Goal: Task Accomplishment & Management: Manage account settings

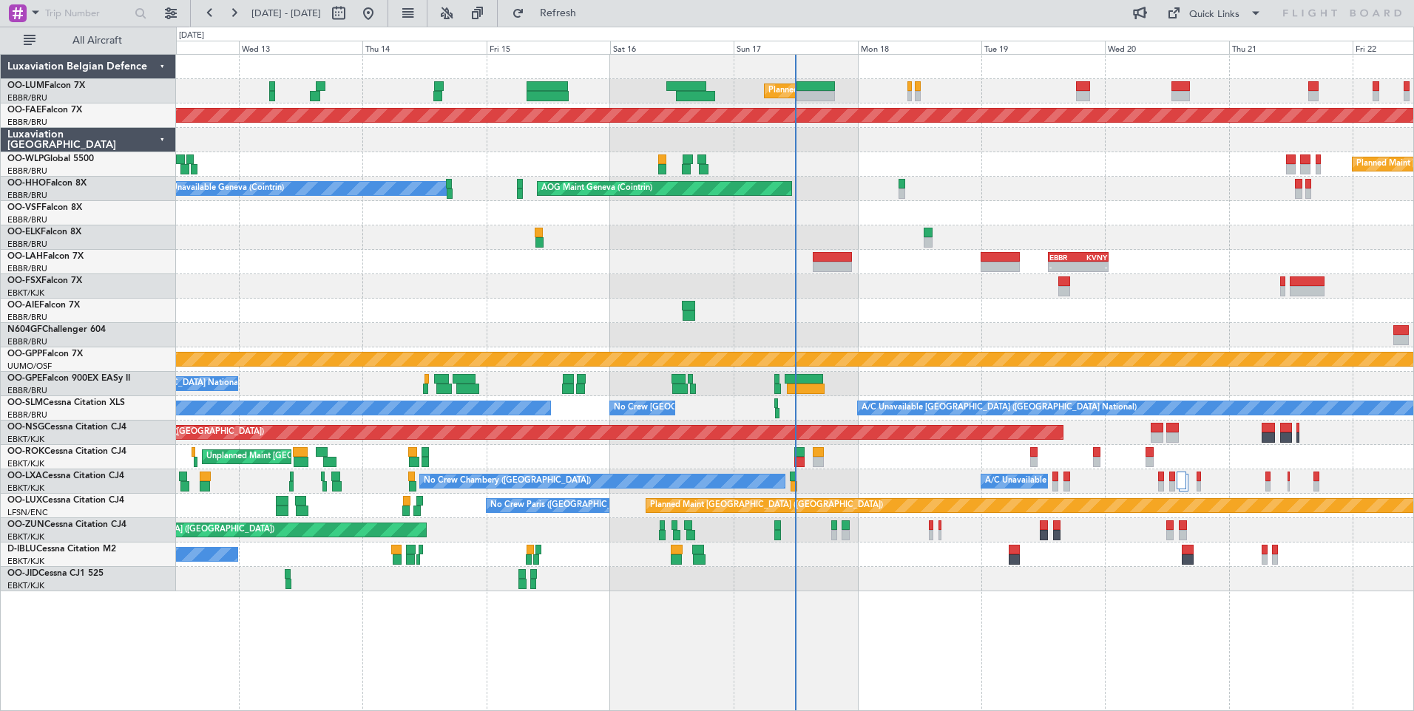
click at [765, 405] on div "Planned Maint Brussels (Brussels National) Unplanned Maint Brussels (Brussels N…" at bounding box center [794, 323] width 1237 height 537
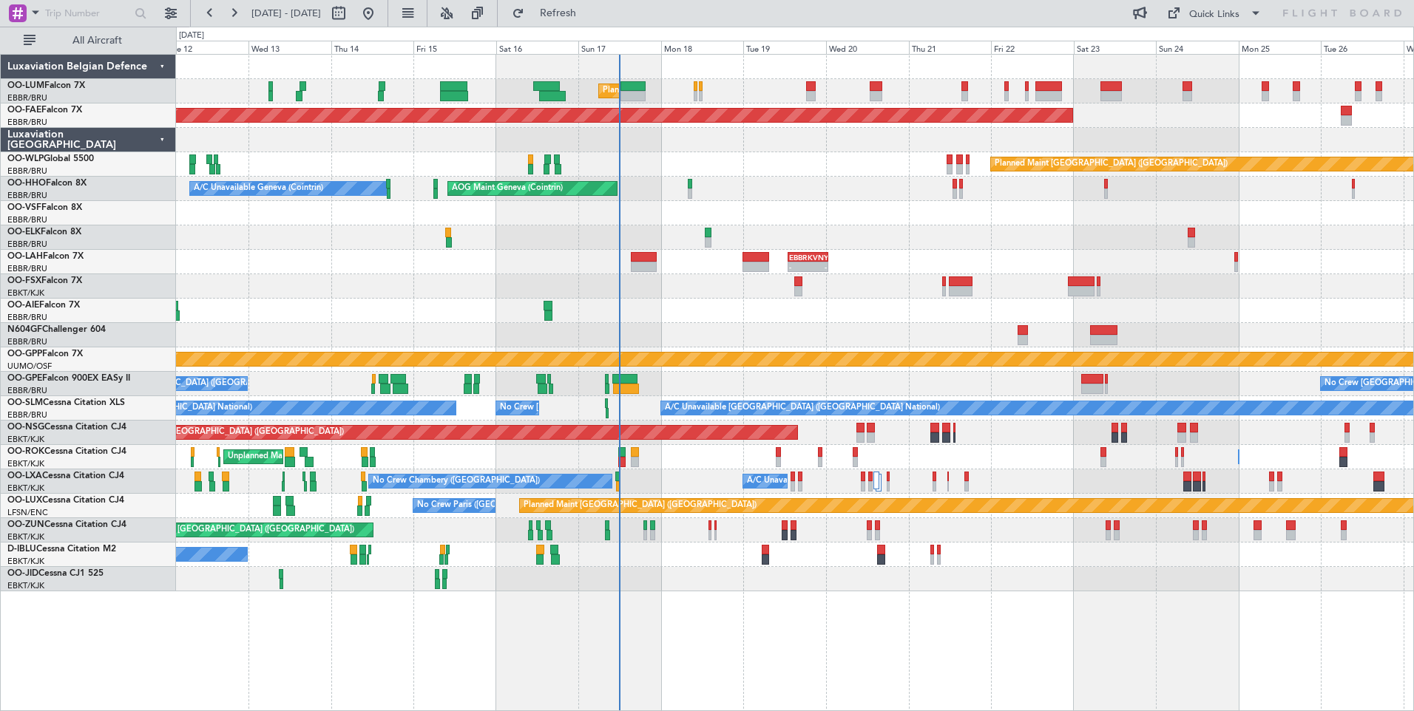
click at [637, 339] on div "Planned Maint Brussels (Brussels National) Unplanned Maint Brussels (Brussels N…" at bounding box center [794, 323] width 1237 height 537
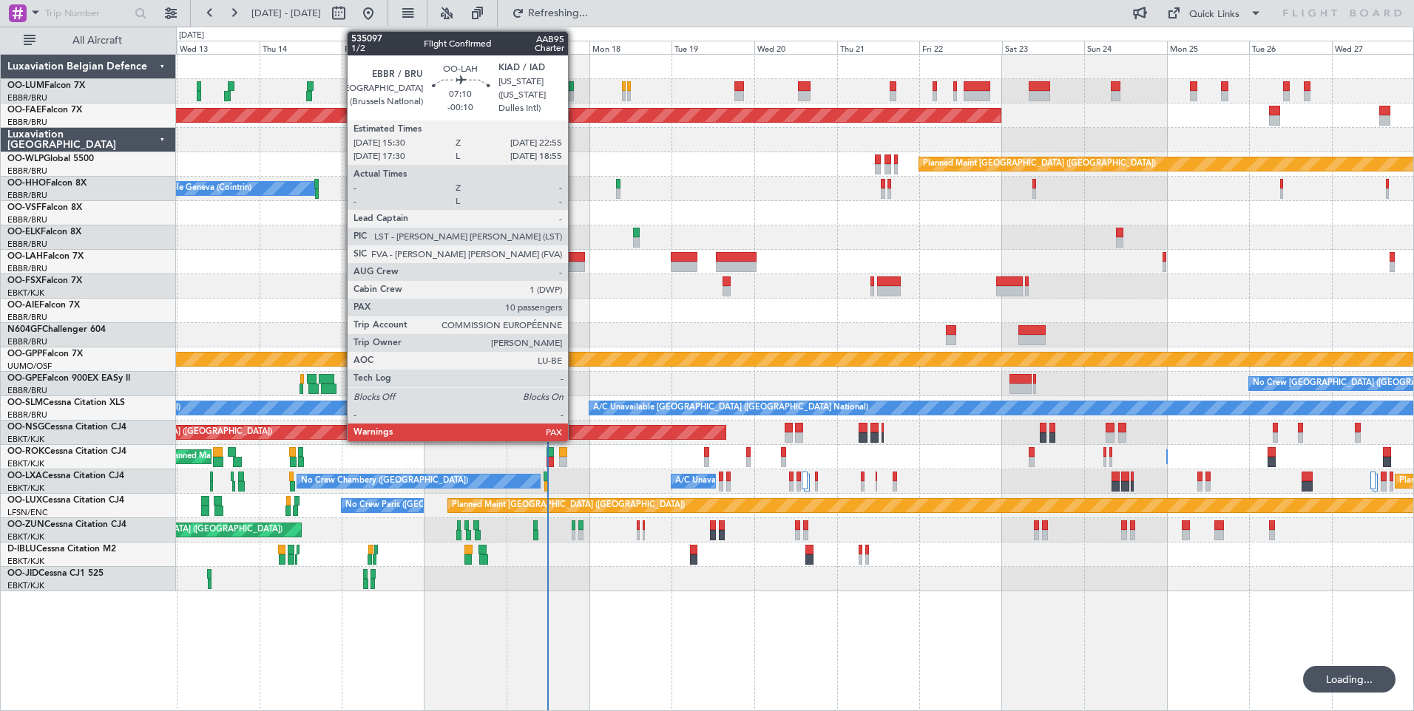
click at [575, 268] on div at bounding box center [572, 267] width 26 height 10
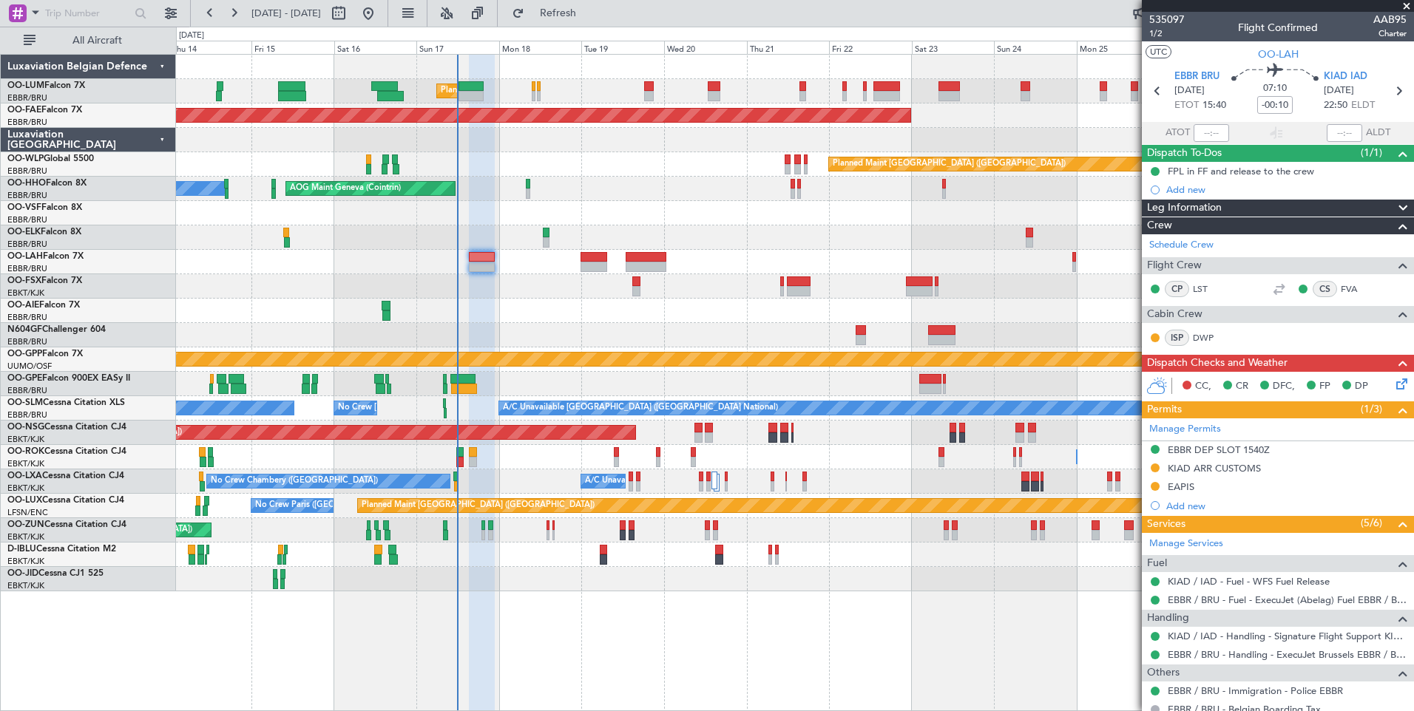
click at [551, 399] on div "Planned Maint Brussels (Brussels National) Planned Maint Brussels (Brussels Nat…" at bounding box center [794, 323] width 1237 height 537
click at [1395, 387] on icon at bounding box center [1399, 382] width 12 height 12
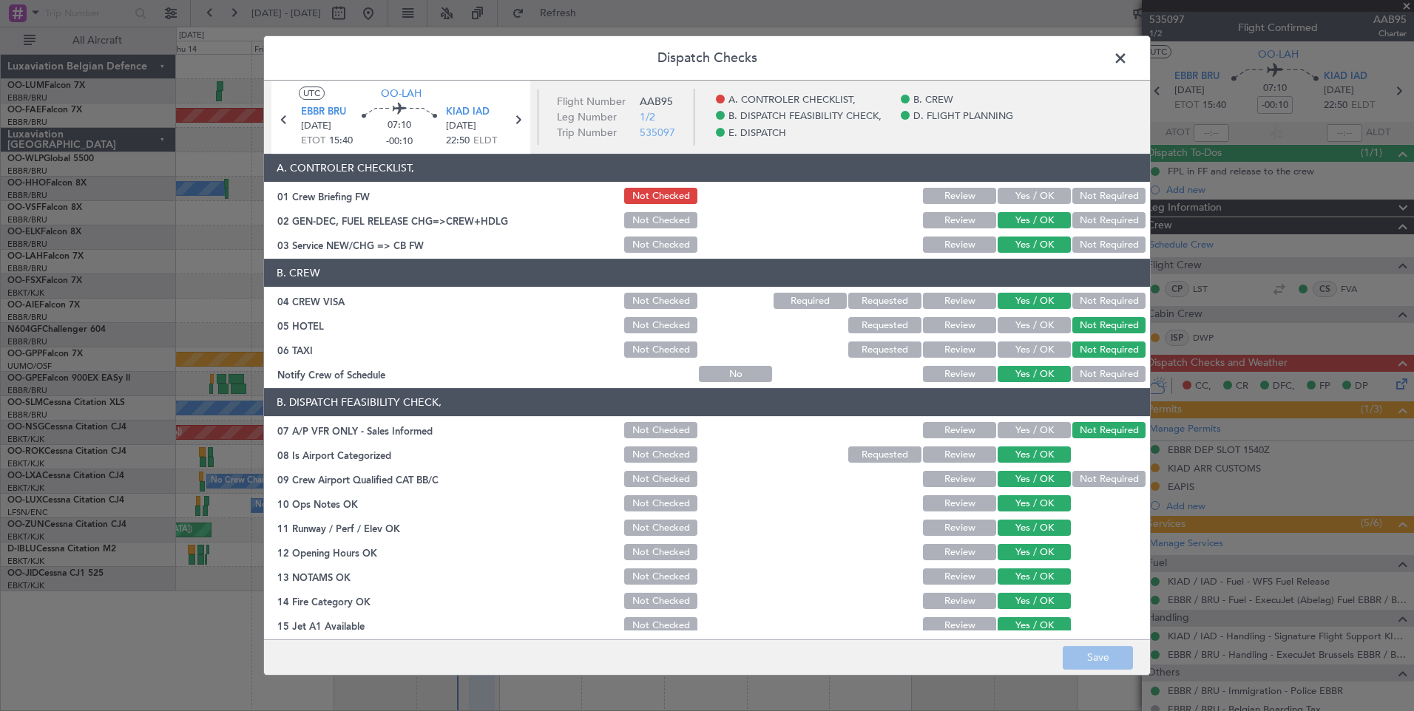
click at [1128, 50] on span at bounding box center [1128, 62] width 0 height 30
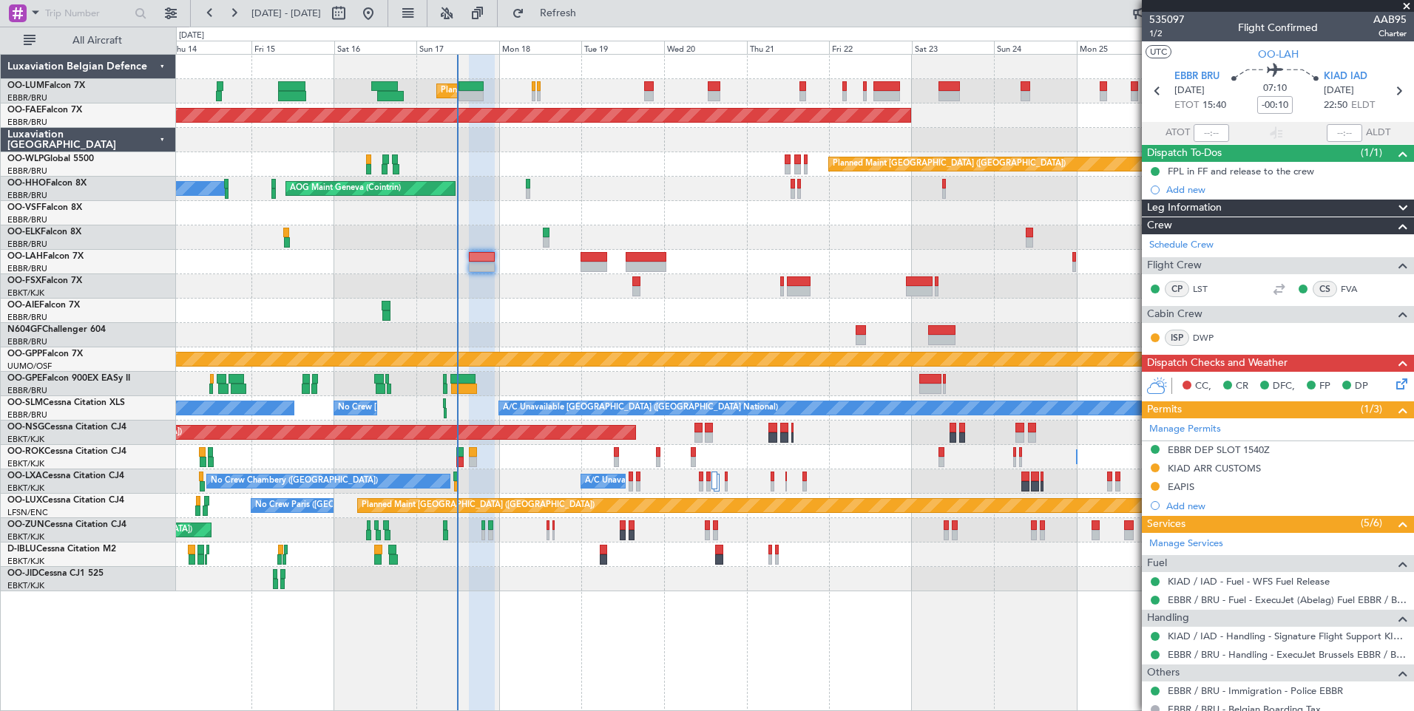
click at [1393, 381] on icon at bounding box center [1399, 382] width 12 height 12
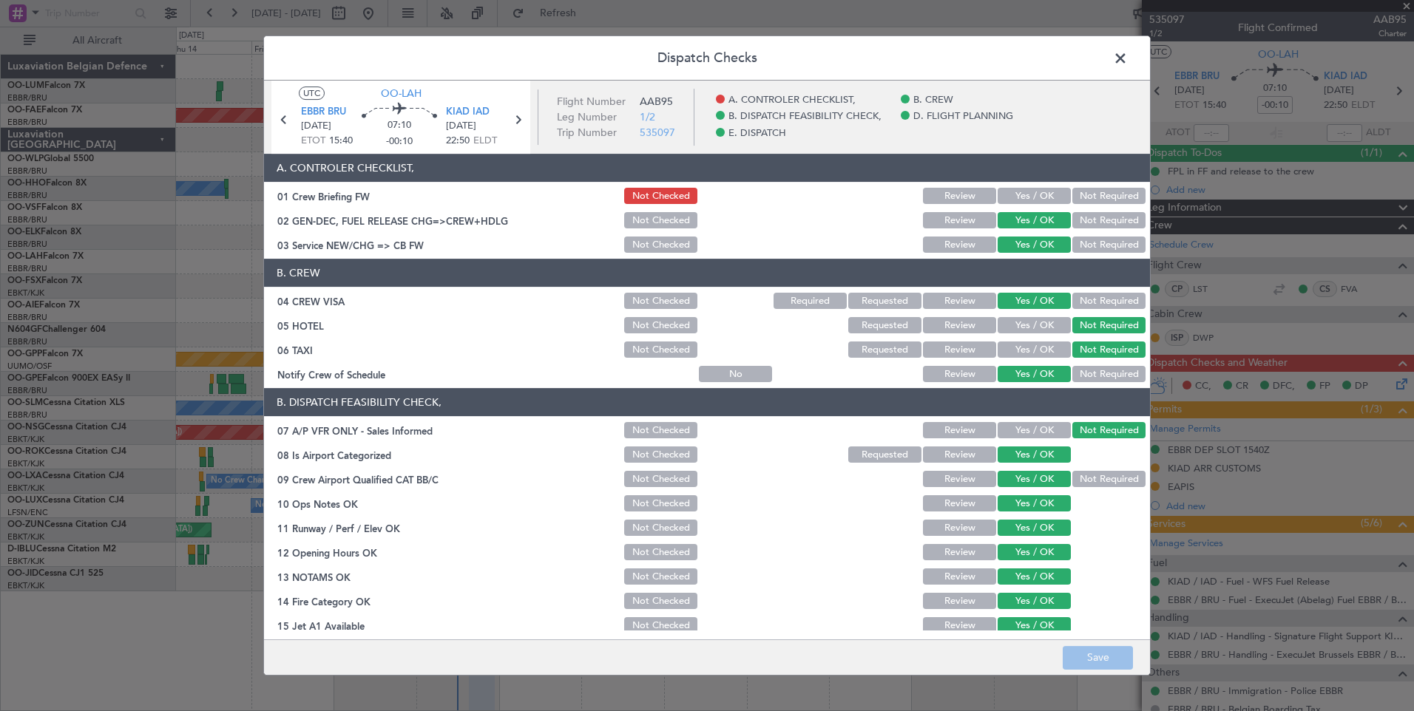
click at [1128, 61] on span at bounding box center [1128, 62] width 0 height 30
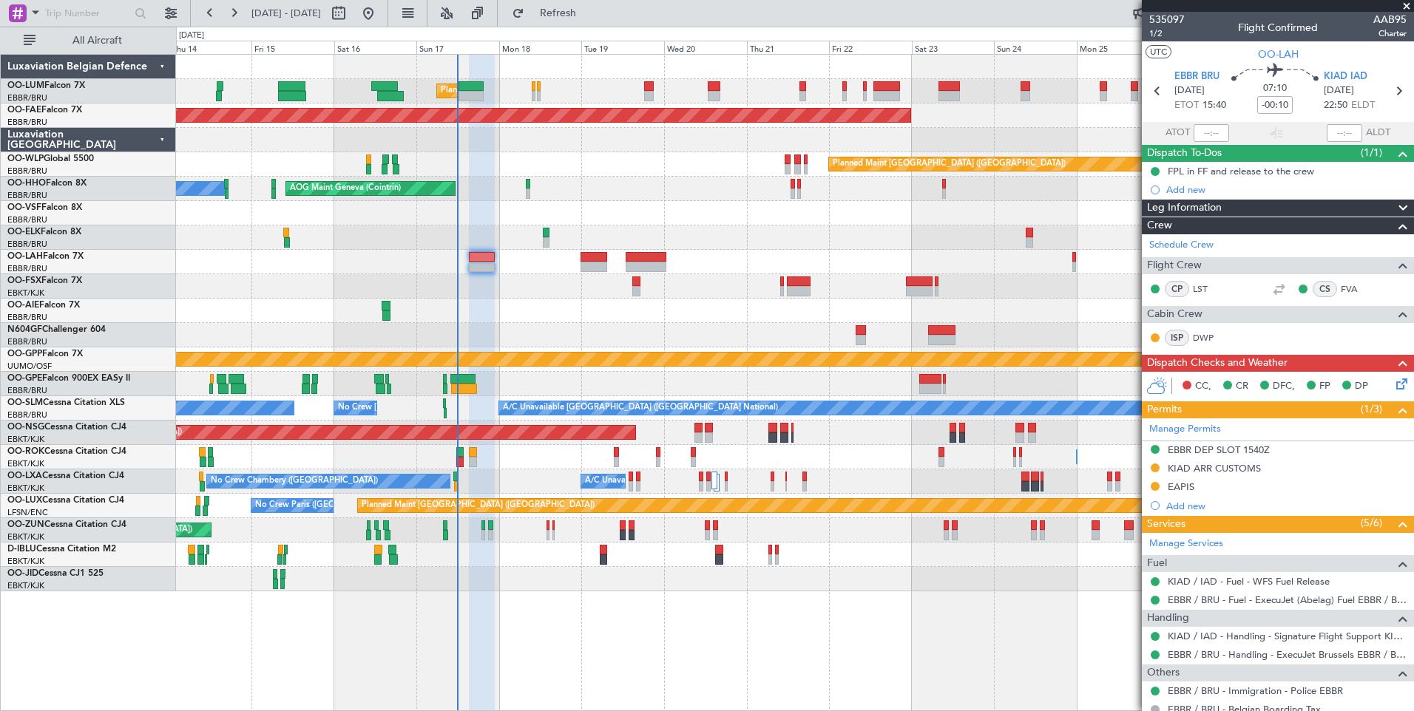
click at [555, 299] on div "Planned Maint Brussels (Brussels National) Planned Maint Brussels (Brussels Nat…" at bounding box center [794, 323] width 1237 height 537
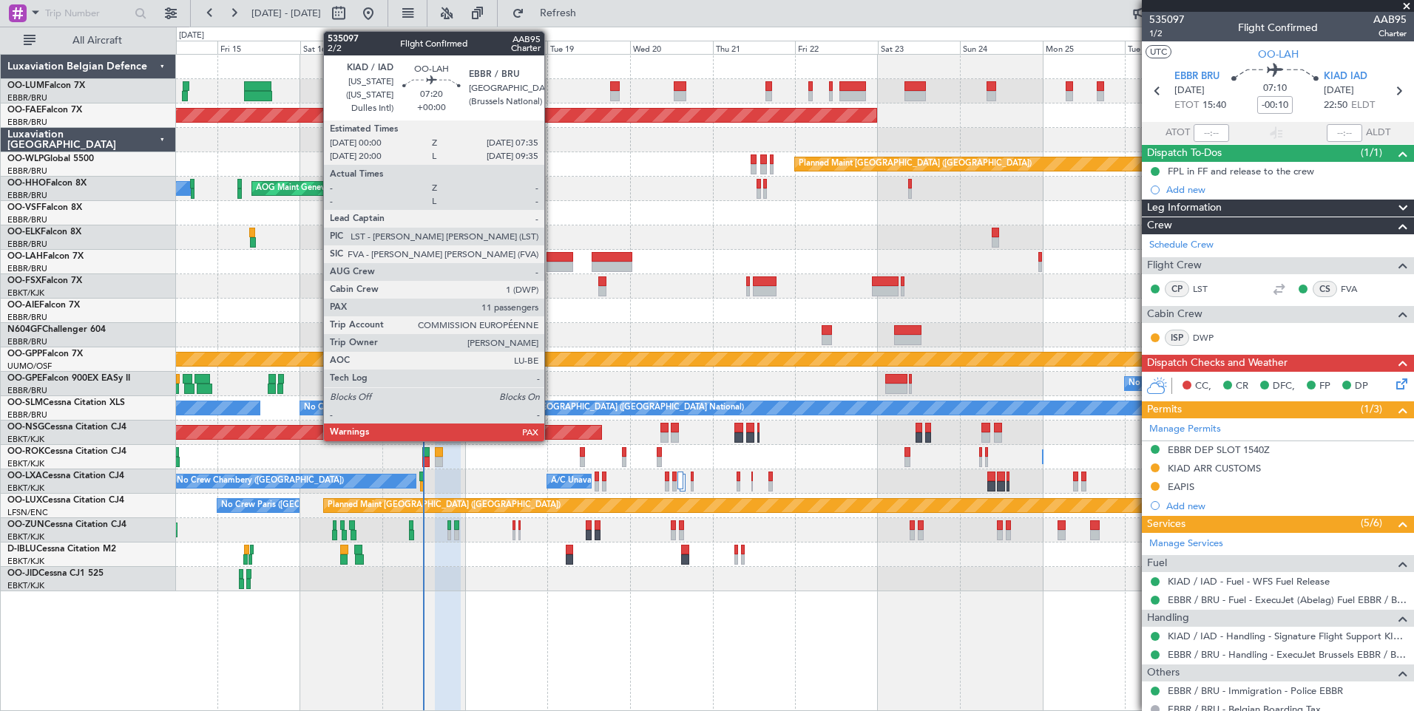
click at [551, 262] on div at bounding box center [559, 267] width 27 height 10
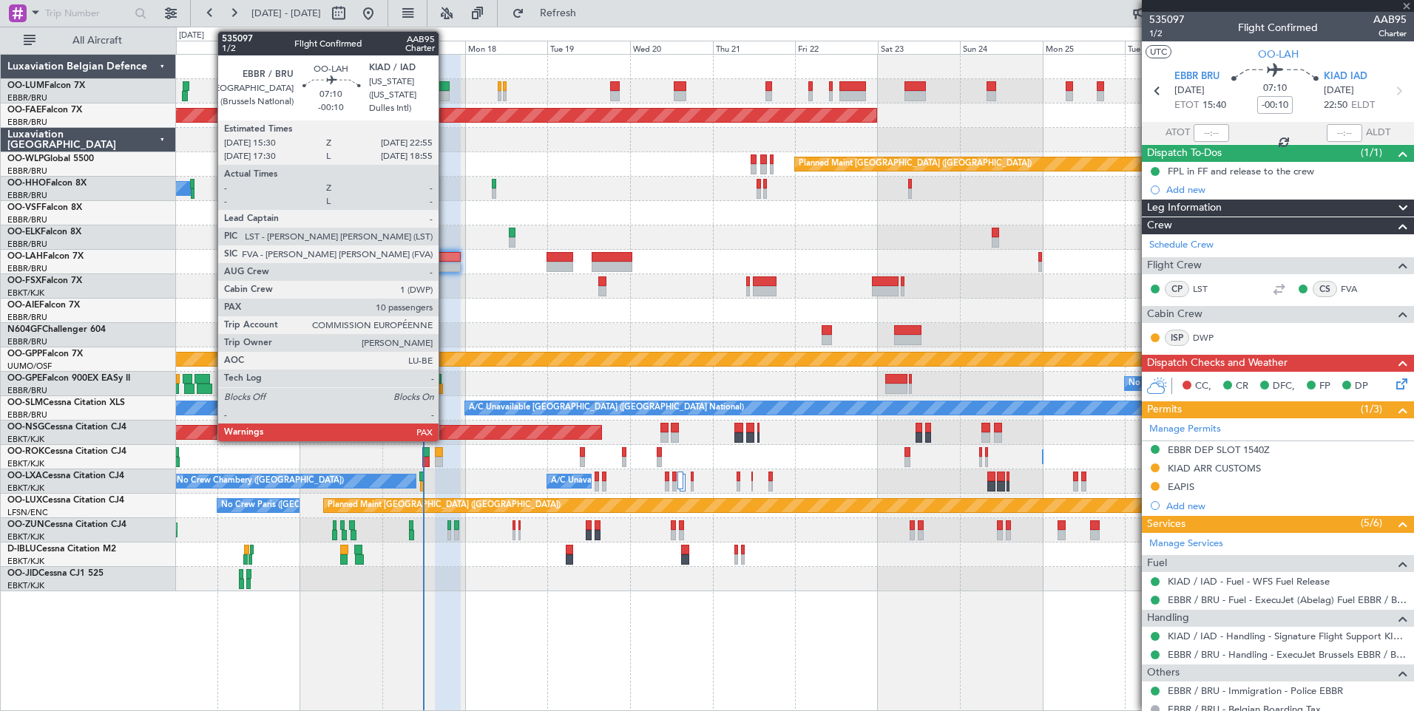
type input "11"
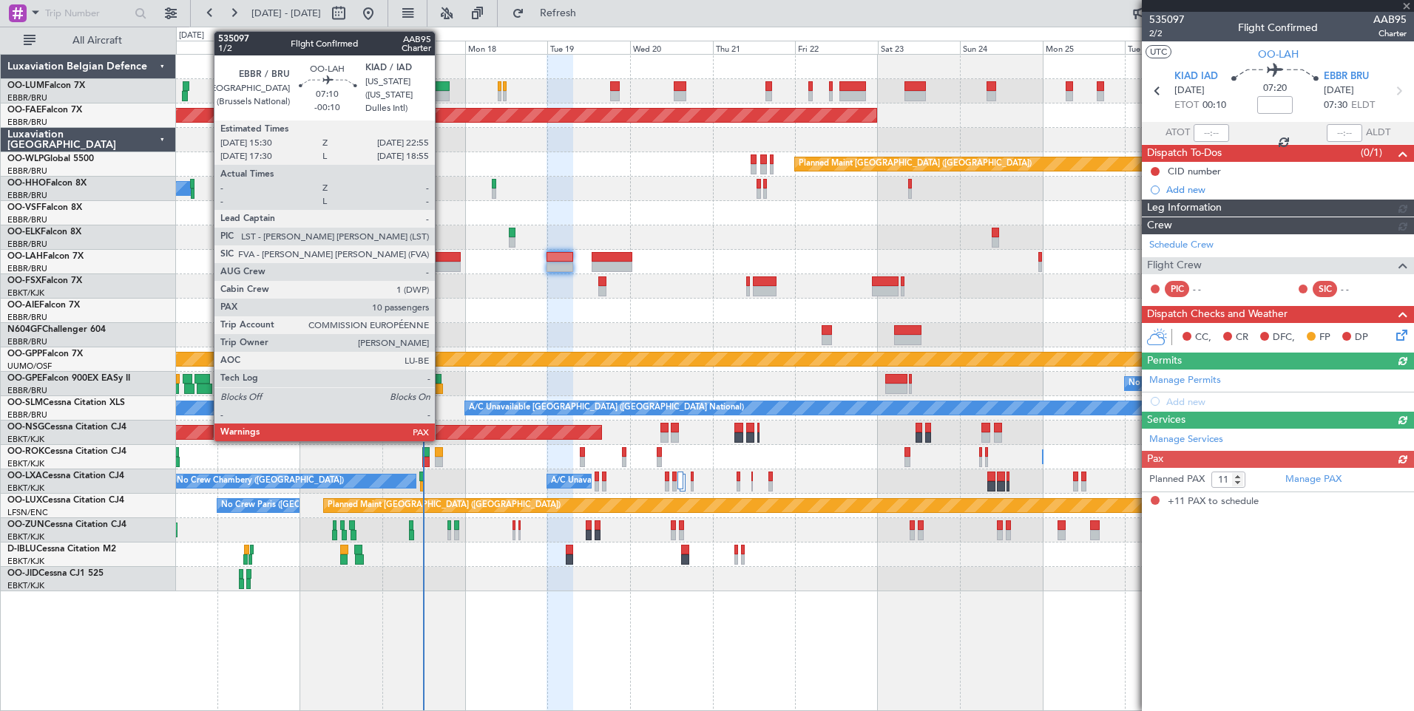
click at [441, 264] on div at bounding box center [448, 267] width 26 height 10
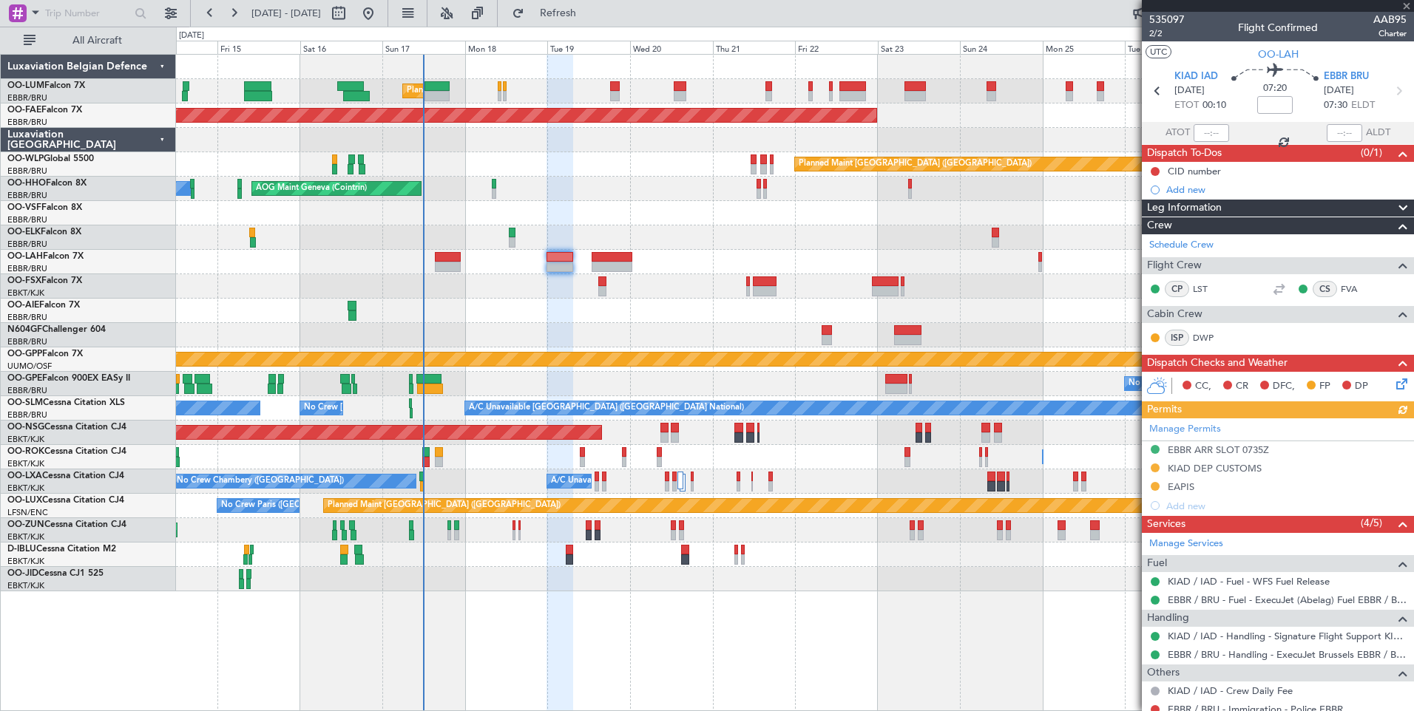
type input "-00:10"
type input "10"
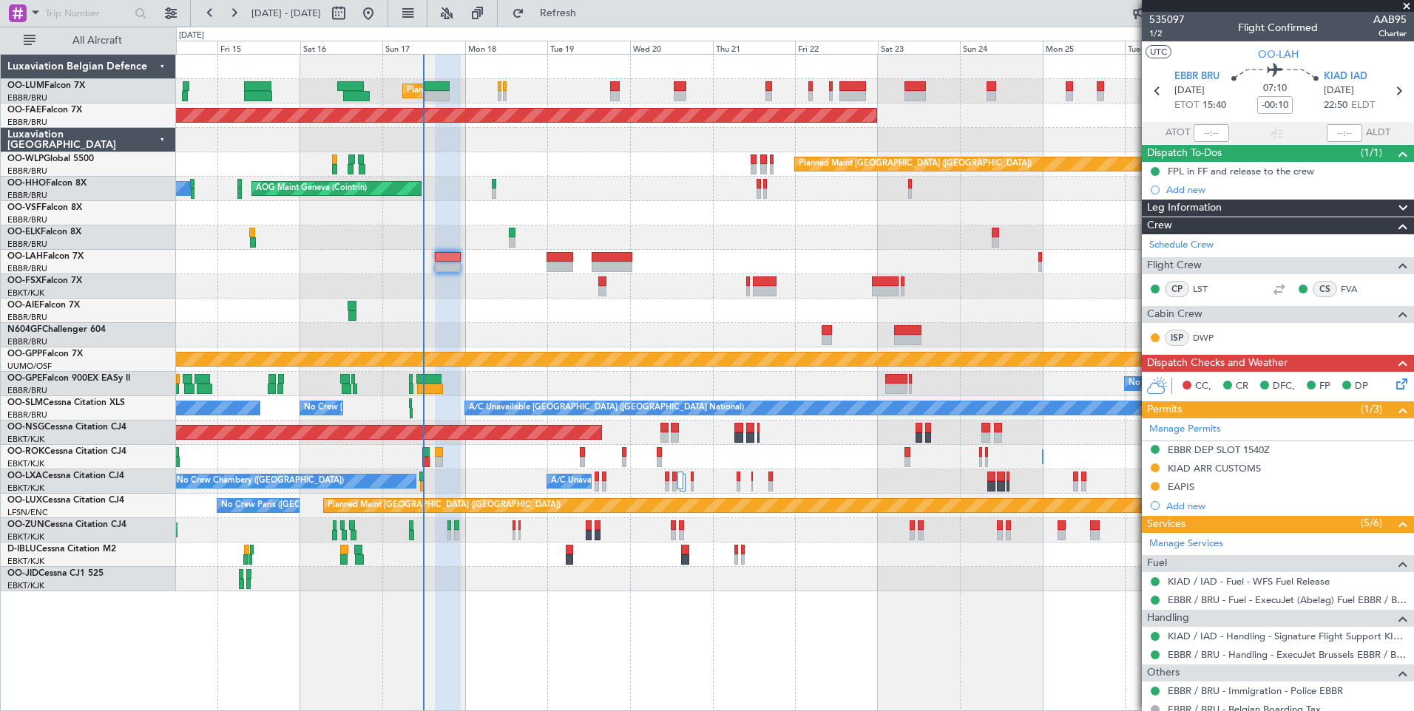
click at [1393, 380] on icon at bounding box center [1399, 382] width 12 height 12
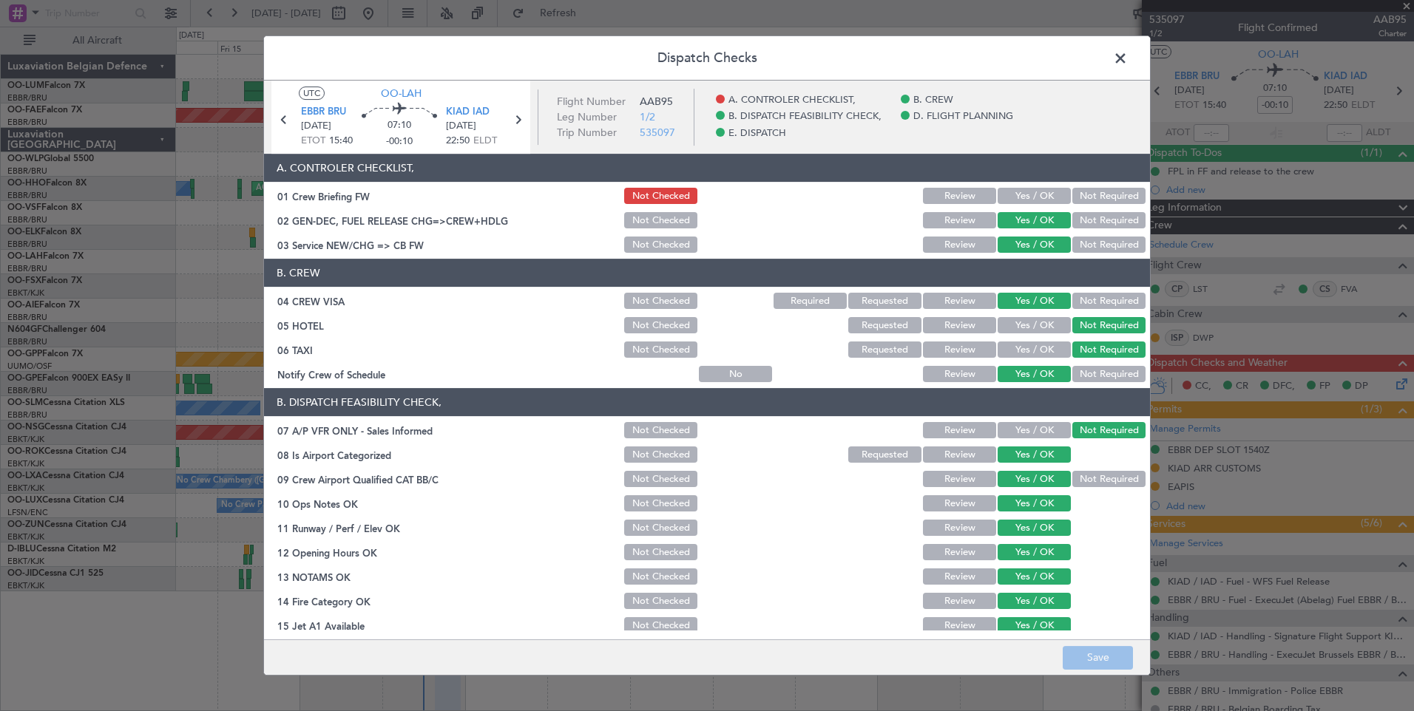
click at [1128, 58] on span at bounding box center [1128, 62] width 0 height 30
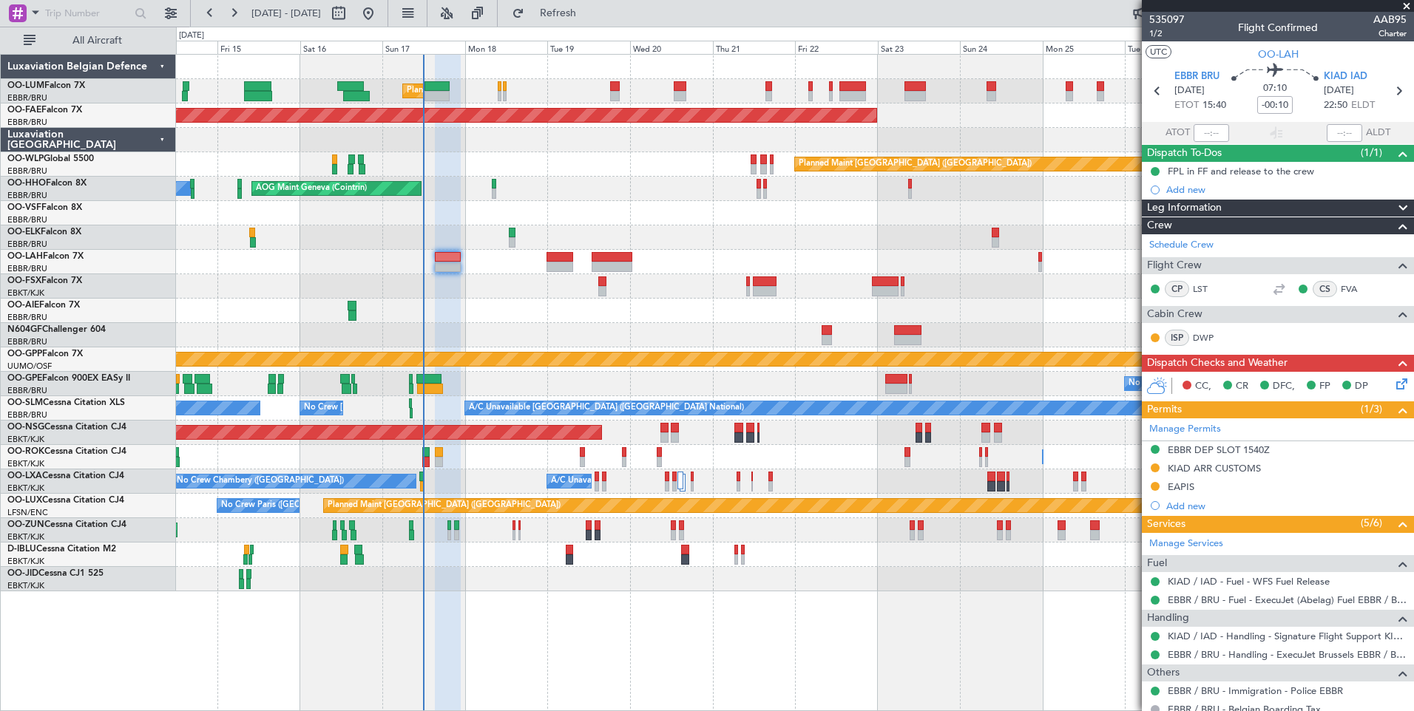
click at [1164, 29] on mat-tooltip-component "Trip Number" at bounding box center [1166, 46] width 73 height 39
click at [1156, 33] on mat-tooltip-component "Trip Number" at bounding box center [1166, 46] width 73 height 39
click at [1158, 33] on span "1/2" at bounding box center [1166, 33] width 35 height 13
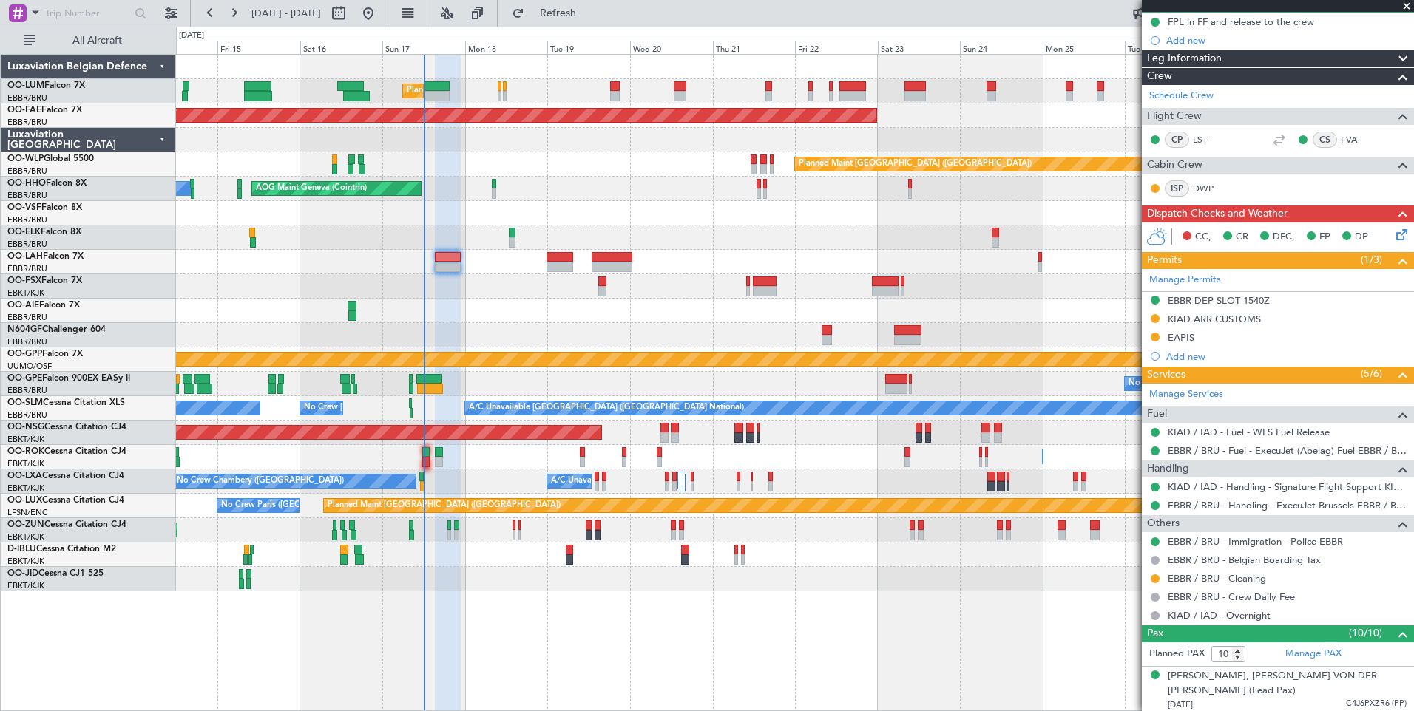
scroll to position [141, 0]
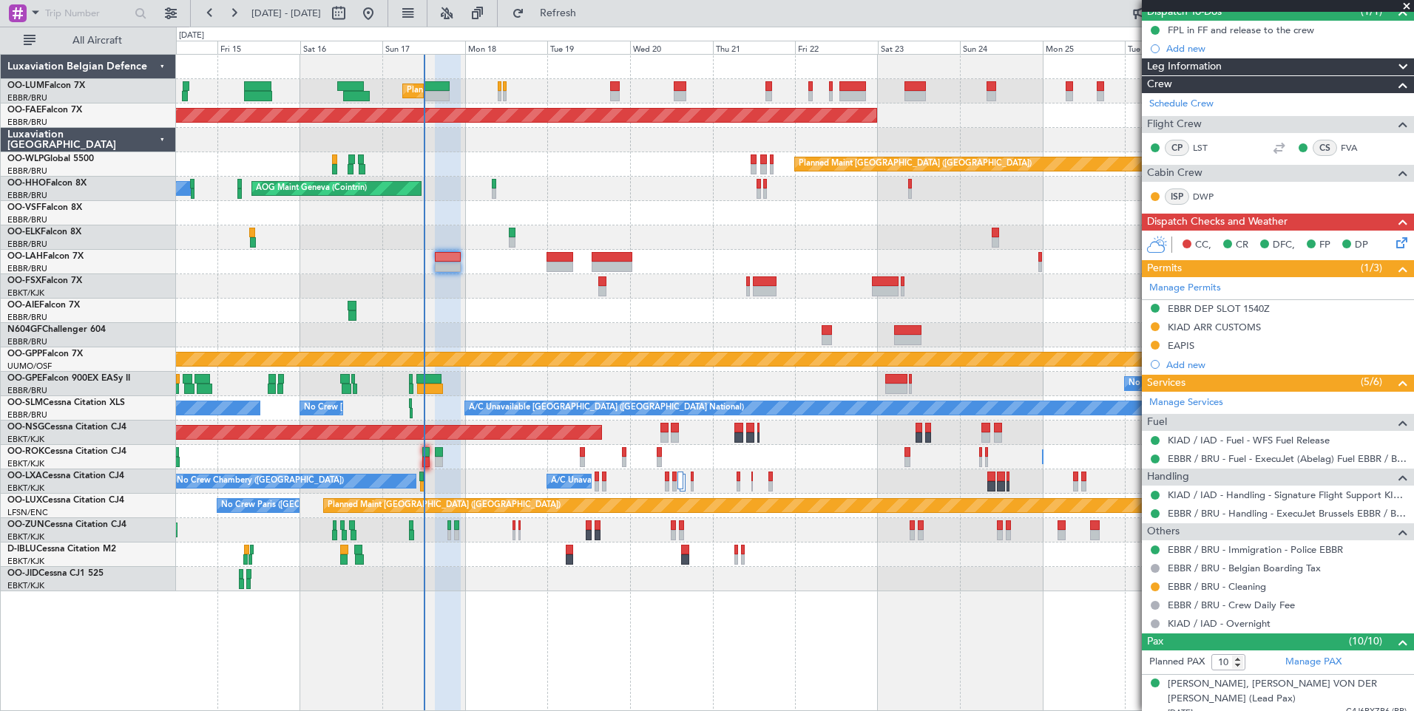
click at [1393, 242] on icon at bounding box center [1399, 240] width 12 height 12
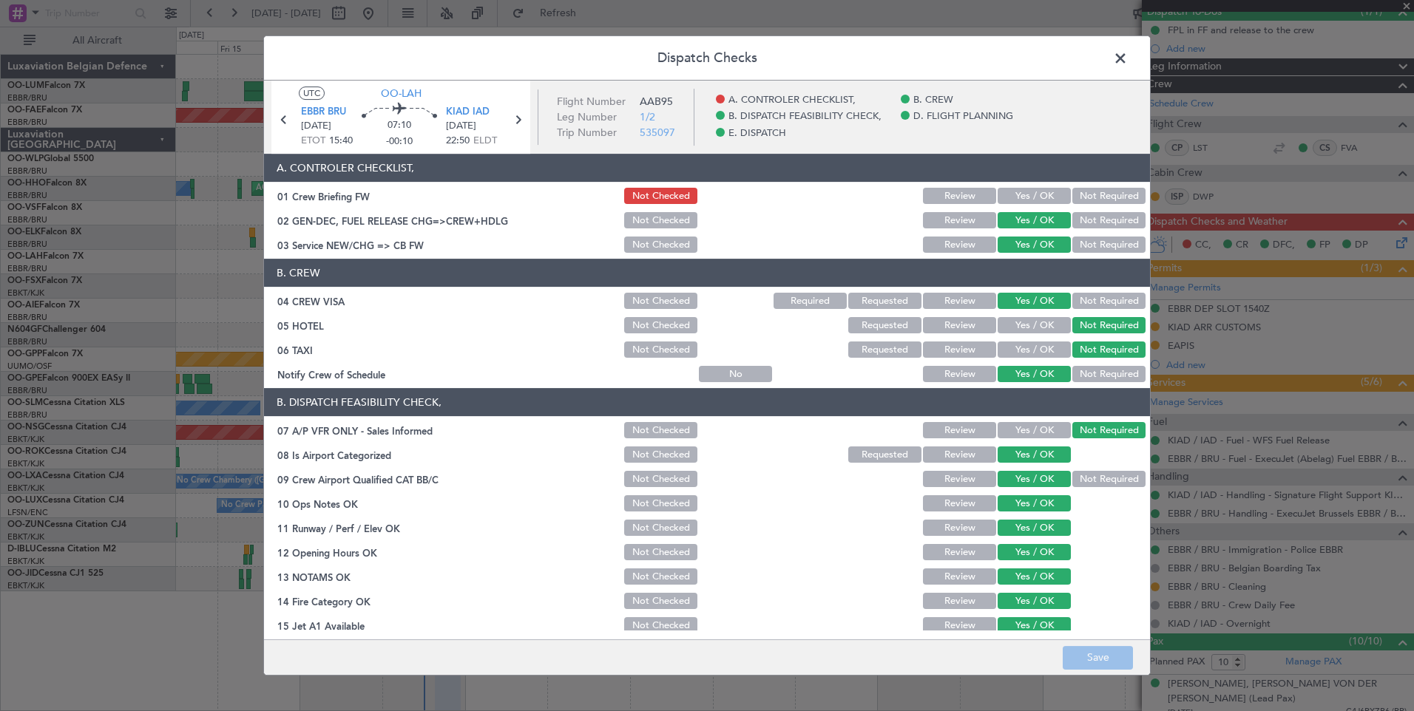
click at [1058, 197] on button "Yes / OK" at bounding box center [1034, 196] width 73 height 16
click at [1090, 657] on button "Save" at bounding box center [1098, 658] width 70 height 24
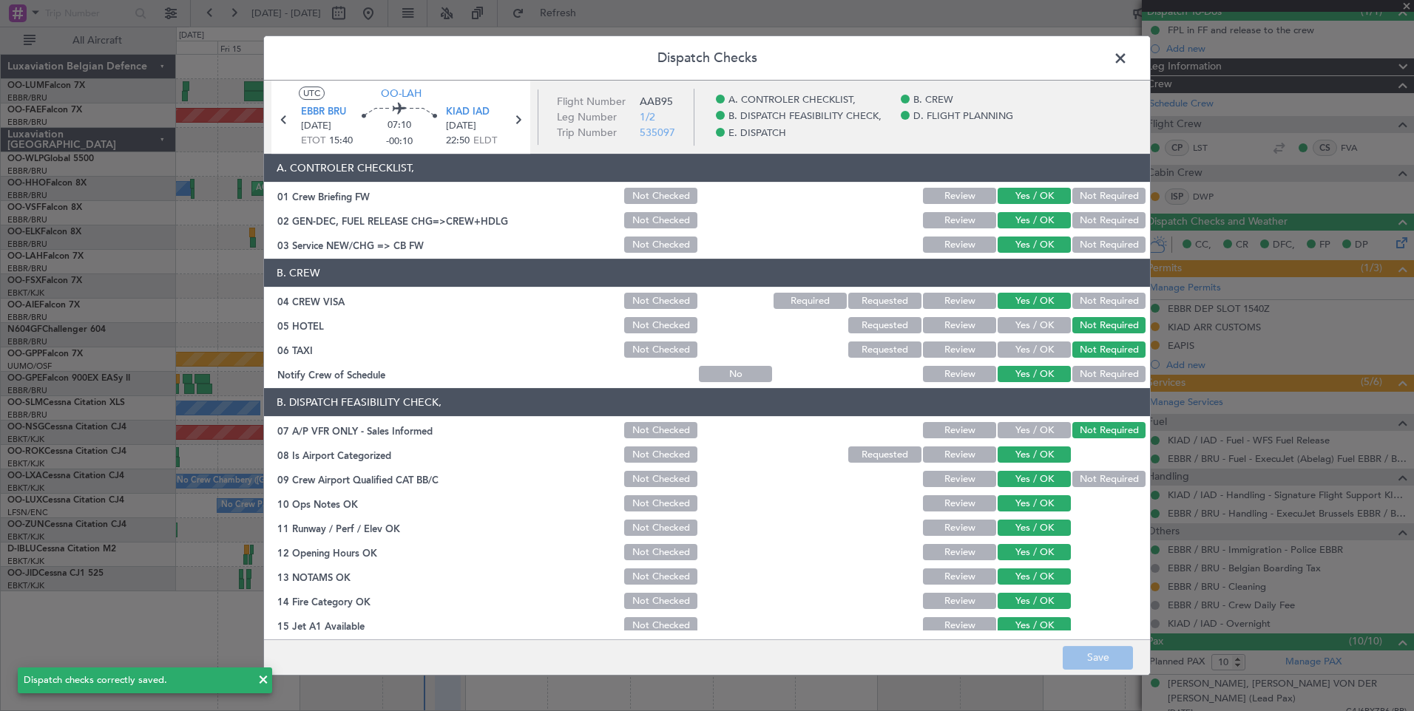
click at [1128, 57] on span at bounding box center [1128, 62] width 0 height 30
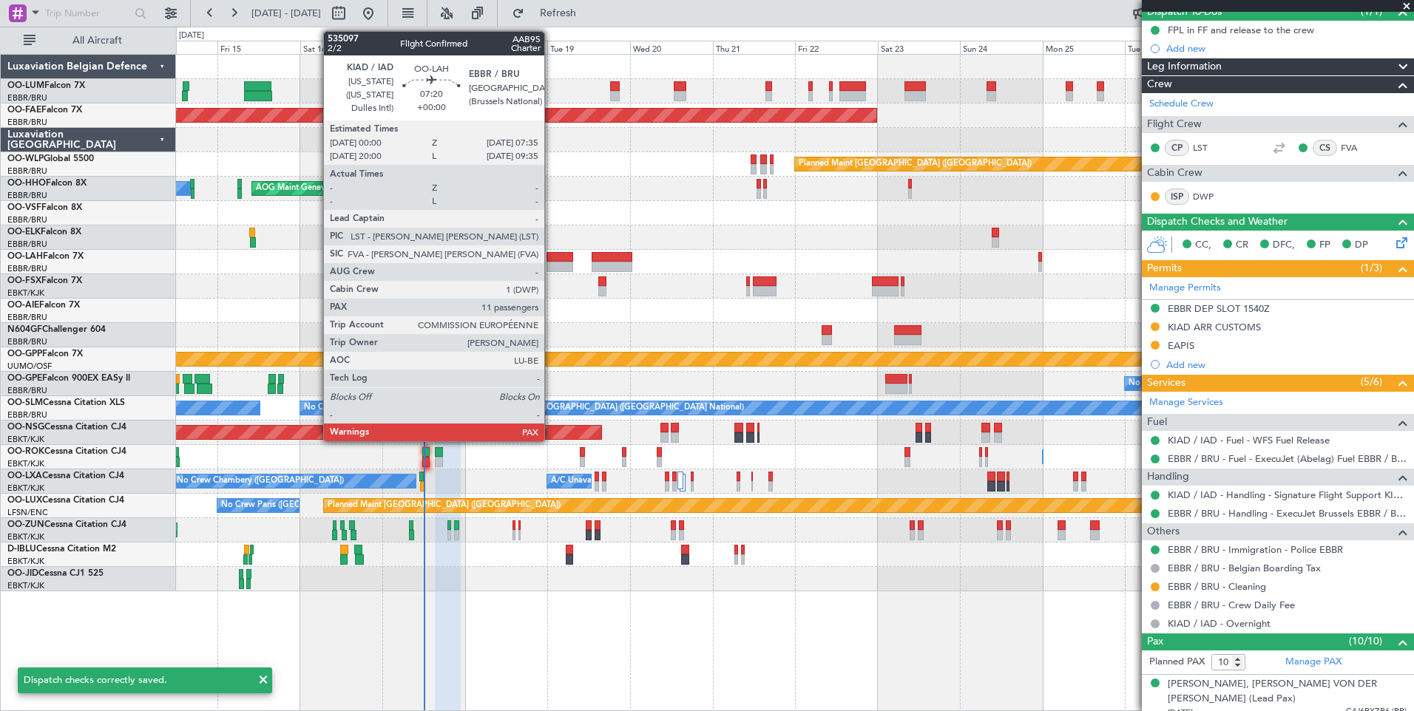
click at [551, 259] on div at bounding box center [559, 257] width 27 height 10
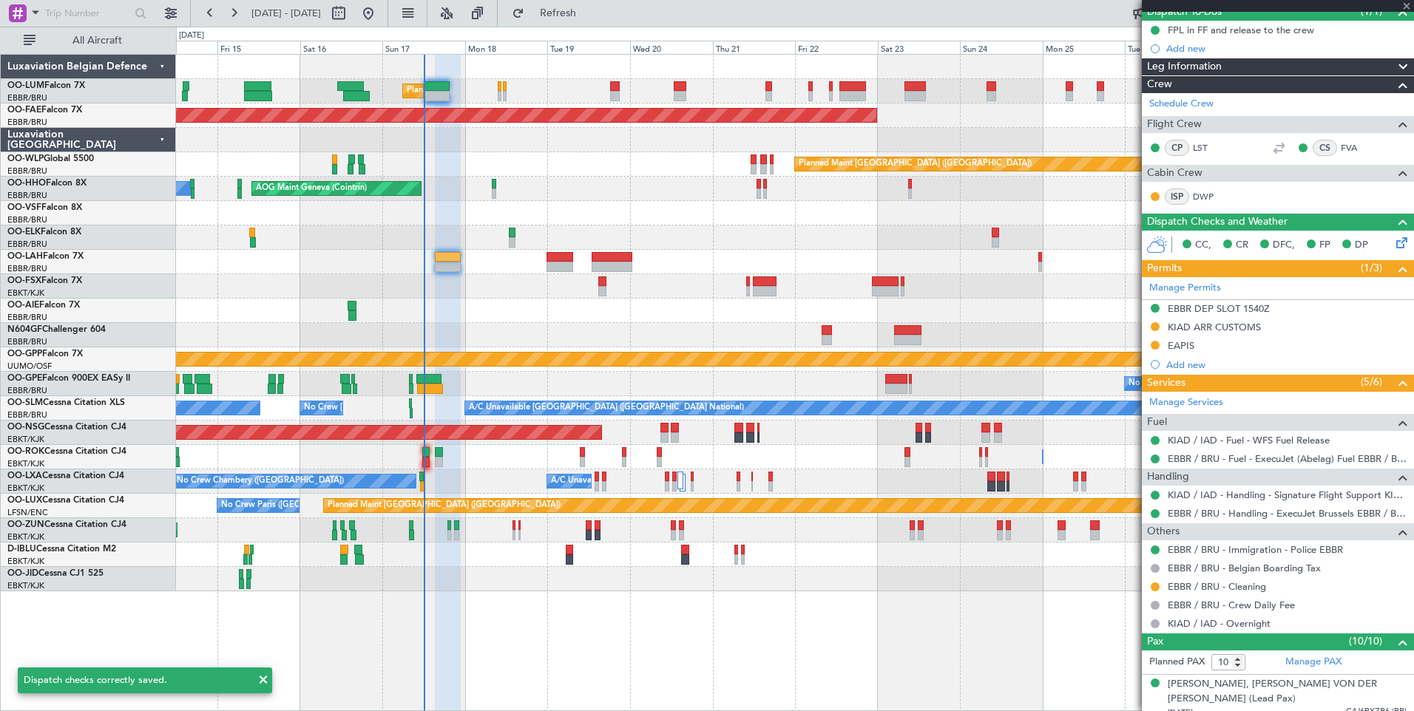
type input "11"
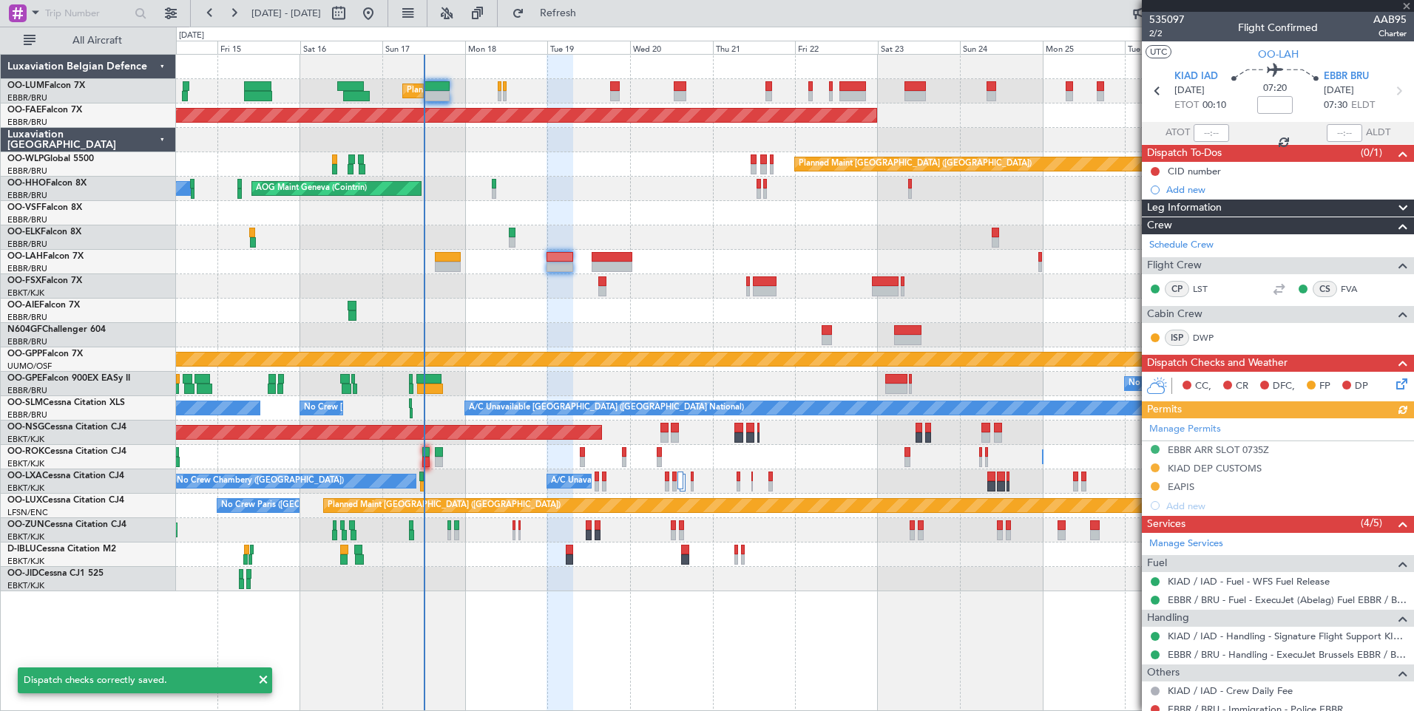
click at [1393, 382] on icon at bounding box center [1399, 382] width 12 height 12
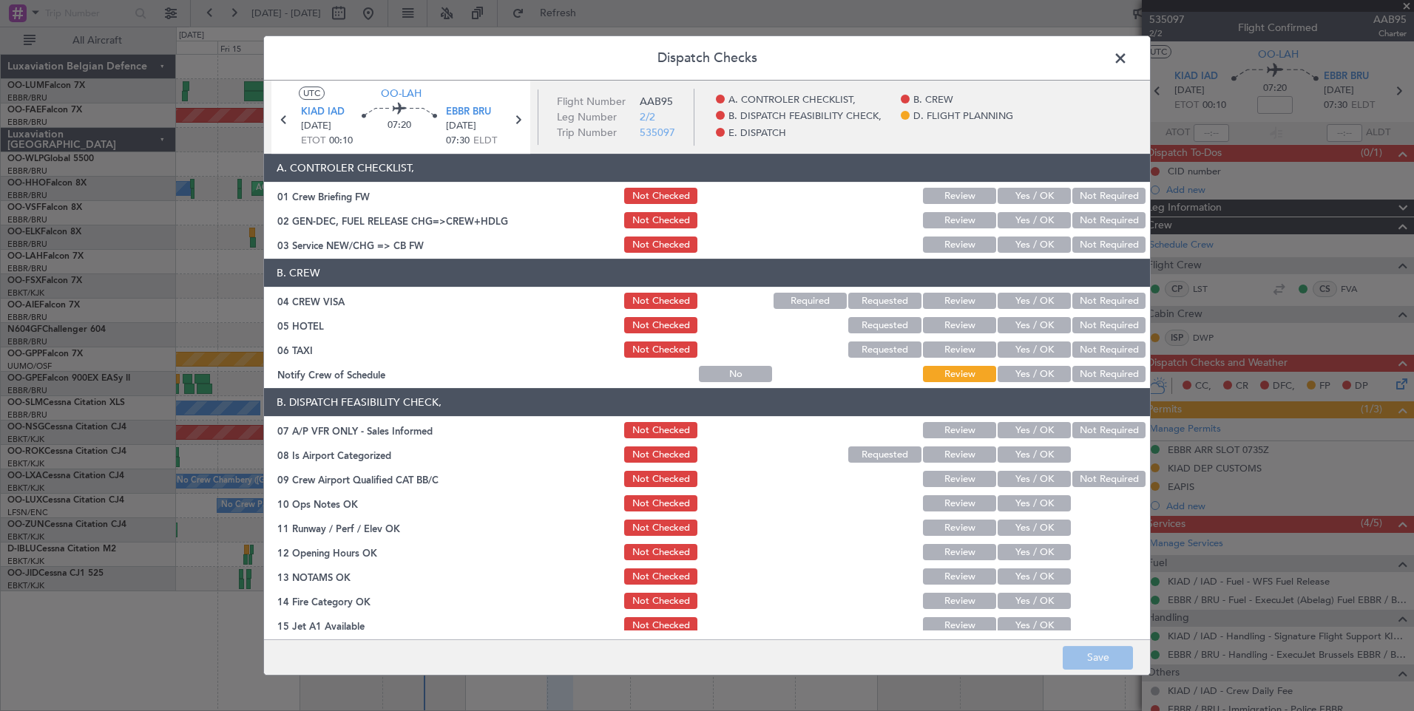
click at [1128, 58] on span at bounding box center [1128, 62] width 0 height 30
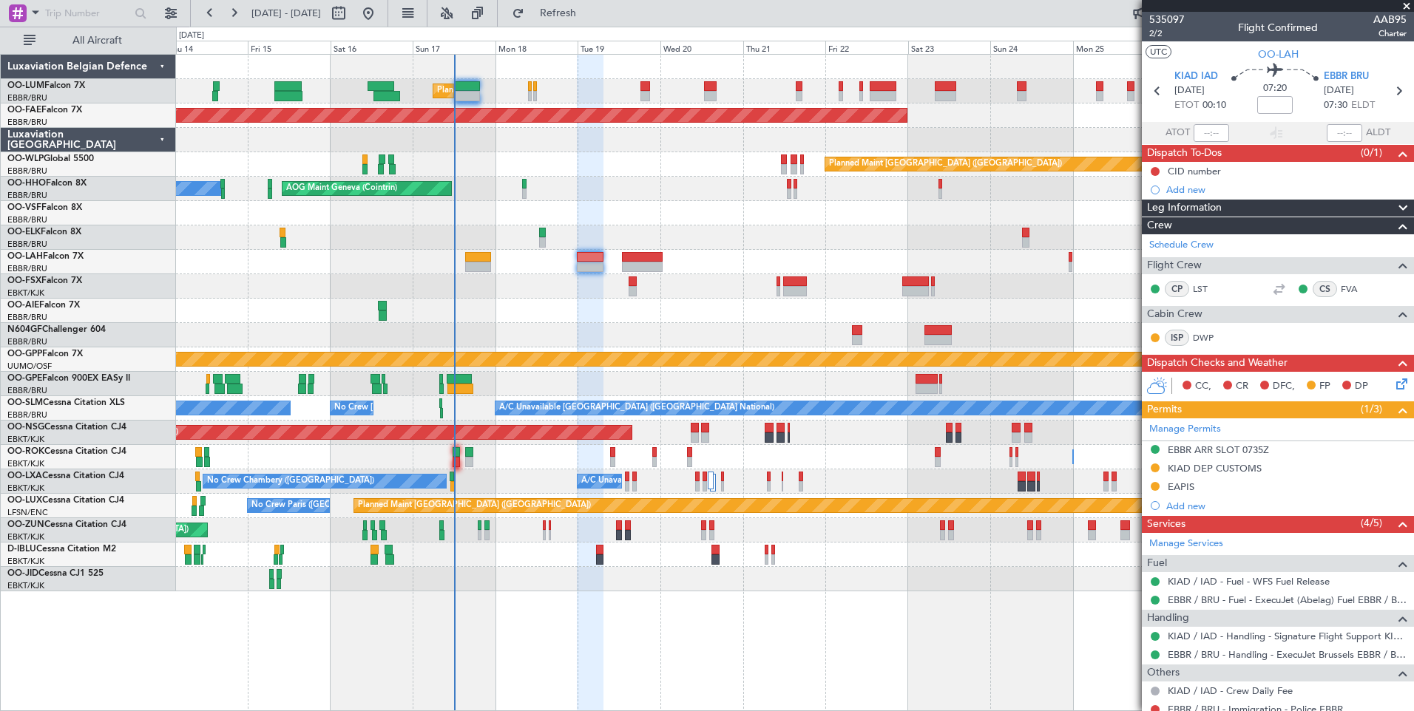
click at [566, 328] on div "Planned Maint Brussels (Brussels National) Planned Maint Brussels (Brussels Nat…" at bounding box center [794, 323] width 1237 height 537
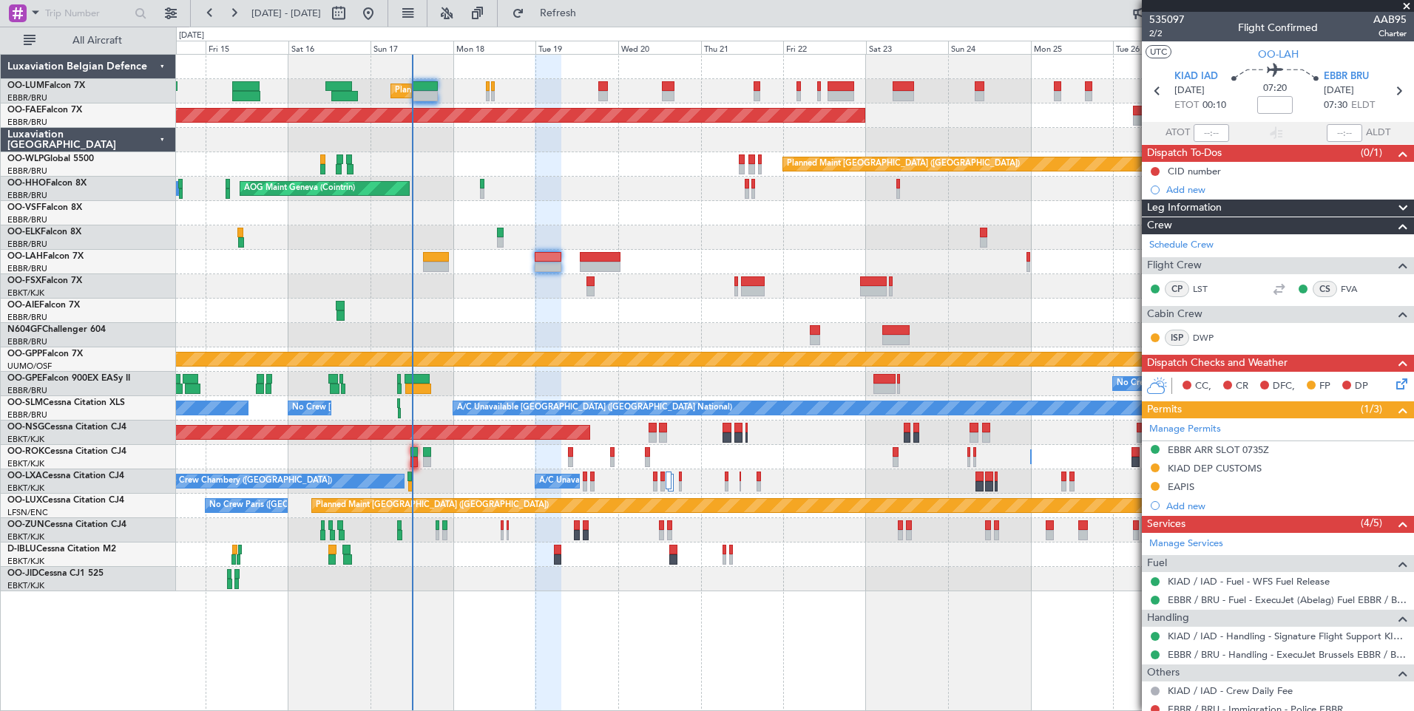
click at [1393, 387] on icon at bounding box center [1399, 382] width 12 height 12
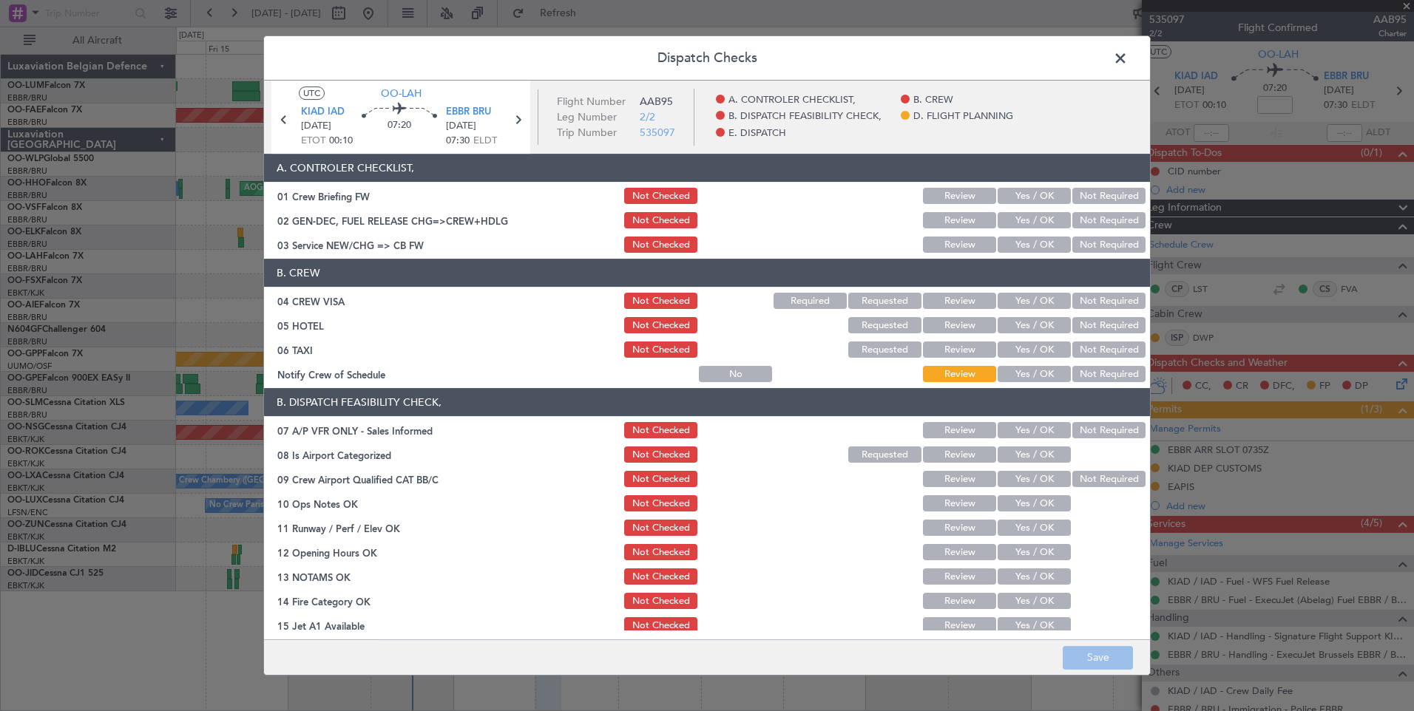
drag, startPoint x: 1021, startPoint y: 189, endPoint x: 1023, endPoint y: 219, distance: 30.4
click at [1022, 189] on button "Yes / OK" at bounding box center [1034, 196] width 73 height 16
click at [1028, 218] on button "Yes / OK" at bounding box center [1034, 220] width 73 height 16
click at [1025, 243] on button "Yes / OK" at bounding box center [1034, 245] width 73 height 16
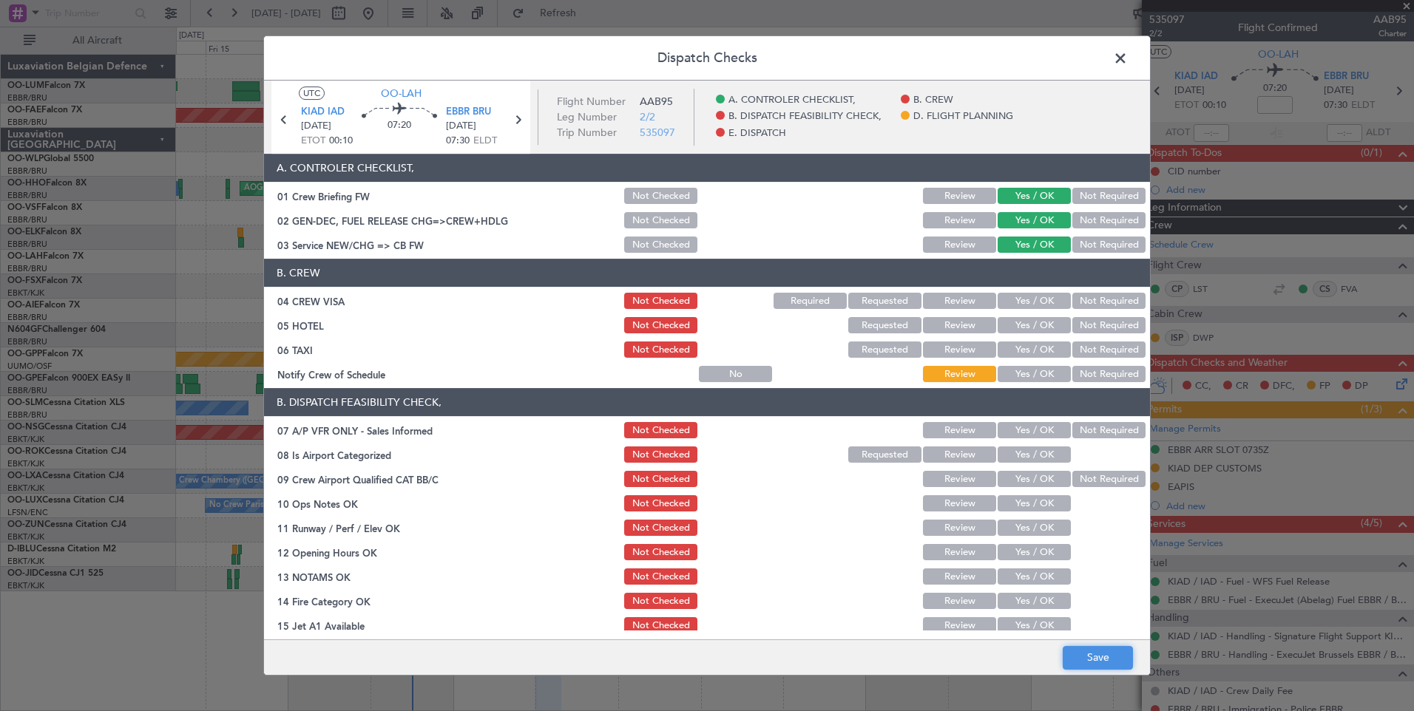
click at [1097, 656] on button "Save" at bounding box center [1098, 658] width 70 height 24
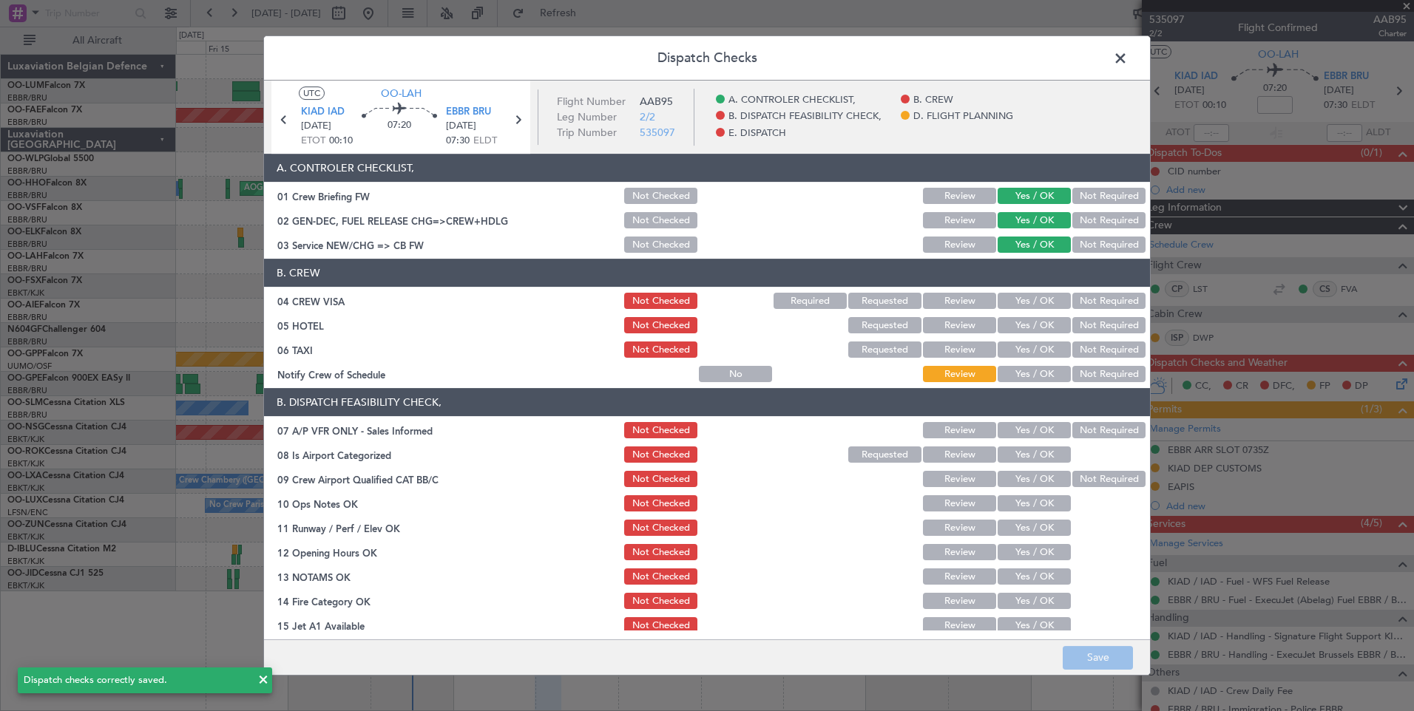
click at [1128, 62] on span at bounding box center [1128, 62] width 0 height 30
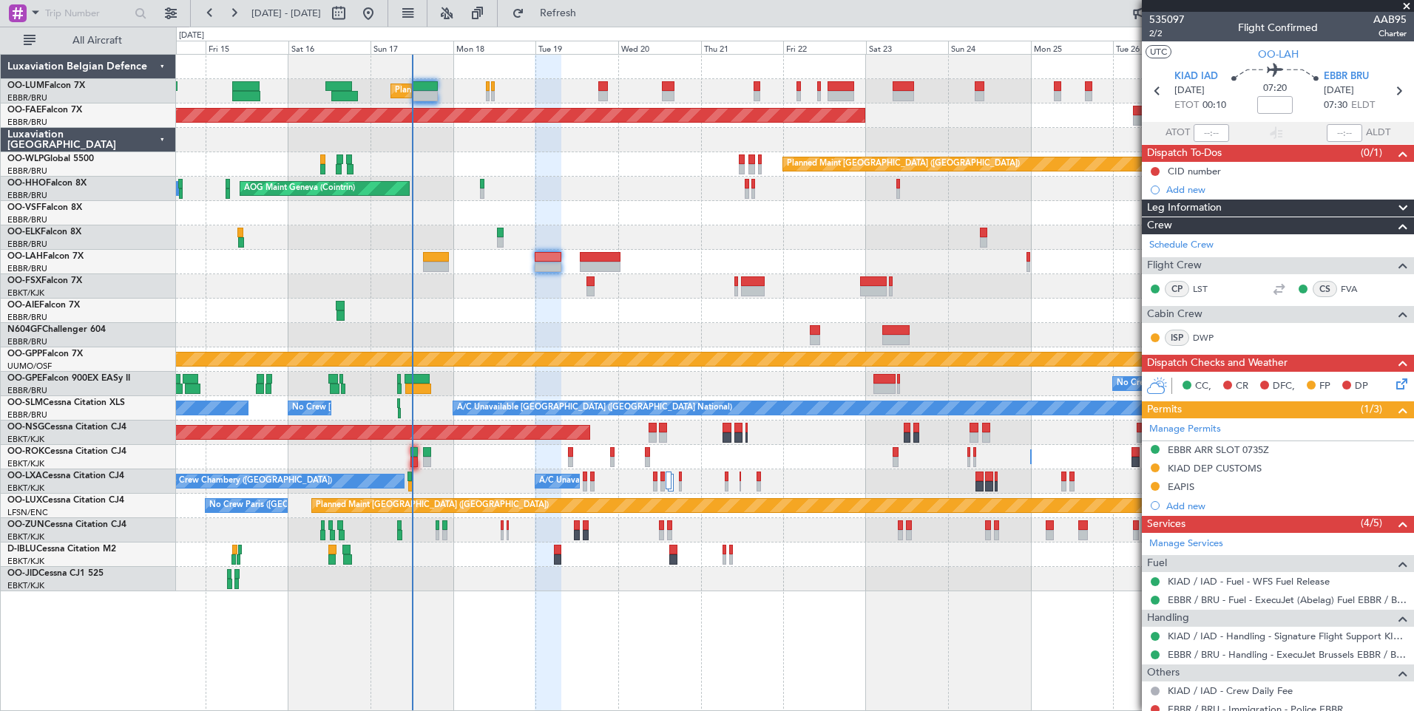
click at [1393, 383] on icon at bounding box center [1399, 382] width 12 height 12
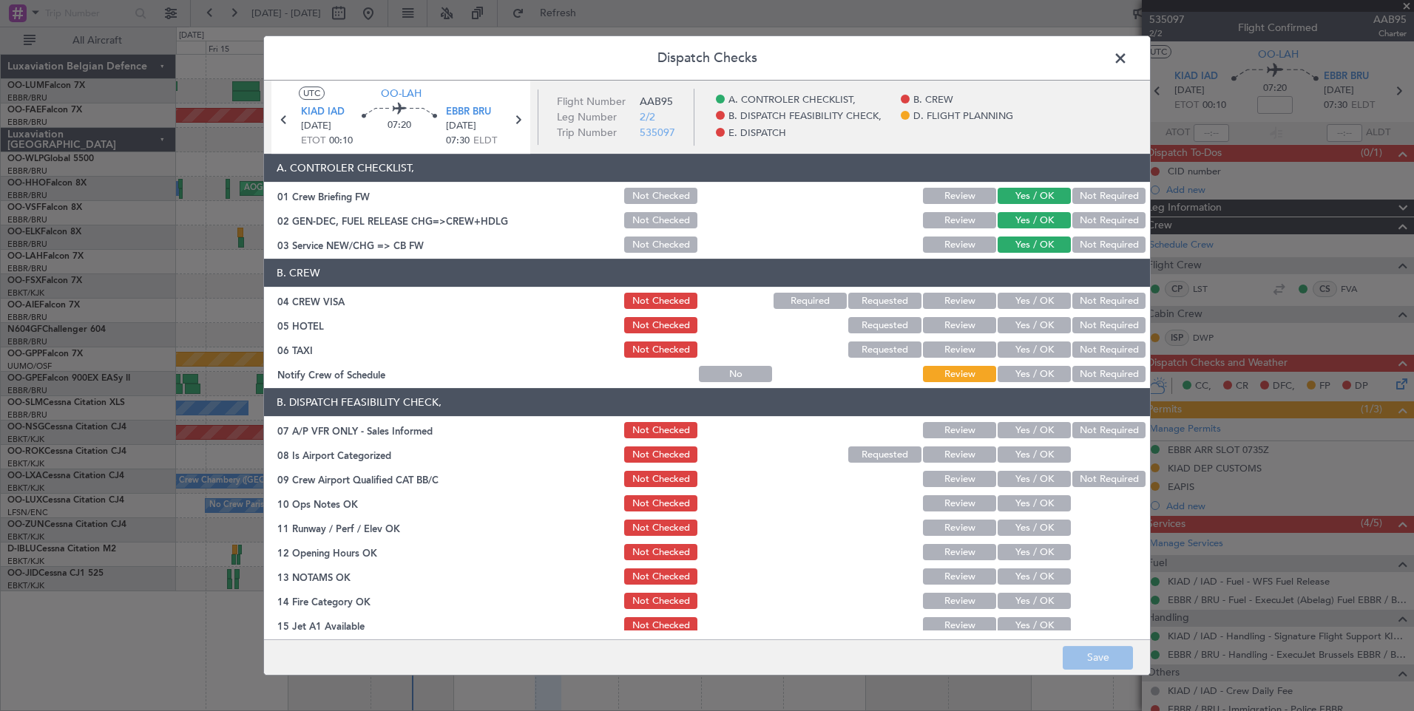
click at [1128, 55] on span at bounding box center [1128, 62] width 0 height 30
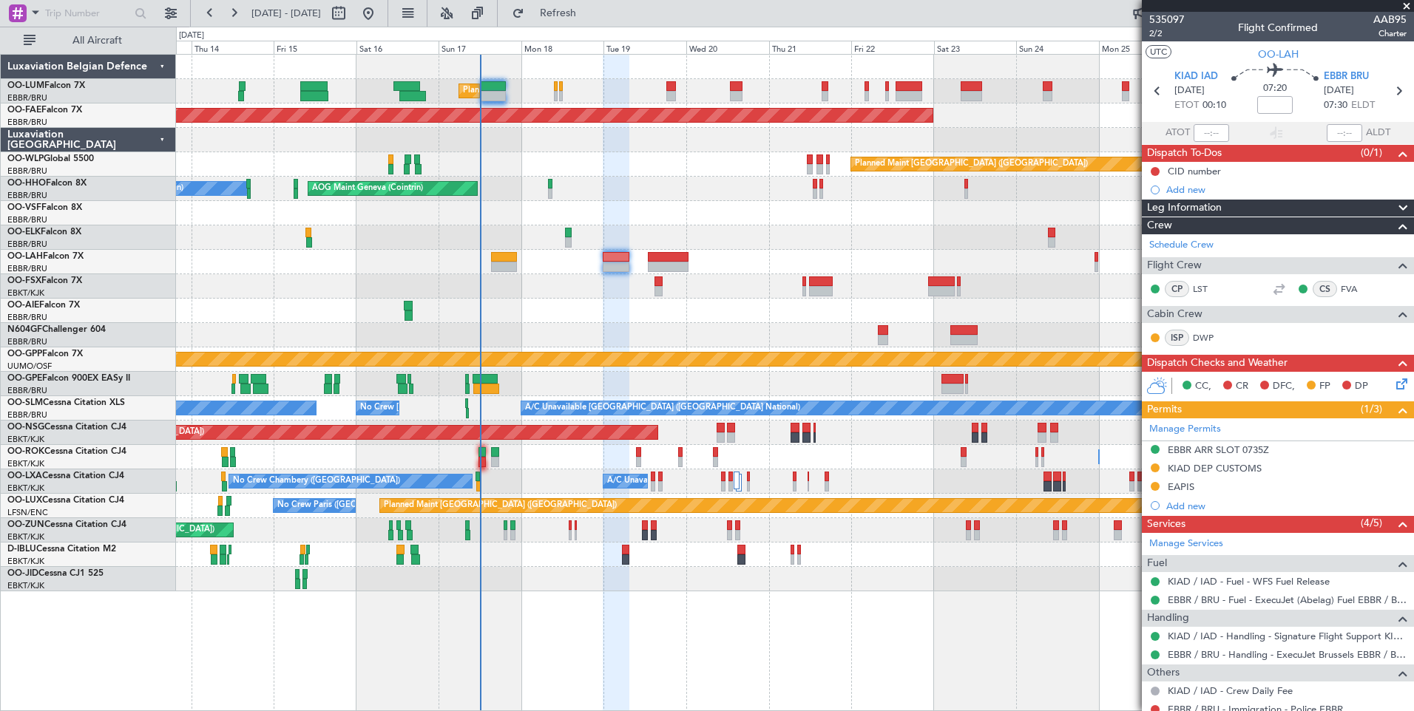
click at [704, 393] on div "Planned Maint Brussels (Brussels National) Planned Maint Brussels (Brussels Nat…" at bounding box center [794, 323] width 1237 height 537
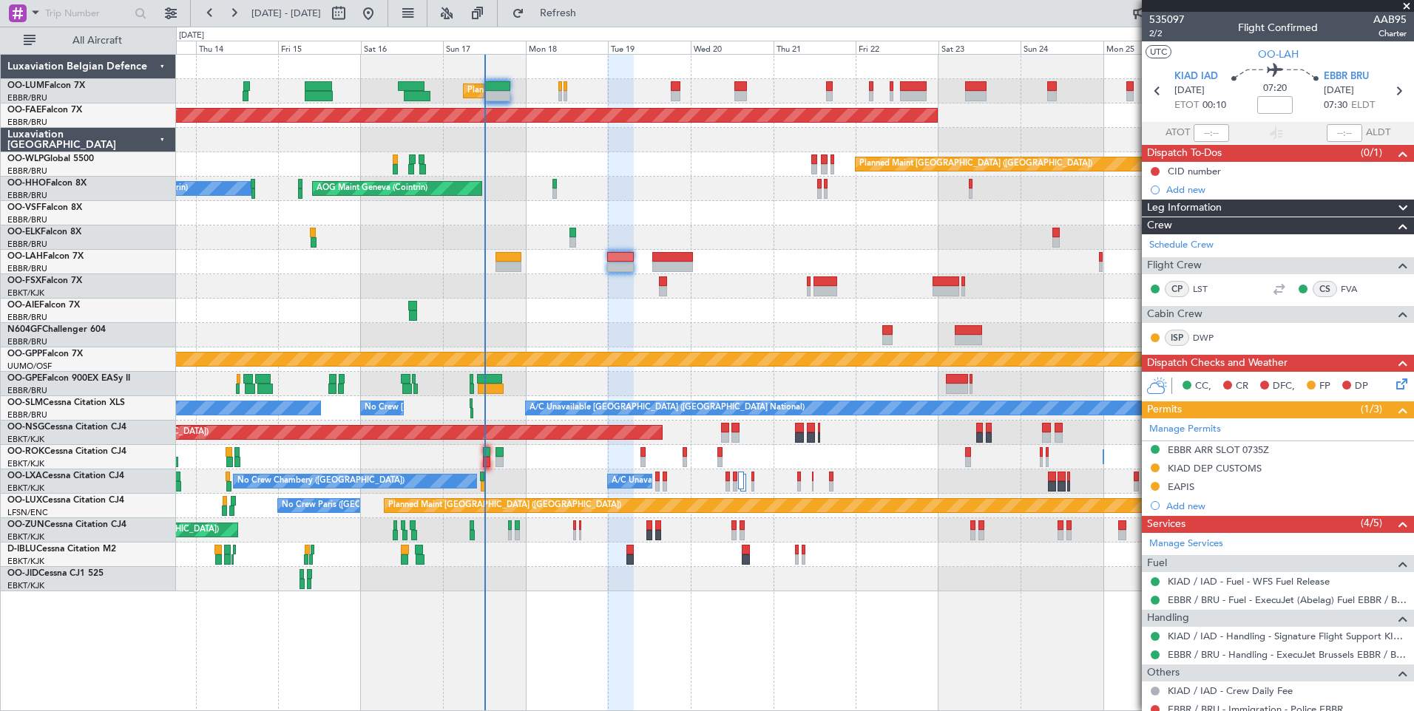
click at [586, 325] on div "Planned Maint Brussels (Brussels National) Planned Maint Brussels (Brussels Nat…" at bounding box center [794, 323] width 1237 height 537
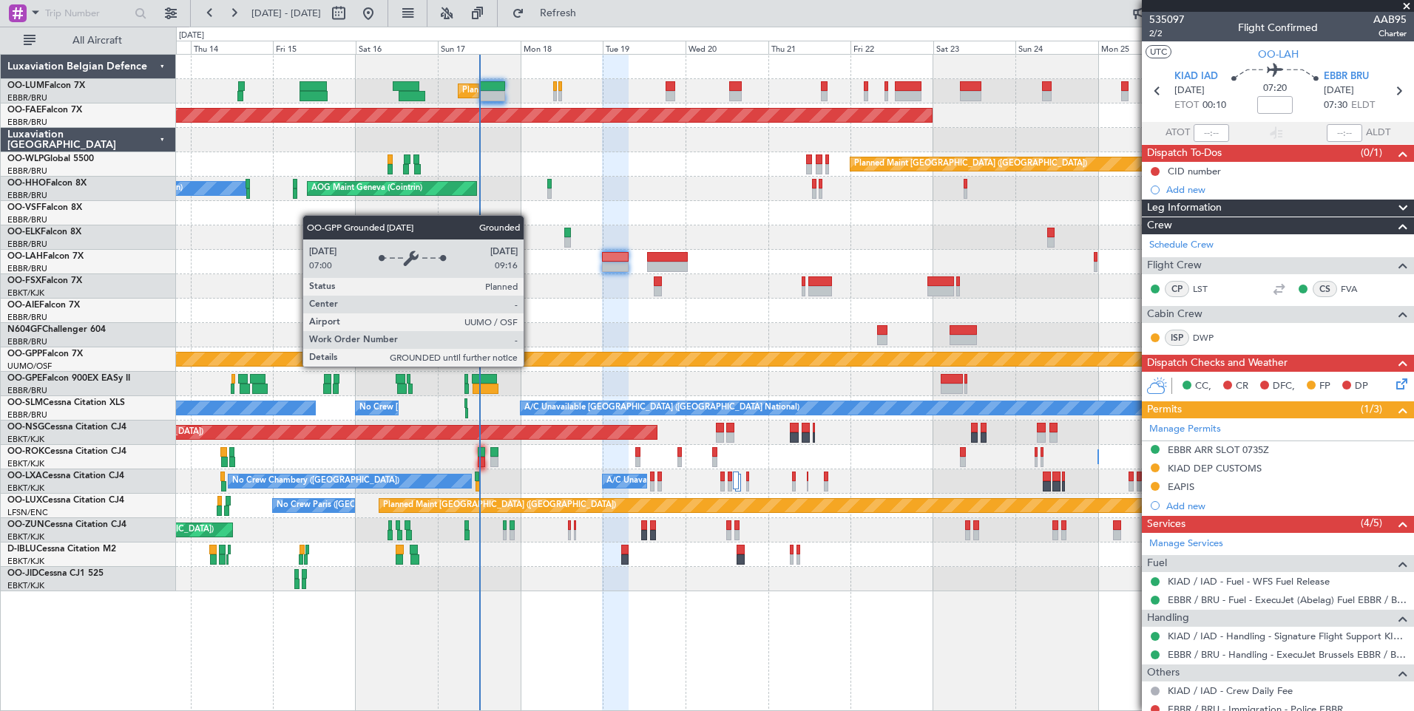
click at [566, 337] on div "Planned Maint Brussels (Brussels National) Planned Maint Brussels (Brussels Nat…" at bounding box center [794, 323] width 1237 height 537
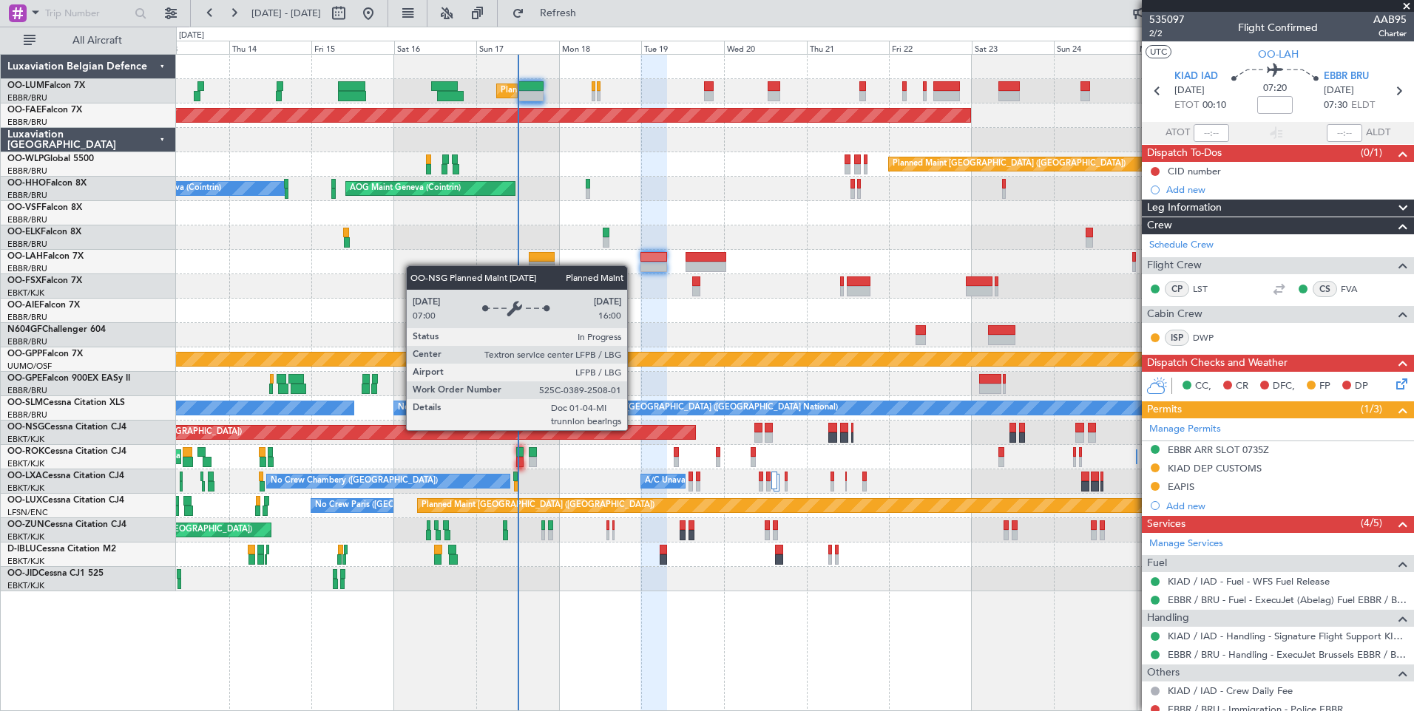
click at [532, 446] on div "Planned Maint Brussels (Brussels National) Planned Maint Brussels (Brussels Nat…" at bounding box center [794, 323] width 1237 height 537
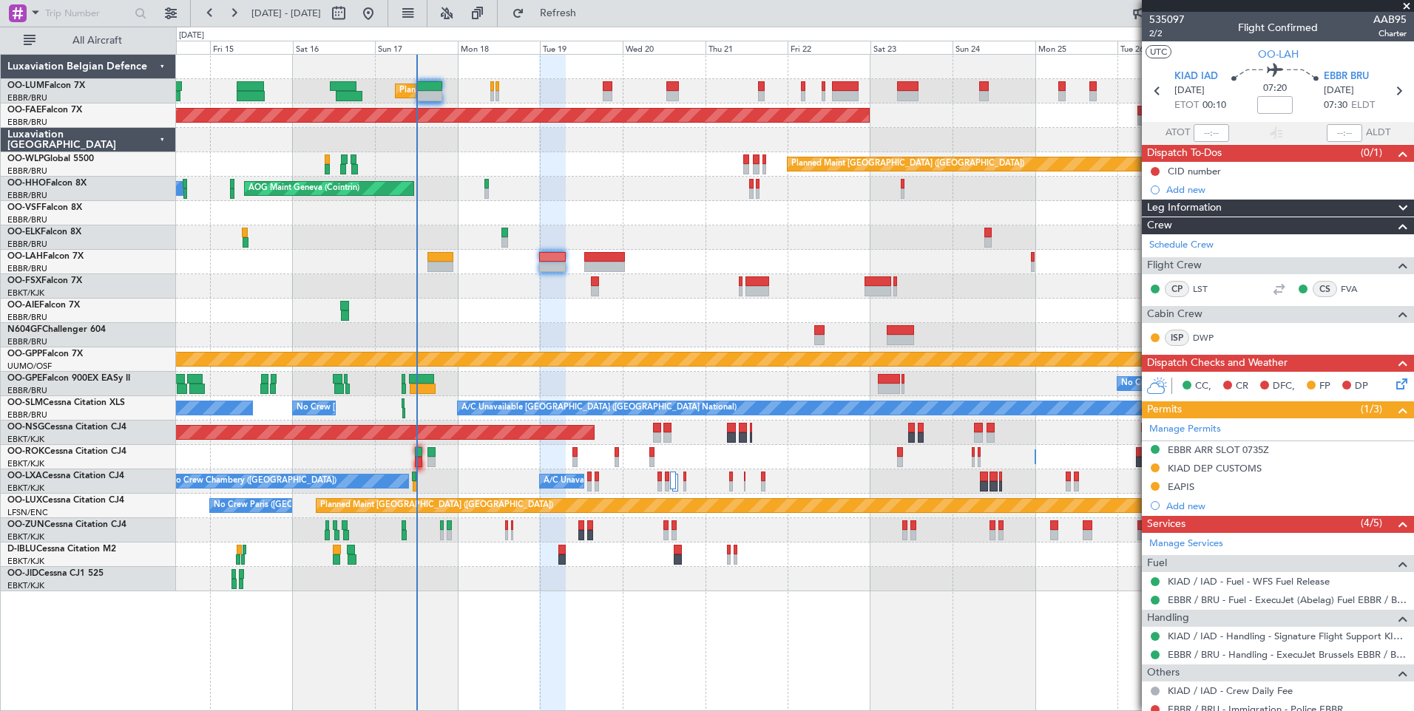
click at [492, 348] on div "Planned Maint Brussels (Brussels National) Planned Maint Brussels (Brussels Nat…" at bounding box center [794, 323] width 1237 height 537
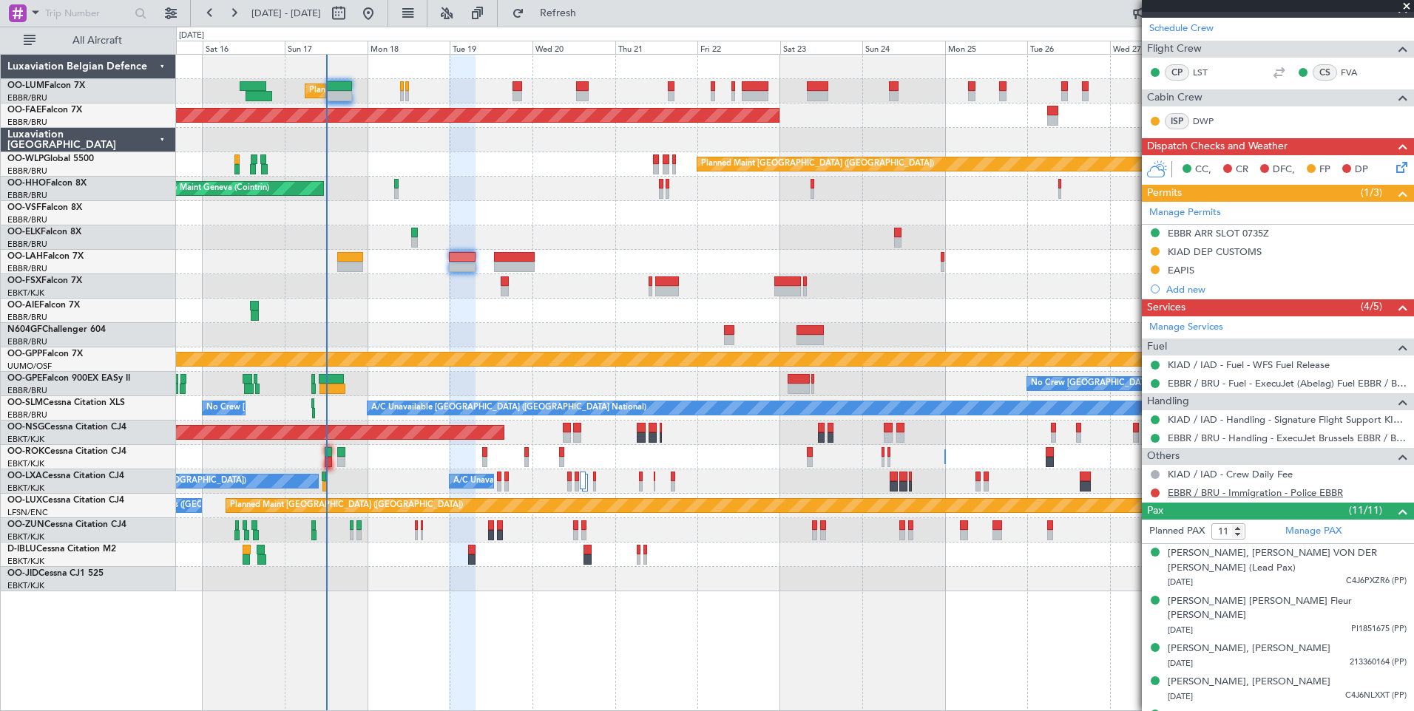
scroll to position [222, 0]
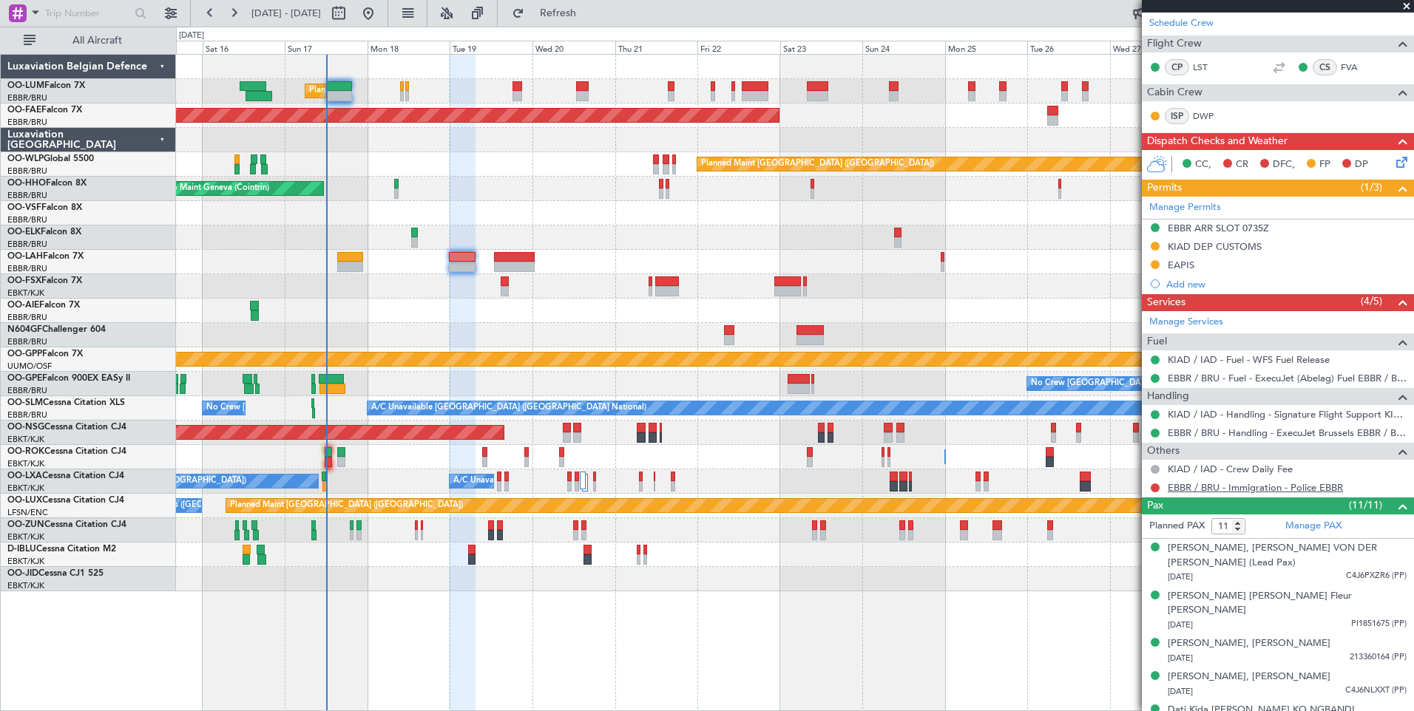
click at [1253, 483] on link "EBBR / BRU - Immigration - Police EBBR" at bounding box center [1255, 487] width 175 height 13
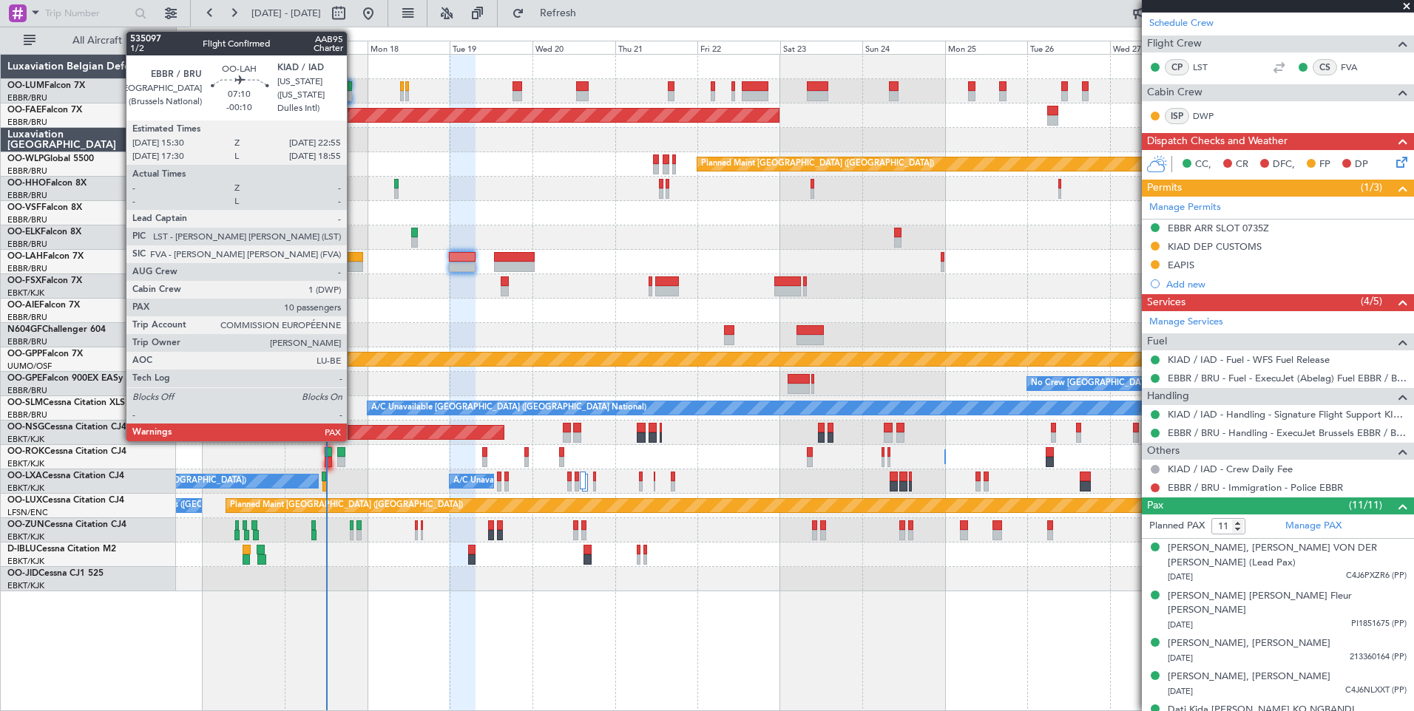
click at [353, 268] on div at bounding box center [350, 267] width 26 height 10
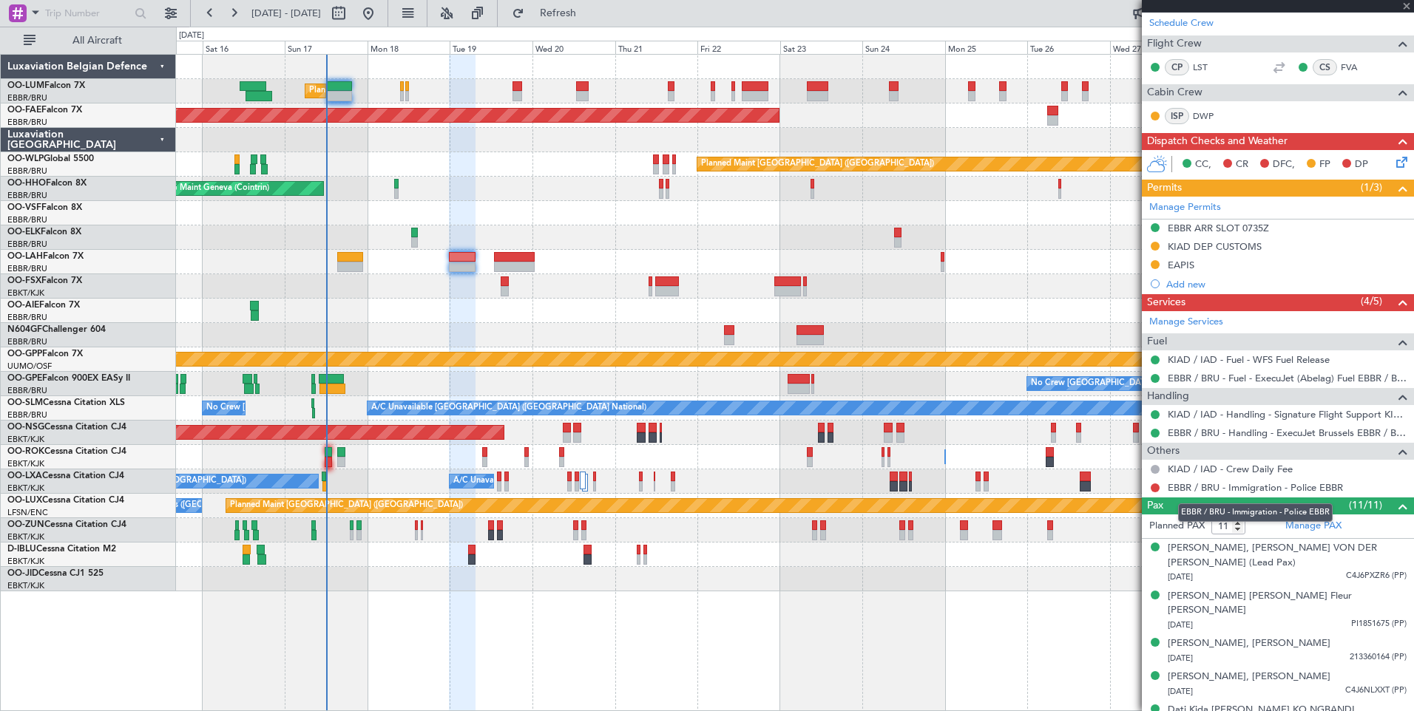
type input "-00:10"
type input "10"
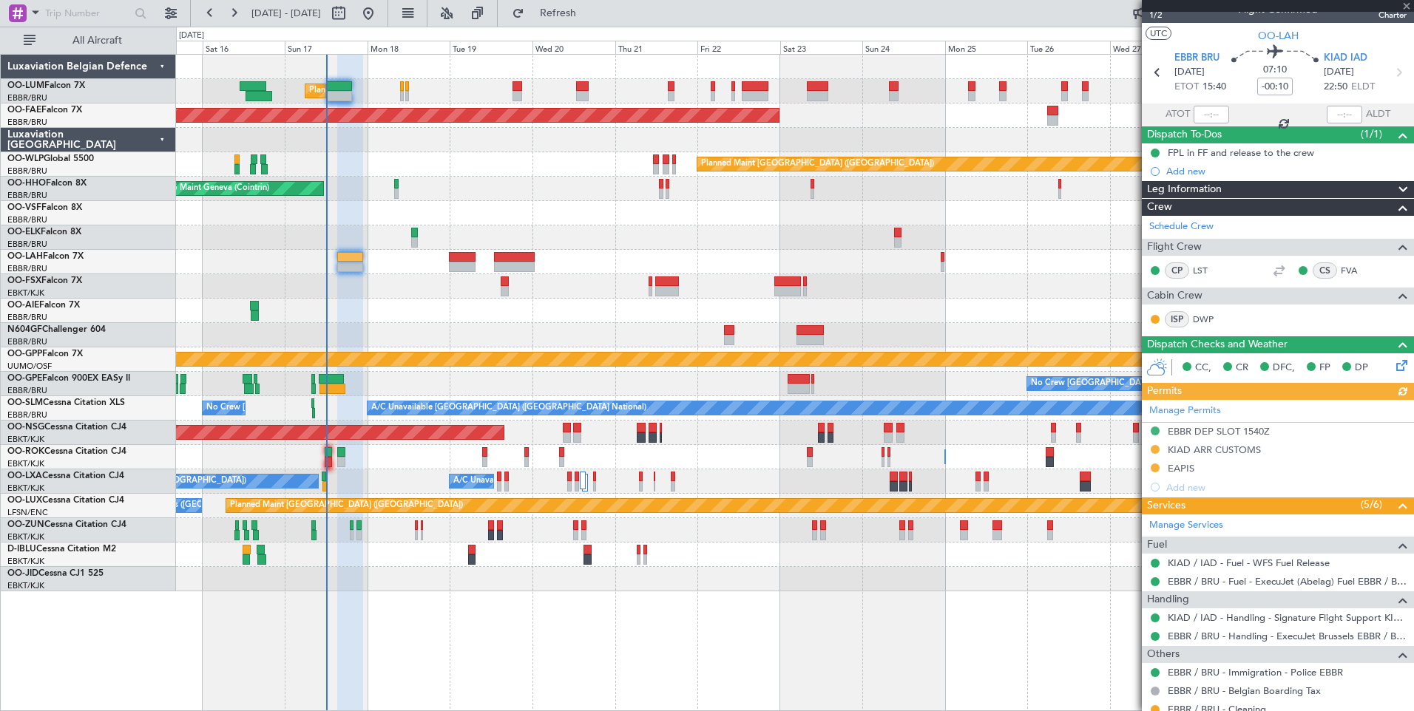
scroll to position [0, 0]
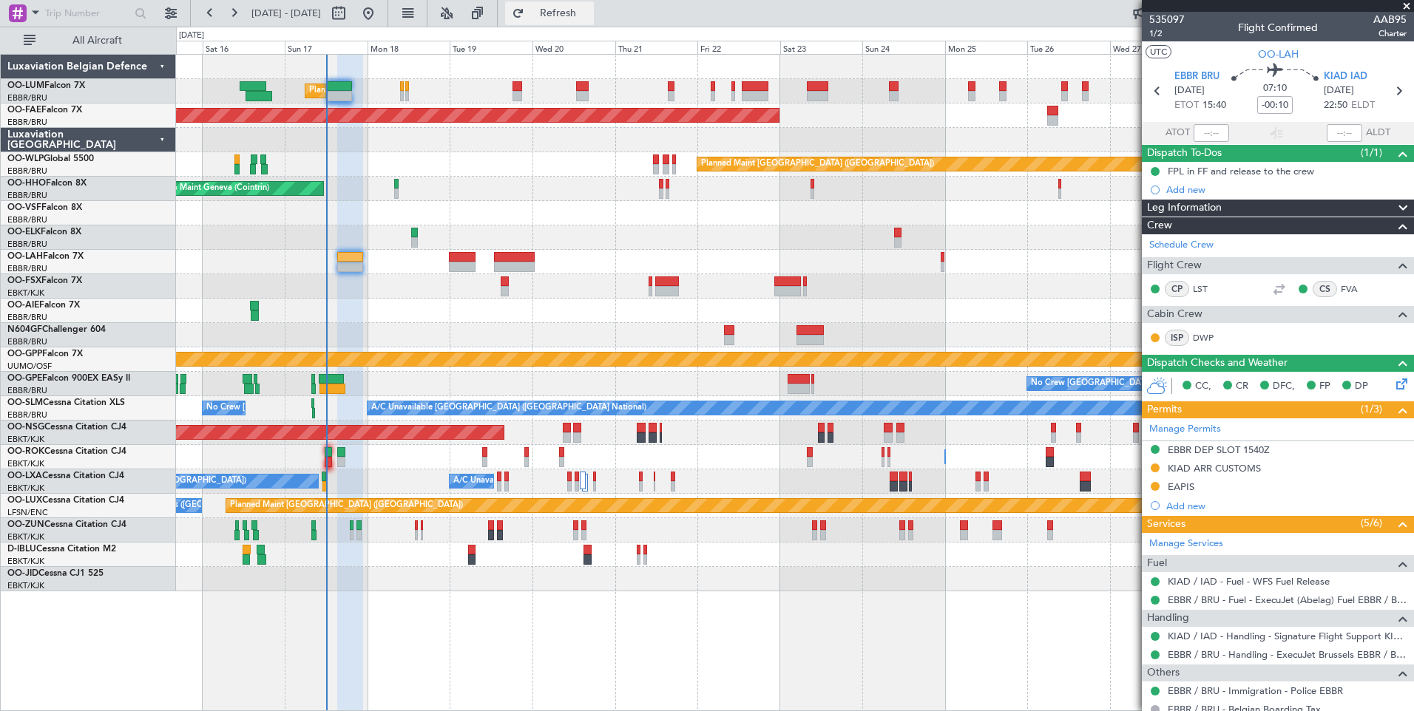
click at [589, 14] on span "Refresh" at bounding box center [558, 13] width 62 height 10
click at [365, 339] on div "Planned Maint Brussels (Brussels National) Planned Maint Brussels (Brussels Nat…" at bounding box center [794, 323] width 1237 height 537
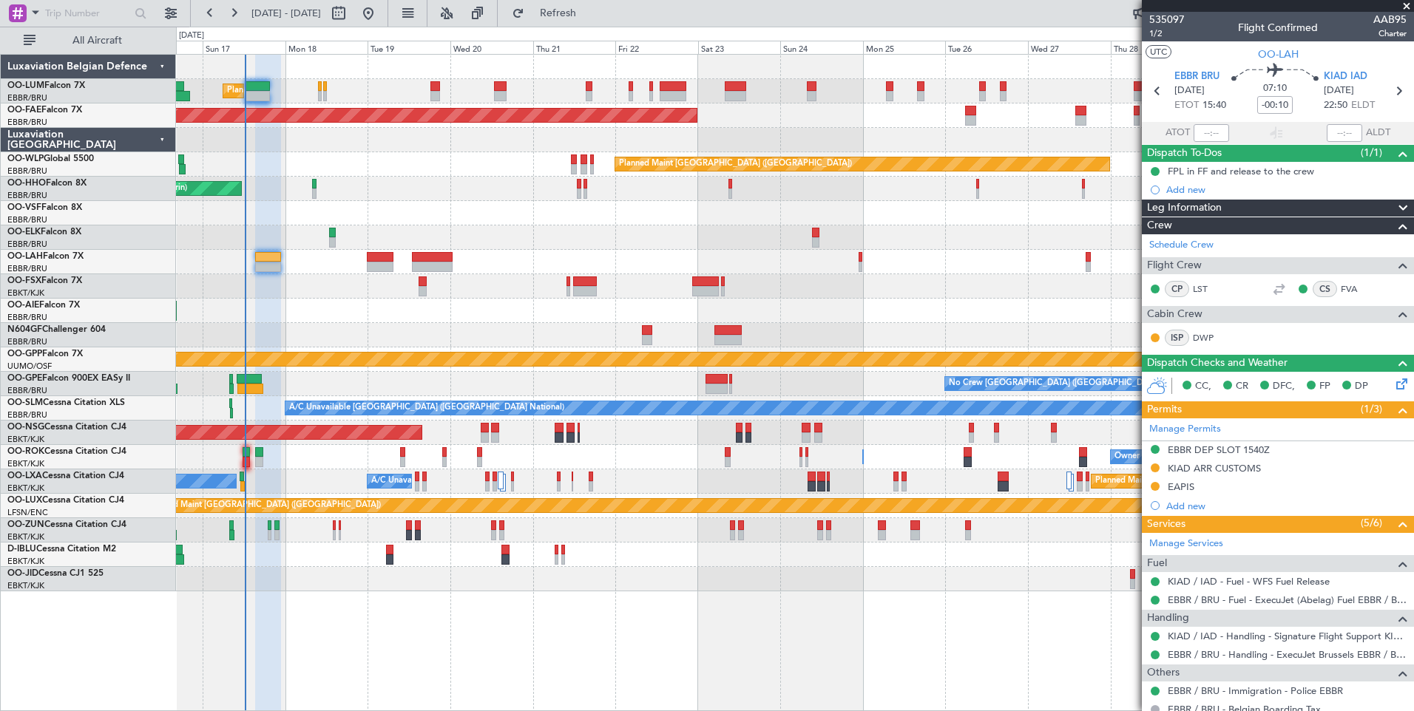
click at [329, 293] on div at bounding box center [794, 286] width 1237 height 24
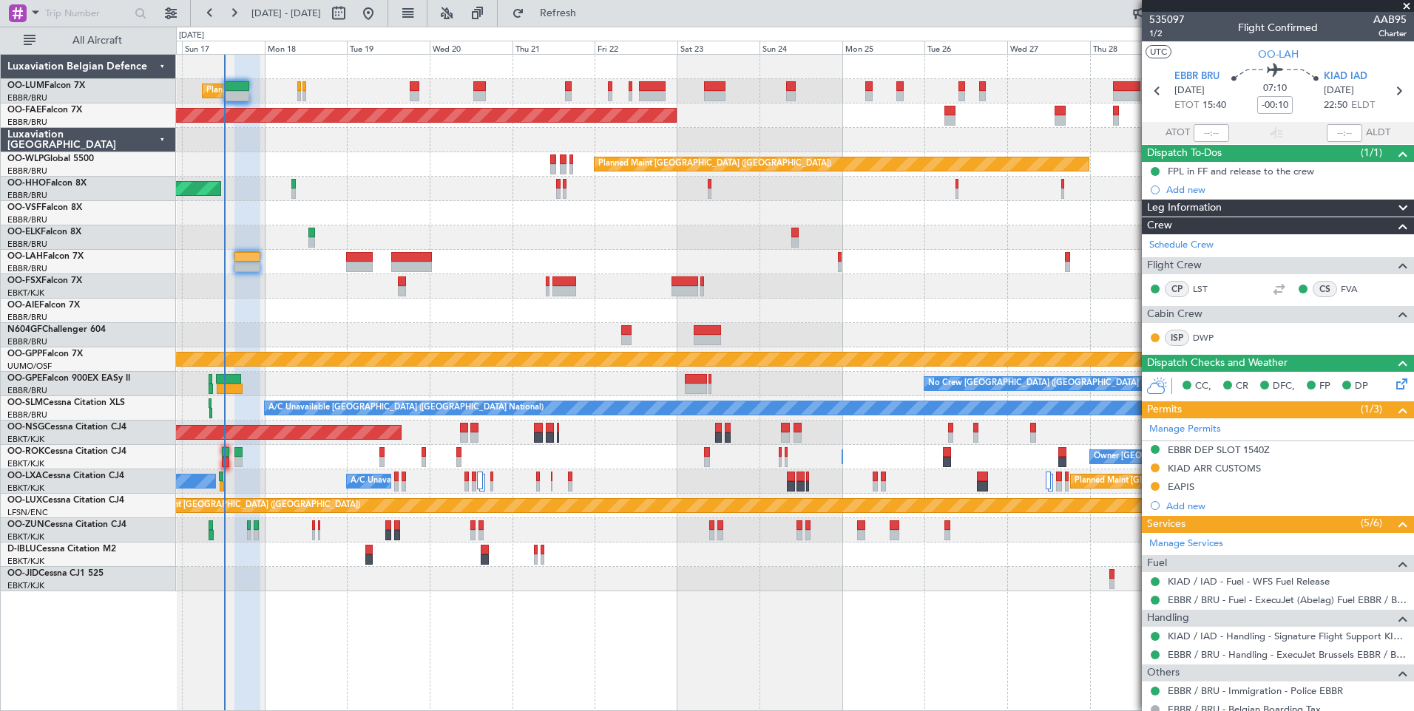
click at [291, 326] on div "Planned Maint Brussels (Brussels National) Planned Maint Brussels (Brussels Nat…" at bounding box center [794, 323] width 1237 height 537
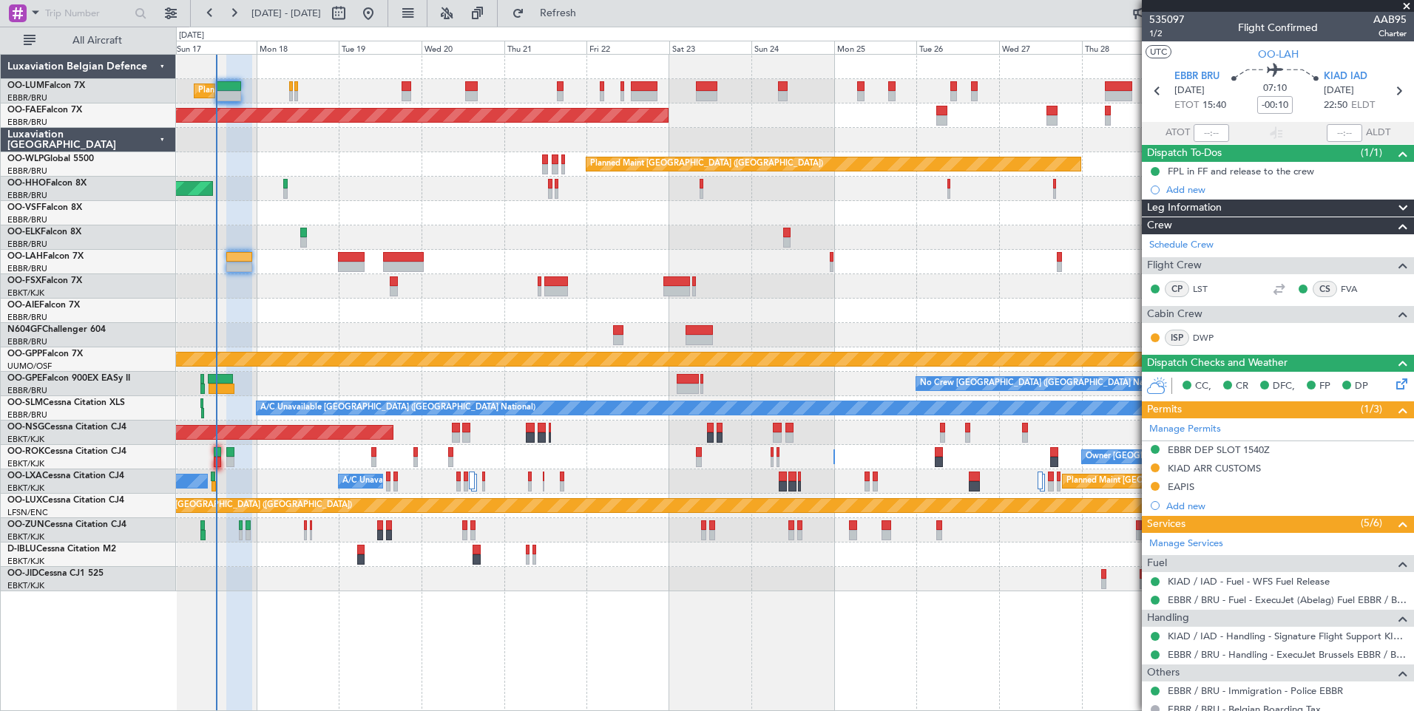
click at [343, 254] on div at bounding box center [351, 257] width 27 height 10
type input "11"
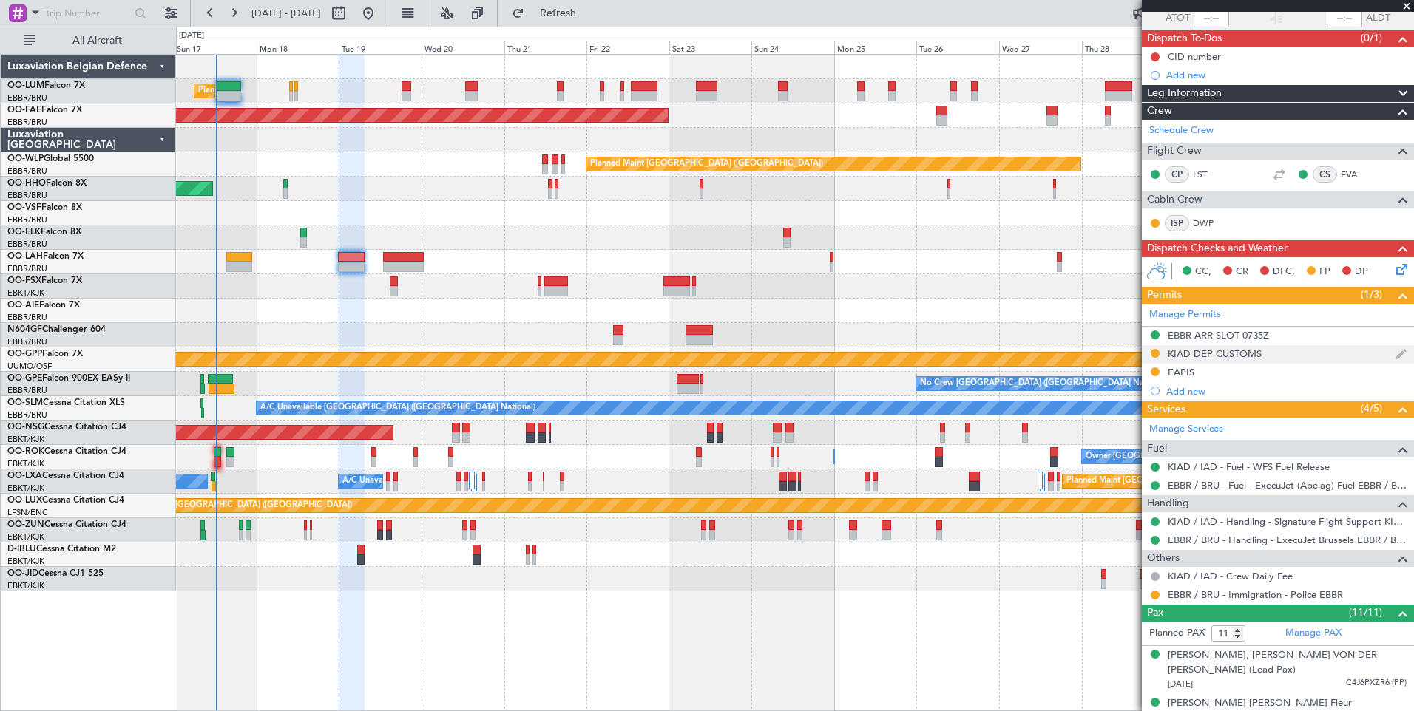
scroll to position [296, 0]
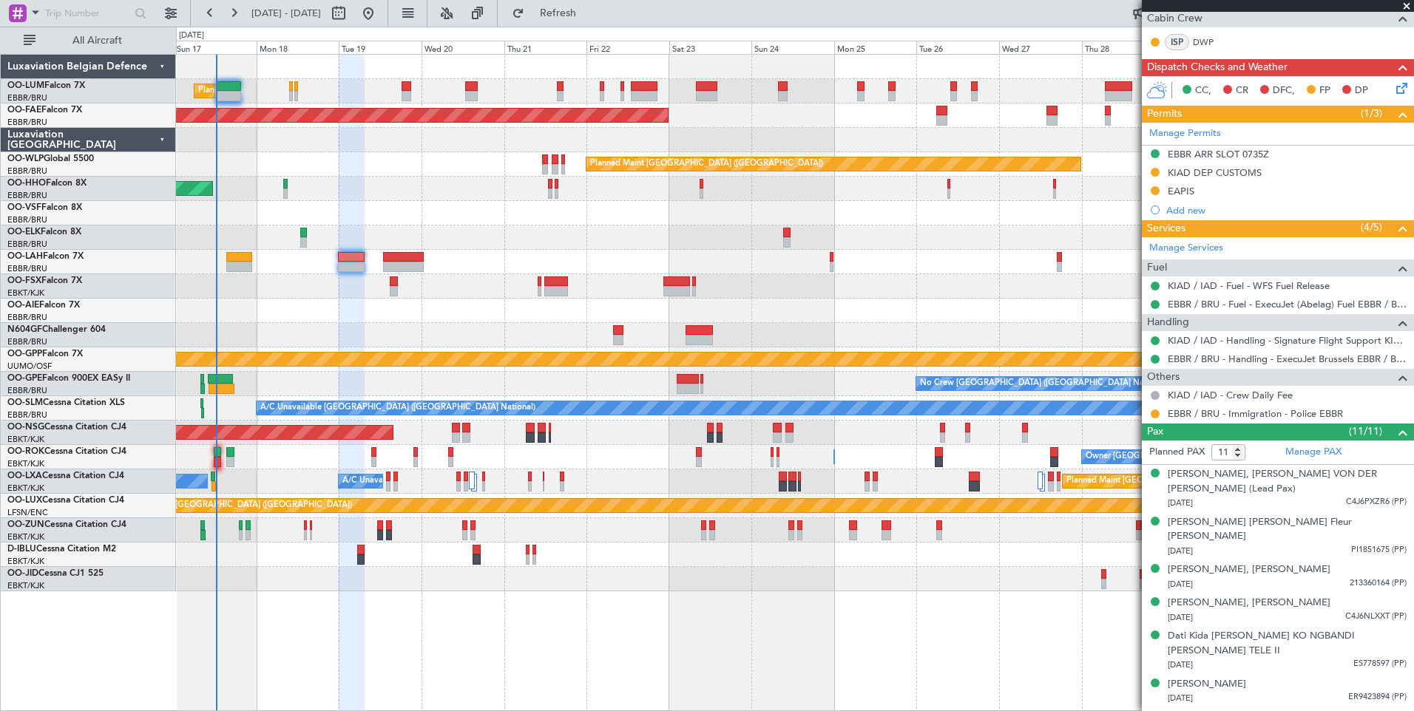
click at [415, 356] on div "Planned Maint Brussels (Brussels National) Planned Maint Brussels (Brussels Nat…" at bounding box center [794, 323] width 1237 height 537
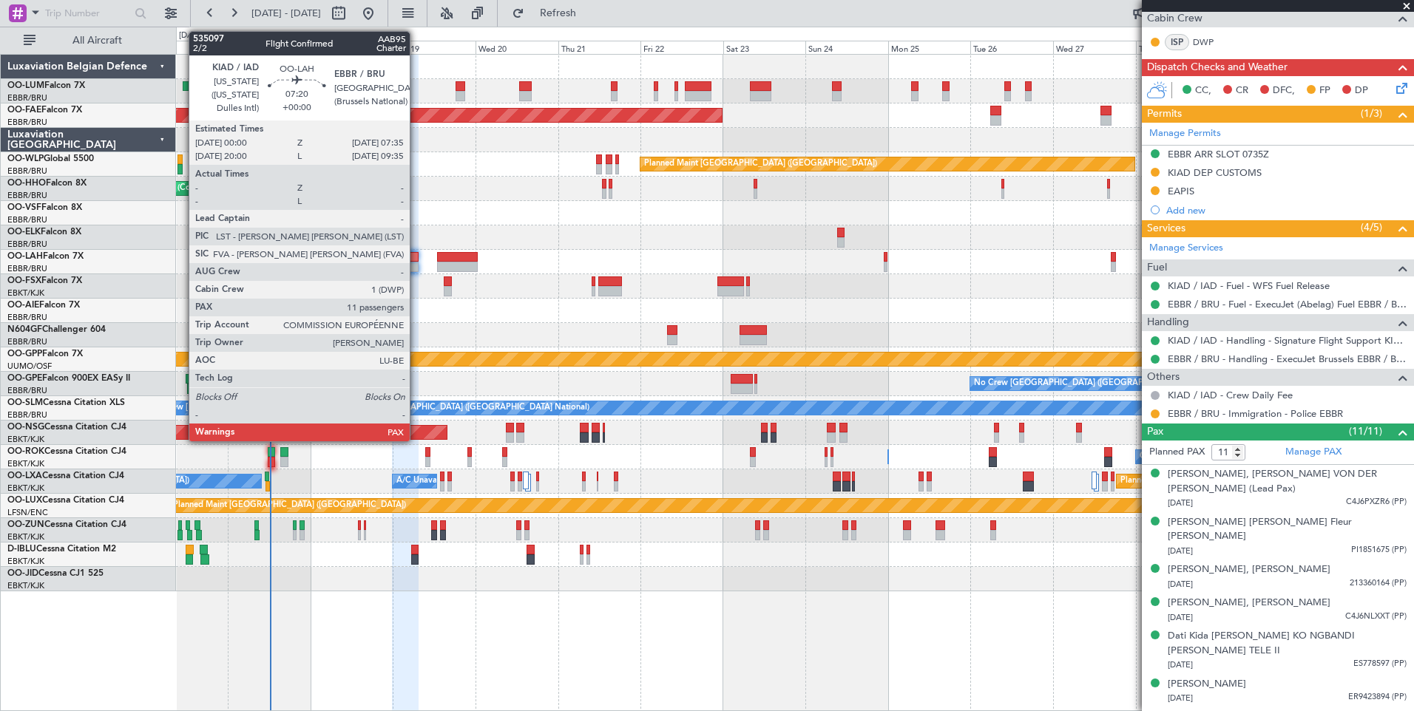
click at [416, 263] on div at bounding box center [405, 267] width 27 height 10
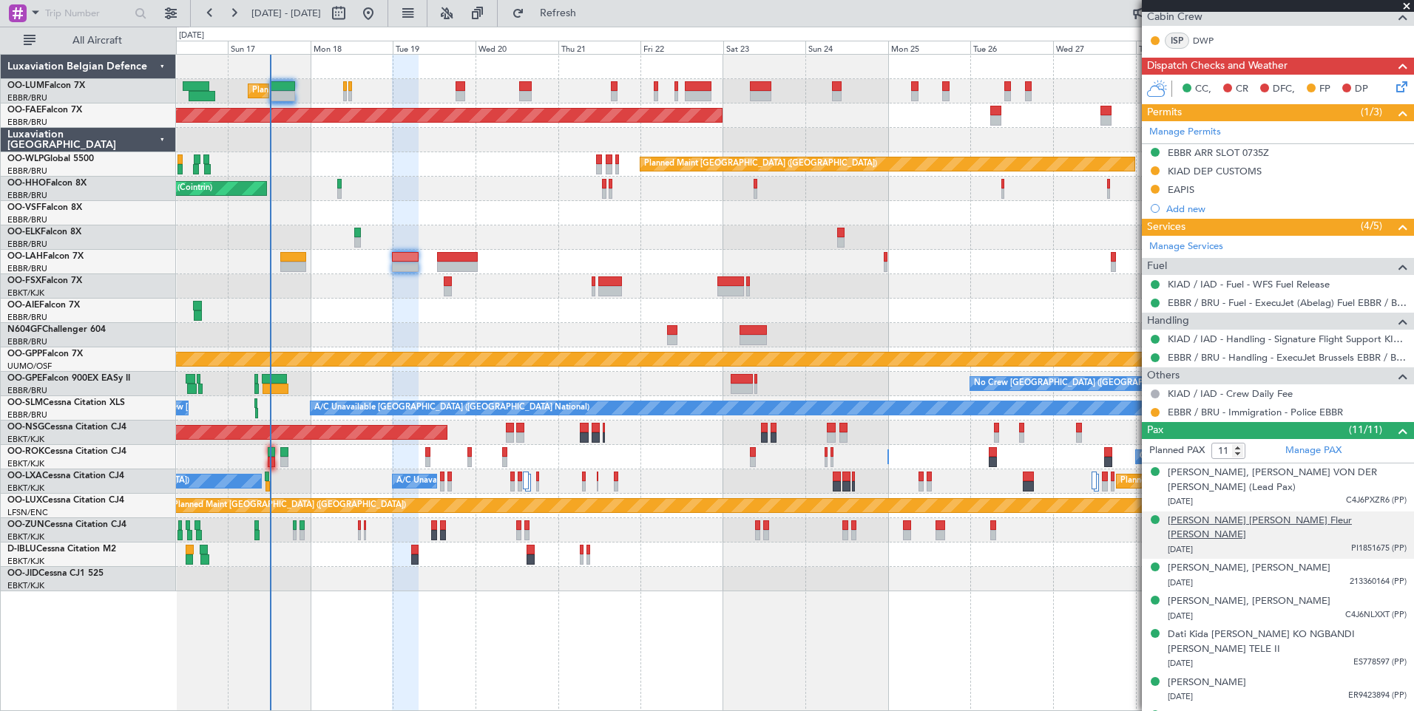
scroll to position [119, 0]
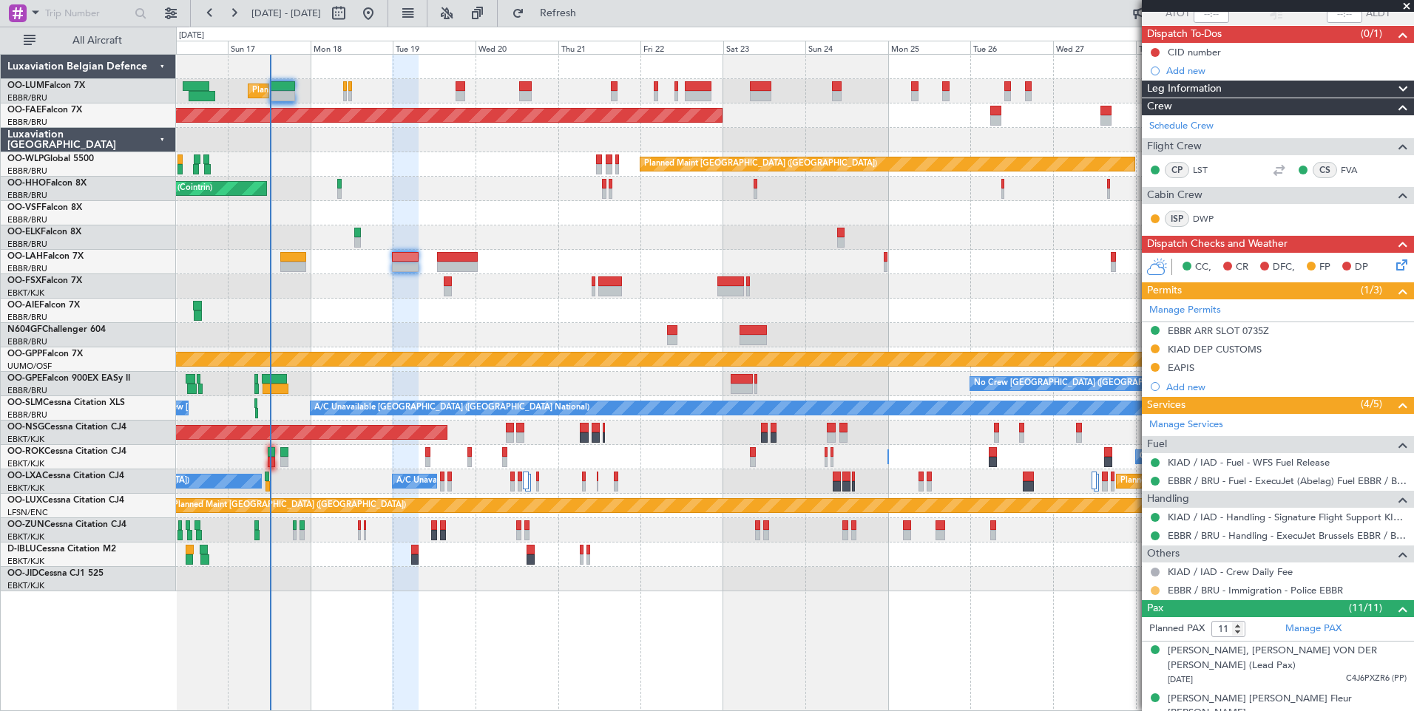
click at [1151, 587] on button at bounding box center [1155, 590] width 9 height 9
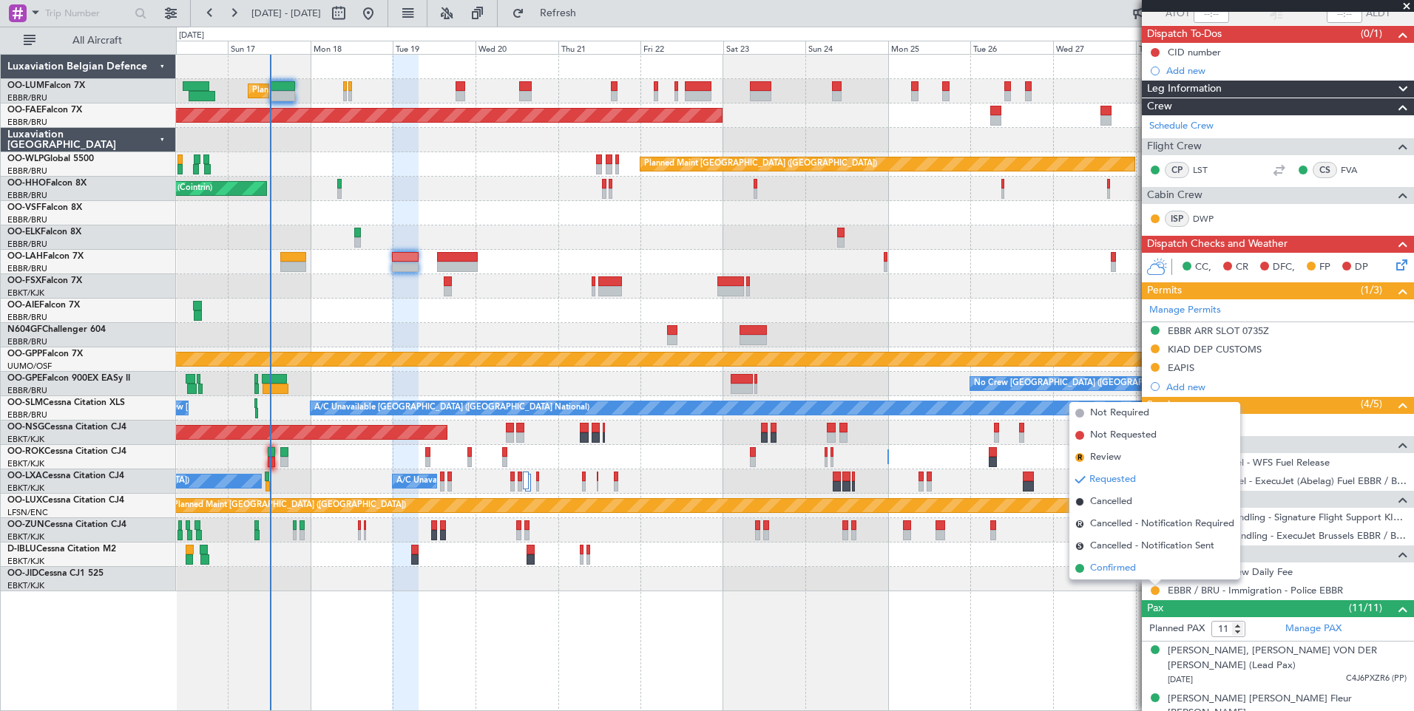
click at [1138, 569] on li "Confirmed" at bounding box center [1154, 569] width 171 height 22
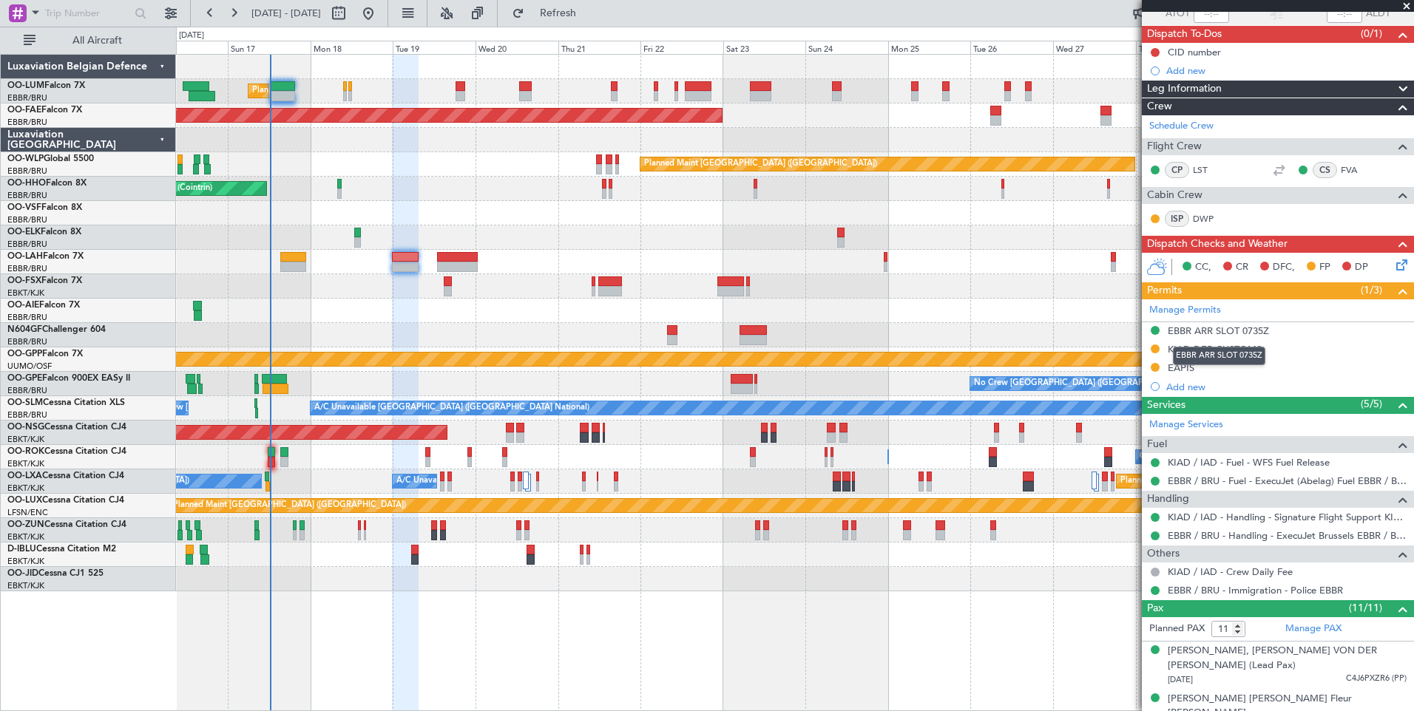
click at [1213, 330] on div "EBBR ARR SLOT 0735Z" at bounding box center [1218, 331] width 101 height 13
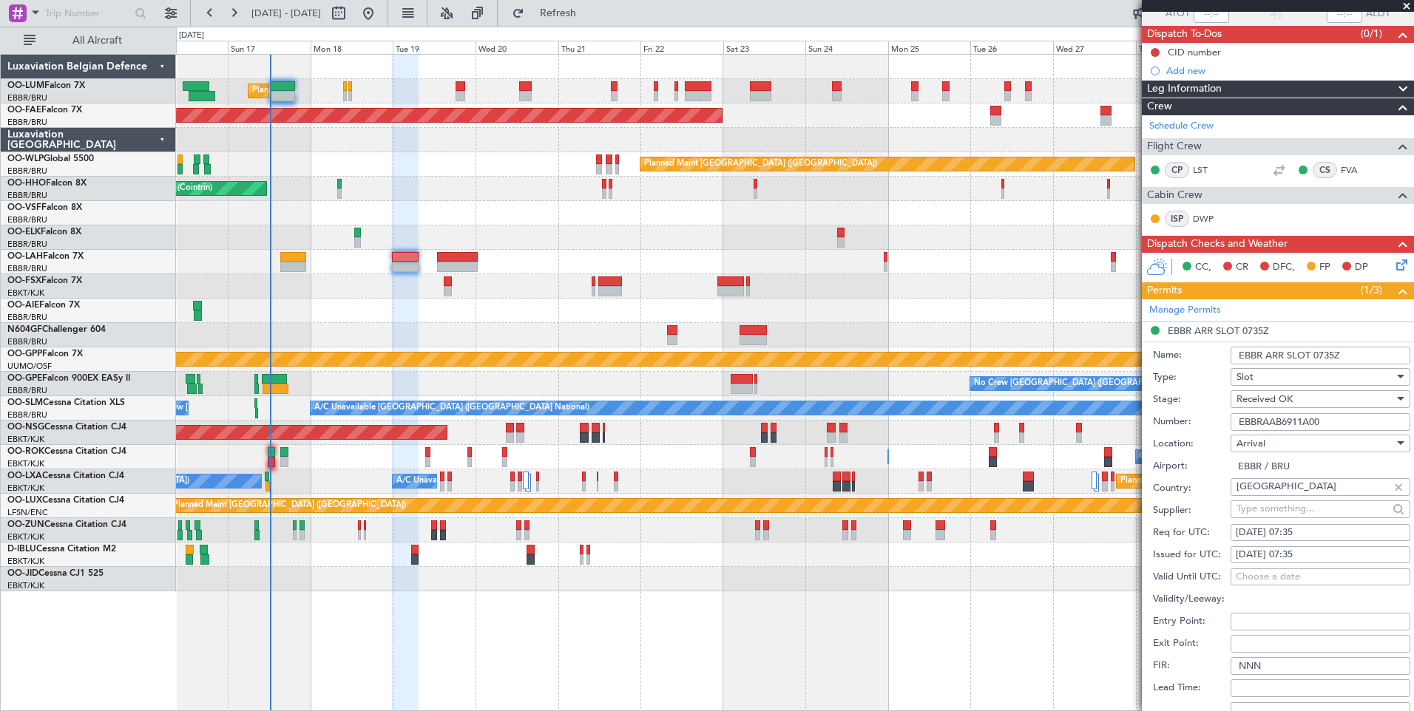
drag, startPoint x: 1352, startPoint y: 422, endPoint x: 1188, endPoint y: 419, distance: 163.5
click at [1188, 419] on div "Number: EBBRAAB6911A00" at bounding box center [1281, 422] width 257 height 22
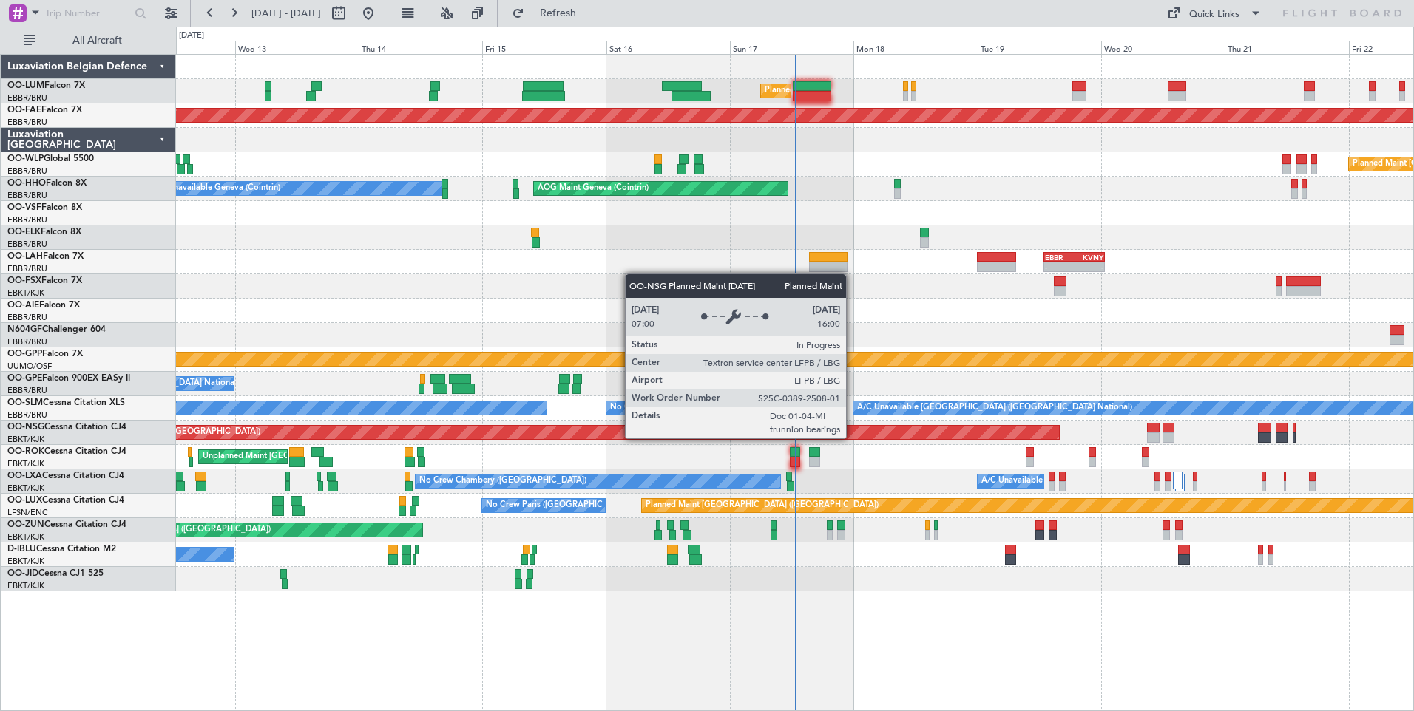
click at [809, 474] on div "Planned Maint [GEOGRAPHIC_DATA] ([GEOGRAPHIC_DATA] National) Unplanned Maint [G…" at bounding box center [794, 323] width 1237 height 537
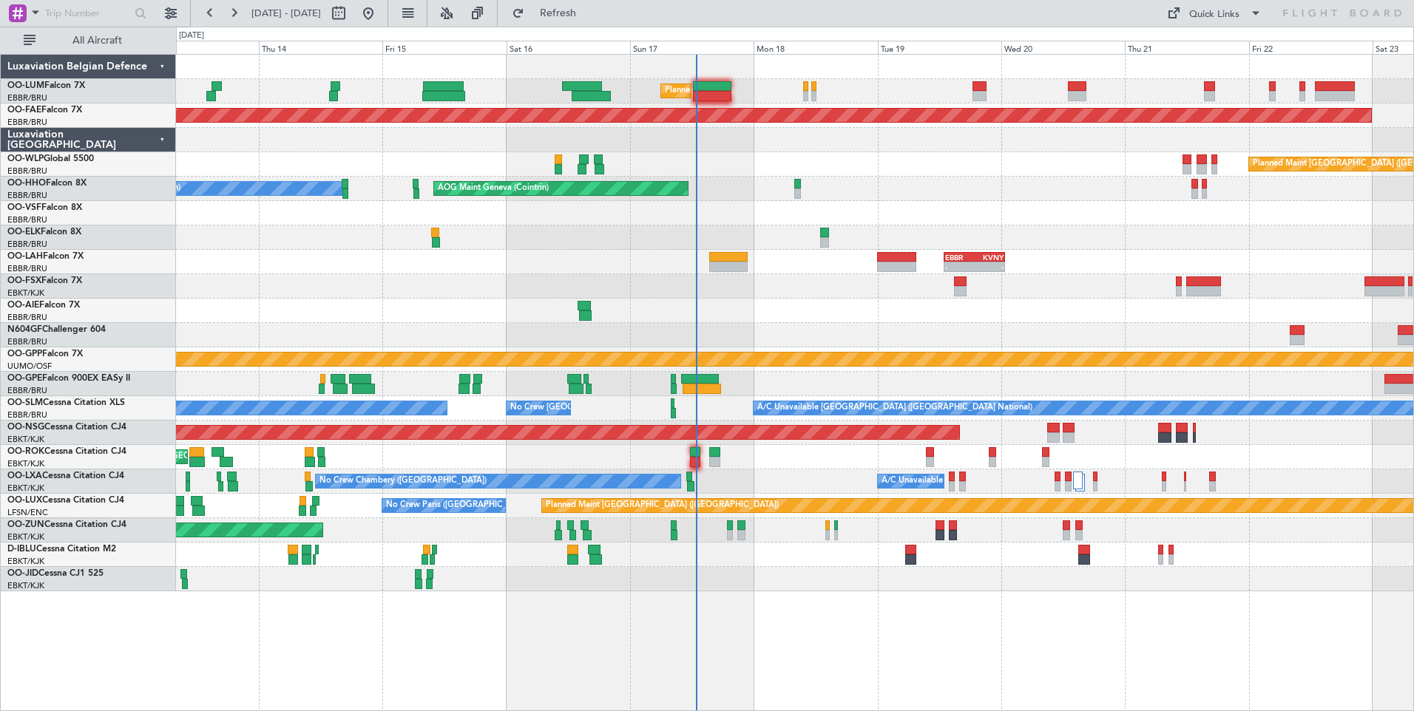
click at [566, 345] on div "Planned Maint [GEOGRAPHIC_DATA] ([GEOGRAPHIC_DATA] National) Planned Maint [GEO…" at bounding box center [794, 323] width 1237 height 537
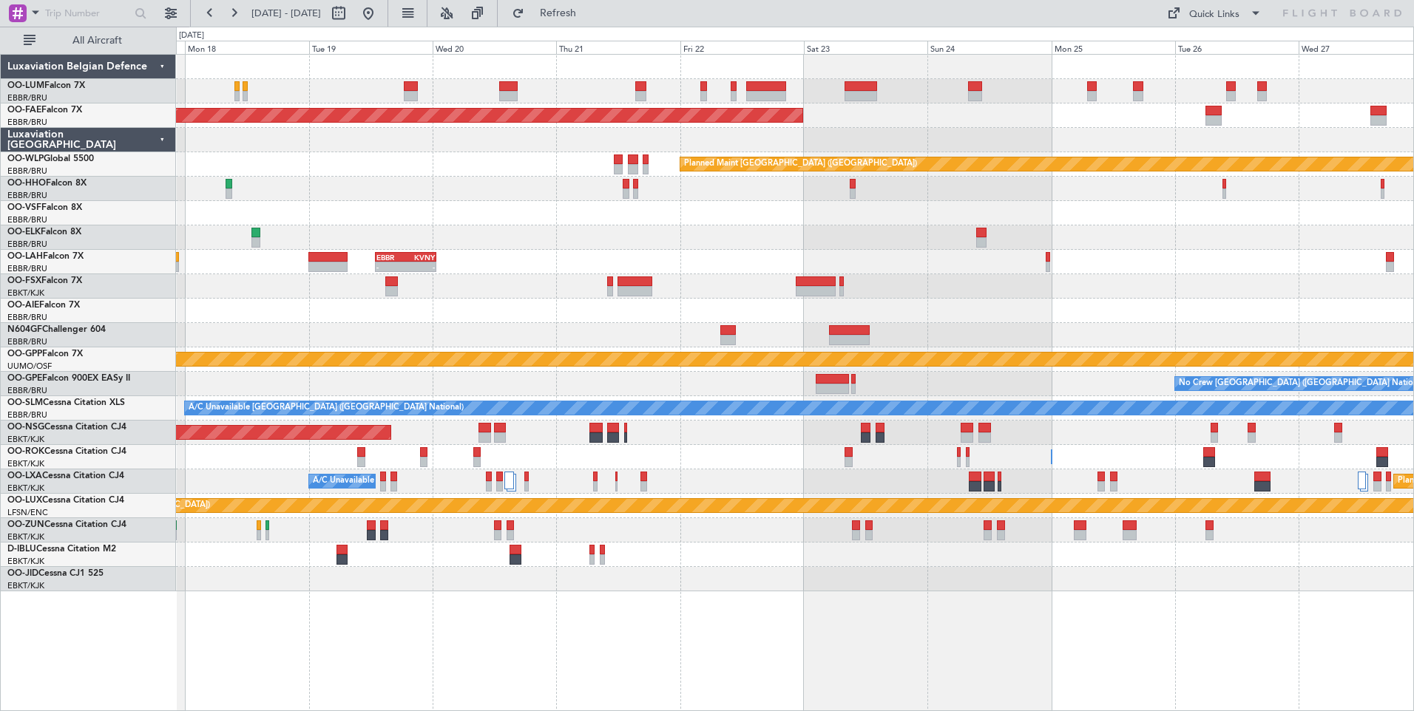
click at [646, 382] on div "Planned Maint [GEOGRAPHIC_DATA] ([GEOGRAPHIC_DATA] National) Planned Maint [GEO…" at bounding box center [794, 323] width 1237 height 537
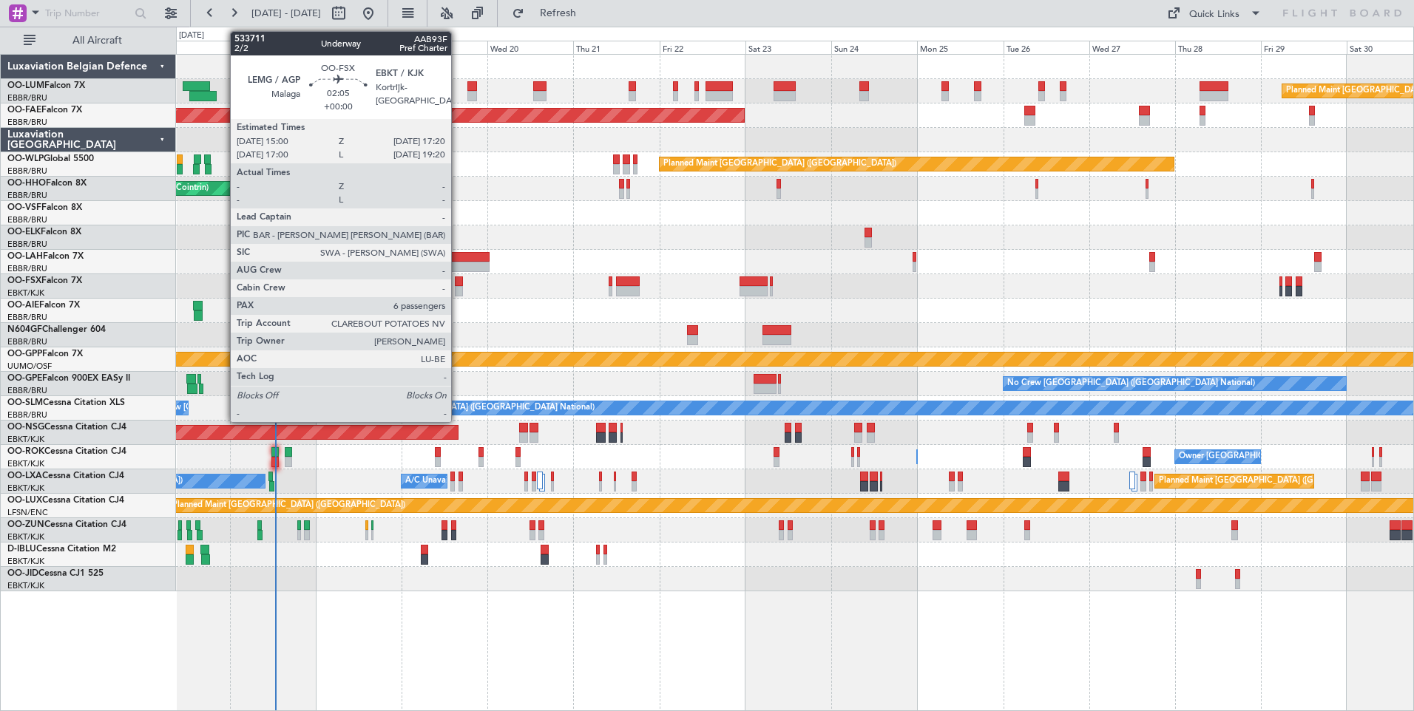
click at [458, 285] on div at bounding box center [459, 282] width 9 height 10
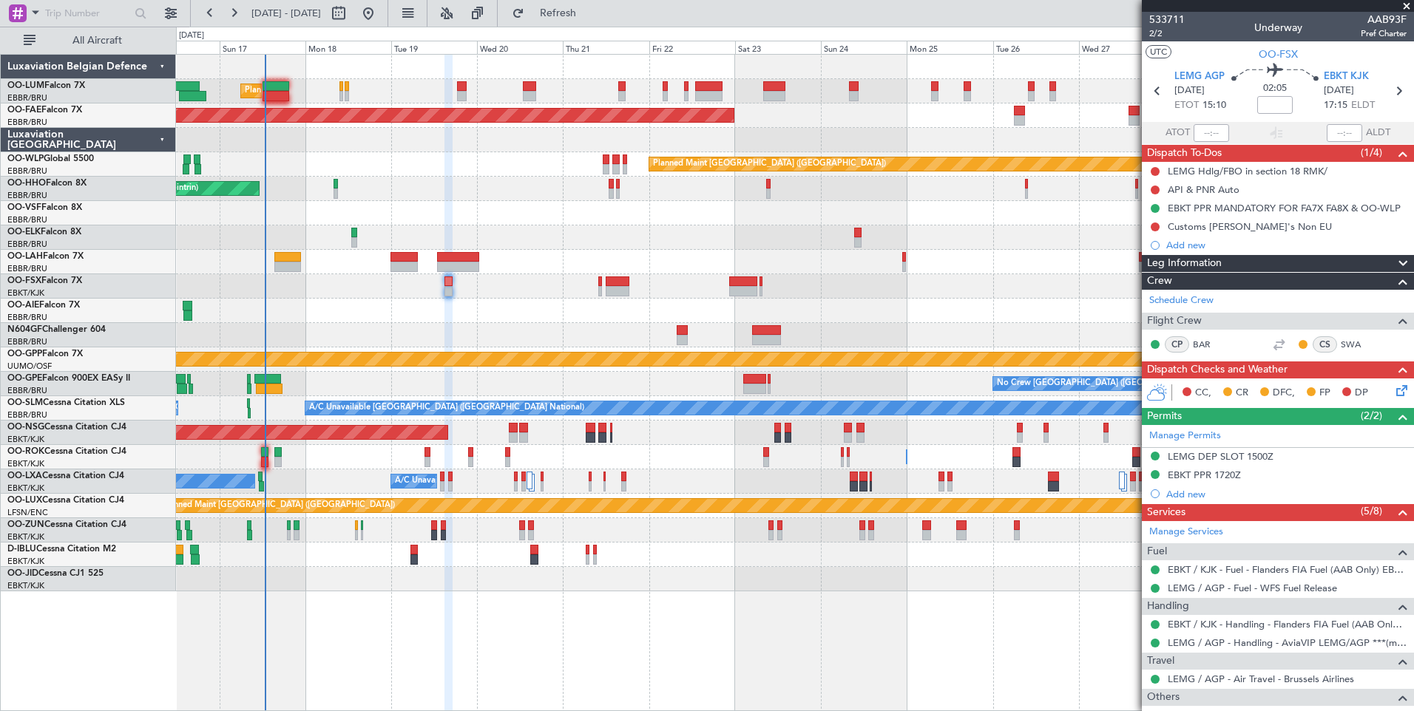
click at [466, 294] on div at bounding box center [794, 286] width 1237 height 24
click at [434, 307] on div "Planned Maint [GEOGRAPHIC_DATA] ([GEOGRAPHIC_DATA] National) Planned Maint [GEO…" at bounding box center [794, 323] width 1237 height 537
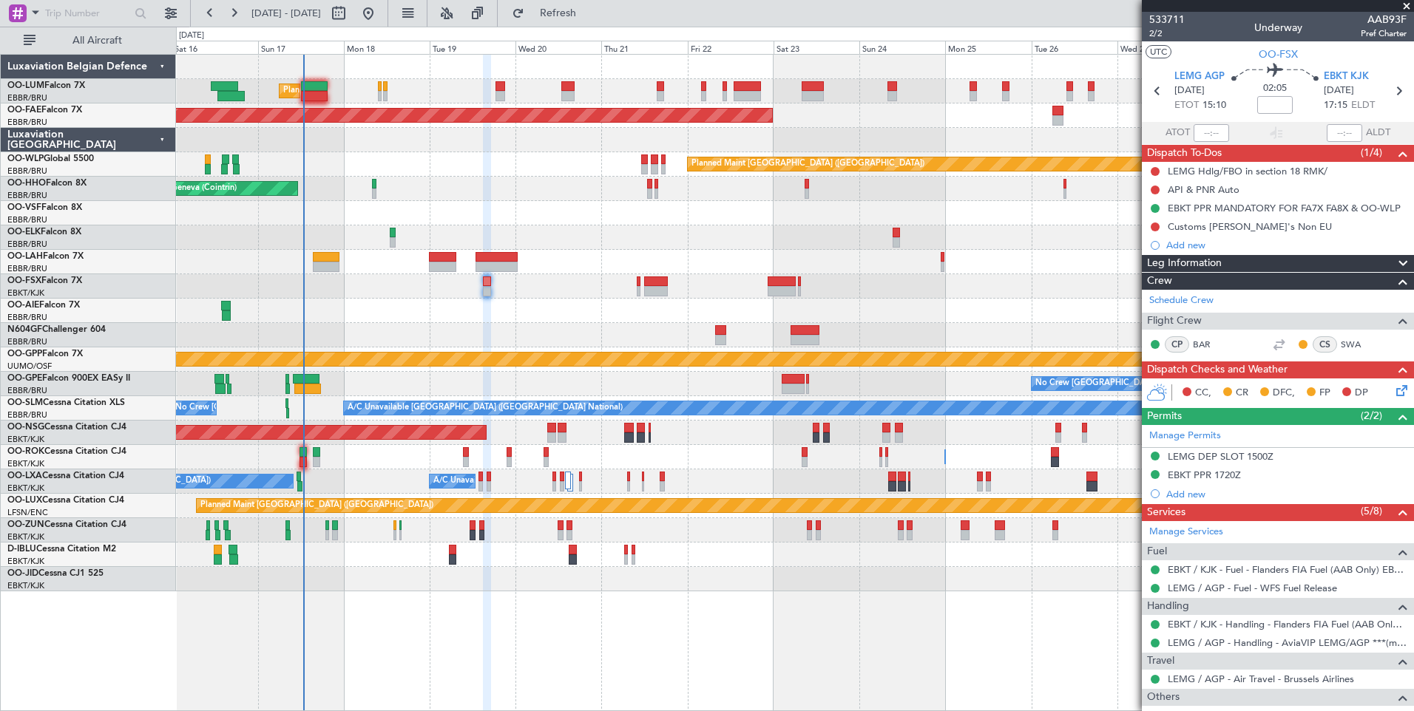
click at [539, 300] on div "Planned Maint [GEOGRAPHIC_DATA] ([GEOGRAPHIC_DATA])" at bounding box center [794, 311] width 1237 height 24
click at [641, 285] on div at bounding box center [794, 286] width 1237 height 24
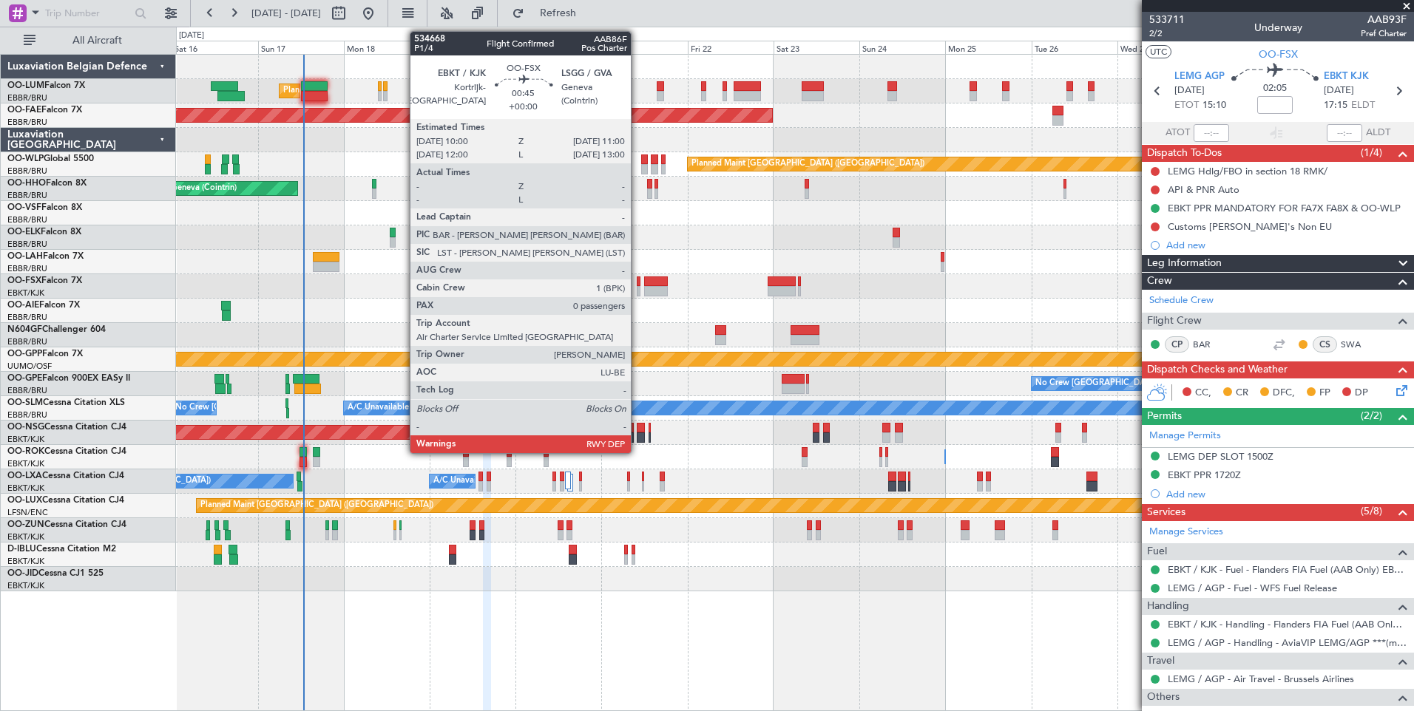
click at [637, 287] on div at bounding box center [639, 291] width 4 height 10
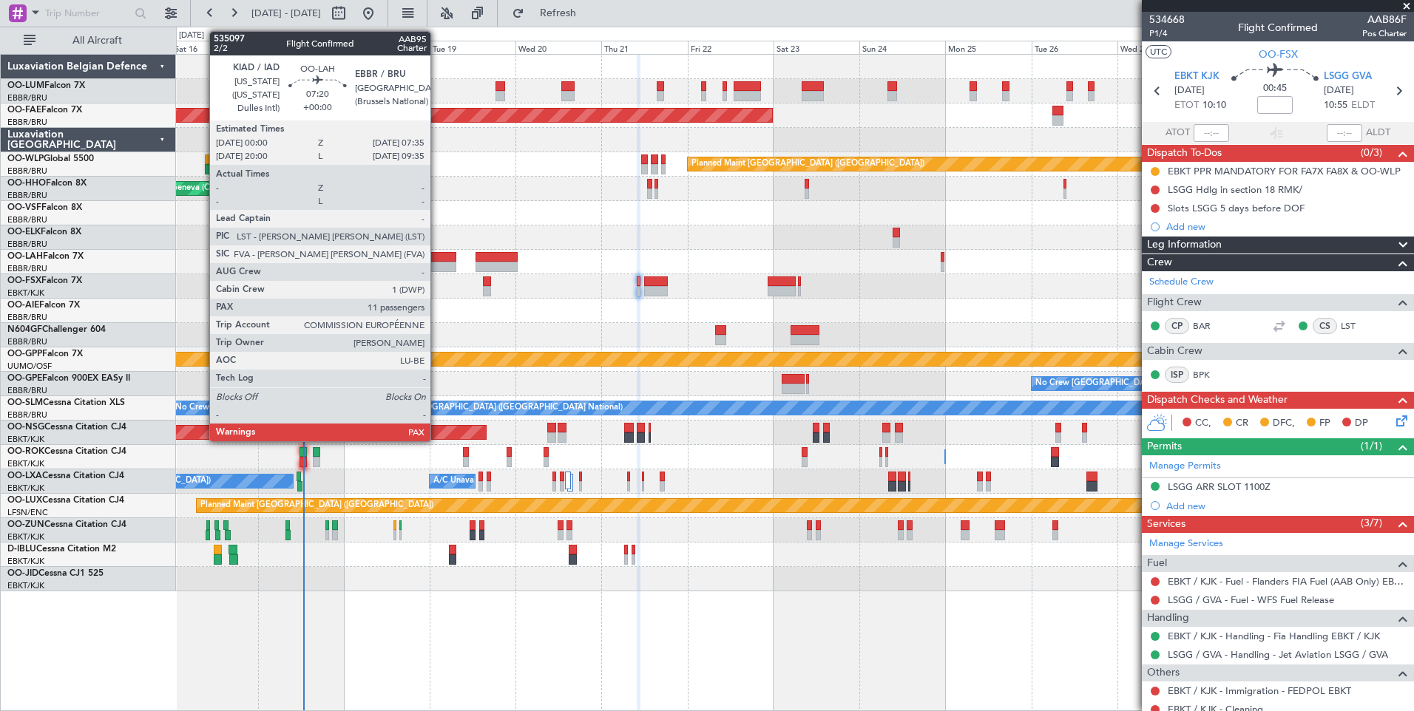
click at [437, 265] on div at bounding box center [442, 267] width 27 height 10
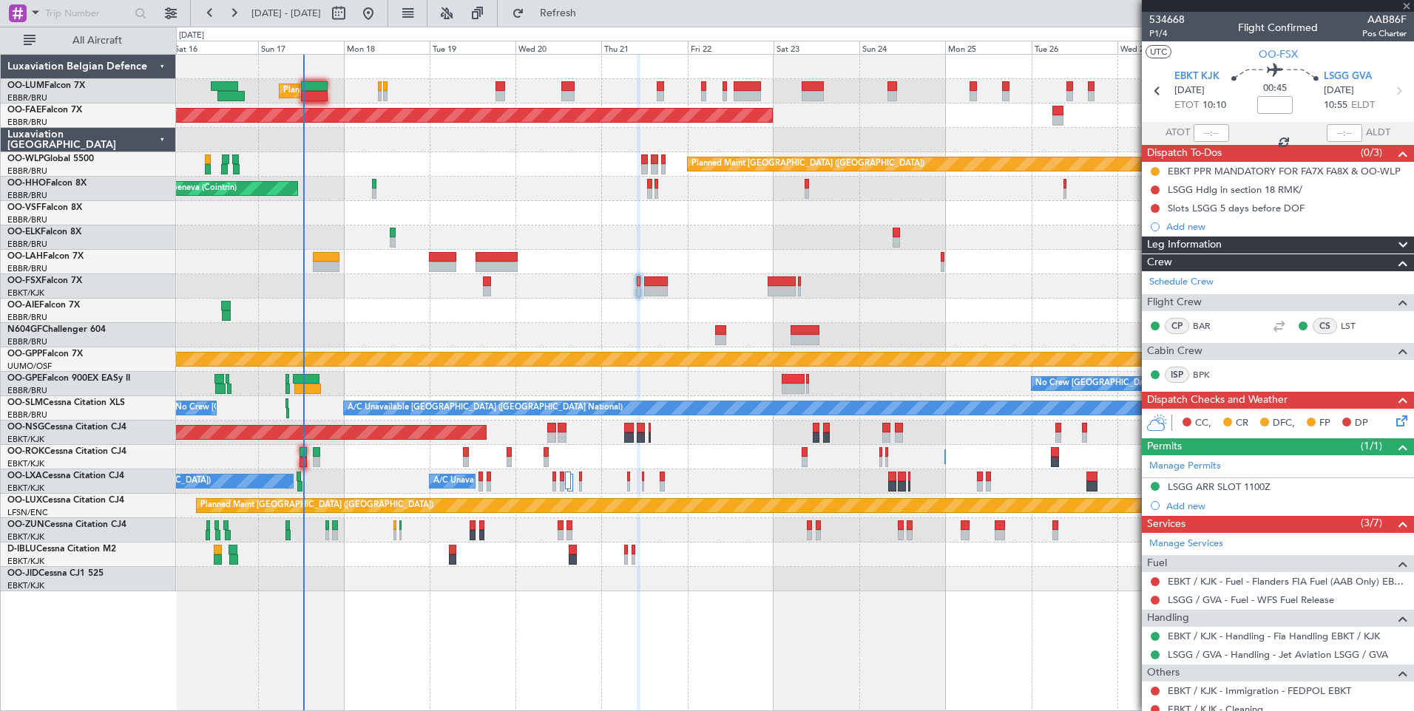
type input "11"
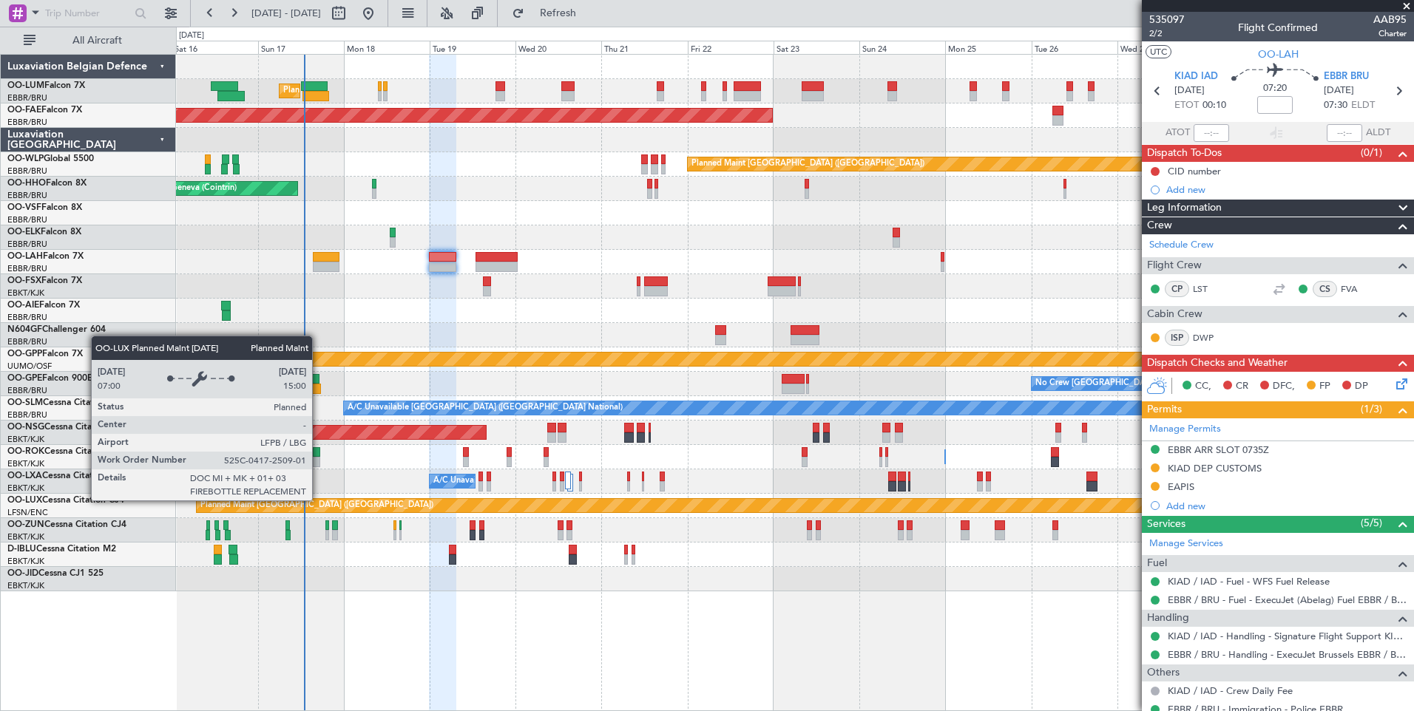
click at [444, 485] on div "Planned Maint Brussels (Brussels National) Planned Maint Brussels (Brussels Nat…" at bounding box center [794, 323] width 1237 height 537
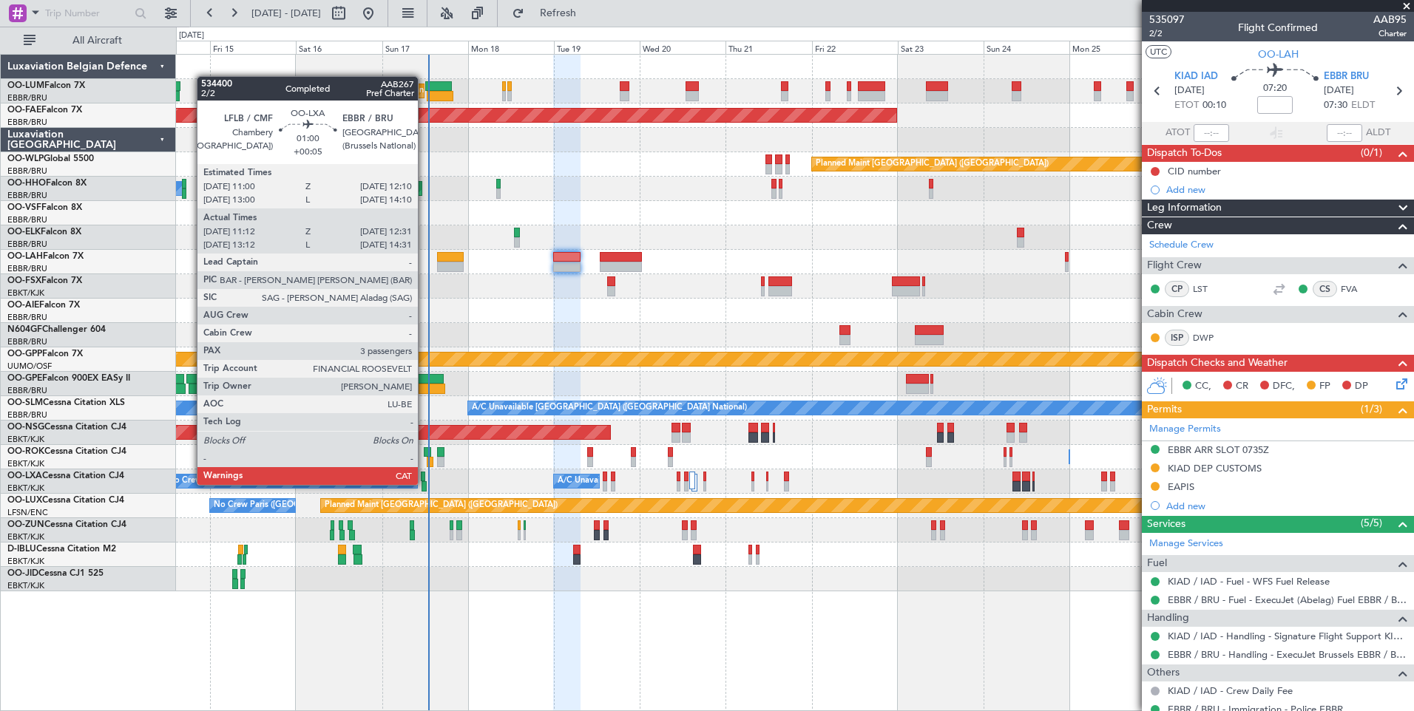
click at [424, 485] on div at bounding box center [424, 486] width 5 height 10
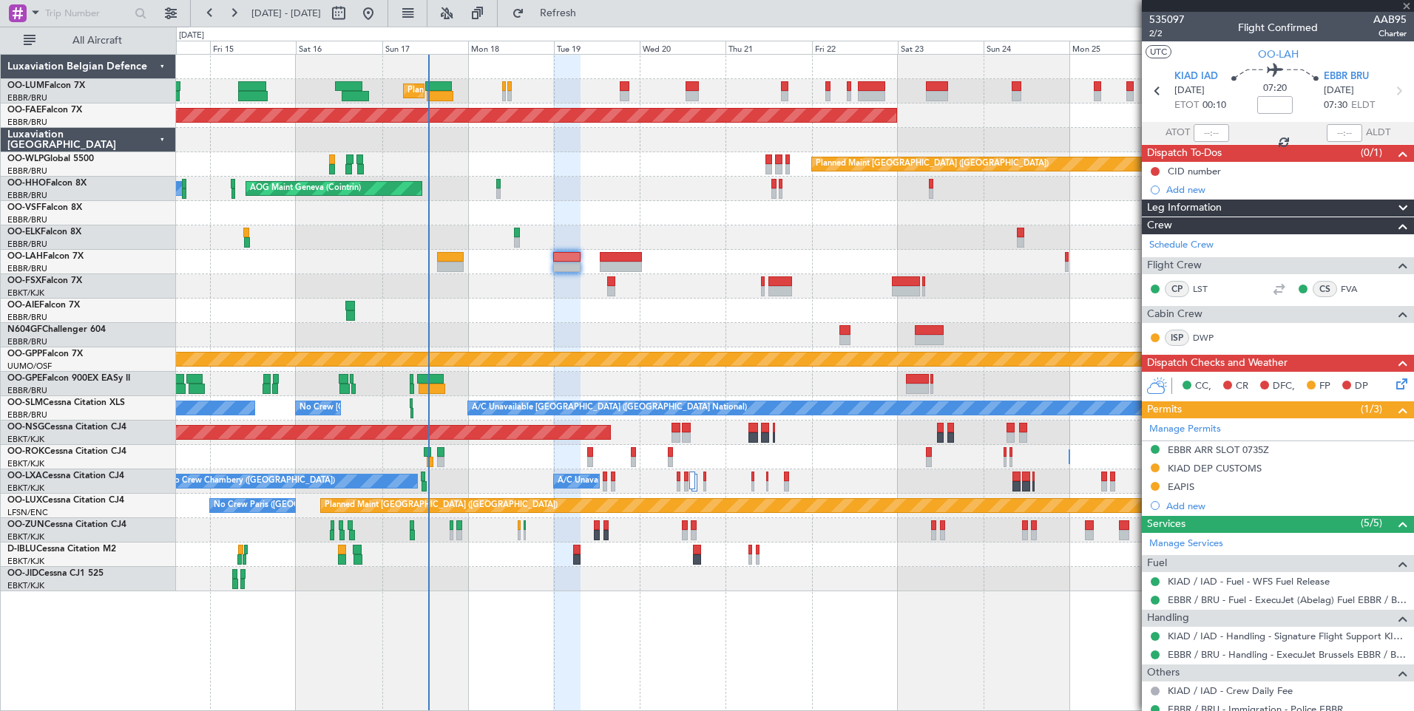
type input "+00:05"
type input "11:17"
type input "12:26"
type input "3"
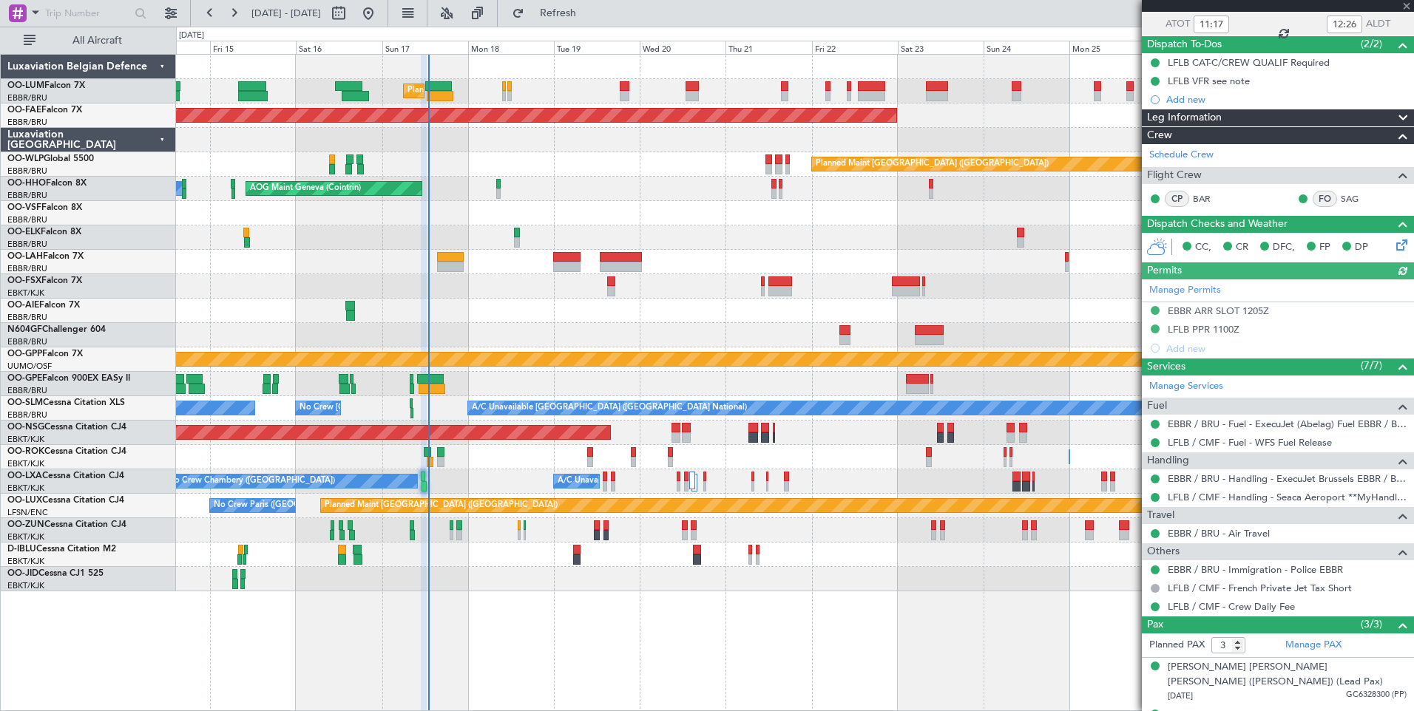
scroll to position [169, 0]
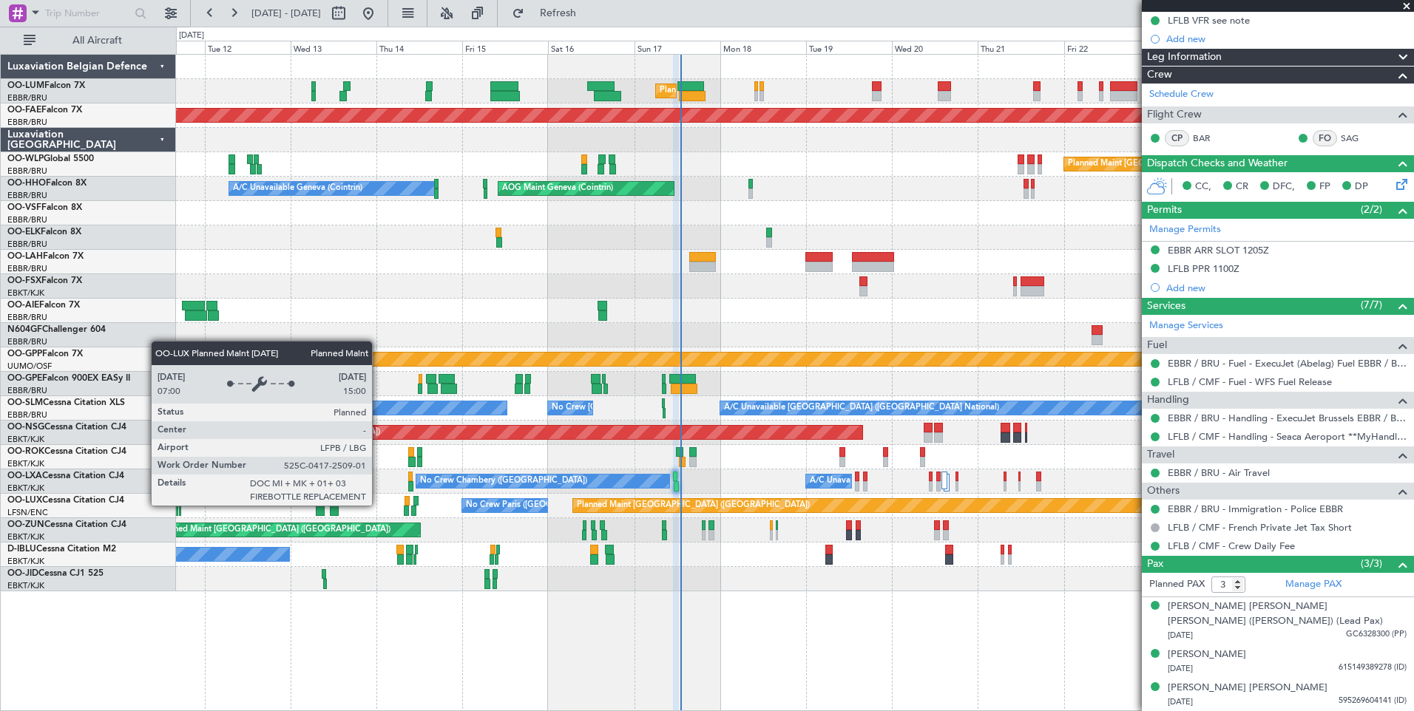
click at [632, 510] on div "Planned Maint [GEOGRAPHIC_DATA] ([GEOGRAPHIC_DATA])" at bounding box center [693, 506] width 233 height 22
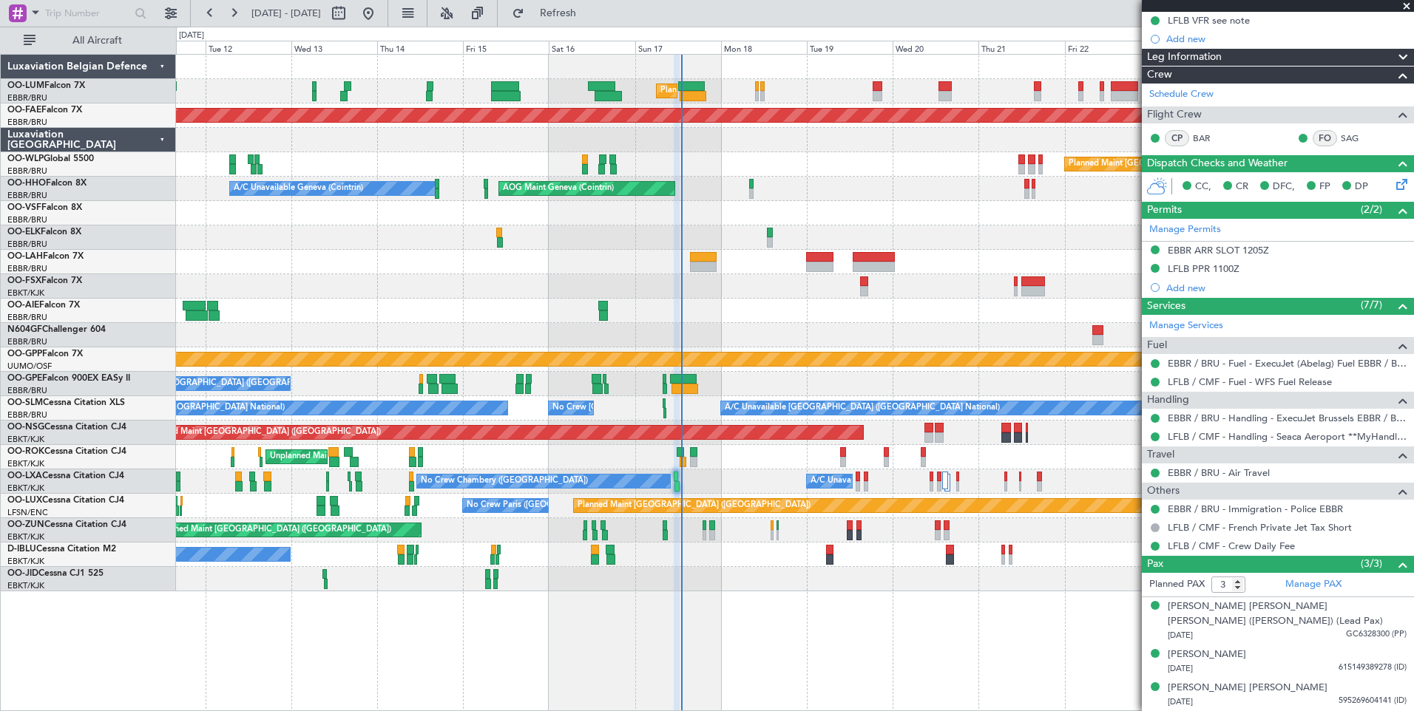
click at [646, 205] on div "Planned Maint Brussels (Brussels National) Unplanned Maint Brussels (Brussels N…" at bounding box center [794, 323] width 1237 height 537
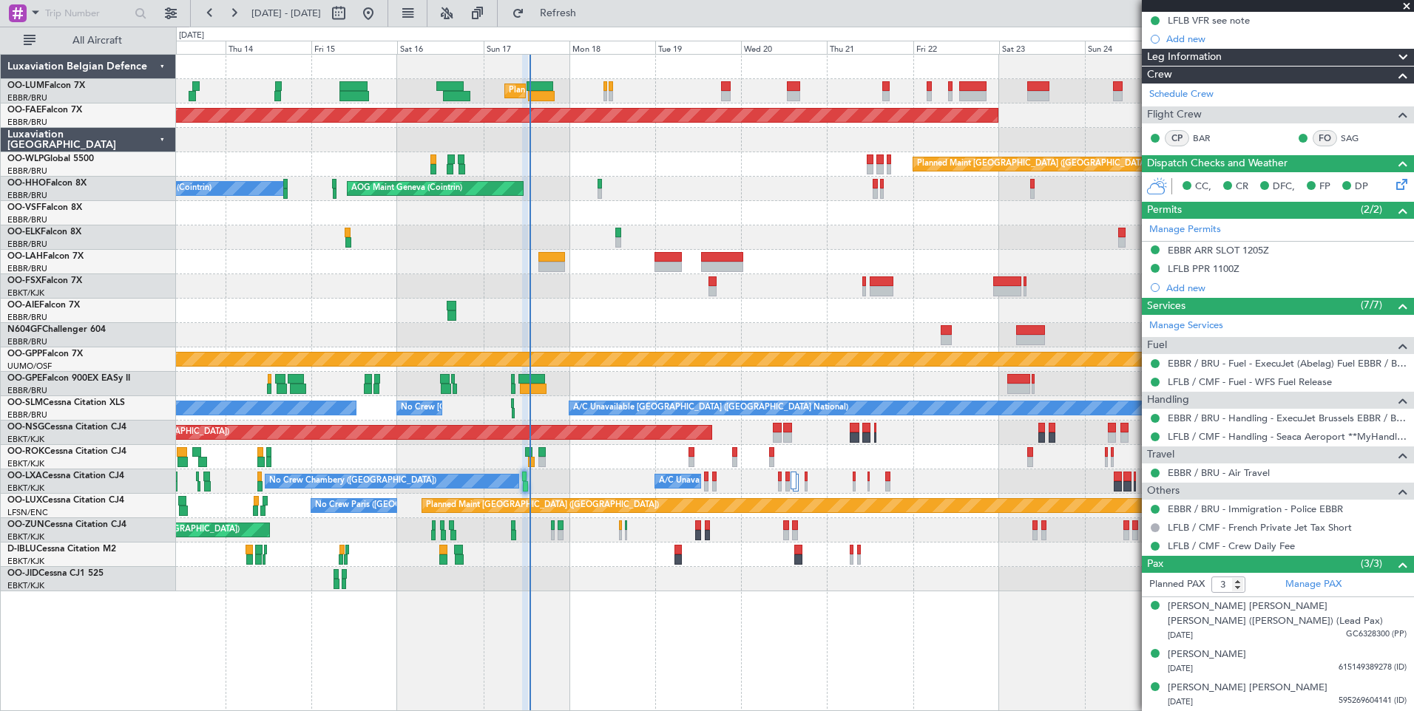
click at [657, 222] on div at bounding box center [794, 213] width 1237 height 24
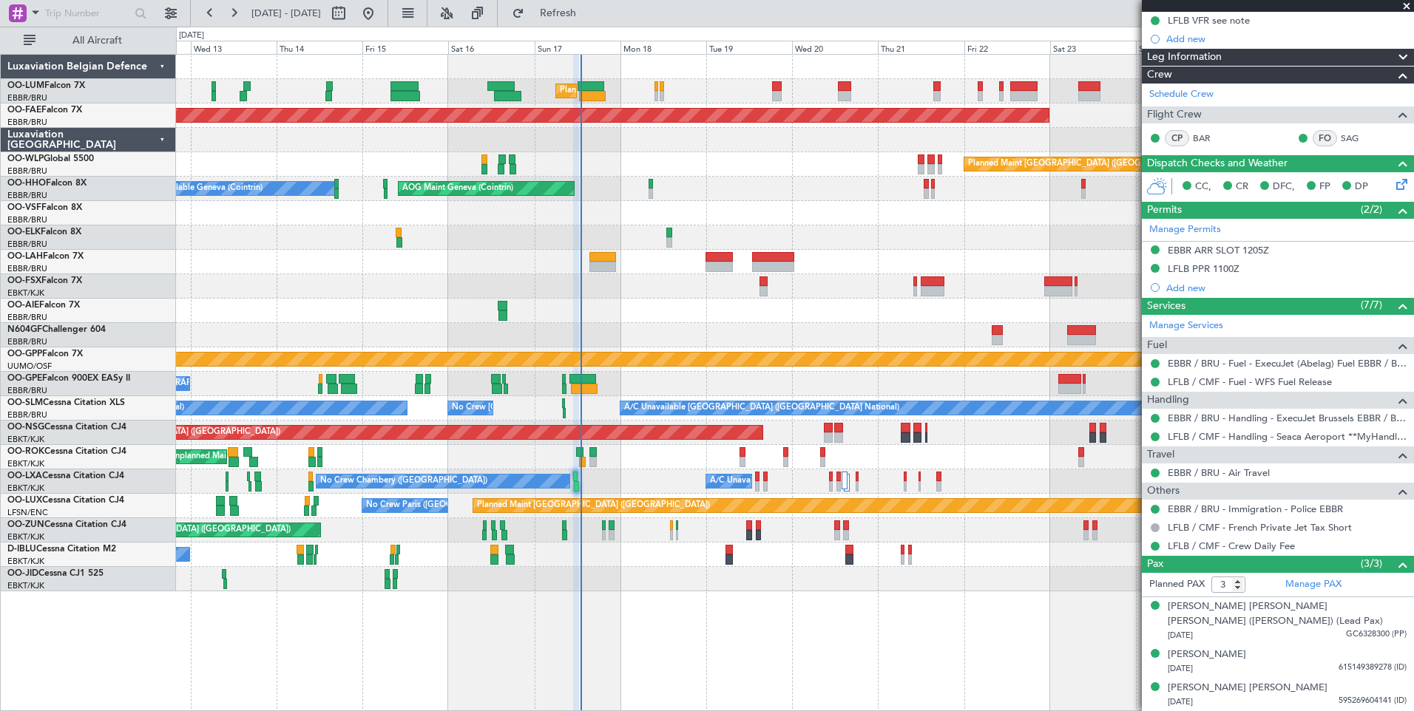
click at [478, 229] on div "Planned Maint Brussels (Brussels National) Planned Maint Brussels (Brussels Nat…" at bounding box center [794, 323] width 1237 height 537
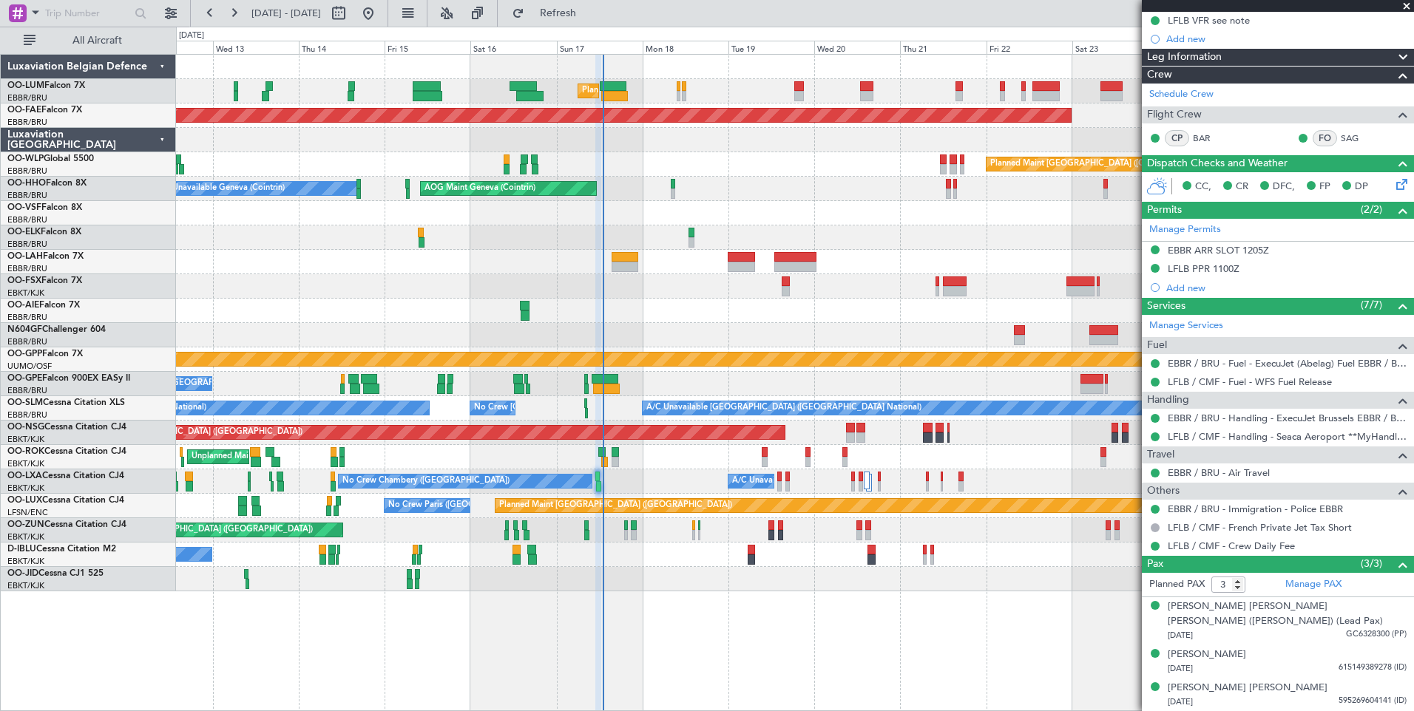
click at [447, 218] on div at bounding box center [794, 213] width 1237 height 24
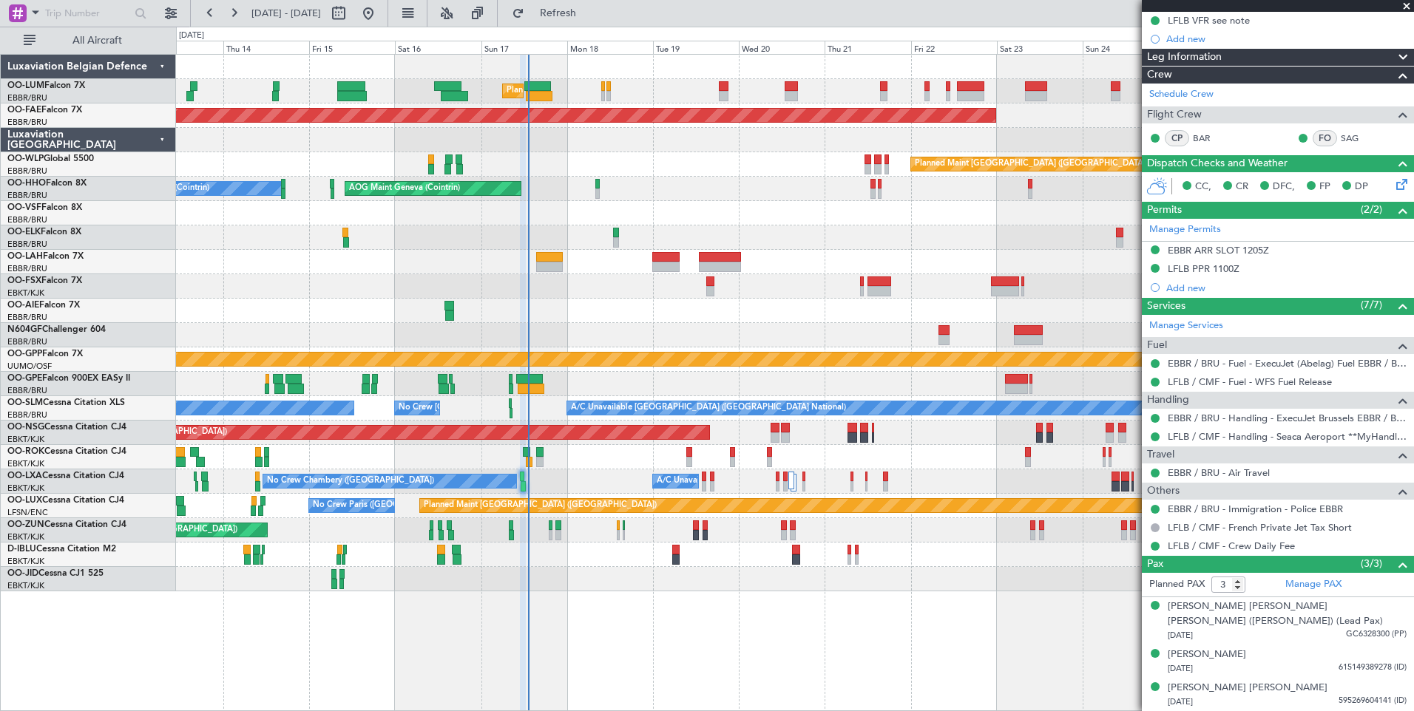
click at [677, 322] on div at bounding box center [794, 311] width 1237 height 24
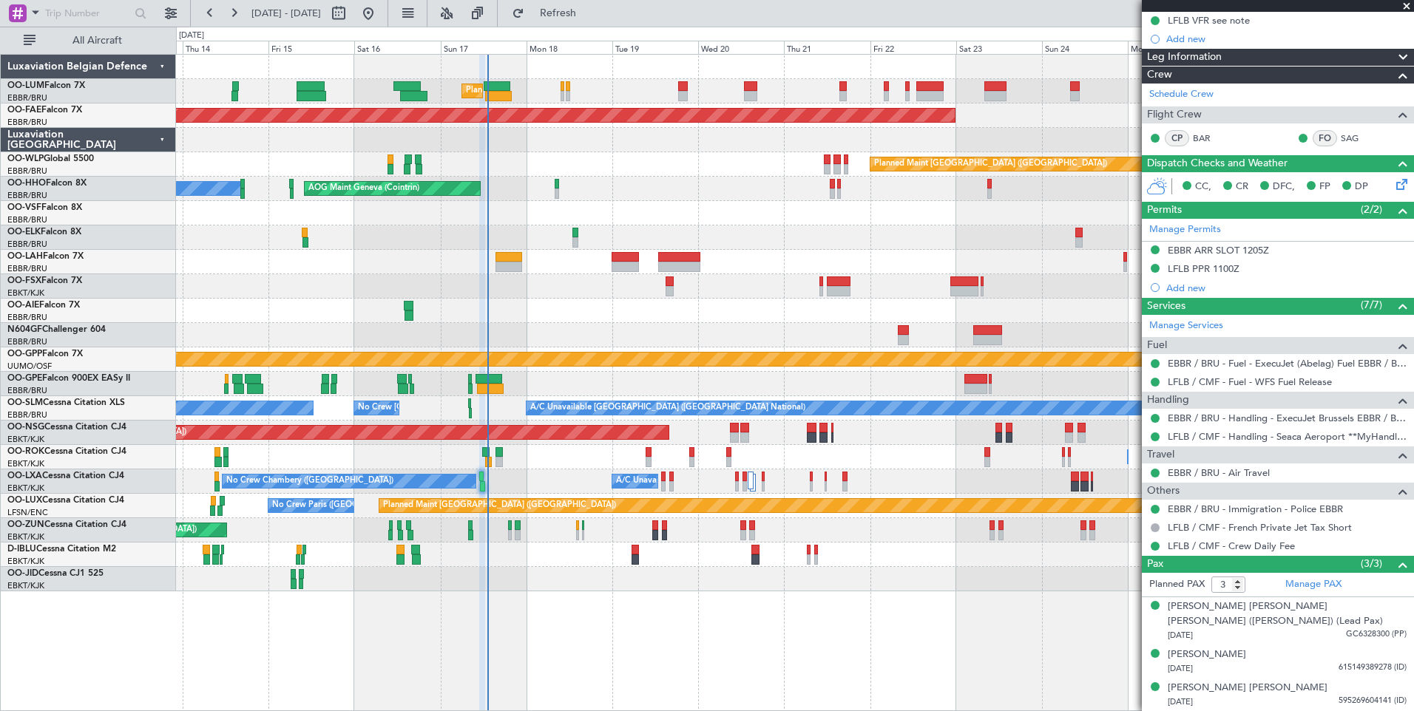
click at [608, 339] on div at bounding box center [794, 335] width 1237 height 24
click at [571, 331] on div at bounding box center [794, 335] width 1237 height 24
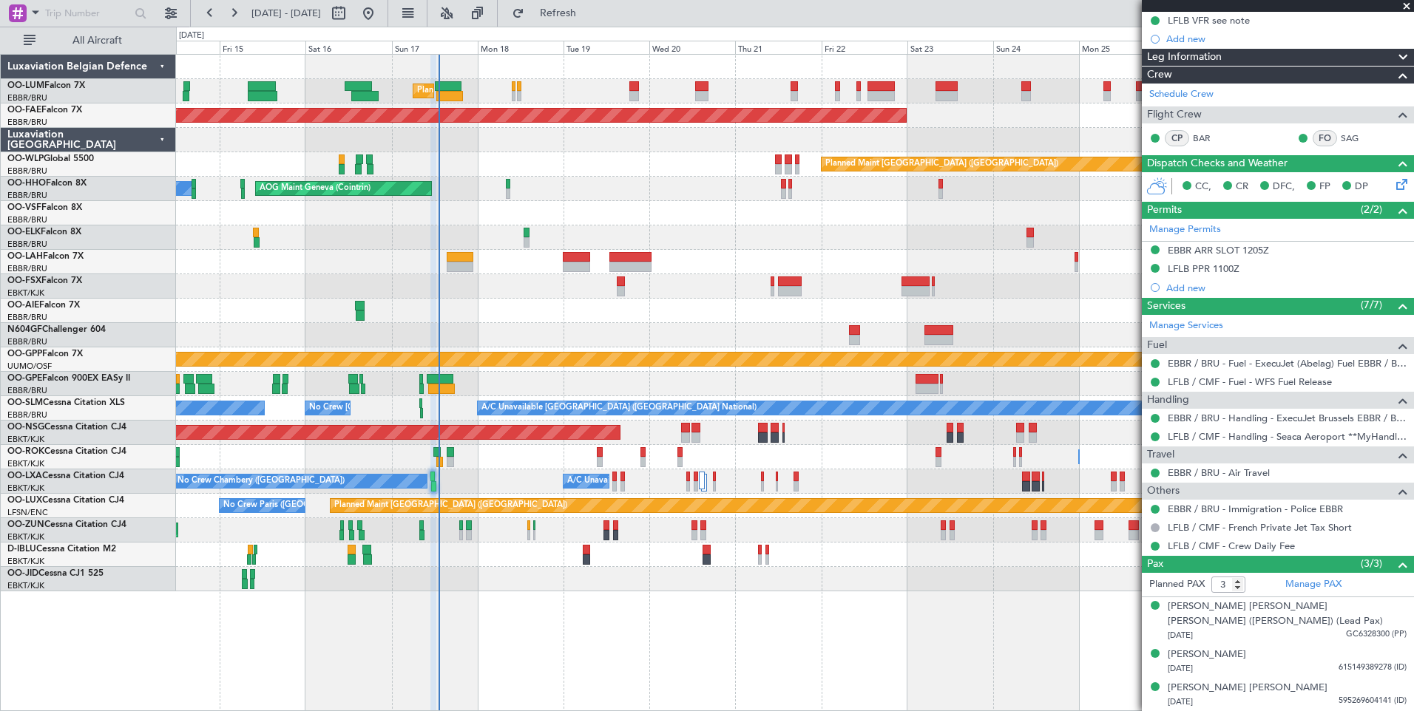
click at [474, 409] on div "Planned Maint Brussels (Brussels National) Planned Maint Brussels (Brussels Nat…" at bounding box center [794, 323] width 1237 height 537
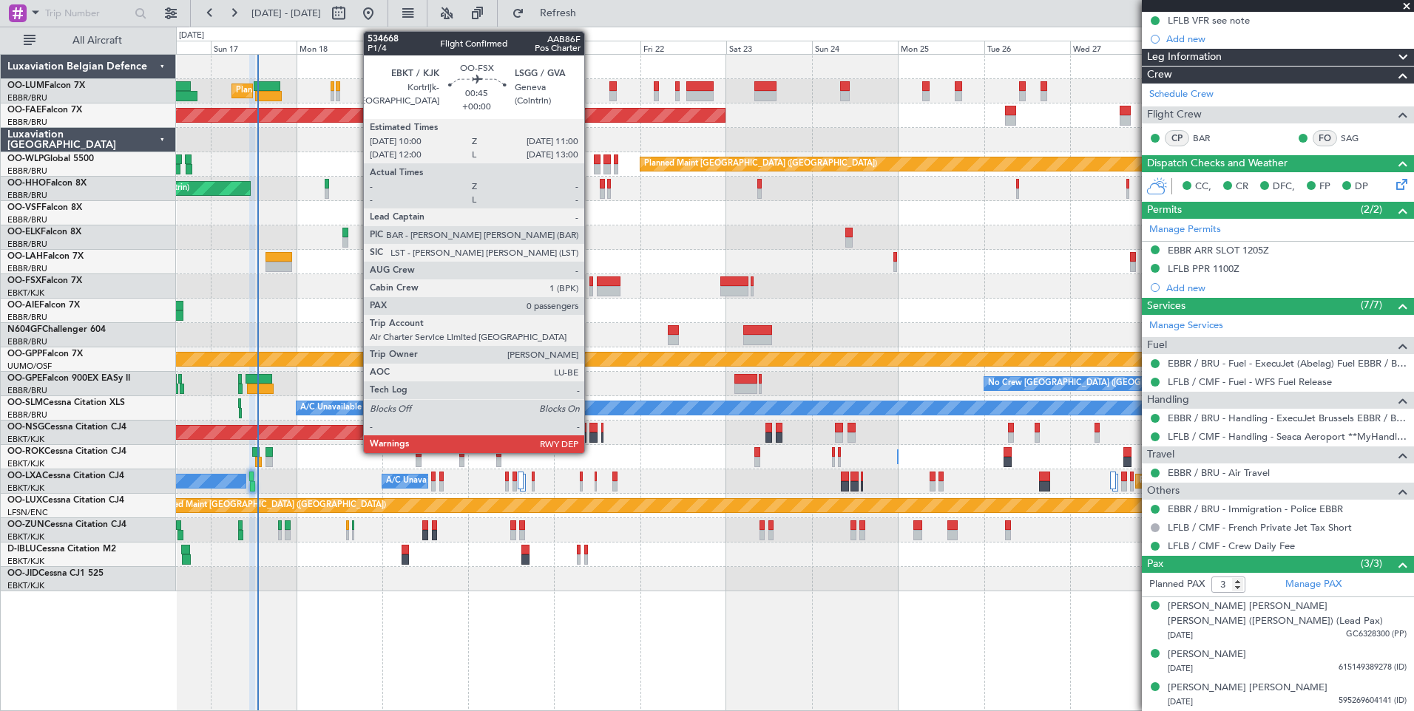
click at [591, 286] on div at bounding box center [591, 291] width 4 height 10
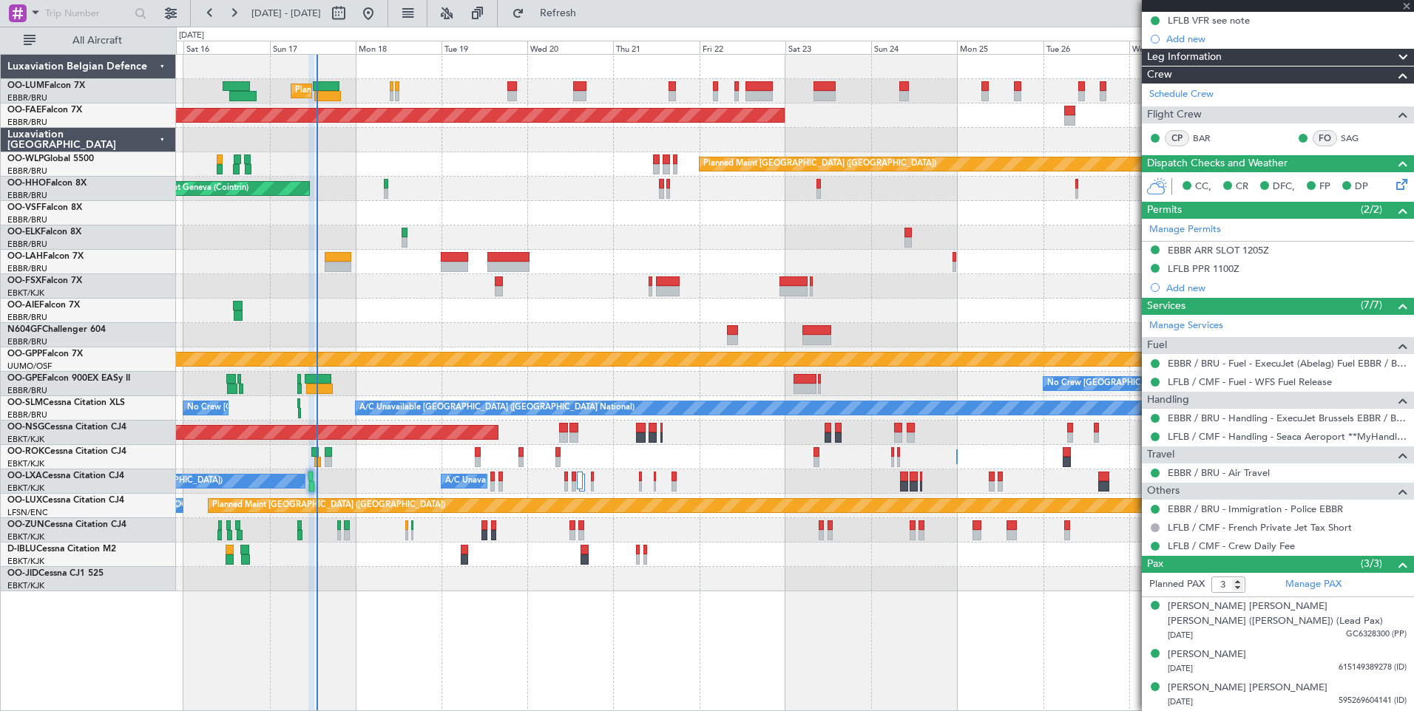
click at [601, 331] on div "Planned Maint Brussels (Brussels National) Planned Maint Brussels (Brussels Nat…" at bounding box center [794, 323] width 1237 height 537
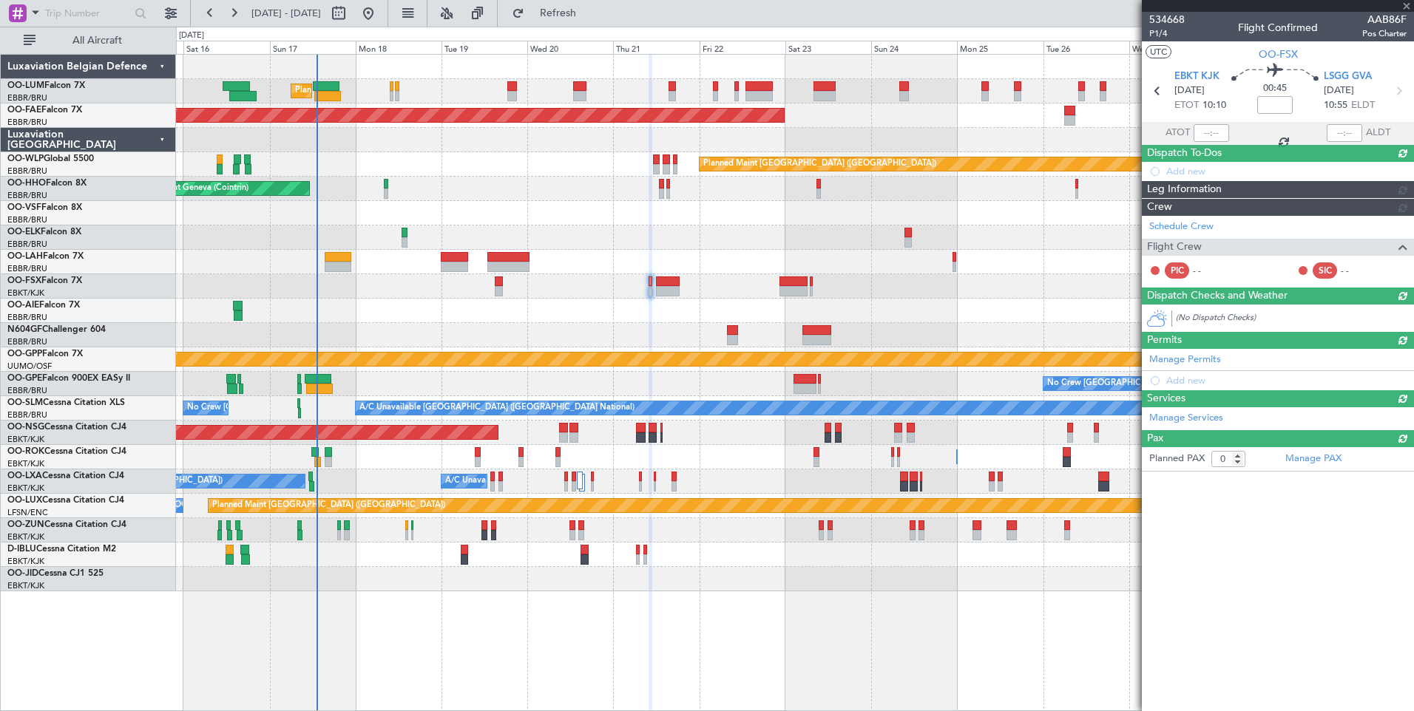
scroll to position [0, 0]
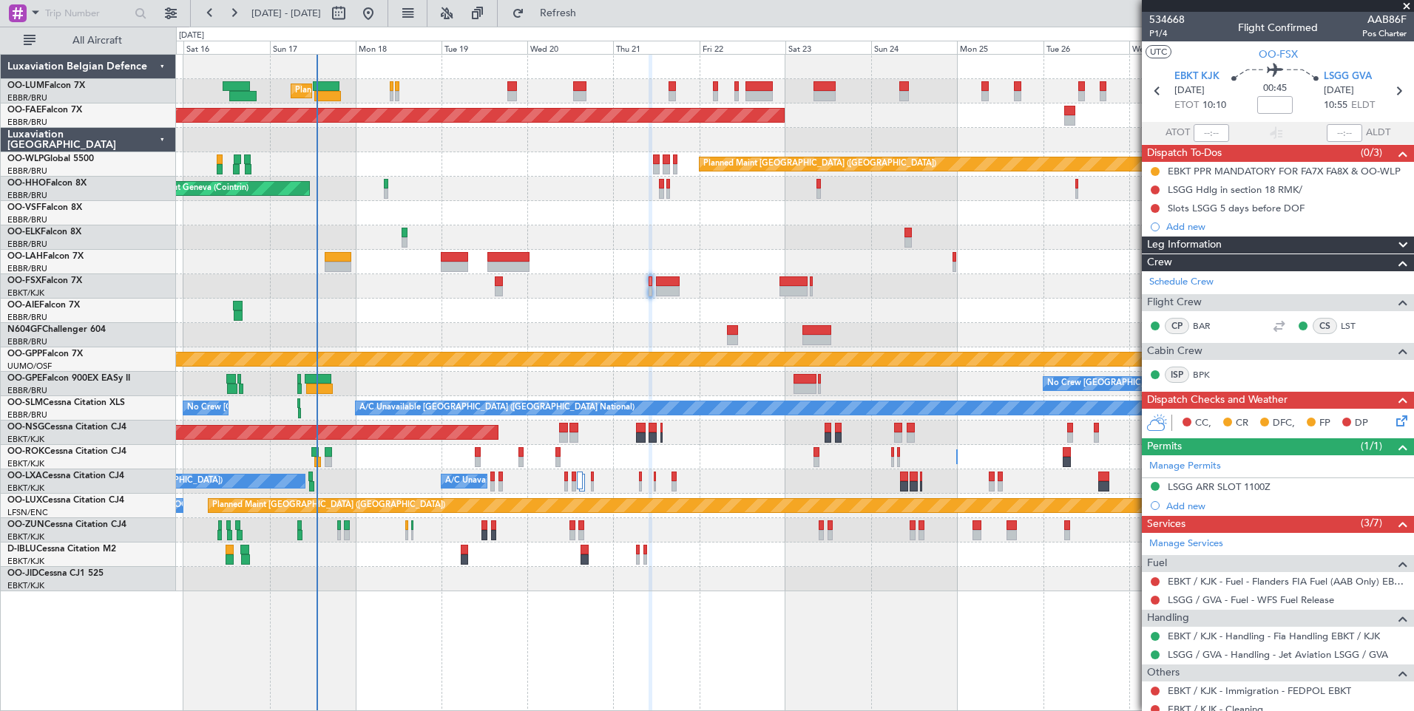
click at [684, 341] on div at bounding box center [794, 335] width 1237 height 24
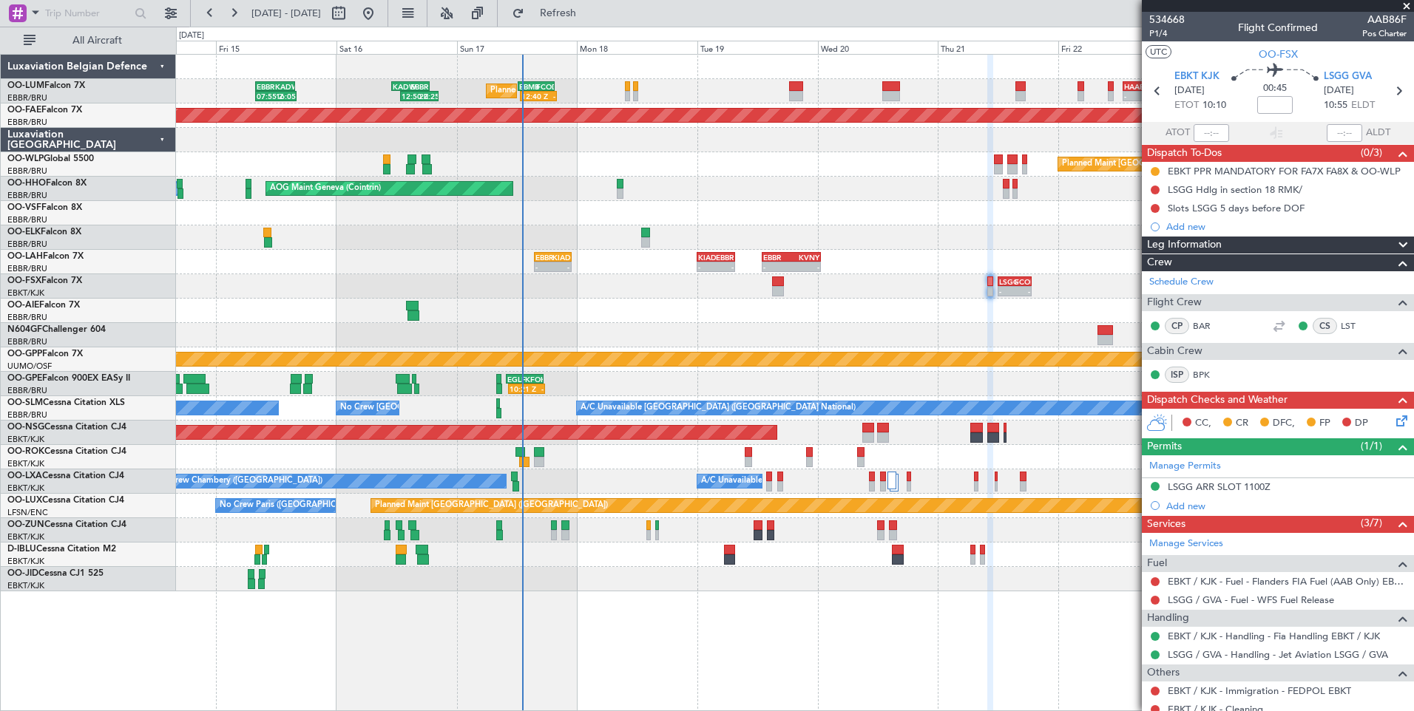
click at [346, 343] on div "Planned Maint Brussels (Brussels National) 12:50 Z 20:25 Z KADW 11:00 Z EBBR 18…" at bounding box center [794, 323] width 1237 height 537
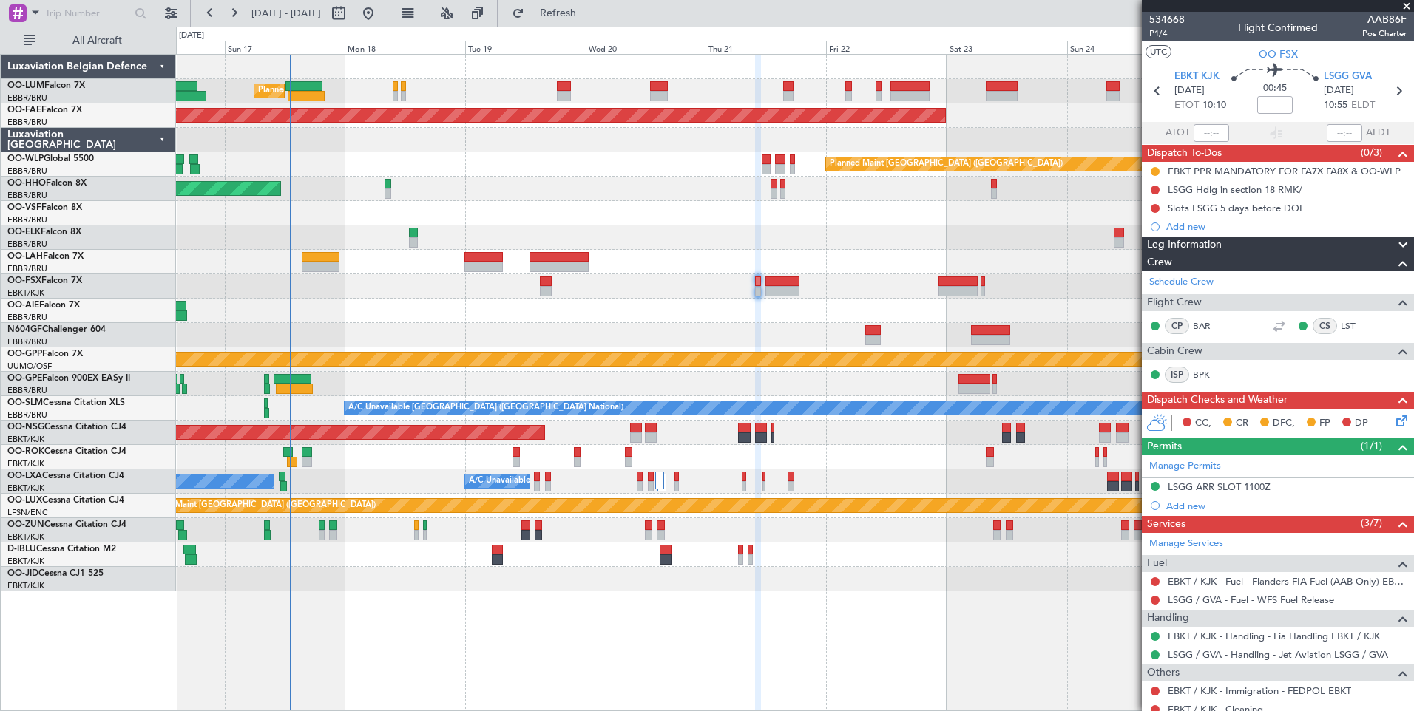
click at [678, 297] on div at bounding box center [794, 286] width 1237 height 24
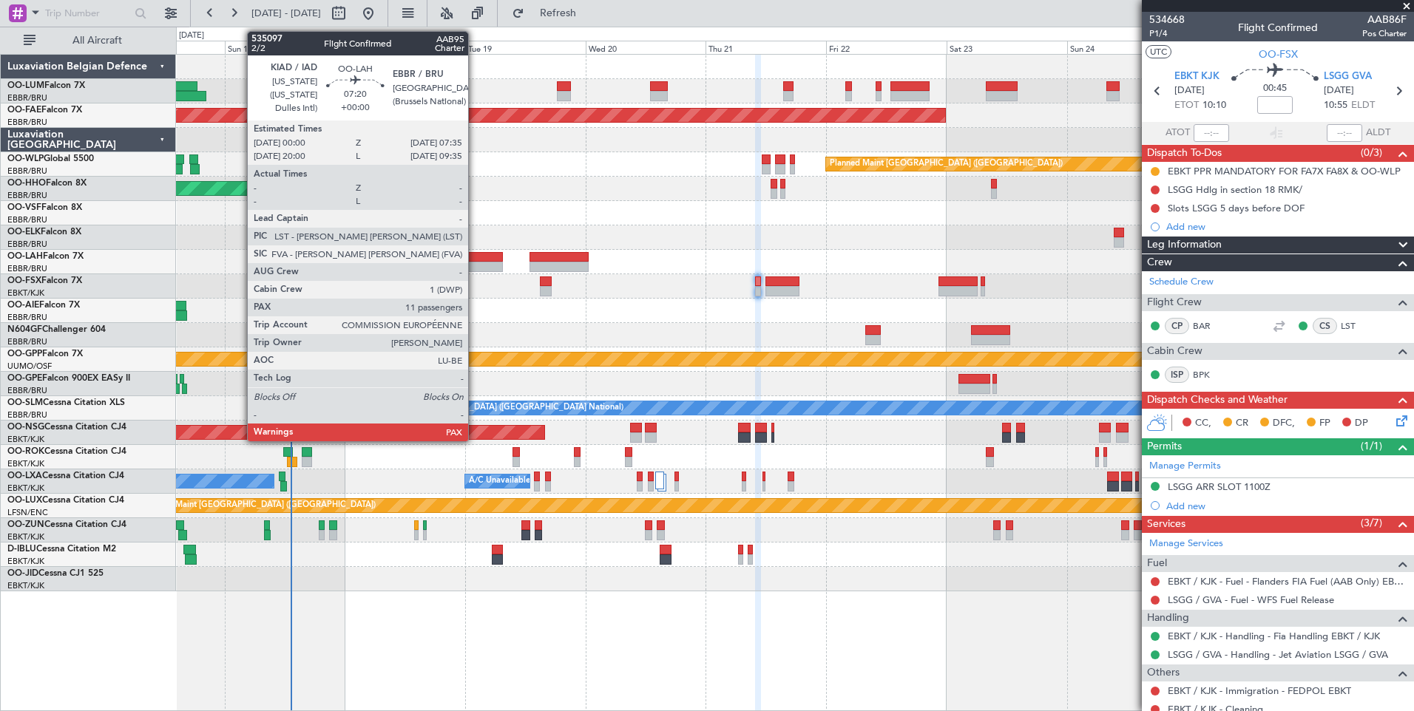
click at [475, 258] on div at bounding box center [483, 257] width 38 height 10
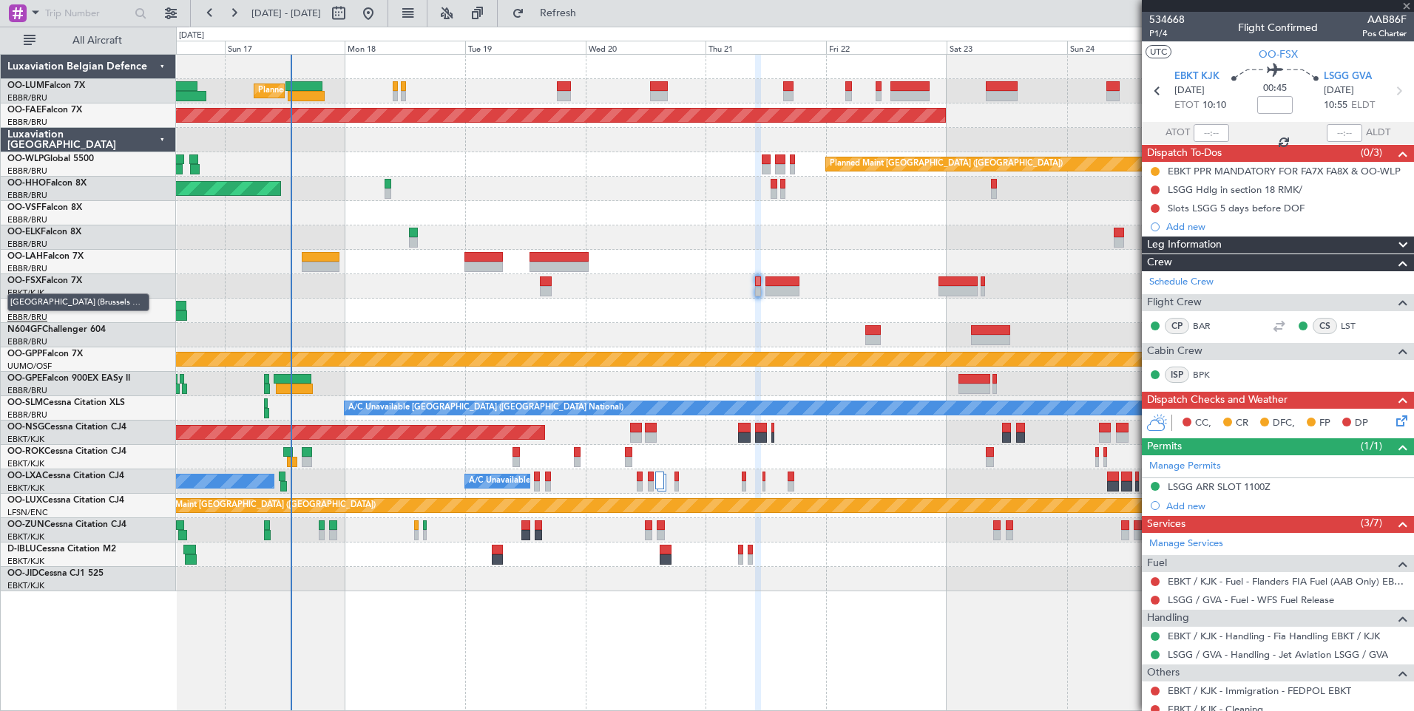
type input "11"
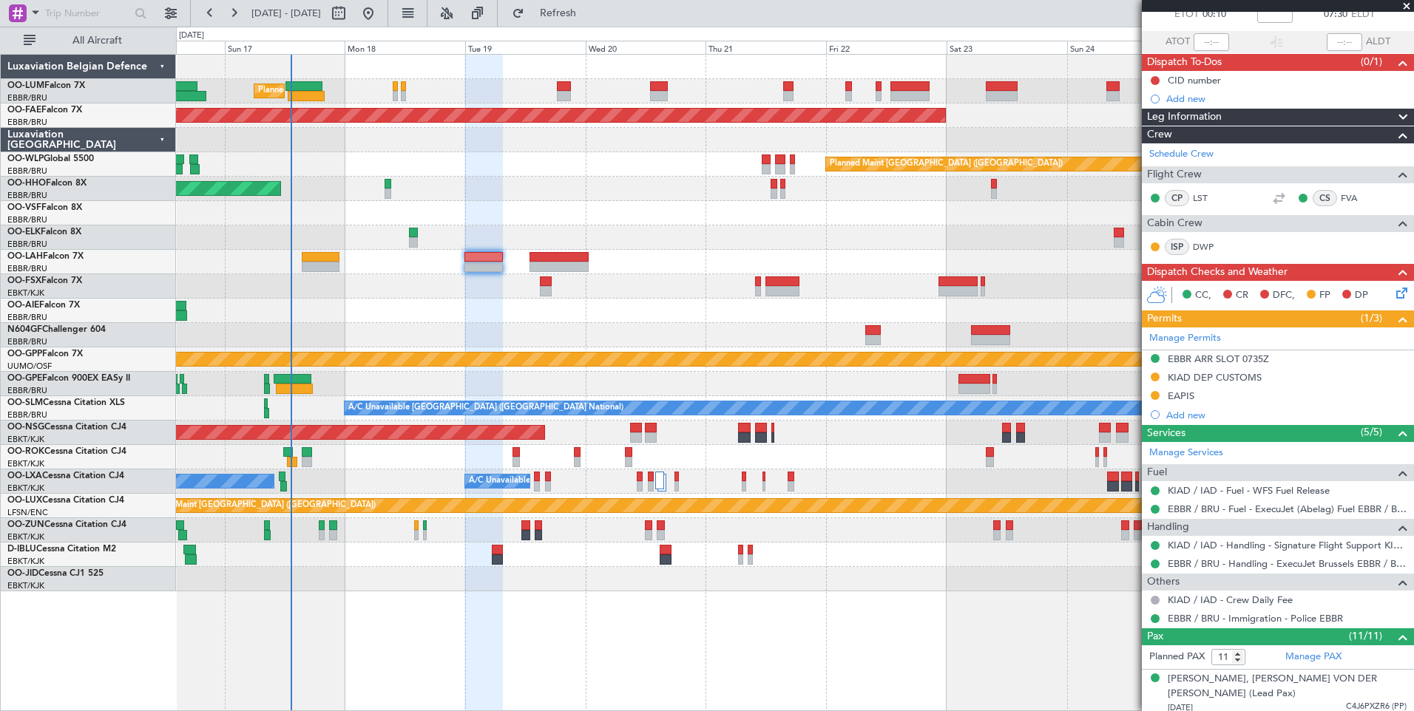
scroll to position [222, 0]
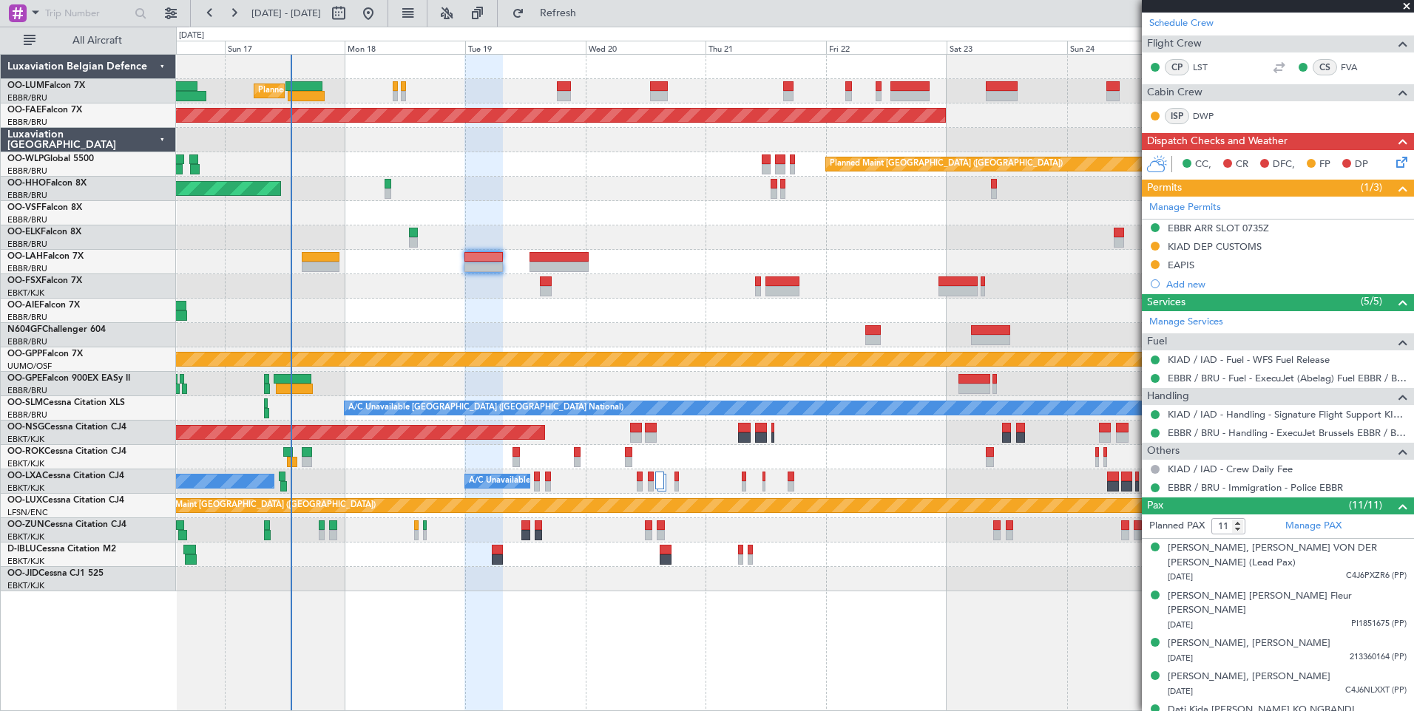
click at [490, 334] on div at bounding box center [794, 335] width 1237 height 24
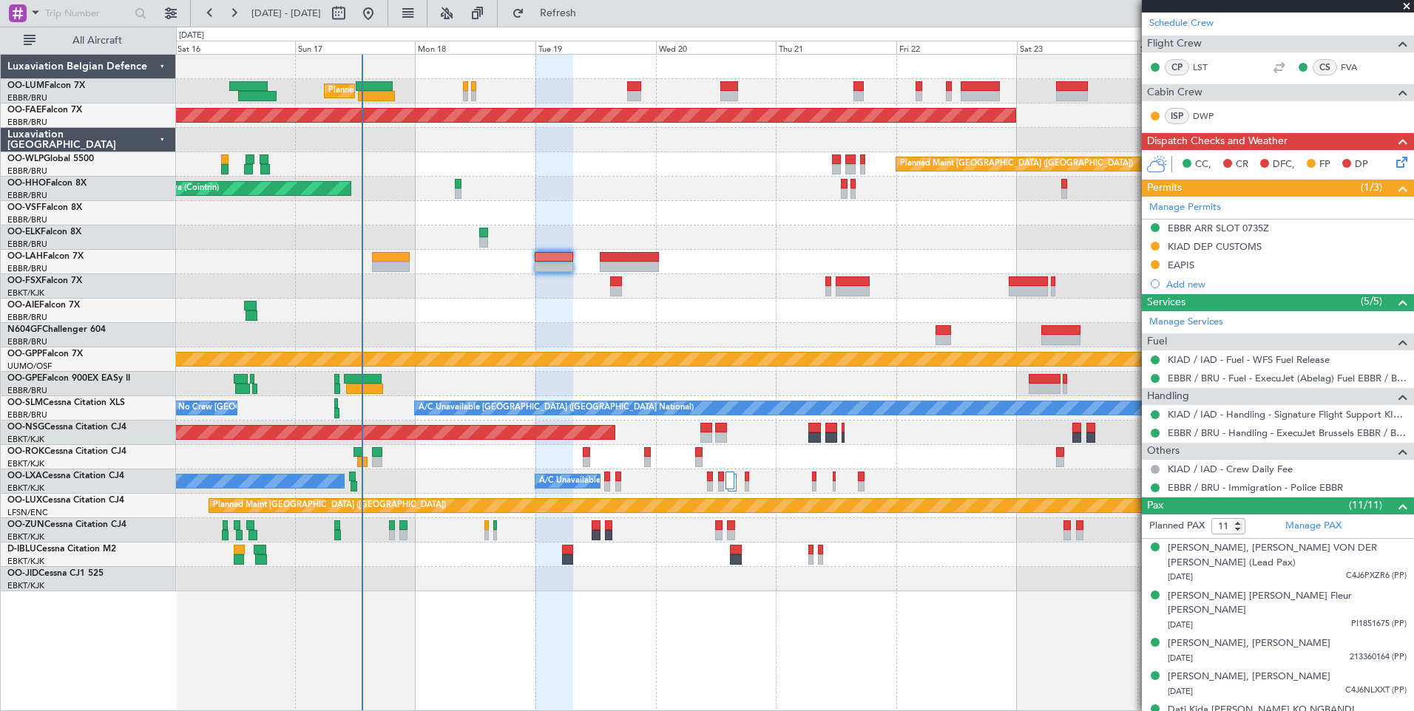
scroll to position [0, 0]
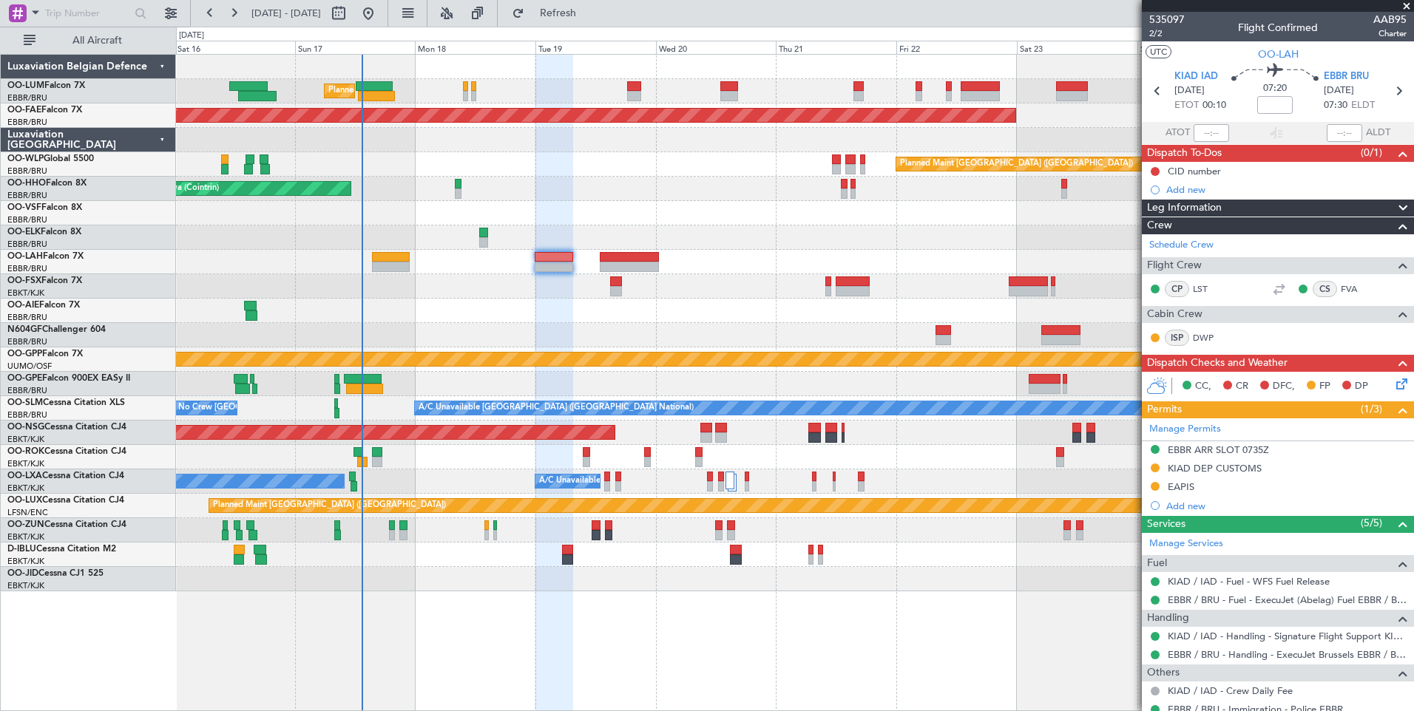
click at [1393, 379] on icon at bounding box center [1399, 382] width 12 height 12
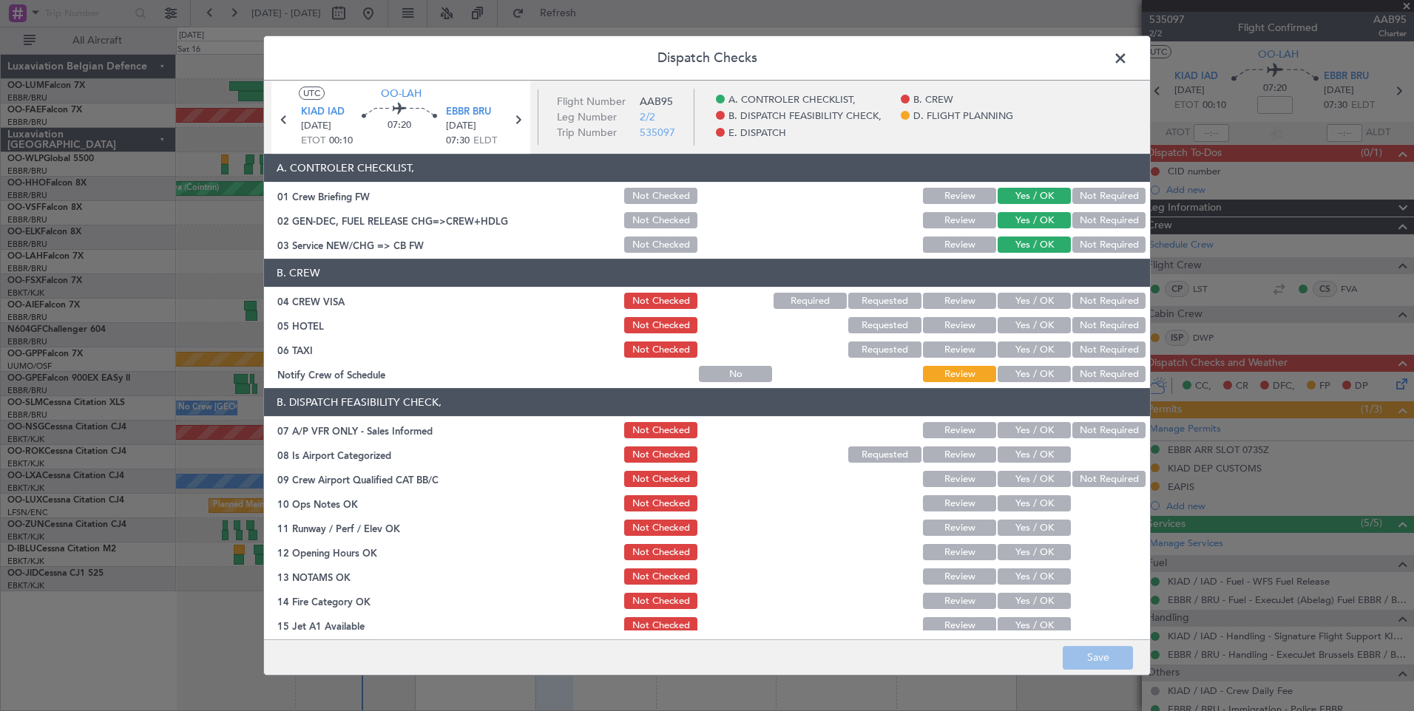
click at [1085, 303] on button "Not Required" at bounding box center [1108, 301] width 73 height 16
click at [1057, 307] on button "Yes / OK" at bounding box center [1034, 301] width 73 height 16
click at [1100, 325] on button "Not Required" at bounding box center [1108, 325] width 73 height 16
click at [1089, 345] on button "Not Required" at bounding box center [1108, 350] width 73 height 16
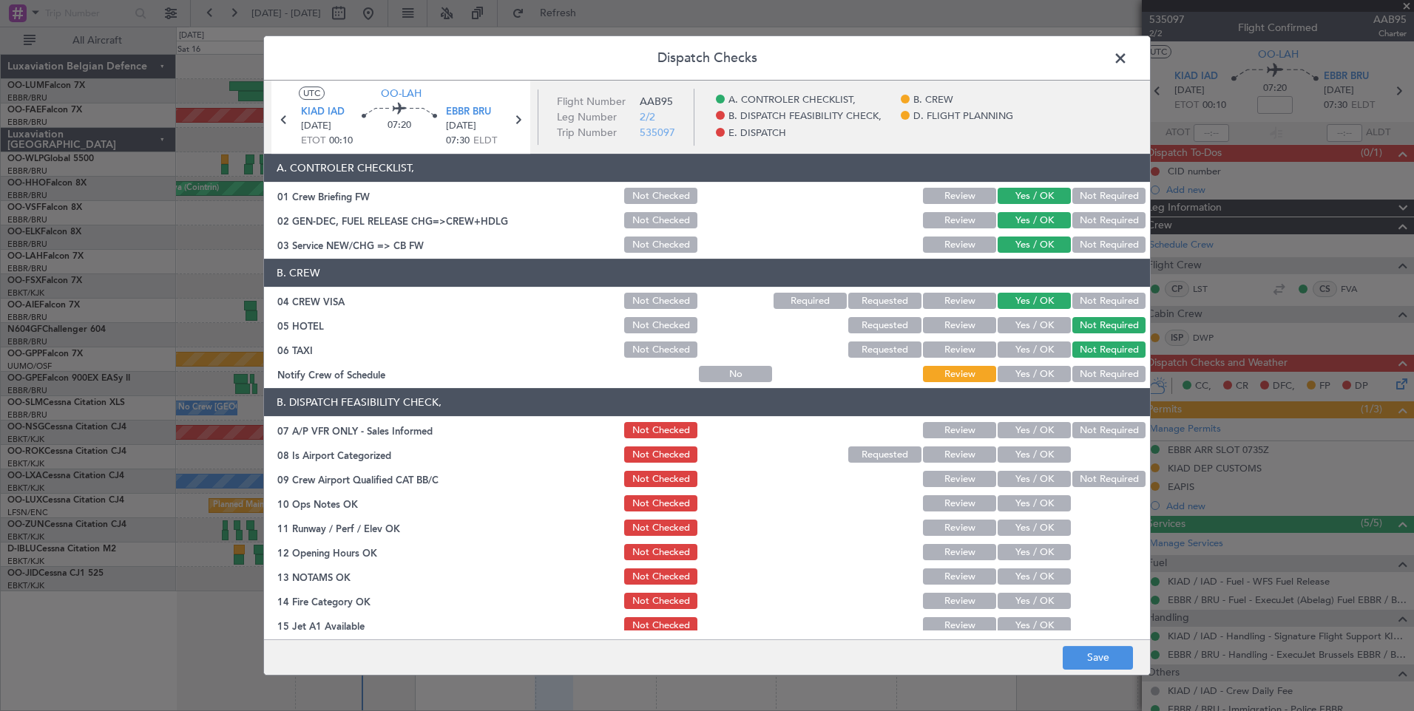
click at [1015, 370] on button "Yes / OK" at bounding box center [1034, 374] width 73 height 16
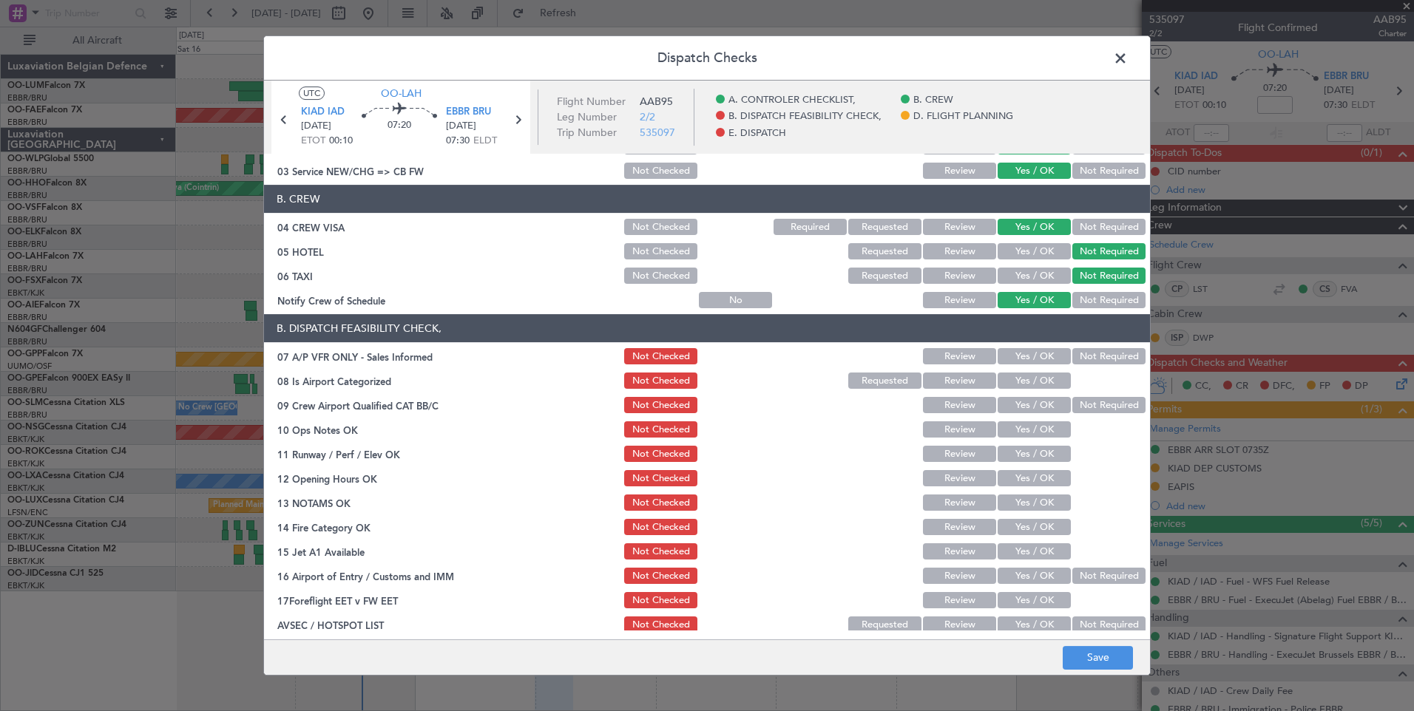
click at [1098, 359] on button "Not Required" at bounding box center [1108, 356] width 73 height 16
click at [1026, 373] on button "Yes / OK" at bounding box center [1034, 381] width 73 height 16
click at [1108, 406] on button "Not Required" at bounding box center [1108, 405] width 73 height 16
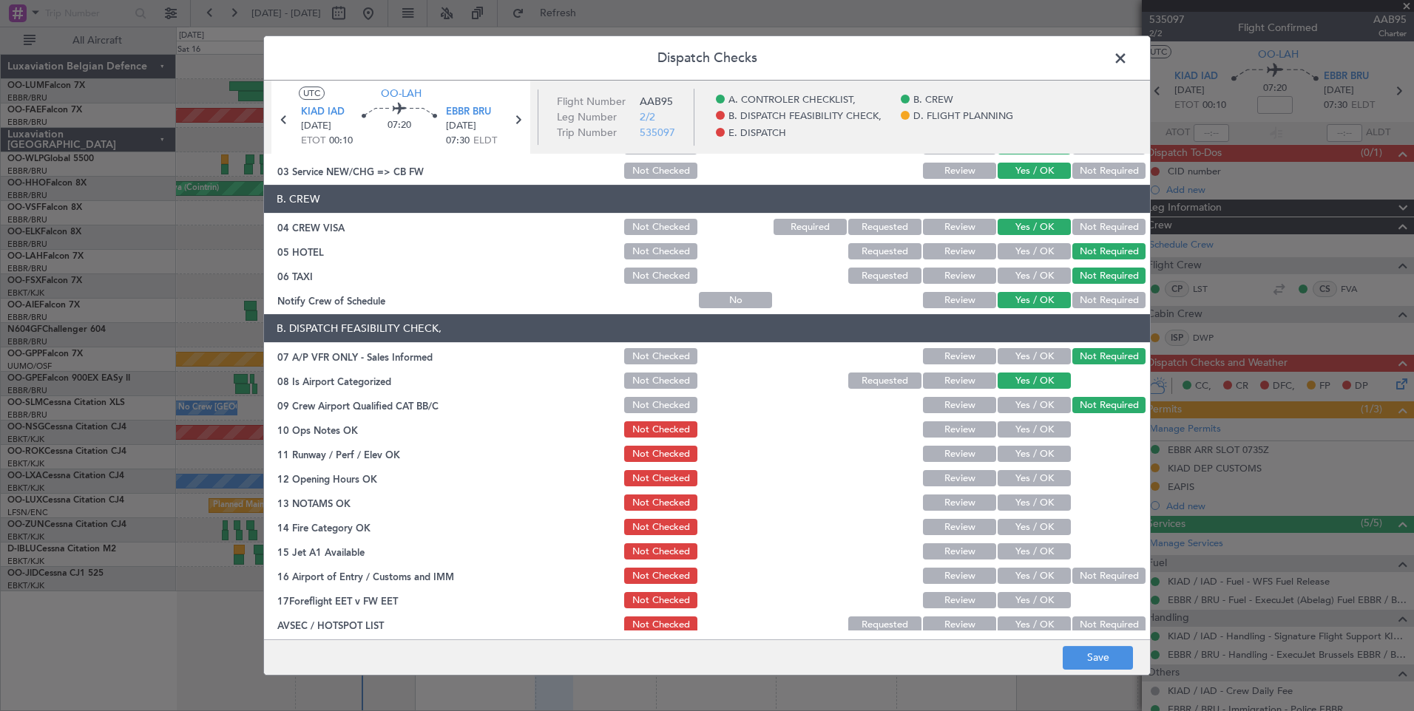
click at [1029, 430] on button "Yes / OK" at bounding box center [1034, 430] width 73 height 16
drag, startPoint x: 1029, startPoint y: 457, endPoint x: 1029, endPoint y: 467, distance: 9.6
click at [1029, 459] on button "Yes / OK" at bounding box center [1034, 454] width 73 height 16
click at [1031, 480] on button "Yes / OK" at bounding box center [1034, 478] width 73 height 16
click at [1034, 504] on button "Yes / OK" at bounding box center [1034, 503] width 73 height 16
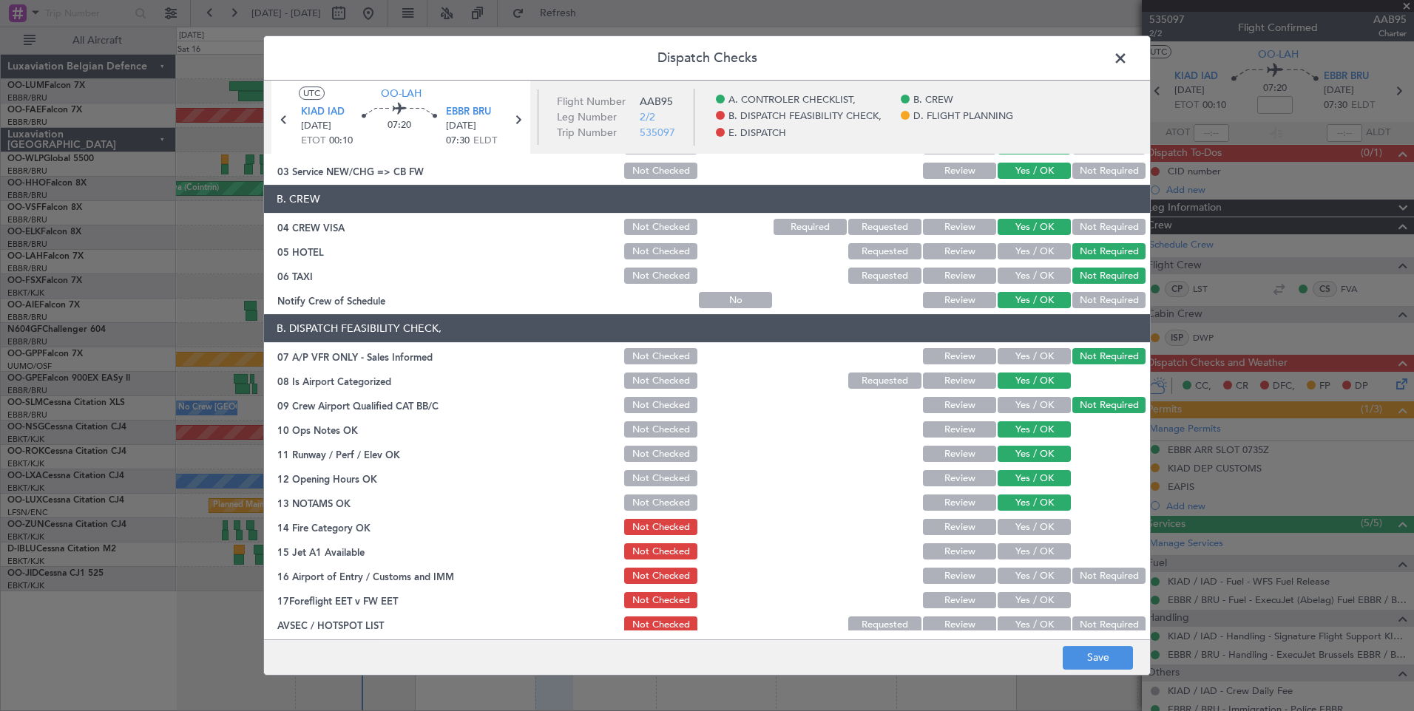
click at [1034, 538] on div "Yes / OK" at bounding box center [1032, 527] width 75 height 21
click at [1032, 566] on div "Yes / OK" at bounding box center [1032, 576] width 75 height 21
click at [1028, 541] on div "Yes / OK" at bounding box center [1032, 551] width 75 height 21
click at [1029, 527] on button "Yes / OK" at bounding box center [1034, 527] width 73 height 16
click at [1034, 549] on button "Yes / OK" at bounding box center [1034, 552] width 73 height 16
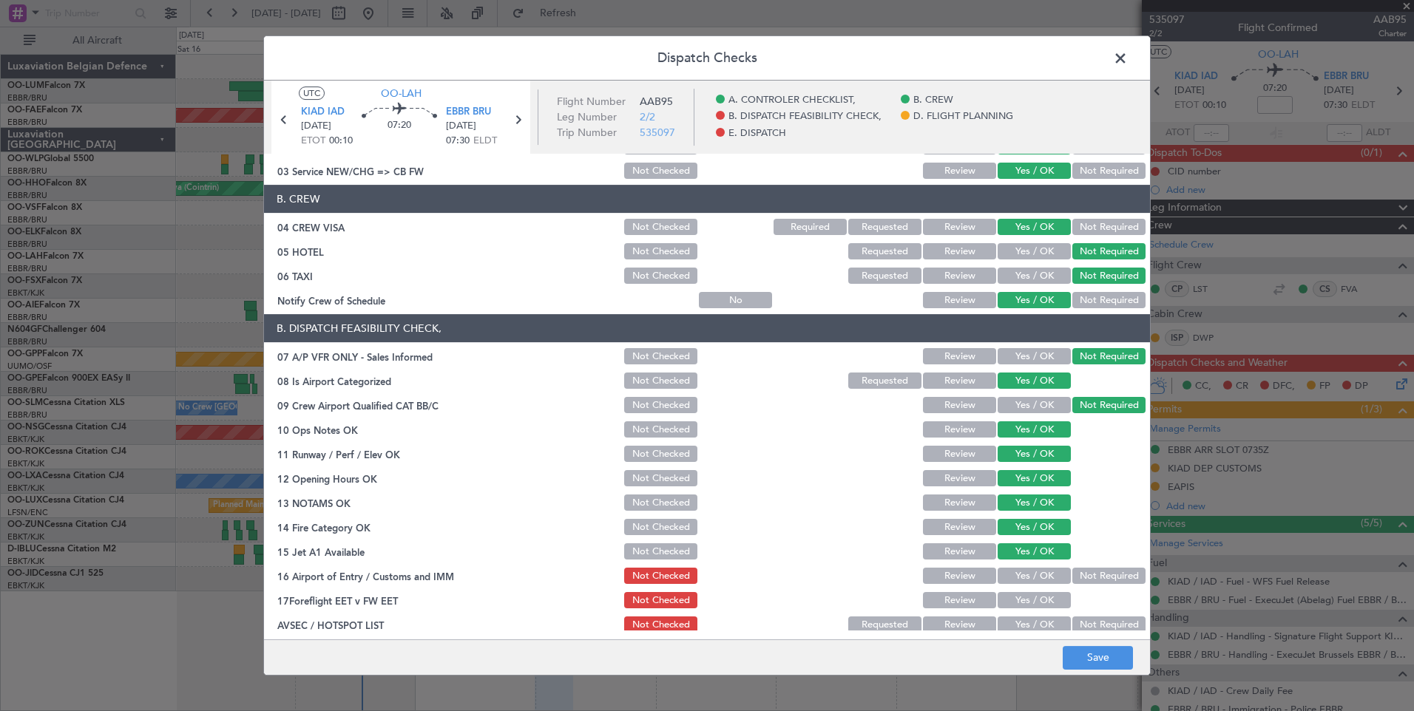
click at [1024, 579] on button "Yes / OK" at bounding box center [1034, 576] width 73 height 16
click at [1031, 606] on button "Yes / OK" at bounding box center [1034, 600] width 73 height 16
click at [1046, 615] on div "Yes / OK" at bounding box center [1032, 625] width 75 height 21
click at [1074, 617] on button "Not Required" at bounding box center [1108, 625] width 73 height 16
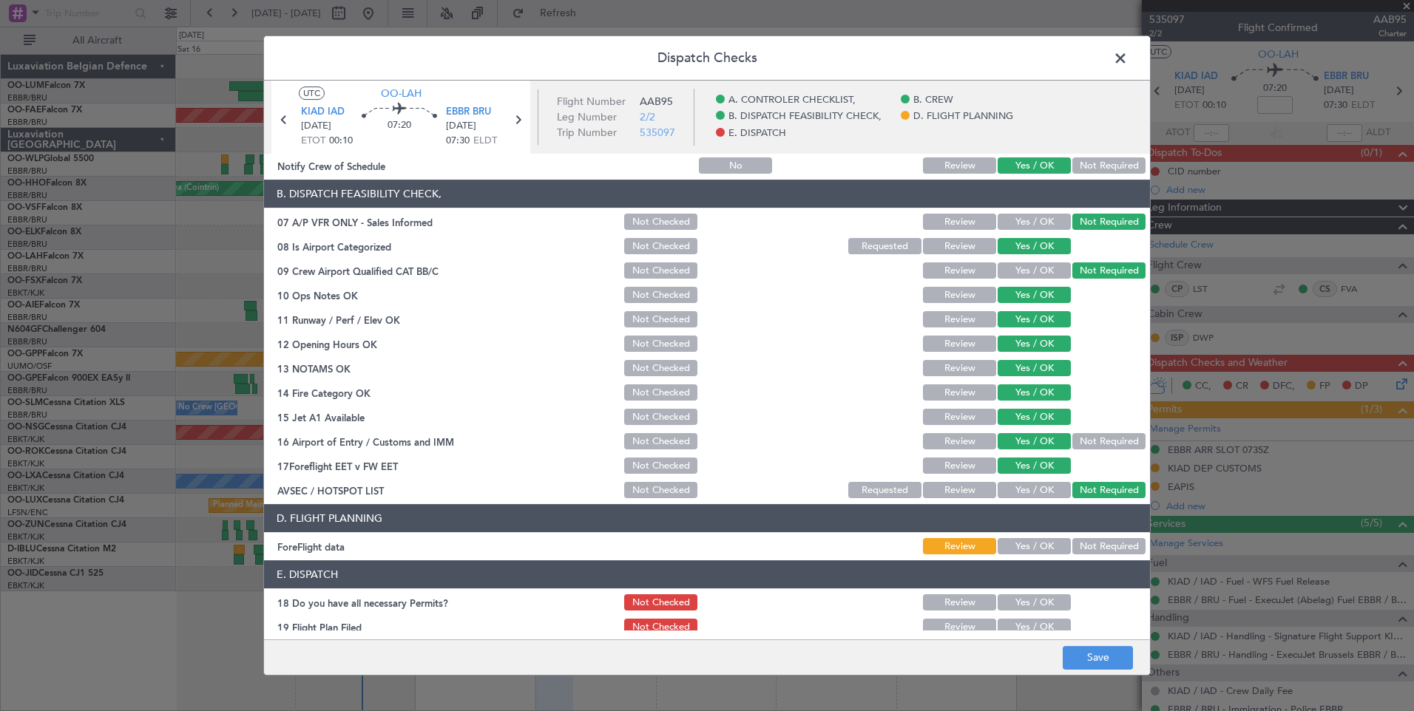
scroll to position [268, 0]
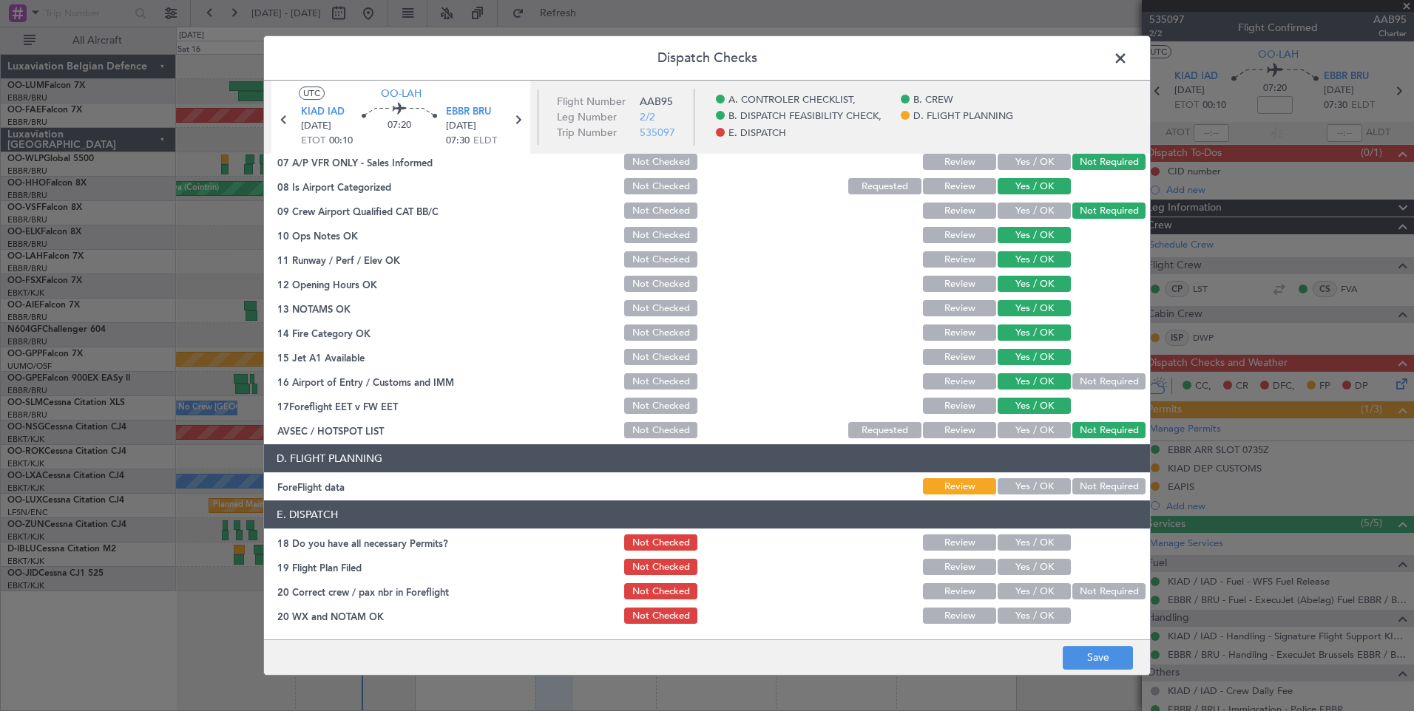
drag, startPoint x: 1075, startPoint y: 493, endPoint x: 1078, endPoint y: 482, distance: 10.8
click at [1078, 482] on button "Not Required" at bounding box center [1108, 486] width 73 height 16
click at [1005, 541] on button "Yes / OK" at bounding box center [1034, 543] width 73 height 16
click at [1015, 578] on section "E. DISPATCH 18 Do you have all necessary Permits? Not Checked Review Yes / OK 1…" at bounding box center [707, 564] width 886 height 126
drag, startPoint x: 1015, startPoint y: 599, endPoint x: 1013, endPoint y: 584, distance: 14.9
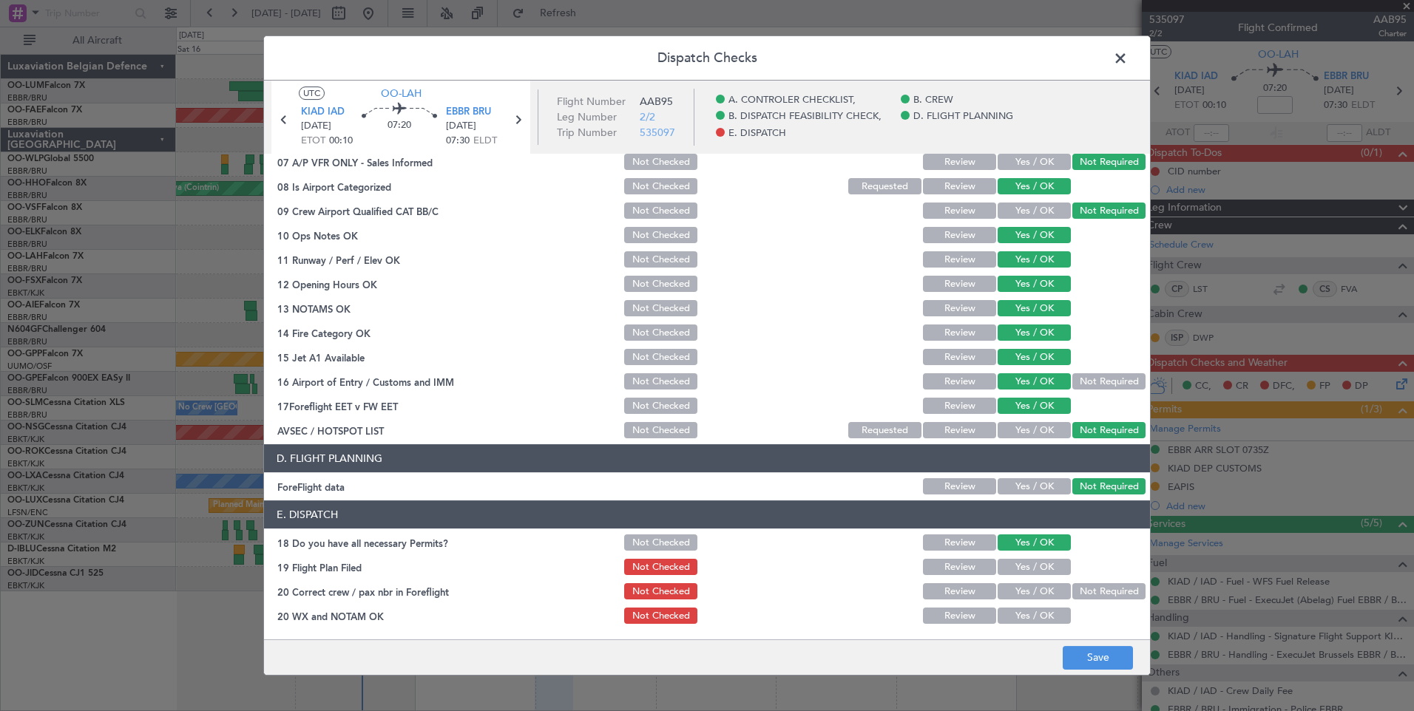
click at [1013, 598] on button "Yes / OK" at bounding box center [1034, 591] width 73 height 16
click at [1016, 575] on button "Yes / OK" at bounding box center [1034, 567] width 73 height 16
click at [1014, 622] on button "Yes / OK" at bounding box center [1034, 616] width 73 height 16
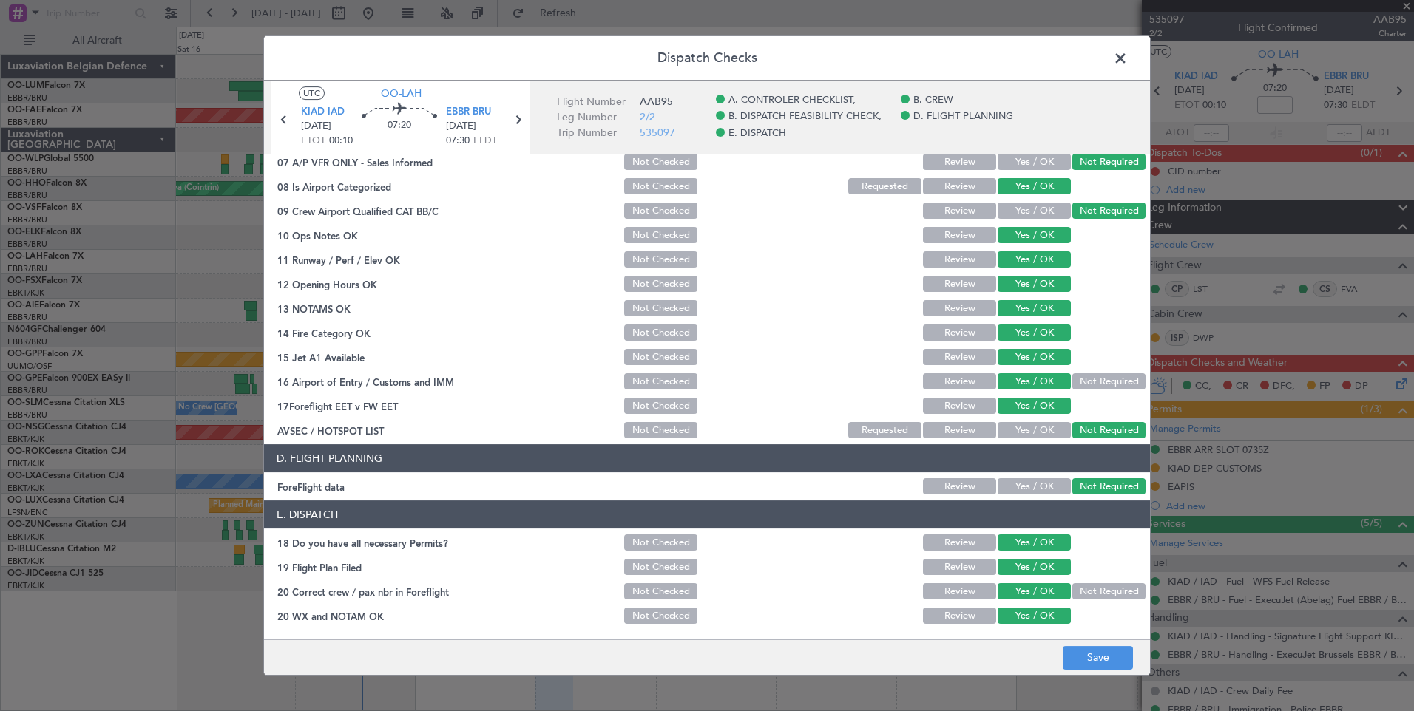
click at [1057, 641] on footer "Save" at bounding box center [707, 657] width 886 height 35
click at [1093, 659] on button "Save" at bounding box center [1098, 658] width 70 height 24
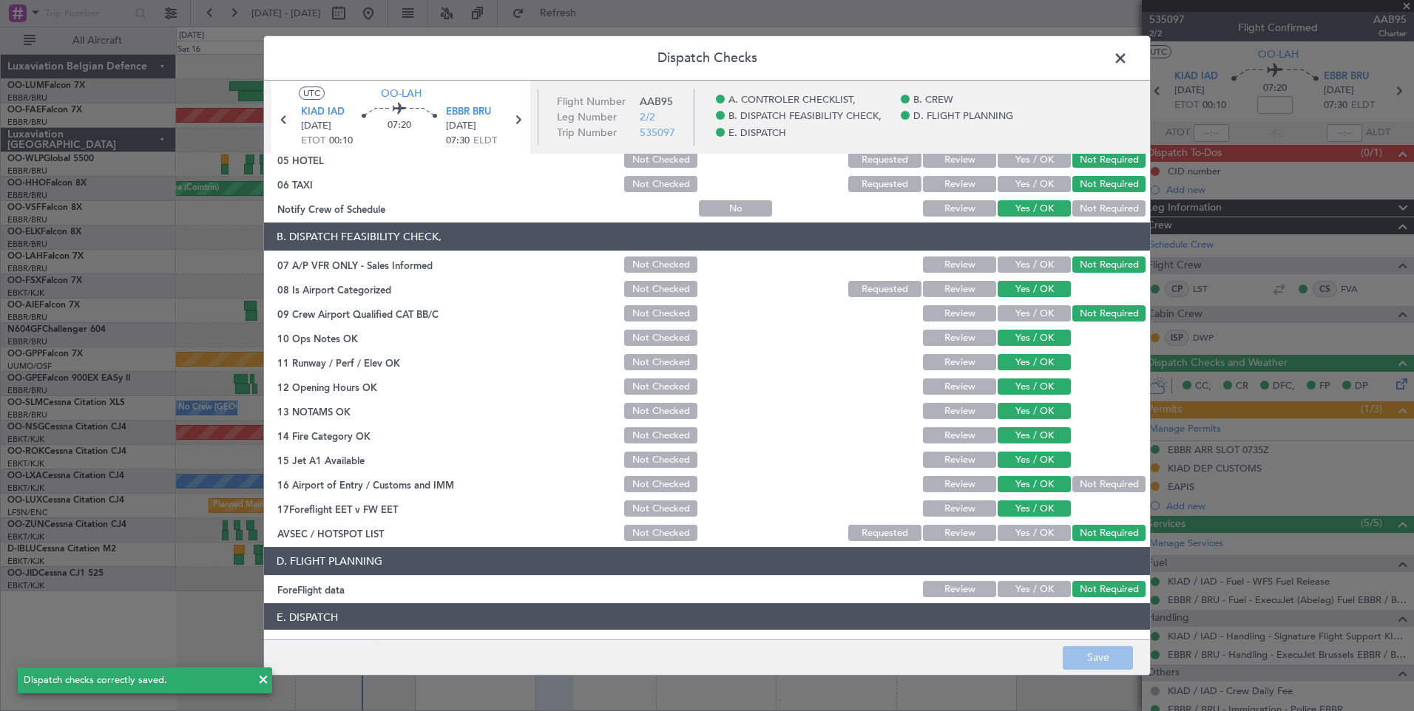
scroll to position [0, 0]
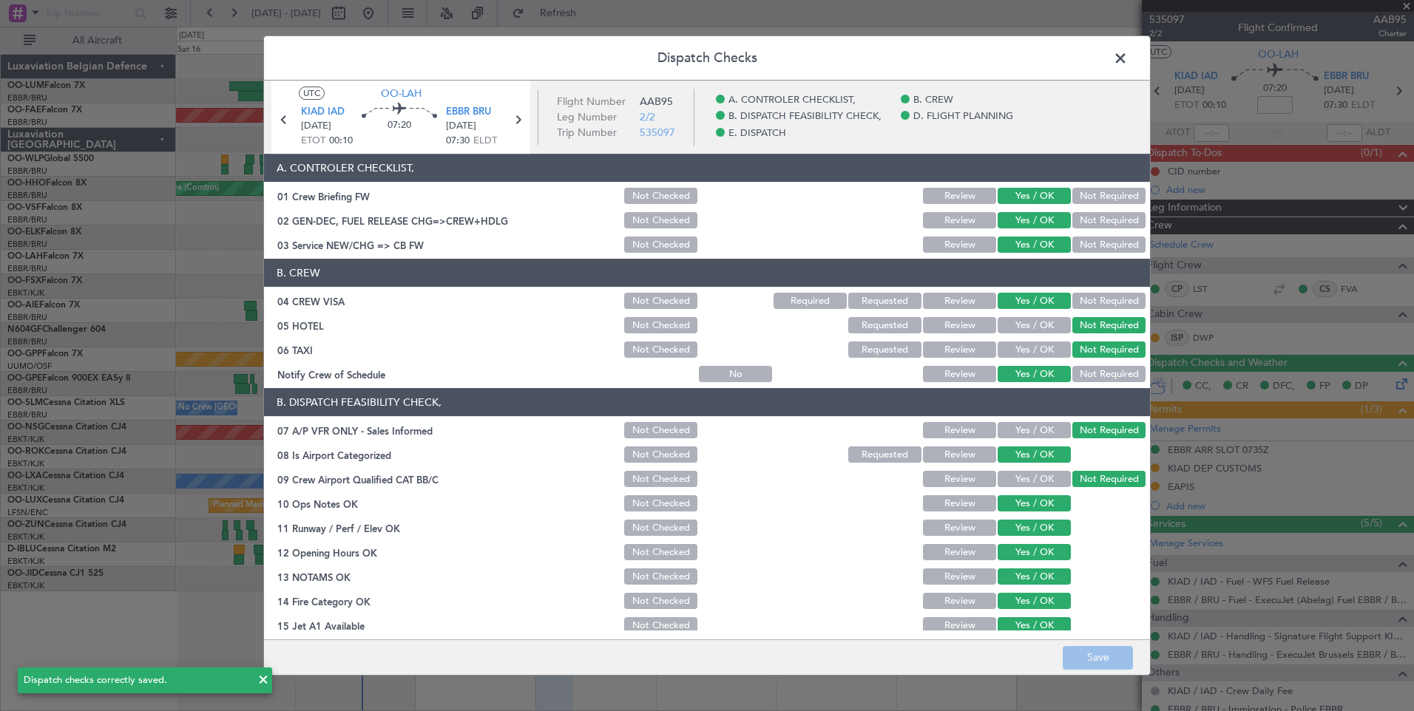
click at [1128, 60] on span at bounding box center [1128, 62] width 0 height 30
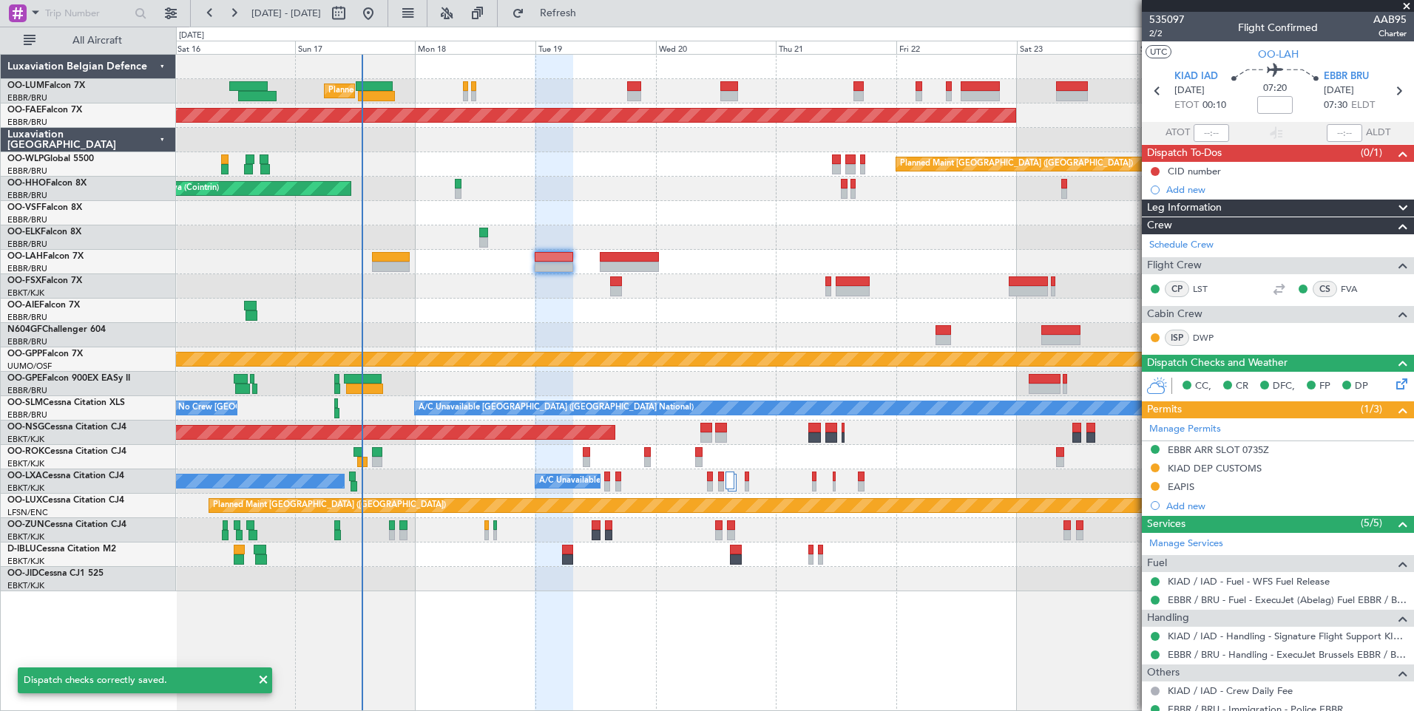
click at [719, 277] on div "Planned Maint Brussels (Brussels National) Planned Maint Kortrijk-Wevelgem Plan…" at bounding box center [794, 323] width 1237 height 537
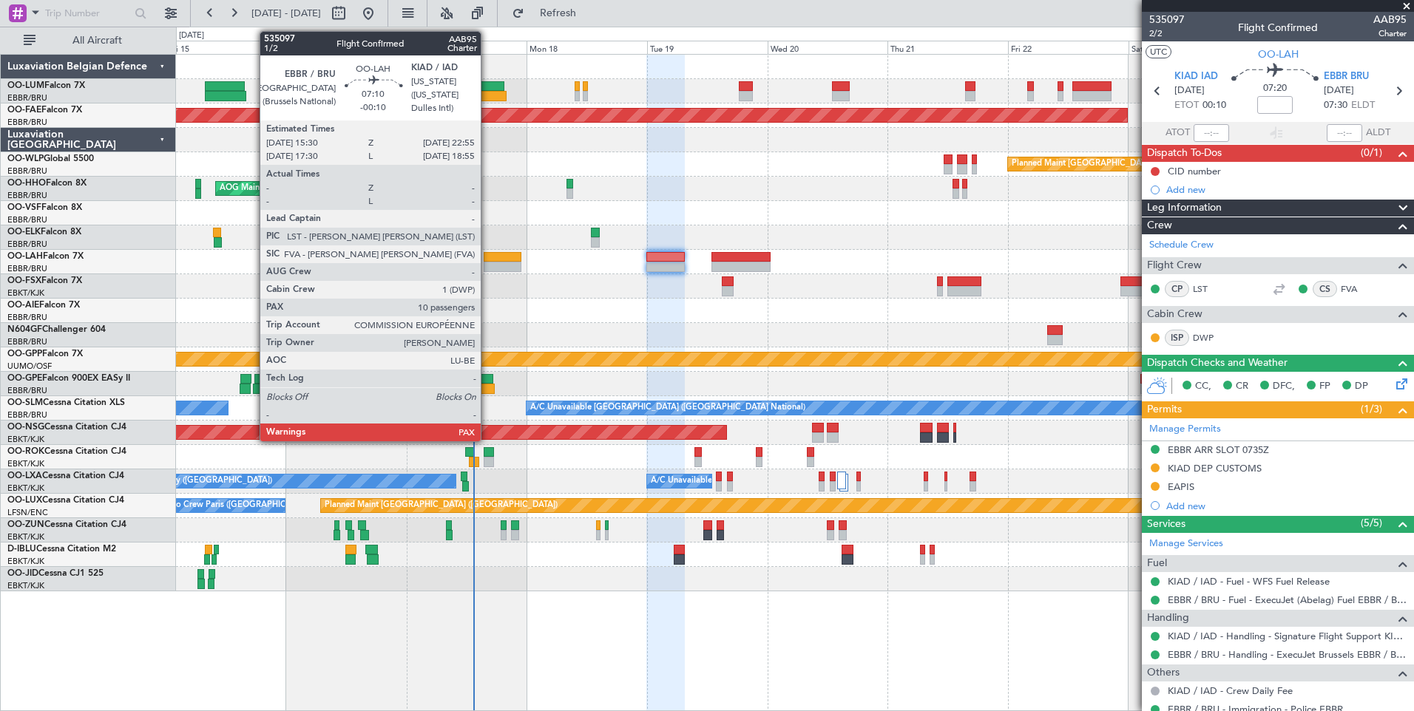
click at [487, 260] on div at bounding box center [503, 257] width 38 height 10
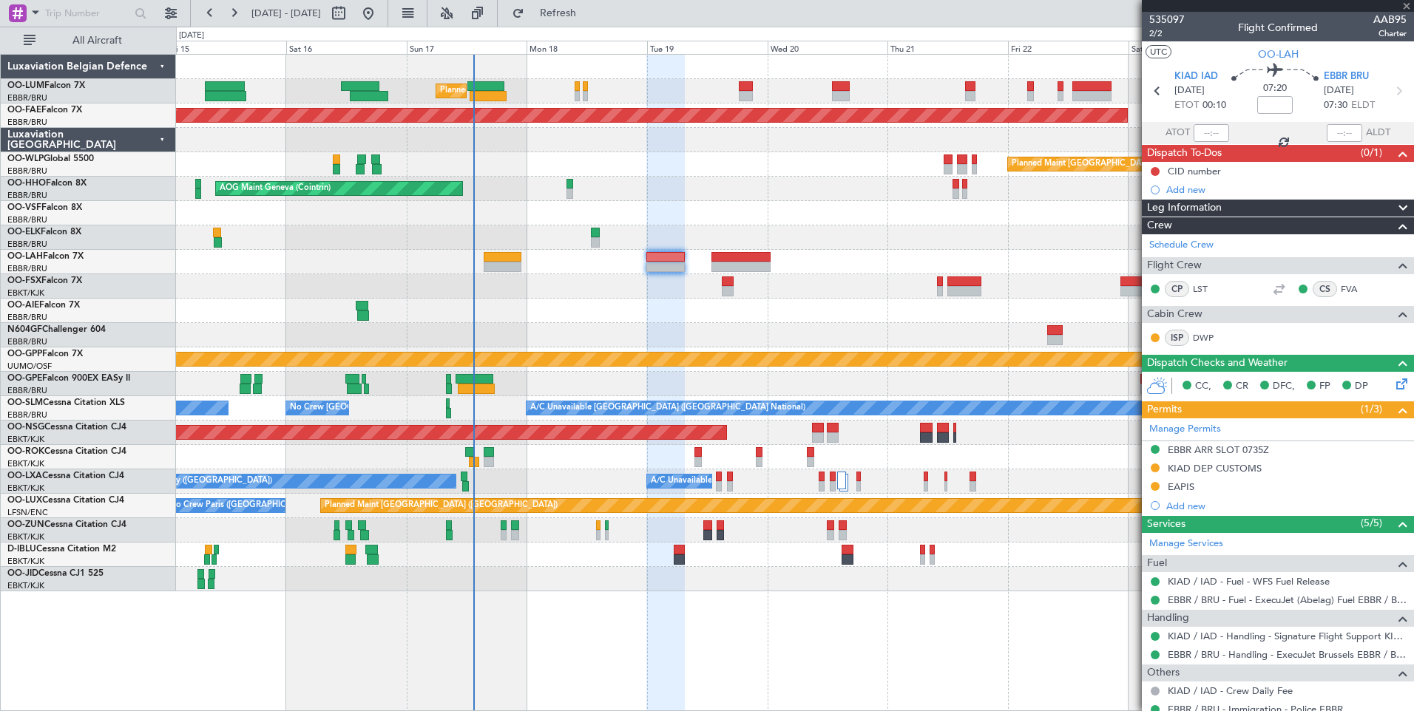
scroll to position [93, 0]
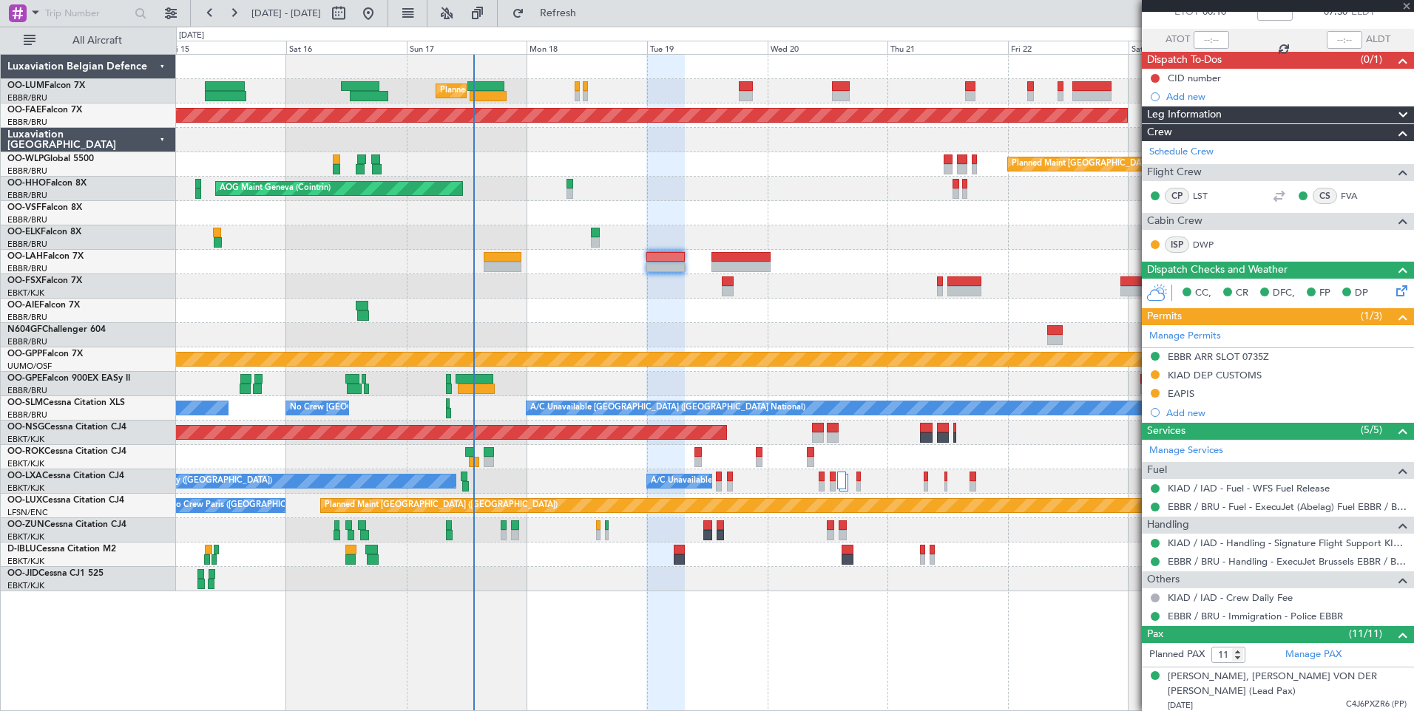
type input "-00:10"
type input "10"
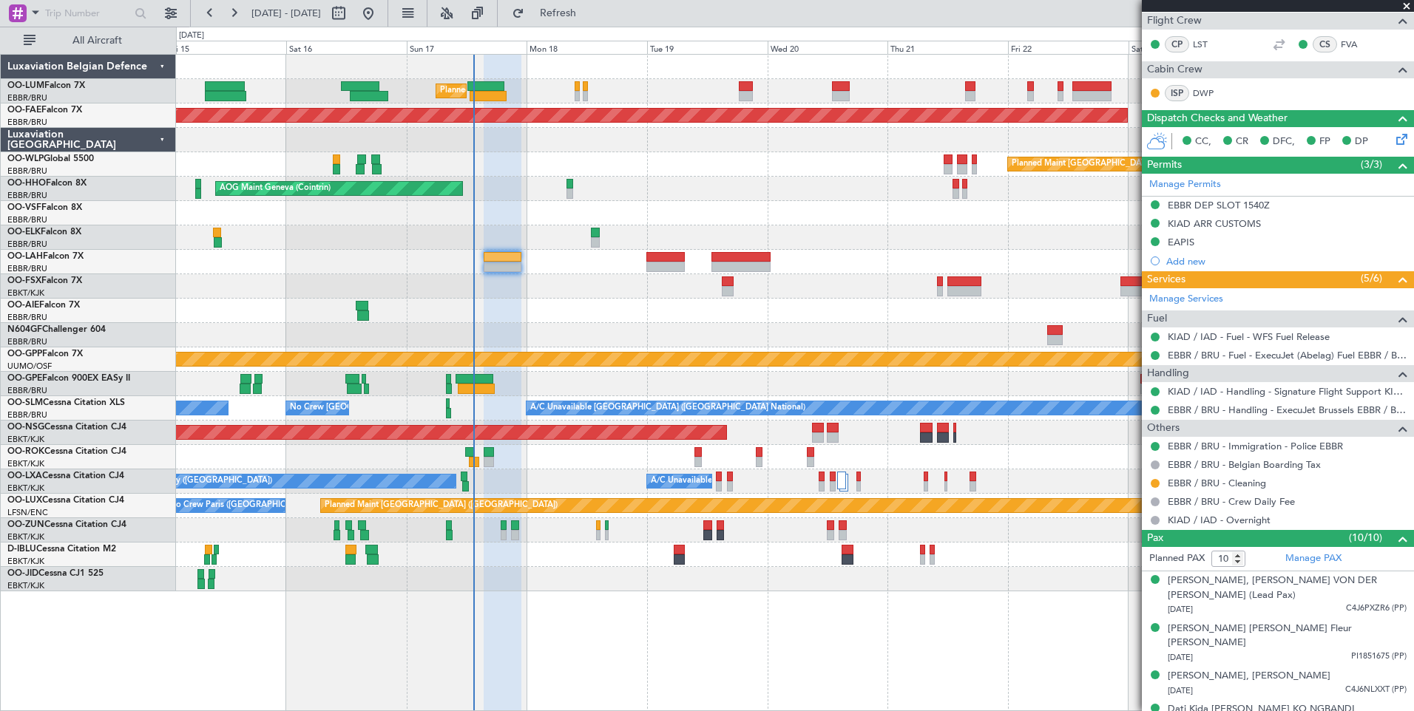
scroll to position [141, 0]
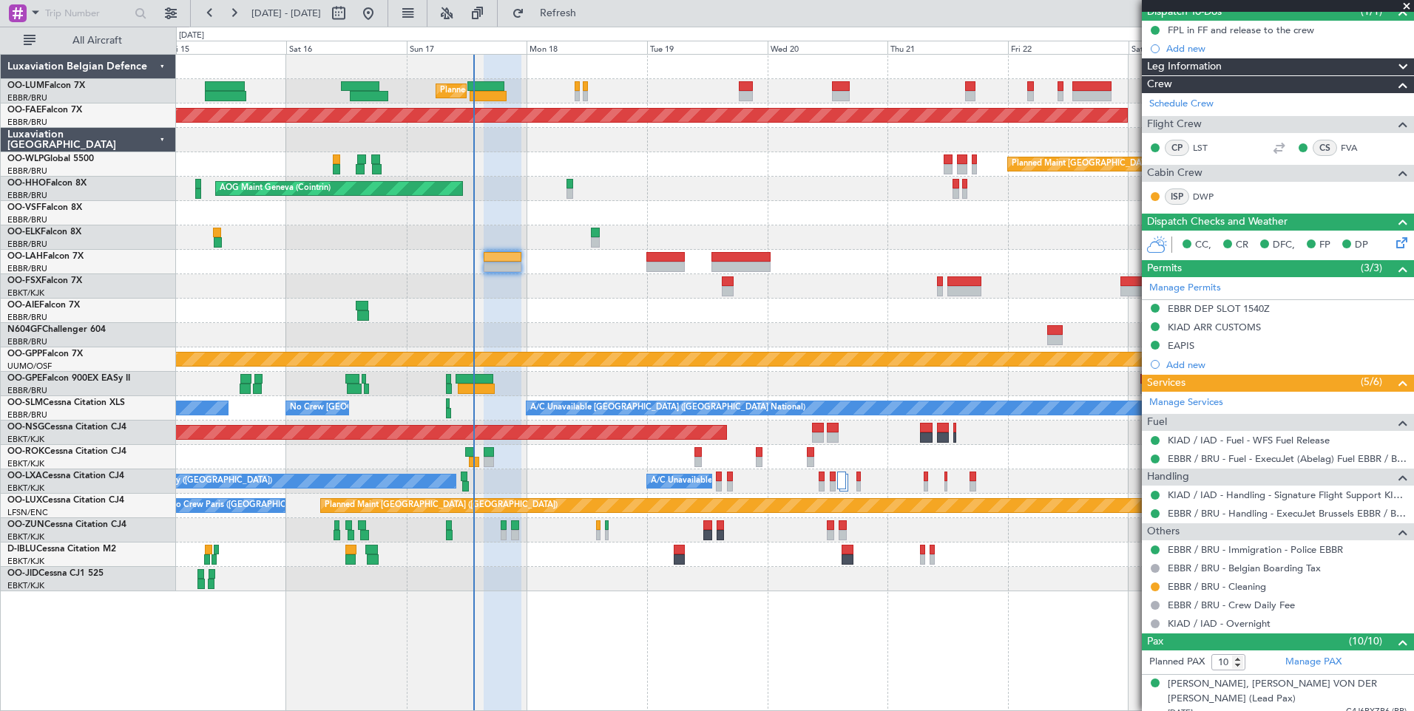
click at [657, 261] on div at bounding box center [665, 257] width 38 height 10
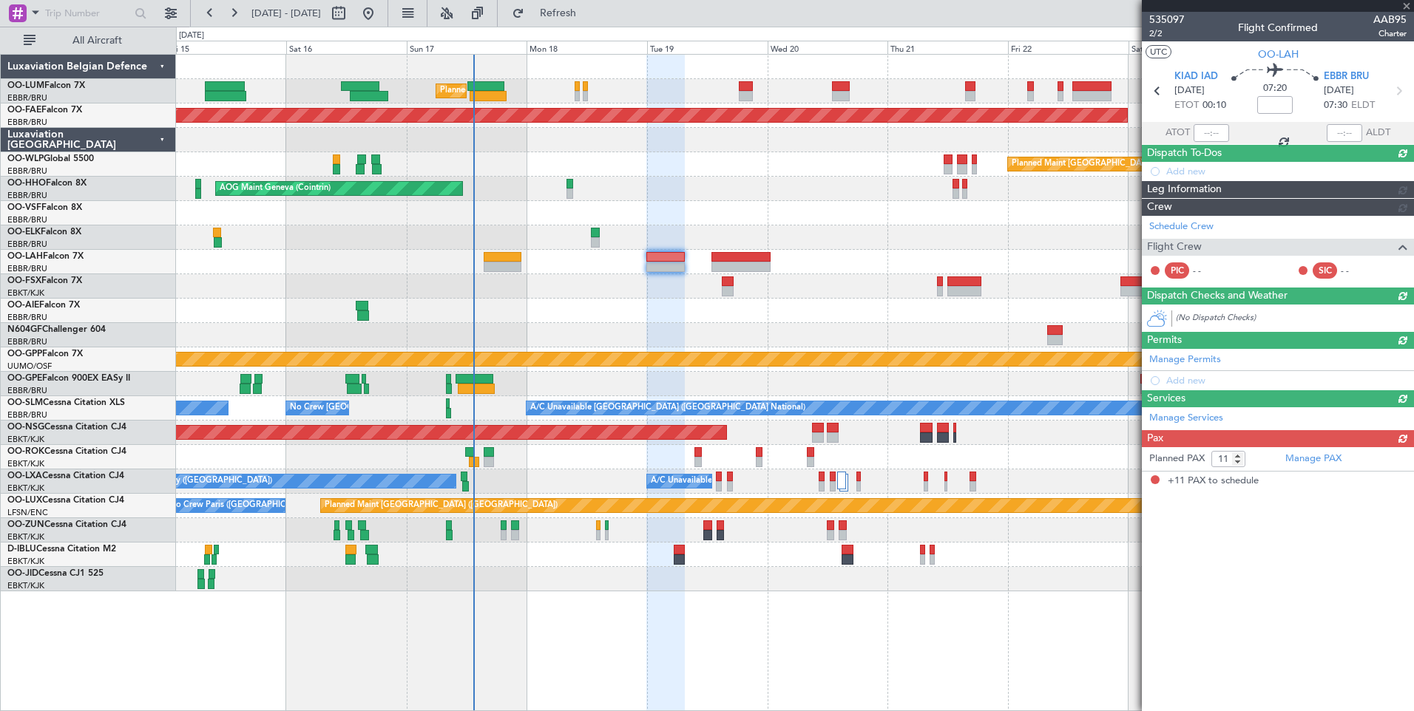
scroll to position [0, 0]
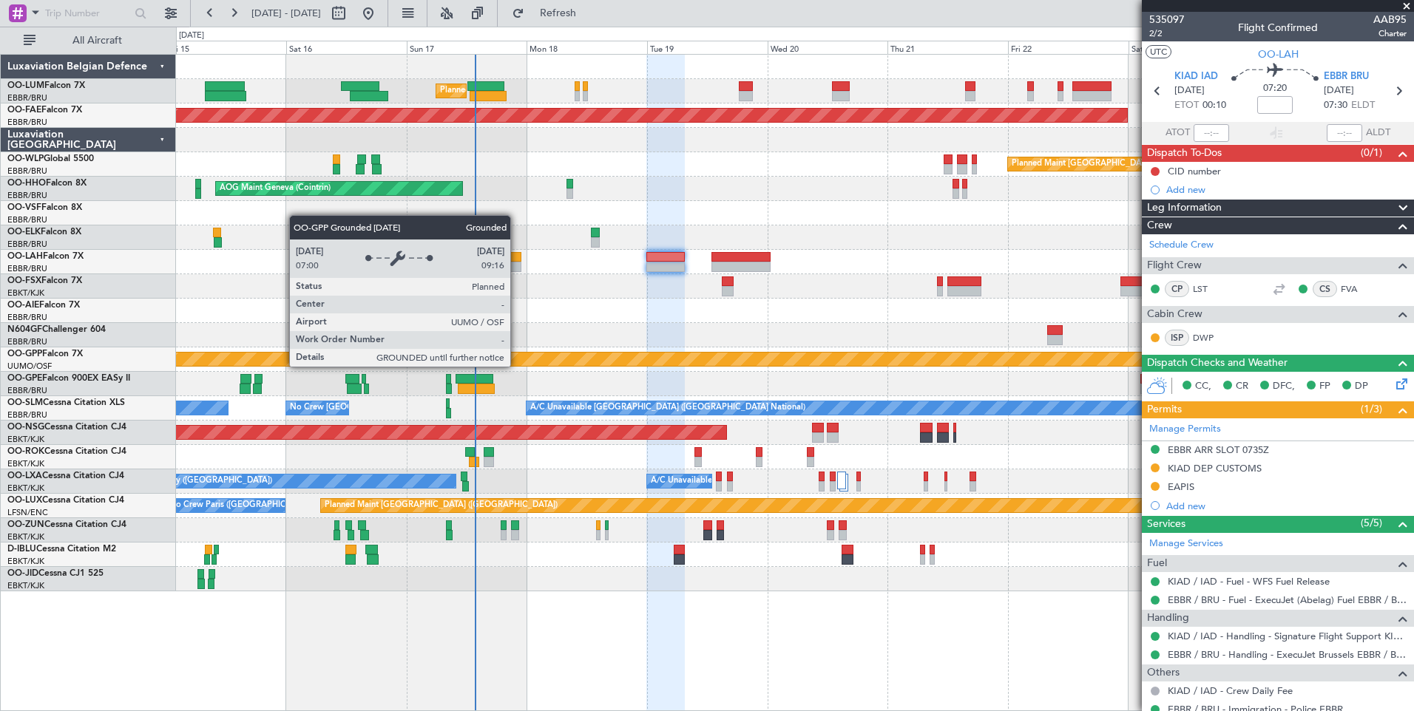
click at [582, 368] on div "Grounded [PERSON_NAME]" at bounding box center [794, 360] width 1237 height 24
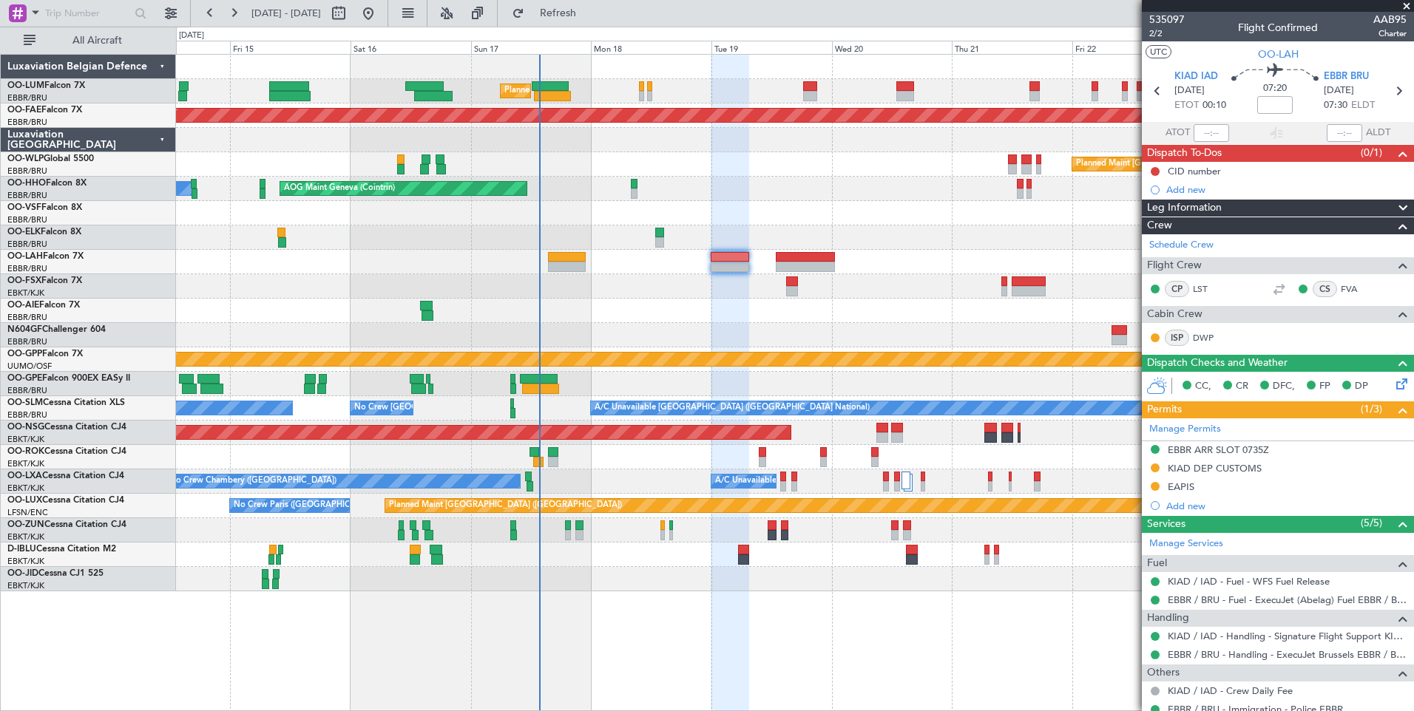
click at [529, 314] on div "Planned Maint Brussels (Brussels National) Planned Maint Kortrijk-Wevelgem Plan…" at bounding box center [794, 323] width 1237 height 537
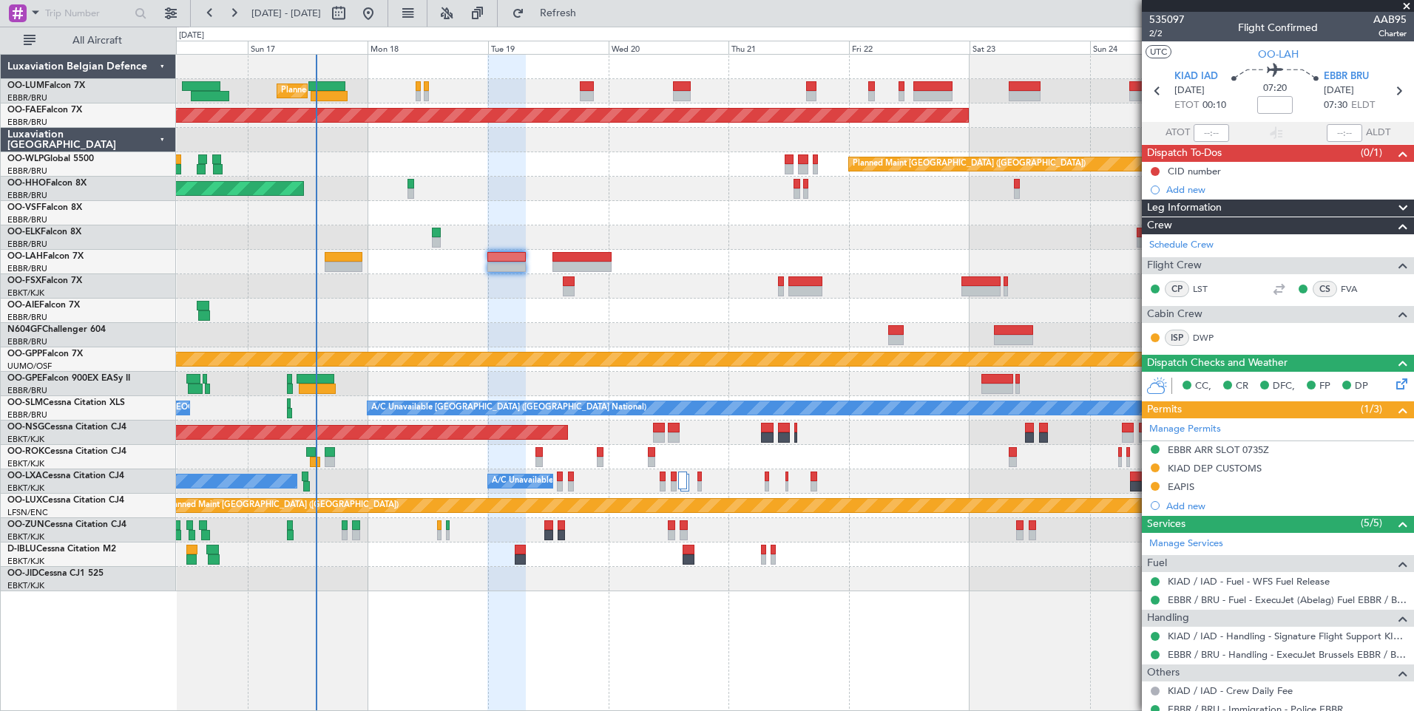
click at [525, 314] on div at bounding box center [794, 311] width 1237 height 24
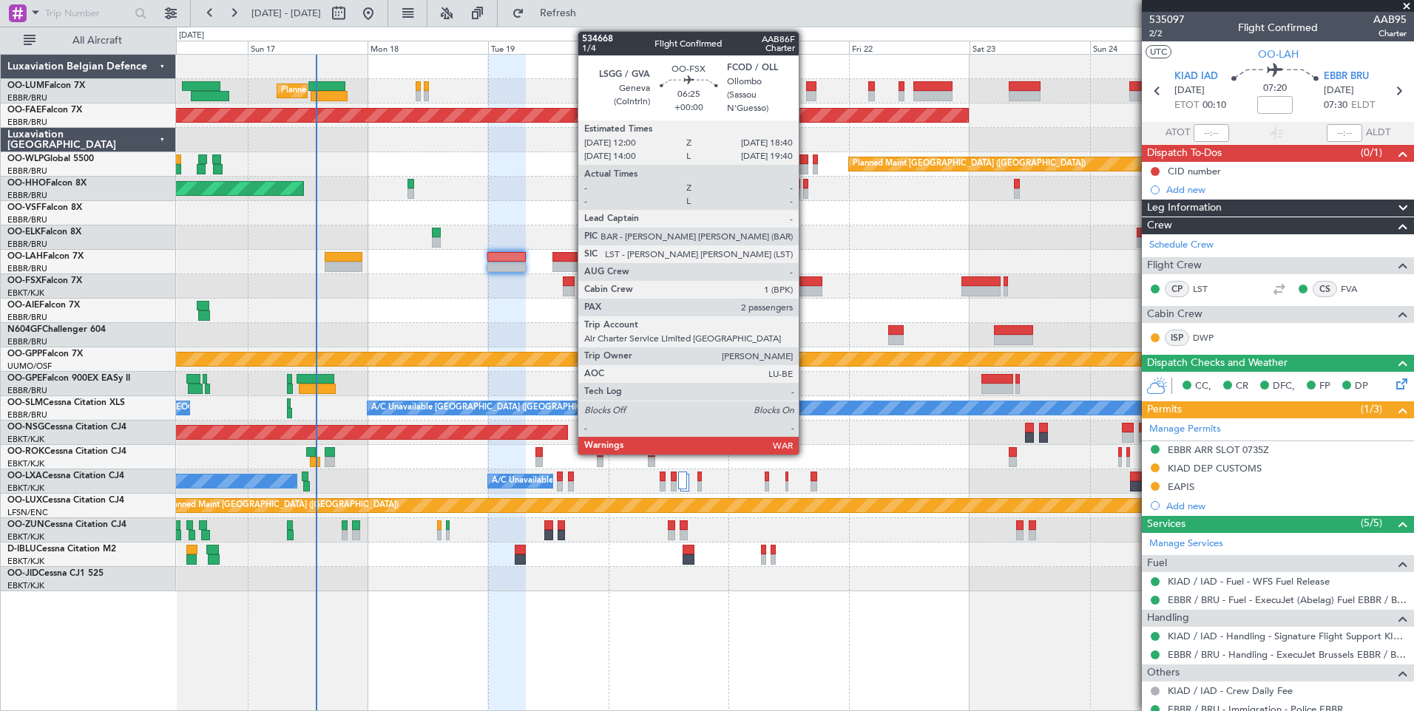
click at [805, 290] on div at bounding box center [805, 291] width 34 height 10
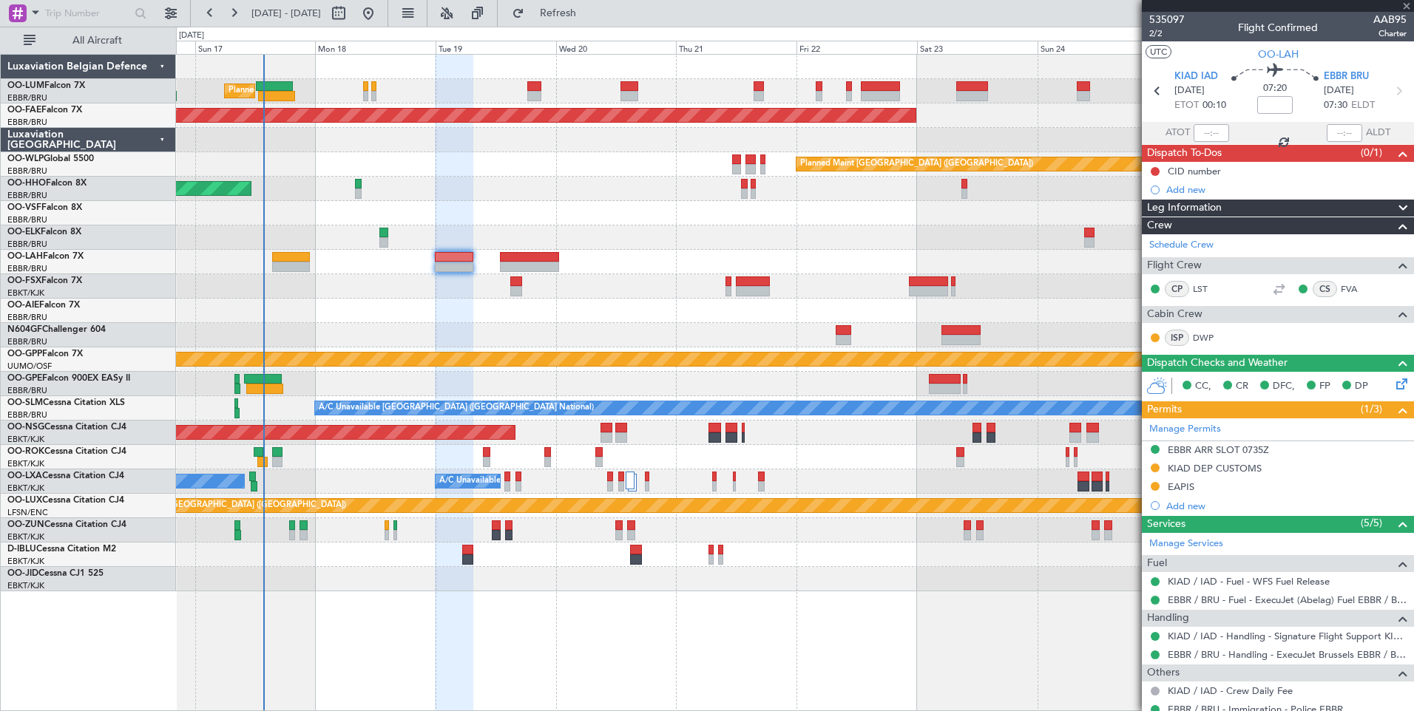
click at [755, 314] on div at bounding box center [794, 311] width 1237 height 24
type input "2"
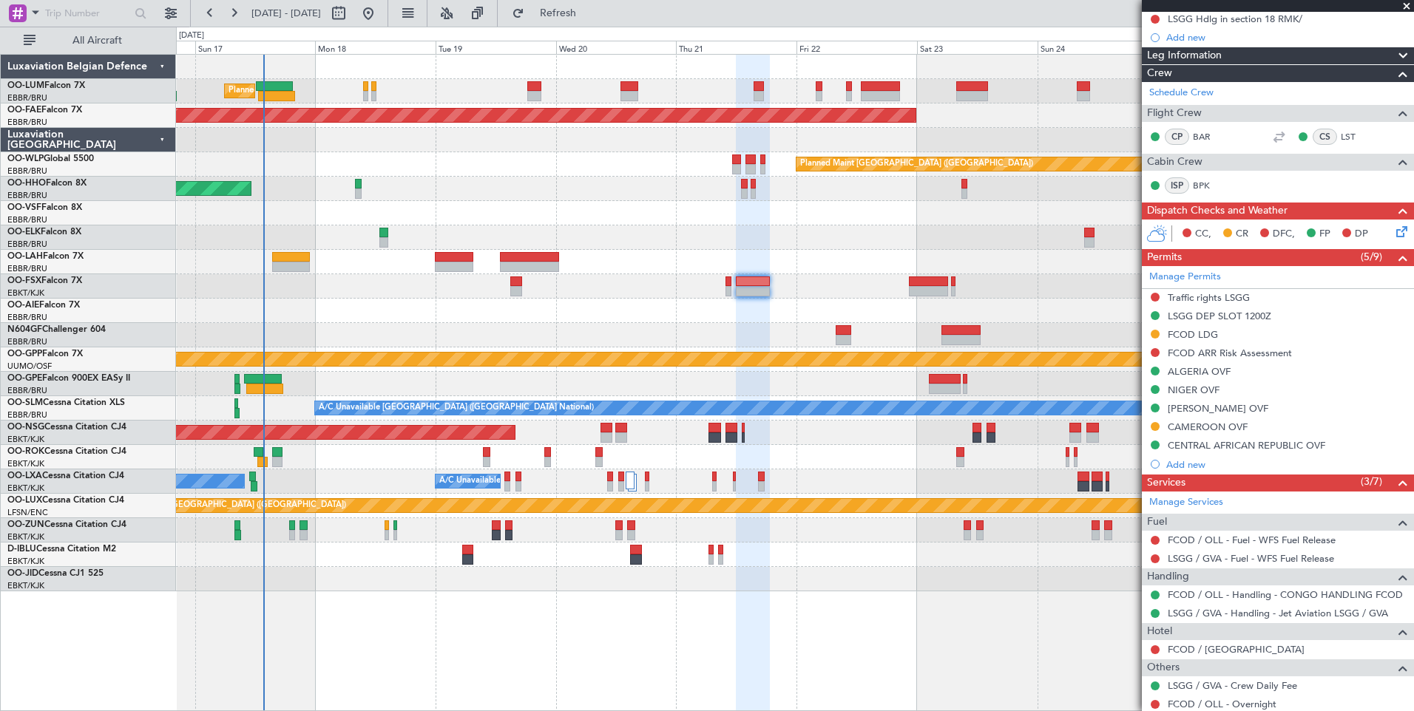
scroll to position [263, 0]
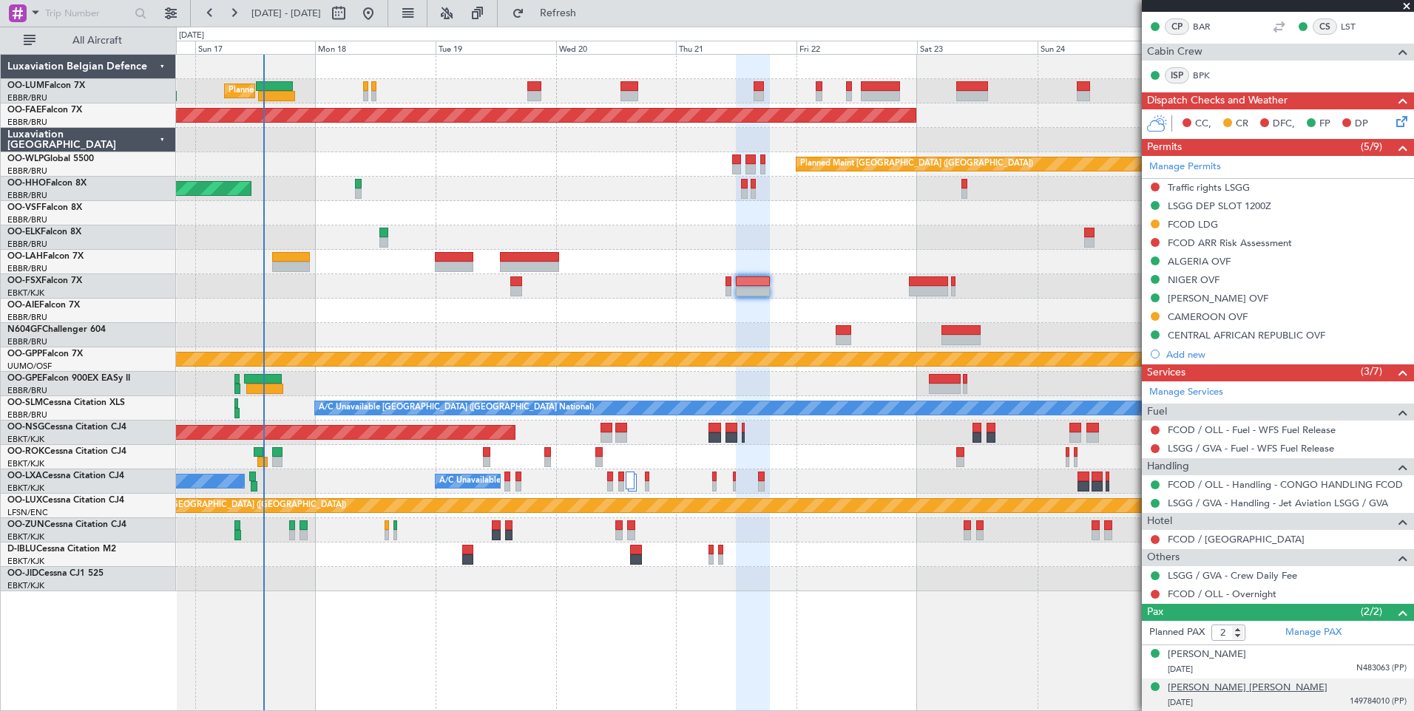
click at [1226, 689] on div "Russell David HARDY" at bounding box center [1248, 688] width 160 height 15
click at [1203, 654] on div "Ahmed Znaidi" at bounding box center [1207, 655] width 78 height 15
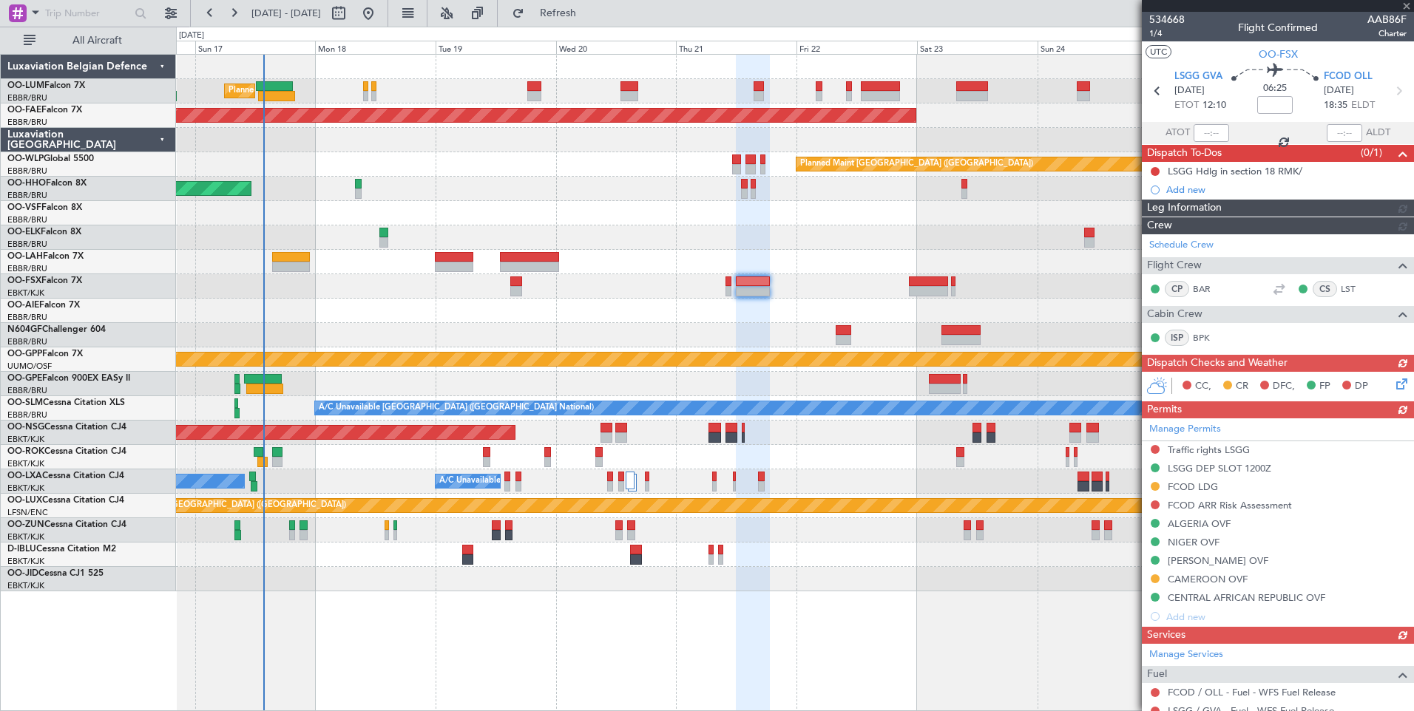
scroll to position [263, 0]
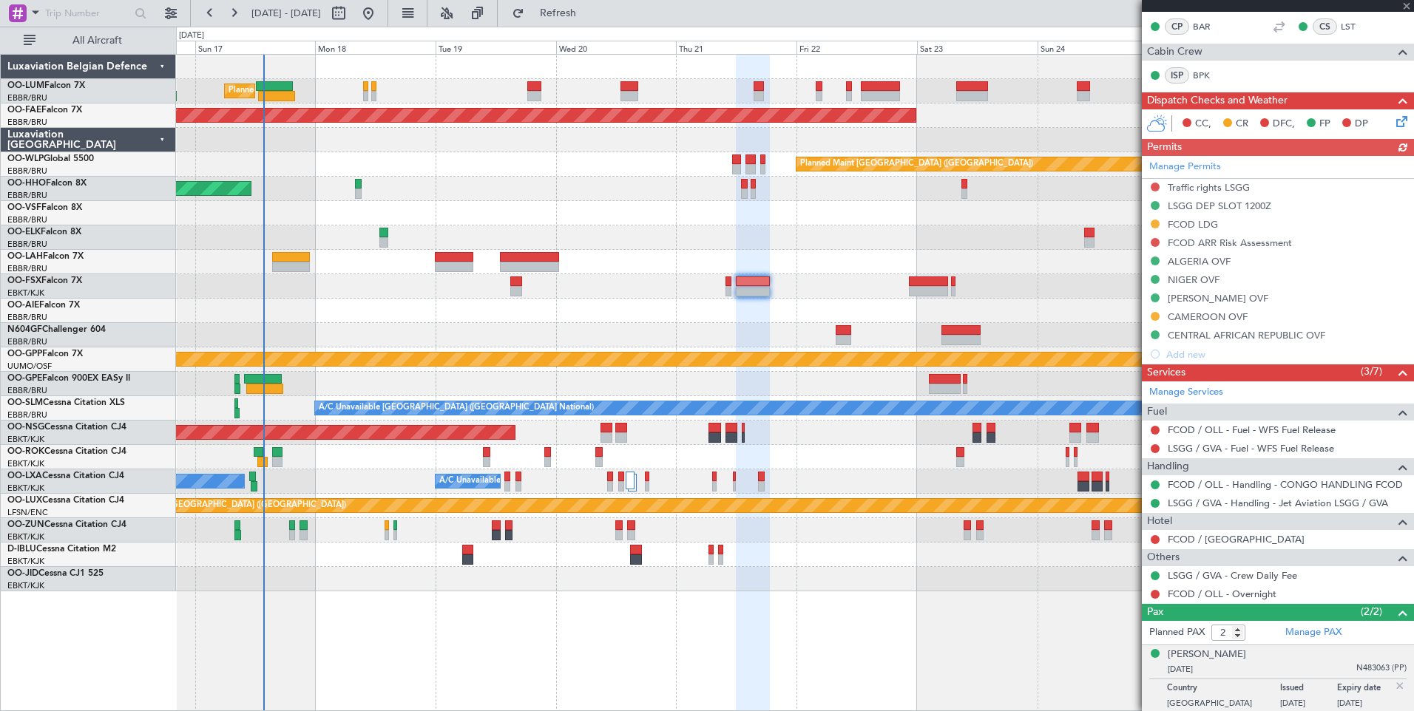
click at [737, 335] on div at bounding box center [794, 335] width 1237 height 24
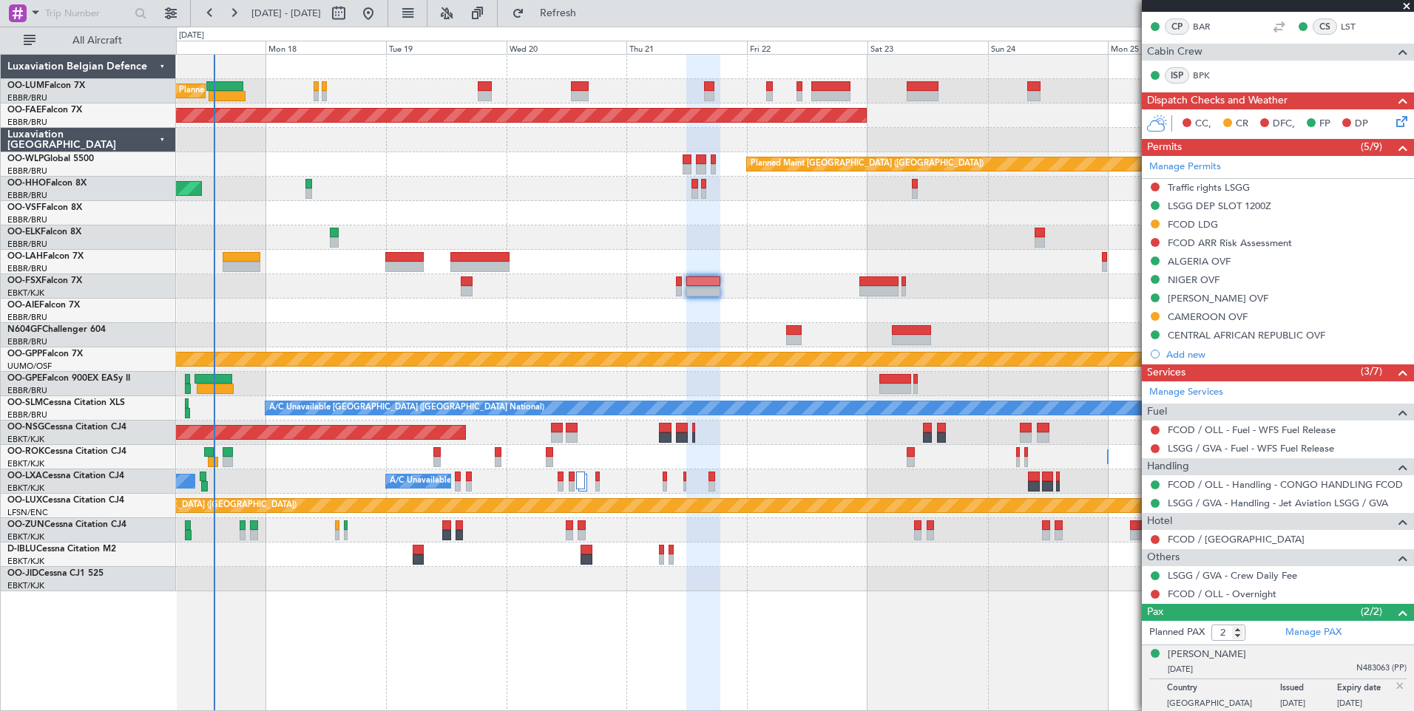
scroll to position [41, 0]
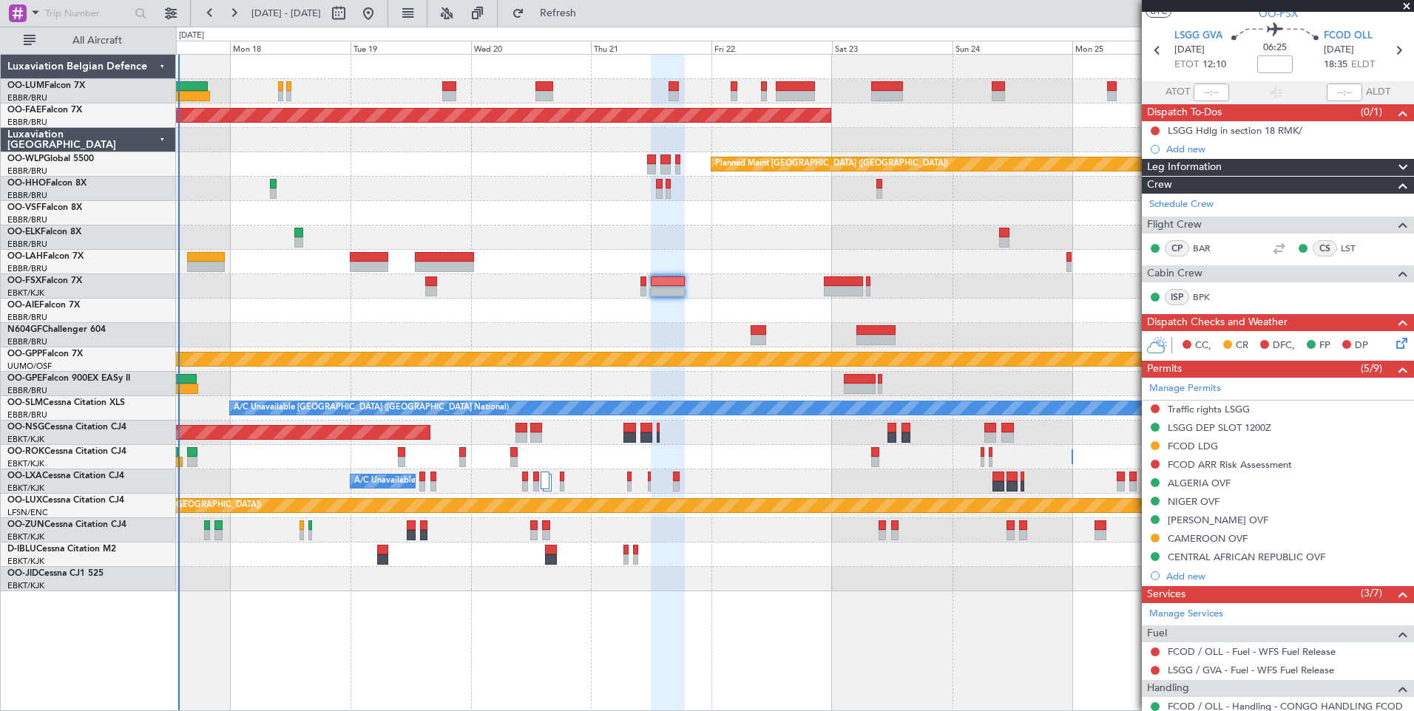
click at [711, 307] on div at bounding box center [794, 311] width 1237 height 24
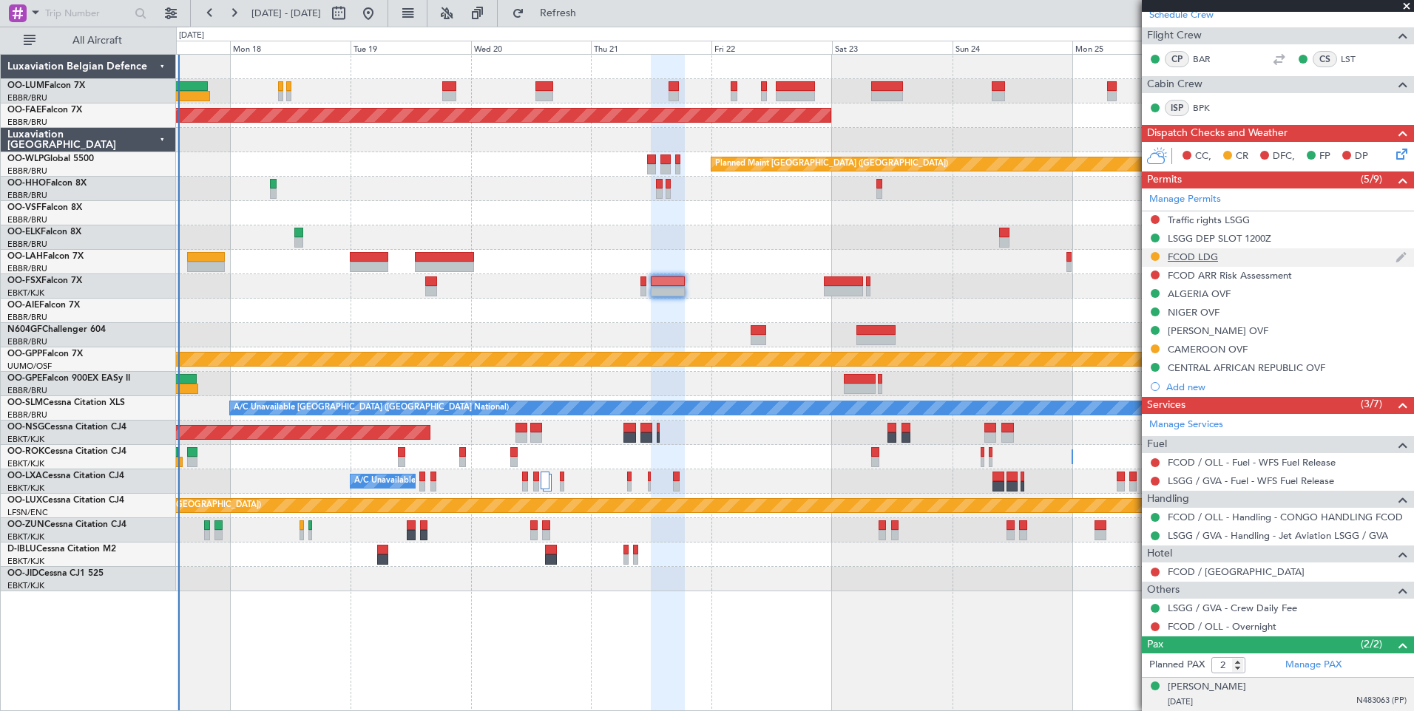
scroll to position [263, 0]
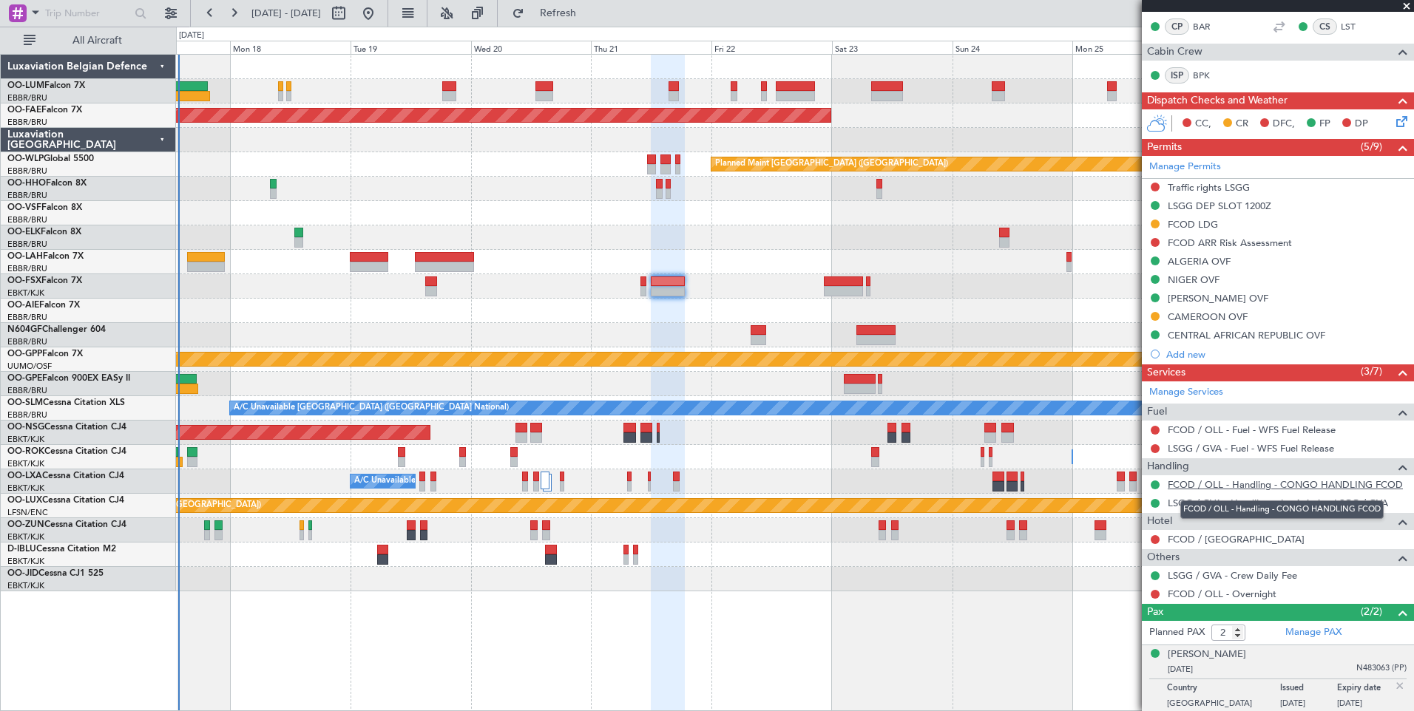
click at [1201, 481] on link "FCOD / OLL - Handling - CONGO HANDLING FCOD" at bounding box center [1285, 484] width 235 height 13
click at [626, 306] on div "Planned Maint Brussels (Brussels National) Planned Maint Brussels (Brussels Nat…" at bounding box center [794, 323] width 1237 height 537
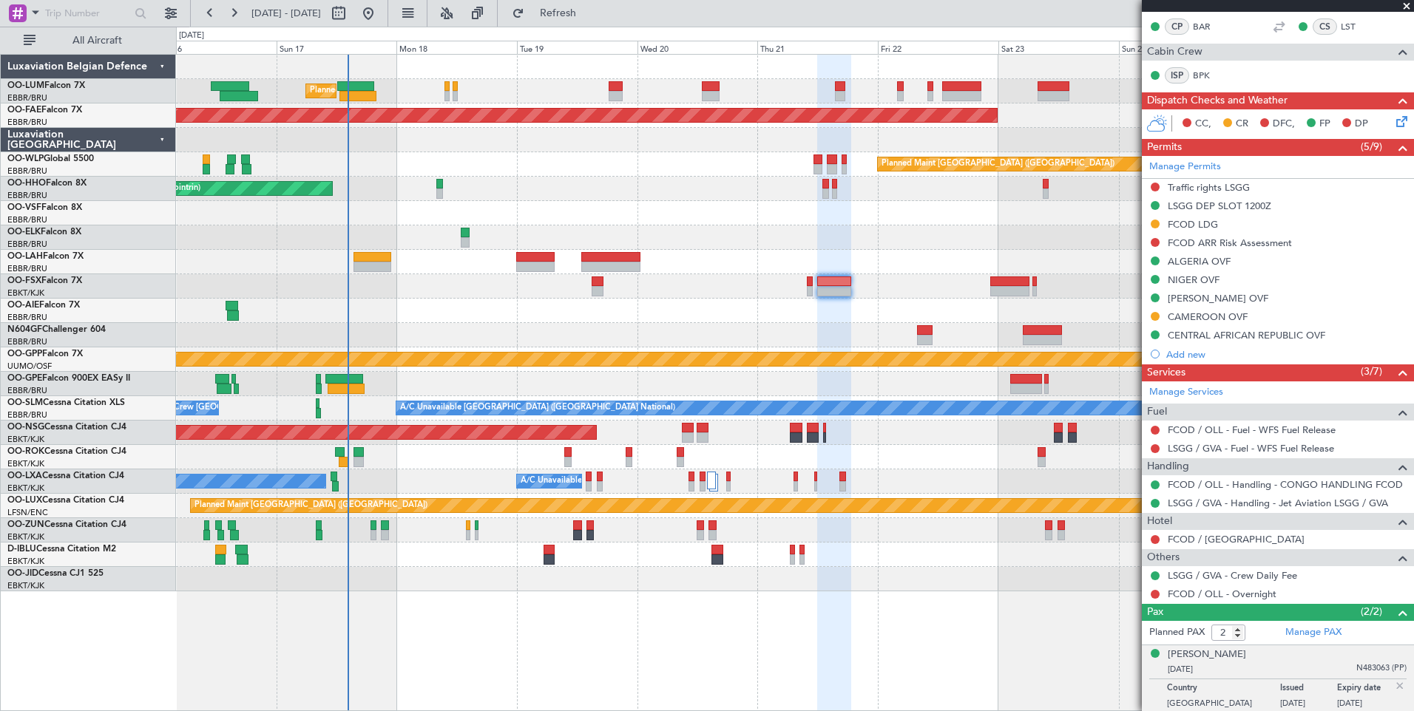
click at [600, 315] on div at bounding box center [794, 311] width 1237 height 24
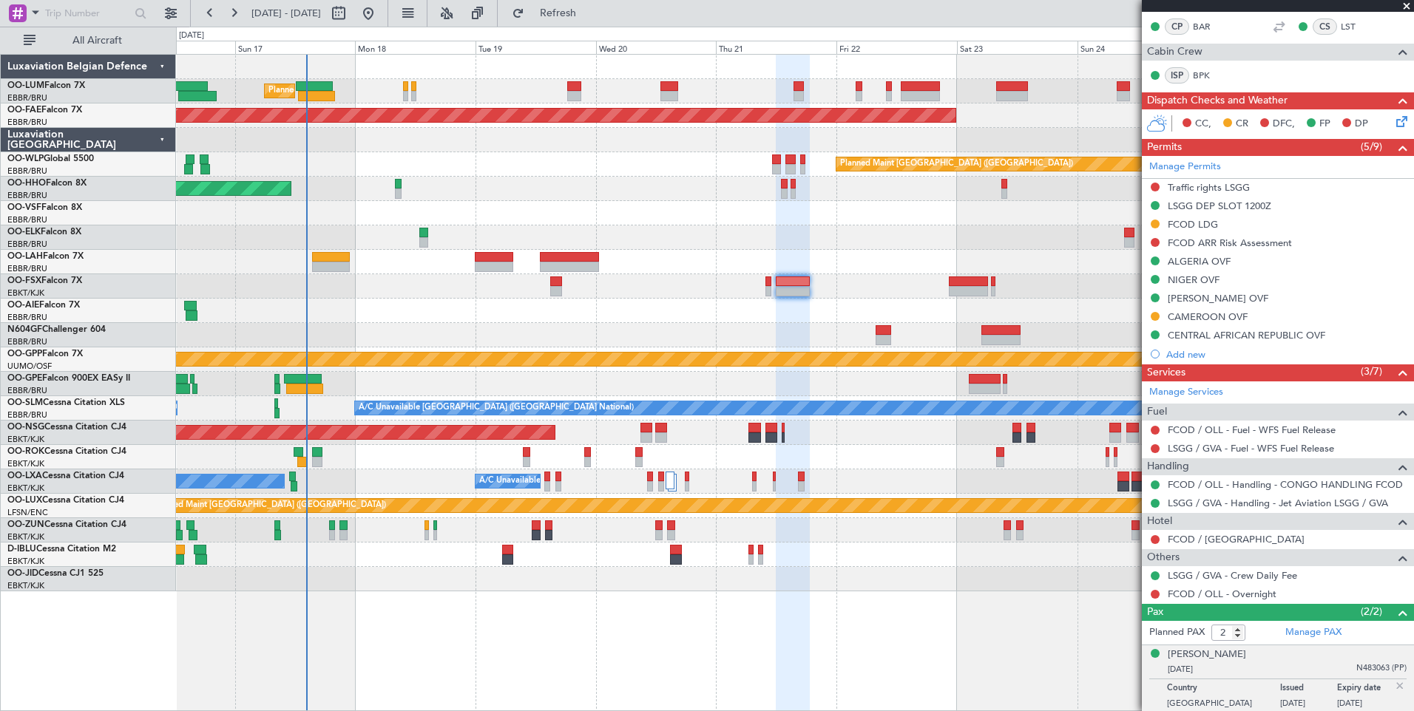
click at [660, 325] on div at bounding box center [794, 335] width 1237 height 24
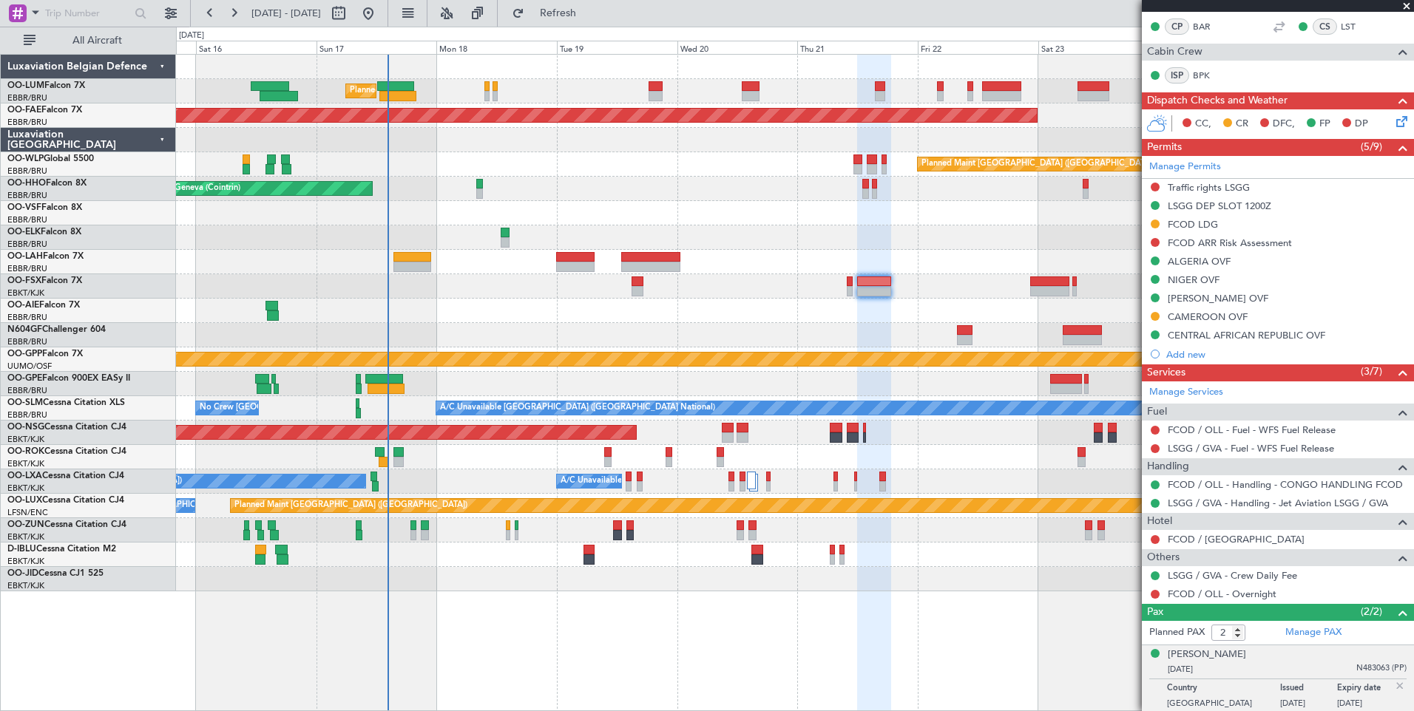
click at [561, 296] on div at bounding box center [794, 286] width 1237 height 24
click at [573, 258] on div at bounding box center [575, 257] width 38 height 10
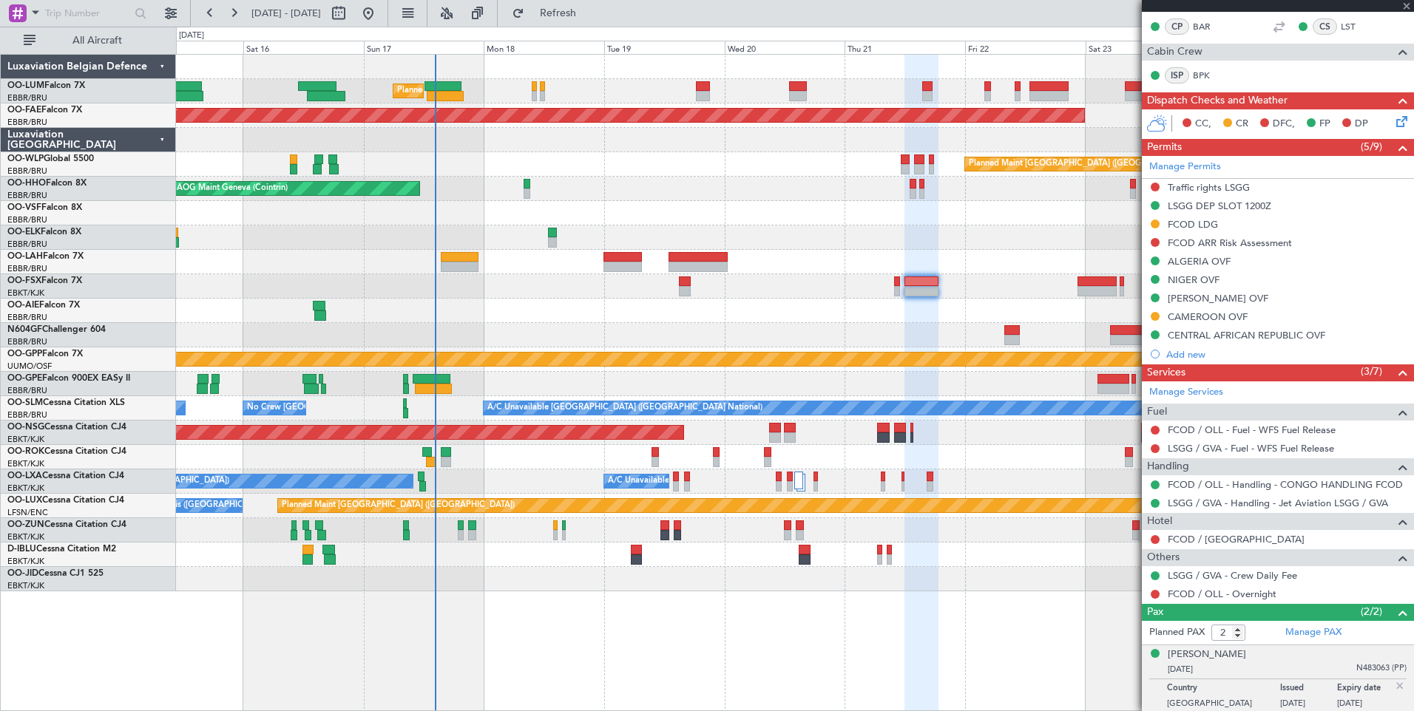
type input "11"
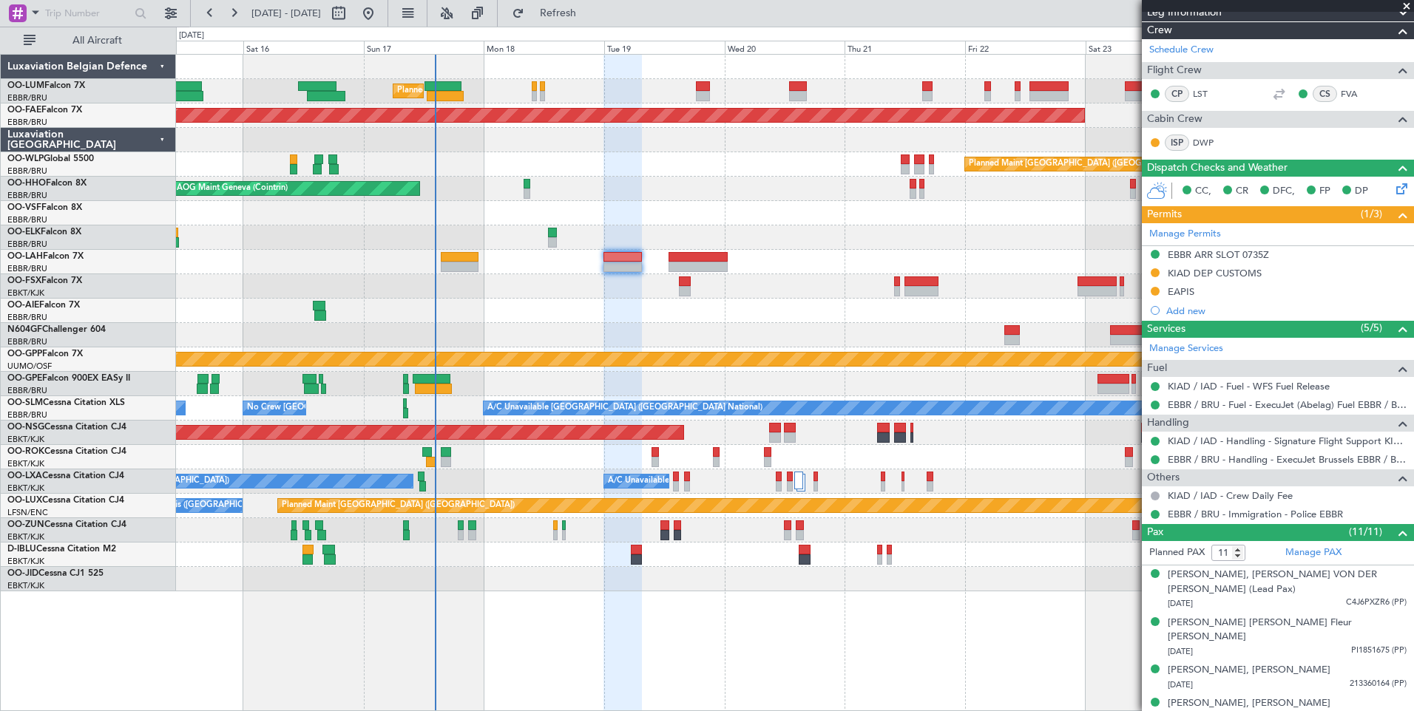
scroll to position [370, 0]
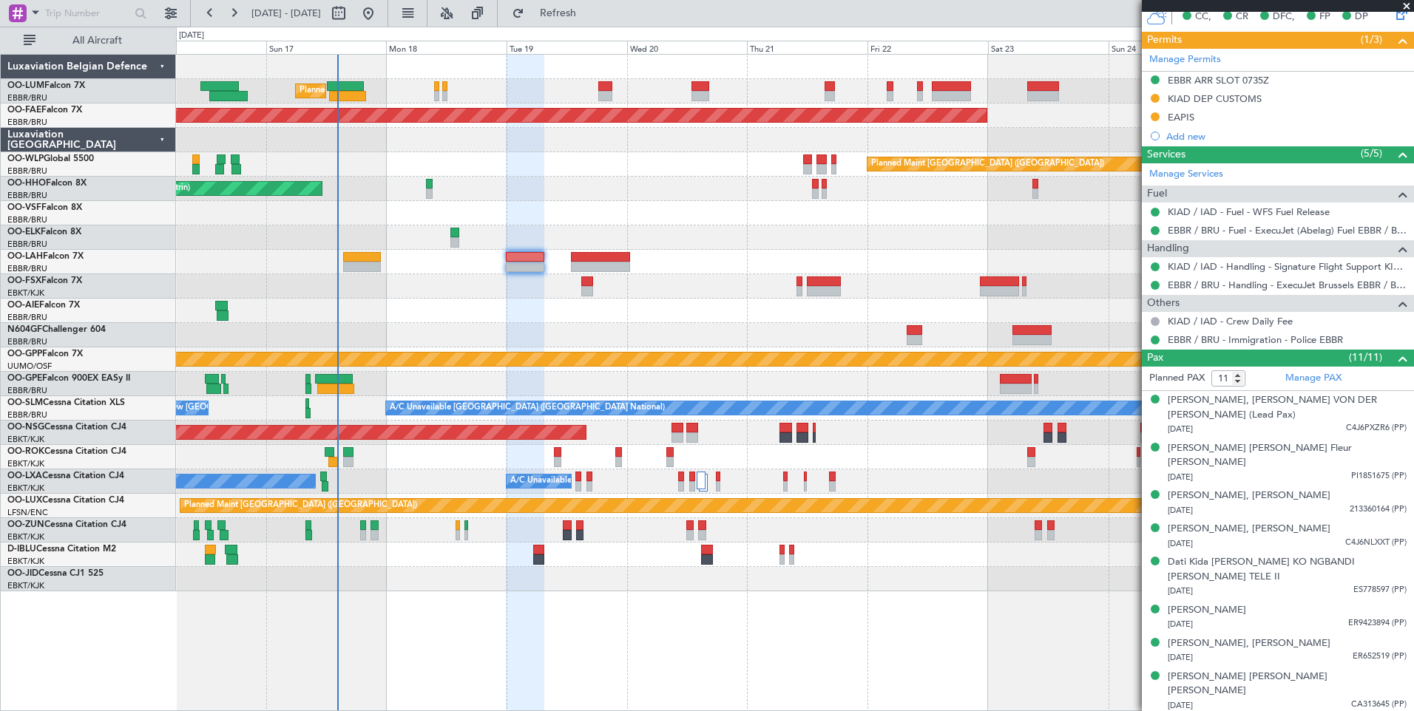
click at [508, 334] on div "Planned Maint Brussels (Brussels National) Planned Maint Kortrijk-Wevelgem Plan…" at bounding box center [794, 323] width 1237 height 537
click at [504, 302] on div "Planned Maint Brussels (Brussels National) Planned Maint Kortrijk-Wevelgem Plan…" at bounding box center [794, 323] width 1237 height 537
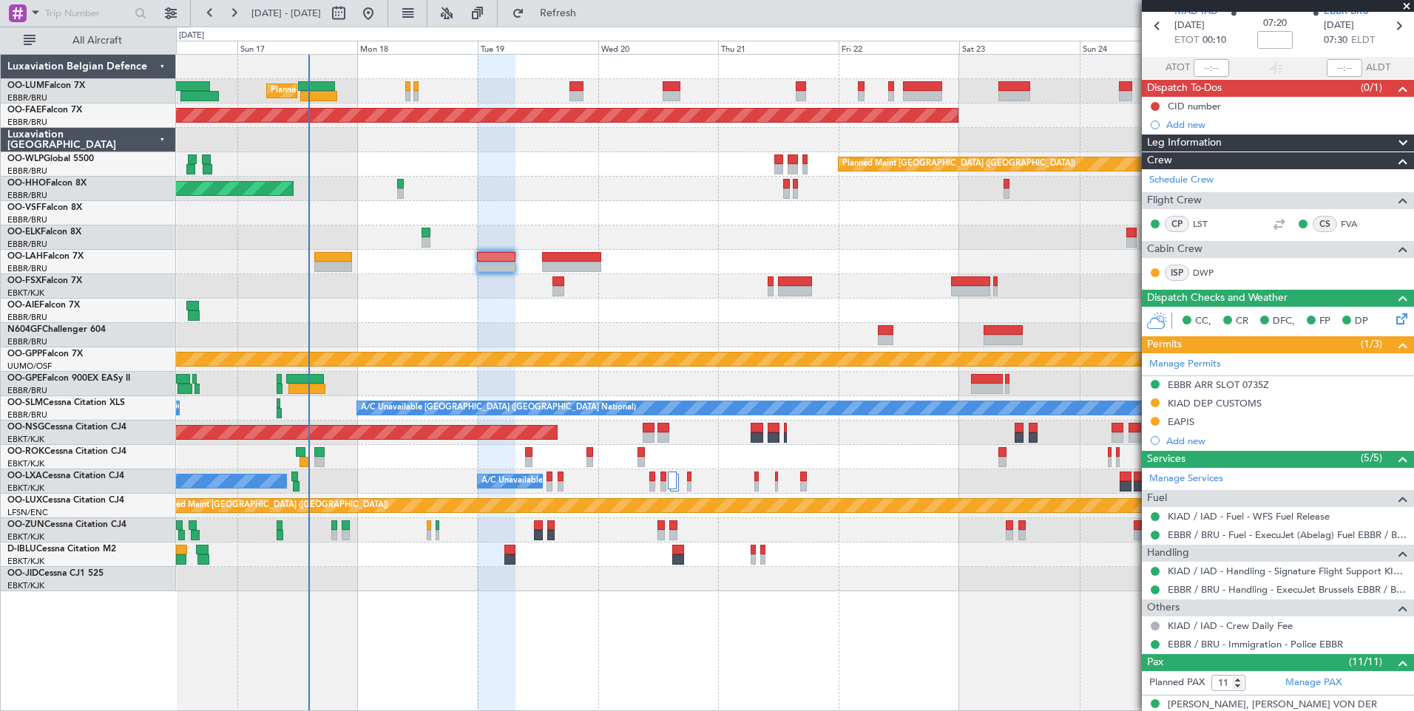
scroll to position [0, 0]
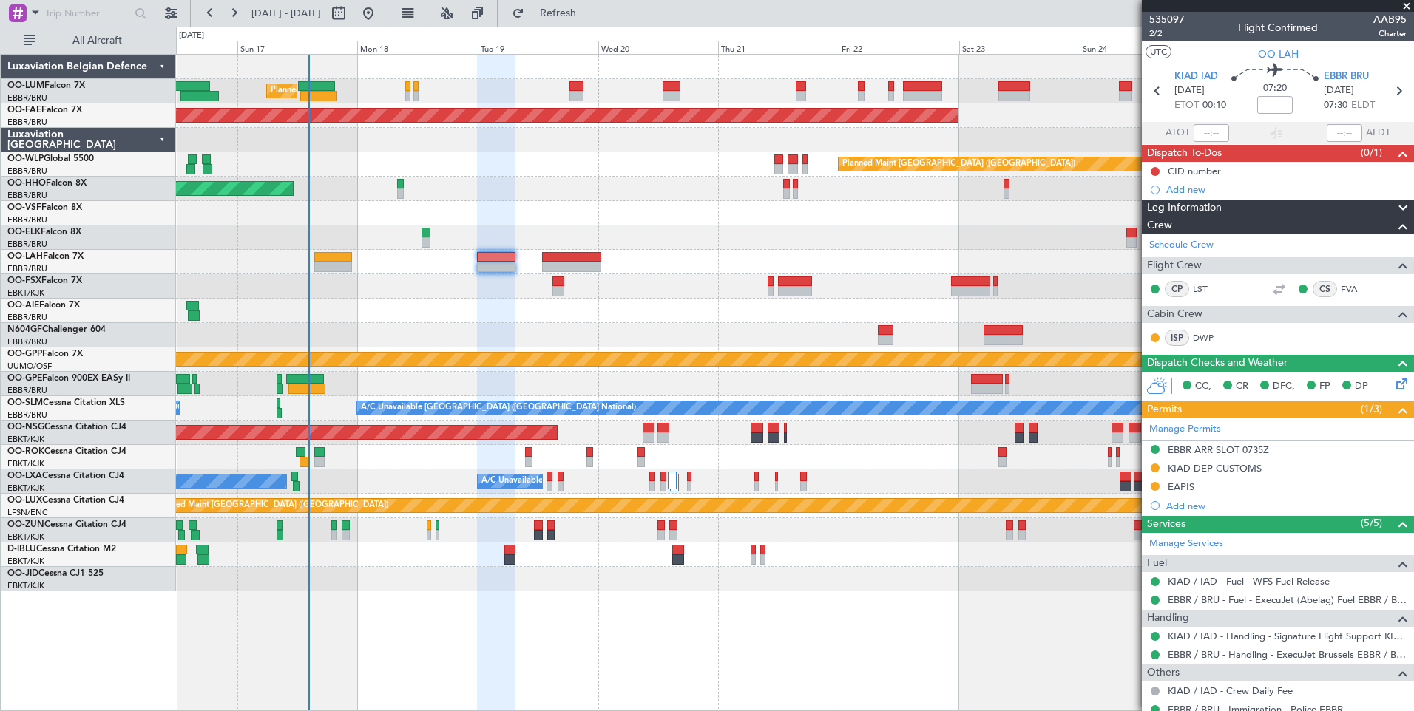
click at [498, 295] on div at bounding box center [794, 286] width 1237 height 24
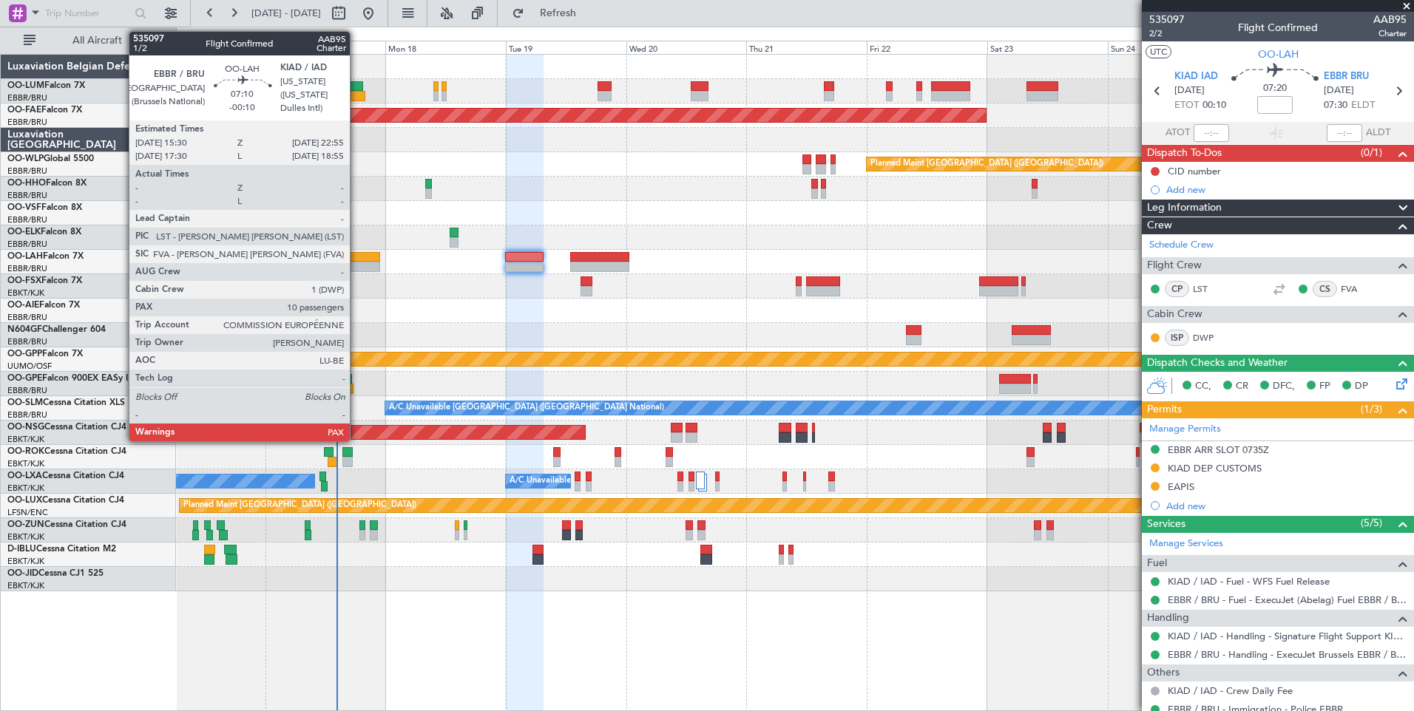
click at [356, 257] on div at bounding box center [361, 257] width 38 height 10
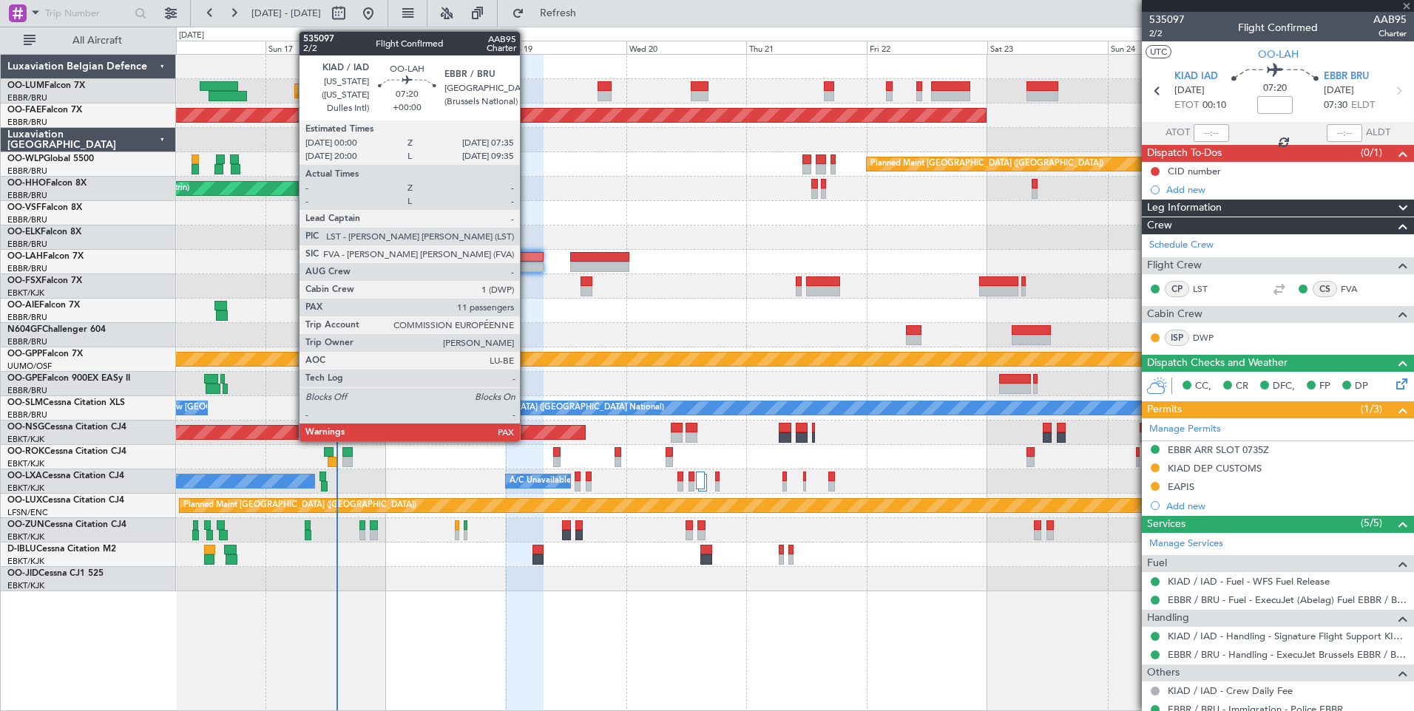
type input "-00:10"
type input "10"
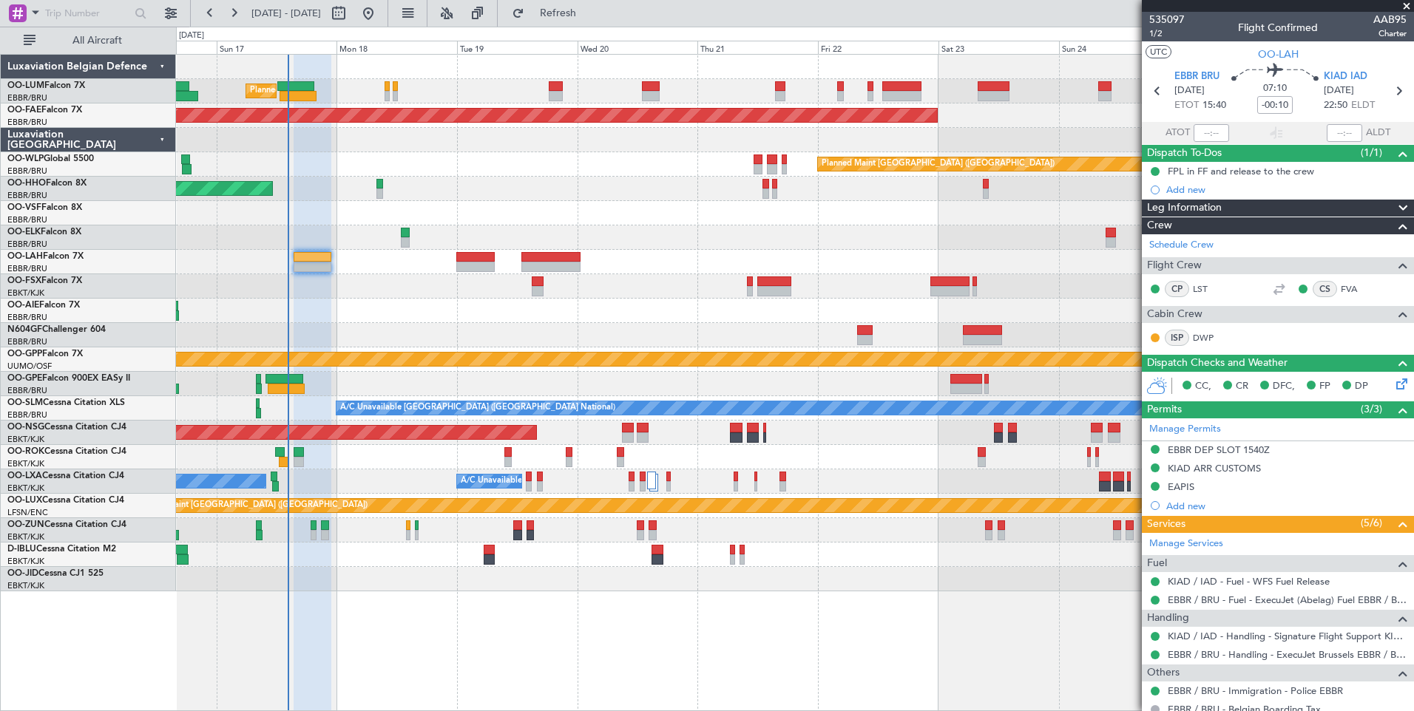
click at [394, 339] on div at bounding box center [794, 335] width 1237 height 24
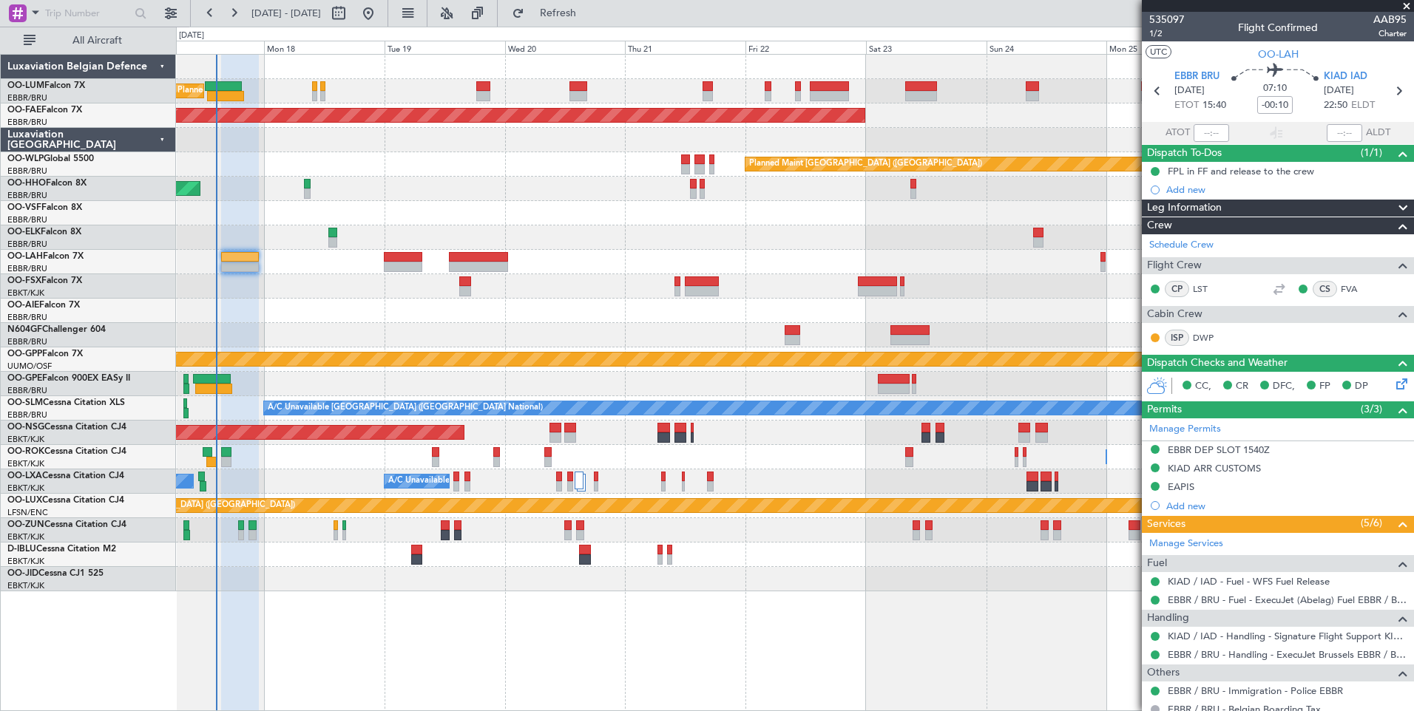
click at [603, 307] on div at bounding box center [794, 311] width 1237 height 24
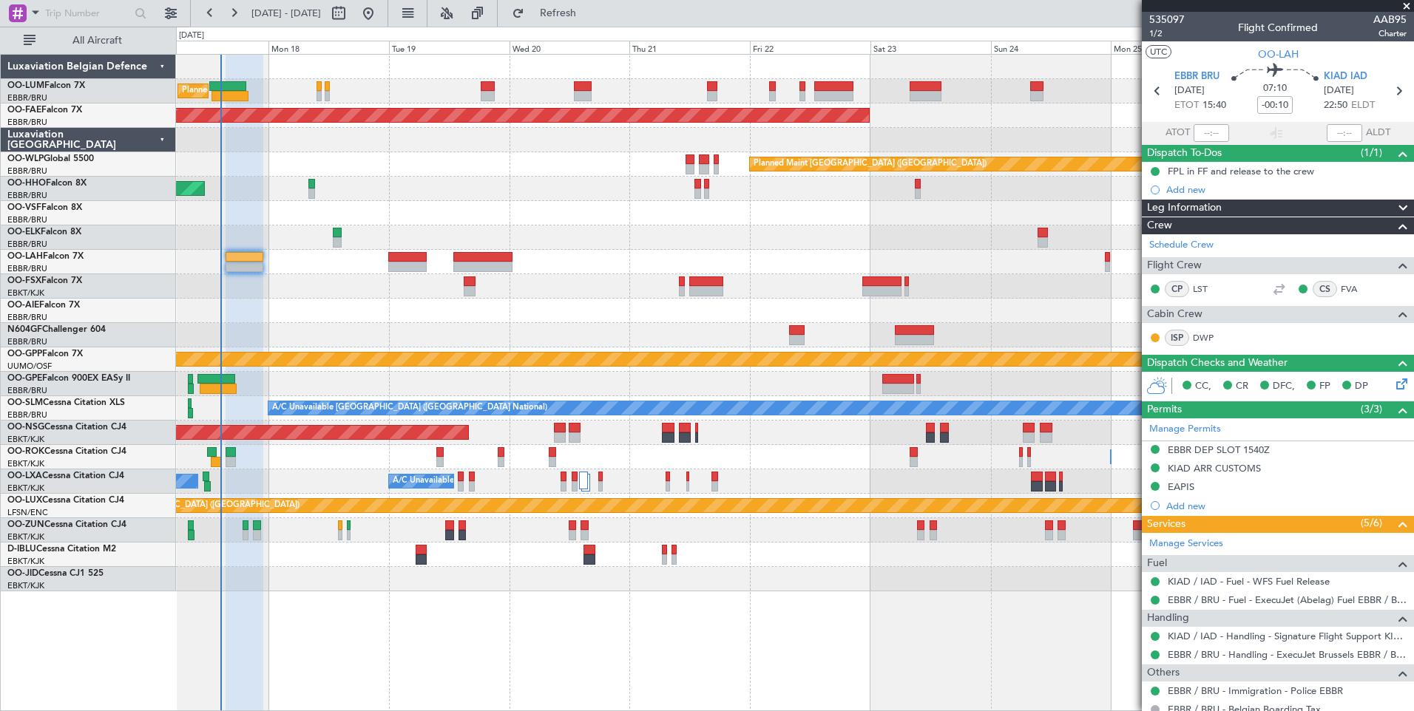
click at [640, 321] on div at bounding box center [794, 311] width 1237 height 24
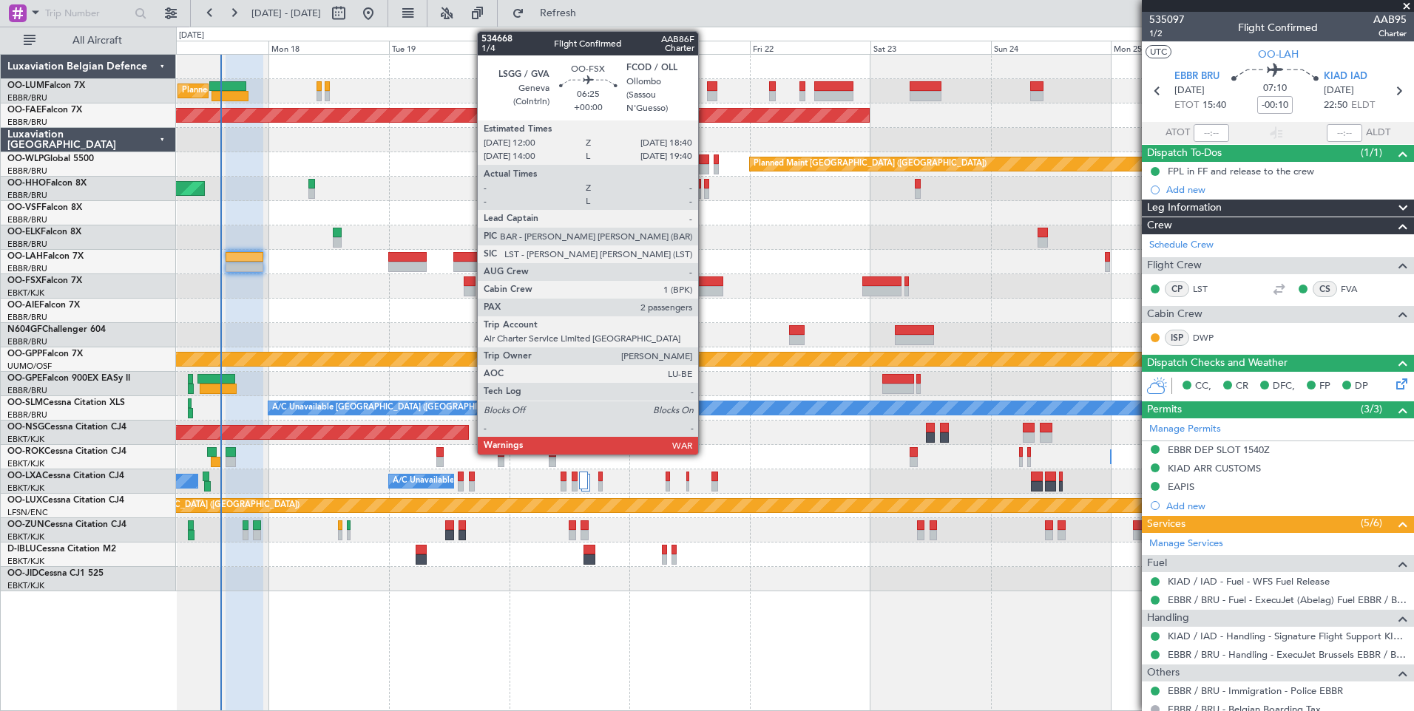
click at [705, 285] on div at bounding box center [706, 282] width 34 height 10
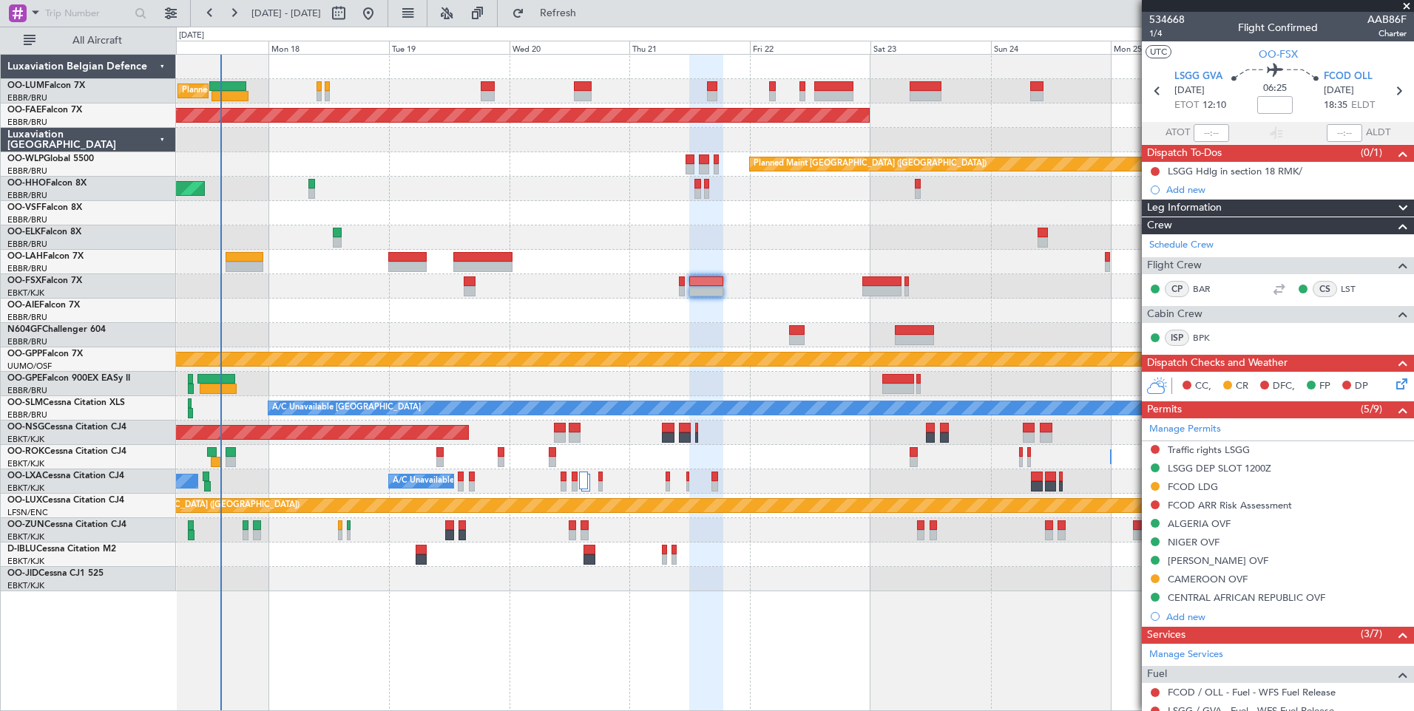
click at [327, 561] on div at bounding box center [794, 555] width 1237 height 24
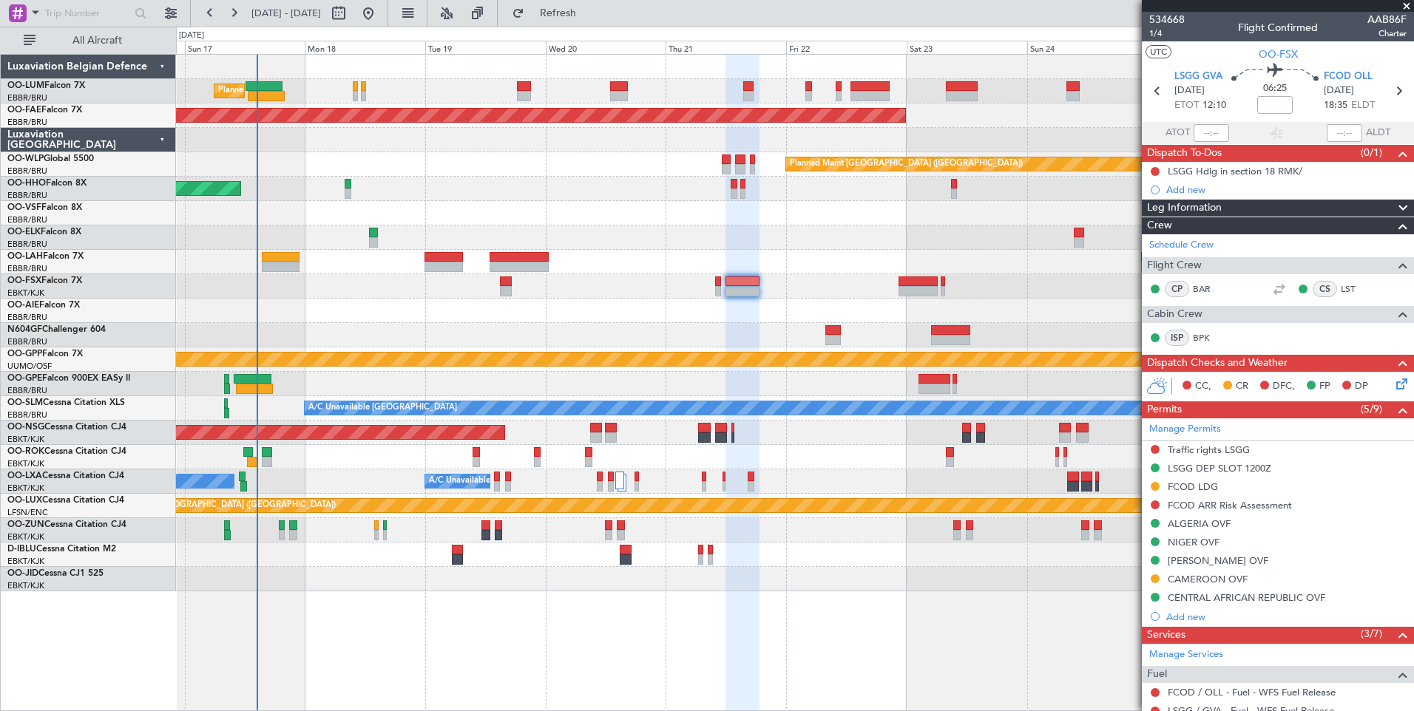
click at [686, 309] on div at bounding box center [794, 311] width 1237 height 24
click at [1196, 240] on link "Schedule Crew" at bounding box center [1181, 245] width 64 height 15
click at [603, 377] on div "No Crew Brussels (Brussels National) Planned Maint Brussels (Brussels National)" at bounding box center [794, 384] width 1237 height 24
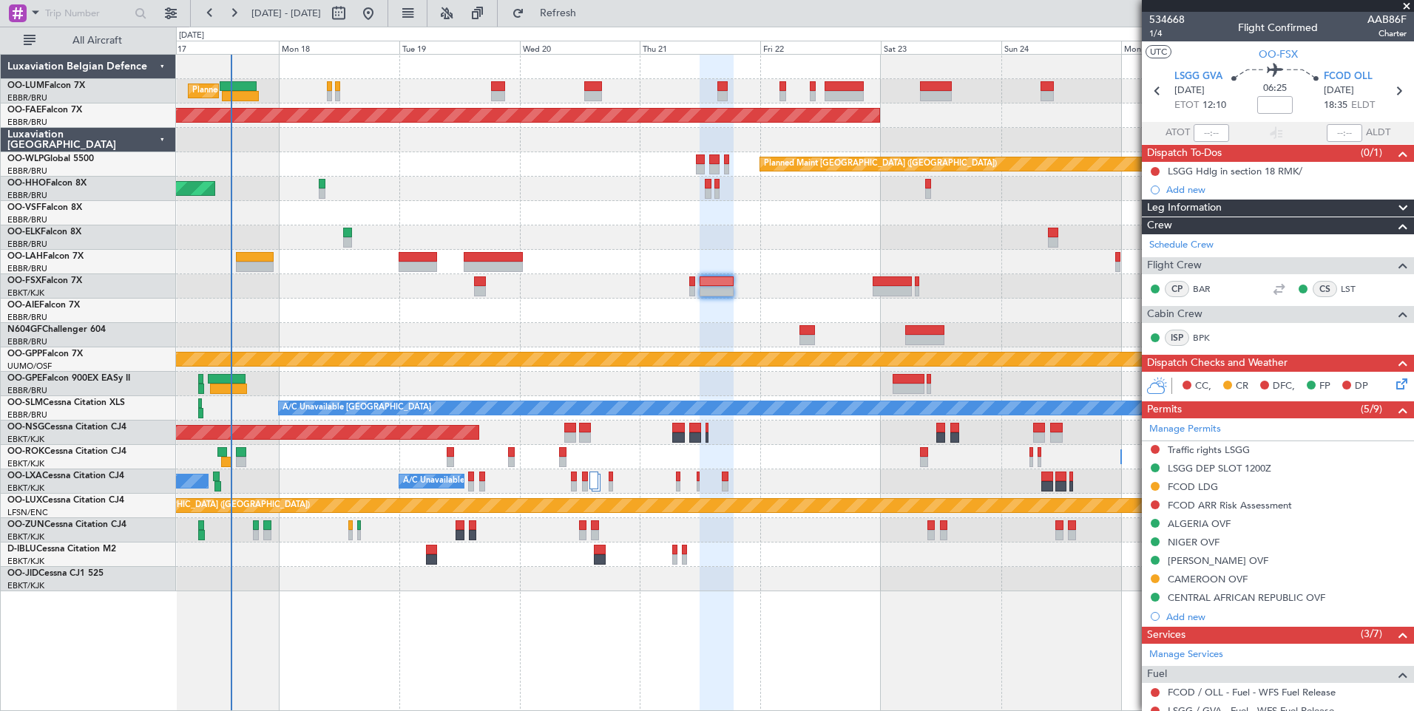
click at [640, 289] on div "Planned Maint Brussels (Brussels National) Planned Maint Brussels (Brussels Nat…" at bounding box center [794, 323] width 1237 height 537
click at [418, 285] on div at bounding box center [794, 286] width 1237 height 24
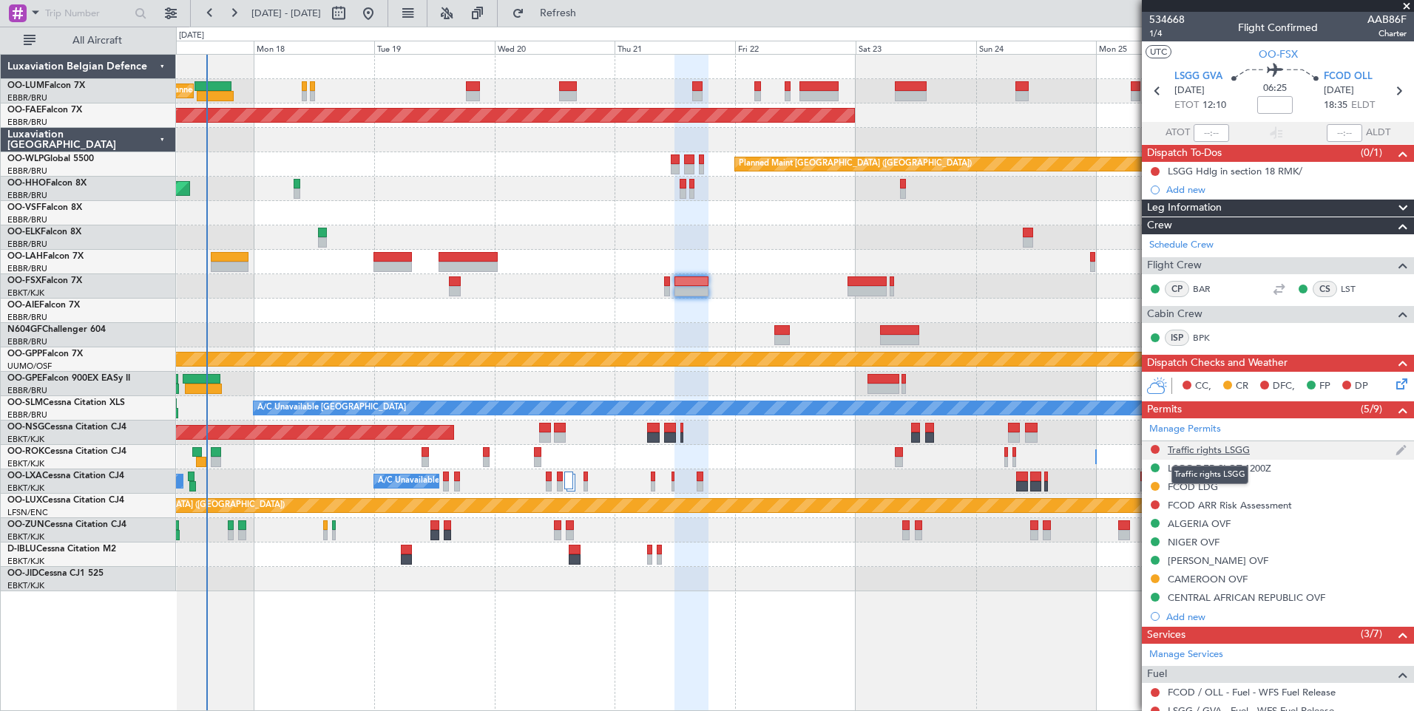
click at [1199, 452] on div "Traffic rights LSGG" at bounding box center [1209, 450] width 82 height 13
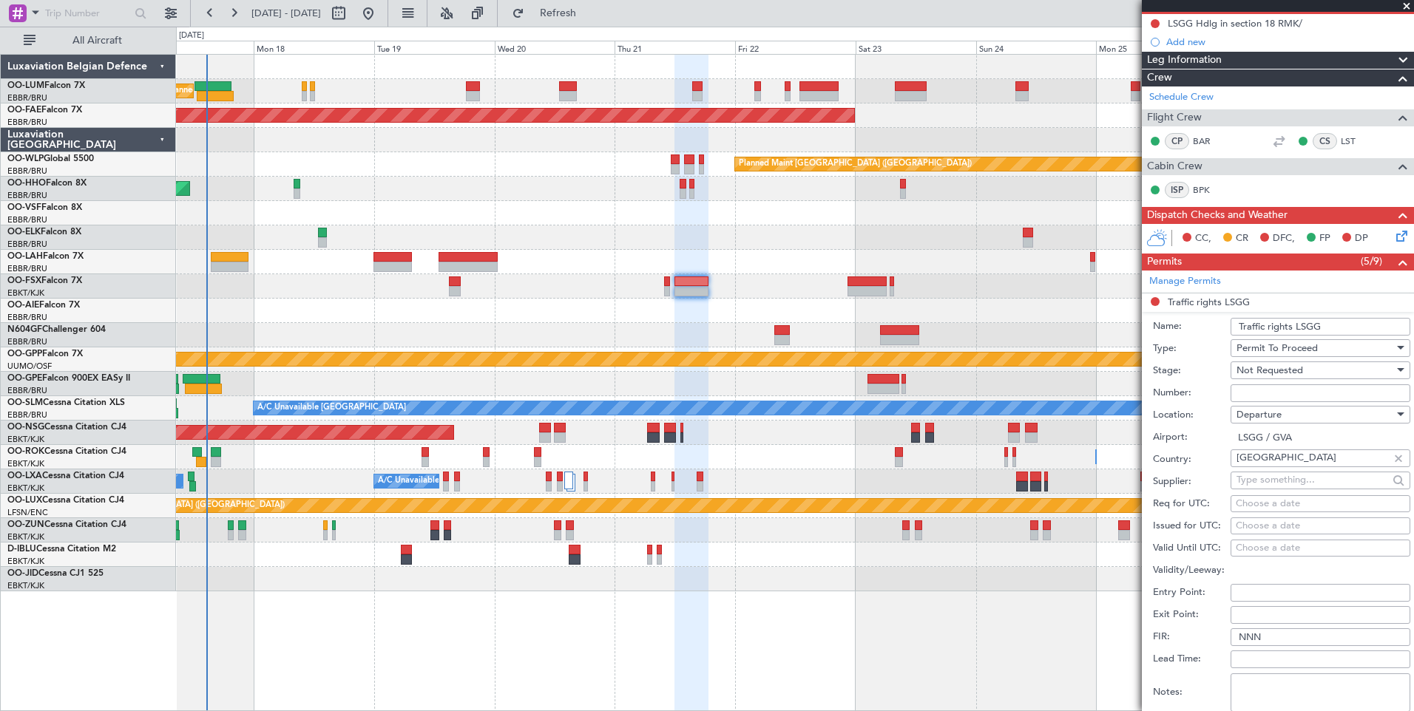
scroll to position [296, 0]
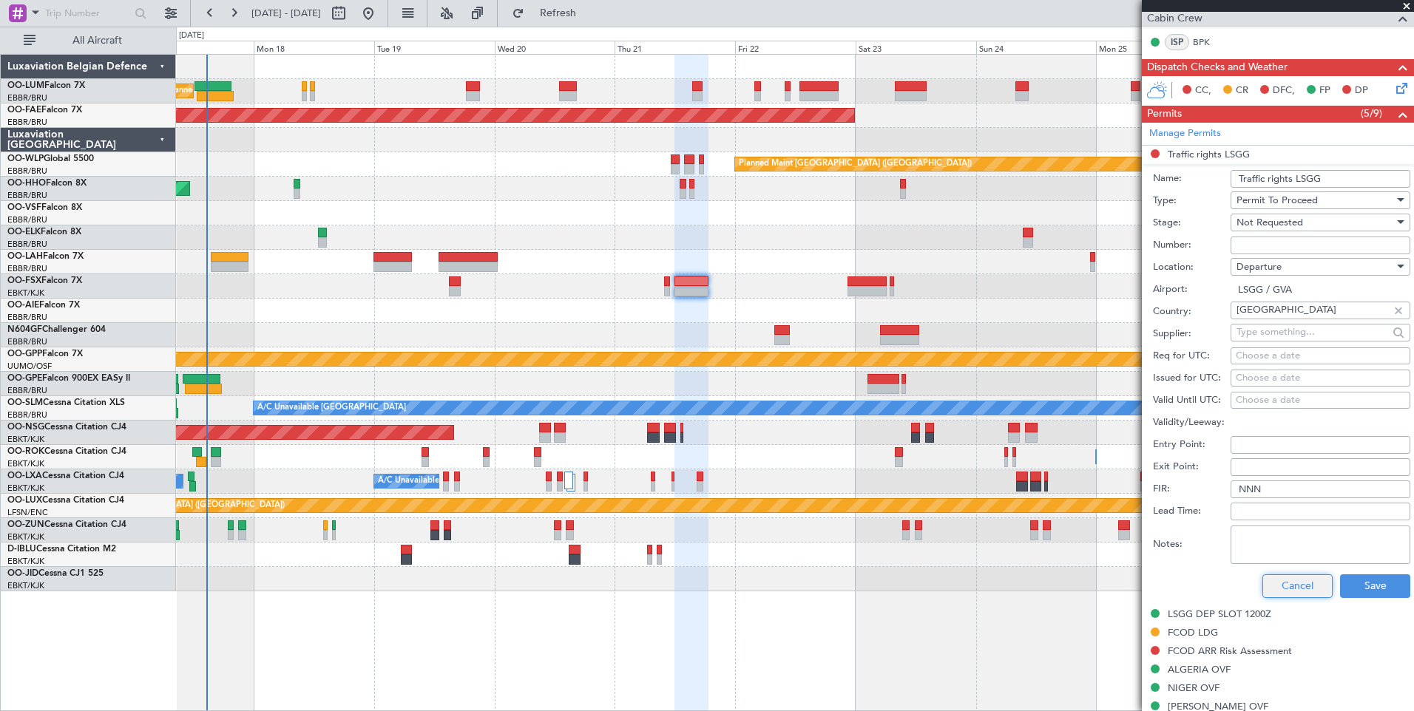
click at [1281, 595] on button "Cancel" at bounding box center [1297, 587] width 70 height 24
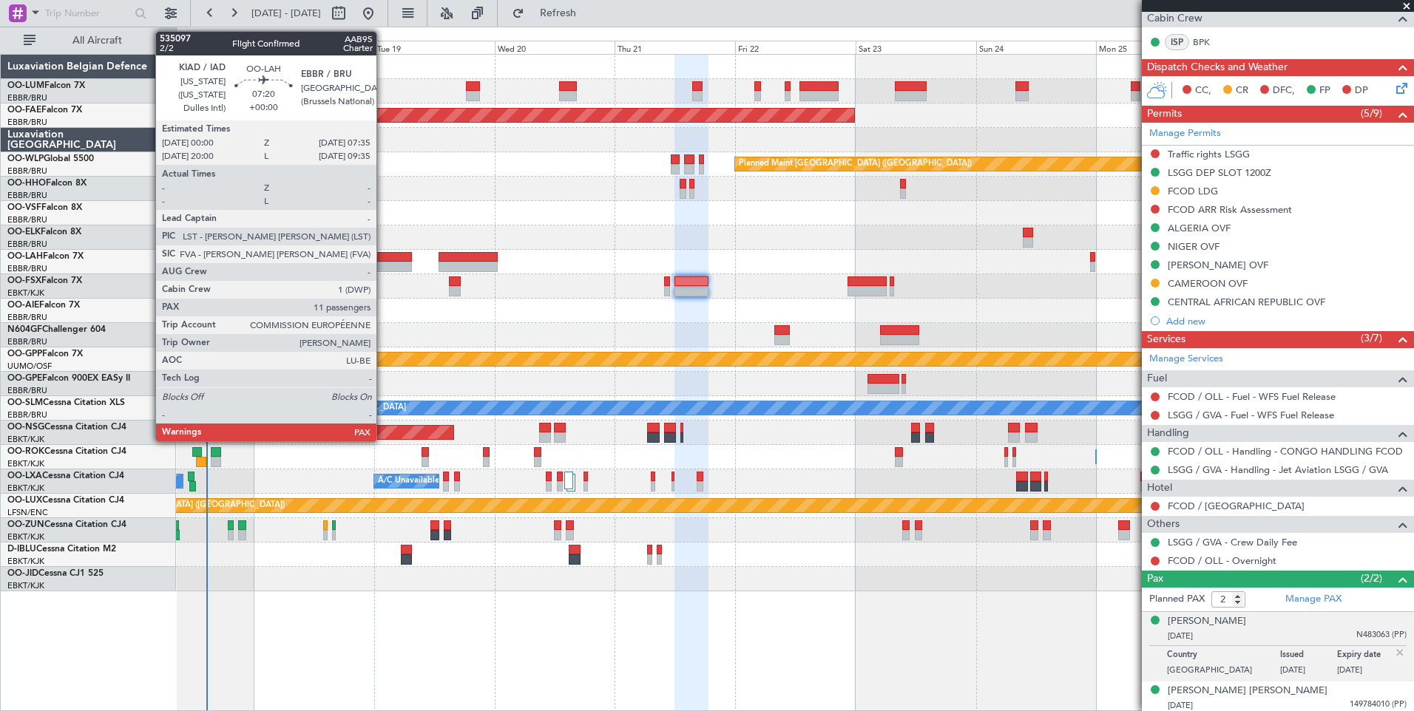
click at [383, 265] on div at bounding box center [392, 267] width 38 height 10
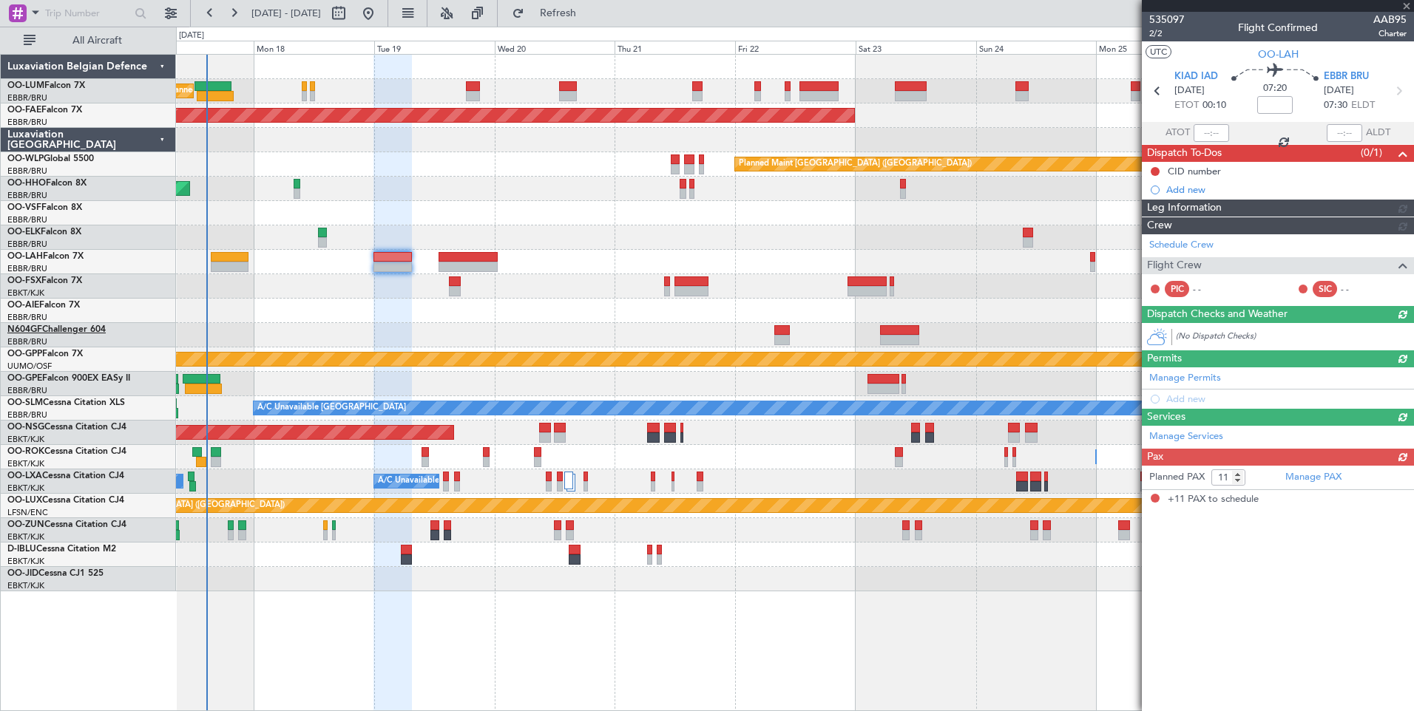
scroll to position [0, 0]
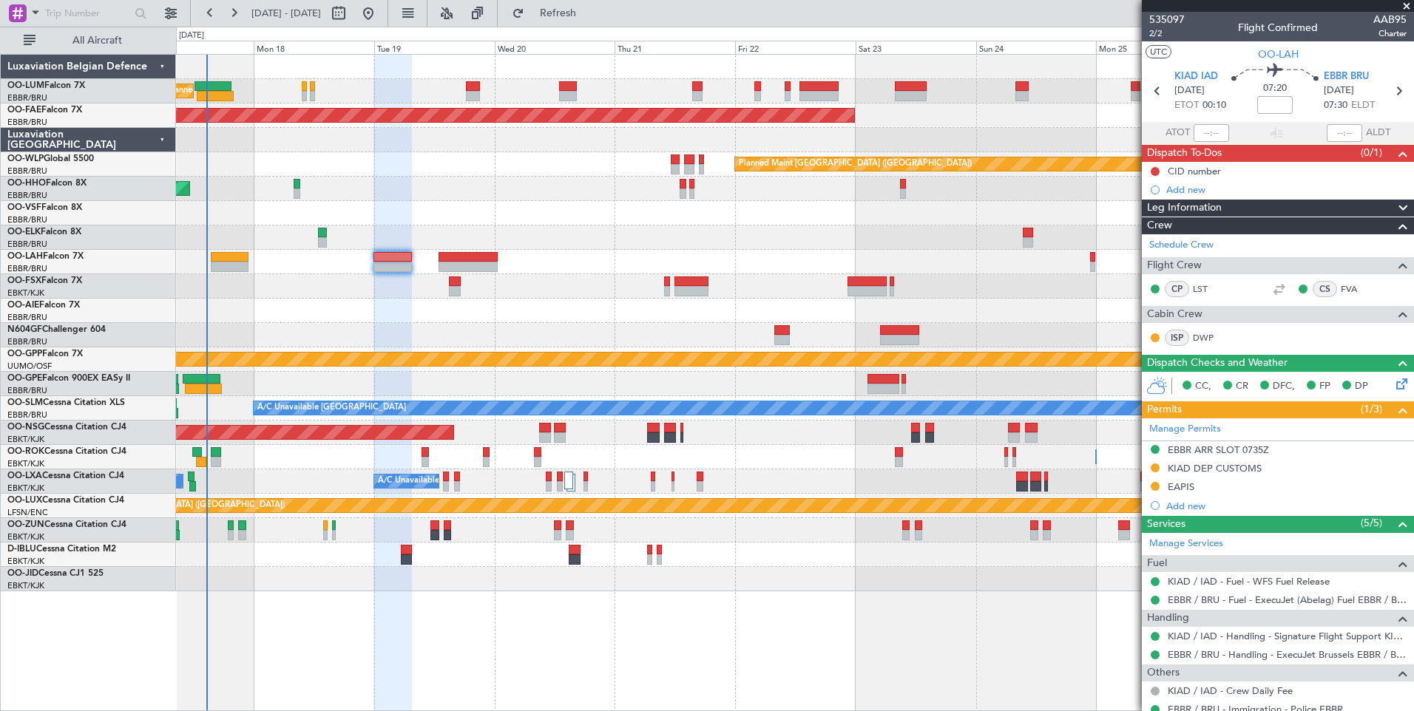
click at [377, 332] on div "Planned Maint Brussels (Brussels National) Planned Maint Brussels (Brussels Nat…" at bounding box center [794, 323] width 1237 height 537
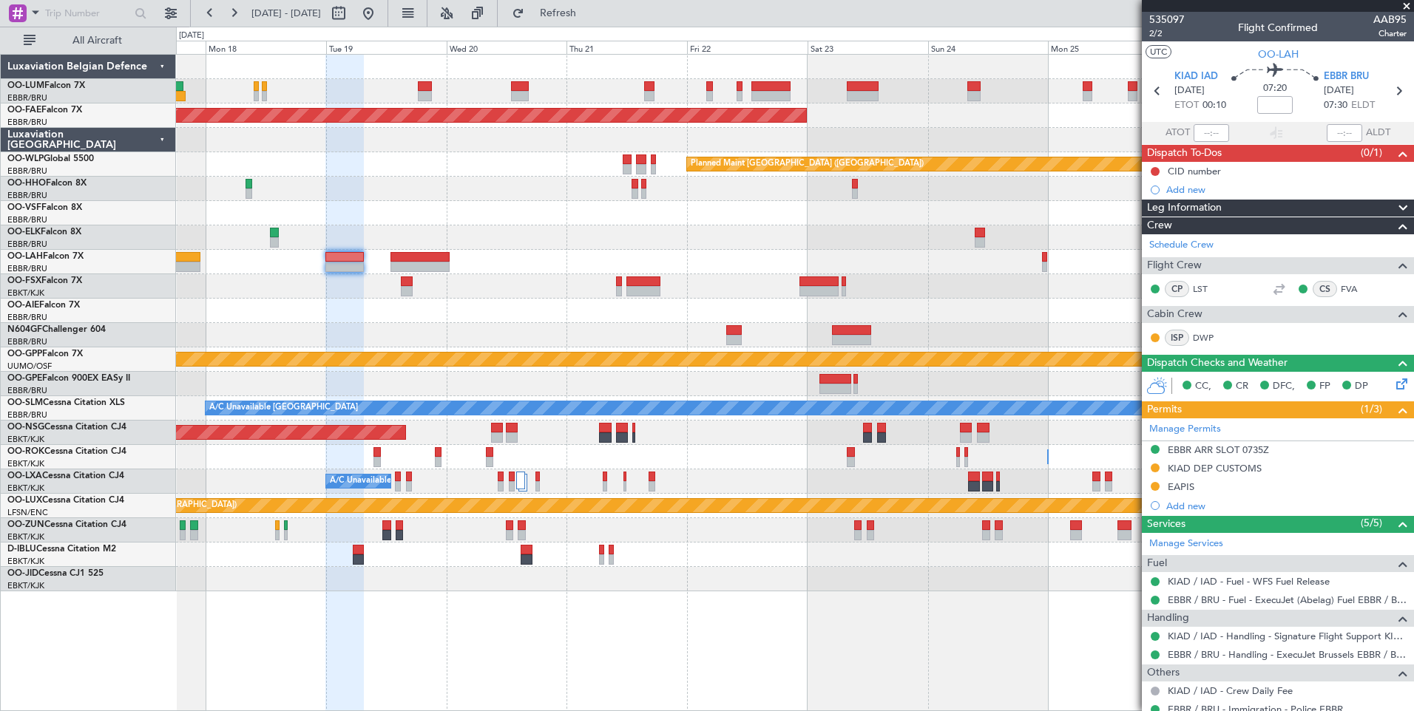
click at [321, 320] on div at bounding box center [794, 311] width 1237 height 24
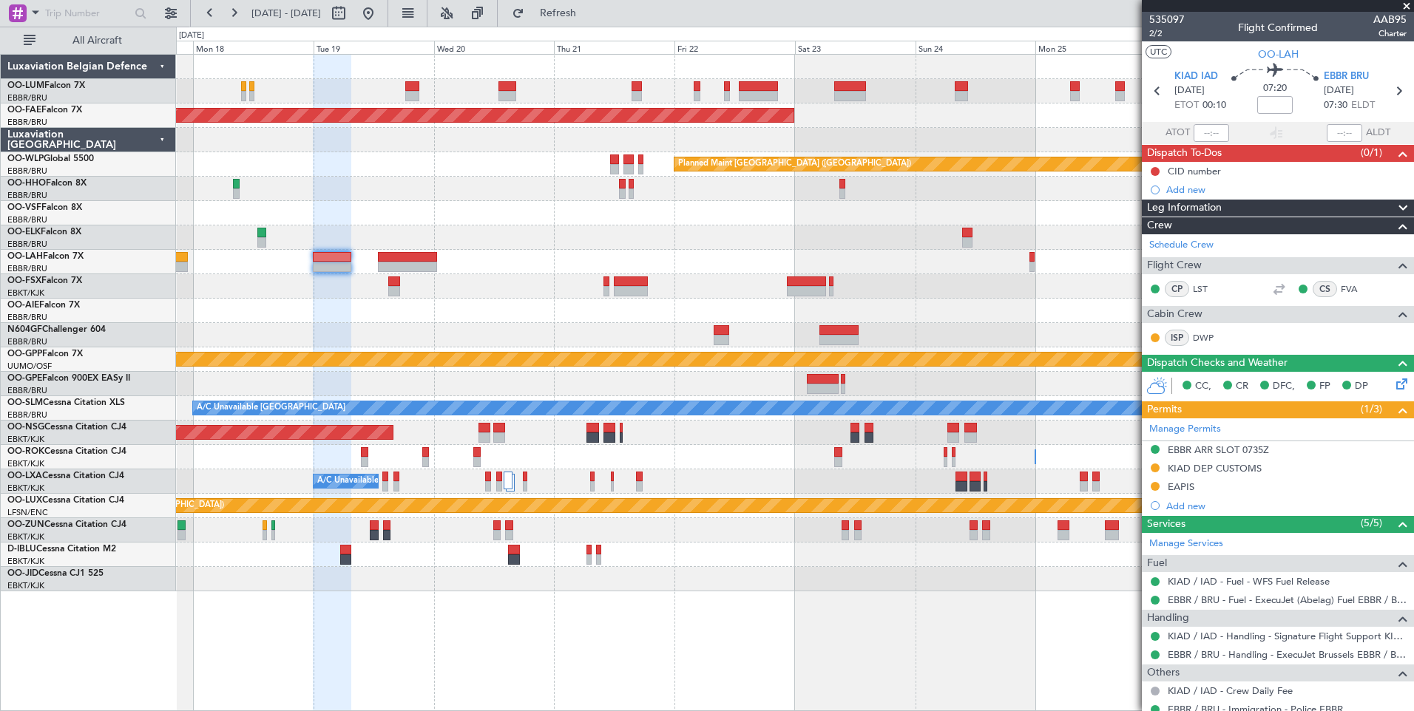
click at [415, 291] on div at bounding box center [794, 286] width 1237 height 24
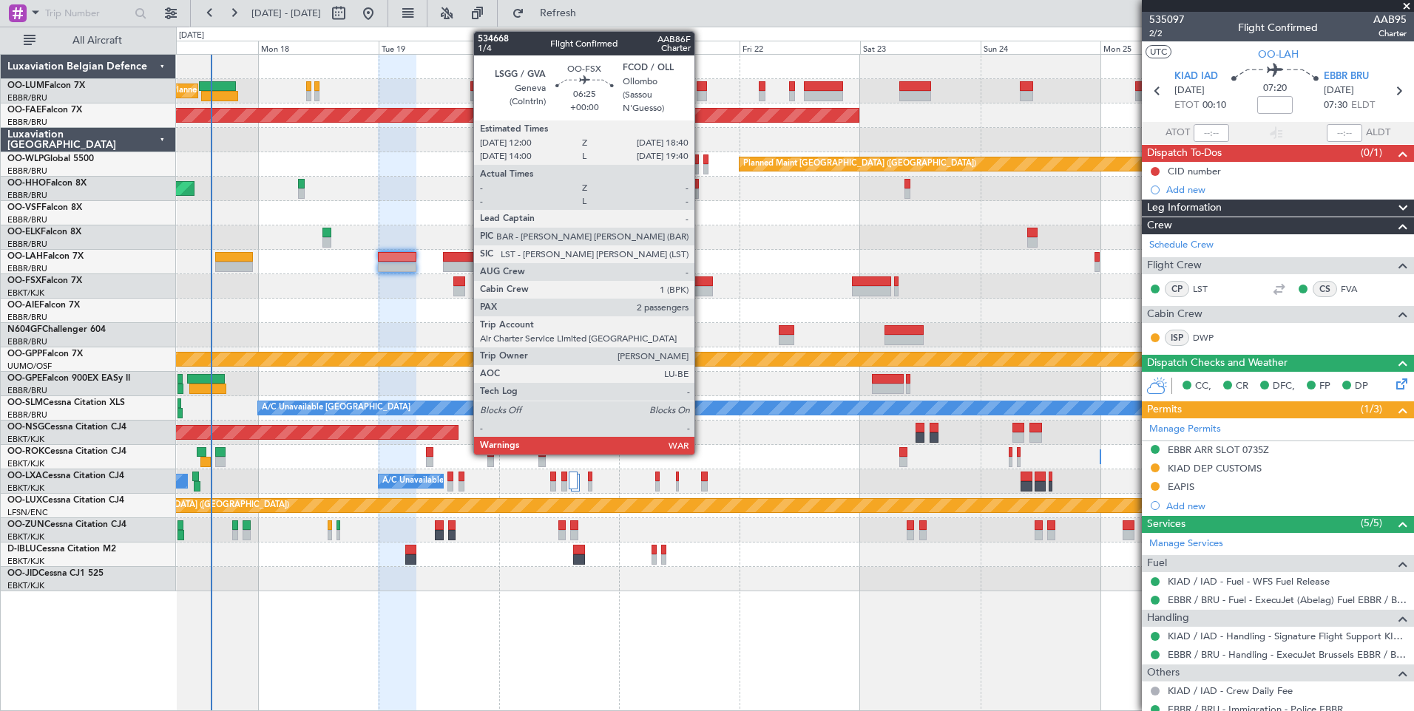
click at [701, 287] on div at bounding box center [696, 291] width 34 height 10
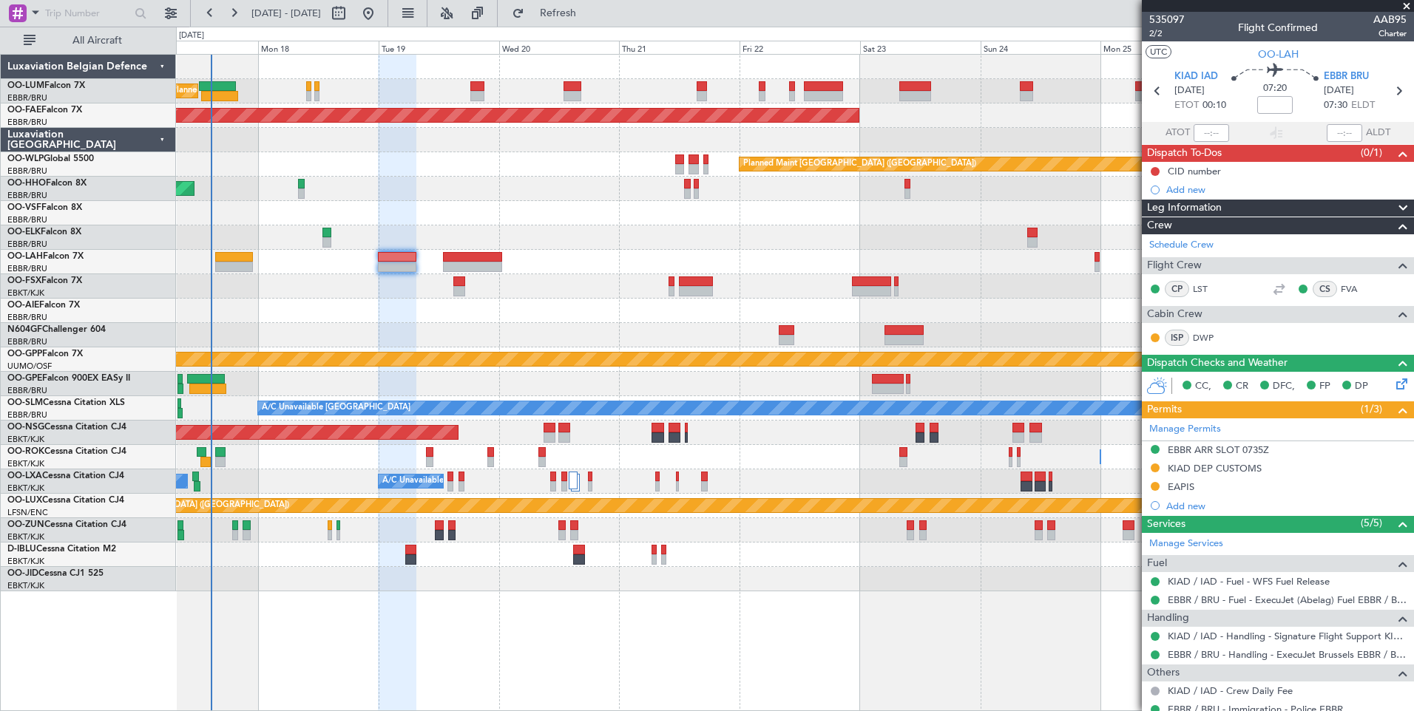
click at [603, 339] on div "Planned Maint Brussels (Brussels National) Planned Maint Brussels (Brussels Nat…" at bounding box center [794, 323] width 1237 height 537
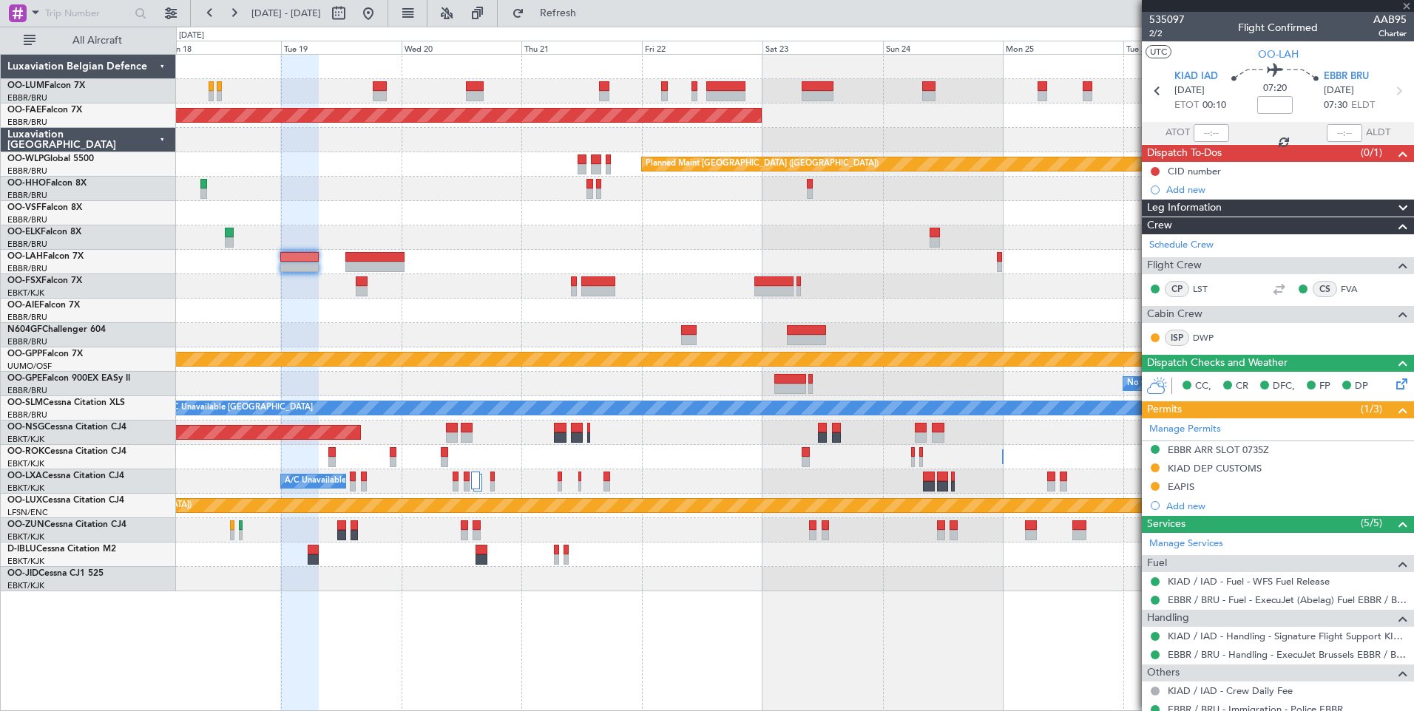
type input "2"
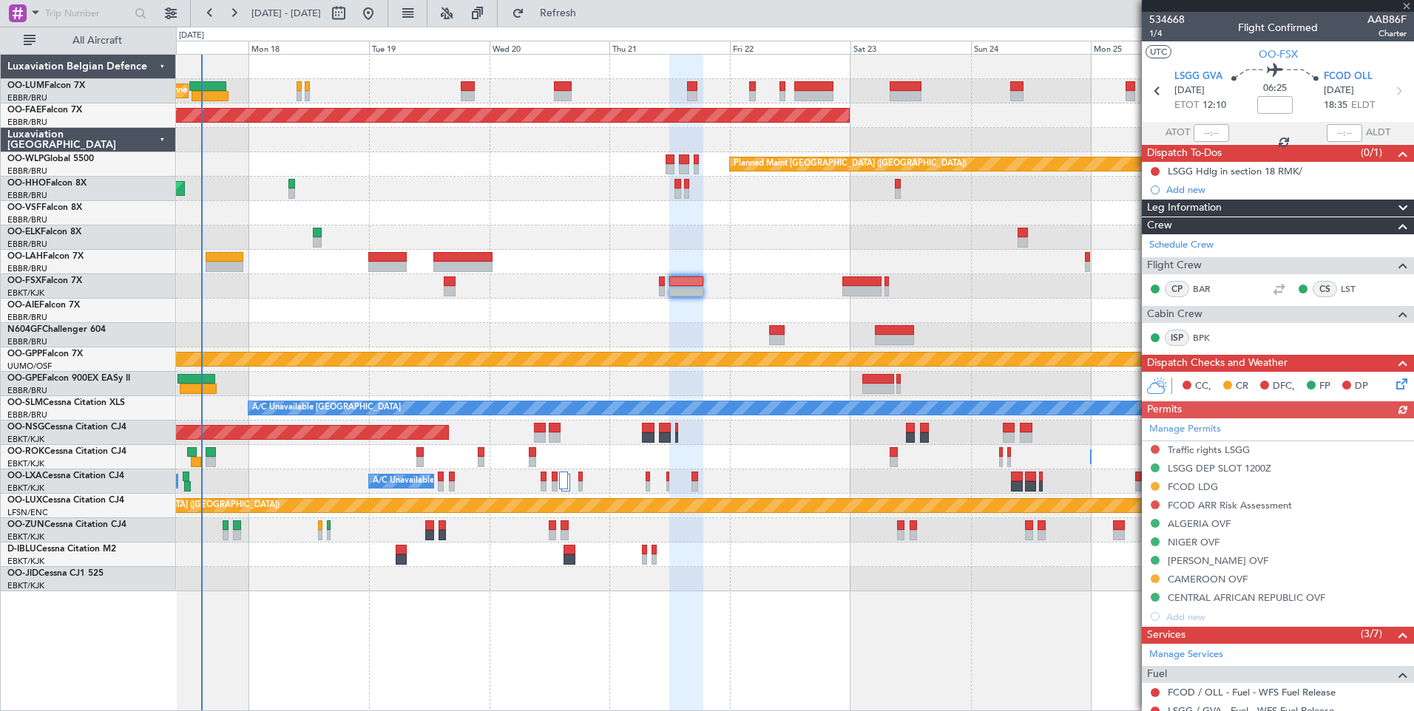
click at [595, 332] on div at bounding box center [794, 335] width 1237 height 24
click at [1190, 450] on div "Traffic rights LSGG" at bounding box center [1209, 450] width 82 height 13
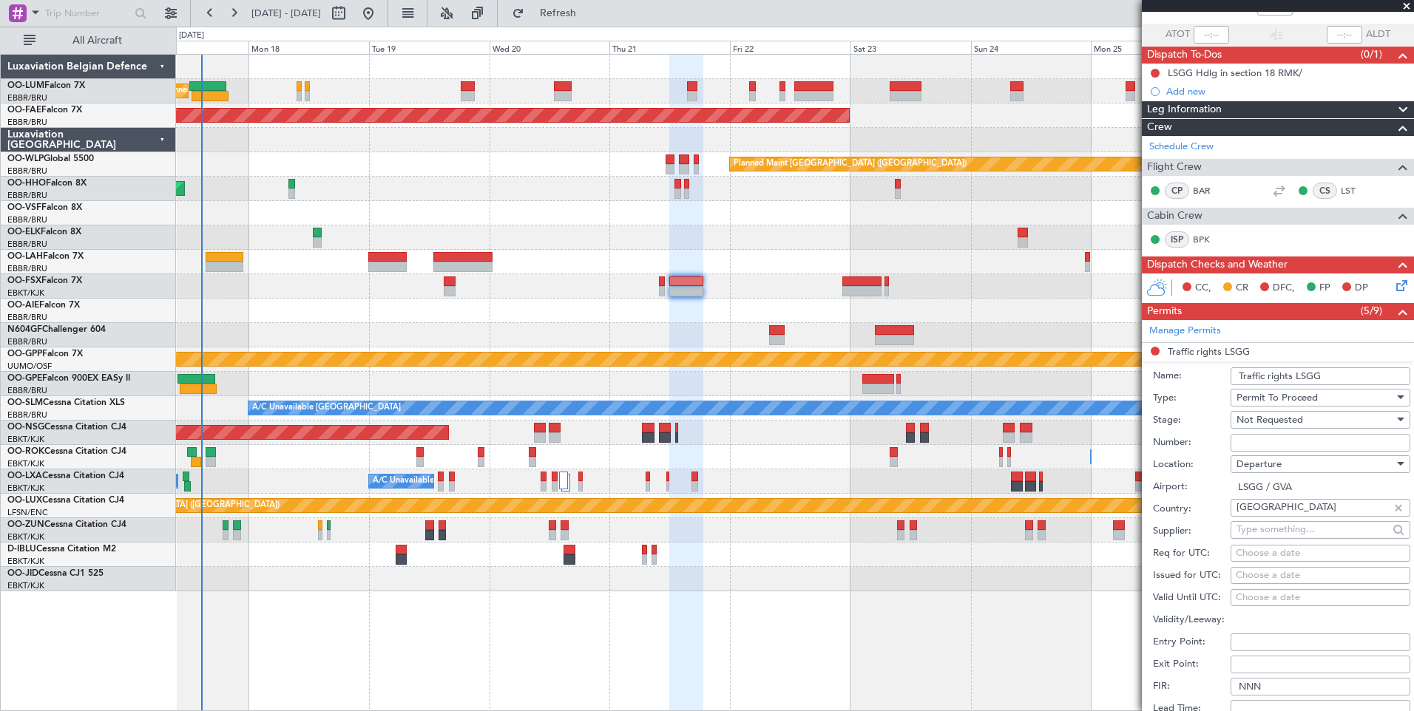
scroll to position [148, 0]
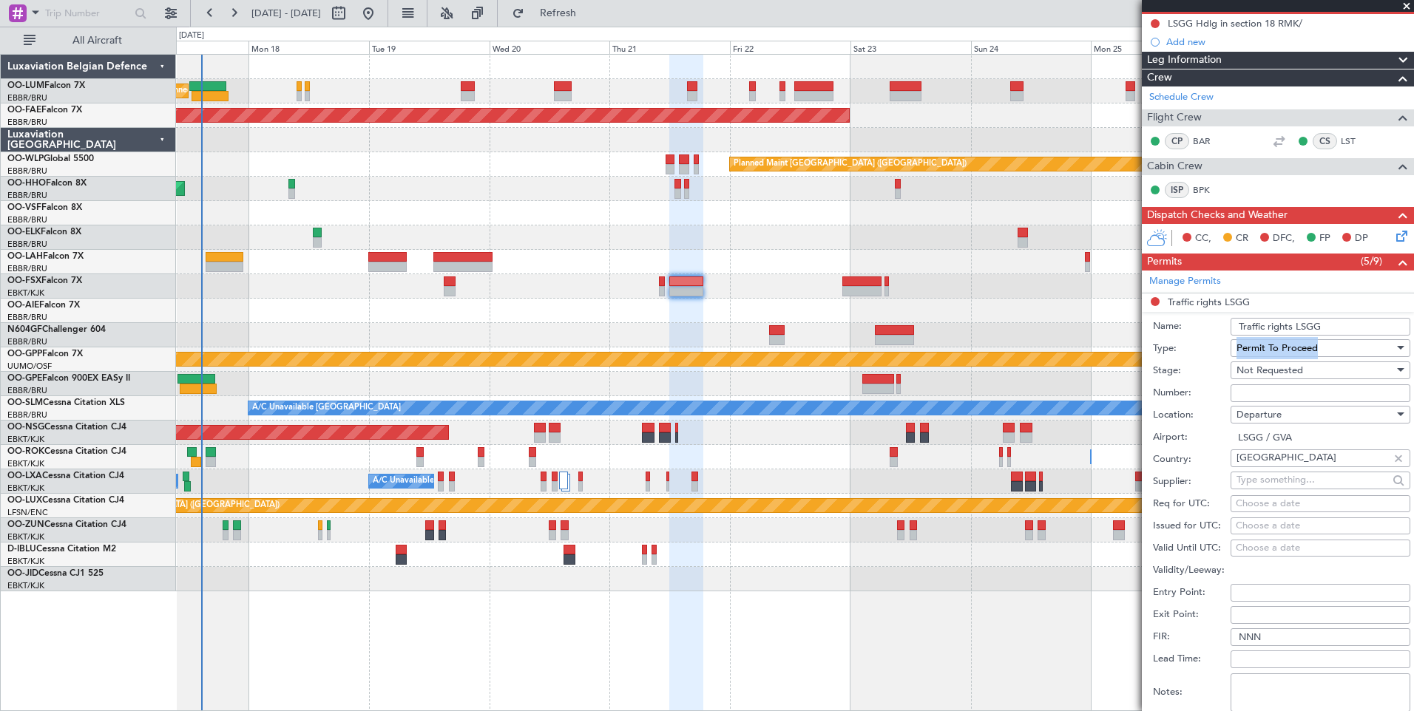
drag, startPoint x: 1334, startPoint y: 345, endPoint x: 1227, endPoint y: 345, distance: 107.2
click at [1227, 345] on div "Type: Permit To Proceed" at bounding box center [1281, 349] width 257 height 22
click at [691, 323] on div at bounding box center [794, 335] width 1237 height 24
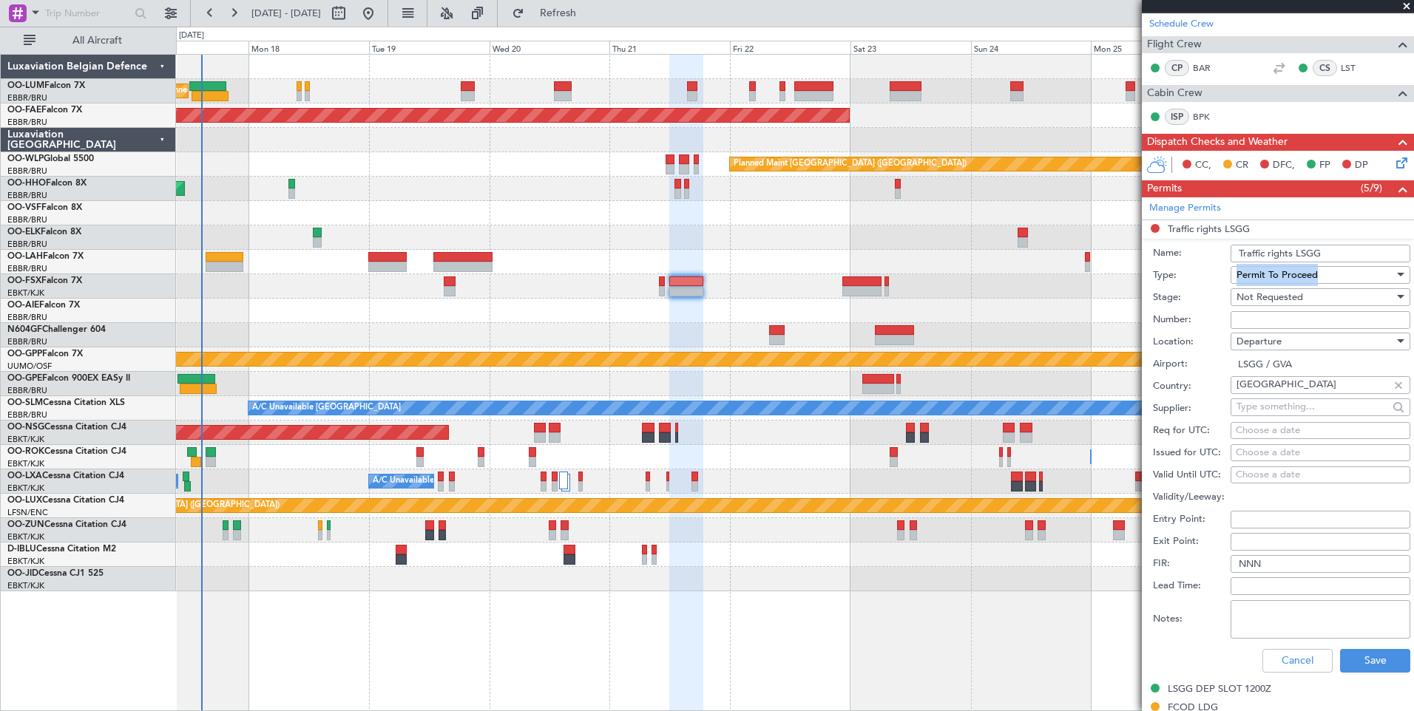
scroll to position [296, 0]
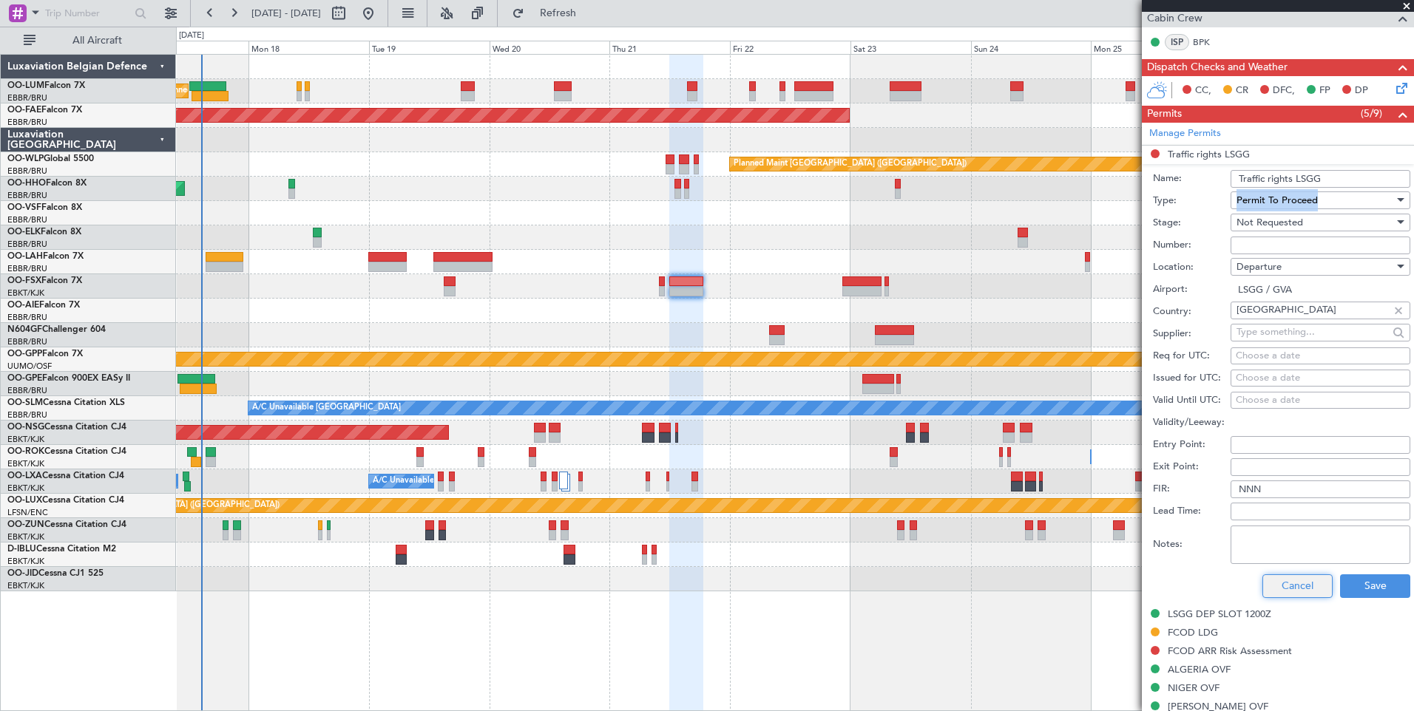
click at [1284, 583] on button "Cancel" at bounding box center [1297, 587] width 70 height 24
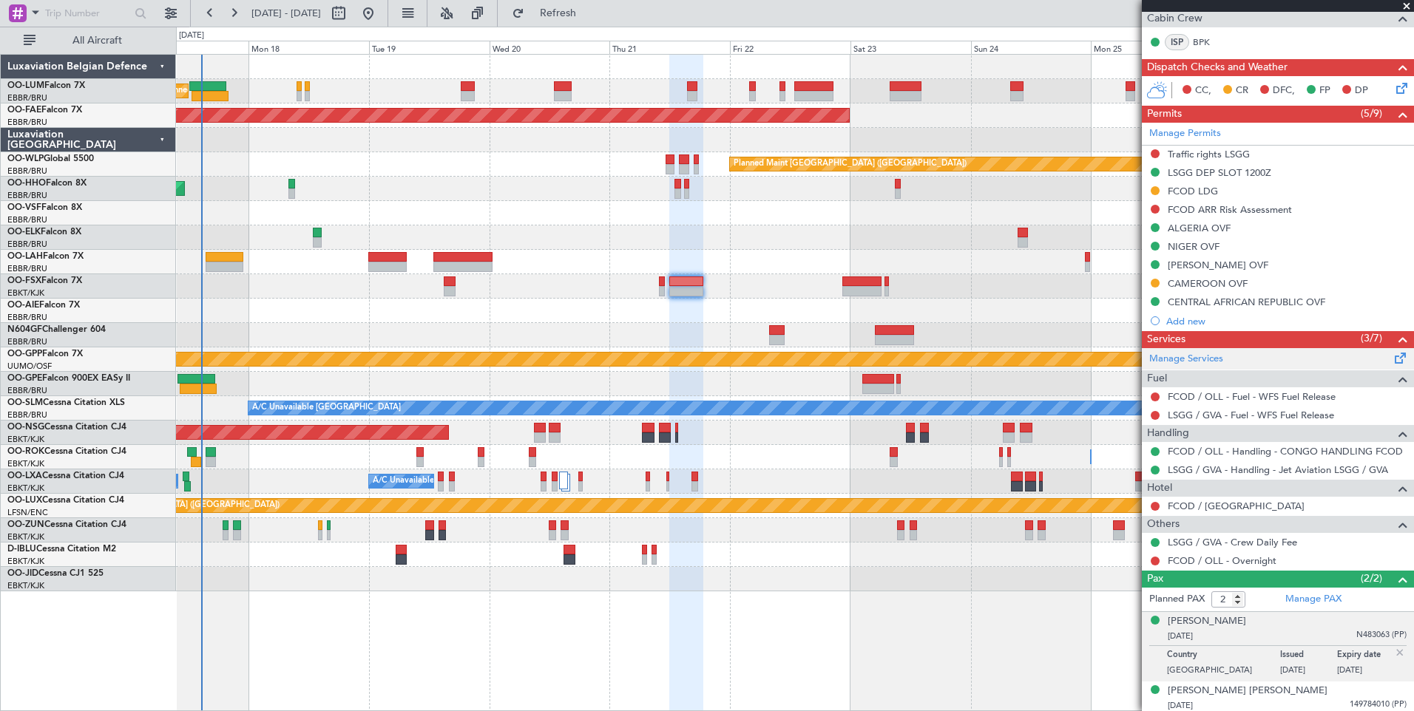
scroll to position [0, 0]
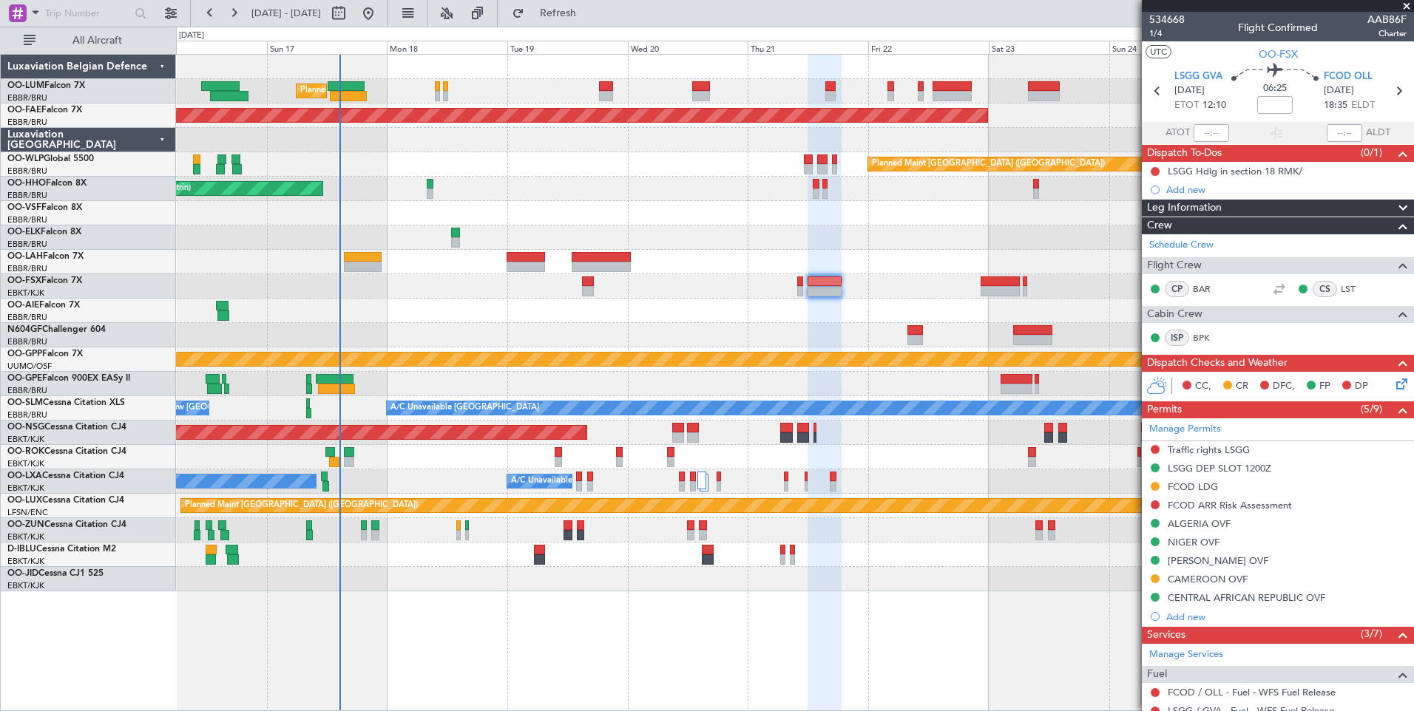
click at [621, 307] on div at bounding box center [794, 311] width 1237 height 24
click at [1163, 35] on span "1/4" at bounding box center [1166, 33] width 35 height 13
click at [369, 307] on div at bounding box center [794, 311] width 1237 height 24
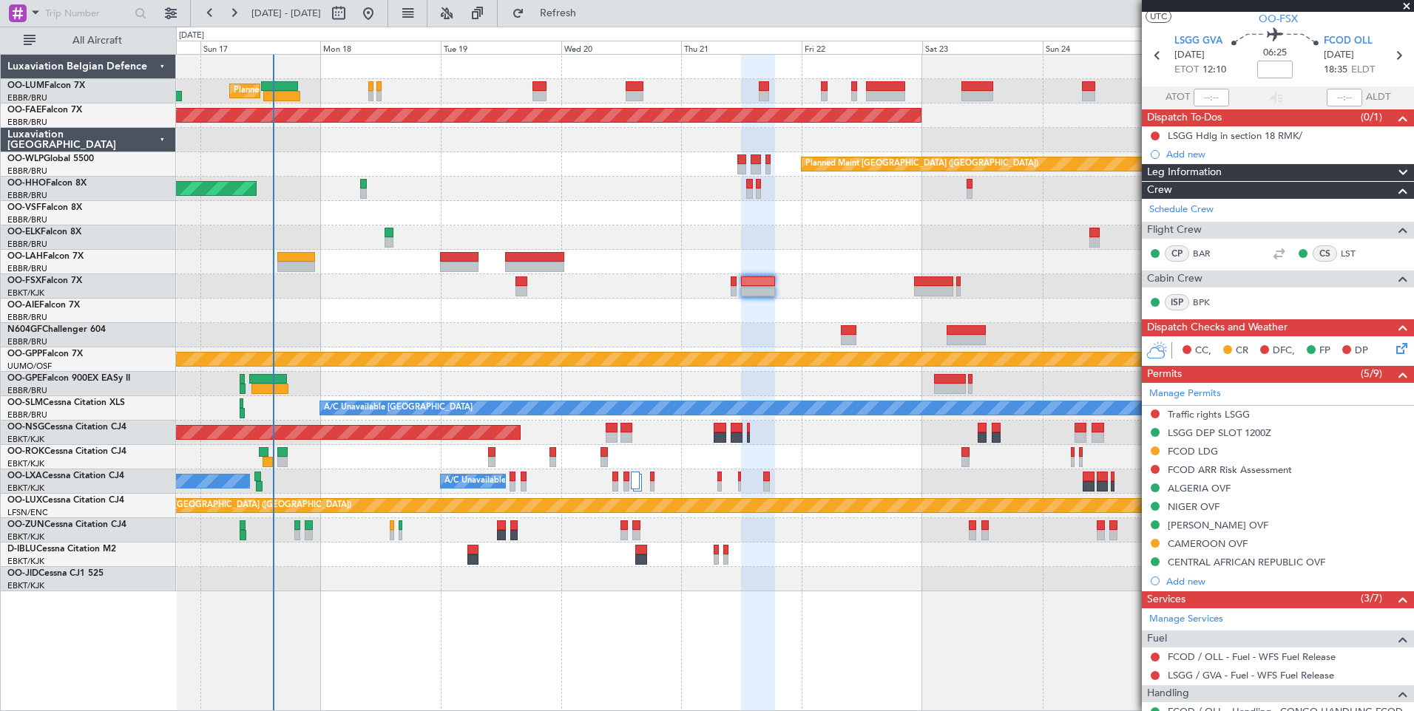
scroll to position [39, 0]
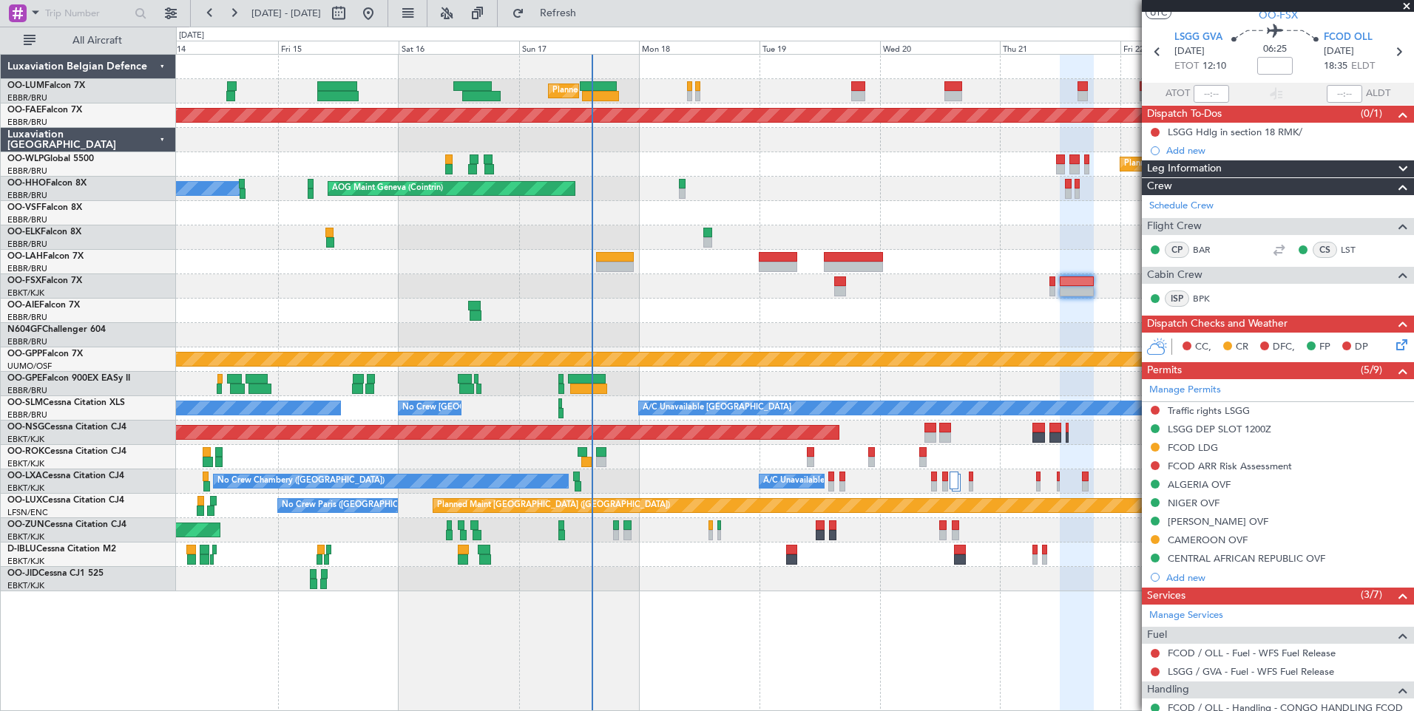
click at [881, 339] on div "Planned Maint Brussels (Brussels National) Planned Maint Kortrijk-Wevelgem Plan…" at bounding box center [794, 323] width 1237 height 537
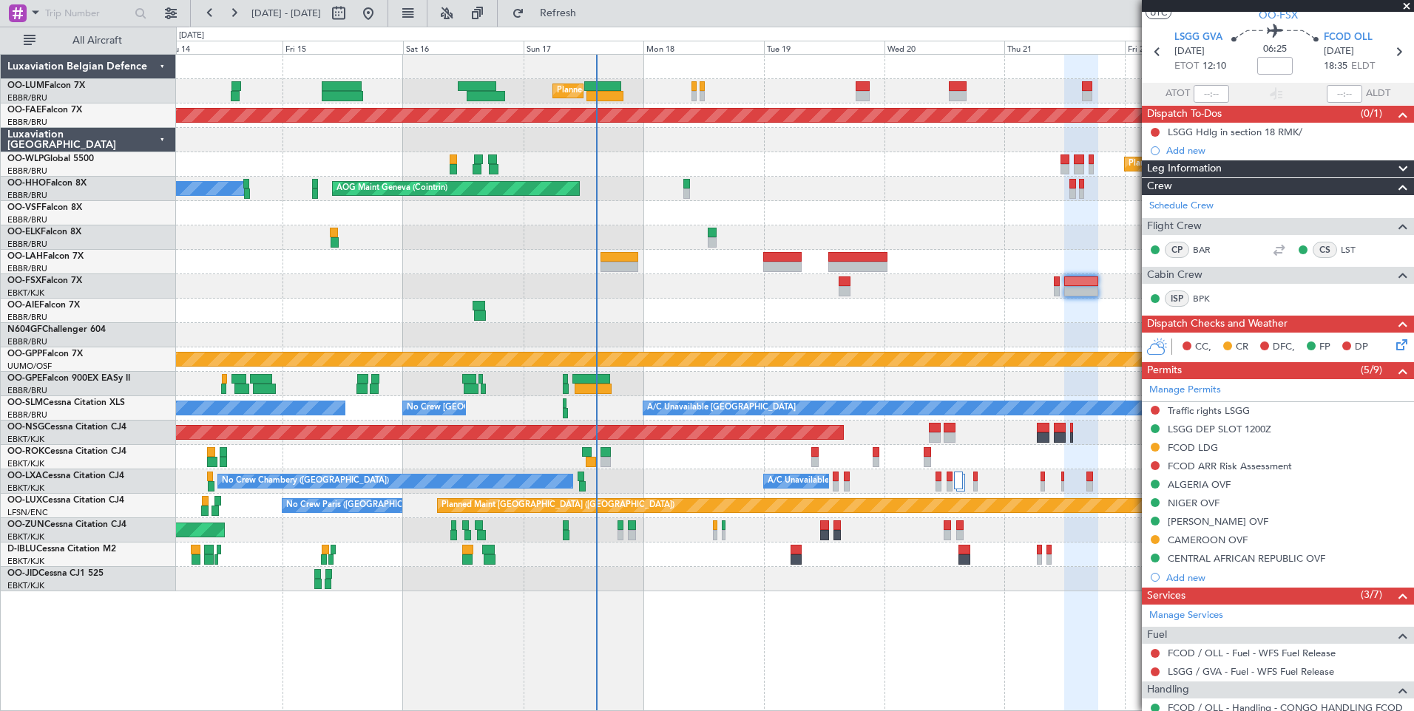
click at [742, 324] on div "Planned Maint Brussels (Brussels National) Planned Maint Kortrijk-Wevelgem Plan…" at bounding box center [794, 323] width 1237 height 537
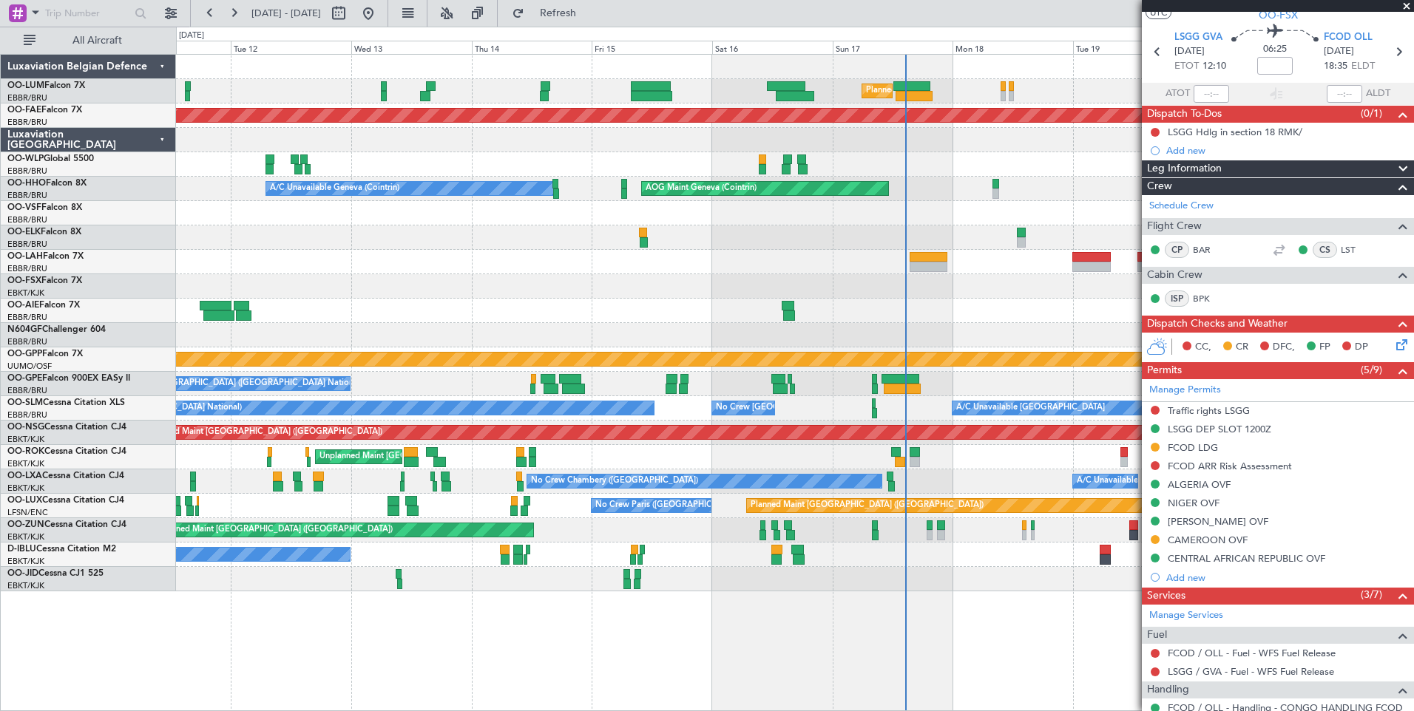
click at [629, 271] on div "Planned Maint Brussels (Brussels National) Unplanned Maint Brussels (Brussels N…" at bounding box center [794, 323] width 1237 height 537
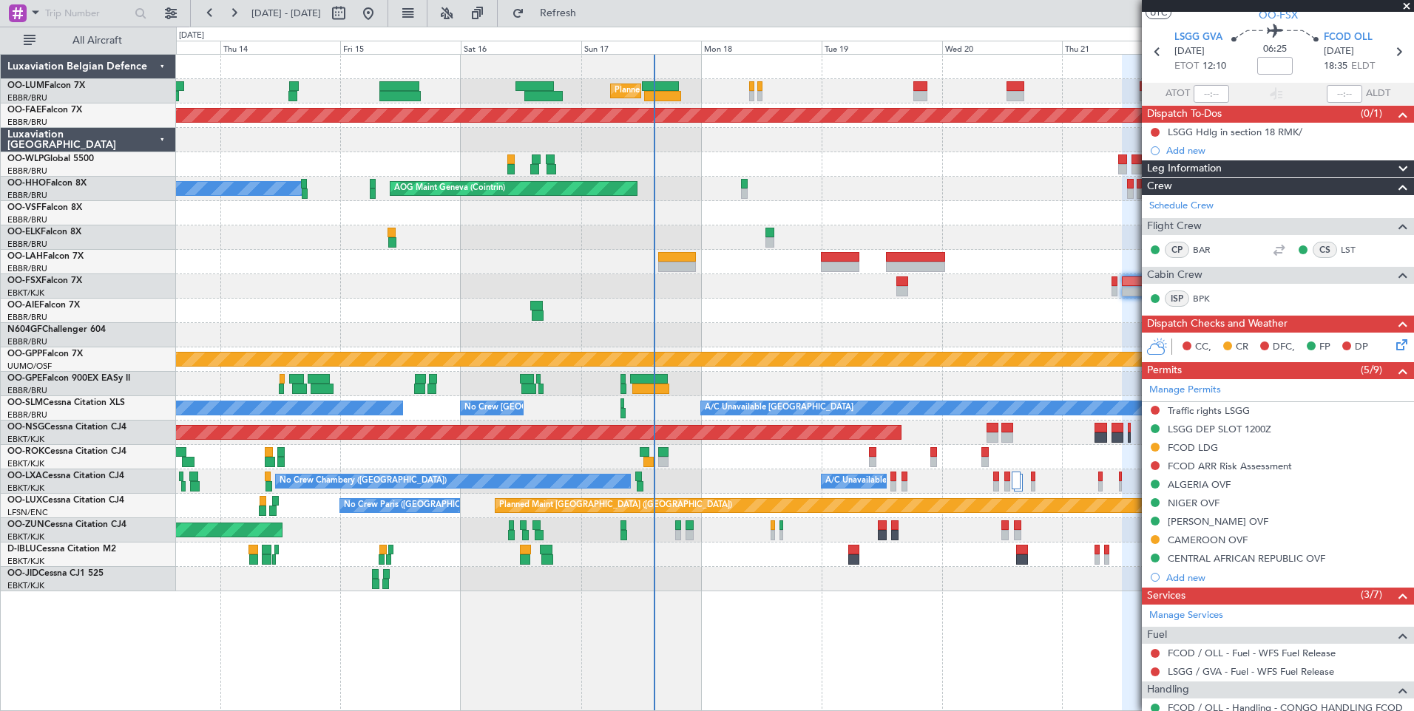
click at [239, 291] on div "Planned Maint Brussels (Brussels National) Planned Maint Kortrijk-Wevelgem Plan…" at bounding box center [794, 323] width 1237 height 537
click at [381, 314] on div "Planned Maint Brussels (Brussels National) Planned Maint Kortrijk-Wevelgem Plan…" at bounding box center [794, 323] width 1237 height 537
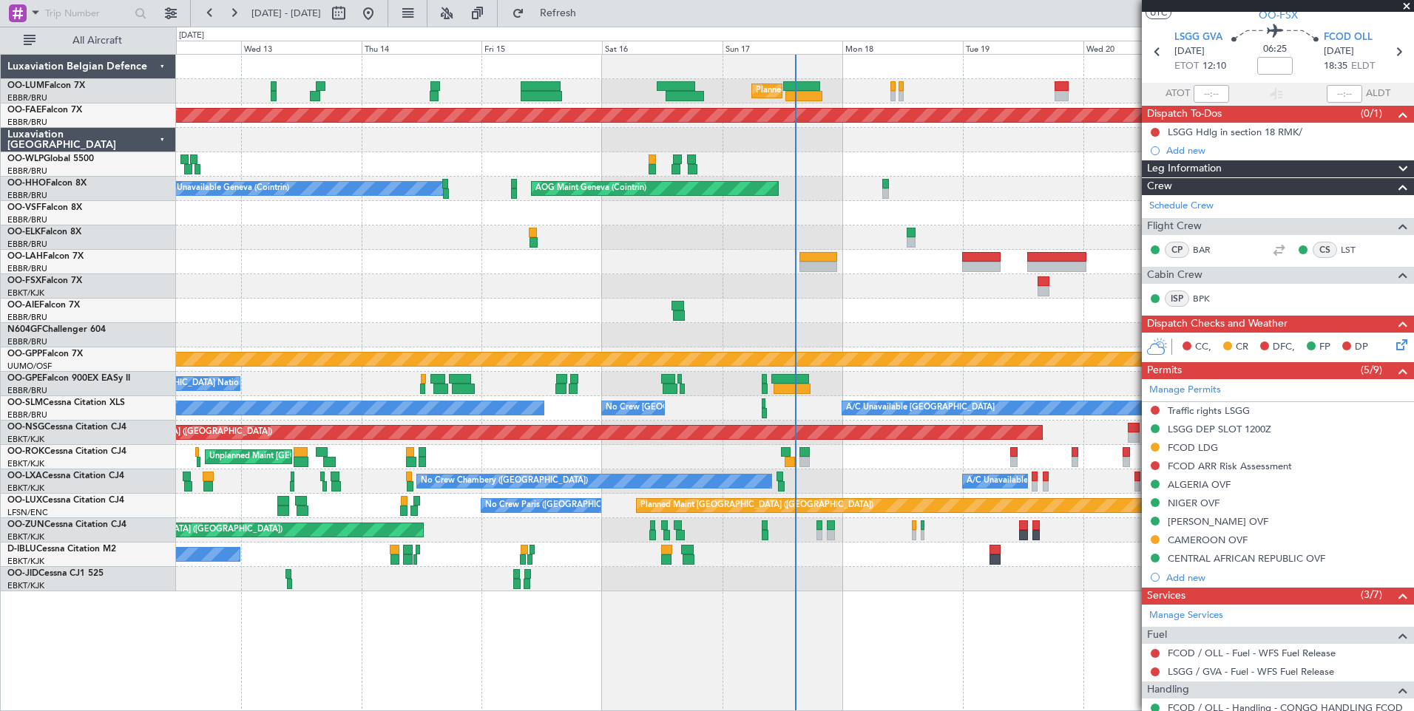
click at [872, 299] on div "Planned Maint Brussels (Brussels National) Unplanned Maint Brussels (Brussels N…" at bounding box center [794, 323] width 1237 height 537
click at [630, 316] on div at bounding box center [794, 311] width 1237 height 24
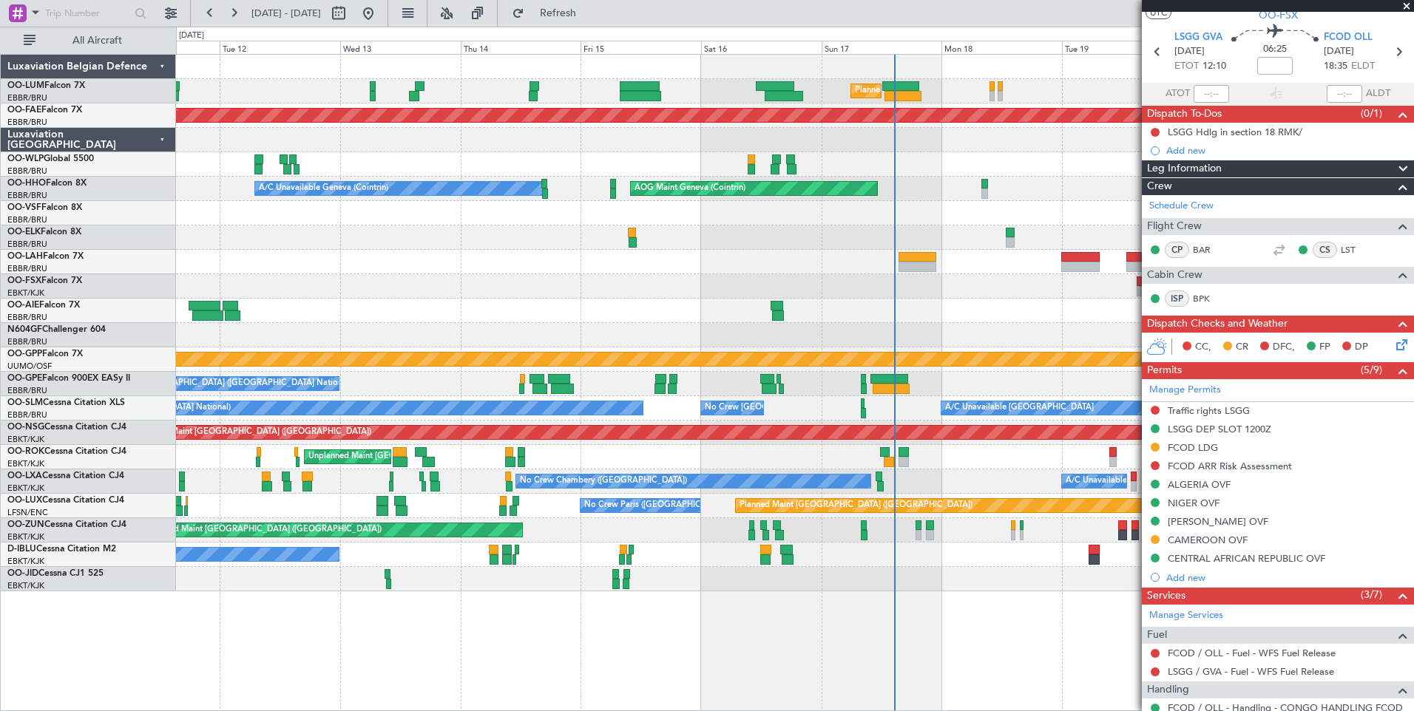
click at [601, 303] on div "Planned Maint Brussels (Brussels National) Unplanned Maint Brussels (Brussels N…" at bounding box center [794, 323] width 1237 height 537
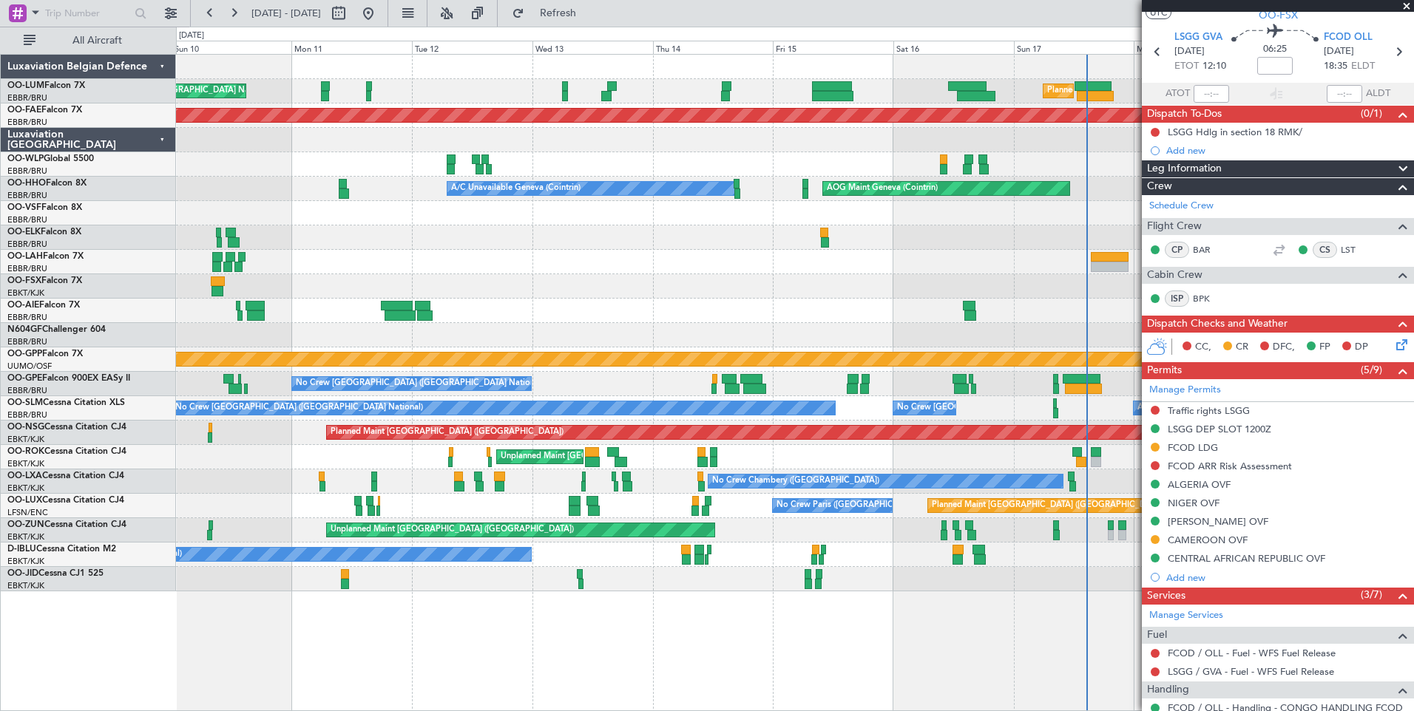
click at [574, 314] on div at bounding box center [794, 311] width 1237 height 24
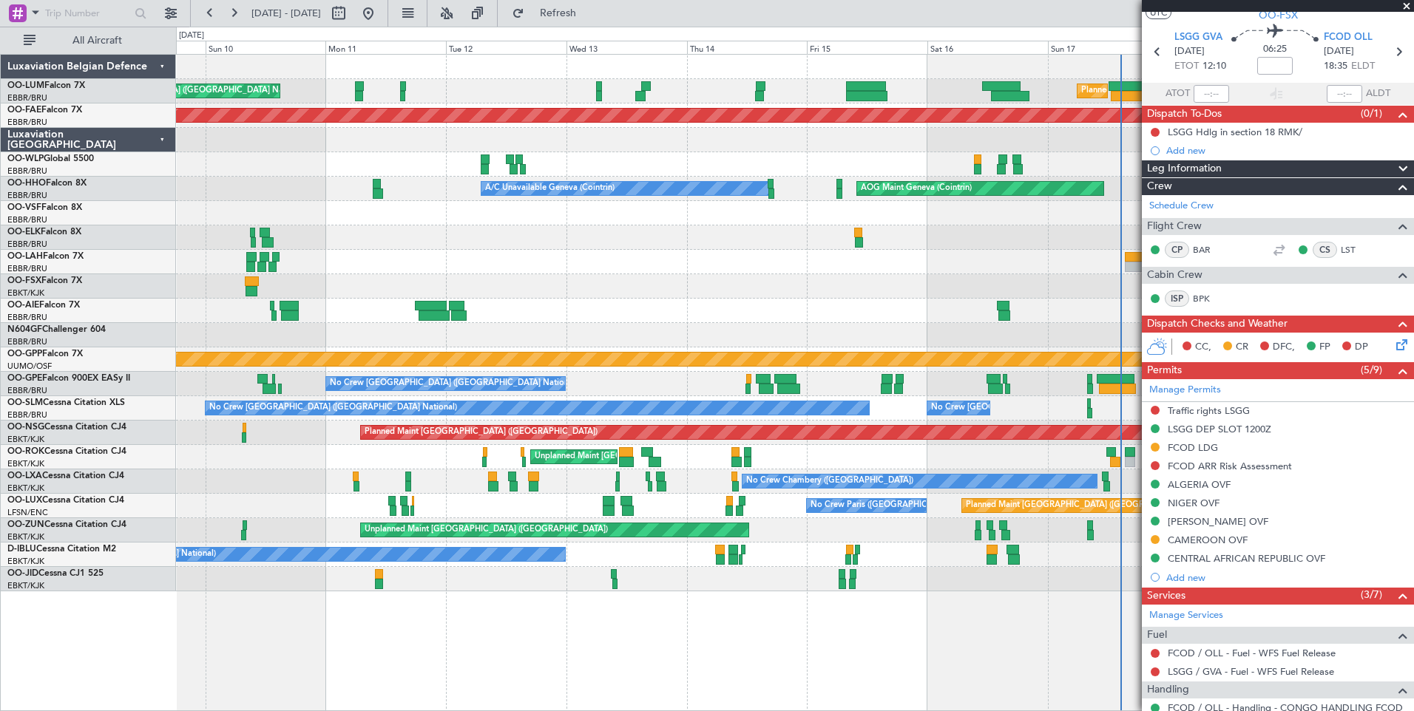
click at [326, 317] on div "Planned Maint Brussels (Brussels National) Unplanned Maint Brussels (Brussels N…" at bounding box center [794, 323] width 1237 height 537
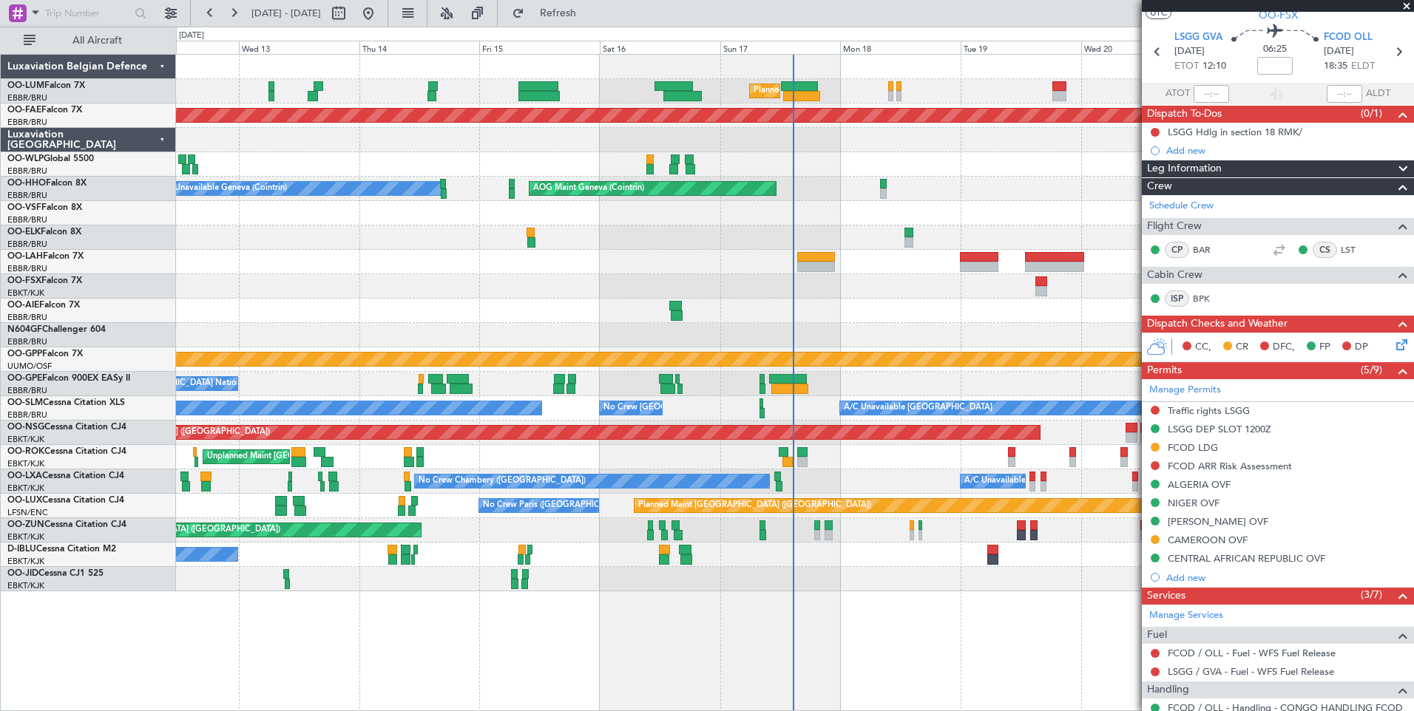
click at [121, 321] on div "Planned Maint Brussels (Brussels National) Unplanned Maint Brussels (Brussels N…" at bounding box center [707, 369] width 1414 height 685
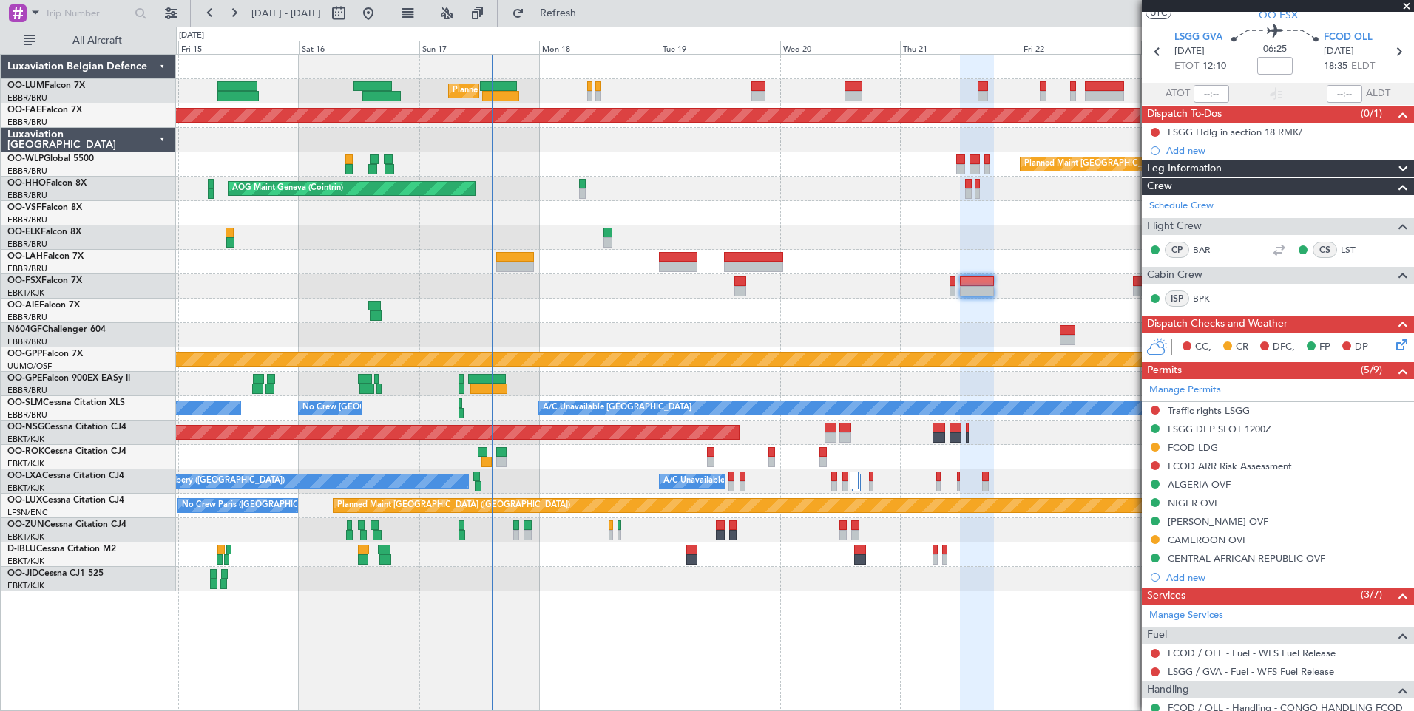
click at [619, 322] on div at bounding box center [794, 311] width 1237 height 24
click at [955, 329] on div at bounding box center [794, 335] width 1237 height 24
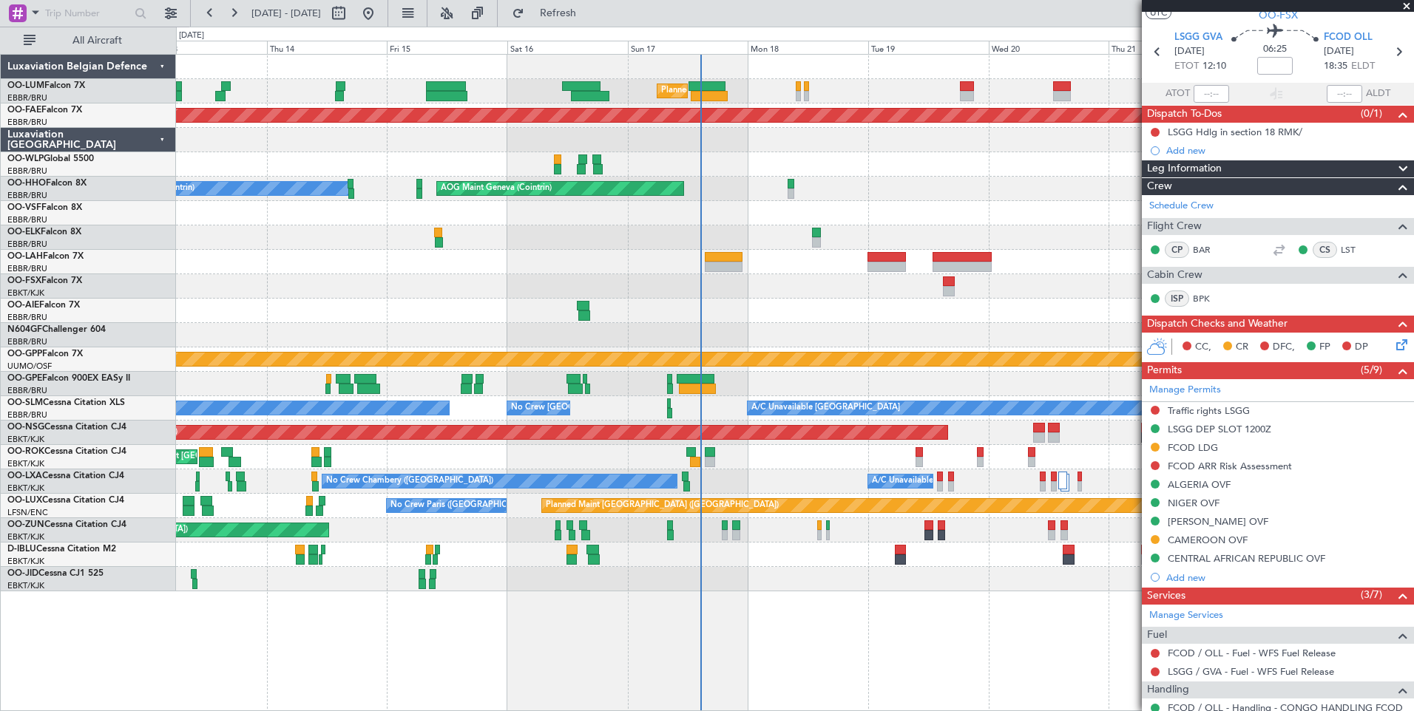
click at [173, 359] on div "Planned Maint Brussels (Brussels National) Planned Maint Kortrijk-Wevelgem Plan…" at bounding box center [707, 369] width 1414 height 685
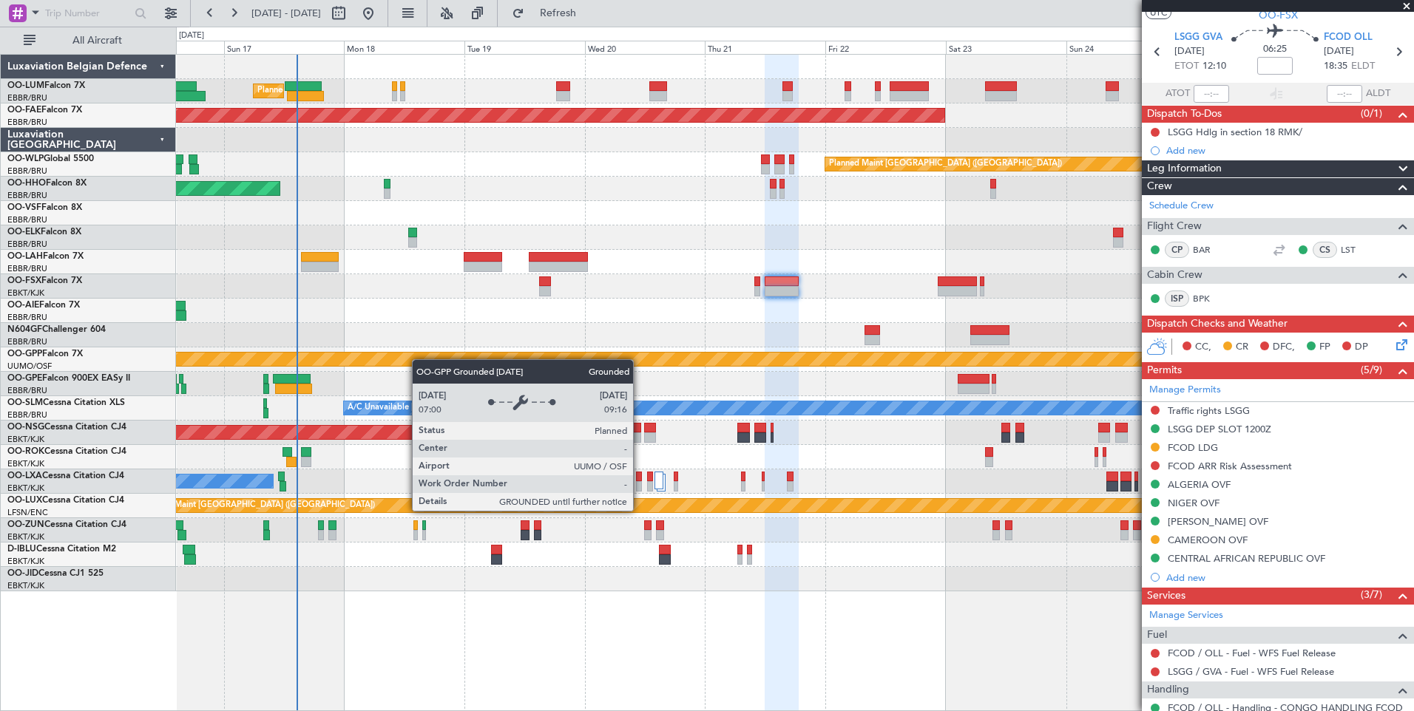
click at [402, 362] on div "Planned Maint Brussels (Brussels National) Planned Maint Brussels (Brussels Nat…" at bounding box center [794, 323] width 1237 height 537
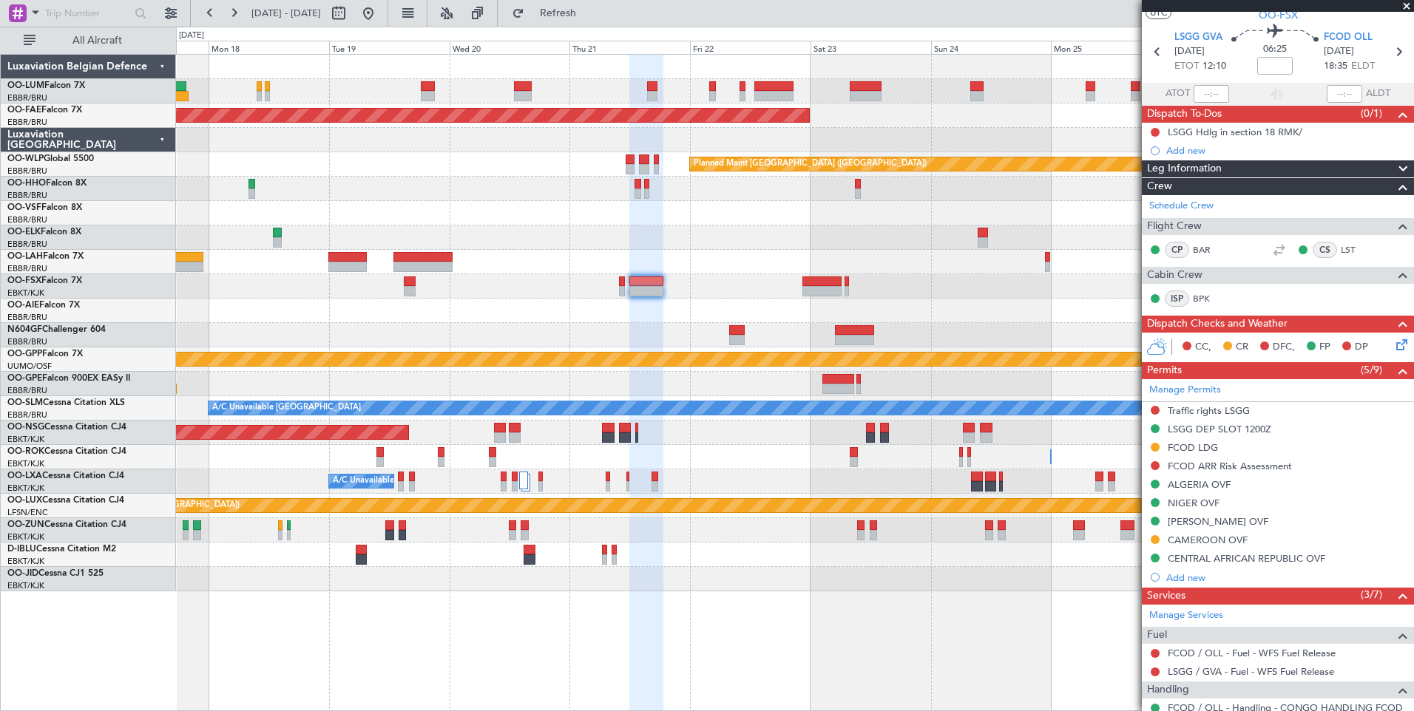
click at [506, 339] on div at bounding box center [794, 335] width 1237 height 24
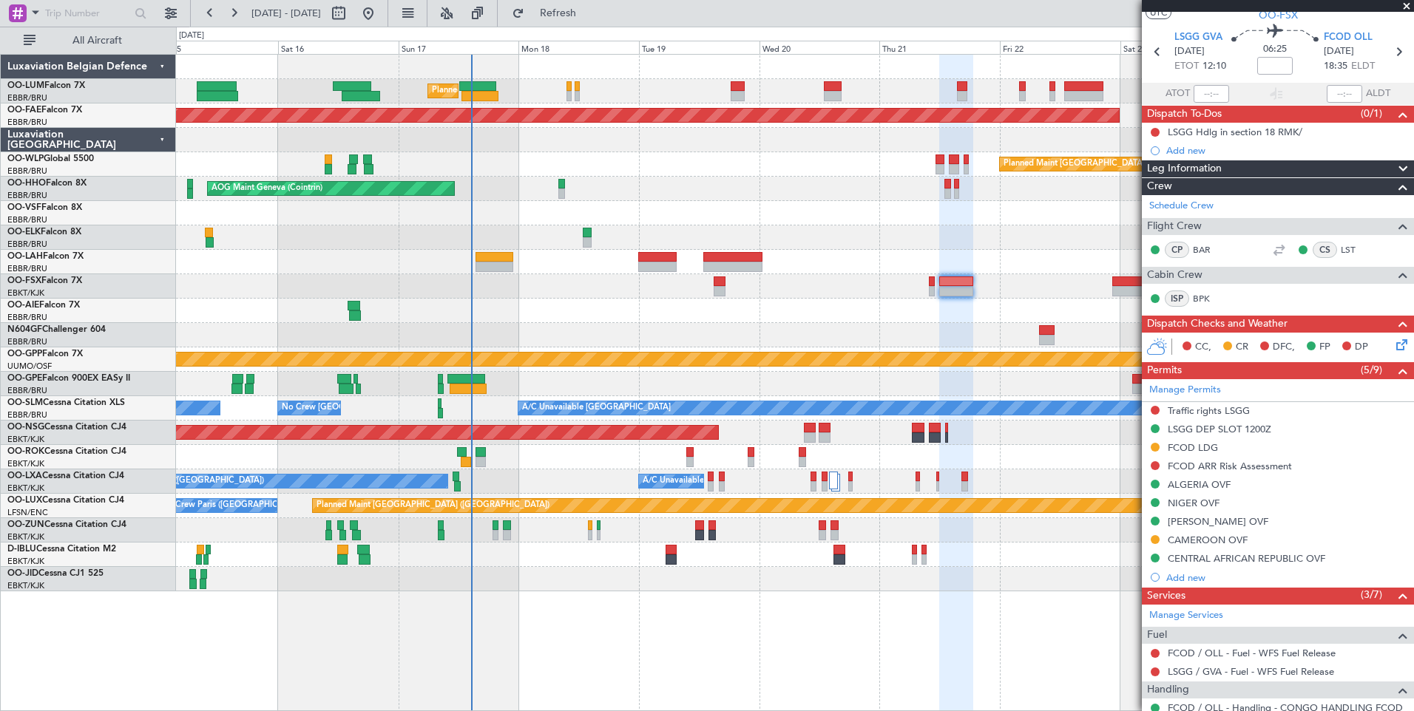
click at [674, 319] on div at bounding box center [794, 311] width 1237 height 24
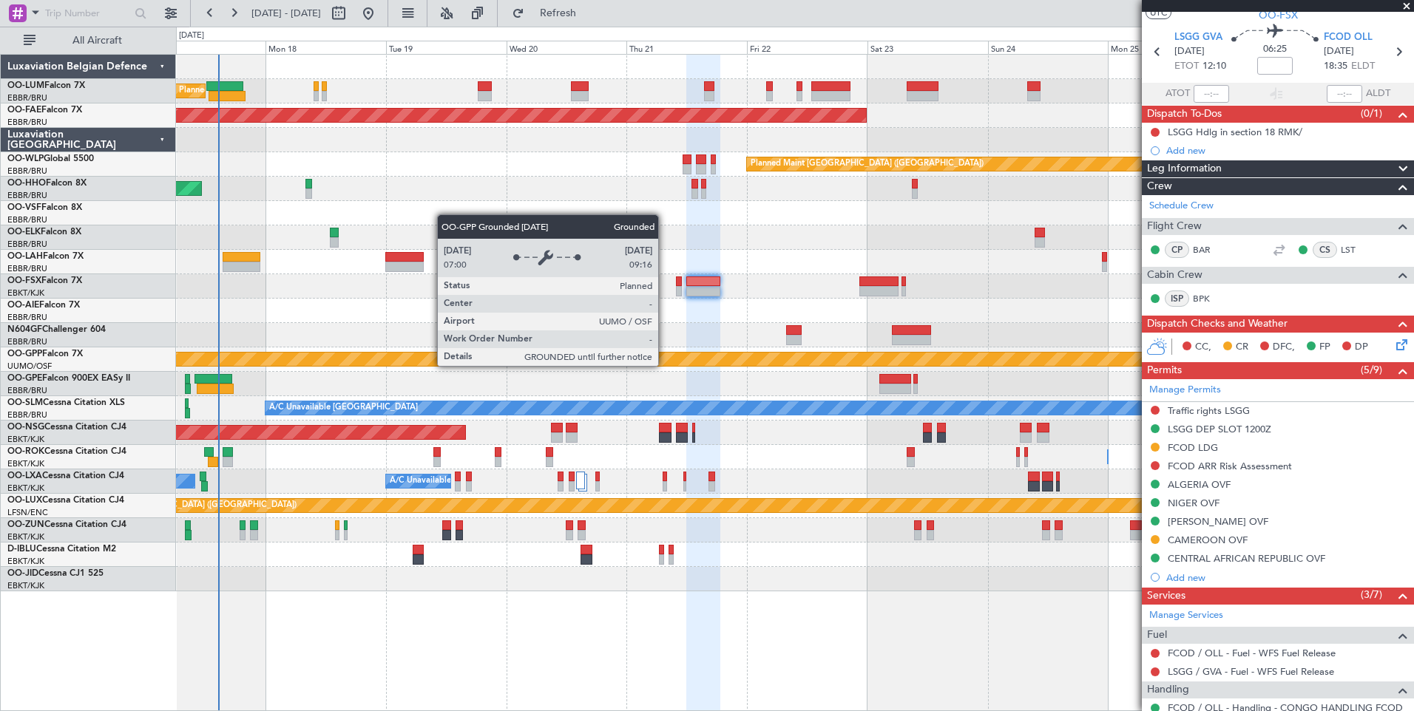
click at [412, 362] on div "Grounded [PERSON_NAME]" at bounding box center [795, 359] width 3711 height 13
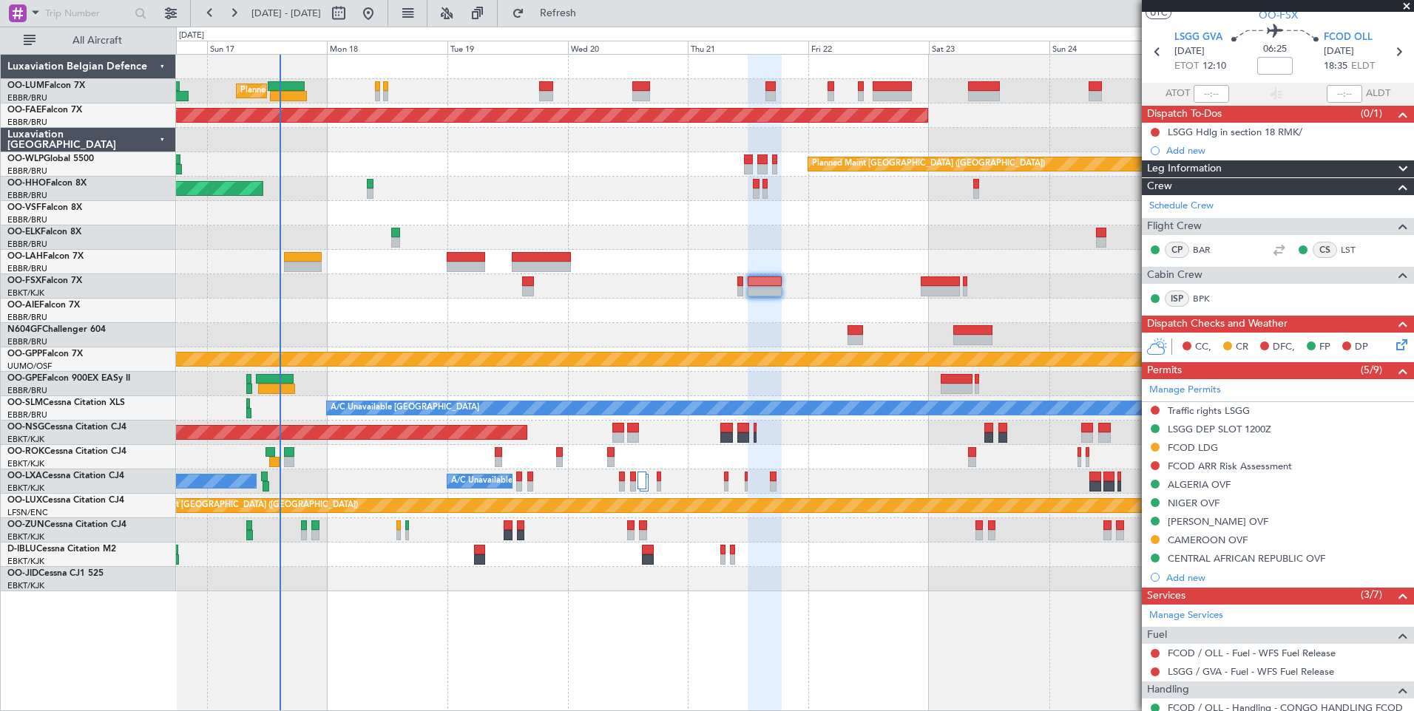
click at [593, 333] on div at bounding box center [794, 335] width 1237 height 24
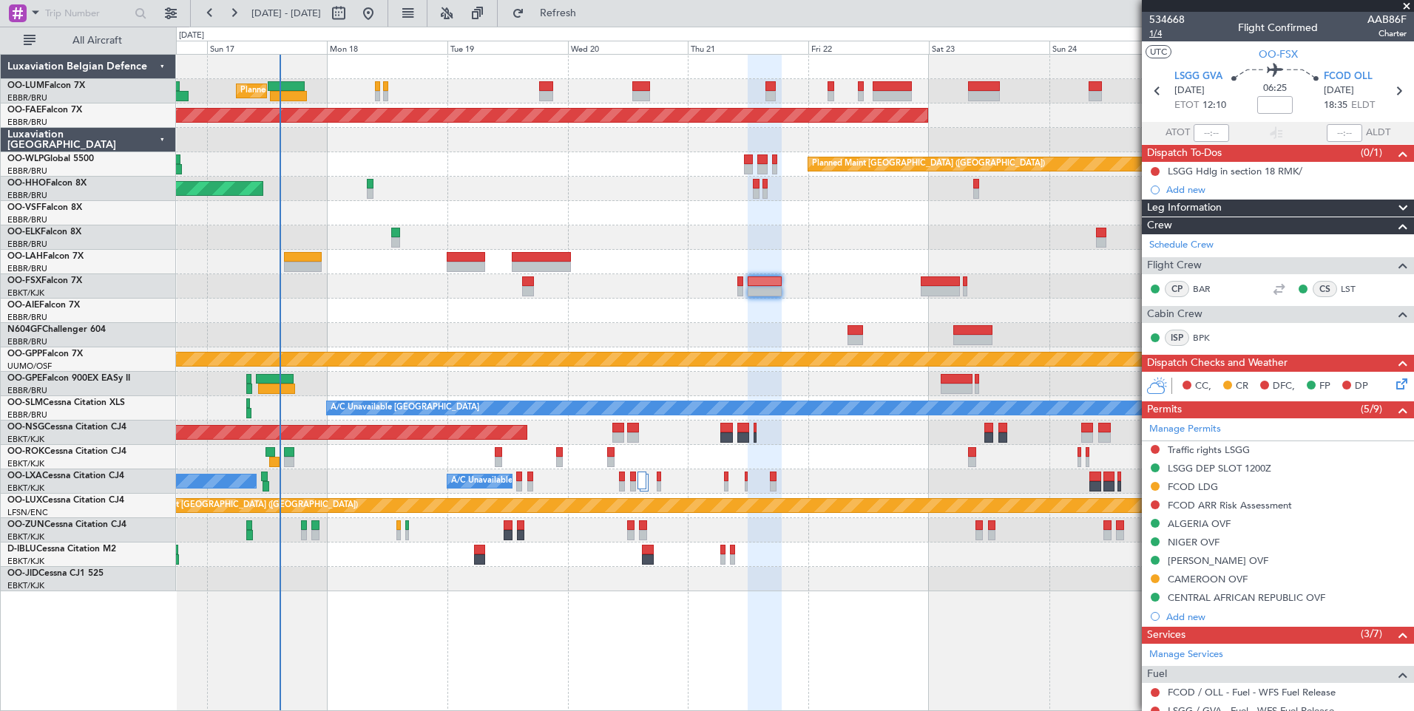
click at [1160, 31] on span "1/4" at bounding box center [1166, 33] width 35 height 13
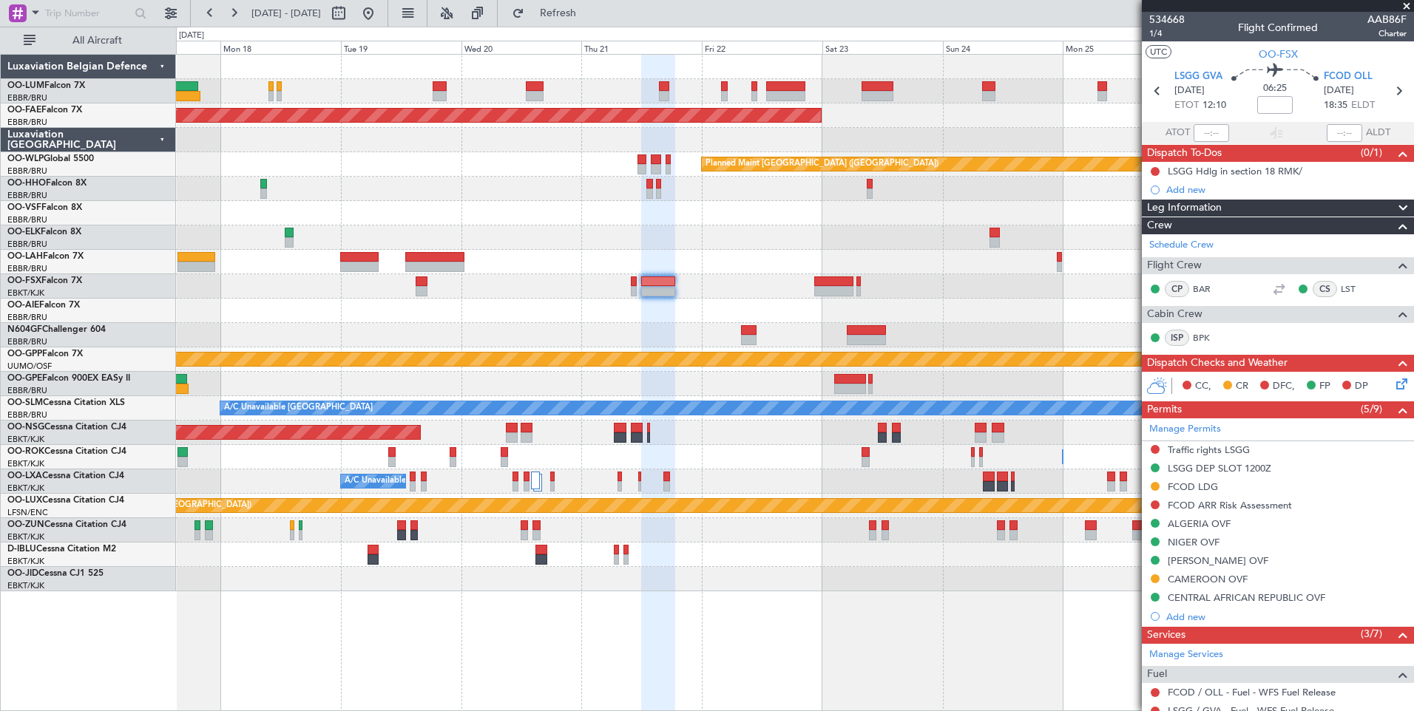
click at [435, 319] on div at bounding box center [794, 311] width 1237 height 24
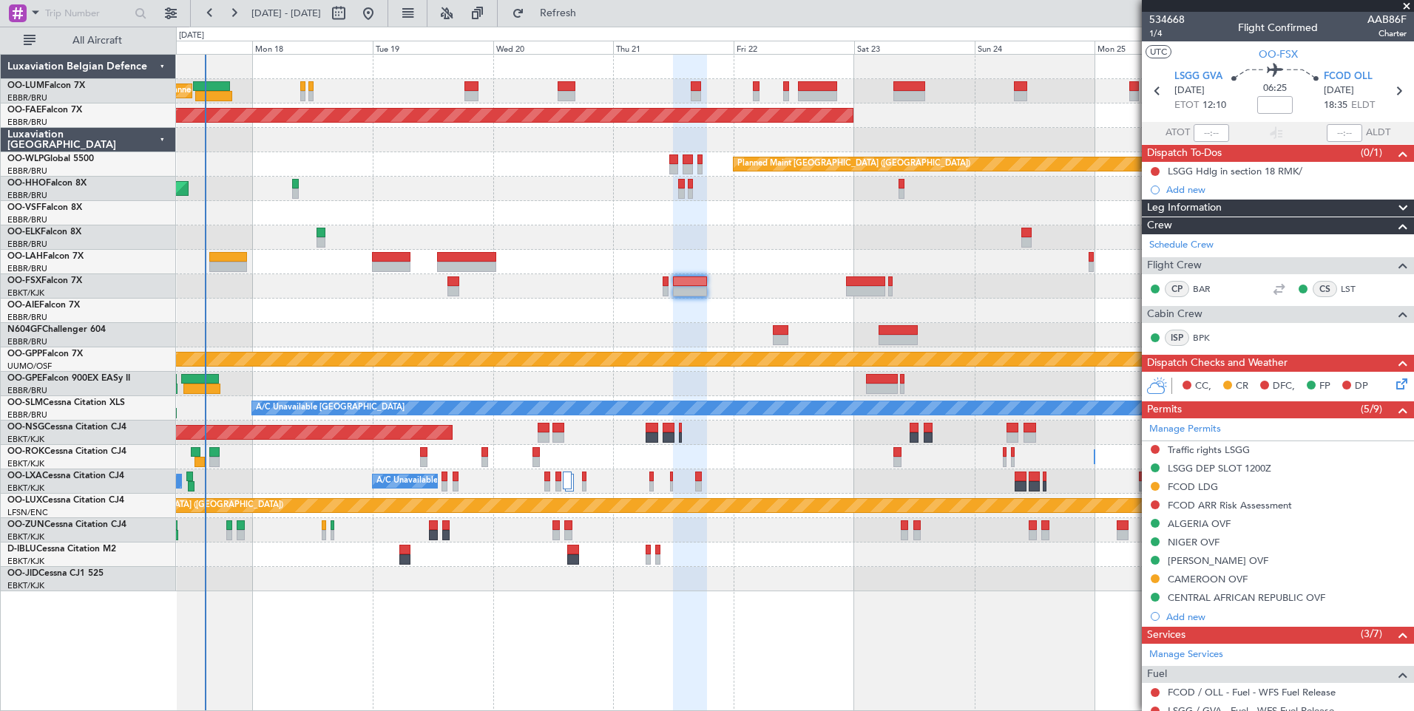
click at [617, 291] on div at bounding box center [794, 286] width 1237 height 24
click at [620, 319] on div at bounding box center [794, 311] width 1237 height 24
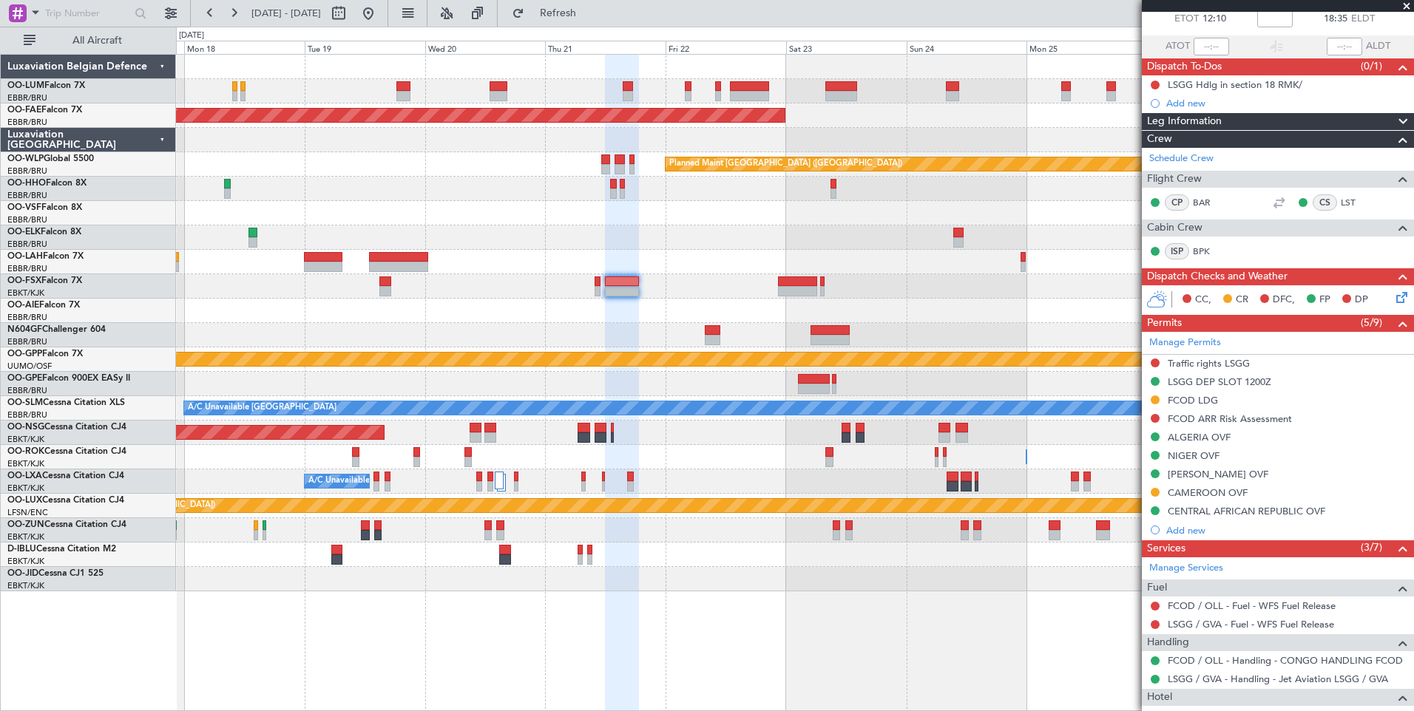
scroll to position [90, 0]
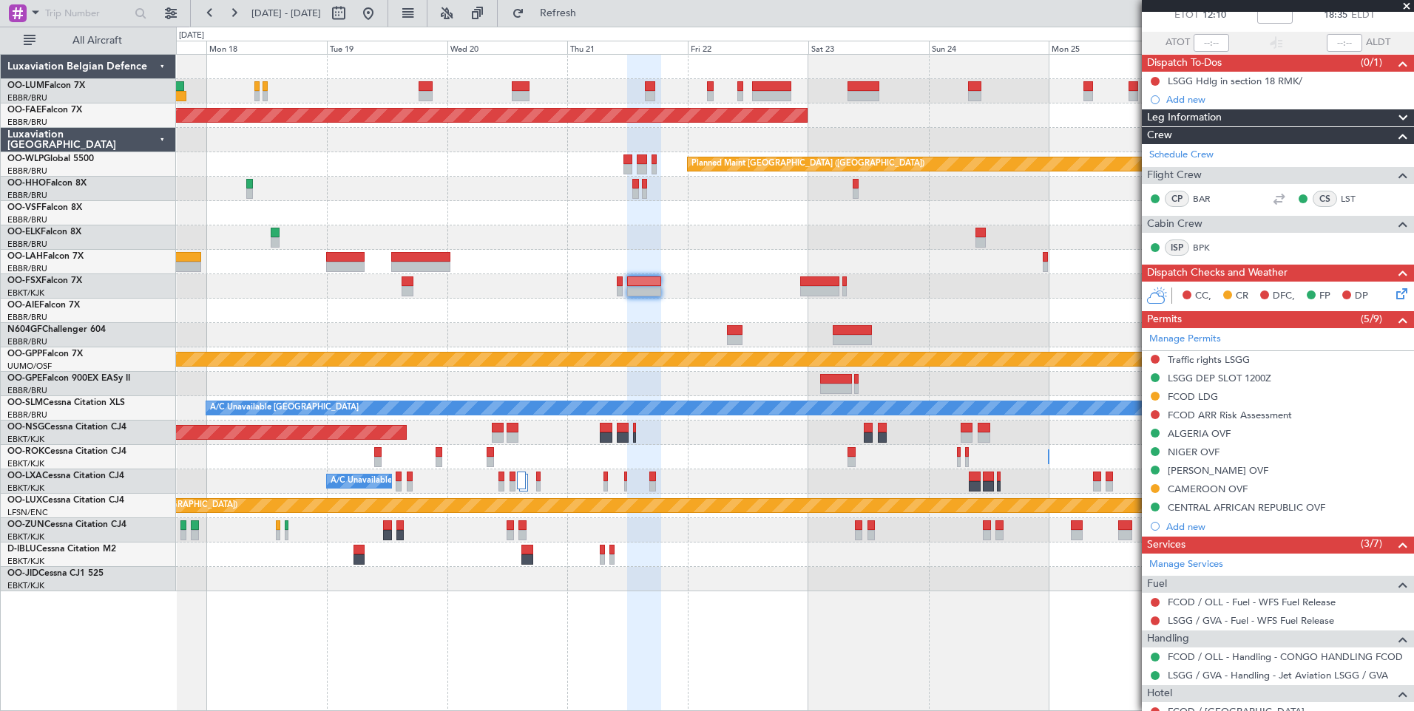
click at [613, 323] on div "Planned Maint Brussels (Brussels National) Planned Maint Brussels (Brussels Nat…" at bounding box center [794, 323] width 1237 height 537
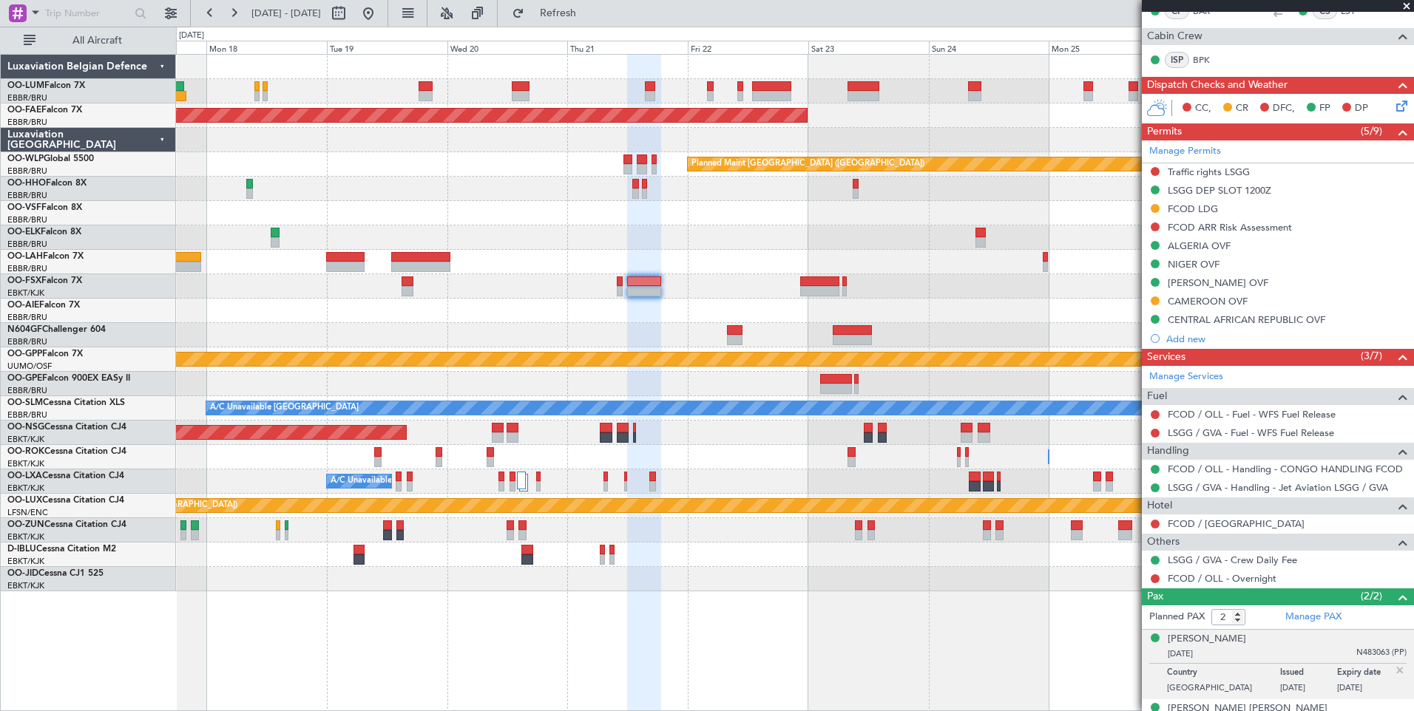
scroll to position [299, 0]
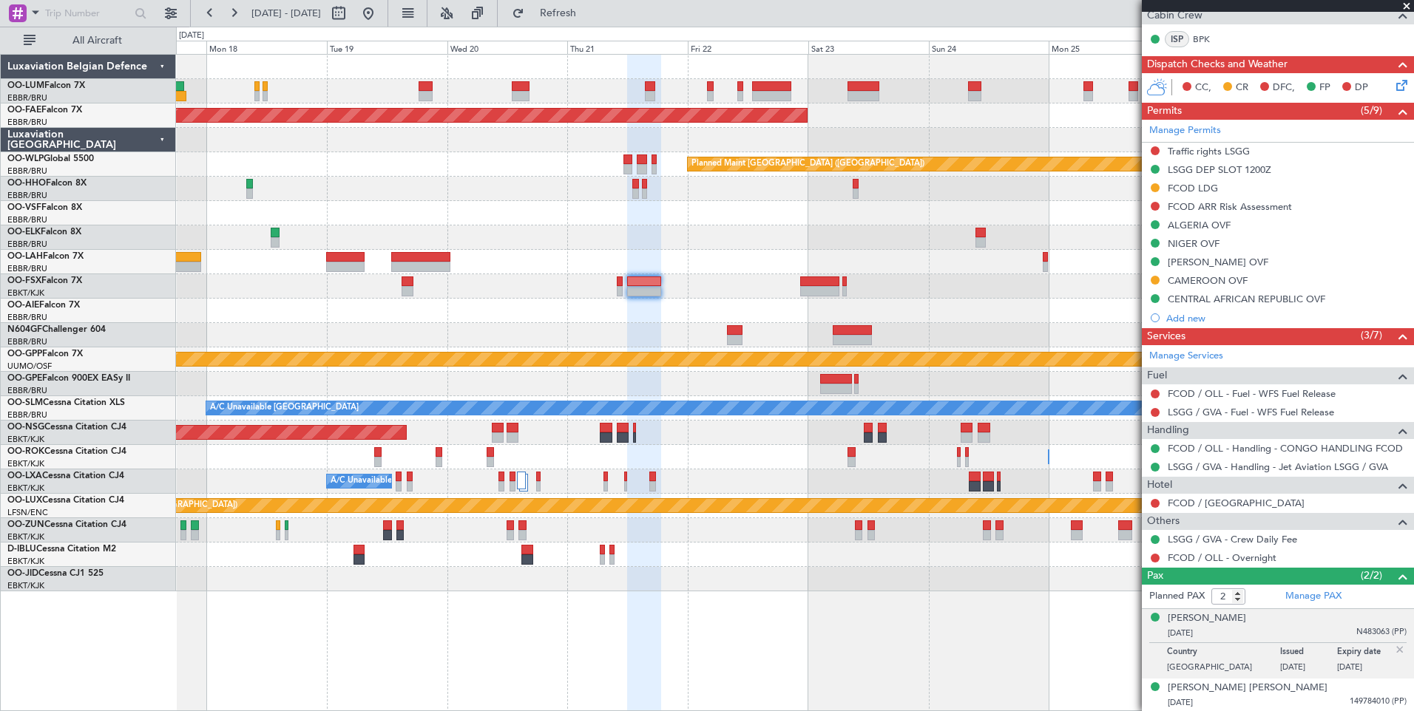
click at [861, 596] on div "Planned Maint Brussels (Brussels National) Planned Maint Brussels (Brussels Nat…" at bounding box center [795, 382] width 1238 height 657
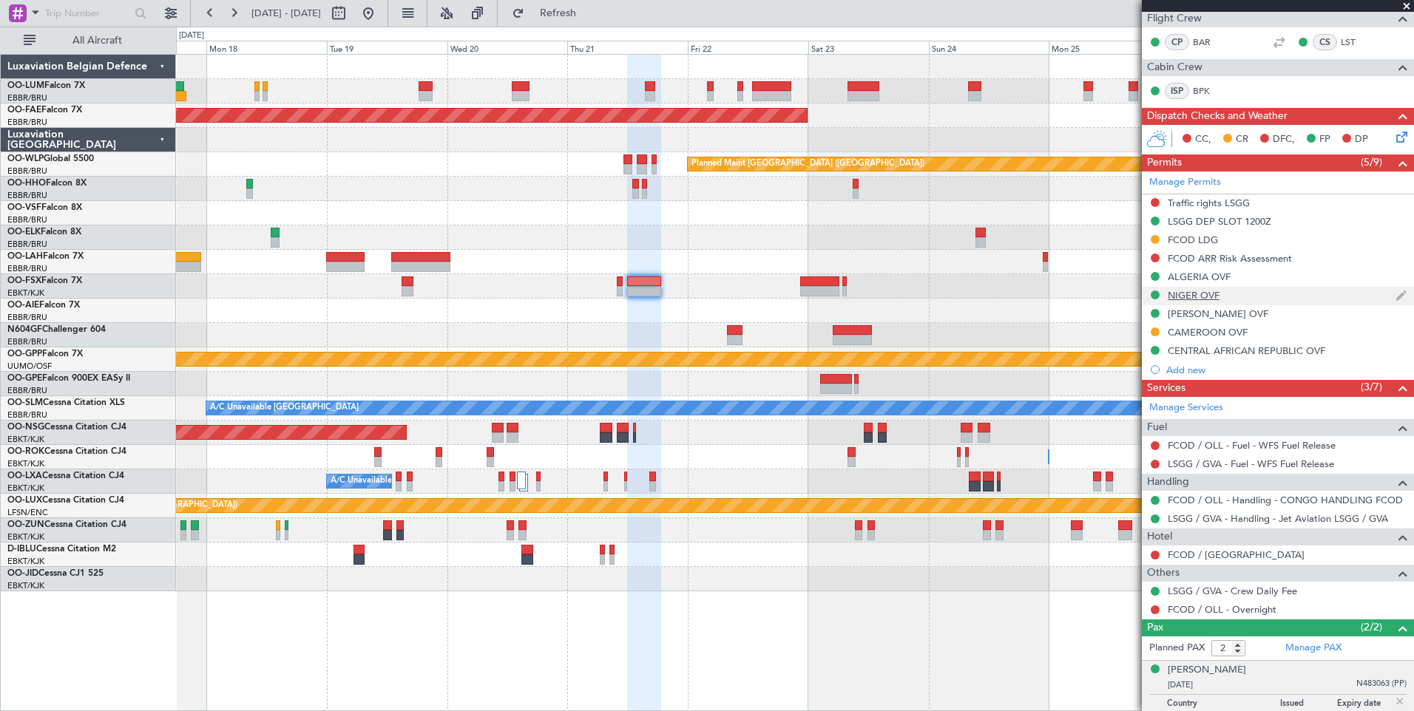
scroll to position [225, 0]
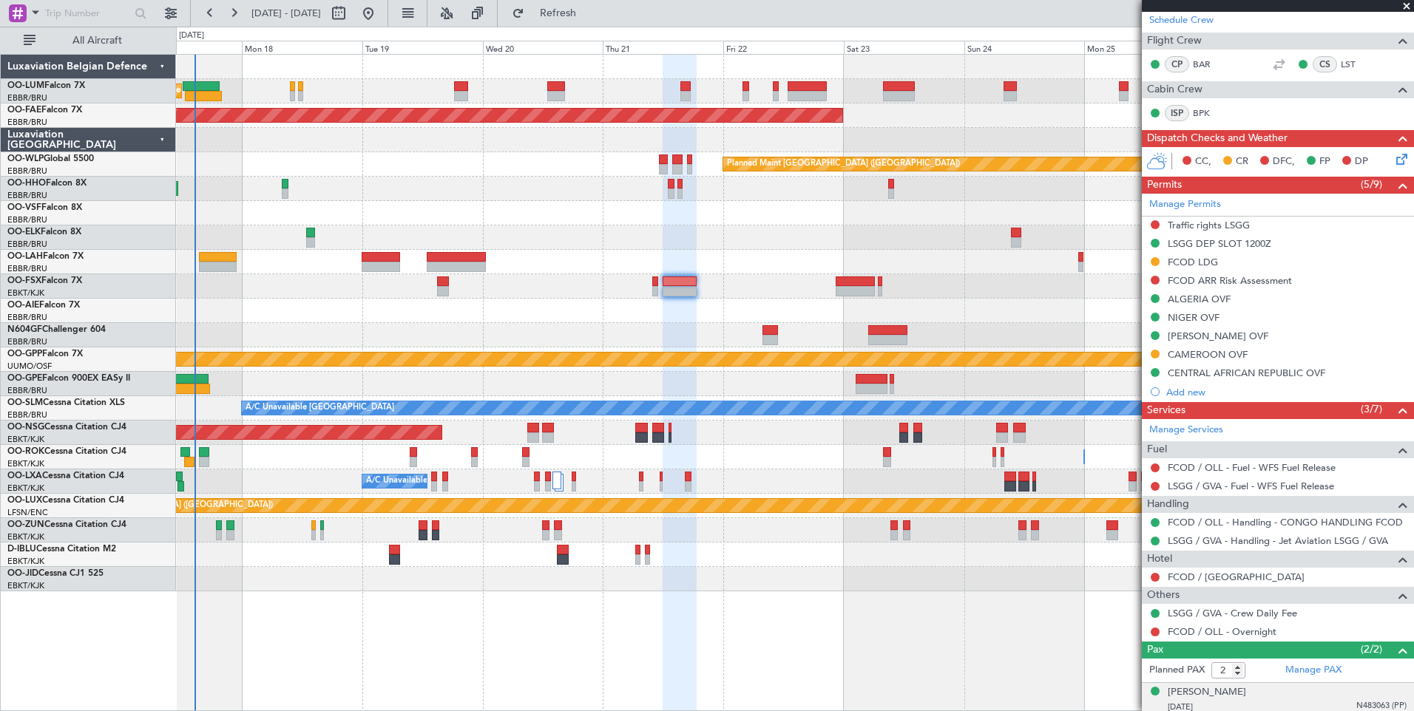
click at [674, 312] on div at bounding box center [794, 311] width 1237 height 24
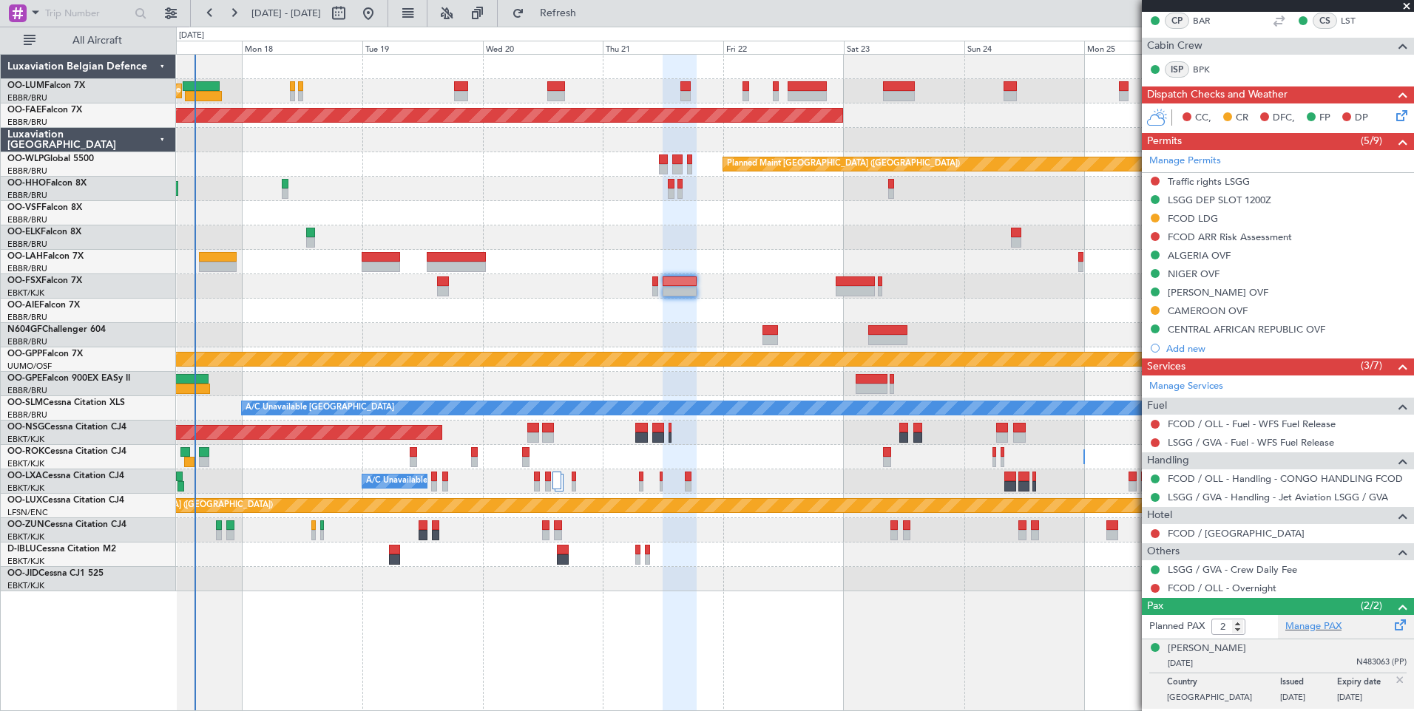
scroll to position [299, 0]
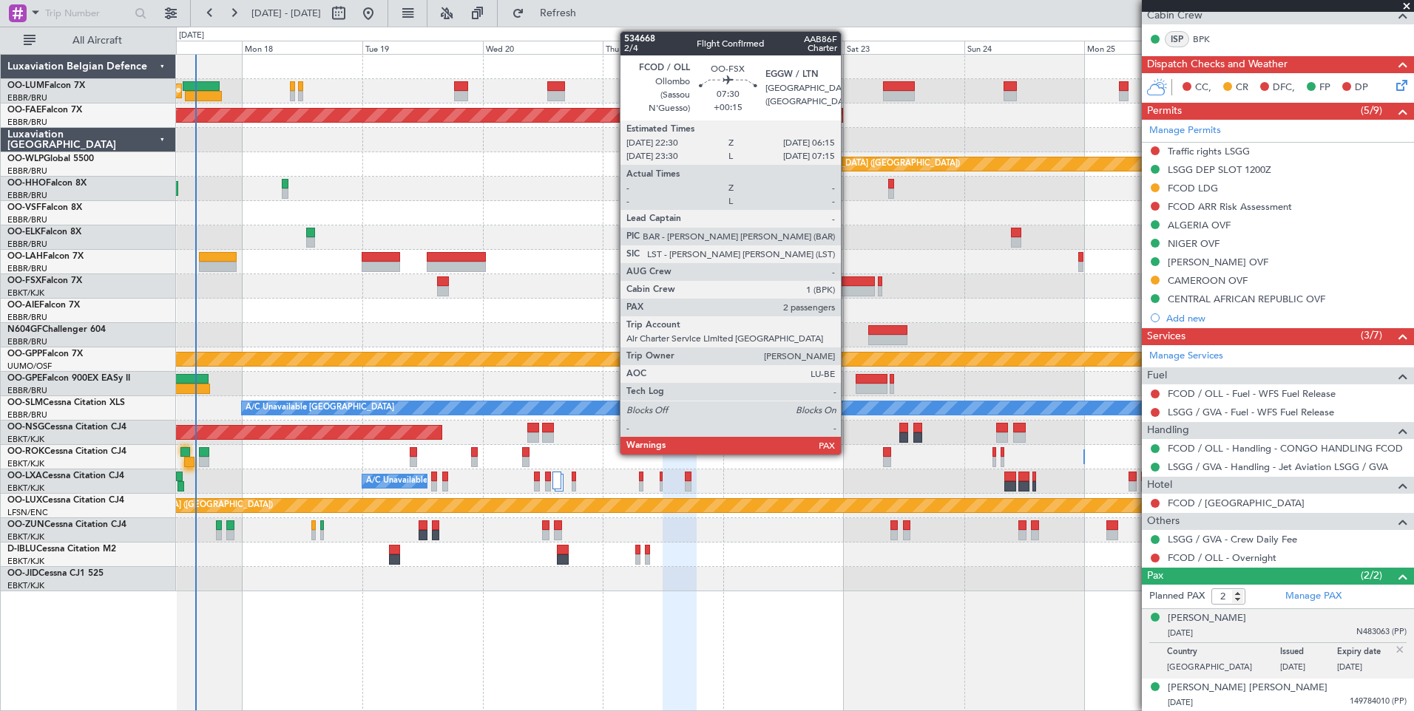
click at [847, 287] on div at bounding box center [855, 291] width 39 height 10
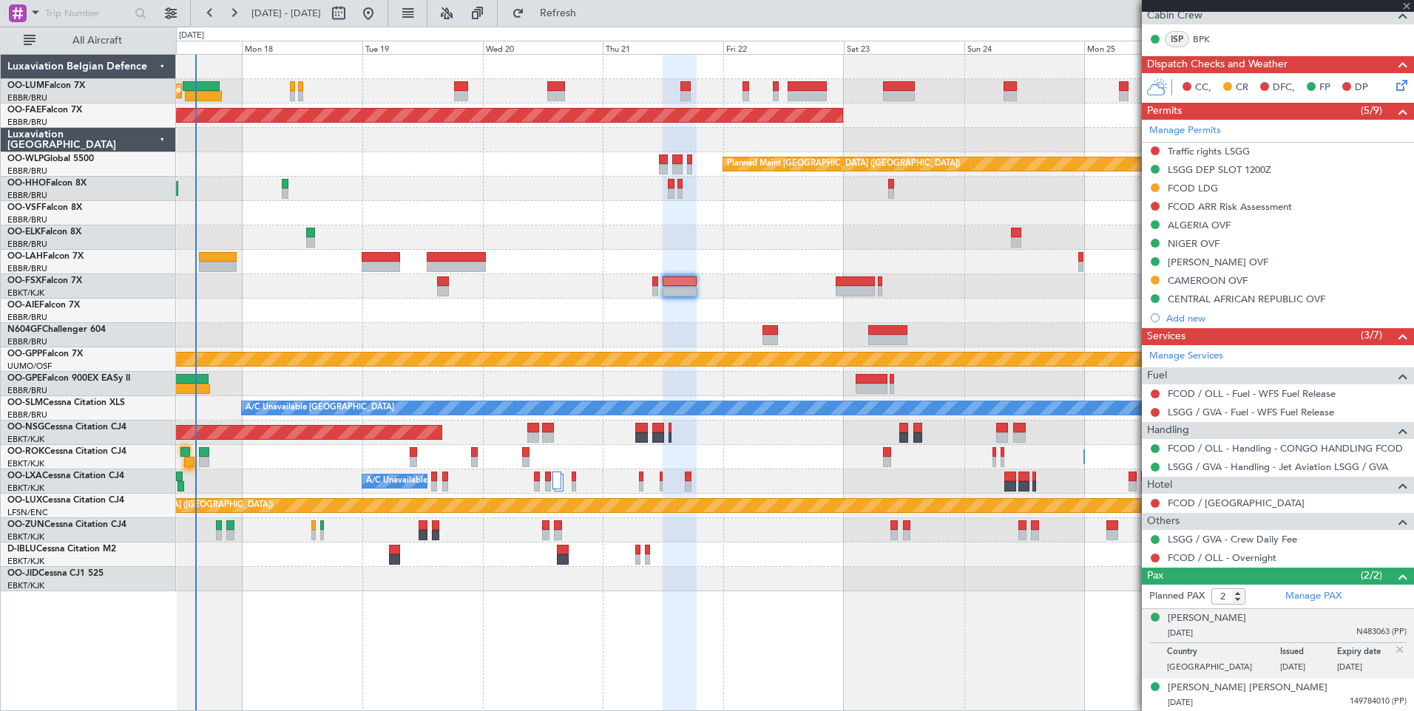
type input "+00:15"
type input "4"
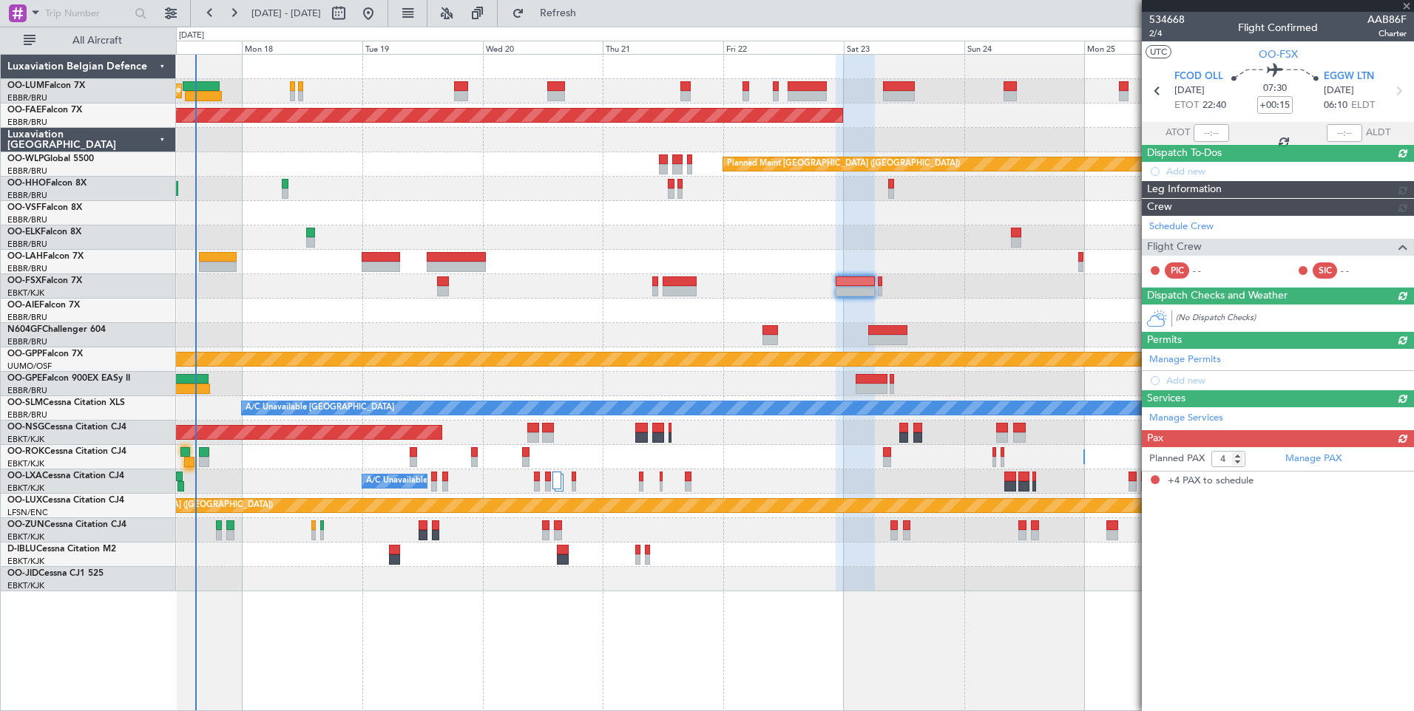
scroll to position [0, 0]
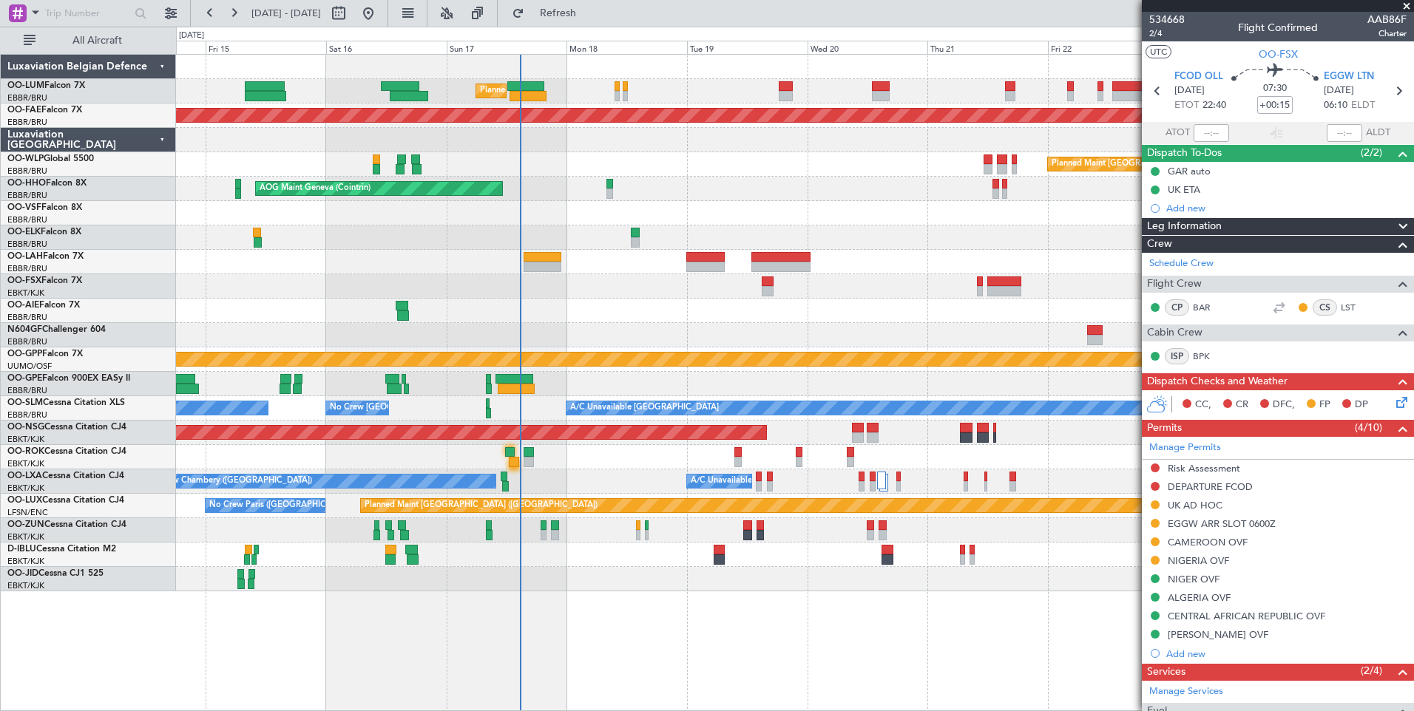
click at [717, 274] on div "Planned Maint Brussels (Brussels National) Planned Maint Kortrijk-Wevelgem Plan…" at bounding box center [794, 323] width 1237 height 537
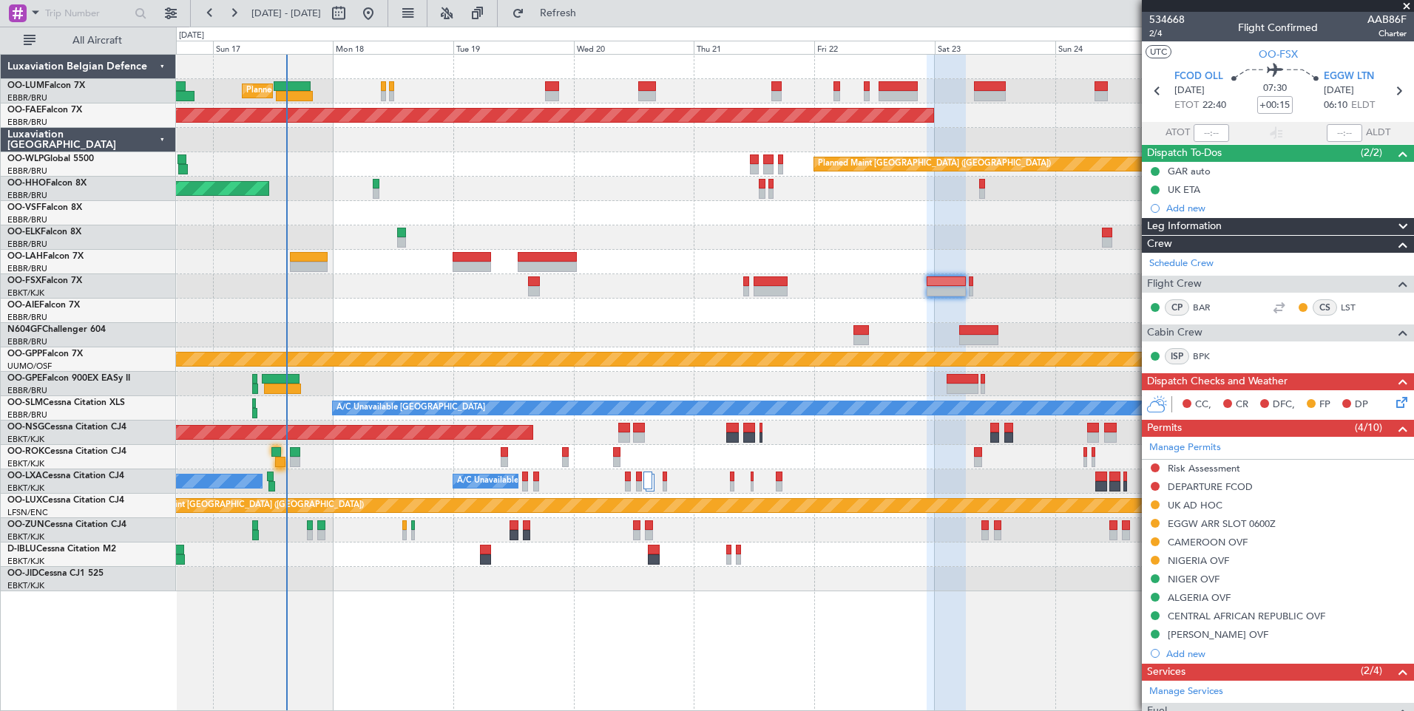
click at [463, 325] on div "Planned Maint Brussels (Brussels National) Planned Maint Brussels (Brussels Nat…" at bounding box center [794, 323] width 1237 height 537
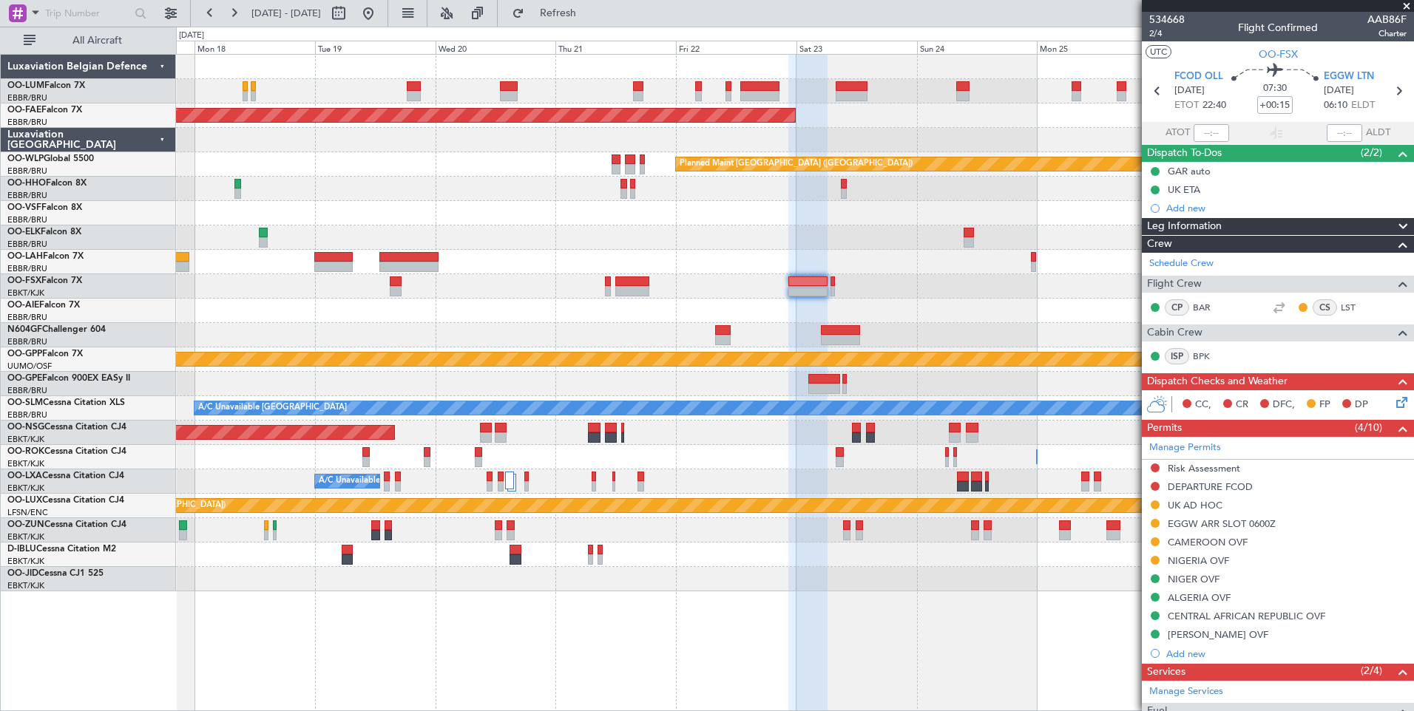
click at [572, 345] on div at bounding box center [794, 335] width 1237 height 24
click at [1157, 38] on span "2/4" at bounding box center [1166, 33] width 35 height 13
click at [1077, 356] on div "Planned Maint Brussels (Brussels National) Planned Maint Brussels (Brussels Nat…" at bounding box center [794, 323] width 1237 height 537
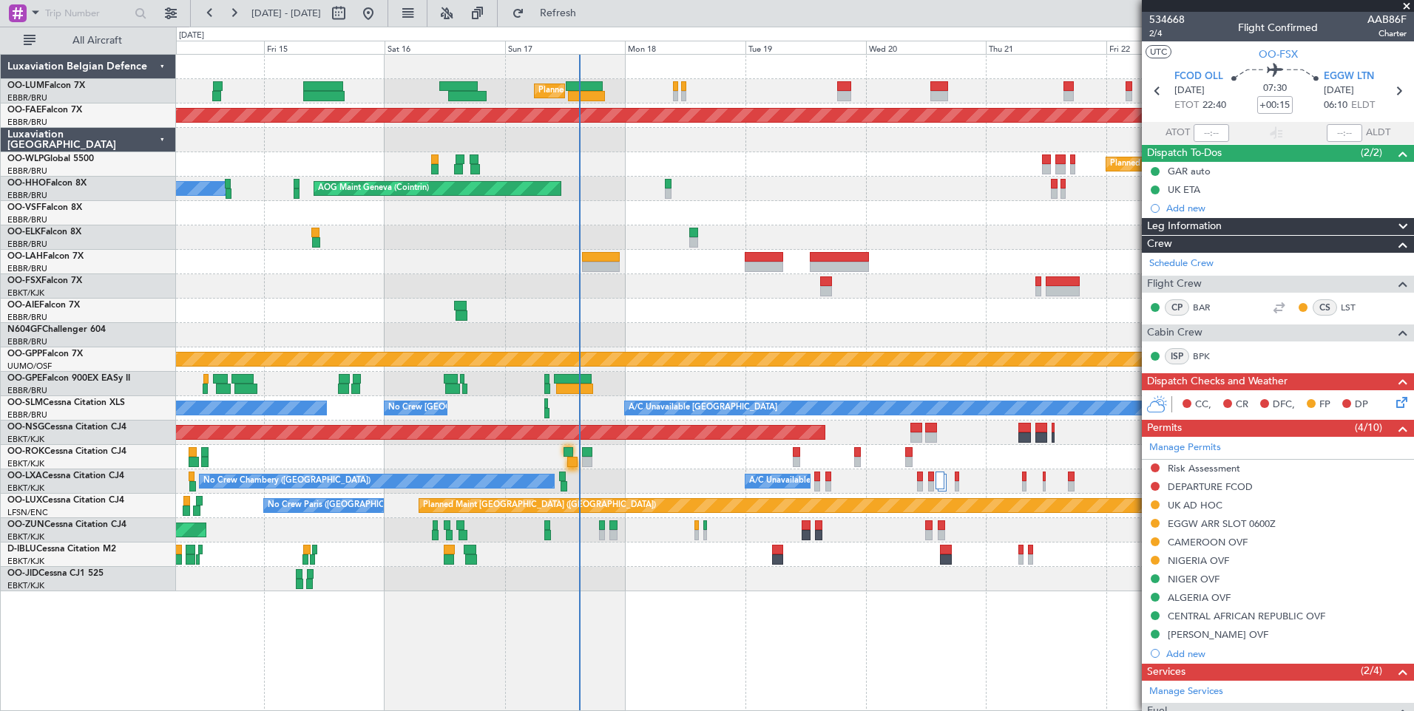
click at [614, 417] on div "Planned Maint Brussels (Brussels National) Planned Maint Kortrijk-Wevelgem Plan…" at bounding box center [794, 323] width 1237 height 537
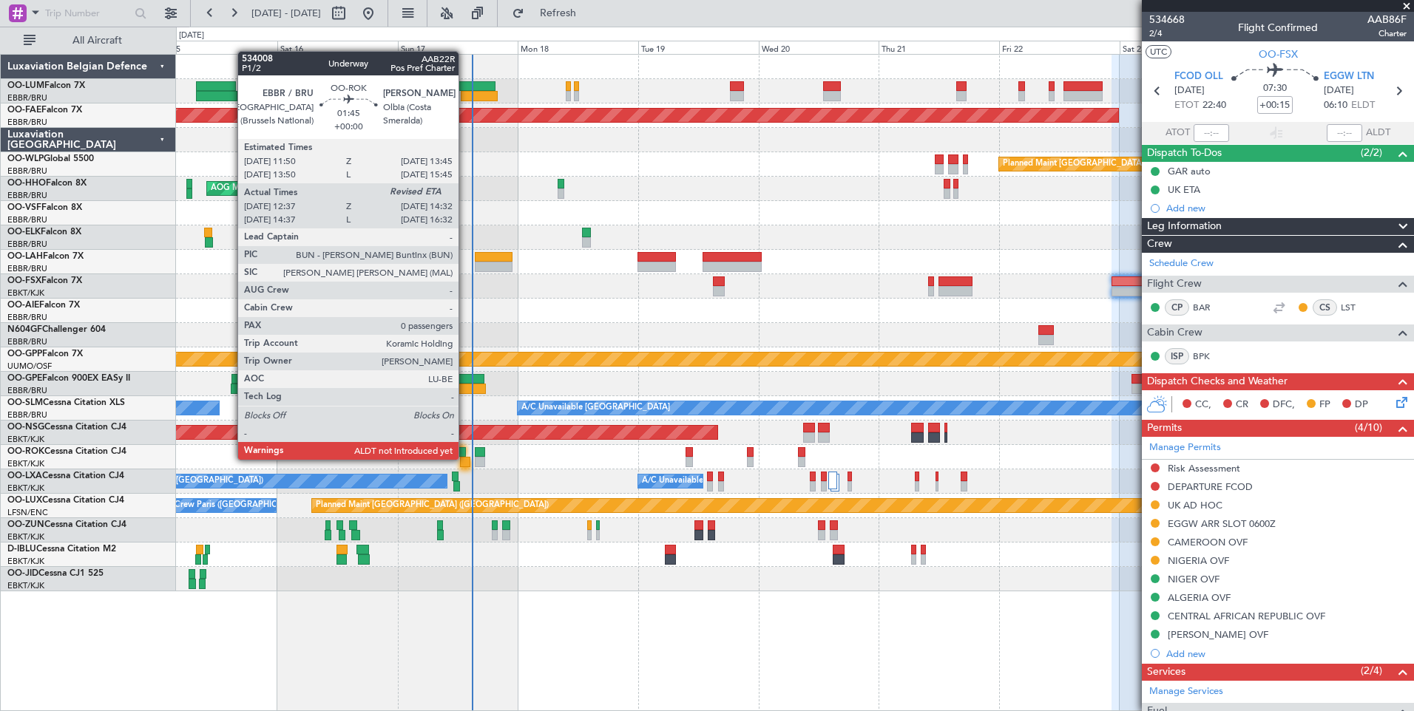
click at [465, 460] on div at bounding box center [465, 462] width 10 height 10
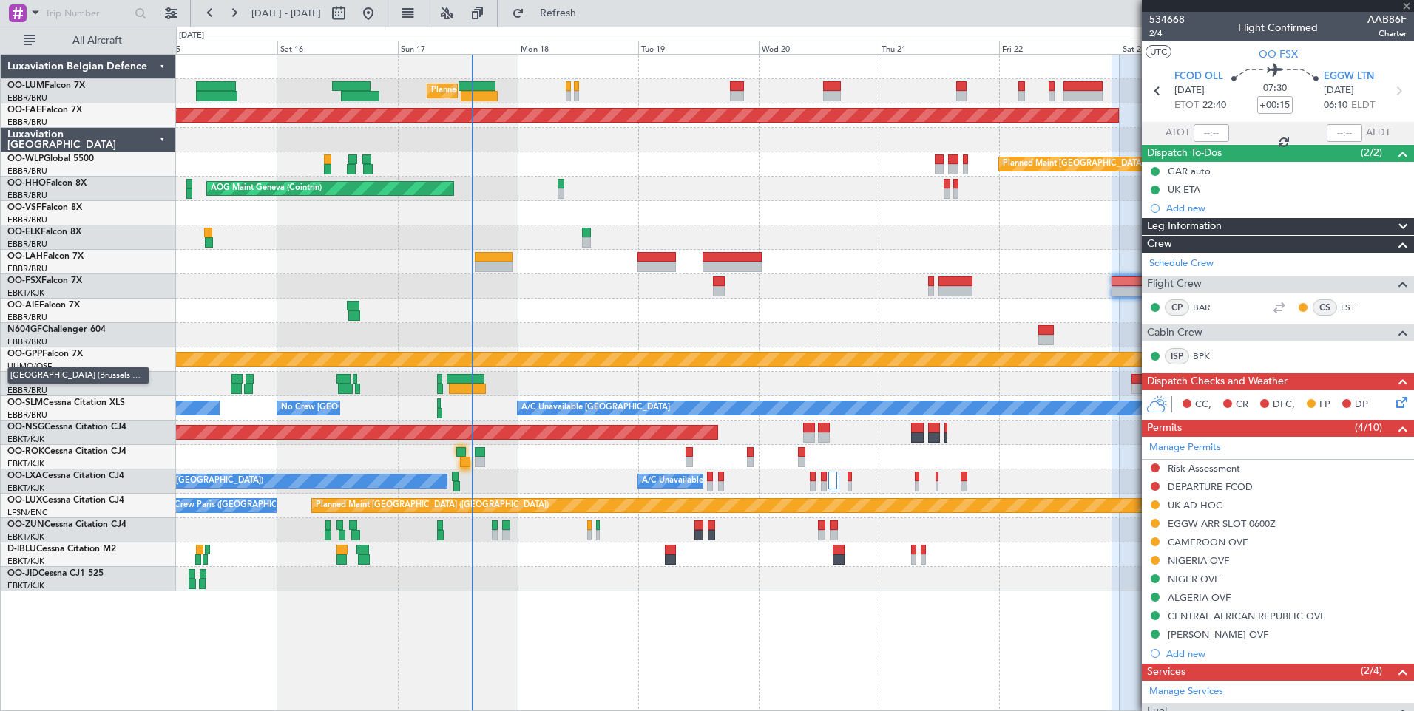
type input "12:42"
type input "0"
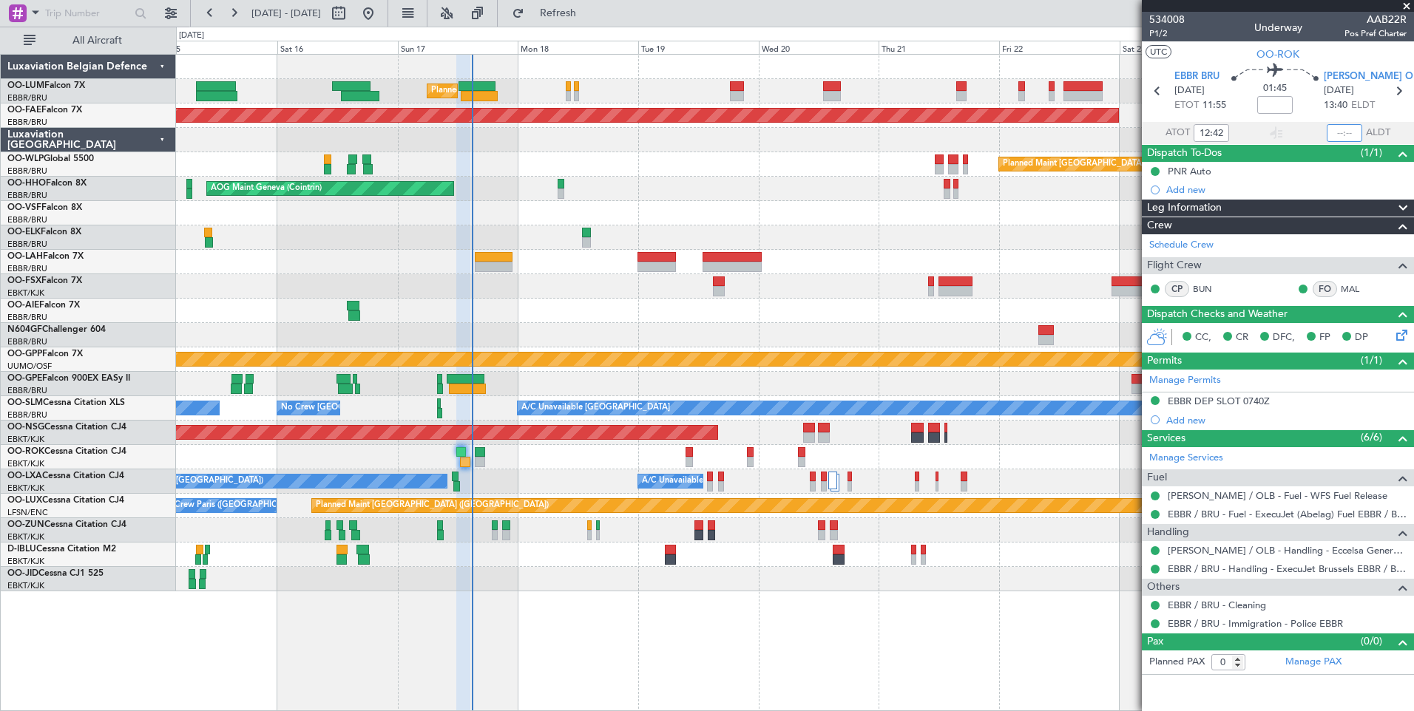
click at [1344, 128] on input "text" at bounding box center [1344, 133] width 35 height 18
type input "14:36"
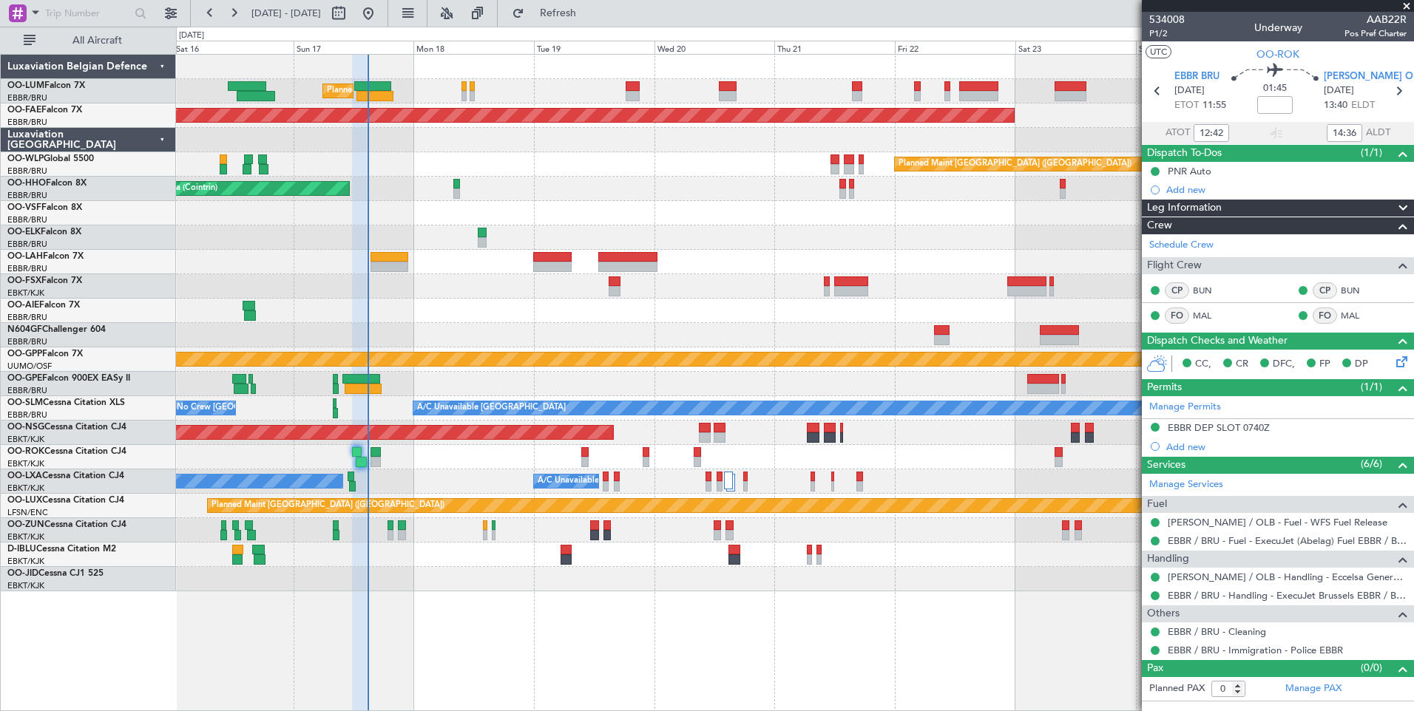
click at [547, 531] on div "Planned Maint Brussels (Brussels National) Planned Maint Kortrijk-Wevelgem Plan…" at bounding box center [794, 323] width 1237 height 537
click at [563, 332] on div at bounding box center [794, 335] width 1237 height 24
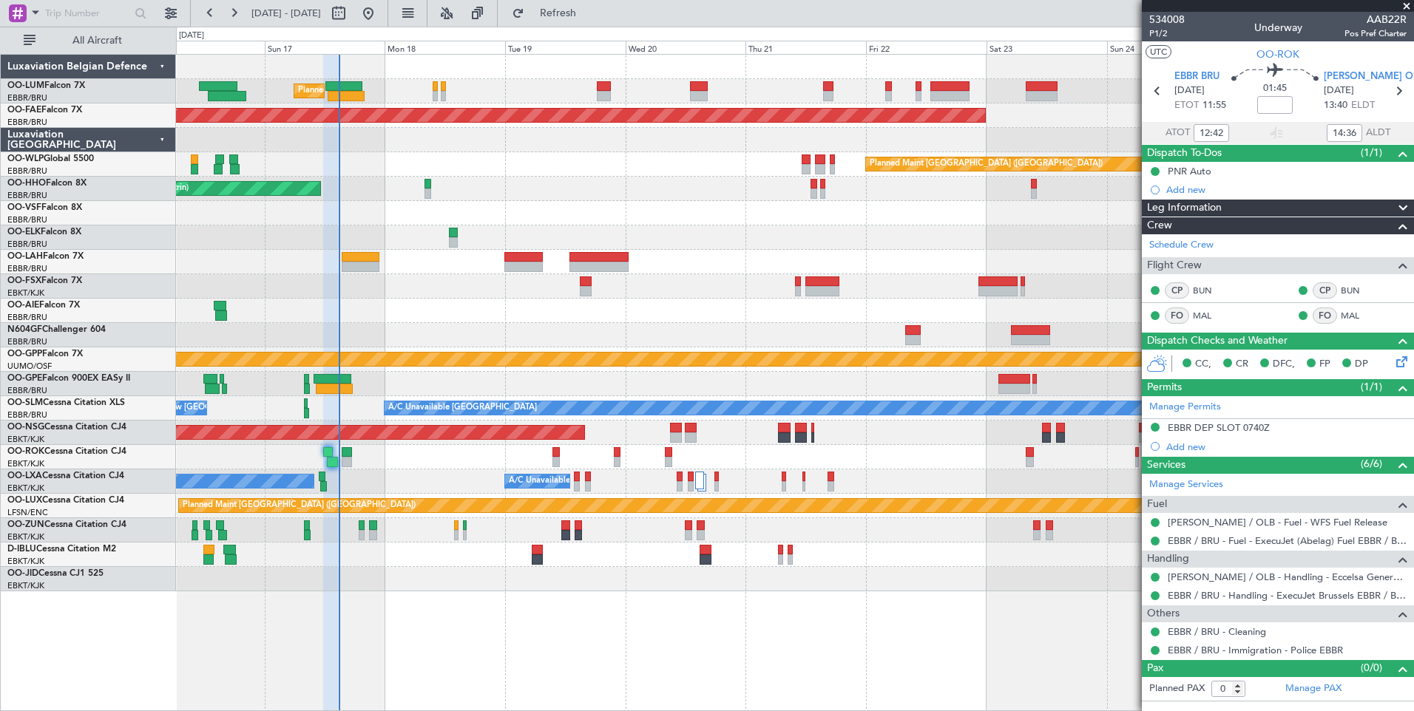
click at [530, 339] on div at bounding box center [794, 335] width 1237 height 24
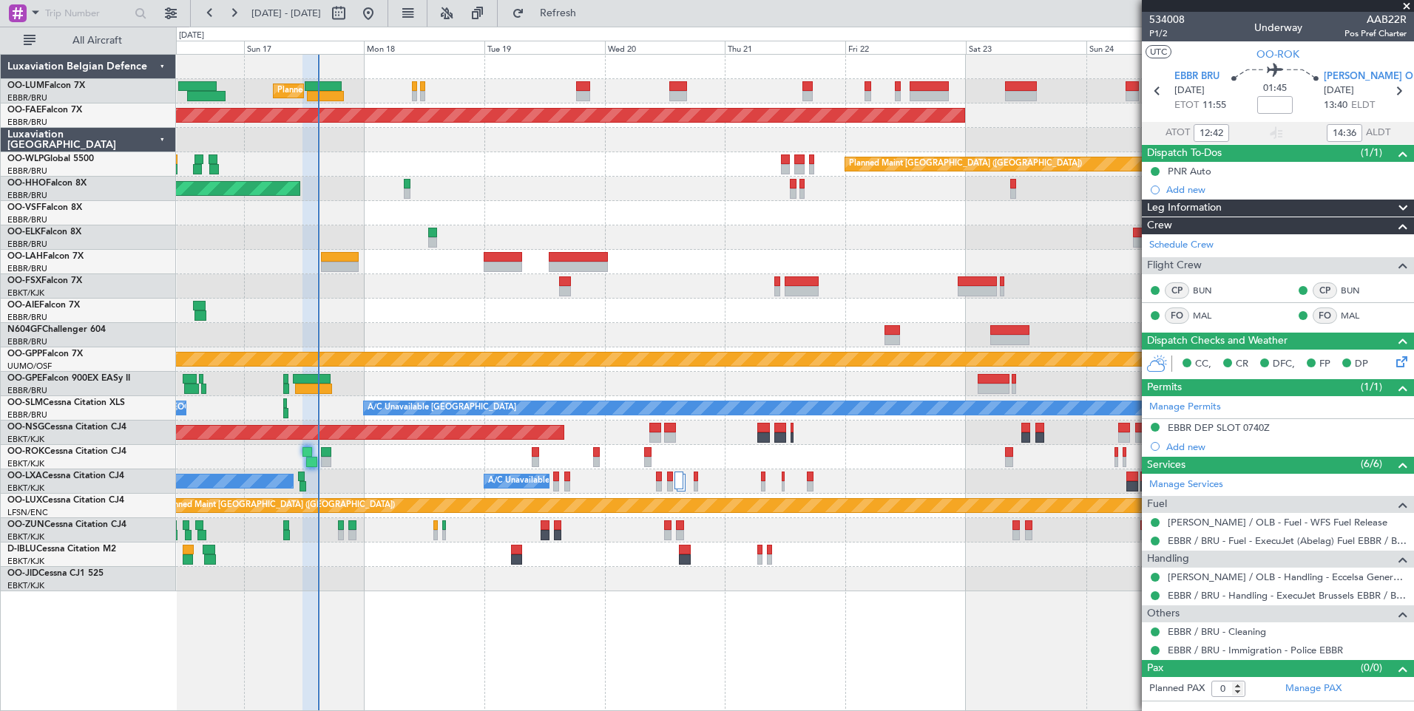
click at [484, 335] on div at bounding box center [794, 335] width 1237 height 24
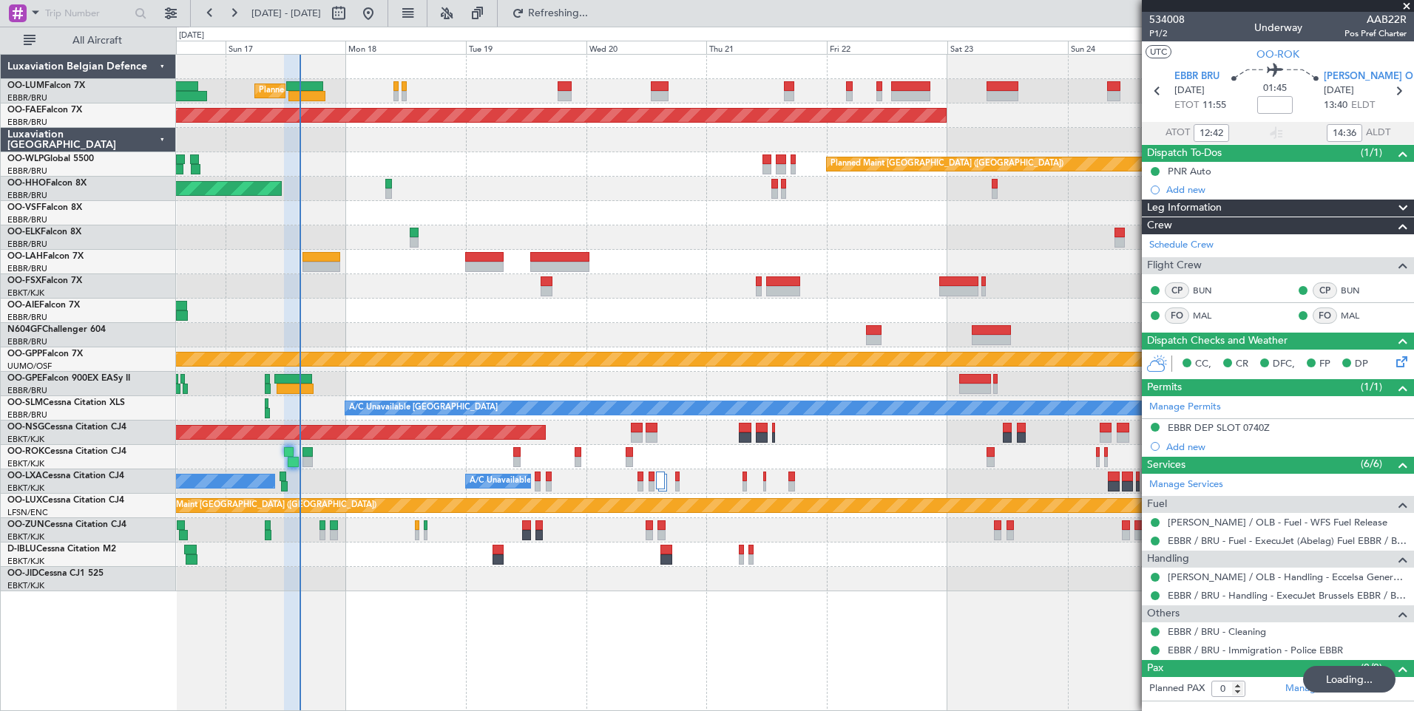
click at [419, 314] on div at bounding box center [794, 311] width 1237 height 24
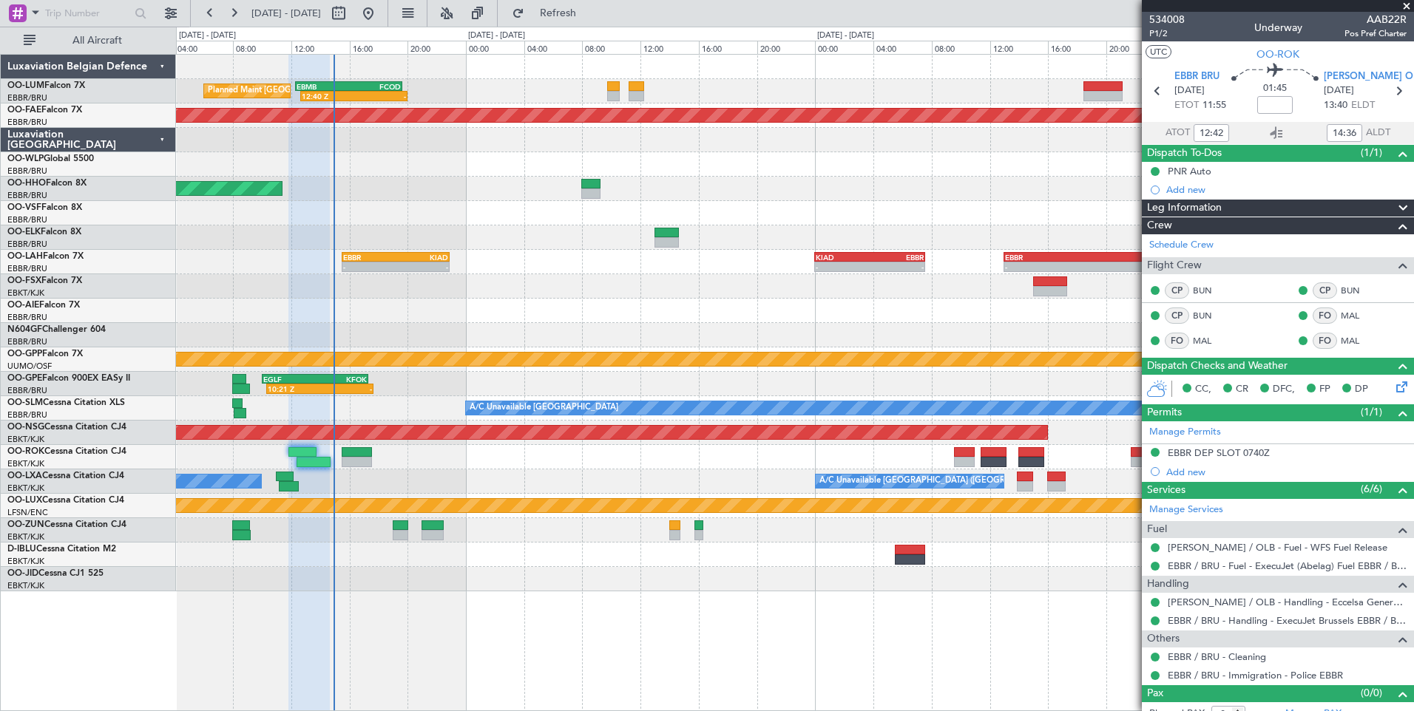
click at [474, 411] on div "Planned Maint Brussels (Brussels National) 12:40 Z - EBMB 12:20 Z FCOD 19:40 Z …" at bounding box center [794, 323] width 1237 height 537
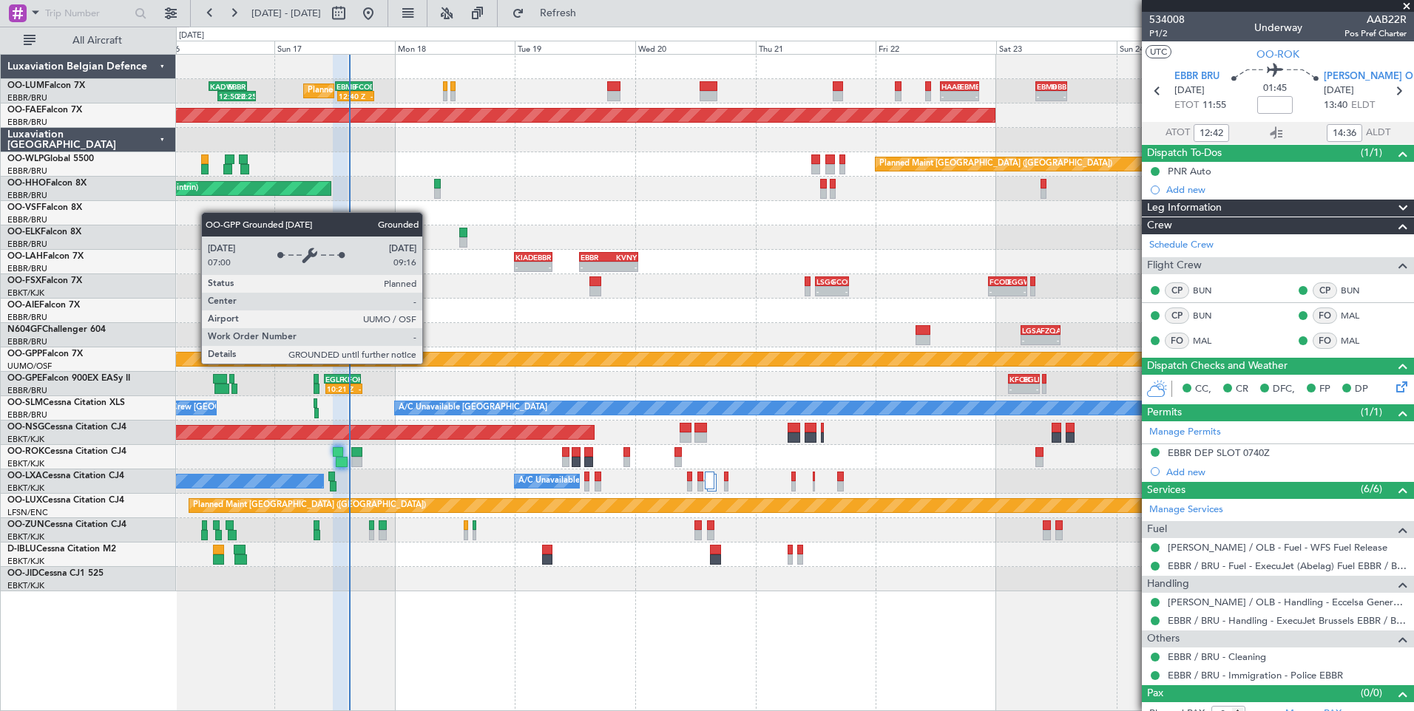
click at [490, 379] on div "10:21 Z - EGLF 10:00 Z KFOK 17:20 Z KFOK 02:30 Z EGLF 08:45 Z - - No Crew Bruss…" at bounding box center [794, 384] width 1237 height 24
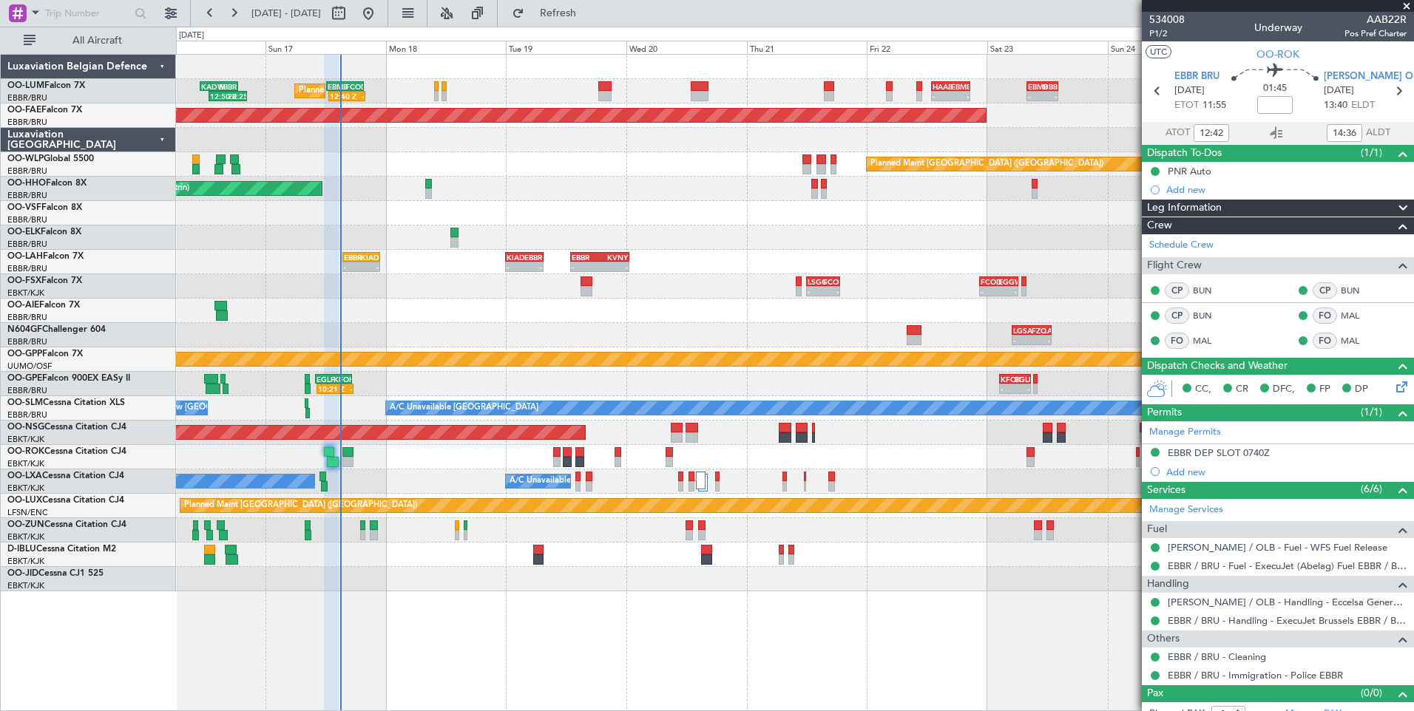
click at [463, 303] on div "12:40 Z - EBMB 12:20 Z FCOD 19:40 Z Planned Maint Brussels (Brussels National) …" at bounding box center [794, 323] width 1237 height 537
click at [396, 478] on div "No Crew Chambery (Aix-les-bains) A/C Unavailable Brussels (Brussels National) P…" at bounding box center [794, 482] width 1237 height 24
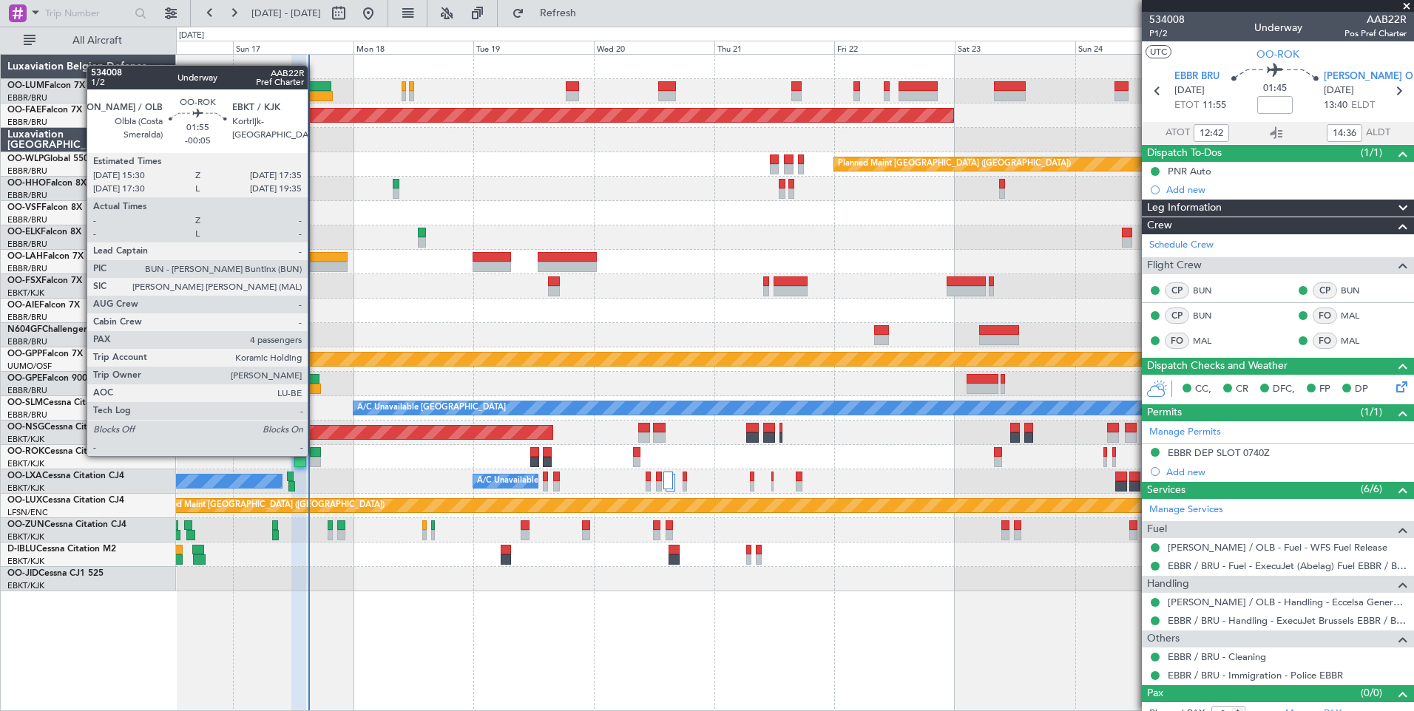
click at [314, 455] on div at bounding box center [315, 452] width 11 height 10
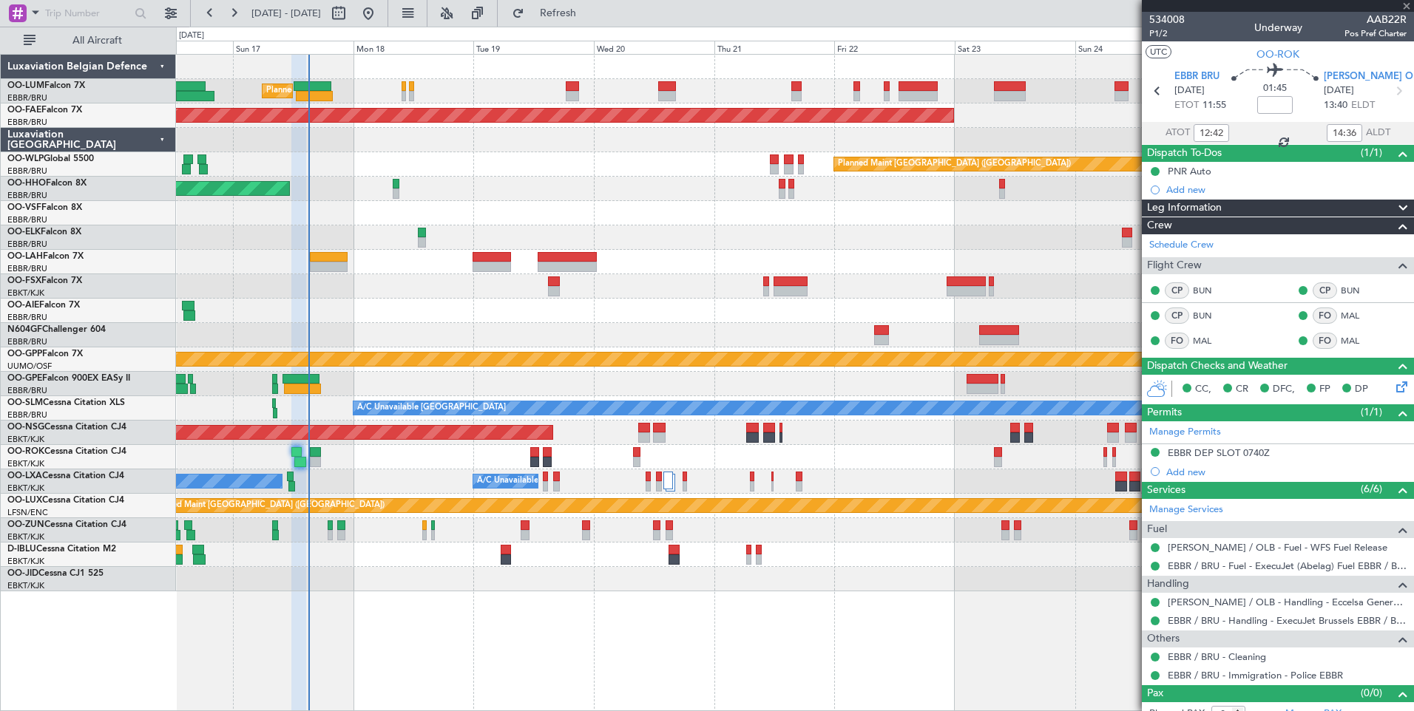
type input "-00:05"
type input "4"
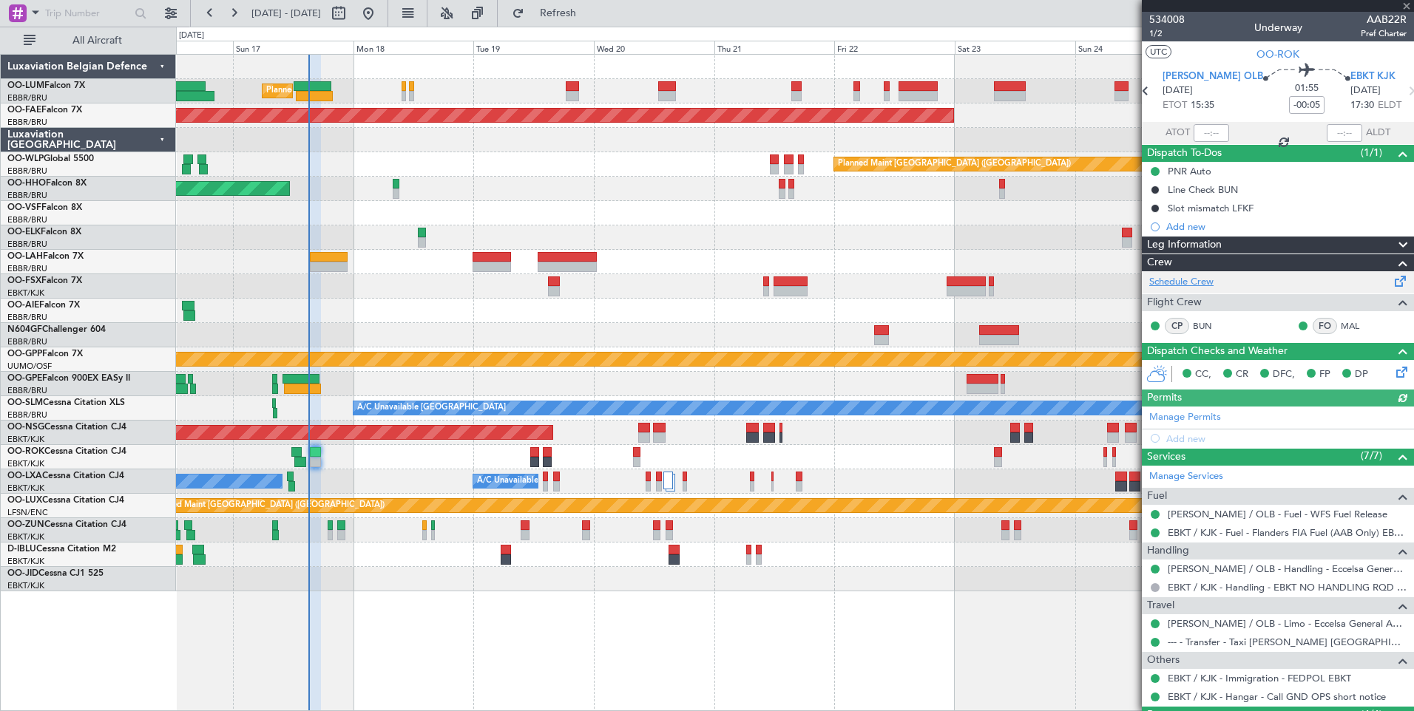
click at [1197, 281] on link "Schedule Crew" at bounding box center [1181, 282] width 64 height 15
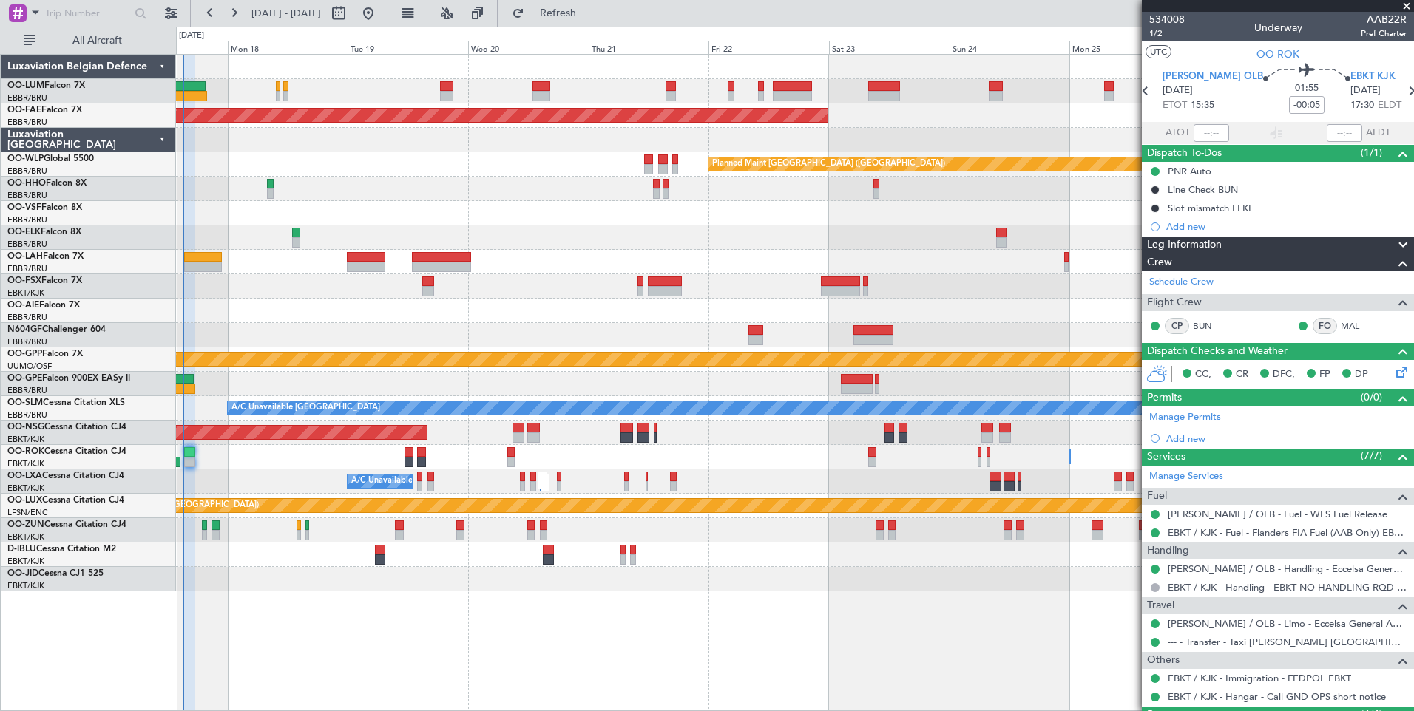
click at [552, 301] on div "Planned Maint Brussels (Brussels National) Planned Maint Brussels (Brussels Nat…" at bounding box center [794, 323] width 1237 height 537
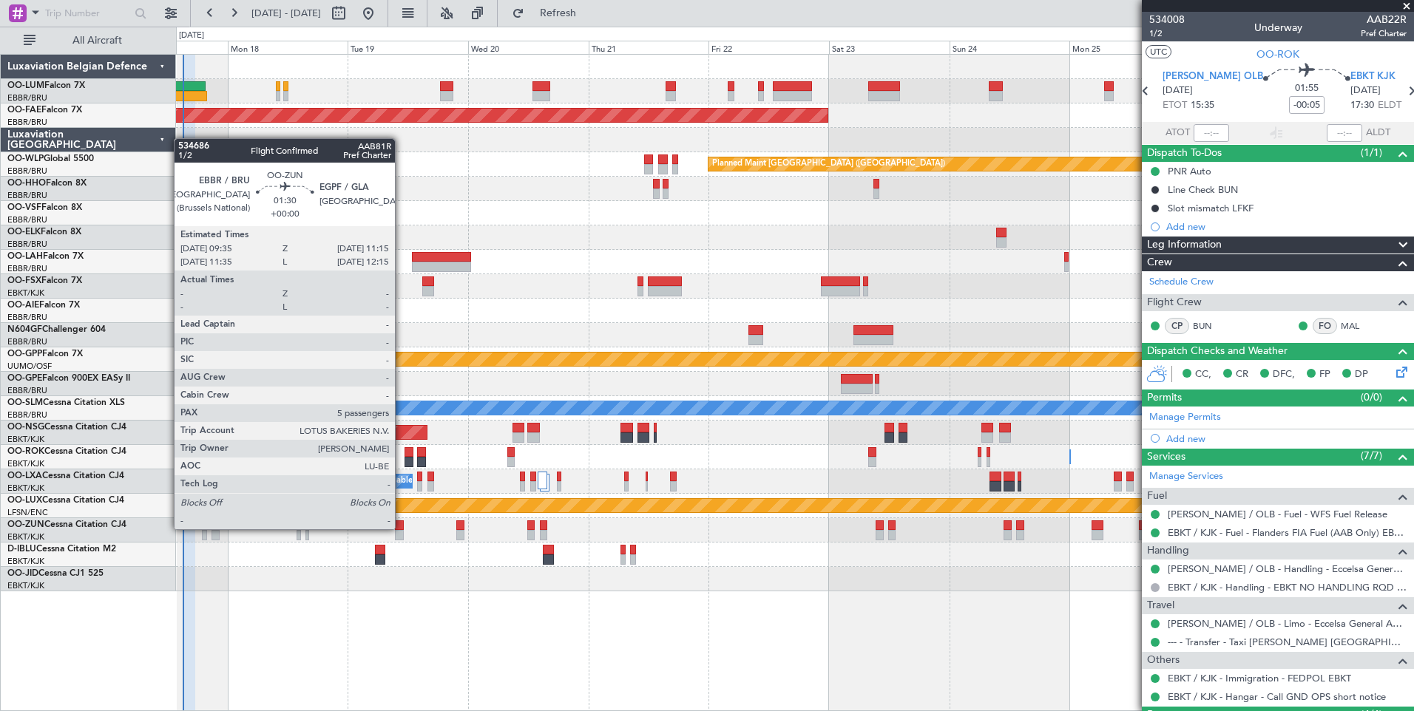
click at [402, 529] on div at bounding box center [399, 526] width 9 height 10
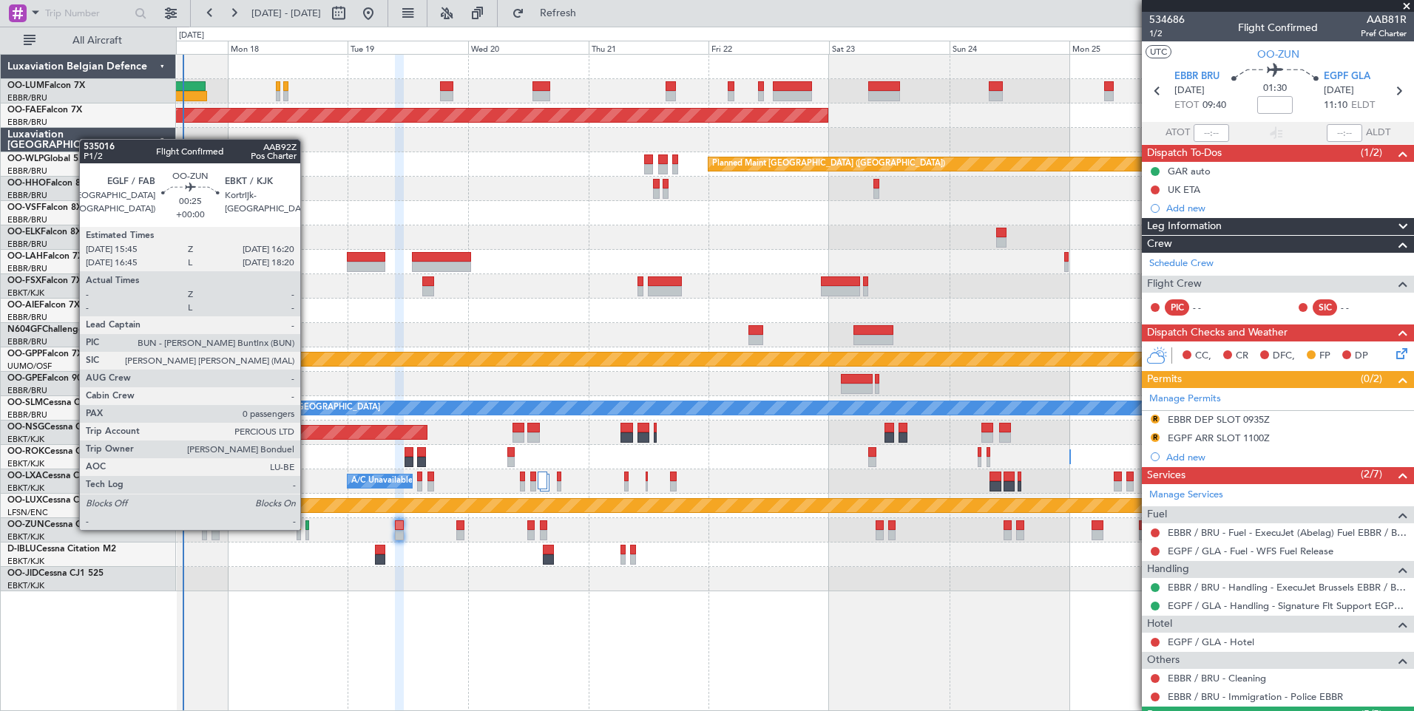
click at [307, 529] on div at bounding box center [306, 526] width 3 height 10
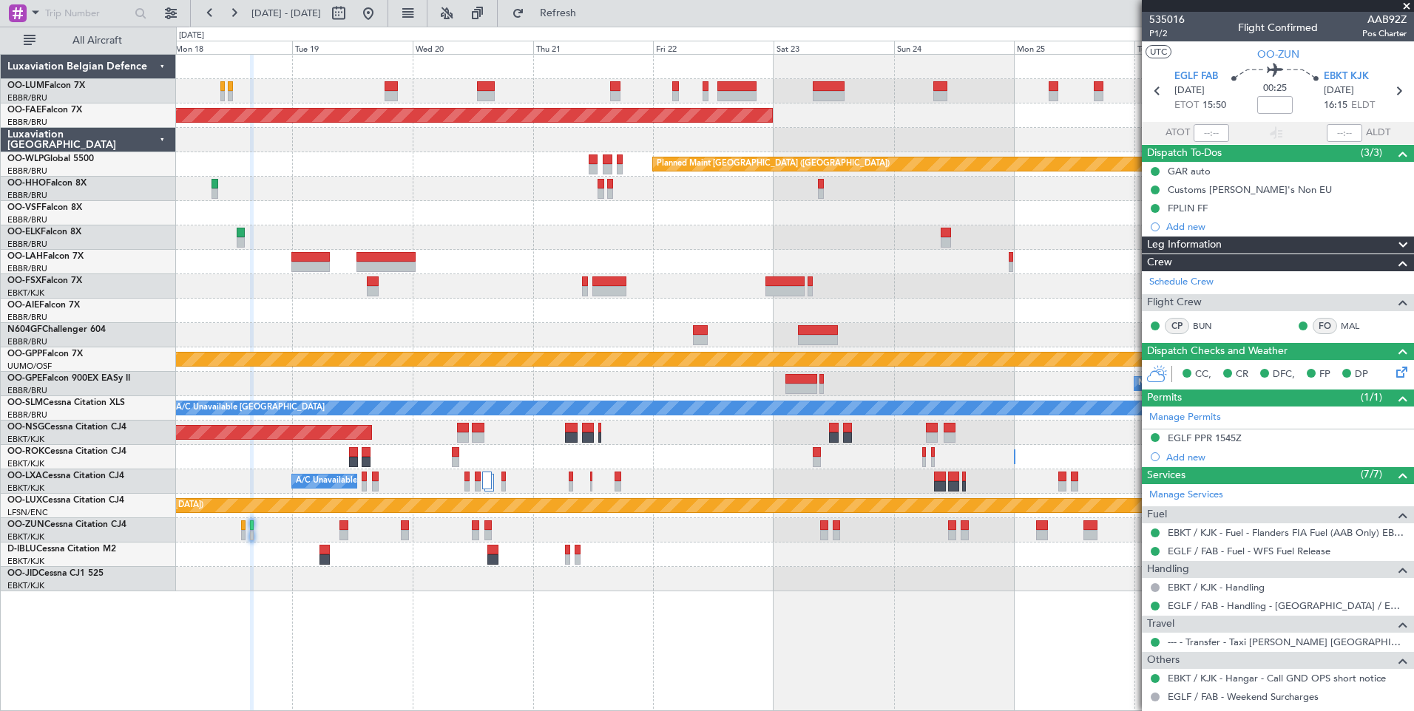
click at [373, 570] on div "Planned Maint Brussels (Brussels National) Planned Maint Brussels (Brussels Nat…" at bounding box center [794, 323] width 1237 height 537
click at [316, 556] on div at bounding box center [794, 555] width 1237 height 24
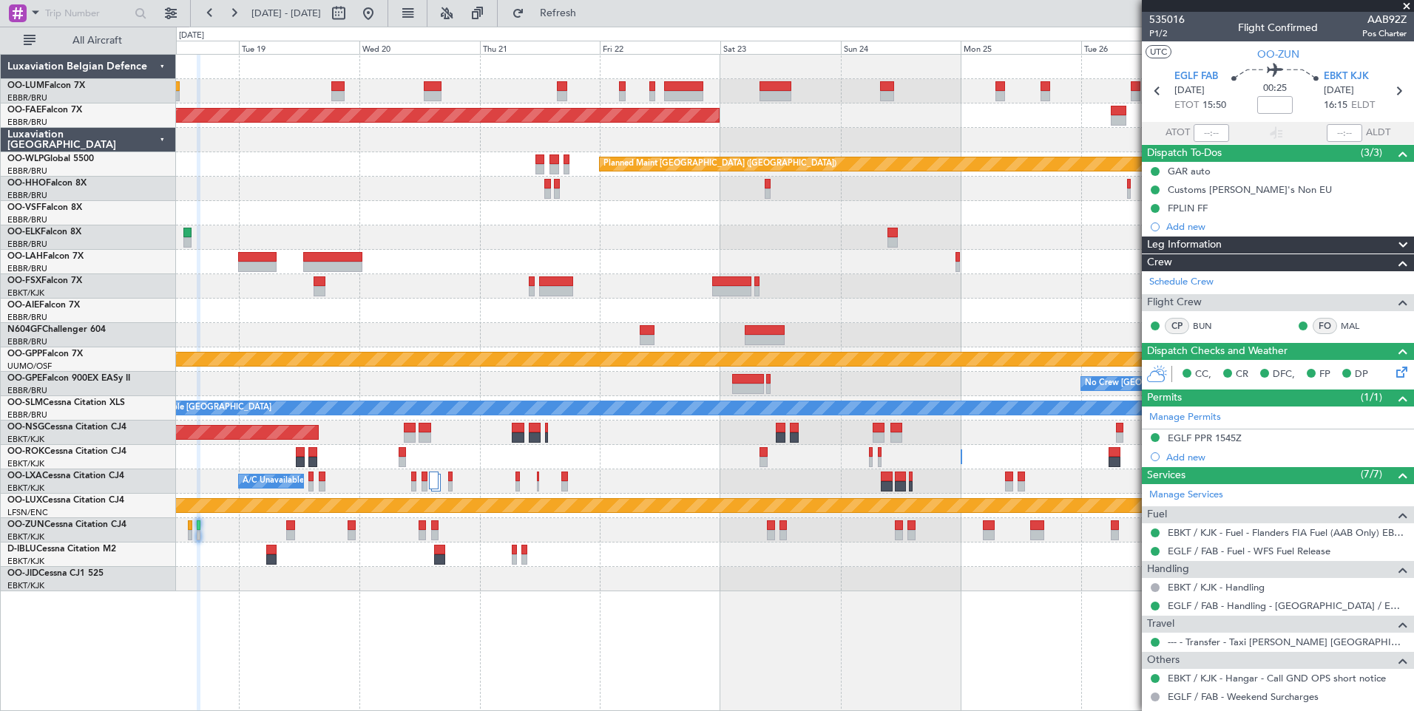
click at [348, 556] on div at bounding box center [794, 555] width 1237 height 24
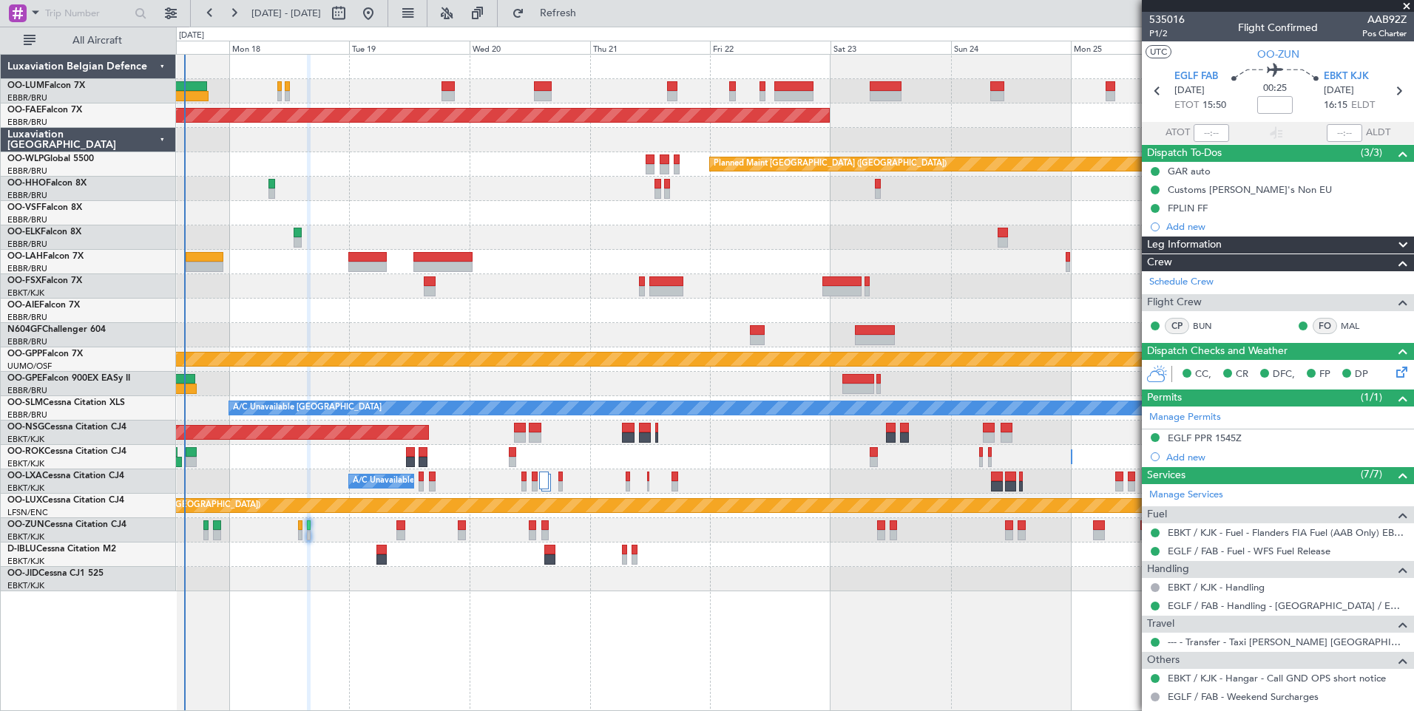
click at [384, 575] on div at bounding box center [794, 579] width 1237 height 24
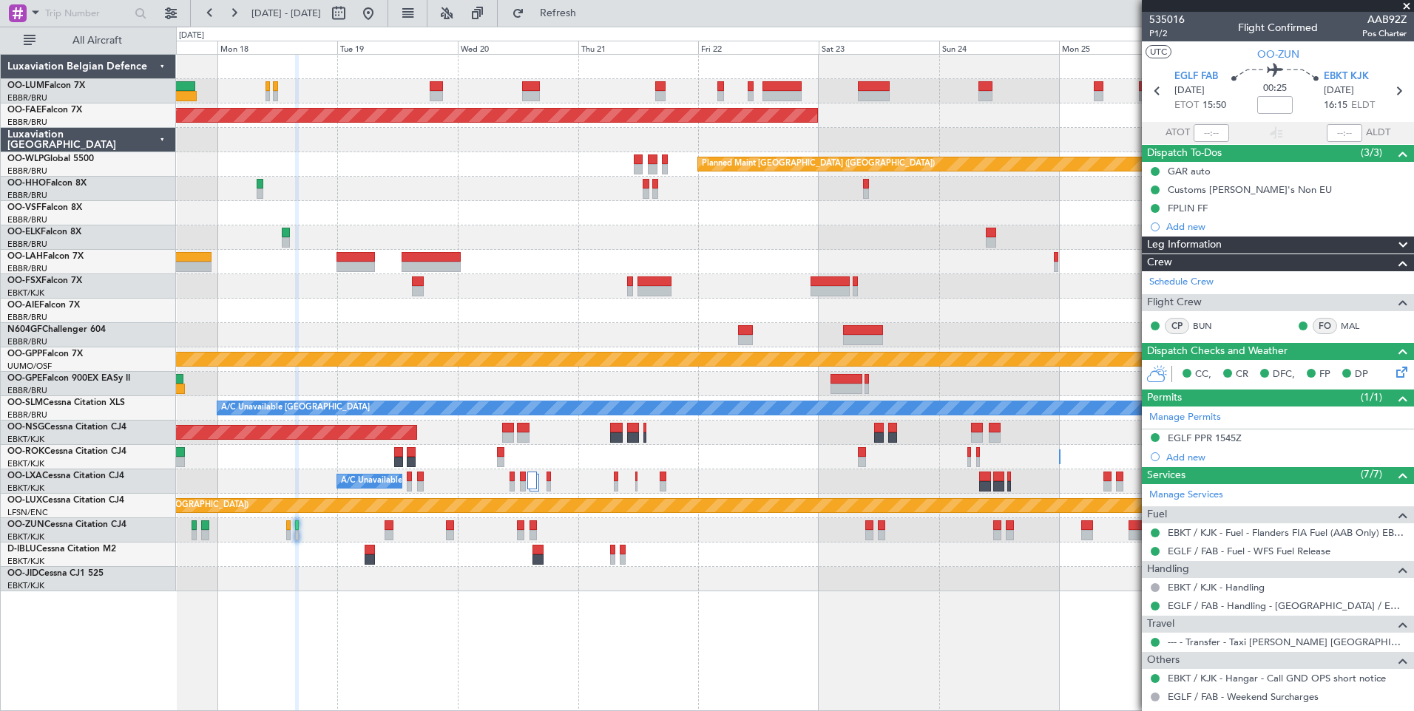
click at [402, 574] on div at bounding box center [794, 579] width 1237 height 24
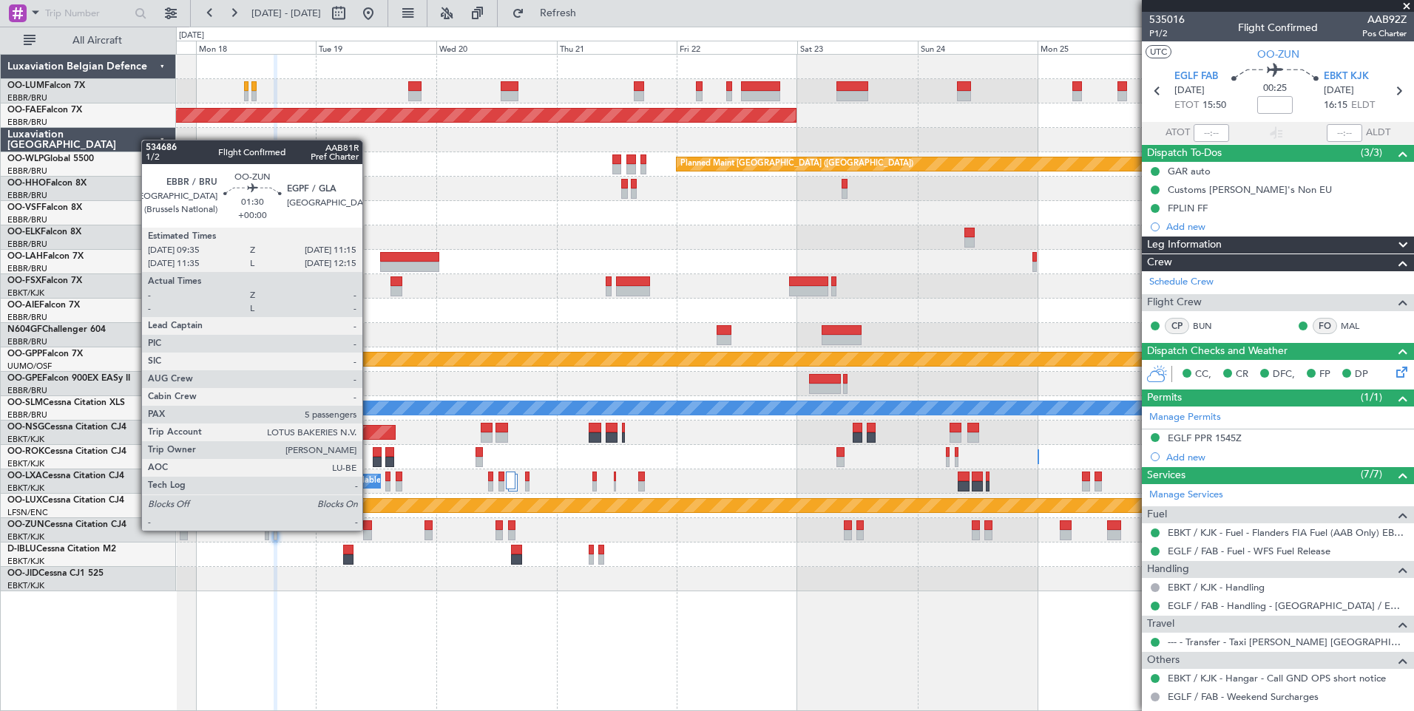
click at [369, 531] on div at bounding box center [367, 535] width 9 height 10
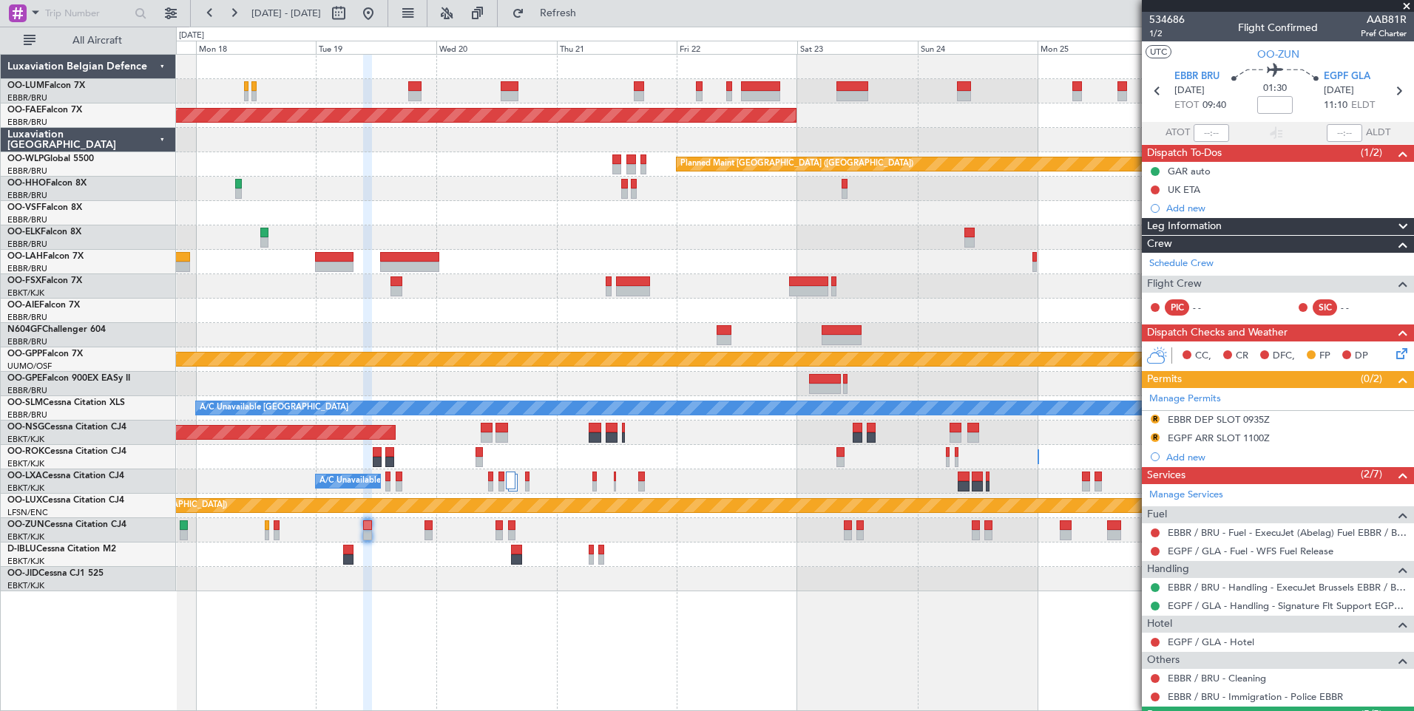
click at [413, 556] on div at bounding box center [794, 555] width 1237 height 24
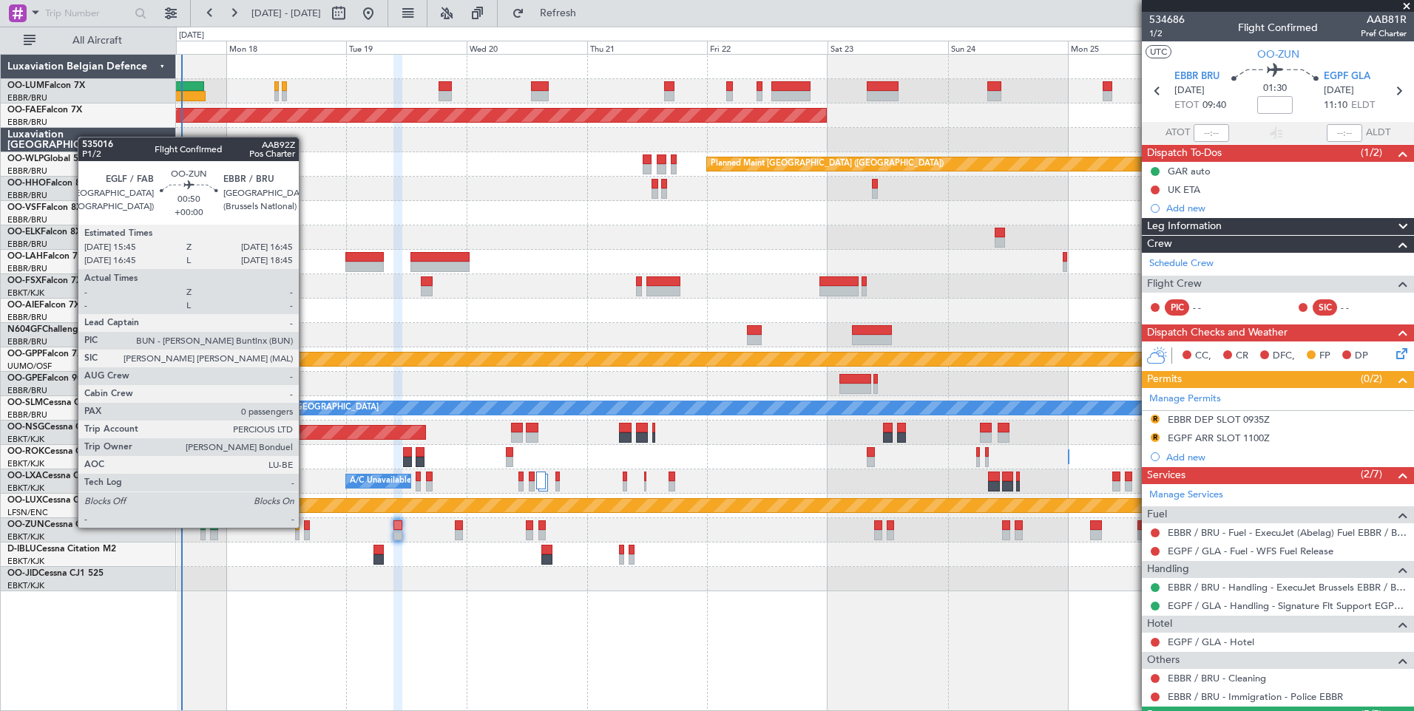
click at [305, 528] on div at bounding box center [306, 526] width 5 height 10
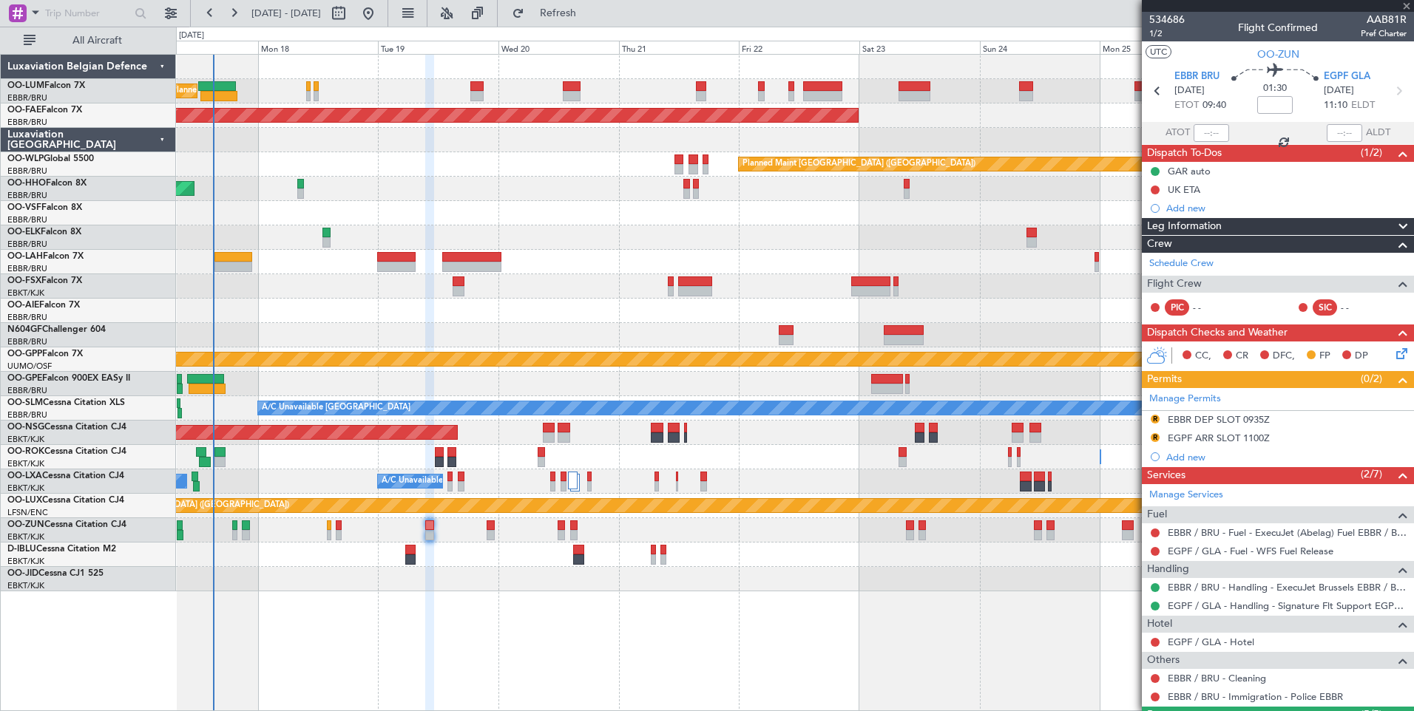
click at [348, 560] on div at bounding box center [794, 555] width 1237 height 24
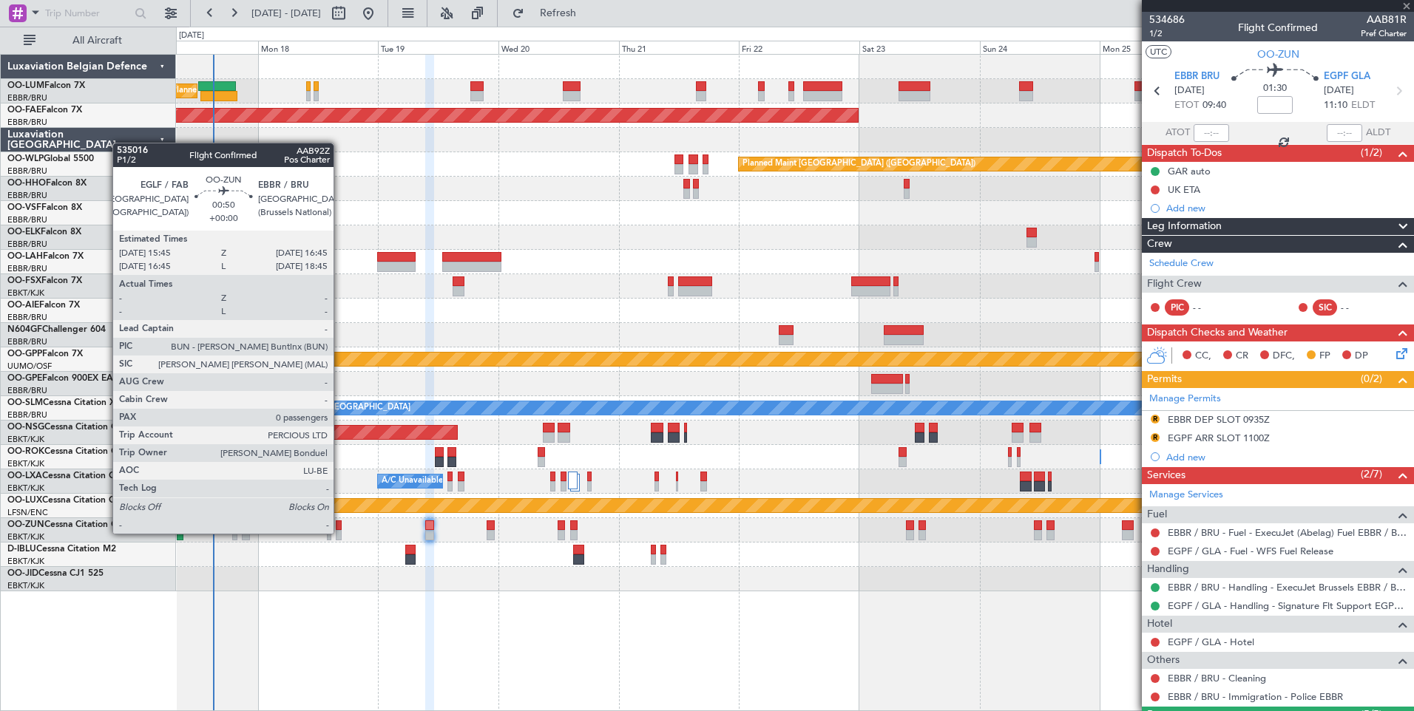
type input "0"
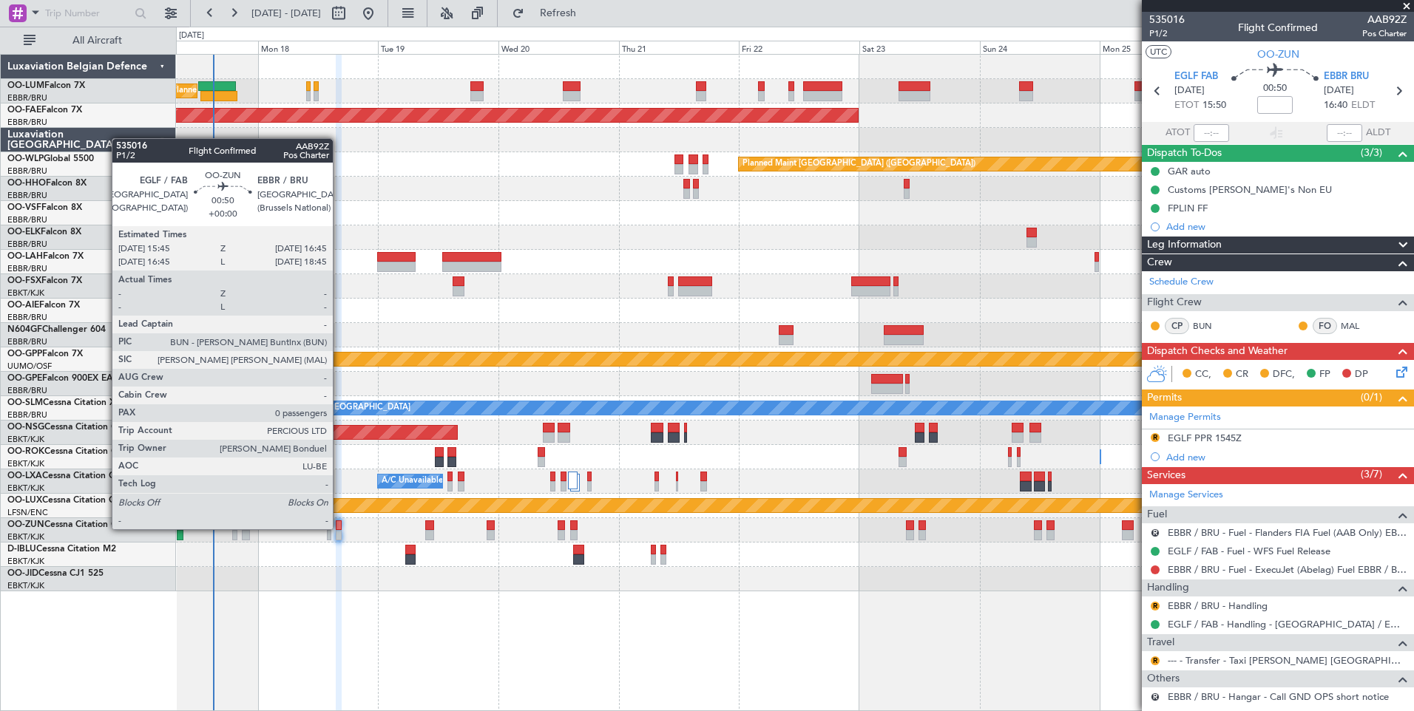
click at [339, 529] on div at bounding box center [338, 526] width 5 height 10
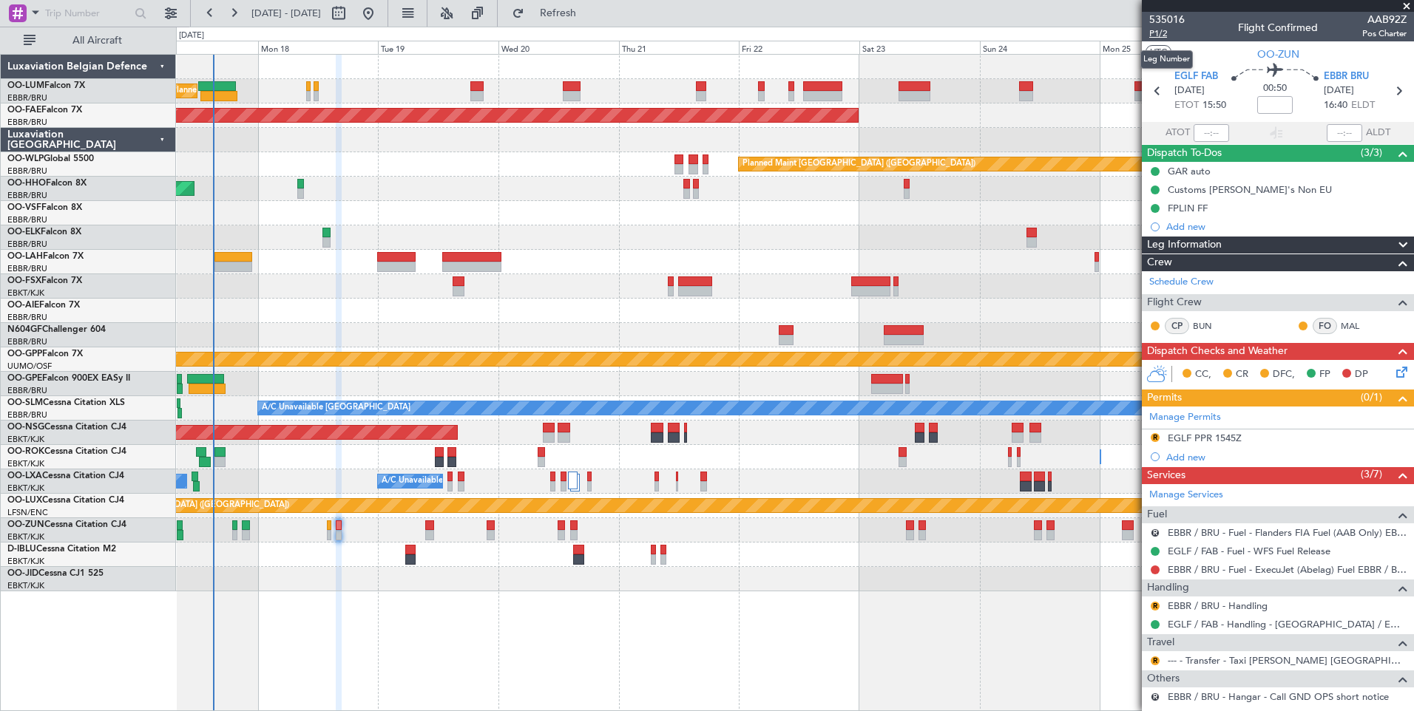
click at [1162, 35] on span "P1/2" at bounding box center [1166, 33] width 35 height 13
click at [628, 516] on div "Planned Maint Brussels (Brussels National) Planned Maint Brussels (Brussels Nat…" at bounding box center [794, 323] width 1237 height 537
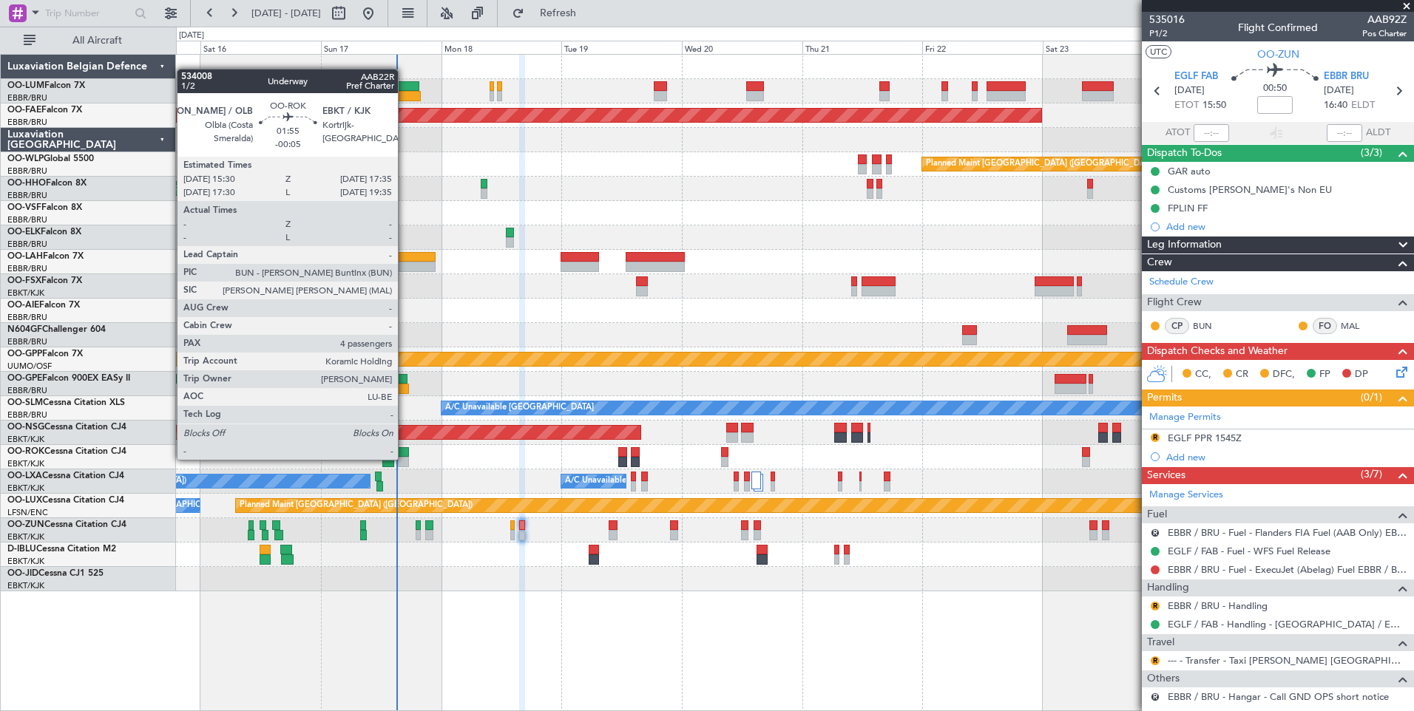
click at [405, 458] on div at bounding box center [403, 462] width 11 height 10
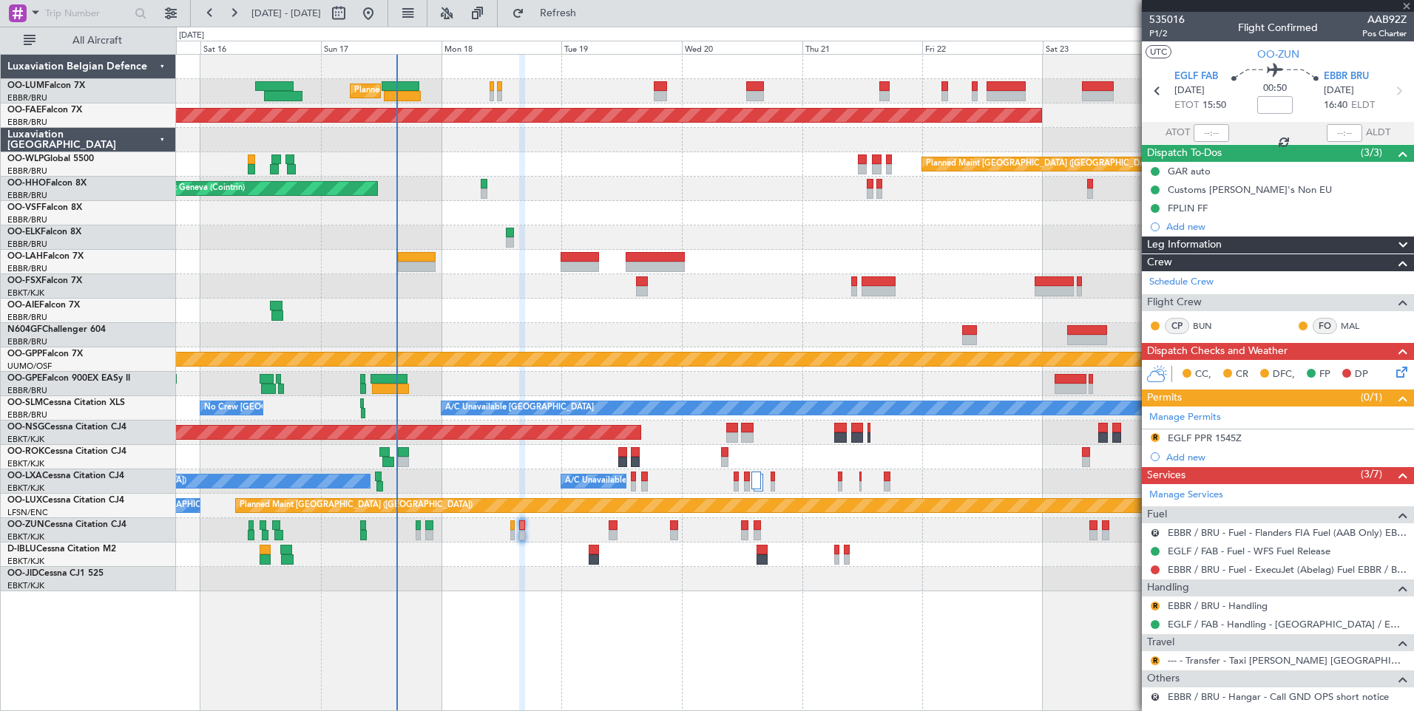
type input "-00:05"
type input "4"
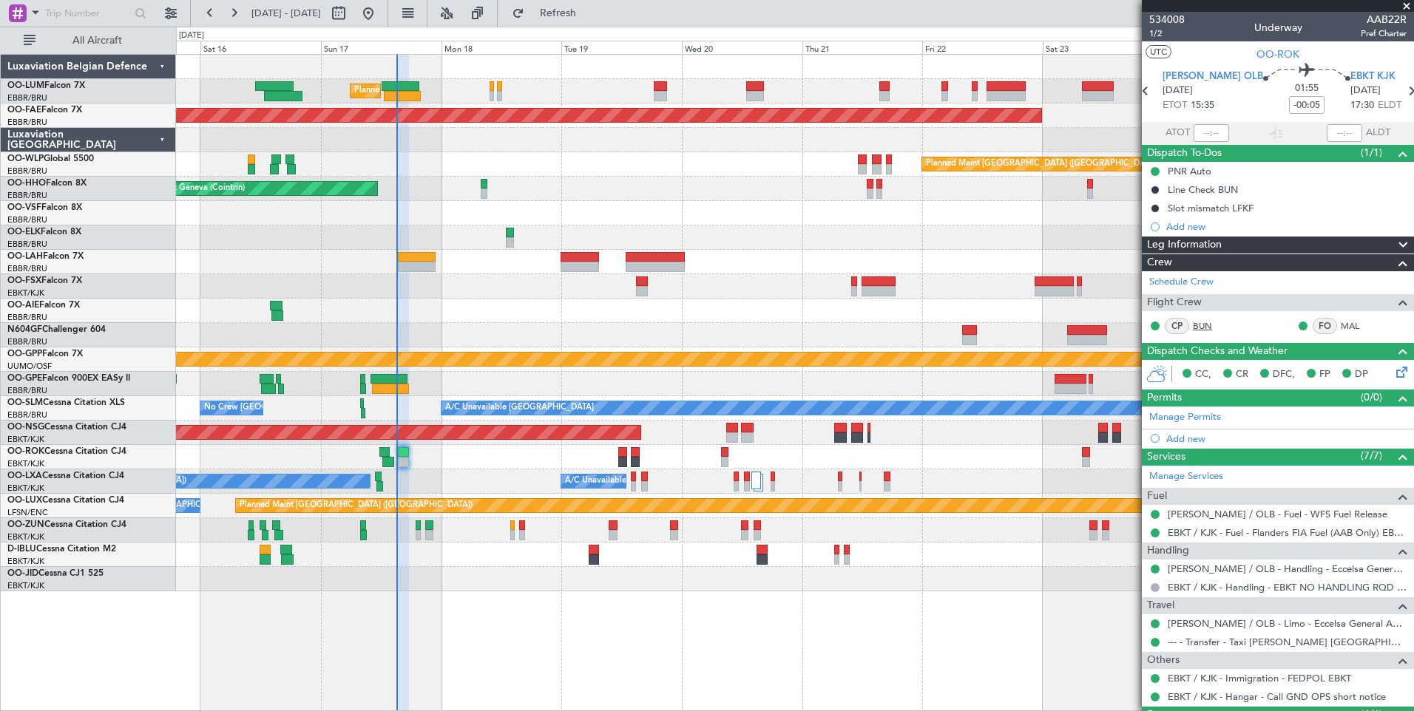
click at [1207, 324] on link "BUN" at bounding box center [1209, 325] width 33 height 13
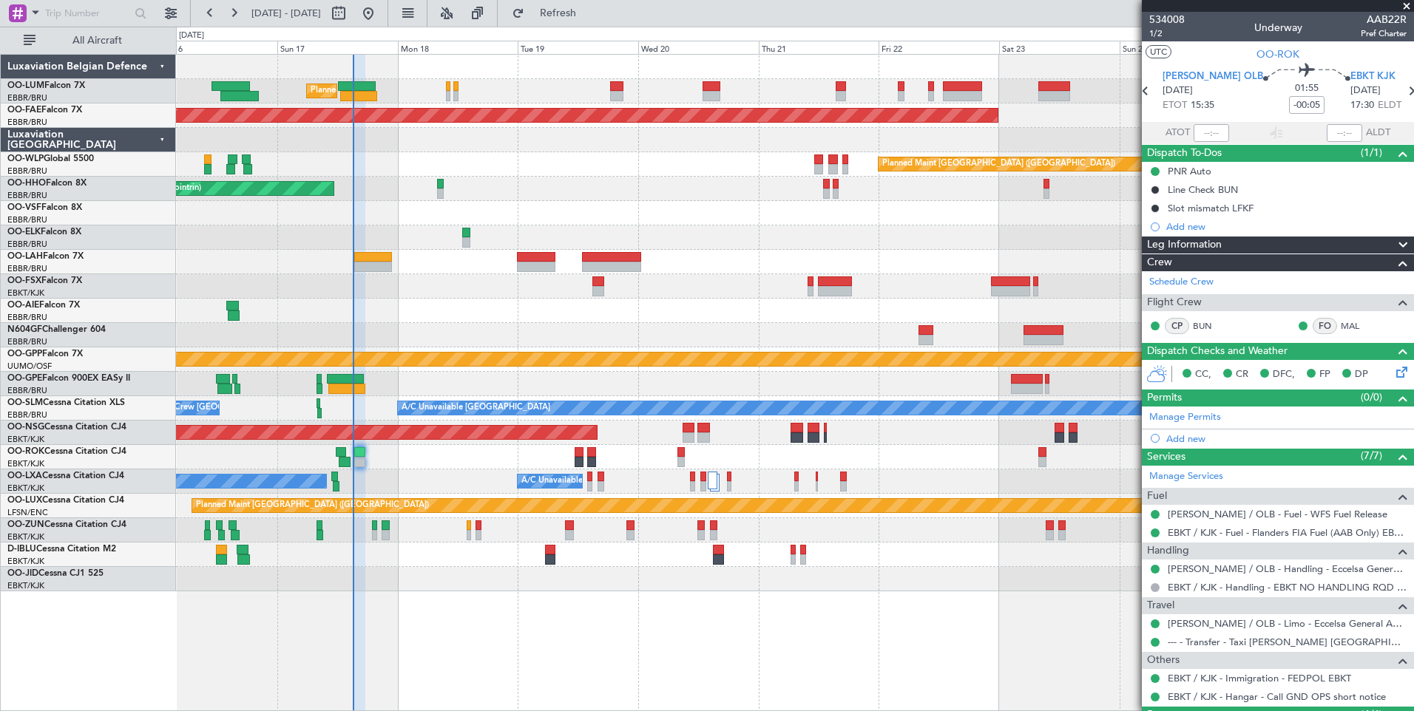
click at [419, 464] on div "Owner Kortrijk-Wevelgem Owner Kortrijk-Wevelgem" at bounding box center [794, 457] width 1237 height 24
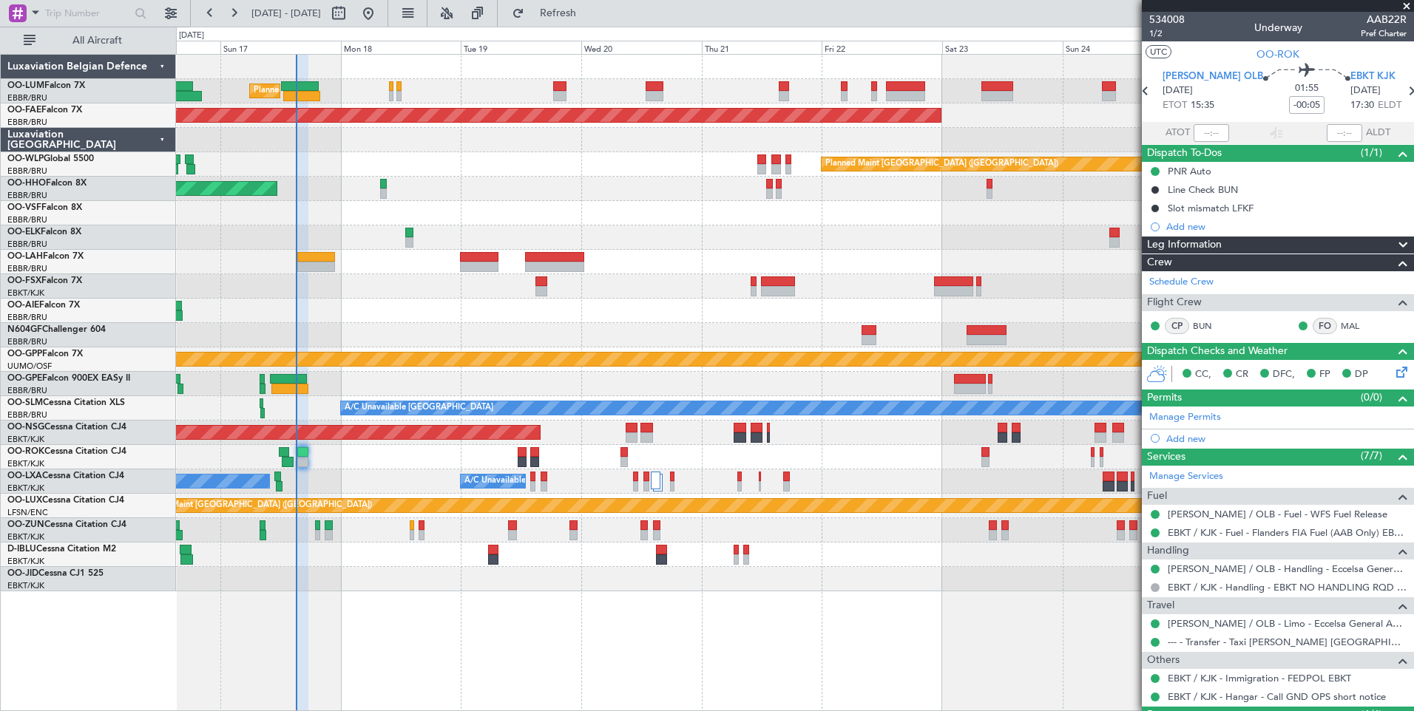
click at [379, 465] on div "Owner Kortrijk-Wevelgem Owner Kortrijk-Wevelgem" at bounding box center [794, 457] width 1237 height 24
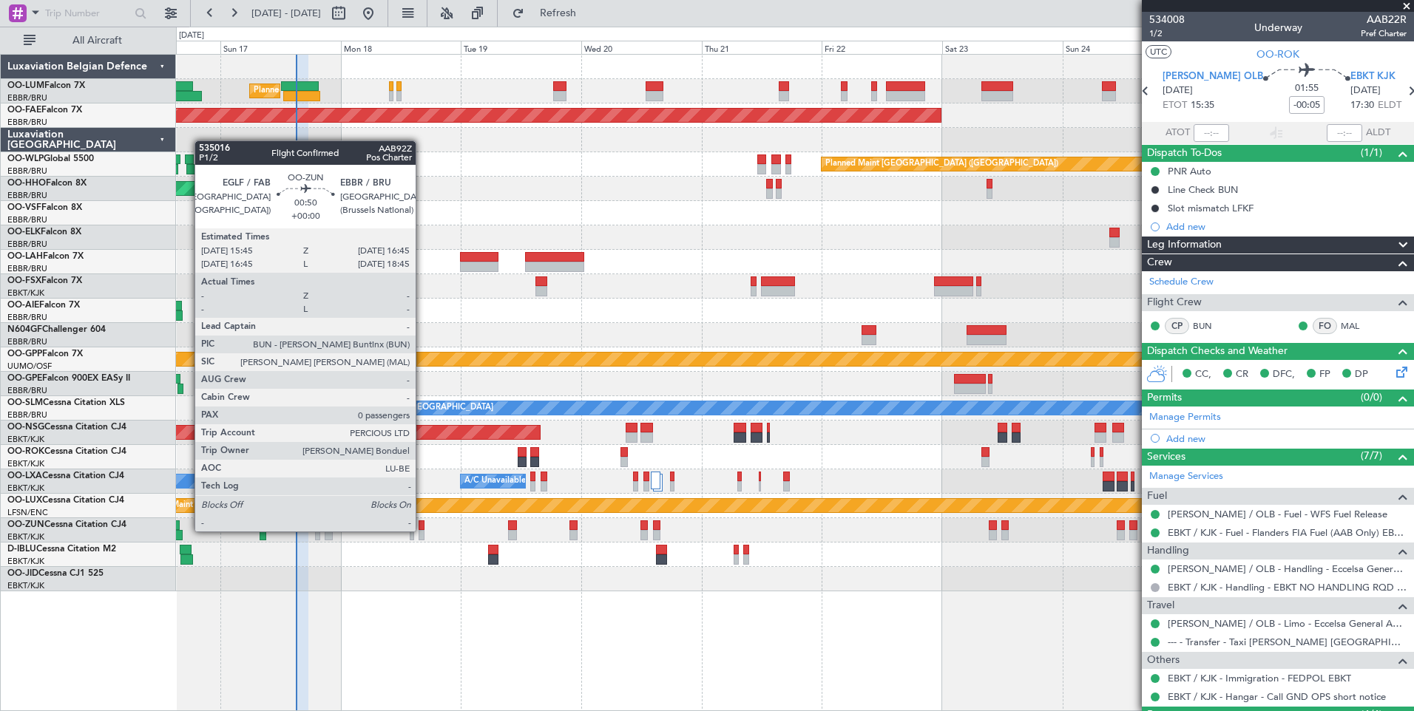
click at [422, 532] on div at bounding box center [421, 535] width 5 height 10
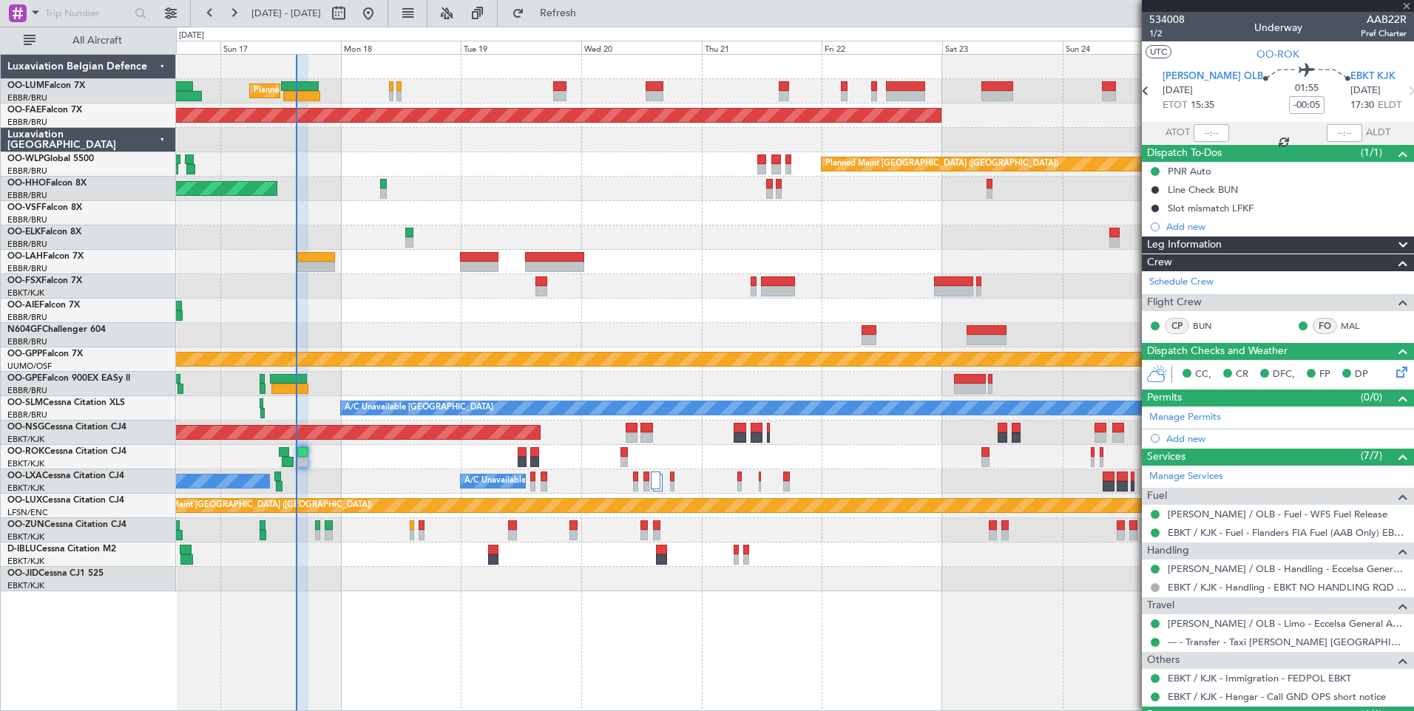
type input "0"
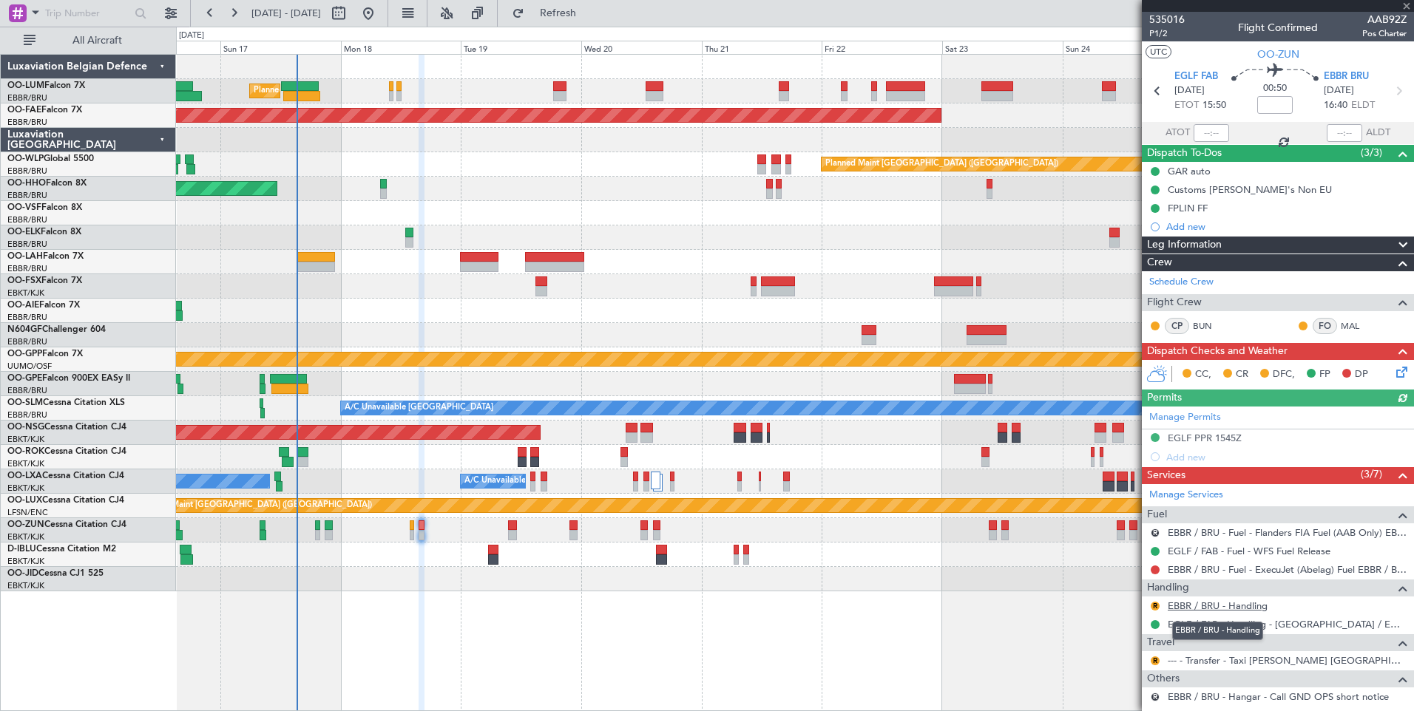
click at [1256, 605] on link "EBBR / BRU - Handling" at bounding box center [1218, 606] width 100 height 13
click at [581, 18] on span "Refresh" at bounding box center [558, 13] width 62 height 10
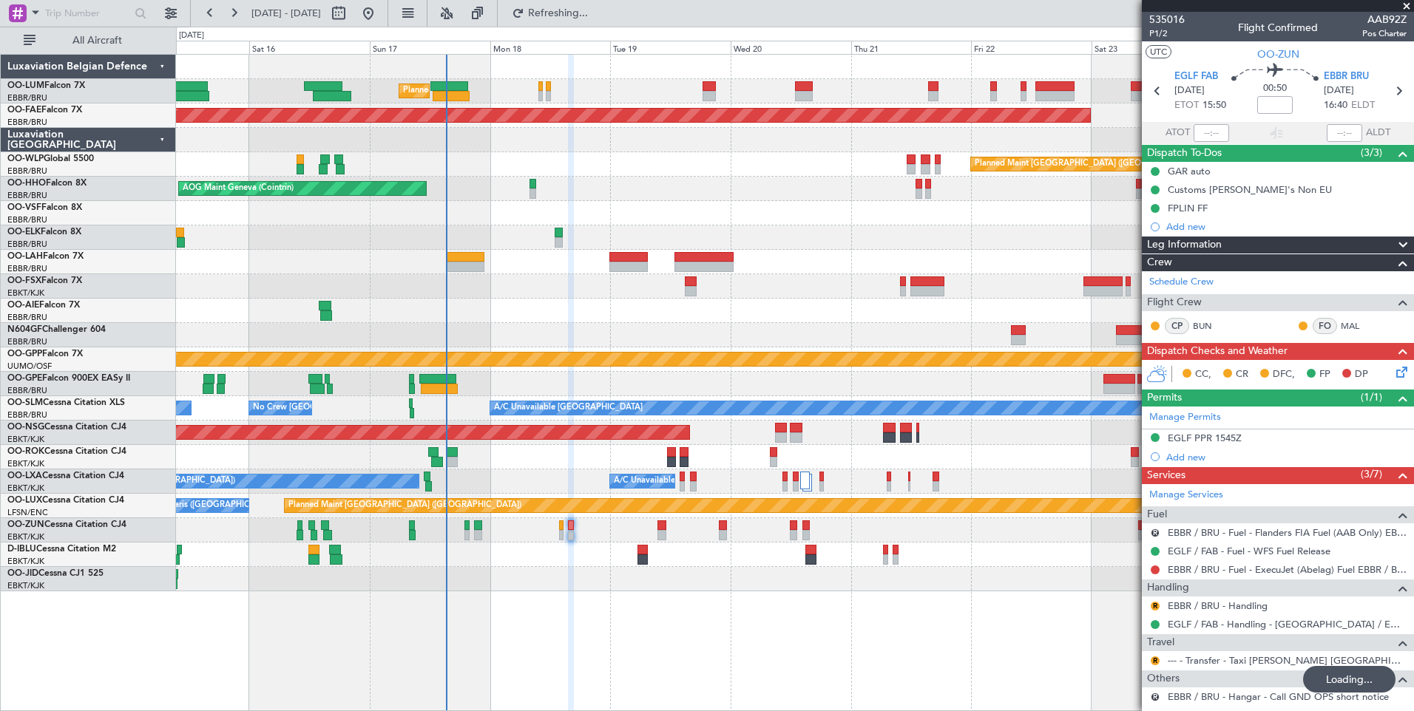
click at [576, 538] on div "Unplanned Maint [GEOGRAPHIC_DATA] ([GEOGRAPHIC_DATA])" at bounding box center [794, 530] width 1237 height 24
click at [1154, 660] on button "R" at bounding box center [1155, 661] width 9 height 9
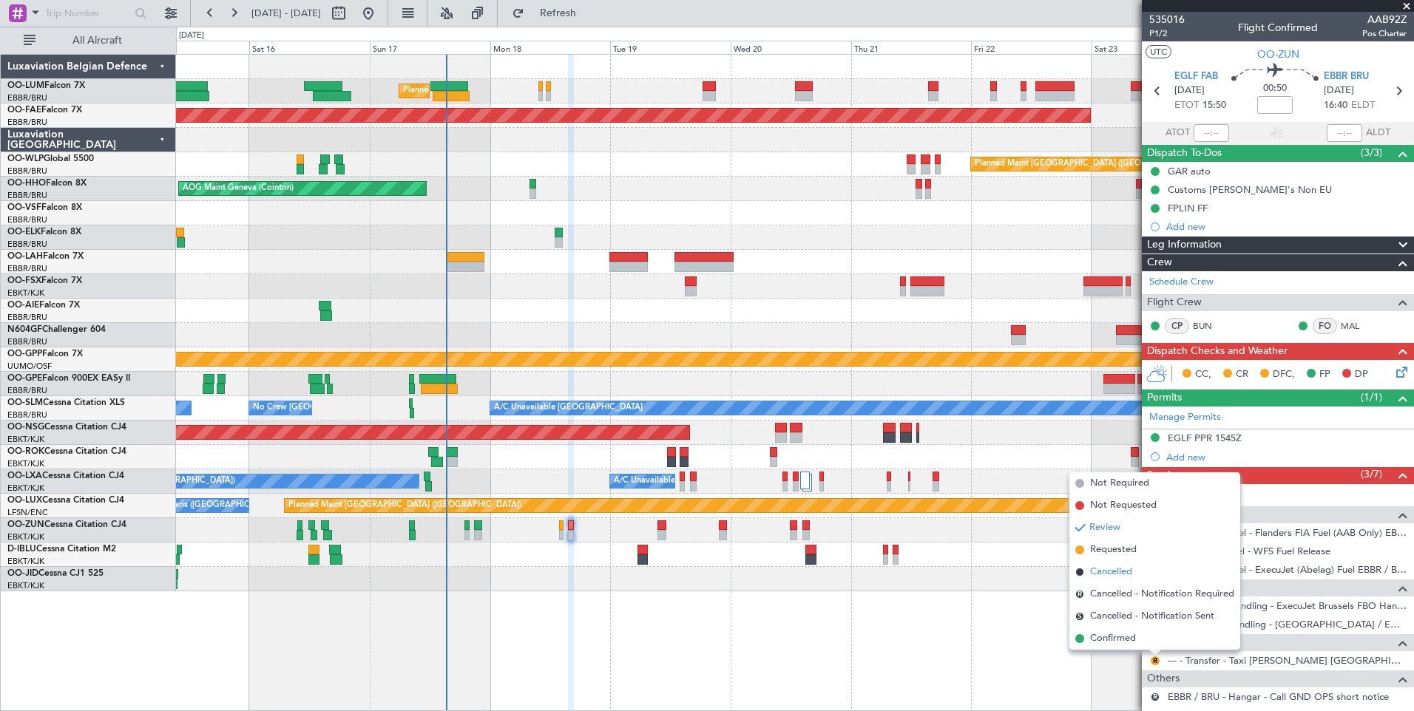
click at [1107, 572] on span "Cancelled" at bounding box center [1111, 572] width 42 height 15
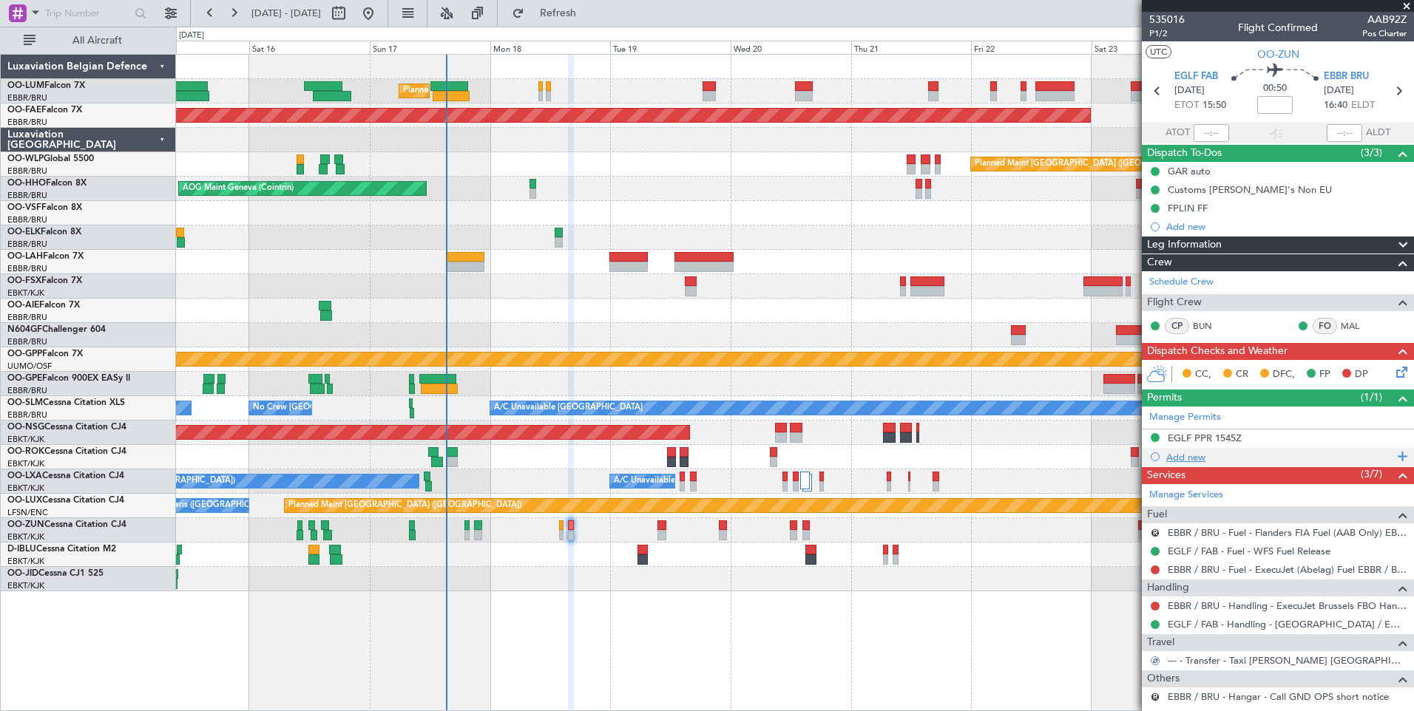
click at [1193, 456] on div "Add new" at bounding box center [1279, 457] width 227 height 13
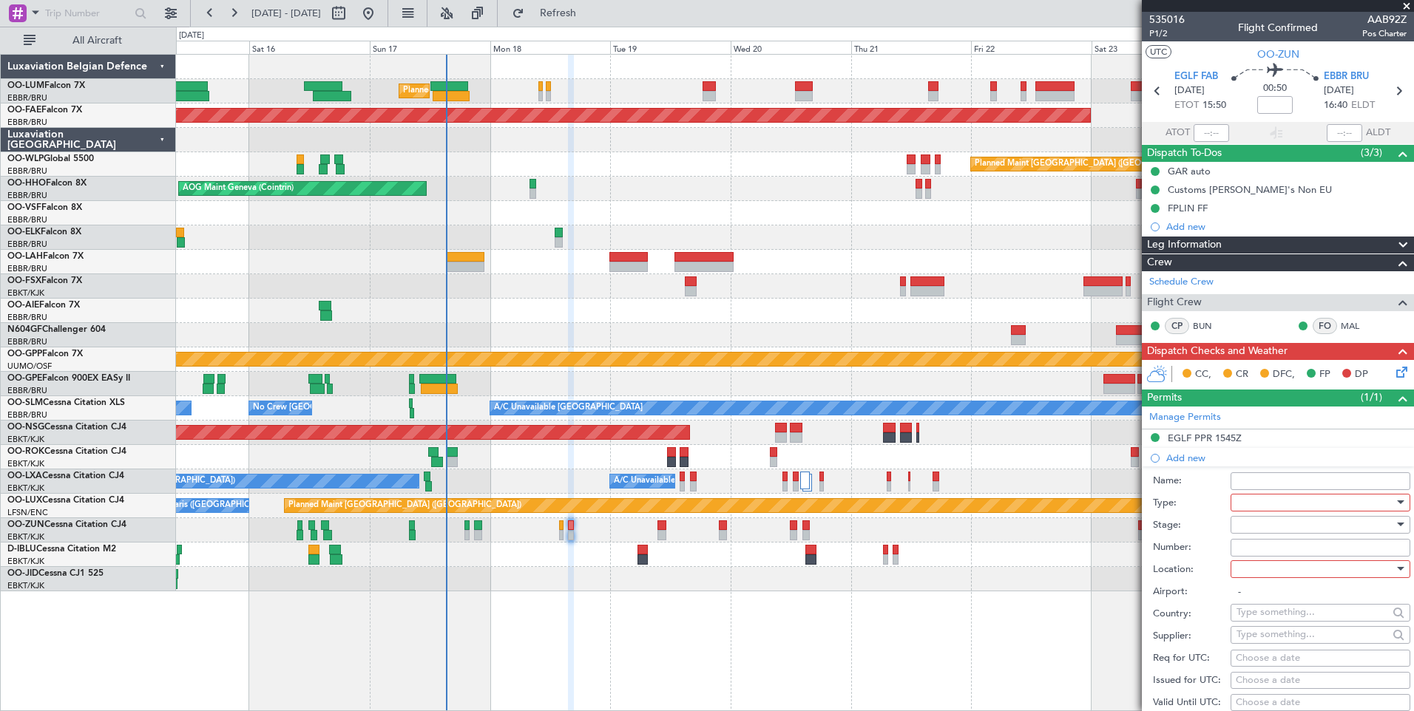
click at [1245, 507] on div at bounding box center [1315, 503] width 158 height 22
click at [1271, 642] on span "Slot" at bounding box center [1314, 642] width 155 height 22
click at [1262, 525] on div at bounding box center [1315, 525] width 158 height 22
click at [1270, 576] on span "Not Requested" at bounding box center [1314, 577] width 155 height 22
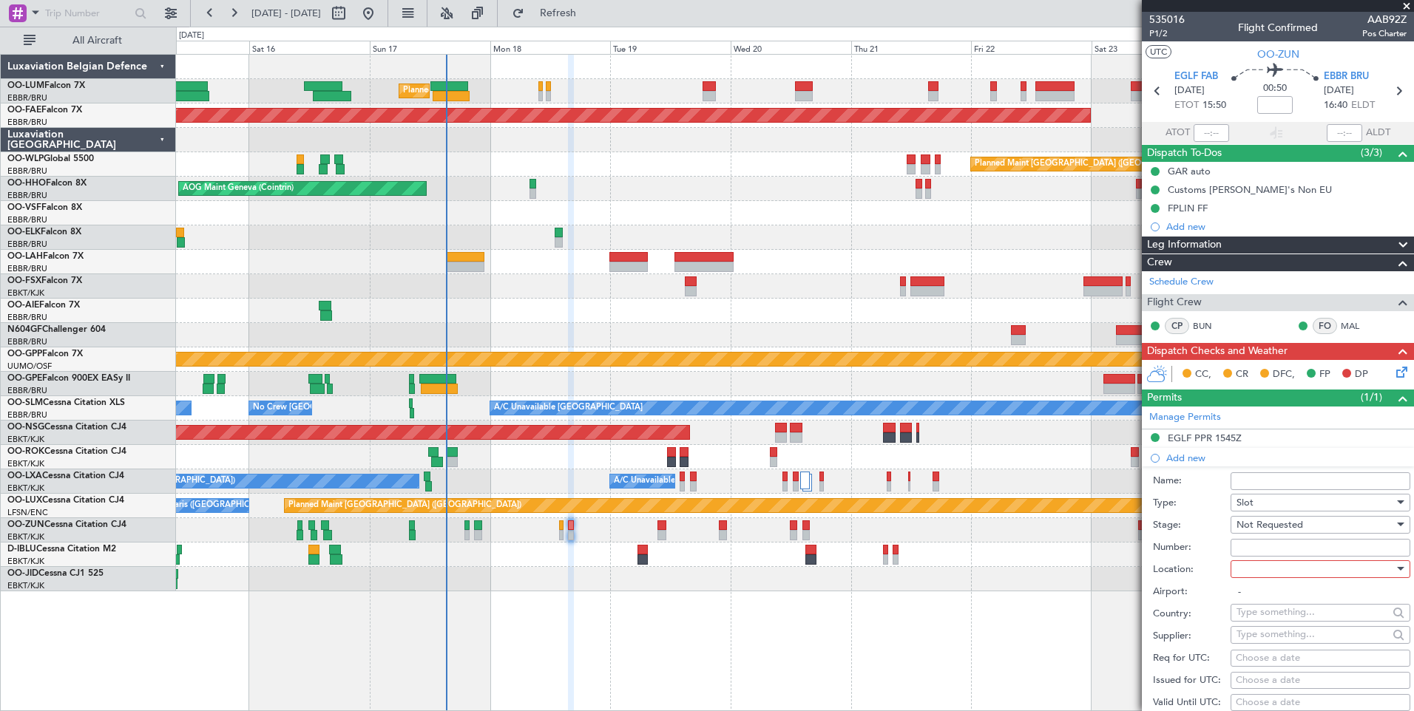
click at [1262, 570] on div at bounding box center [1315, 569] width 158 height 22
click at [1261, 598] on span "Departure" at bounding box center [1314, 599] width 155 height 22
click at [1265, 556] on div "Number:" at bounding box center [1281, 548] width 257 height 22
click at [1256, 574] on span "Departure" at bounding box center [1258, 569] width 45 height 13
click at [1261, 643] on span "Arrival" at bounding box center [1314, 643] width 155 height 22
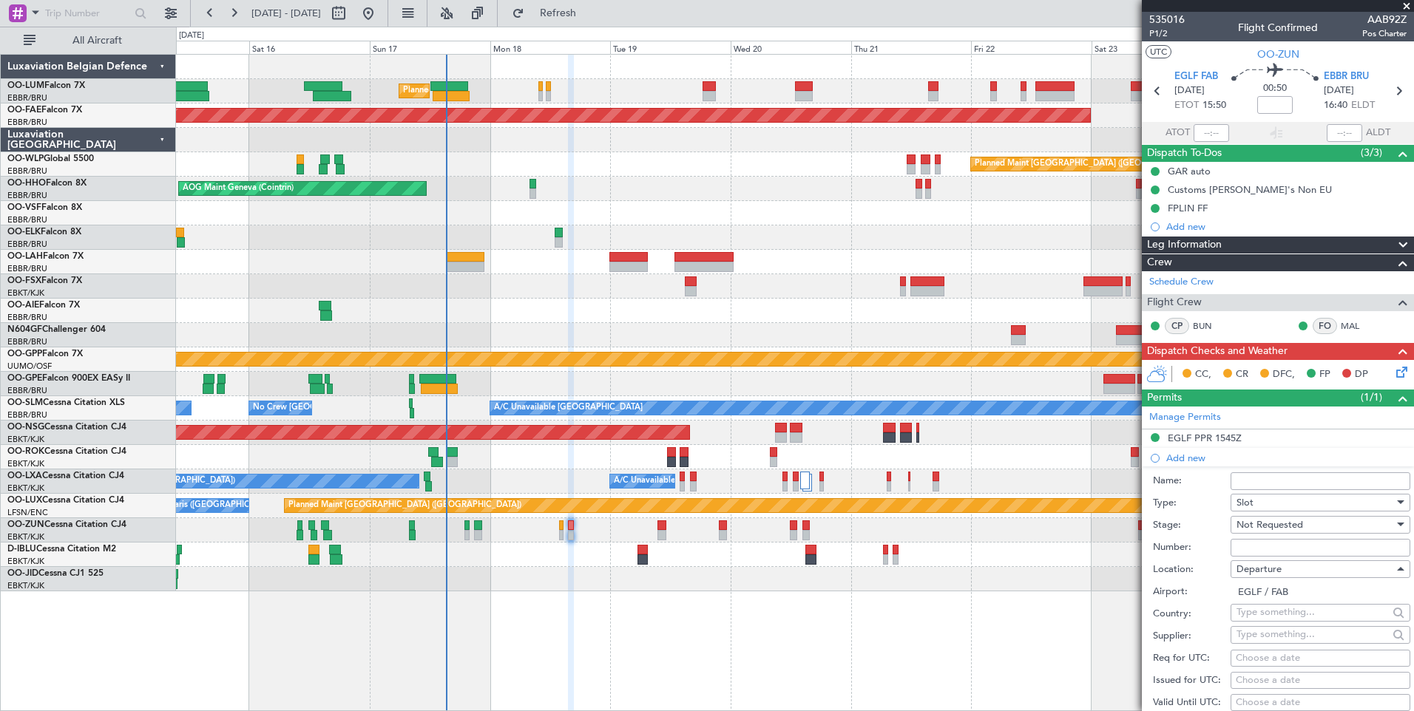
type input "EBBR / BRU"
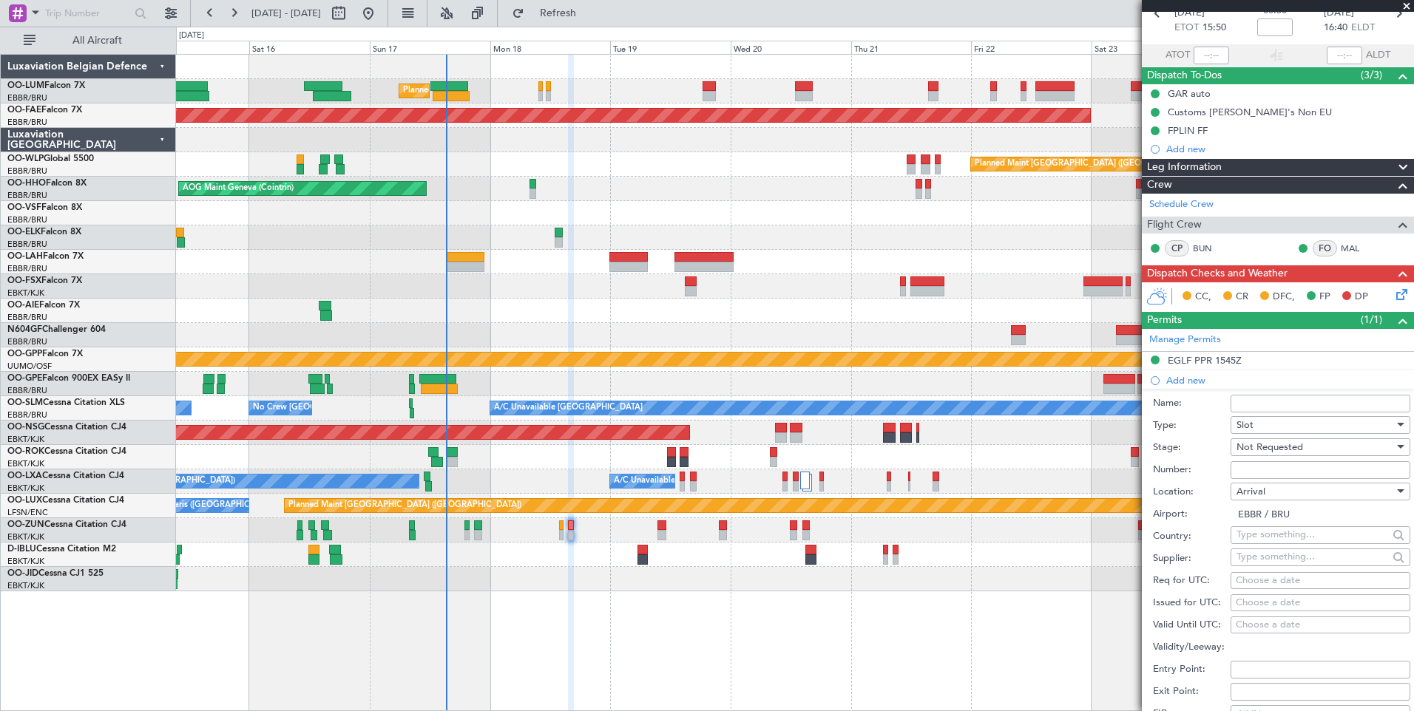
scroll to position [148, 0]
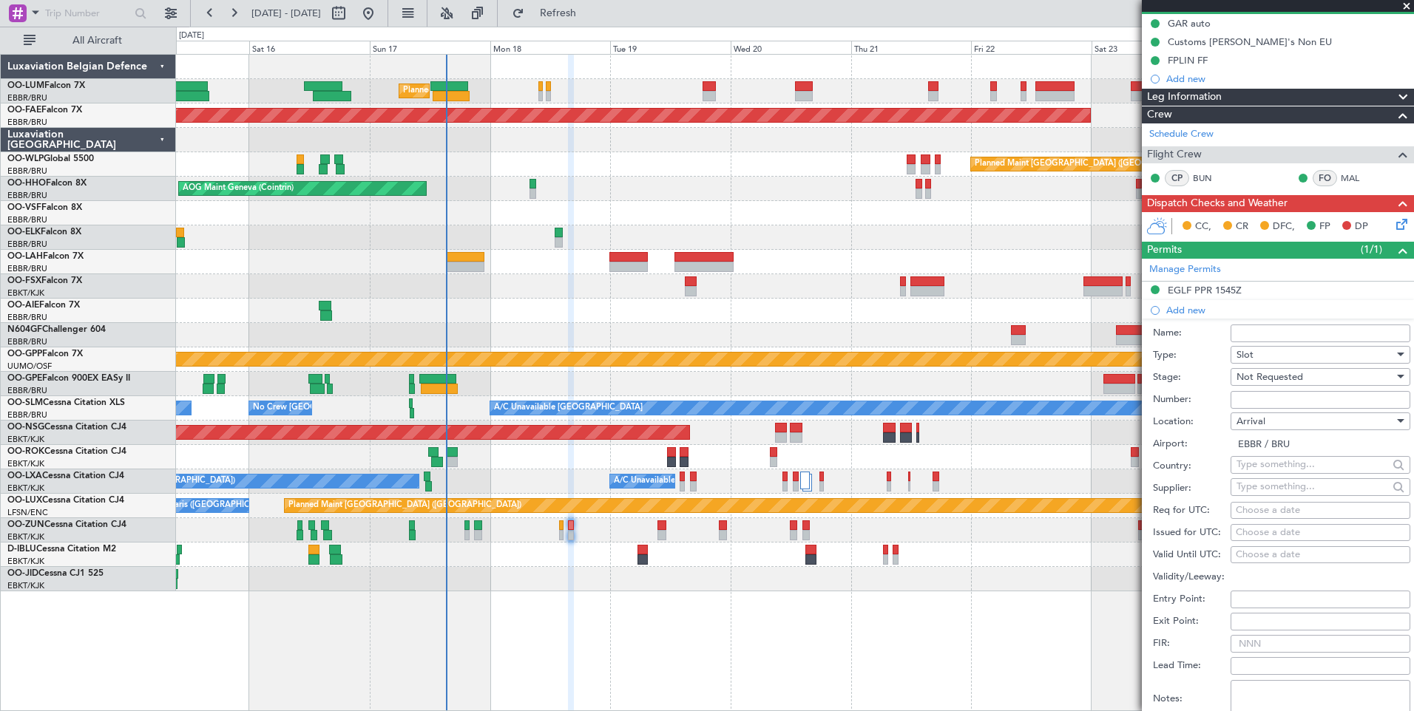
click at [1253, 510] on div "Choose a date" at bounding box center [1320, 511] width 169 height 15
select select "8"
select select "2025"
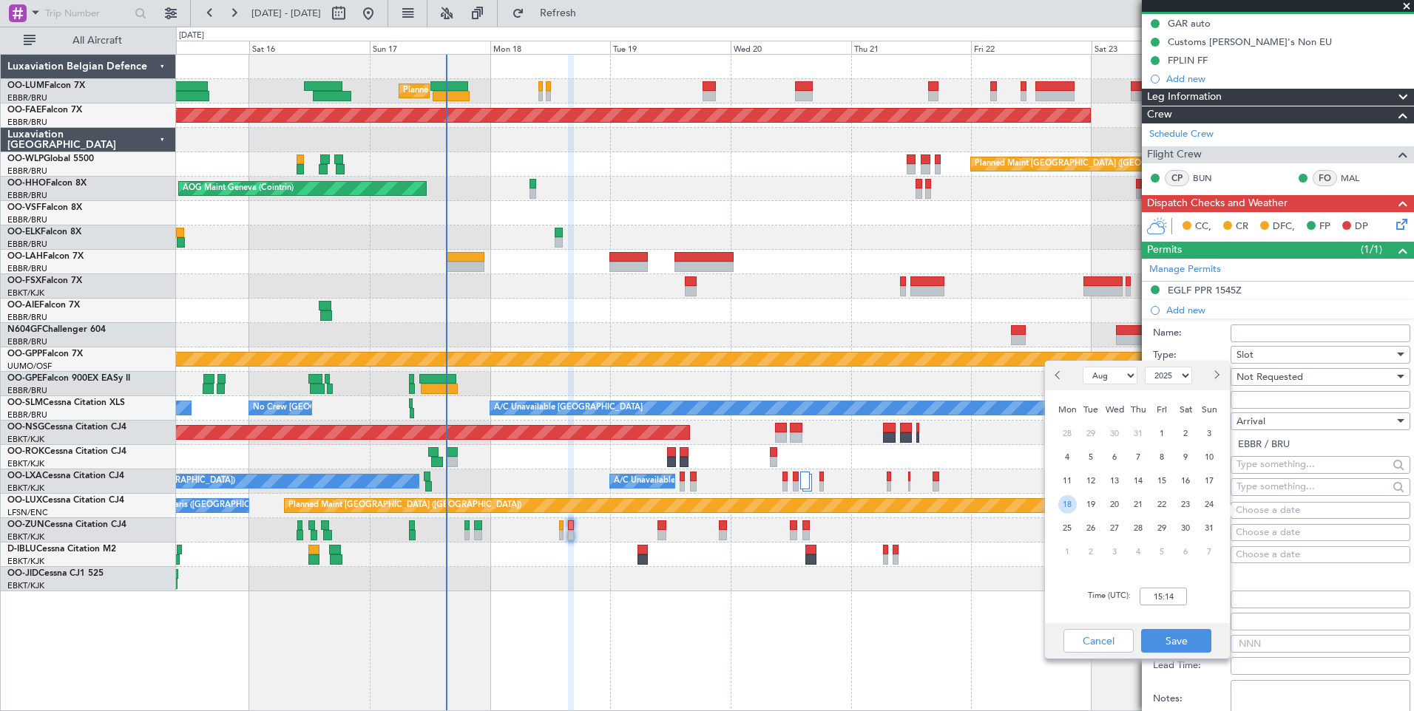
click at [1071, 505] on span "18" at bounding box center [1067, 504] width 18 height 18
click at [1159, 586] on div "Time (UTC): 00:00" at bounding box center [1137, 596] width 185 height 53
click at [1160, 593] on input "00:00" at bounding box center [1163, 597] width 47 height 18
type input "16:45"
click at [1188, 640] on button "Save" at bounding box center [1176, 641] width 70 height 24
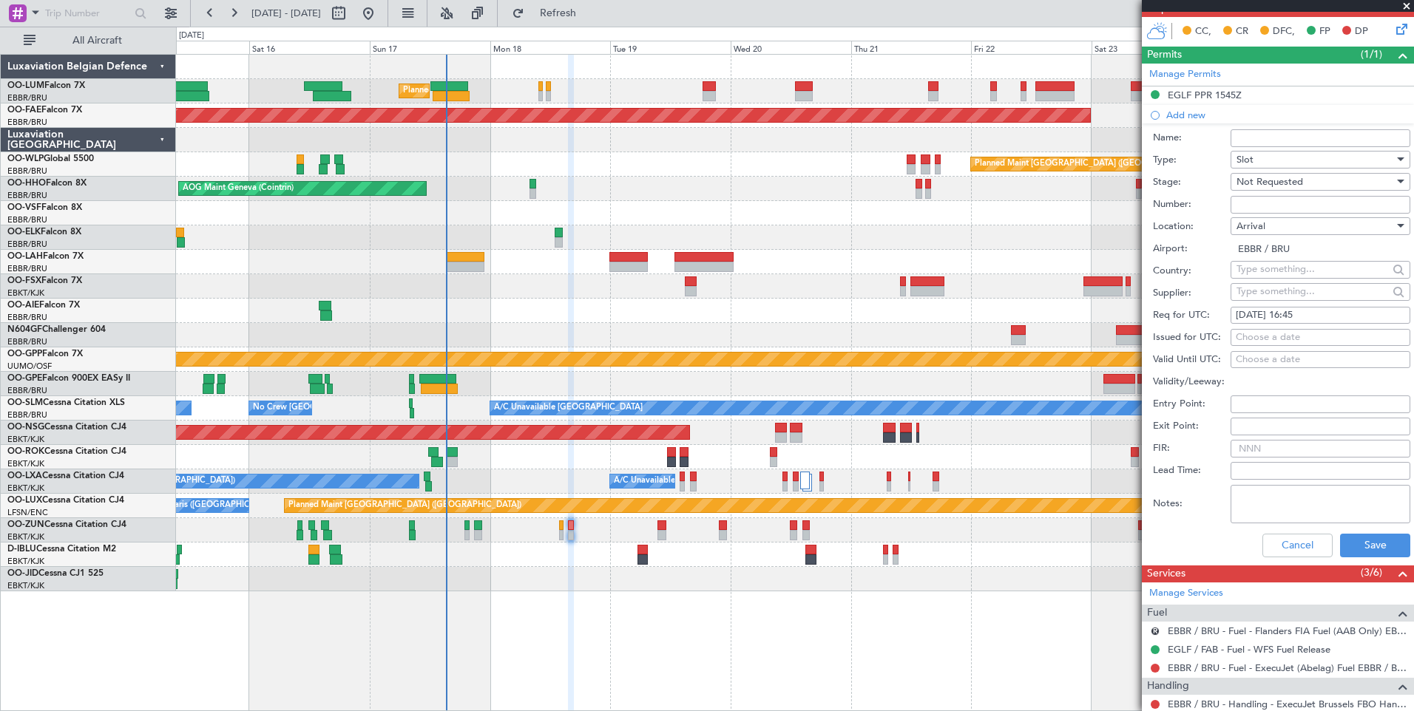
scroll to position [444, 0]
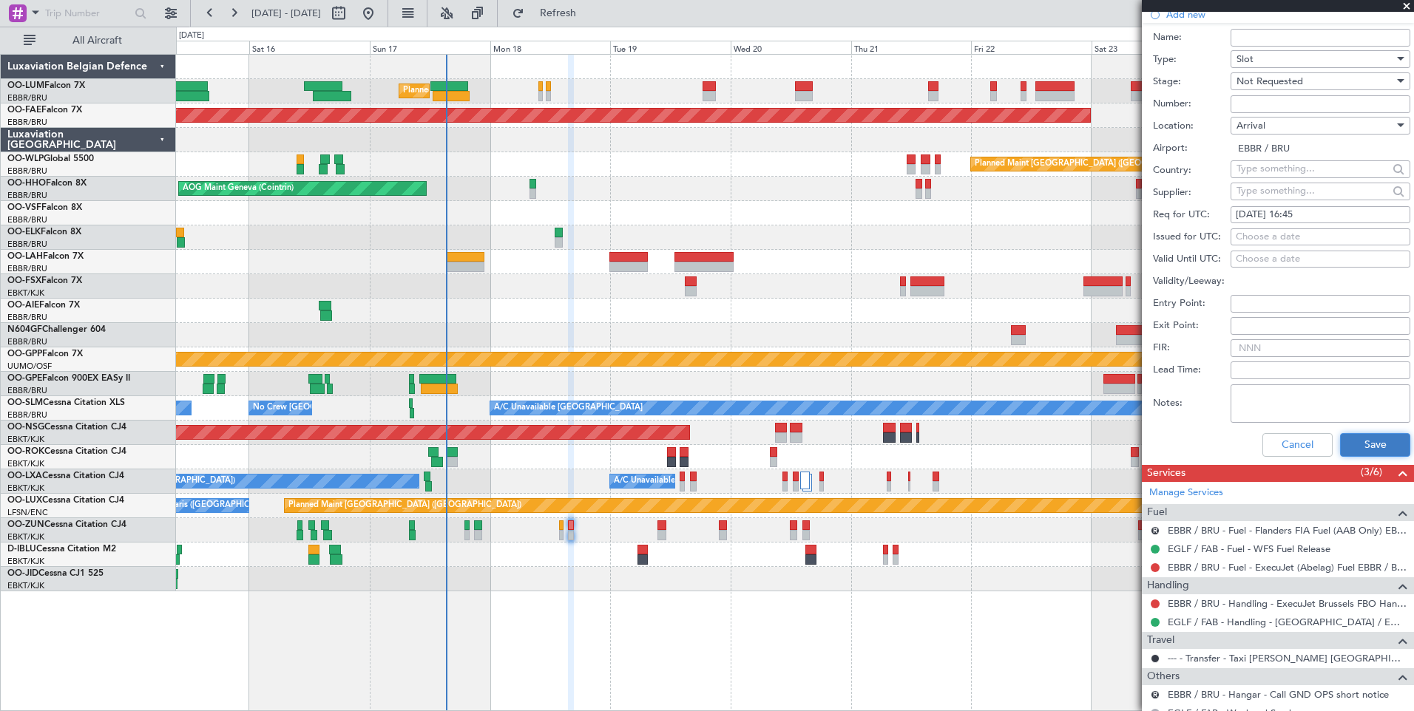
click at [1378, 437] on button "Save" at bounding box center [1375, 445] width 70 height 24
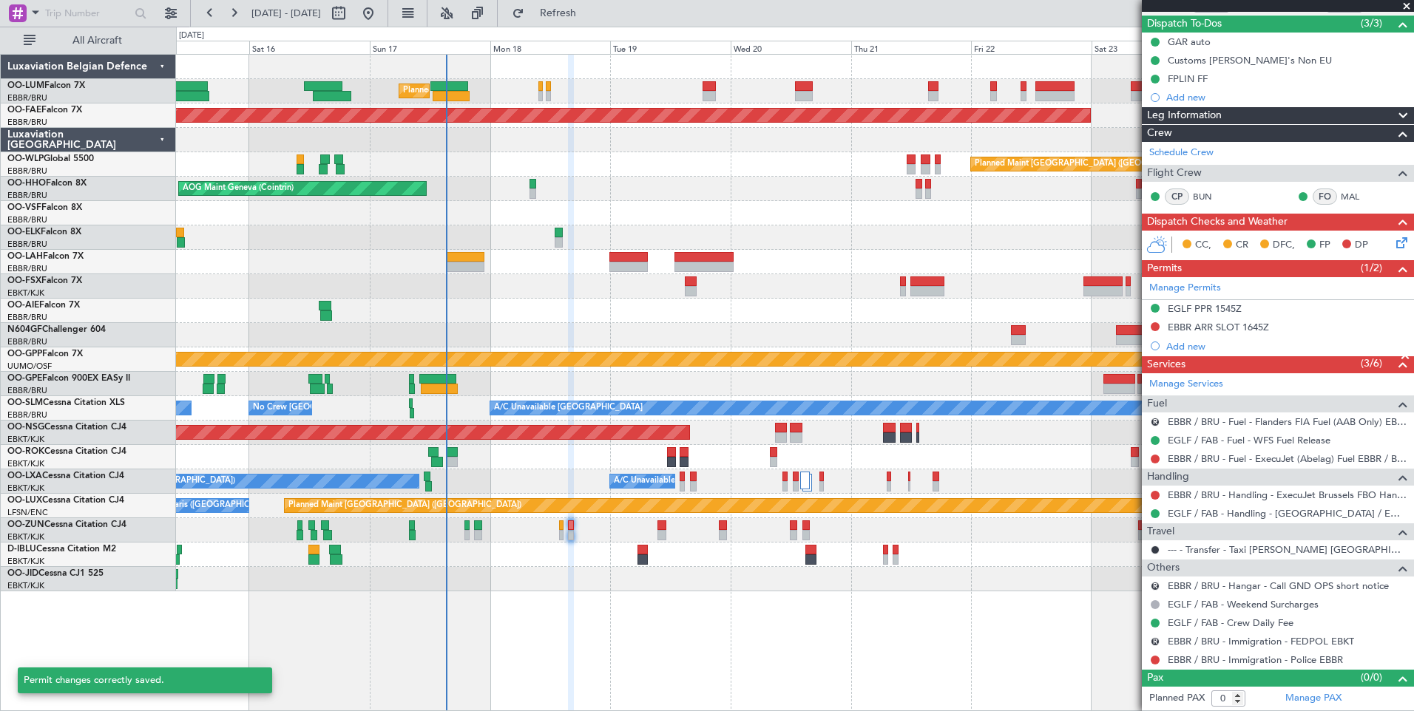
scroll to position [129, 0]
click at [645, 553] on div "No Crew [GEOGRAPHIC_DATA] ([GEOGRAPHIC_DATA] National)" at bounding box center [794, 555] width 1237 height 24
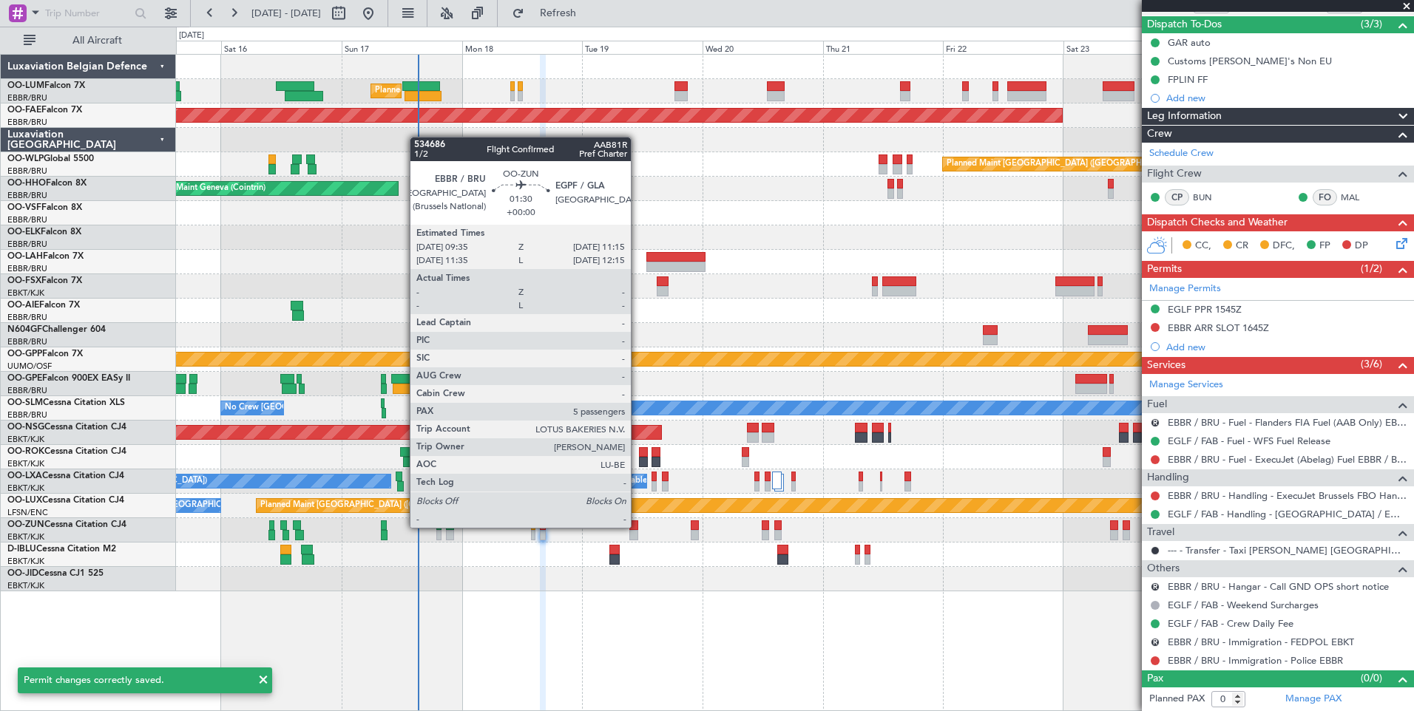
click at [637, 528] on div at bounding box center [633, 526] width 9 height 10
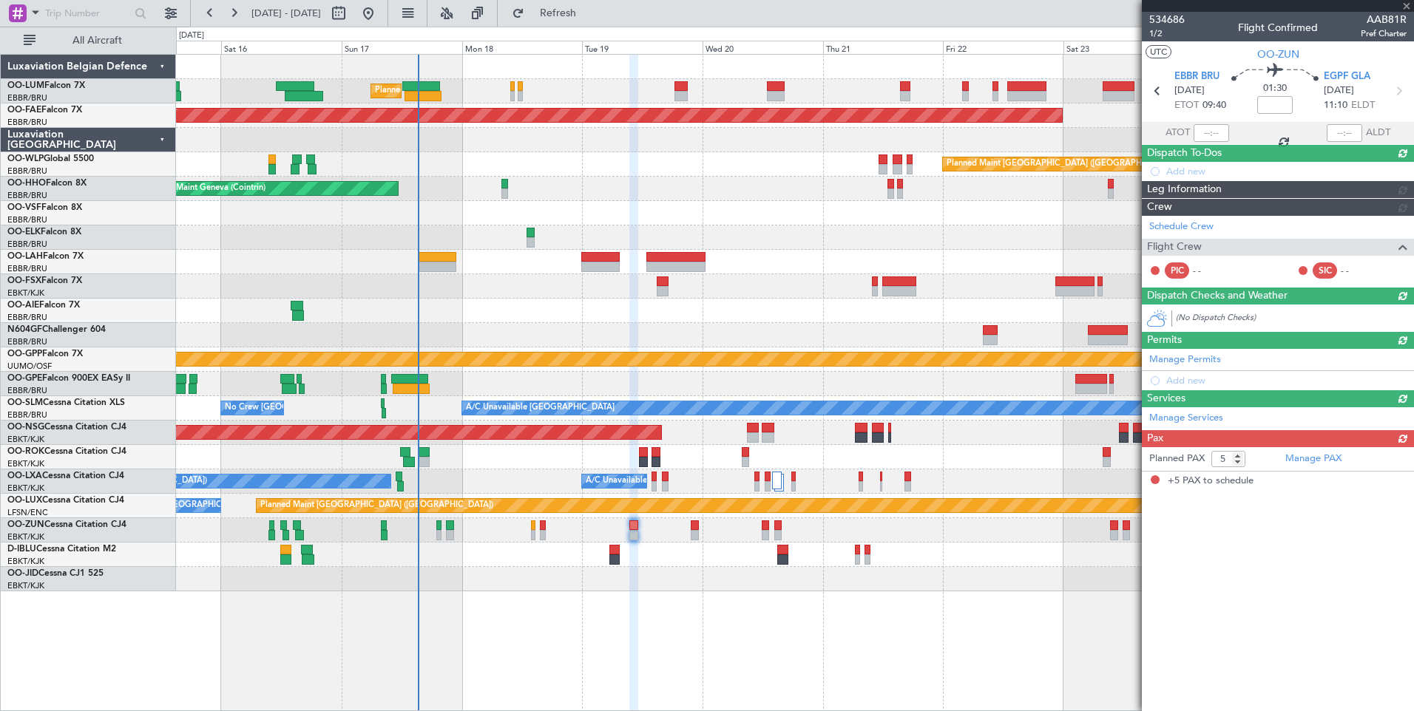
scroll to position [0, 0]
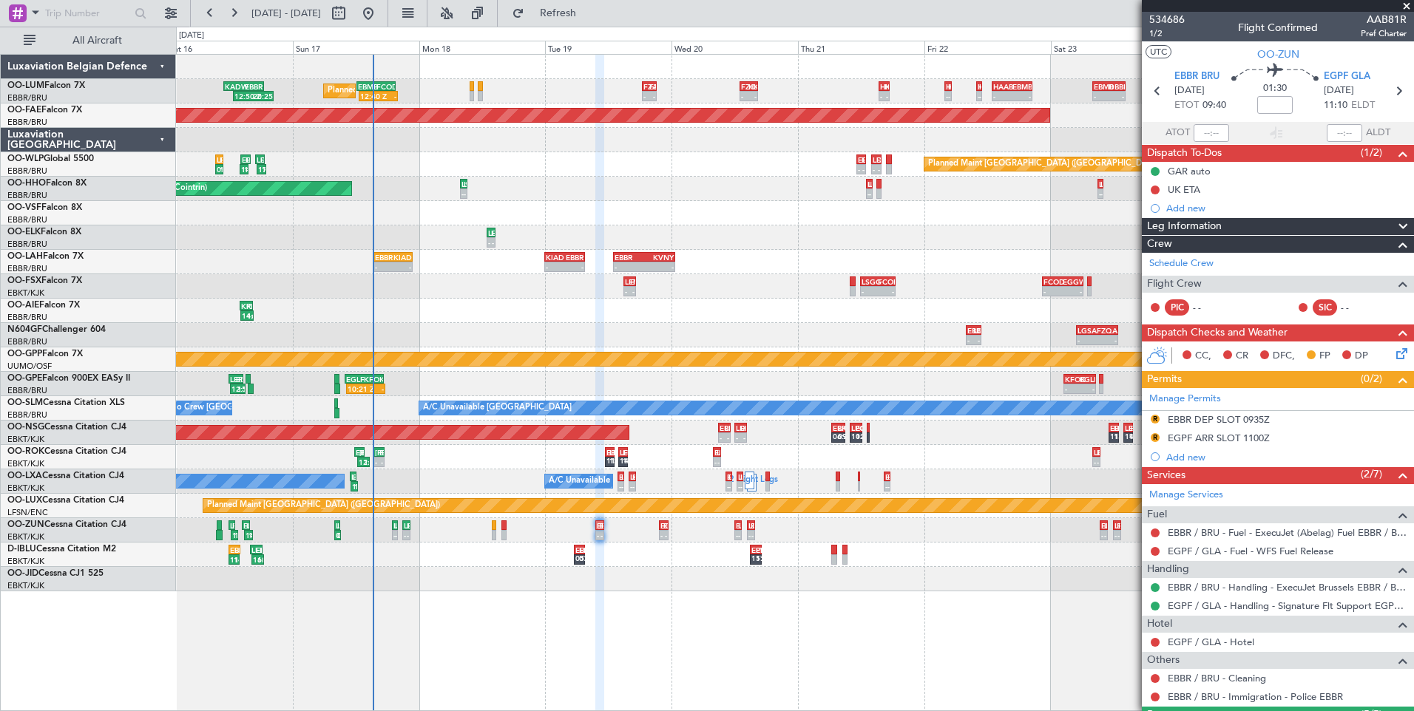
click at [524, 498] on div "12:40 Z - EBMB 12:20 Z FCOD 19:40 Z Planned Maint Brussels (Brussels National) …" at bounding box center [794, 323] width 1237 height 537
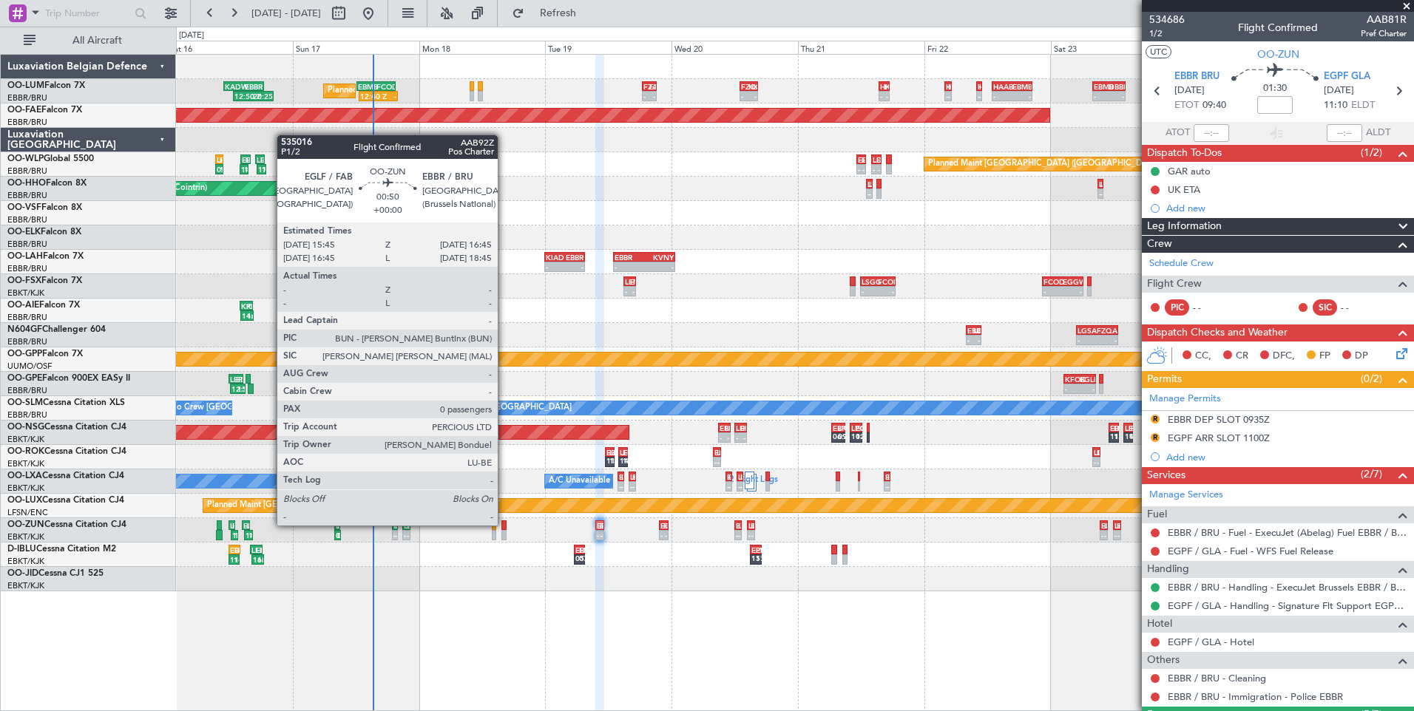
click at [504, 526] on div at bounding box center [504, 526] width 6 height 10
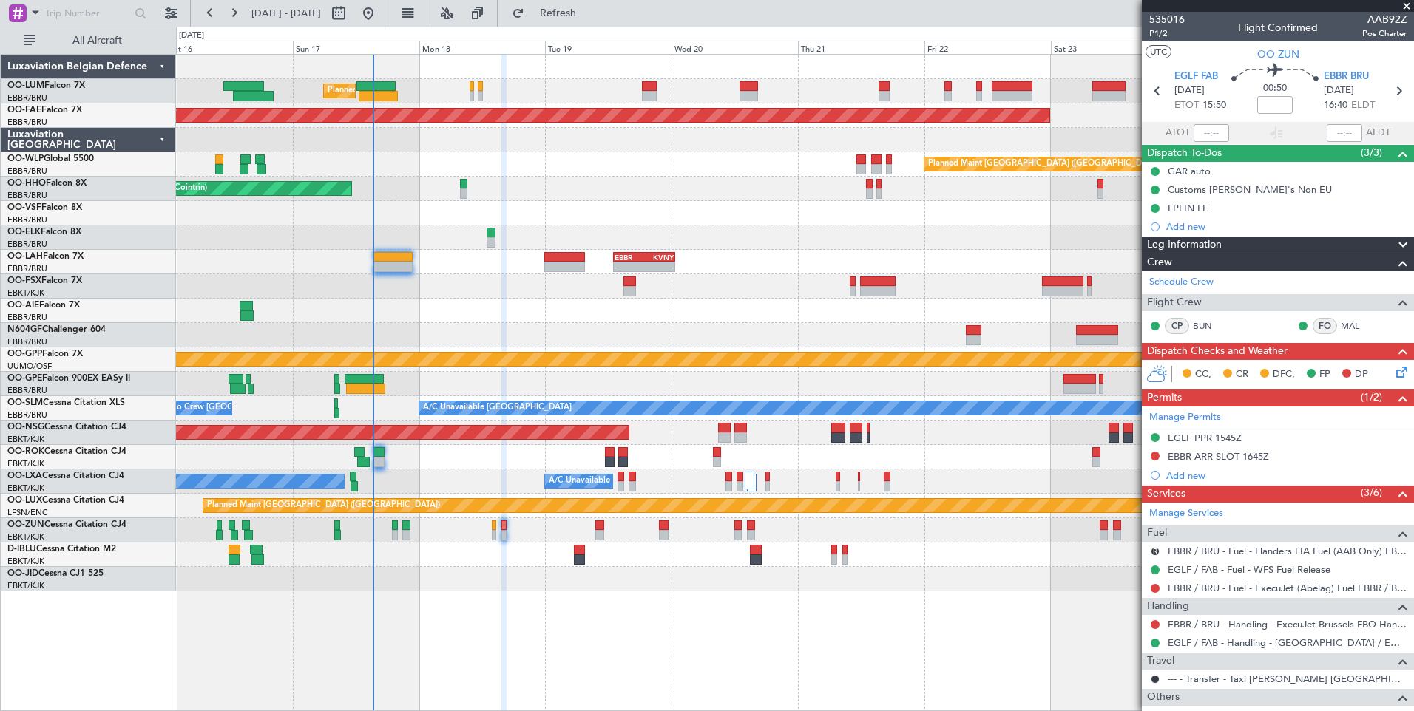
click at [546, 462] on div "Owner [GEOGRAPHIC_DATA]-[GEOGRAPHIC_DATA] Owner [GEOGRAPHIC_DATA]-[GEOGRAPHIC_D…" at bounding box center [794, 457] width 1237 height 24
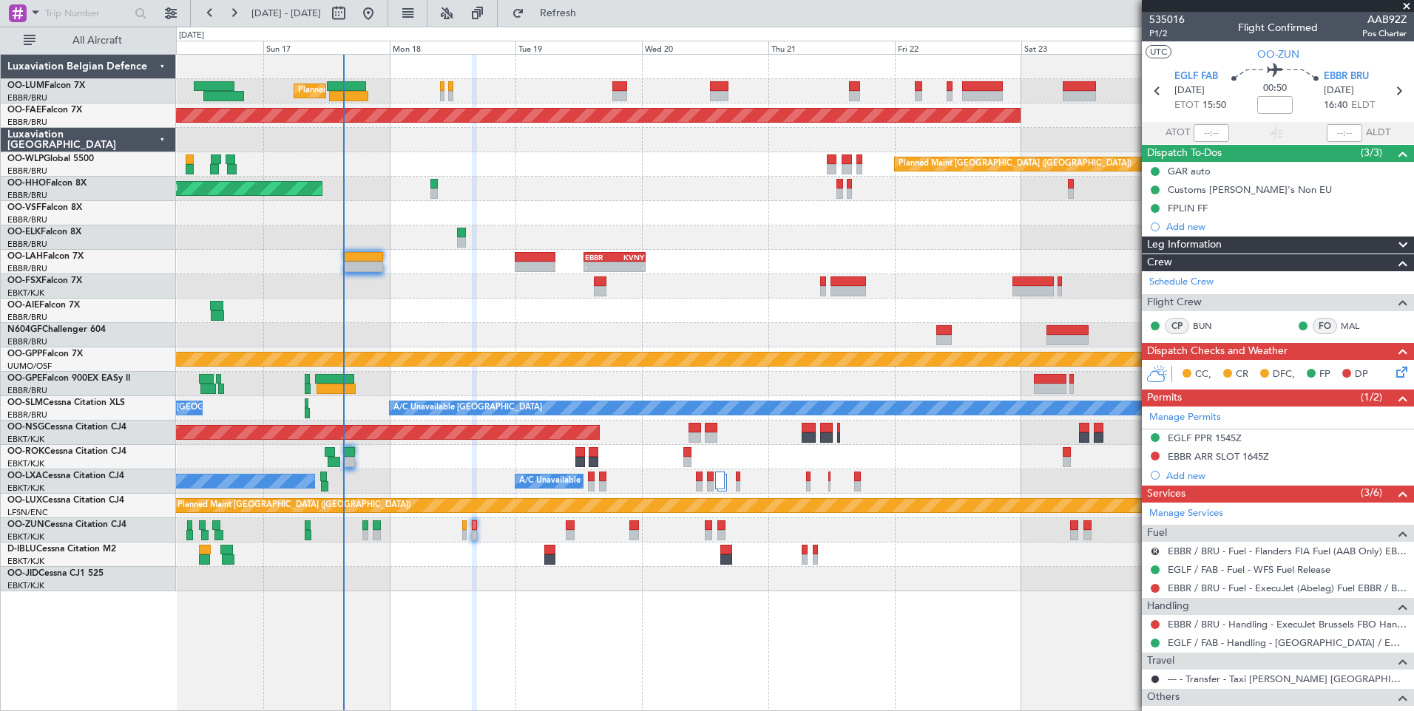
click at [537, 531] on div "Unplanned Maint [GEOGRAPHIC_DATA] ([GEOGRAPHIC_DATA])" at bounding box center [794, 530] width 1237 height 24
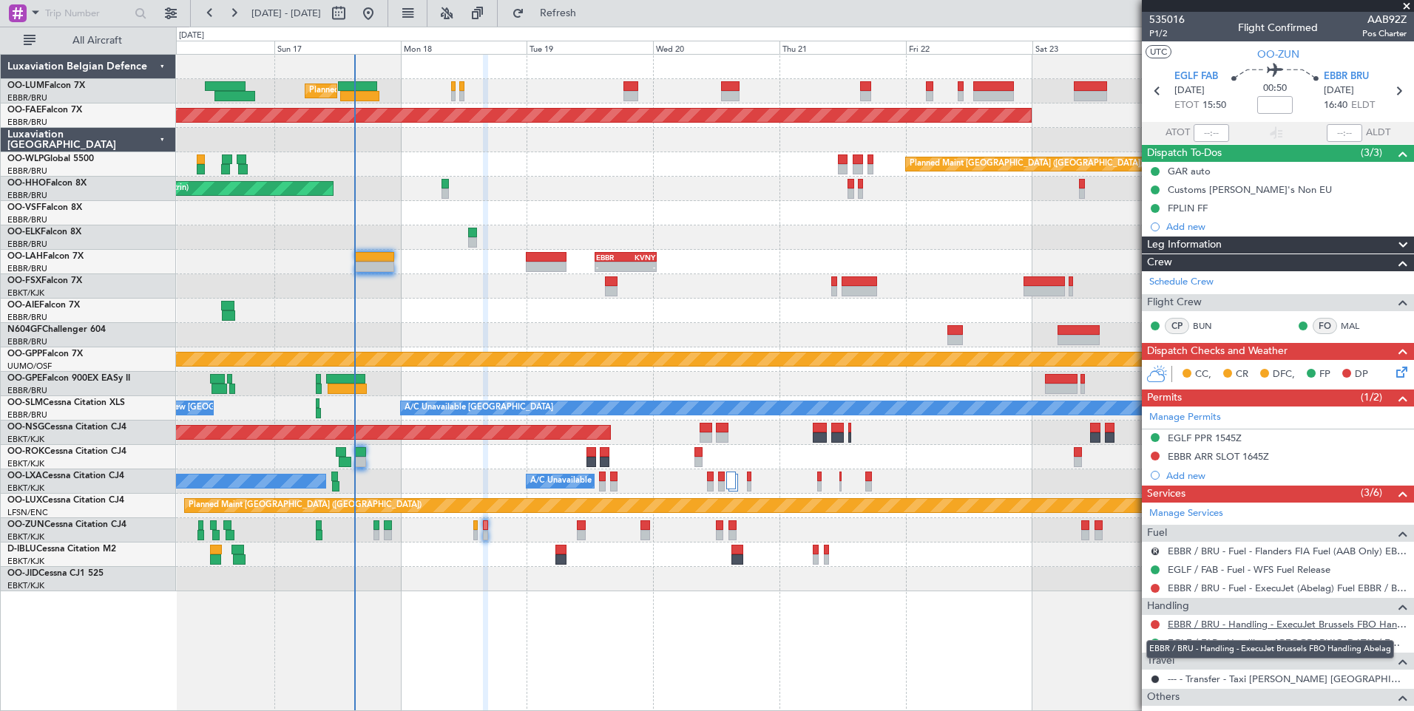
click at [1206, 628] on link "EBBR / BRU - Handling - ExecuJet Brussels FBO Handling Abelag" at bounding box center [1287, 624] width 239 height 13
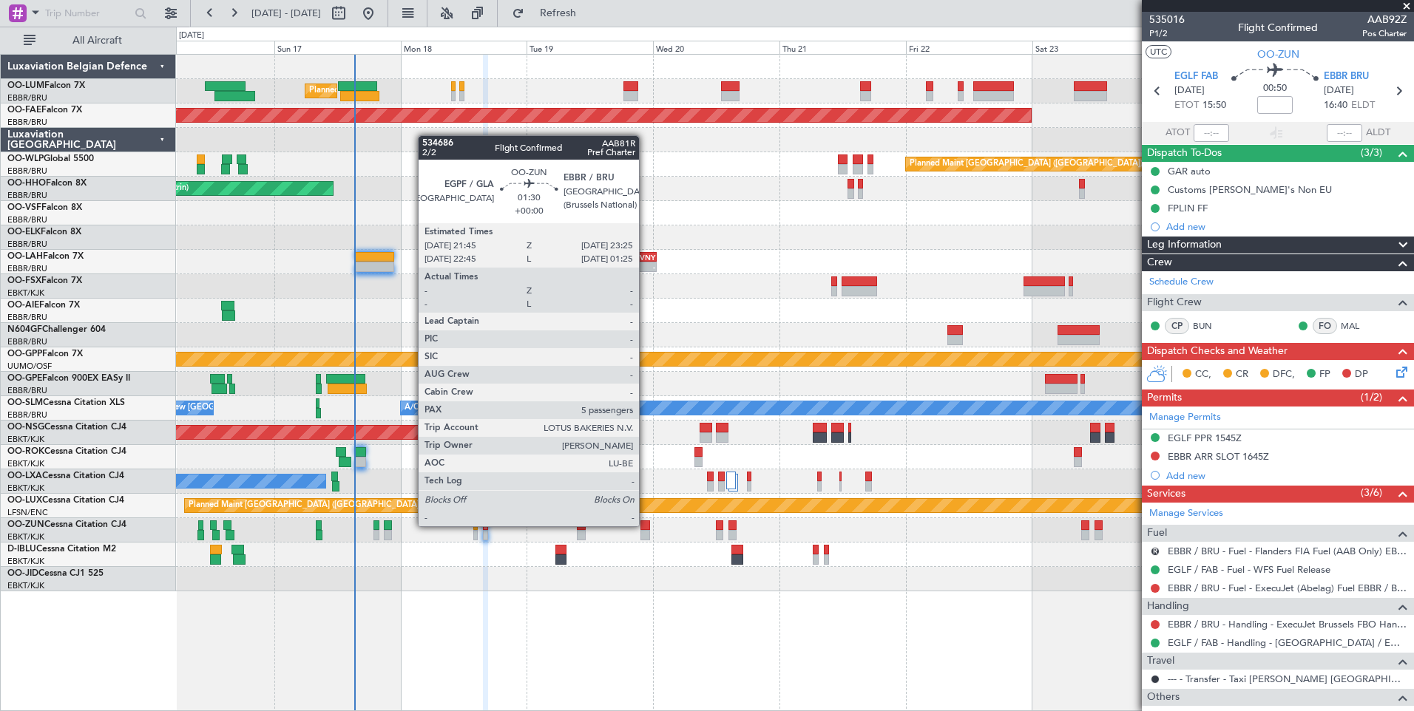
click at [646, 527] on div at bounding box center [644, 526] width 9 height 10
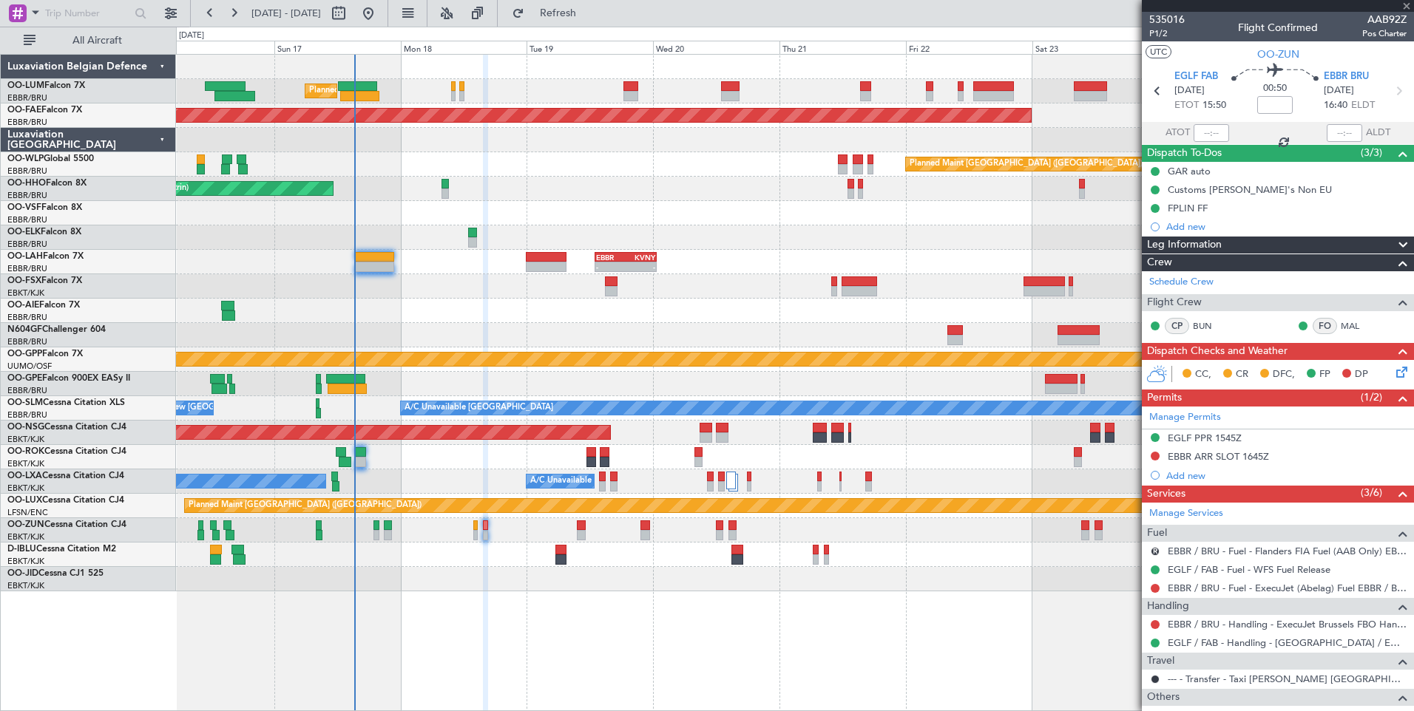
type input "5"
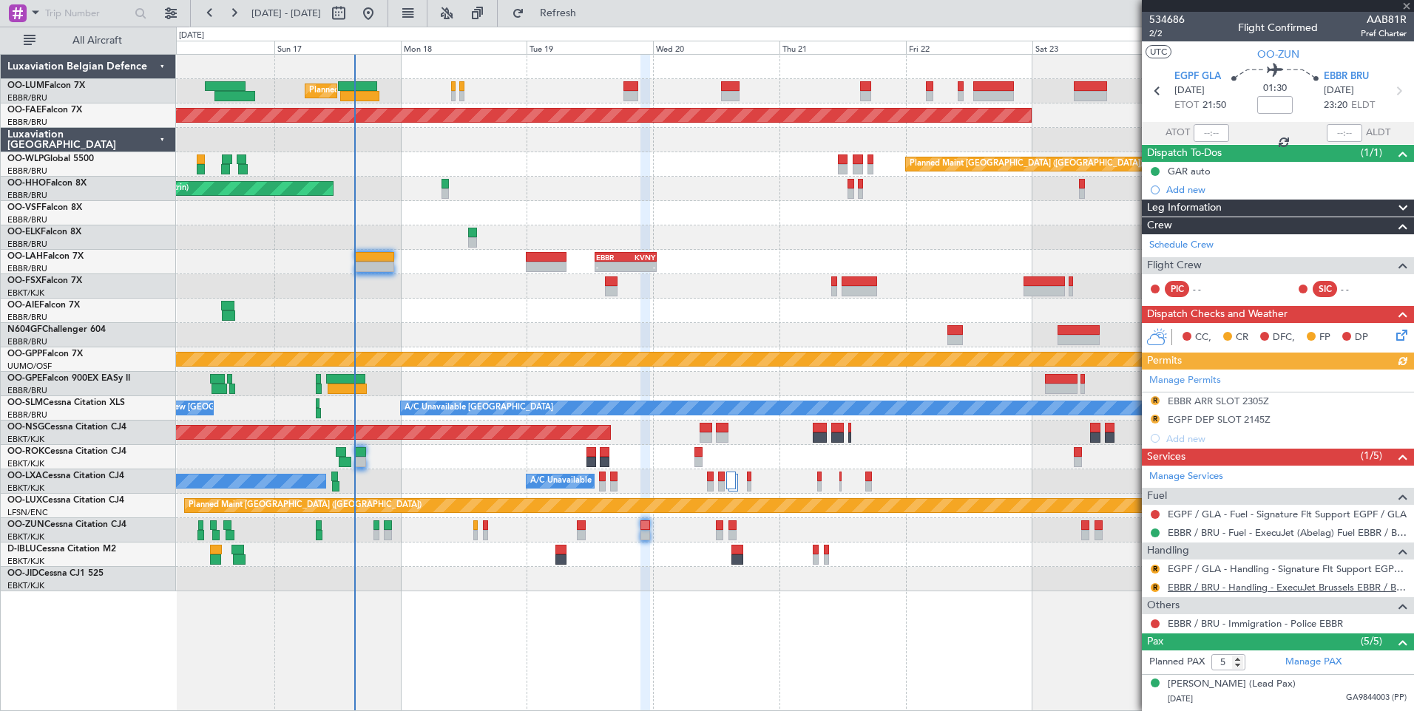
click at [1194, 590] on link "EBBR / BRU - Handling - ExecuJet Brussels EBBR / BRU" at bounding box center [1287, 587] width 239 height 13
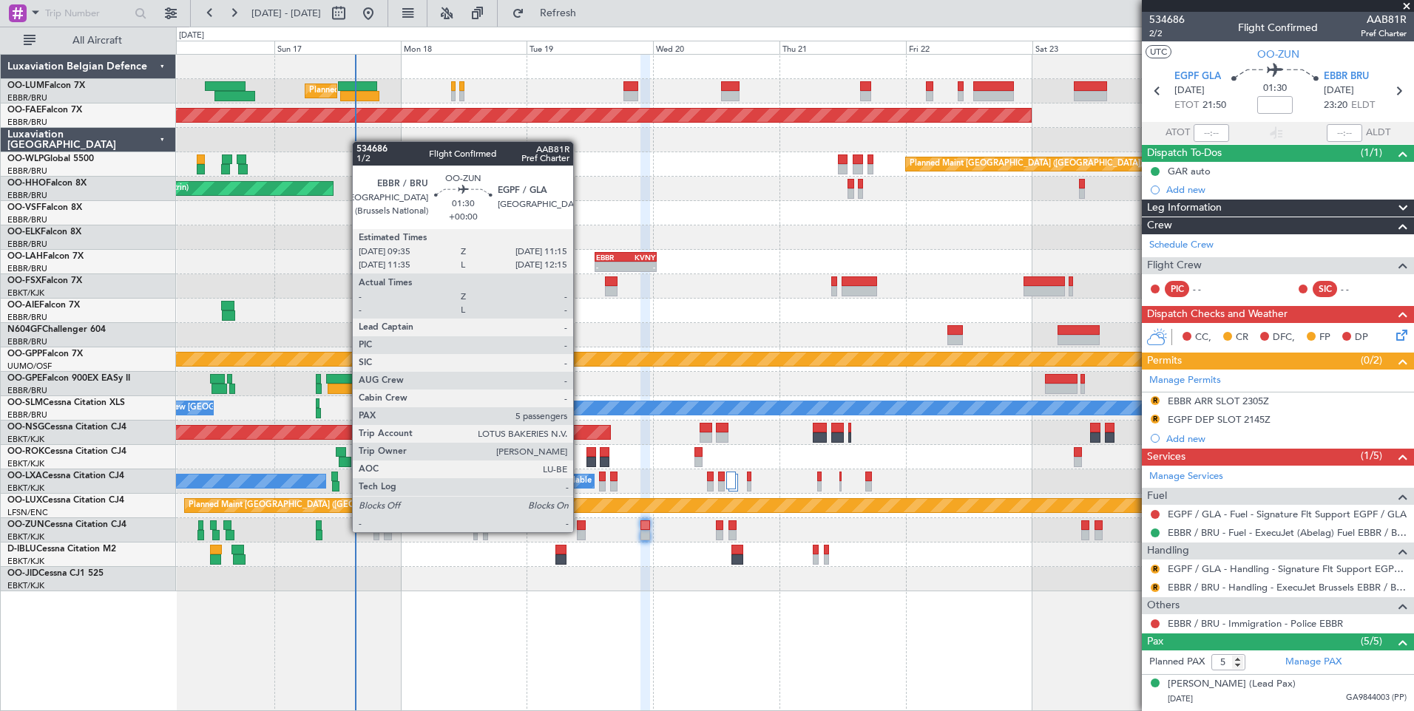
click at [581, 532] on div at bounding box center [581, 535] width 9 height 10
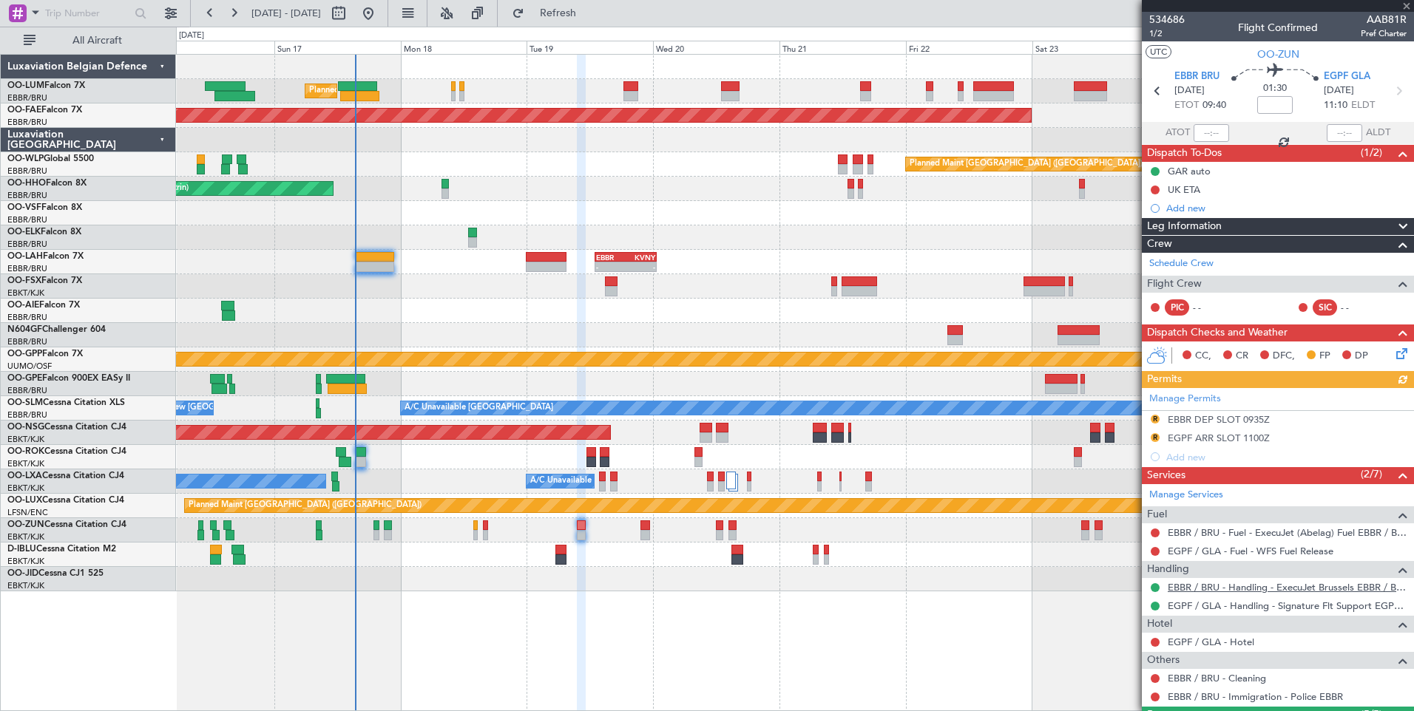
click at [1205, 589] on link "EBBR / BRU - Handling - ExecuJet Brussels EBBR / BRU" at bounding box center [1287, 587] width 239 height 13
click at [589, 12] on span "Refresh" at bounding box center [558, 13] width 62 height 10
click at [1150, 420] on div "Manage Permits R EBBR DEP SLOT 0935Z R EGPF ARR SLOT 1100Z Add new" at bounding box center [1278, 427] width 272 height 78
click at [1152, 419] on div "Manage Permits R EBBR DEP SLOT 0935Z R EGPF ARR SLOT 1100Z Add new" at bounding box center [1278, 427] width 272 height 78
click at [1158, 417] on button "R" at bounding box center [1155, 419] width 9 height 9
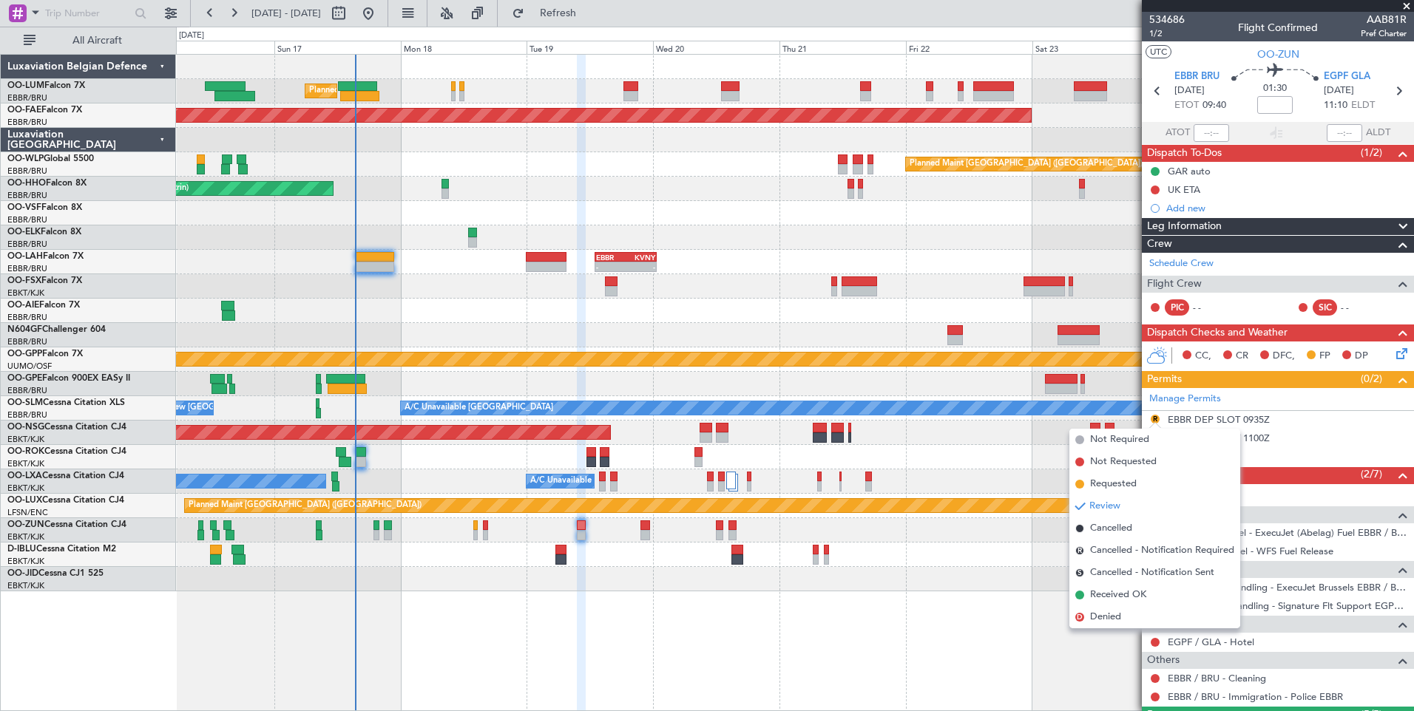
drag, startPoint x: 1123, startPoint y: 484, endPoint x: 680, endPoint y: 473, distance: 442.4
click at [1118, 483] on span "Requested" at bounding box center [1113, 484] width 47 height 15
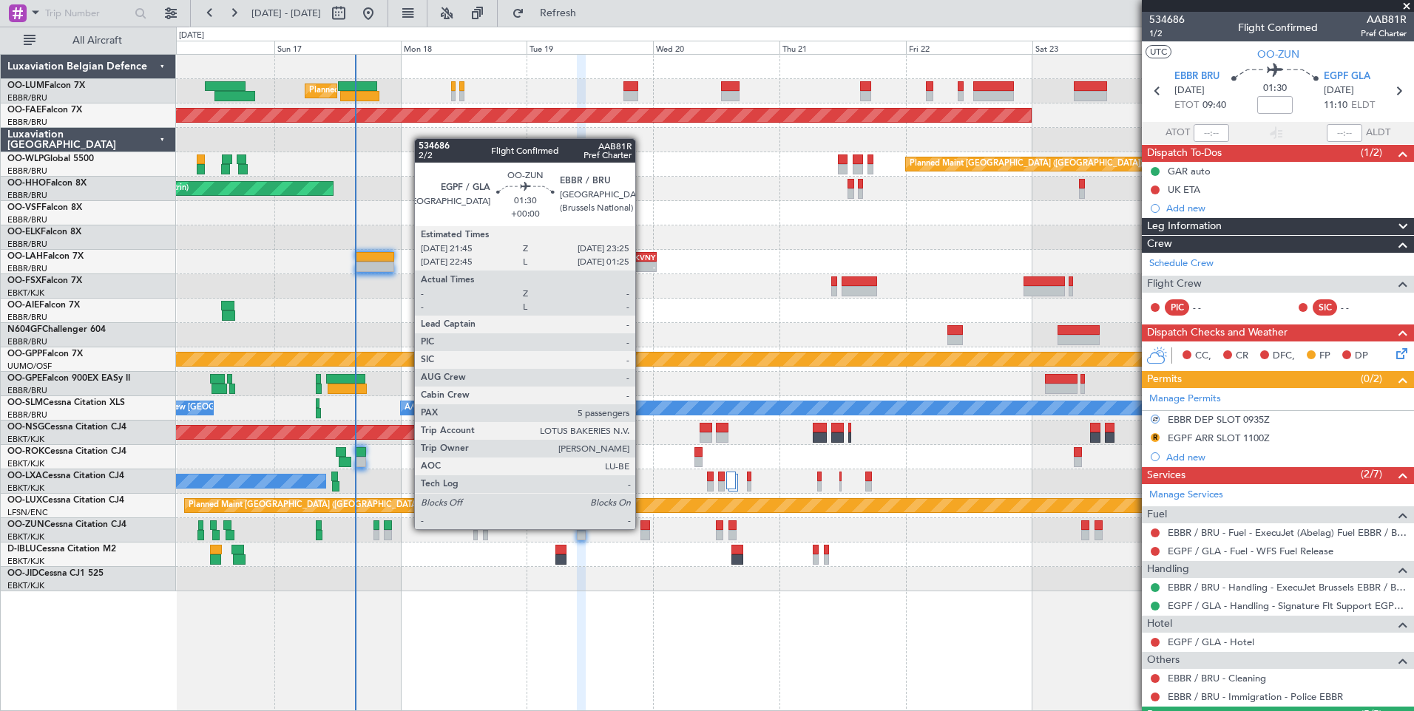
click at [642, 529] on div at bounding box center [644, 526] width 9 height 10
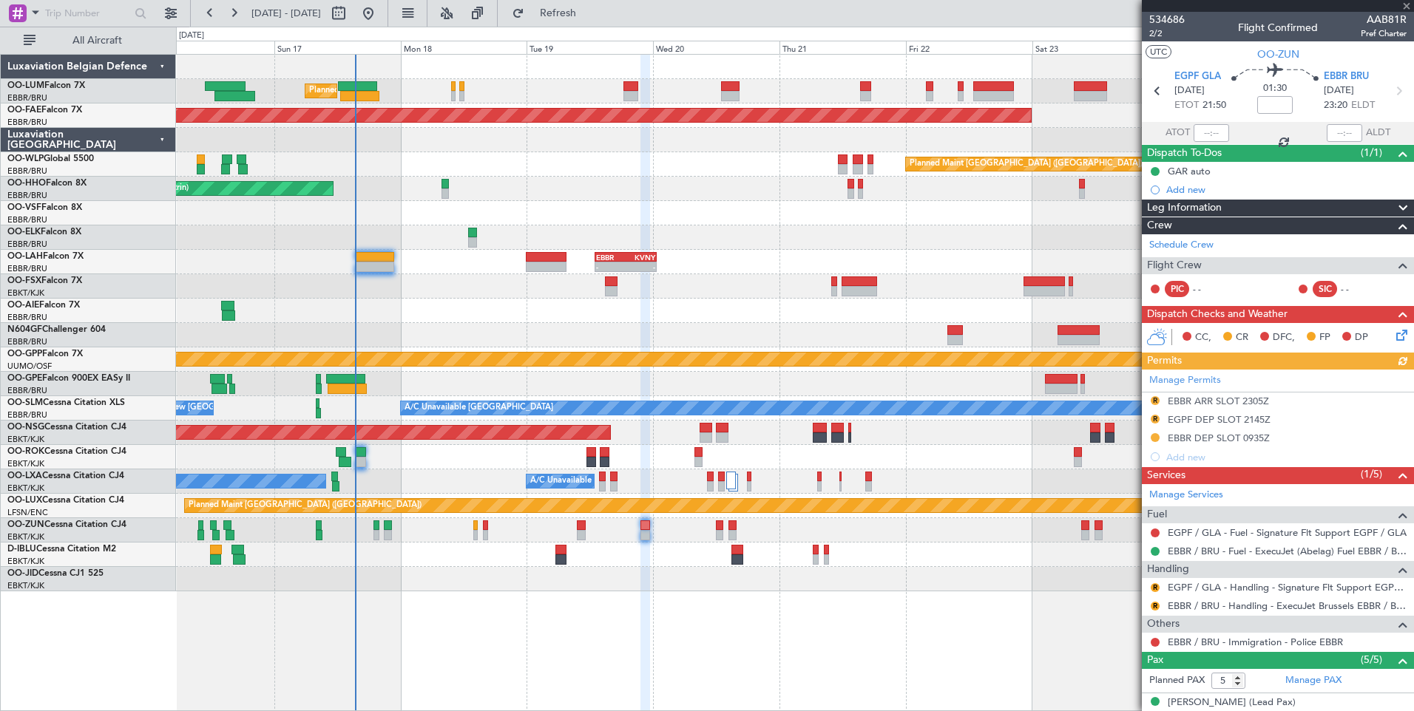
click at [1157, 397] on div "Manage Permits R EBBR ARR SLOT 2305Z R EGPF DEP SLOT 2145Z EBBR DEP SLOT 0935Z …" at bounding box center [1278, 418] width 272 height 97
click at [1151, 399] on div "Manage Permits R EBBR ARR SLOT 2305Z R EGPF DEP SLOT 2145Z EBBR DEP SLOT 0935Z …" at bounding box center [1278, 418] width 272 height 97
click at [1151, 402] on button "R" at bounding box center [1155, 400] width 9 height 9
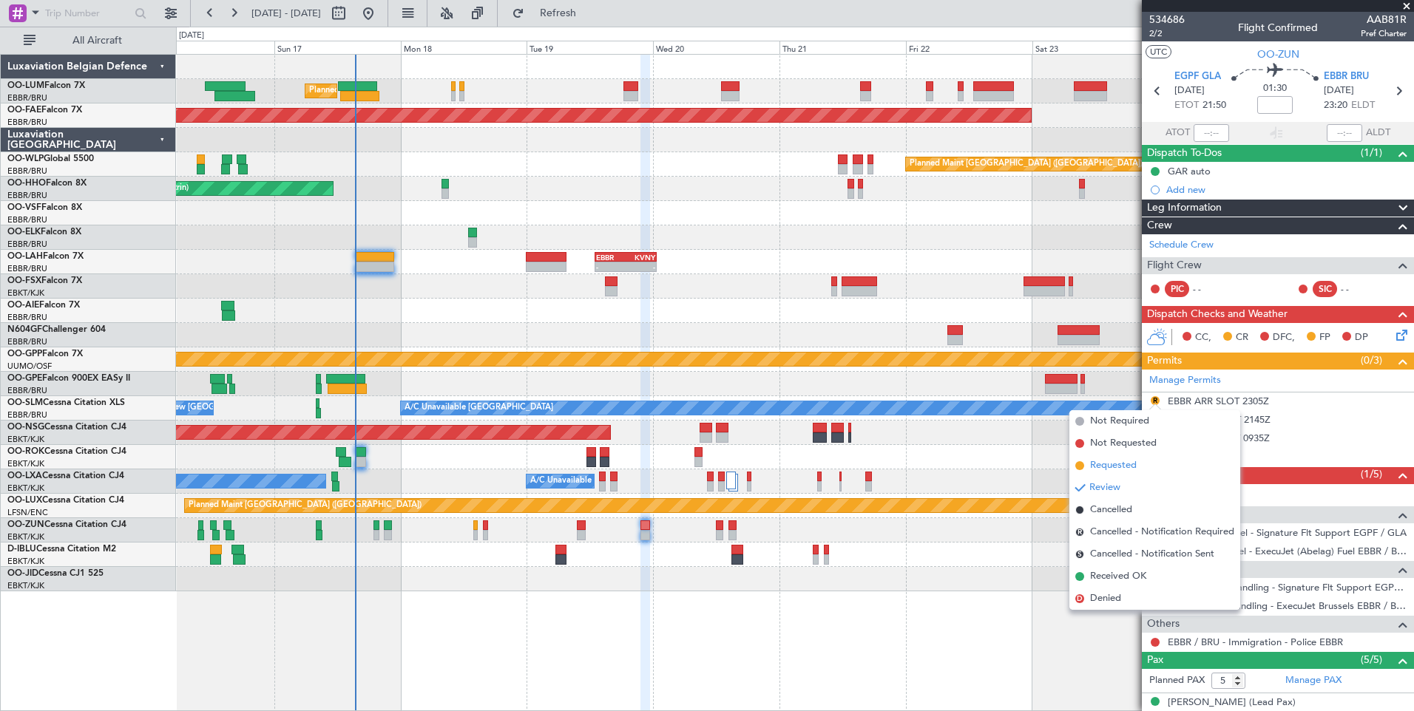
click at [1130, 462] on span "Requested" at bounding box center [1113, 465] width 47 height 15
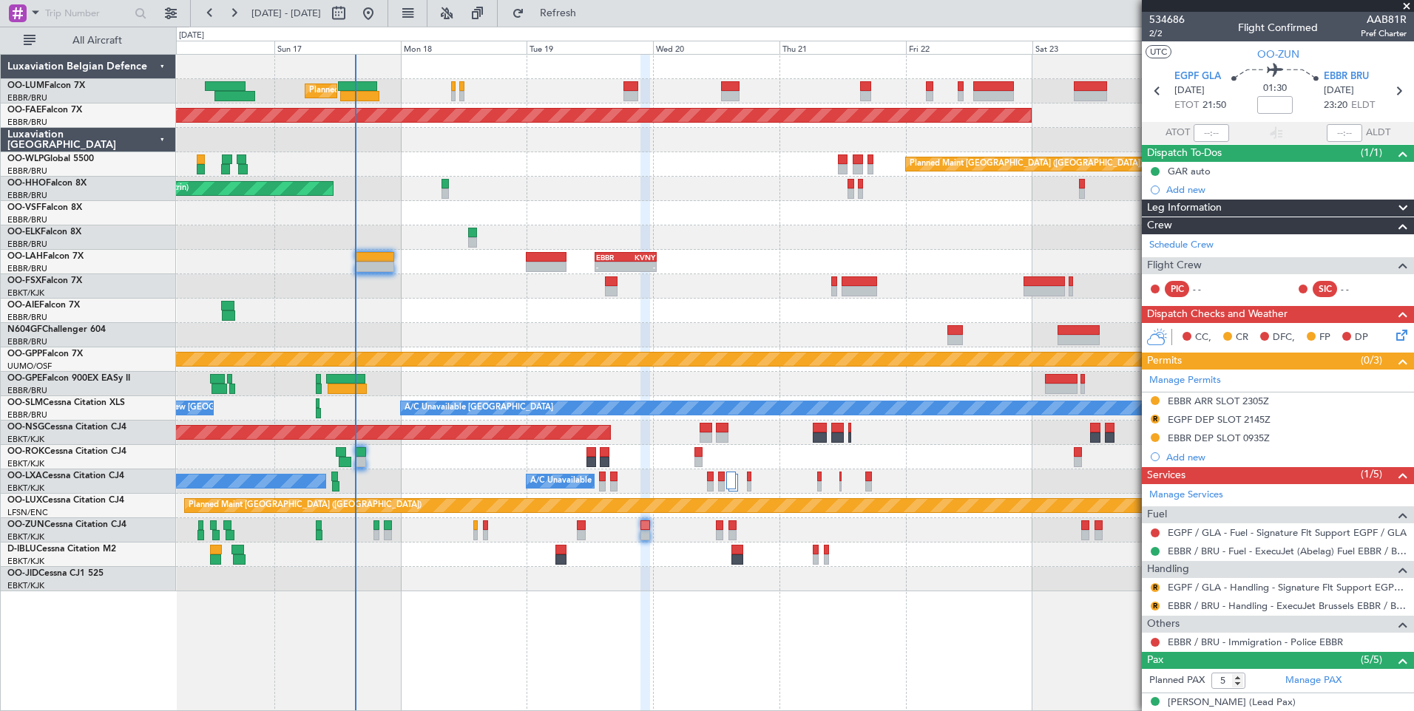
click at [755, 581] on div at bounding box center [794, 579] width 1237 height 24
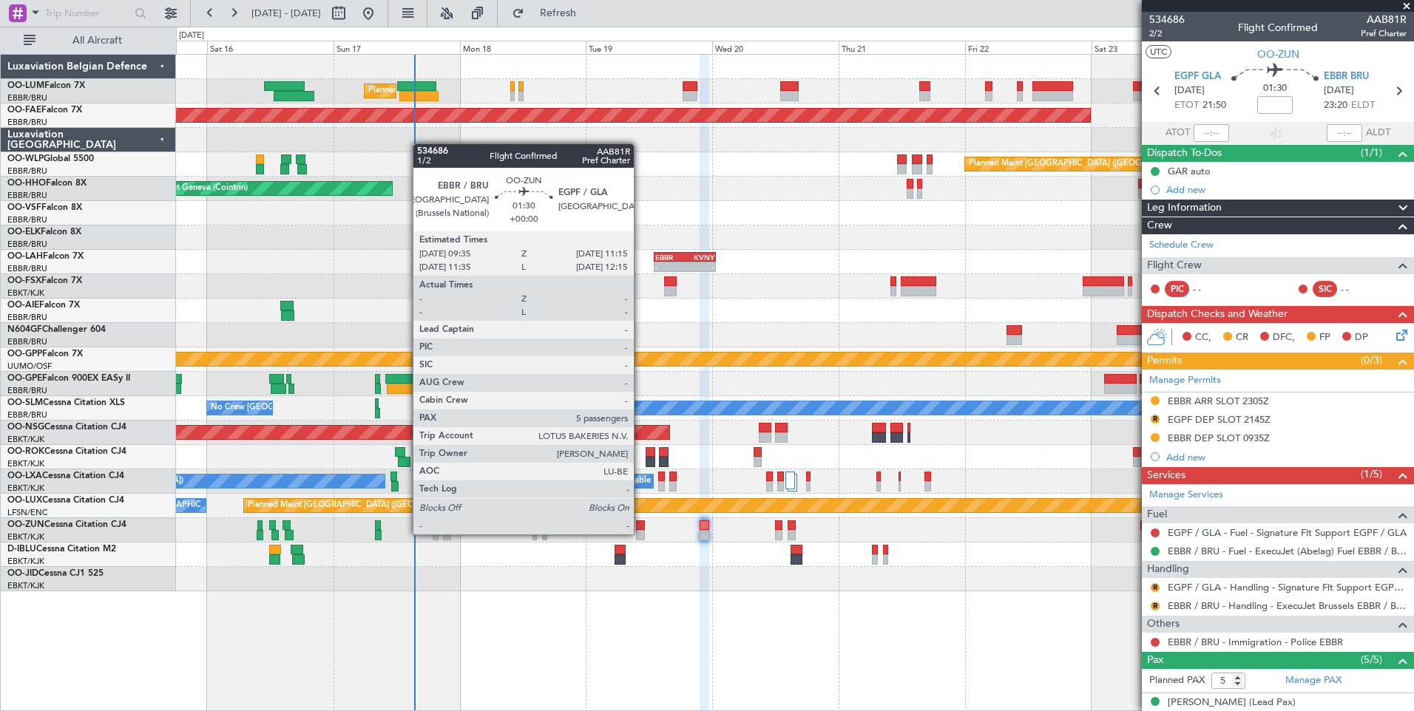
click at [640, 535] on div at bounding box center [640, 535] width 9 height 10
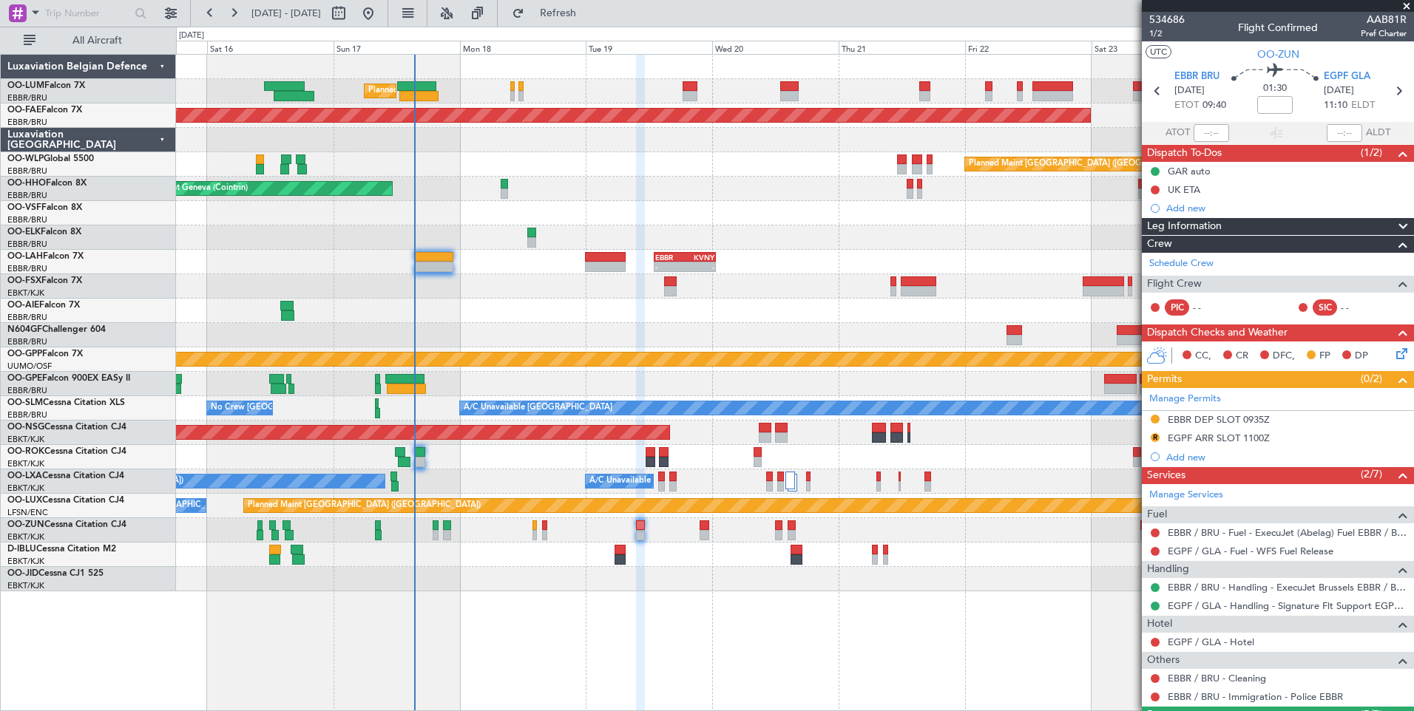
click at [1150, 587] on div at bounding box center [1155, 588] width 12 height 12
click at [1157, 586] on button at bounding box center [1155, 587] width 9 height 9
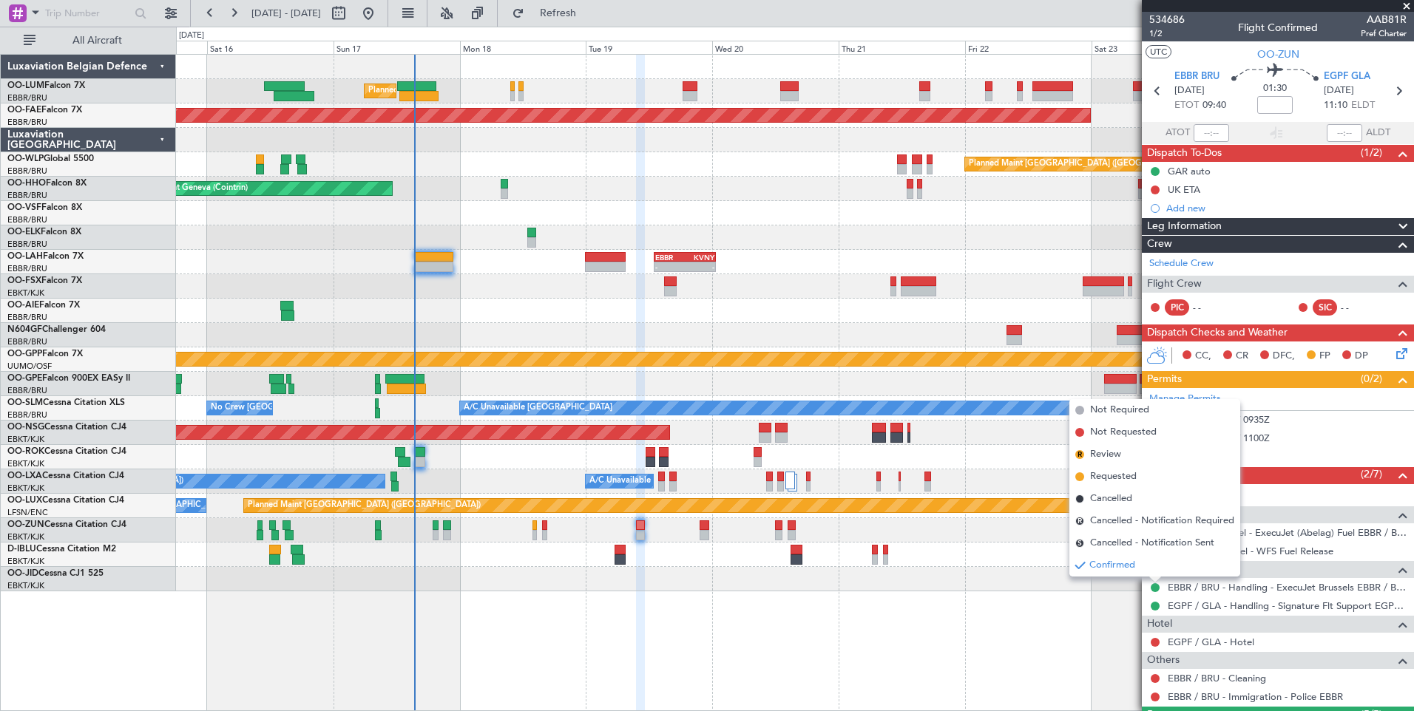
drag, startPoint x: 1114, startPoint y: 477, endPoint x: 1131, endPoint y: 504, distance: 31.6
click at [1115, 477] on span "Requested" at bounding box center [1113, 477] width 47 height 15
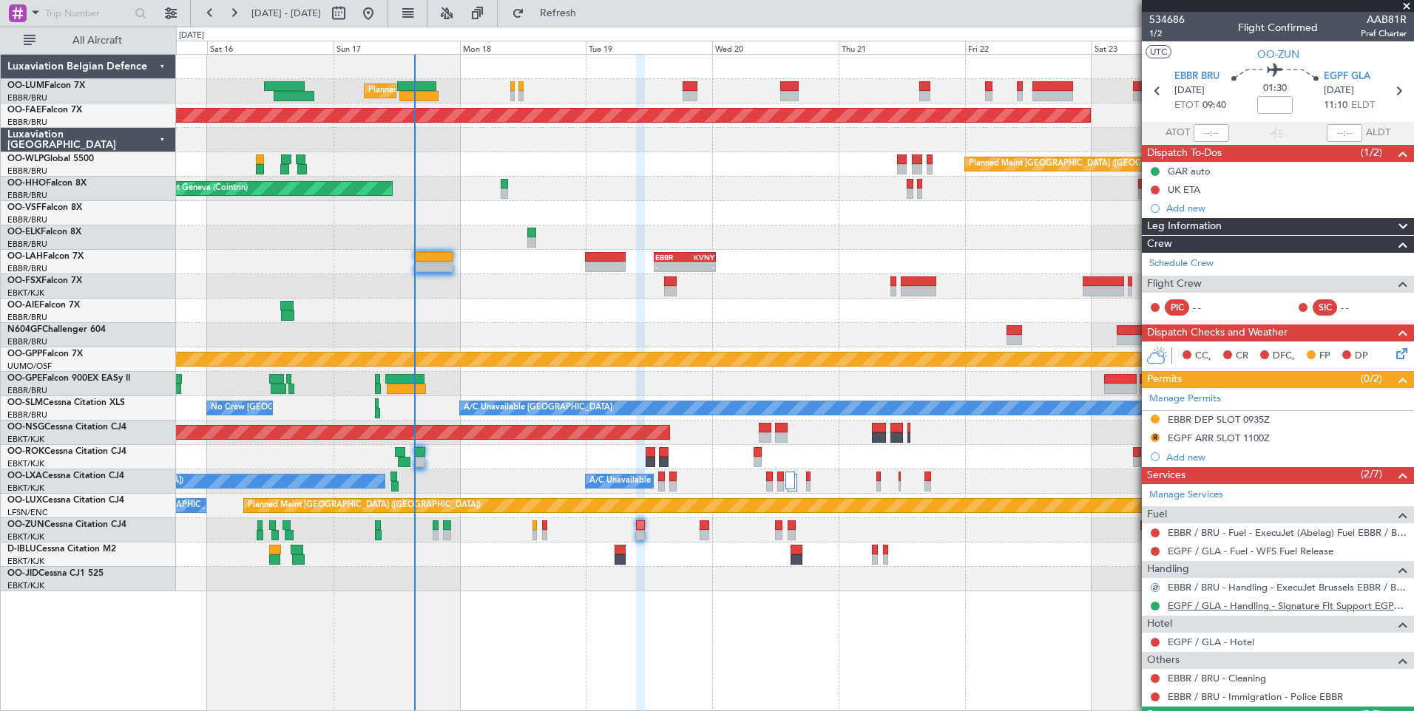
click at [1198, 601] on link "EGPF / GLA - Handling - Signature Flt Support EGPF / GLA" at bounding box center [1287, 606] width 239 height 13
click at [495, 566] on div at bounding box center [794, 555] width 1237 height 24
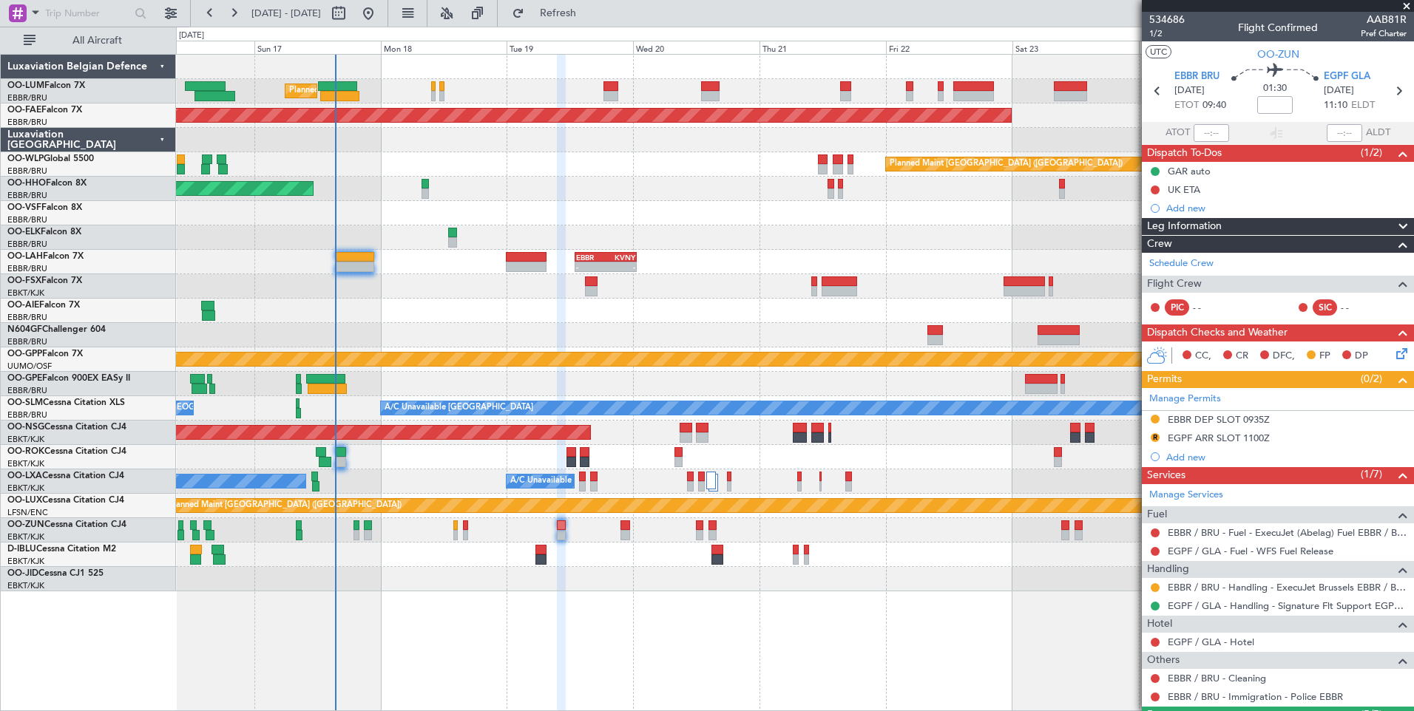
click at [543, 537] on div "Unplanned Maint [GEOGRAPHIC_DATA] ([GEOGRAPHIC_DATA])" at bounding box center [794, 530] width 1237 height 24
click at [561, 537] on div "Unplanned Maint [GEOGRAPHIC_DATA] ([GEOGRAPHIC_DATA])" at bounding box center [794, 530] width 1237 height 24
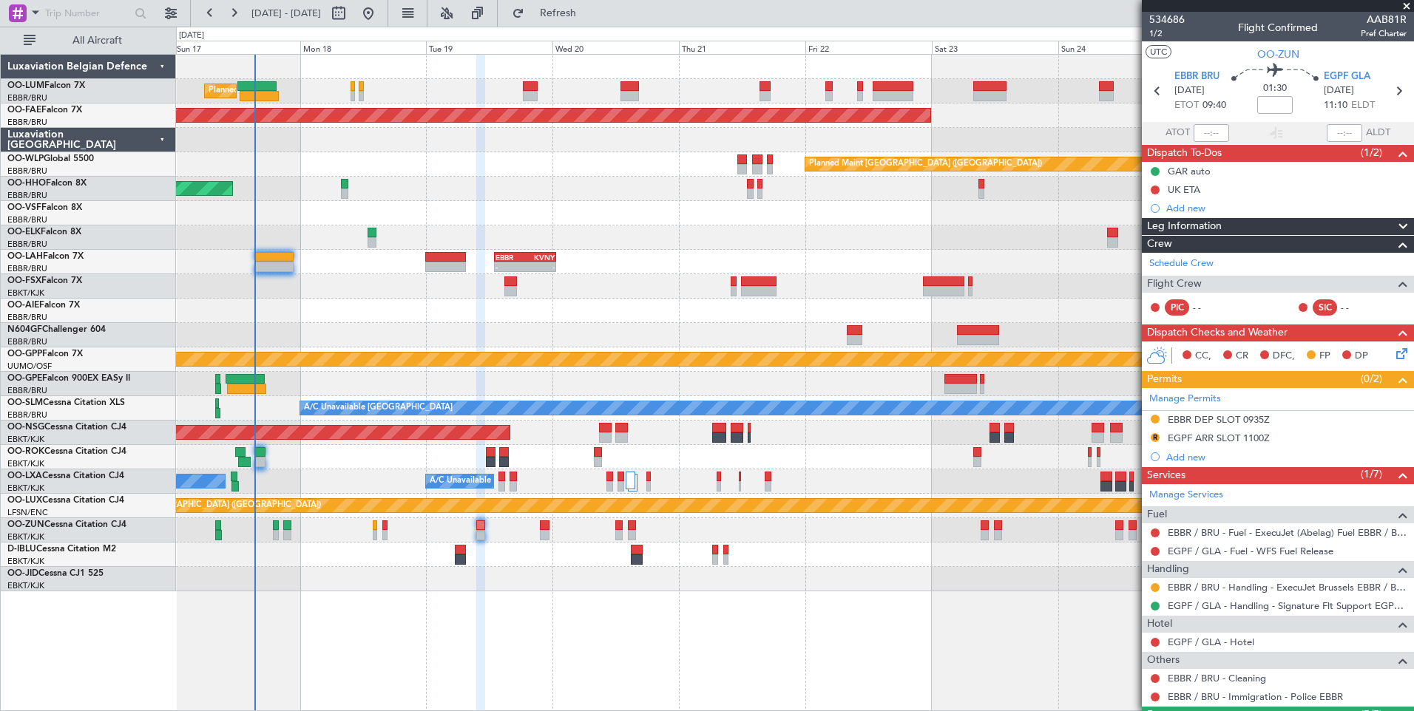
click at [553, 538] on div at bounding box center [794, 530] width 1237 height 24
click at [441, 600] on div "Planned Maint [GEOGRAPHIC_DATA] ([GEOGRAPHIC_DATA] National) Planned Maint [GEO…" at bounding box center [795, 382] width 1238 height 657
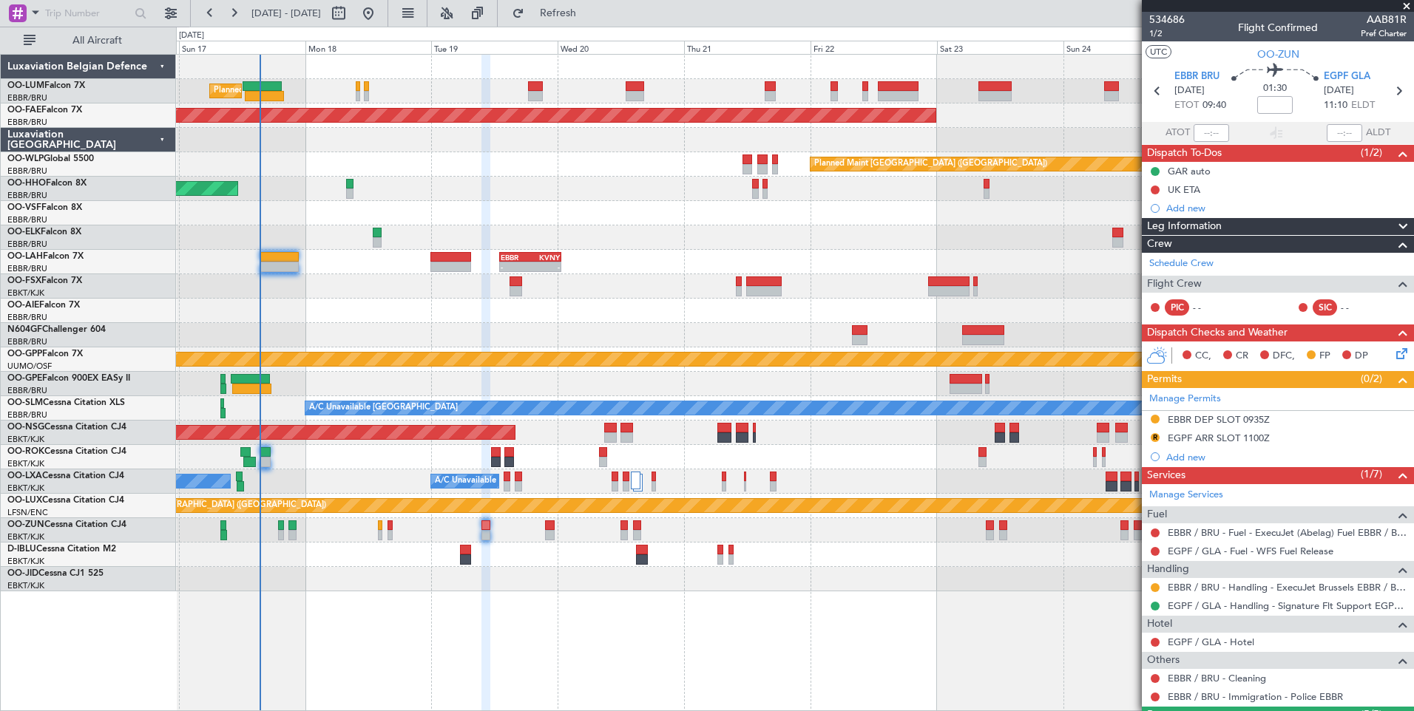
click at [553, 446] on div "Planned Maint [GEOGRAPHIC_DATA] ([GEOGRAPHIC_DATA] National) Planned Maint [GEO…" at bounding box center [794, 323] width 1237 height 537
click at [469, 557] on div at bounding box center [794, 555] width 1237 height 24
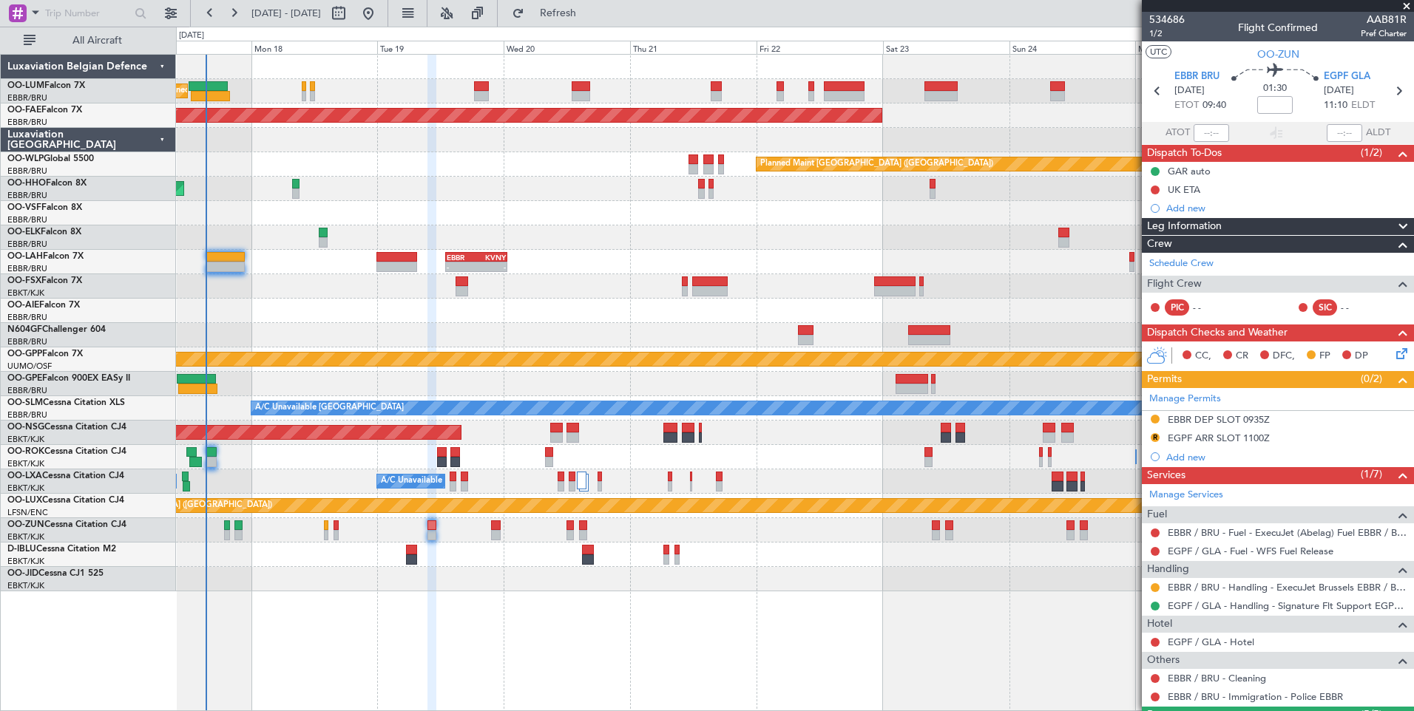
click at [456, 555] on div at bounding box center [794, 555] width 1237 height 24
click at [1155, 434] on button "R" at bounding box center [1155, 437] width 9 height 9
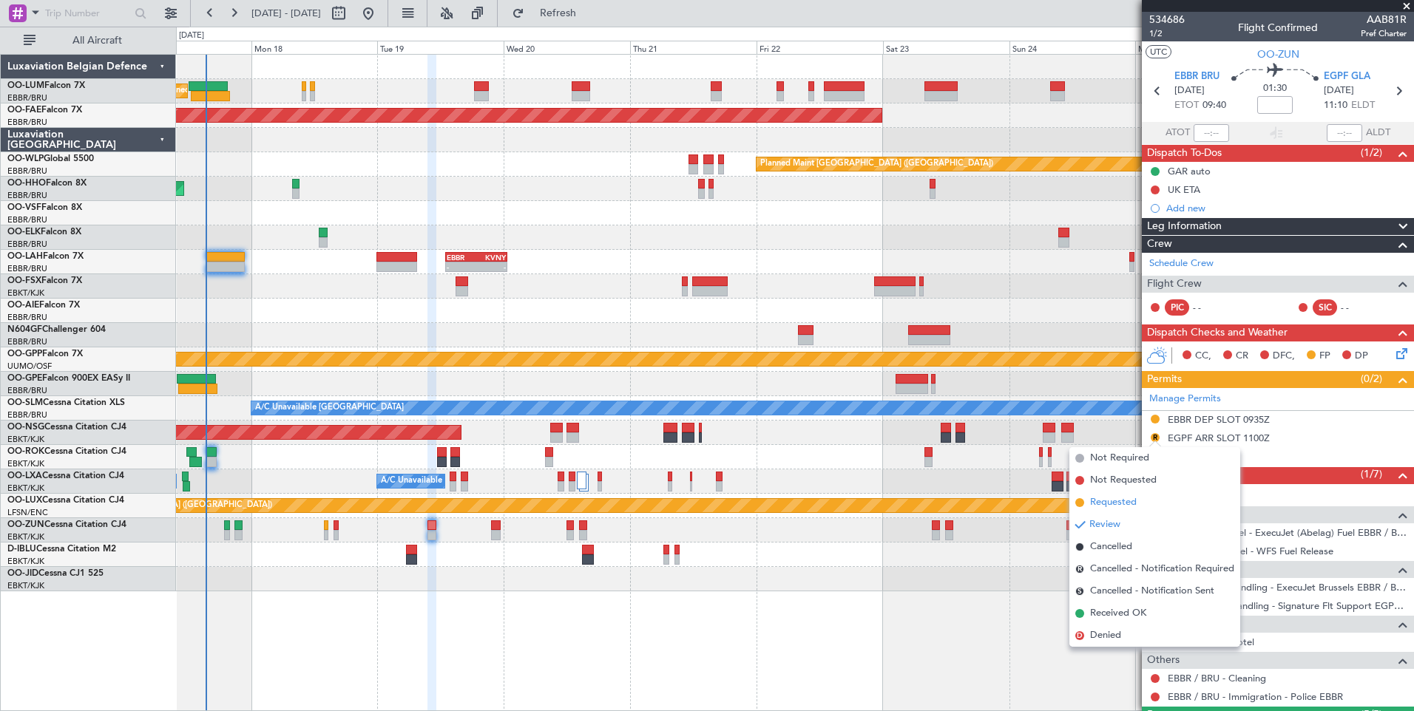
click at [1126, 498] on span "Requested" at bounding box center [1113, 502] width 47 height 15
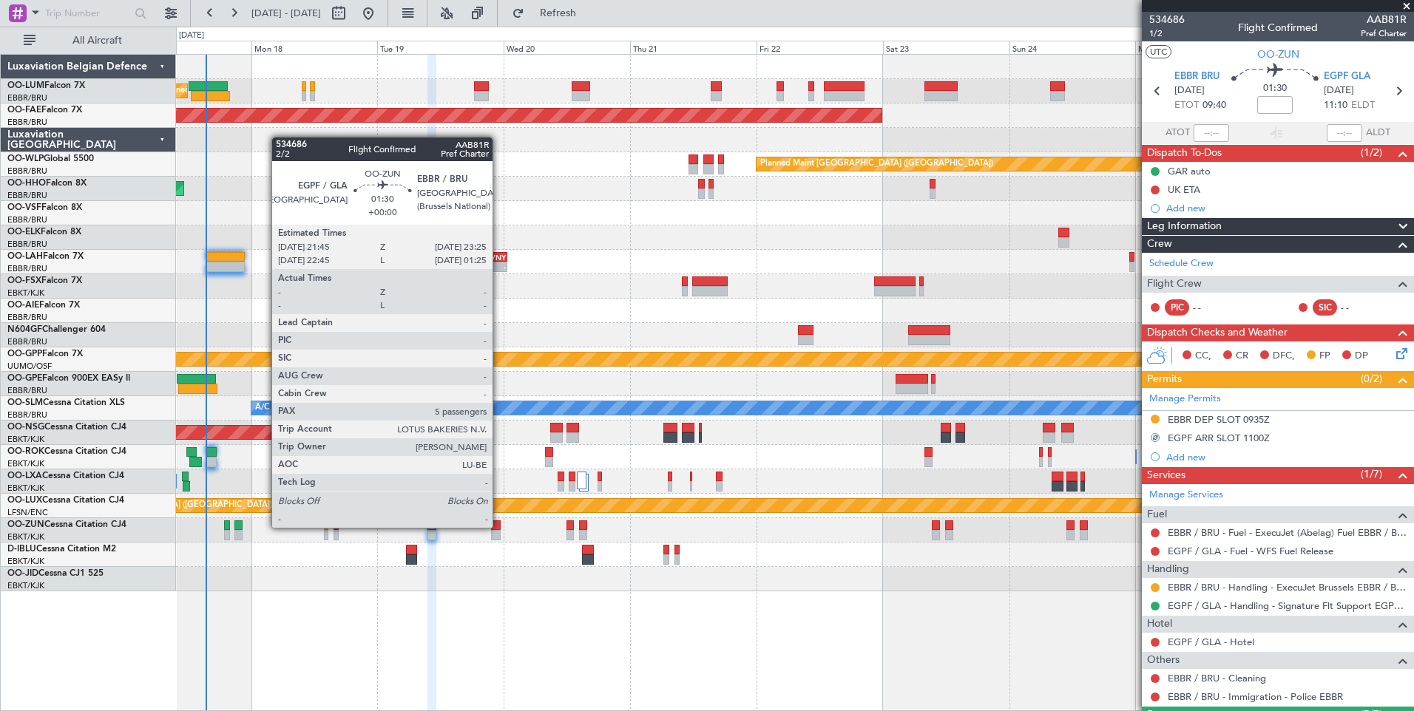
click at [499, 528] on div at bounding box center [495, 526] width 9 height 10
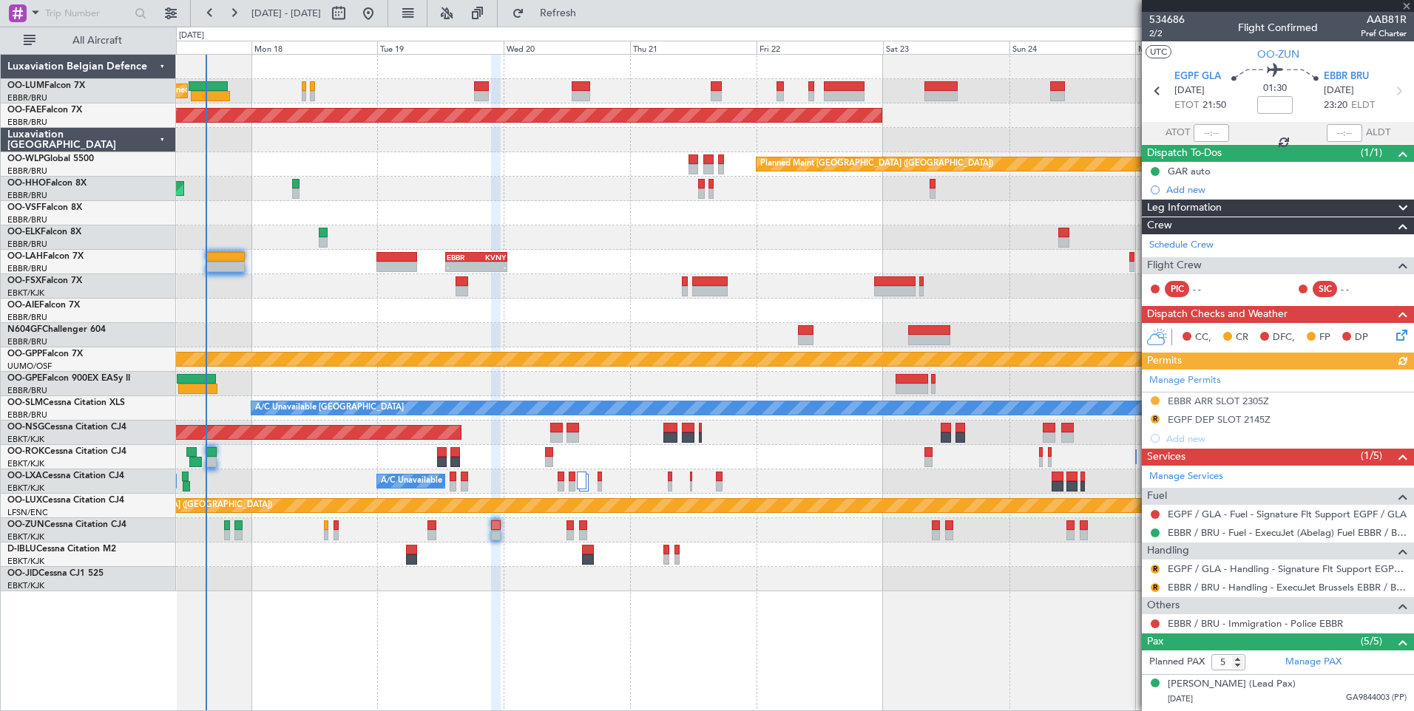
click at [1151, 419] on div "Manage Permits EBBR ARR SLOT 2305Z R EGPF DEP SLOT 2145Z Add new" at bounding box center [1278, 409] width 272 height 78
click at [1155, 419] on div "Manage Permits EBBR ARR SLOT 2305Z R EGPF DEP SLOT 2145Z Add new" at bounding box center [1278, 409] width 272 height 78
click at [1155, 419] on button "R" at bounding box center [1155, 419] width 9 height 9
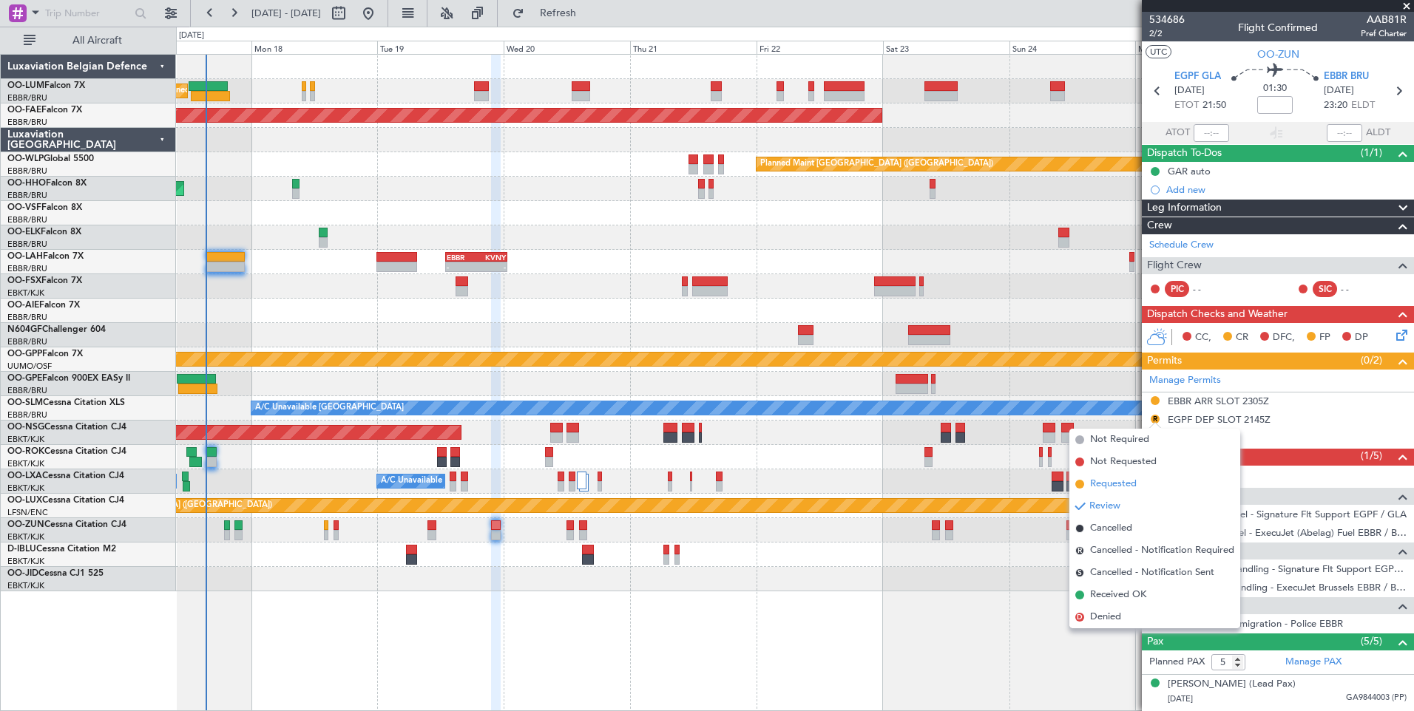
click at [1127, 480] on span "Requested" at bounding box center [1113, 484] width 47 height 15
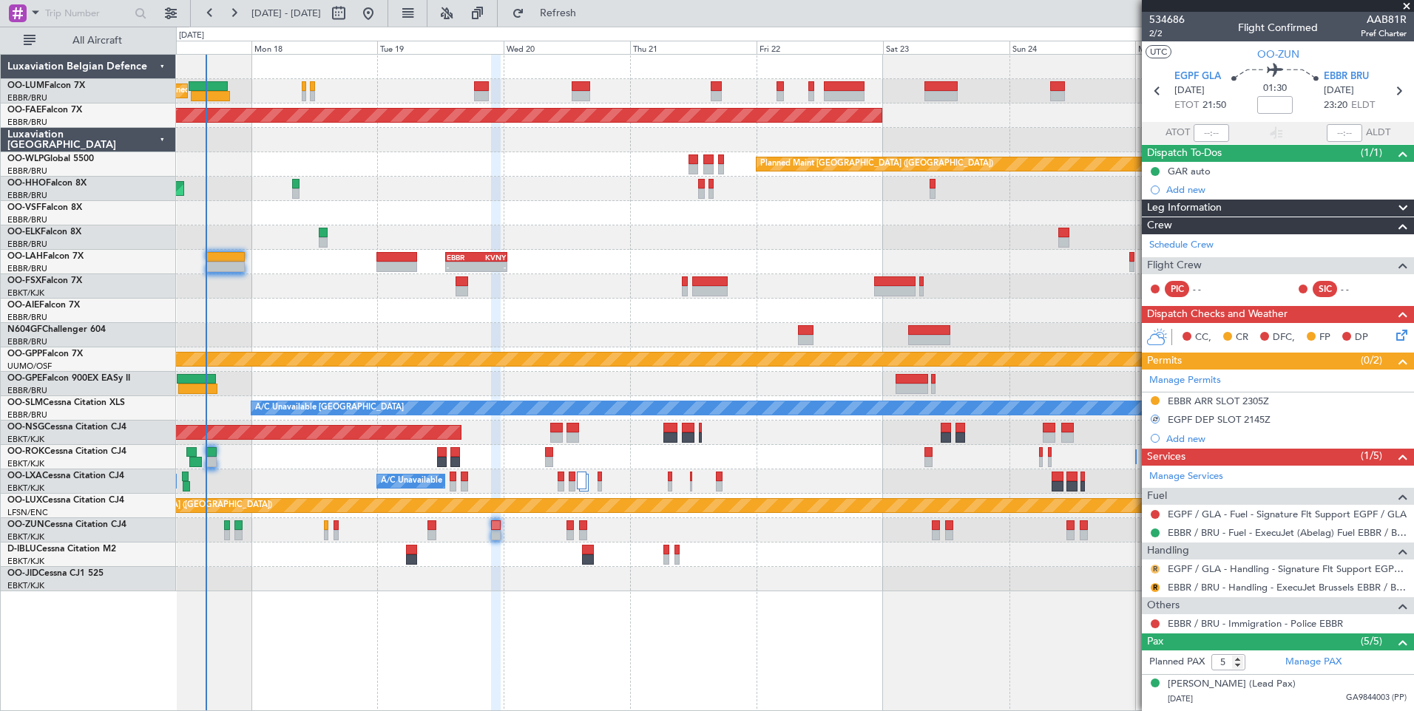
click at [1153, 569] on button "R" at bounding box center [1155, 569] width 9 height 9
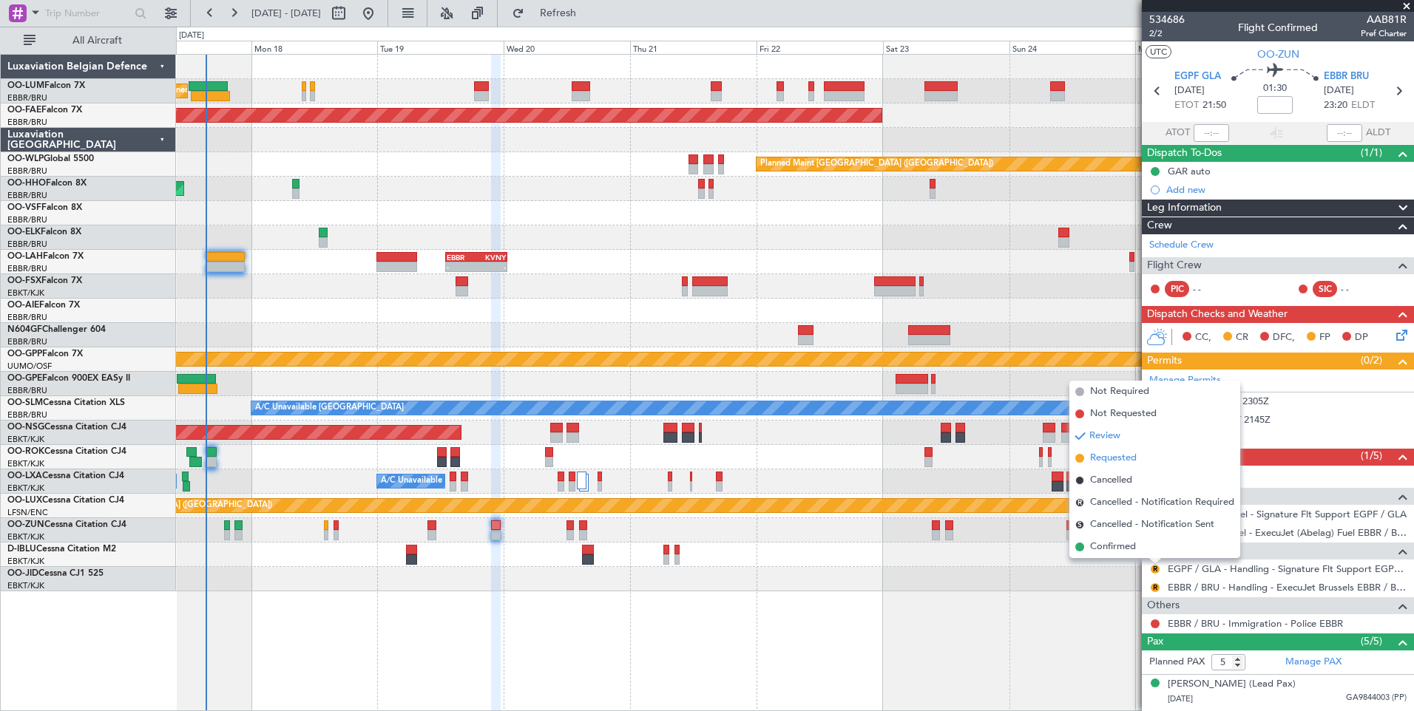
click at [1122, 467] on li "Requested" at bounding box center [1154, 458] width 171 height 22
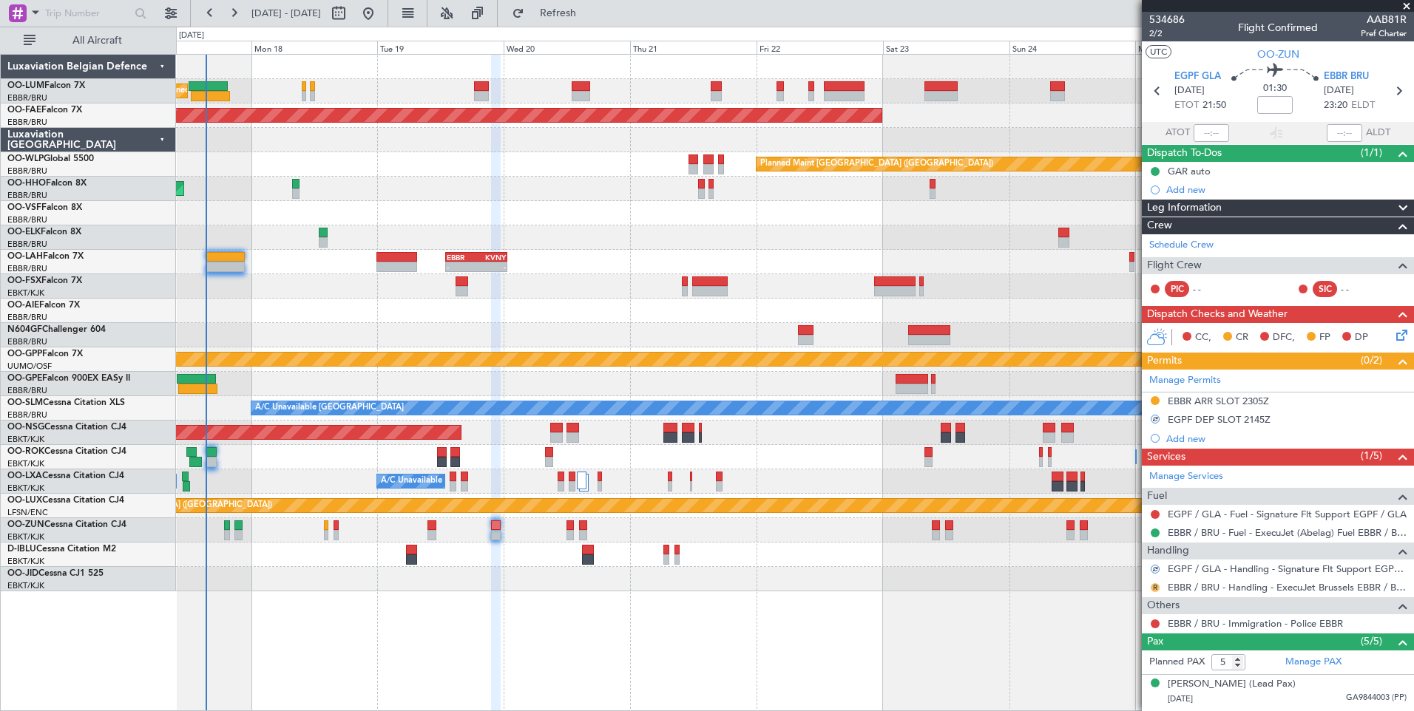
click at [1157, 589] on button "R" at bounding box center [1155, 587] width 9 height 9
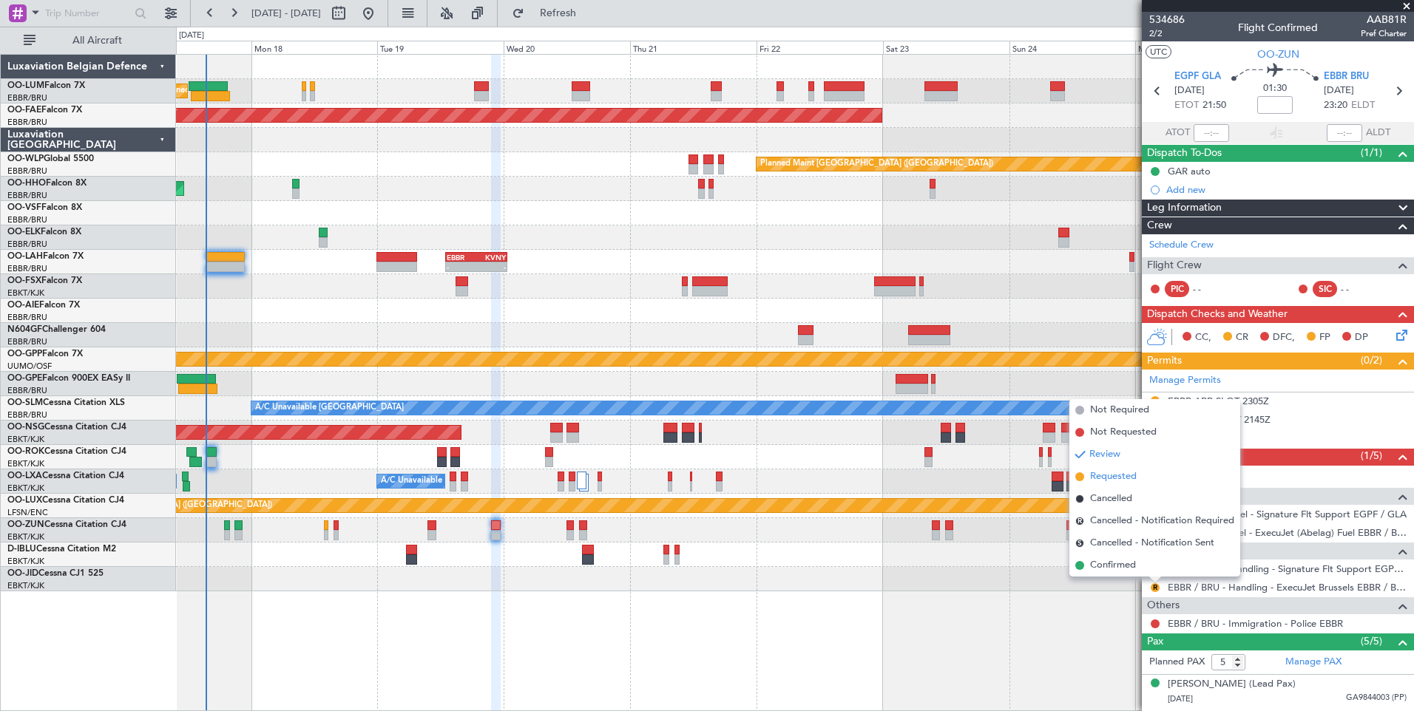
click at [1126, 478] on span "Requested" at bounding box center [1113, 477] width 47 height 15
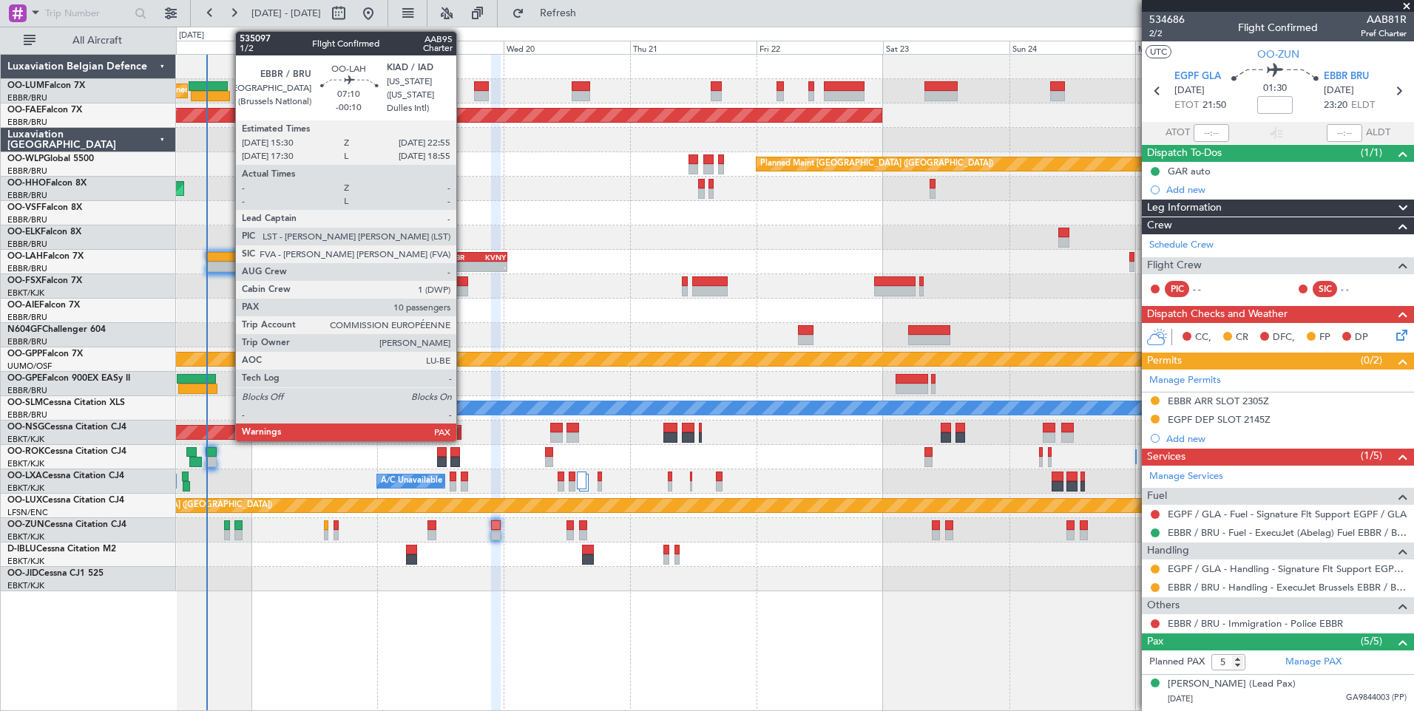
click at [228, 263] on div at bounding box center [225, 267] width 39 height 10
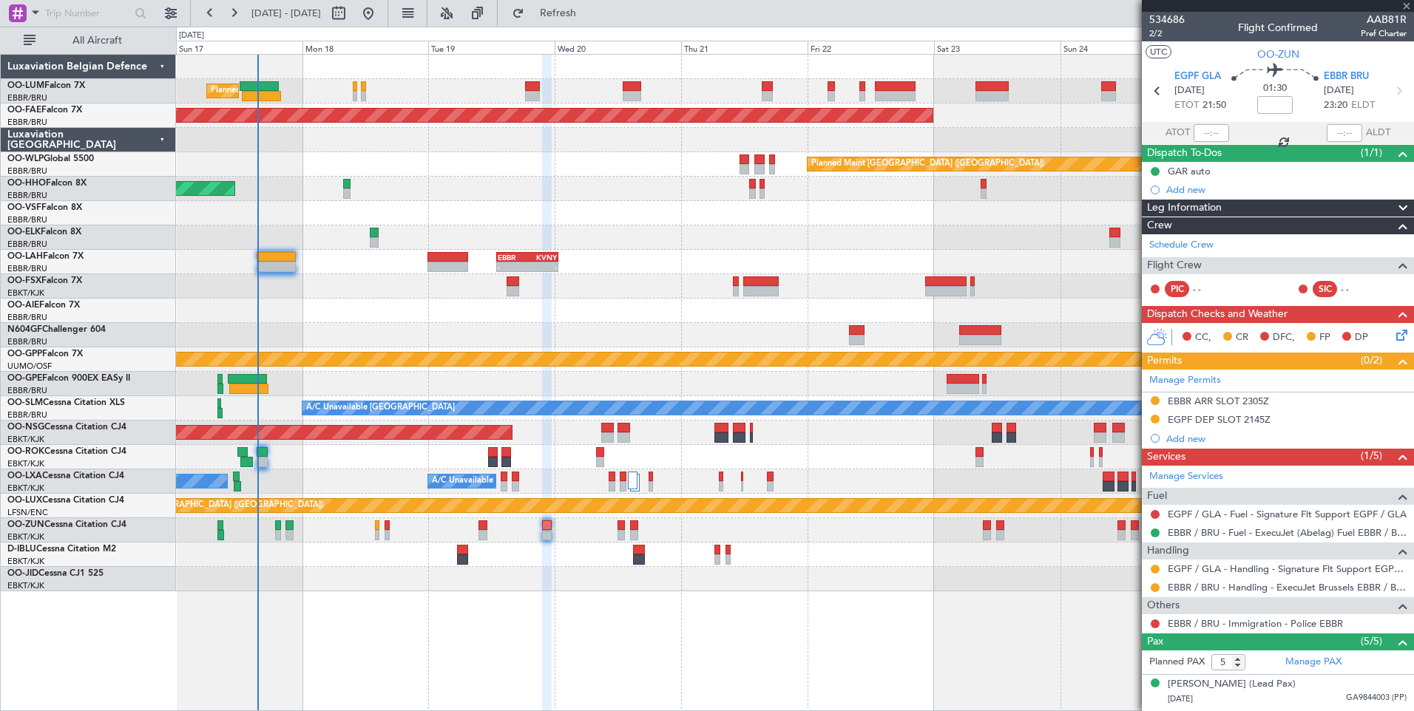
click at [306, 317] on div at bounding box center [794, 311] width 1237 height 24
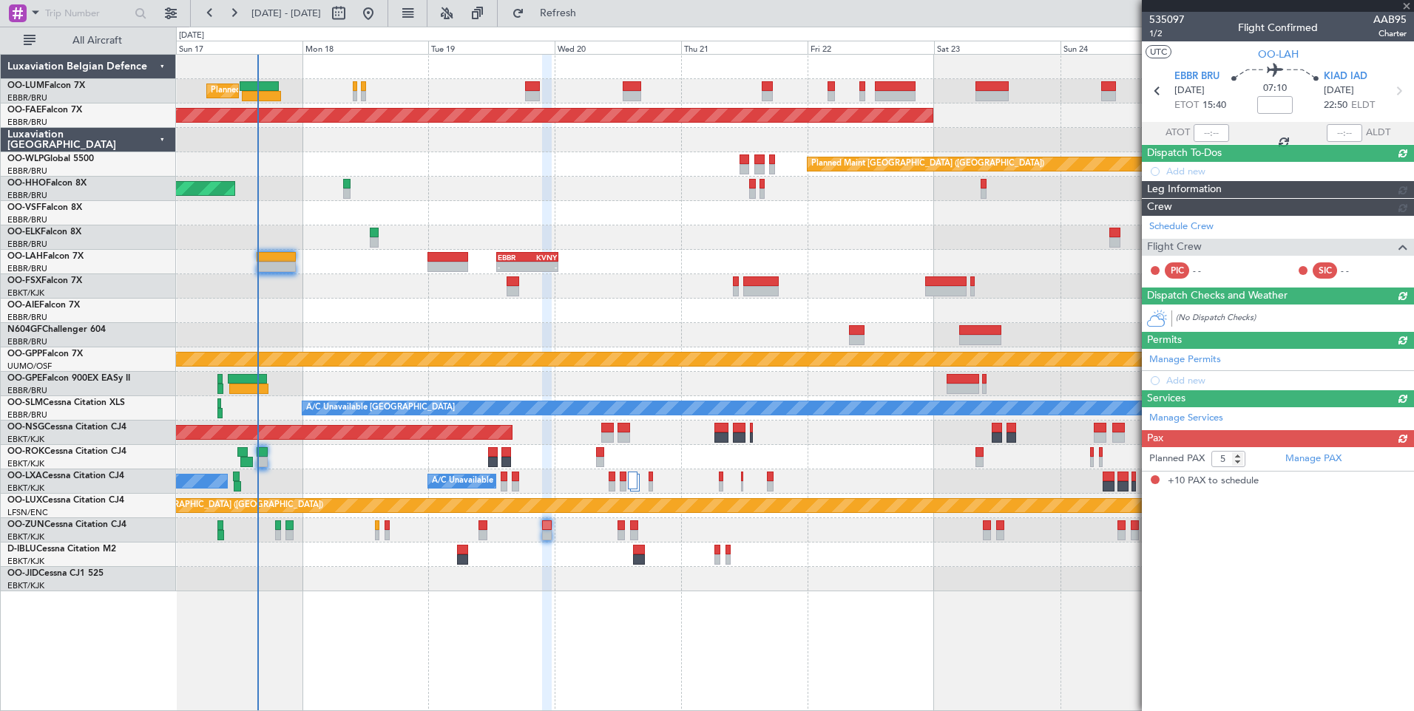
type input "-00:10"
type input "10"
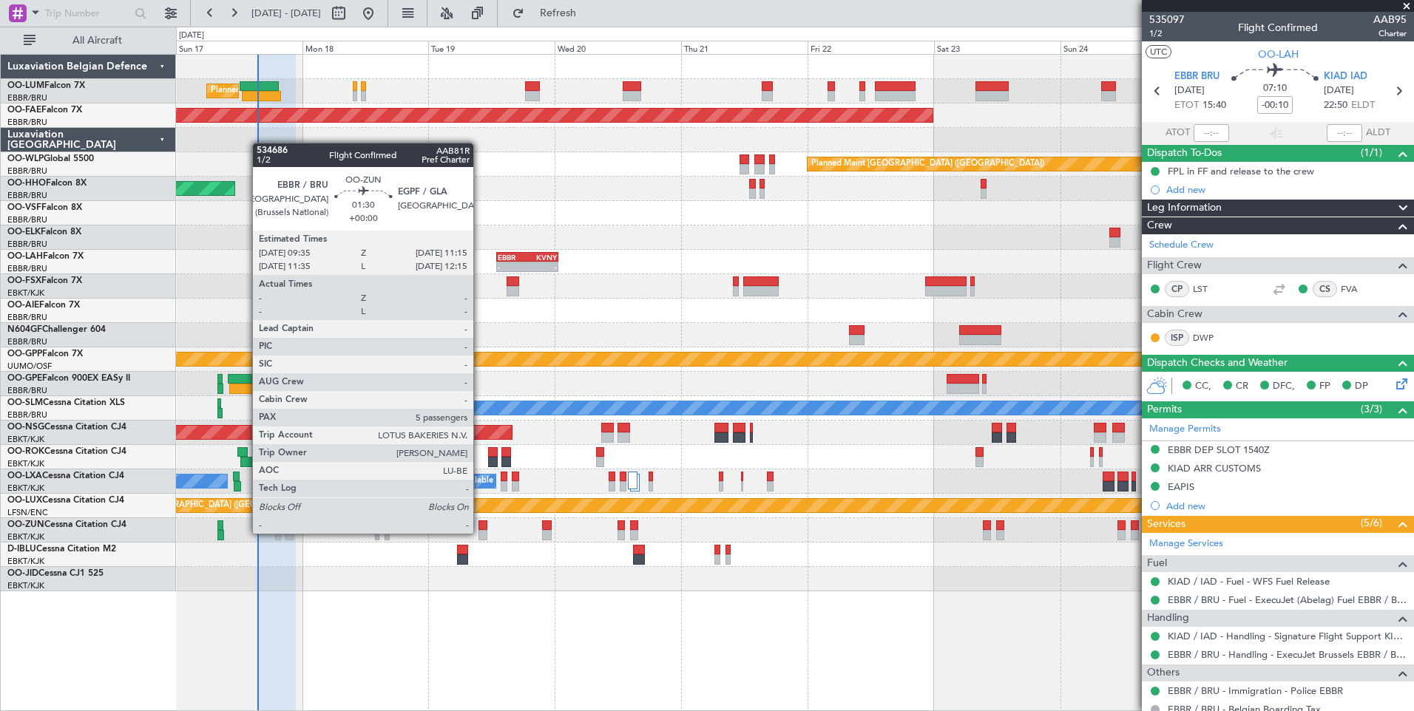
click at [480, 534] on div at bounding box center [482, 535] width 9 height 10
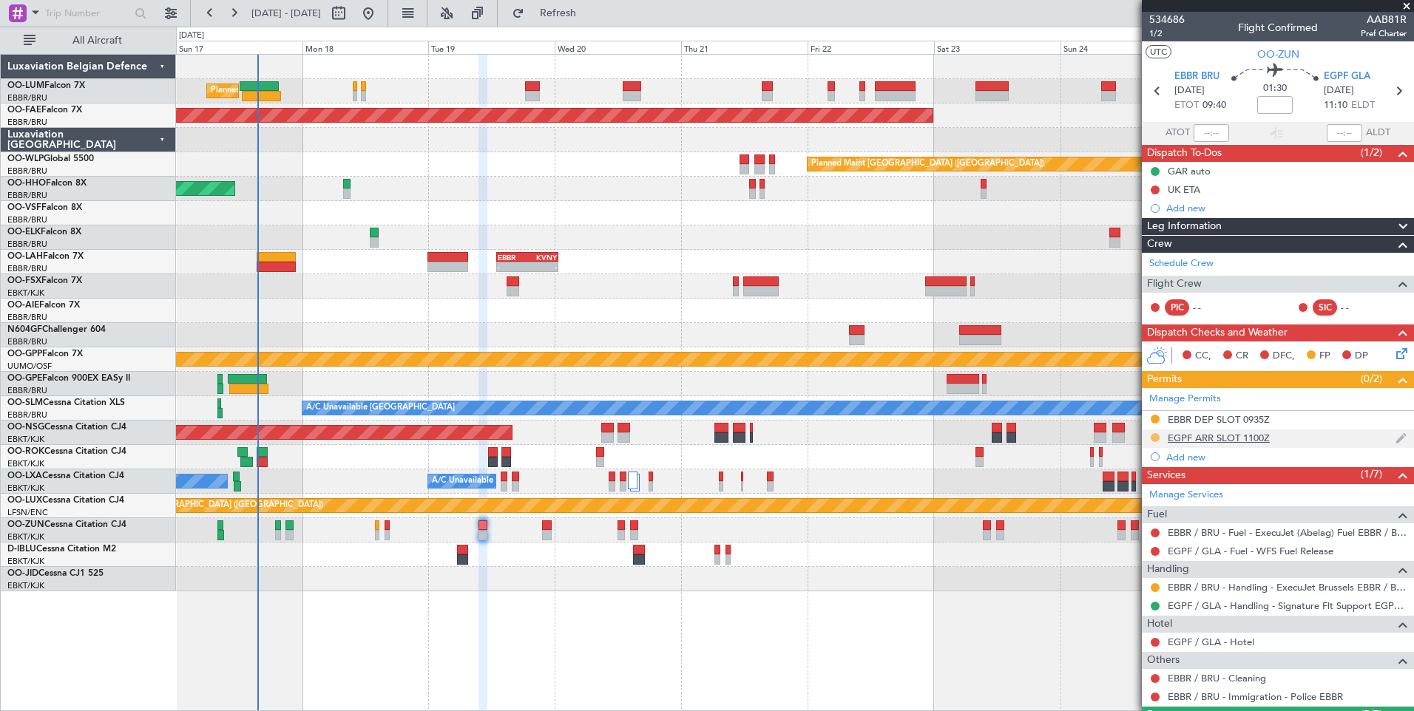
click at [1154, 438] on button at bounding box center [1155, 437] width 9 height 9
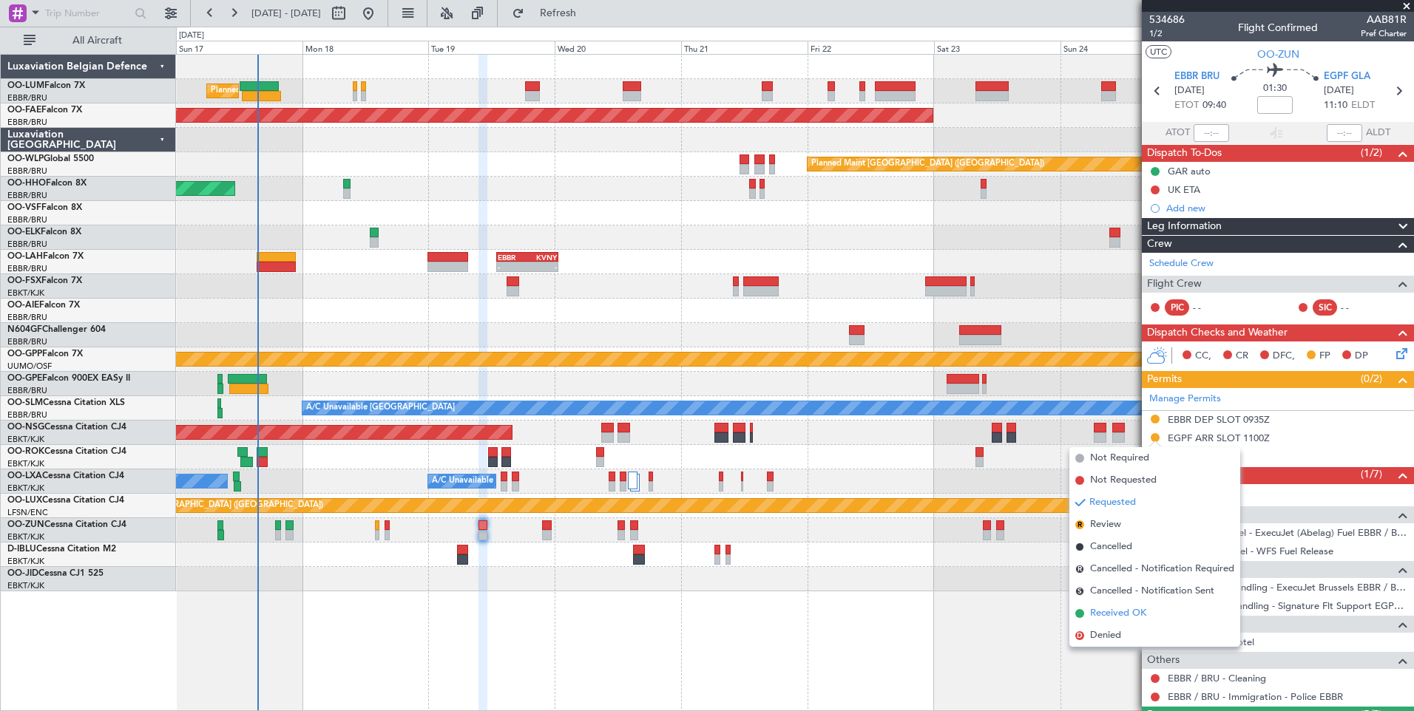
click at [1124, 615] on span "Received OK" at bounding box center [1118, 613] width 56 height 15
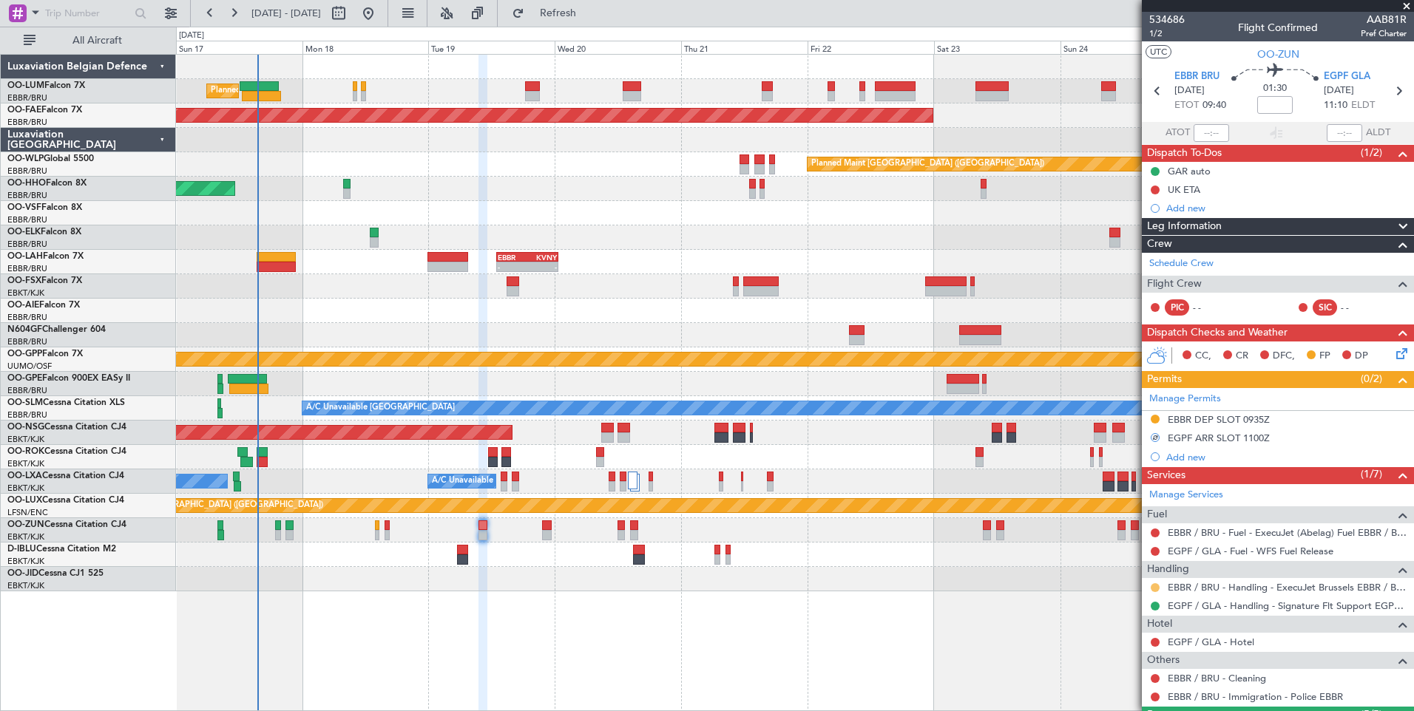
click at [1154, 583] on button at bounding box center [1155, 587] width 9 height 9
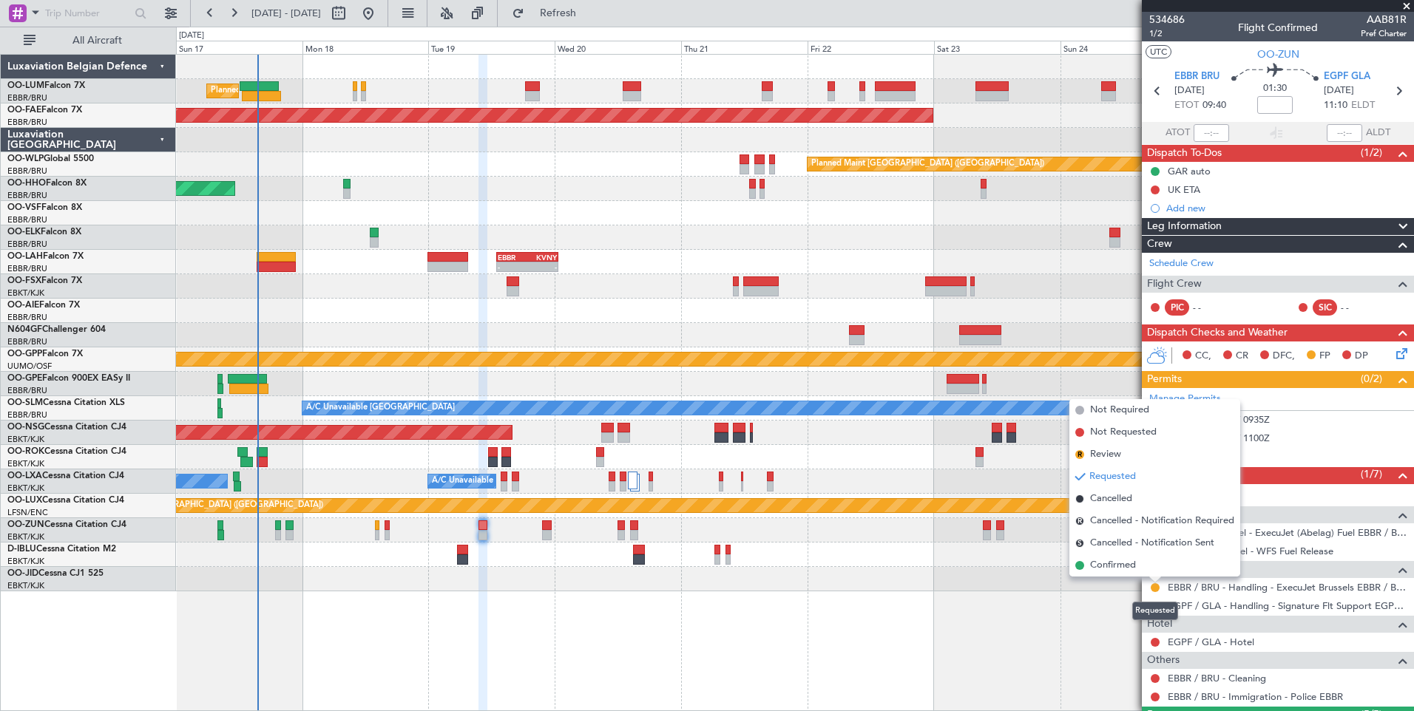
click at [1026, 605] on div "Planned Maint [GEOGRAPHIC_DATA] ([GEOGRAPHIC_DATA] National) Planned Maint [GEO…" at bounding box center [795, 382] width 1238 height 657
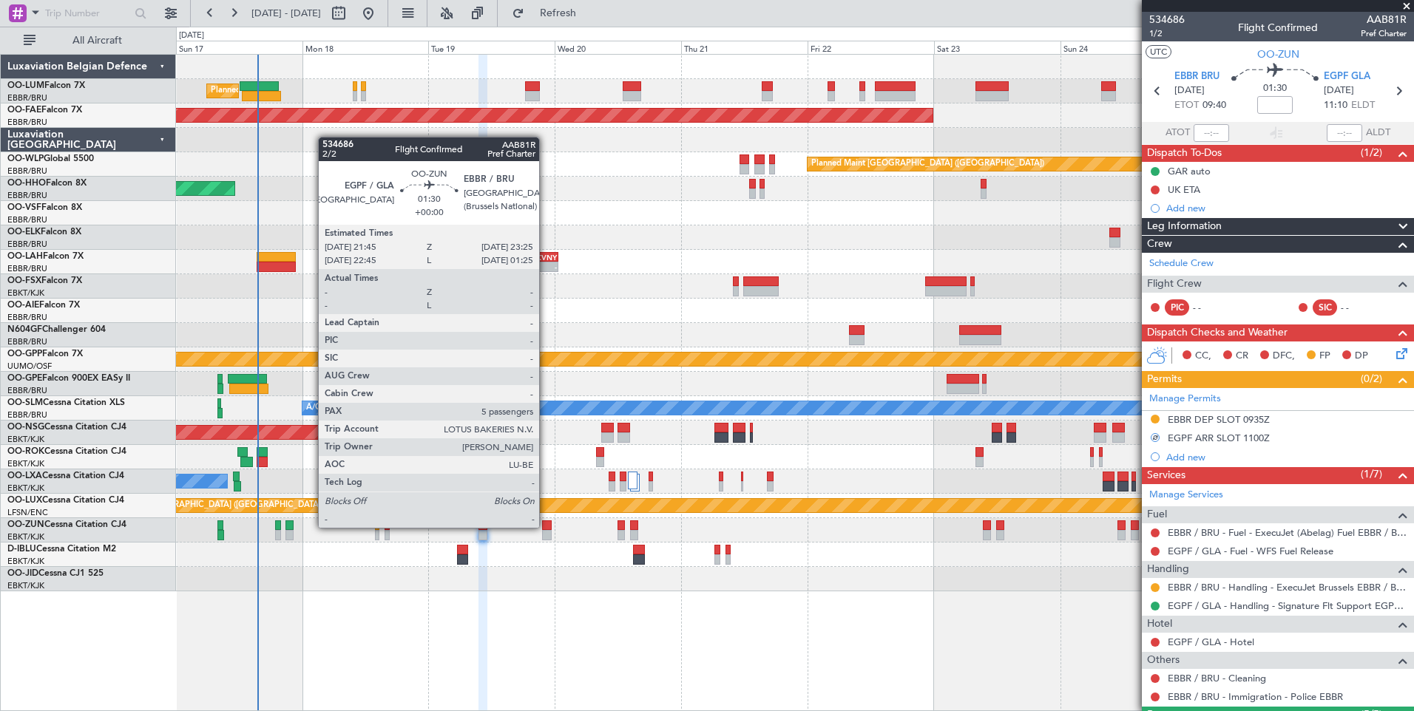
click at [546, 528] on div at bounding box center [546, 526] width 9 height 10
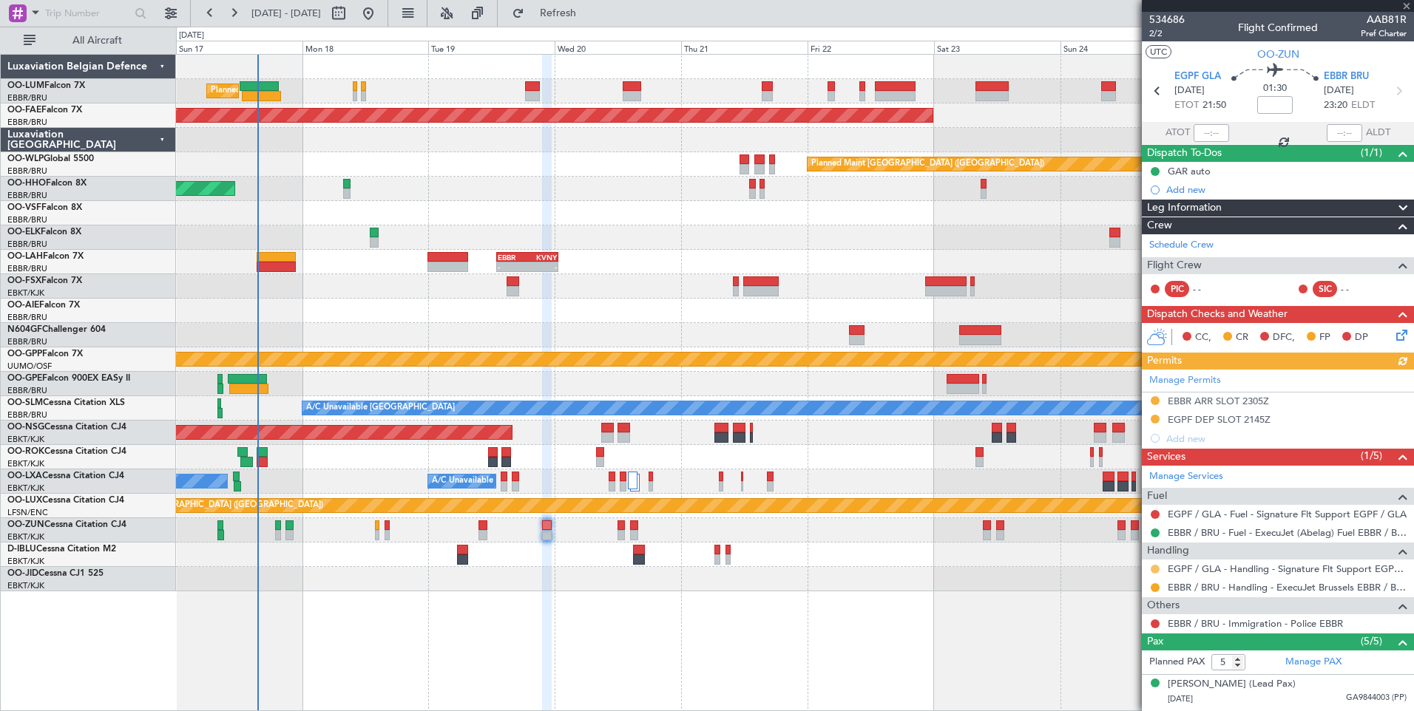
click at [1151, 570] on button at bounding box center [1155, 569] width 9 height 9
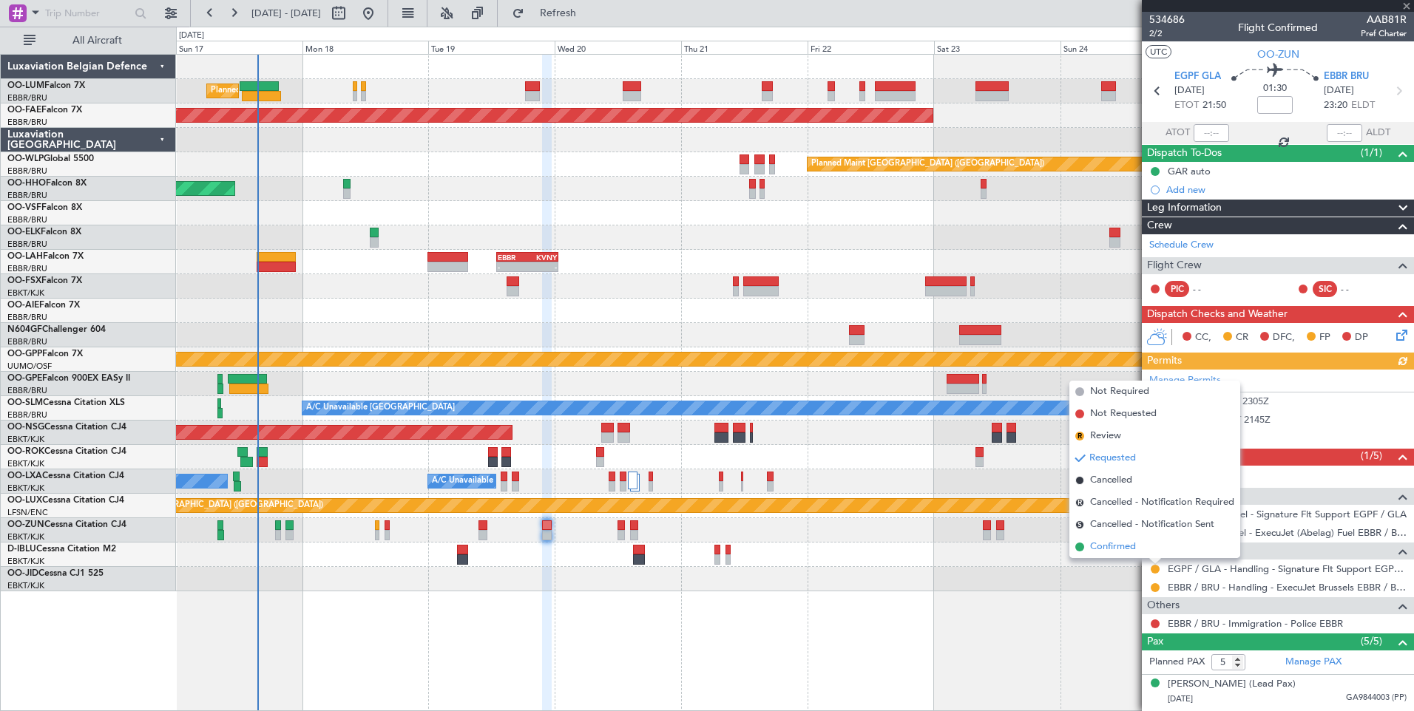
click at [1119, 551] on span "Confirmed" at bounding box center [1113, 547] width 46 height 15
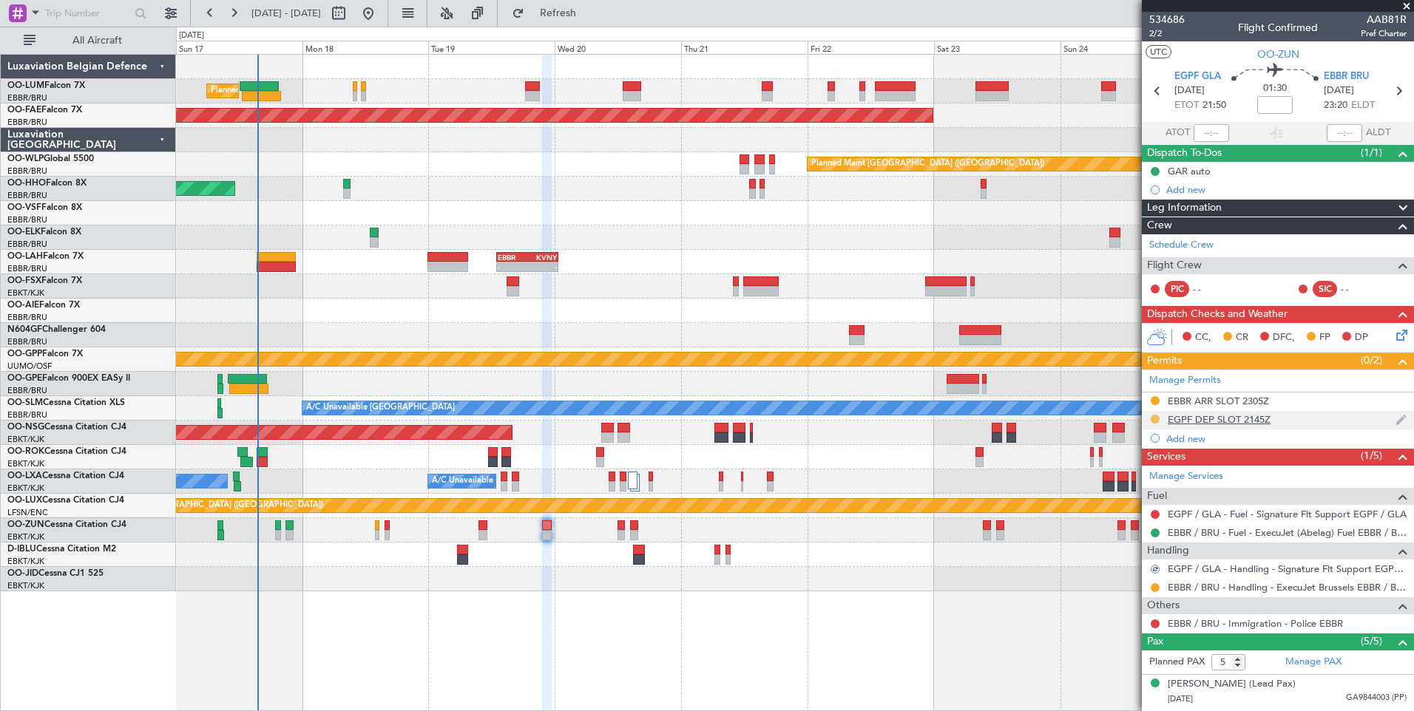
click at [1154, 419] on button at bounding box center [1155, 419] width 9 height 9
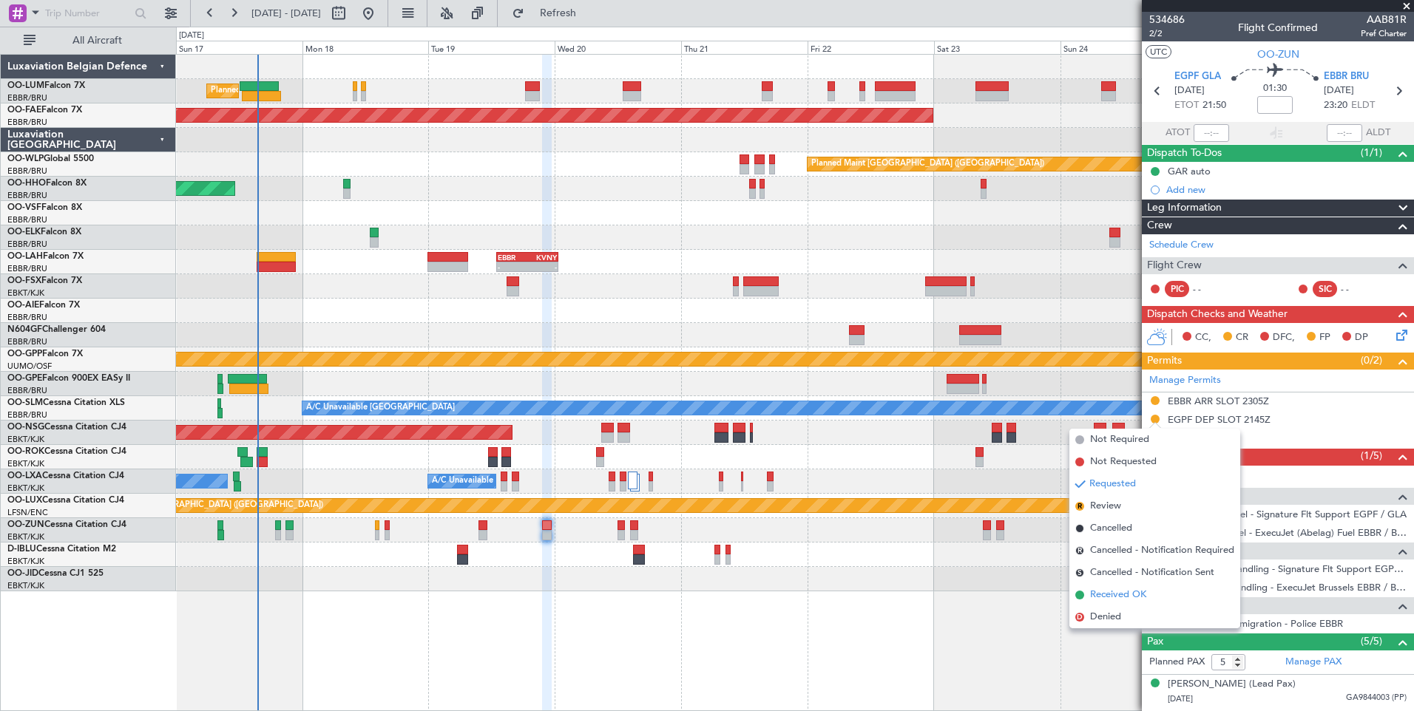
click at [1126, 592] on span "Received OK" at bounding box center [1118, 595] width 56 height 15
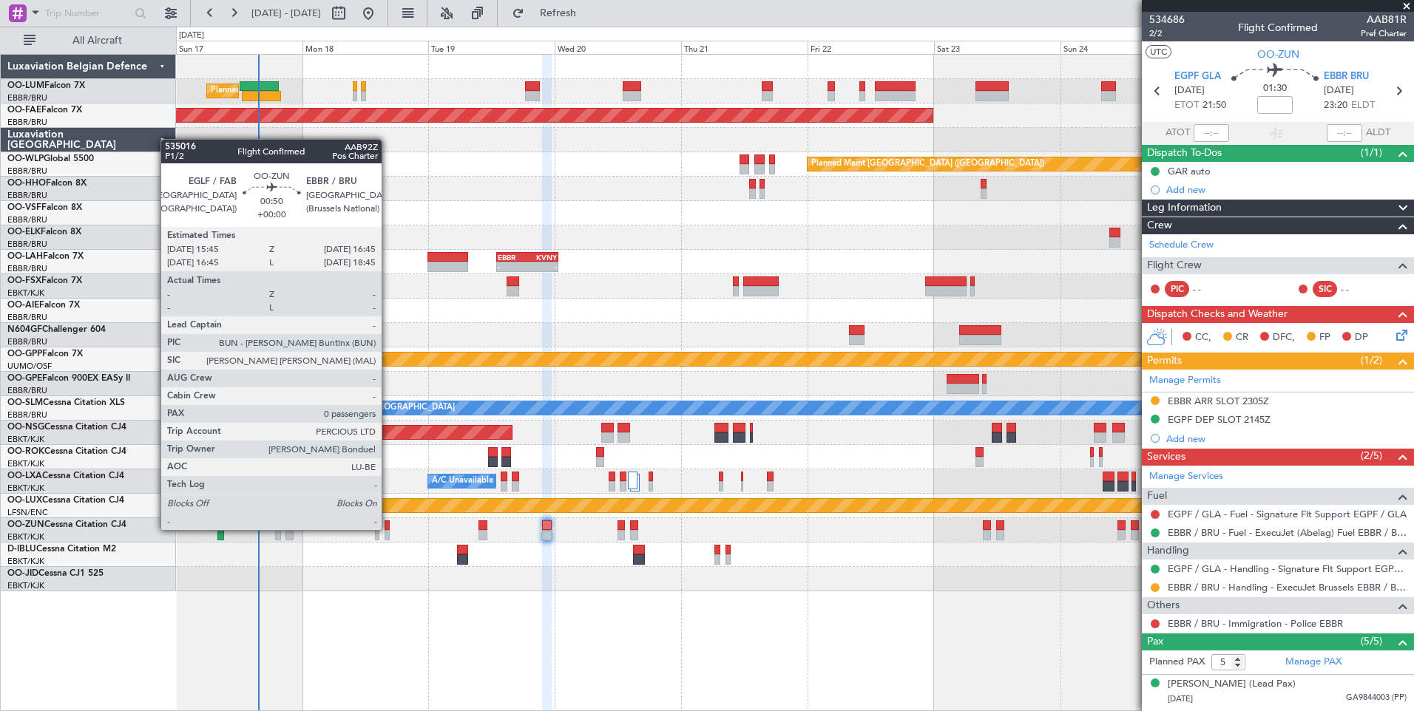
click at [388, 530] on div at bounding box center [388, 535] width 6 height 10
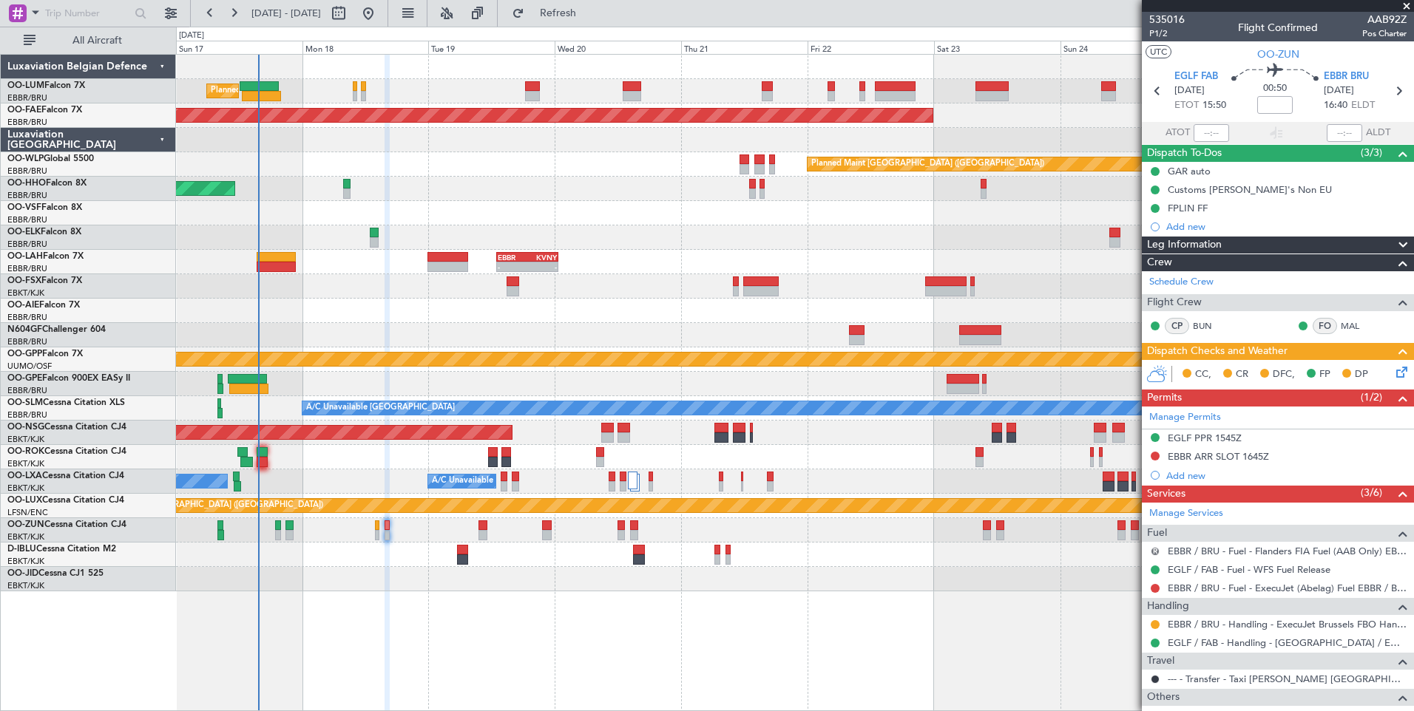
click at [1154, 549] on button "R" at bounding box center [1155, 551] width 9 height 9
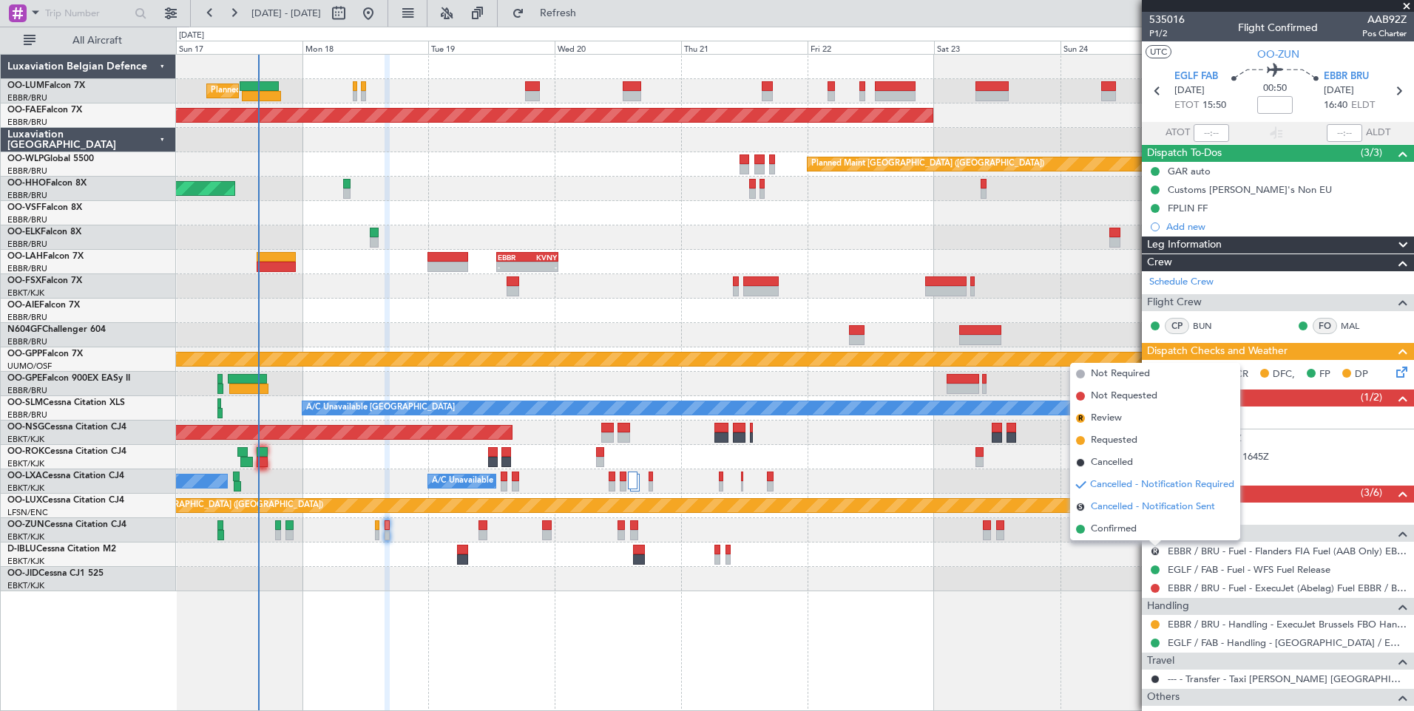
click at [1122, 503] on span "Cancelled - Notification Sent" at bounding box center [1153, 507] width 124 height 15
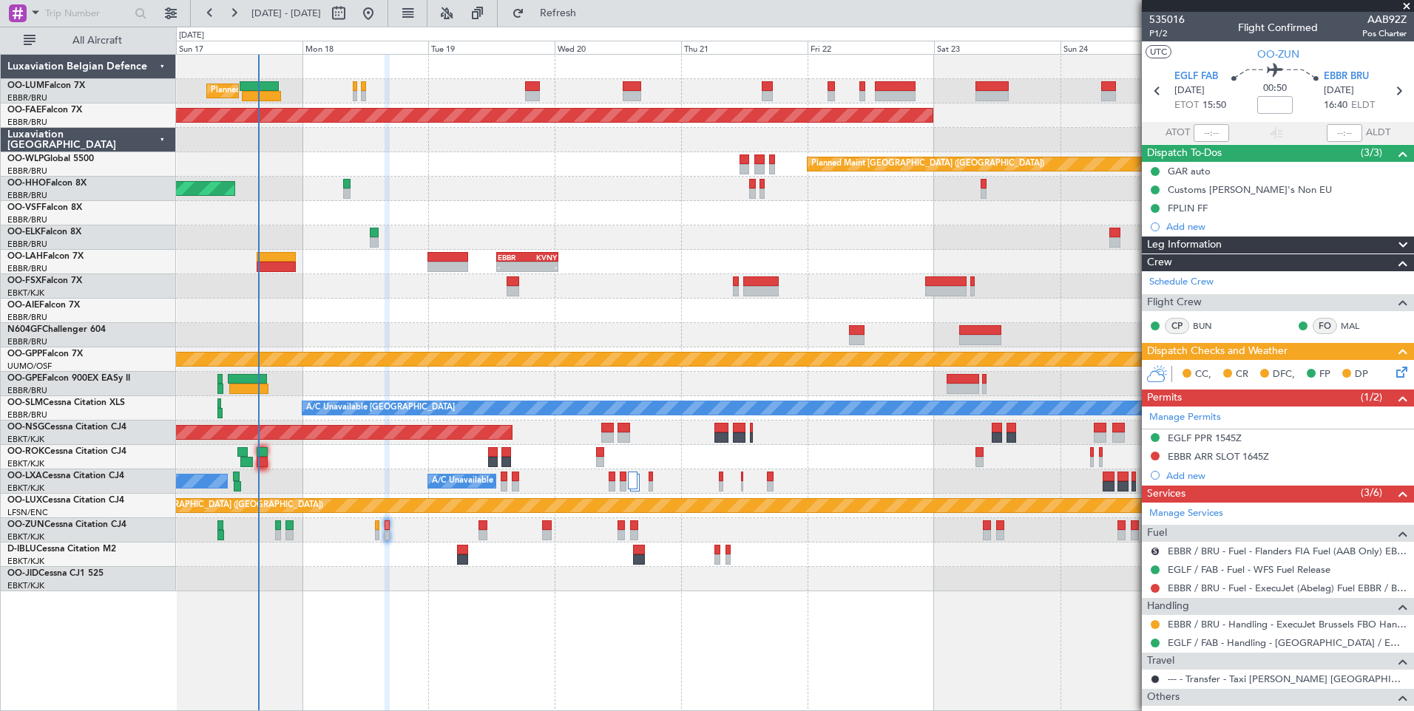
click at [369, 469] on div "Planned Maint [GEOGRAPHIC_DATA] ([GEOGRAPHIC_DATA] National) Planned Maint [GEO…" at bounding box center [794, 323] width 1237 height 537
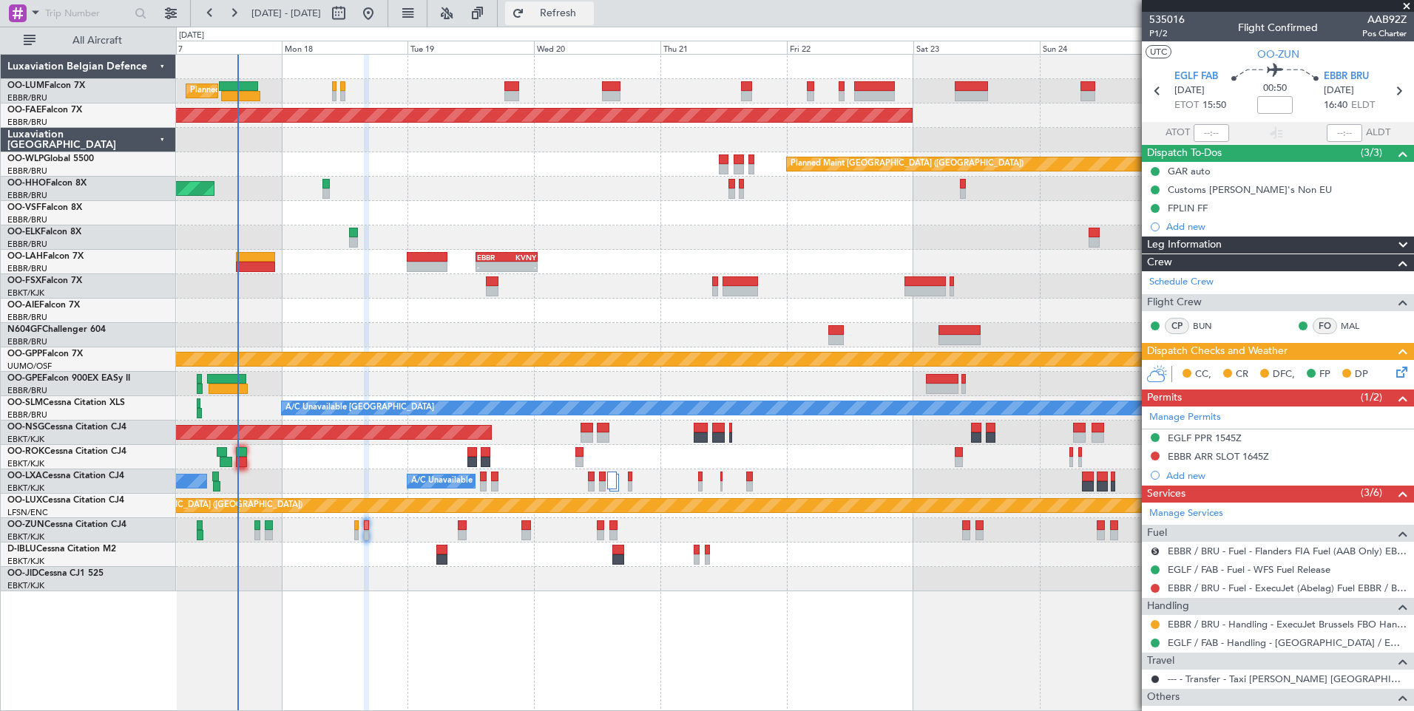
click at [589, 12] on span "Refresh" at bounding box center [558, 13] width 62 height 10
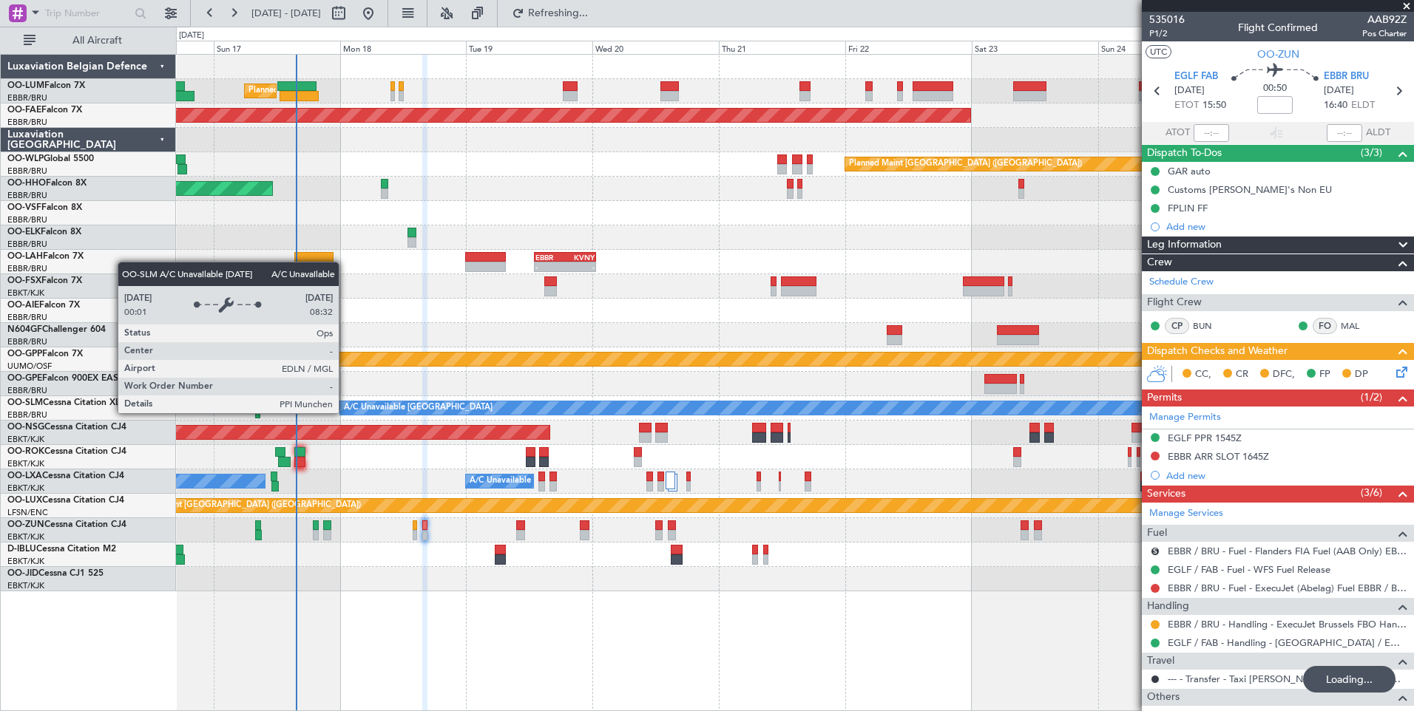
click at [404, 414] on div "A/C Unavailable [GEOGRAPHIC_DATA]" at bounding box center [418, 408] width 149 height 22
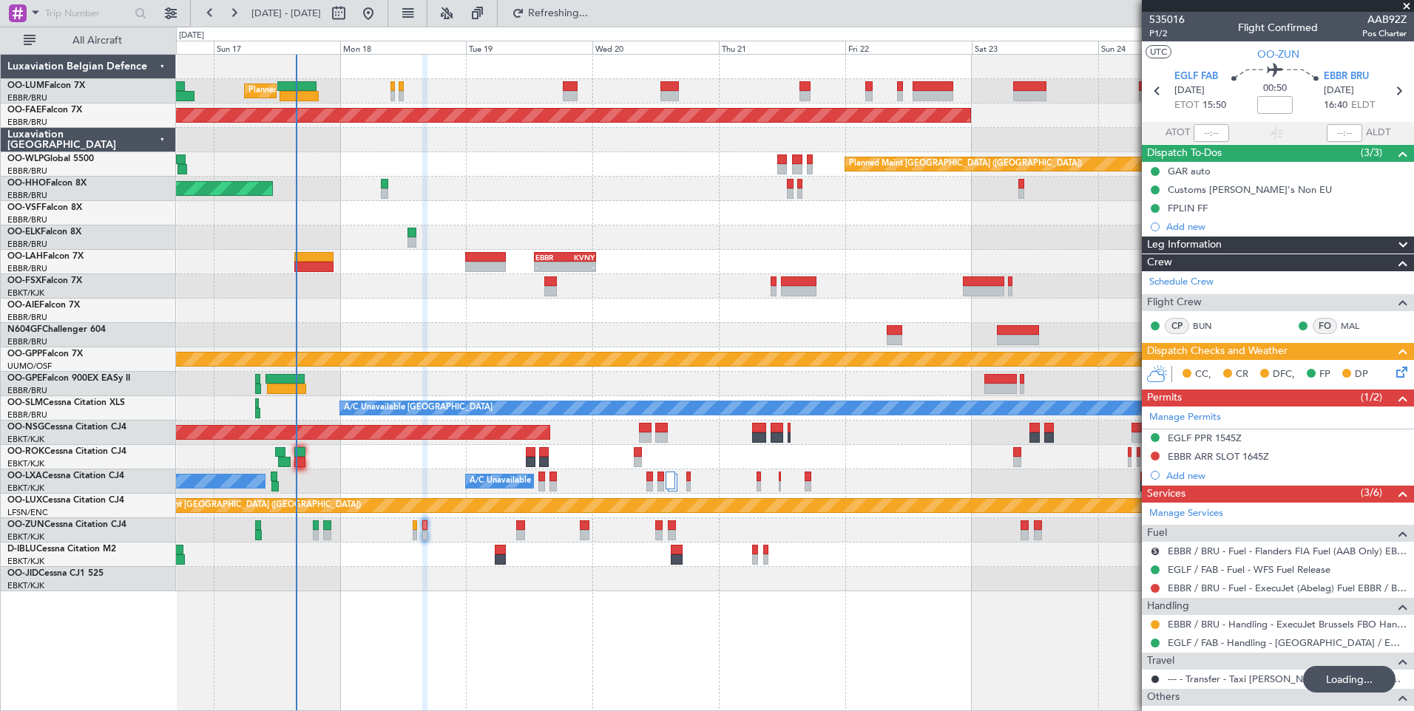
click at [414, 388] on div "No Crew [GEOGRAPHIC_DATA] ([GEOGRAPHIC_DATA] National) Planned Maint [GEOGRAPHI…" at bounding box center [794, 384] width 1237 height 24
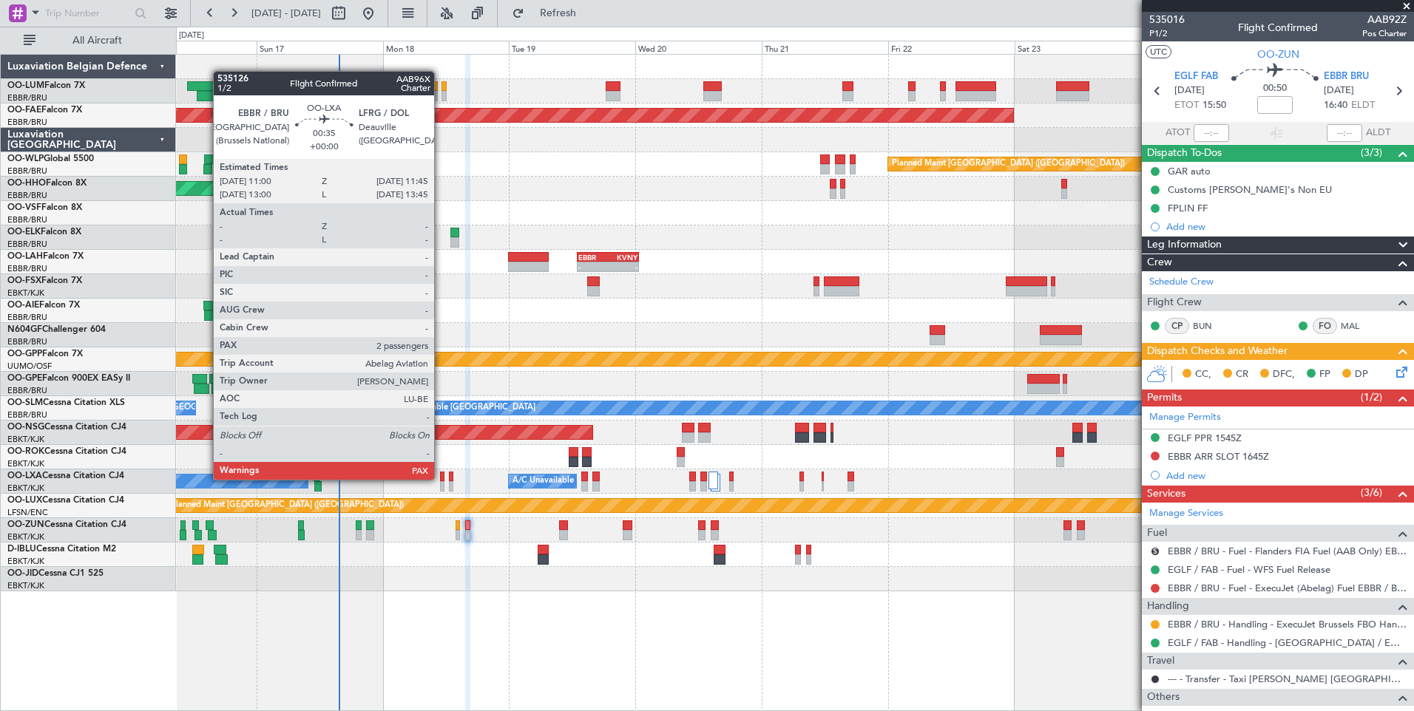
click at [441, 480] on div at bounding box center [442, 477] width 4 height 10
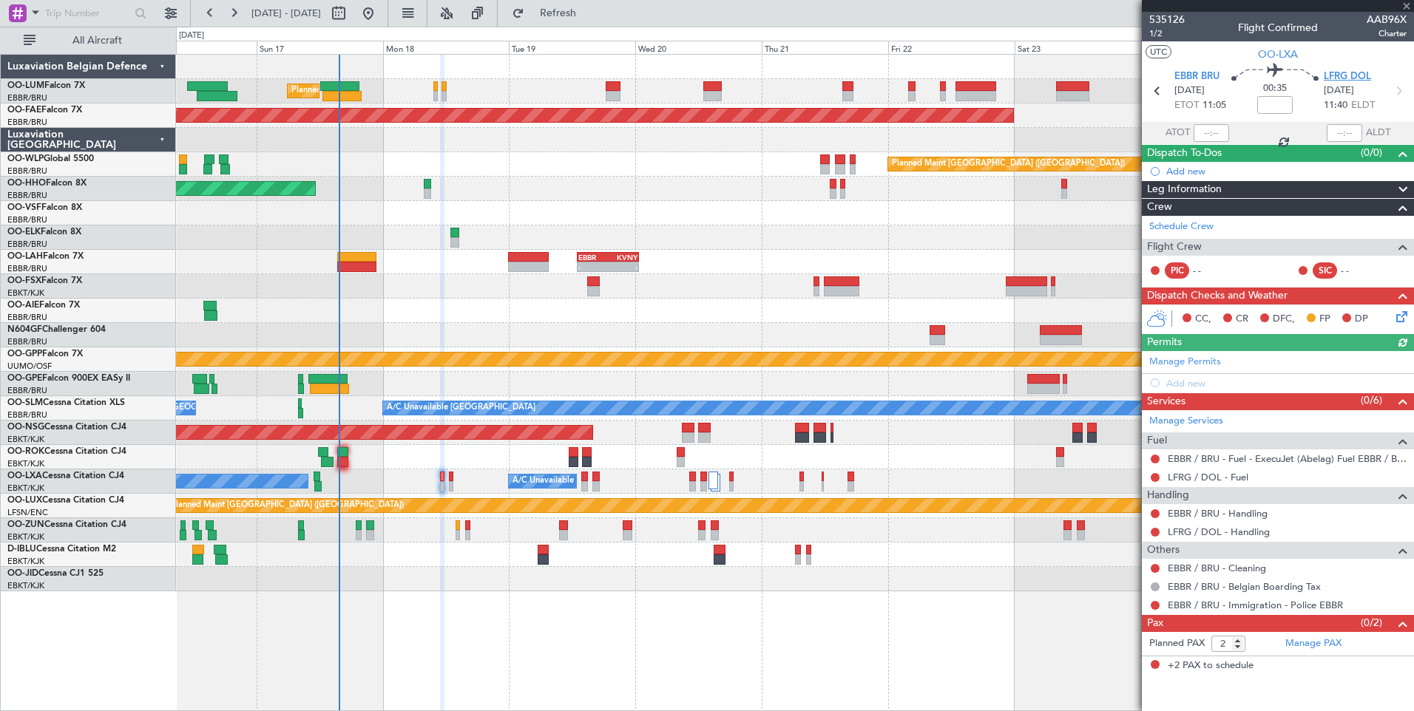
click at [1355, 78] on span "LFRG DOL" at bounding box center [1347, 77] width 47 height 15
click at [456, 549] on div at bounding box center [794, 555] width 1237 height 24
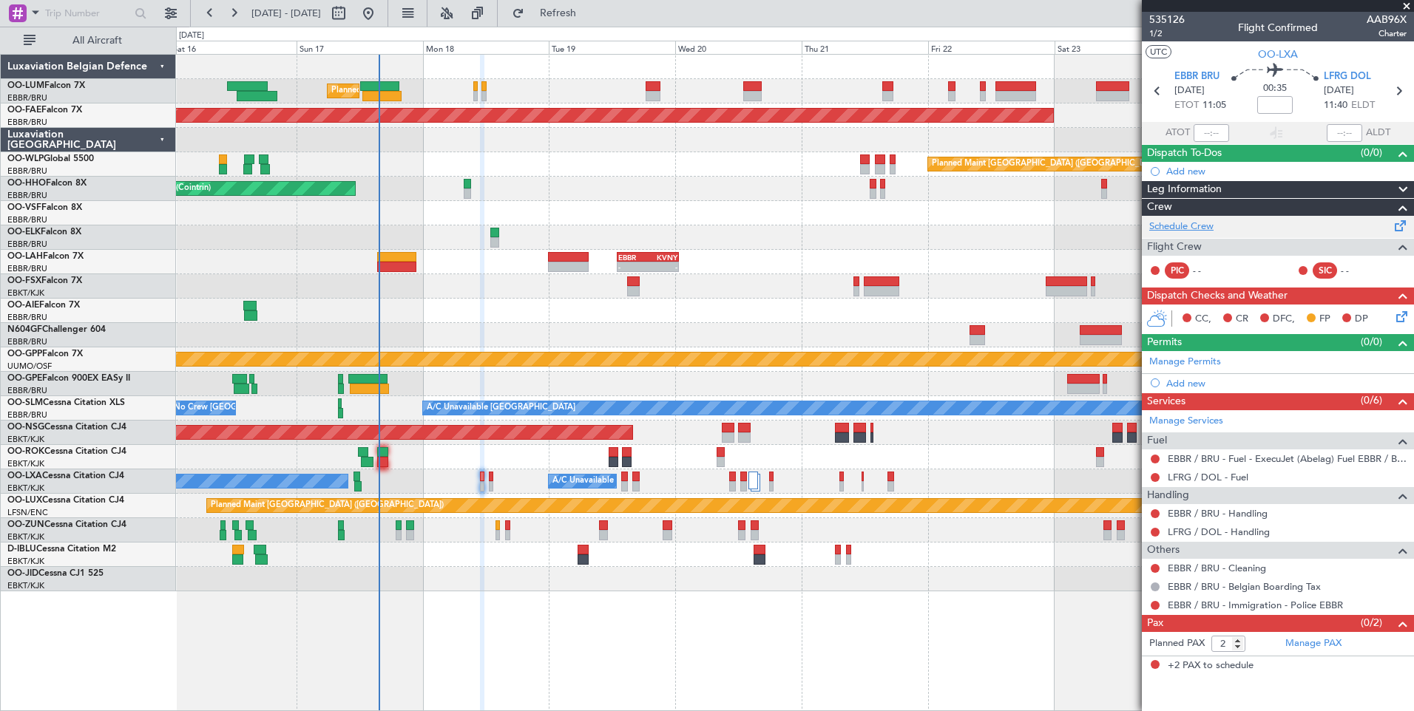
click at [1205, 226] on link "Schedule Crew" at bounding box center [1181, 227] width 64 height 15
click at [483, 473] on div "No Crew Chambery ([GEOGRAPHIC_DATA]) A/C Unavailable [GEOGRAPHIC_DATA] ([GEOGRA…" at bounding box center [794, 482] width 1237 height 24
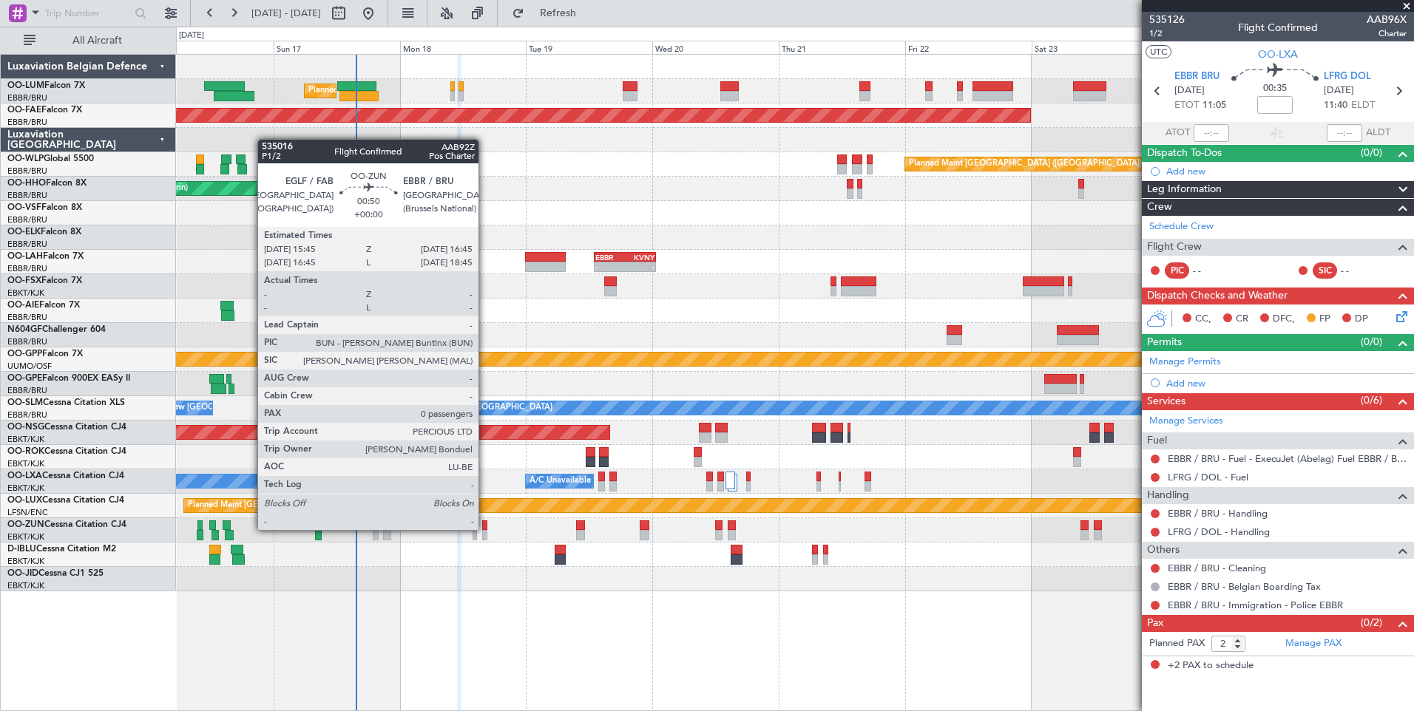
click at [485, 530] on div at bounding box center [485, 535] width 6 height 10
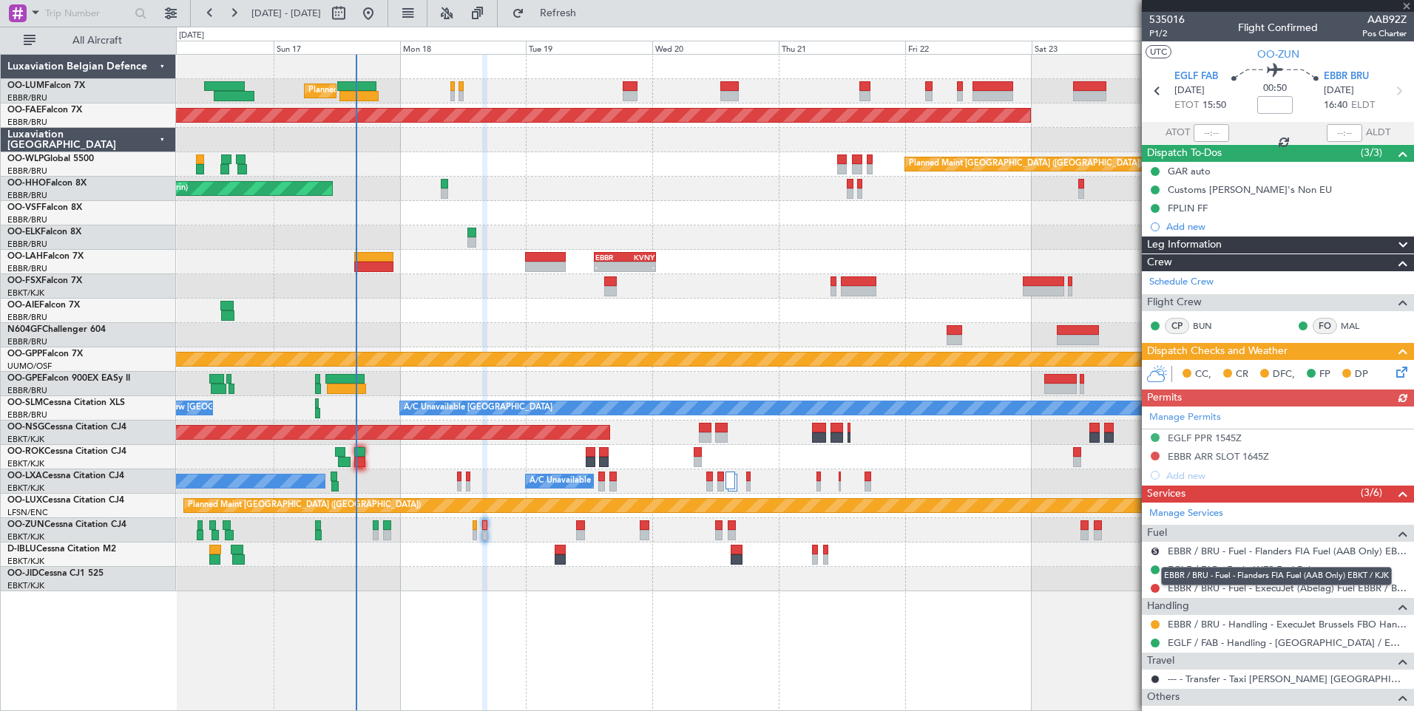
click at [1155, 587] on mat-tooltip-component "EBBR / BRU - Fuel - Flanders FIA Fuel (AAB Only) EBKT / KJK" at bounding box center [1276, 576] width 251 height 39
click at [1156, 588] on button at bounding box center [1155, 588] width 9 height 9
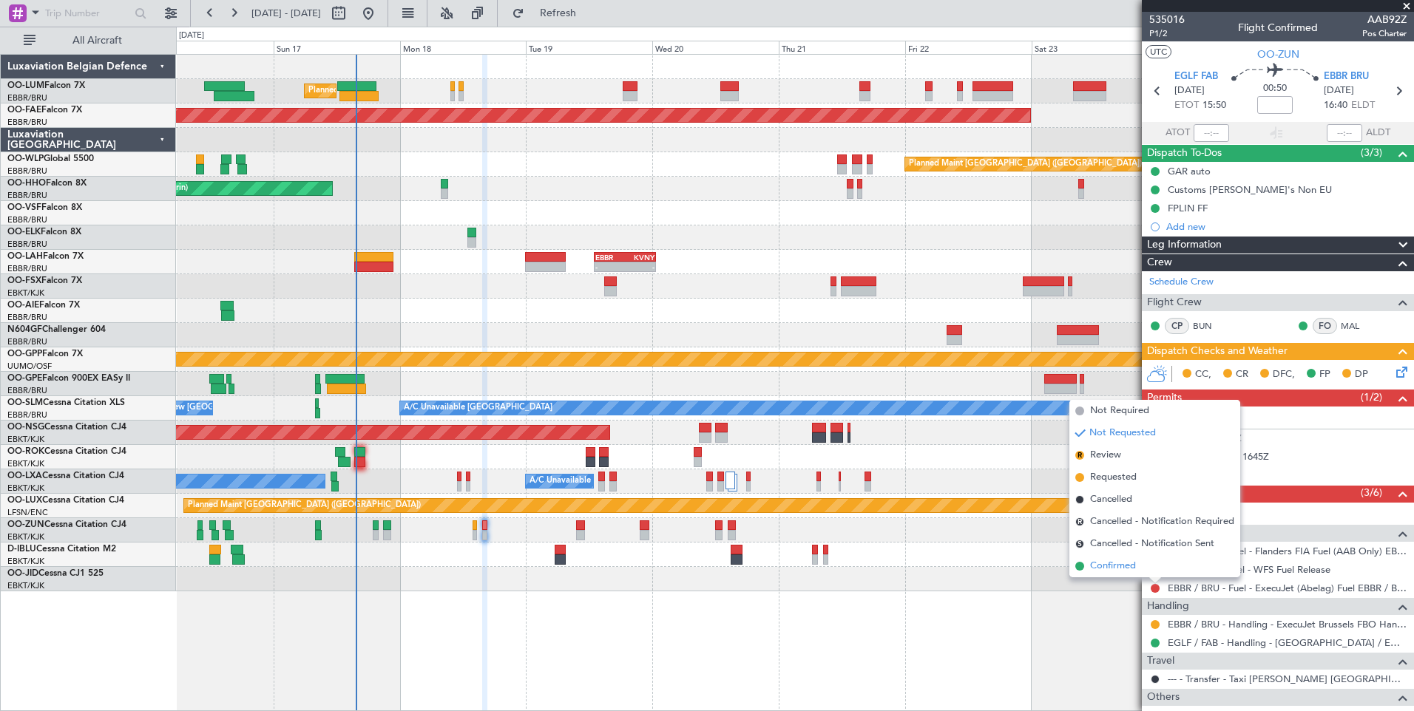
click at [1125, 566] on span "Confirmed" at bounding box center [1113, 566] width 46 height 15
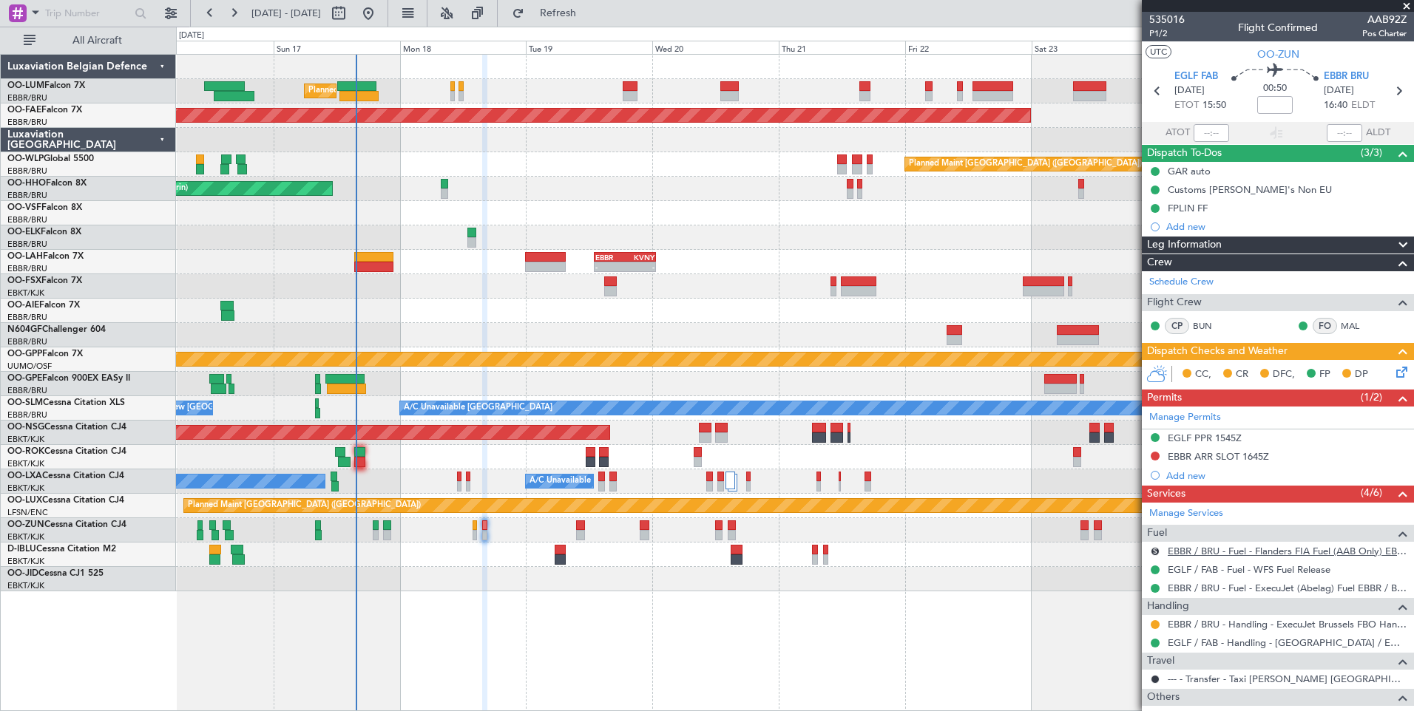
click at [1245, 553] on link "EBBR / BRU - Fuel - Flanders FIA Fuel (AAB Only) EBKT / KJK" at bounding box center [1287, 551] width 239 height 13
drag, startPoint x: 1156, startPoint y: 549, endPoint x: 1150, endPoint y: 559, distance: 11.3
click at [1156, 549] on button "S" at bounding box center [1155, 551] width 9 height 9
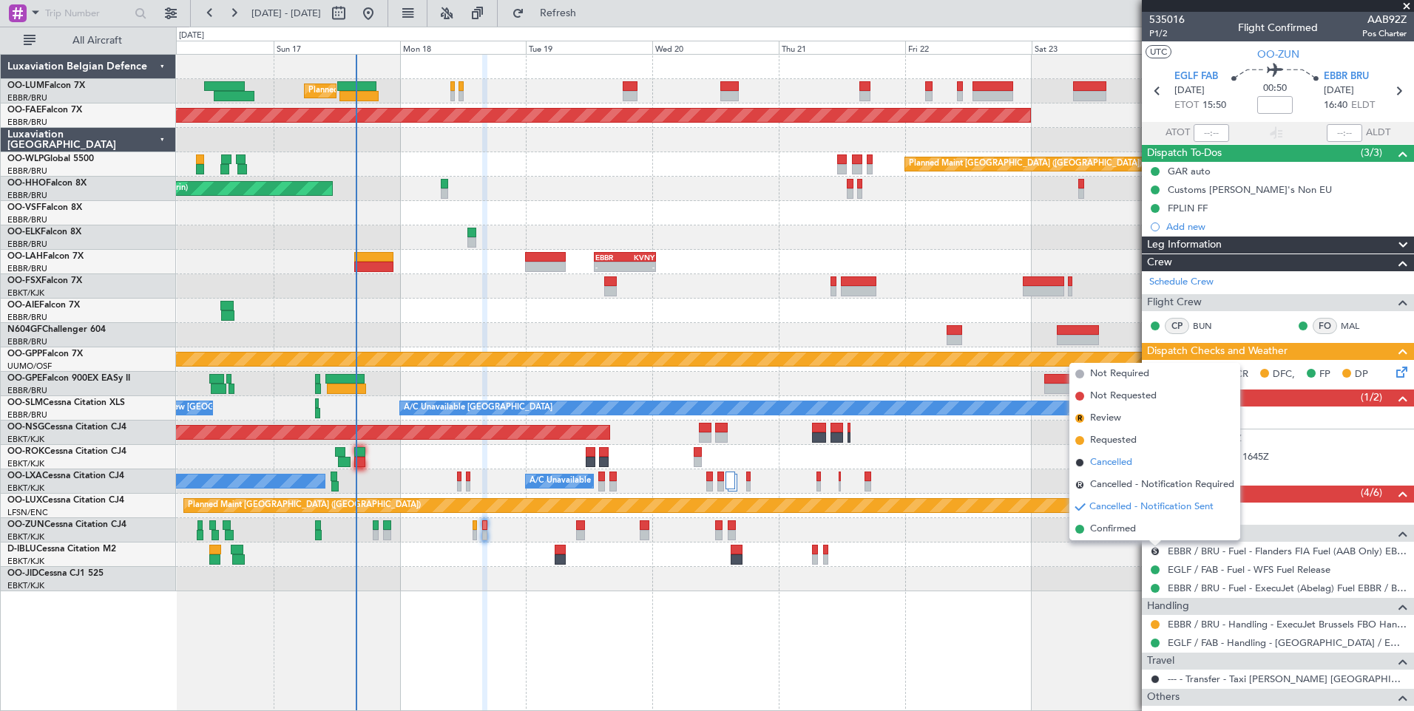
click at [1114, 460] on span "Cancelled" at bounding box center [1111, 463] width 42 height 15
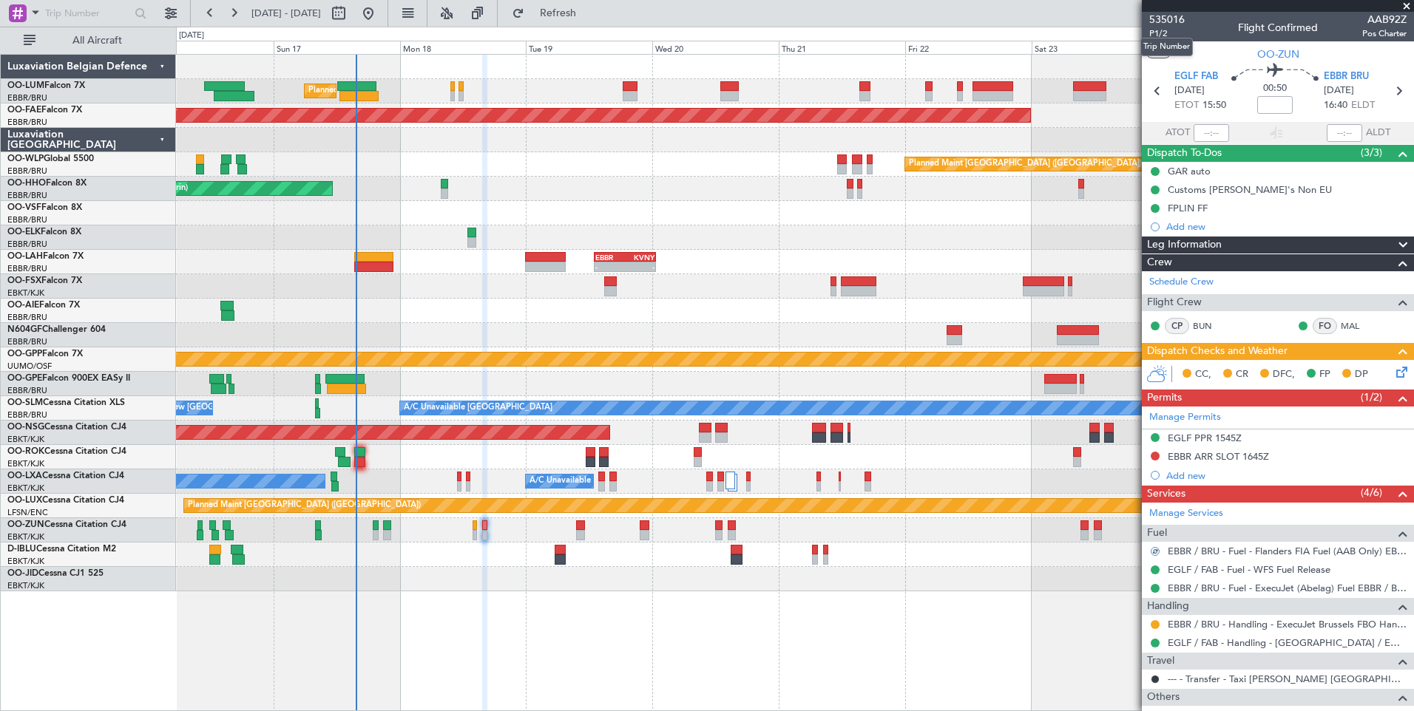
click at [1164, 32] on mat-tooltip-component "Trip Number" at bounding box center [1166, 46] width 73 height 39
click at [1163, 35] on span "P1/2" at bounding box center [1166, 33] width 35 height 13
click at [589, 12] on span "Refresh" at bounding box center [558, 13] width 62 height 10
click at [1151, 458] on div "Manage Permits EGLF PPR 1545Z EBBR ARR SLOT 1645Z Add new" at bounding box center [1278, 446] width 272 height 78
click at [1151, 456] on button at bounding box center [1155, 456] width 9 height 9
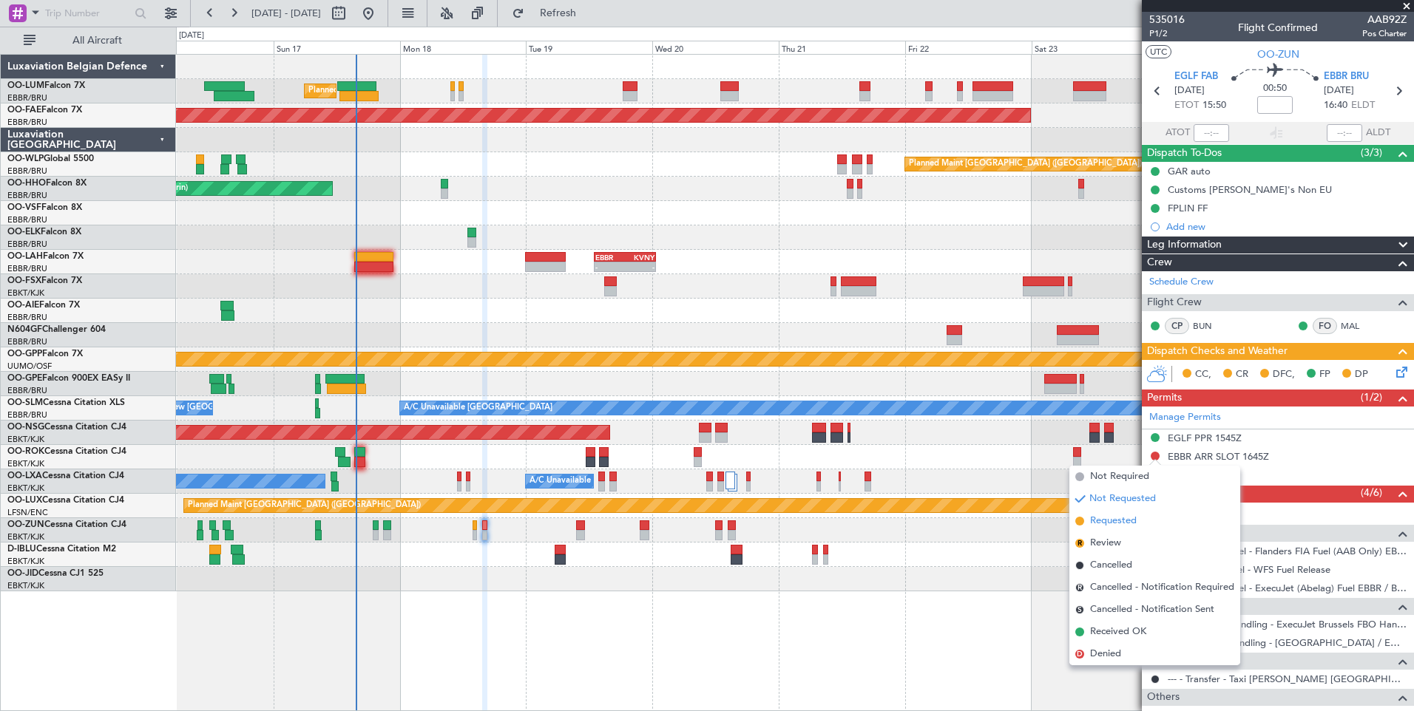
click at [1125, 525] on span "Requested" at bounding box center [1113, 521] width 47 height 15
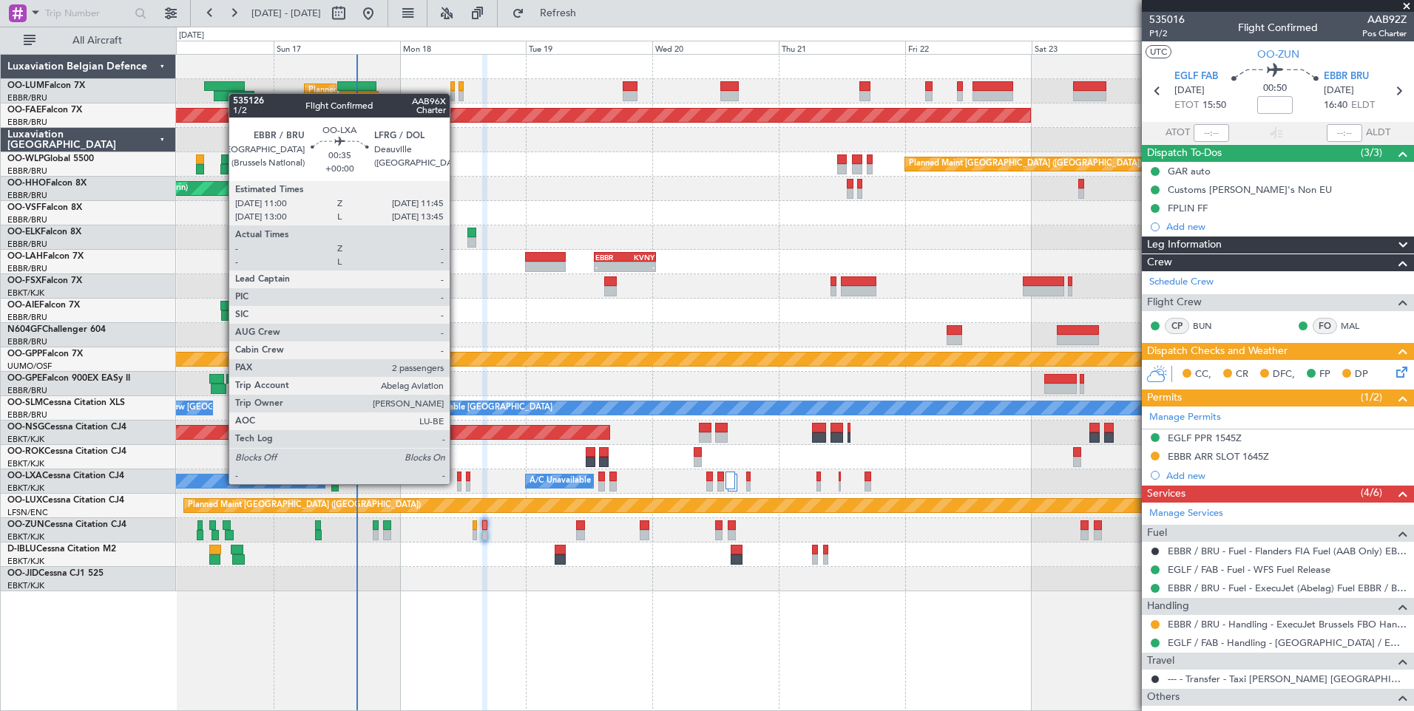
click at [457, 484] on div at bounding box center [459, 486] width 4 height 10
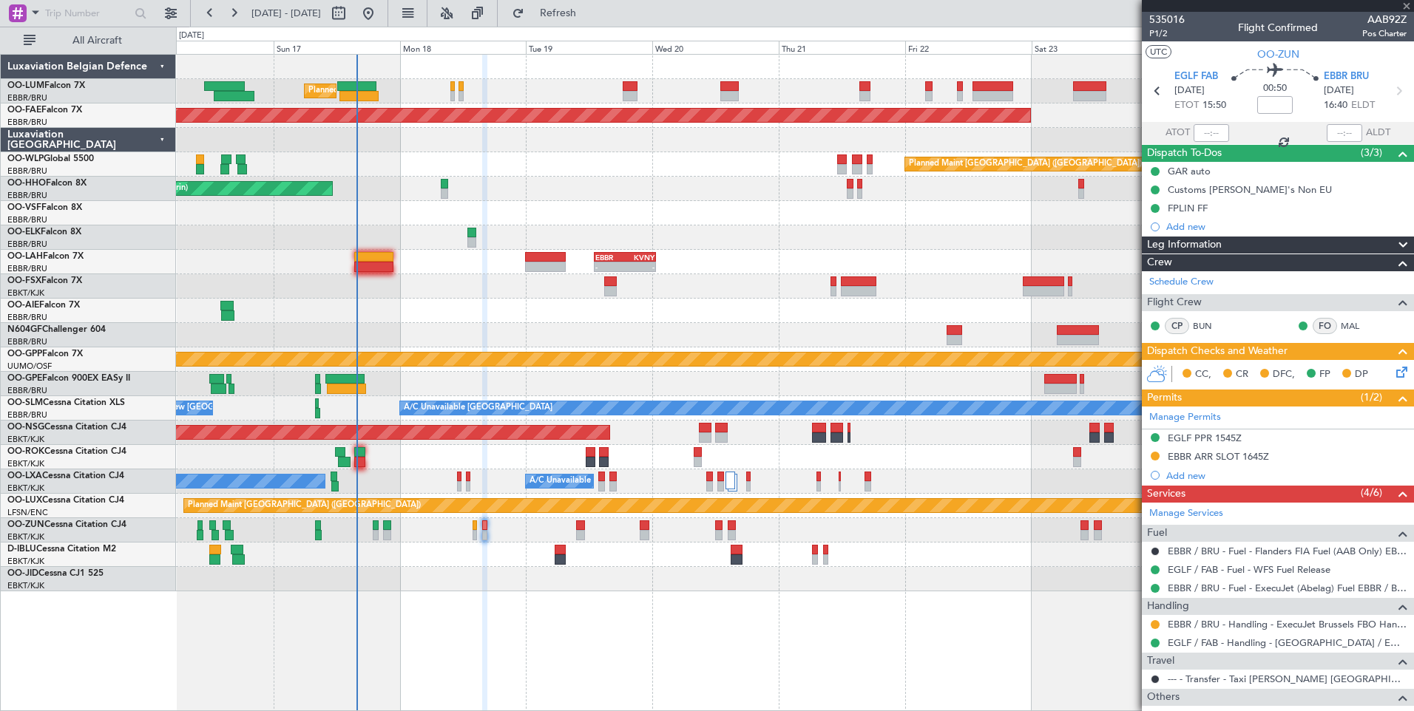
type input "2"
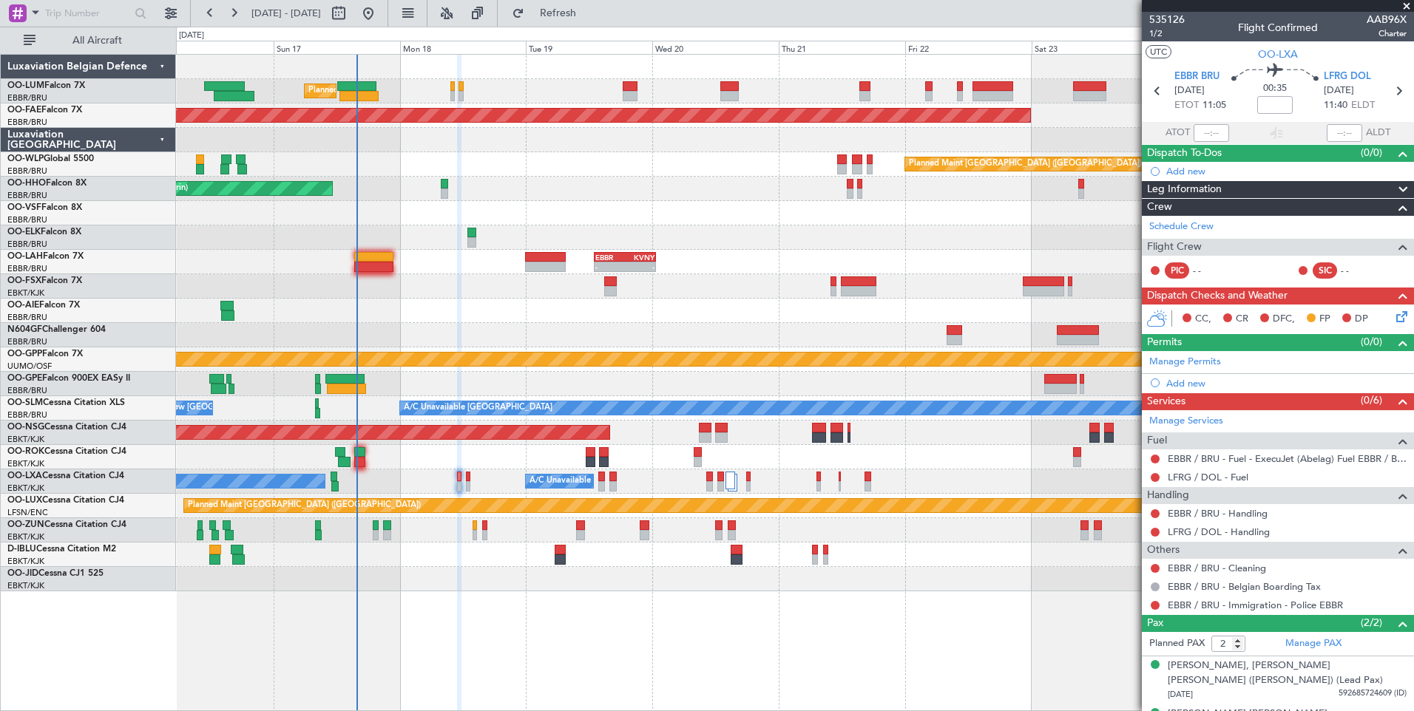
drag, startPoint x: 1188, startPoint y: 225, endPoint x: 370, endPoint y: 160, distance: 820.5
click at [1188, 225] on link "Schedule Crew" at bounding box center [1181, 227] width 64 height 15
click at [488, 409] on div "Planned Maint Brussels (Brussels National) Planned Maint Kortrijk-Wevelgem Plan…" at bounding box center [794, 323] width 1237 height 537
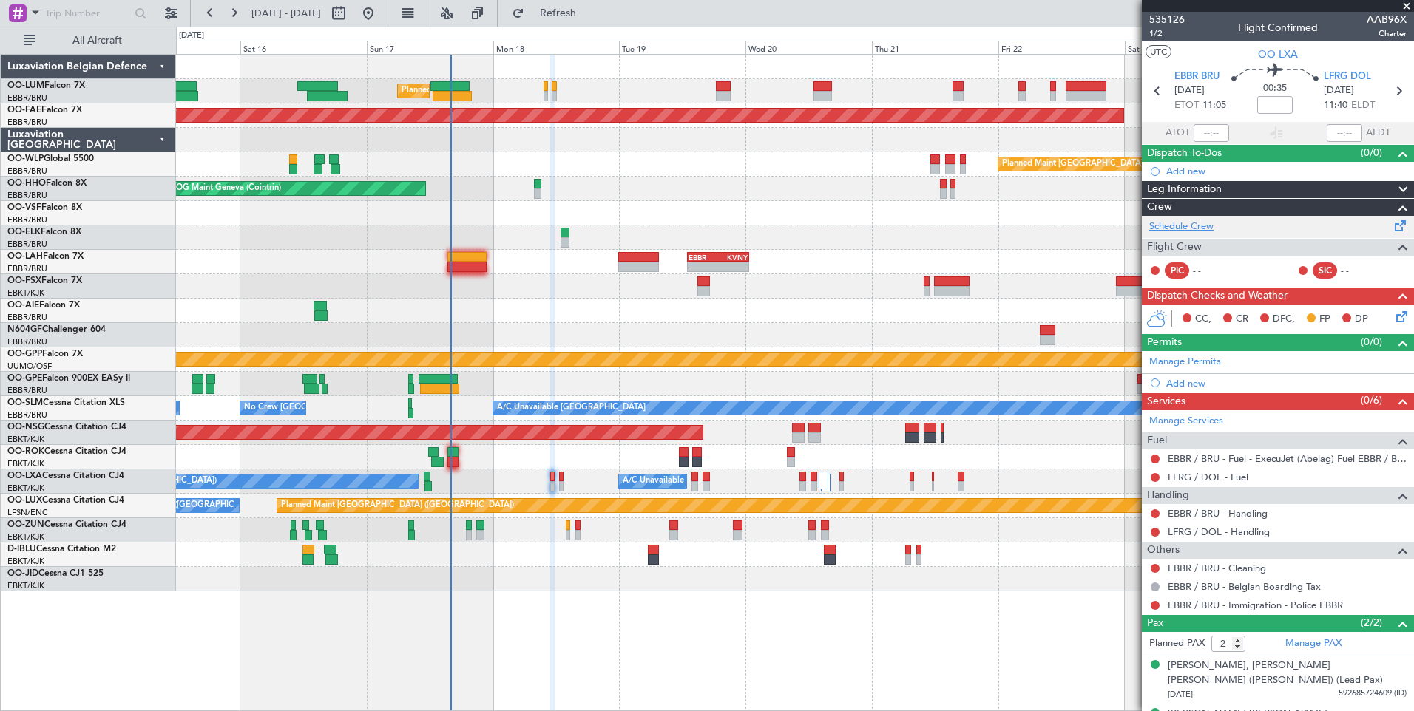
click at [1179, 227] on link "Schedule Crew" at bounding box center [1181, 227] width 64 height 15
click at [589, 13] on span "Refresh" at bounding box center [558, 13] width 62 height 10
click at [1393, 317] on icon at bounding box center [1399, 314] width 12 height 12
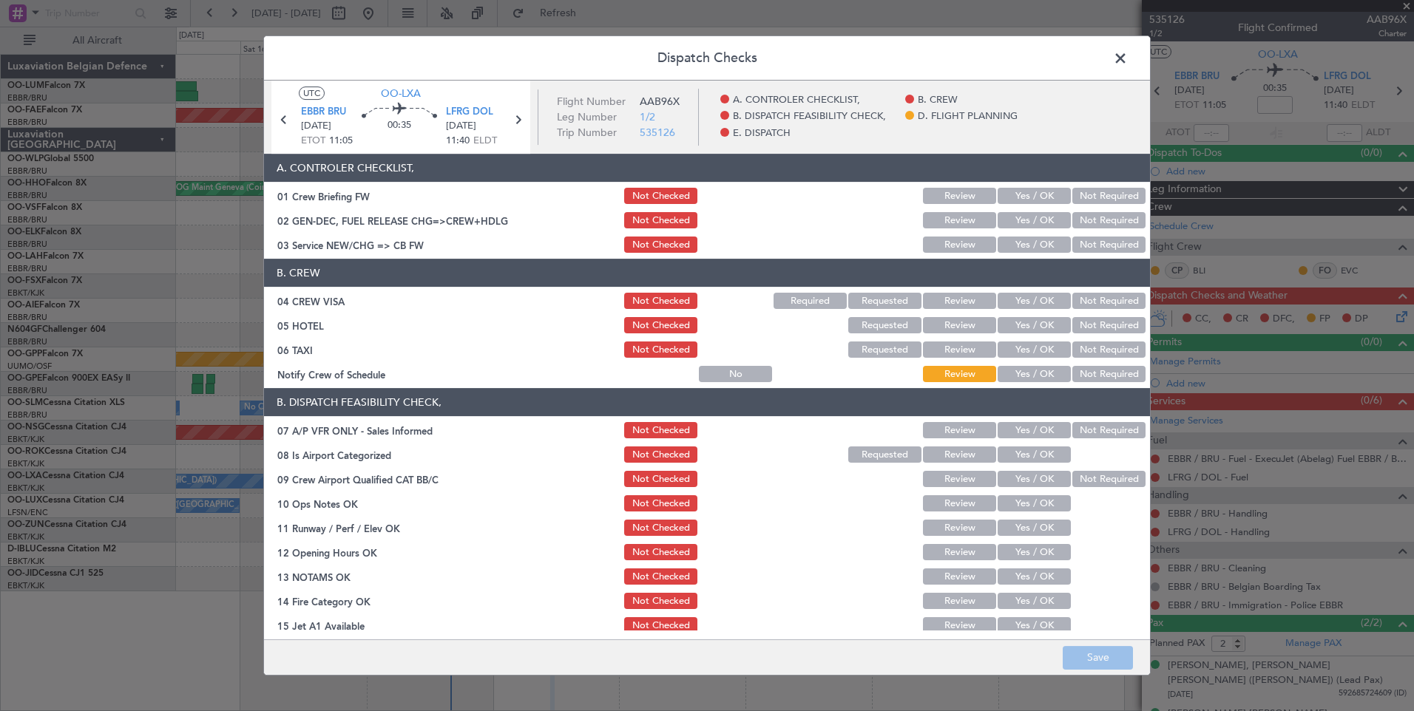
click at [1037, 247] on button "Yes / OK" at bounding box center [1034, 245] width 73 height 16
click at [1102, 291] on div "Not Required" at bounding box center [1107, 301] width 75 height 21
click at [1104, 305] on button "Not Required" at bounding box center [1108, 301] width 73 height 16
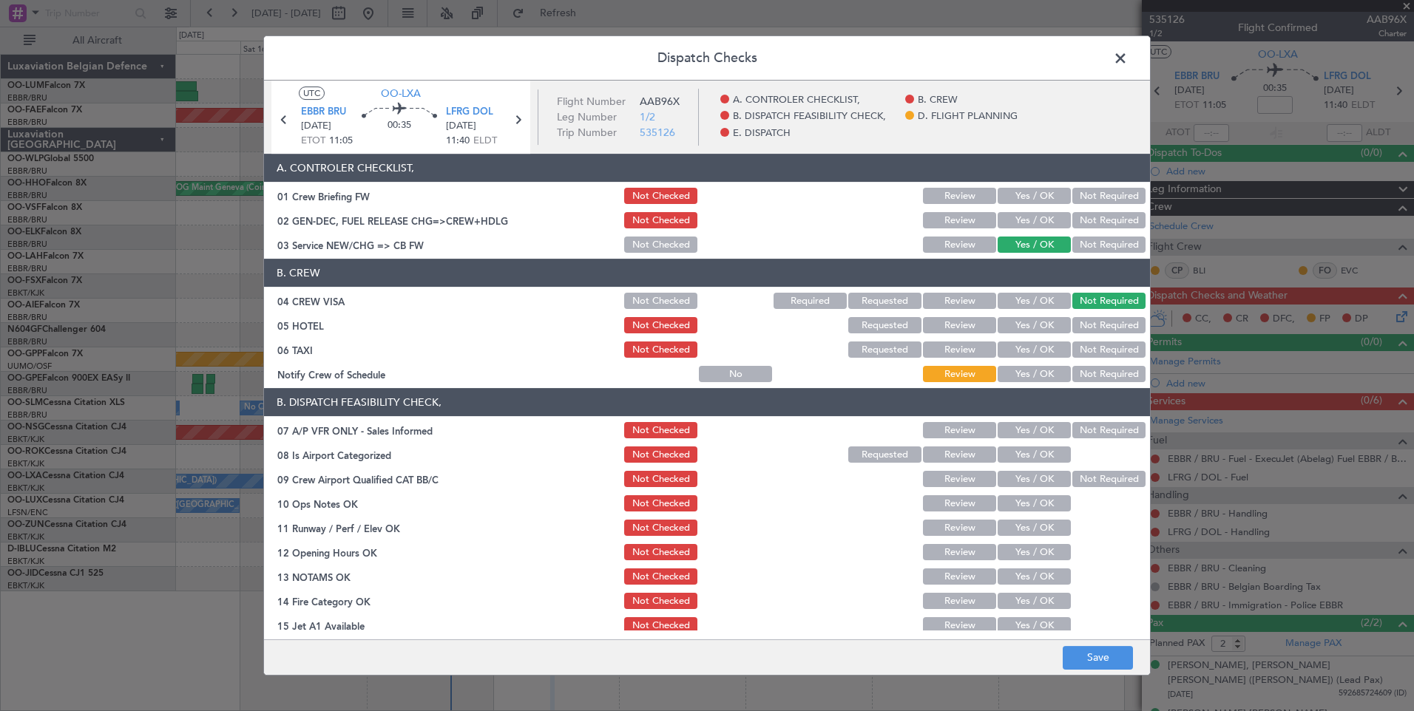
click at [1103, 330] on button "Not Required" at bounding box center [1108, 325] width 73 height 16
click at [1102, 347] on button "Not Required" at bounding box center [1108, 350] width 73 height 16
click at [1093, 434] on button "Not Required" at bounding box center [1108, 430] width 73 height 16
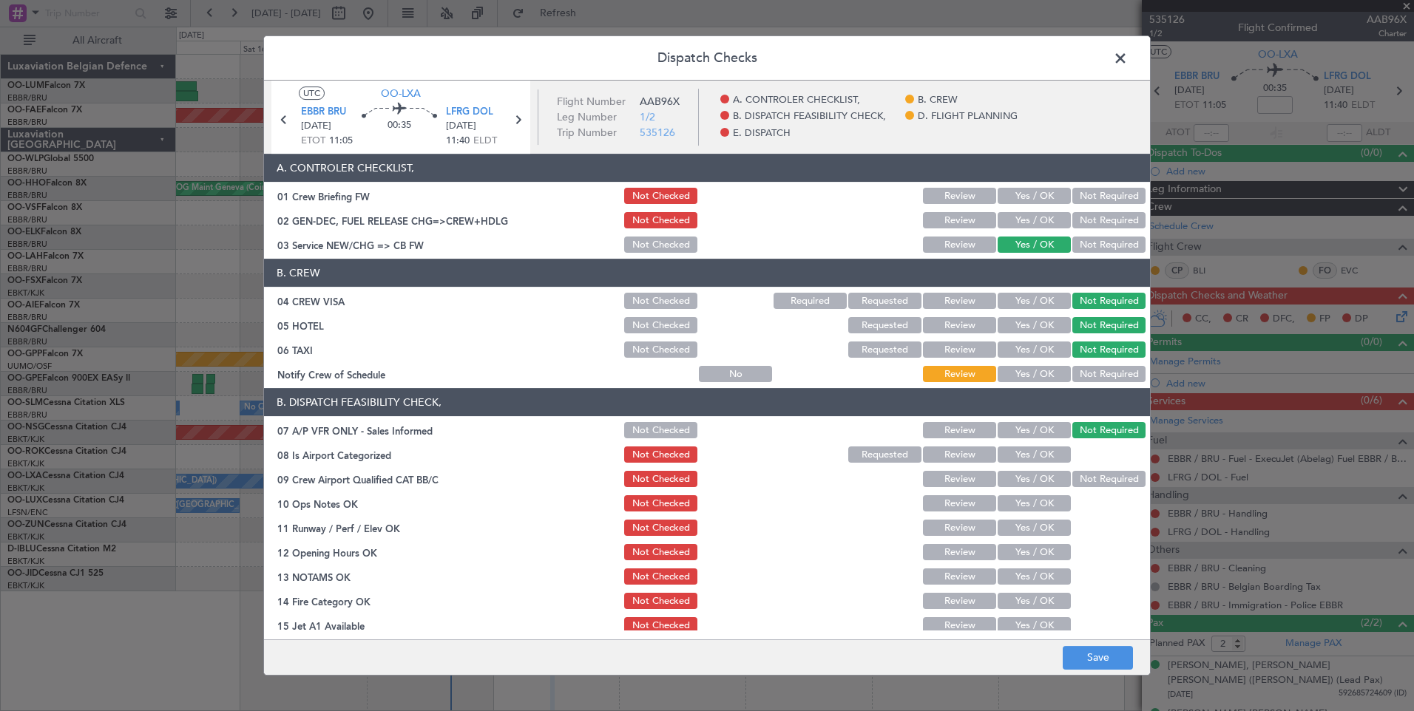
click at [1030, 453] on button "Yes / OK" at bounding box center [1034, 455] width 73 height 16
click at [1097, 475] on button "Not Required" at bounding box center [1108, 479] width 73 height 16
click at [1046, 503] on button "Yes / OK" at bounding box center [1034, 503] width 73 height 16
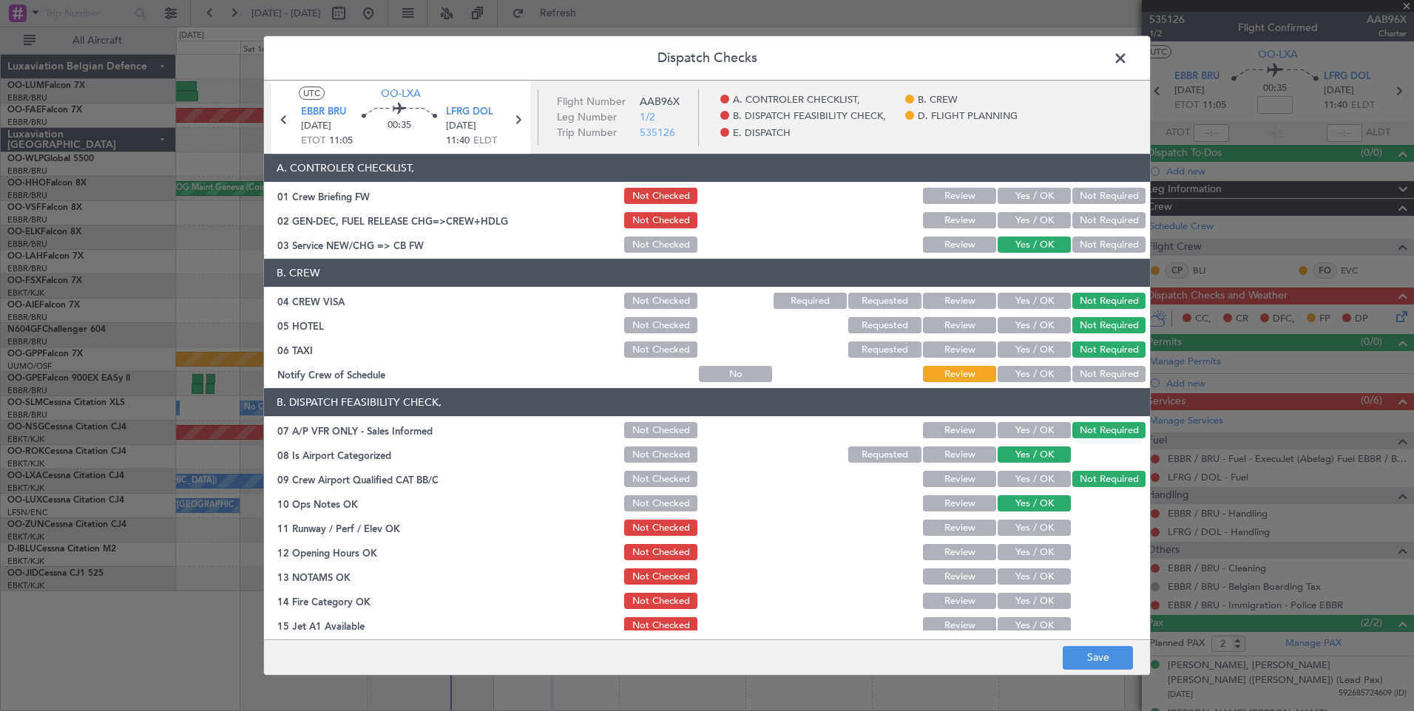
click at [1042, 526] on button "Yes / OK" at bounding box center [1034, 528] width 73 height 16
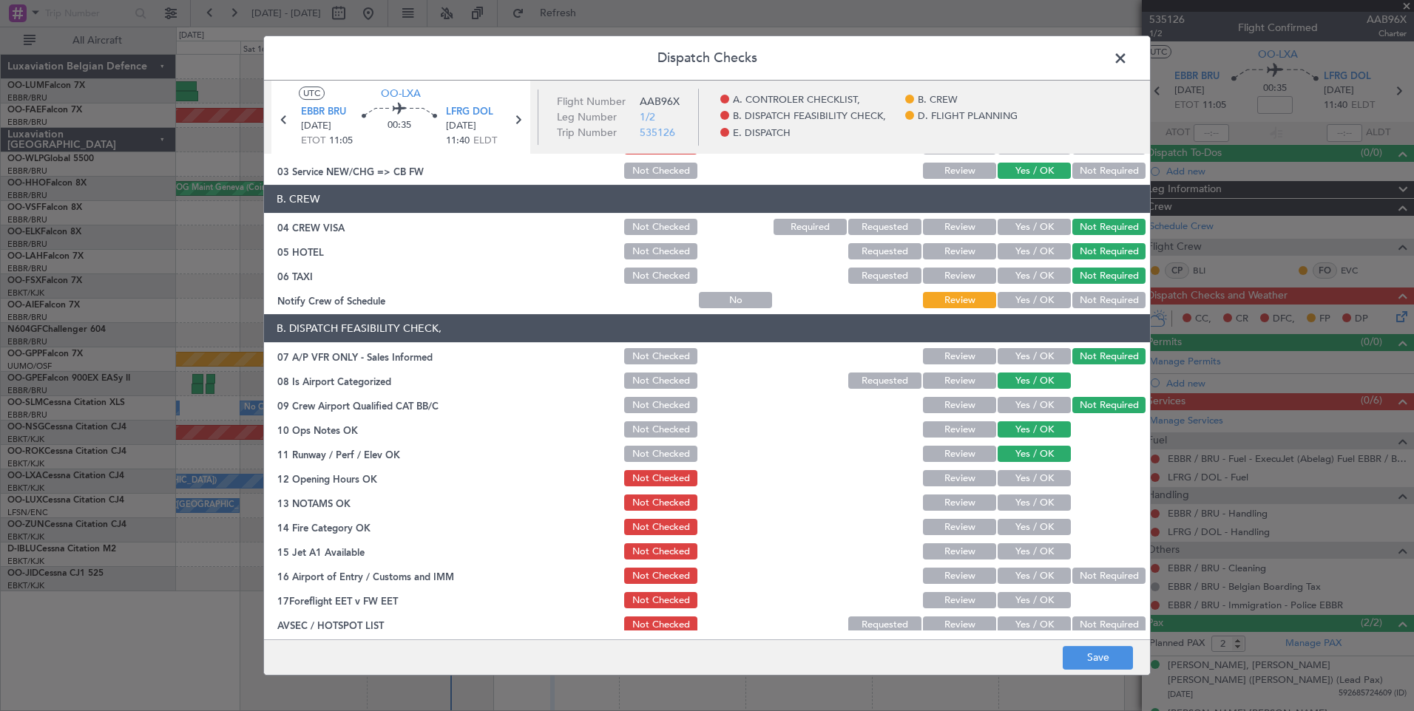
click at [1017, 472] on button "Yes / OK" at bounding box center [1034, 478] width 73 height 16
click at [1020, 500] on button "Yes / OK" at bounding box center [1034, 503] width 73 height 16
click at [1020, 526] on button "Yes / OK" at bounding box center [1034, 527] width 73 height 16
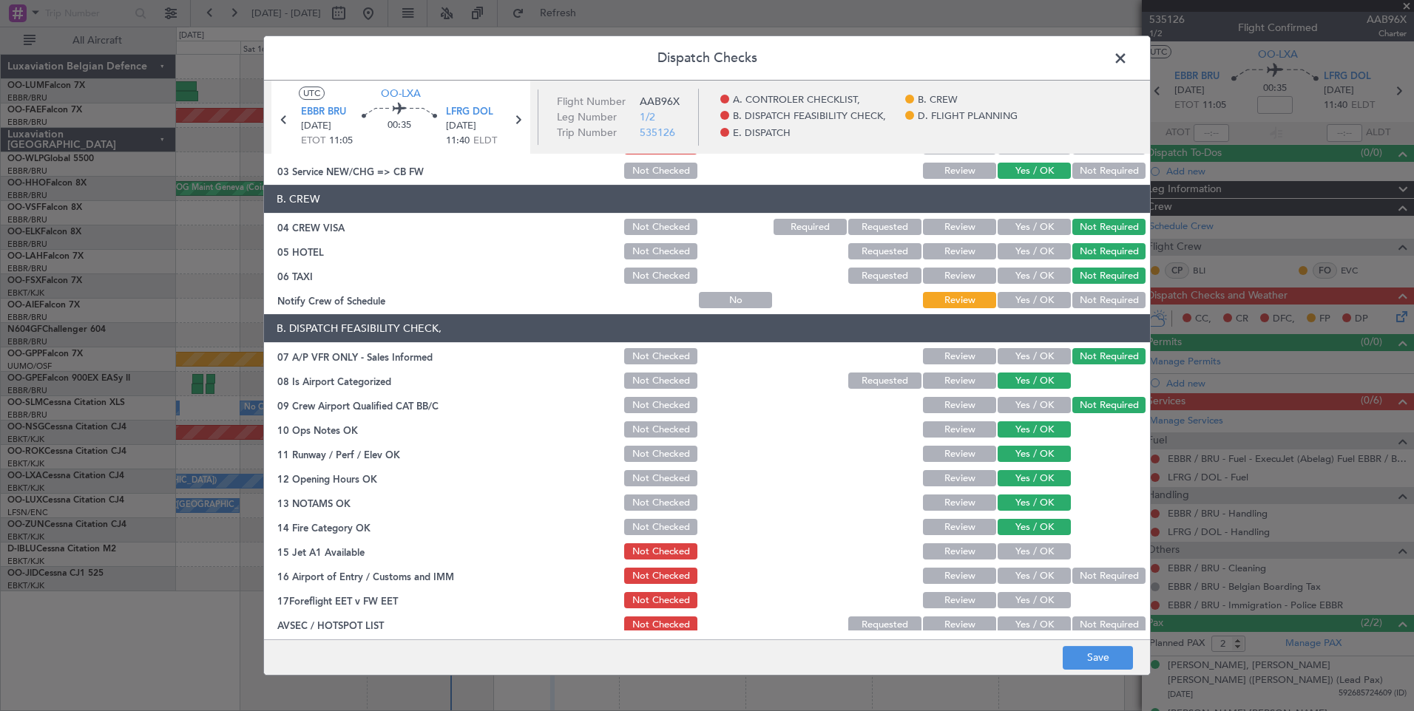
click at [934, 498] on button "Review" at bounding box center [959, 503] width 73 height 16
drag, startPoint x: 648, startPoint y: 499, endPoint x: 726, endPoint y: 514, distance: 79.8
click at [651, 501] on button "Not Checked" at bounding box center [660, 503] width 73 height 16
click at [1056, 552] on button "Yes / OK" at bounding box center [1034, 552] width 73 height 16
click at [1036, 570] on button "Yes / OK" at bounding box center [1034, 576] width 73 height 16
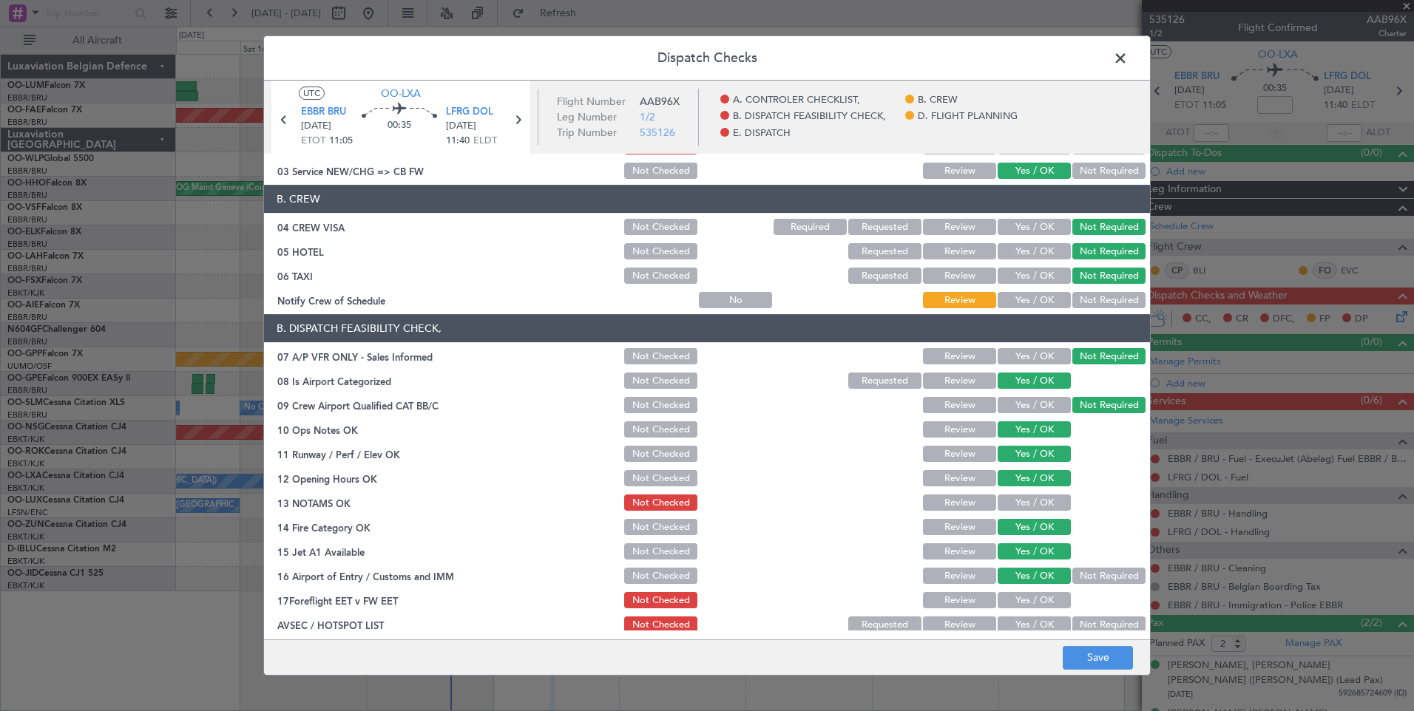
click at [936, 603] on button "Review" at bounding box center [959, 600] width 73 height 16
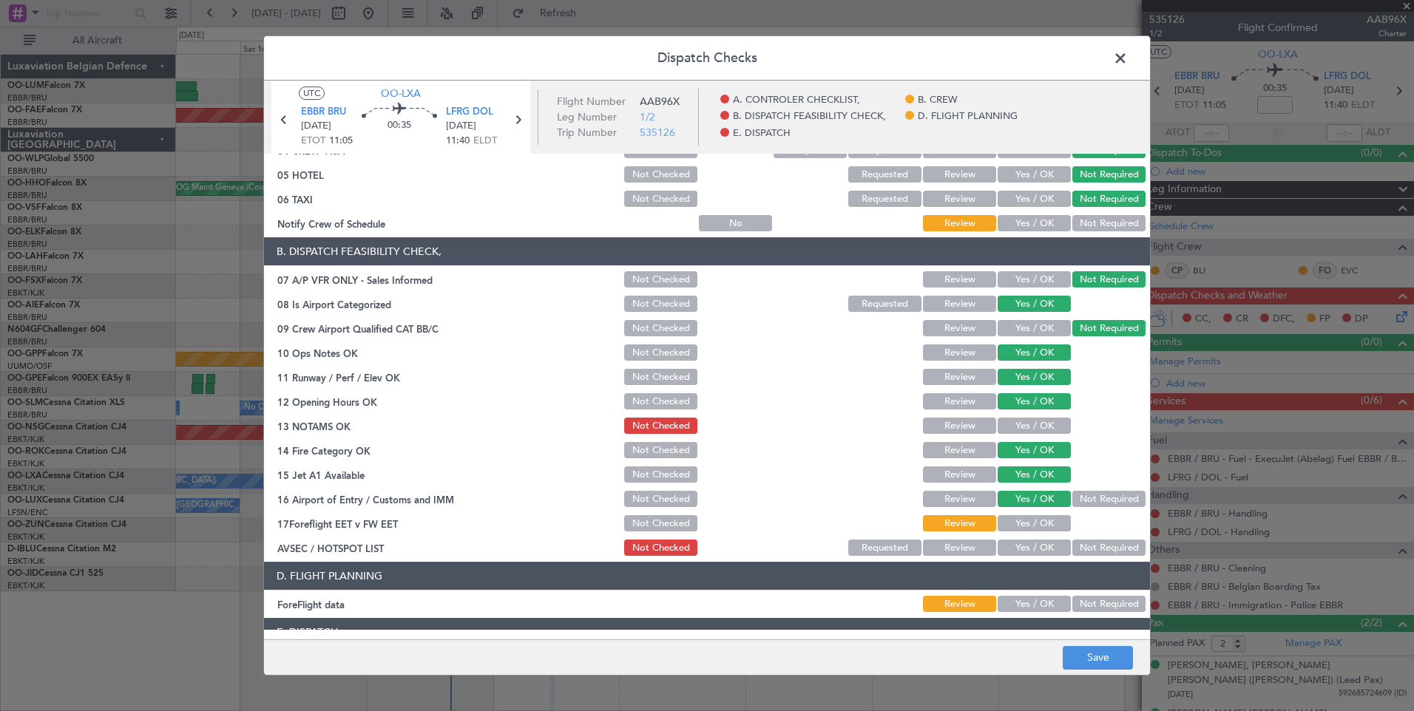
scroll to position [222, 0]
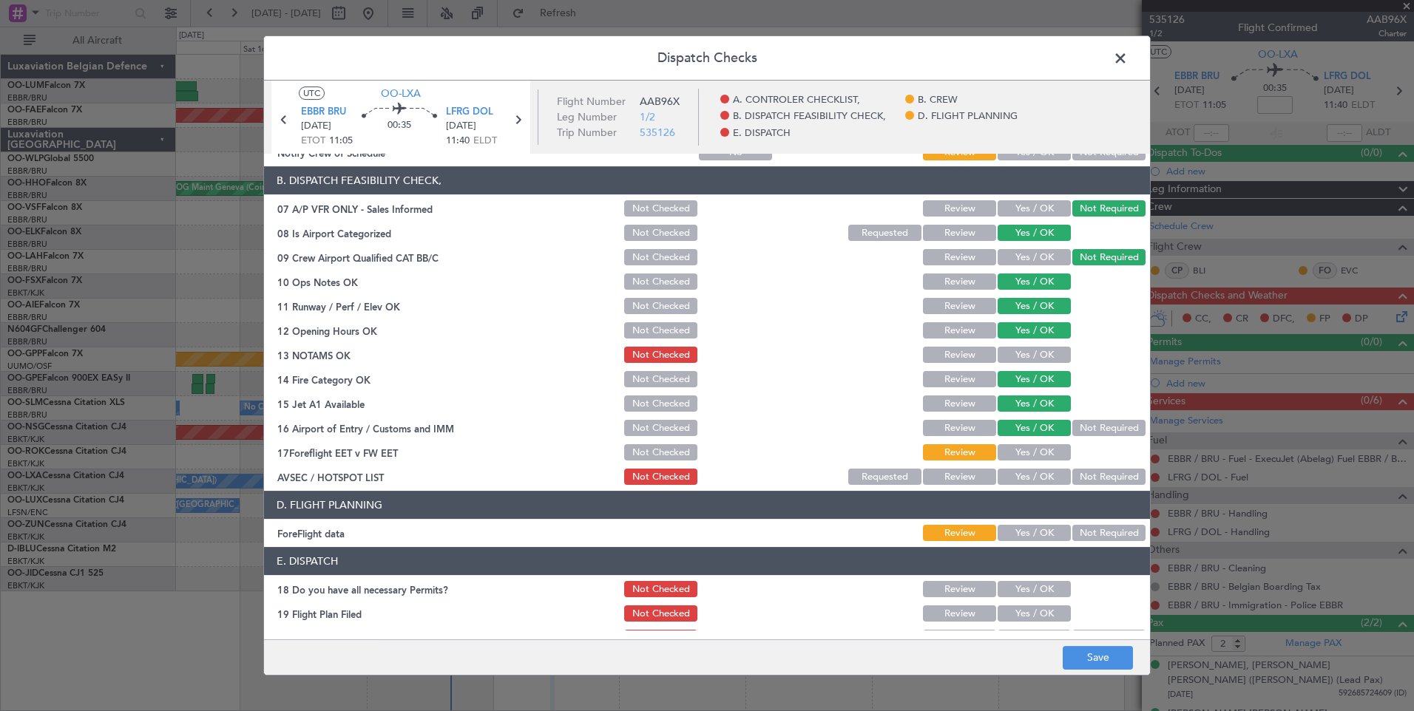
click at [1099, 487] on div "Not Required" at bounding box center [1107, 477] width 75 height 21
click at [1097, 484] on button "Not Required" at bounding box center [1108, 477] width 73 height 16
click at [1080, 651] on button "Save" at bounding box center [1098, 658] width 70 height 24
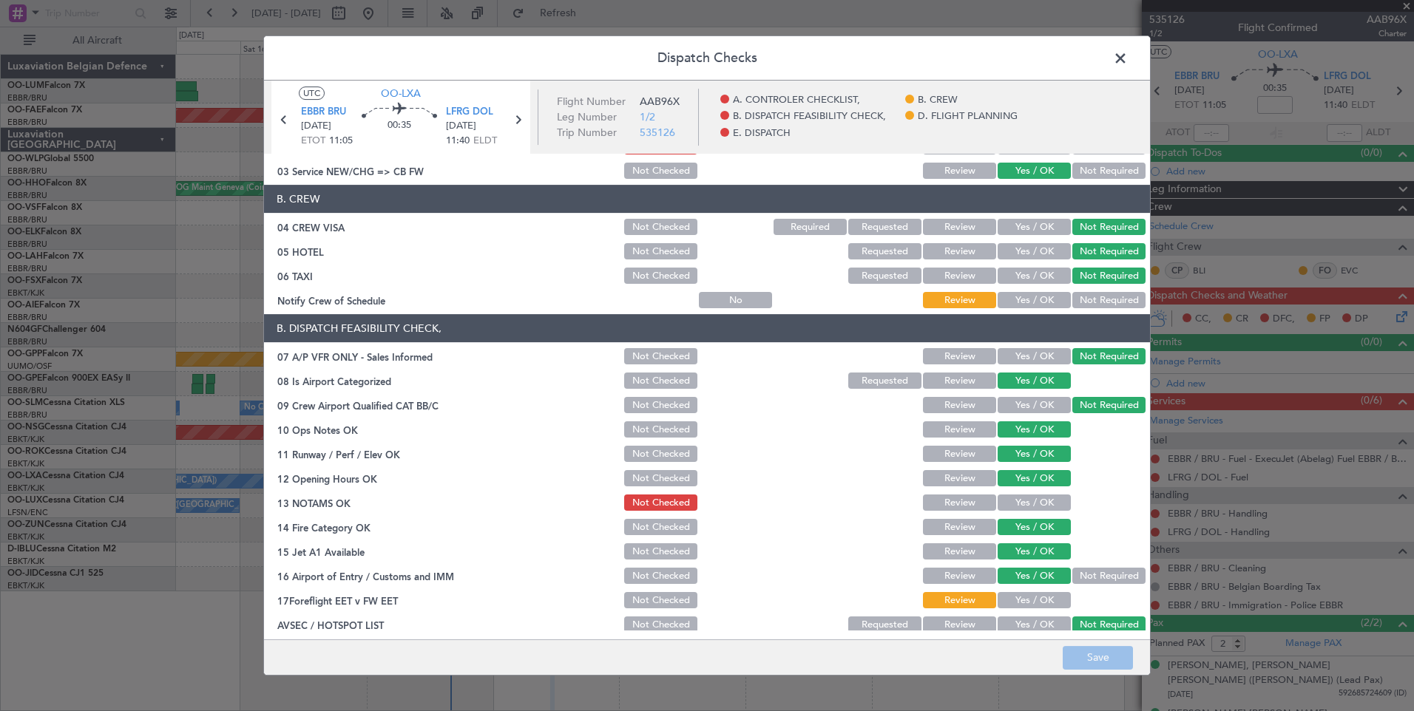
scroll to position [0, 0]
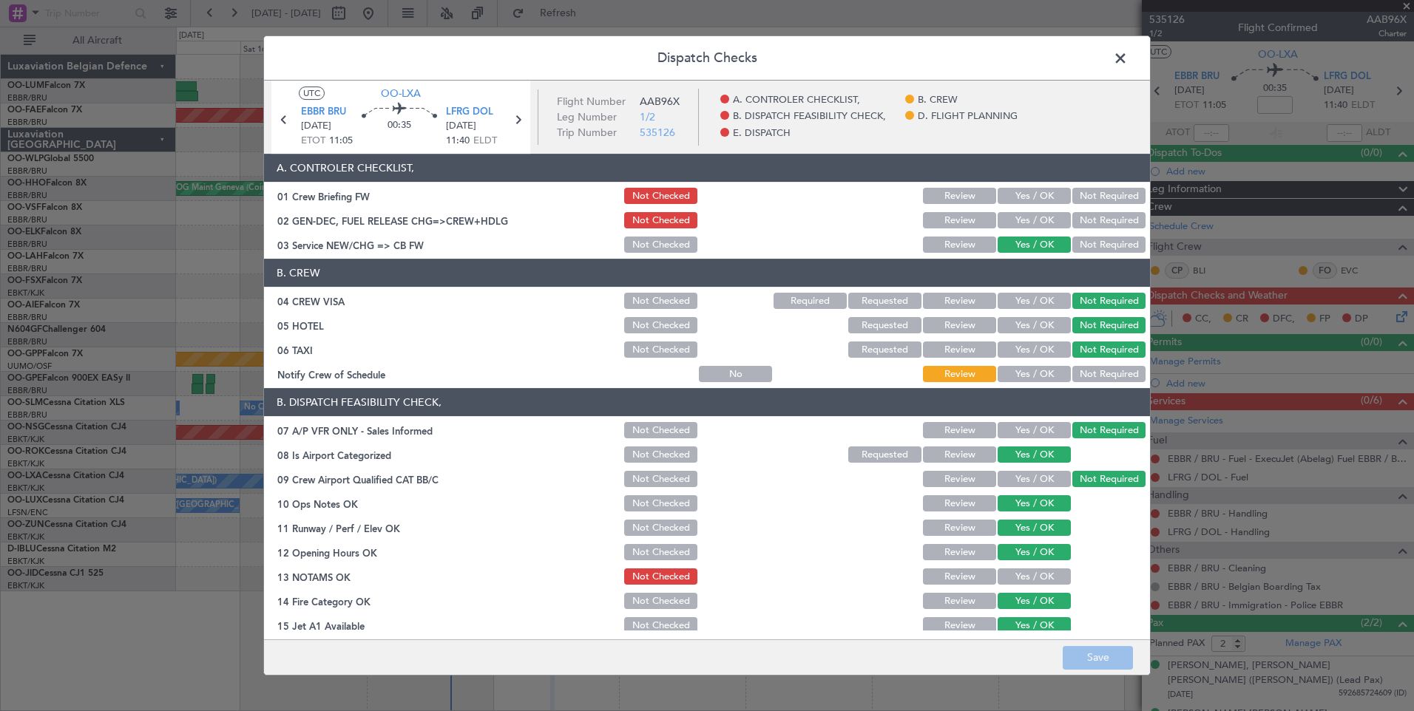
click at [1128, 55] on span at bounding box center [1128, 62] width 0 height 30
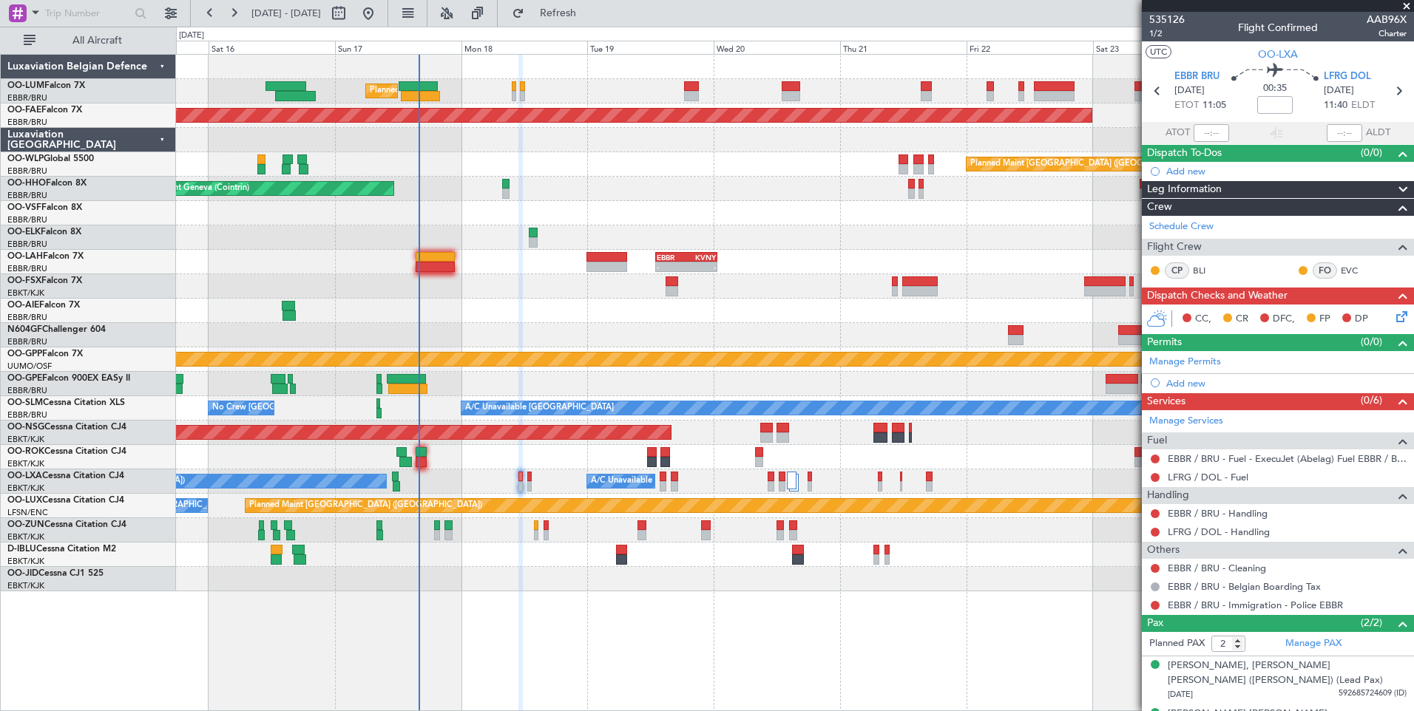
click at [555, 565] on div at bounding box center [794, 555] width 1237 height 24
click at [1191, 515] on link "EBBR / BRU - Handling" at bounding box center [1218, 513] width 100 height 13
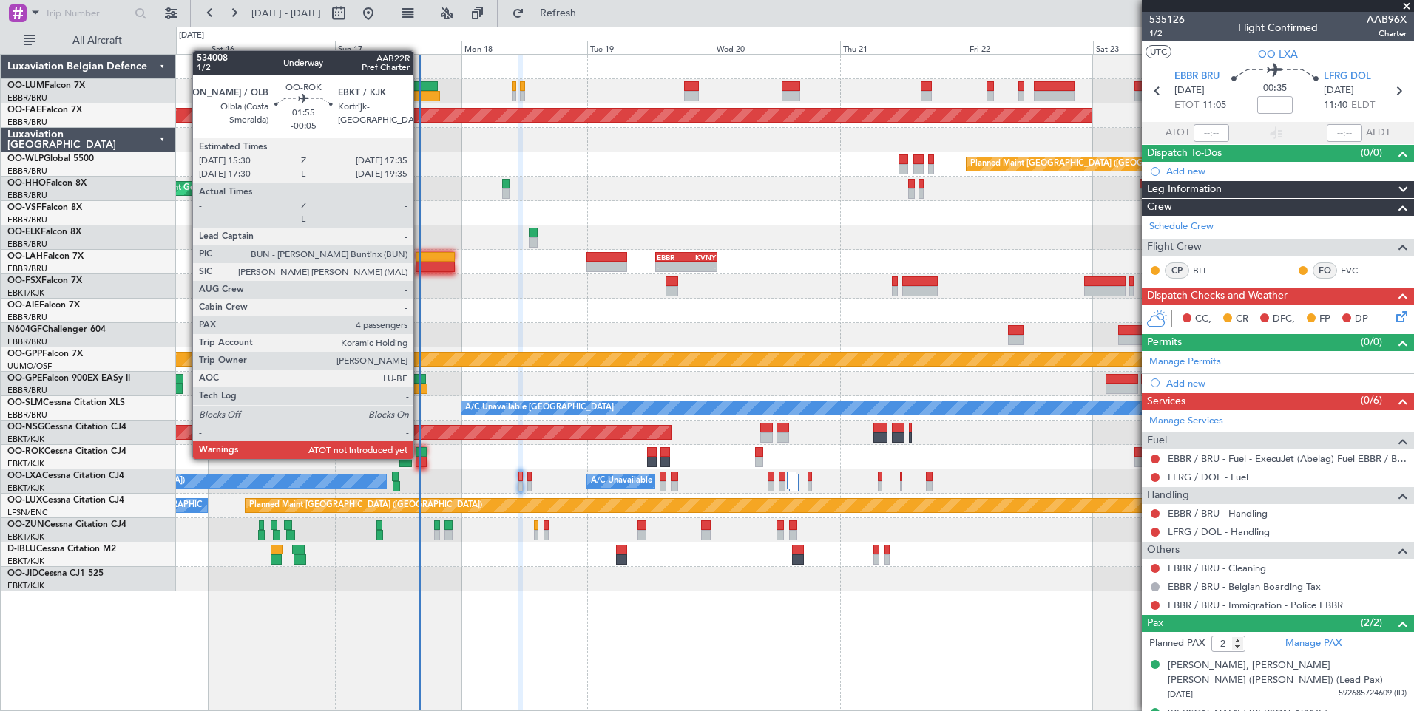
click at [420, 458] on div at bounding box center [421, 462] width 11 height 10
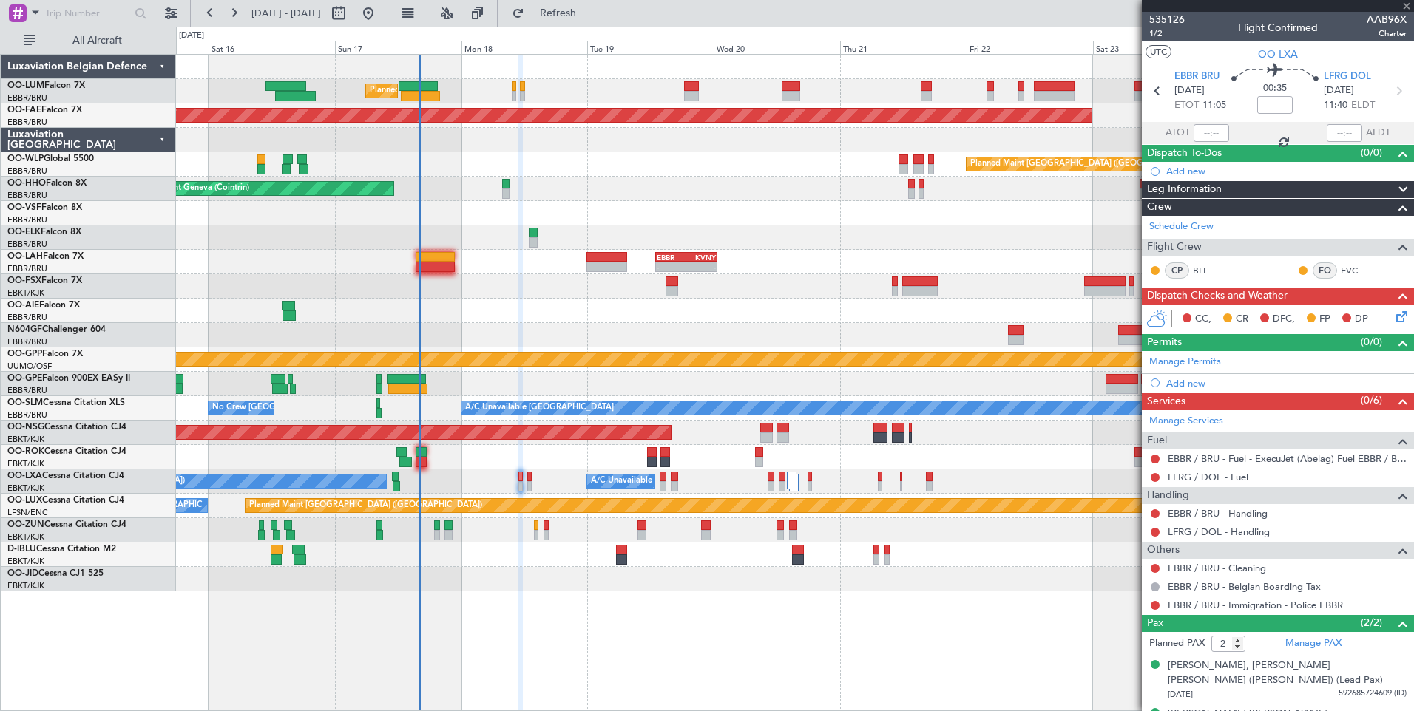
type input "-00:05"
type input "4"
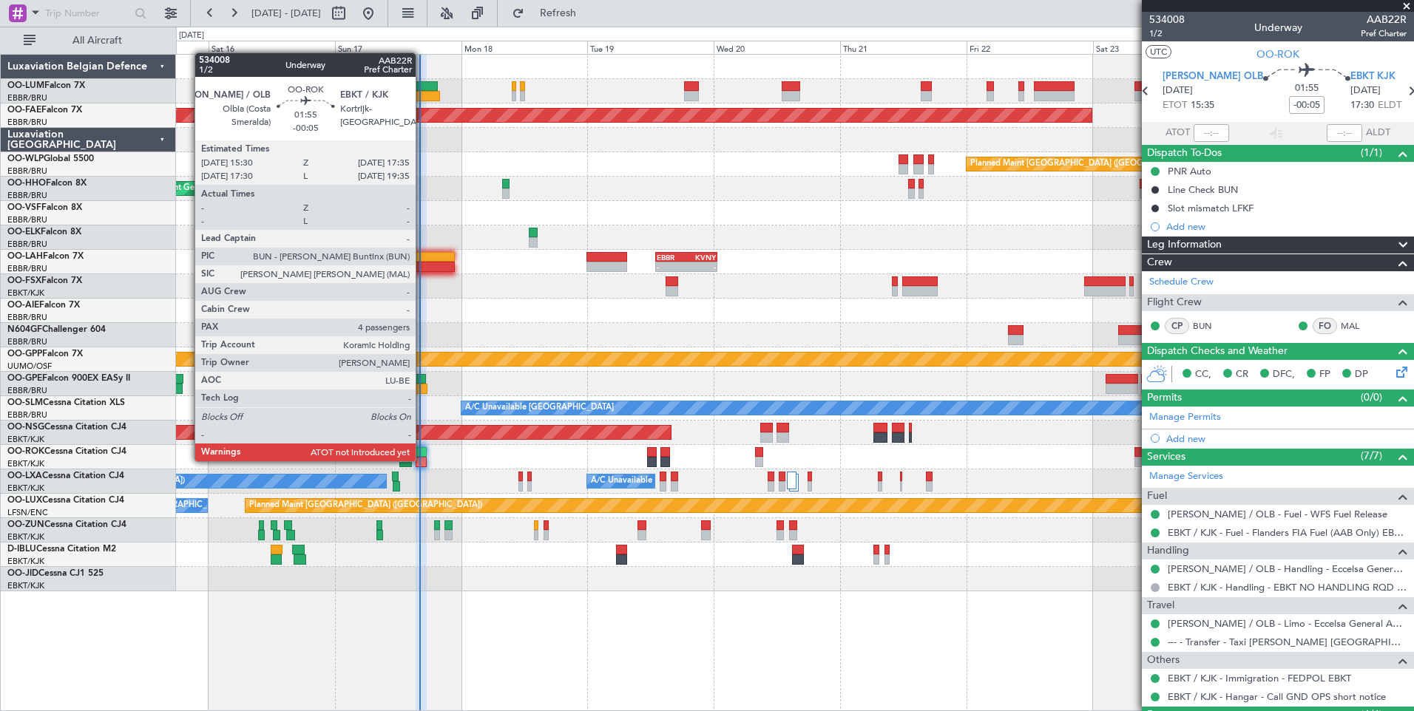
click at [422, 460] on div at bounding box center [421, 462] width 11 height 10
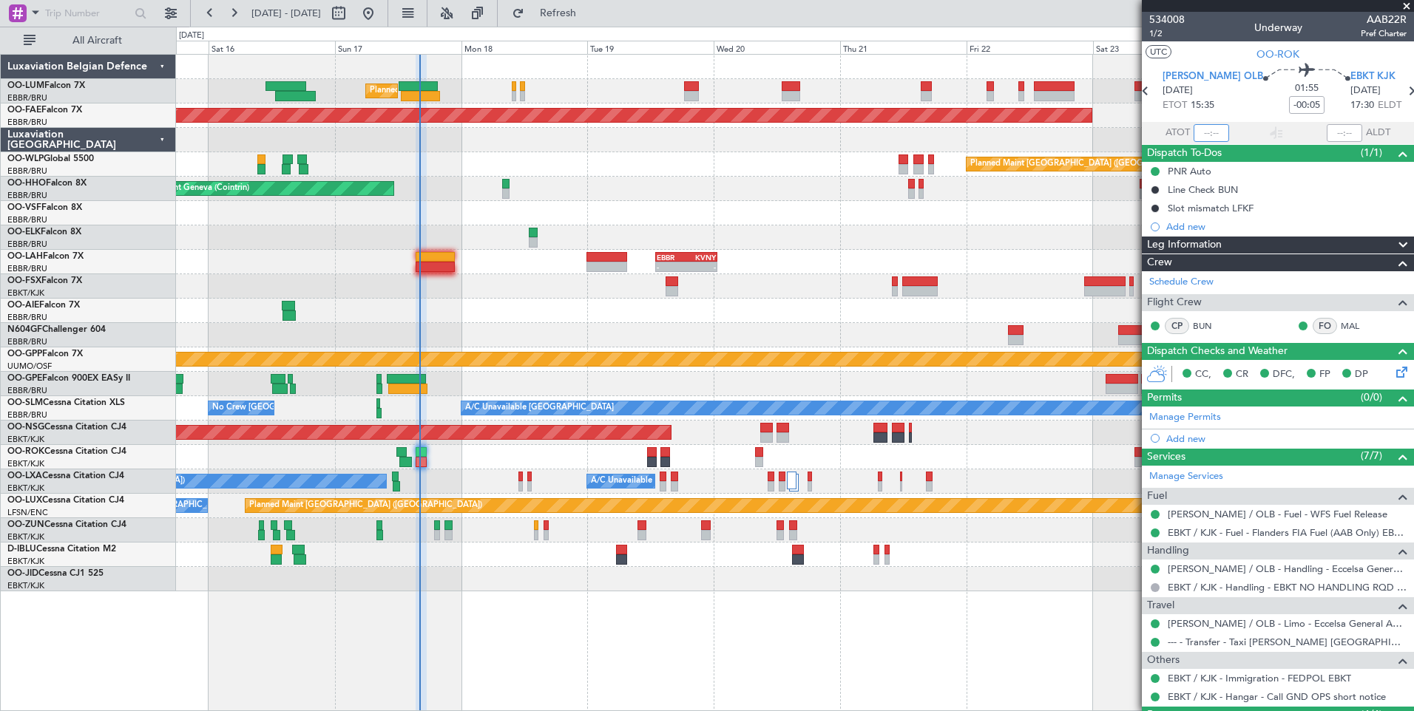
click at [1211, 135] on input "text" at bounding box center [1211, 133] width 35 height 18
type input "15:57"
click at [458, 552] on div at bounding box center [794, 555] width 1237 height 24
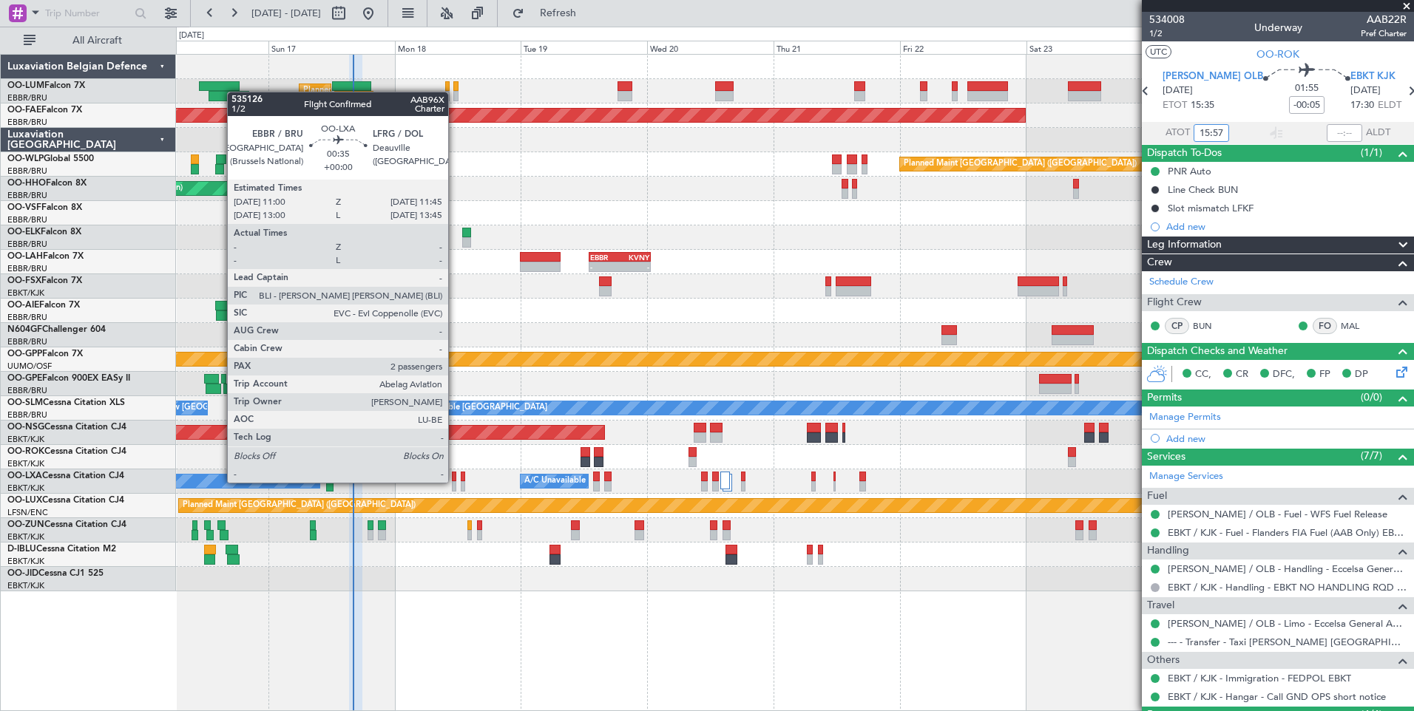
click at [455, 483] on div at bounding box center [454, 486] width 4 height 10
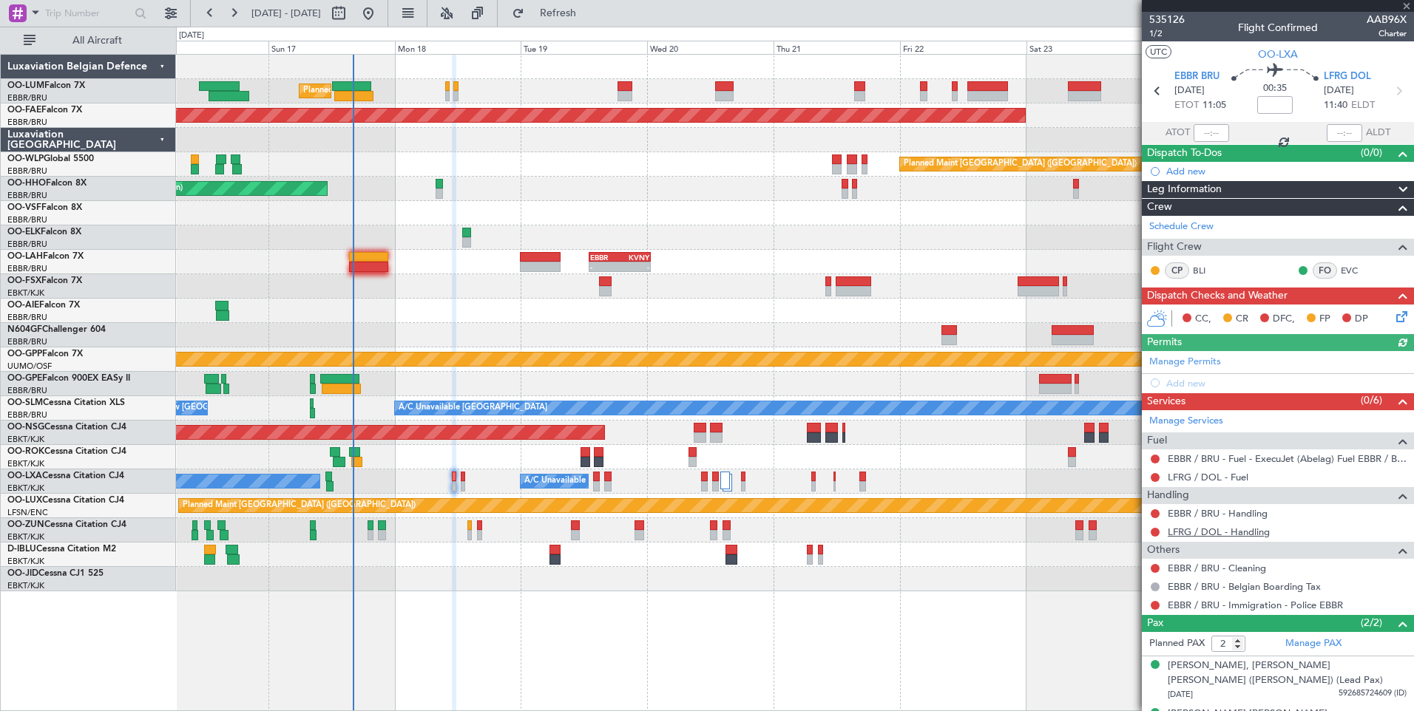
click at [1215, 532] on link "LFRG / DOL - Handling" at bounding box center [1219, 532] width 102 height 13
click at [589, 11] on span "Refresh" at bounding box center [558, 13] width 62 height 10
click at [460, 488] on div "No Crew Chambery (Aix-les-bains) A/C Unavailable Brussels (Brussels National) P…" at bounding box center [794, 482] width 1237 height 24
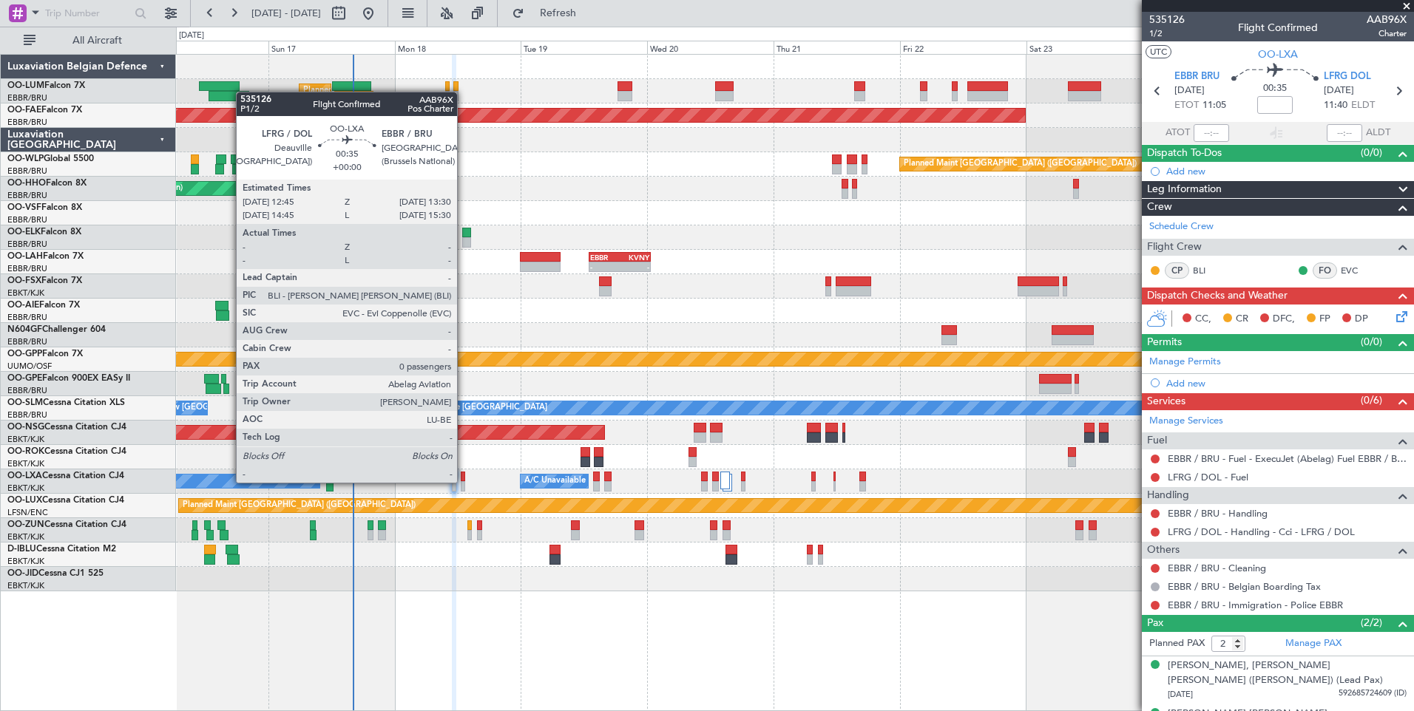
click at [464, 483] on div at bounding box center [463, 486] width 4 height 10
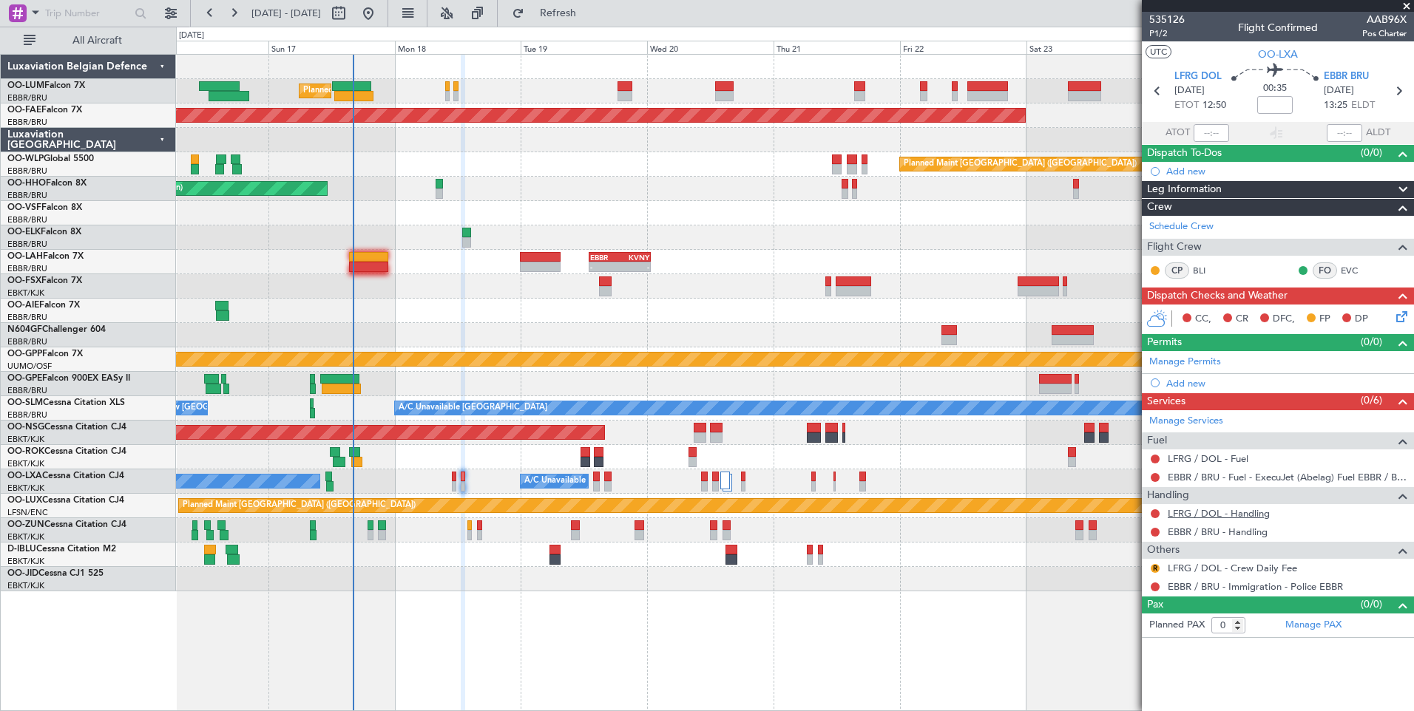
click at [1200, 510] on link "LFRG / DOL - Handling" at bounding box center [1219, 513] width 102 height 13
click at [594, 21] on button "Refresh" at bounding box center [549, 13] width 89 height 24
click at [1204, 508] on link "LFRG / DOL - Handling - Cci - LFRG / DOL" at bounding box center [1261, 513] width 187 height 13
click at [594, 21] on button "Refresh" at bounding box center [549, 13] width 89 height 24
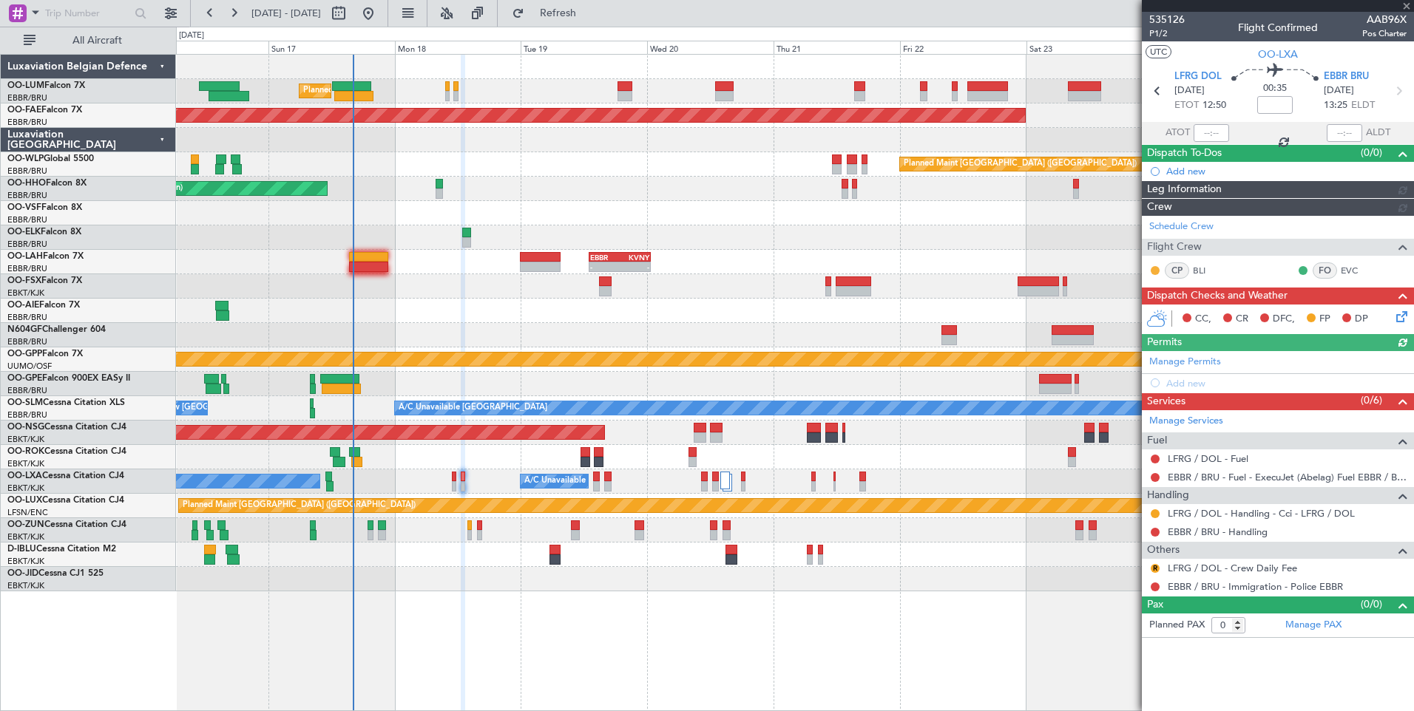
click at [930, 561] on div at bounding box center [794, 555] width 1237 height 24
click at [848, 555] on div at bounding box center [794, 555] width 1237 height 24
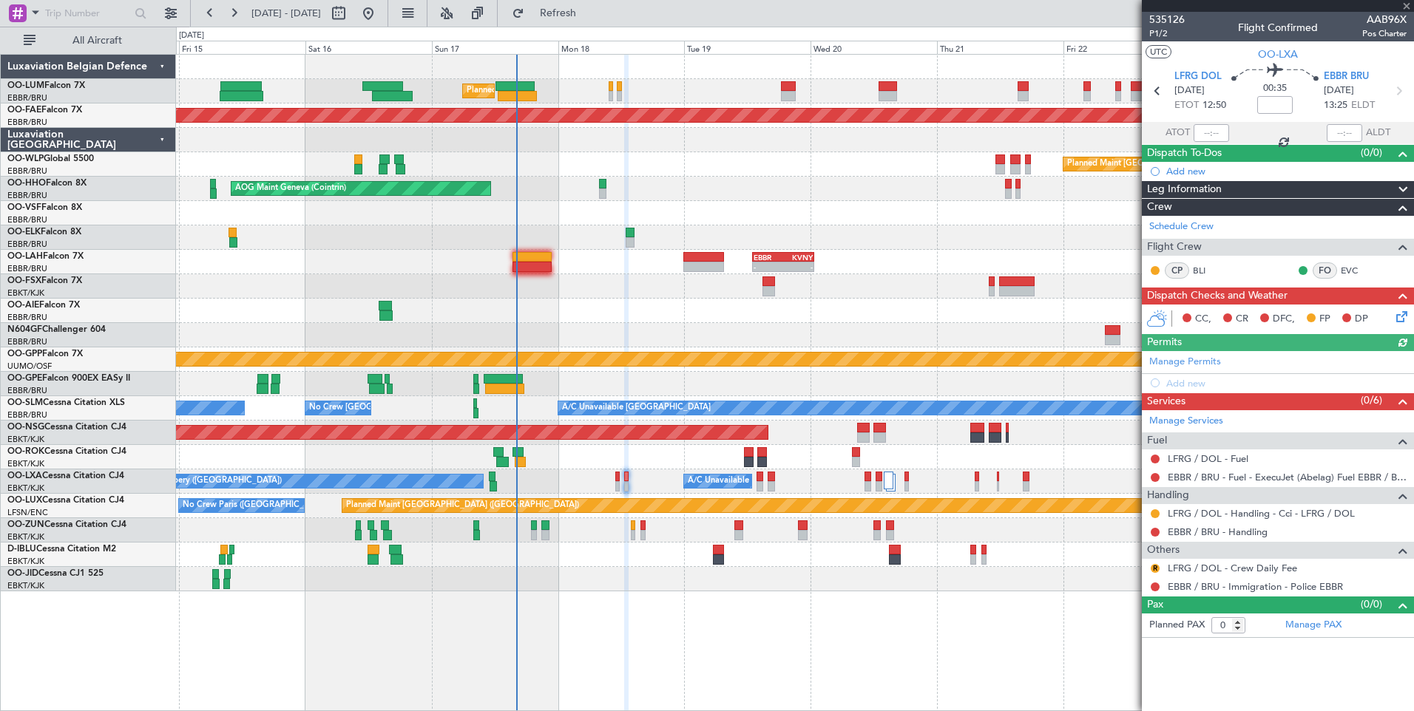
click at [829, 587] on div at bounding box center [794, 579] width 1237 height 24
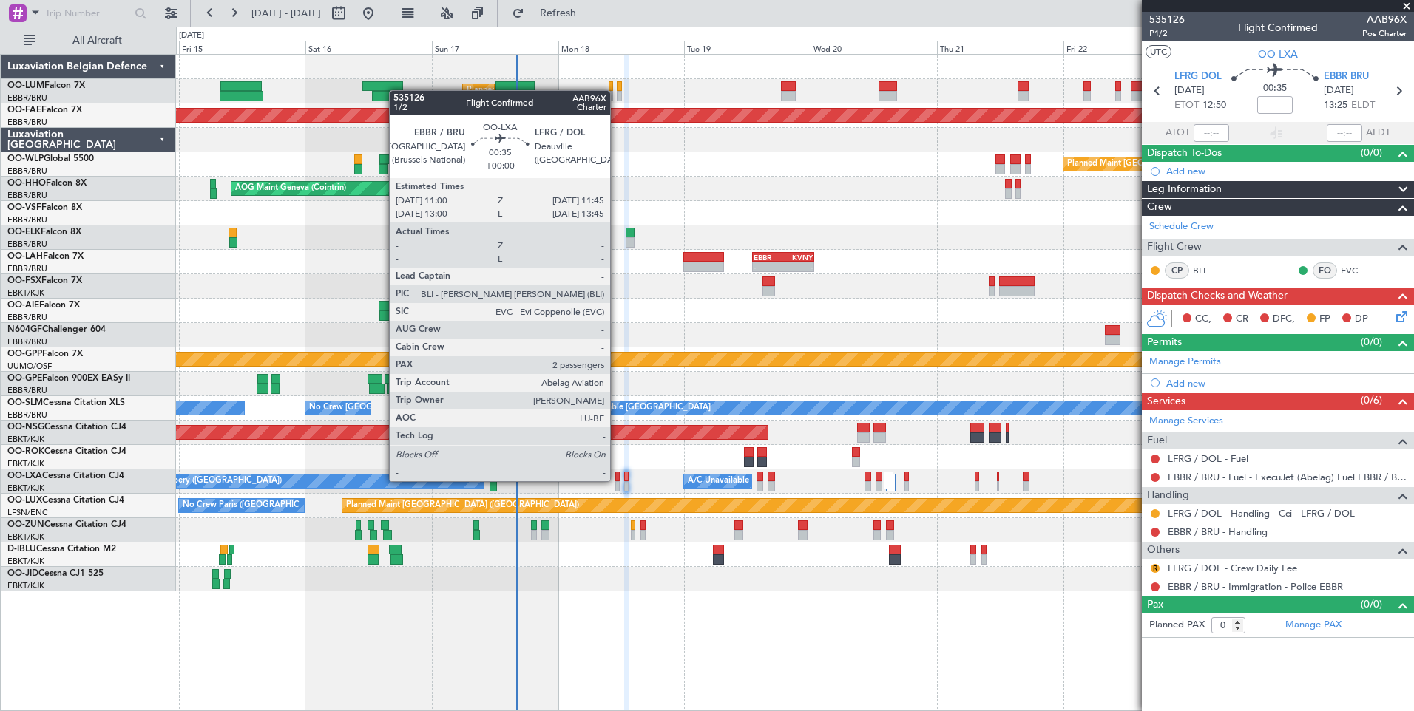
click at [617, 481] on div at bounding box center [617, 486] width 4 height 10
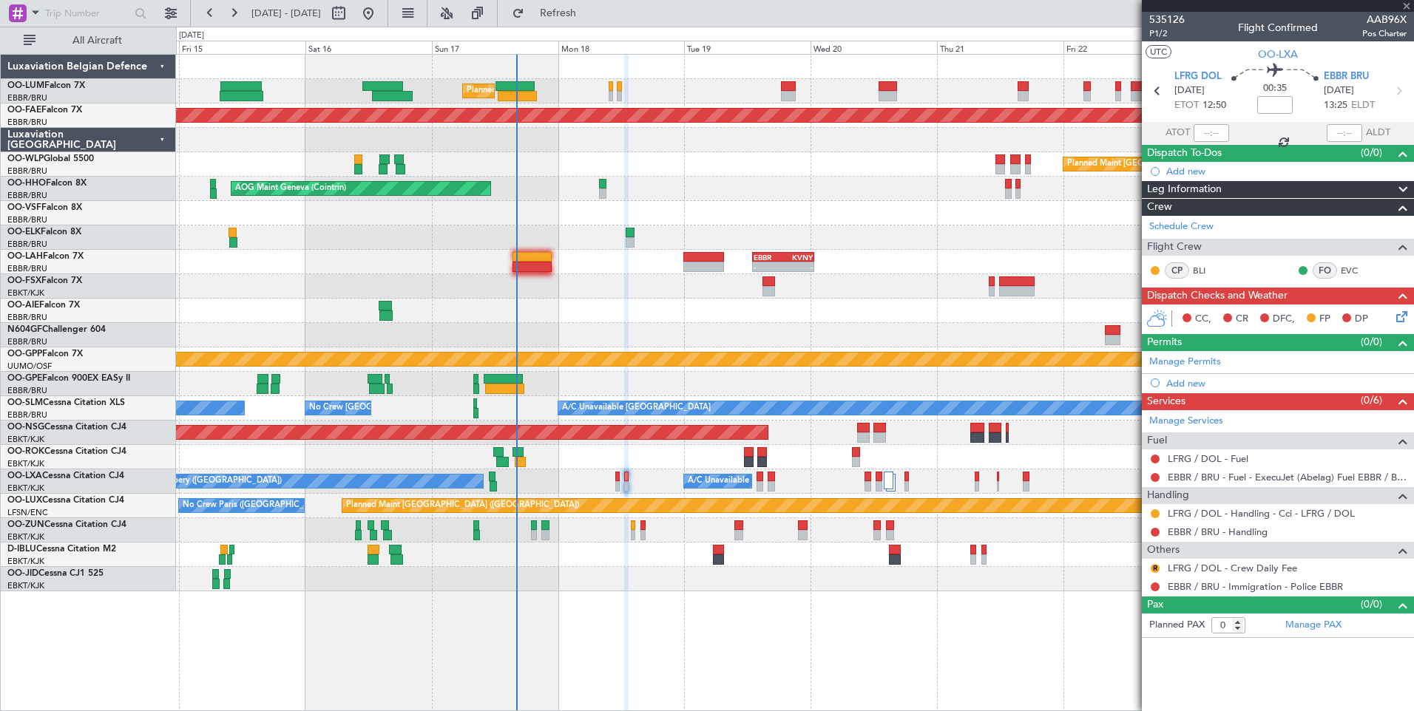
type input "2"
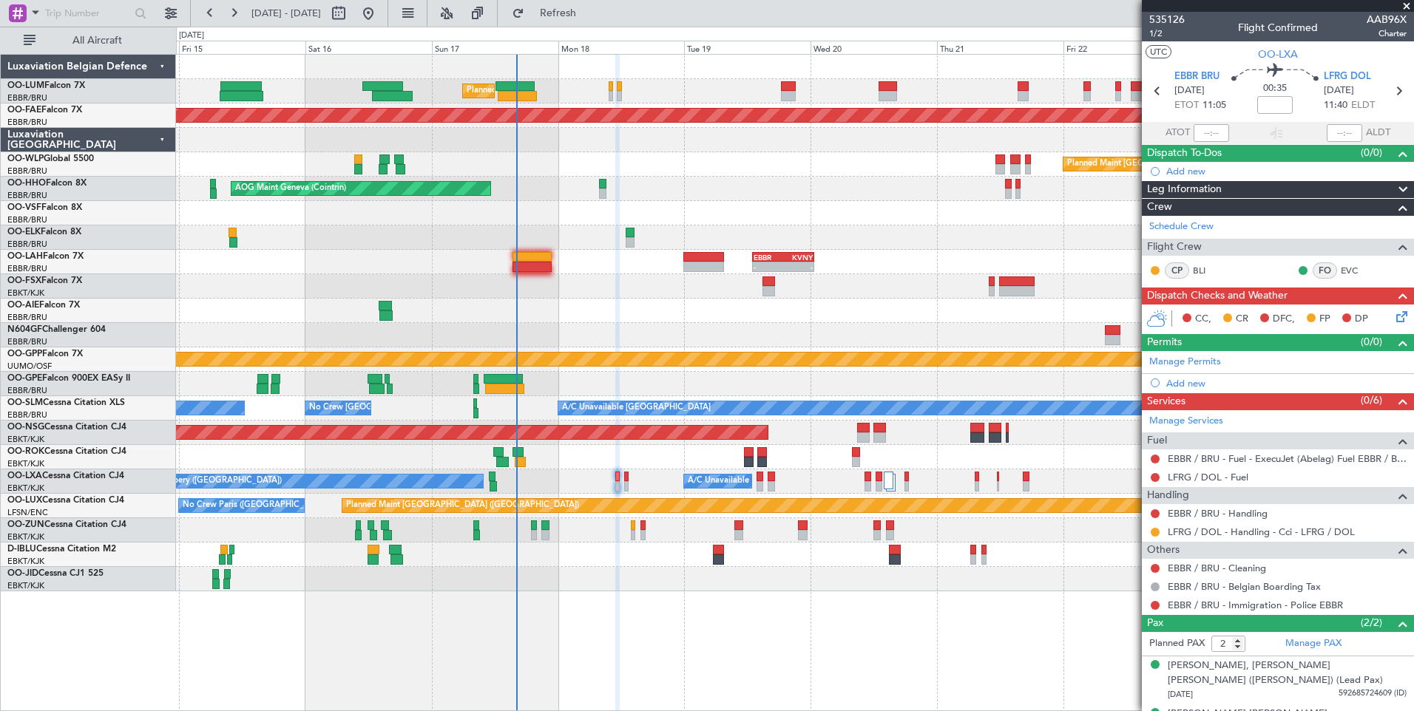
click at [524, 258] on div at bounding box center [531, 257] width 39 height 10
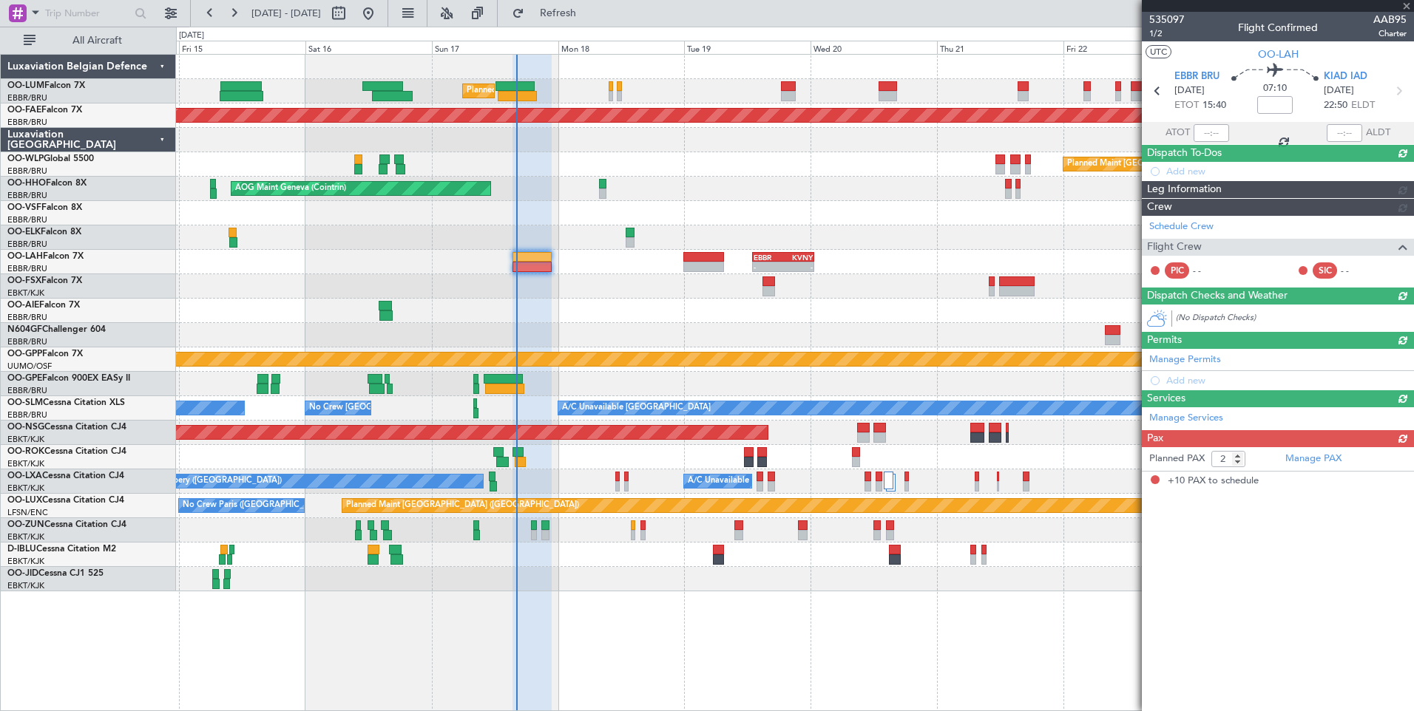
type input "-00:10"
type input "10"
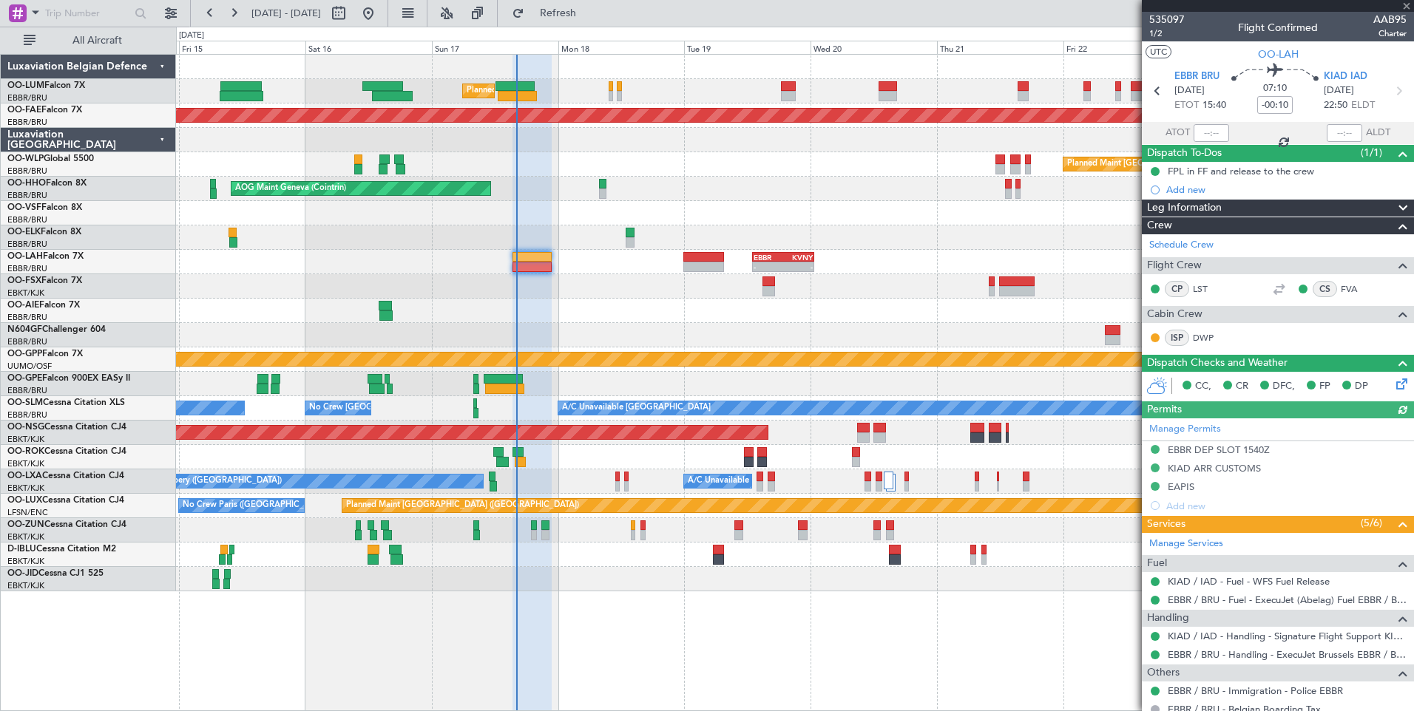
click at [1196, 132] on div at bounding box center [1211, 133] width 35 height 18
click at [1205, 132] on div at bounding box center [1211, 133] width 35 height 18
click at [1208, 132] on div at bounding box center [1211, 133] width 35 height 18
click at [1205, 134] on div at bounding box center [1211, 133] width 35 height 18
click at [1206, 133] on input "text" at bounding box center [1211, 133] width 35 height 18
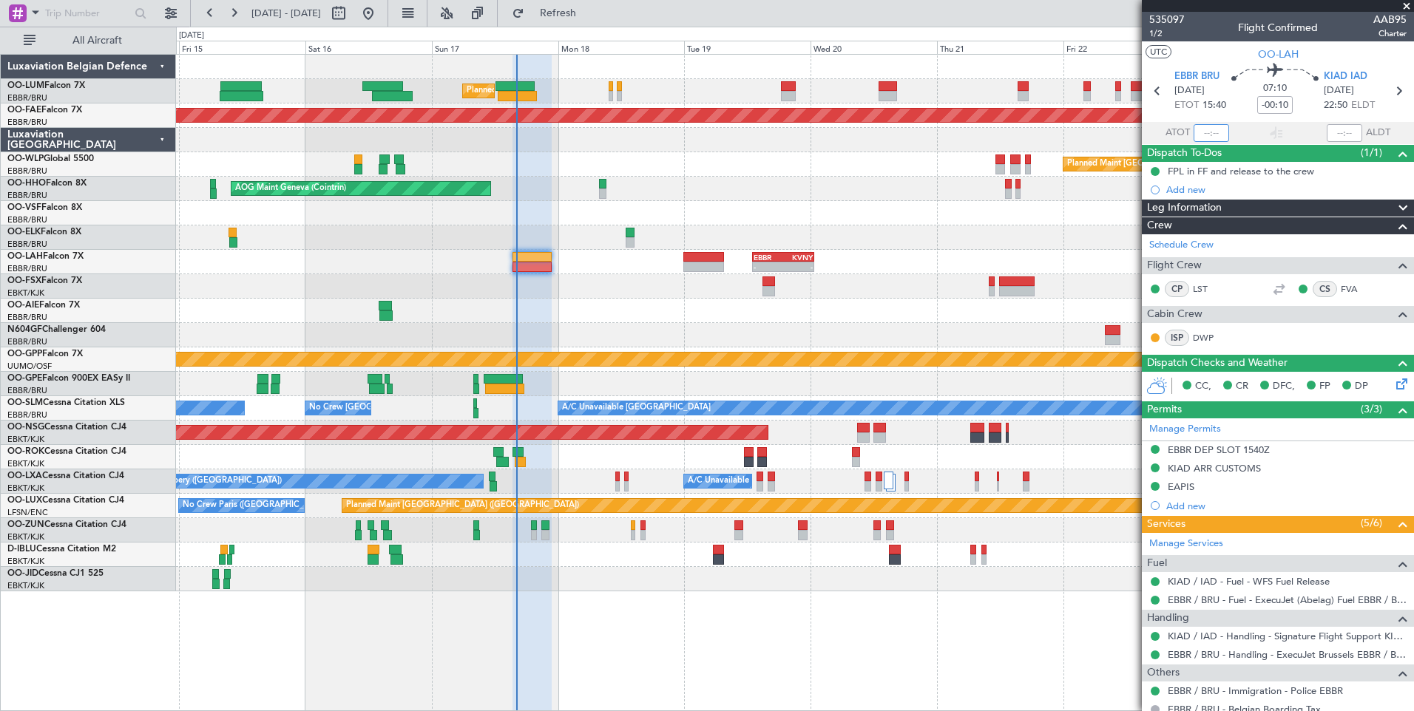
click at [1214, 132] on input "text" at bounding box center [1211, 133] width 35 height 18
type input "16:10"
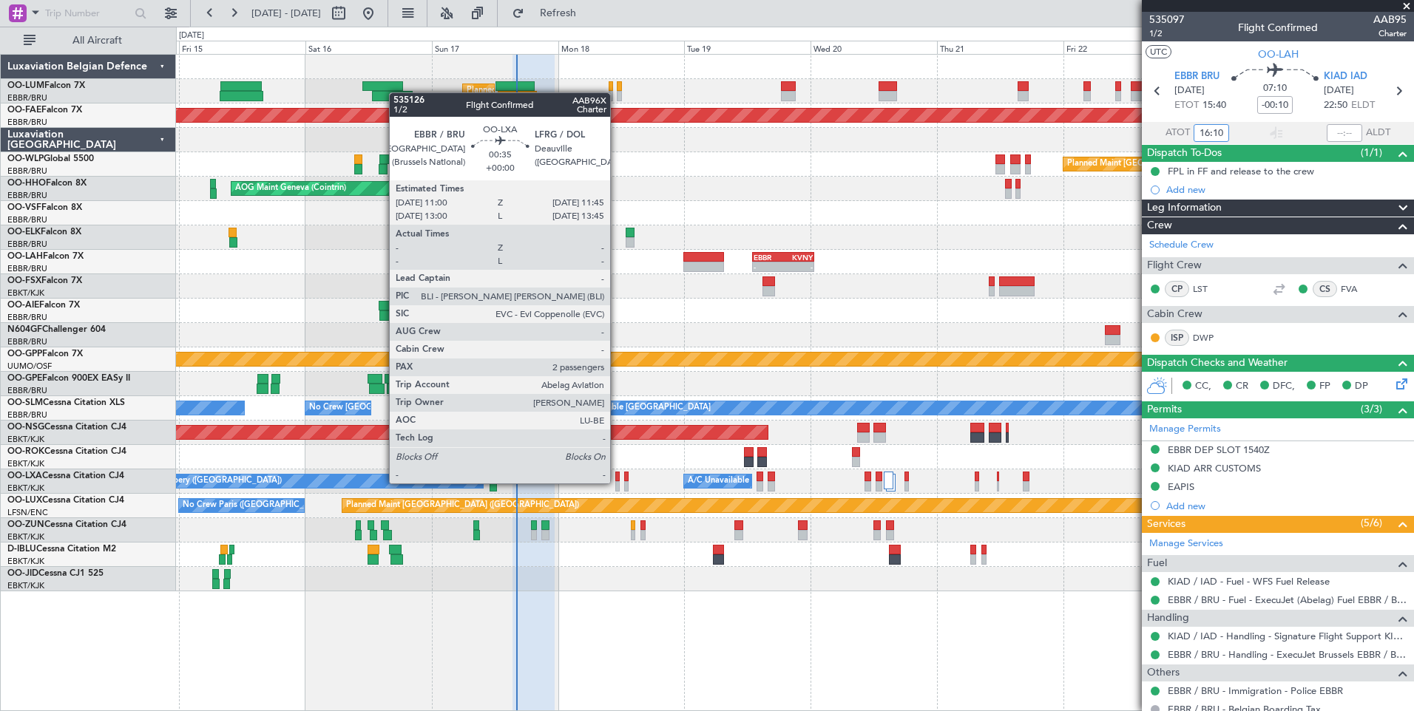
click at [617, 484] on div at bounding box center [617, 486] width 4 height 10
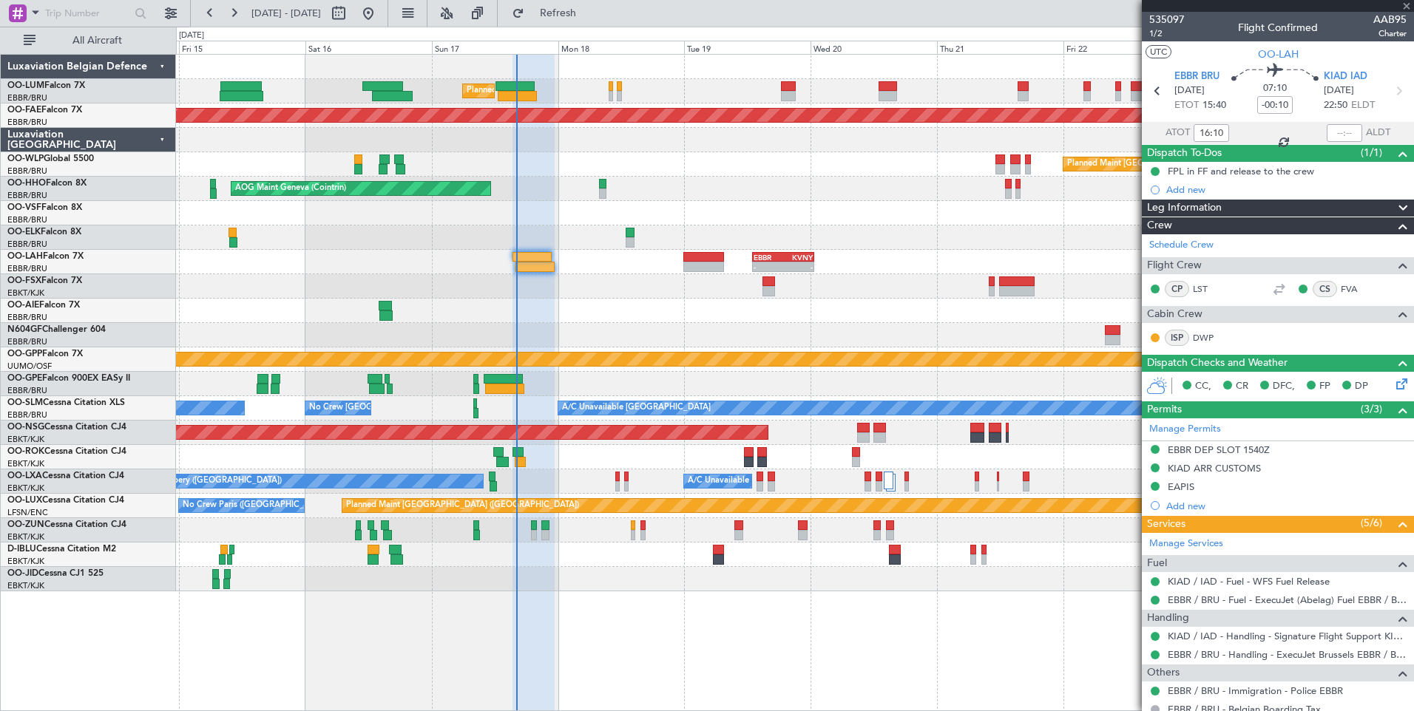
type input "2"
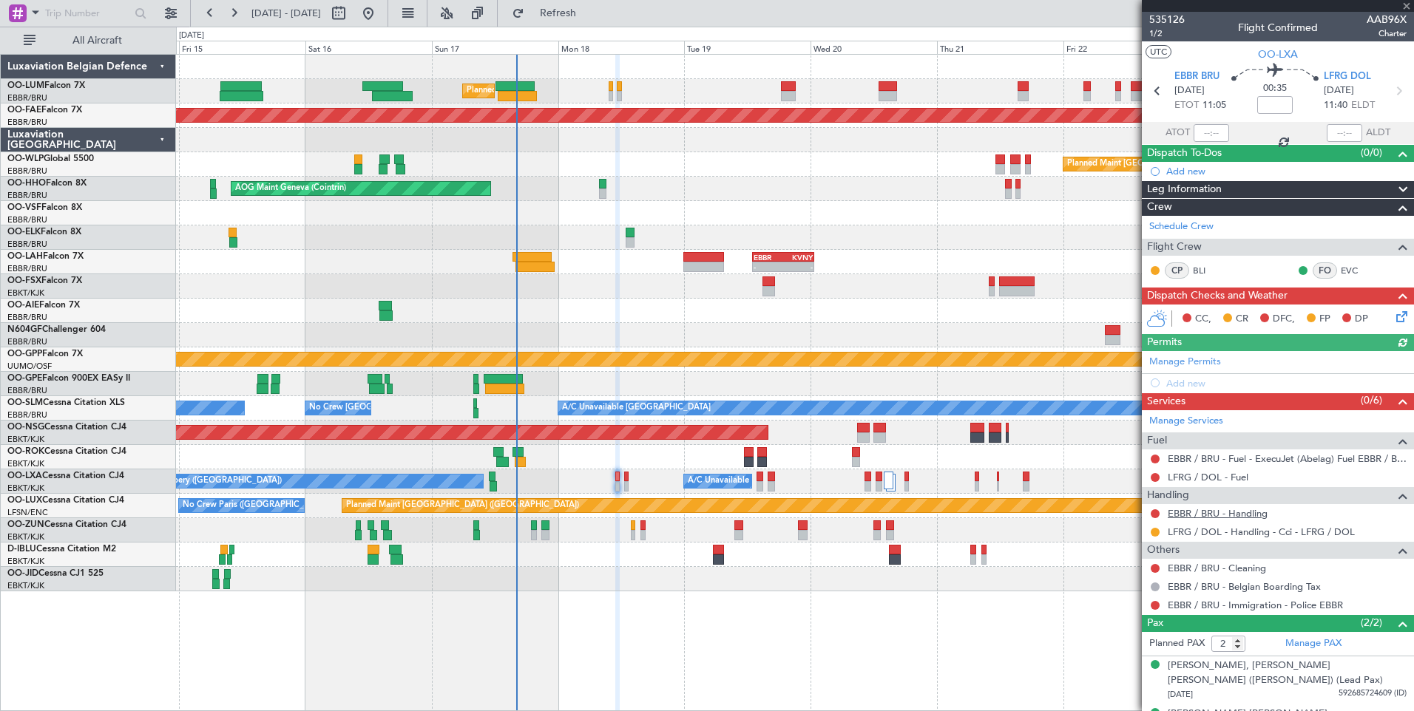
click at [1191, 509] on link "EBBR / BRU - Handling" at bounding box center [1218, 513] width 100 height 13
click at [589, 17] on span "Refresh" at bounding box center [558, 13] width 62 height 10
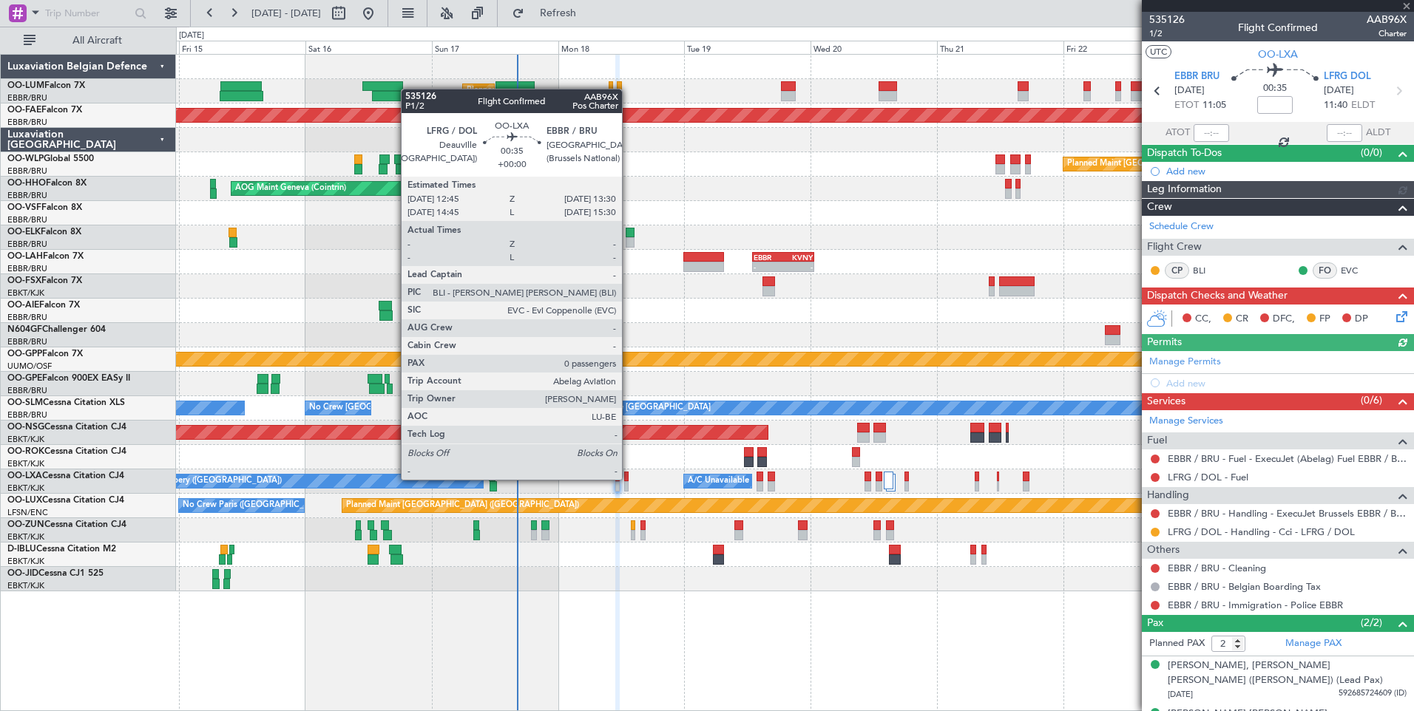
click at [629, 480] on div at bounding box center [626, 477] width 4 height 10
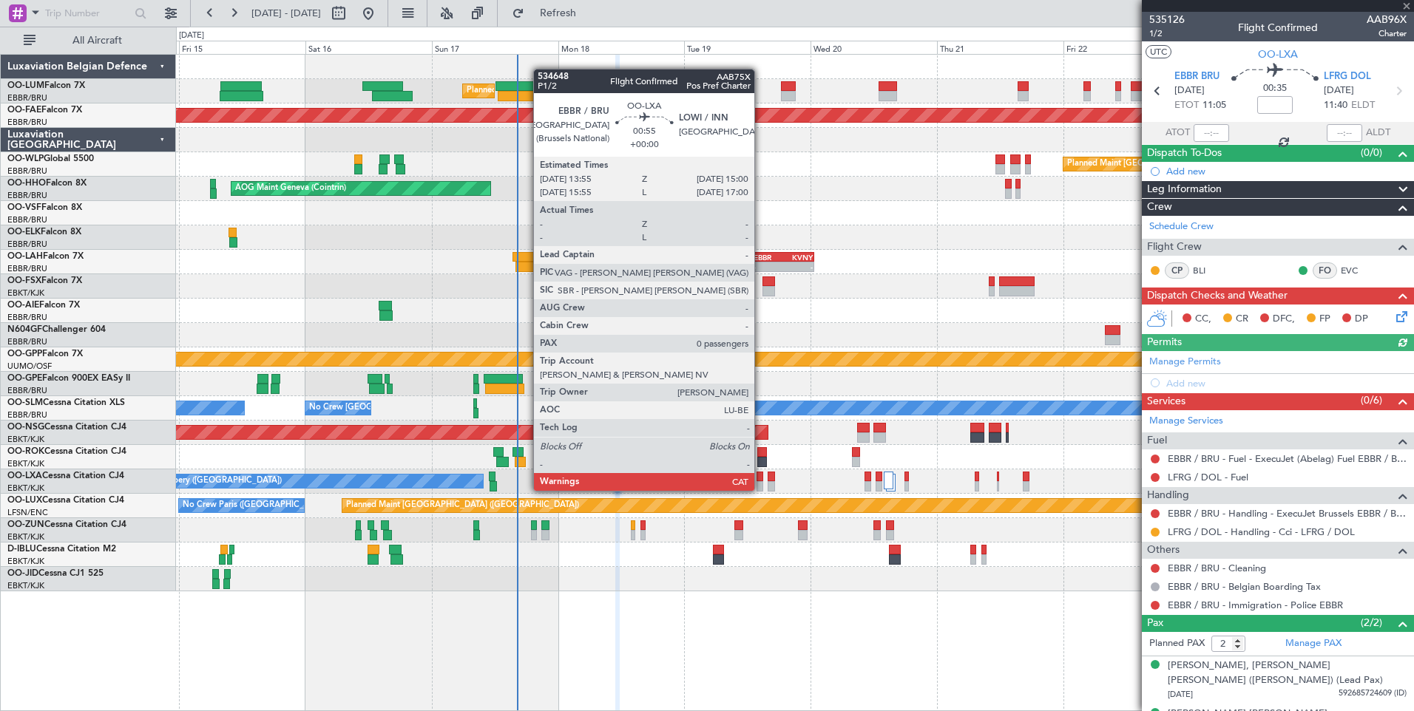
type input "0"
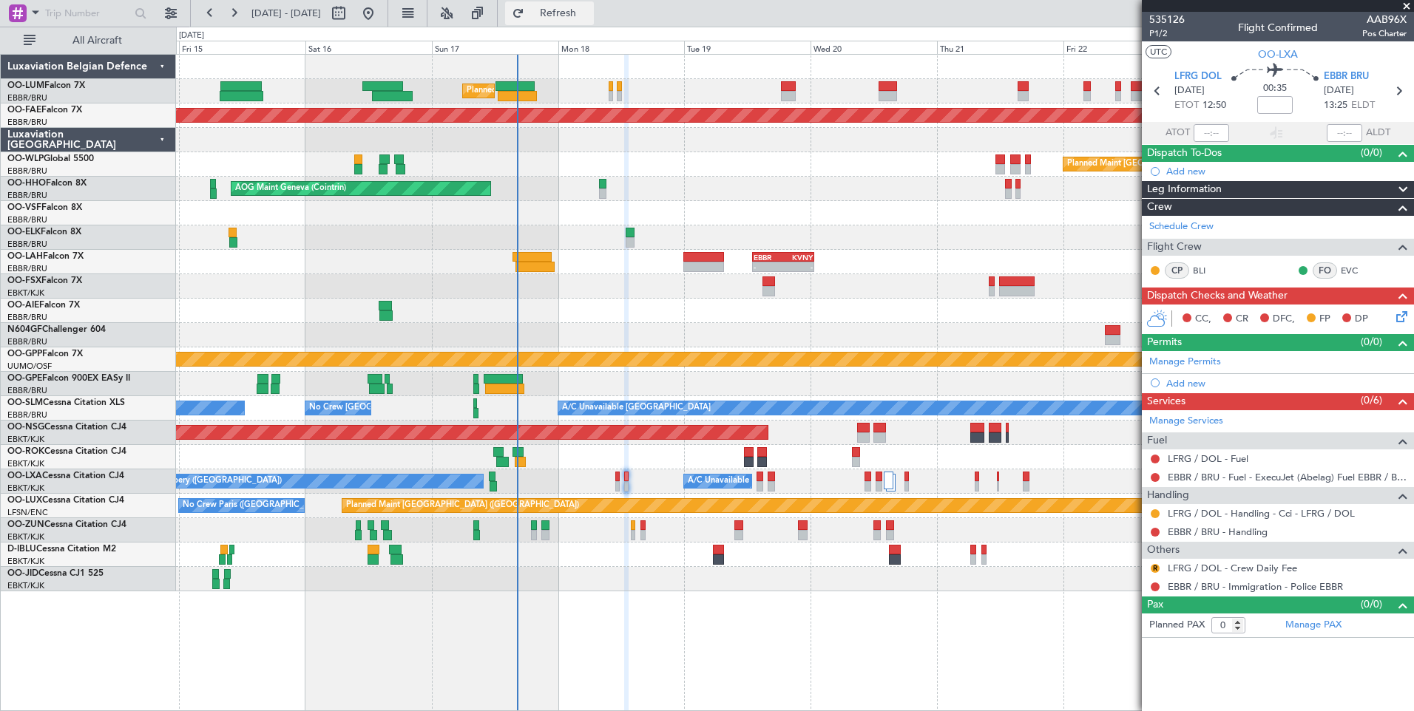
click at [589, 9] on span "Refresh" at bounding box center [558, 13] width 62 height 10
click at [1225, 531] on link "EBBR / BRU - Handling" at bounding box center [1218, 532] width 100 height 13
click at [589, 18] on span "Refresh" at bounding box center [558, 13] width 62 height 10
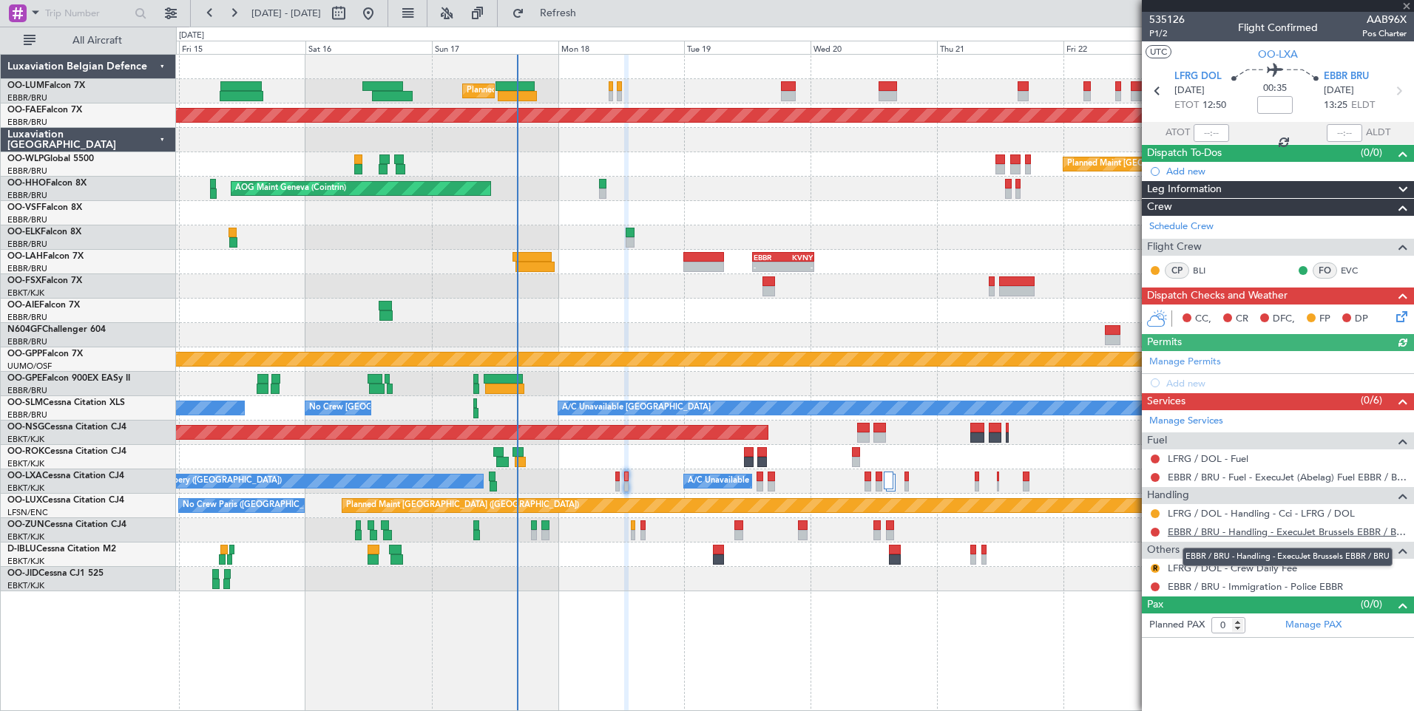
click at [1181, 534] on link "EBBR / BRU - Handling - ExecuJet Brussels EBBR / BRU" at bounding box center [1287, 532] width 239 height 13
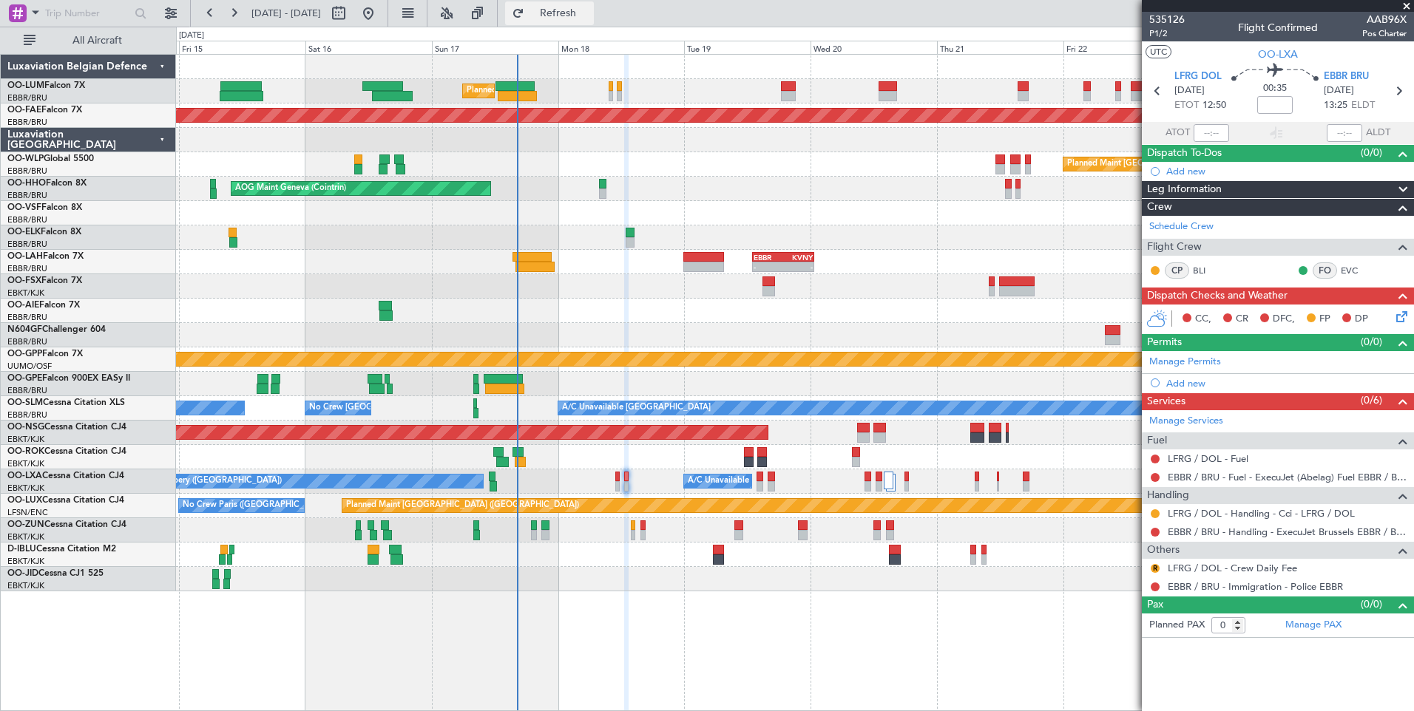
click at [583, 11] on span "Refresh" at bounding box center [558, 13] width 62 height 10
click at [666, 482] on div "No Crew Chambery ([GEOGRAPHIC_DATA]) A/C Unavailable [GEOGRAPHIC_DATA] ([GEOGRA…" at bounding box center [794, 482] width 1237 height 24
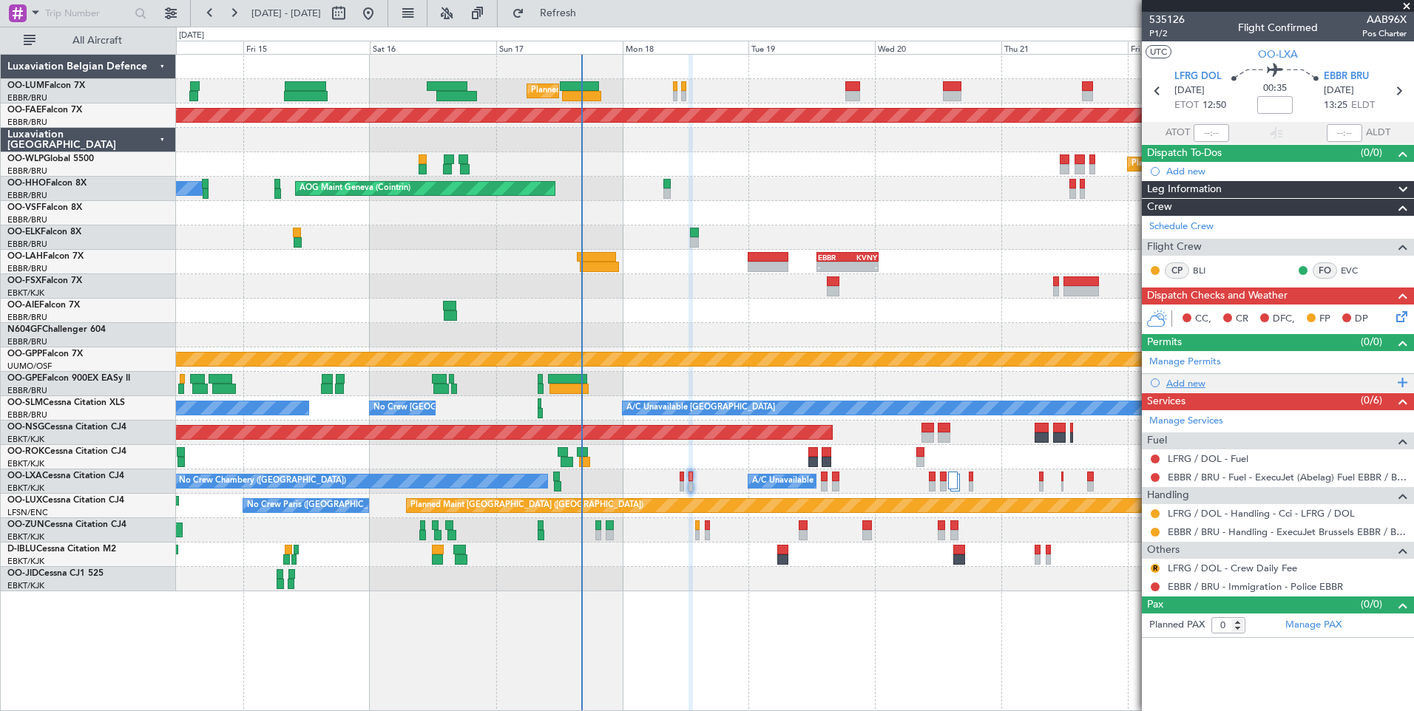
click at [1181, 386] on div "Add new" at bounding box center [1279, 383] width 227 height 13
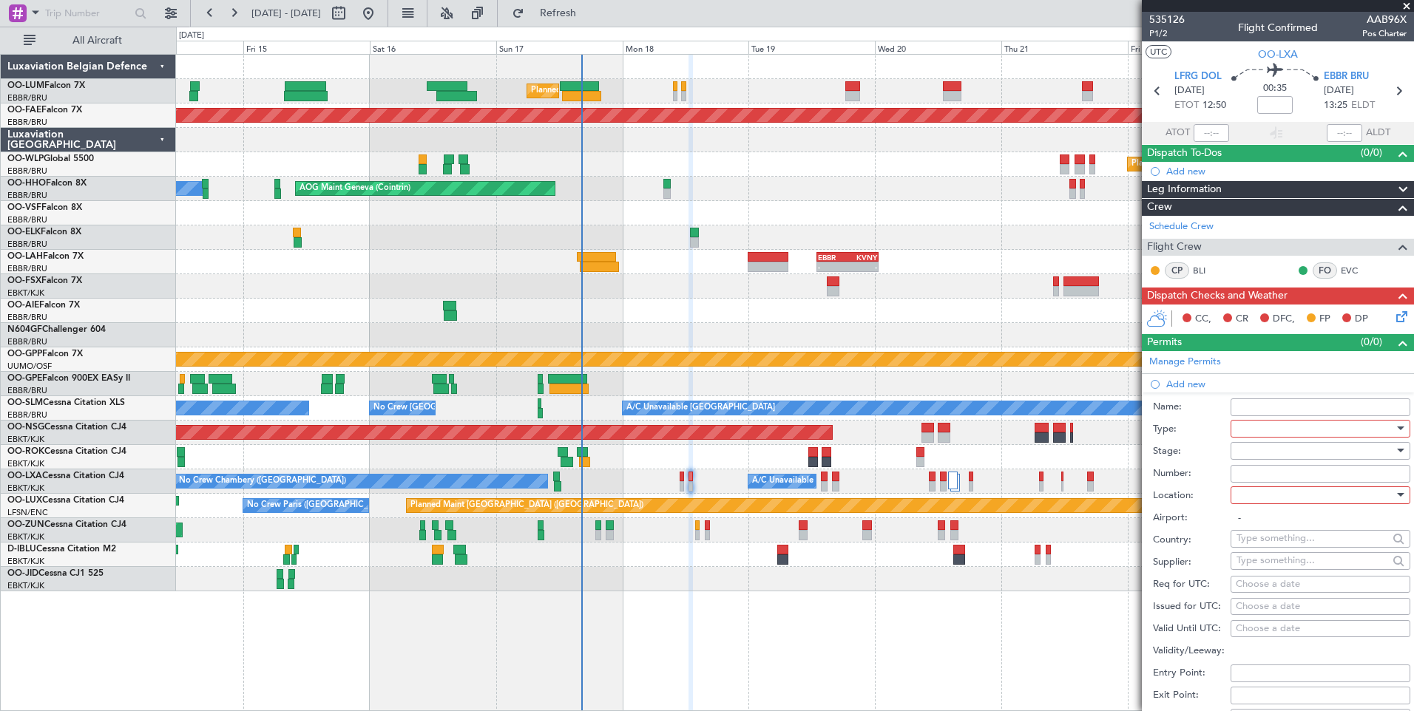
click at [1248, 426] on div at bounding box center [1315, 429] width 158 height 22
click at [1248, 565] on span "Slot" at bounding box center [1314, 568] width 155 height 22
click at [1257, 456] on div at bounding box center [1315, 451] width 158 height 22
click at [1270, 554] on span "Requested" at bounding box center [1314, 547] width 155 height 22
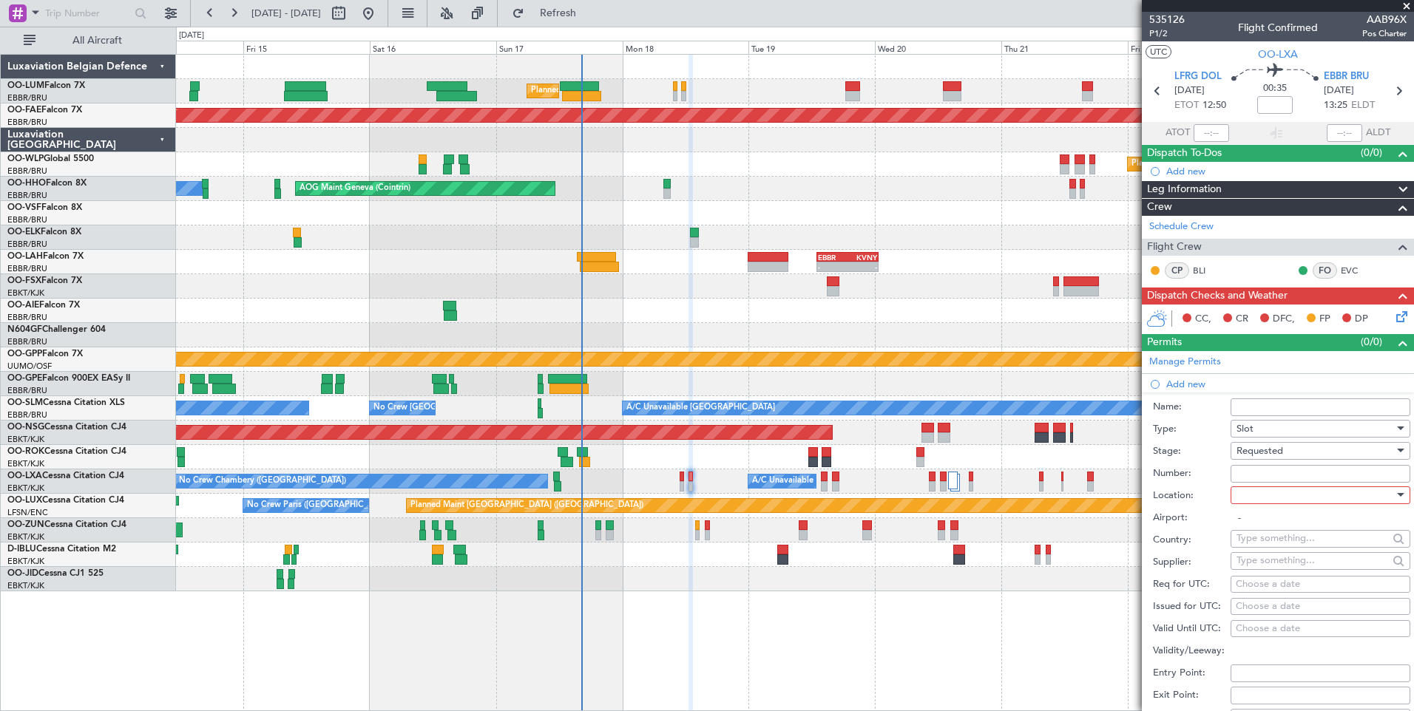
click at [1265, 510] on input "-" at bounding box center [1321, 519] width 180 height 18
click at [1264, 505] on div at bounding box center [1315, 495] width 158 height 22
click at [1259, 521] on span "Departure" at bounding box center [1314, 525] width 155 height 22
click at [1263, 492] on span "Departure" at bounding box center [1258, 495] width 45 height 13
click at [1262, 561] on span "Arrival" at bounding box center [1314, 569] width 155 height 22
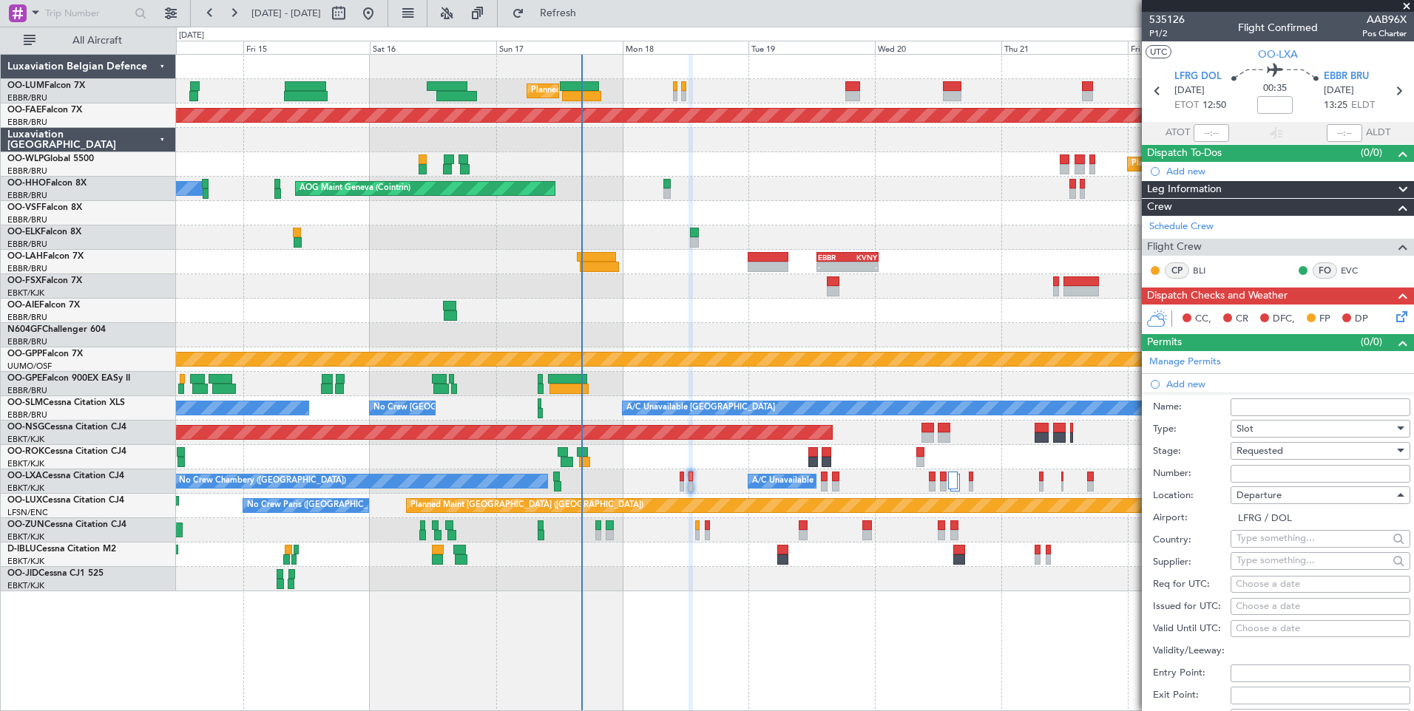
type input "EBBR / BRU"
click at [1261, 562] on input "text" at bounding box center [1312, 560] width 152 height 22
click at [1253, 583] on div "Choose a date" at bounding box center [1320, 585] width 169 height 15
select select "8"
select select "2025"
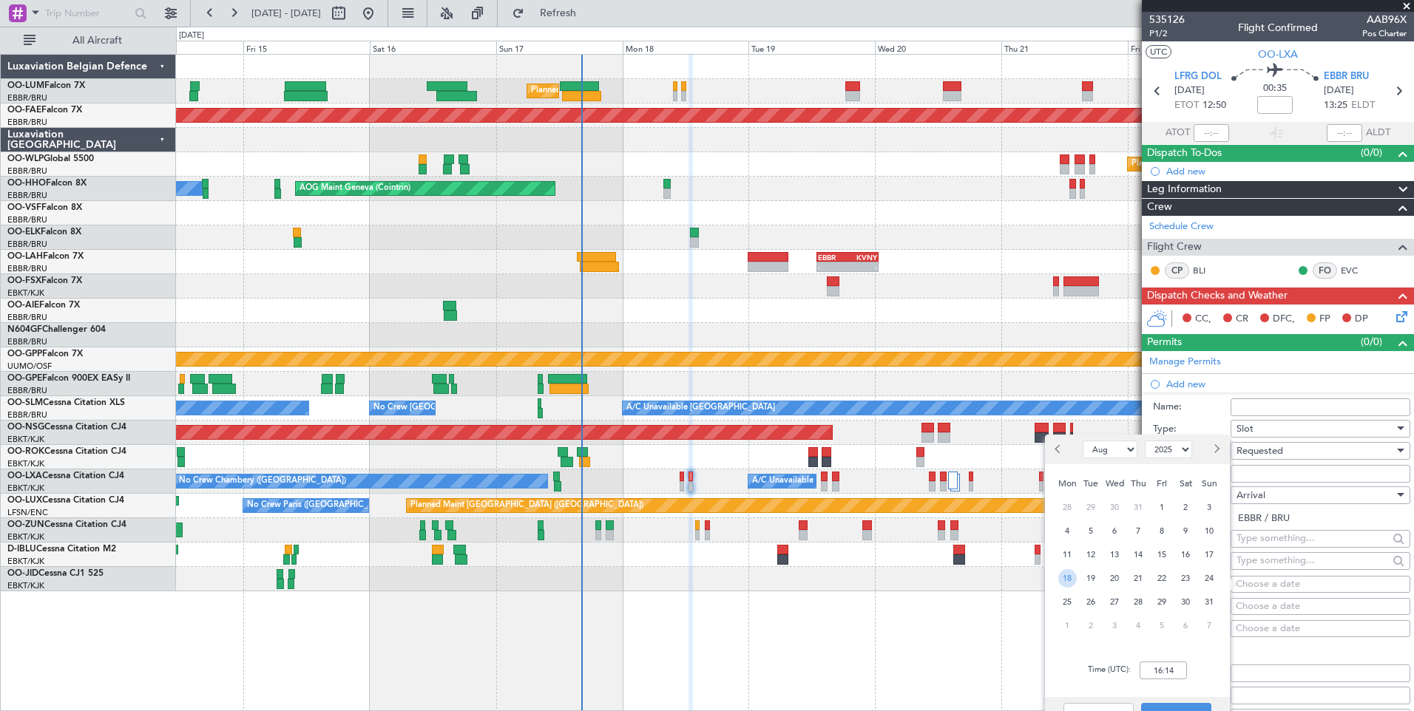
drag, startPoint x: 1070, startPoint y: 577, endPoint x: 1171, endPoint y: 665, distance: 133.6
click at [1086, 589] on div "18 19 20 21 22 23 24" at bounding box center [1138, 578] width 172 height 24
click at [1174, 677] on input "16:14" at bounding box center [1163, 671] width 47 height 18
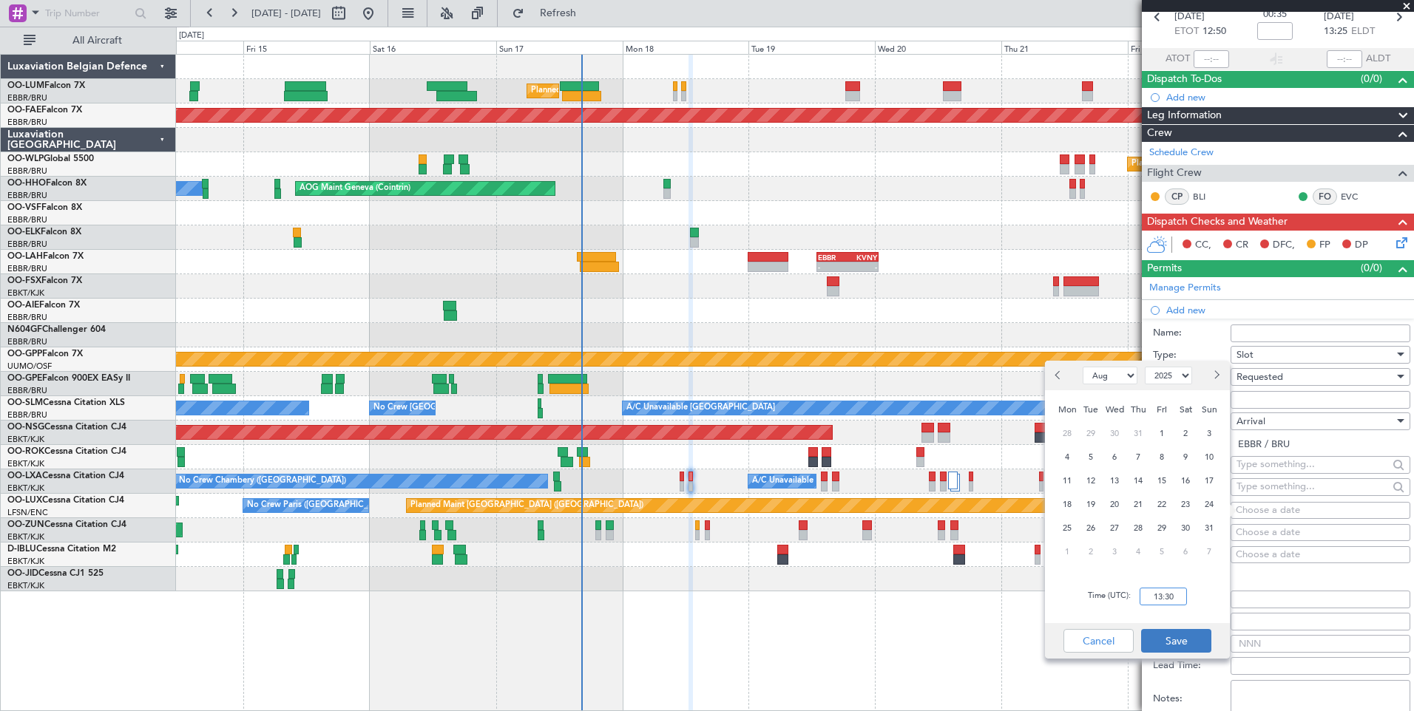
type input "13:30"
click at [1199, 640] on button "Save" at bounding box center [1176, 641] width 70 height 24
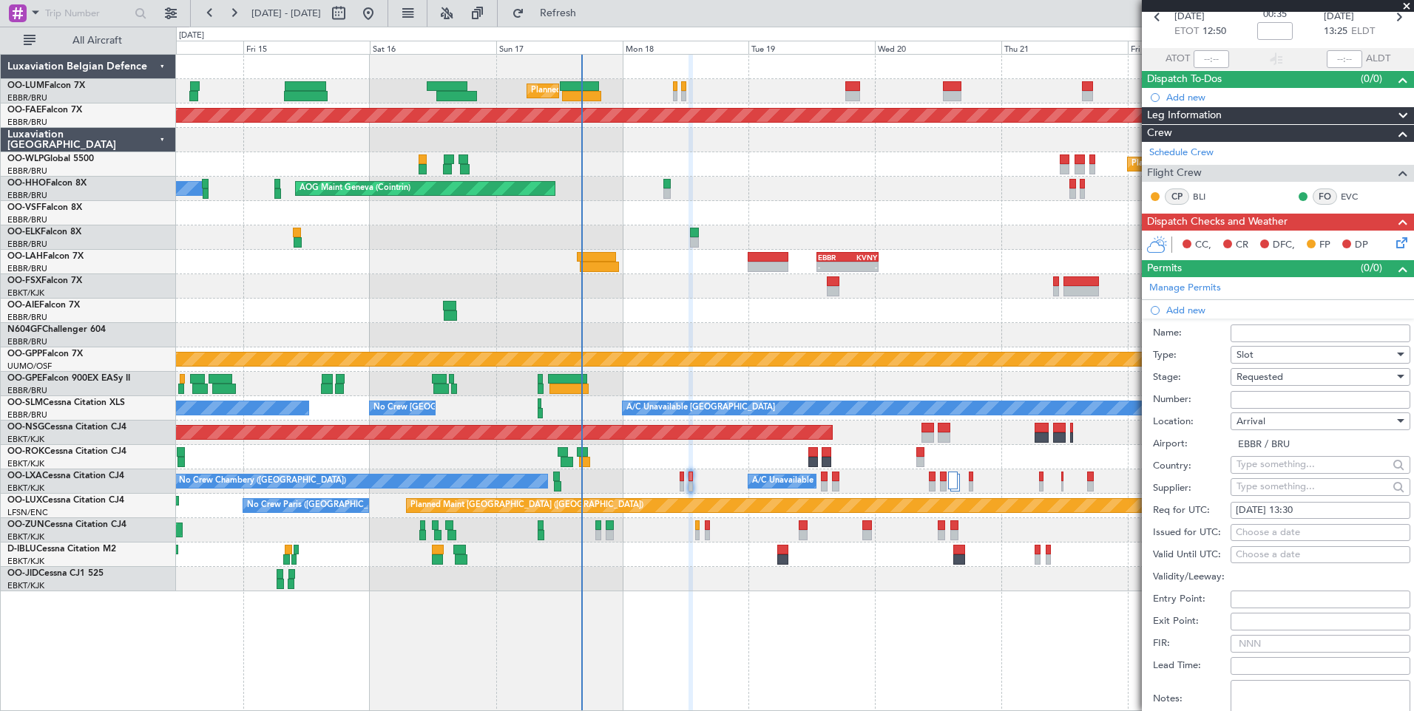
scroll to position [222, 0]
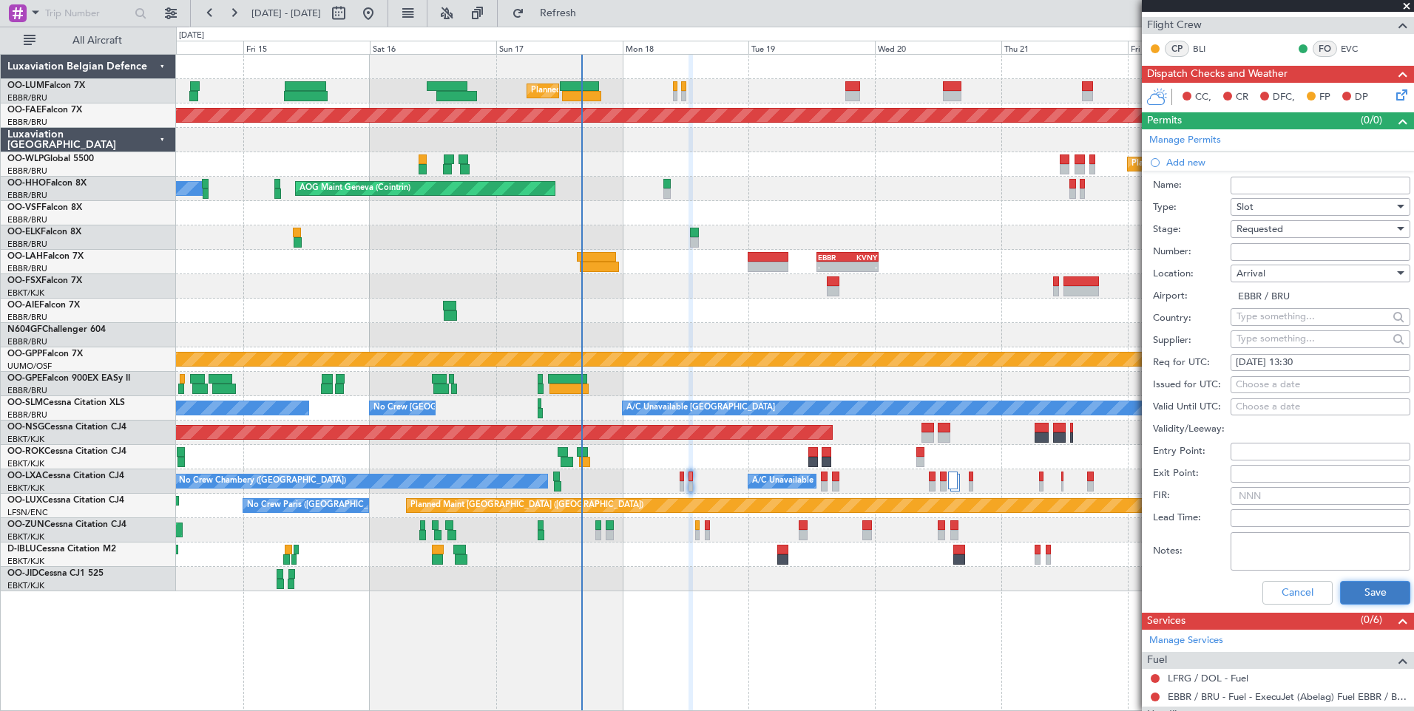
click at [1364, 590] on button "Save" at bounding box center [1375, 593] width 70 height 24
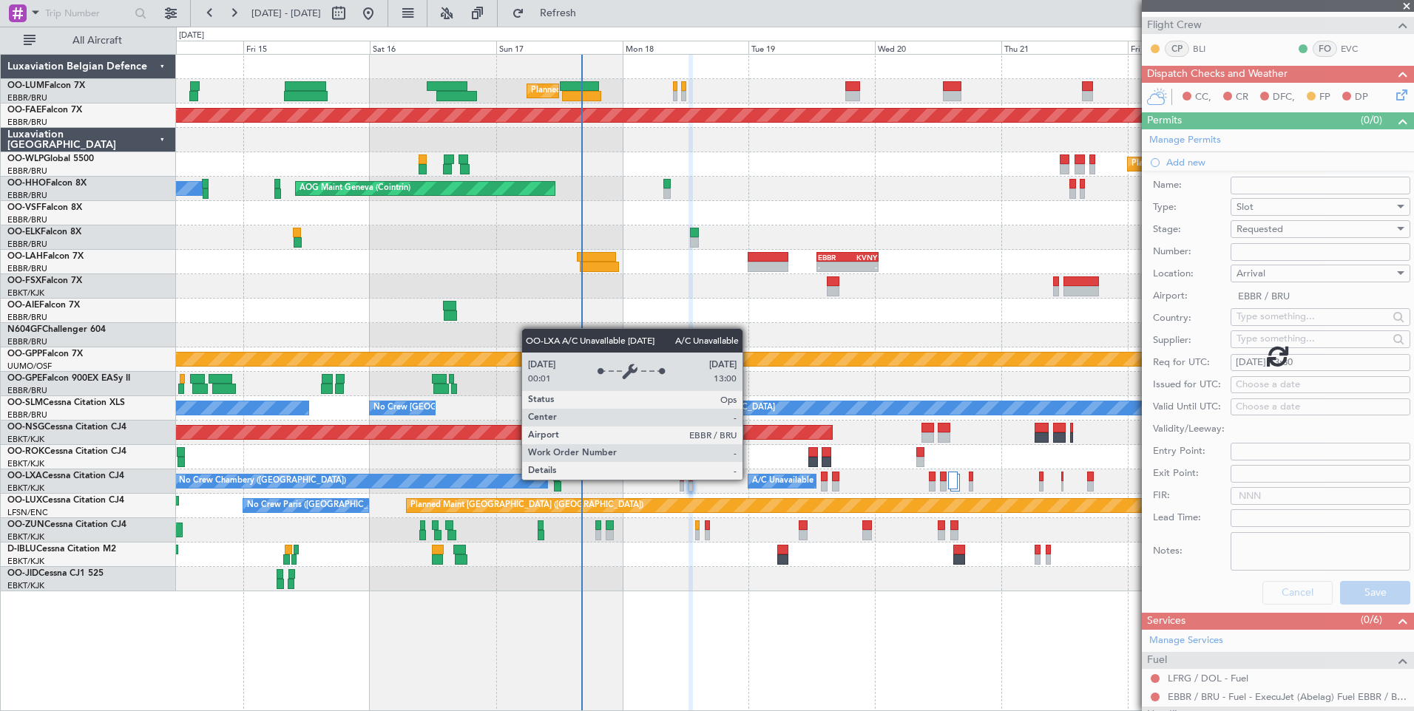
scroll to position [0, 0]
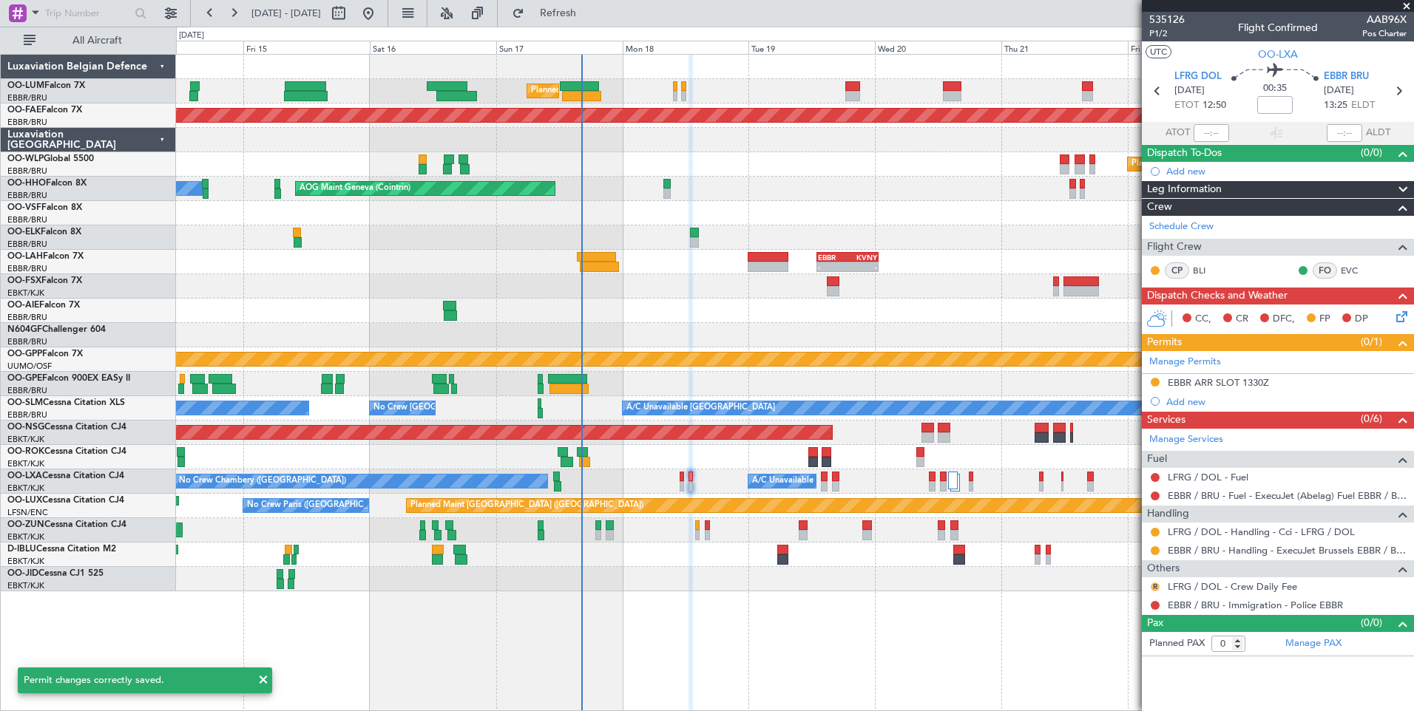
click at [1157, 586] on button "R" at bounding box center [1155, 587] width 9 height 9
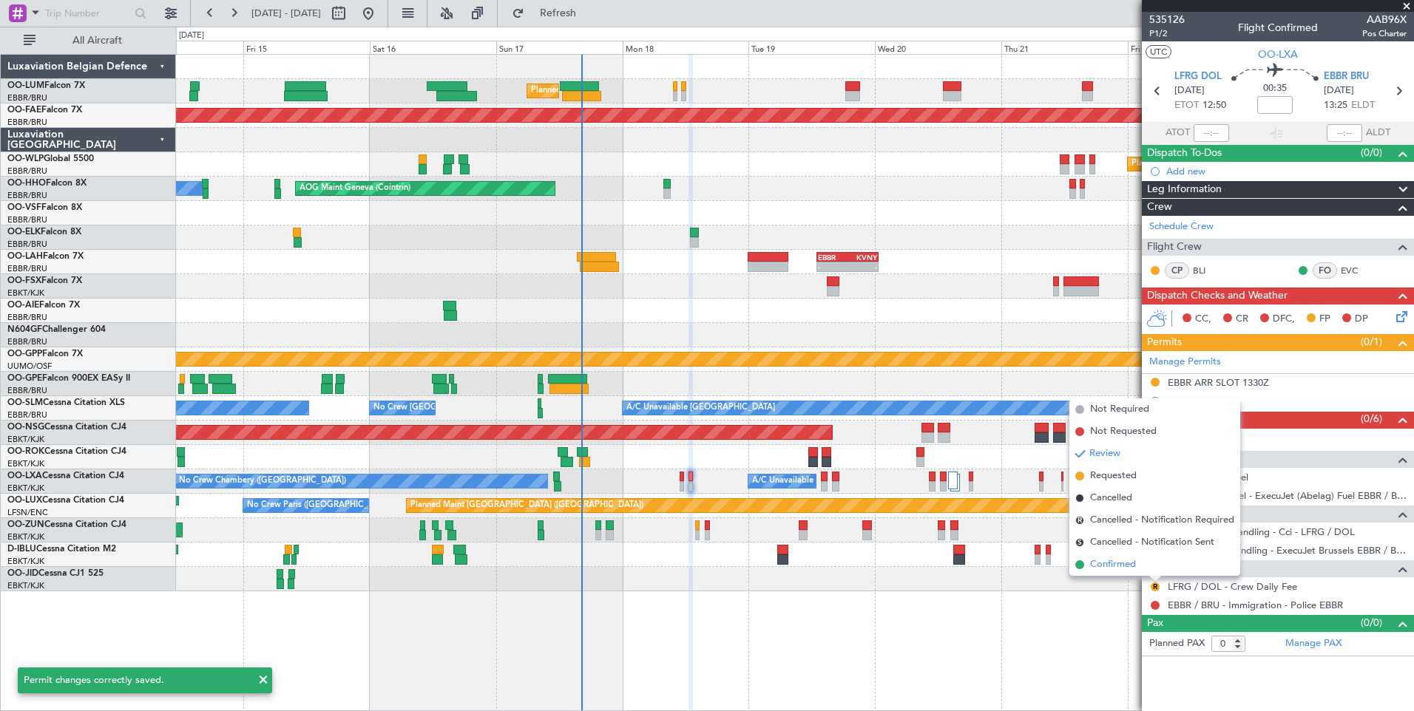
click at [1120, 564] on span "Confirmed" at bounding box center [1113, 565] width 46 height 15
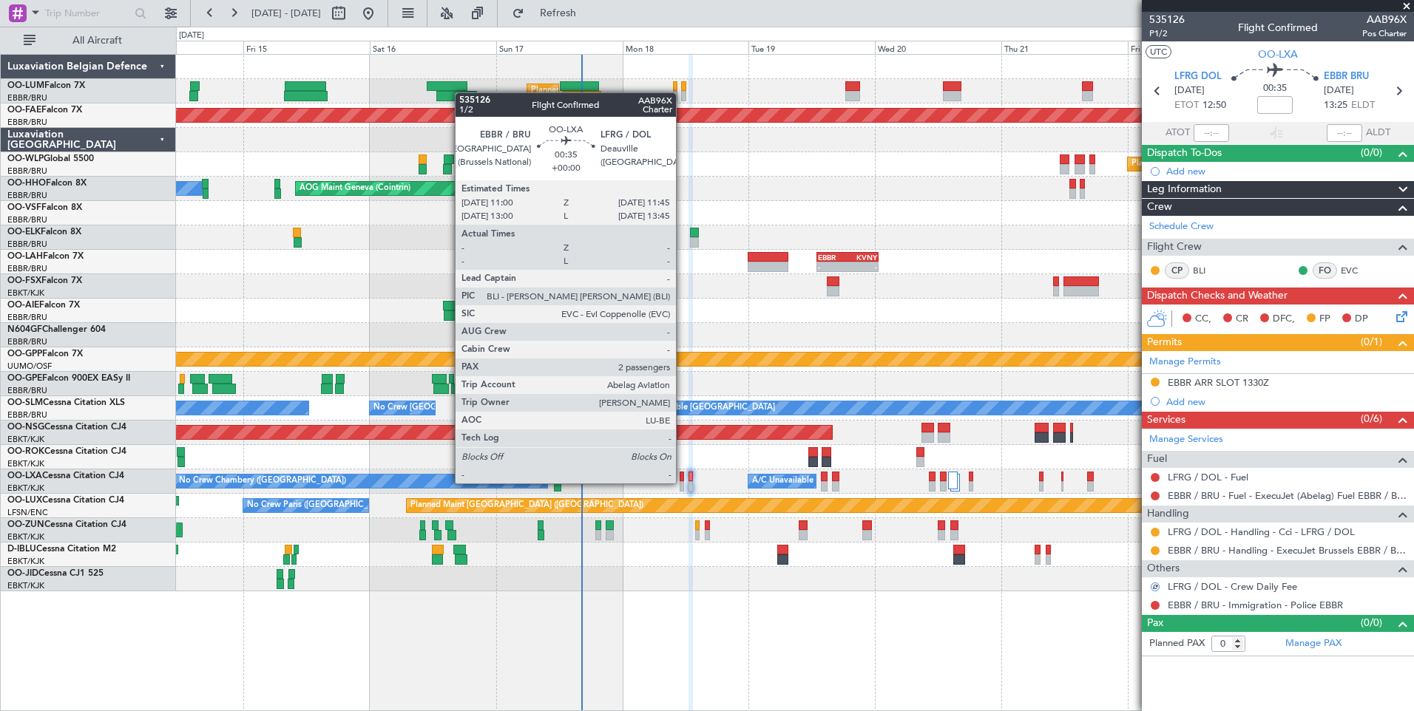
click at [683, 484] on div at bounding box center [682, 486] width 4 height 10
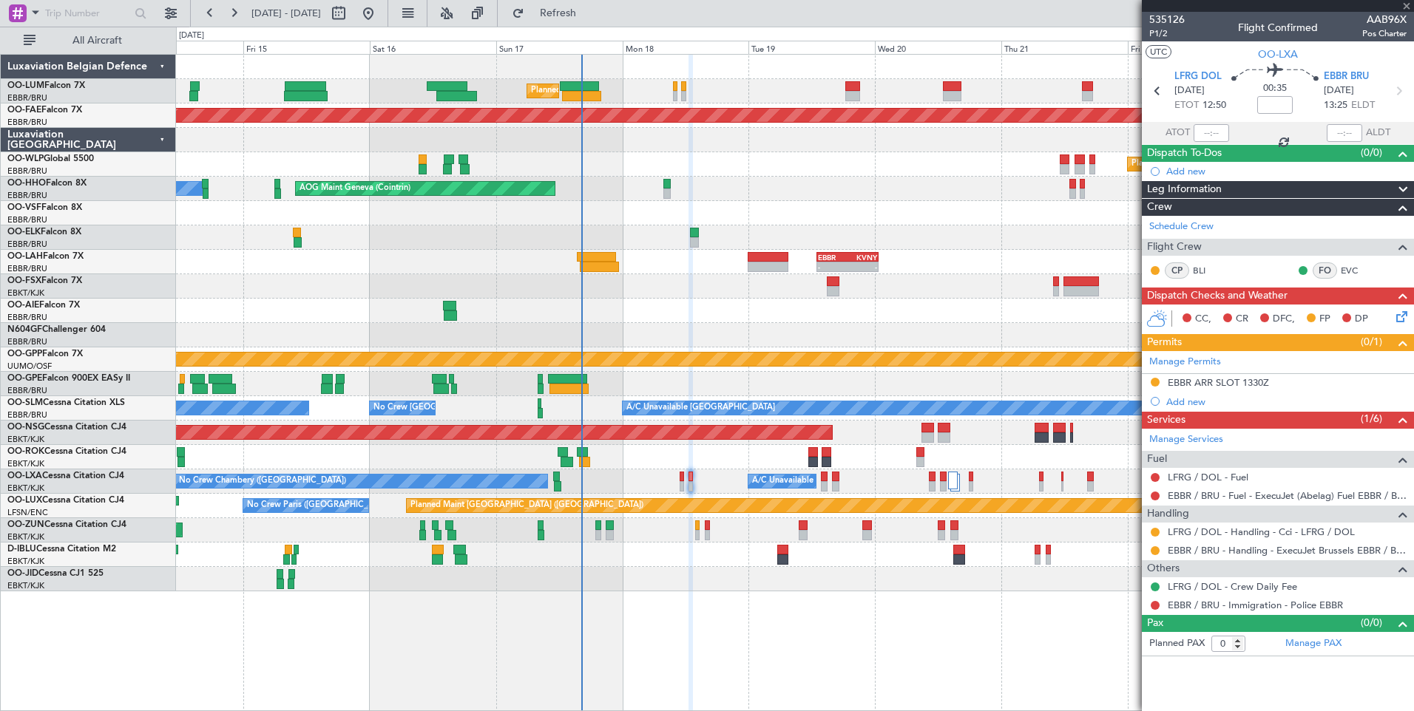
type input "2"
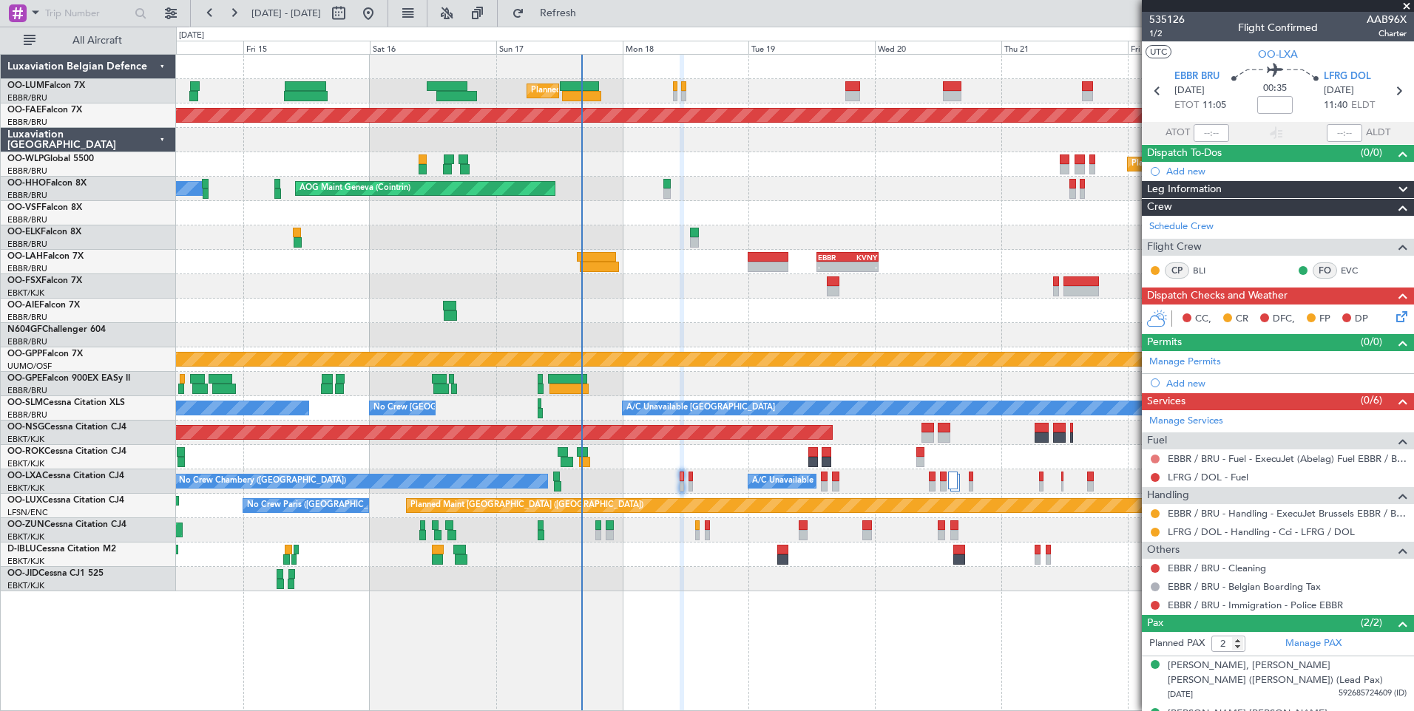
click at [1151, 458] on button at bounding box center [1155, 459] width 9 height 9
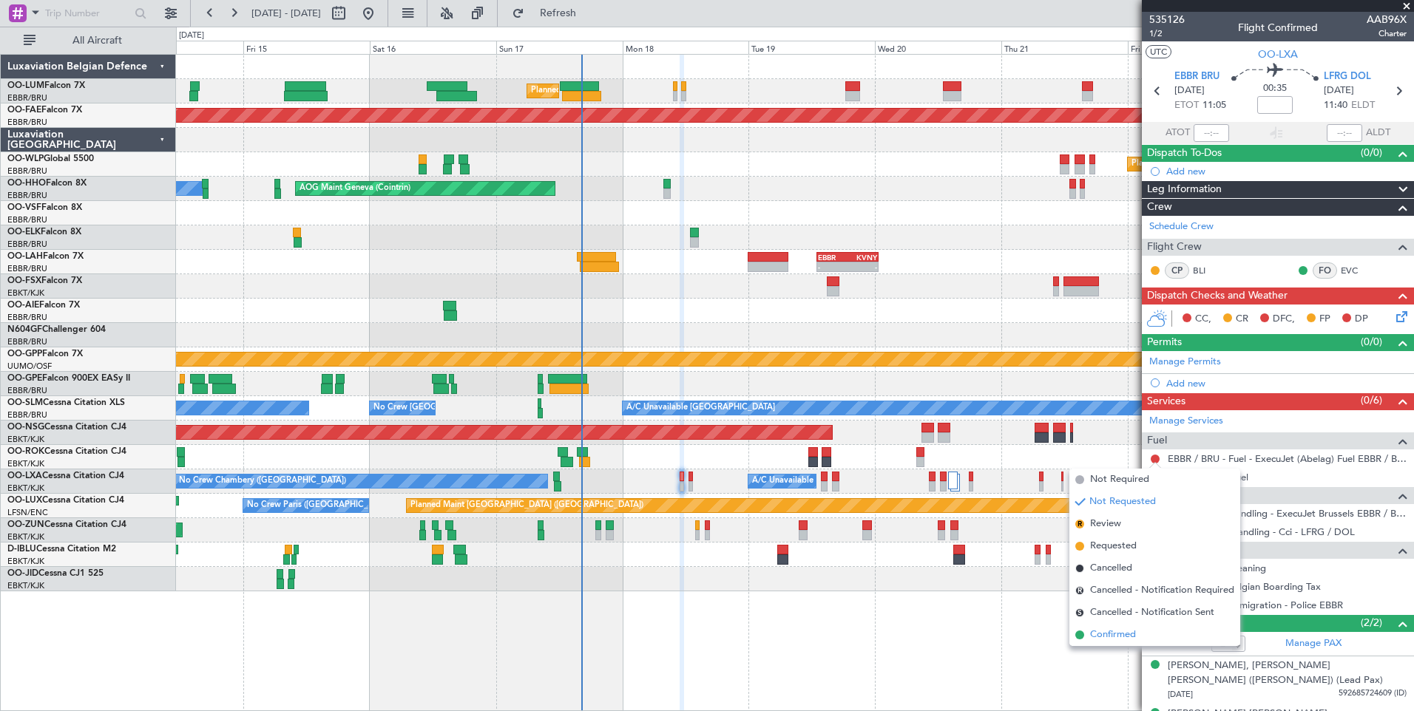
click at [1108, 634] on span "Confirmed" at bounding box center [1113, 635] width 46 height 15
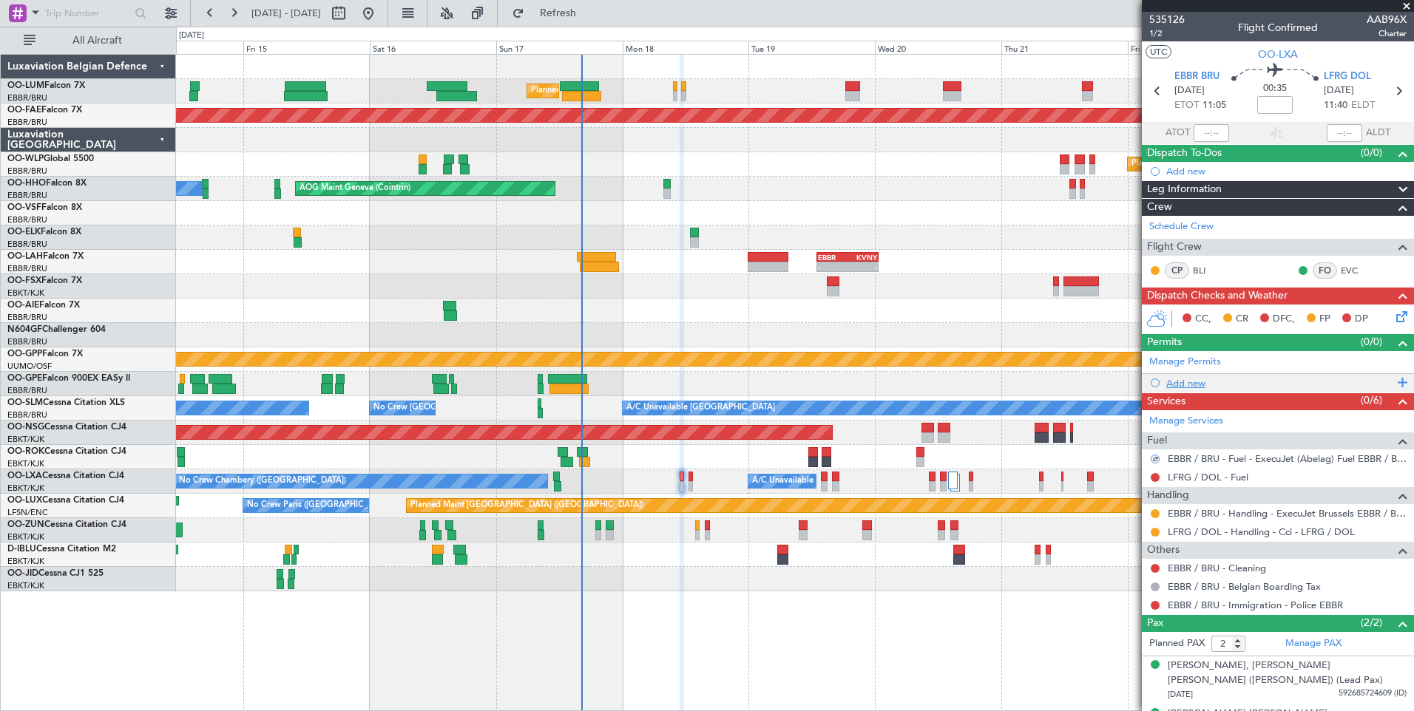
click at [1180, 383] on div "Add new" at bounding box center [1279, 383] width 227 height 13
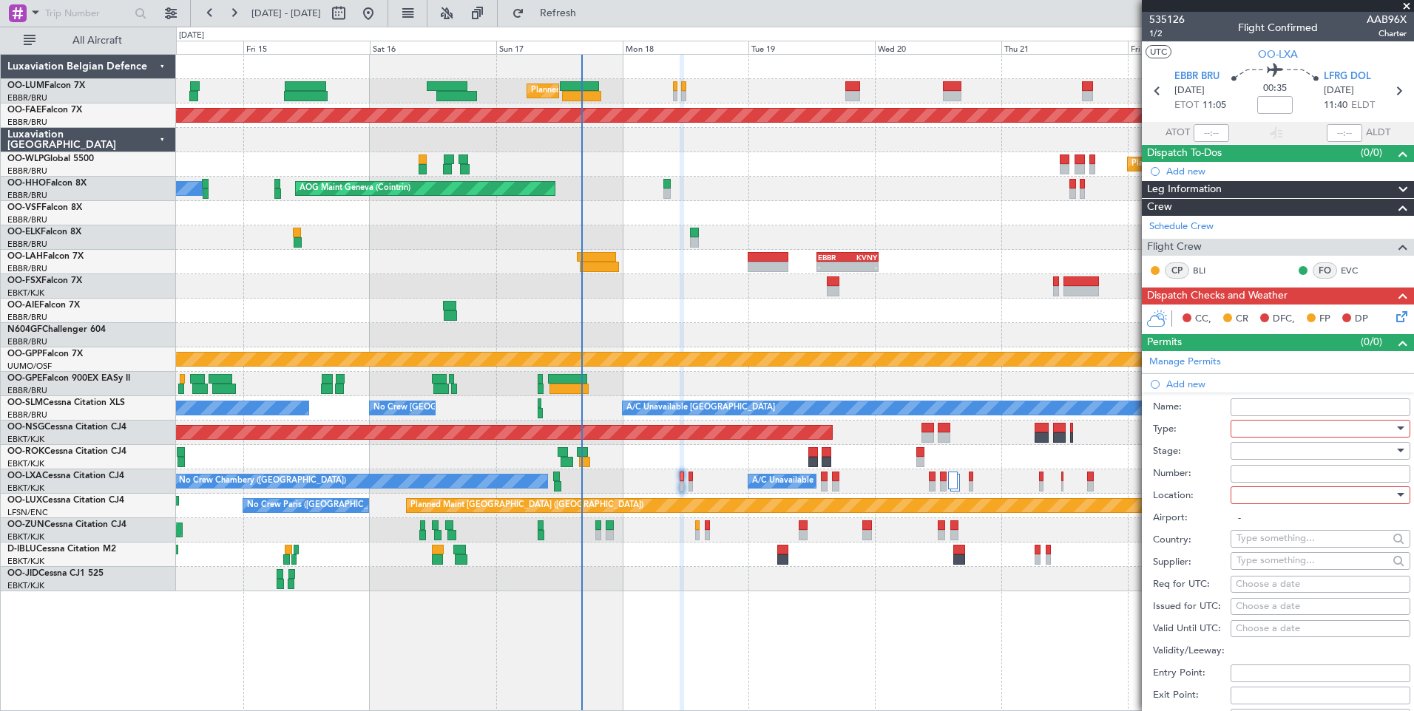
click at [1259, 426] on div at bounding box center [1315, 429] width 158 height 22
click at [1262, 563] on span "Slot" at bounding box center [1314, 568] width 155 height 22
click at [1273, 450] on div at bounding box center [1315, 451] width 158 height 22
click at [1276, 508] on span "Not Requested" at bounding box center [1314, 503] width 155 height 22
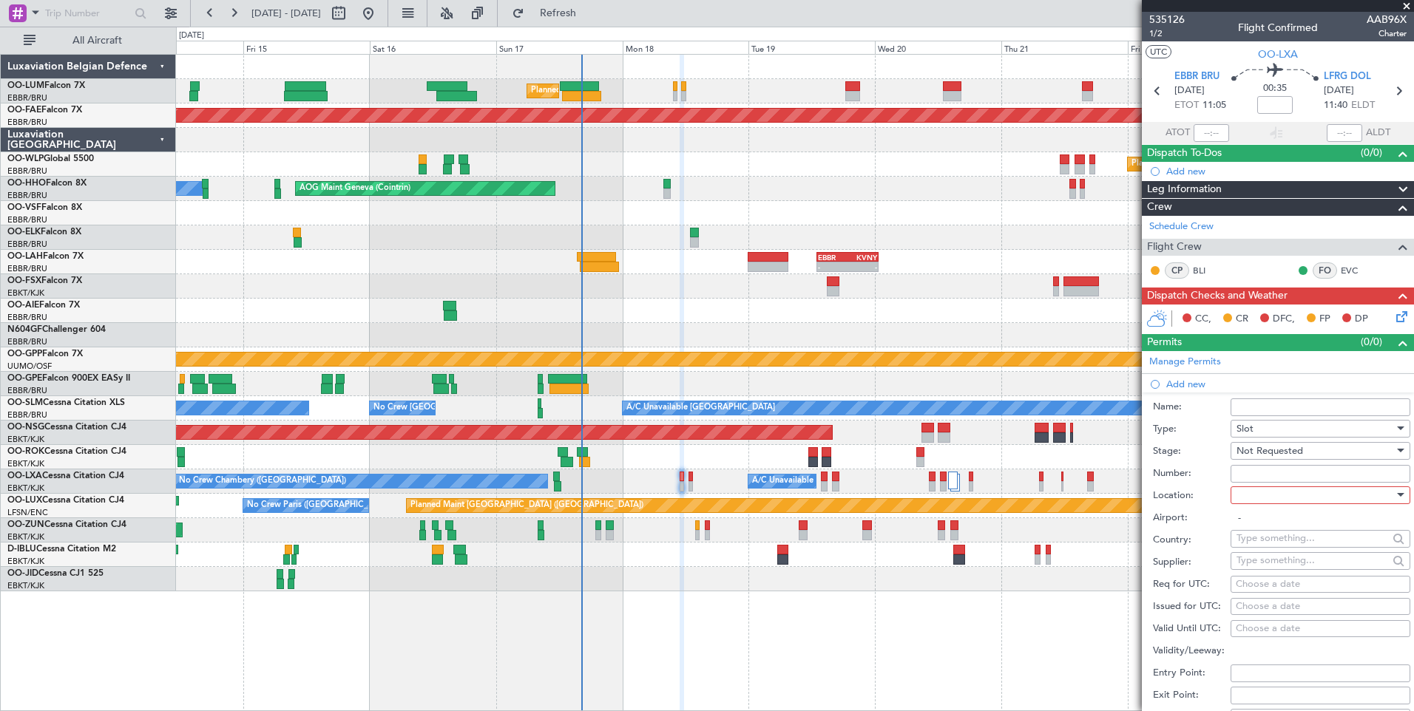
click at [1263, 448] on span "Not Requested" at bounding box center [1269, 450] width 67 height 13
click at [1279, 544] on span "Requested" at bounding box center [1314, 547] width 155 height 22
click at [1262, 502] on div at bounding box center [1315, 495] width 158 height 22
click at [1263, 529] on span "Departure" at bounding box center [1314, 525] width 155 height 22
type input "EBBR / BRU"
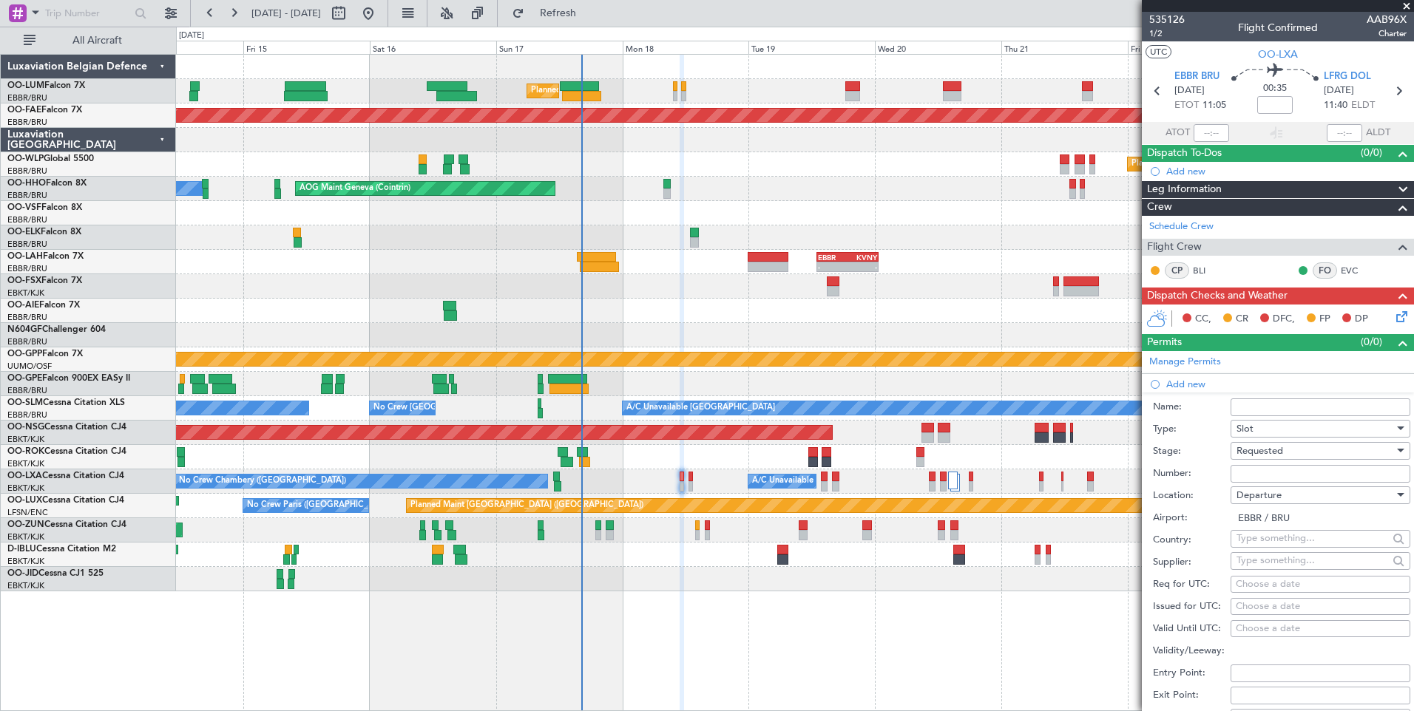
click at [1259, 579] on div "Choose a date" at bounding box center [1320, 585] width 169 height 15
select select "8"
select select "2025"
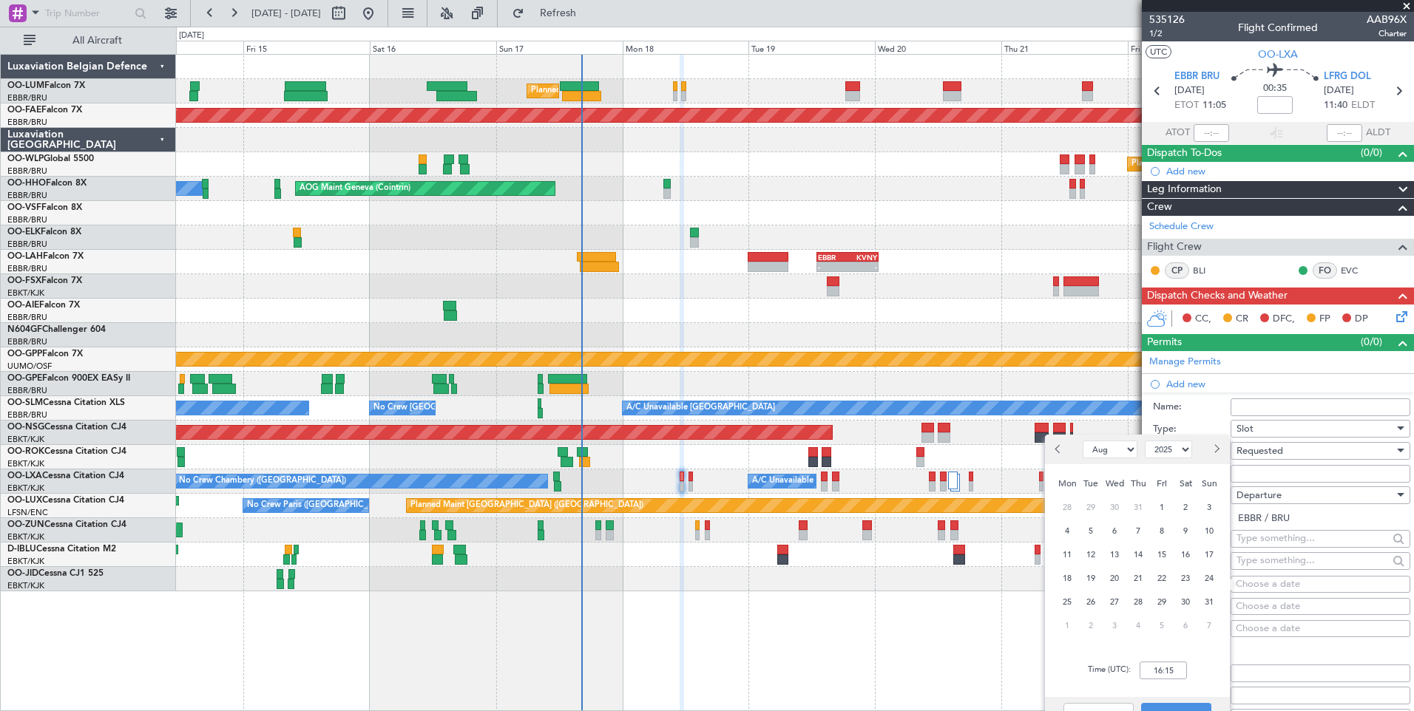
click at [1078, 577] on div "18" at bounding box center [1067, 578] width 24 height 24
click at [1170, 678] on input "00:00" at bounding box center [1163, 671] width 47 height 18
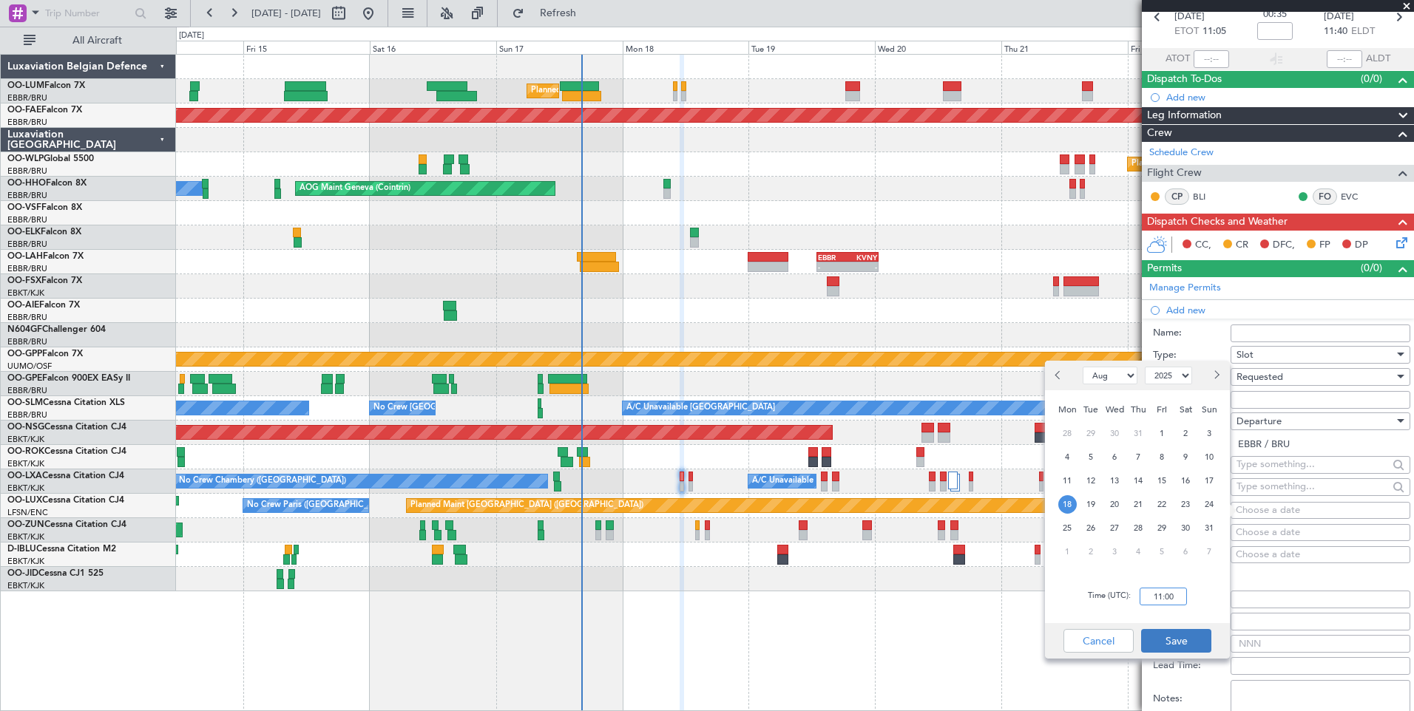
type input "11:00"
click at [1168, 643] on button "Save" at bounding box center [1176, 641] width 70 height 24
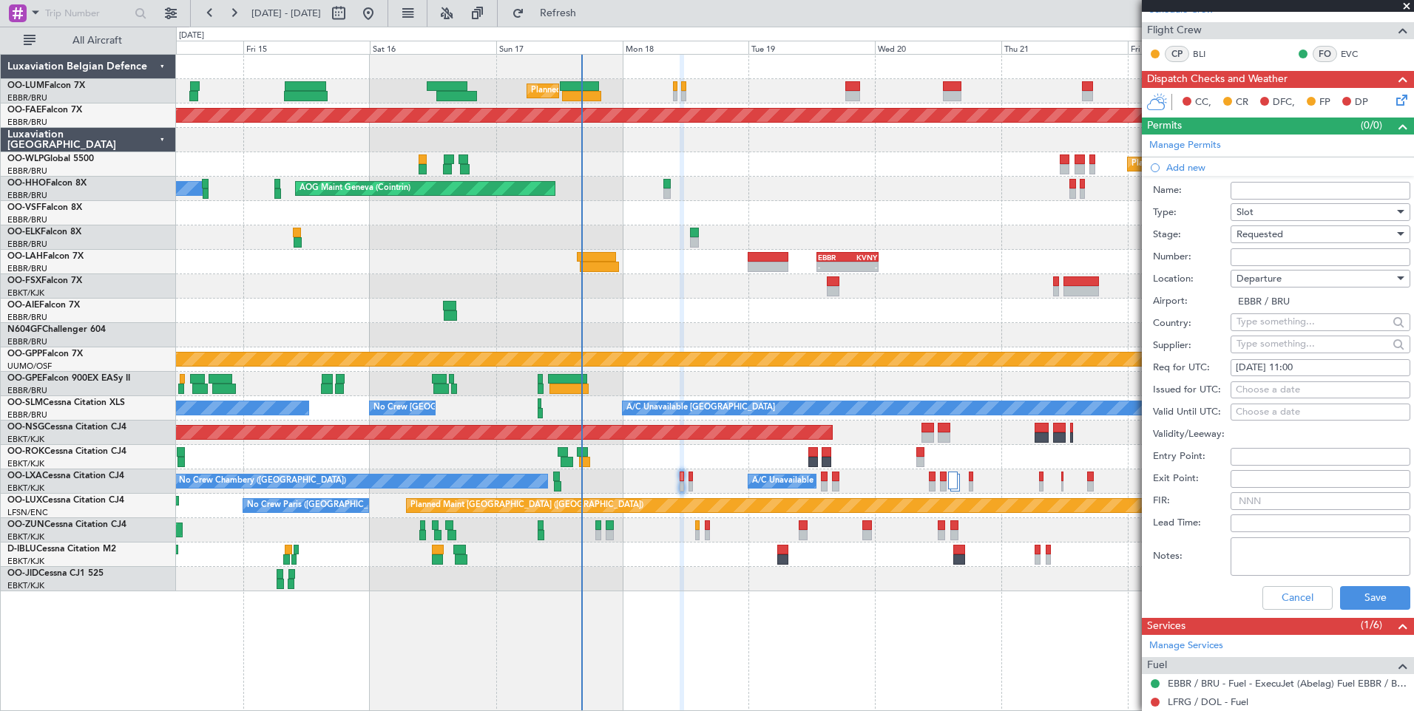
scroll to position [222, 0]
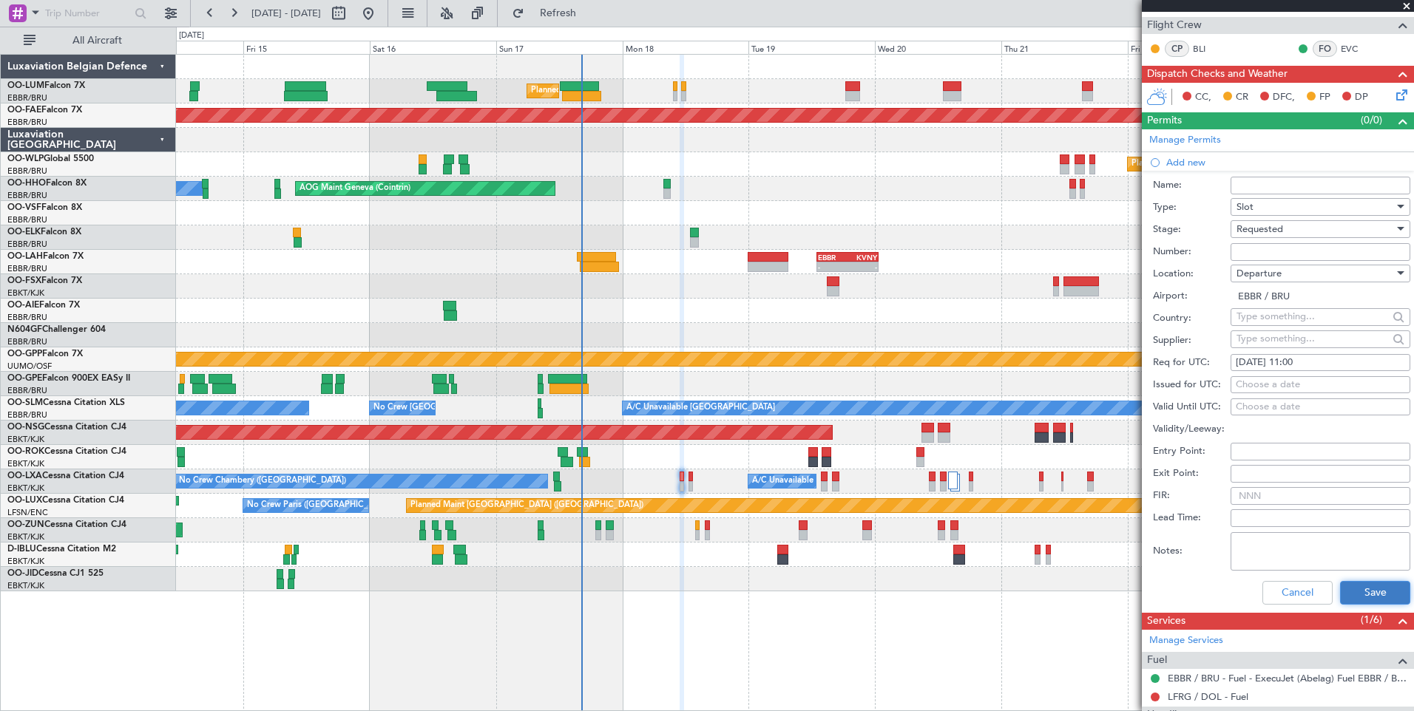
click at [1365, 596] on button "Save" at bounding box center [1375, 593] width 70 height 24
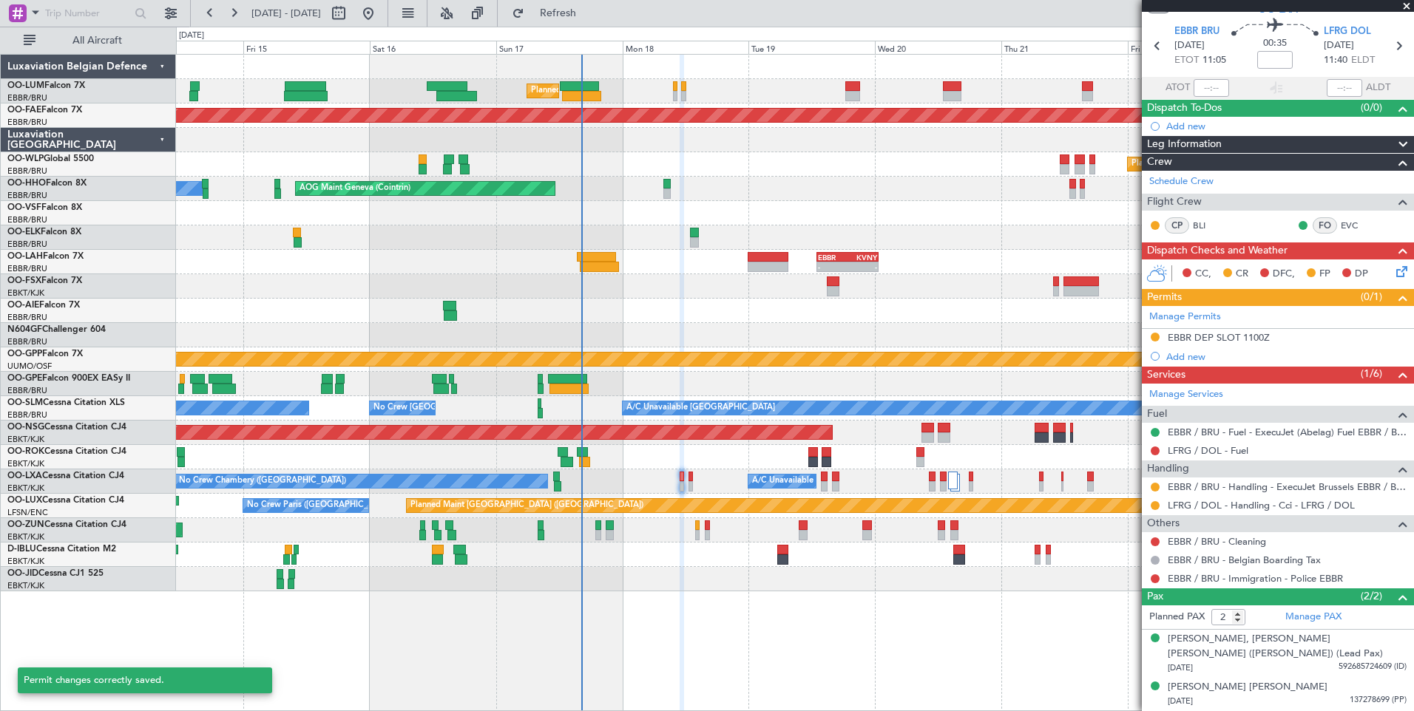
scroll to position [44, 0]
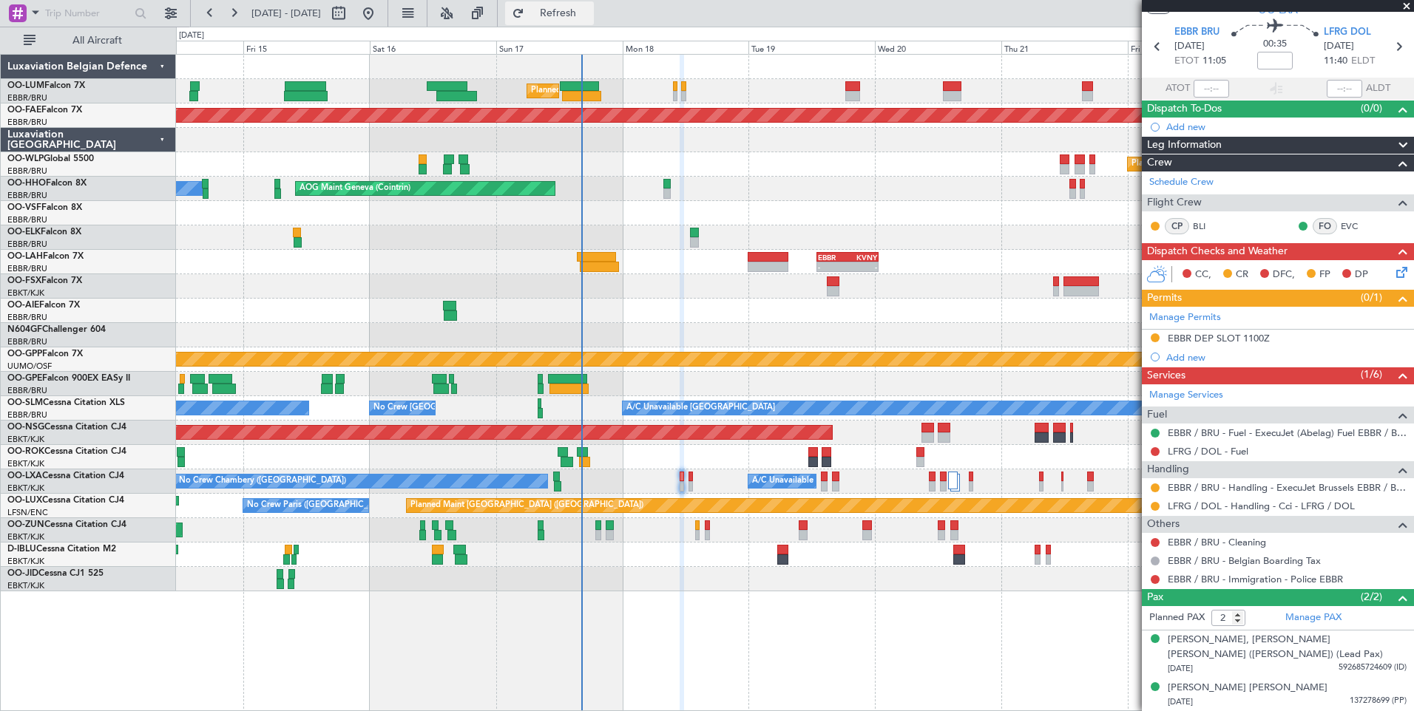
click at [580, 21] on button "Refresh" at bounding box center [549, 13] width 89 height 24
click at [1177, 453] on link "LFRG / DOL - Fuel" at bounding box center [1208, 451] width 81 height 13
click at [594, 23] on button "Refresh" at bounding box center [549, 13] width 89 height 24
click at [586, 21] on button "Refresh" at bounding box center [549, 13] width 89 height 24
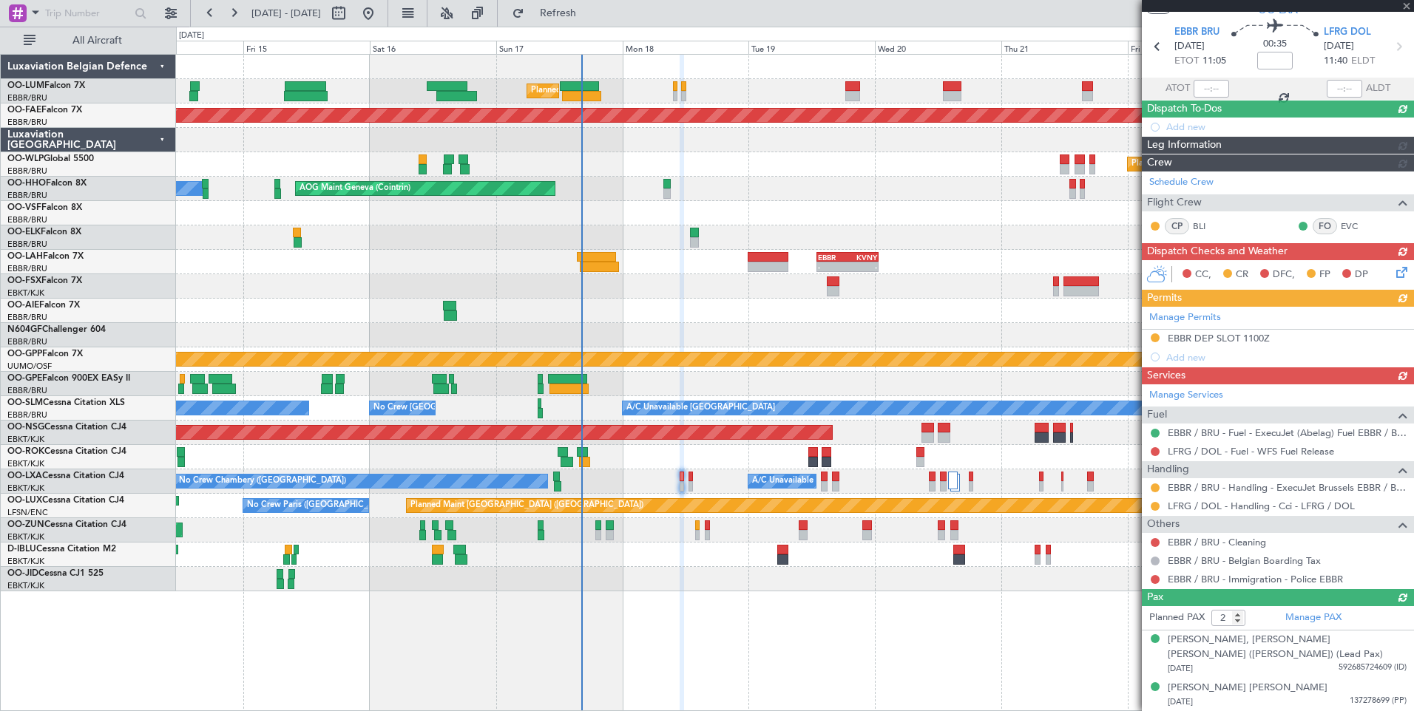
click at [694, 484] on div "A/C Unavailable [GEOGRAPHIC_DATA] ([GEOGRAPHIC_DATA] National) No [GEOGRAPHIC_D…" at bounding box center [794, 482] width 1237 height 24
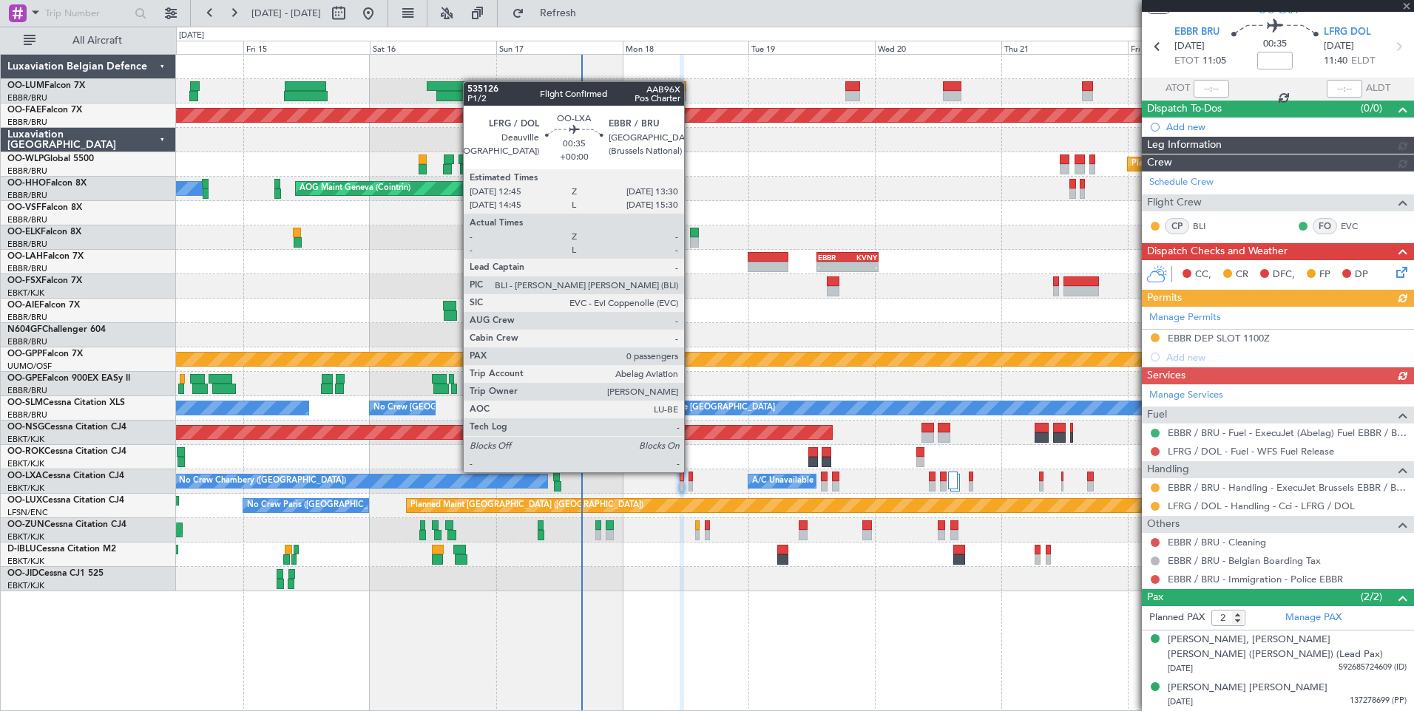
click at [691, 473] on div at bounding box center [690, 477] width 4 height 10
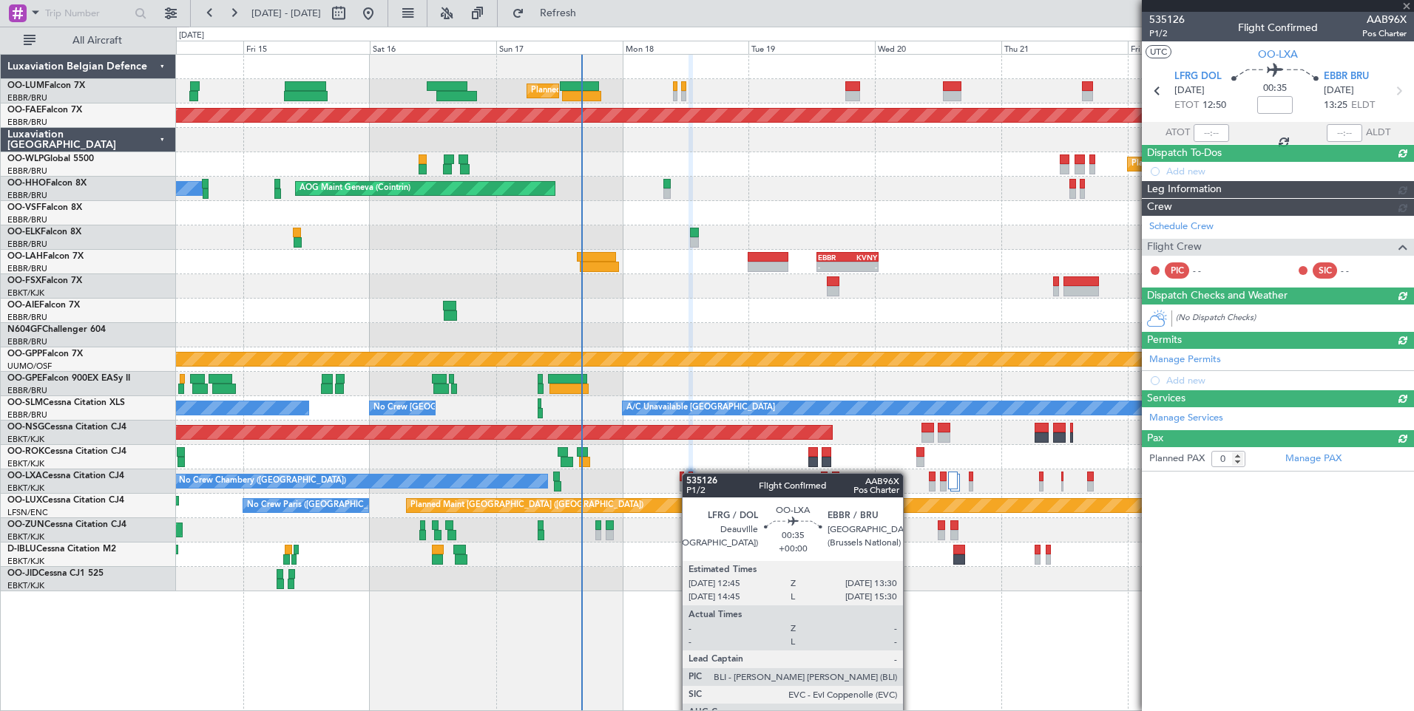
scroll to position [0, 0]
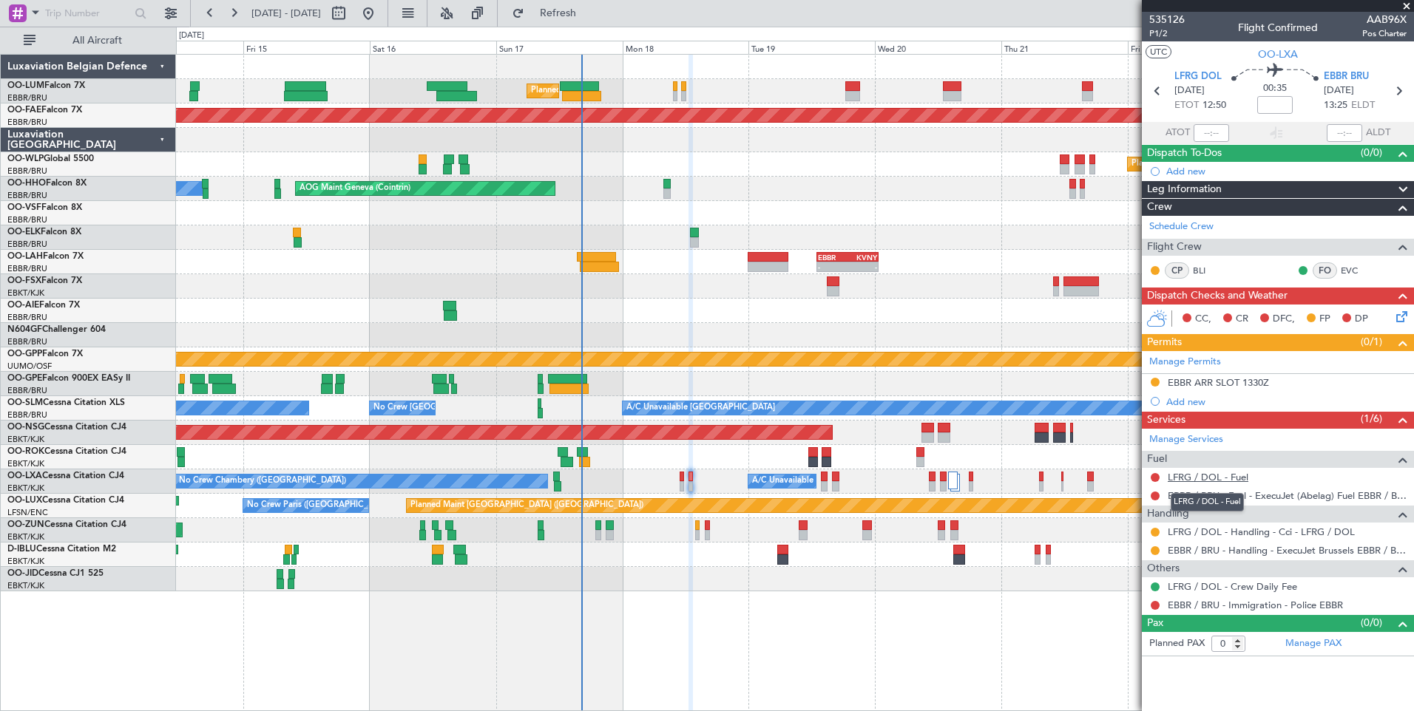
click at [1194, 481] on link "LFRG / DOL - Fuel" at bounding box center [1208, 477] width 81 height 13
click at [563, 16] on button "Refresh" at bounding box center [549, 13] width 89 height 24
click at [1154, 495] on button at bounding box center [1155, 496] width 9 height 9
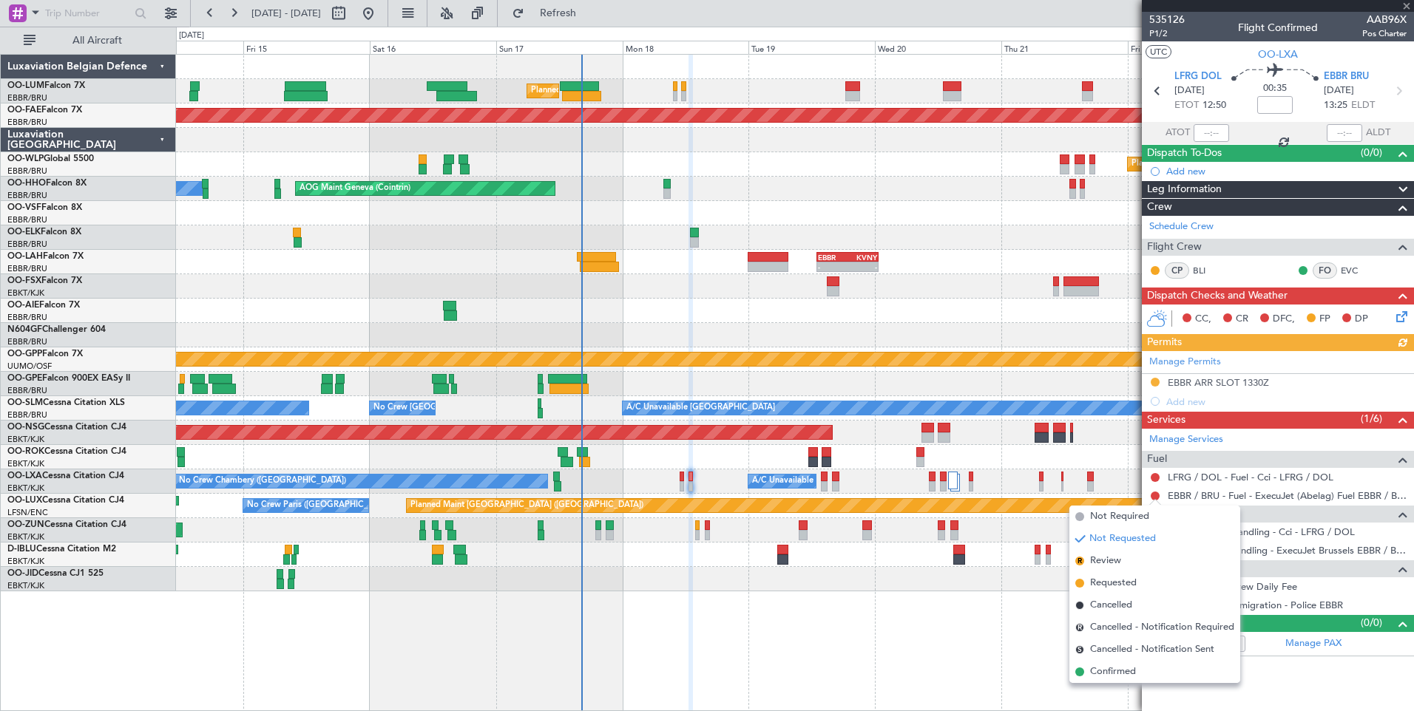
click at [1106, 683] on div "Planned Maint Brussels (Brussels National) Planned Maint Kortrijk-Wevelgem Plan…" at bounding box center [795, 382] width 1238 height 657
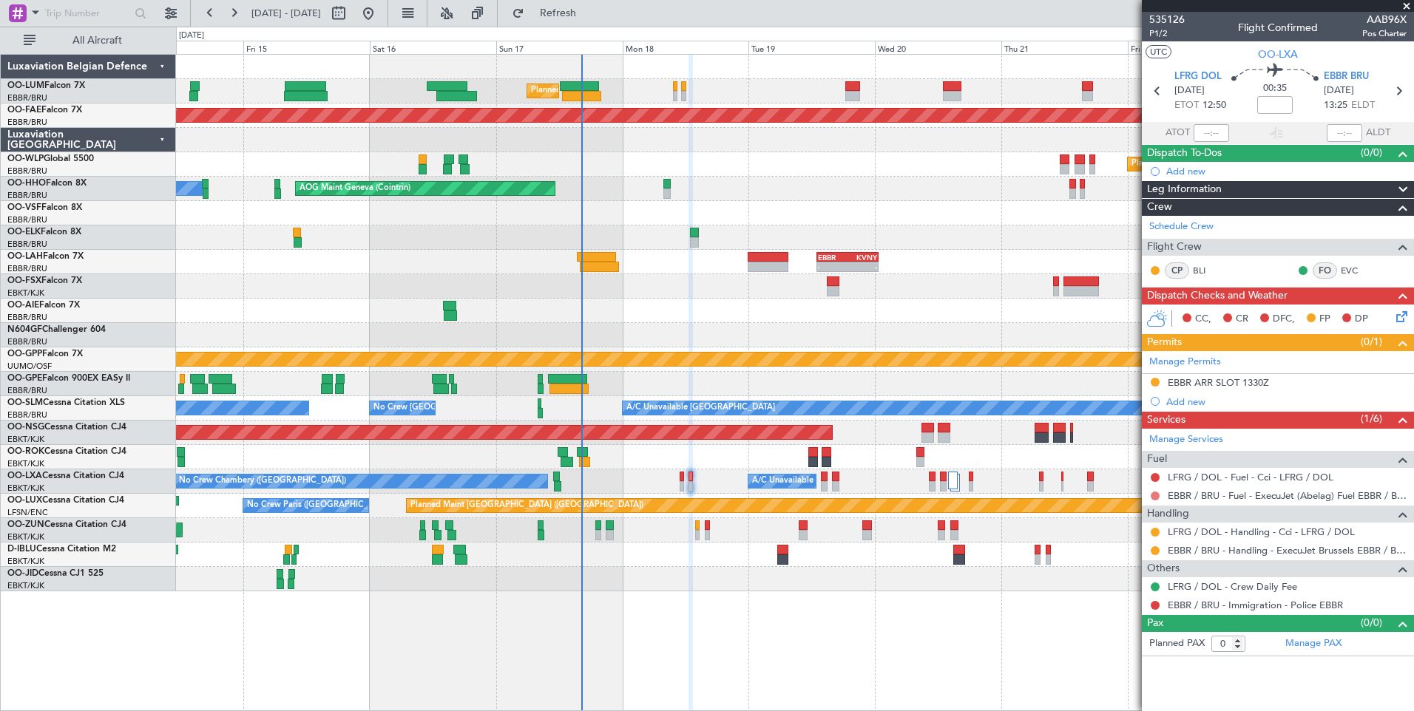
click at [1153, 493] on button at bounding box center [1155, 496] width 9 height 9
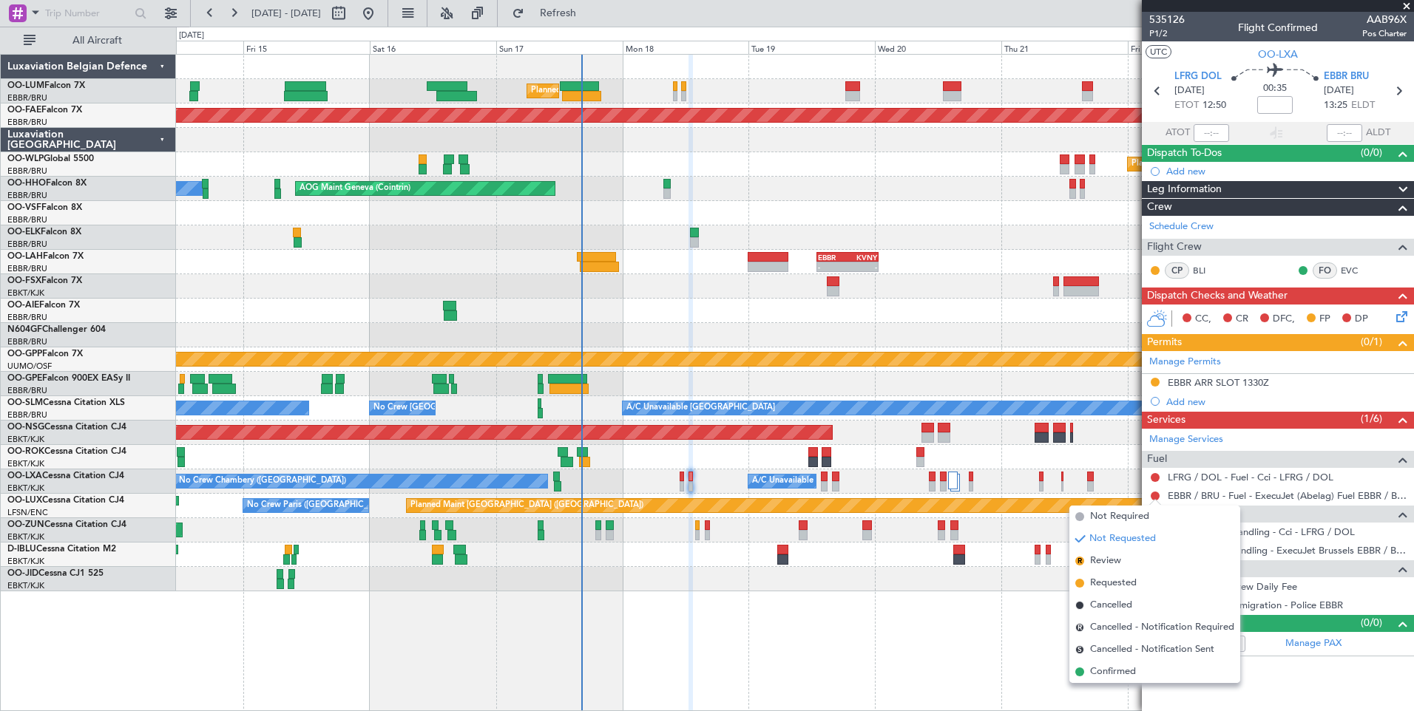
drag, startPoint x: 1100, startPoint y: 679, endPoint x: 1115, endPoint y: 654, distance: 28.5
click at [1100, 678] on span "Confirmed" at bounding box center [1113, 672] width 46 height 15
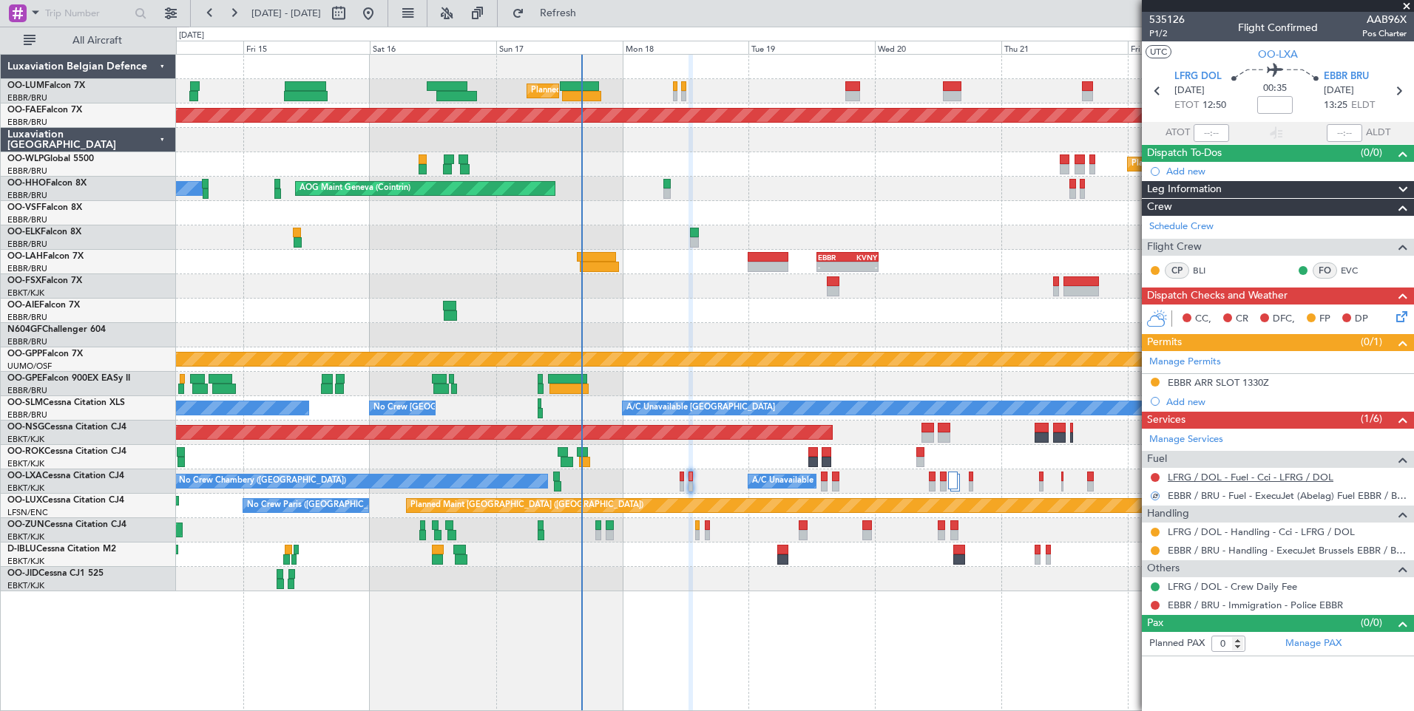
click at [1194, 471] on link "LFRG / DOL - Fuel - Cci - LFRG / DOL" at bounding box center [1251, 477] width 166 height 13
click at [1231, 479] on link "LFRG / DOL - Fuel - Cci - LFRG / DOL" at bounding box center [1251, 477] width 166 height 13
click at [589, 18] on span "Refresh" at bounding box center [558, 13] width 62 height 10
click at [1251, 477] on link "LFRG / DOL - Fuel - WFS Fuel Release" at bounding box center [1251, 477] width 166 height 13
click at [589, 18] on span "Refresh" at bounding box center [558, 13] width 62 height 10
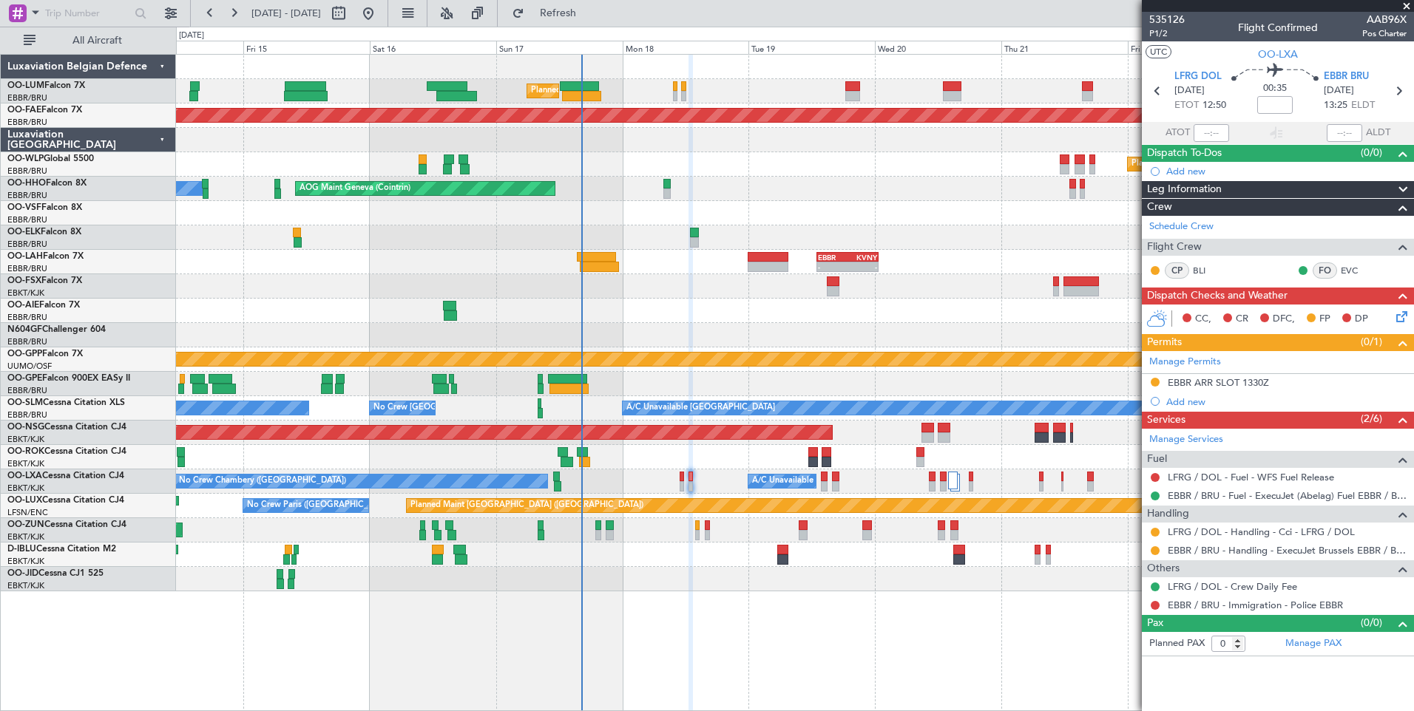
click at [625, 27] on div "0 0 Thu 14 Fri 15 Sat 16 Sun 17 Mon 18 Tue 19 Wed 20 Aug 2025 Thu 21 Fri 22 Sat…" at bounding box center [795, 40] width 1236 height 27
click at [1245, 475] on link "LFRG / DOL - Fuel - WFS Fuel Release" at bounding box center [1251, 477] width 166 height 13
click at [563, 16] on button "Refresh" at bounding box center [549, 13] width 89 height 24
click at [1269, 602] on link "EBBR / BRU - Immigration - Police EBBR" at bounding box center [1255, 605] width 175 height 13
click at [594, 21] on button "Refresh" at bounding box center [549, 13] width 89 height 24
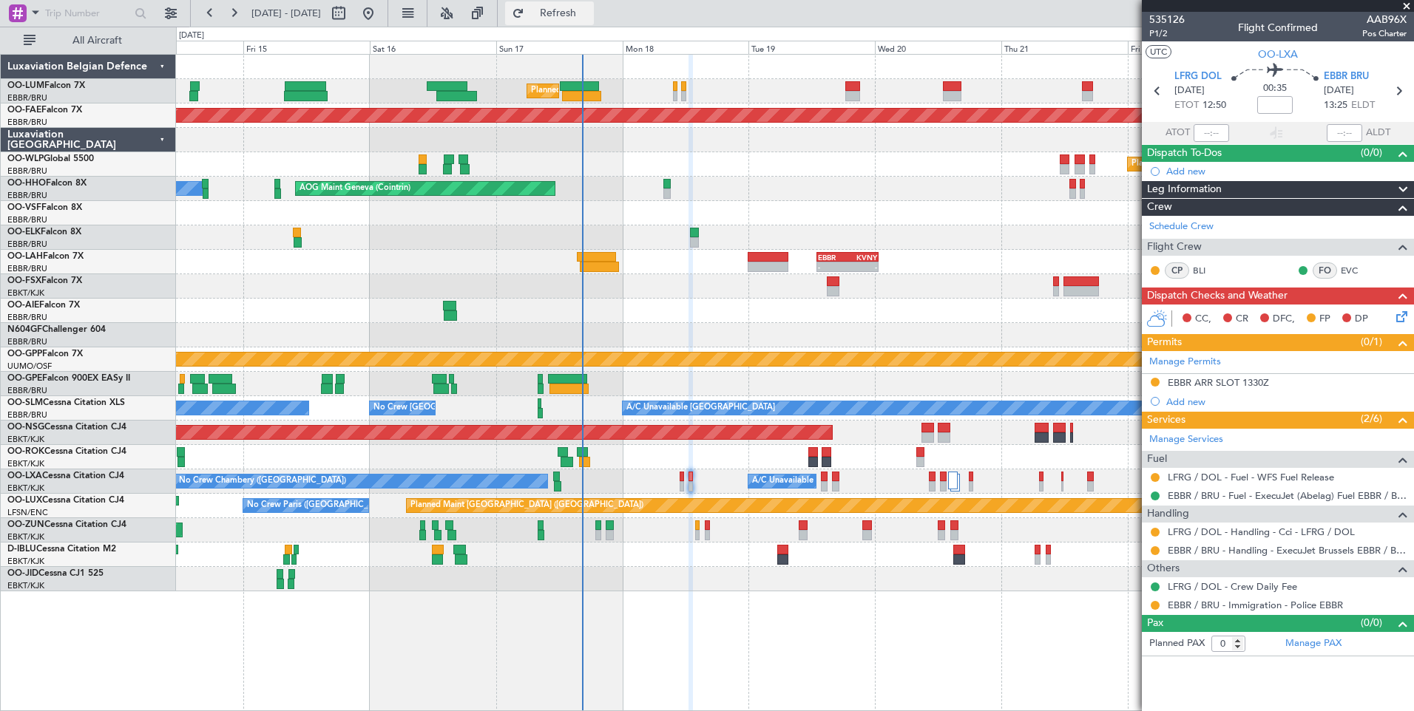
click at [594, 24] on button "Refresh" at bounding box center [549, 13] width 89 height 24
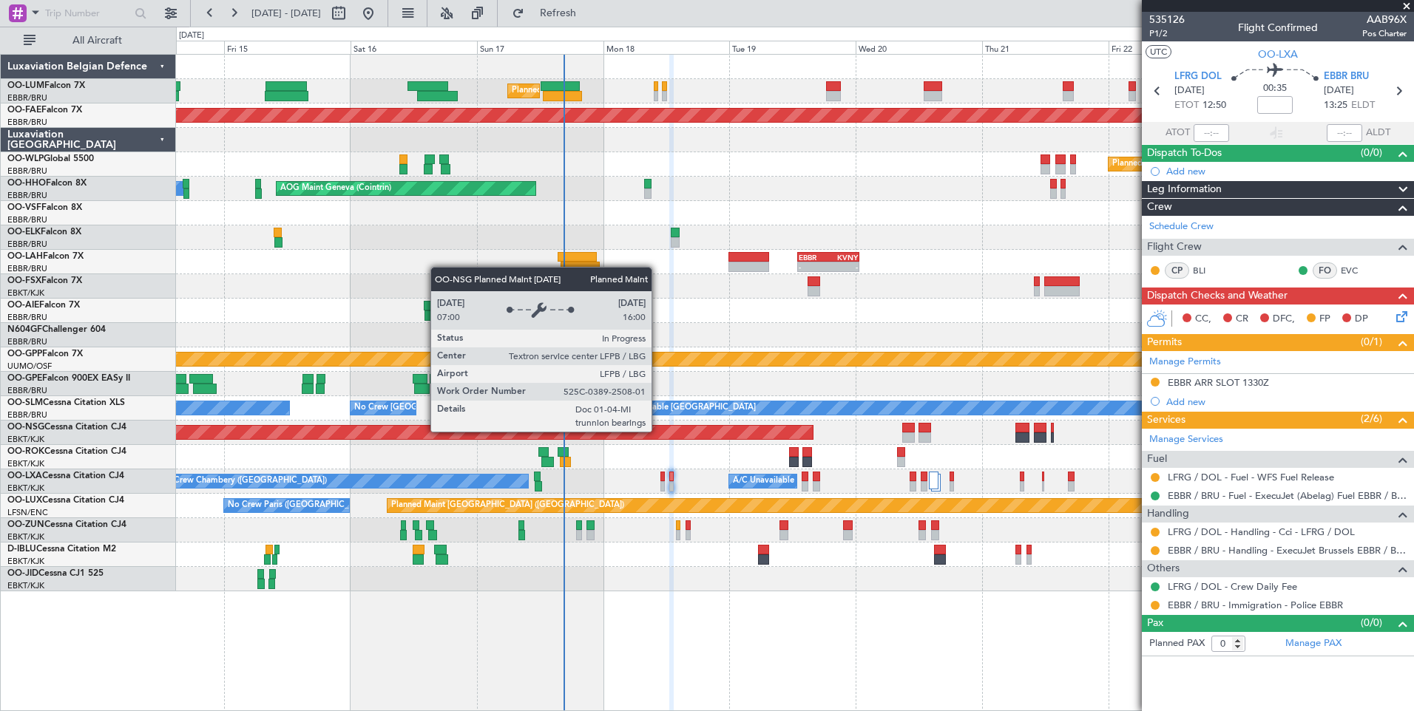
click at [639, 431] on div "Planned Maint [GEOGRAPHIC_DATA] ([GEOGRAPHIC_DATA])" at bounding box center [284, 432] width 1057 height 13
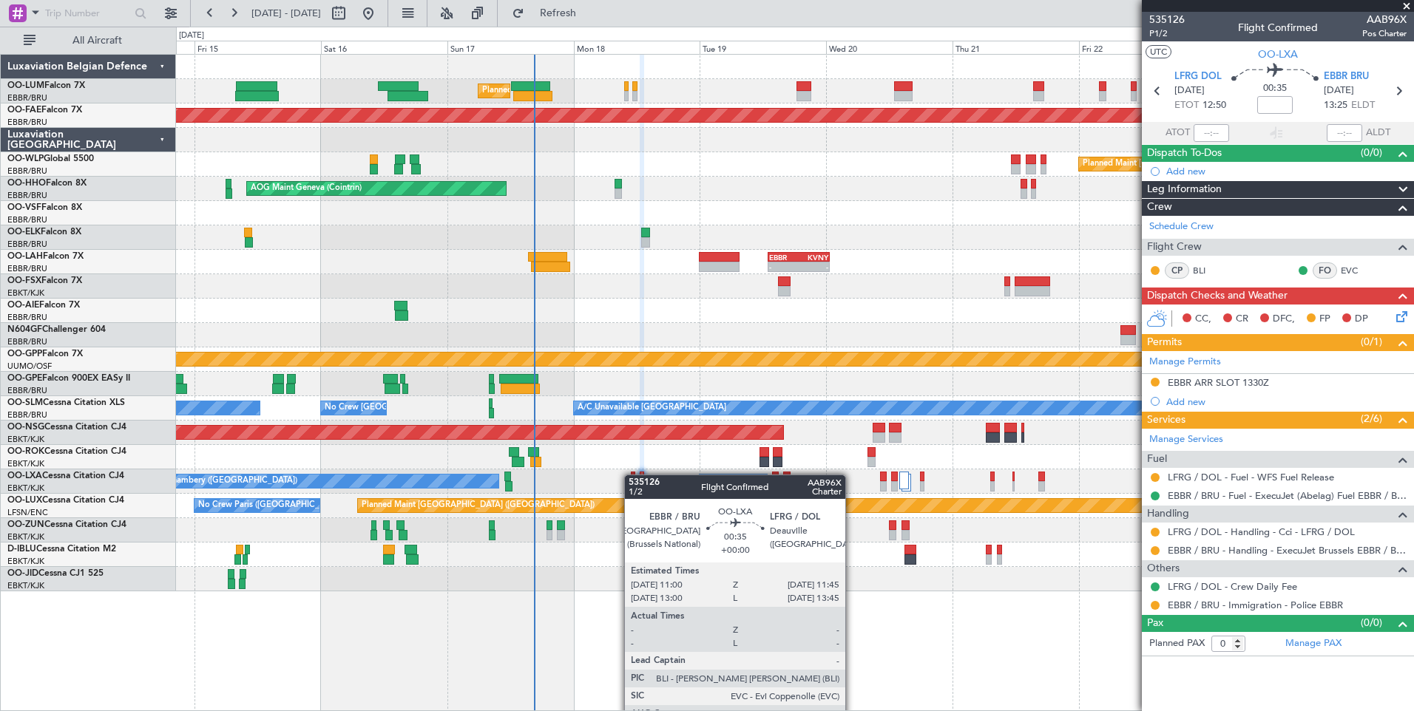
click at [632, 475] on div at bounding box center [633, 477] width 4 height 10
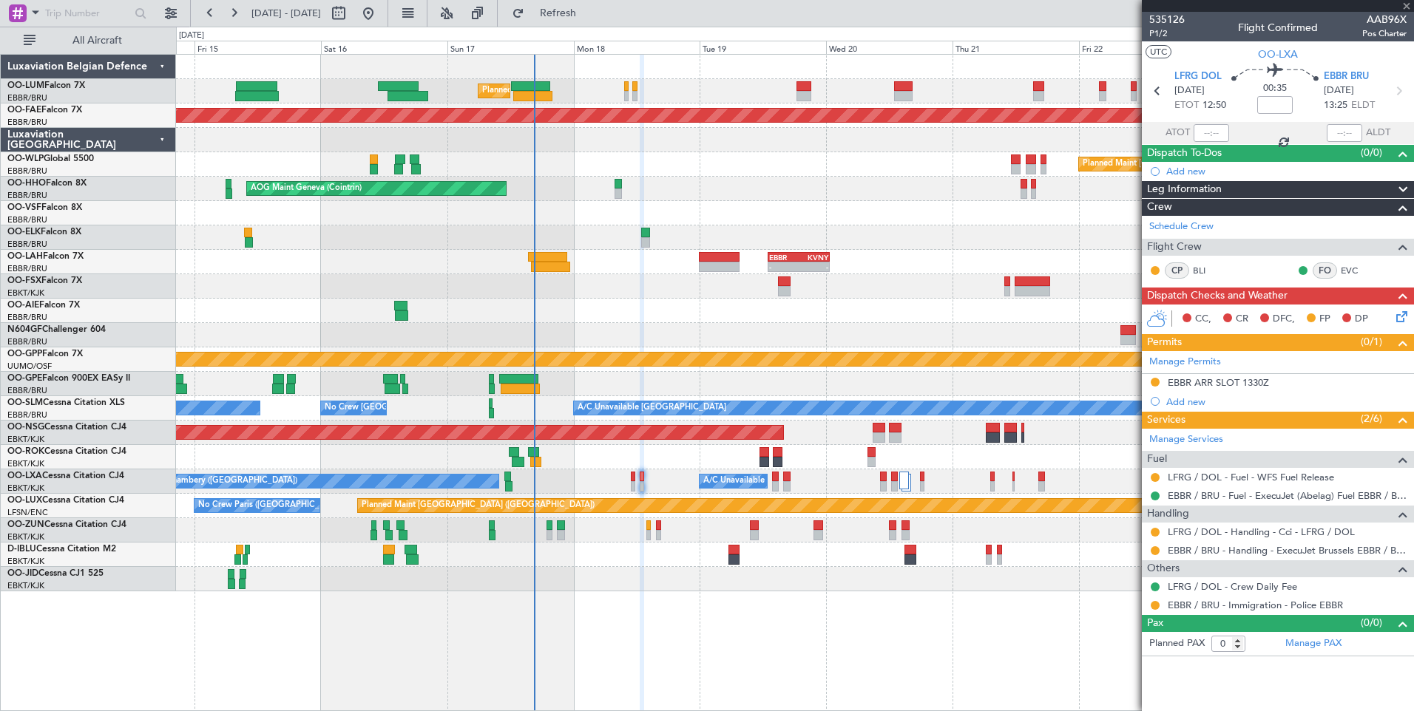
click at [1401, 313] on icon at bounding box center [1399, 314] width 12 height 12
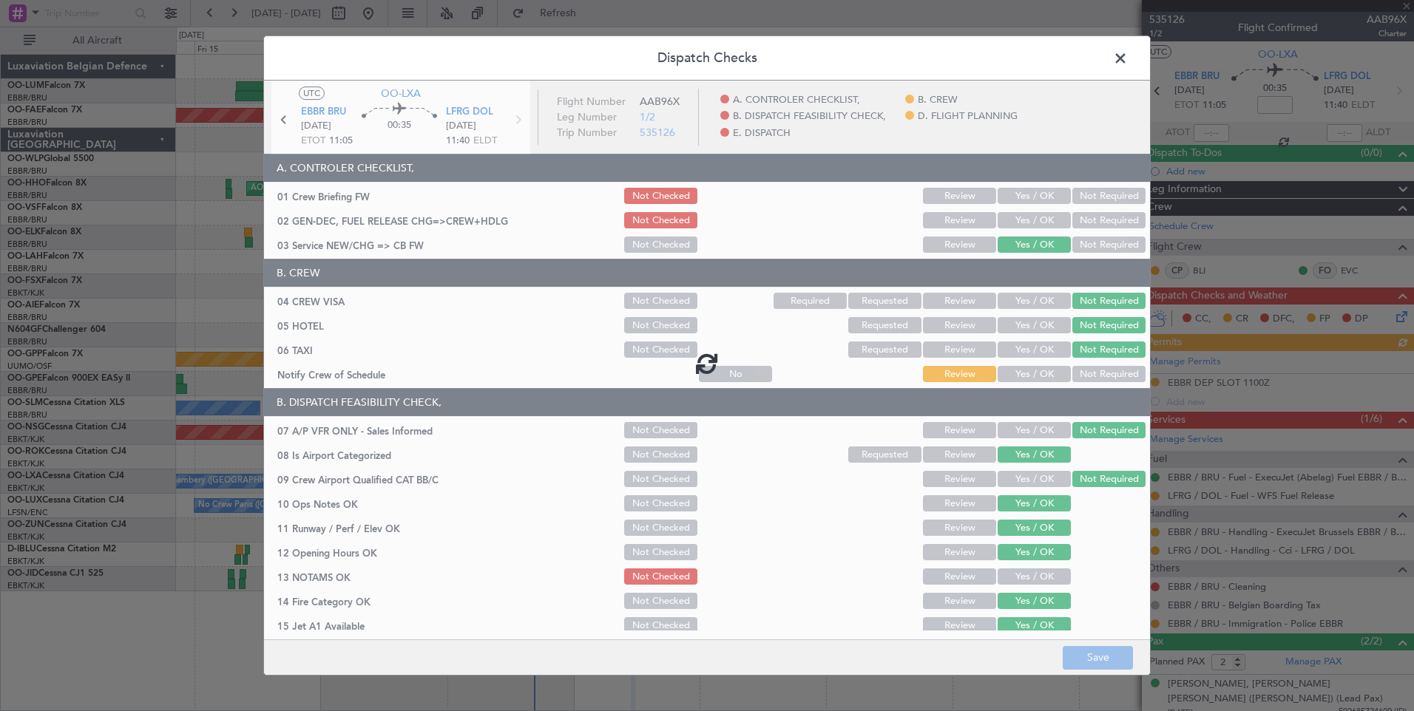
click at [1128, 54] on span at bounding box center [1128, 62] width 0 height 30
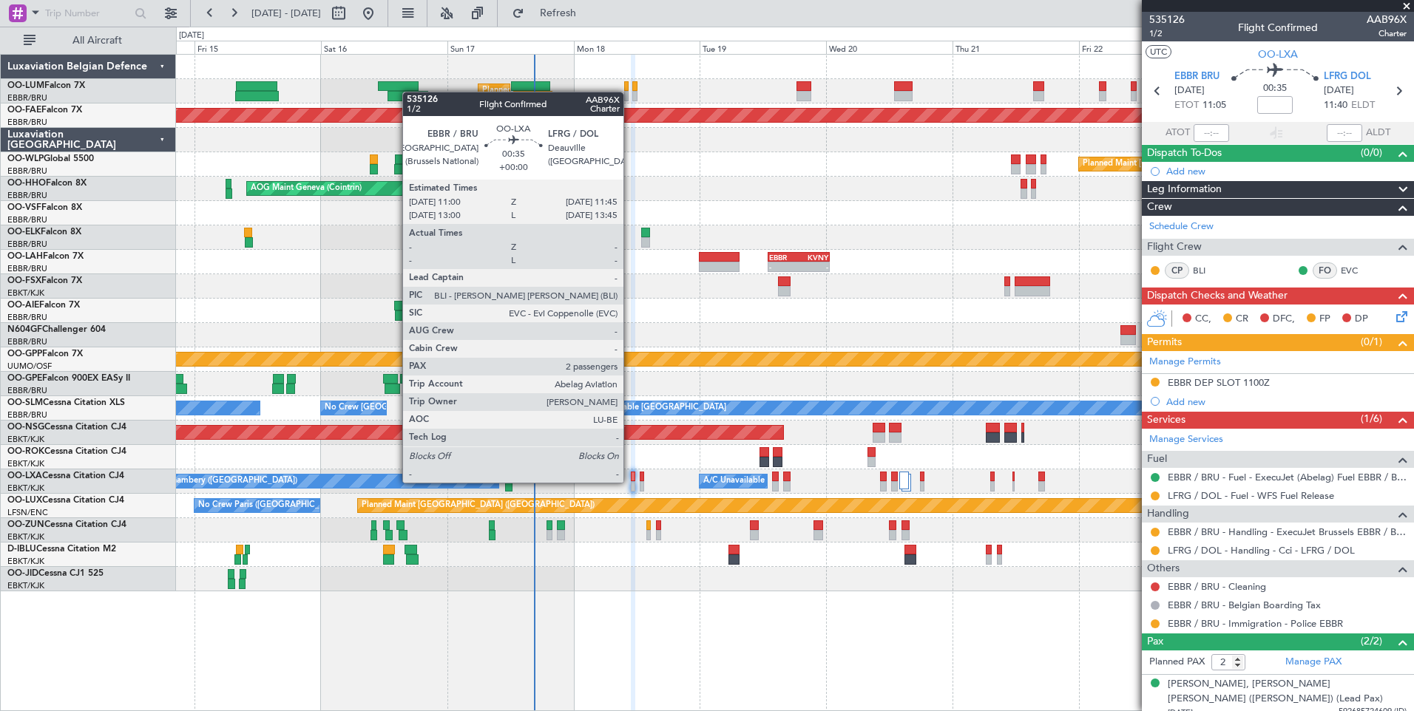
click at [631, 483] on div at bounding box center [633, 486] width 4 height 10
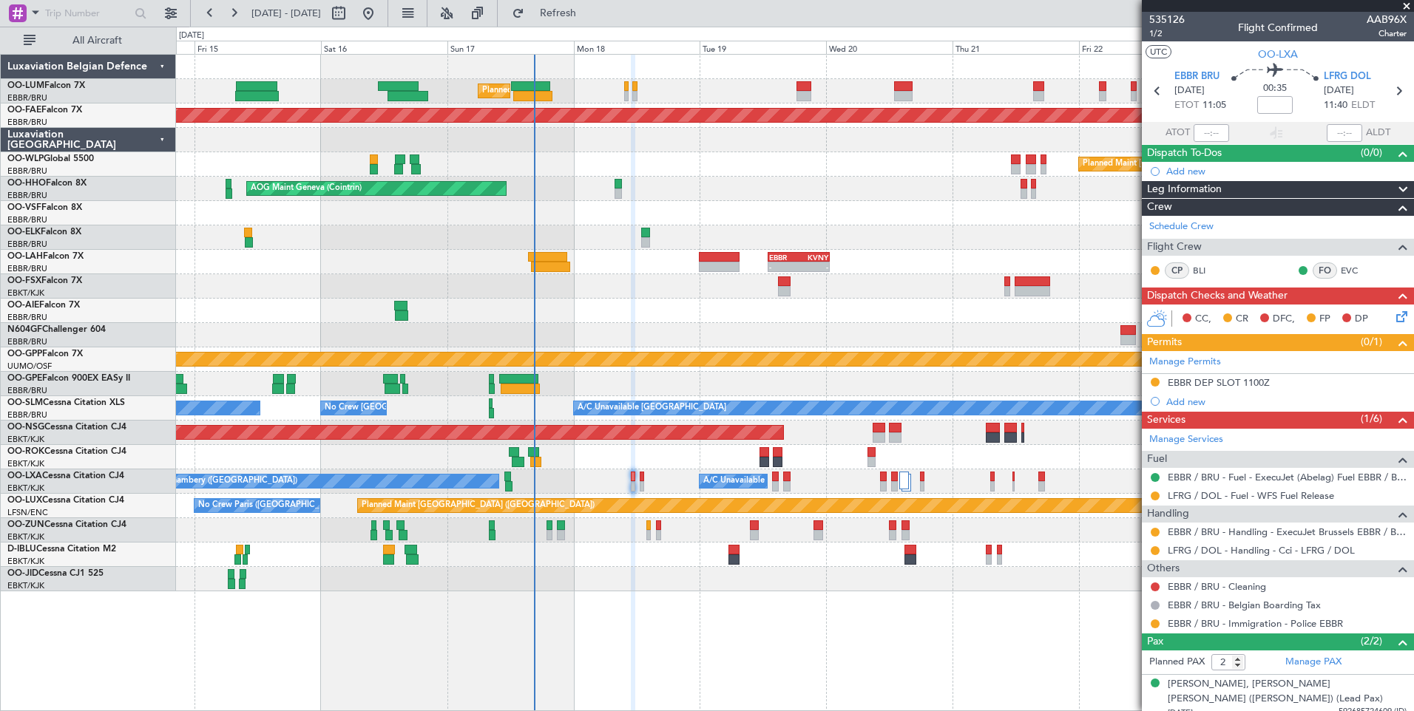
click at [739, 595] on div "Planned Maint Brussels (Brussels National) Planned Maint Kortrijk-Wevelgem Plan…" at bounding box center [795, 382] width 1238 height 657
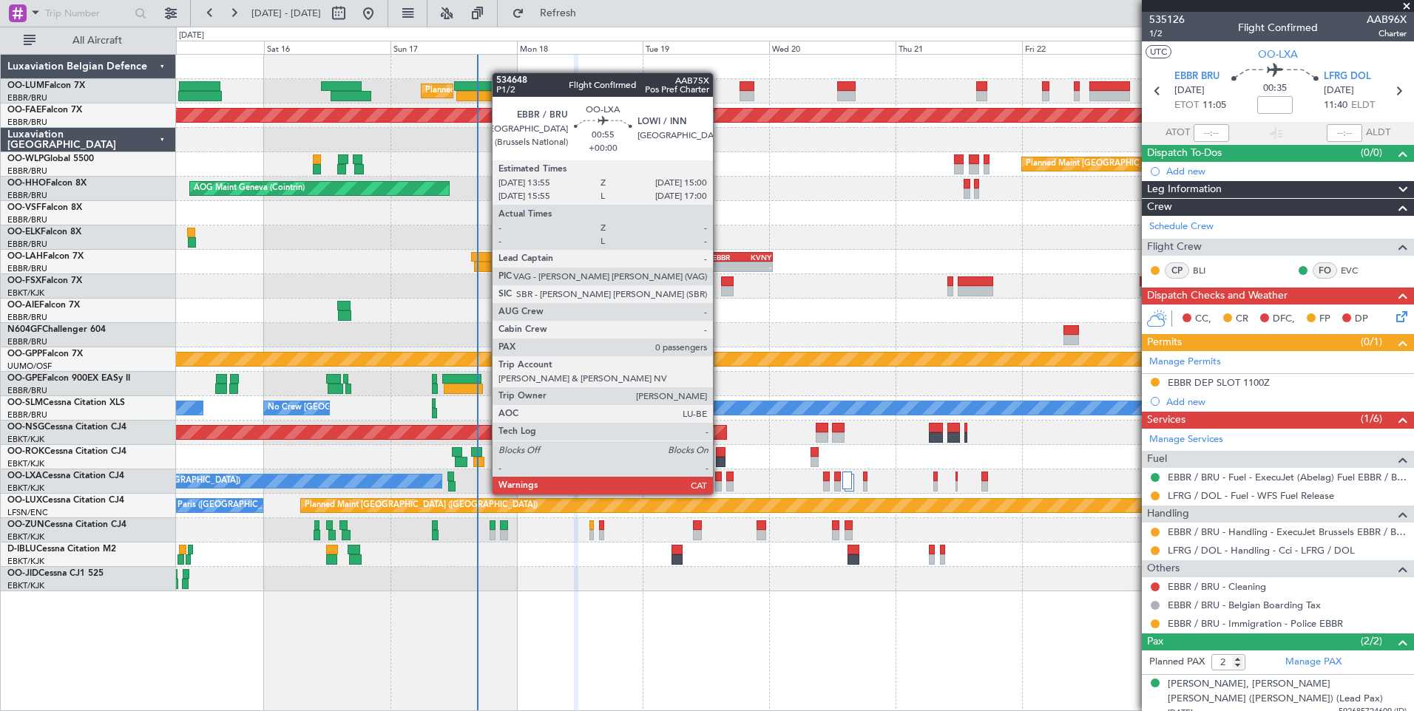
click at [720, 481] on div at bounding box center [718, 486] width 6 height 10
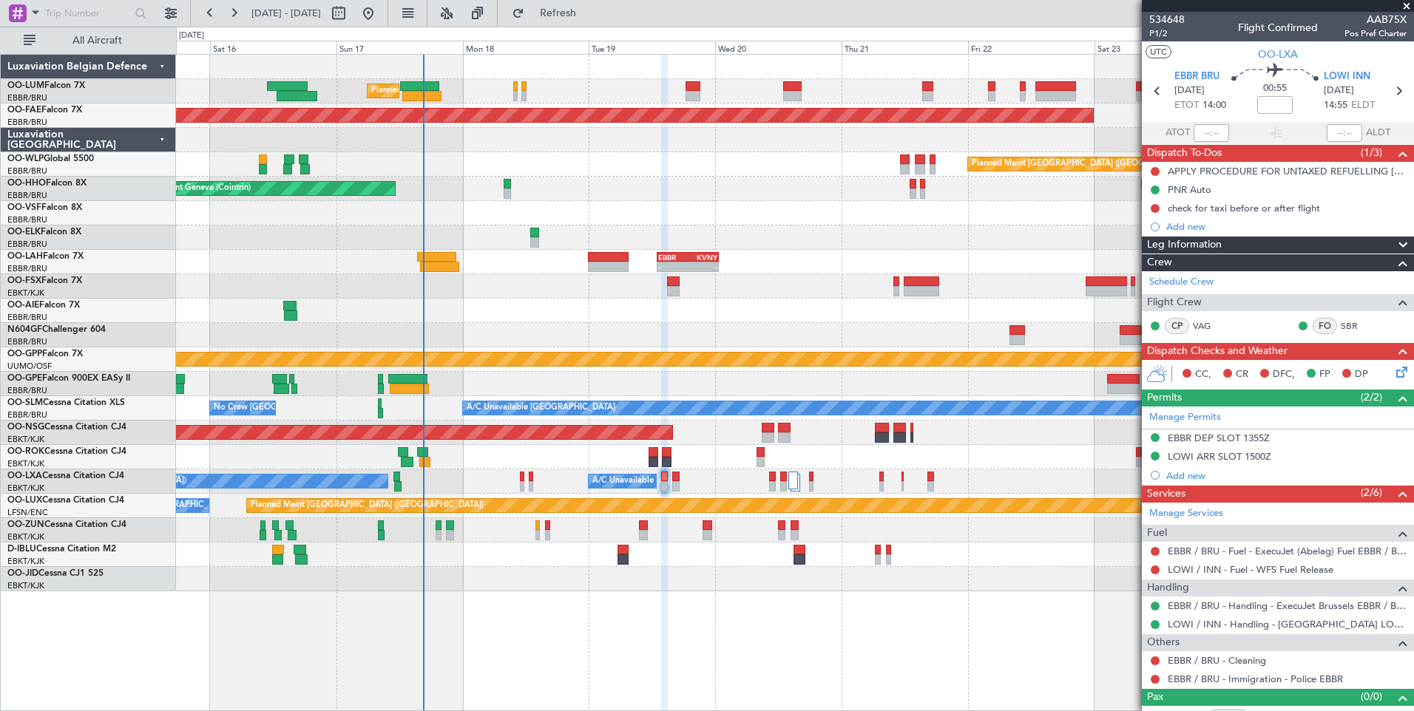
click at [564, 318] on div at bounding box center [794, 311] width 1237 height 24
click at [720, 561] on div at bounding box center [794, 555] width 1237 height 24
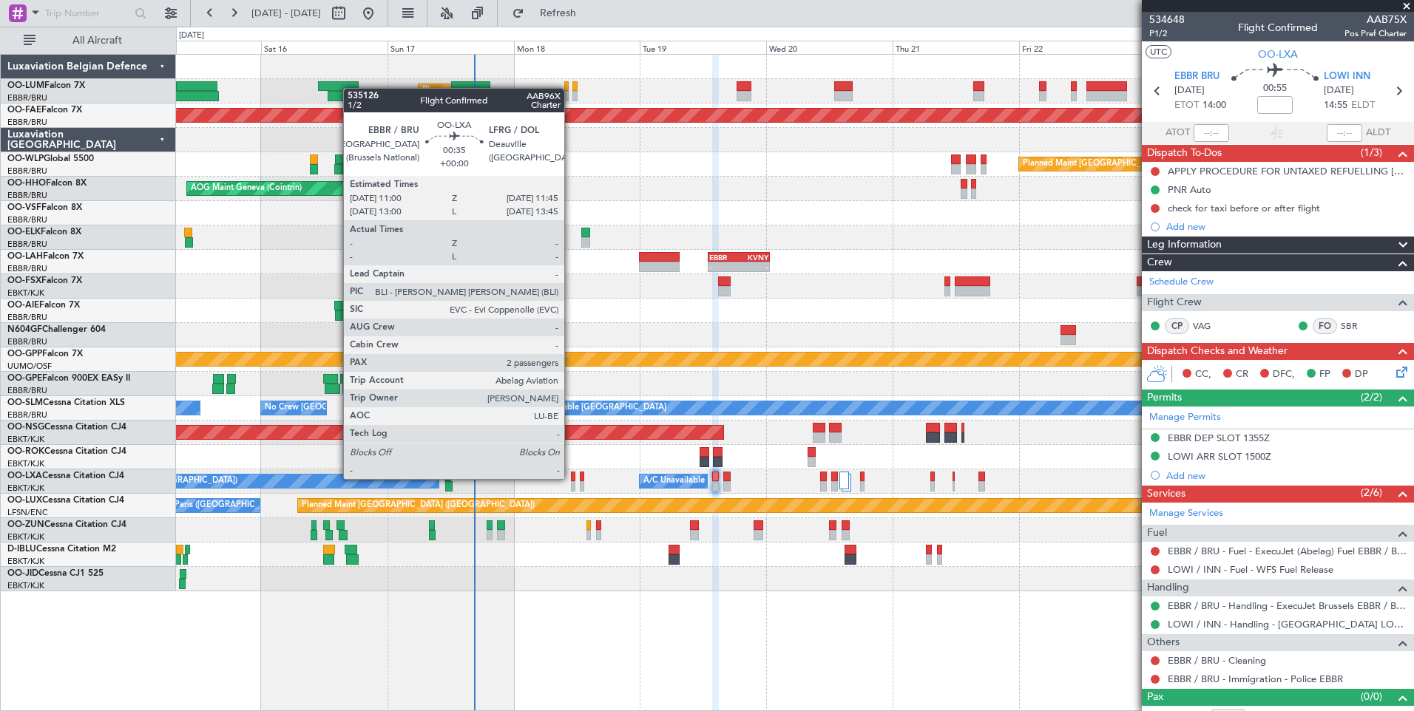
click at [571, 479] on div at bounding box center [573, 477] width 4 height 10
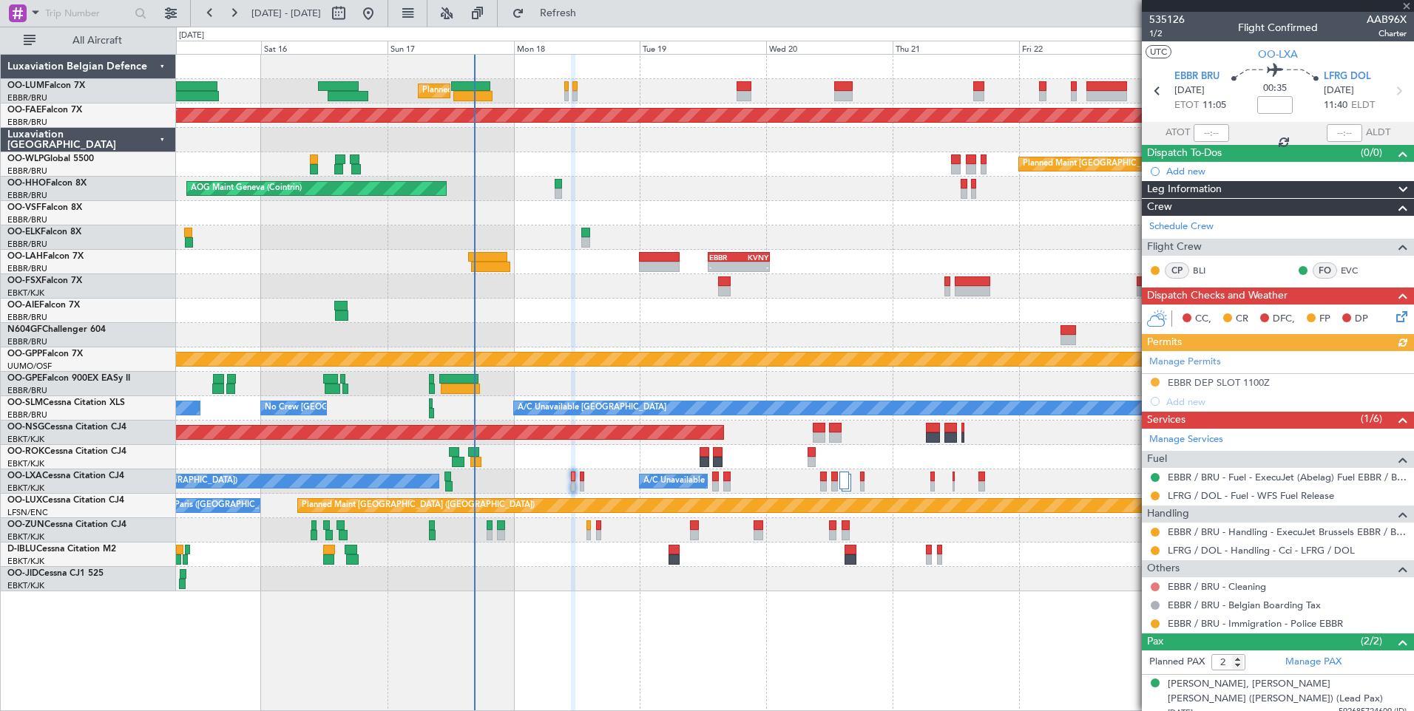
click at [1157, 586] on button at bounding box center [1155, 587] width 9 height 9
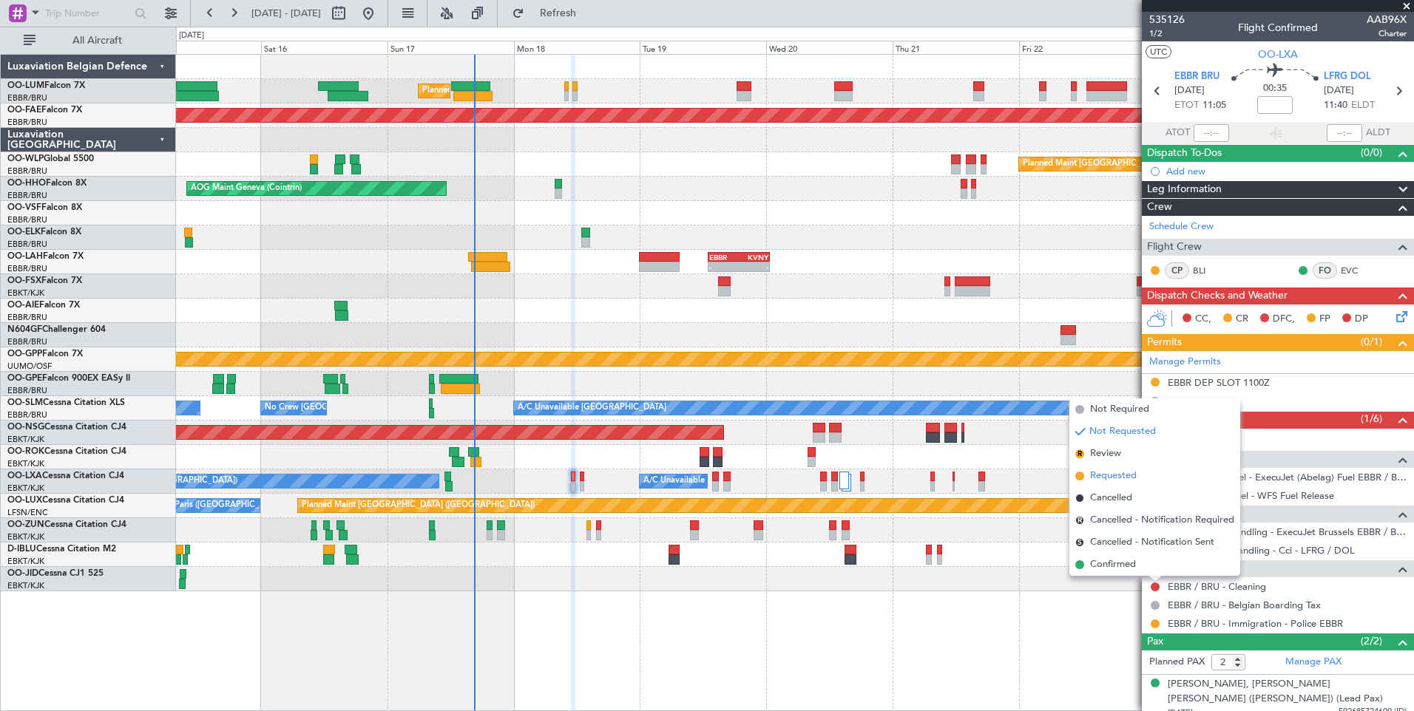
click at [1124, 473] on span "Requested" at bounding box center [1113, 476] width 47 height 15
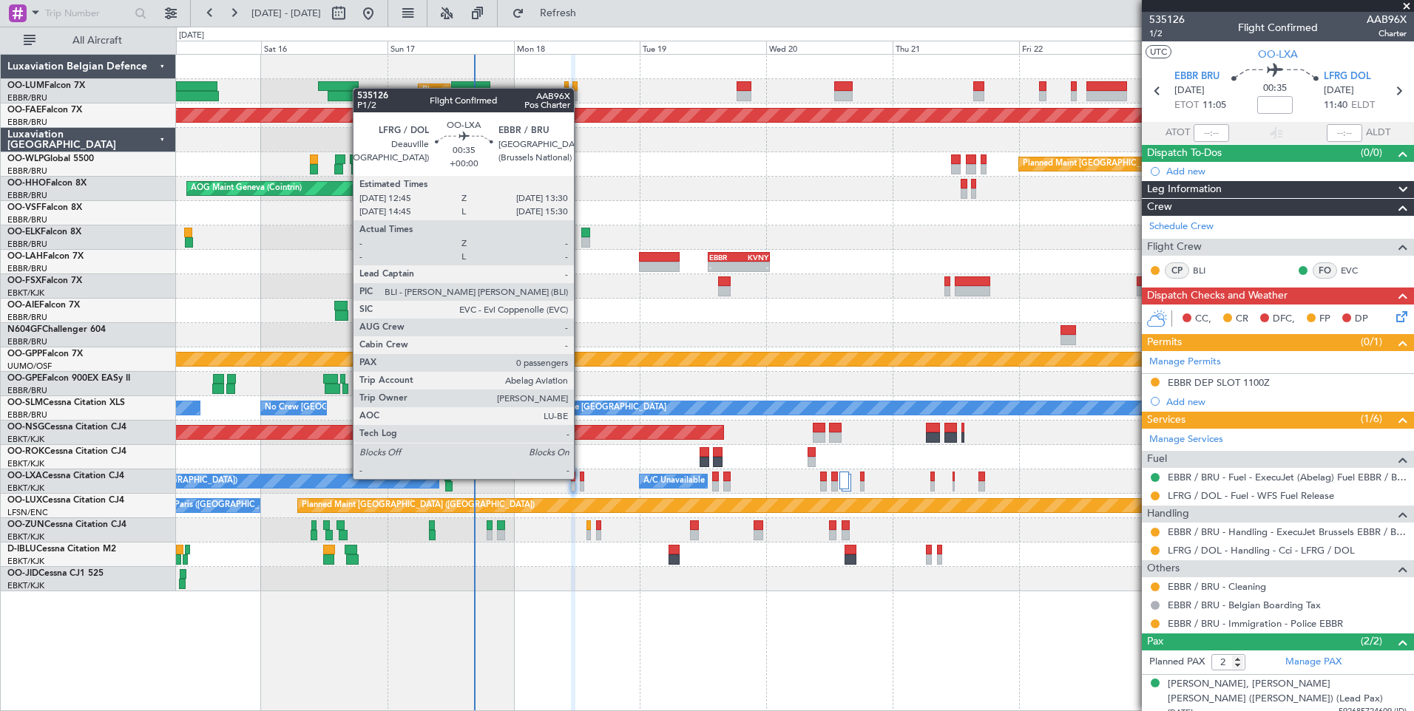
click at [581, 479] on div at bounding box center [582, 477] width 4 height 10
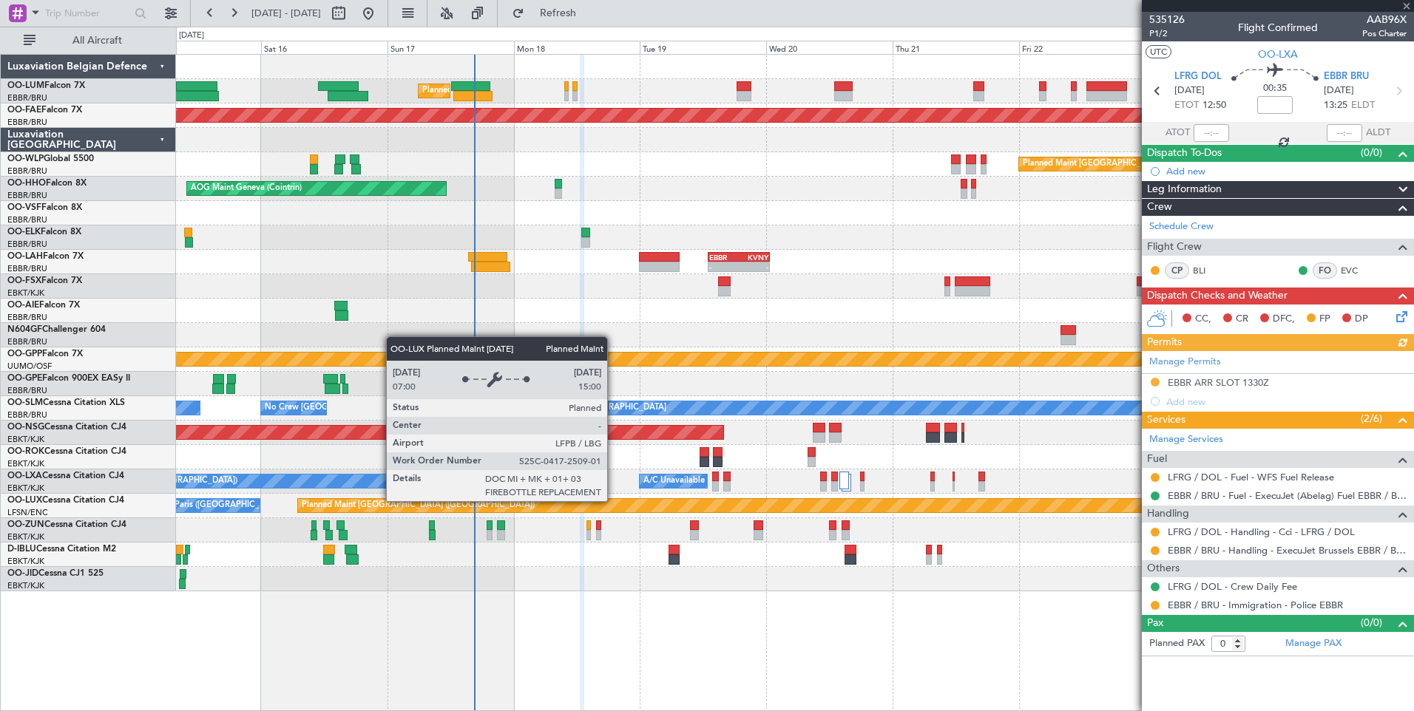
click at [1403, 314] on icon at bounding box center [1399, 314] width 12 height 12
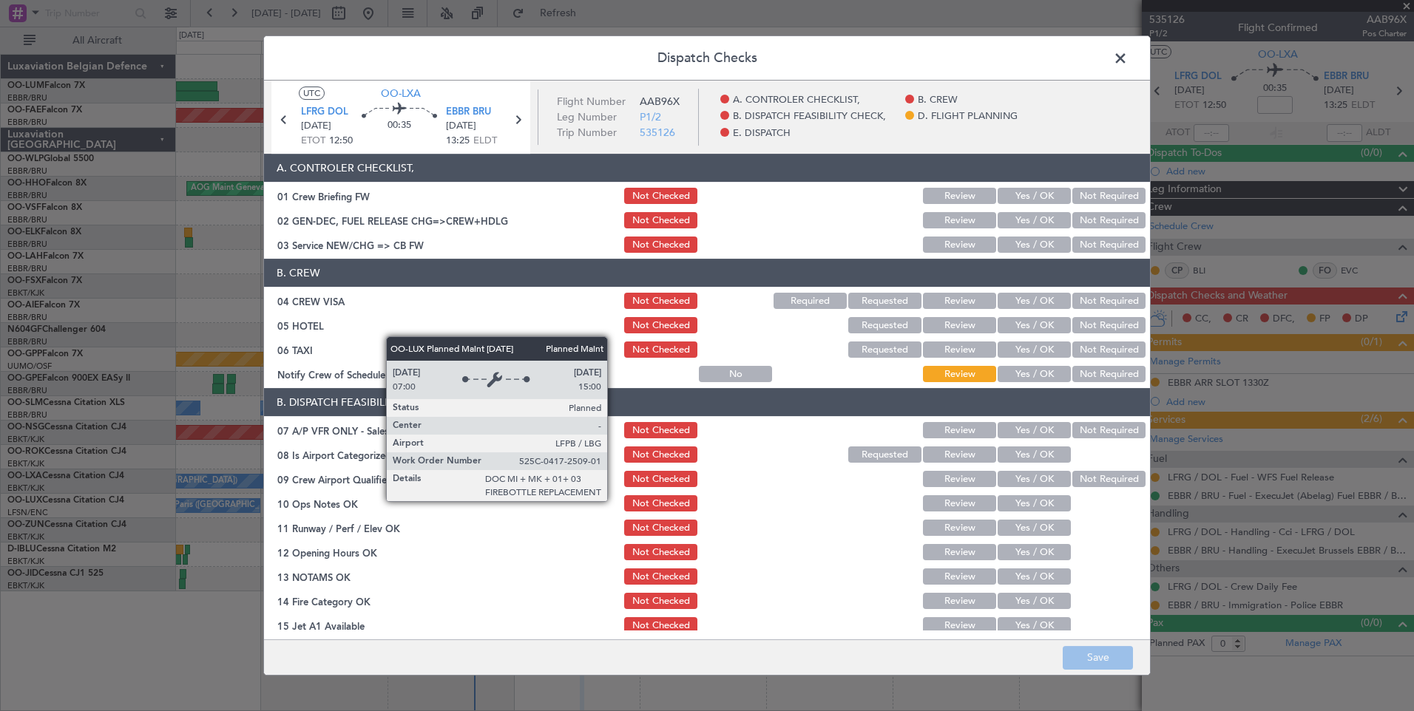
click at [1021, 246] on button "Yes / OK" at bounding box center [1034, 245] width 73 height 16
click at [1106, 305] on button "Not Required" at bounding box center [1108, 301] width 73 height 16
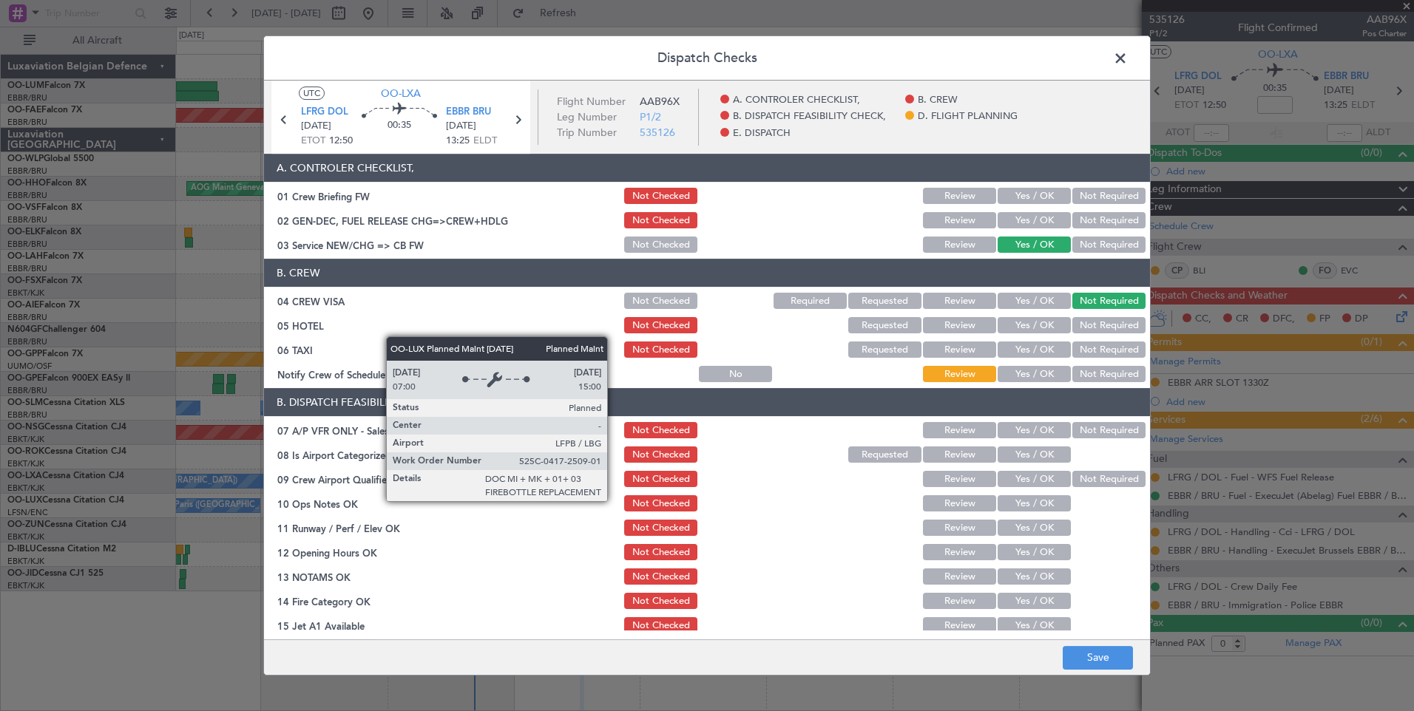
click at [1094, 322] on button "Not Required" at bounding box center [1108, 325] width 73 height 16
click at [1087, 348] on button "Not Required" at bounding box center [1108, 350] width 73 height 16
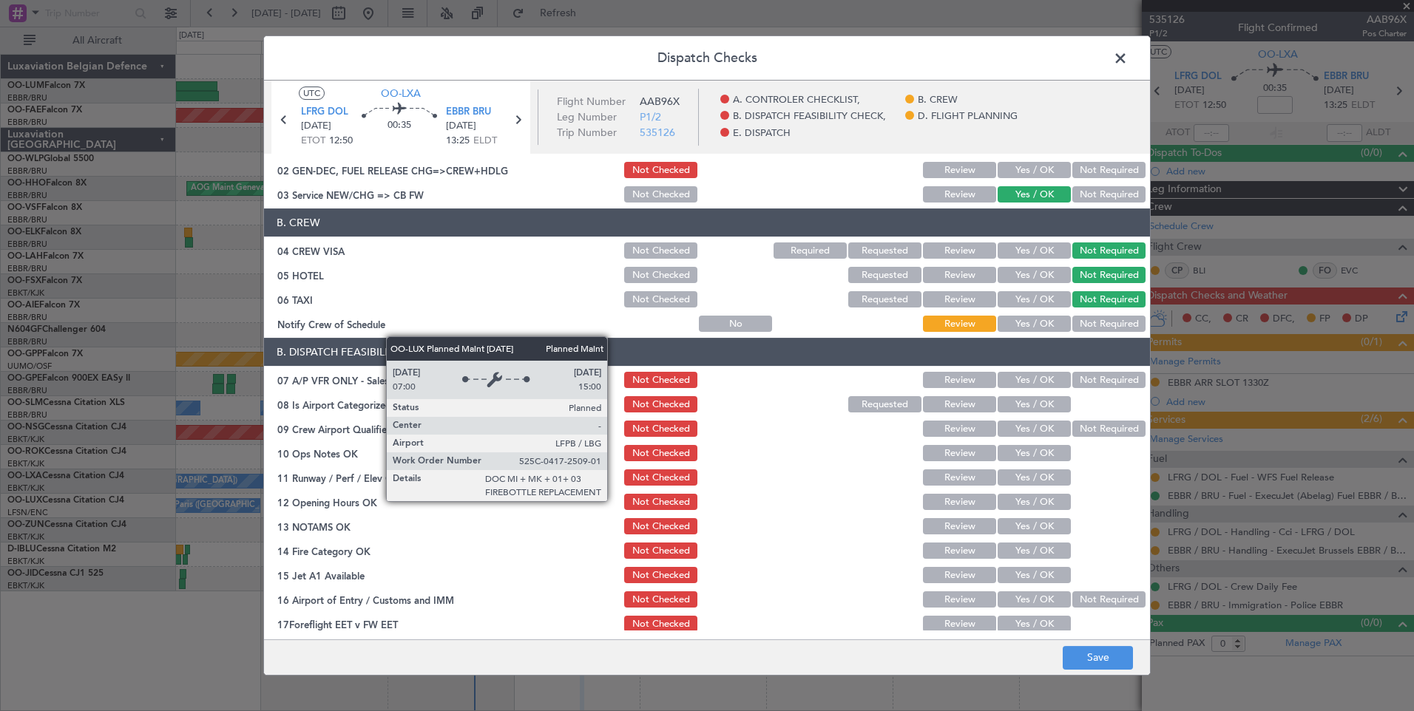
scroll to position [74, 0]
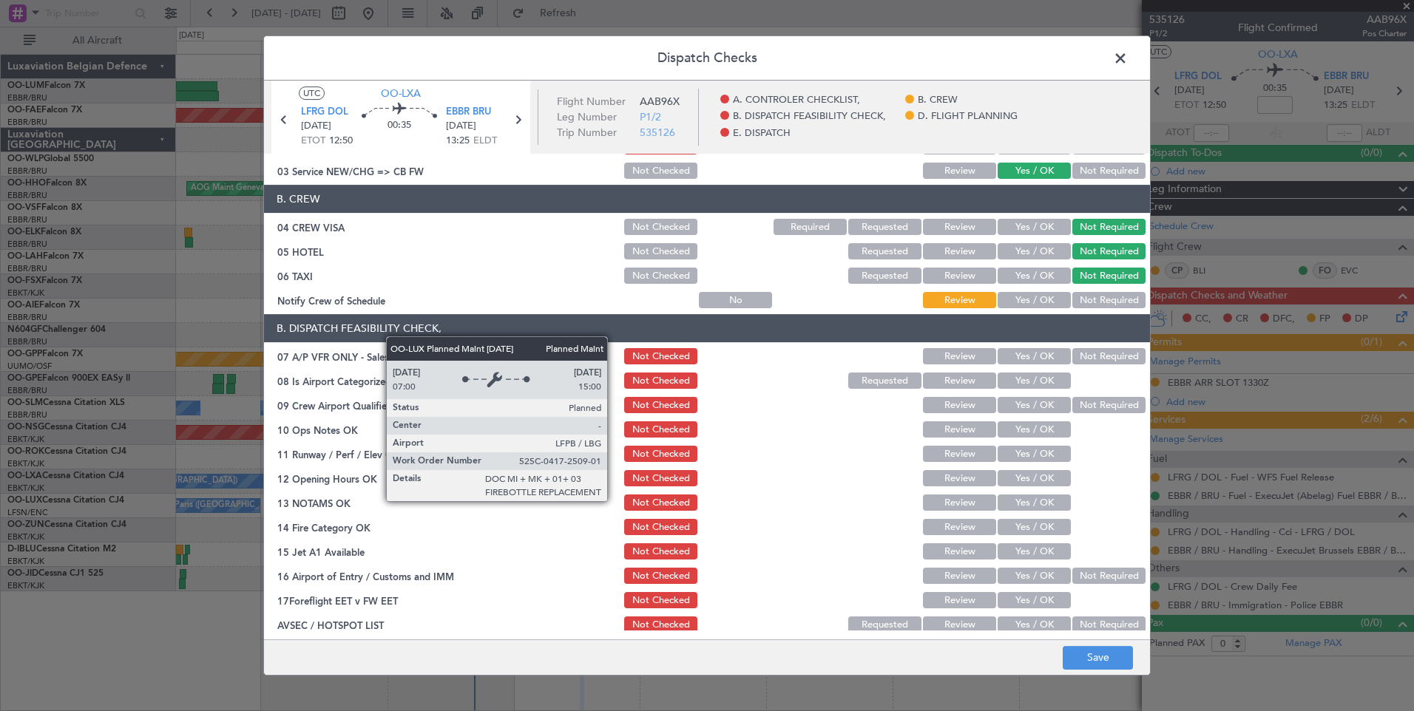
click at [1091, 354] on button "Not Required" at bounding box center [1108, 356] width 73 height 16
click at [1012, 380] on button "Yes / OK" at bounding box center [1034, 381] width 73 height 16
click at [1081, 399] on div "Not Required" at bounding box center [1107, 405] width 75 height 21
drag, startPoint x: 1074, startPoint y: 409, endPoint x: 1057, endPoint y: 419, distance: 19.5
click at [1074, 410] on button "Not Required" at bounding box center [1108, 405] width 73 height 16
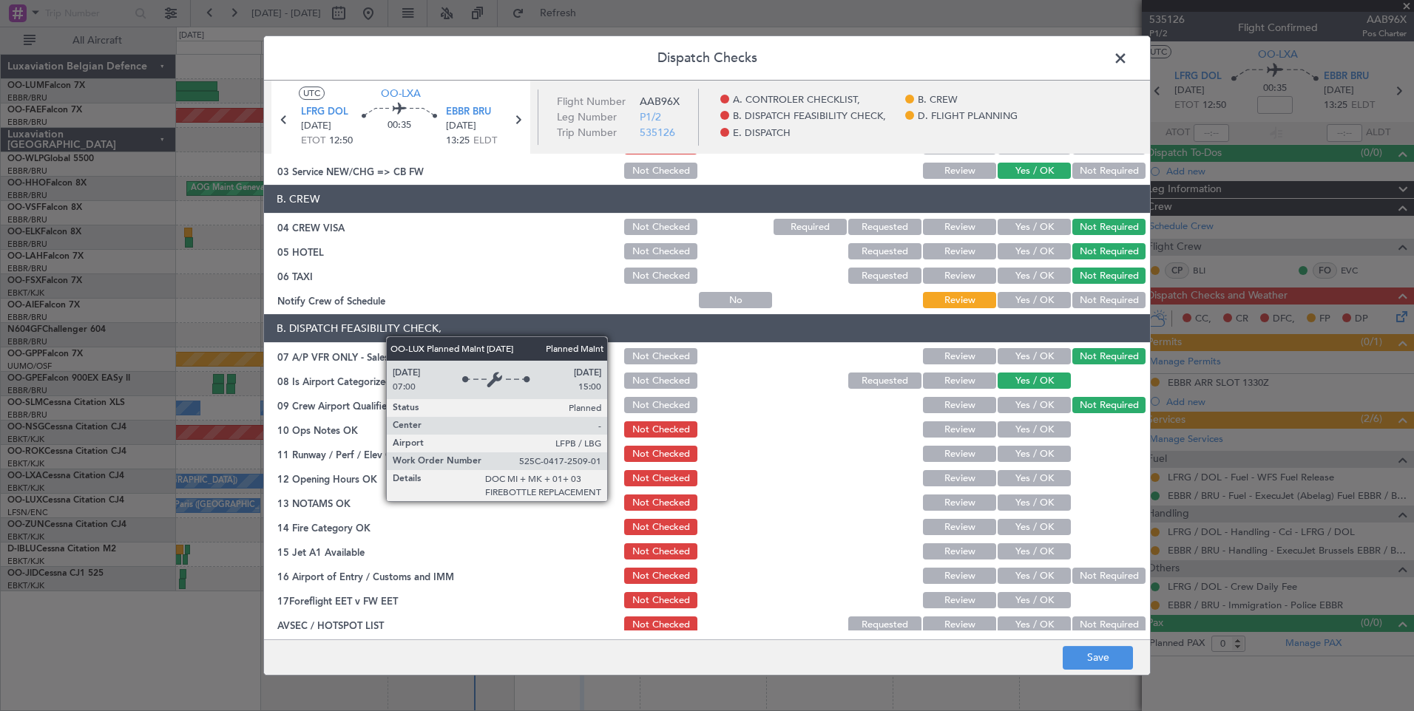
click at [1037, 427] on button "Yes / OK" at bounding box center [1034, 430] width 73 height 16
click at [1035, 449] on button "Yes / OK" at bounding box center [1034, 454] width 73 height 16
click at [1032, 467] on section "B. DISPATCH FEASIBILITY CHECK, 07 A/P VFR ONLY - Sales Informed Not Checked Rev…" at bounding box center [707, 474] width 886 height 321
click at [1032, 481] on button "Yes / OK" at bounding box center [1034, 478] width 73 height 16
click at [1032, 504] on button "Yes / OK" at bounding box center [1034, 503] width 73 height 16
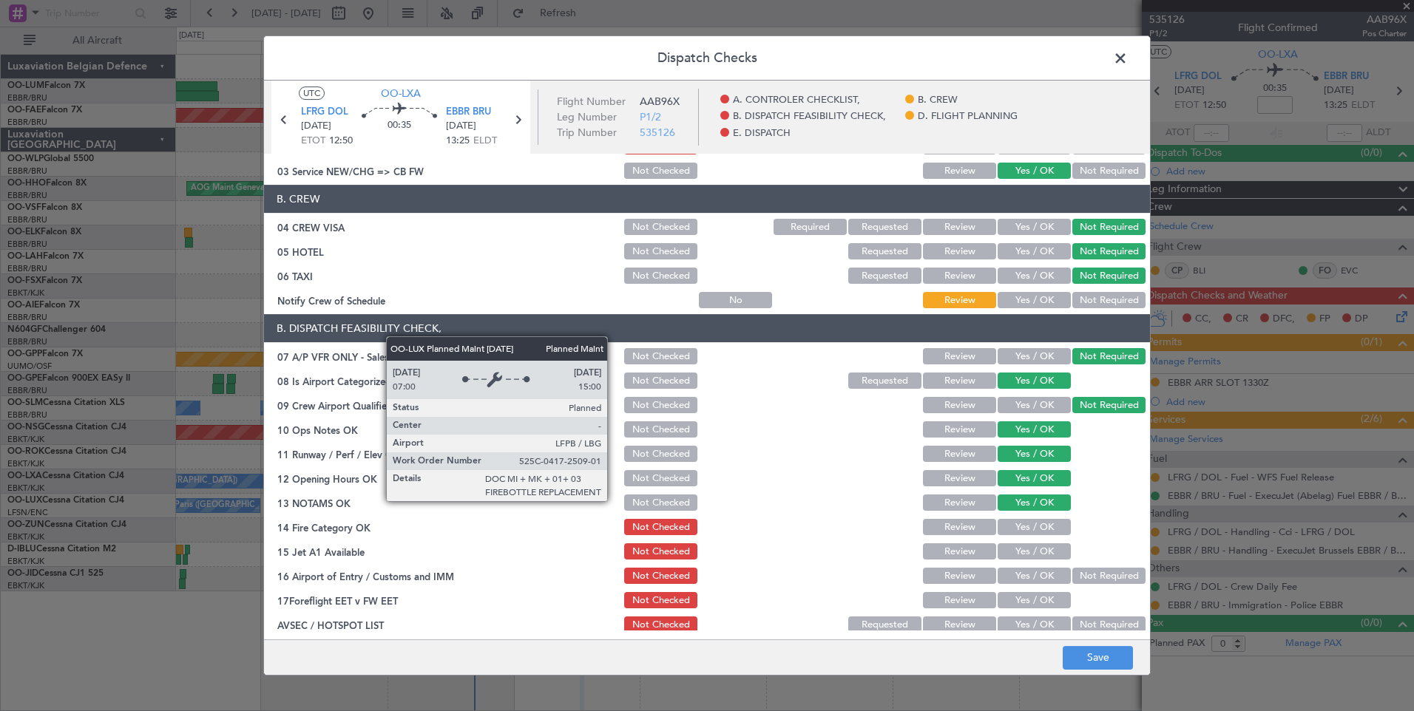
click at [1032, 519] on button "Yes / OK" at bounding box center [1034, 527] width 73 height 16
click at [1026, 543] on div "Yes / OK" at bounding box center [1032, 551] width 75 height 21
click at [1027, 558] on button "Yes / OK" at bounding box center [1034, 552] width 73 height 16
click at [1023, 576] on button "Yes / OK" at bounding box center [1034, 576] width 73 height 16
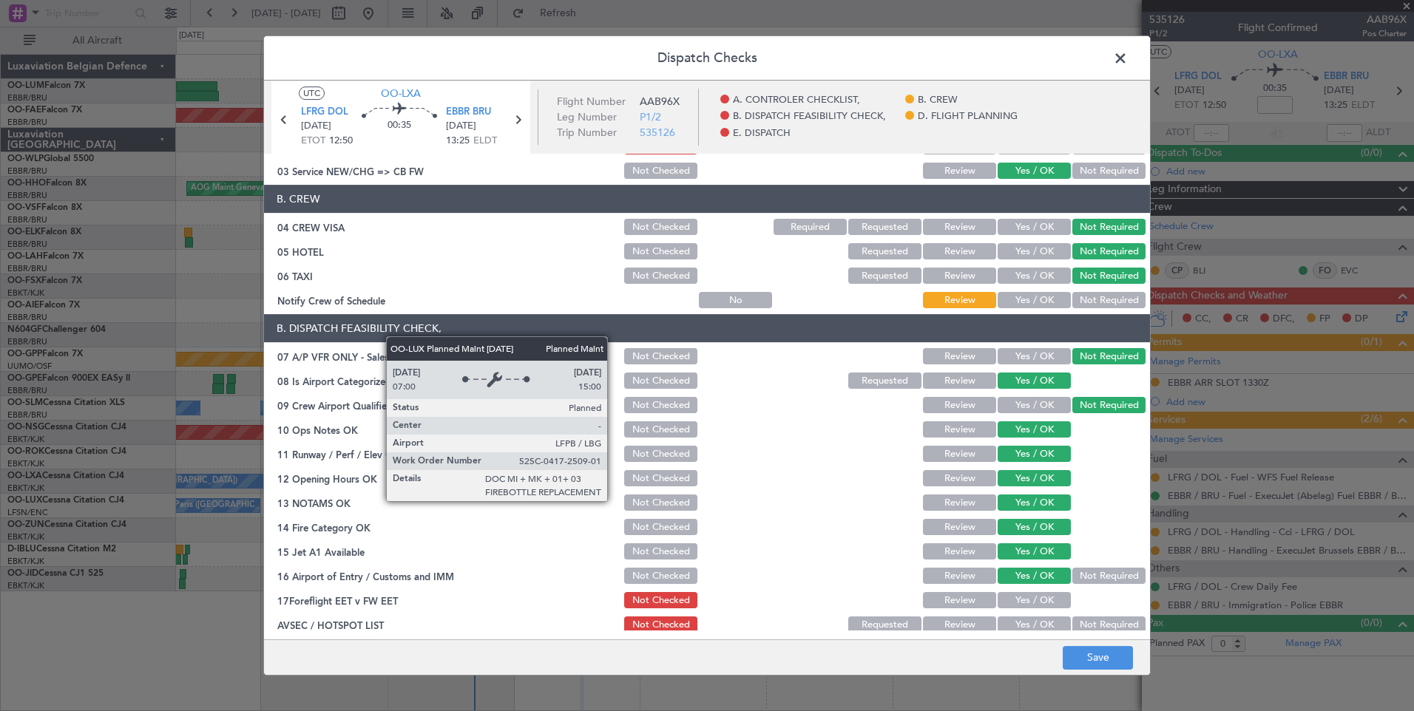
click at [964, 599] on button "Review" at bounding box center [959, 600] width 73 height 16
click at [1093, 626] on button "Not Required" at bounding box center [1108, 625] width 73 height 16
click at [1080, 667] on button "Save" at bounding box center [1098, 658] width 70 height 24
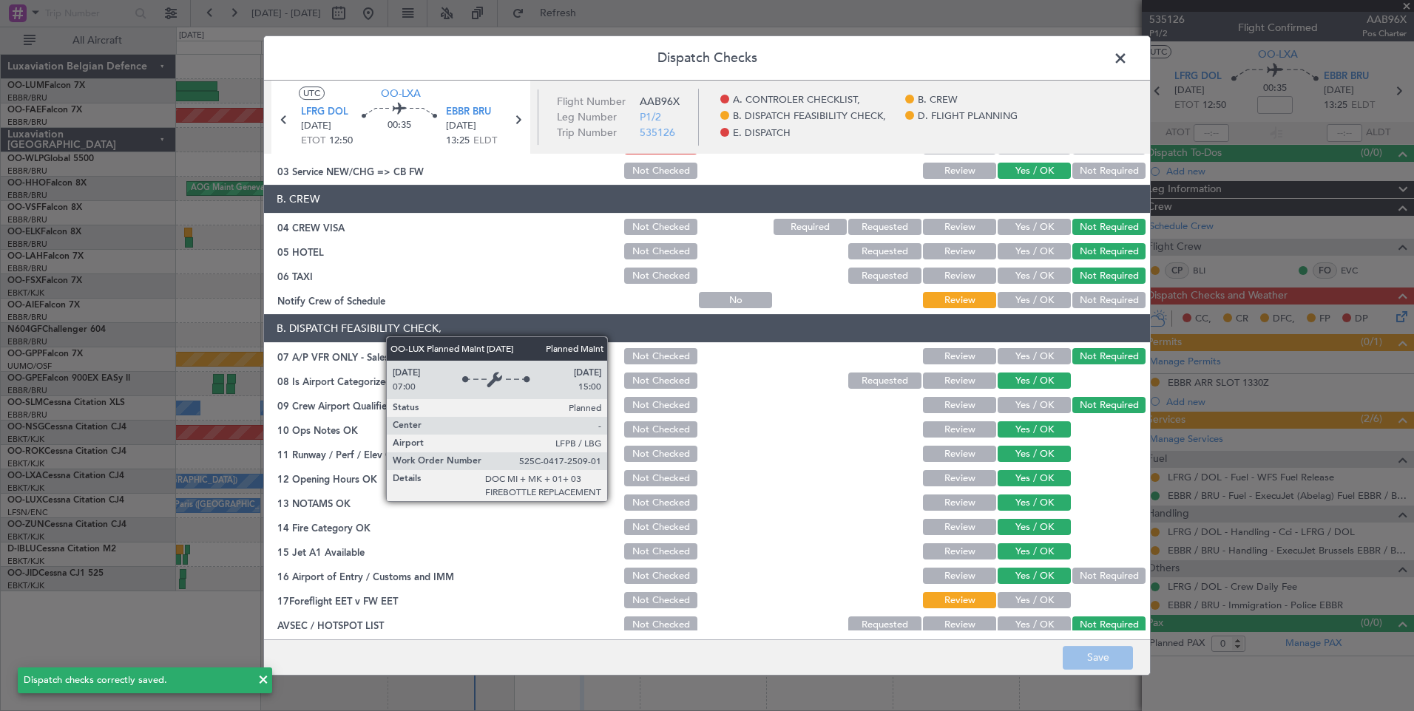
scroll to position [268, 0]
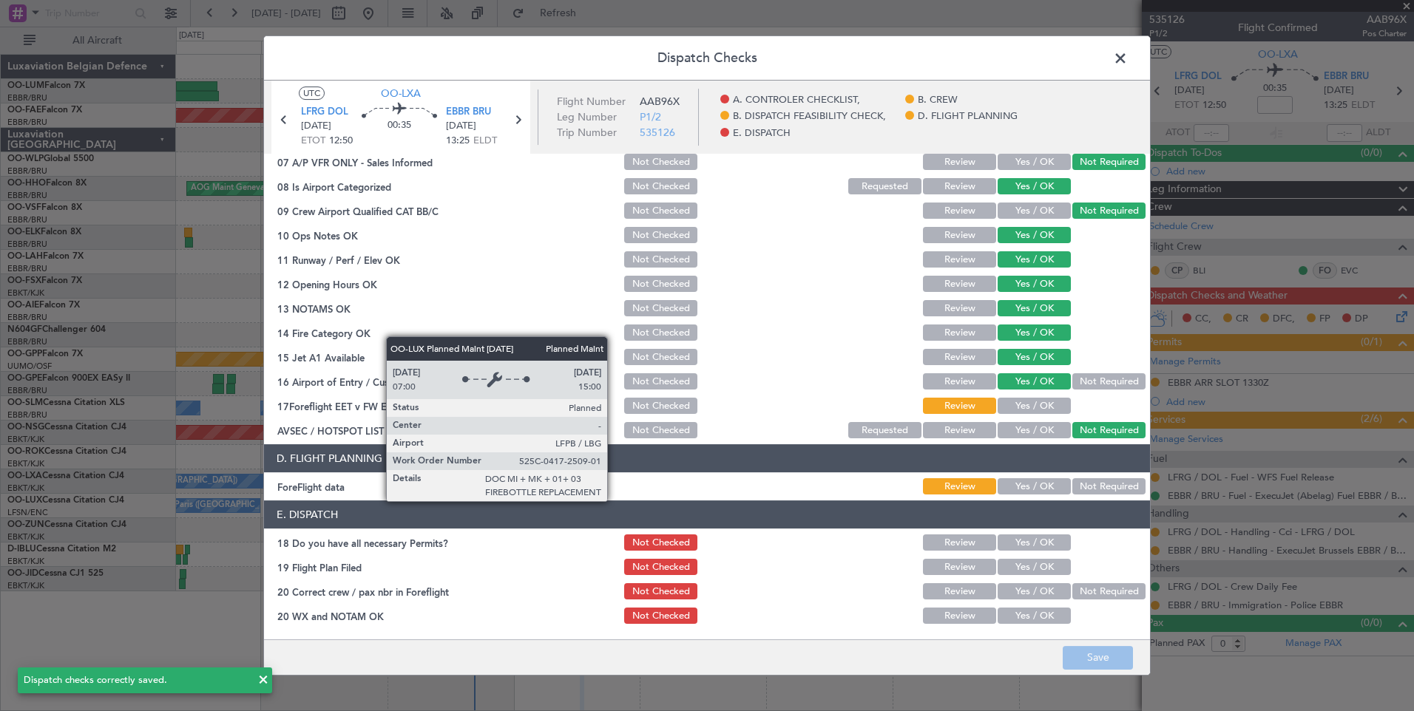
click at [1128, 55] on span at bounding box center [1128, 62] width 0 height 30
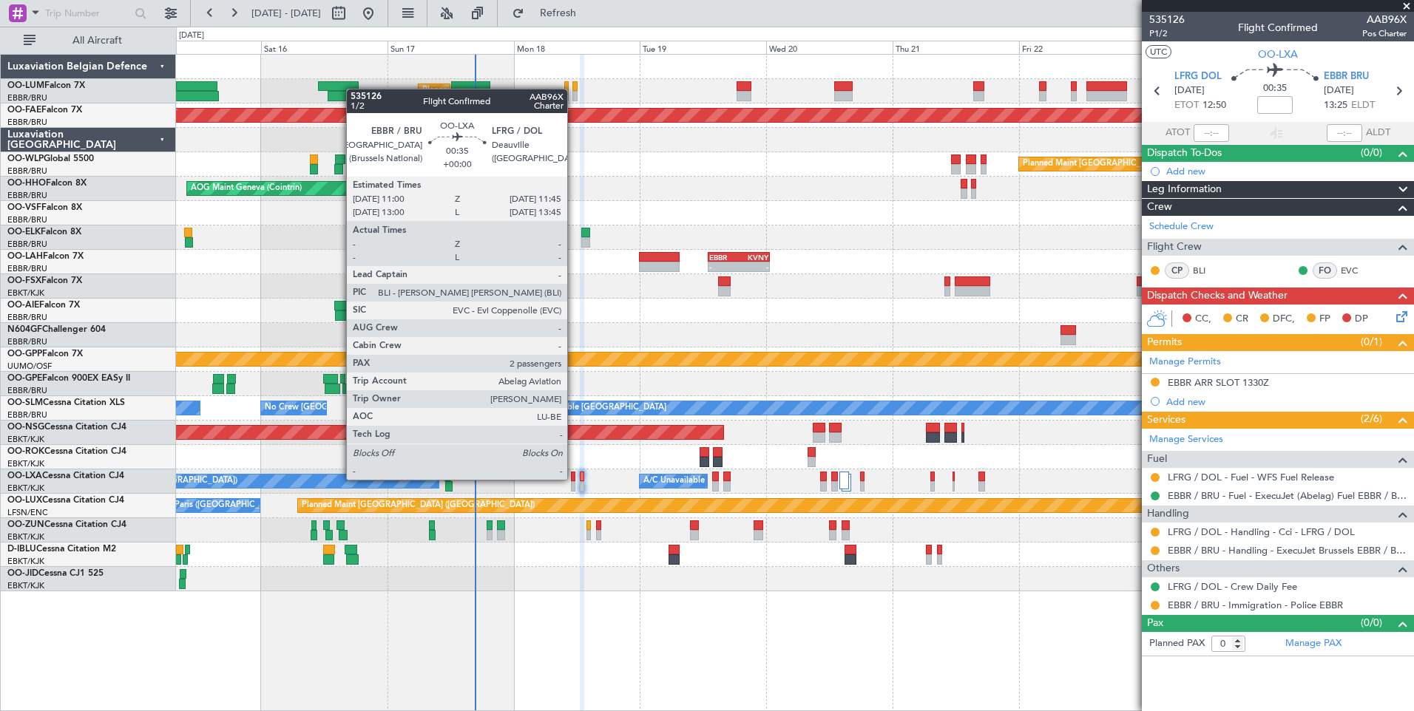
click at [574, 480] on div at bounding box center [573, 477] width 4 height 10
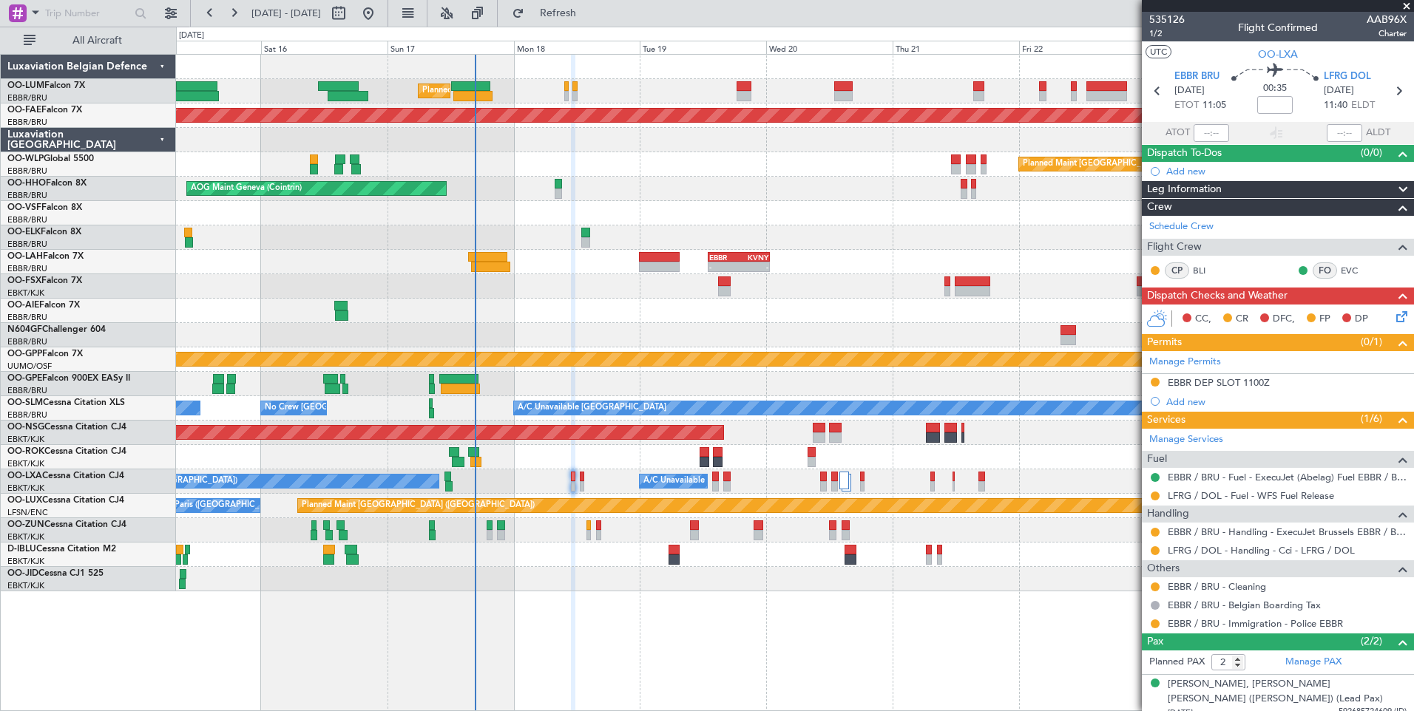
click at [656, 532] on div "Unplanned Maint [GEOGRAPHIC_DATA] ([GEOGRAPHIC_DATA])" at bounding box center [794, 530] width 1237 height 24
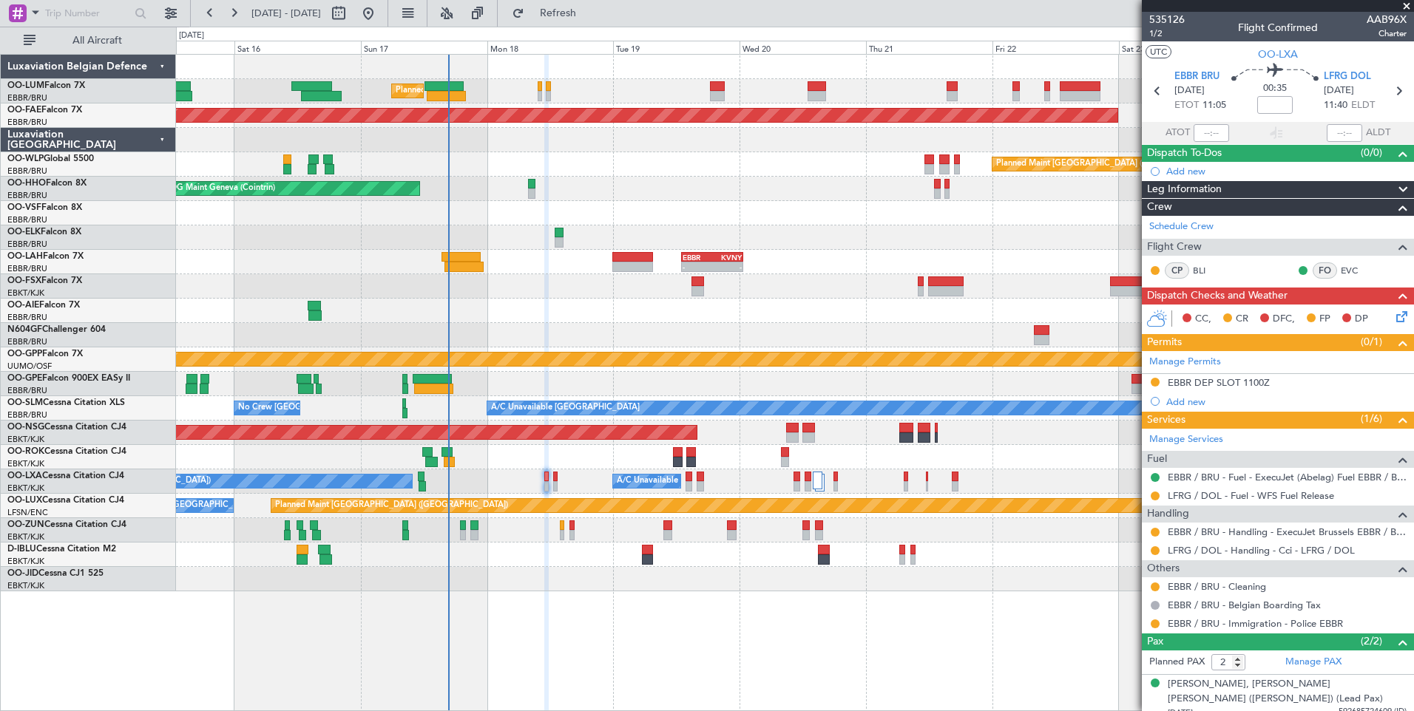
click at [600, 469] on div "Owner Kortrijk-Wevelgem Unplanned Maint Kortrijk-Wevelgem" at bounding box center [794, 457] width 1237 height 24
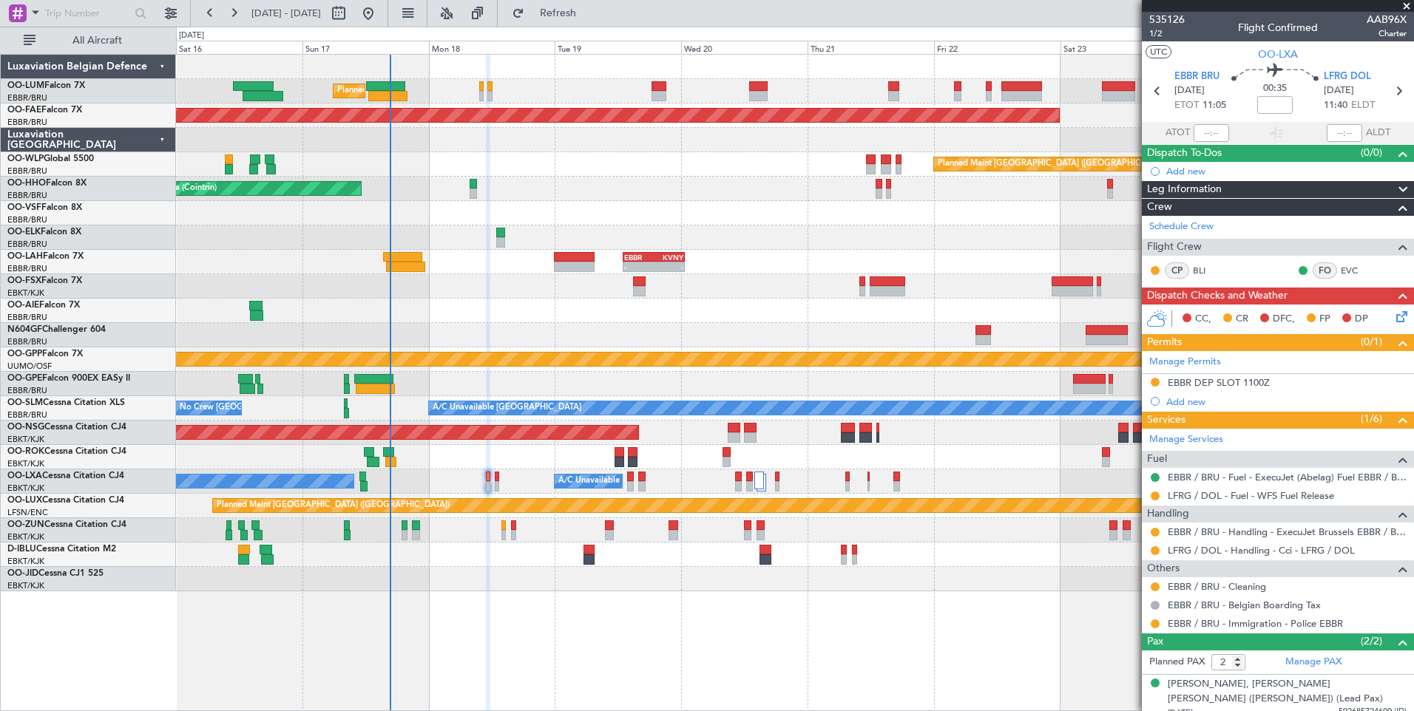
click at [561, 461] on div "Owner Kortrijk-Wevelgem Owner Kortrijk-Wevelgem" at bounding box center [794, 457] width 1237 height 24
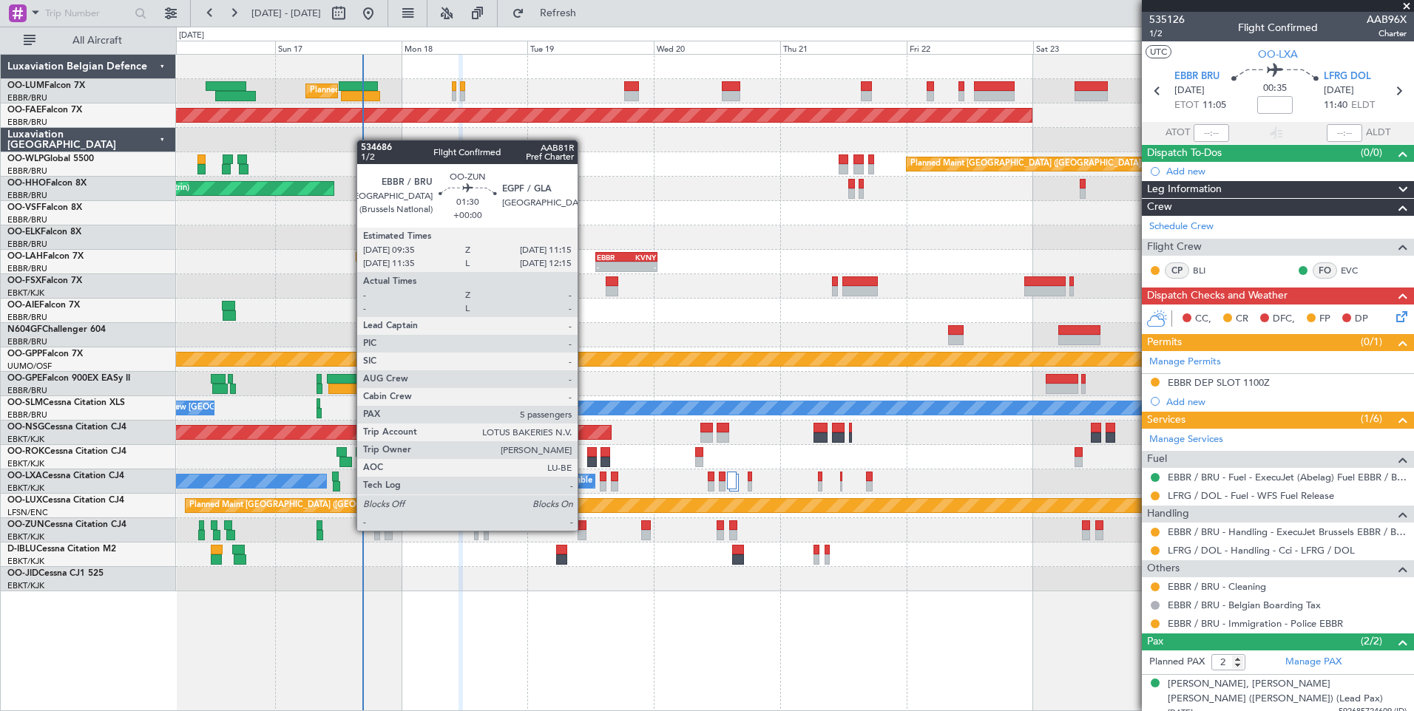
click at [584, 531] on div at bounding box center [582, 535] width 9 height 10
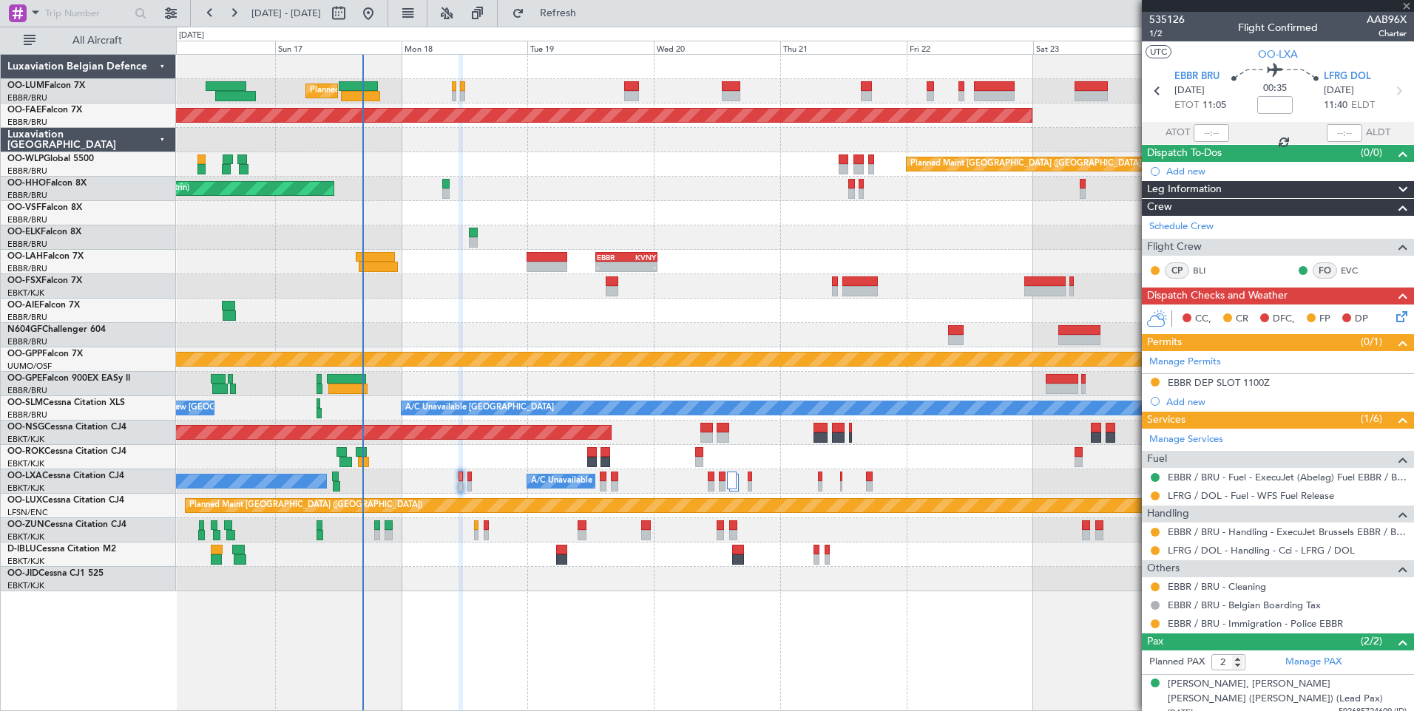
click at [565, 552] on div "Planned Maint Brussels (Brussels National) Planned Maint Kortrijk-Wevelgem Plan…" at bounding box center [794, 323] width 1237 height 537
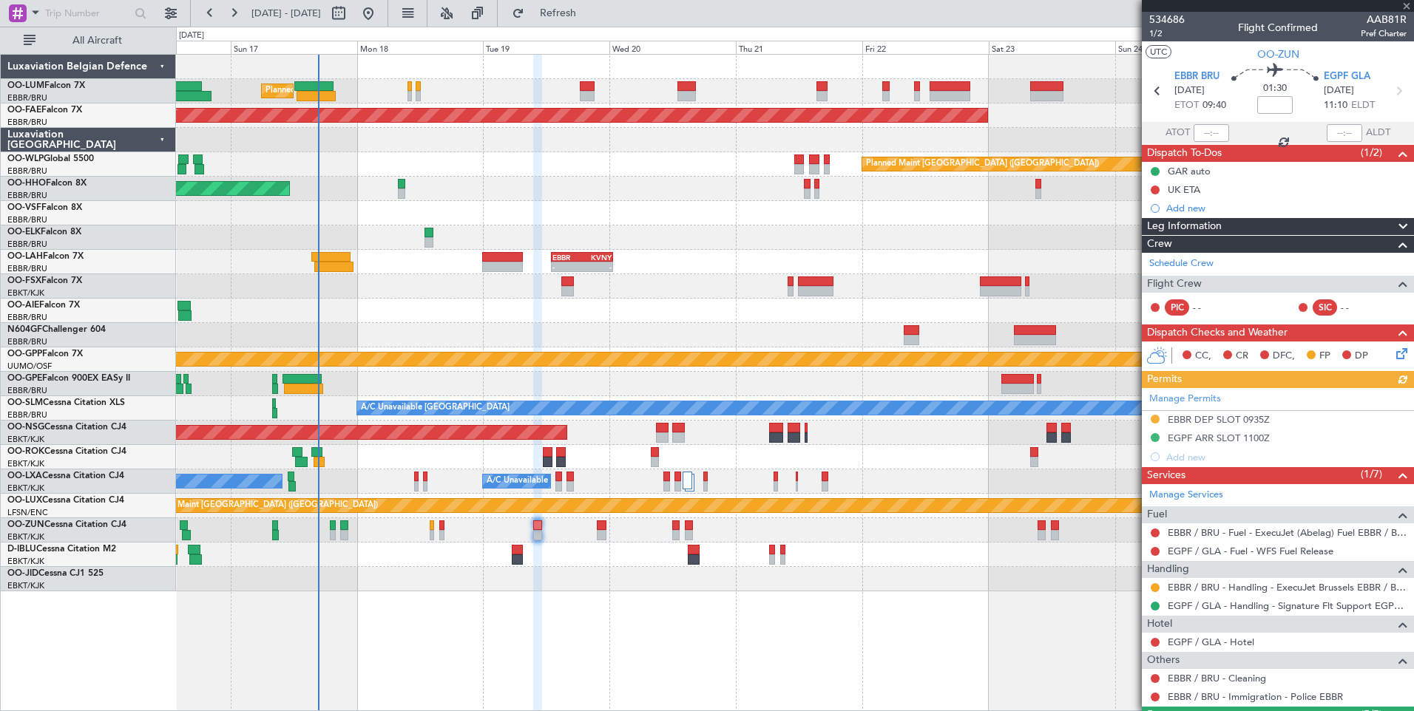
click at [532, 548] on div at bounding box center [794, 555] width 1237 height 24
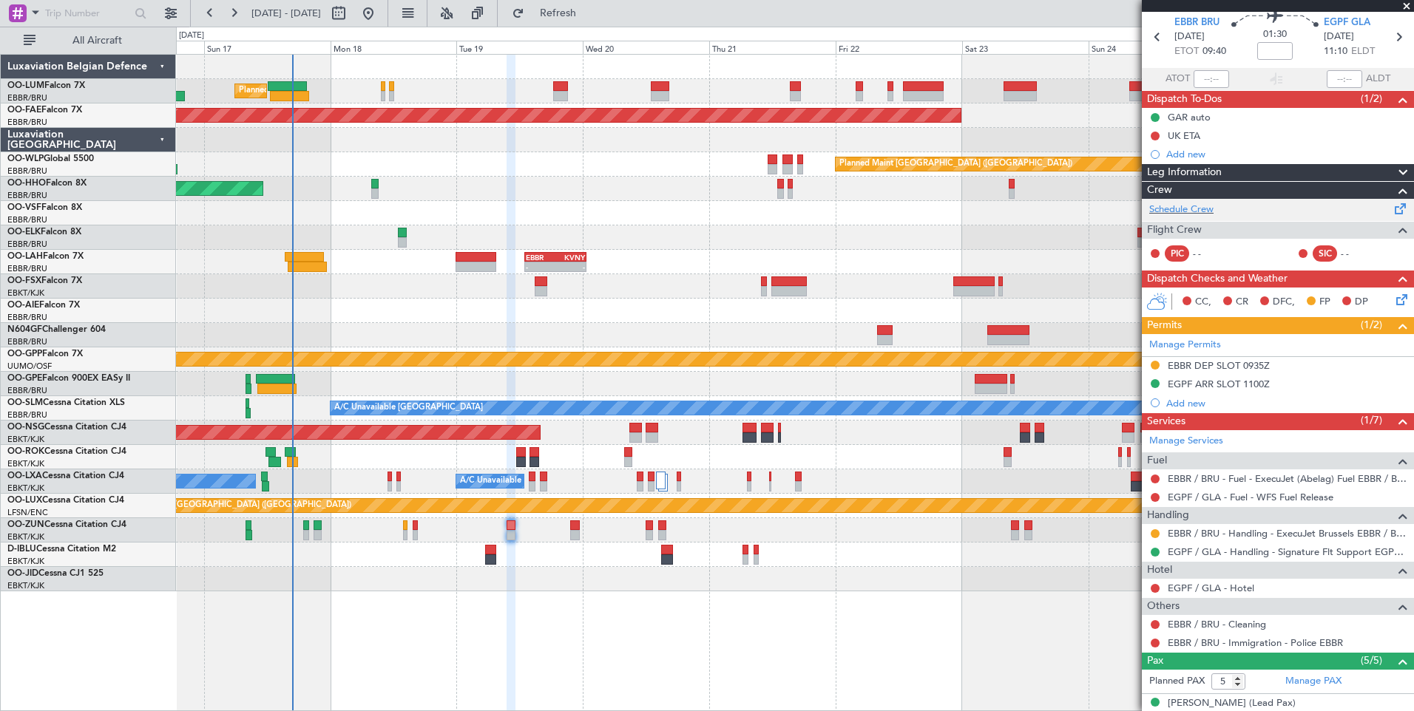
scroll to position [74, 0]
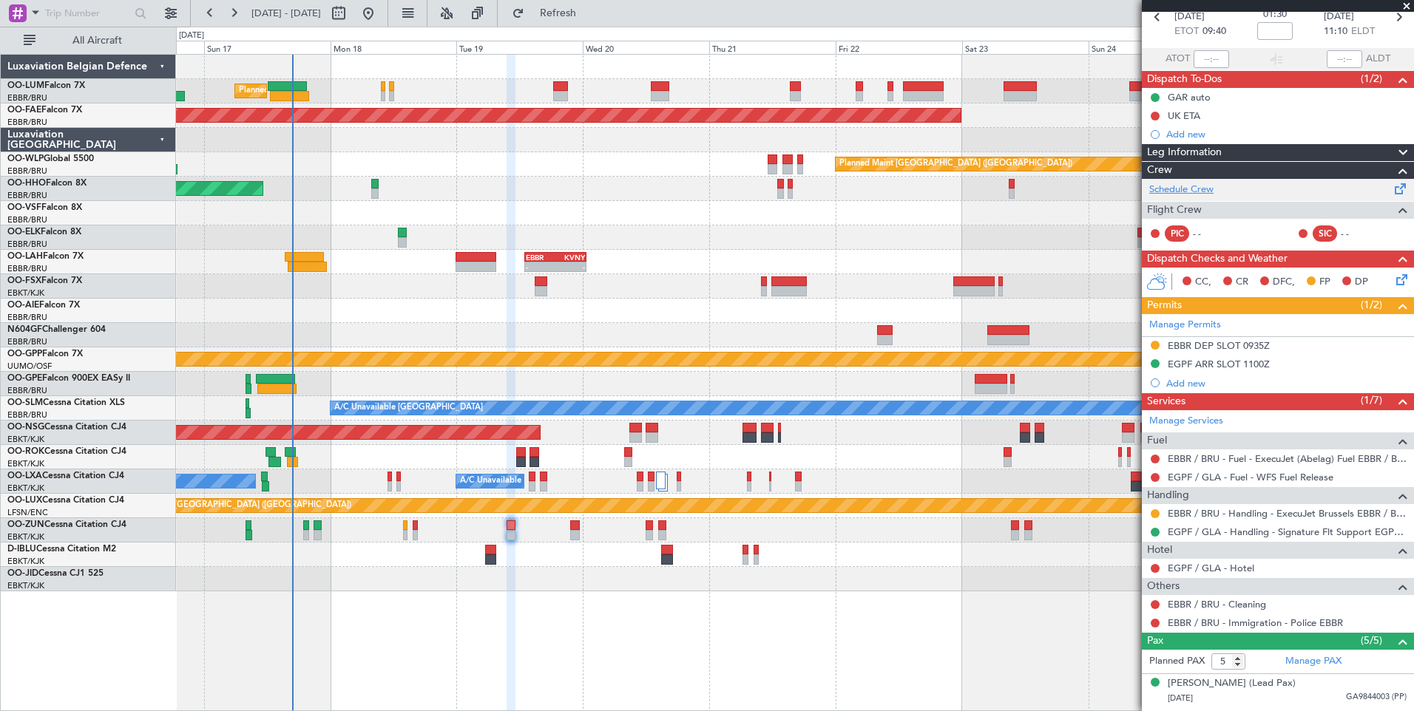
click at [1182, 191] on link "Schedule Crew" at bounding box center [1181, 190] width 64 height 15
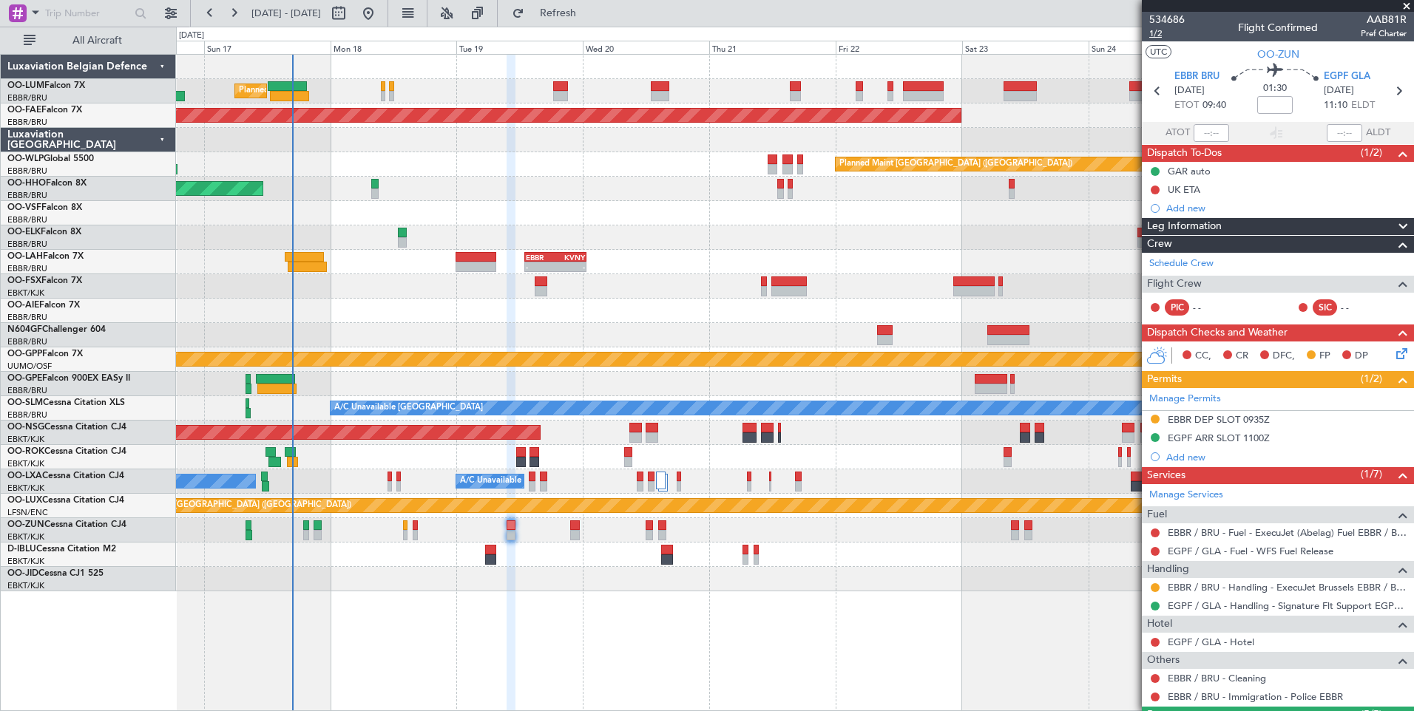
click at [1160, 37] on span "1/2" at bounding box center [1166, 33] width 35 height 13
click at [518, 563] on div "Planned Maint Brussels (Brussels National) Planned Maint Kortrijk-Wevelgem Plan…" at bounding box center [794, 323] width 1237 height 537
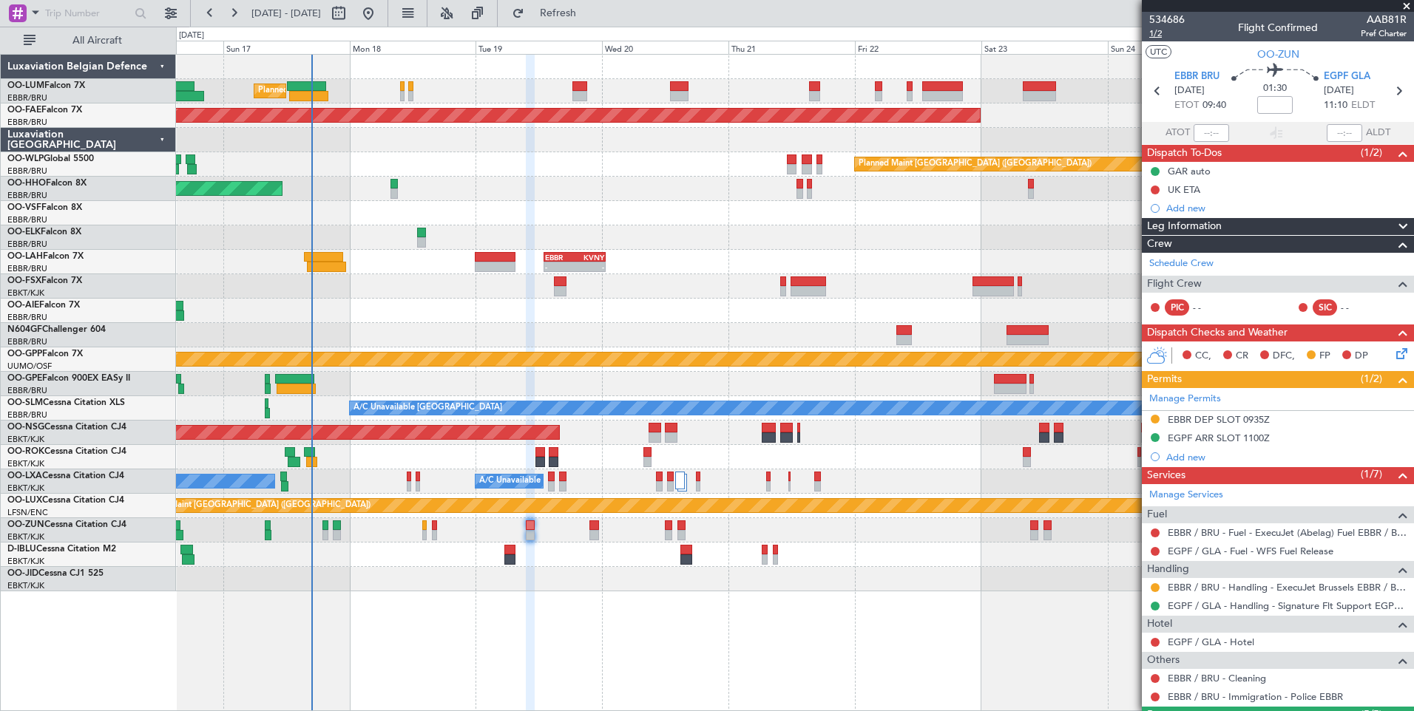
click at [1156, 35] on span "1/2" at bounding box center [1166, 33] width 35 height 13
click at [1202, 271] on div "Schedule Crew" at bounding box center [1278, 264] width 272 height 22
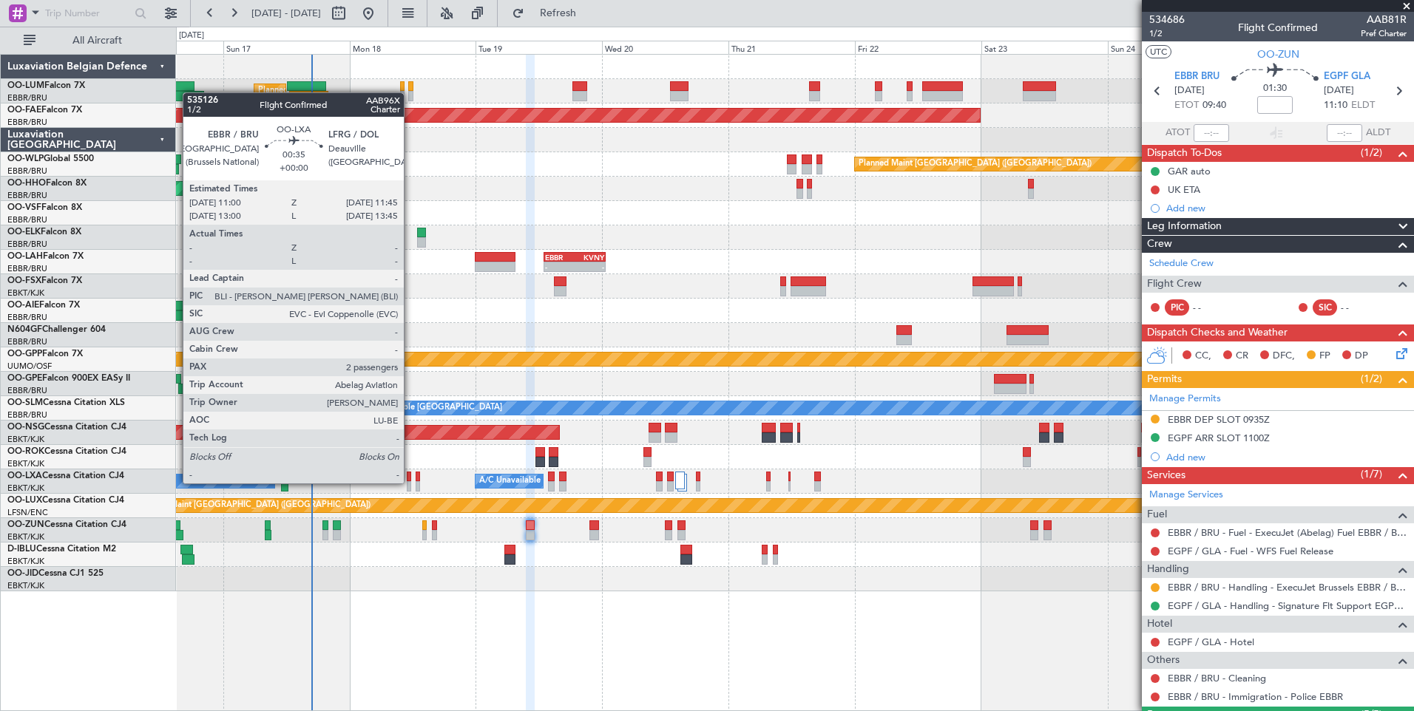
click at [410, 484] on div at bounding box center [409, 486] width 4 height 10
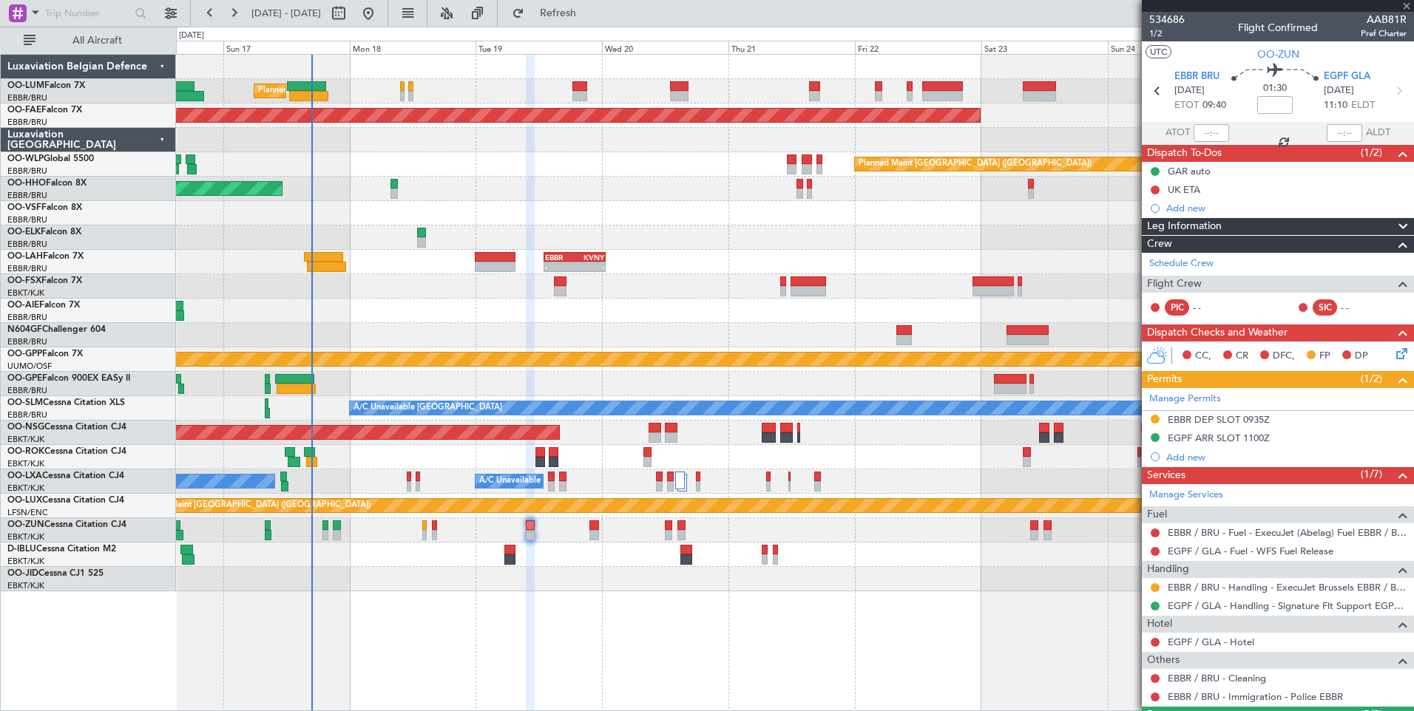
type input "2"
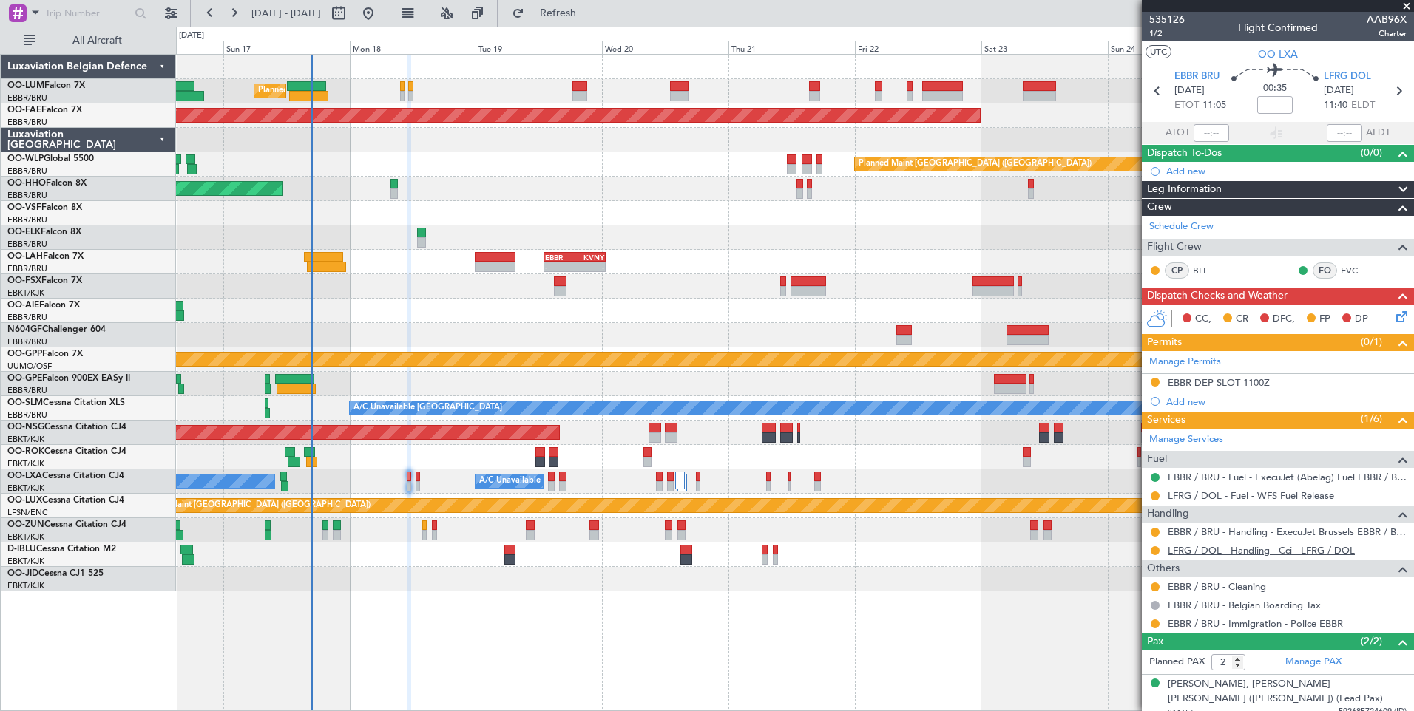
click at [1216, 551] on link "LFRG / DOL - Handling - Cci - LFRG / DOL" at bounding box center [1261, 550] width 187 height 13
click at [581, 16] on span "Refresh" at bounding box center [558, 13] width 62 height 10
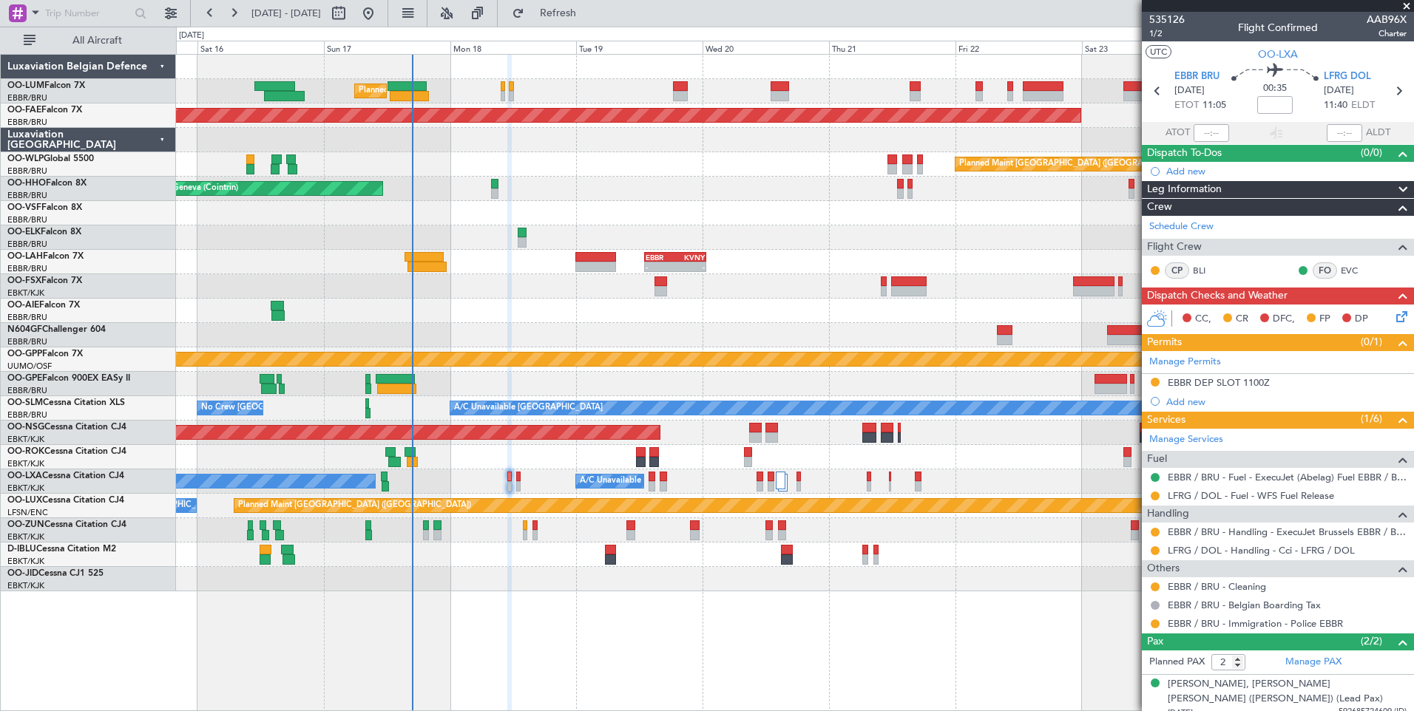
click at [541, 542] on div "Unplanned Maint [GEOGRAPHIC_DATA] ([GEOGRAPHIC_DATA])" at bounding box center [794, 530] width 1237 height 24
click at [1153, 536] on div "R" at bounding box center [1155, 533] width 12 height 12
click at [1156, 531] on button "R" at bounding box center [1155, 532] width 9 height 9
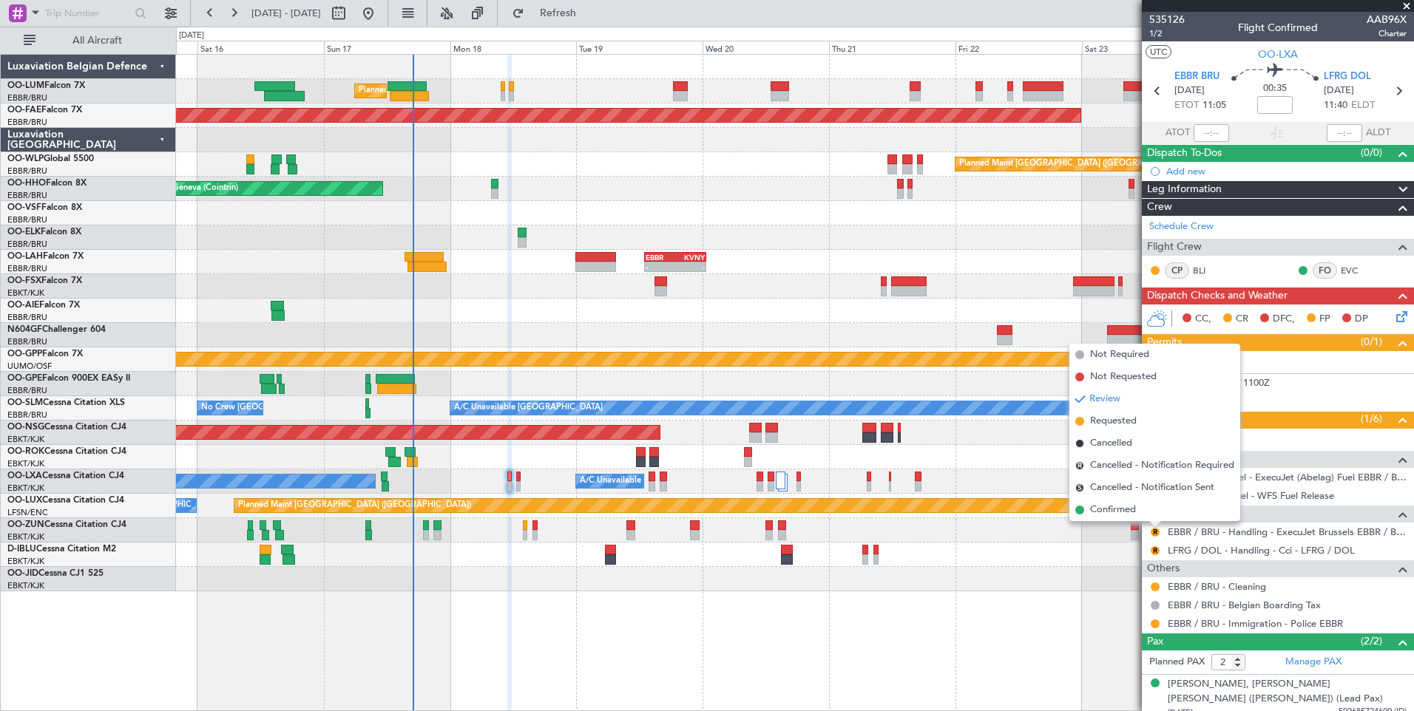
click at [1282, 533] on mat-tooltip-component "In Progress" at bounding box center [1273, 541] width 69 height 39
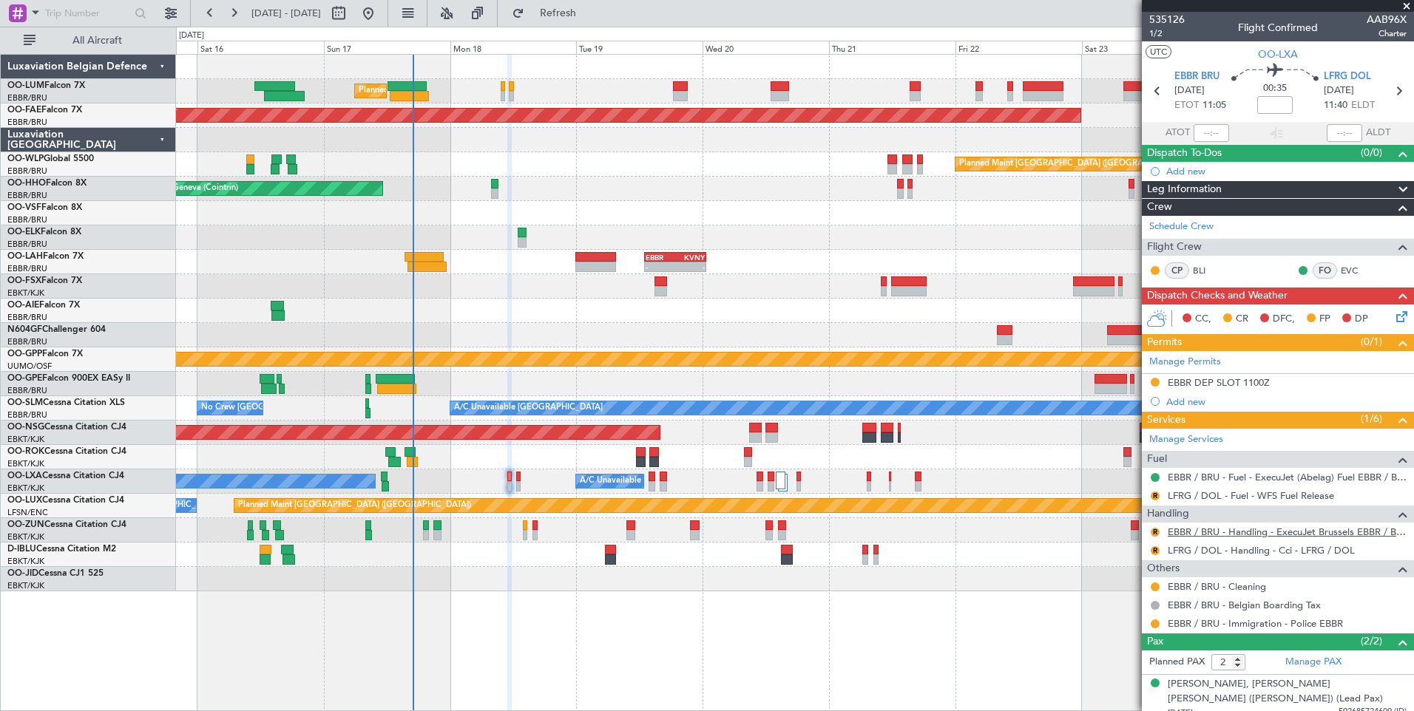
click at [1247, 536] on link "EBBR / BRU - Handling - ExecuJet Brussels EBBR / BRU" at bounding box center [1287, 532] width 239 height 13
click at [1157, 31] on span "1/2" at bounding box center [1166, 33] width 35 height 13
click at [1160, 529] on div "R" at bounding box center [1155, 533] width 12 height 12
click at [1151, 533] on button "R" at bounding box center [1155, 532] width 9 height 9
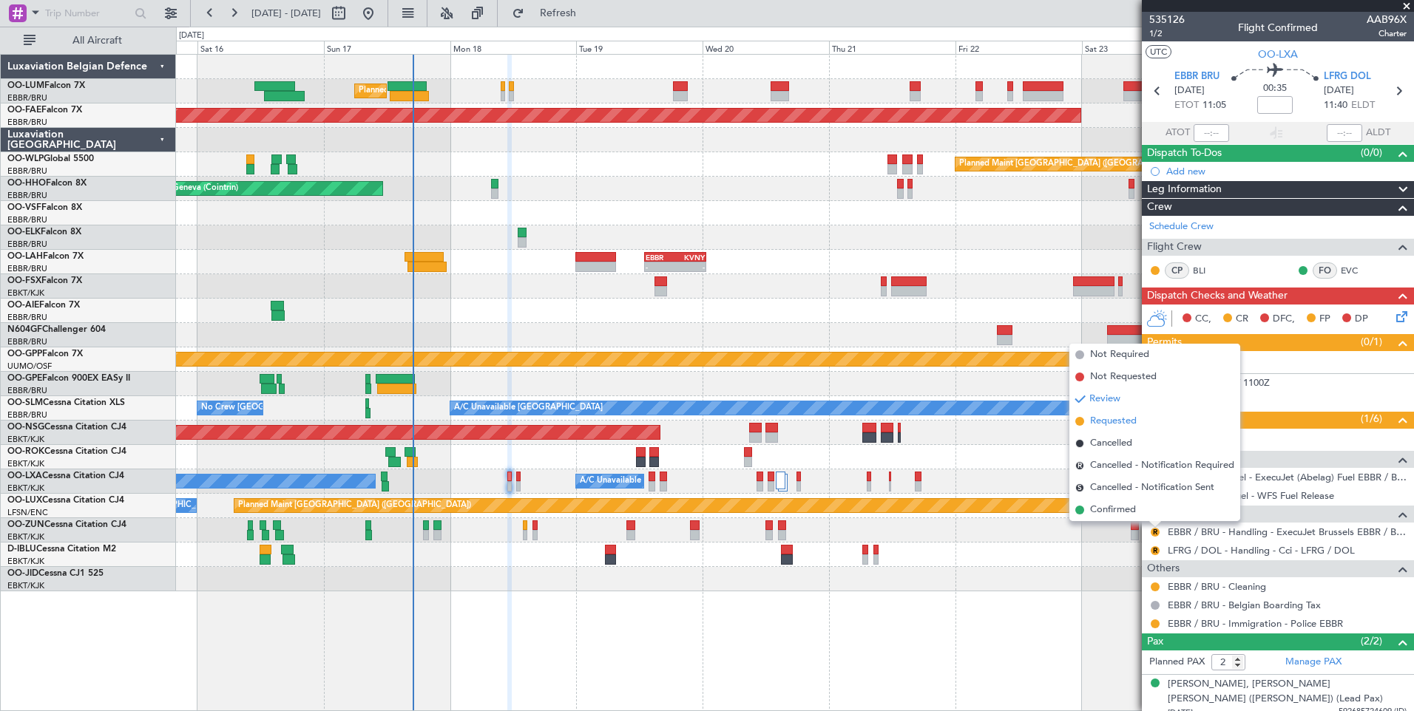
click at [1115, 430] on li "Requested" at bounding box center [1154, 421] width 171 height 22
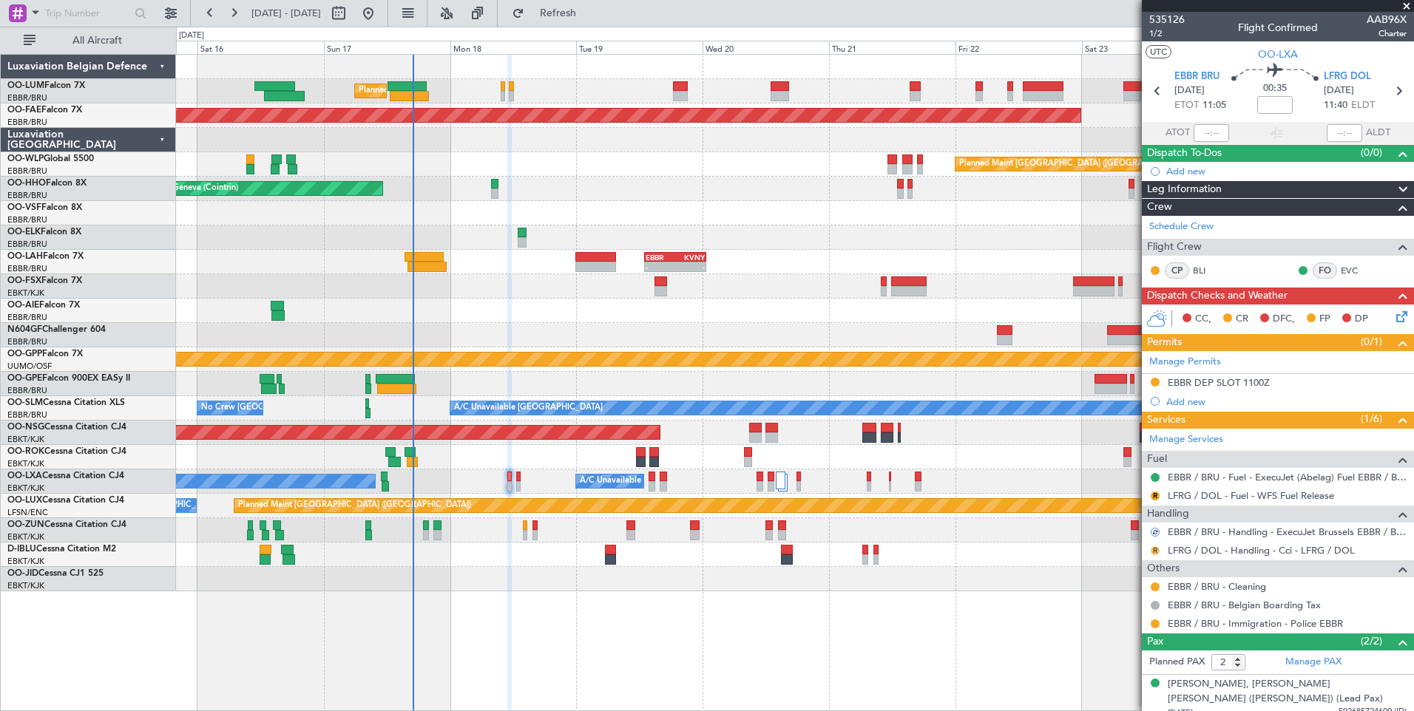
click at [1157, 552] on button "R" at bounding box center [1155, 550] width 9 height 9
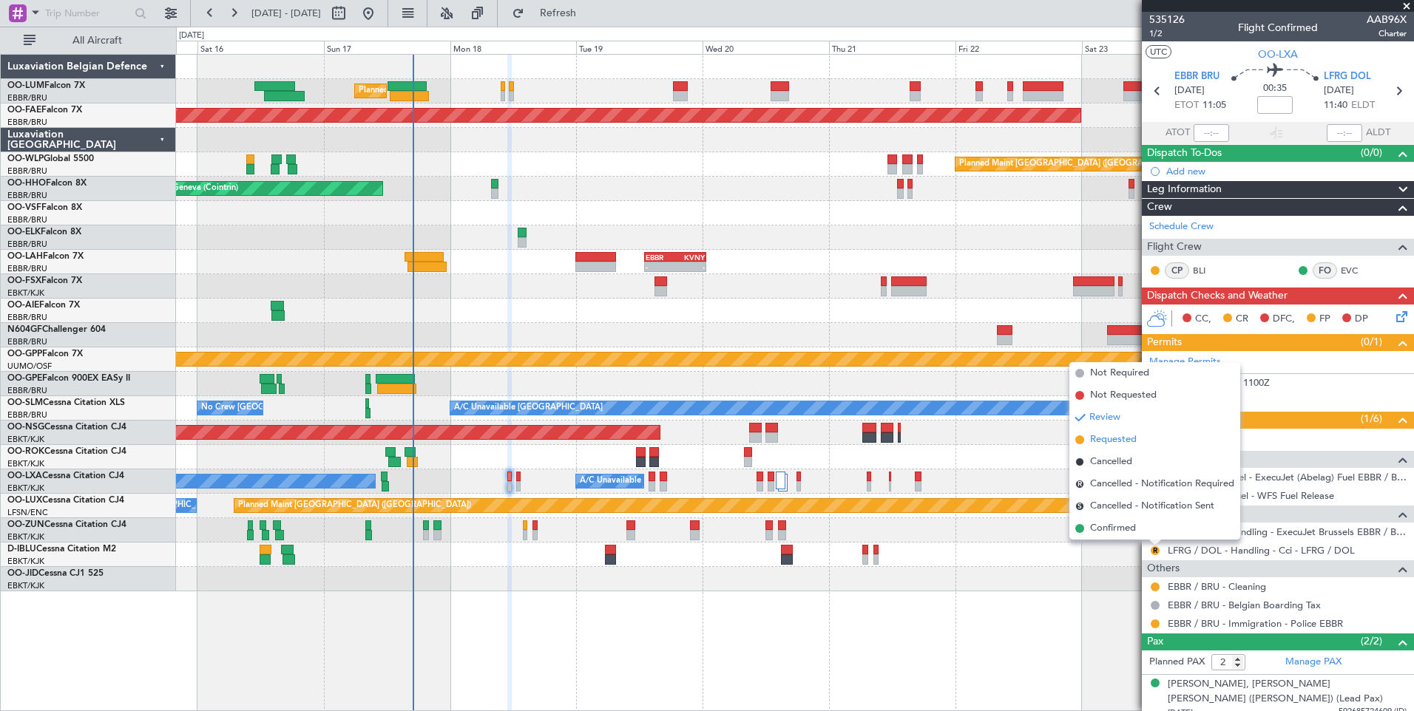
click at [1117, 439] on span "Requested" at bounding box center [1113, 440] width 47 height 15
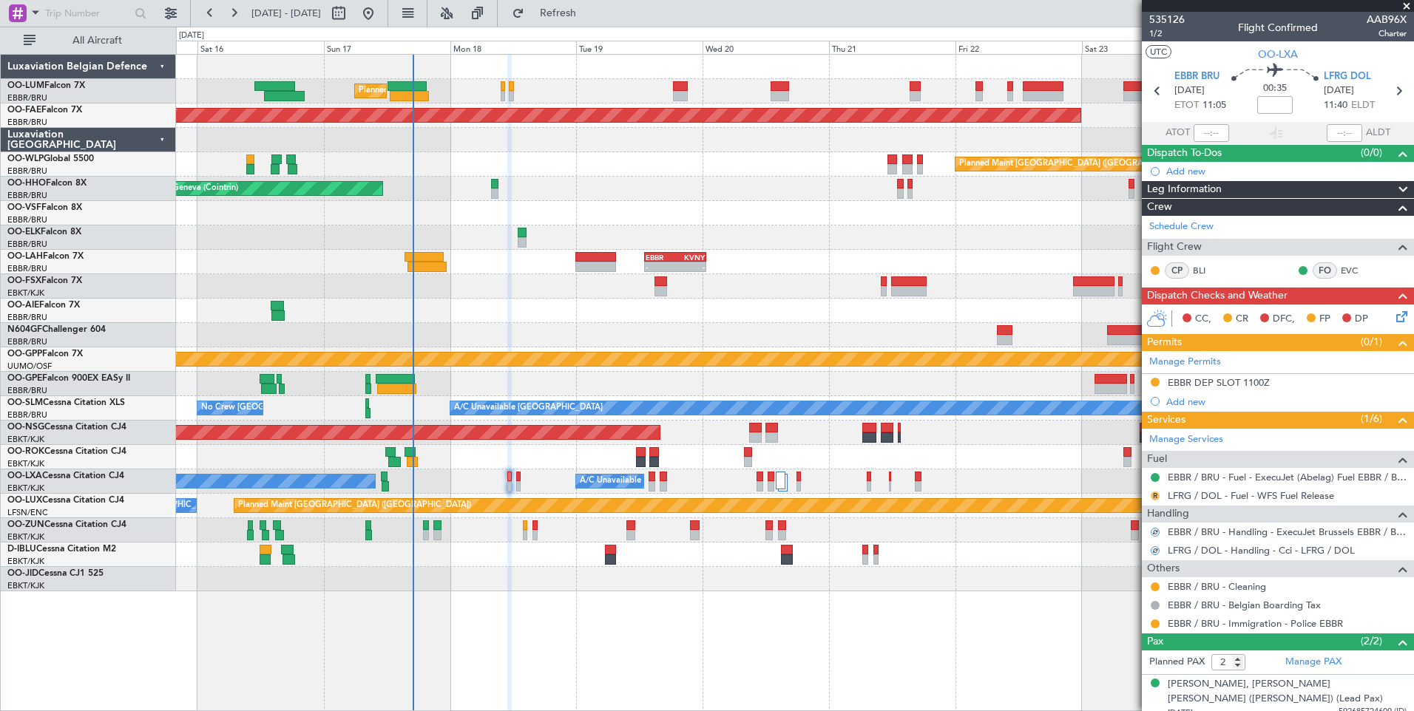
click at [1158, 495] on button "R" at bounding box center [1155, 496] width 9 height 9
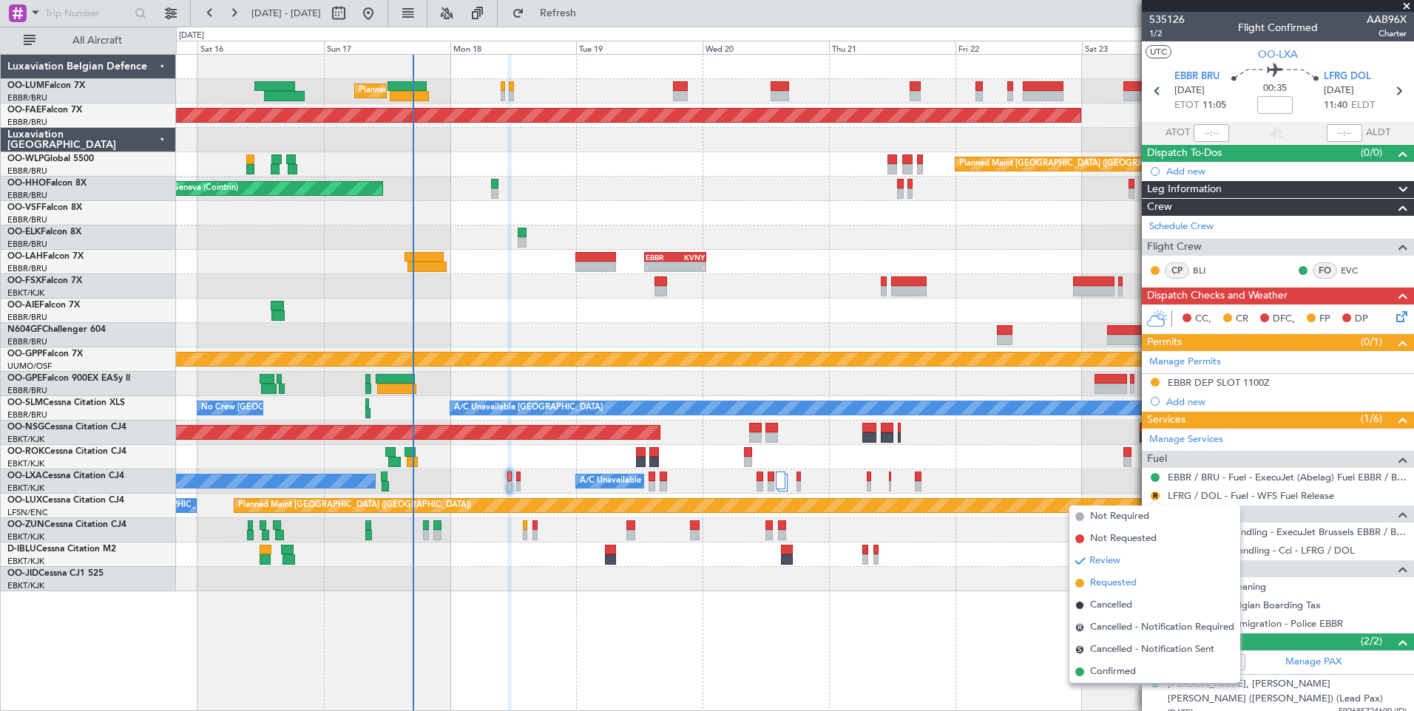
click at [1131, 576] on span "Requested" at bounding box center [1113, 583] width 47 height 15
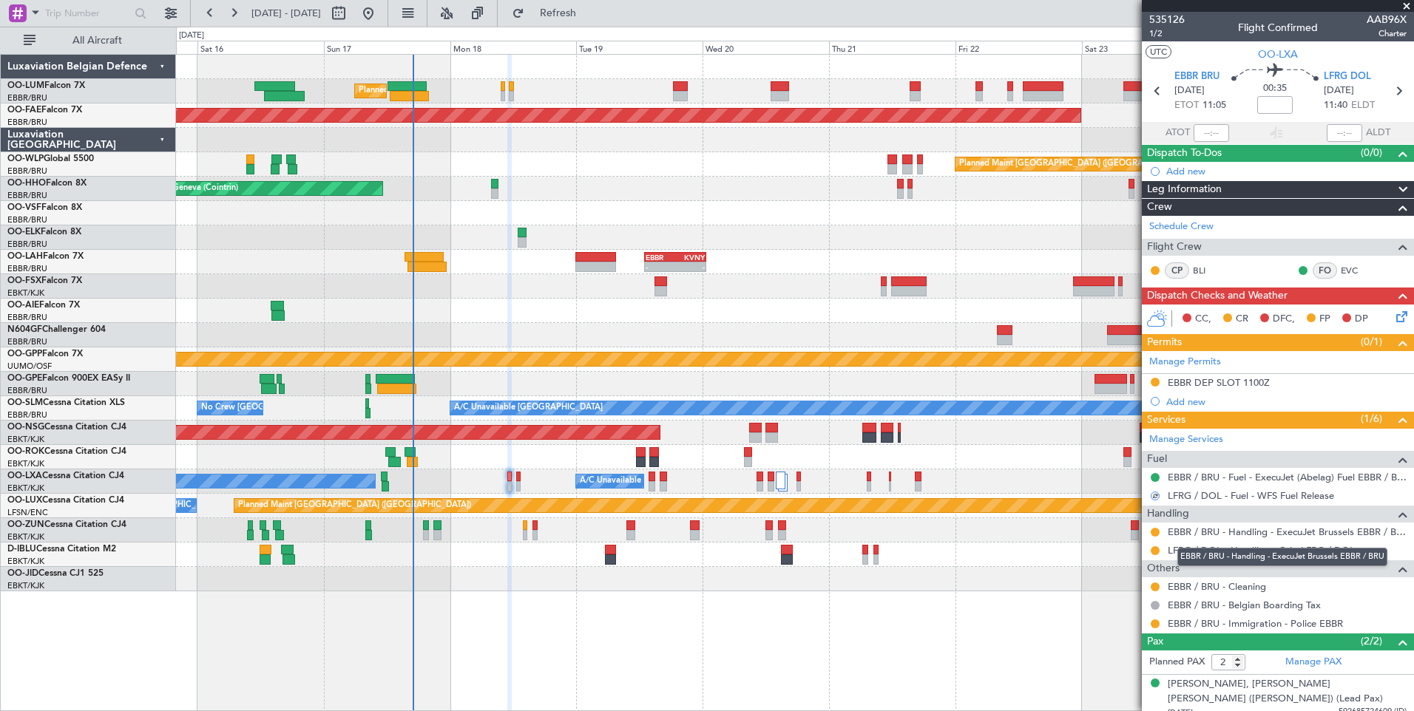
click at [1225, 549] on div "EBBR / BRU - Handling - ExecuJet Brussels EBBR / BRU" at bounding box center [1282, 557] width 210 height 18
click at [1225, 557] on div "LFRG / DOL - Handling - Cci - LFRG / DOL" at bounding box center [1278, 550] width 272 height 18
click at [1225, 550] on link "LFRG / DOL - Handling - Cci - LFRG / DOL" at bounding box center [1261, 550] width 187 height 13
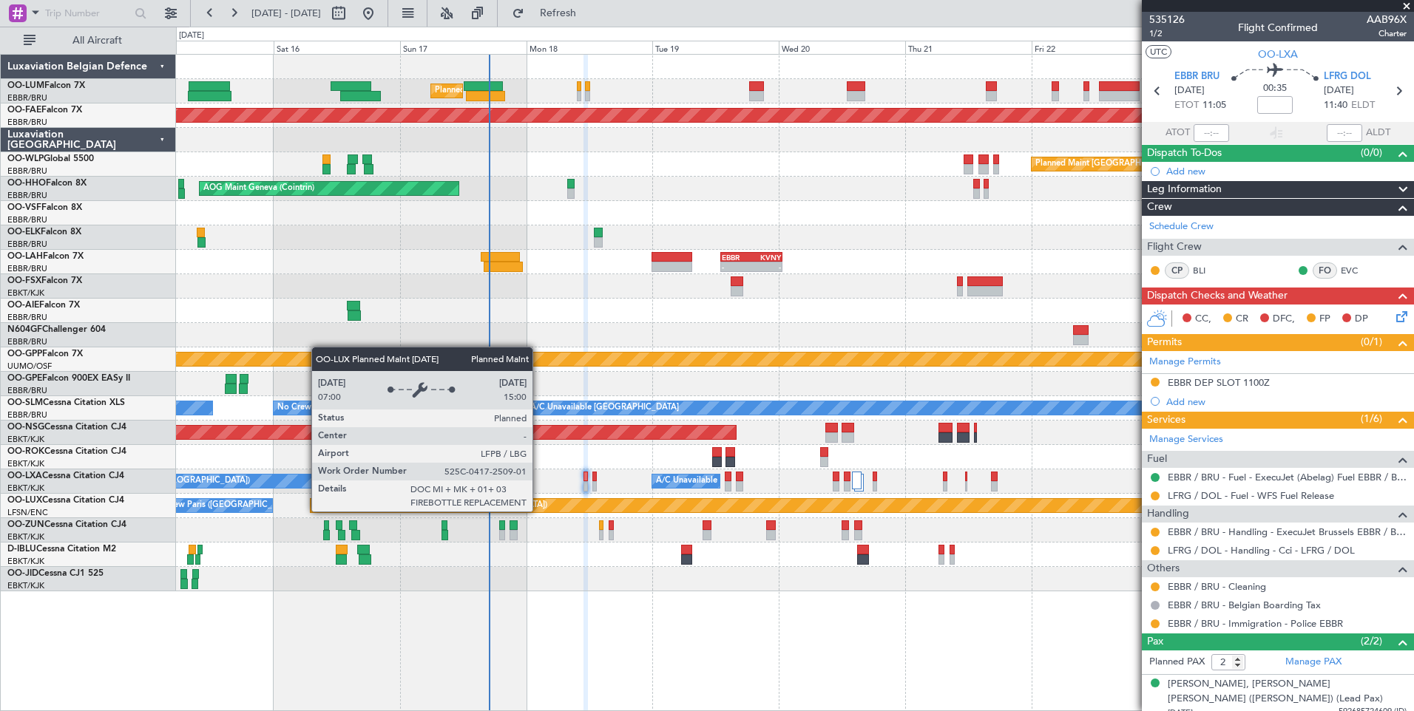
click at [615, 508] on div "Planned Maint [GEOGRAPHIC_DATA] ([GEOGRAPHIC_DATA])" at bounding box center [1342, 505] width 2062 height 13
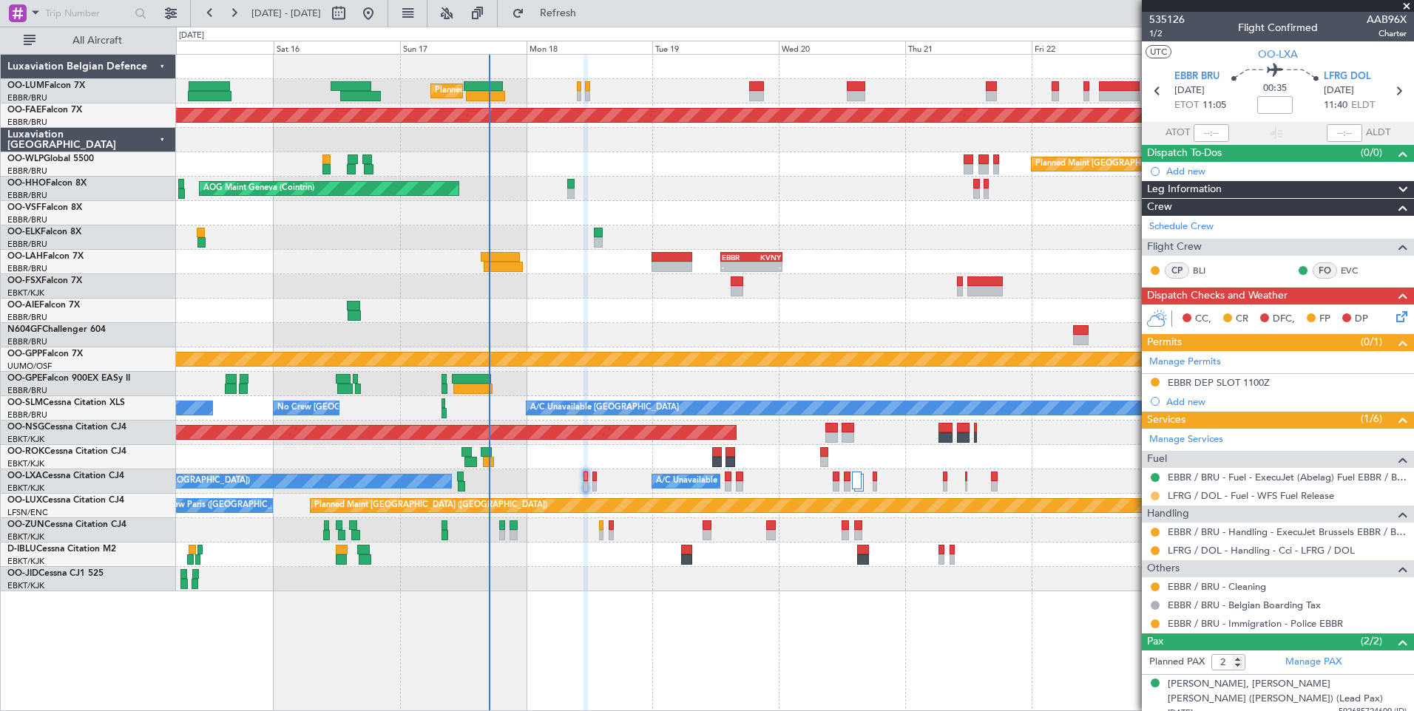
click at [1156, 493] on button at bounding box center [1155, 496] width 9 height 9
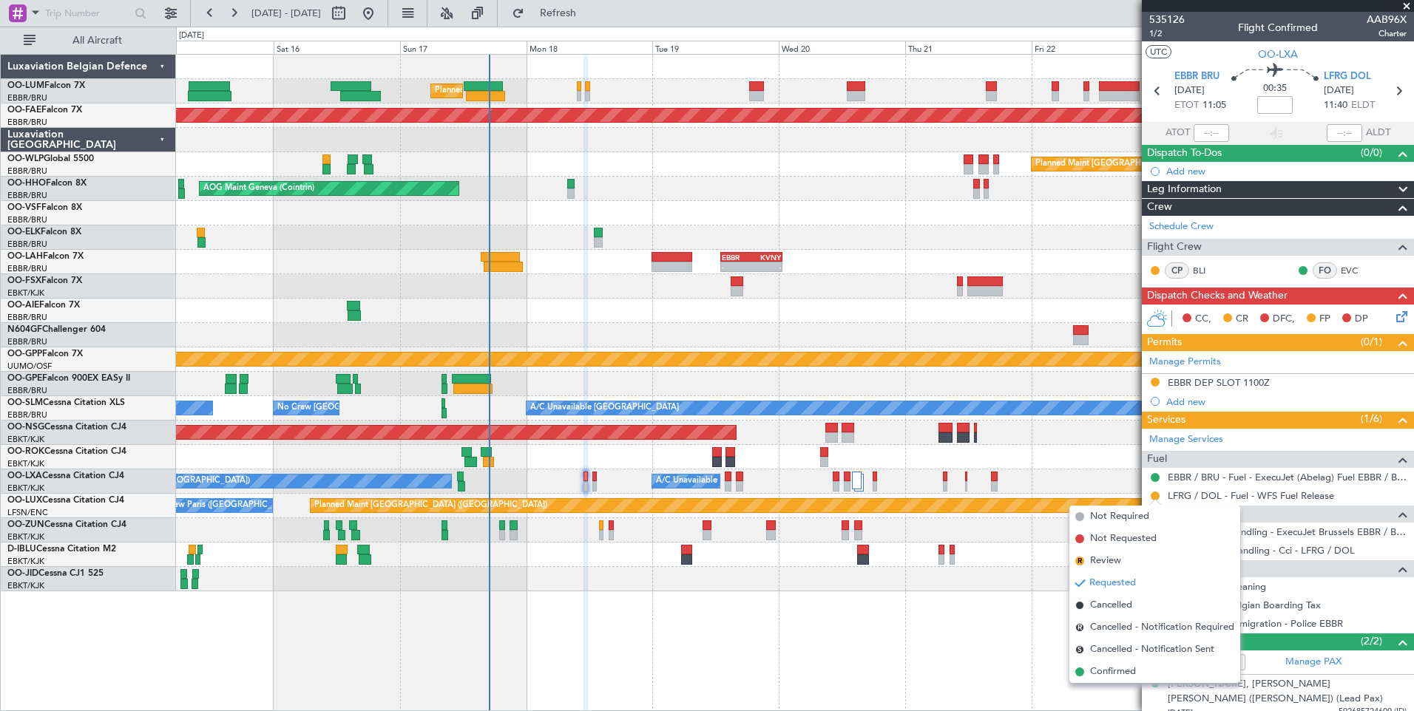
click at [1100, 676] on span "Confirmed" at bounding box center [1113, 672] width 46 height 15
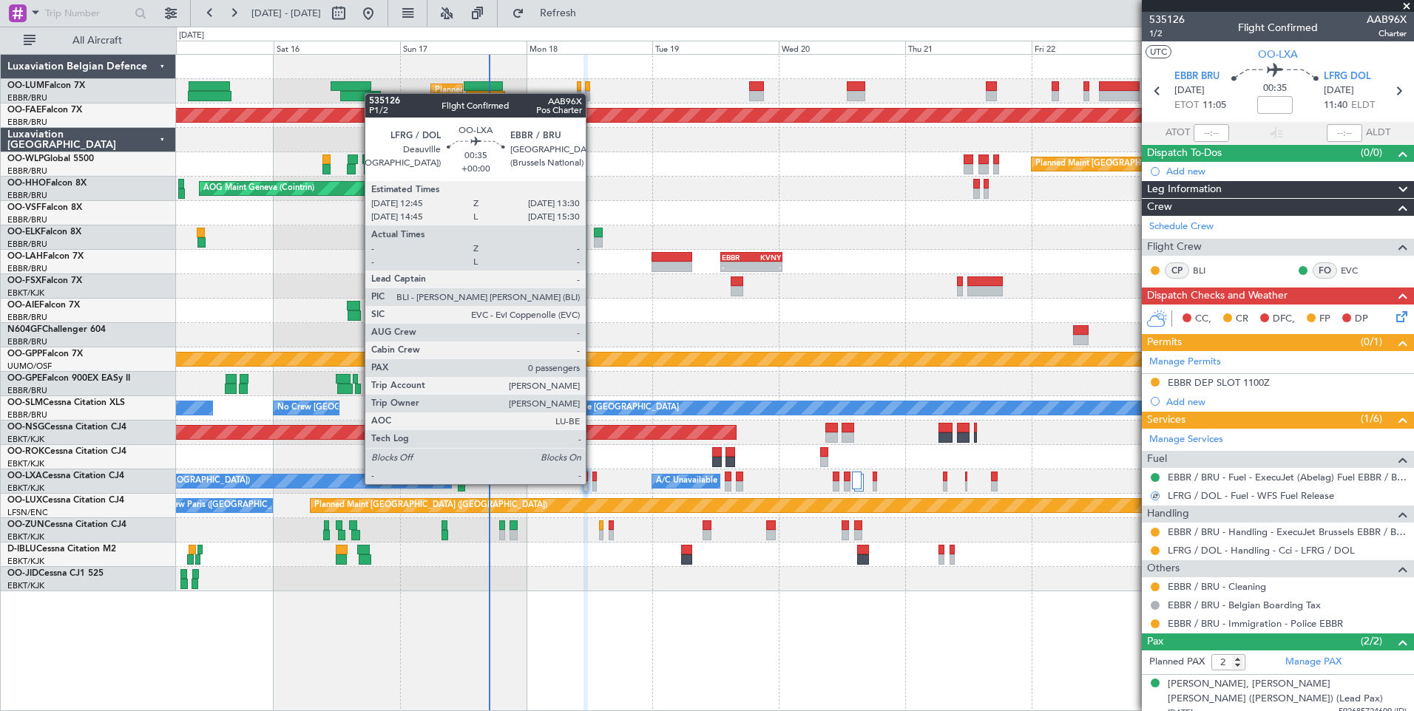
click at [592, 484] on div at bounding box center [594, 486] width 4 height 10
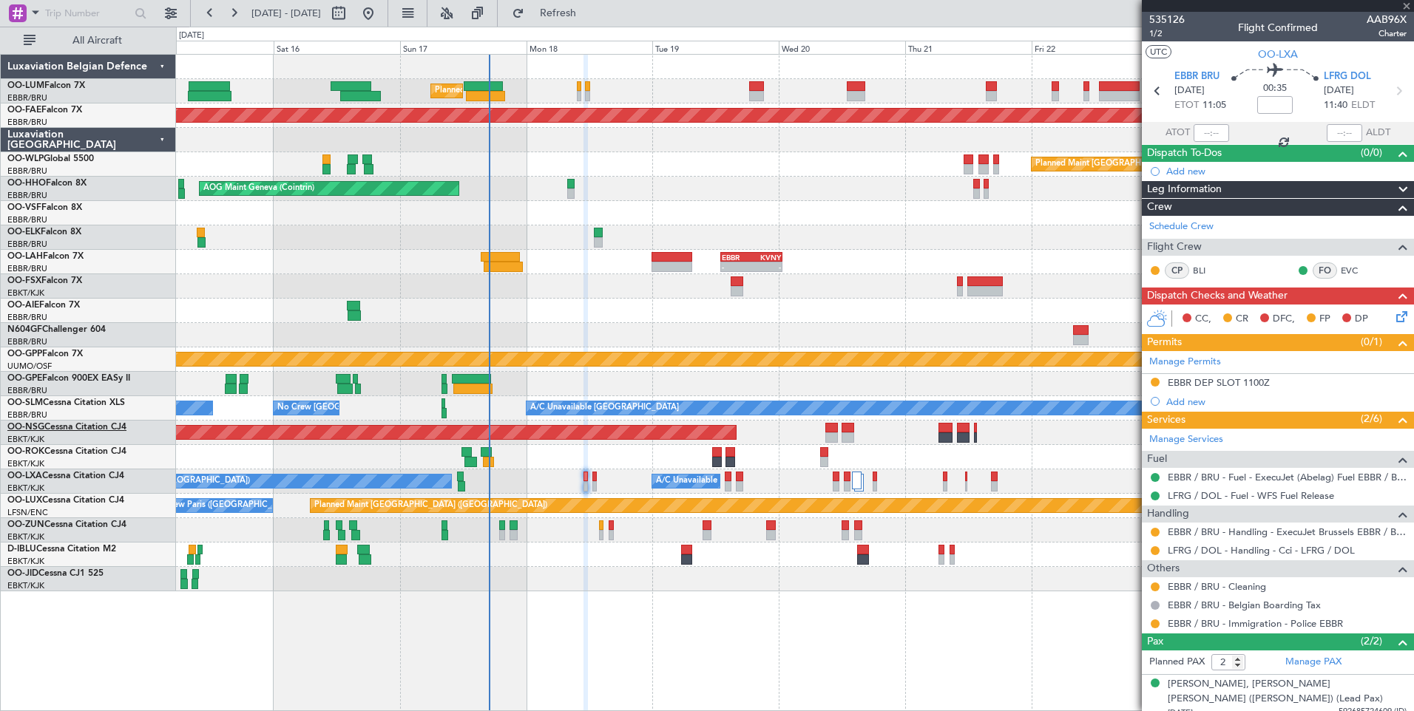
type input "0"
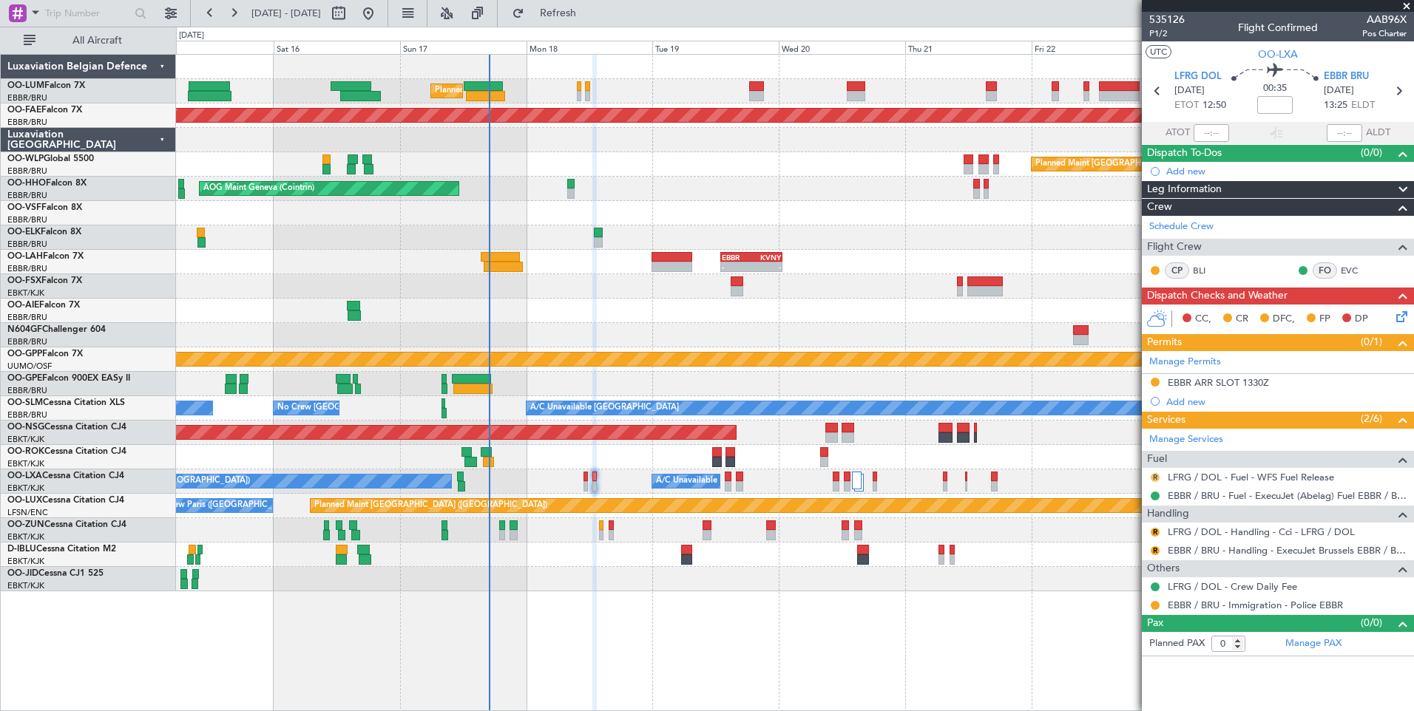
click at [1153, 474] on button "R" at bounding box center [1155, 477] width 9 height 9
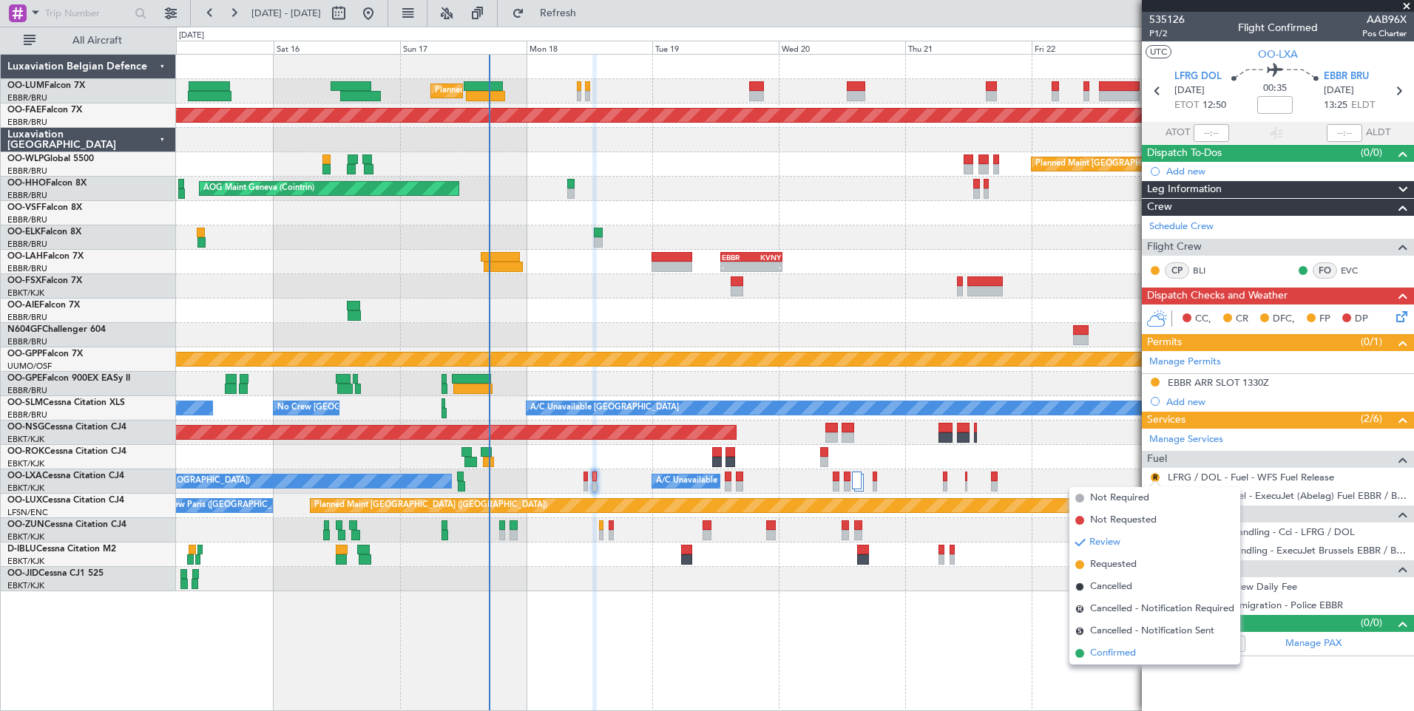
click at [1108, 659] on span "Confirmed" at bounding box center [1113, 653] width 46 height 15
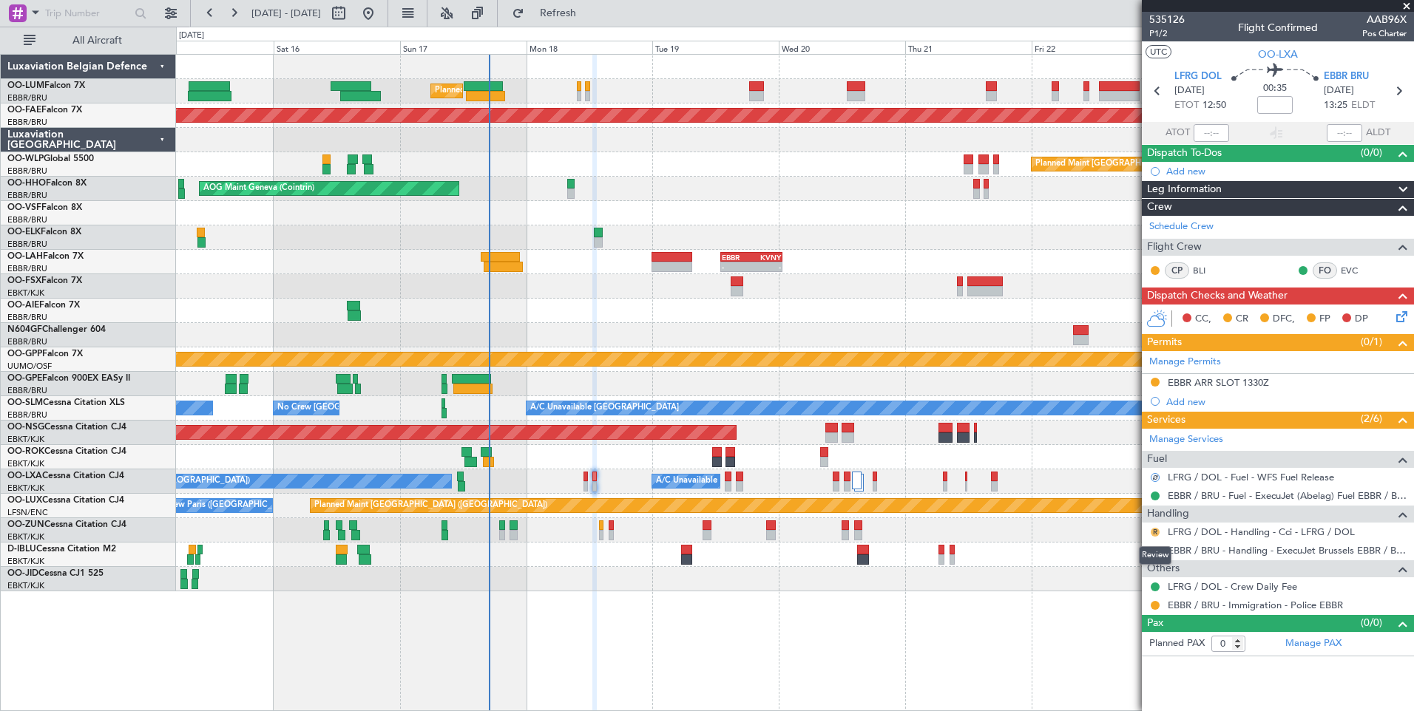
click at [1156, 530] on button "R" at bounding box center [1155, 532] width 9 height 9
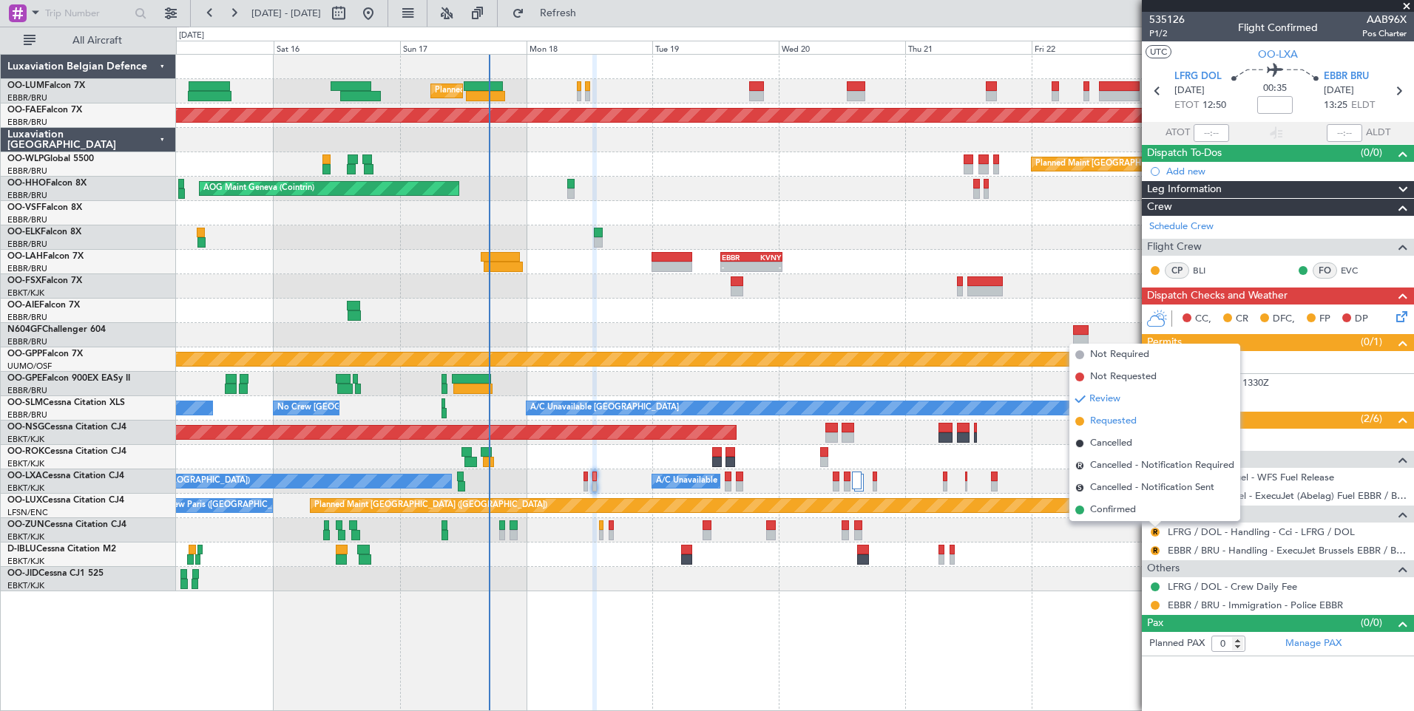
click at [1114, 418] on span "Requested" at bounding box center [1113, 421] width 47 height 15
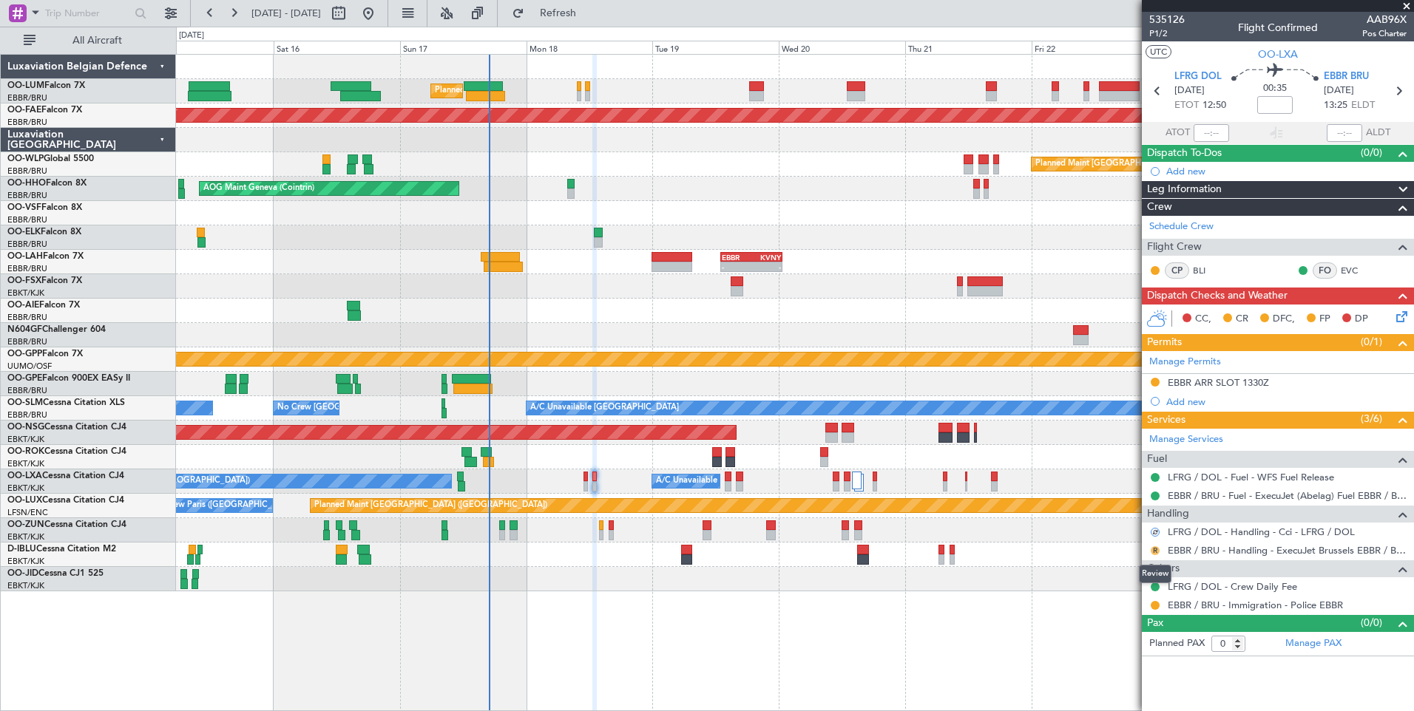
click at [1157, 546] on button "R" at bounding box center [1155, 550] width 9 height 9
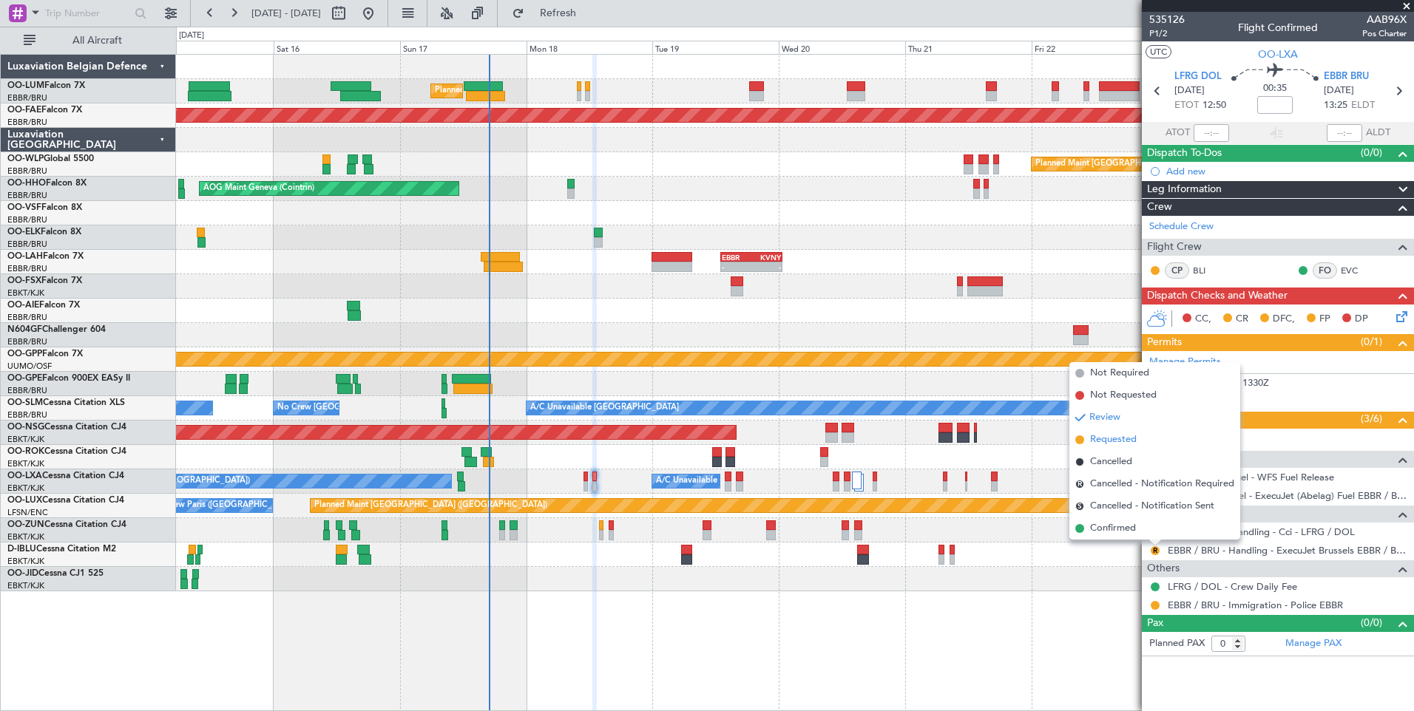
click at [1121, 433] on span "Requested" at bounding box center [1113, 440] width 47 height 15
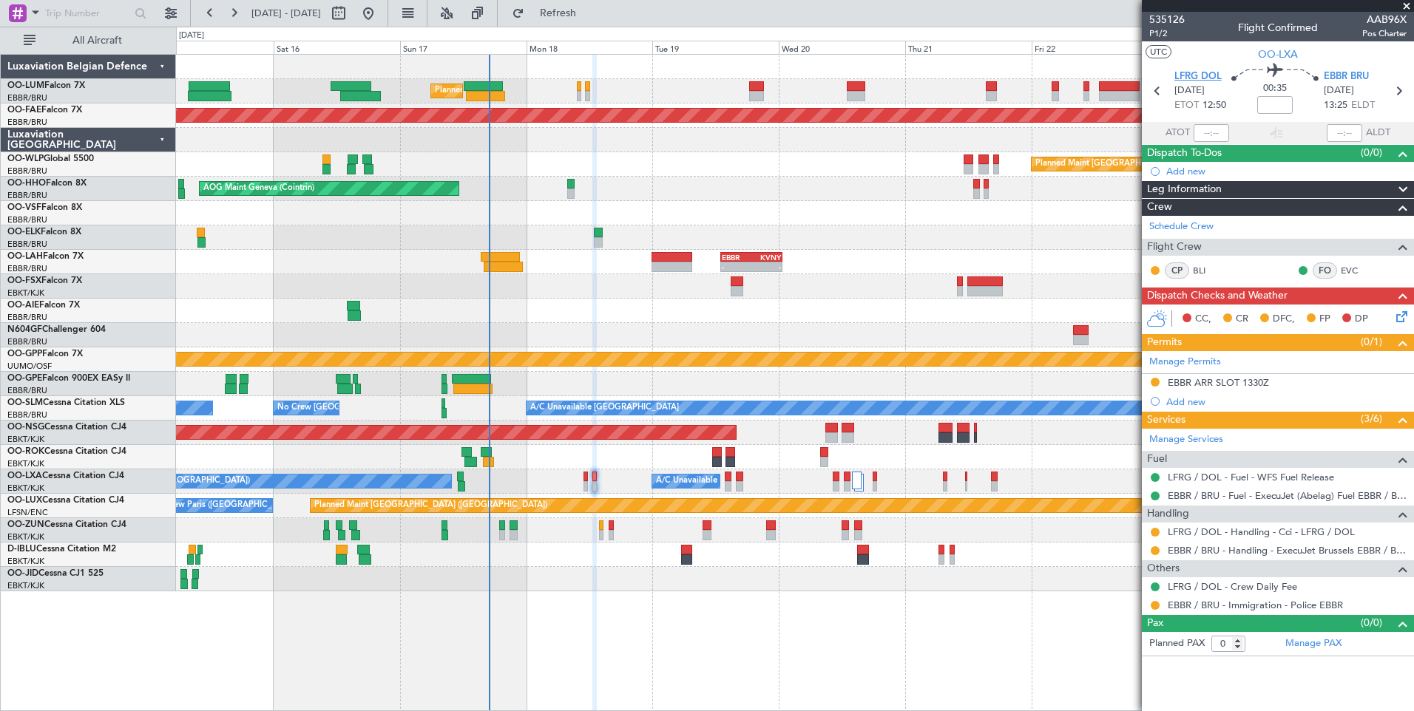
click at [1212, 79] on span "LFRG DOL" at bounding box center [1197, 77] width 47 height 15
click at [1194, 402] on mat-tooltip-component "EBBR ARR SLOT 1330Z" at bounding box center [1218, 407] width 113 height 39
click at [1197, 411] on div "Services (3/6) Manage Services Fuel LFRG / DOL - Fuel - WFS Fuel Release EBBR /…" at bounding box center [1278, 513] width 272 height 204
click at [1192, 402] on div "Add new" at bounding box center [1279, 402] width 227 height 13
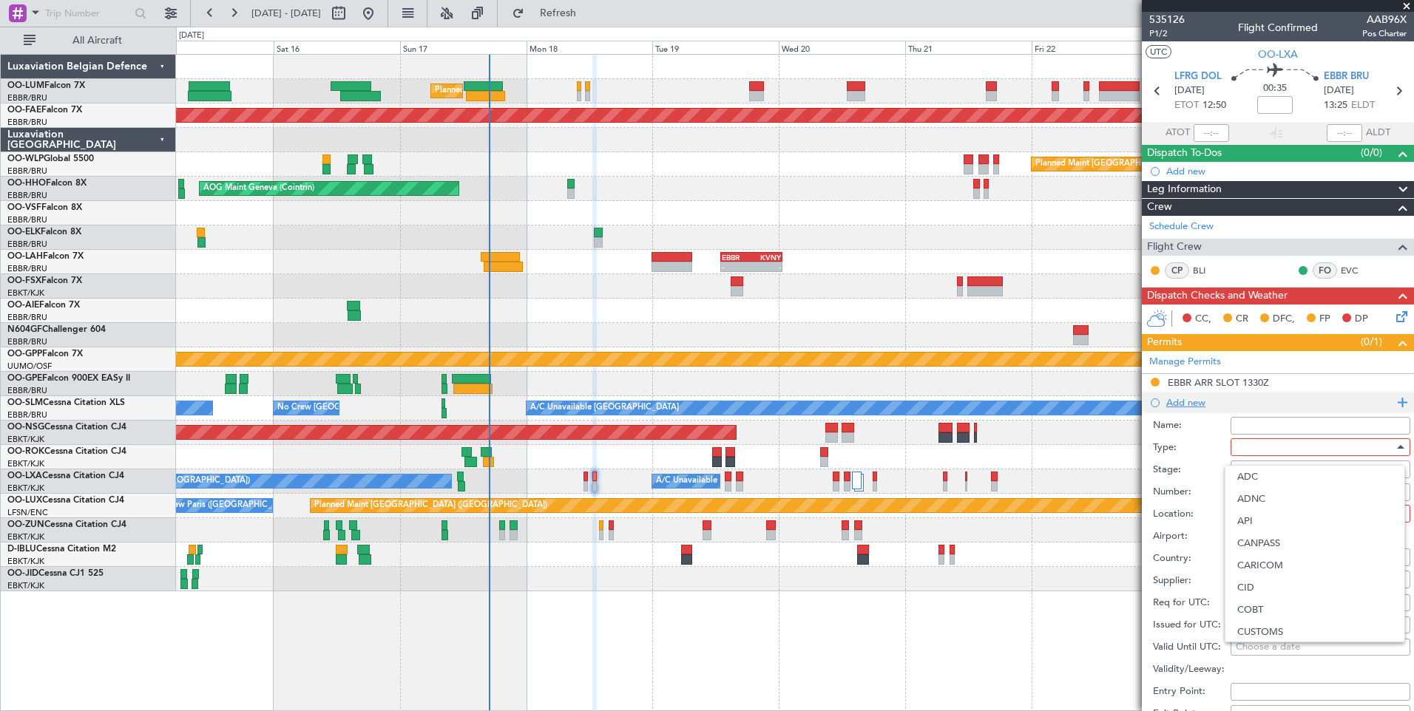
scroll to position [445, 0]
click at [1266, 526] on span "PPR" at bounding box center [1314, 520] width 155 height 22
click at [1256, 470] on div at bounding box center [1315, 469] width 158 height 22
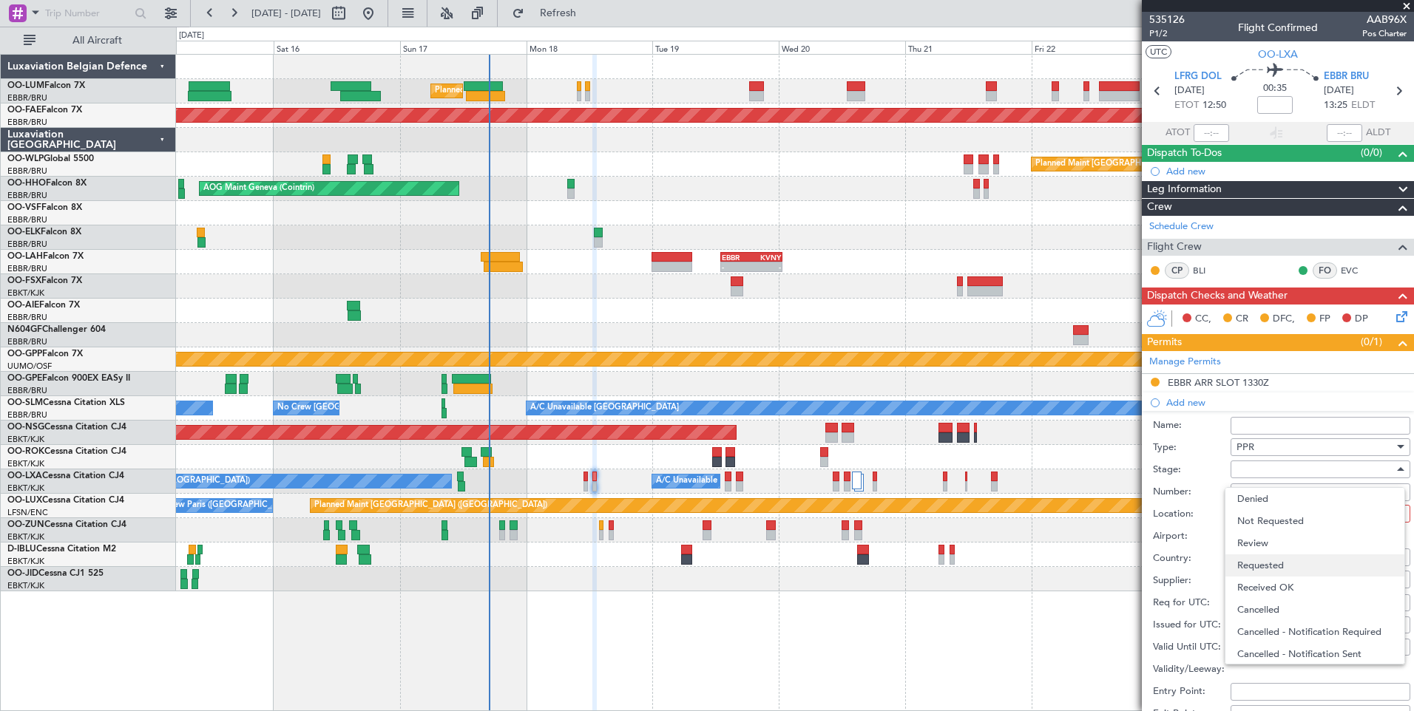
click at [1267, 558] on span "Requested" at bounding box center [1314, 566] width 155 height 22
click at [1266, 510] on div at bounding box center [1315, 514] width 158 height 22
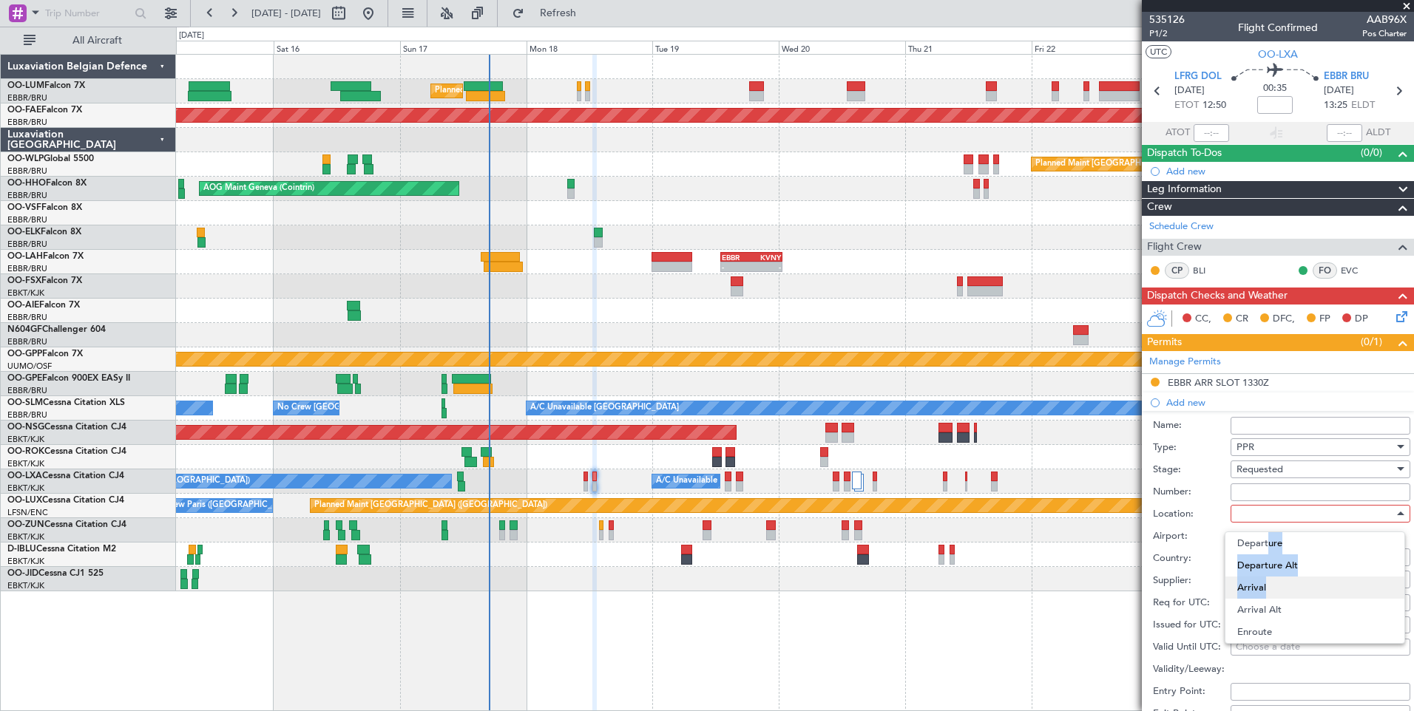
drag, startPoint x: 1265, startPoint y: 549, endPoint x: 1261, endPoint y: 584, distance: 35.7
click at [1261, 584] on div "Departure Departure Alt Arrival Arrival Alt Enroute" at bounding box center [1315, 588] width 180 height 112
click at [1256, 586] on span "Arrival" at bounding box center [1314, 588] width 155 height 22
click at [1265, 509] on div "Arrival" at bounding box center [1315, 514] width 158 height 22
click at [1265, 529] on div at bounding box center [707, 355] width 1414 height 711
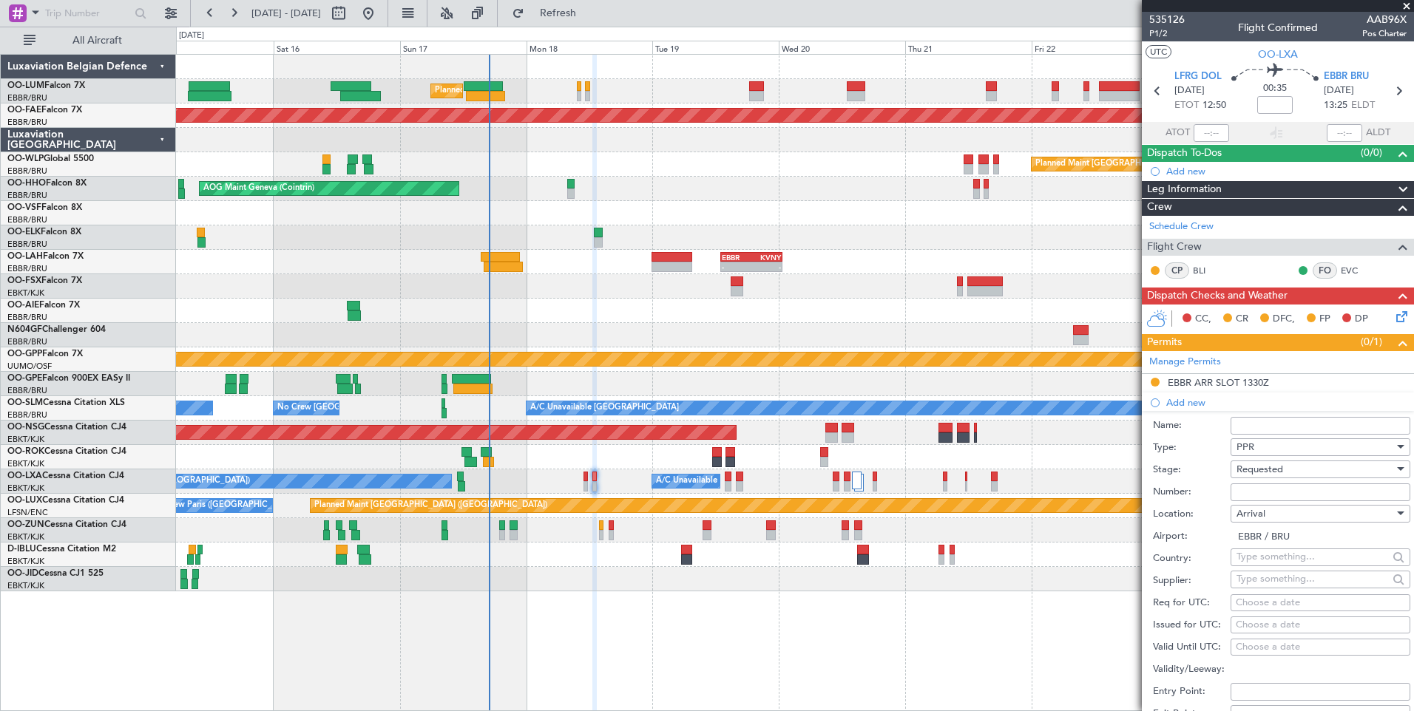
click at [1263, 538] on input "EBBR / BRU" at bounding box center [1321, 537] width 180 height 18
click at [1256, 508] on span "Arrival" at bounding box center [1250, 513] width 29 height 13
click at [1262, 538] on span "Departure" at bounding box center [1314, 543] width 155 height 22
type input "LFRG / DOL"
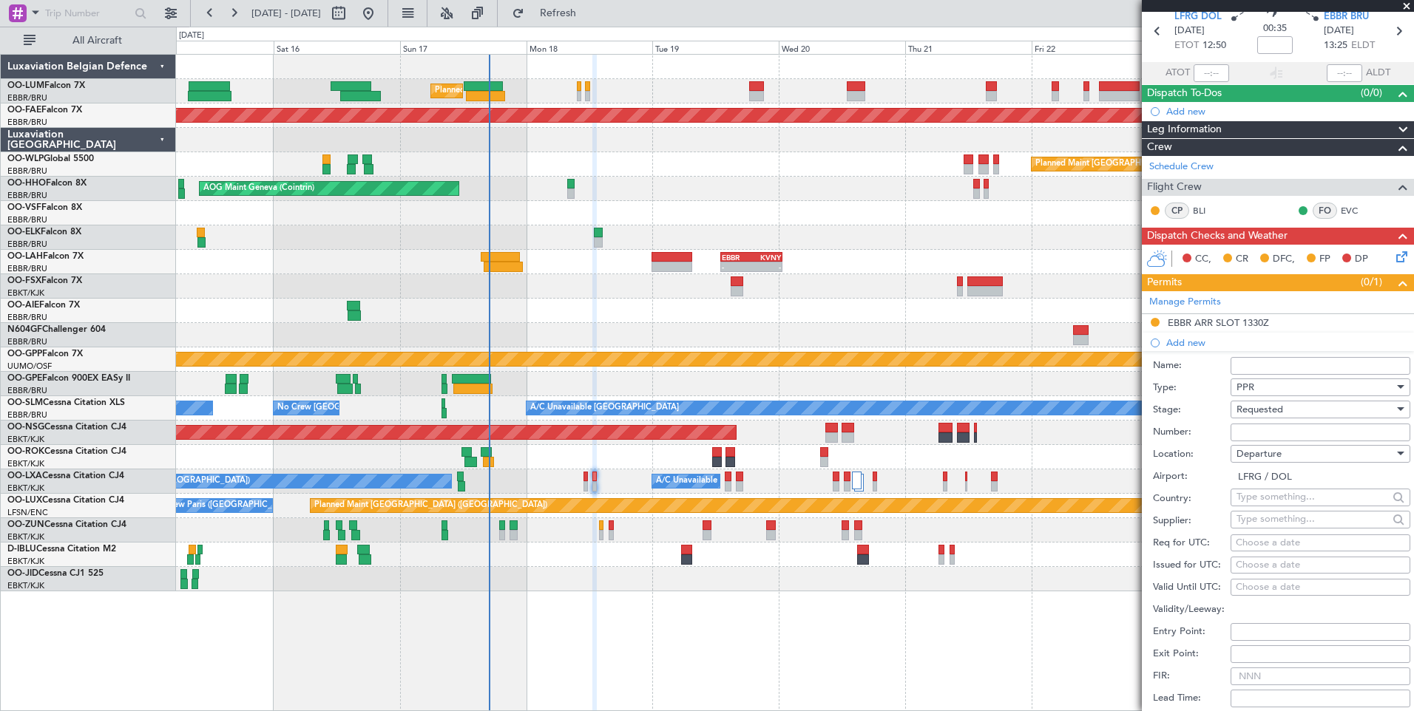
scroll to position [148, 0]
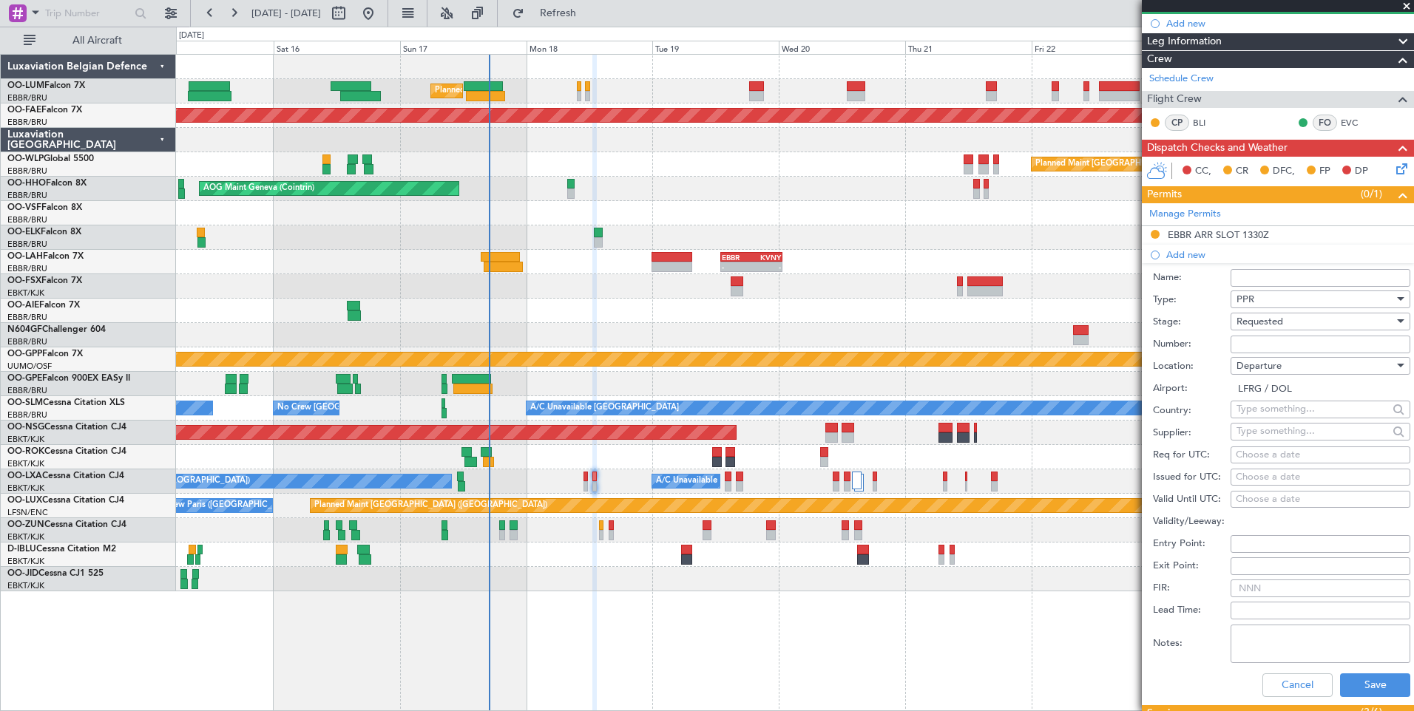
click at [1251, 453] on div "Choose a date" at bounding box center [1320, 455] width 169 height 15
select select "8"
select select "2025"
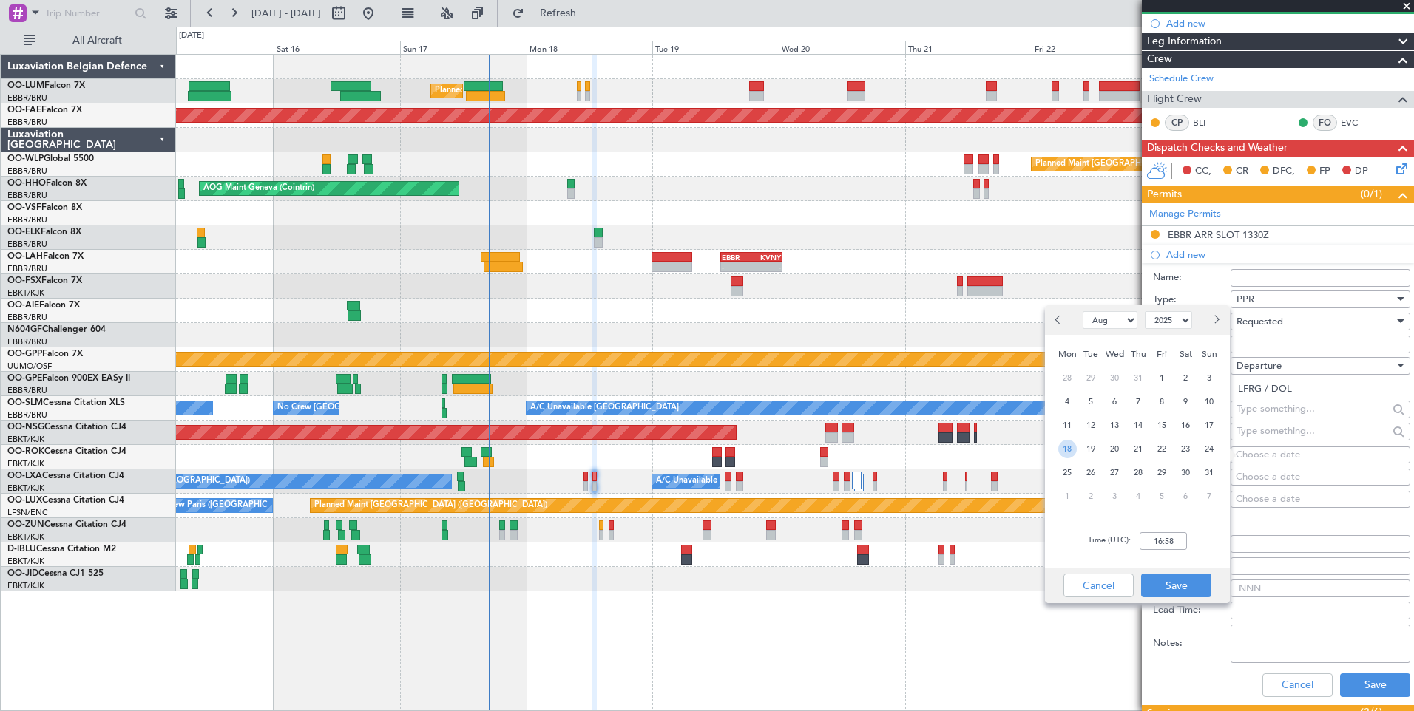
click at [1076, 448] on span "18" at bounding box center [1067, 449] width 18 height 18
click at [1166, 555] on div "Time (UTC): 00:00" at bounding box center [1137, 541] width 185 height 53
click at [1165, 546] on input "00:00" at bounding box center [1163, 541] width 47 height 18
type input "12:45"
click at [1176, 580] on button "Save" at bounding box center [1176, 586] width 70 height 24
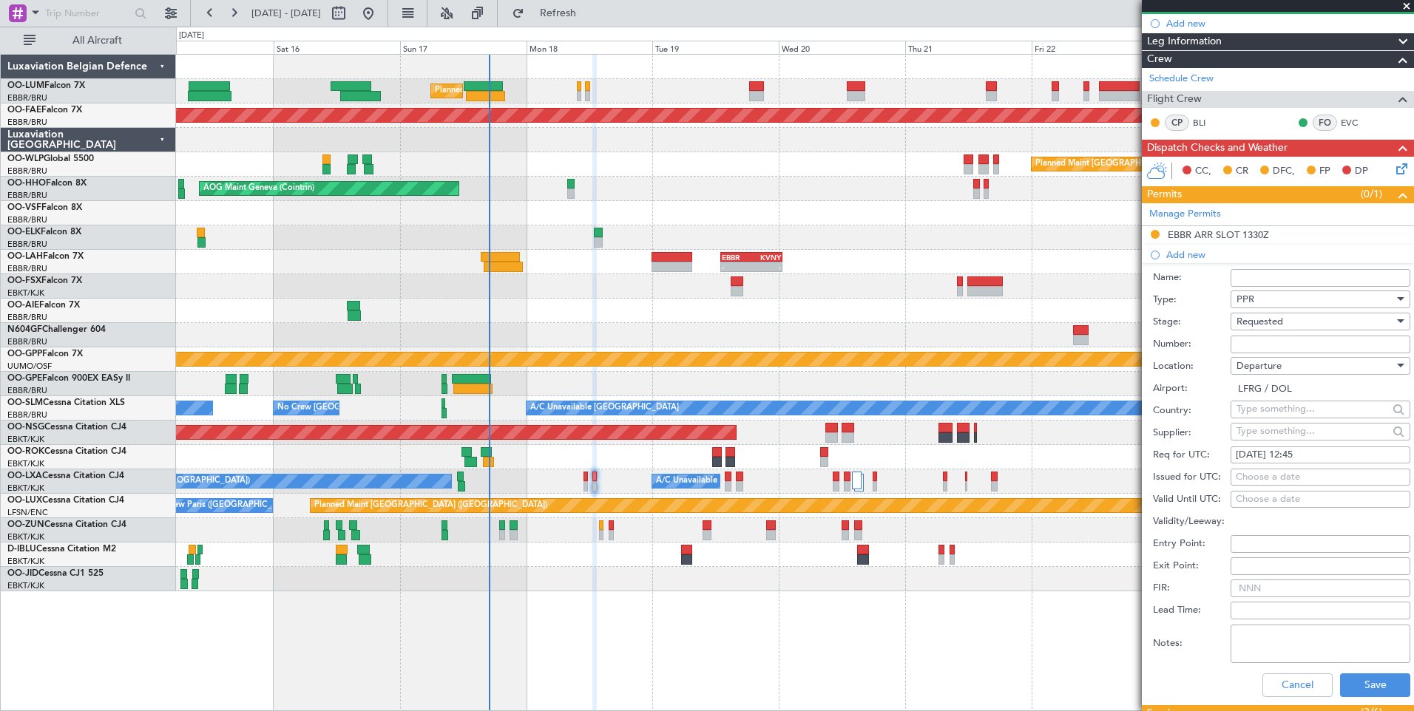
scroll to position [296, 0]
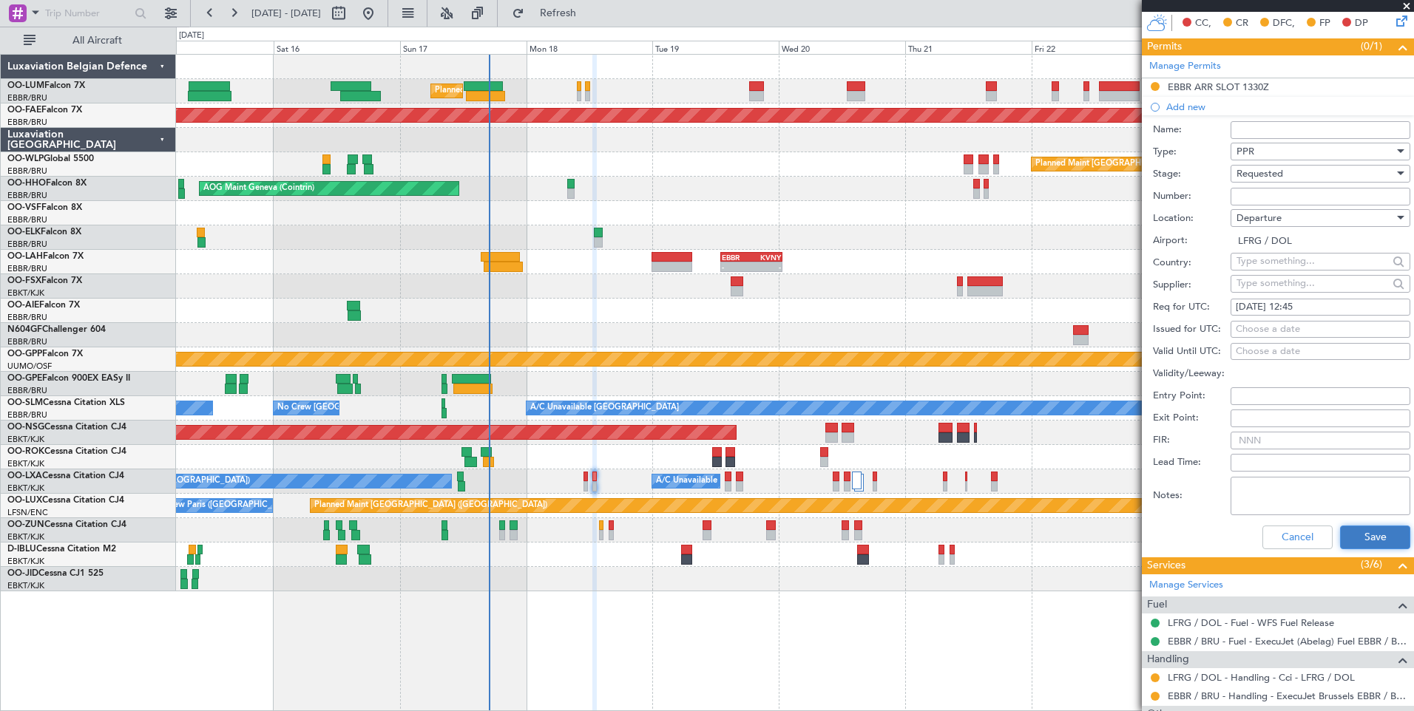
click at [1356, 540] on button "Save" at bounding box center [1375, 538] width 70 height 24
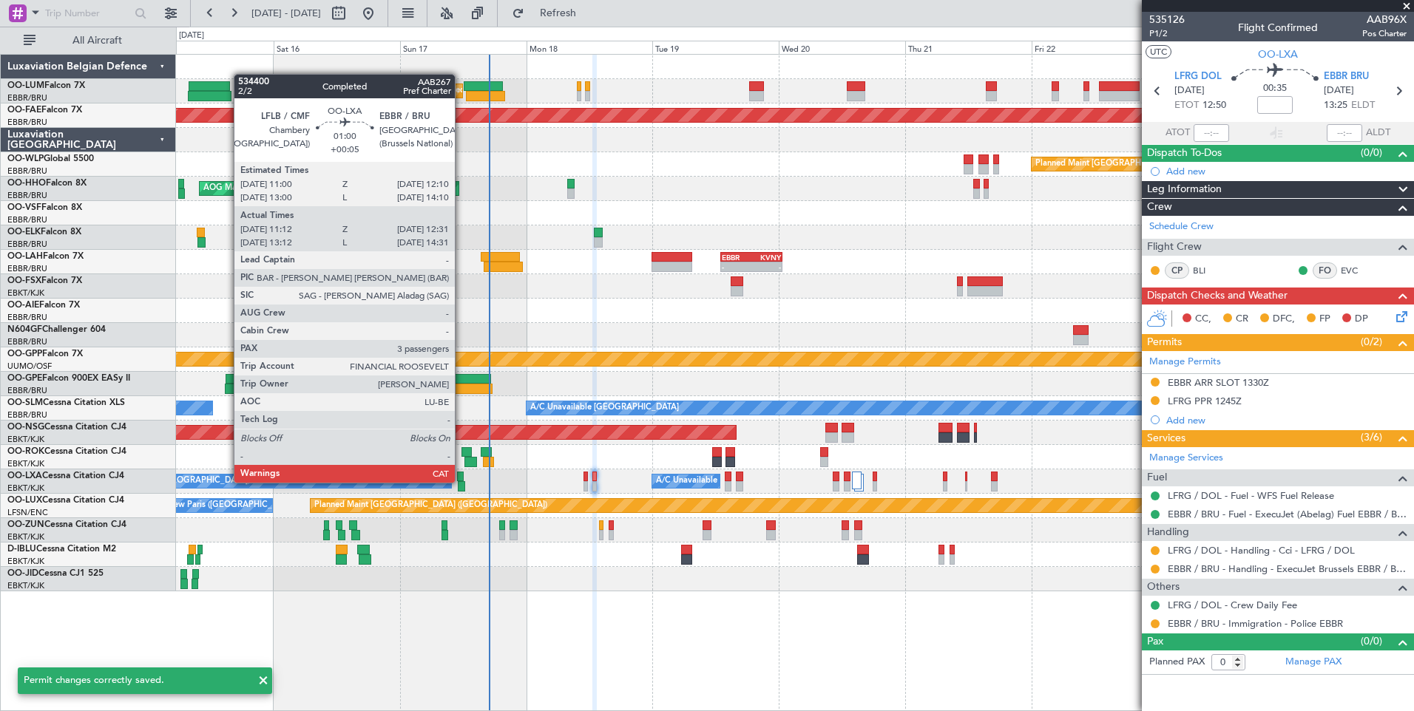
scroll to position [0, 0]
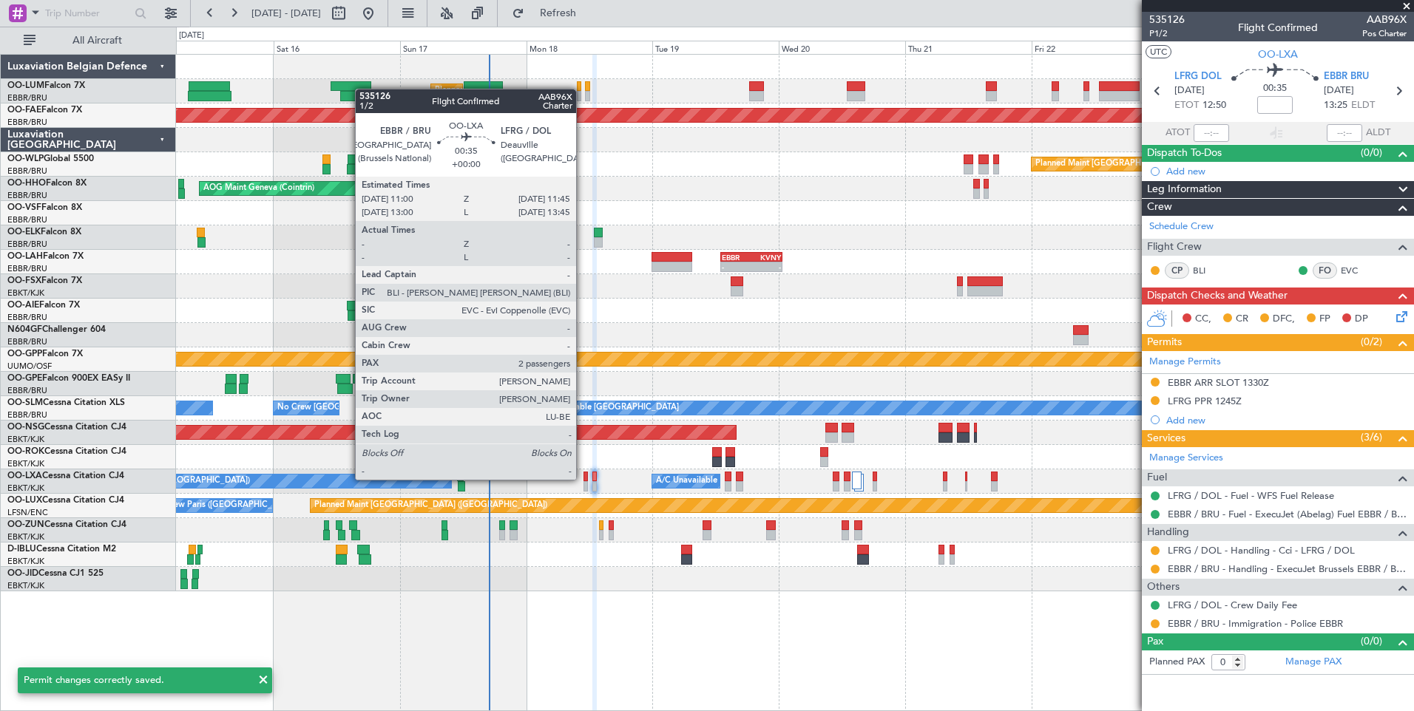
click at [583, 480] on div at bounding box center [585, 477] width 4 height 10
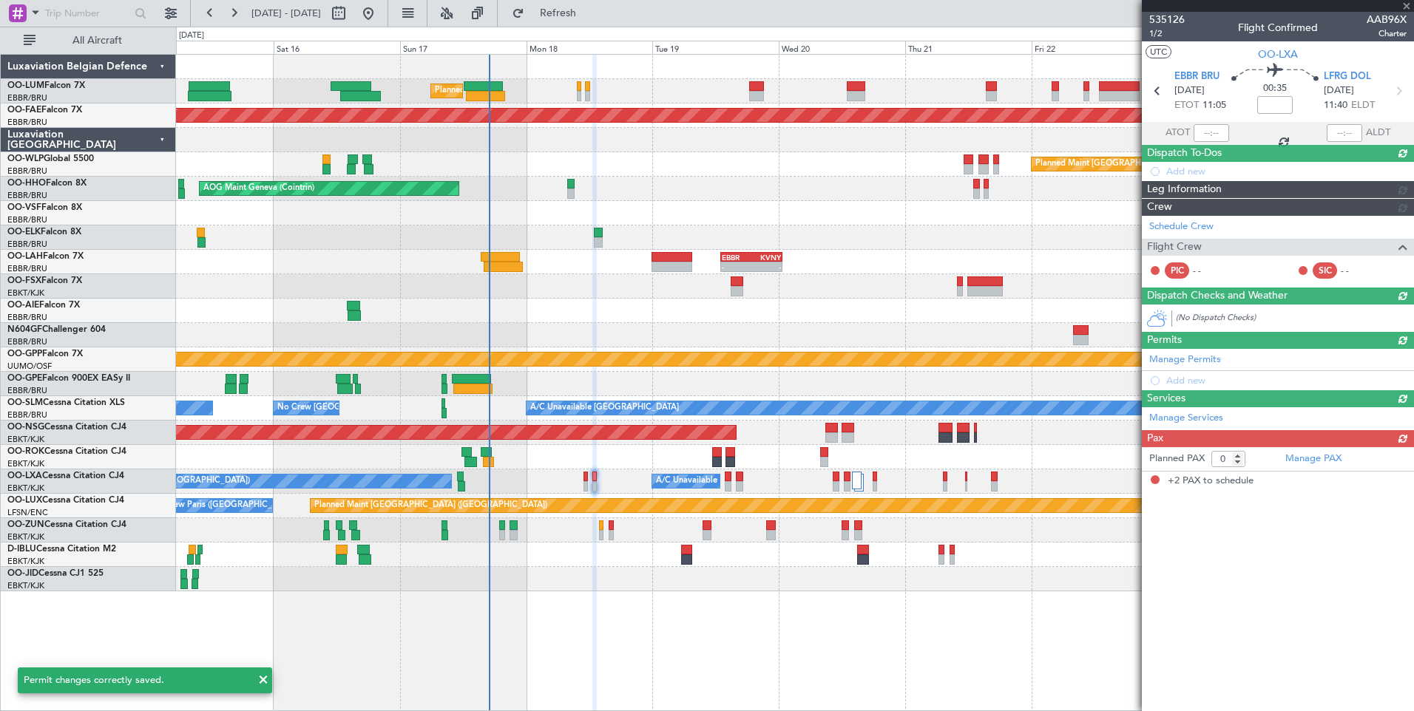
type input "2"
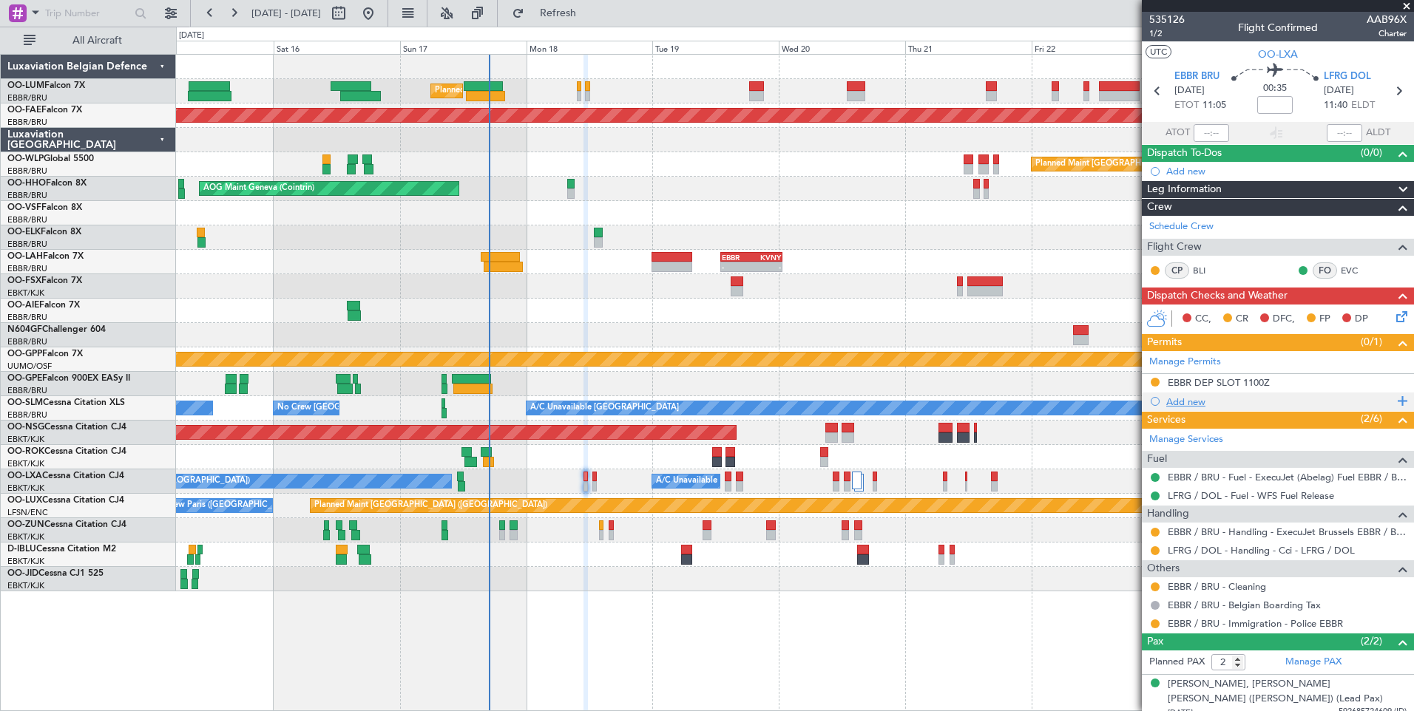
click at [1181, 399] on div "Add new" at bounding box center [1279, 402] width 227 height 13
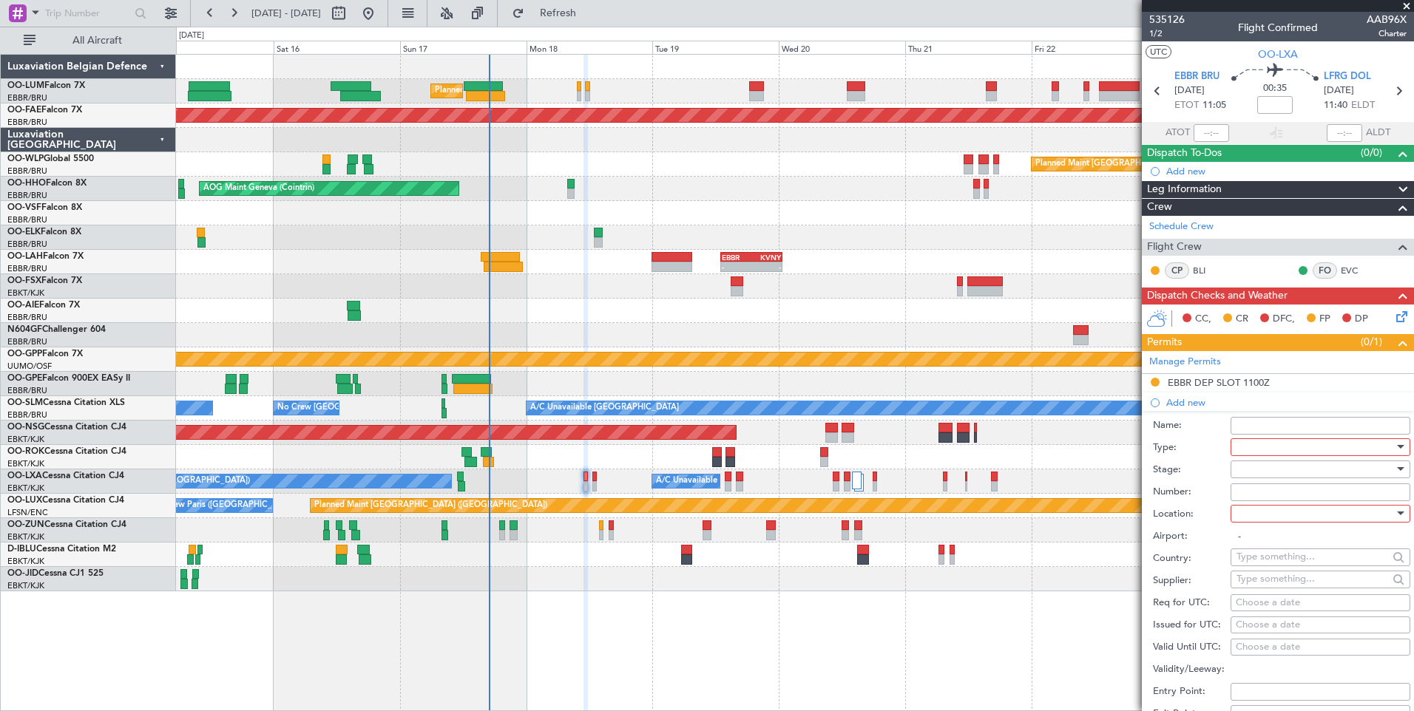
click at [1264, 450] on div at bounding box center [1315, 447] width 158 height 22
click at [1270, 515] on span "PPR" at bounding box center [1314, 520] width 155 height 22
click at [1403, 9] on span at bounding box center [1406, 6] width 15 height 13
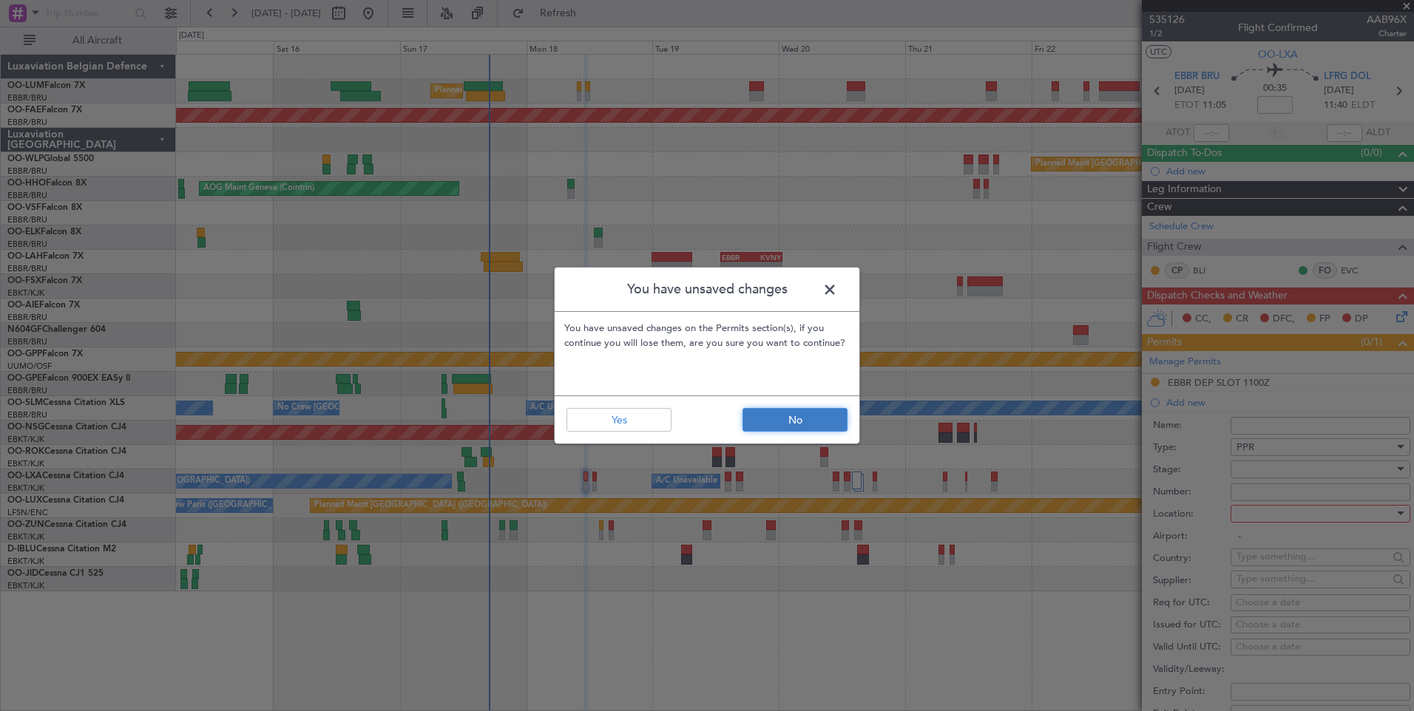
click at [810, 411] on button "No" at bounding box center [794, 420] width 105 height 24
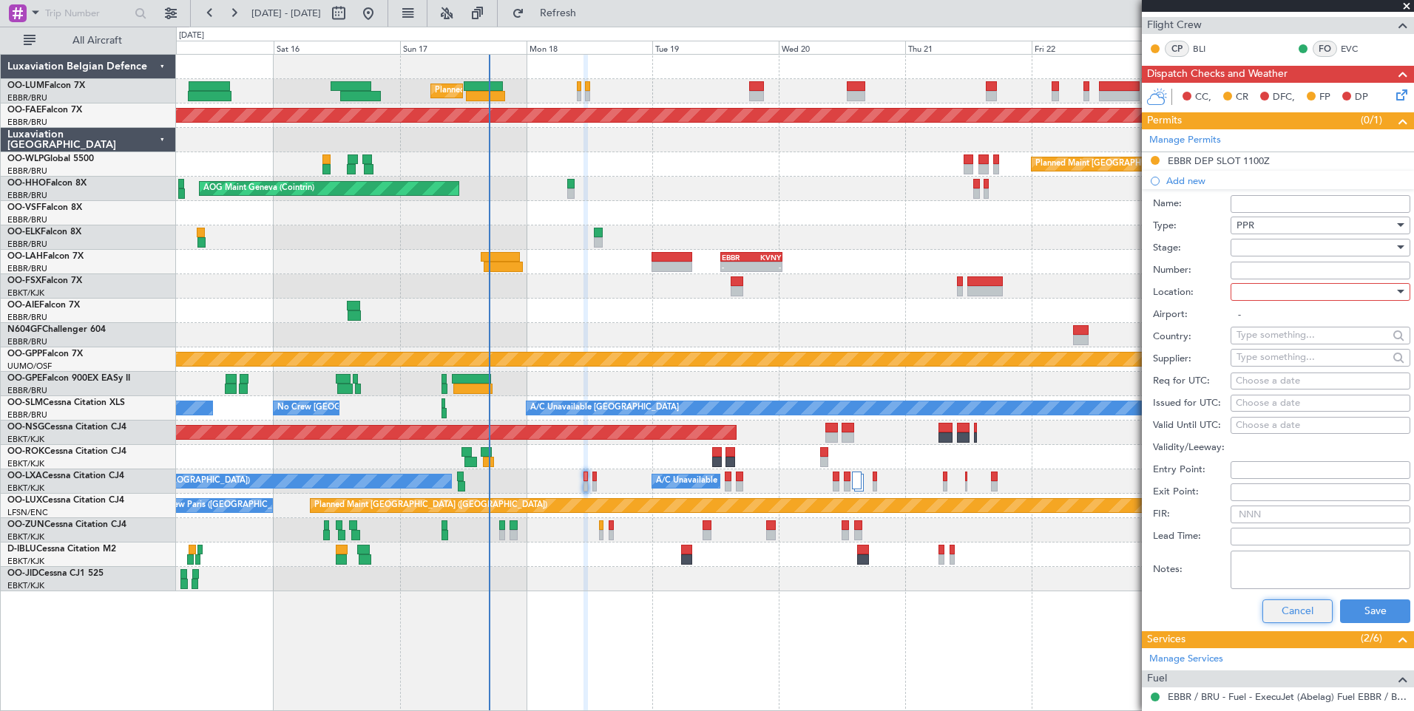
click at [1310, 613] on button "Cancel" at bounding box center [1297, 612] width 70 height 24
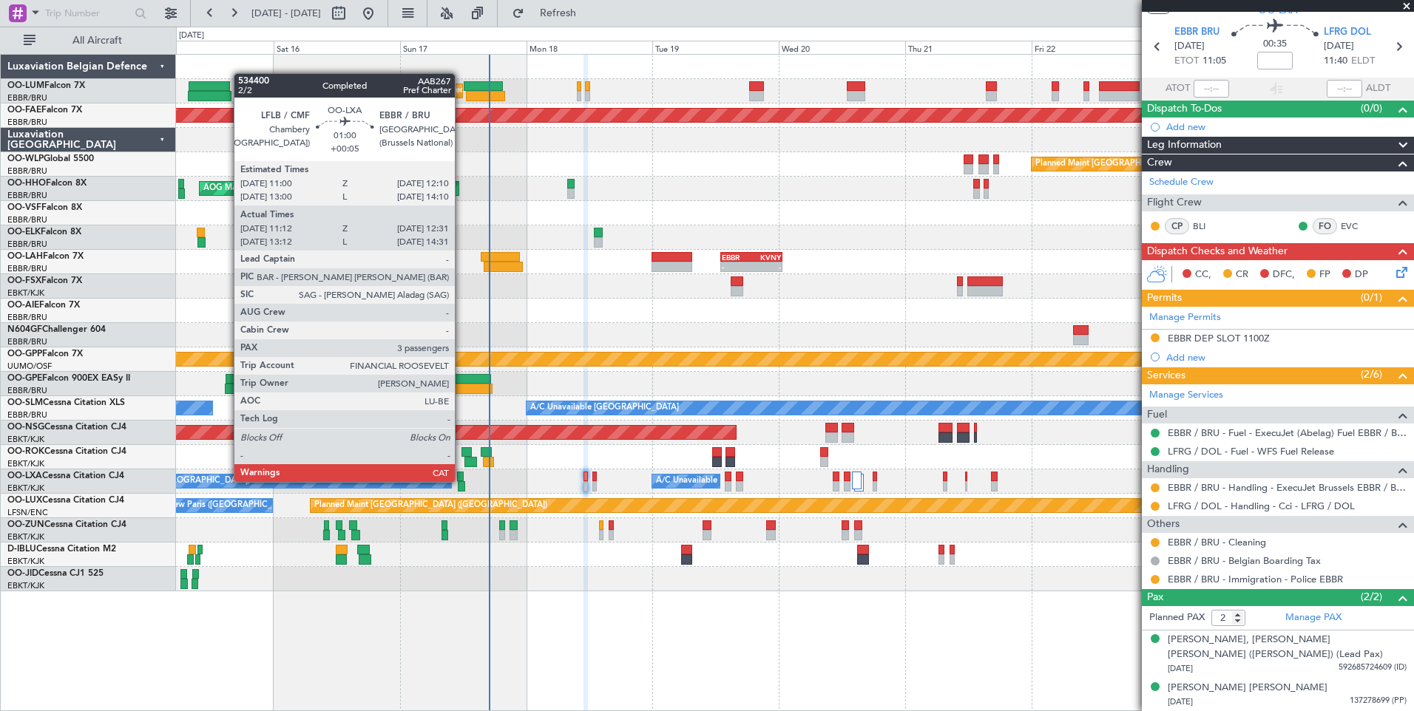
click at [461, 482] on div at bounding box center [461, 486] width 7 height 10
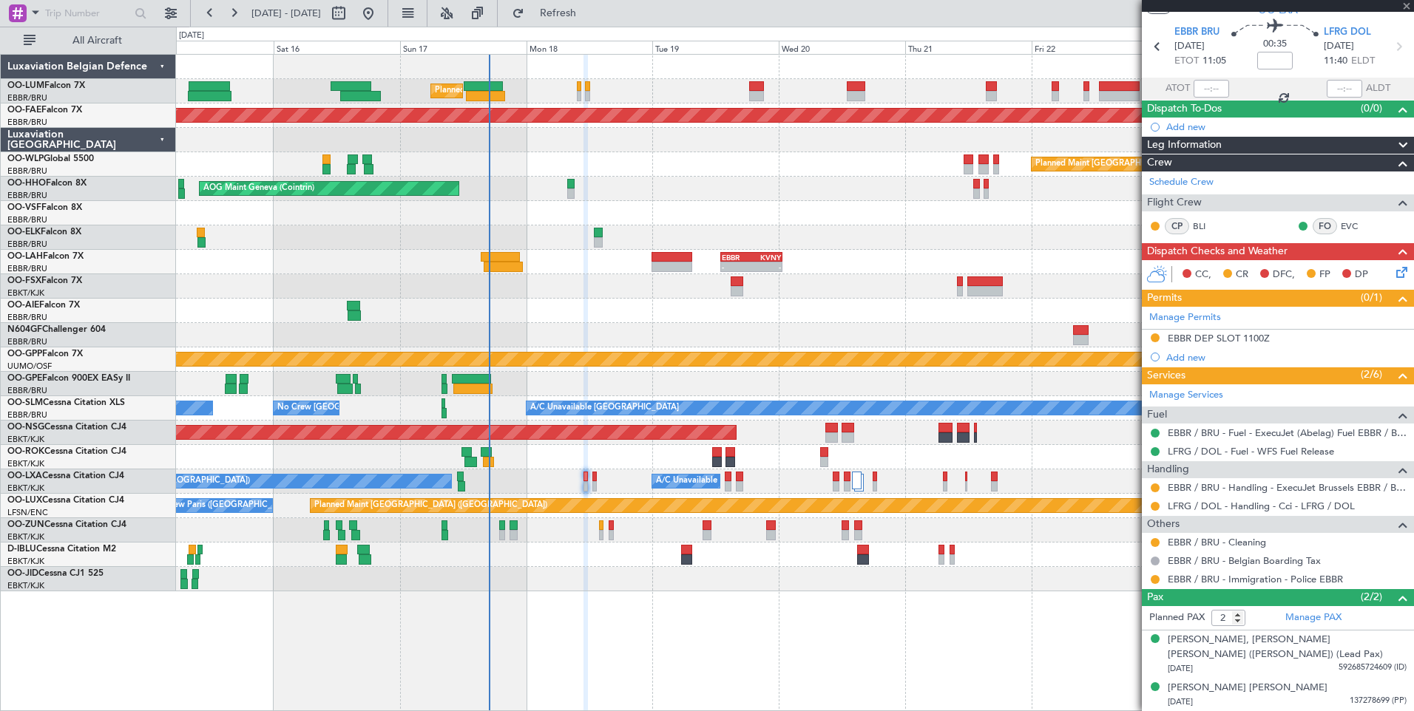
type input "+00:05"
type input "11:17"
type input "12:26"
type input "3"
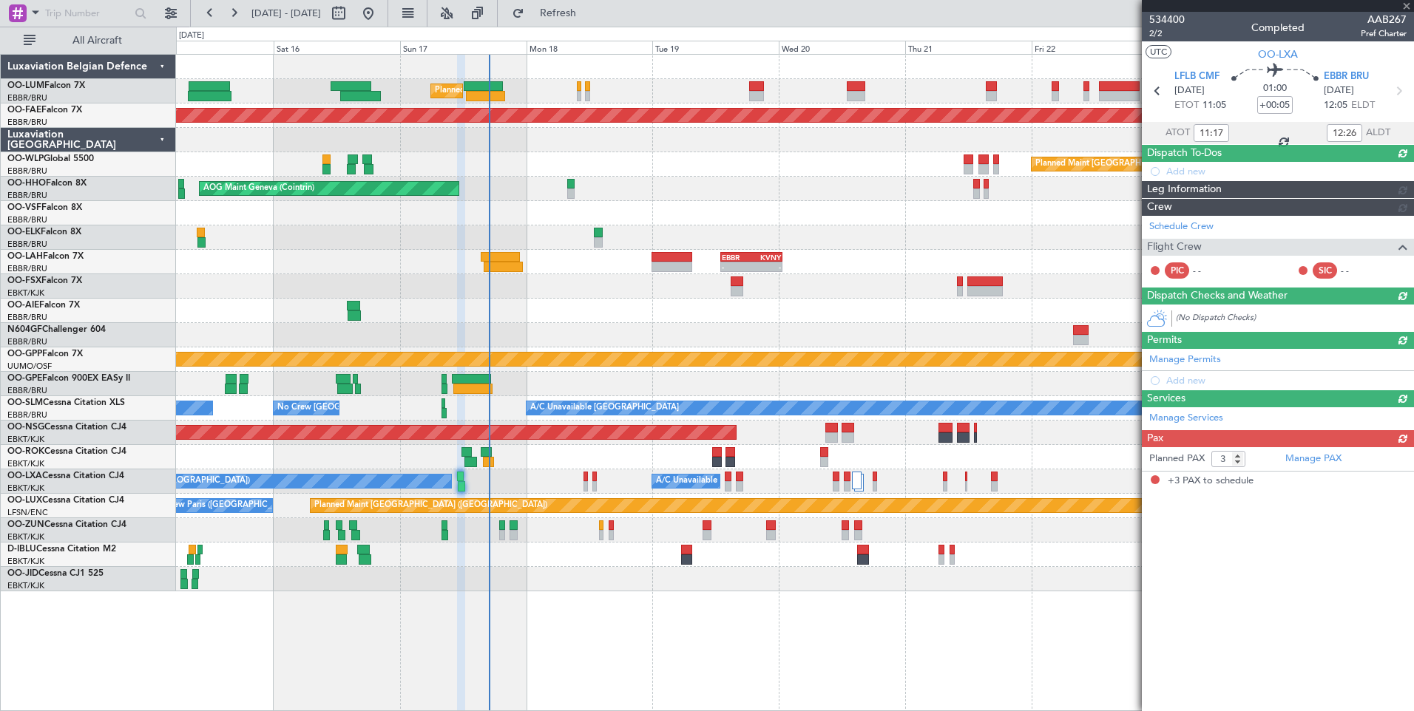
scroll to position [0, 0]
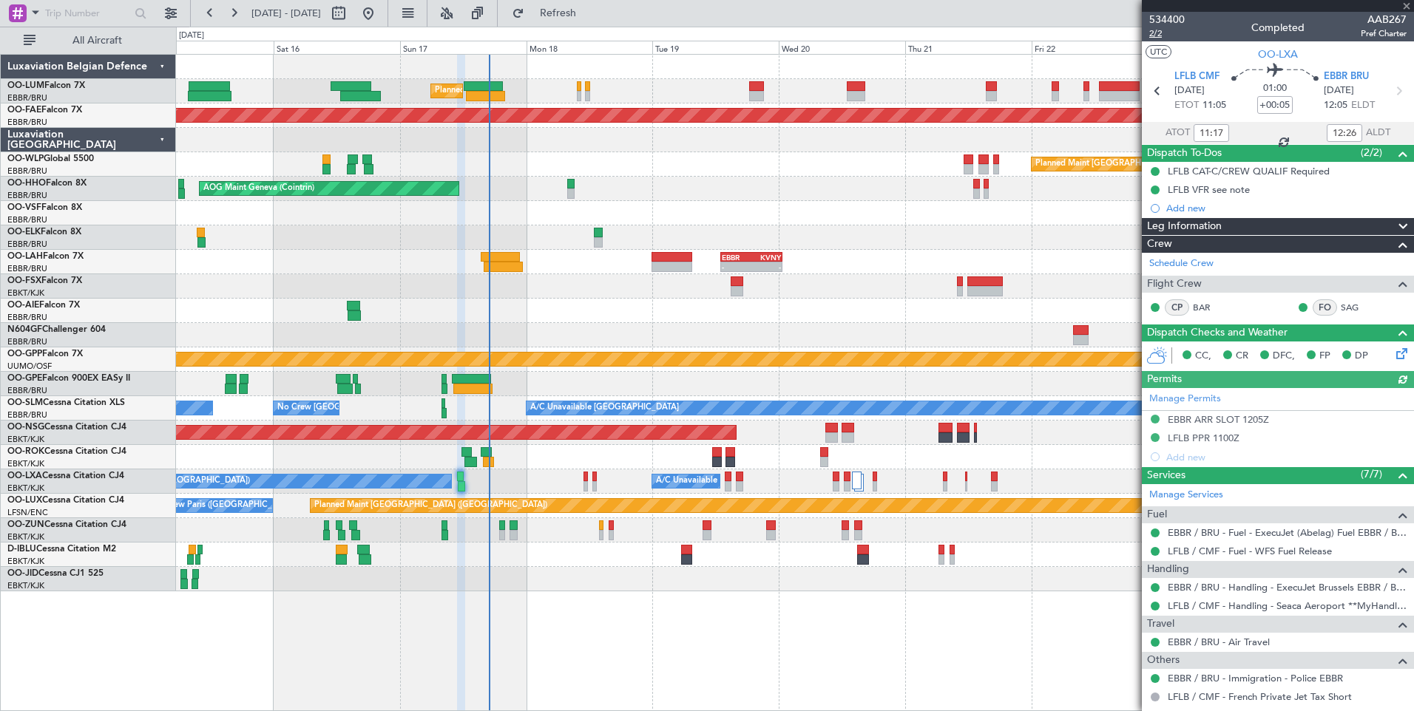
click at [1157, 35] on span "2/2" at bounding box center [1166, 33] width 35 height 13
click at [1180, 262] on link "Schedule Crew" at bounding box center [1181, 264] width 64 height 15
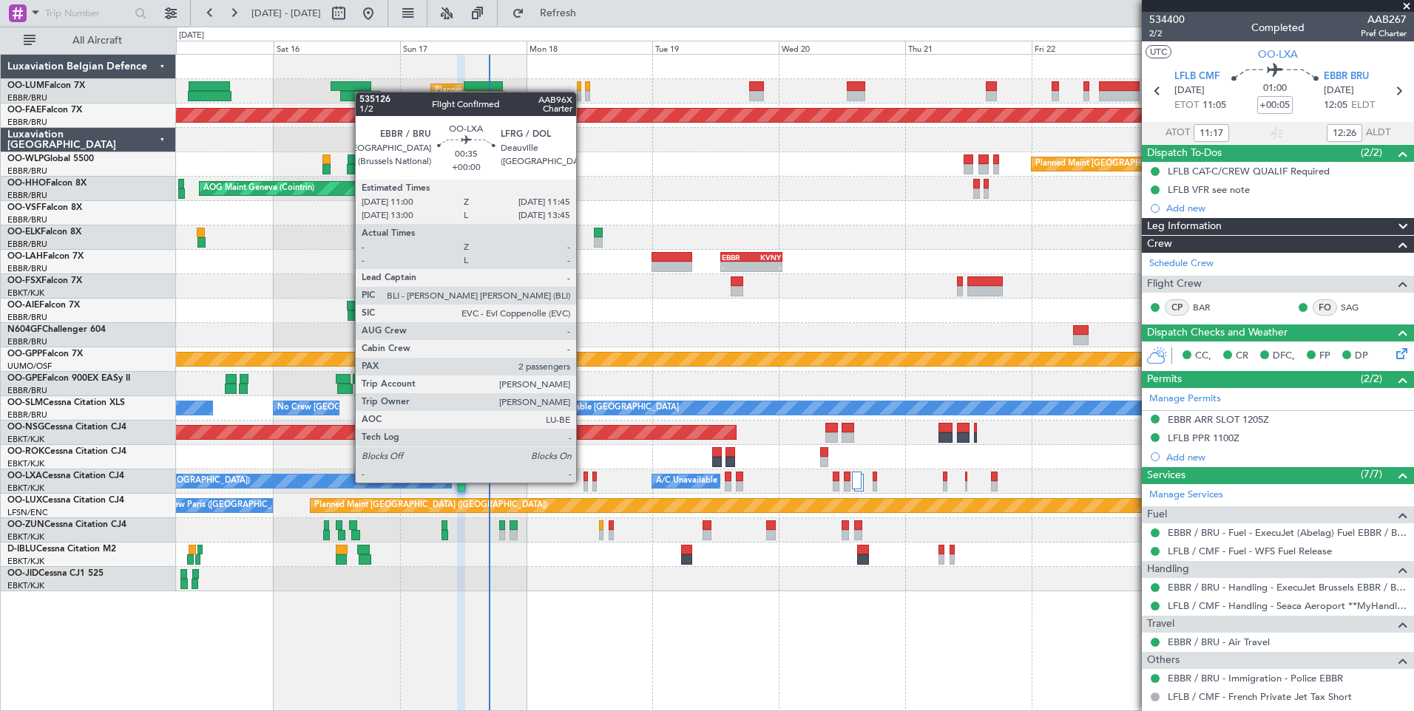
click at [583, 483] on div at bounding box center [585, 486] width 4 height 10
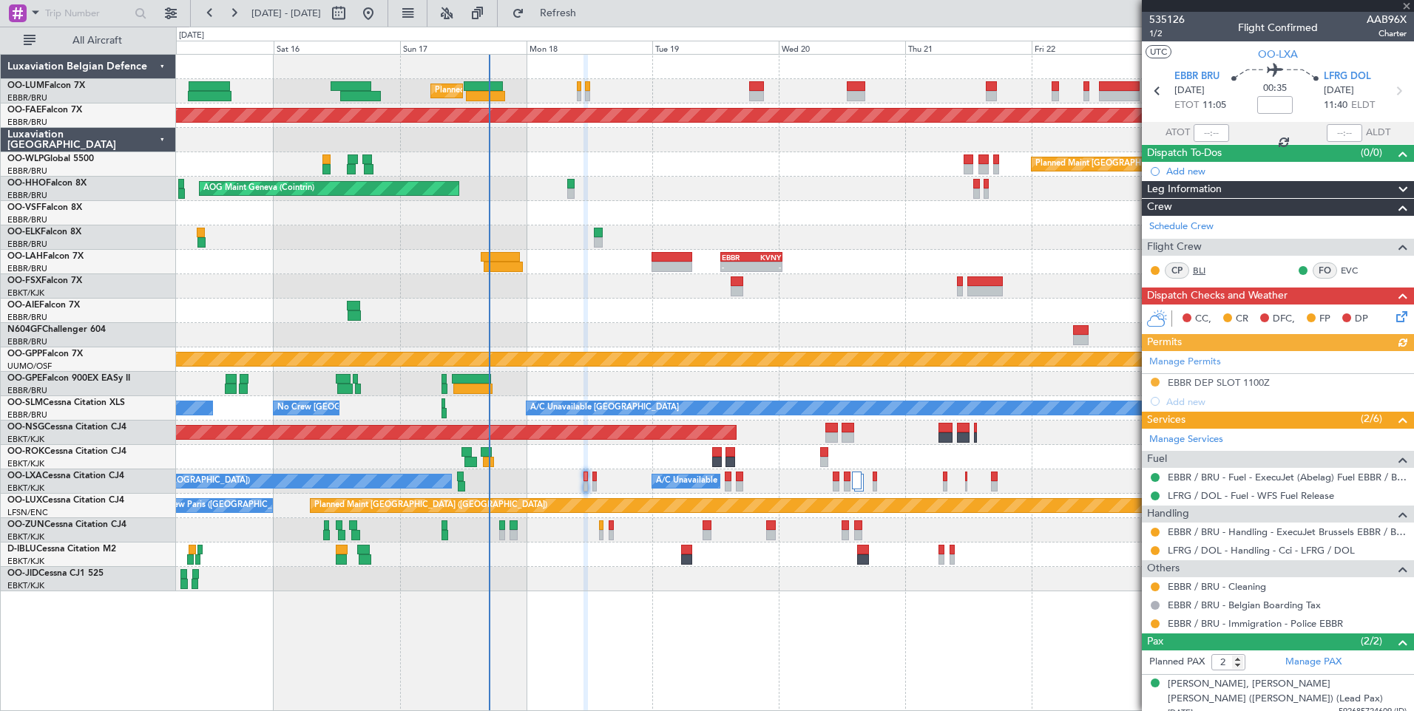
click at [1210, 267] on link "BLI" at bounding box center [1209, 270] width 33 height 13
click at [1344, 269] on link "EVC" at bounding box center [1357, 270] width 33 height 13
click at [594, 481] on div "A/C Unavailable [GEOGRAPHIC_DATA] ([GEOGRAPHIC_DATA] National) No [GEOGRAPHIC_D…" at bounding box center [794, 482] width 1237 height 24
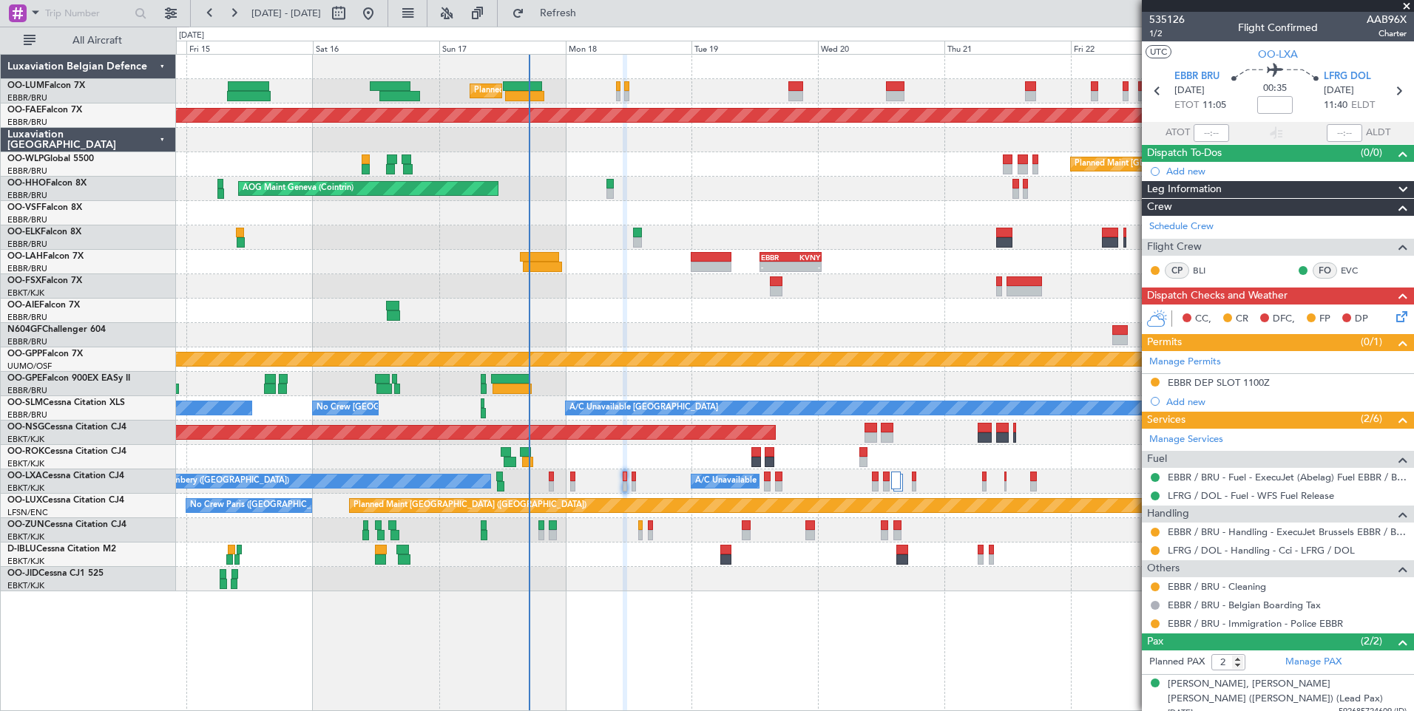
click at [592, 485] on div "A/C Unavailable [GEOGRAPHIC_DATA] ([GEOGRAPHIC_DATA] National) No [GEOGRAPHIC_D…" at bounding box center [794, 482] width 1237 height 24
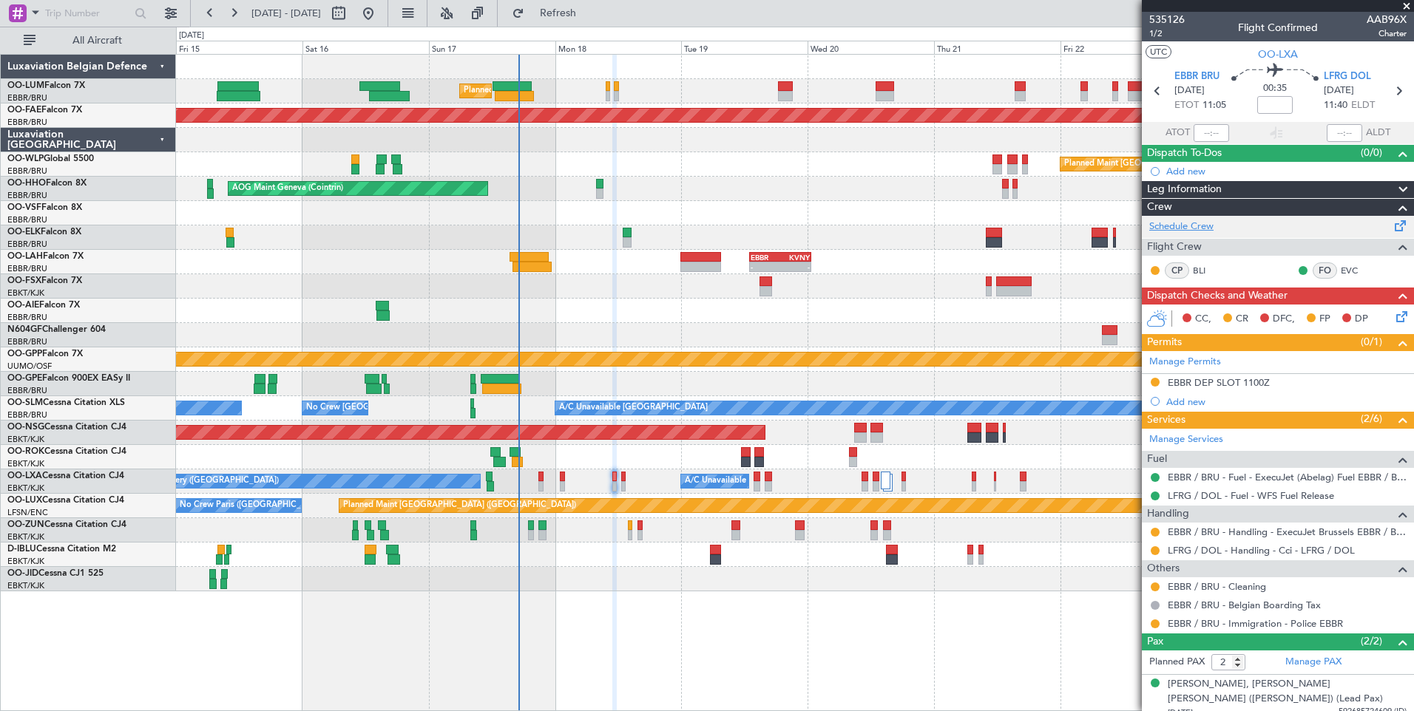
click at [1174, 225] on link "Schedule Crew" at bounding box center [1181, 227] width 64 height 15
click at [546, 479] on div "A/C Unavailable Brussels (Brussels National) No Crew Chambery (Aix-les-bains)" at bounding box center [794, 482] width 1237 height 24
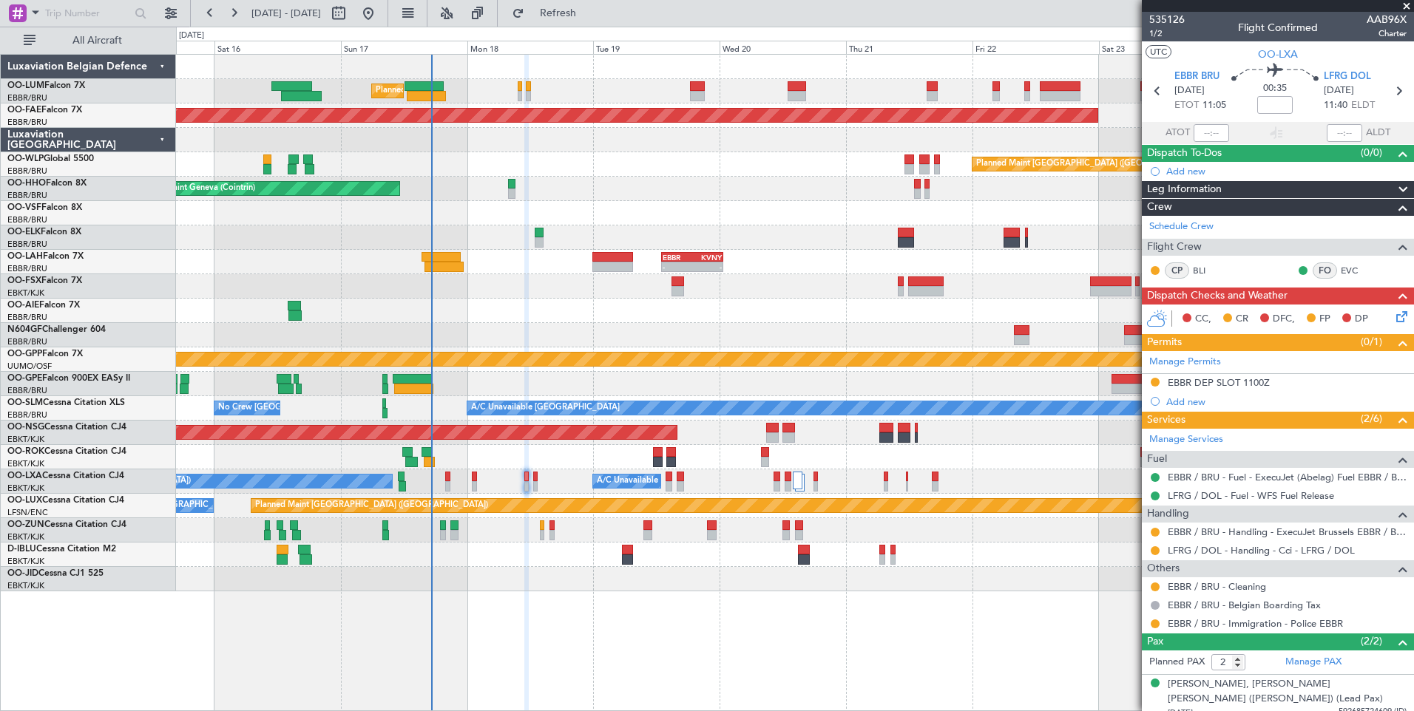
click at [487, 481] on div "A/C Unavailable Brussels (Brussels National) No Crew Chambery (Aix-les-bains) P…" at bounding box center [794, 482] width 1237 height 24
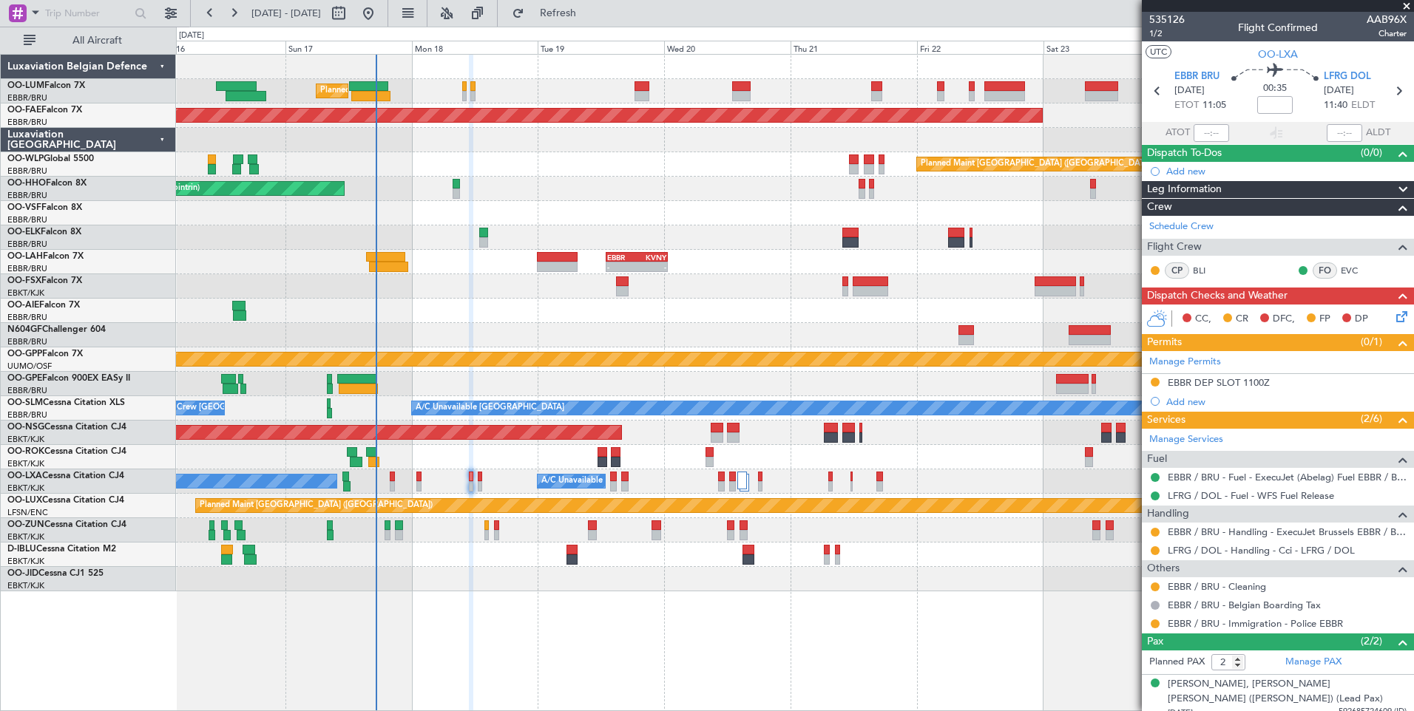
click at [447, 561] on div at bounding box center [794, 555] width 1237 height 24
click at [589, 17] on span "Refresh" at bounding box center [558, 13] width 62 height 10
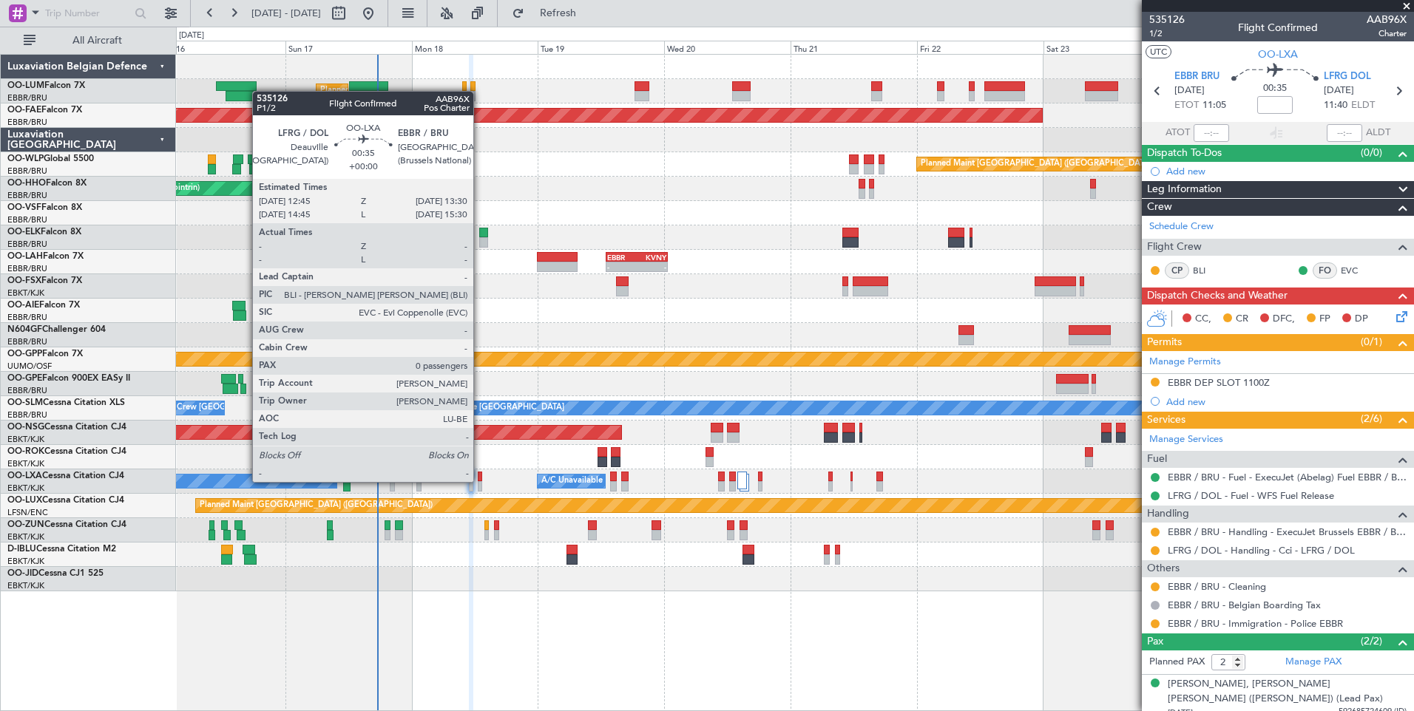
click at [480, 482] on div at bounding box center [480, 486] width 4 height 10
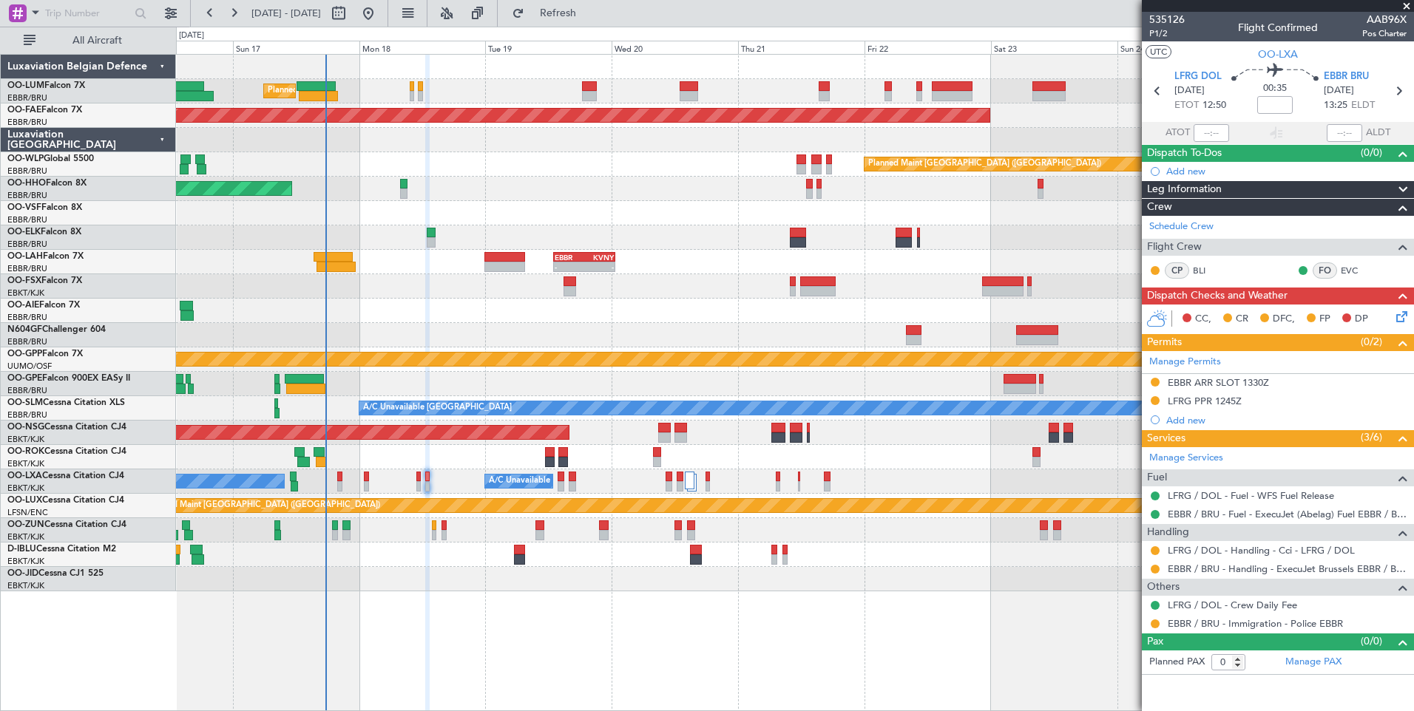
click at [457, 566] on div at bounding box center [794, 555] width 1237 height 24
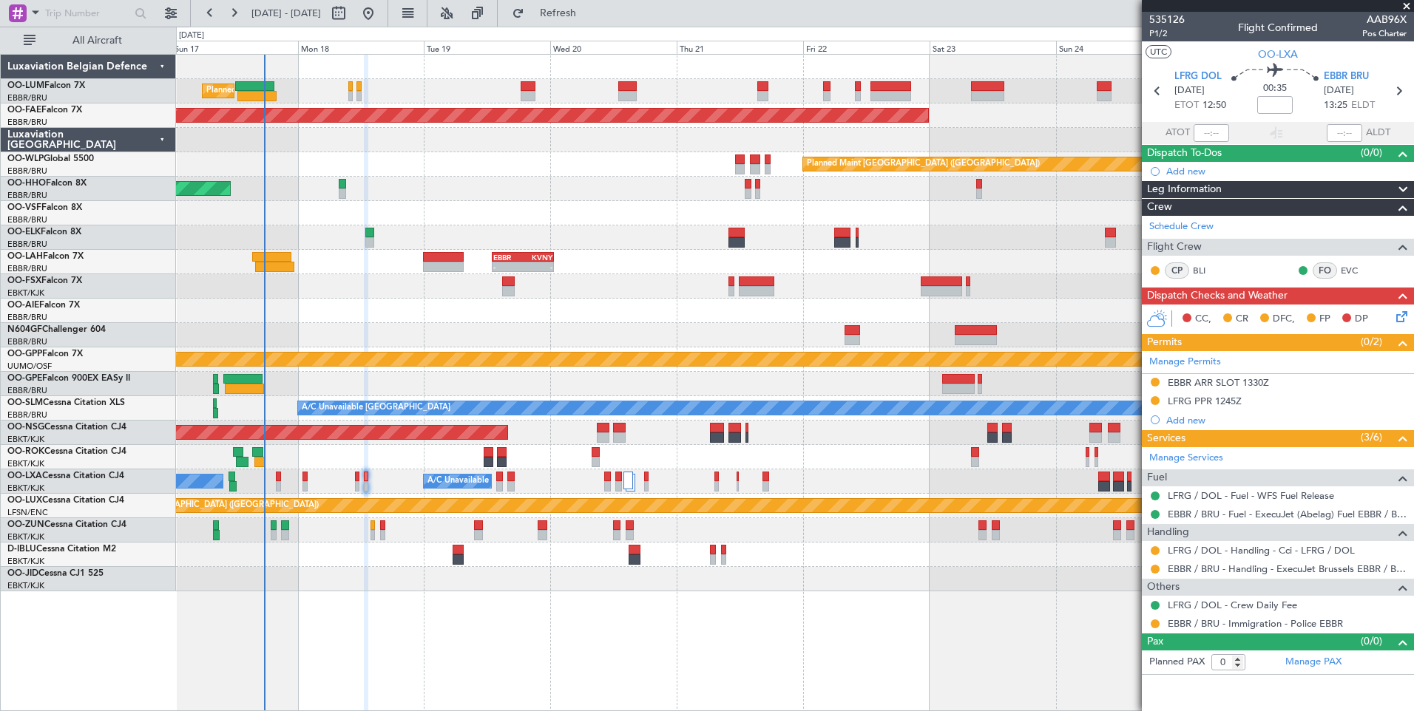
click at [405, 560] on div at bounding box center [794, 555] width 1237 height 24
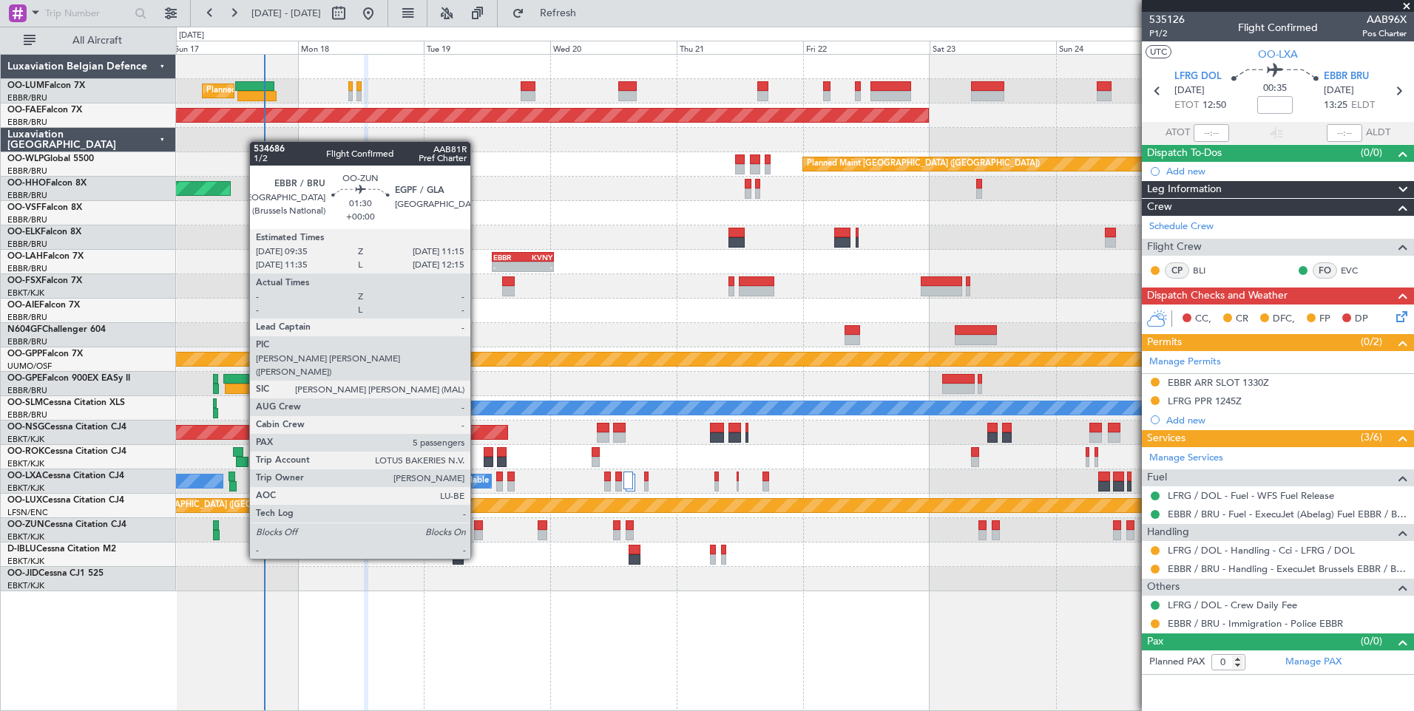
click at [477, 532] on div at bounding box center [478, 535] width 9 height 10
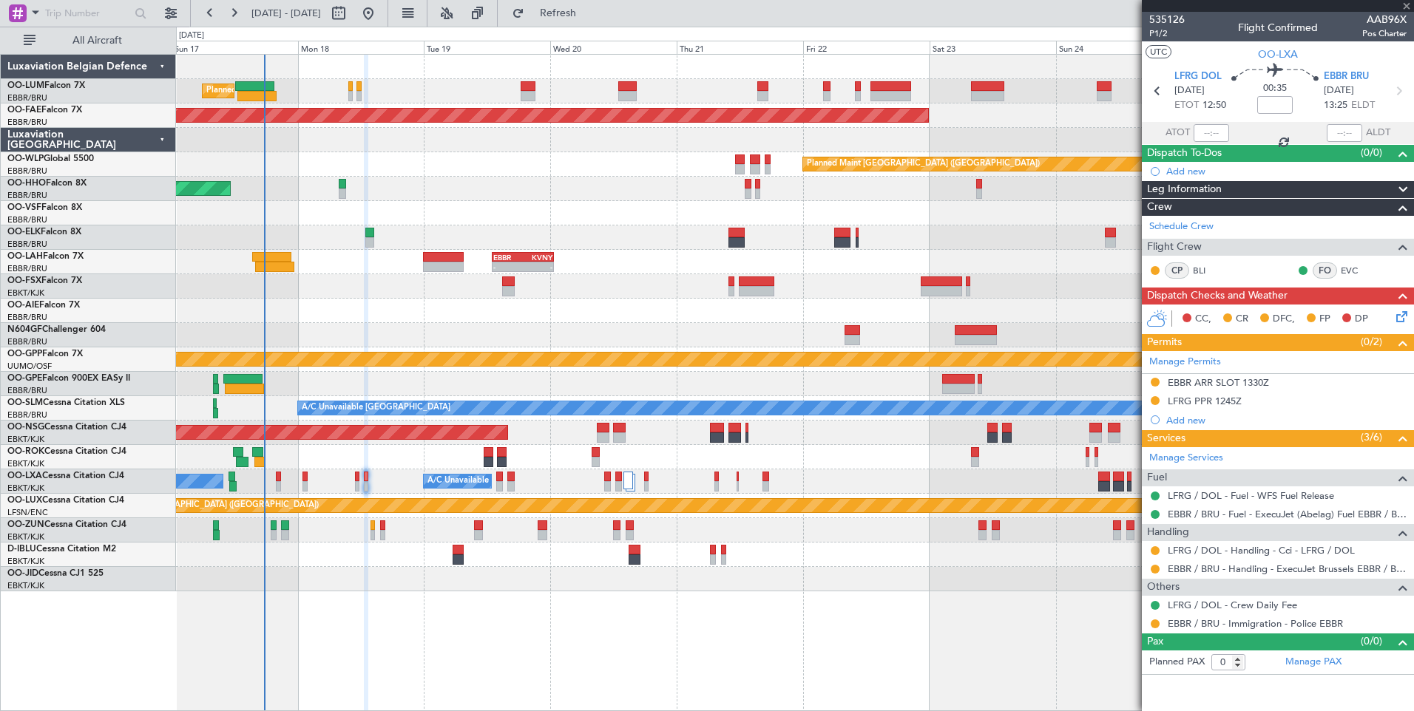
type input "5"
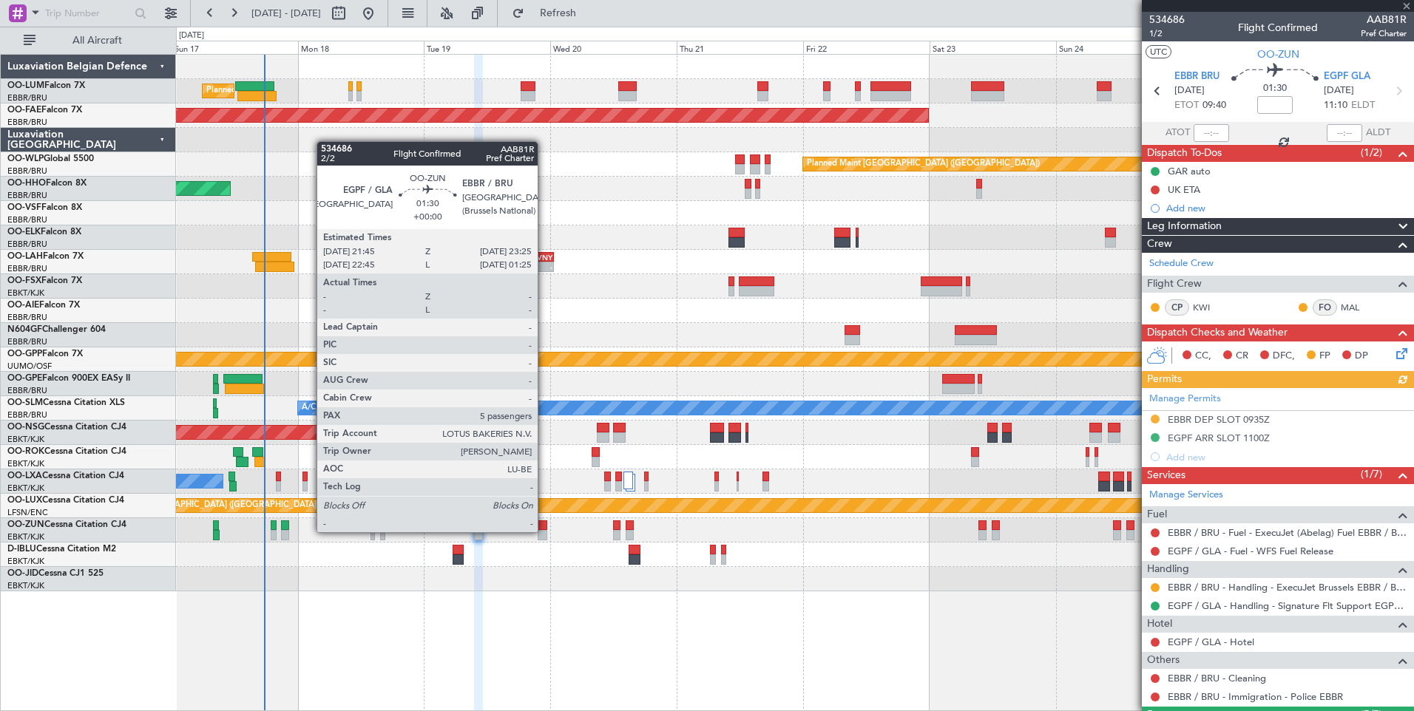
click at [544, 532] on div at bounding box center [542, 535] width 9 height 10
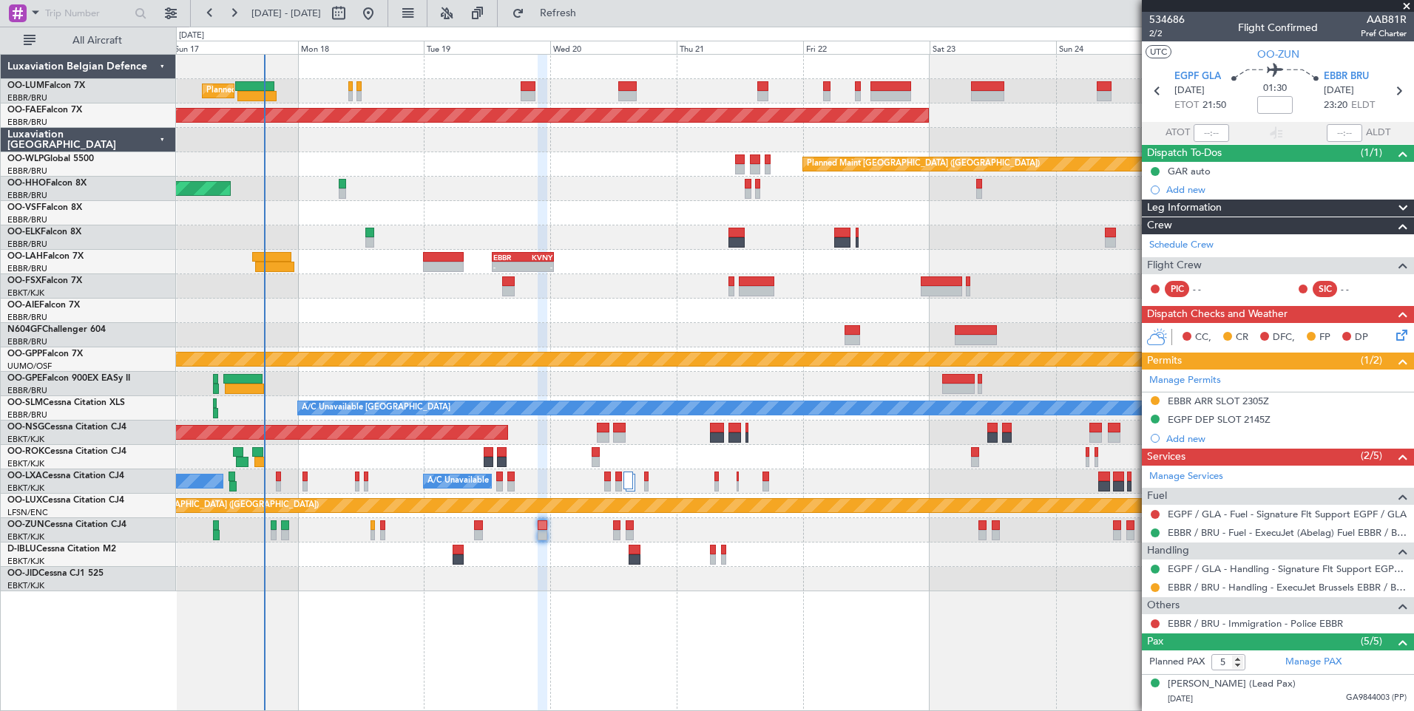
drag, startPoint x: 1211, startPoint y: 402, endPoint x: 1216, endPoint y: 431, distance: 30.2
click at [1211, 402] on div "EBBR ARR SLOT 2305Z" at bounding box center [1218, 401] width 101 height 13
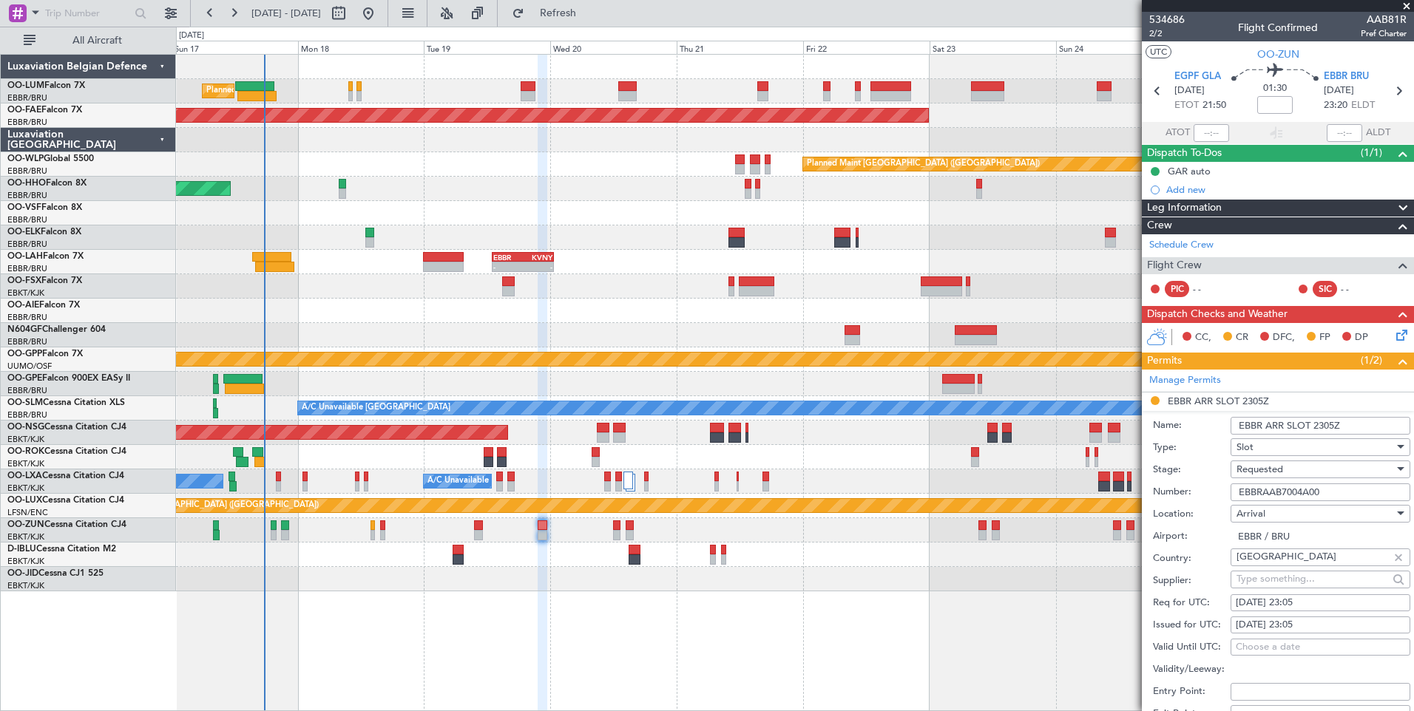
click at [1302, 496] on input "EBBRAAB7004A00" at bounding box center [1321, 493] width 180 height 18
paste input "text"
type input "EBBRAAB7004A00"
click at [1307, 474] on div "Requested" at bounding box center [1315, 469] width 158 height 22
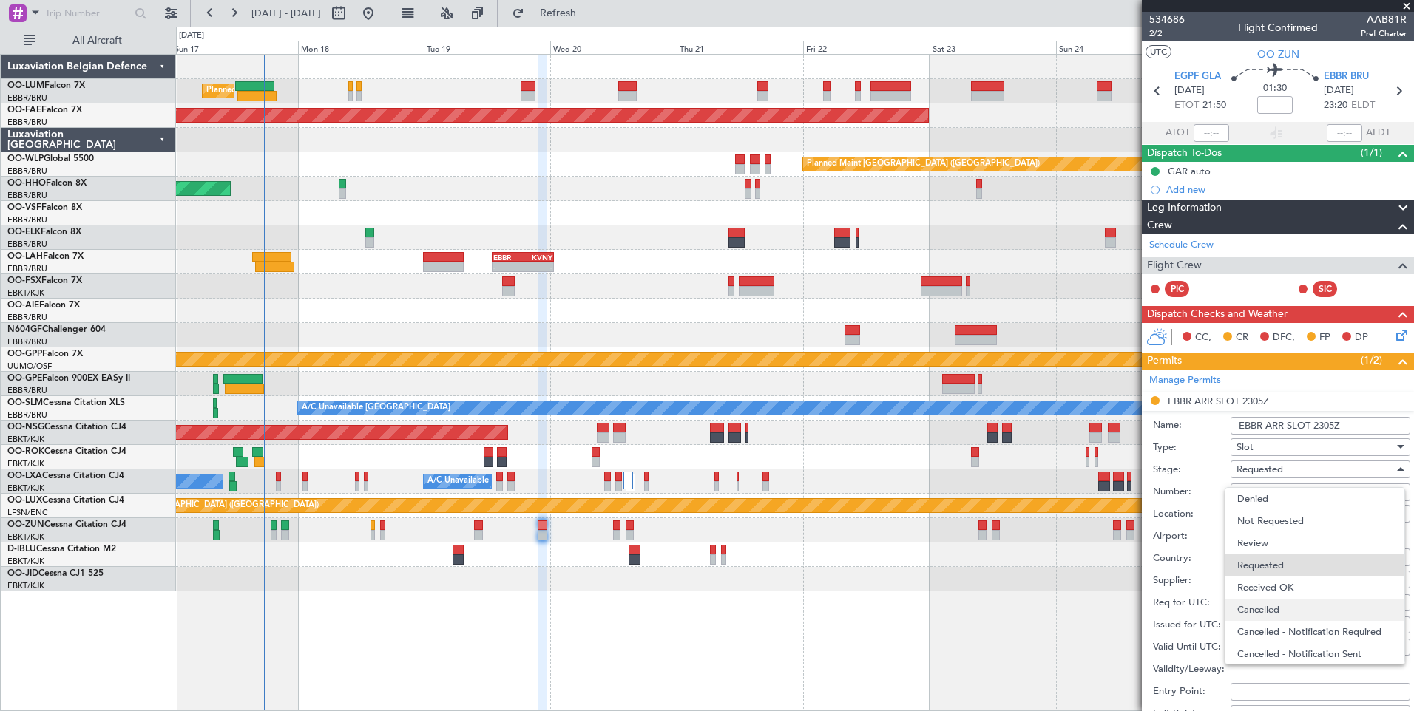
scroll to position [7, 0]
click at [1296, 589] on span "Received OK" at bounding box center [1314, 581] width 155 height 22
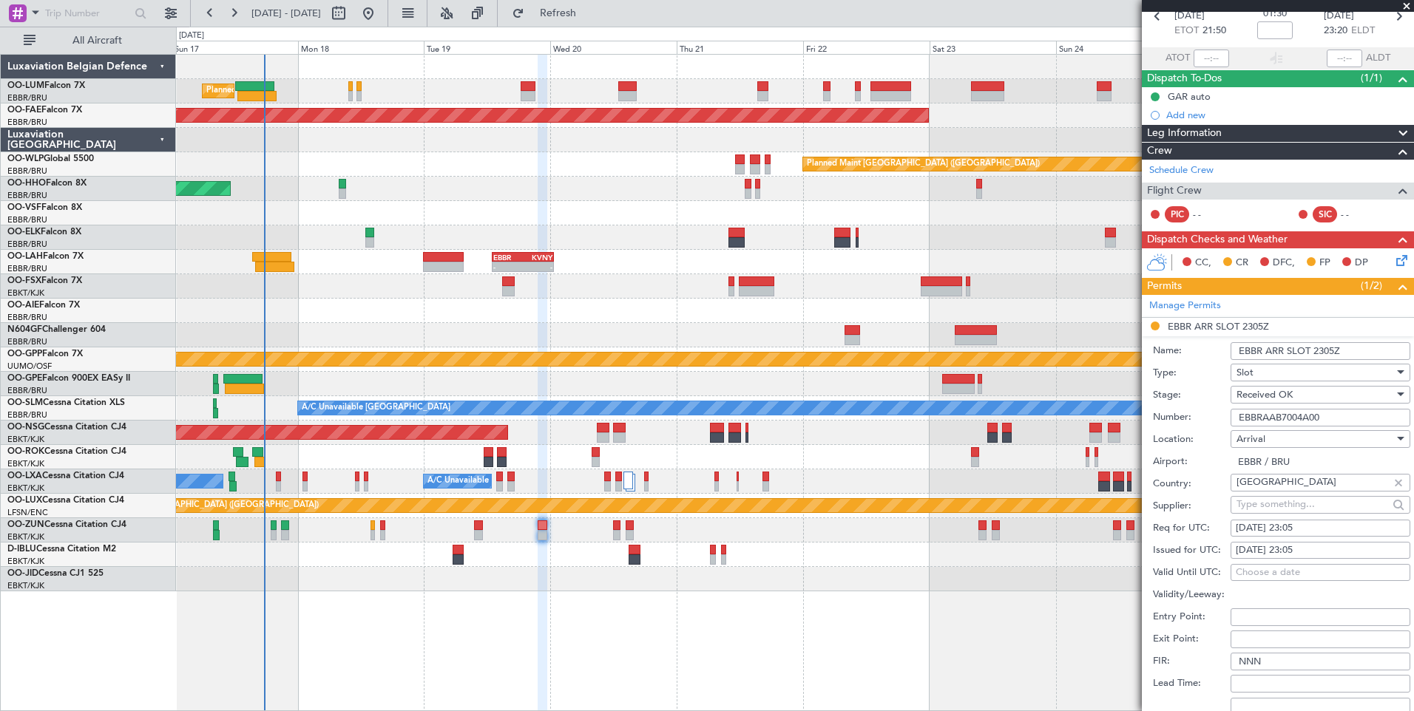
scroll to position [148, 0]
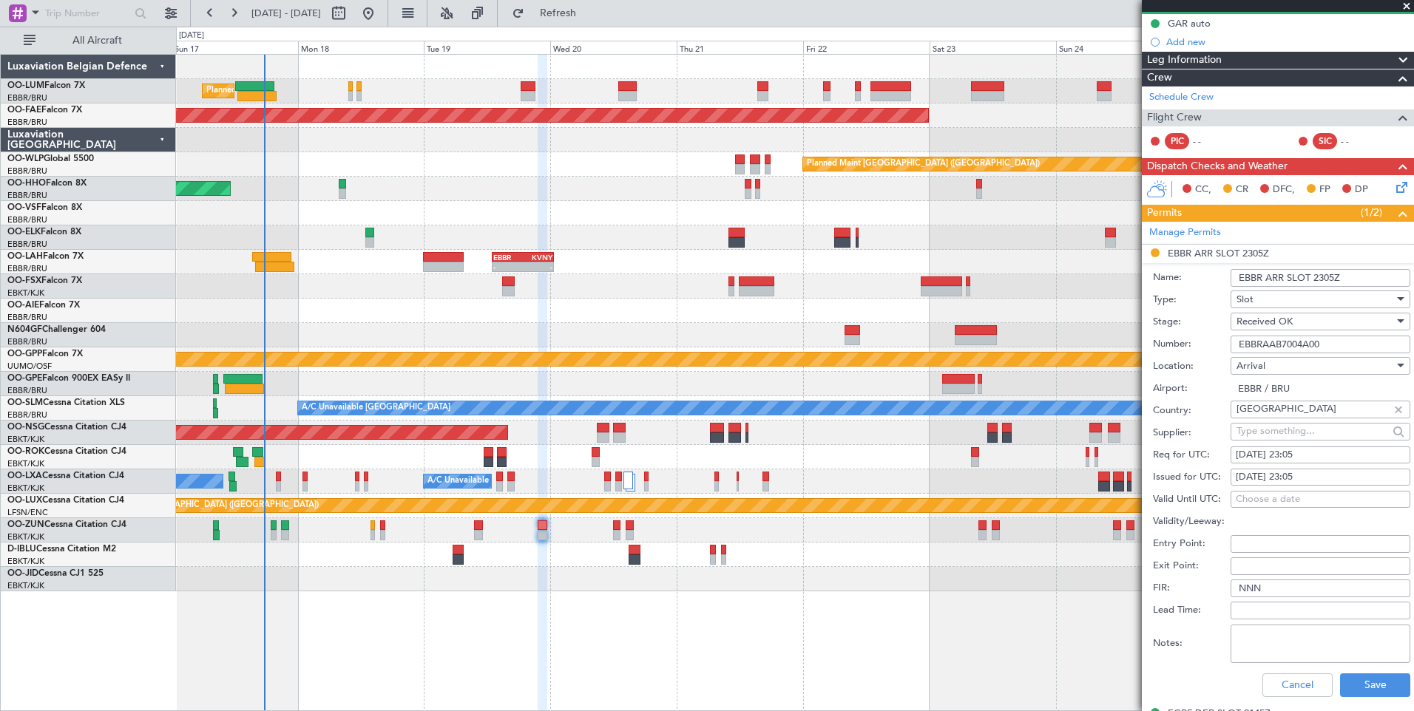
click at [1350, 669] on div "Cancel Save" at bounding box center [1281, 685] width 257 height 38
click at [1355, 676] on button "Save" at bounding box center [1375, 686] width 70 height 24
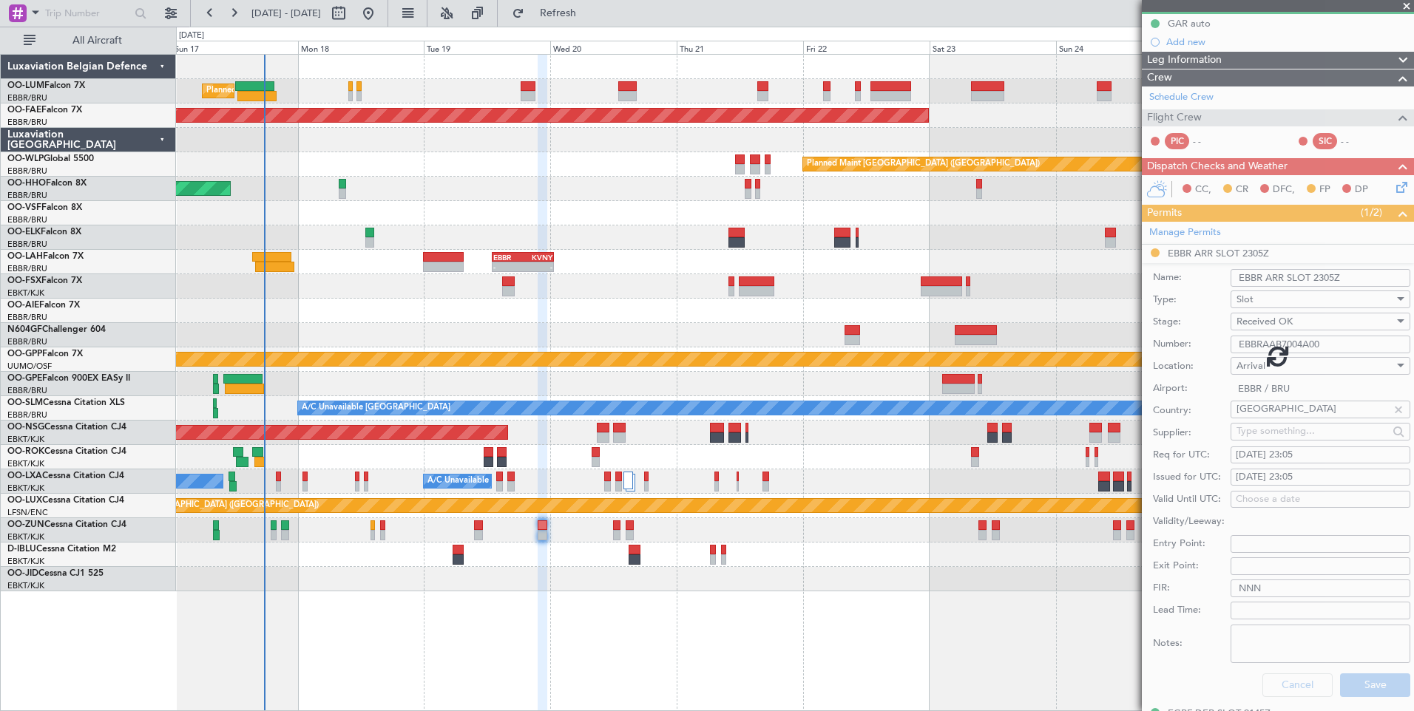
scroll to position [129, 0]
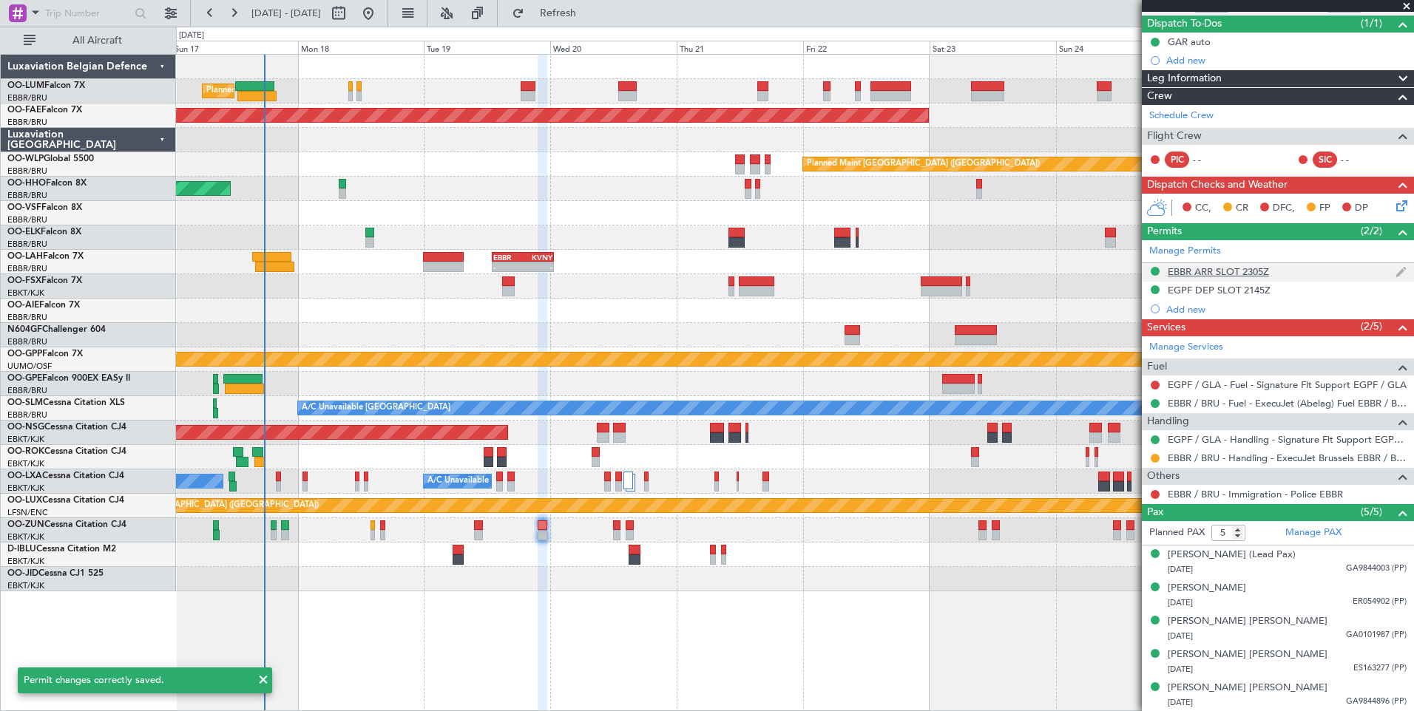
click at [1245, 271] on div "EBBR ARR SLOT 2305Z" at bounding box center [1218, 271] width 101 height 13
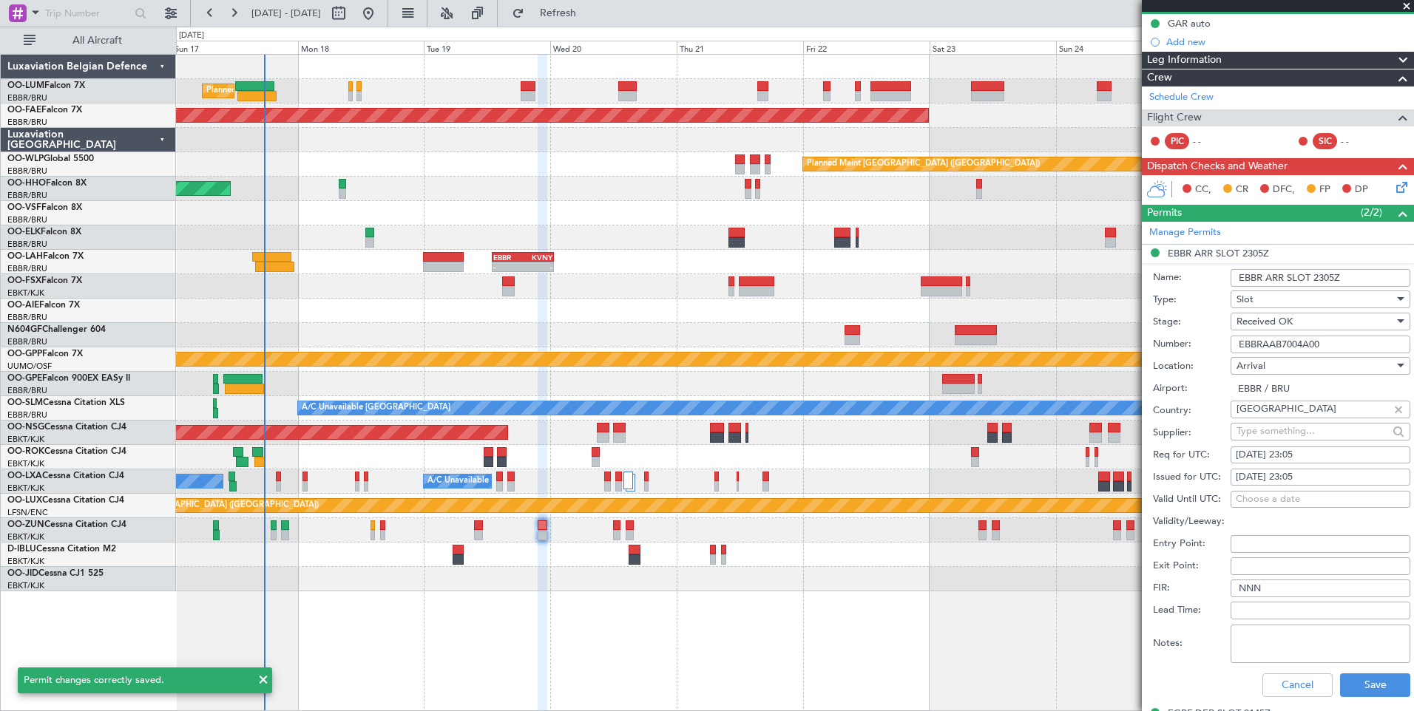
click at [1307, 458] on div "19/08/2025 23:05" at bounding box center [1320, 455] width 169 height 15
select select "8"
select select "2025"
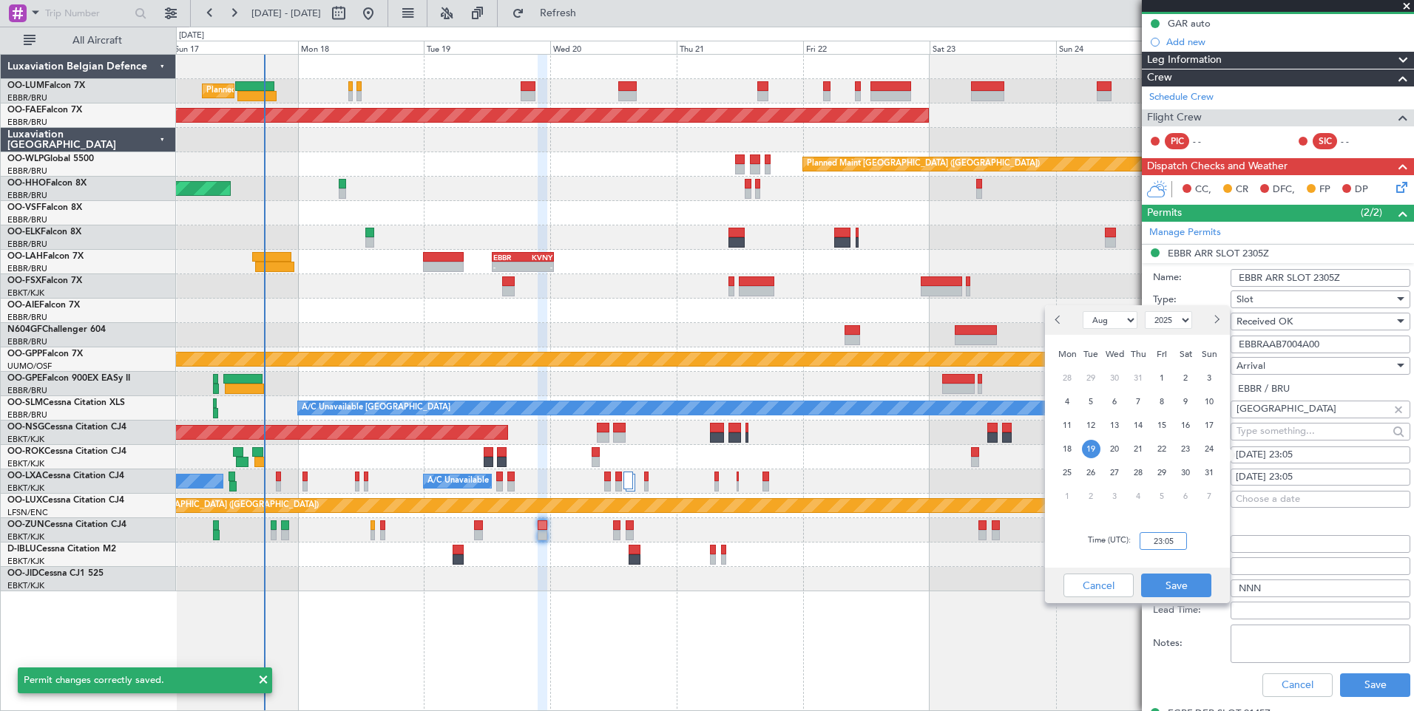
click at [1180, 544] on input "23:05" at bounding box center [1163, 541] width 47 height 18
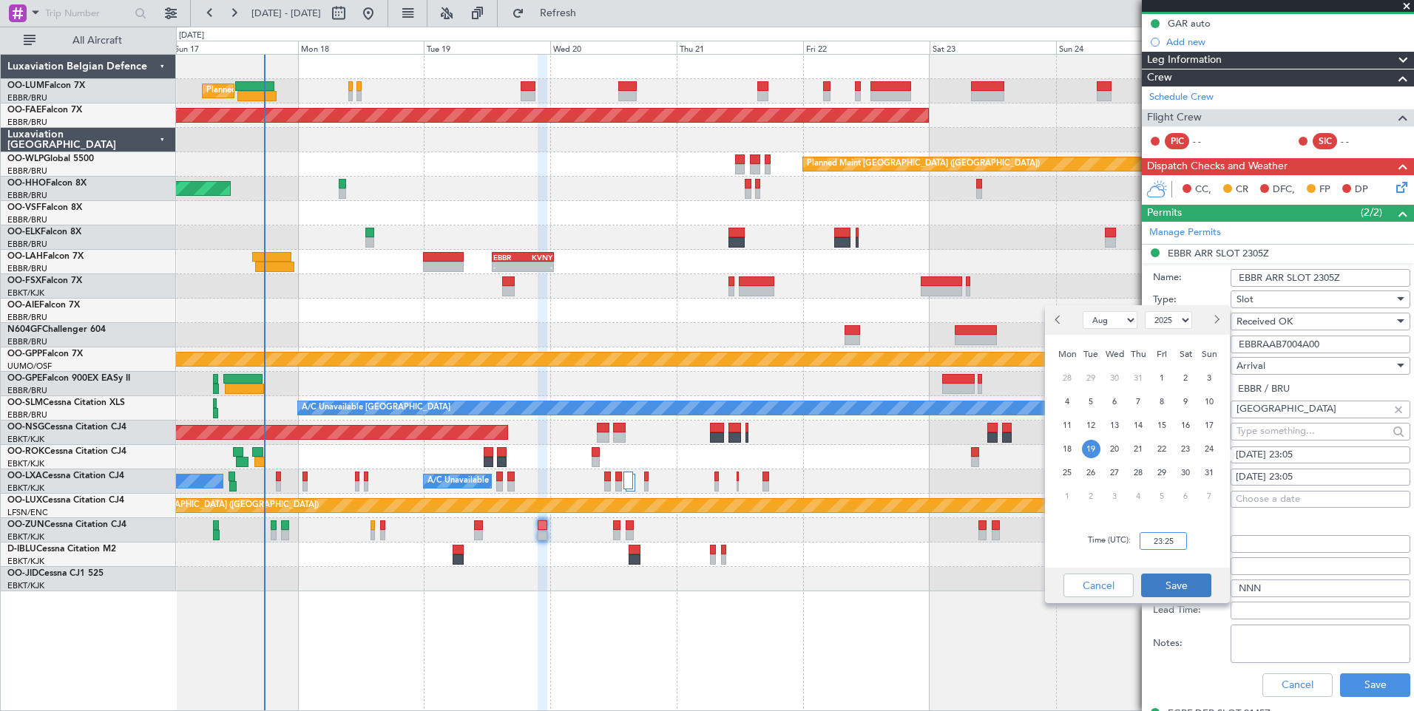
type input "23:25"
click at [1171, 592] on button "Save" at bounding box center [1176, 586] width 70 height 24
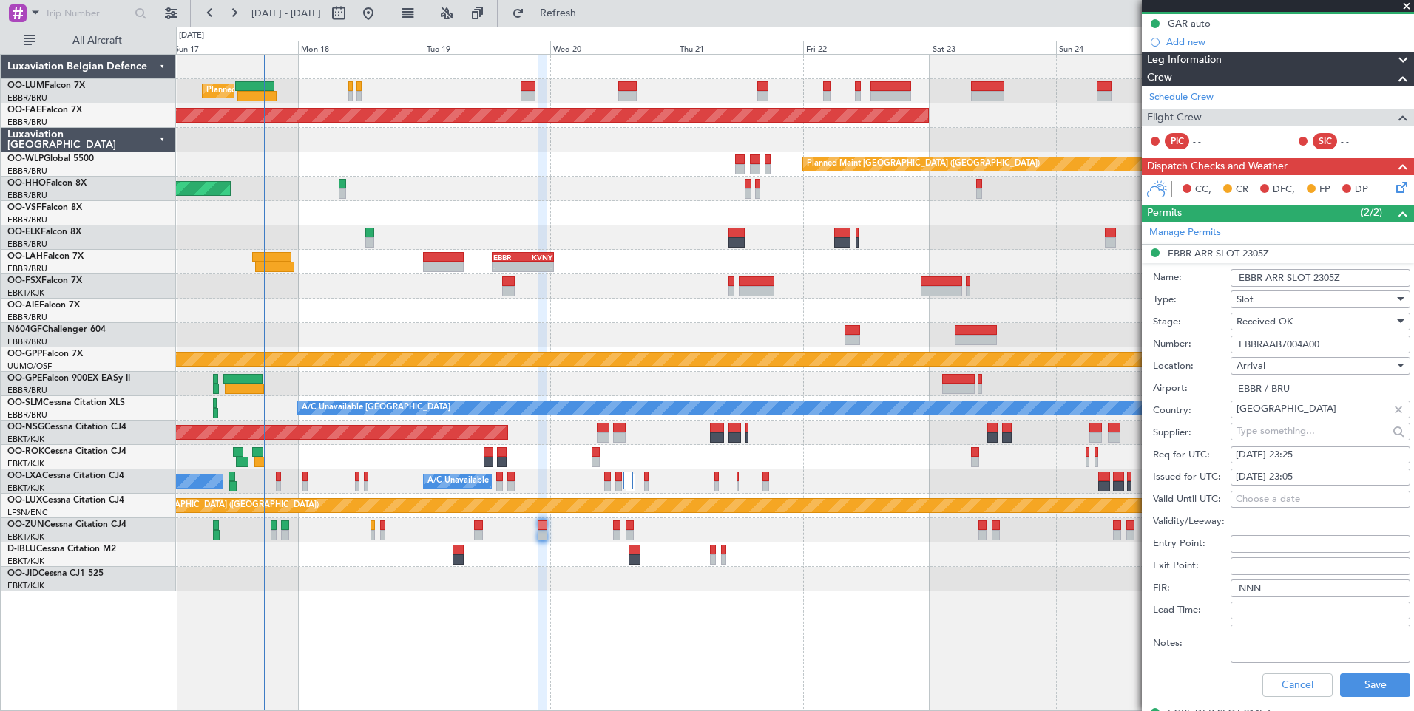
click at [1302, 477] on div "19/08/2025 23:05" at bounding box center [1320, 477] width 169 height 15
select select "8"
select select "2025"
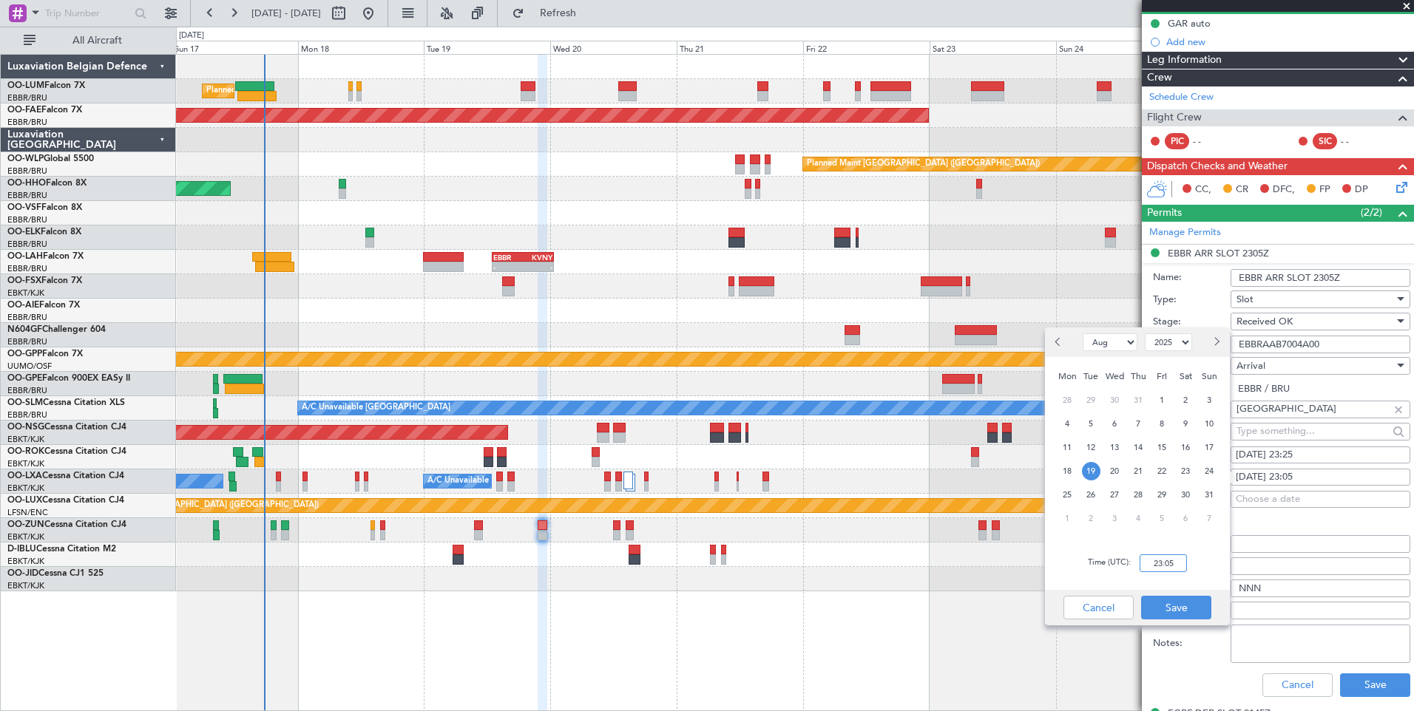
click at [1160, 561] on input "23:05" at bounding box center [1163, 564] width 47 height 18
type input "23:25"
click at [1185, 606] on button "Save" at bounding box center [1176, 608] width 70 height 24
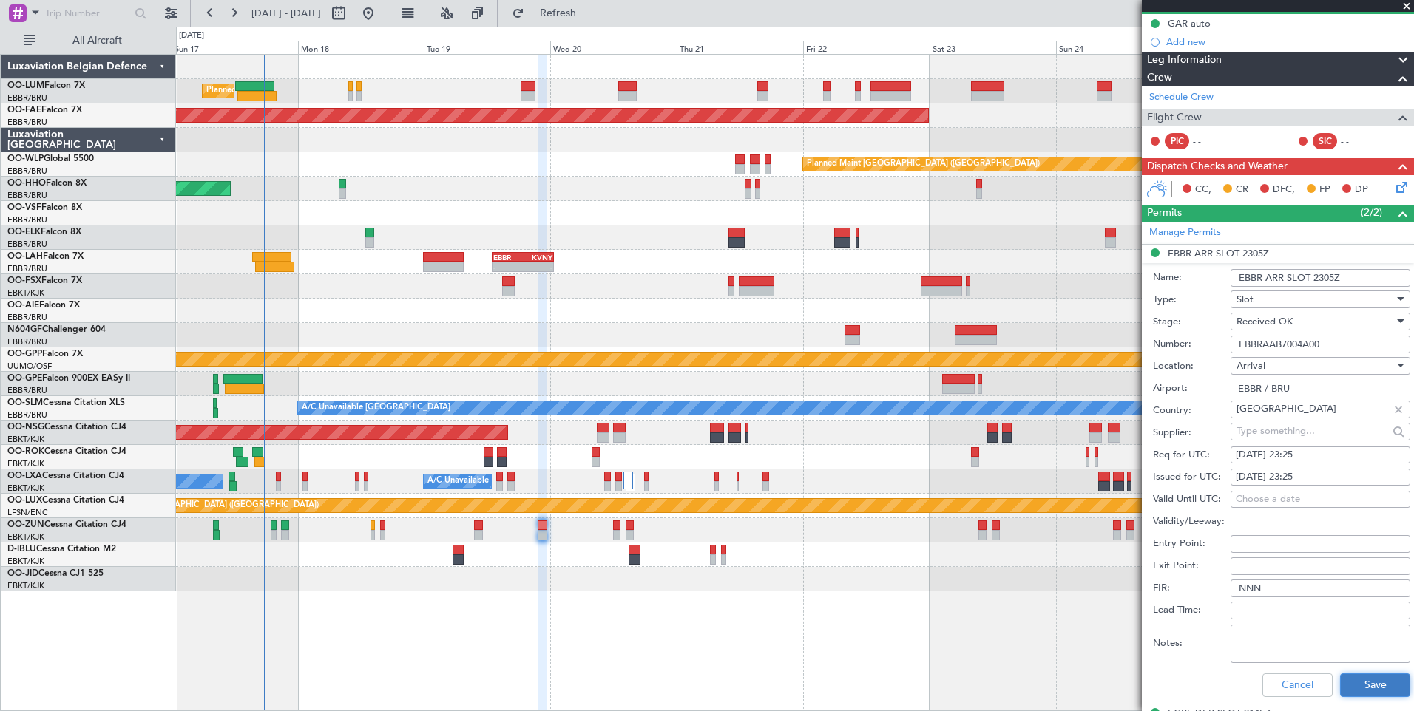
click at [1352, 685] on button "Save" at bounding box center [1375, 686] width 70 height 24
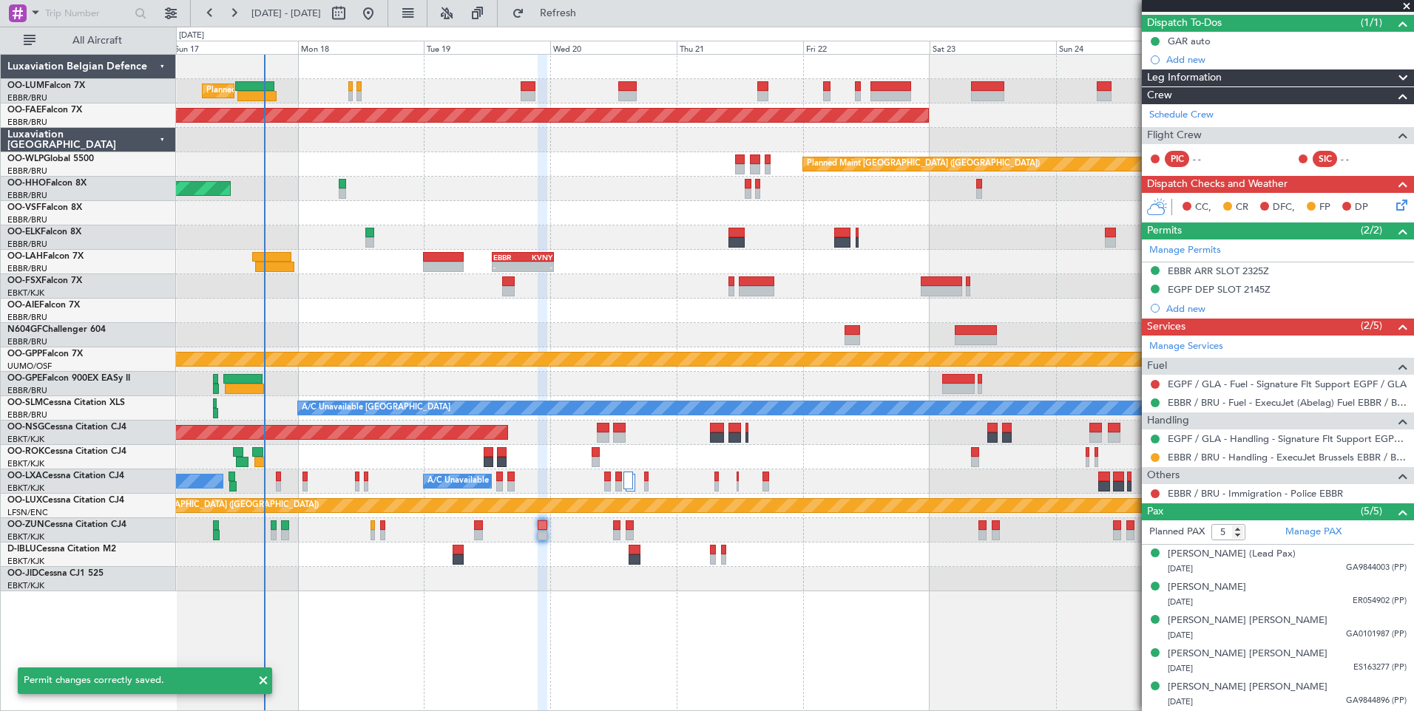
scroll to position [129, 0]
click at [1159, 456] on button at bounding box center [1155, 458] width 9 height 9
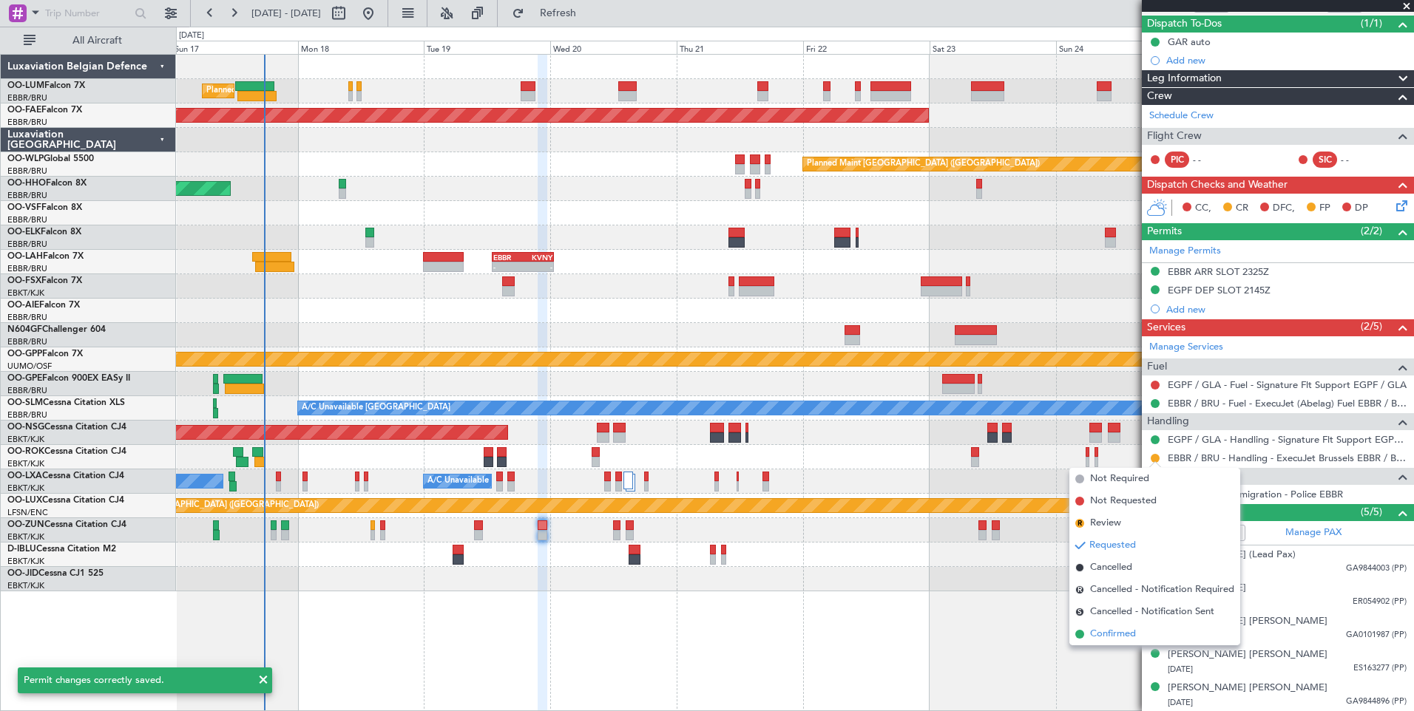
click at [1111, 632] on span "Confirmed" at bounding box center [1113, 634] width 46 height 15
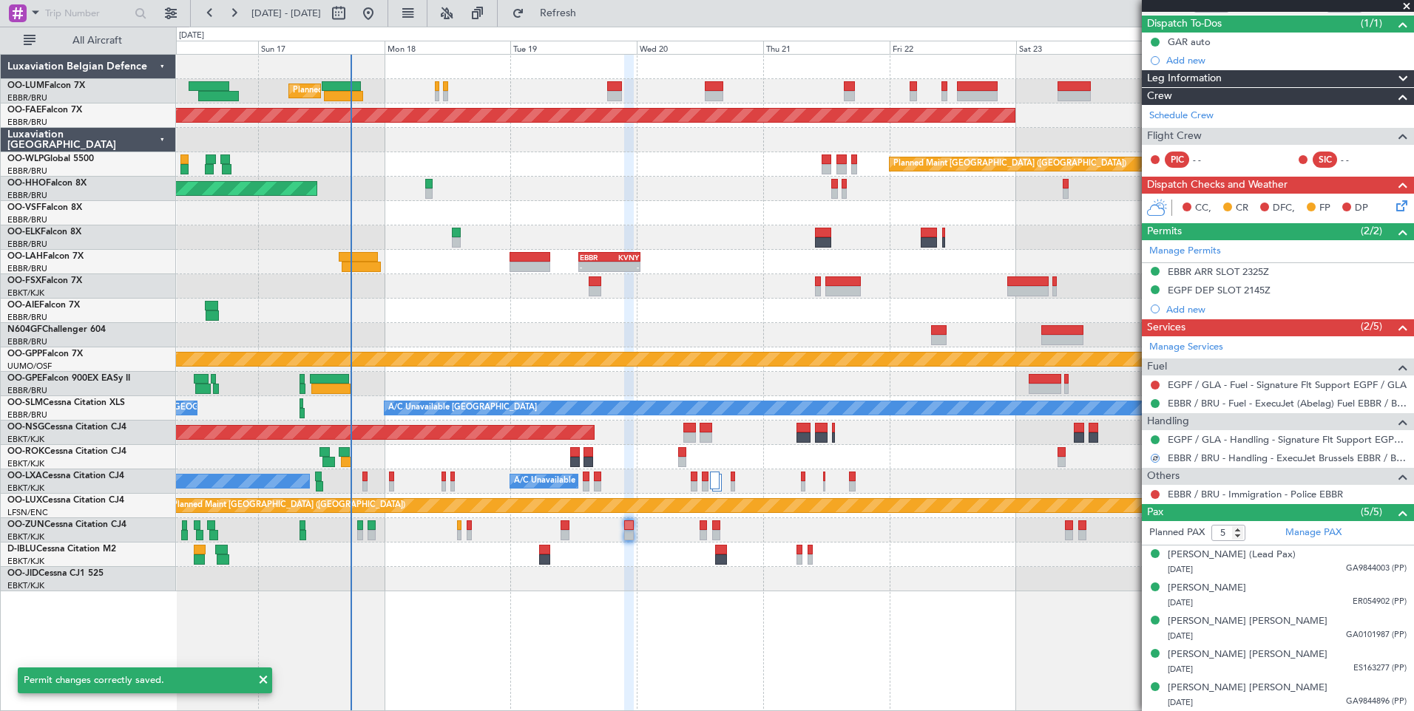
click at [697, 595] on div "Planned Maint Brussels (Brussels National) Planned Maint Kortrijk-Wevelgem Plan…" at bounding box center [795, 382] width 1238 height 657
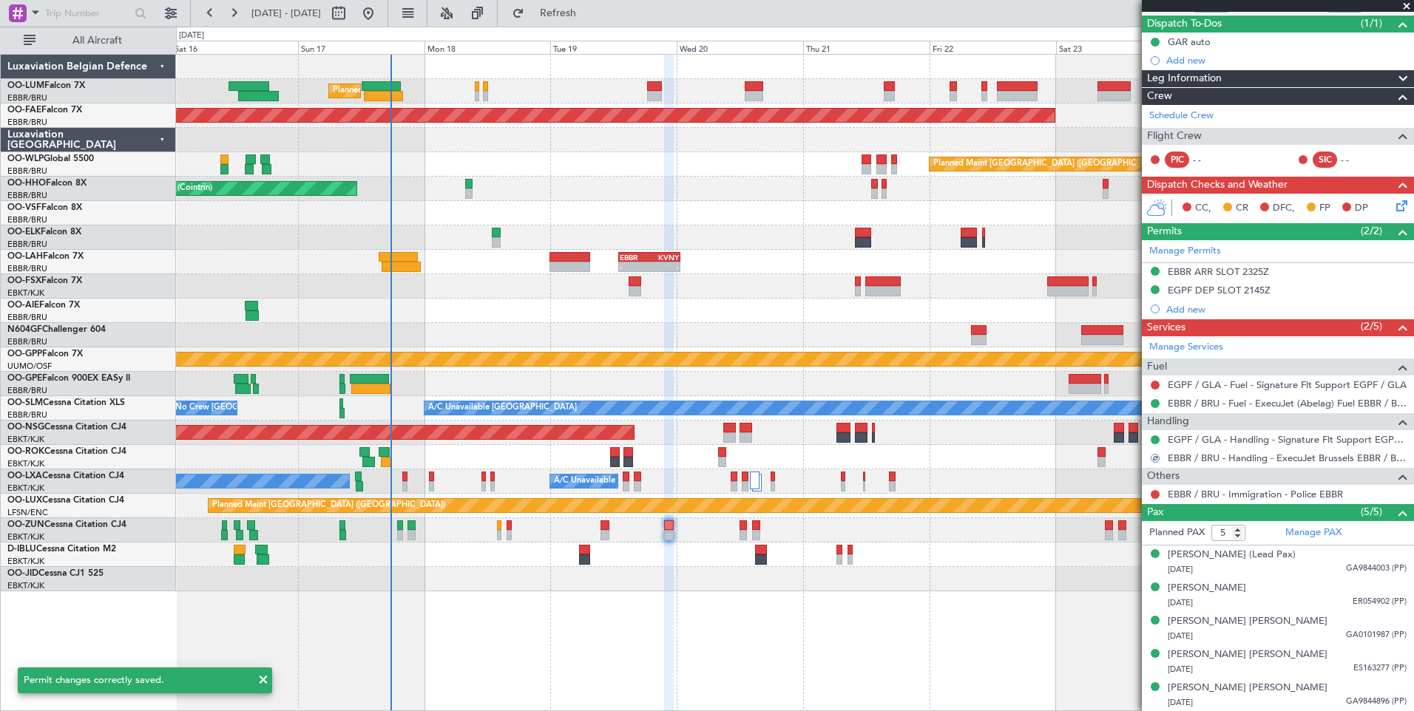
click at [732, 594] on div "Planned Maint Brussels (Brussels National) Planned Maint Kortrijk-Wevelgem Plan…" at bounding box center [795, 382] width 1238 height 657
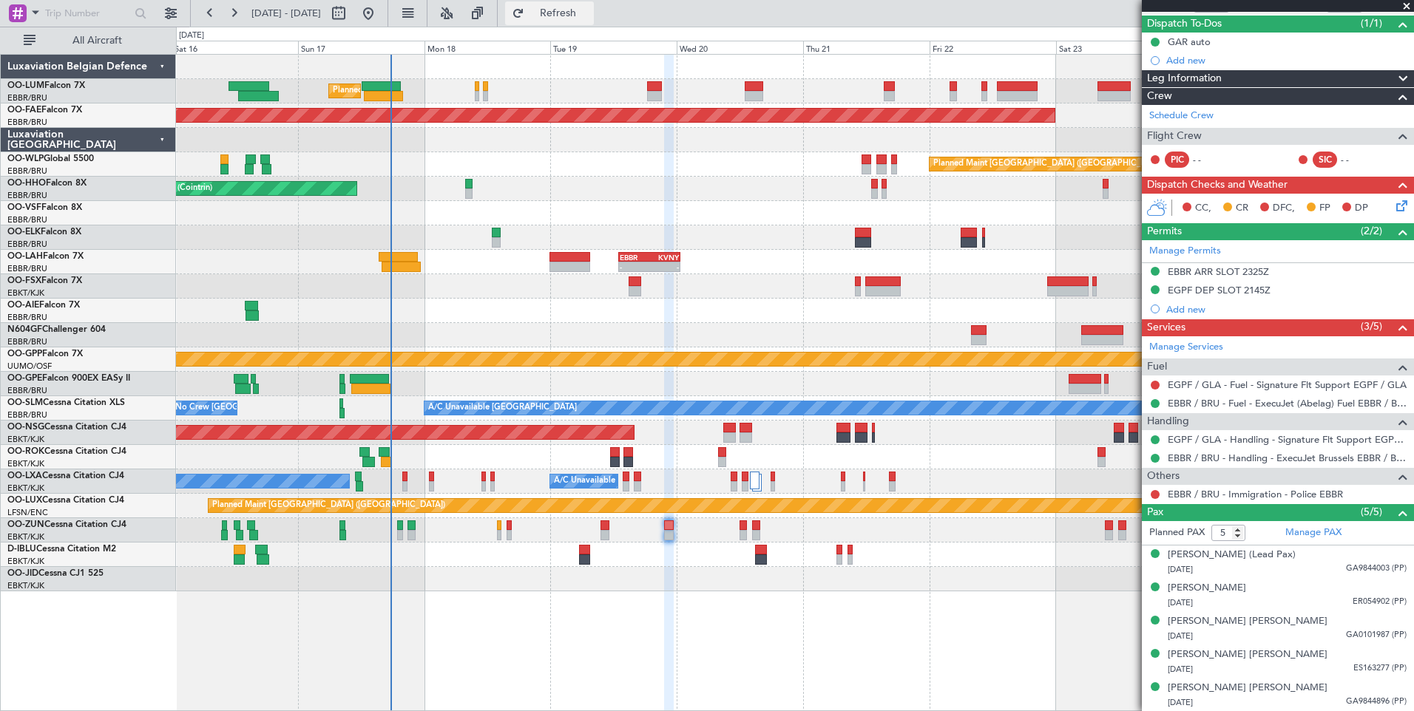
click at [594, 21] on button "Refresh" at bounding box center [549, 13] width 89 height 24
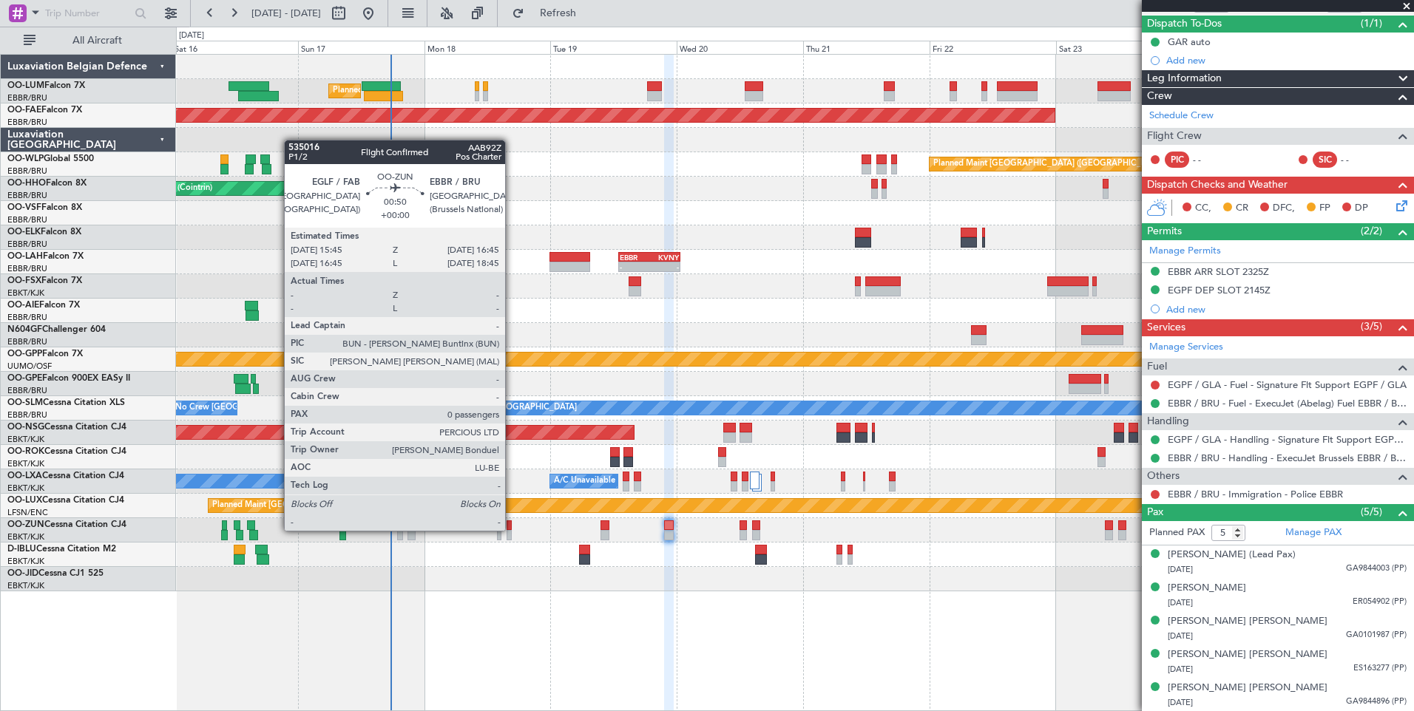
click at [512, 531] on div at bounding box center [510, 535] width 6 height 10
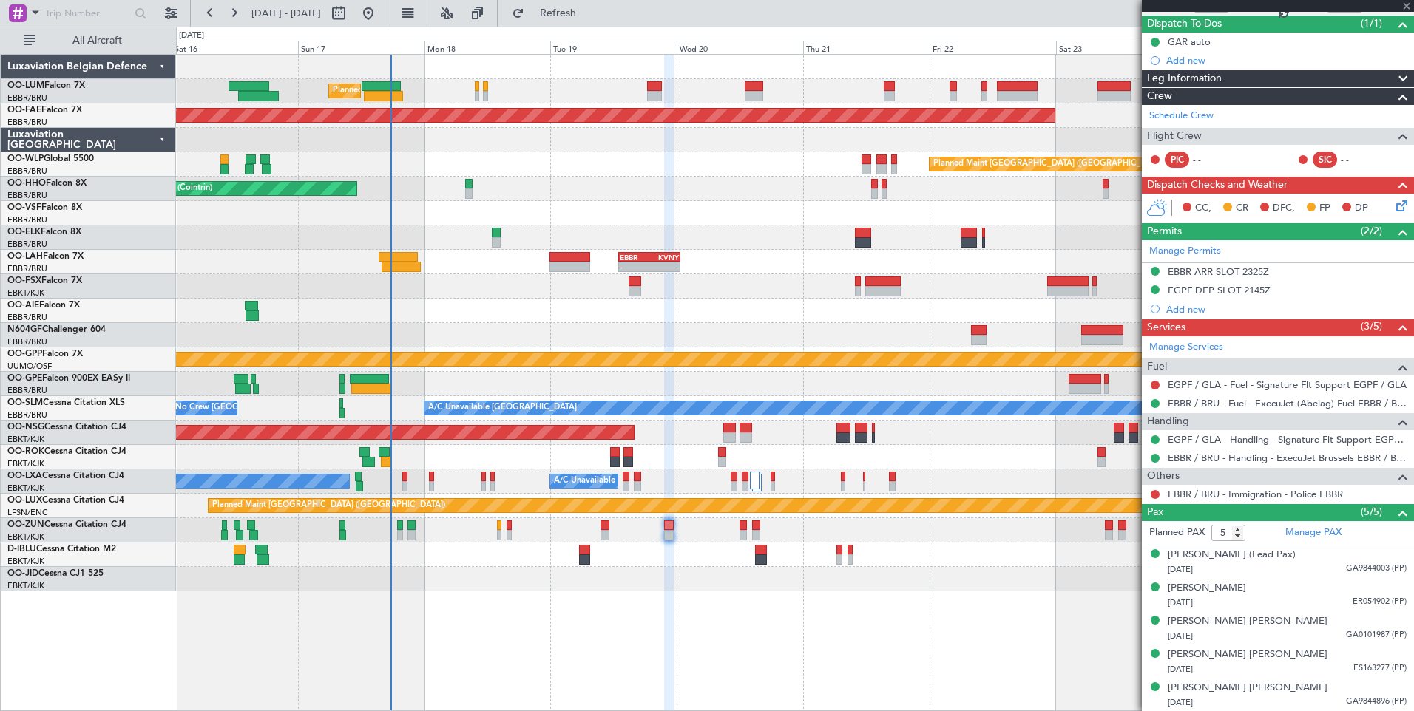
type input "0"
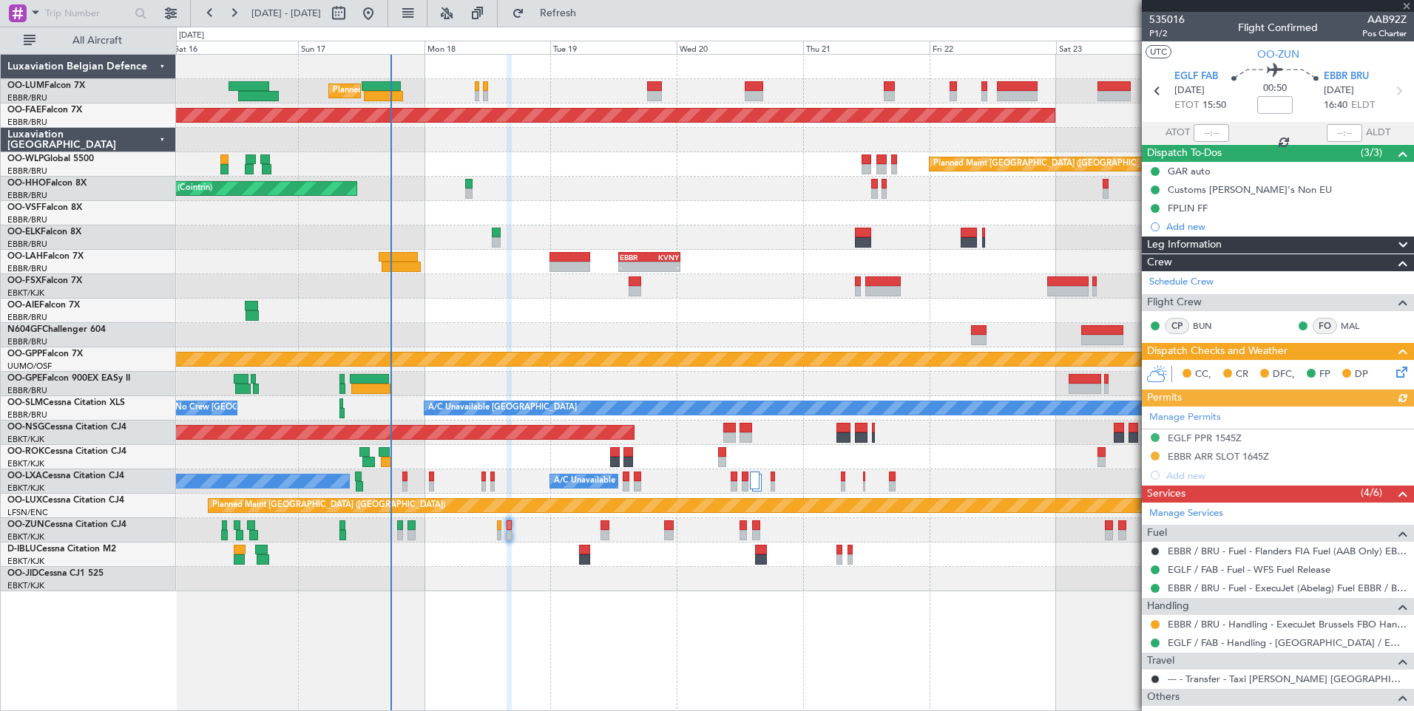
click at [1203, 449] on div "Manage Permits EGLF PPR 1545Z EBBR ARR SLOT 1645Z Add new" at bounding box center [1278, 446] width 272 height 78
click at [1215, 458] on div "Manage Permits EGLF PPR 1545Z EBBR ARR SLOT 1645Z Add new" at bounding box center [1278, 446] width 272 height 78
click at [1218, 461] on div "Manage Permits EGLF PPR 1545Z EBBR ARR SLOT 1645Z Add new" at bounding box center [1278, 446] width 272 height 78
click at [1219, 455] on div "Manage Permits EGLF PPR 1545Z EBBR ARR SLOT 1645Z Add new" at bounding box center [1278, 446] width 272 height 78
click at [1207, 457] on div "EBBR ARR SLOT 1645Z" at bounding box center [1218, 456] width 101 height 13
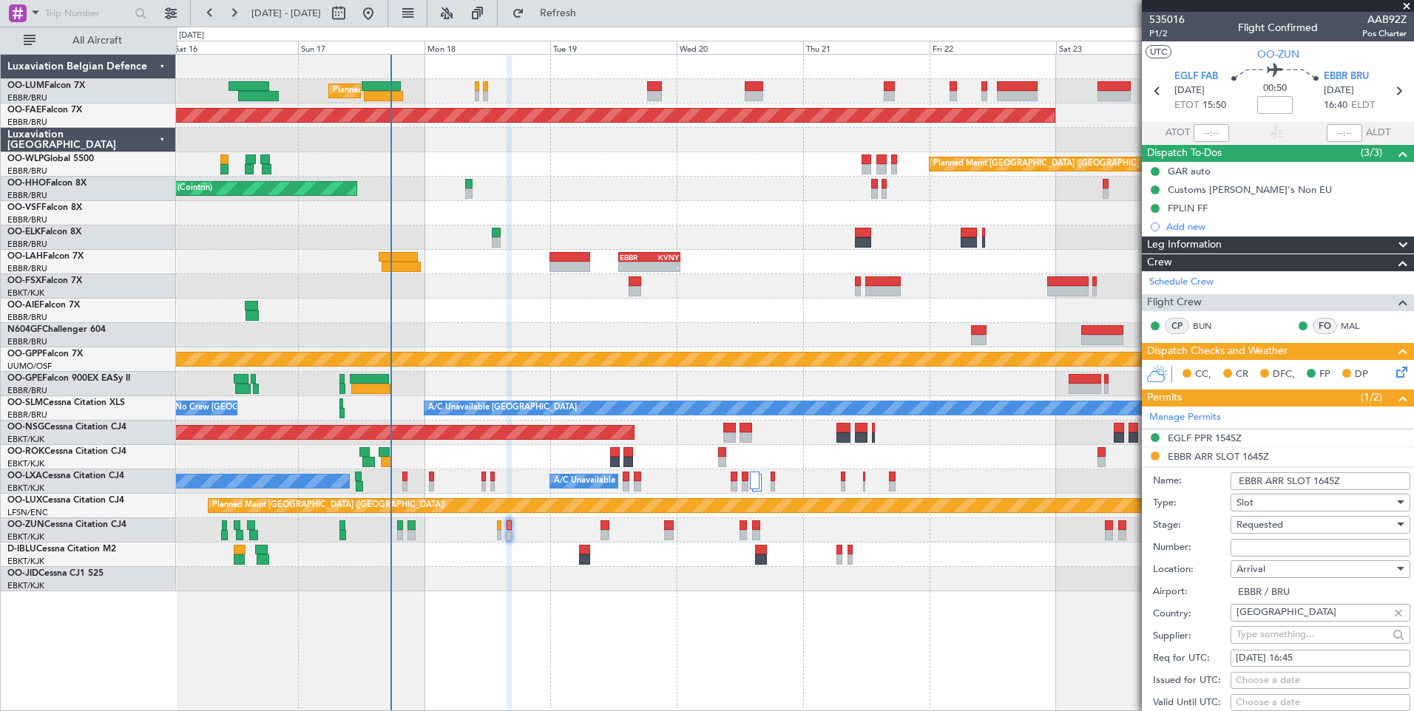
click at [1250, 548] on input "Number:" at bounding box center [1321, 548] width 180 height 18
paste input "EBBRAAB6813A"
type input "EBBRAAB6813A00"
click at [1274, 528] on span "Requested" at bounding box center [1259, 524] width 47 height 13
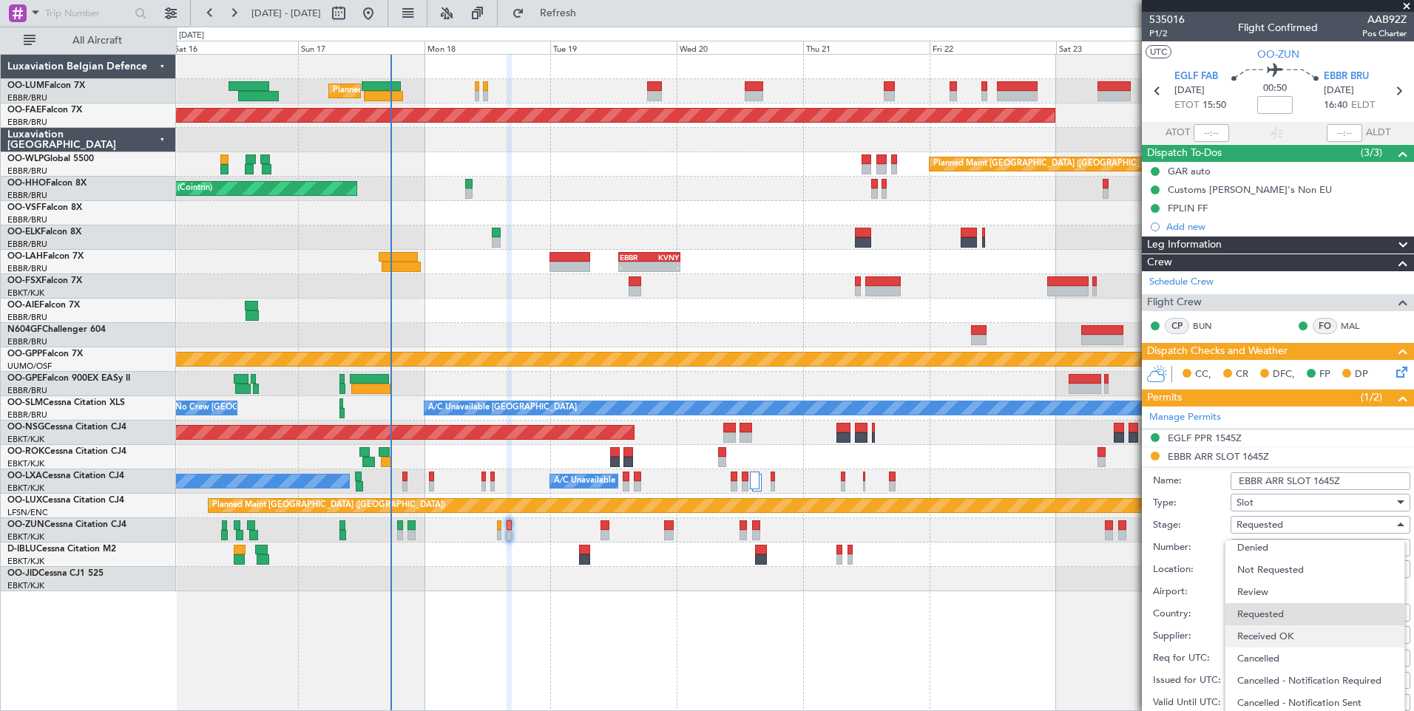
click at [1277, 634] on span "Received OK" at bounding box center [1314, 637] width 155 height 22
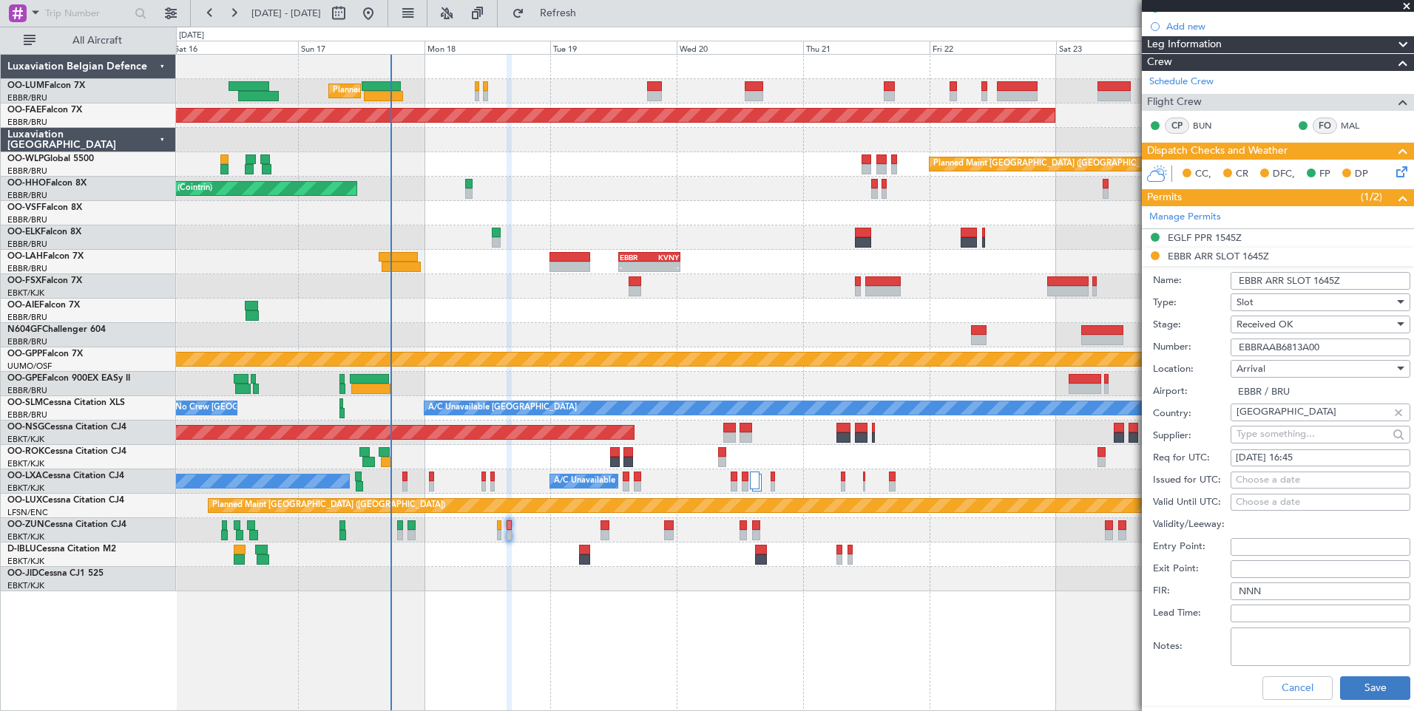
scroll to position [296, 0]
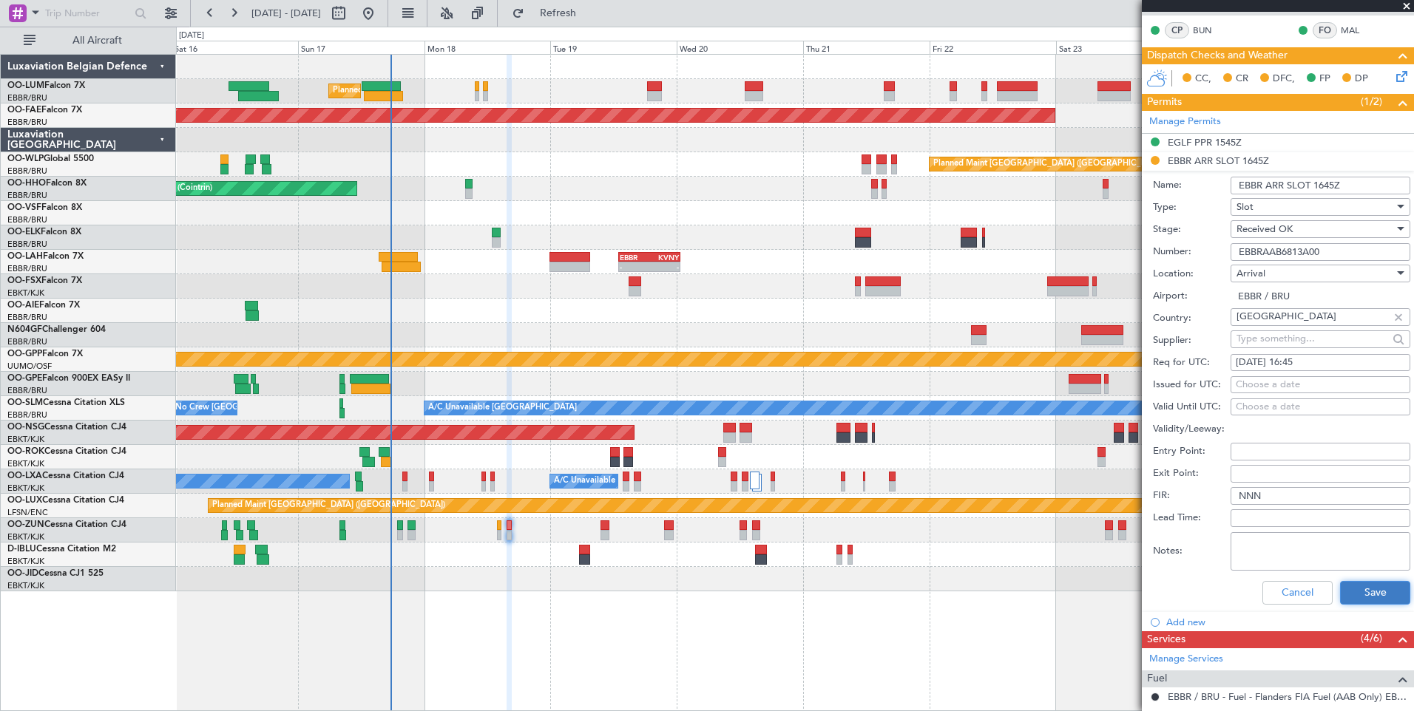
click at [1348, 591] on button "Save" at bounding box center [1375, 593] width 70 height 24
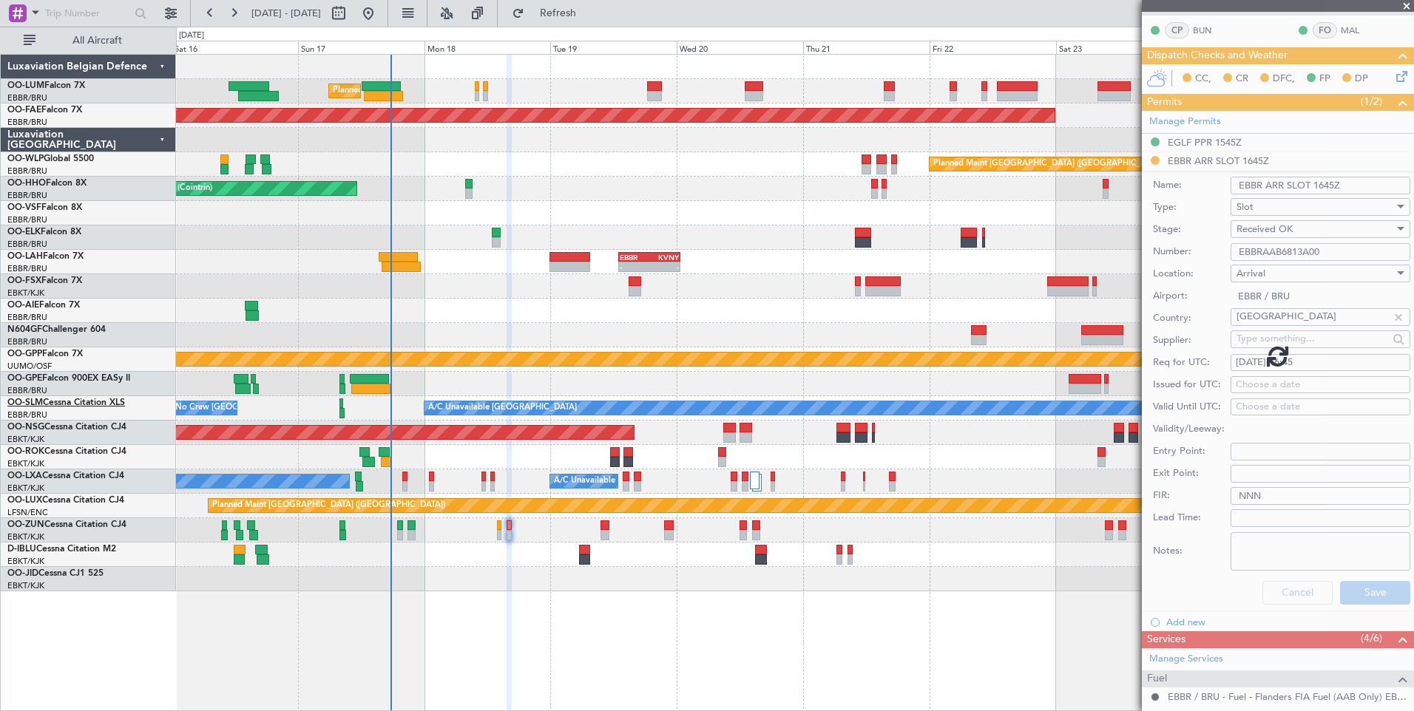
scroll to position [92, 0]
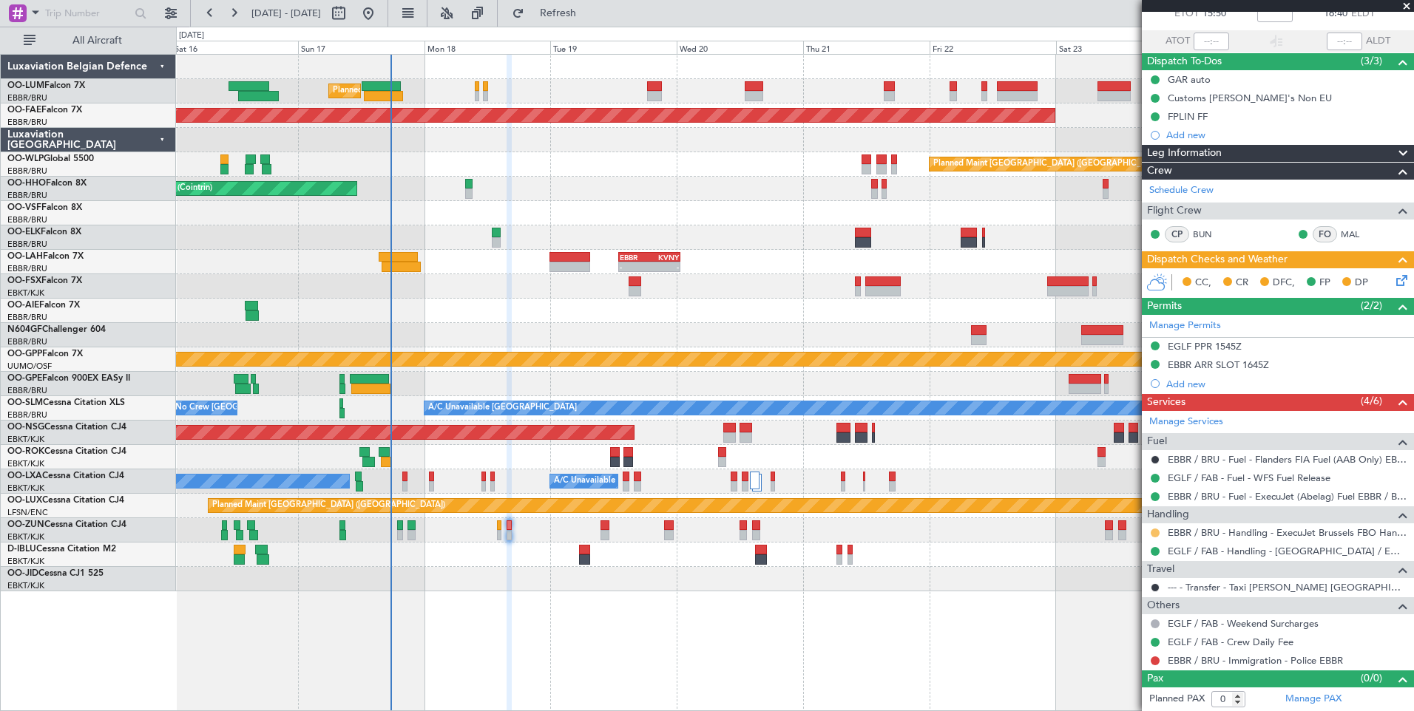
click at [1154, 534] on button at bounding box center [1155, 533] width 9 height 9
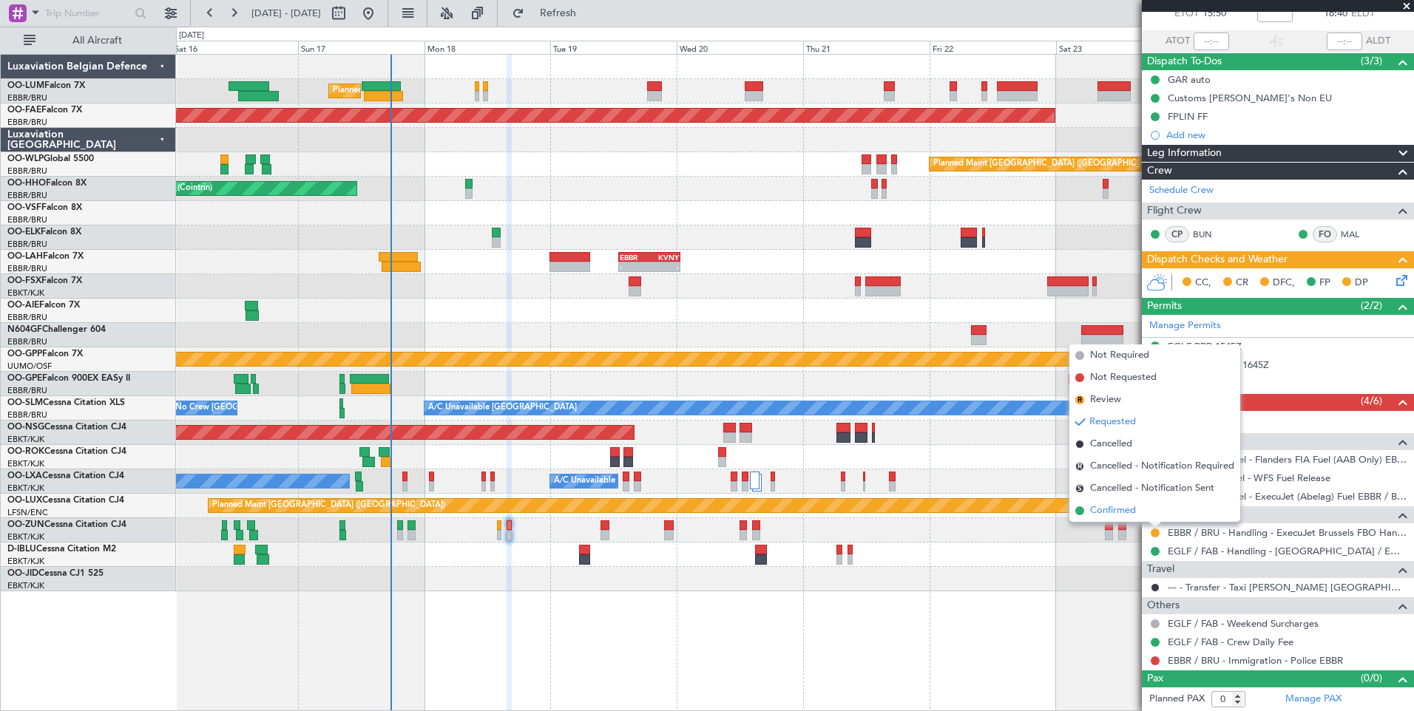
click at [1114, 517] on span "Confirmed" at bounding box center [1113, 511] width 46 height 15
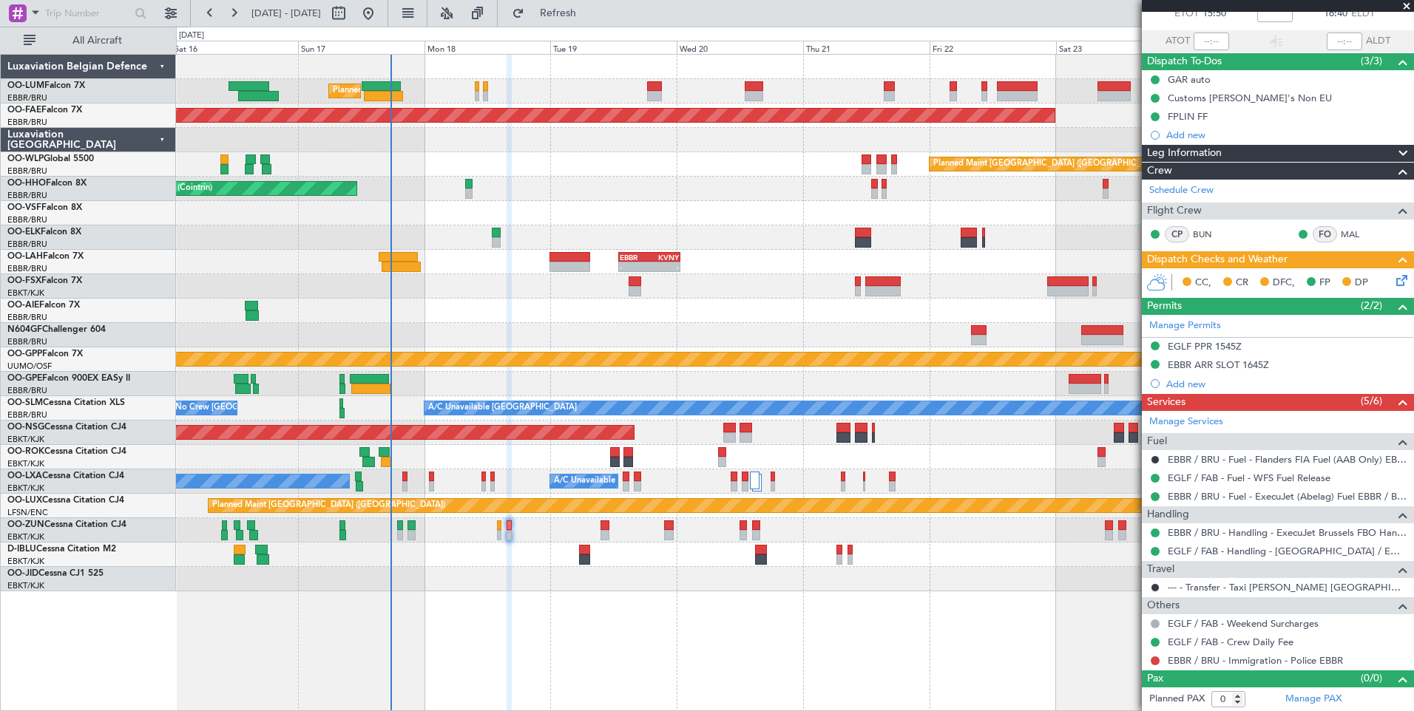
drag, startPoint x: 1190, startPoint y: 347, endPoint x: 1202, endPoint y: 368, distance: 24.2
click at [1200, 366] on mat-tooltip-component "EGLF PPR 1545Z" at bounding box center [1205, 371] width 90 height 39
click at [1229, 368] on div "EBBR ARR SLOT 1645Z" at bounding box center [1218, 365] width 101 height 13
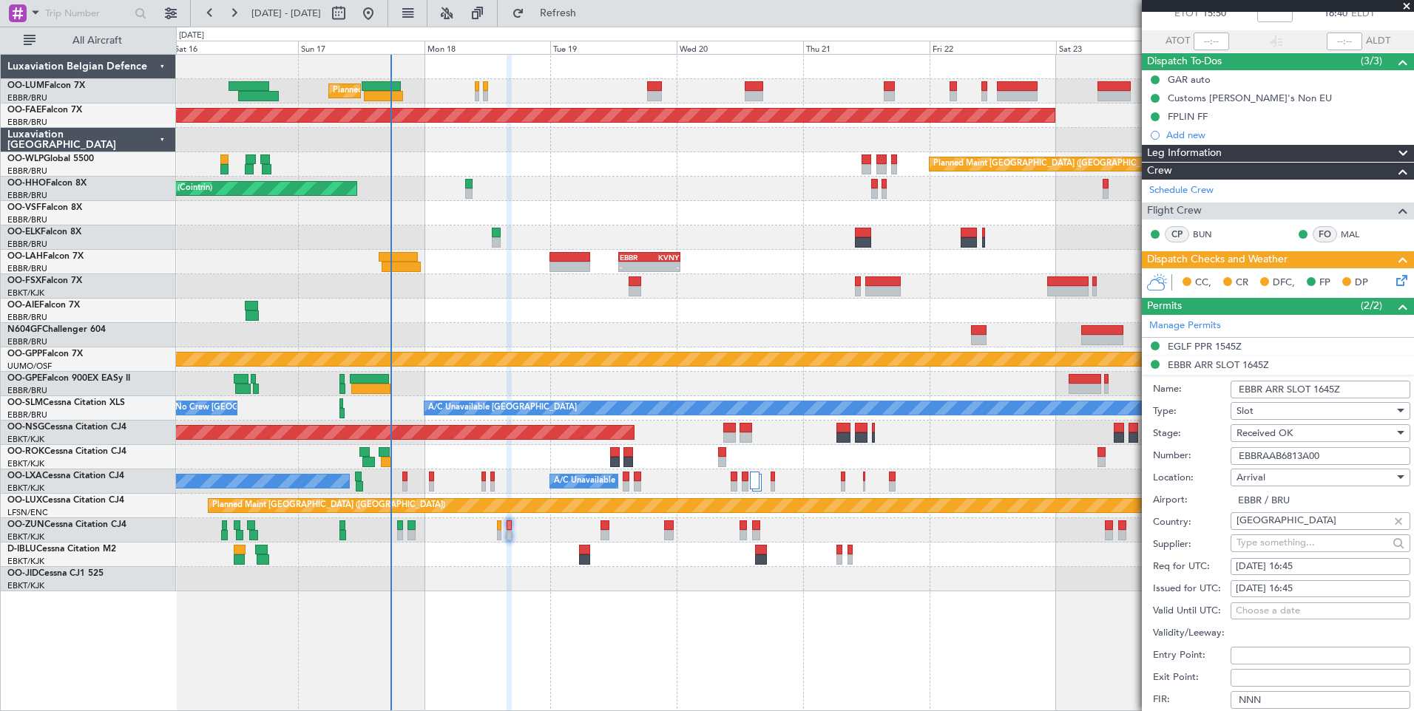
drag, startPoint x: 1332, startPoint y: 452, endPoint x: 1107, endPoint y: 456, distance: 224.8
click at [1109, 455] on fb-app "16 Aug 2025 - 25 Aug 2025 Refresh Quick Links All Aircraft Planned Maint Brusse…" at bounding box center [707, 361] width 1414 height 700
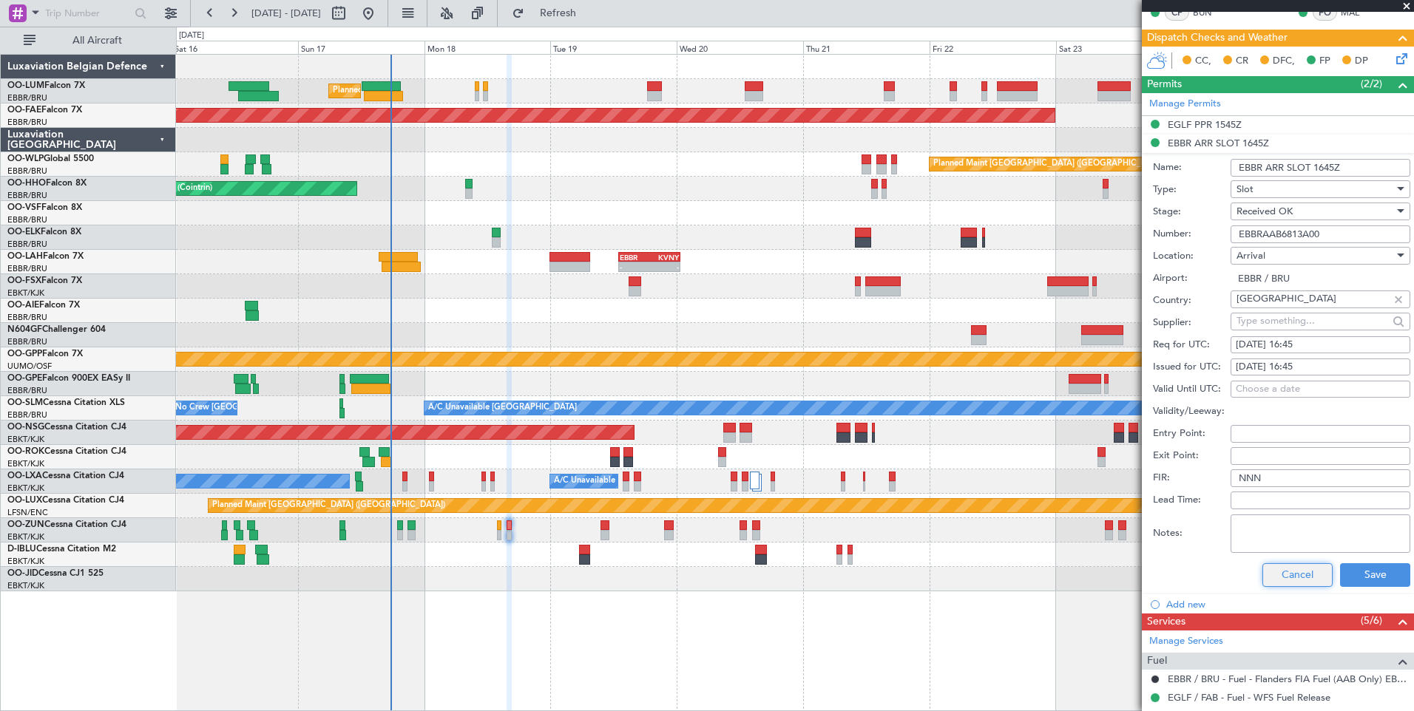
click at [1290, 583] on button "Cancel" at bounding box center [1297, 575] width 70 height 24
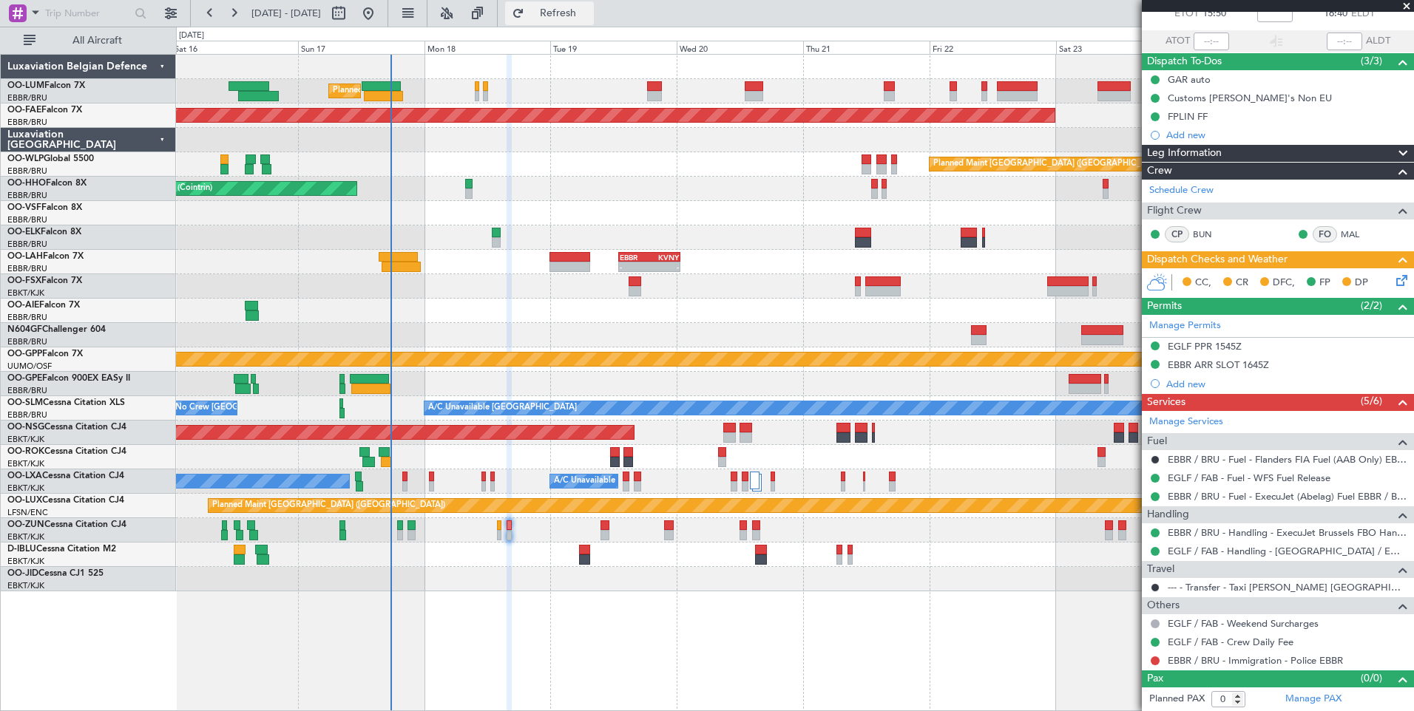
click at [589, 18] on span "Refresh" at bounding box center [558, 13] width 62 height 10
click at [1208, 657] on link "EBBR / BRU - Immigration - Police EBBR" at bounding box center [1255, 660] width 175 height 13
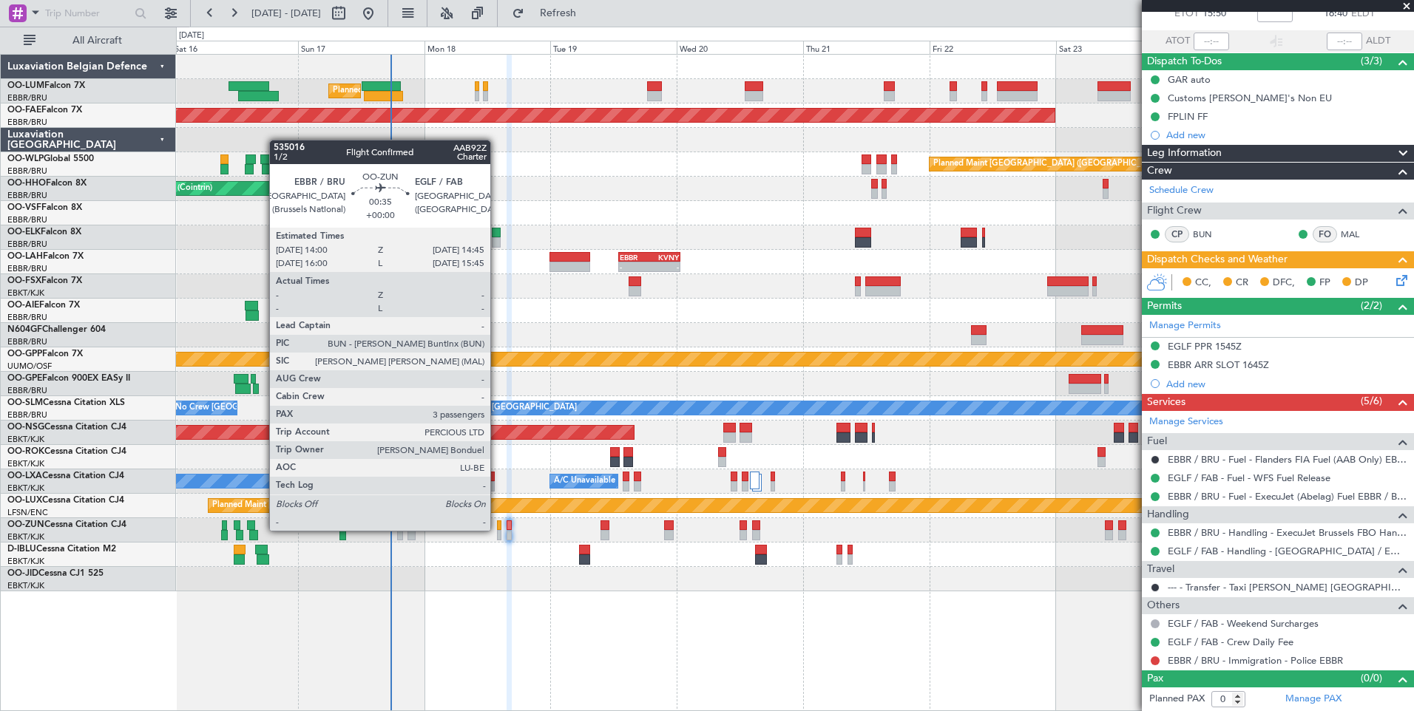
click at [497, 531] on div at bounding box center [499, 535] width 4 height 10
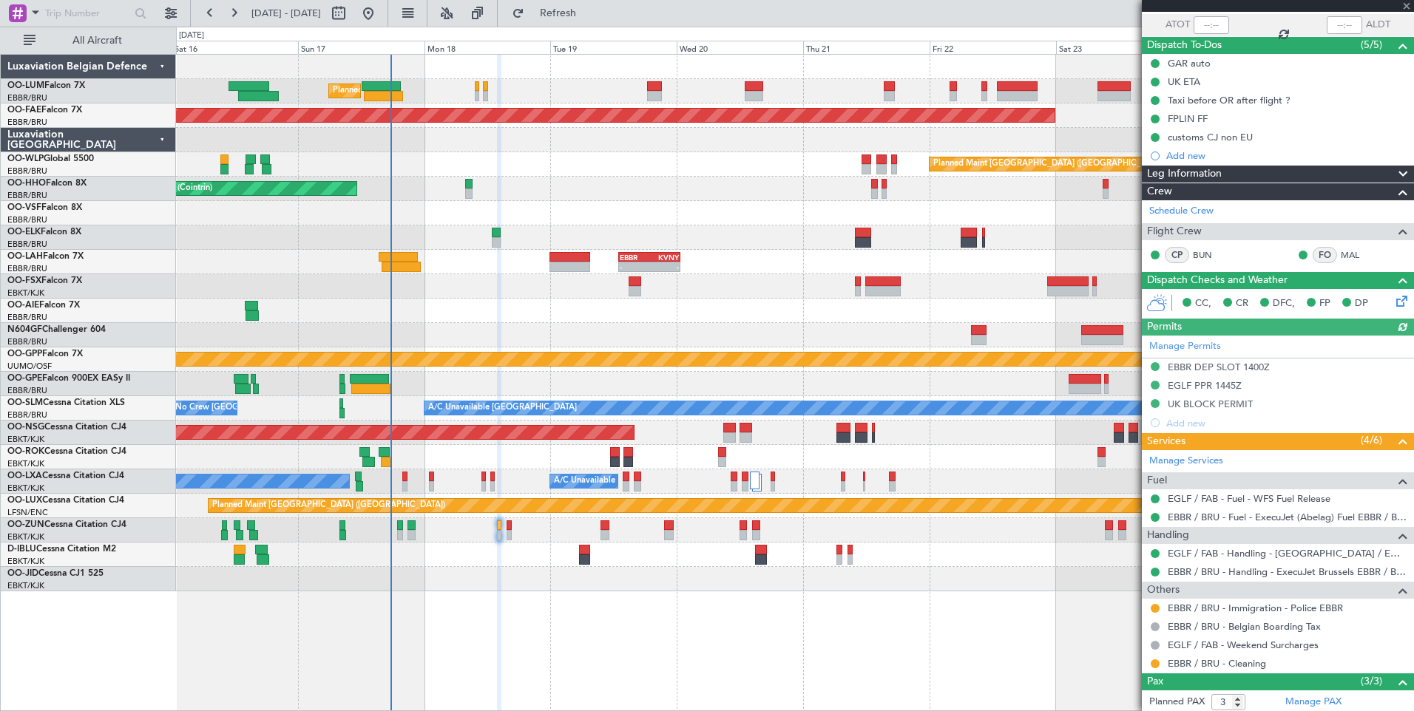
scroll to position [211, 0]
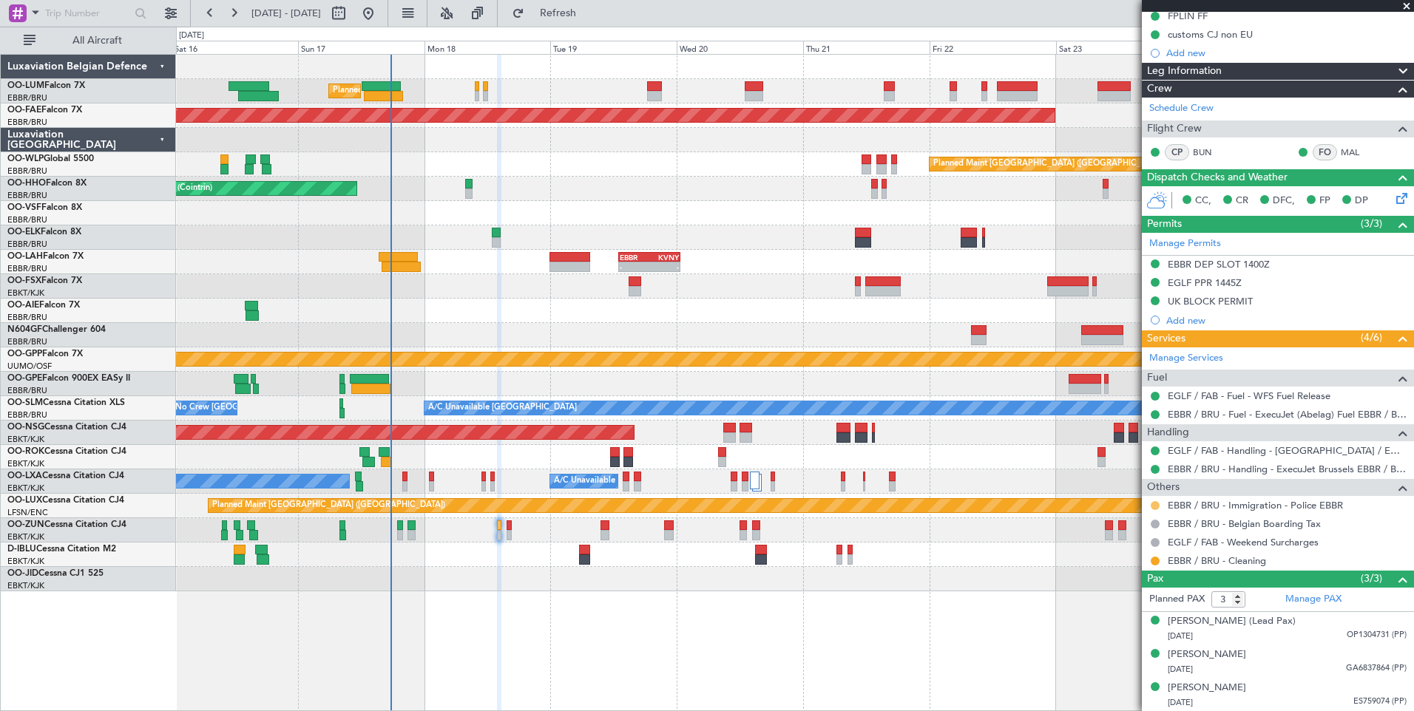
click at [1154, 505] on button at bounding box center [1155, 505] width 9 height 9
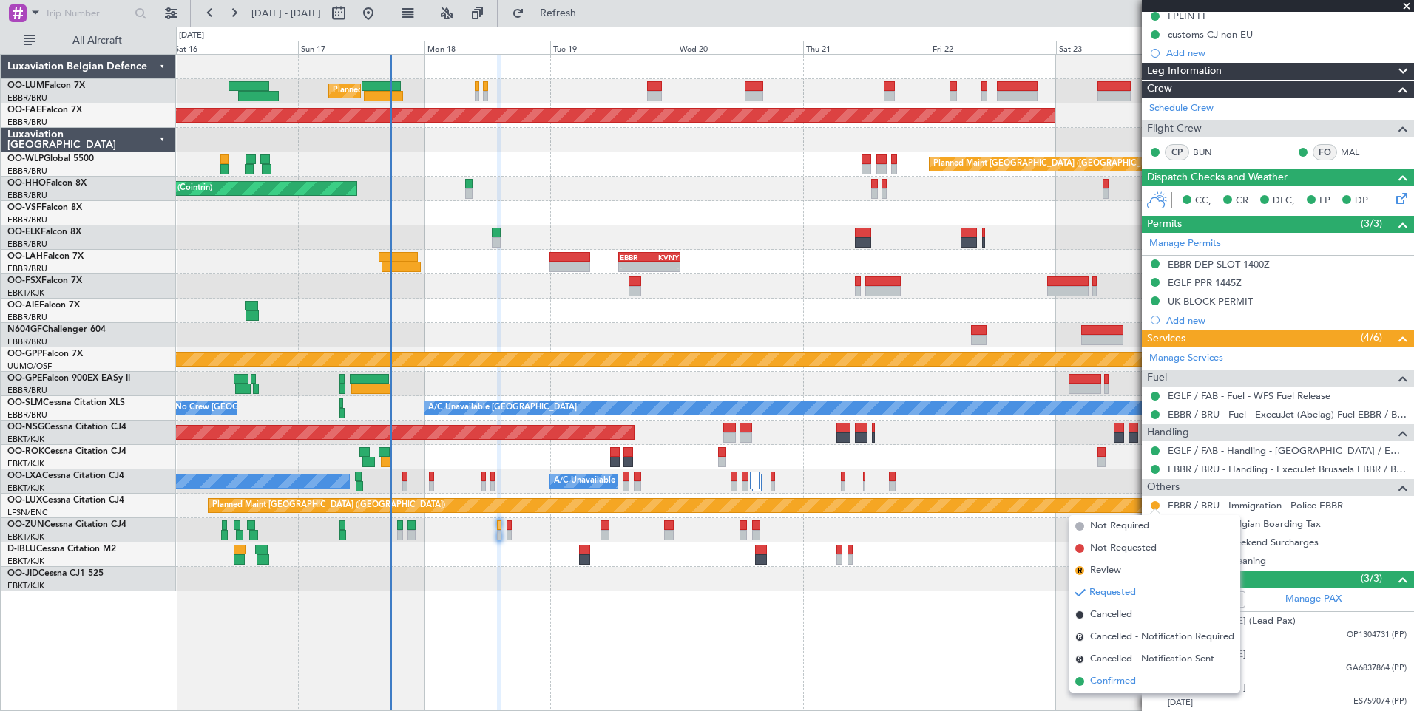
click at [1117, 678] on span "Confirmed" at bounding box center [1113, 681] width 46 height 15
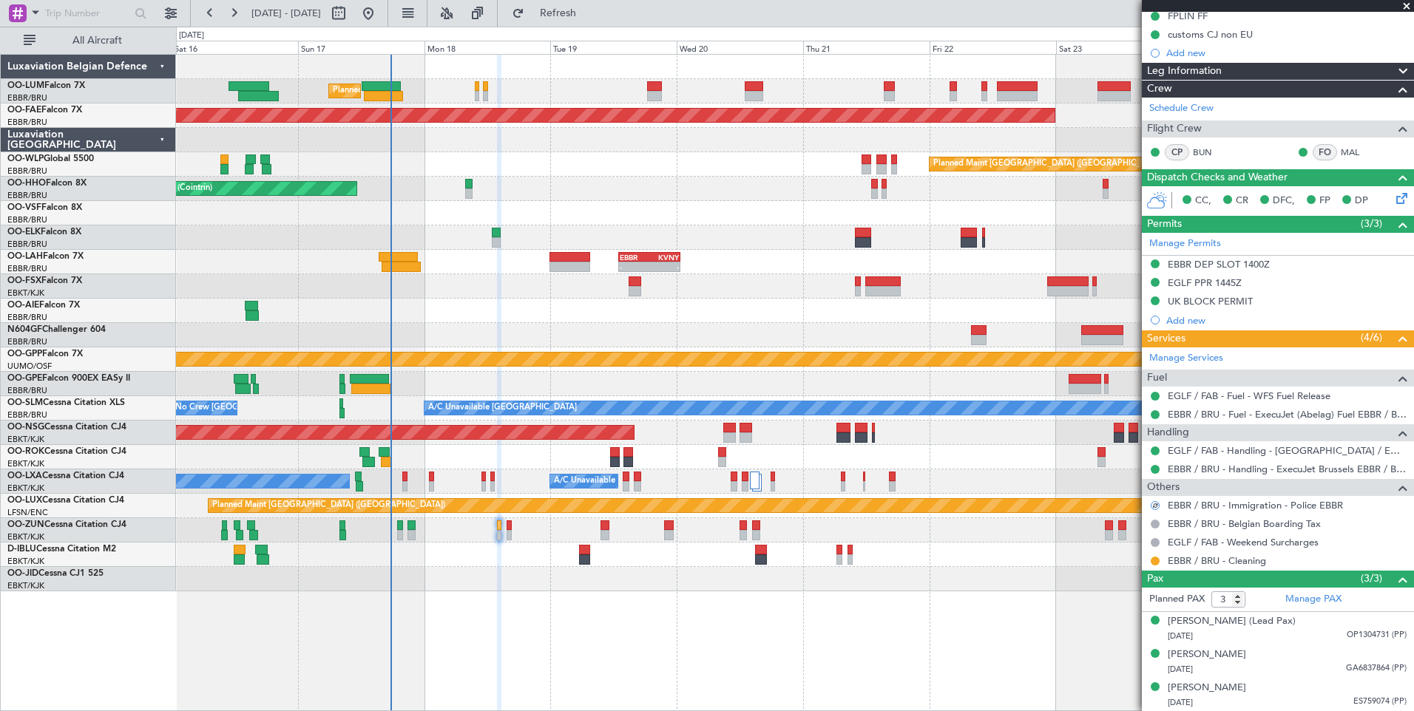
click at [512, 532] on div "Unplanned Maint [GEOGRAPHIC_DATA] ([GEOGRAPHIC_DATA])" at bounding box center [794, 530] width 1237 height 24
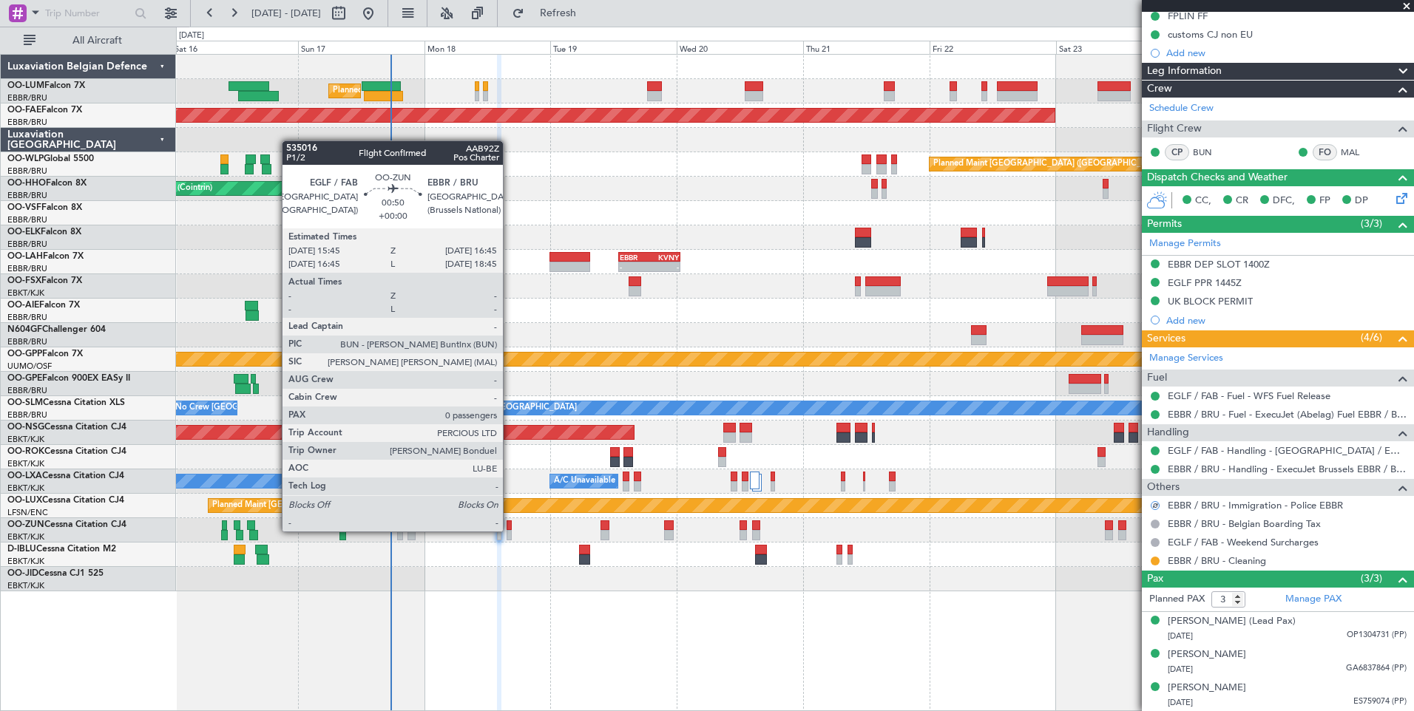
click at [508, 532] on div at bounding box center [510, 535] width 6 height 10
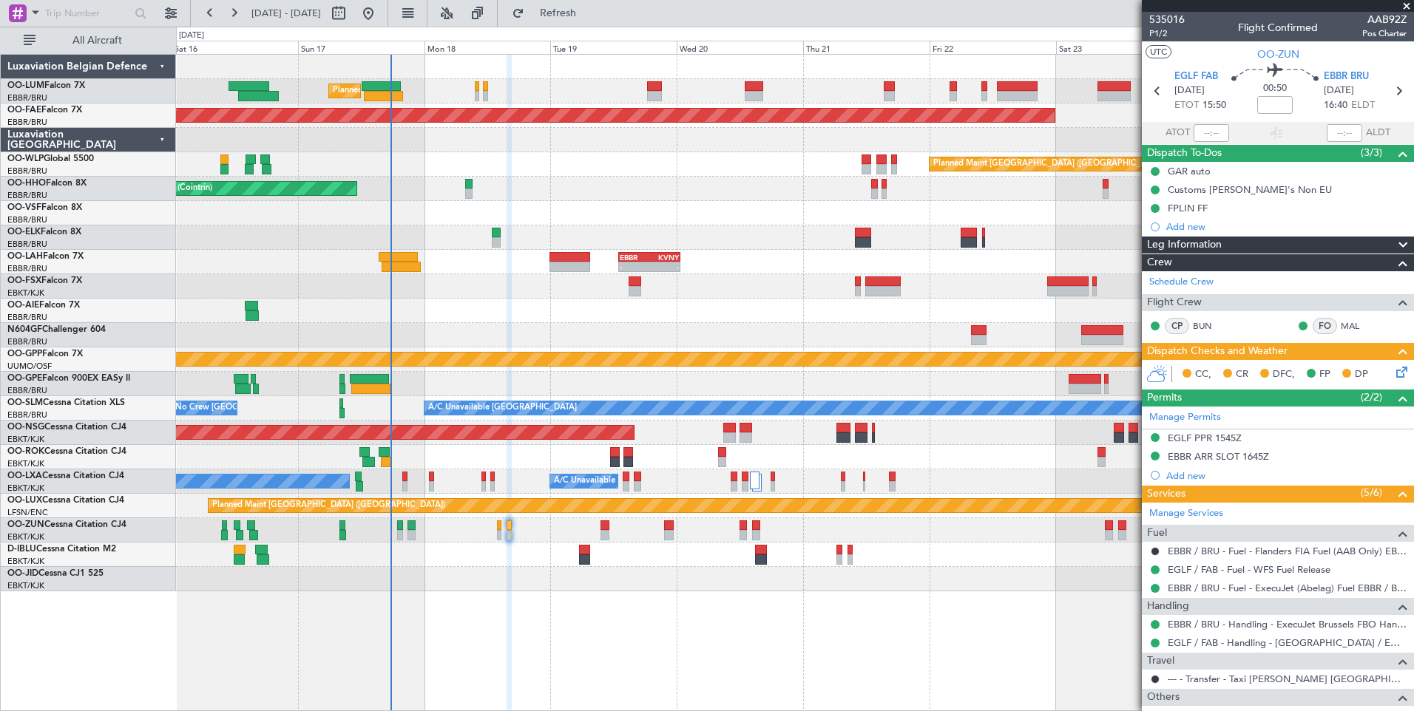
scroll to position [92, 0]
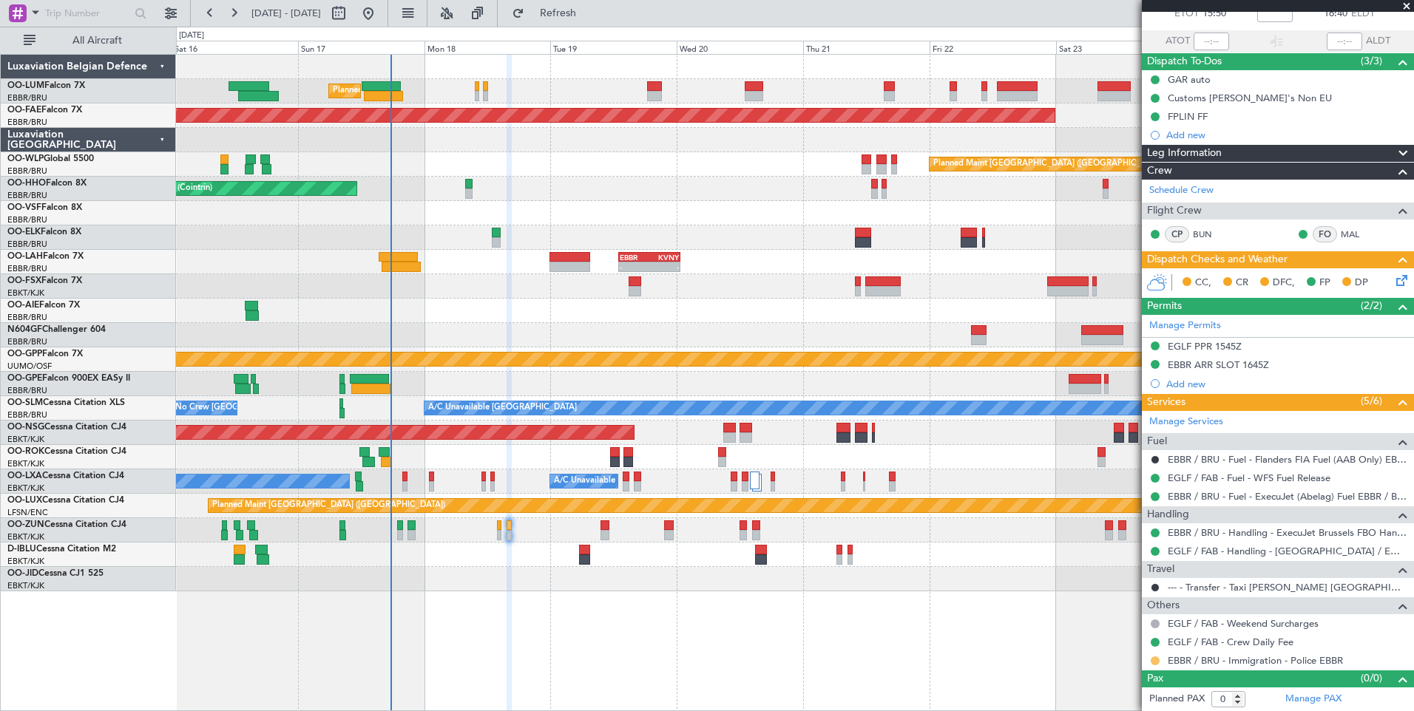
click at [1156, 662] on button at bounding box center [1155, 661] width 9 height 9
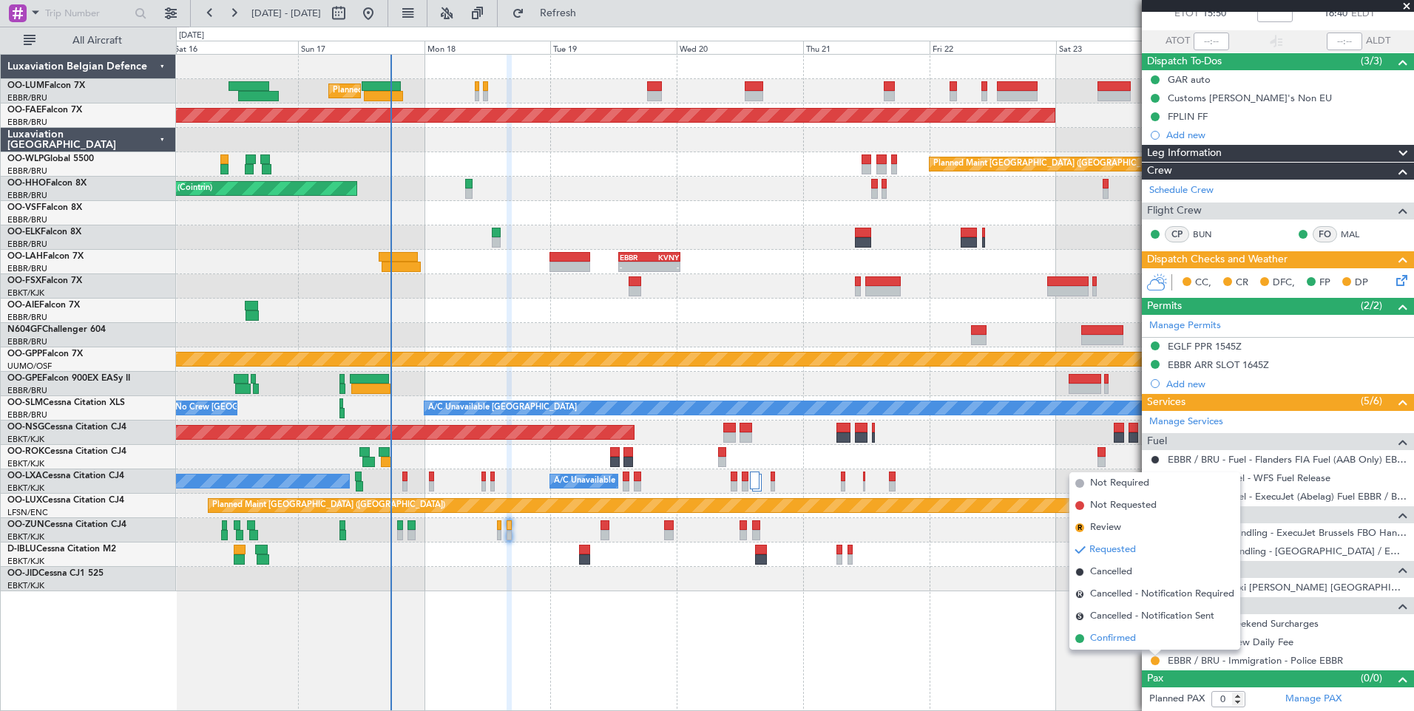
click at [1135, 637] on span "Confirmed" at bounding box center [1113, 639] width 46 height 15
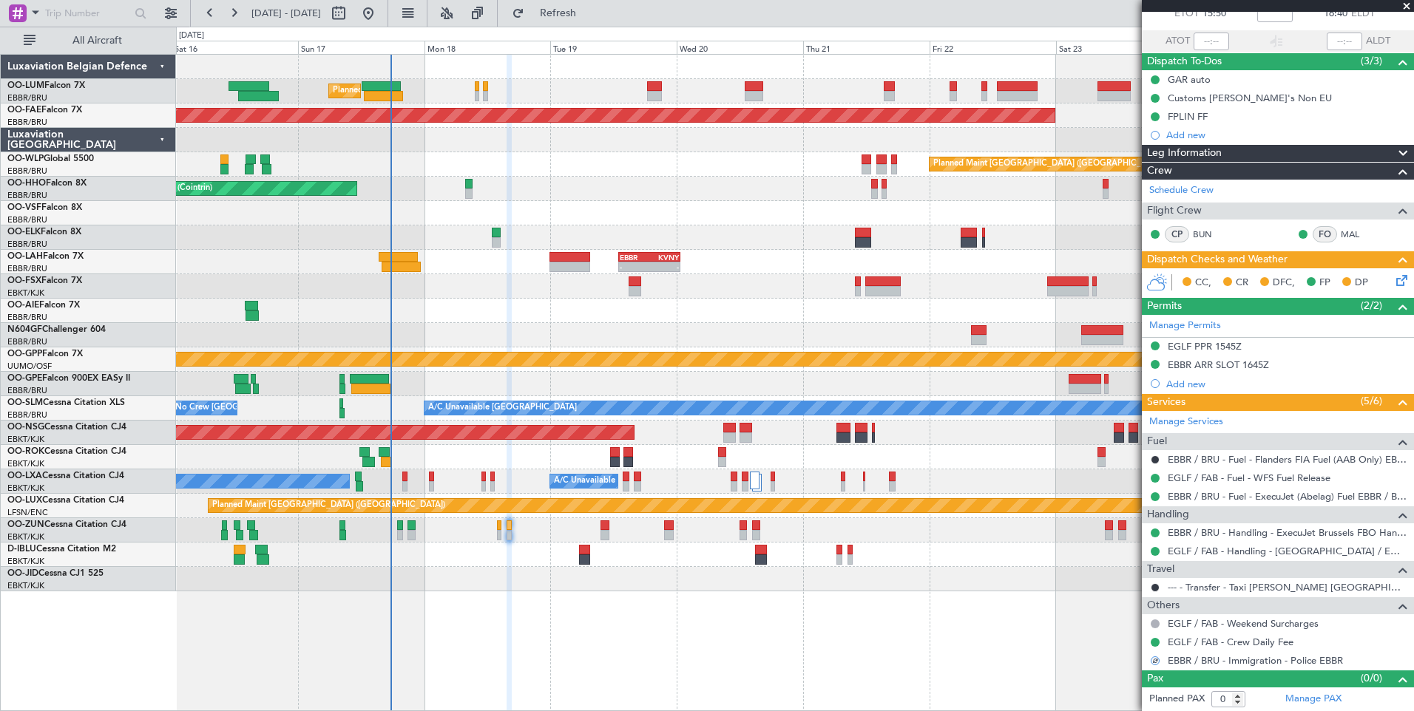
scroll to position [0, 0]
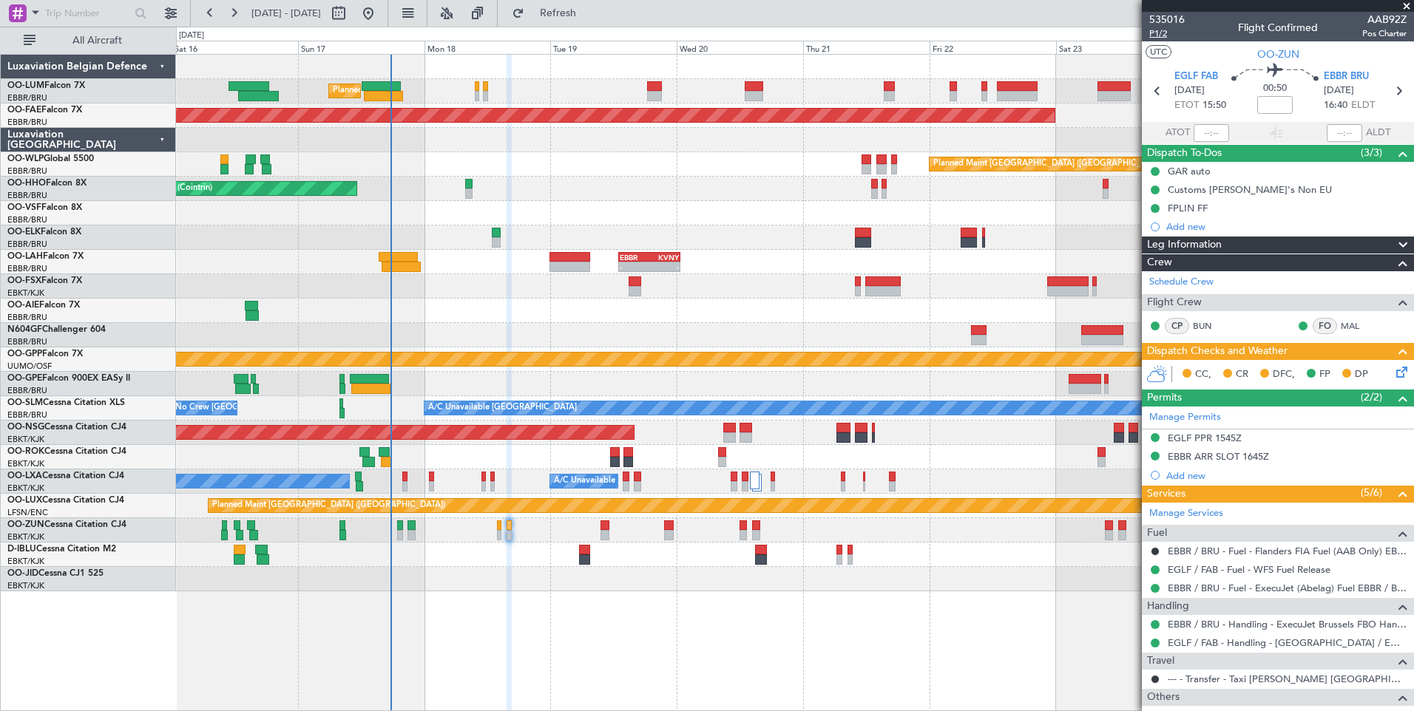
click at [1162, 38] on span "P1/2" at bounding box center [1166, 33] width 35 height 13
click at [589, 11] on span "Refresh" at bounding box center [558, 13] width 62 height 10
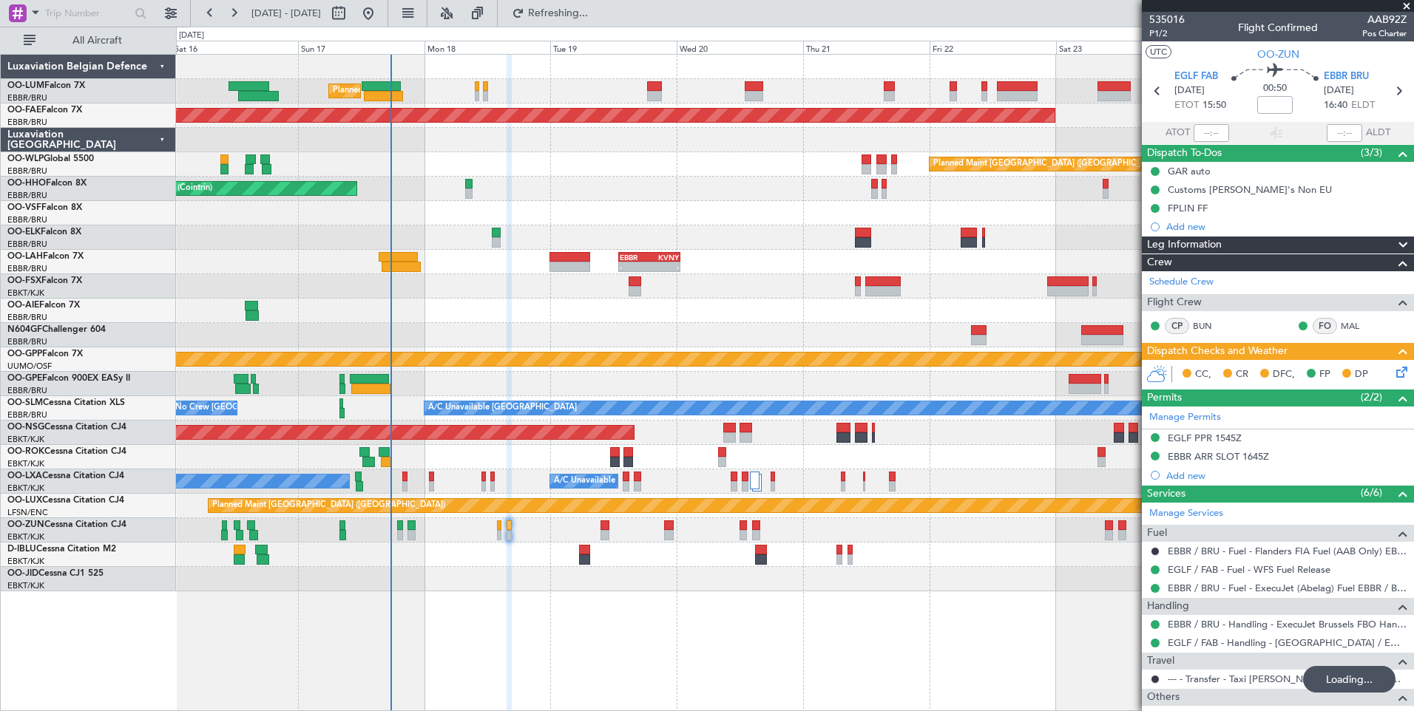
click at [580, 620] on div "Planned Maint Brussels (Brussels National) Planned Maint Kortrijk-Wevelgem Plan…" at bounding box center [795, 382] width 1238 height 657
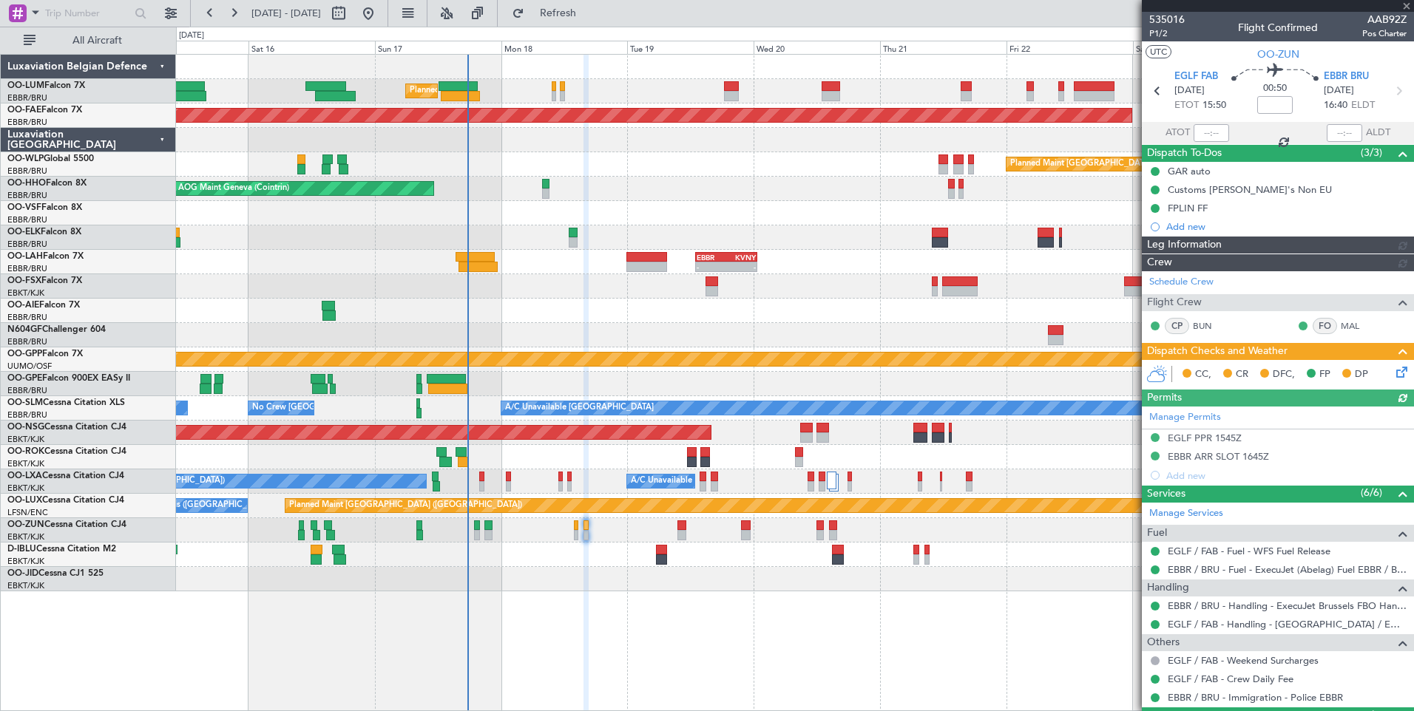
scroll to position [37, 0]
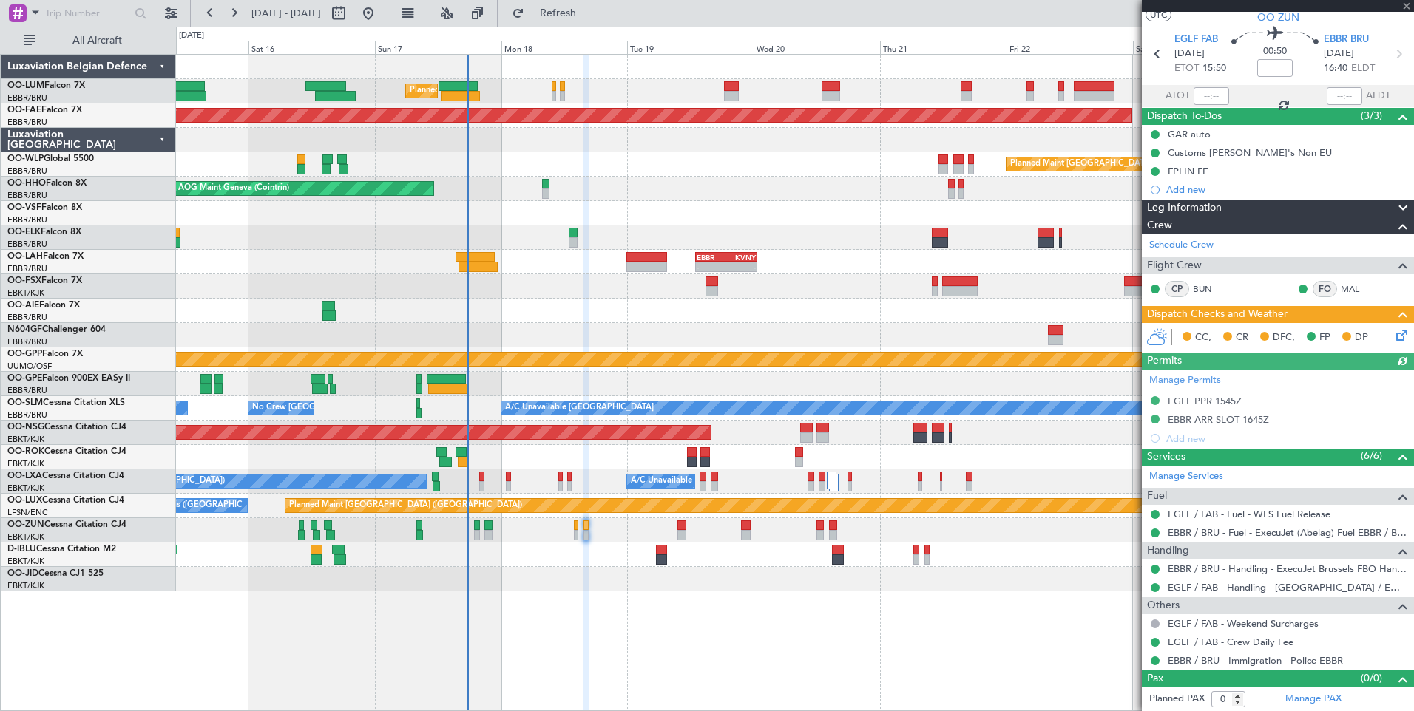
click at [1393, 333] on icon at bounding box center [1399, 333] width 12 height 12
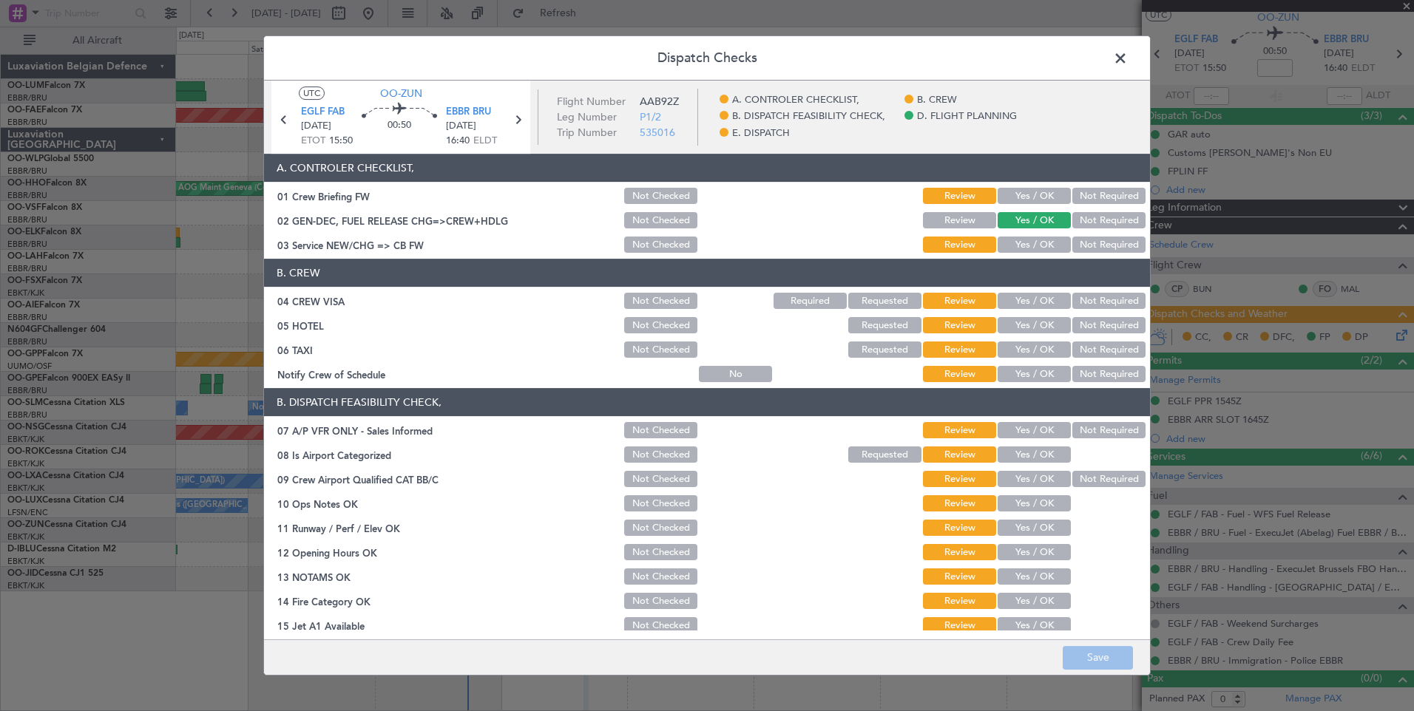
click at [1128, 61] on span at bounding box center [1128, 62] width 0 height 30
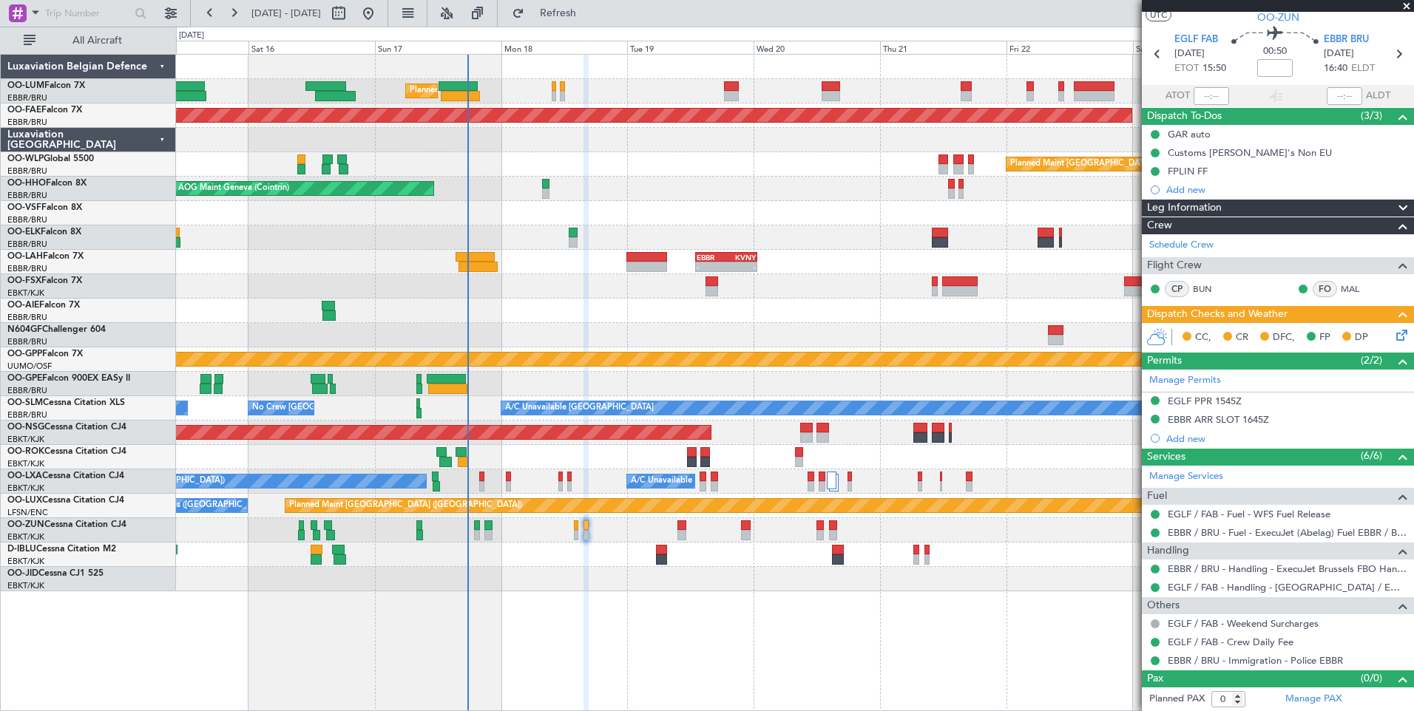
click at [680, 599] on div "Planned Maint Brussels (Brussels National) Planned Maint Kortrijk-Wevelgem Plan…" at bounding box center [795, 382] width 1238 height 657
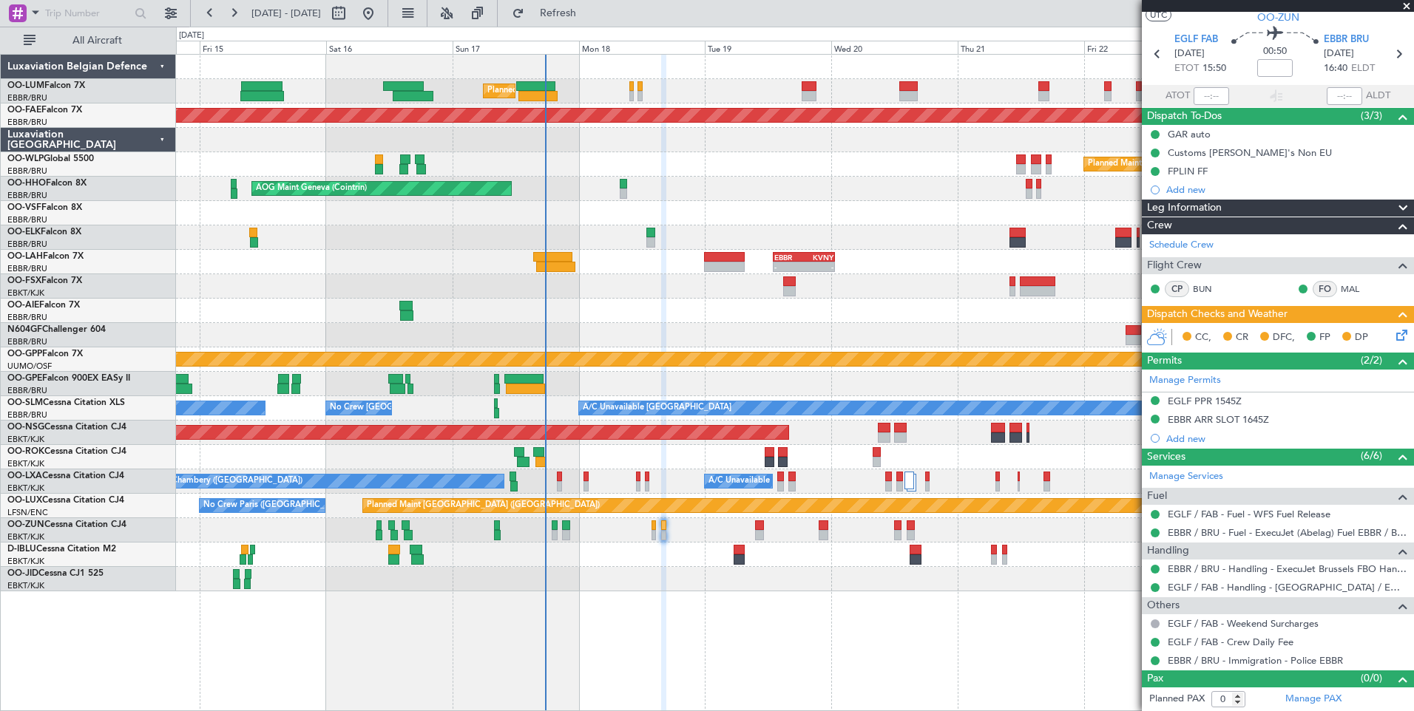
click at [1401, 334] on div "CC, CR DFC, FP DP" at bounding box center [1278, 338] width 272 height 30
click at [1393, 334] on icon at bounding box center [1399, 333] width 12 height 12
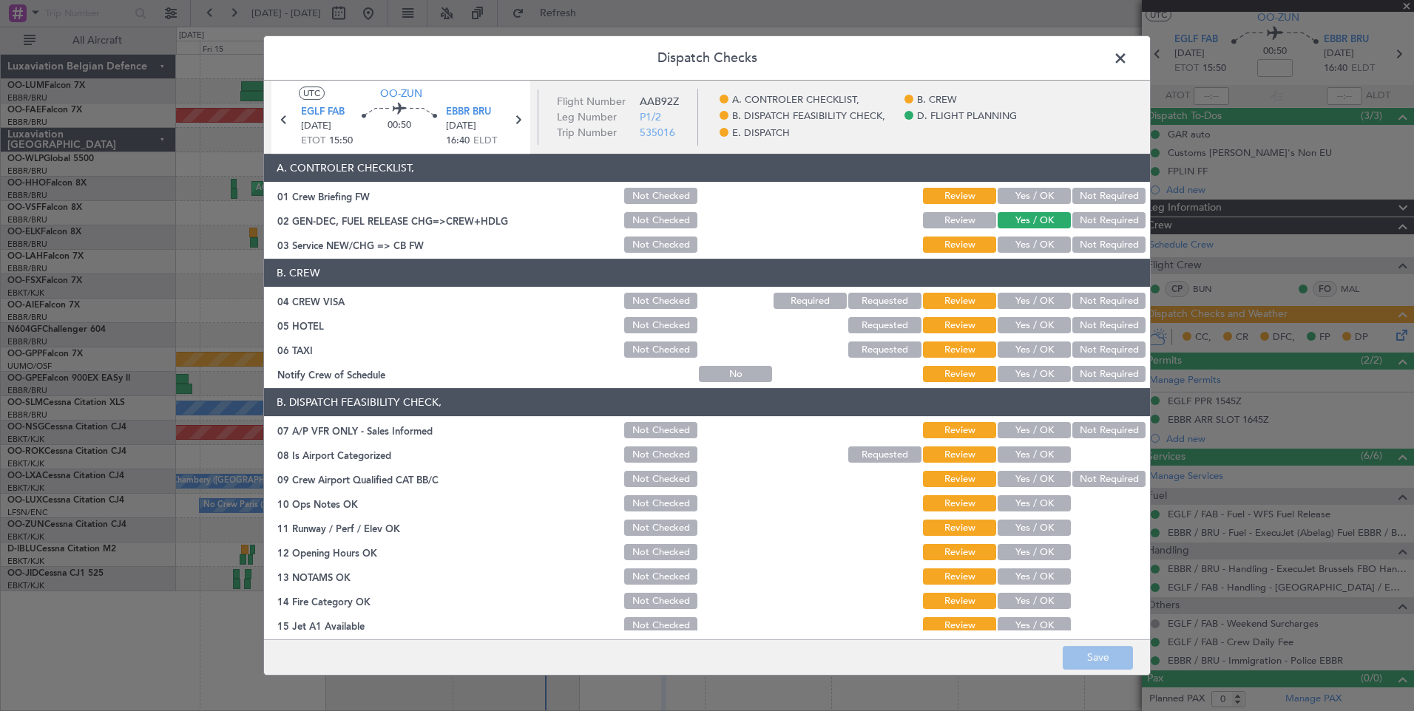
click at [1034, 197] on button "Yes / OK" at bounding box center [1034, 196] width 73 height 16
click at [1033, 246] on button "Yes / OK" at bounding box center [1034, 245] width 73 height 16
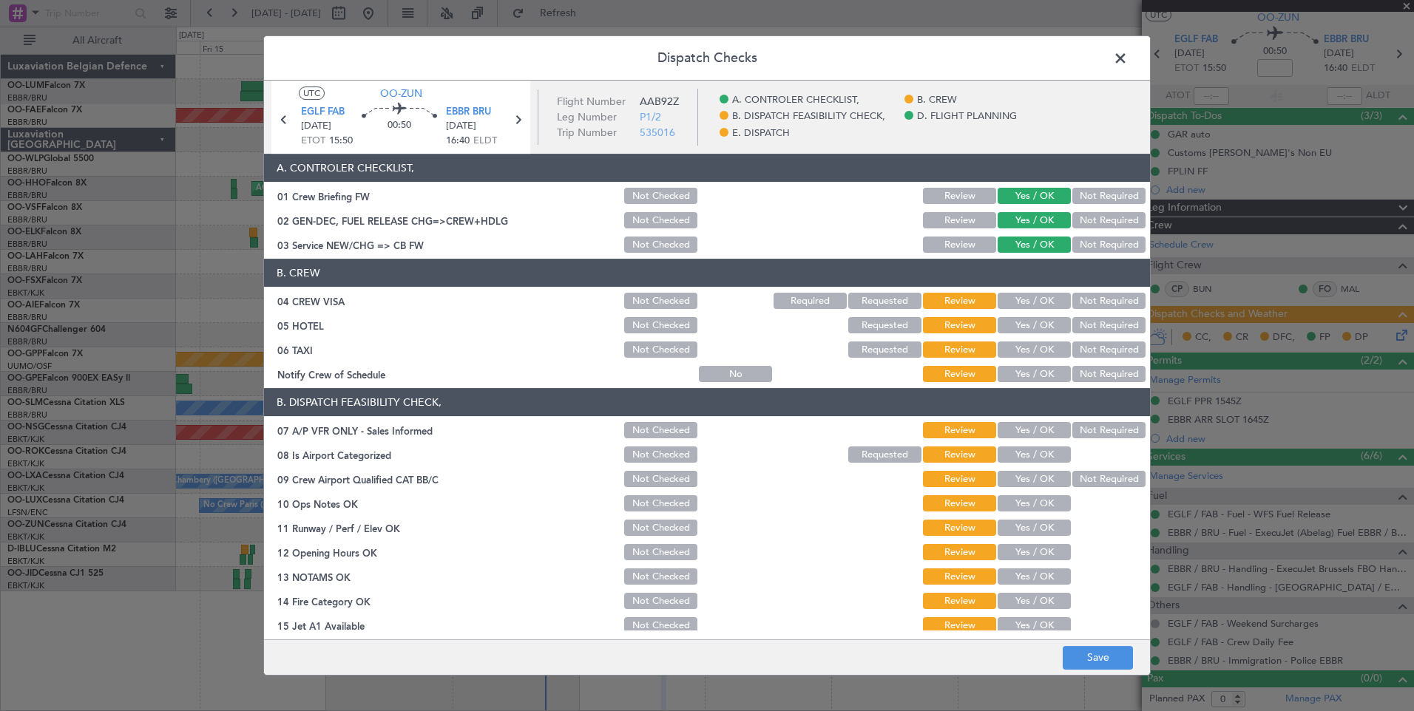
click at [1107, 300] on button "Not Required" at bounding box center [1108, 301] width 73 height 16
click at [1100, 321] on button "Not Required" at bounding box center [1108, 325] width 73 height 16
click at [1089, 354] on button "Not Required" at bounding box center [1108, 350] width 73 height 16
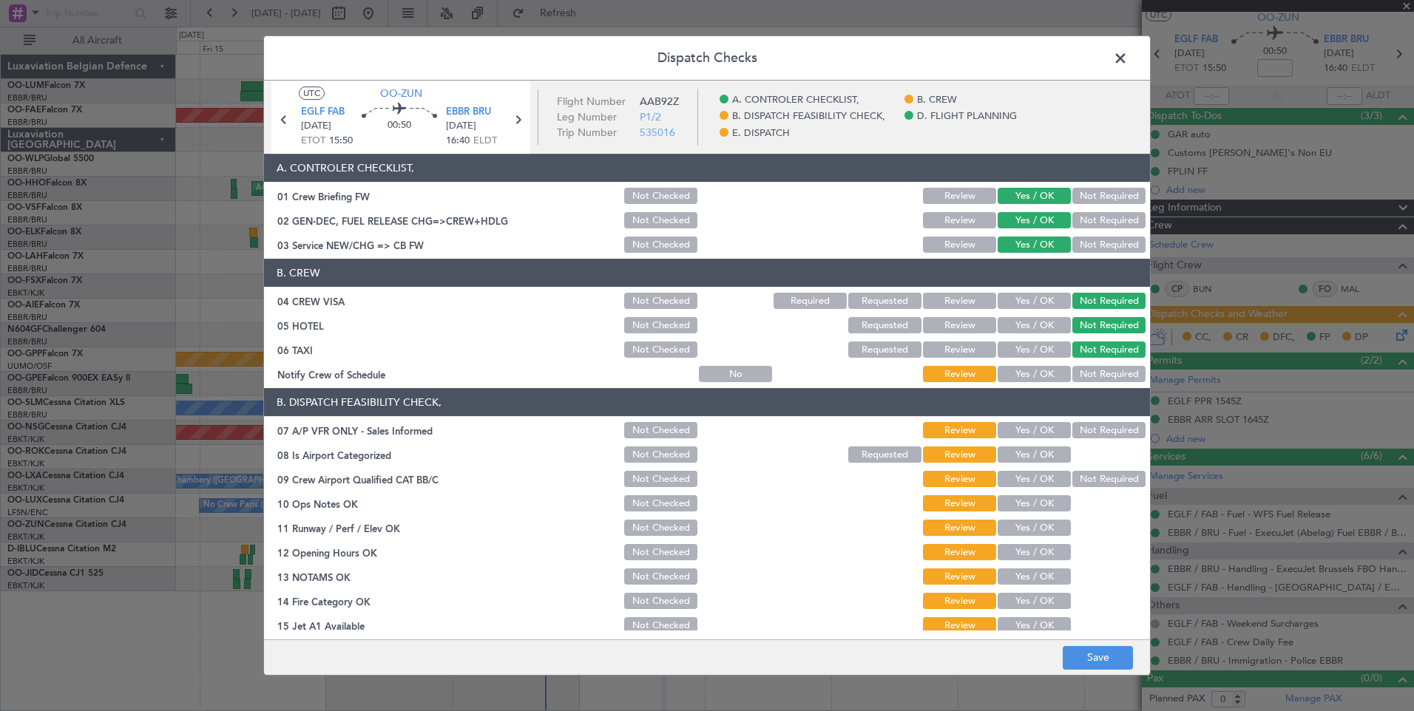
click at [1089, 369] on button "Not Required" at bounding box center [1108, 374] width 73 height 16
click at [1040, 376] on button "Yes / OK" at bounding box center [1034, 374] width 73 height 16
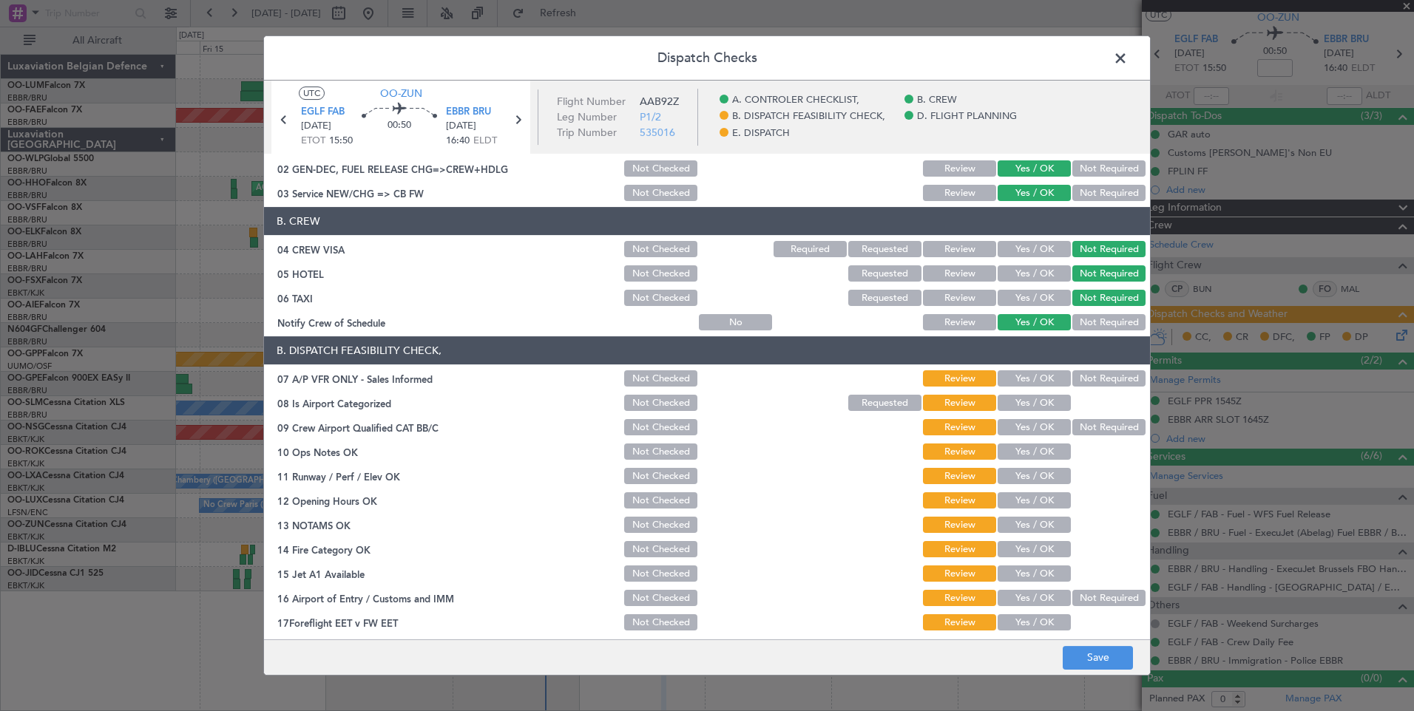
scroll to position [74, 0]
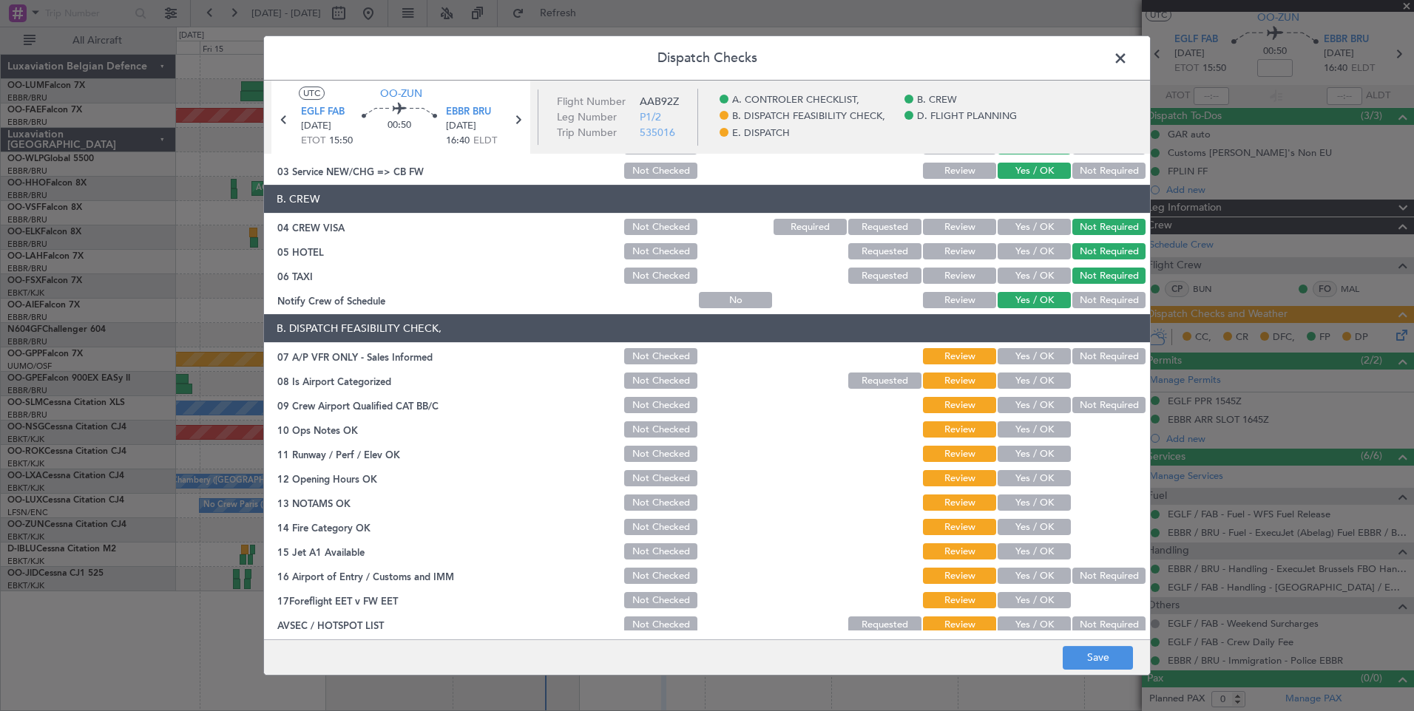
click at [1110, 353] on button "Not Required" at bounding box center [1108, 356] width 73 height 16
click at [1010, 382] on button "Yes / OK" at bounding box center [1034, 381] width 73 height 16
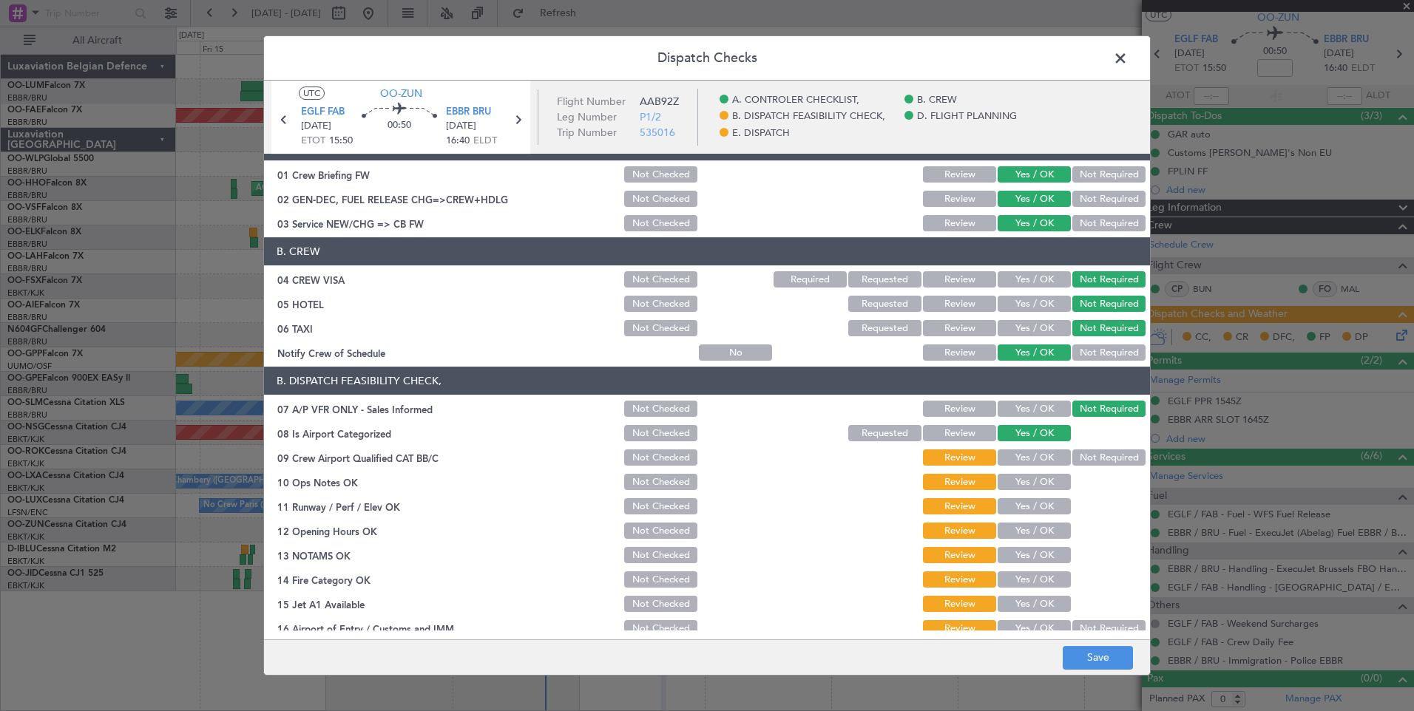
scroll to position [0, 0]
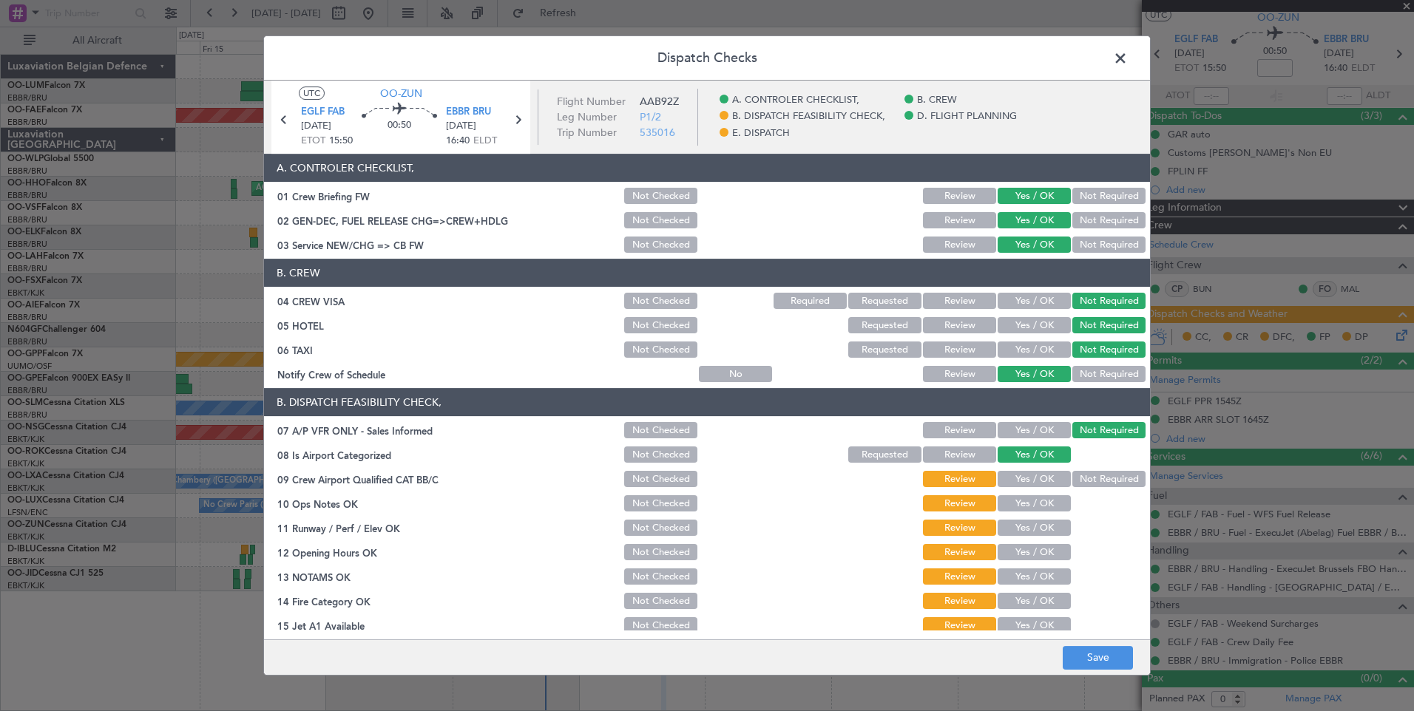
click at [626, 215] on button "Not Checked" at bounding box center [660, 220] width 73 height 16
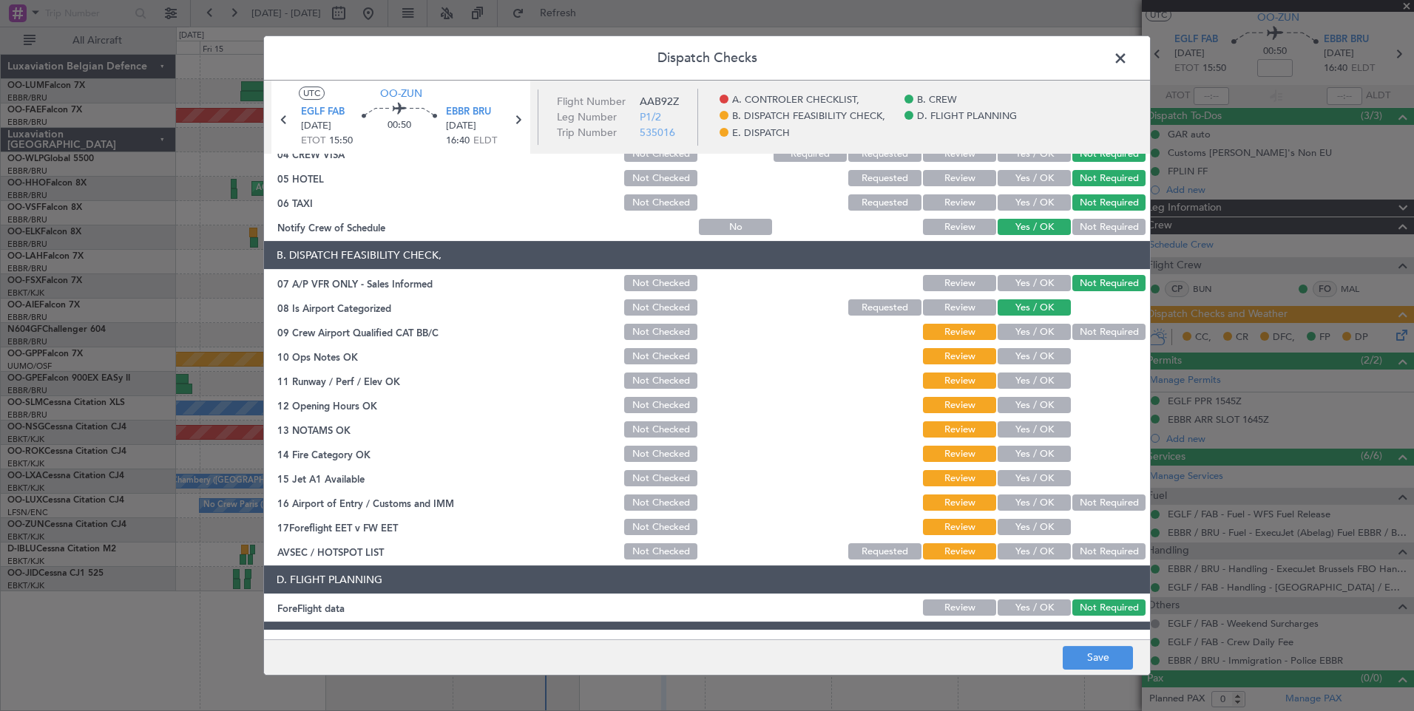
scroll to position [148, 0]
drag, startPoint x: 1088, startPoint y: 326, endPoint x: 1038, endPoint y: 355, distance: 58.0
click at [1081, 334] on button "Not Required" at bounding box center [1108, 331] width 73 height 16
click at [1050, 356] on button "Yes / OK" at bounding box center [1034, 356] width 73 height 16
click at [1089, 327] on button "Not Required" at bounding box center [1108, 331] width 73 height 16
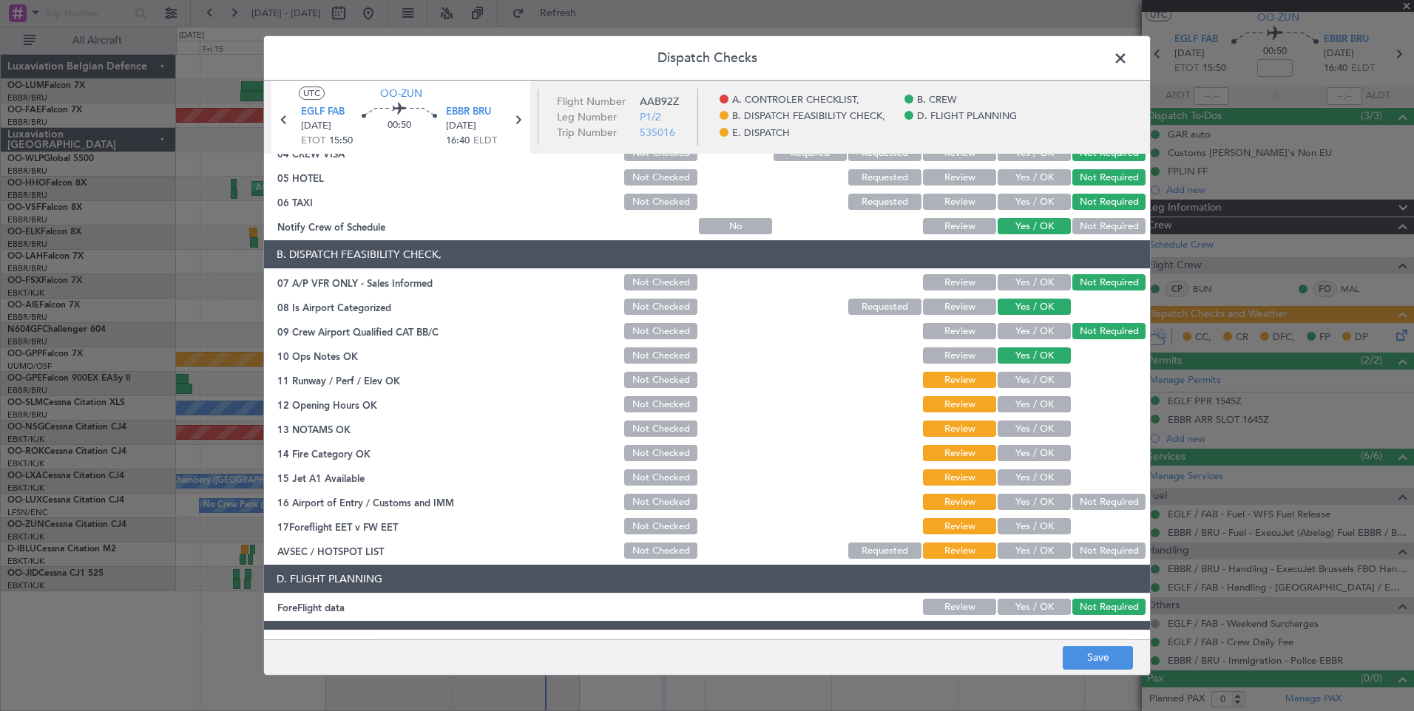
click at [1040, 378] on button "Yes / OK" at bounding box center [1034, 380] width 73 height 16
click at [1032, 406] on button "Yes / OK" at bounding box center [1034, 404] width 73 height 16
drag, startPoint x: 1038, startPoint y: 428, endPoint x: 1039, endPoint y: 439, distance: 11.2
click at [1038, 429] on button "Yes / OK" at bounding box center [1034, 429] width 73 height 16
click at [1039, 442] on section "B. DISPATCH FEASIBILITY CHECK, 07 A/P VFR ONLY - Sales Informed Not Checked Rev…" at bounding box center [707, 400] width 886 height 321
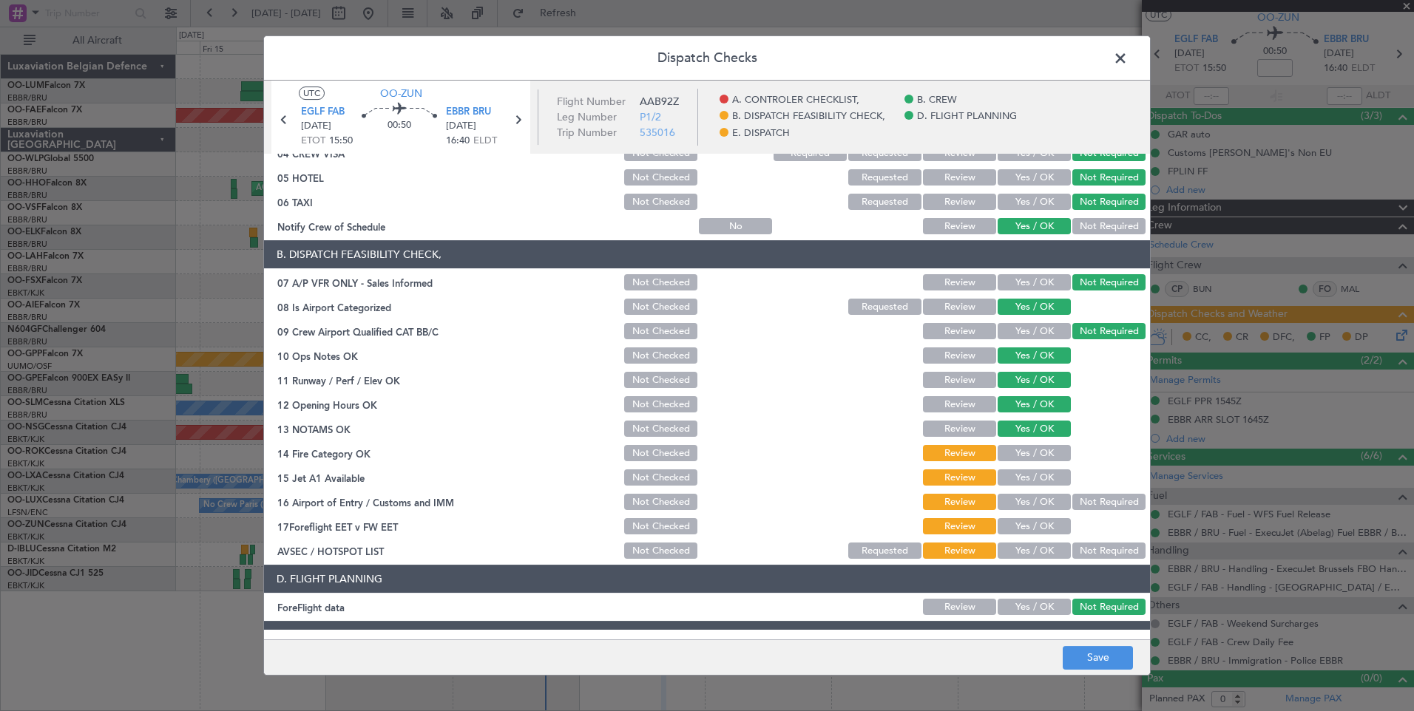
click at [1040, 463] on div "Yes / OK" at bounding box center [1032, 453] width 75 height 21
click at [1034, 458] on button "Yes / OK" at bounding box center [1034, 453] width 73 height 16
click at [1034, 471] on button "Yes / OK" at bounding box center [1034, 478] width 73 height 16
click at [1026, 498] on button "Yes / OK" at bounding box center [1034, 502] width 73 height 16
click at [1049, 529] on button "Yes / OK" at bounding box center [1034, 526] width 73 height 16
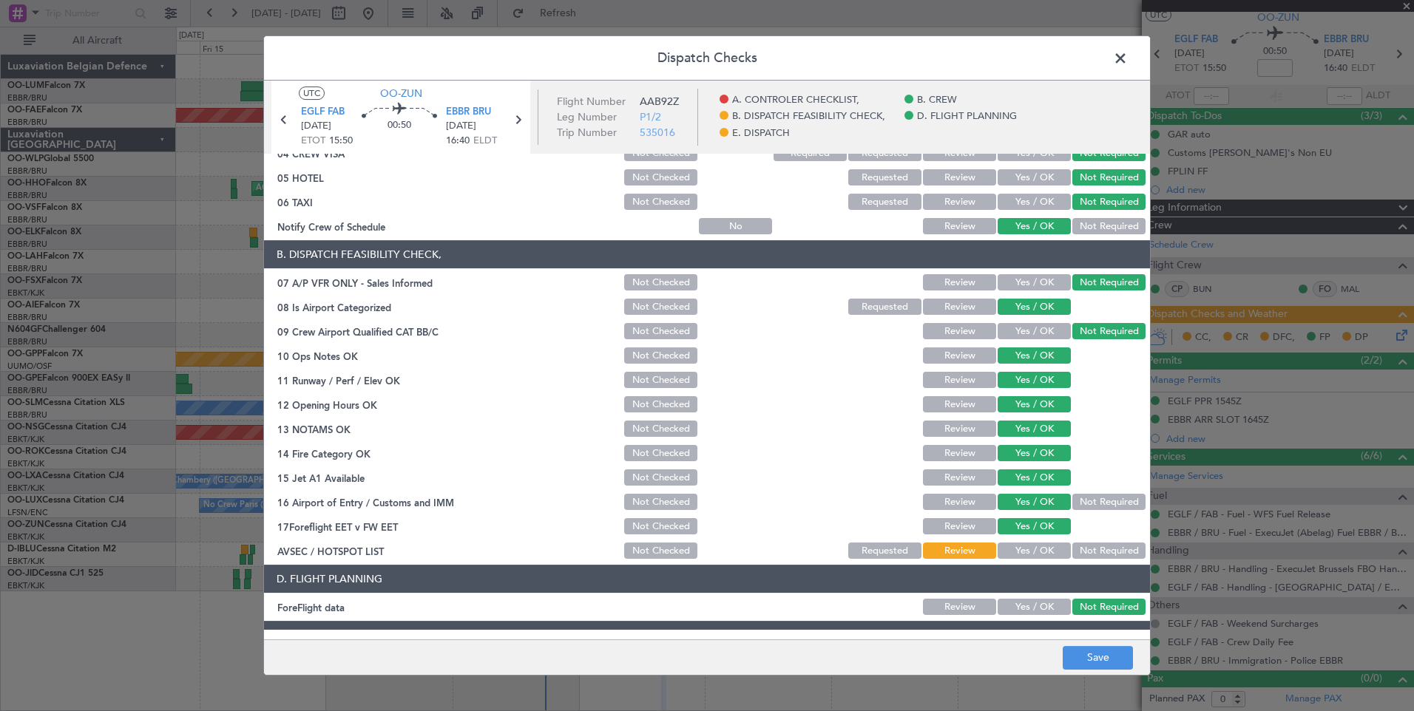
click at [1072, 549] on button "Not Required" at bounding box center [1108, 551] width 73 height 16
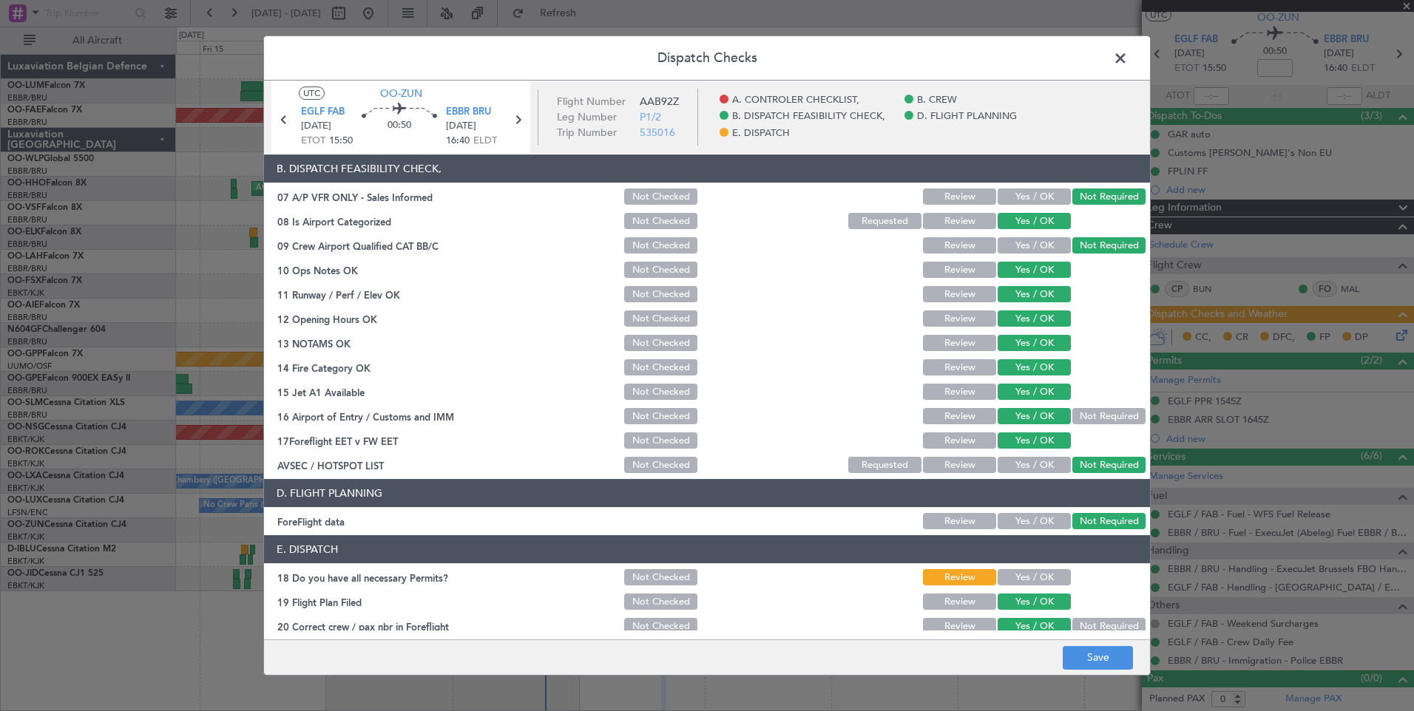
scroll to position [268, 0]
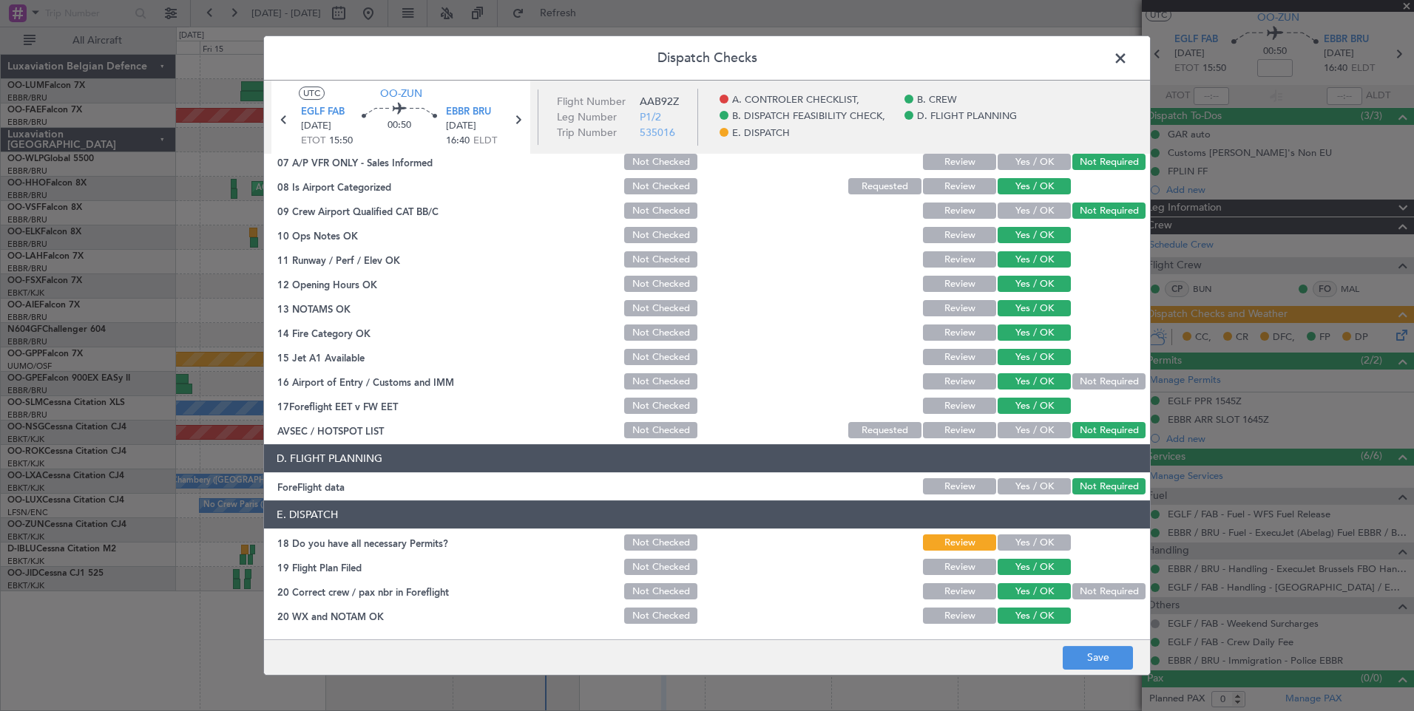
click at [1043, 544] on button "Yes / OK" at bounding box center [1034, 543] width 73 height 16
click at [1100, 657] on button "Save" at bounding box center [1098, 658] width 70 height 24
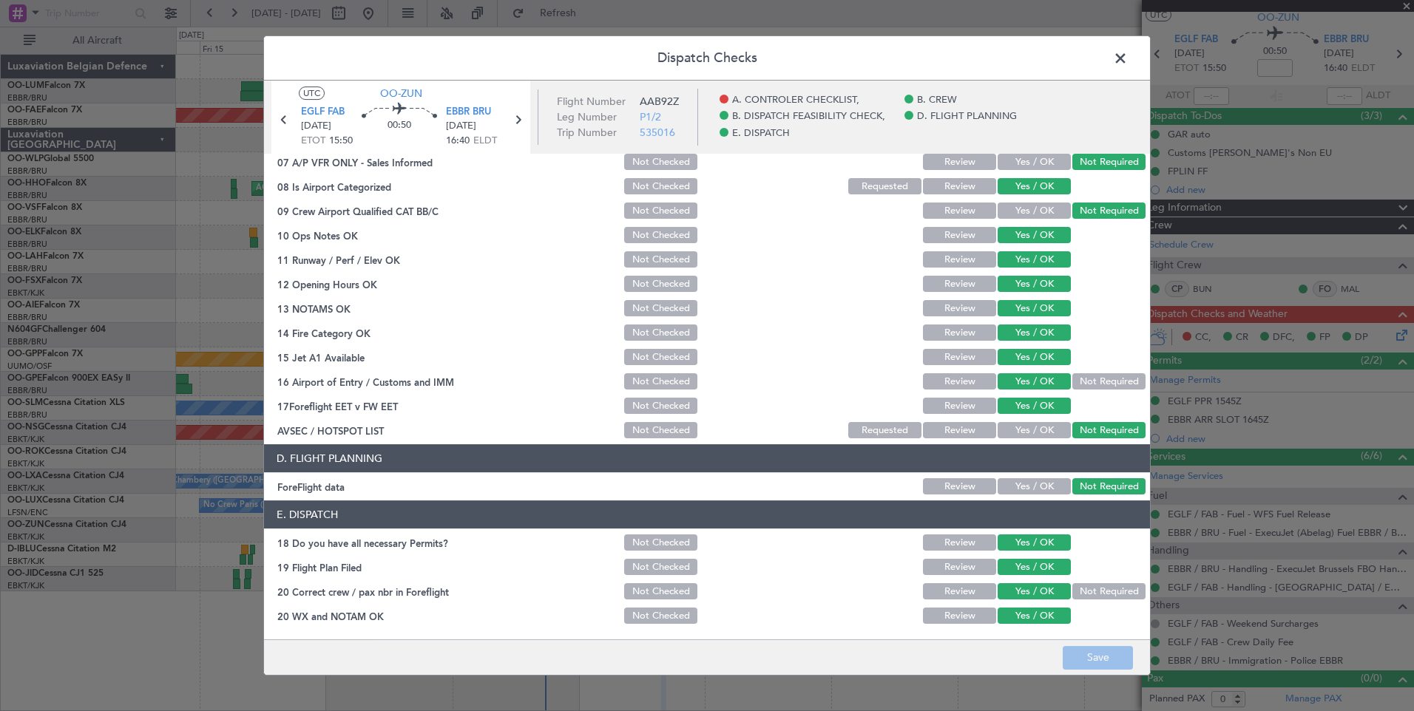
click at [1128, 57] on span at bounding box center [1128, 62] width 0 height 30
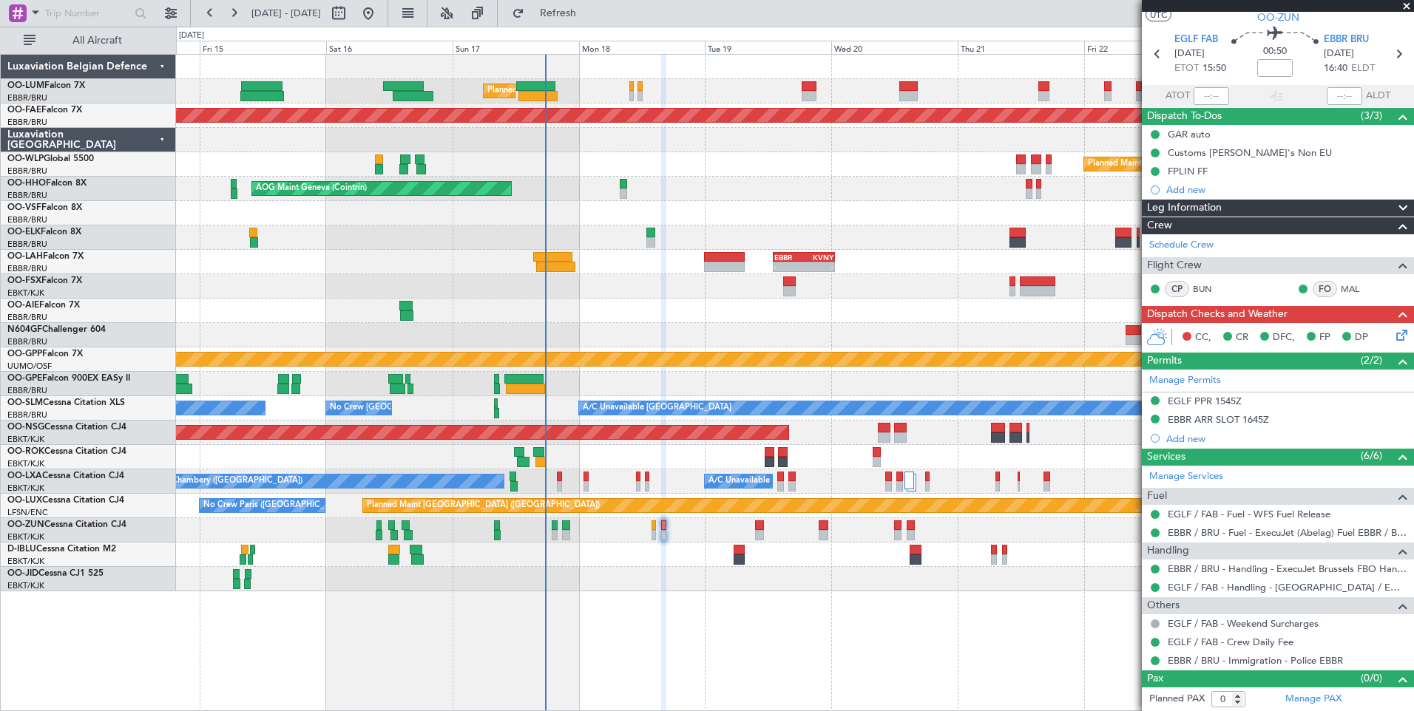
click at [675, 4] on div "14 Aug 2025 - 24 Aug 2025 Refresh Quick Links All Aircraft" at bounding box center [707, 13] width 1414 height 27
click at [589, 11] on span "Refresh" at bounding box center [558, 13] width 62 height 10
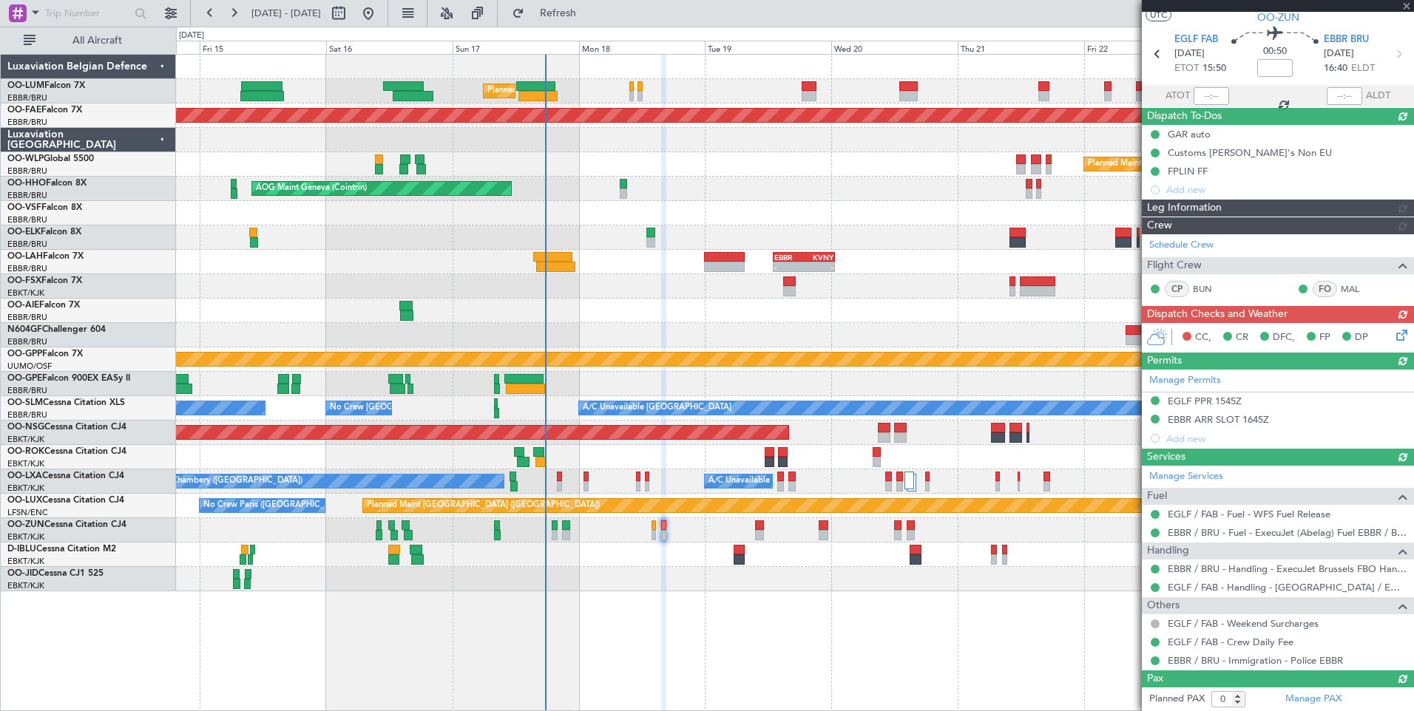
click at [850, 534] on div "Unplanned Maint [GEOGRAPHIC_DATA] ([GEOGRAPHIC_DATA])" at bounding box center [794, 530] width 1237 height 24
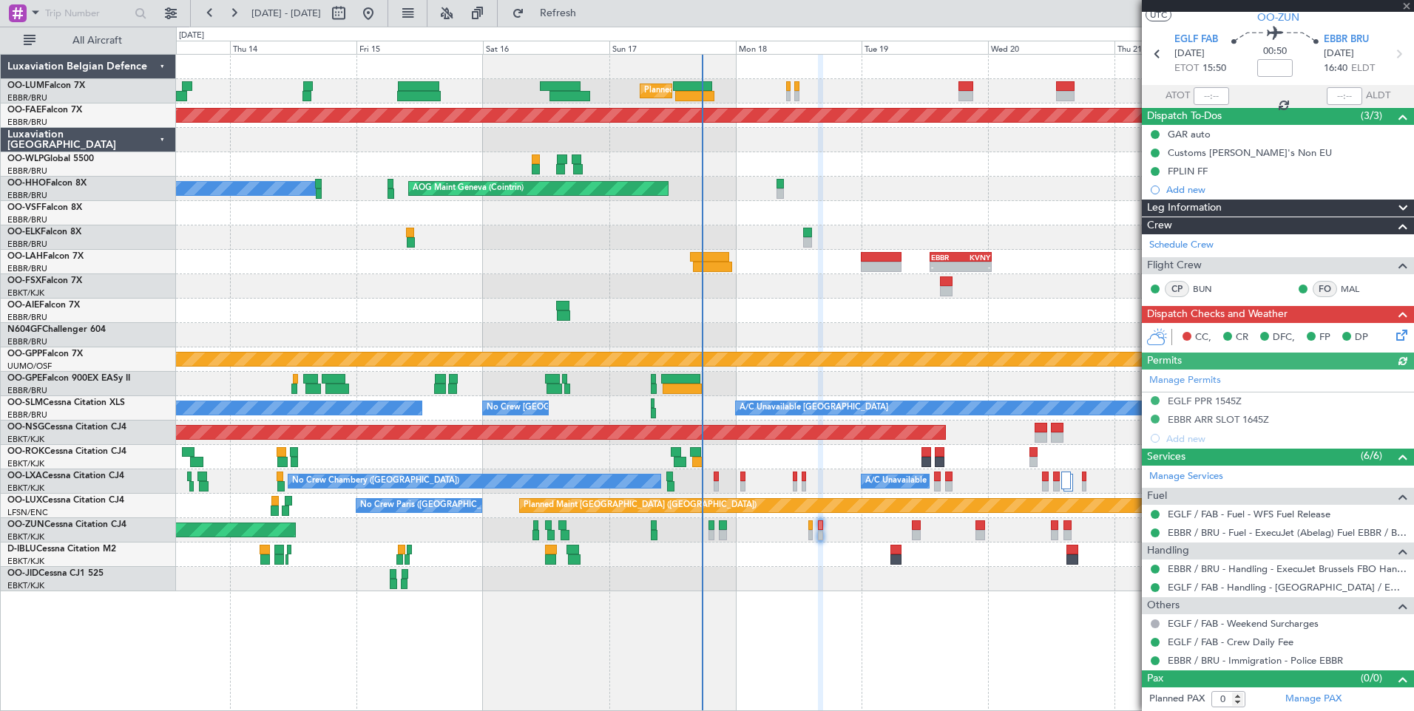
click at [1042, 472] on div at bounding box center [1045, 477] width 6 height 10
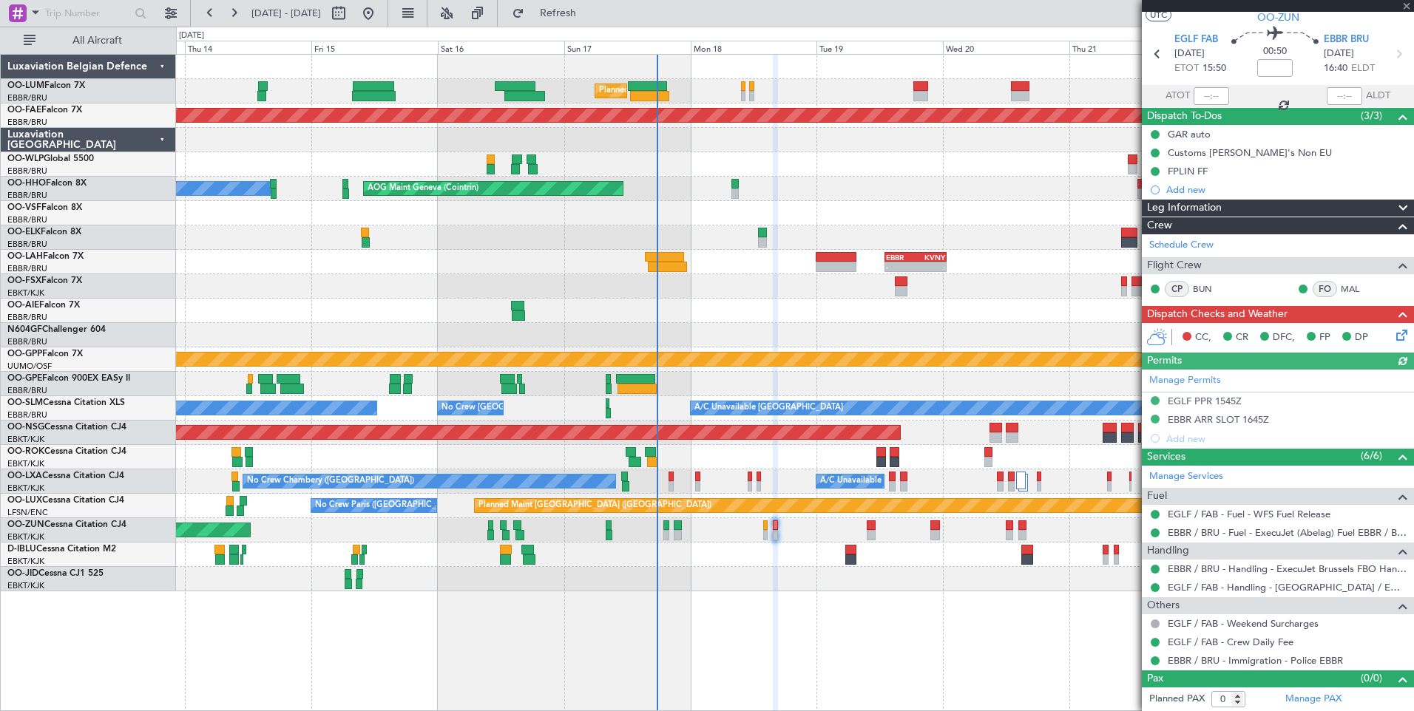
click at [1393, 332] on icon at bounding box center [1399, 333] width 12 height 12
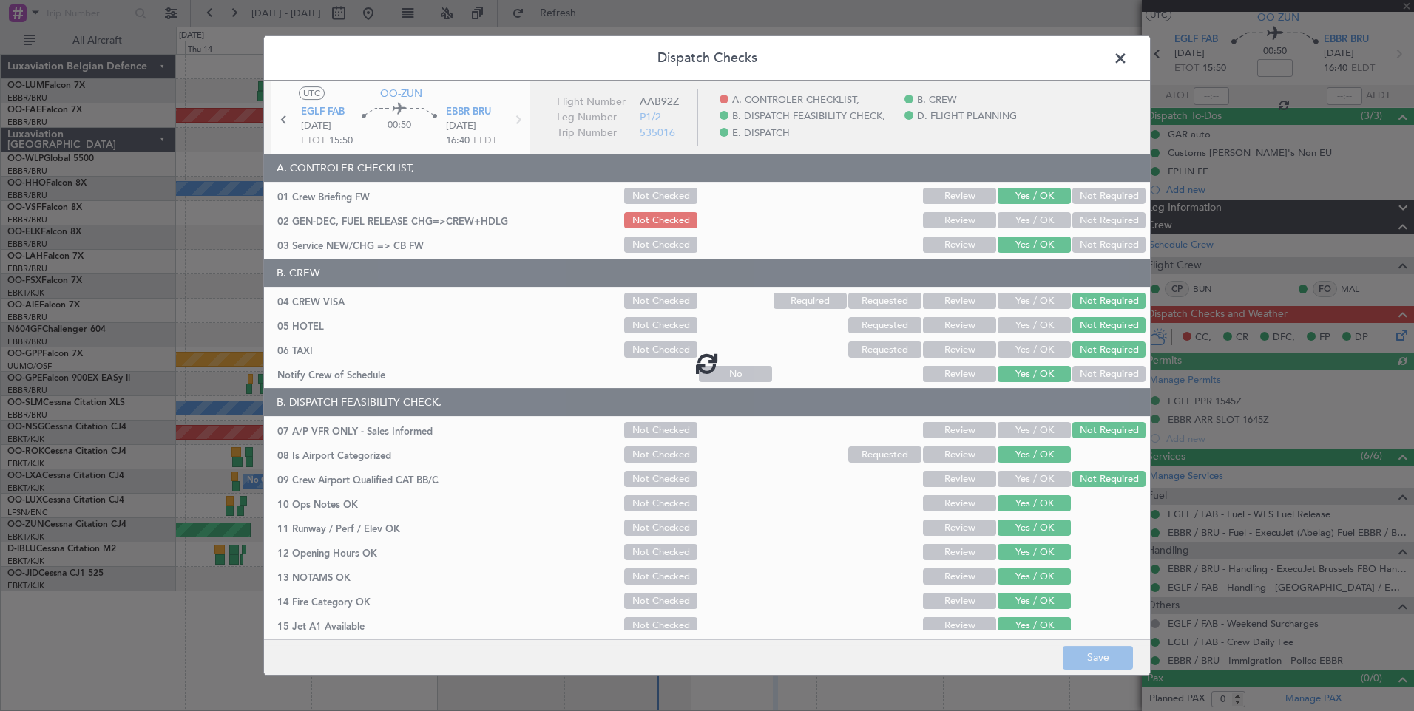
click at [1128, 59] on span at bounding box center [1128, 62] width 0 height 30
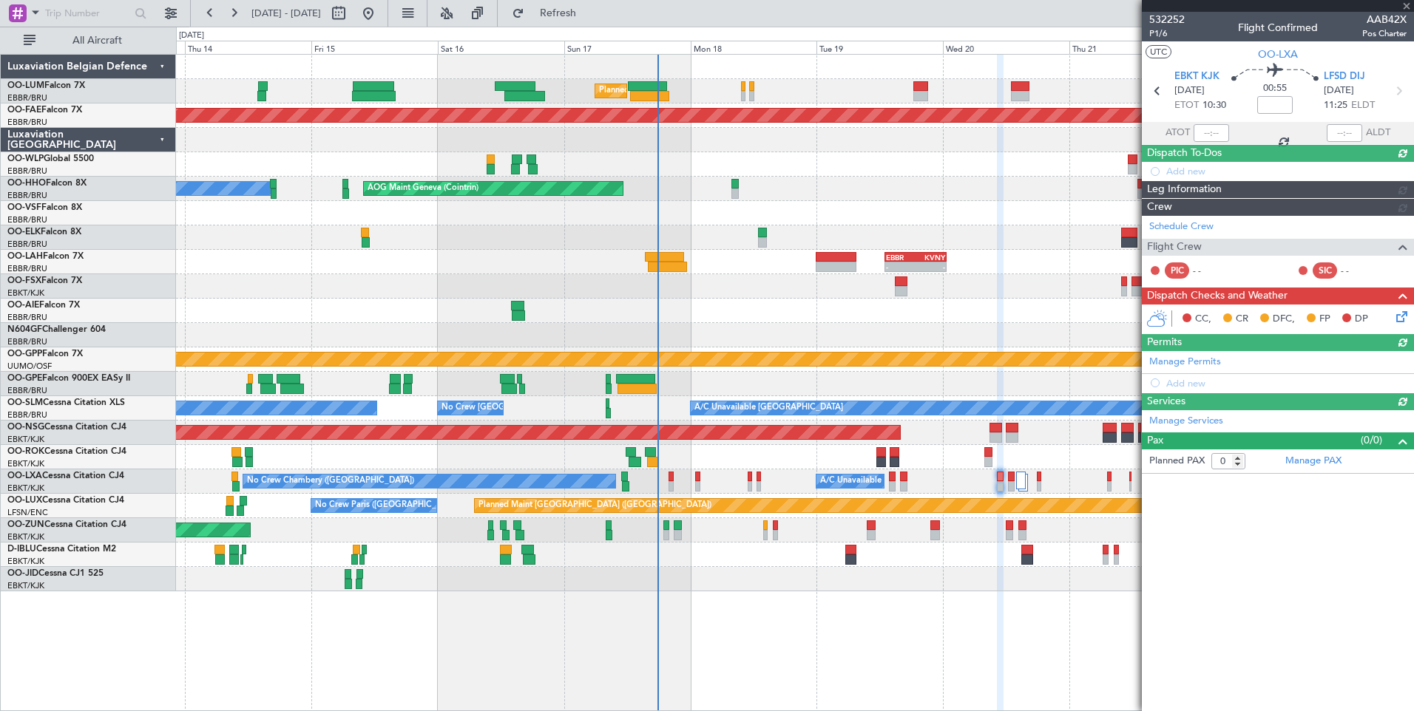
scroll to position [0, 0]
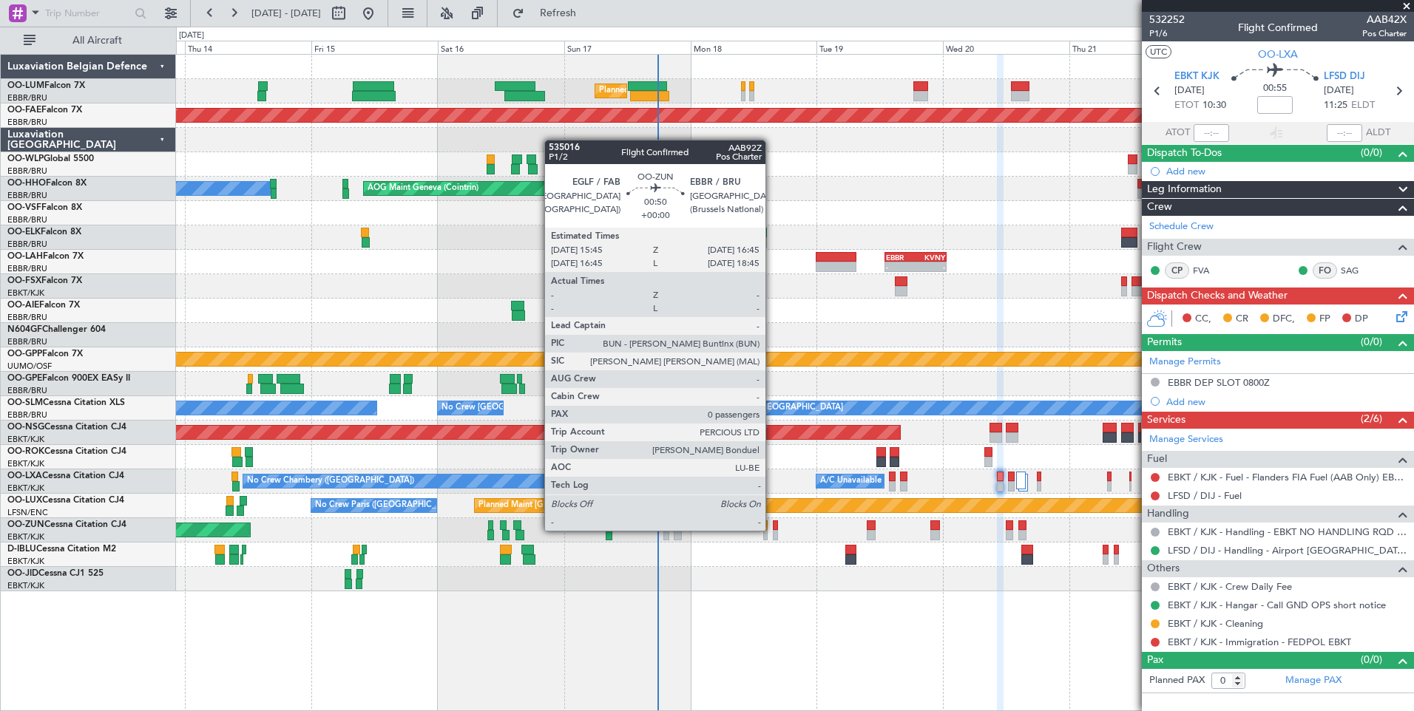
click at [773, 531] on div at bounding box center [776, 535] width 6 height 10
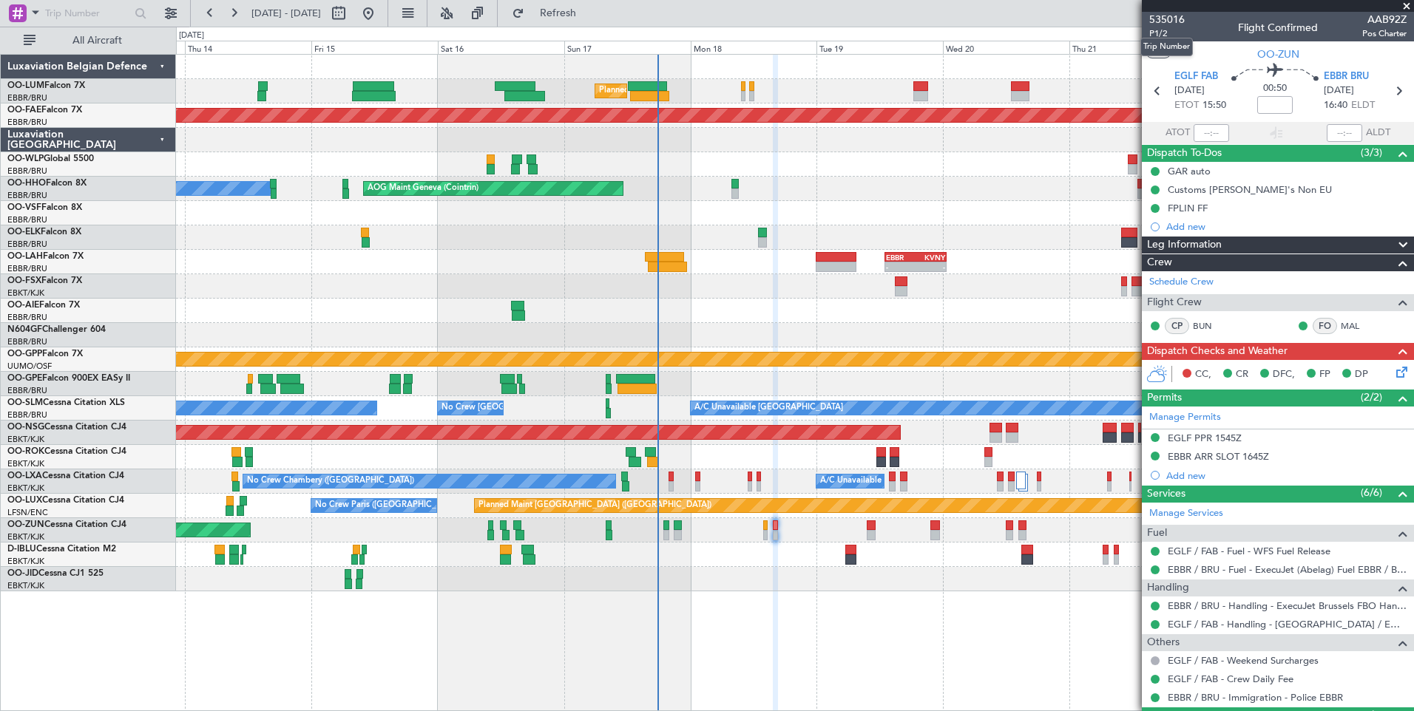
click at [1163, 34] on mat-tooltip-component "Trip Number" at bounding box center [1166, 46] width 73 height 39
click at [1162, 33] on span "P1/2" at bounding box center [1166, 33] width 35 height 13
click at [589, 14] on span "Refresh" at bounding box center [558, 13] width 62 height 10
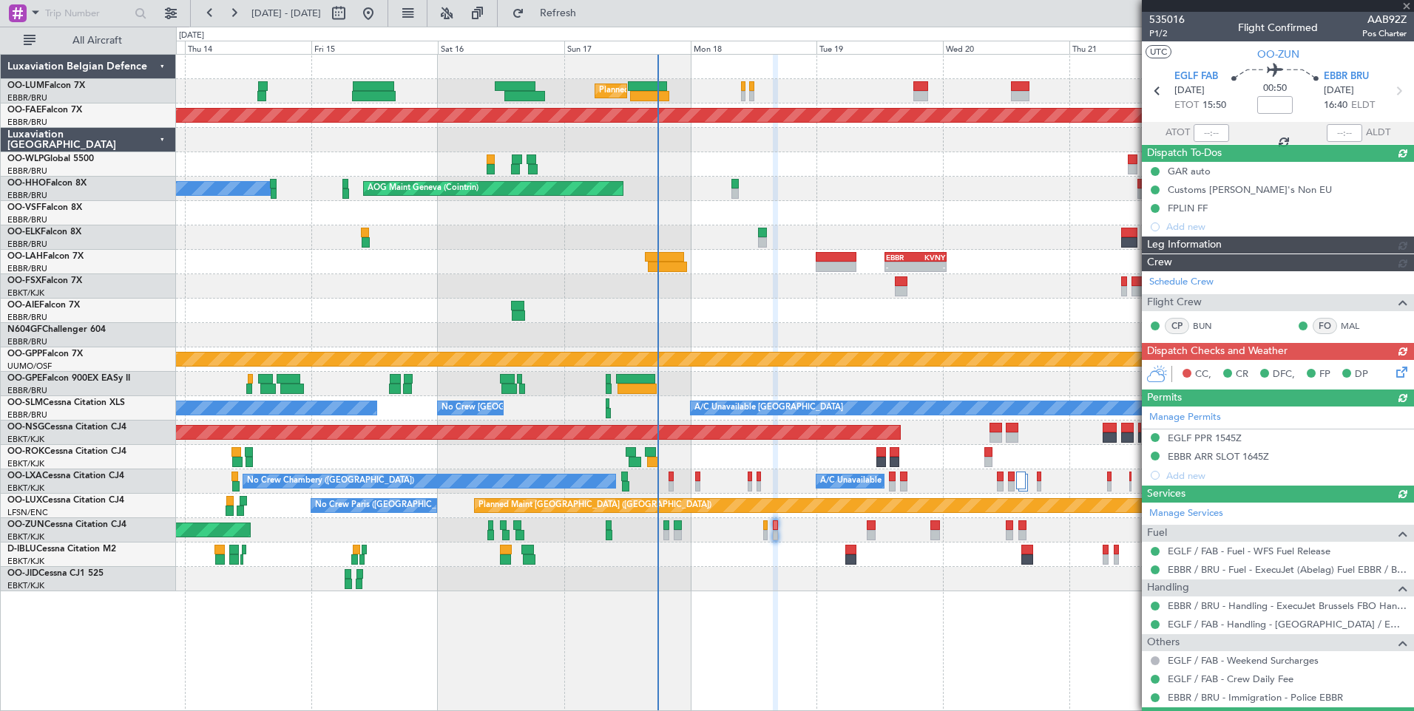
scroll to position [37, 0]
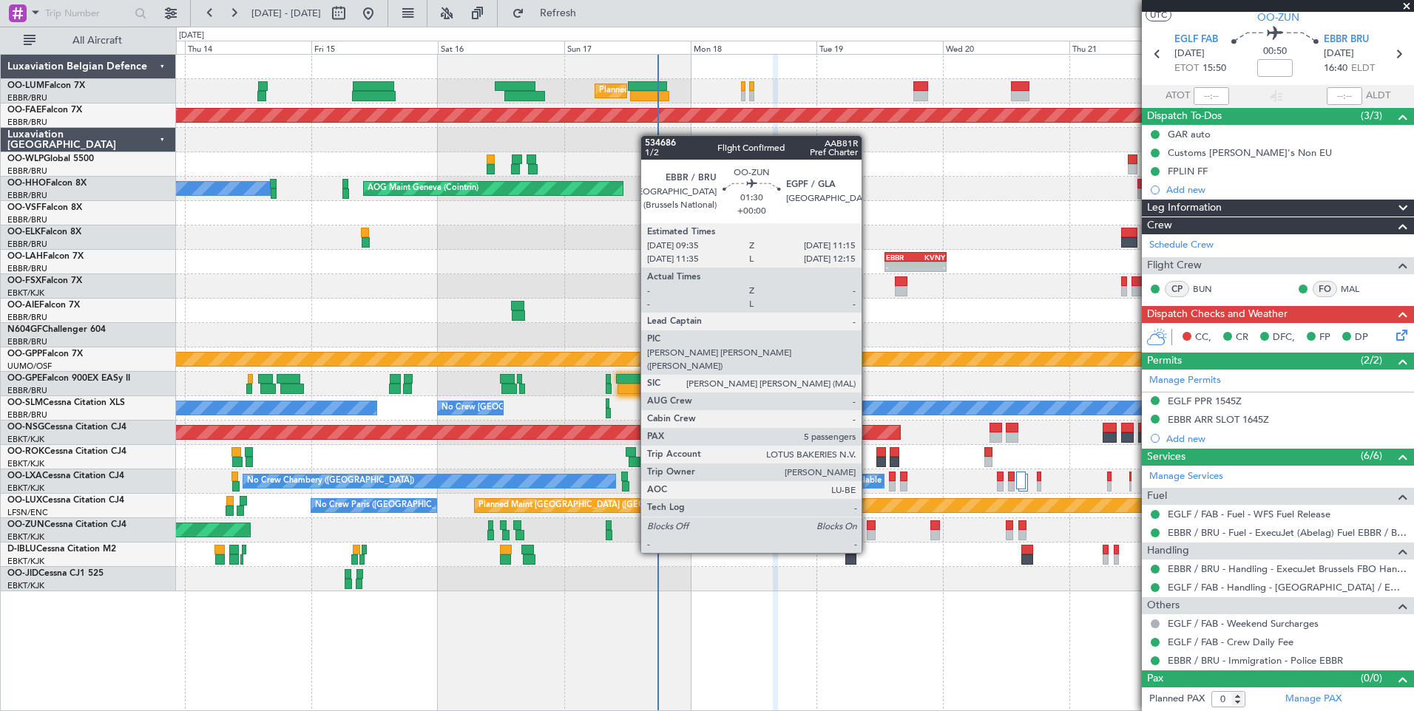
click at [868, 527] on div at bounding box center [871, 526] width 9 height 10
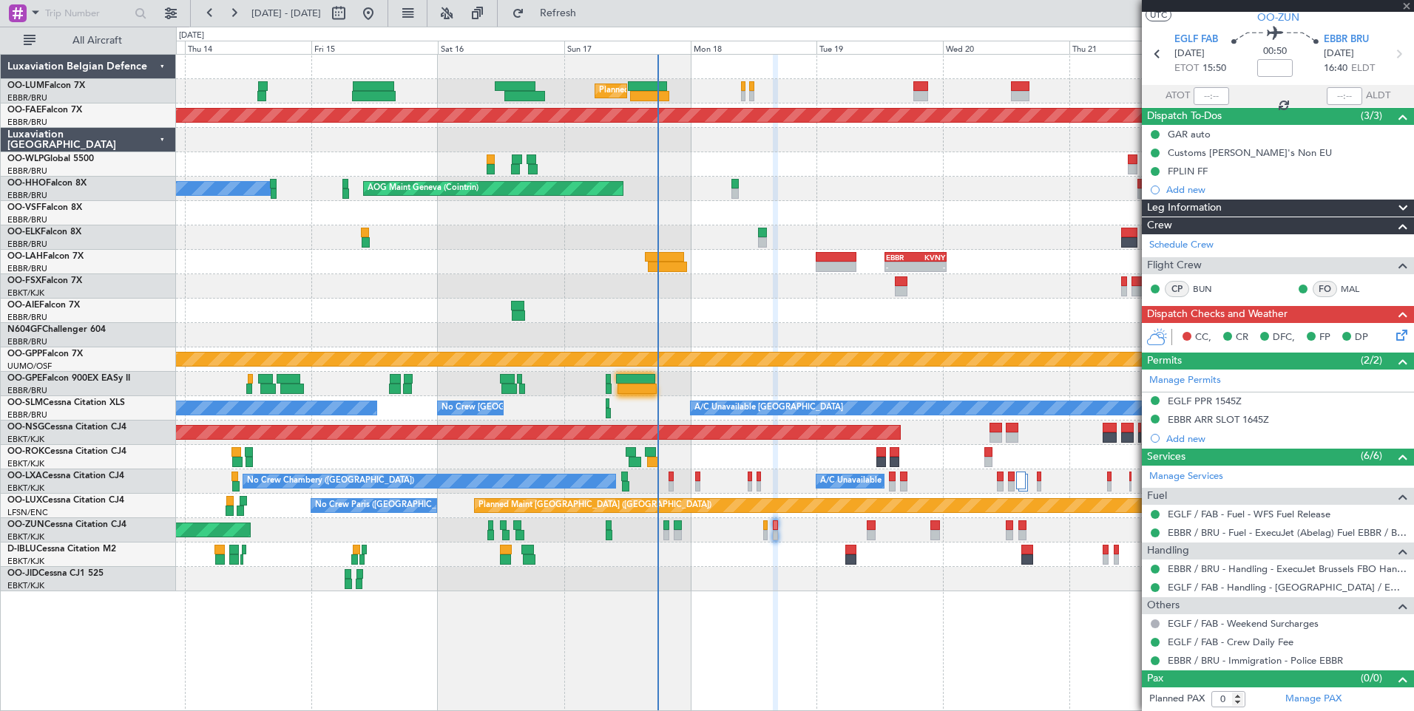
type input "5"
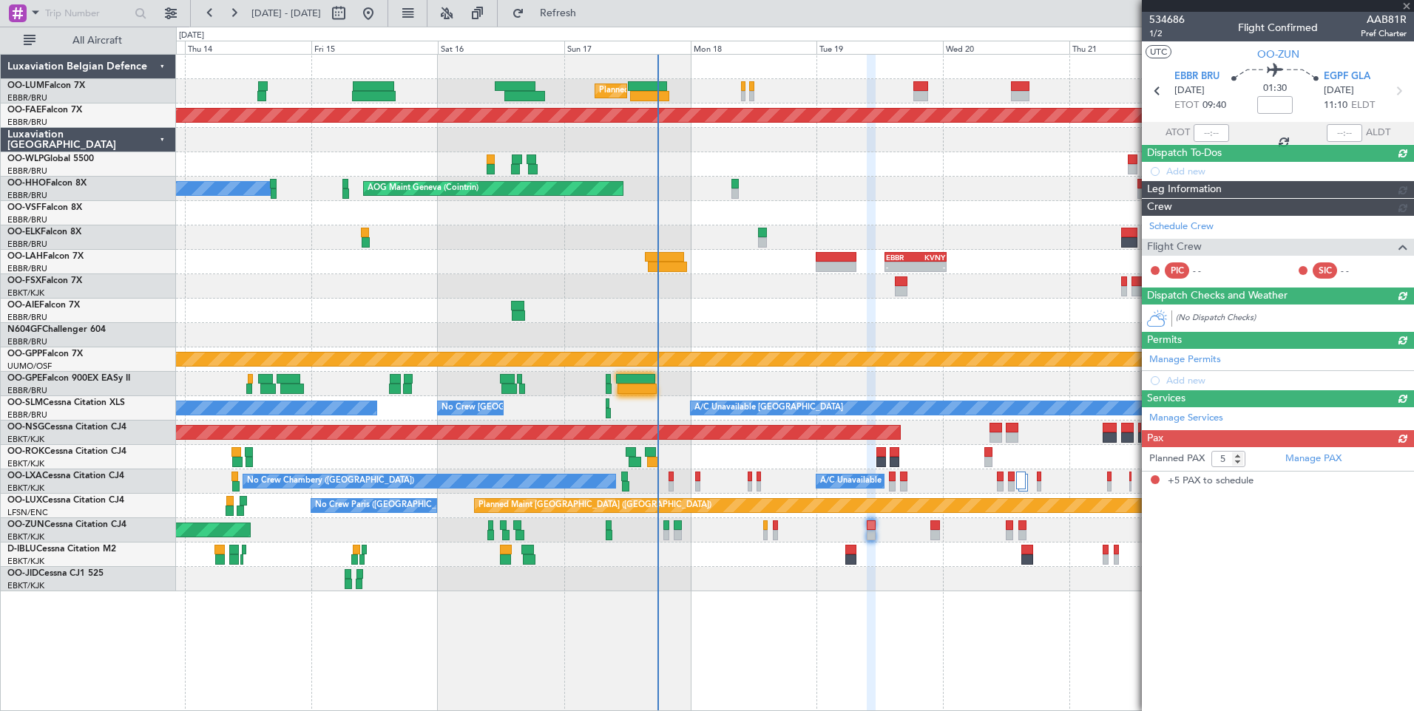
scroll to position [0, 0]
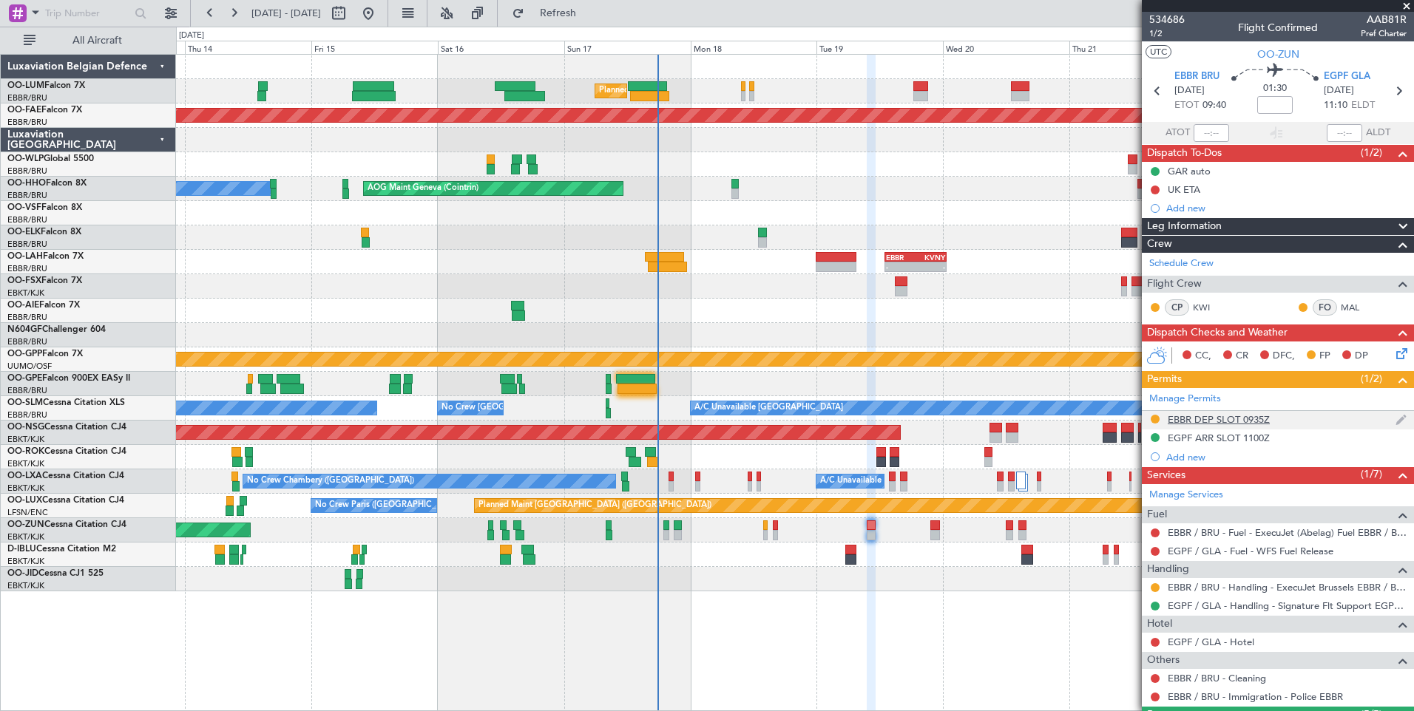
click at [1206, 423] on div "EBBR DEP SLOT 0935Z" at bounding box center [1219, 419] width 102 height 13
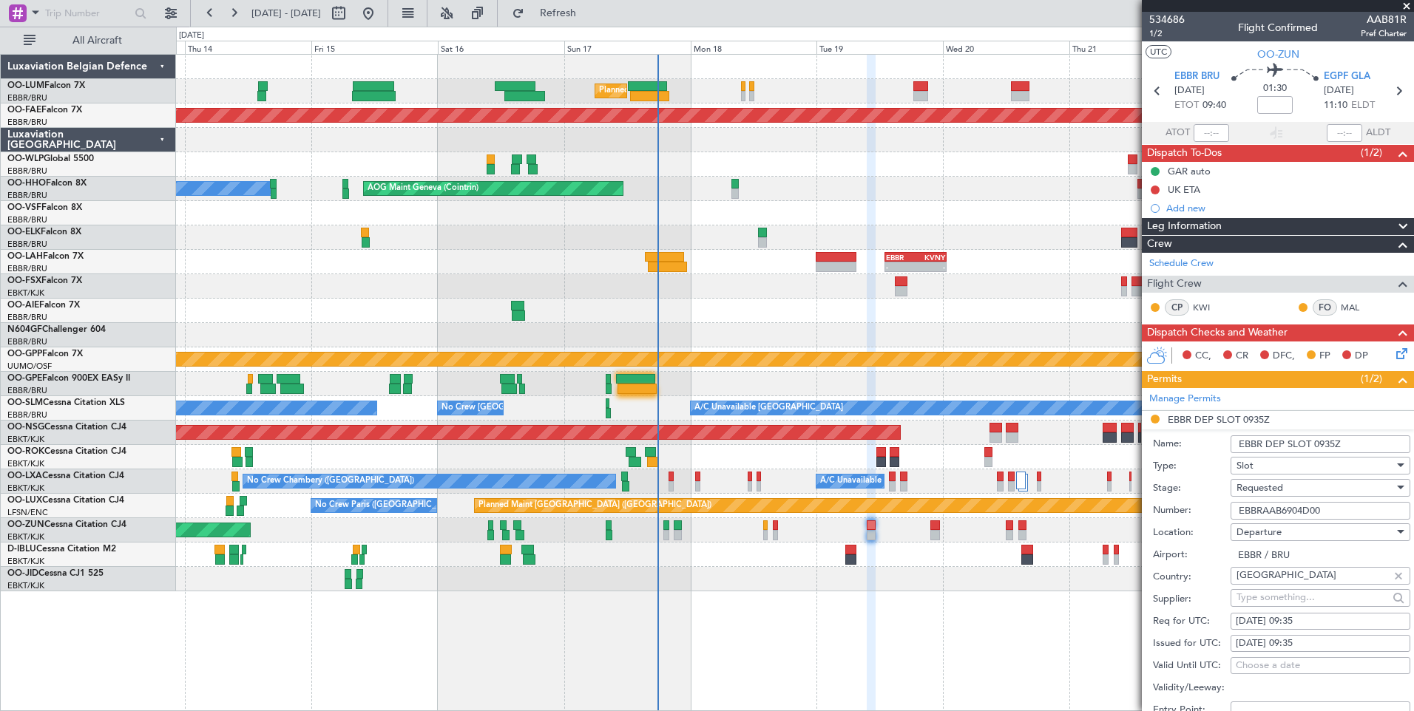
click at [1310, 517] on input "EBBRAAB6904D00" at bounding box center [1321, 511] width 180 height 18
paste input ".EBBRAAB6913D"
click at [1239, 512] on input ".EBBRAAB6913D" at bounding box center [1321, 511] width 180 height 18
type input "EBBRAAB6913D"
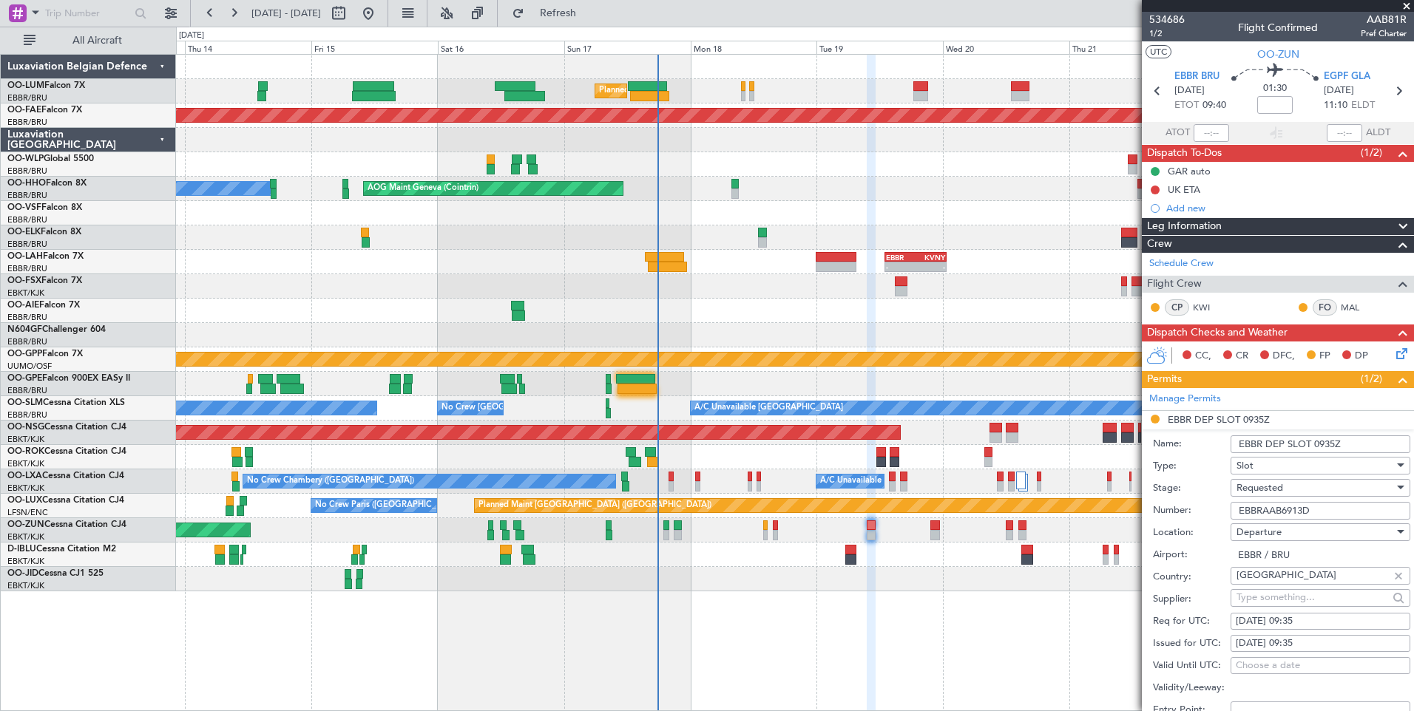
click at [1280, 486] on span "Requested" at bounding box center [1259, 487] width 47 height 13
click at [1290, 592] on span "Received OK" at bounding box center [1314, 600] width 155 height 22
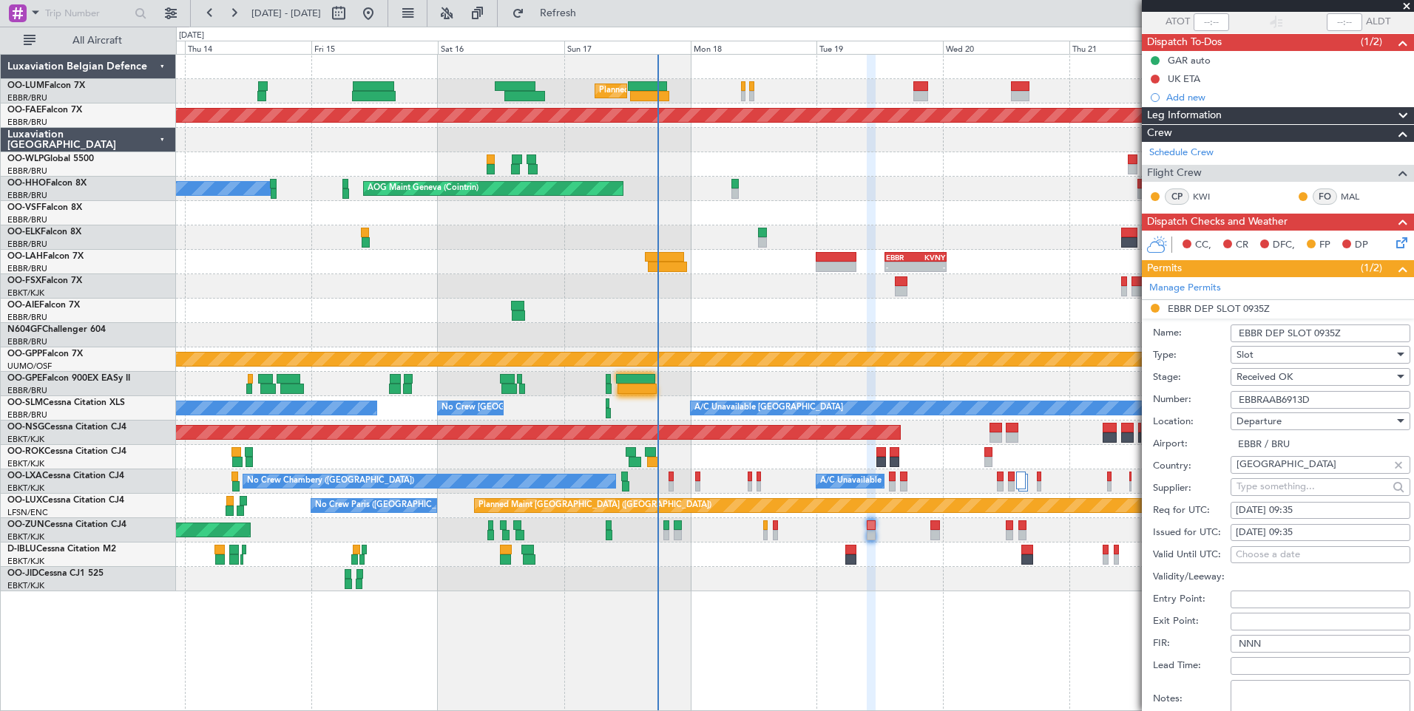
scroll to position [222, 0]
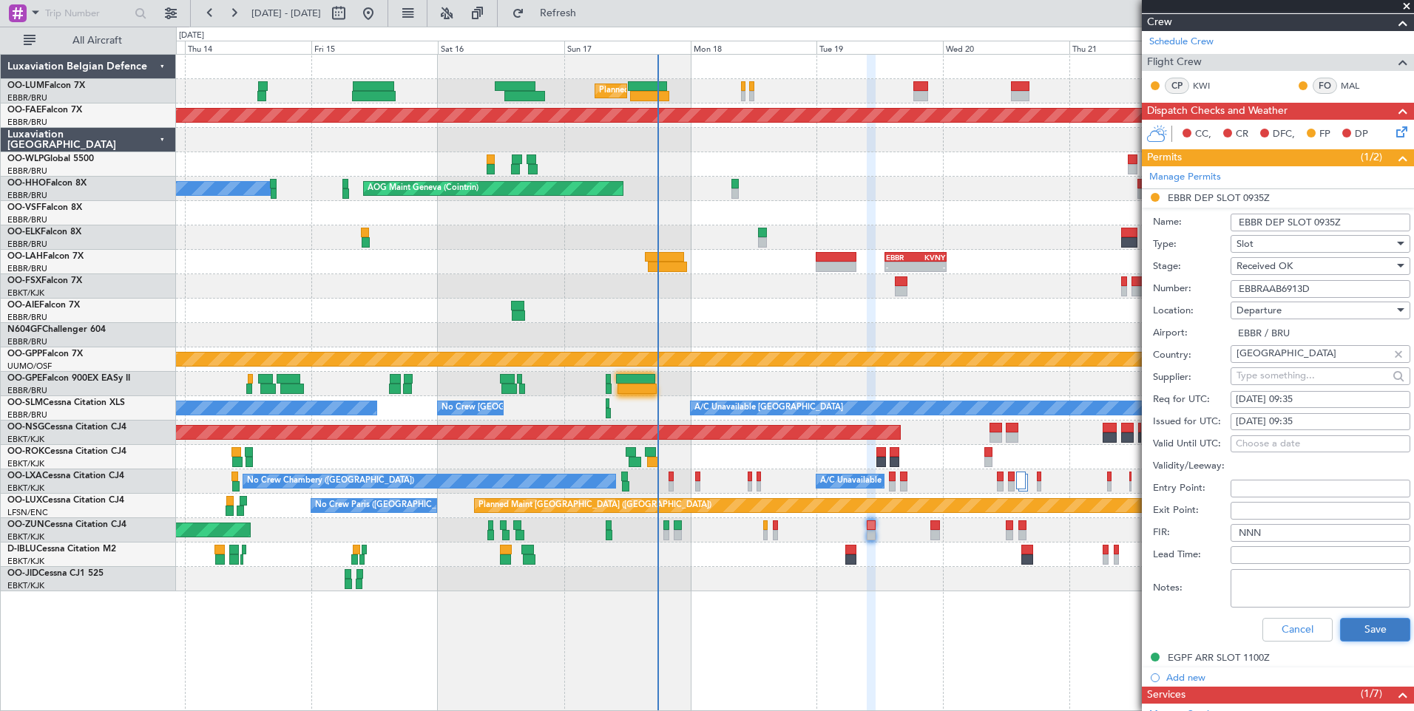
click at [1362, 631] on button "Save" at bounding box center [1375, 630] width 70 height 24
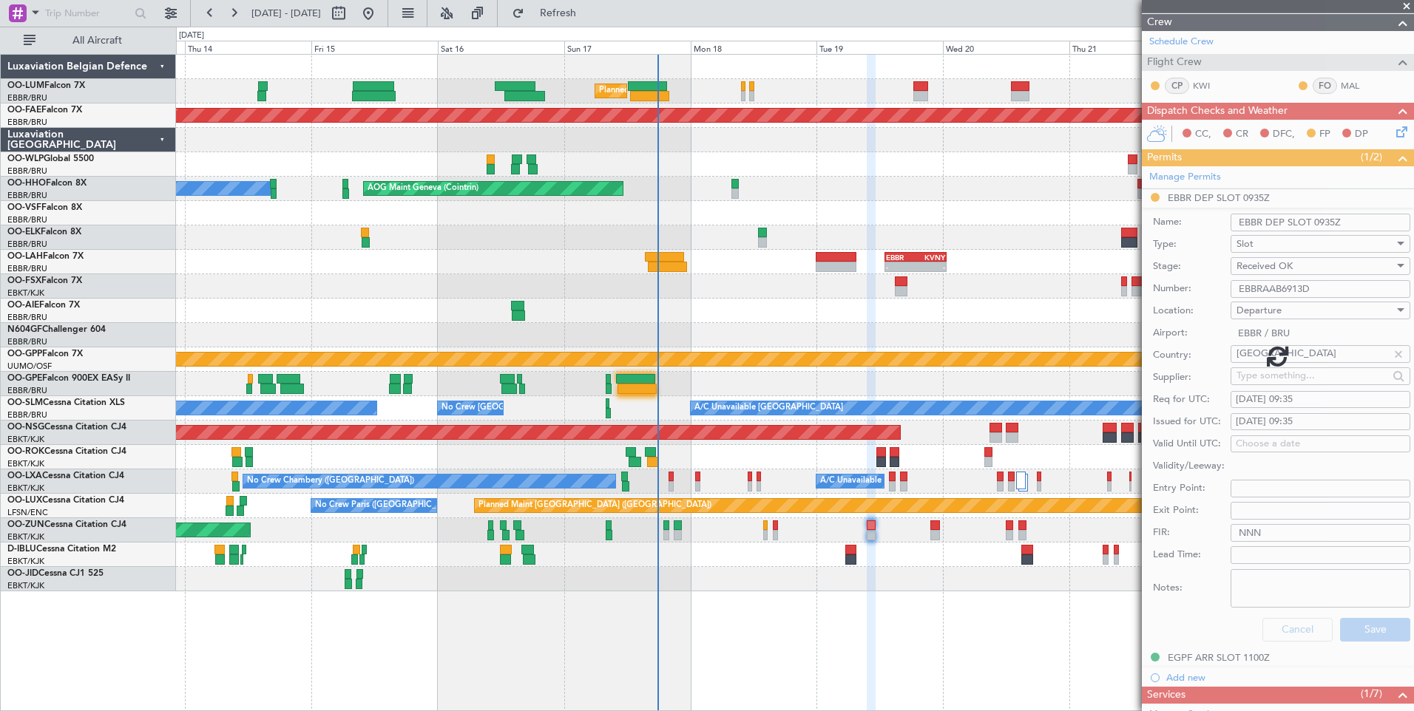
scroll to position [203, 0]
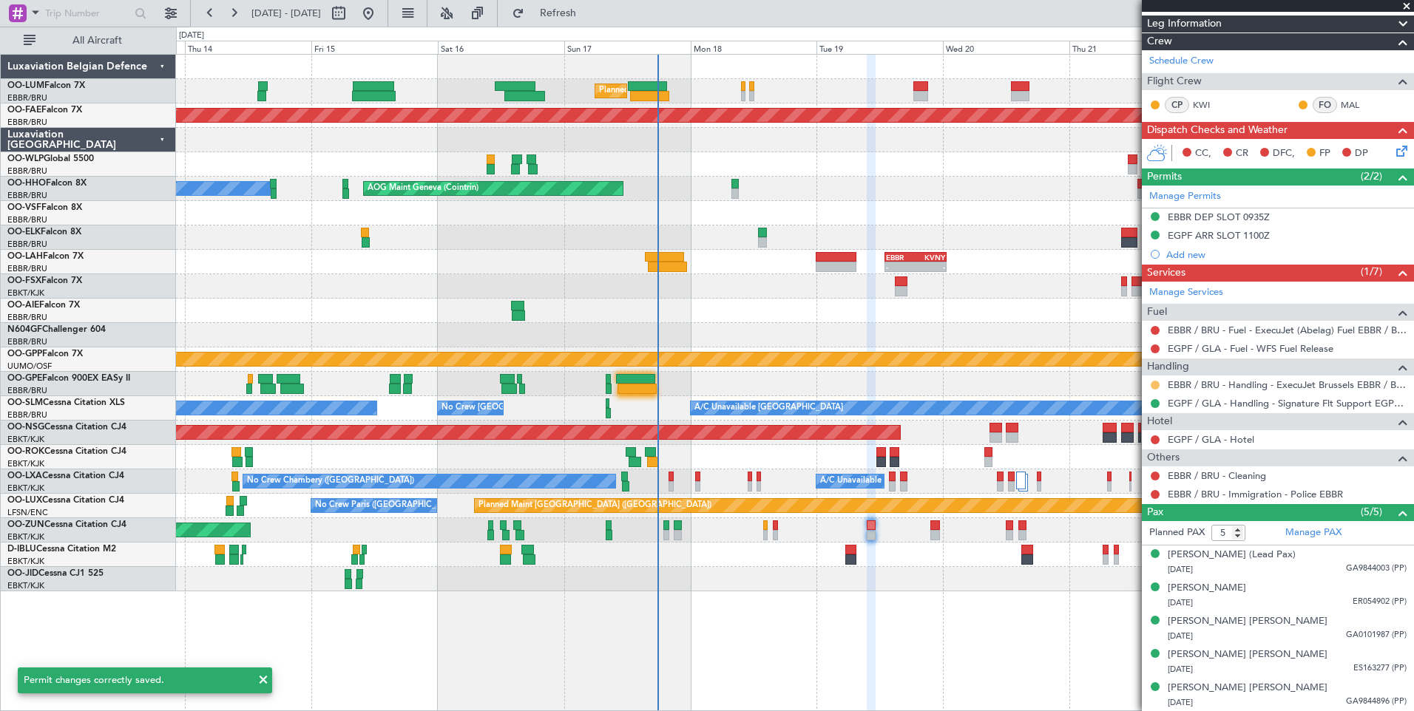
click at [1154, 385] on button at bounding box center [1155, 385] width 9 height 9
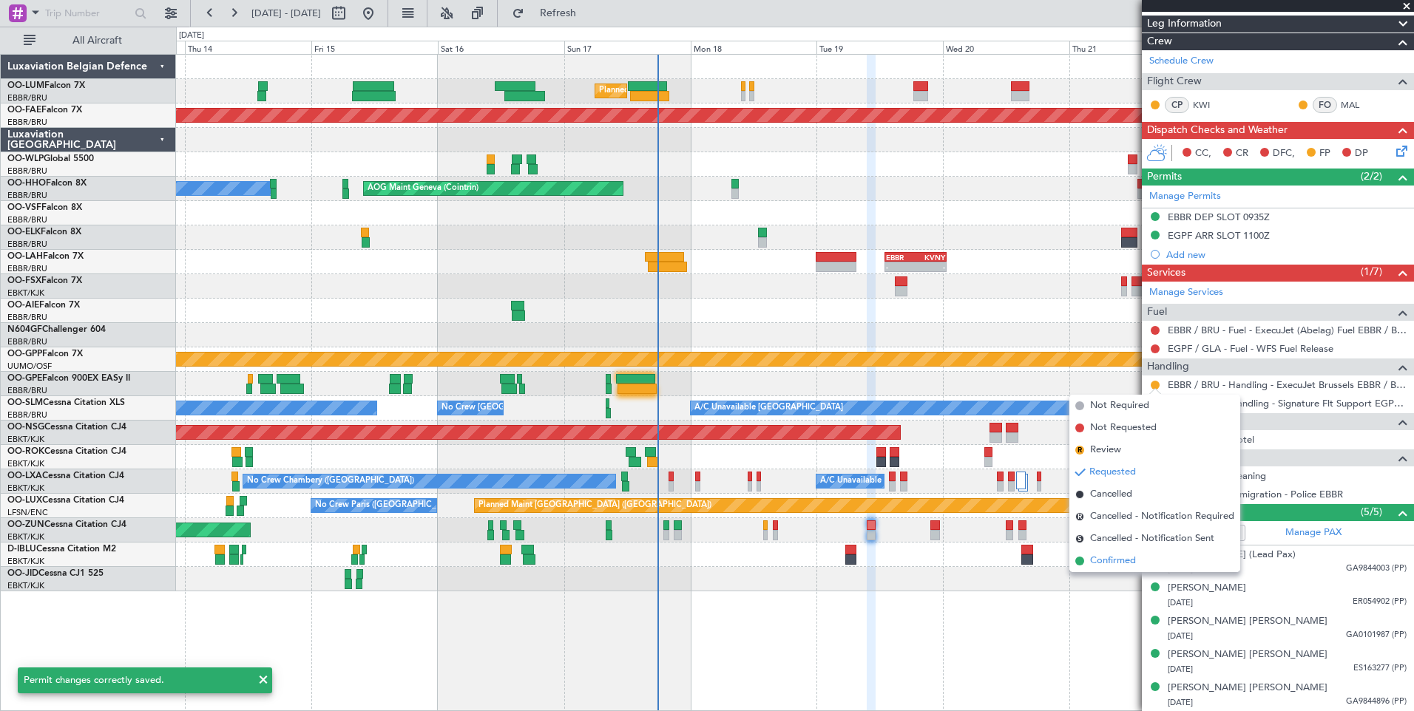
click at [1132, 562] on span "Confirmed" at bounding box center [1113, 561] width 46 height 15
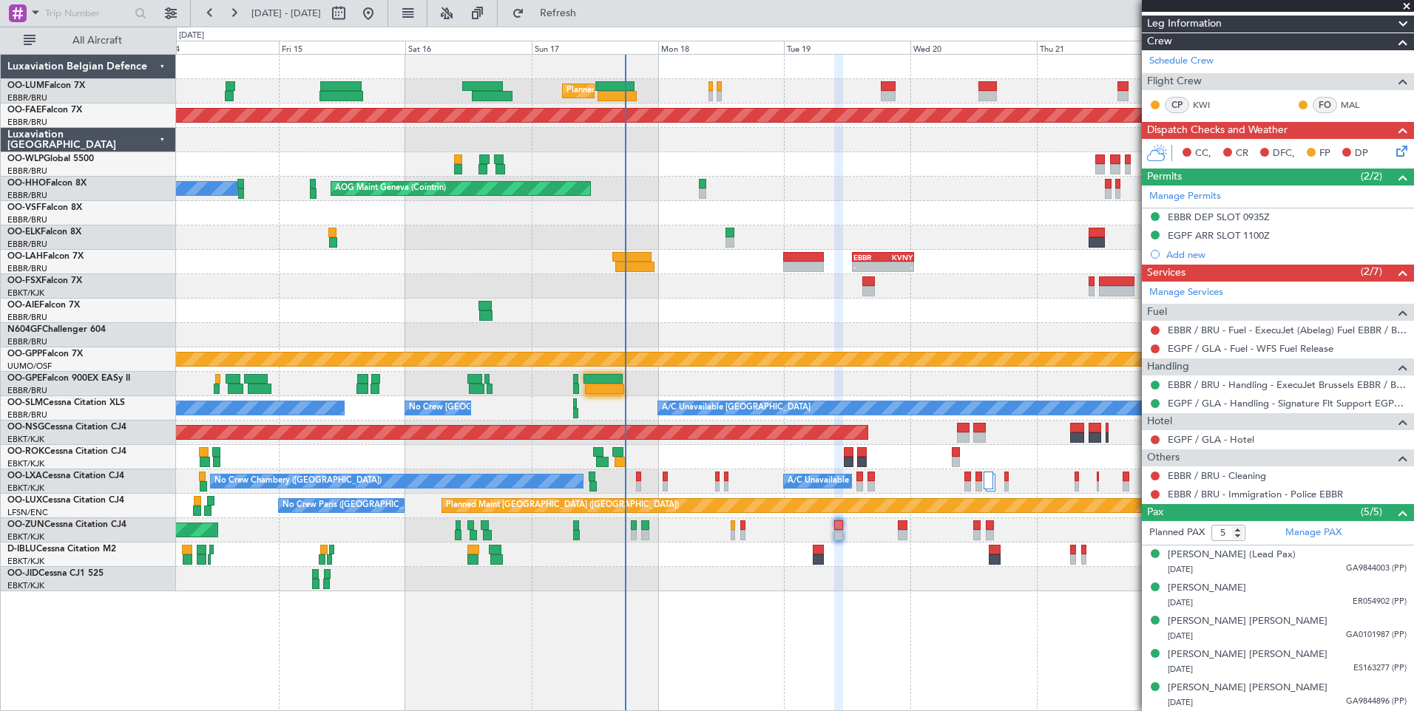
click at [720, 462] on div "Unplanned Maint Kortrijk-Wevelgem Owner Kortrijk-Wevelgem" at bounding box center [794, 457] width 1237 height 24
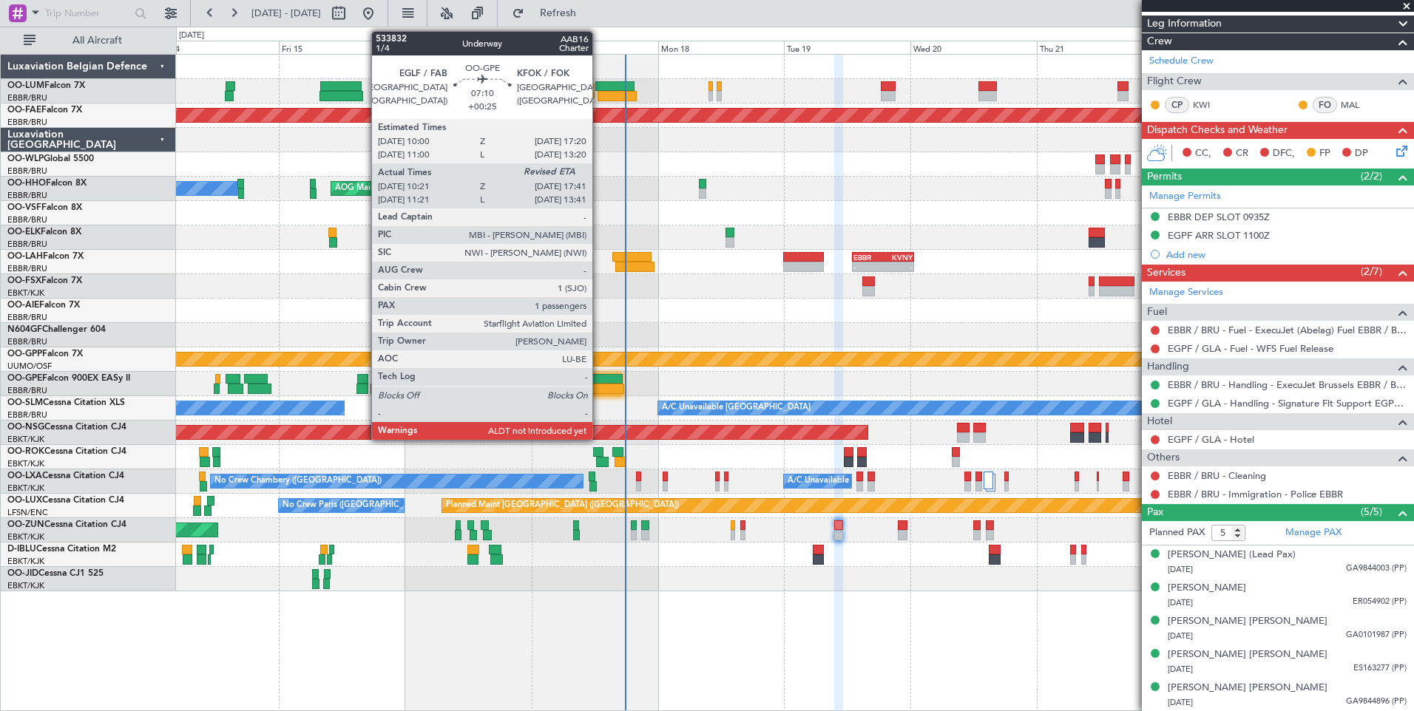
click at [599, 387] on div at bounding box center [604, 389] width 39 height 10
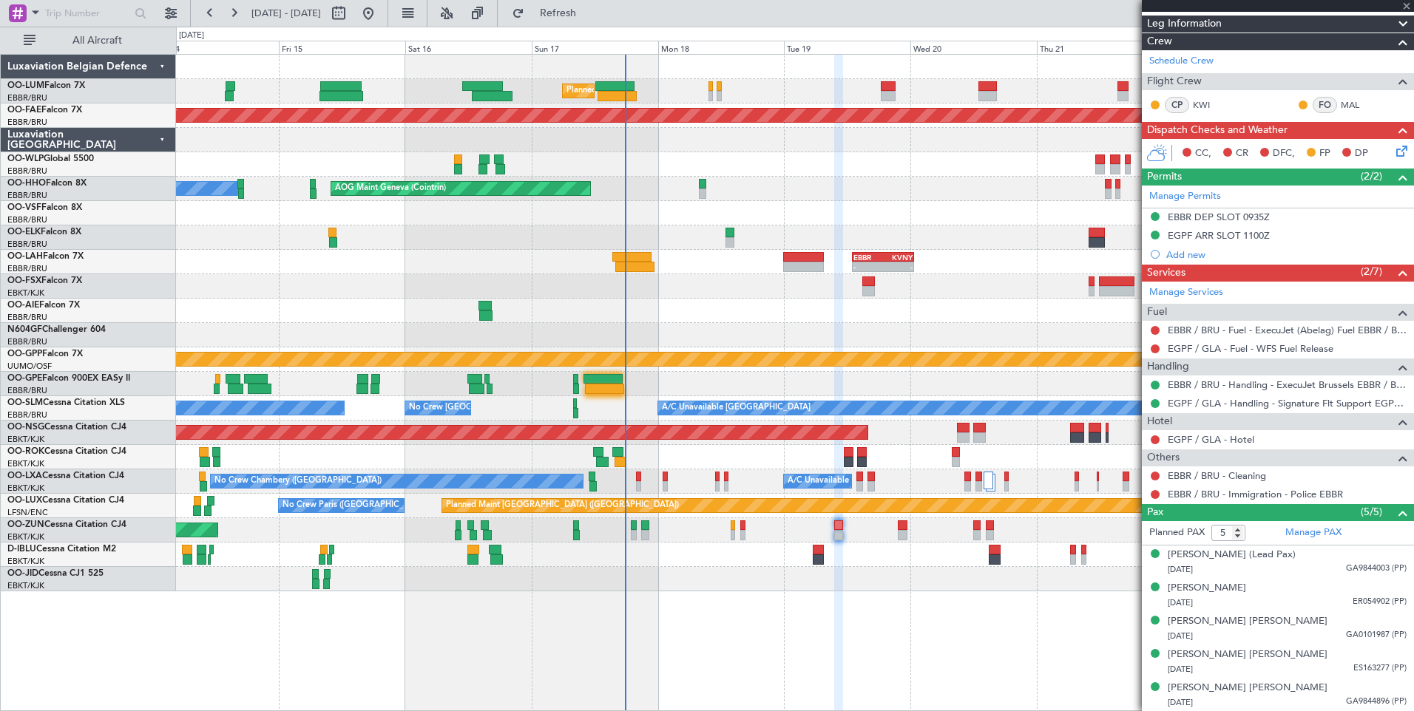
type input "+00:25"
type input "10:26"
type input "1"
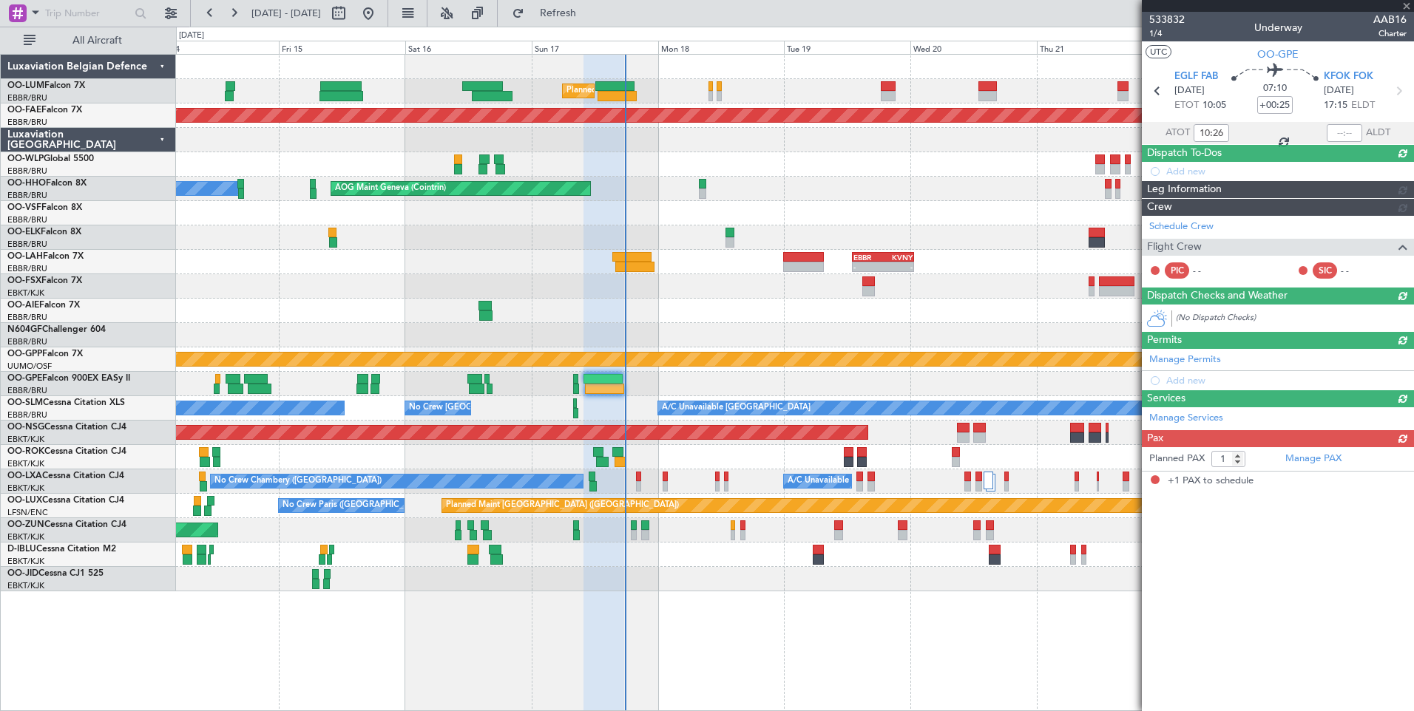
scroll to position [0, 0]
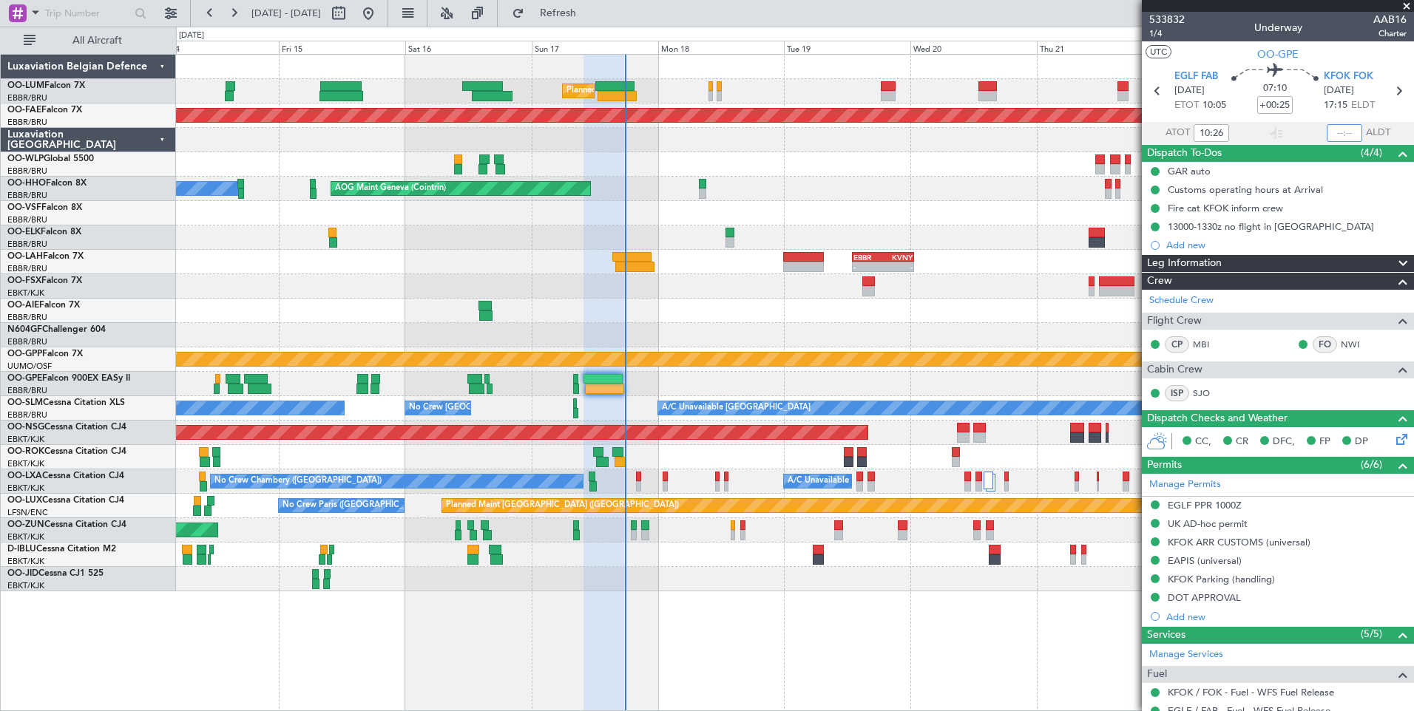
click at [1338, 135] on input "text" at bounding box center [1344, 133] width 35 height 18
type input "17:17"
click at [47, 9] on input "text" at bounding box center [87, 13] width 85 height 22
click at [38, 11] on span at bounding box center [36, 12] width 18 height 18
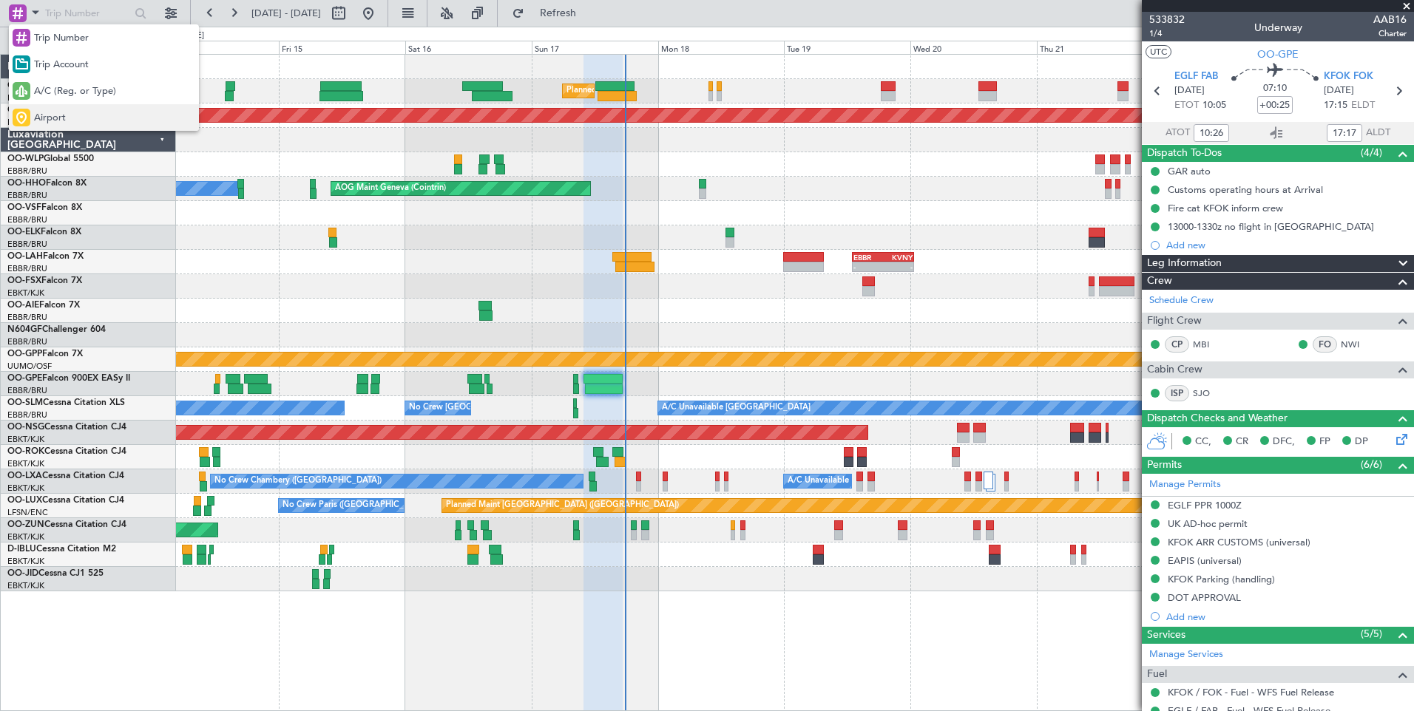
click at [60, 115] on span "Airport" at bounding box center [50, 118] width 32 height 15
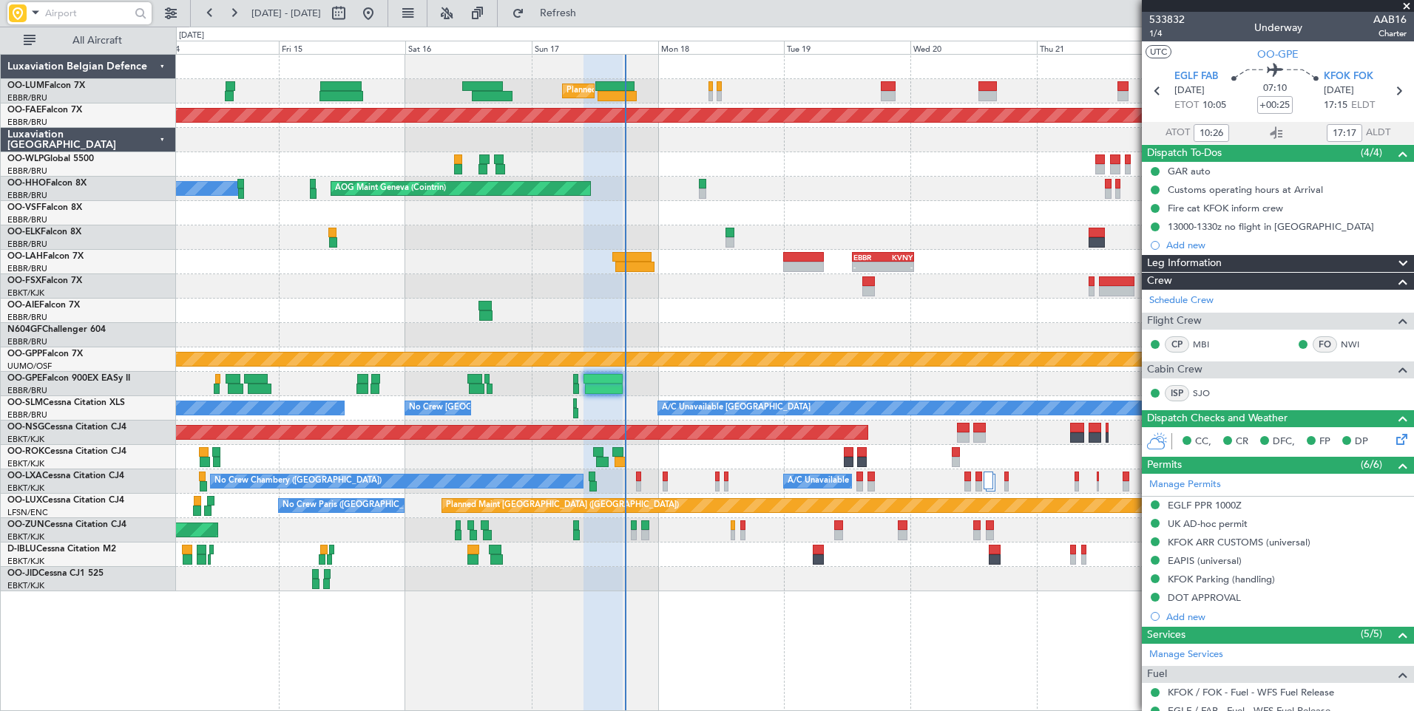
click at [67, 14] on input "text" at bounding box center [87, 13] width 85 height 22
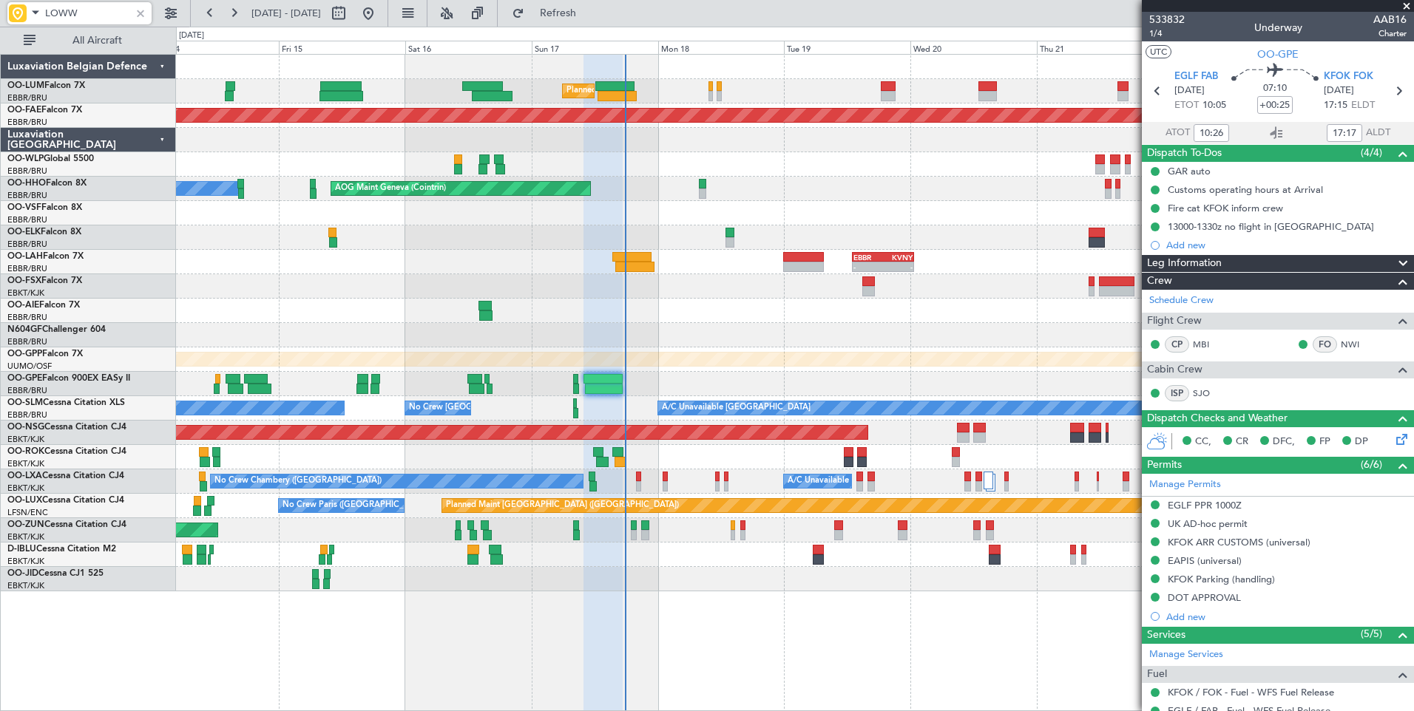
type input "LOWW"
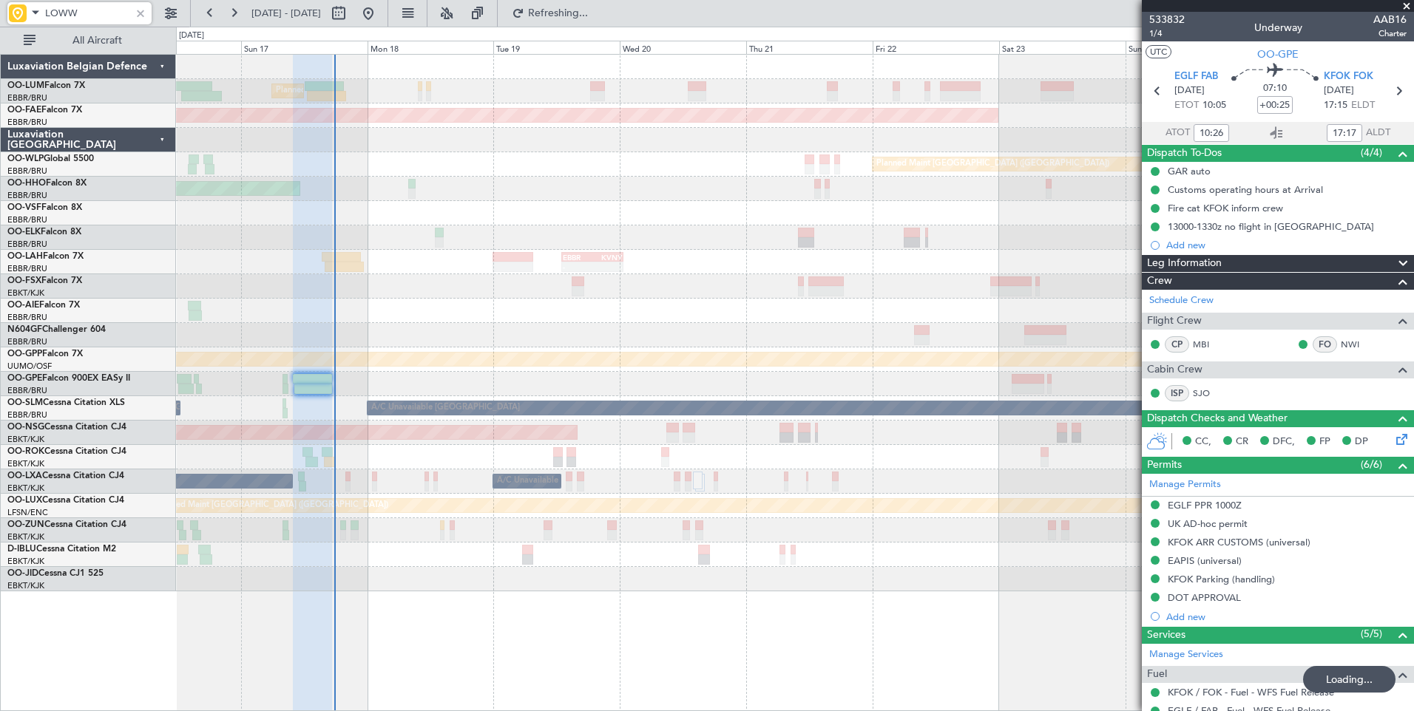
click at [415, 540] on div "Planned Maint Brussels (Brussels National) Planned Maint Kortrijk-Wevelgem Plan…" at bounding box center [794, 323] width 1237 height 537
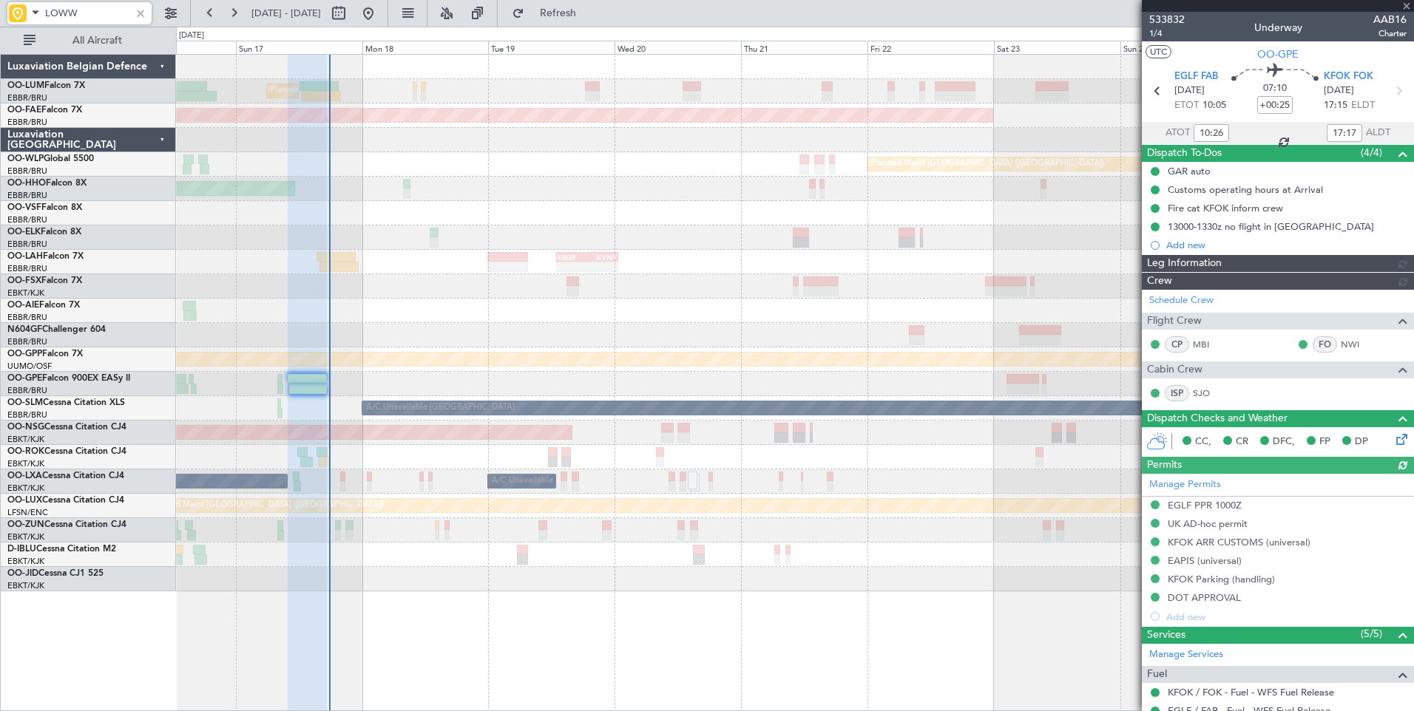
click at [1061, 439] on div "Planned Maint [GEOGRAPHIC_DATA] ([GEOGRAPHIC_DATA])" at bounding box center [794, 433] width 1237 height 24
click at [1049, 499] on div "Planned Maint Brussels (Brussels National) Planned Maint Kortrijk-Wevelgem Plan…" at bounding box center [794, 323] width 1237 height 537
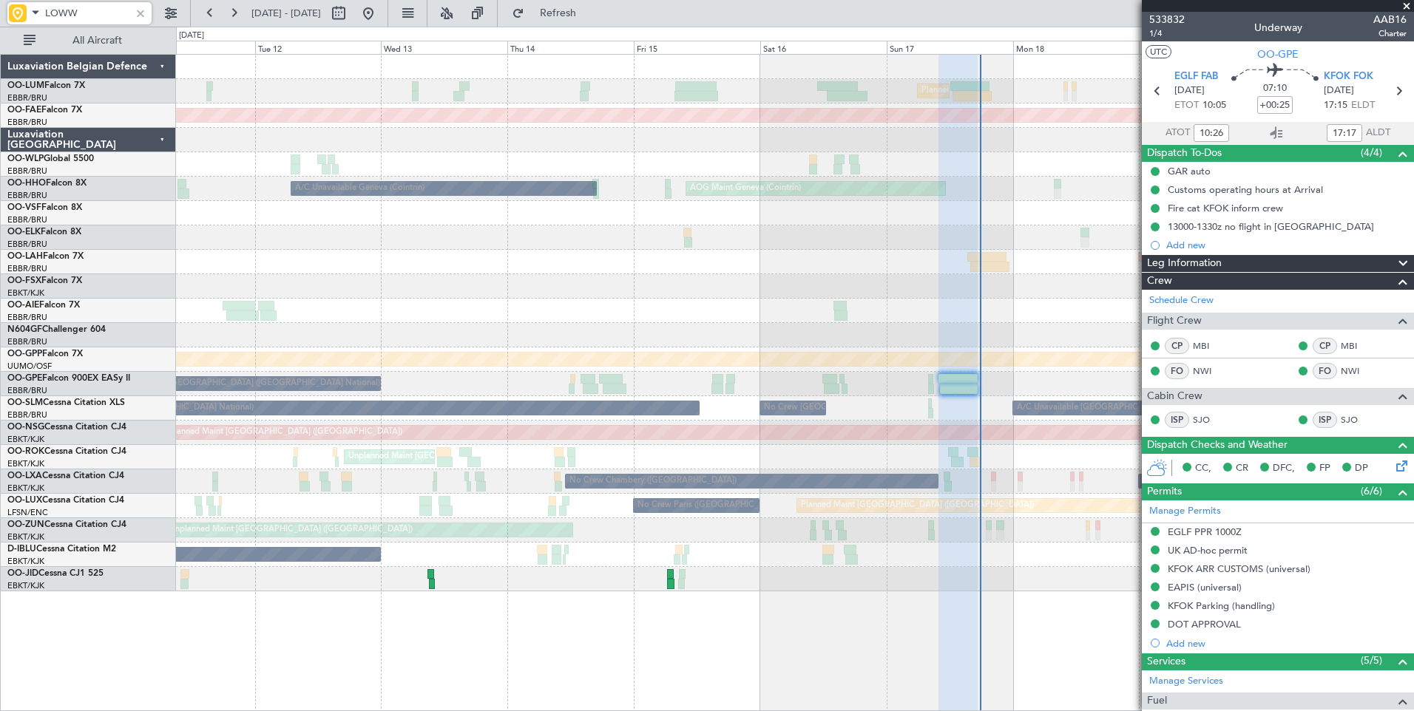
click at [586, 586] on div at bounding box center [794, 579] width 1237 height 24
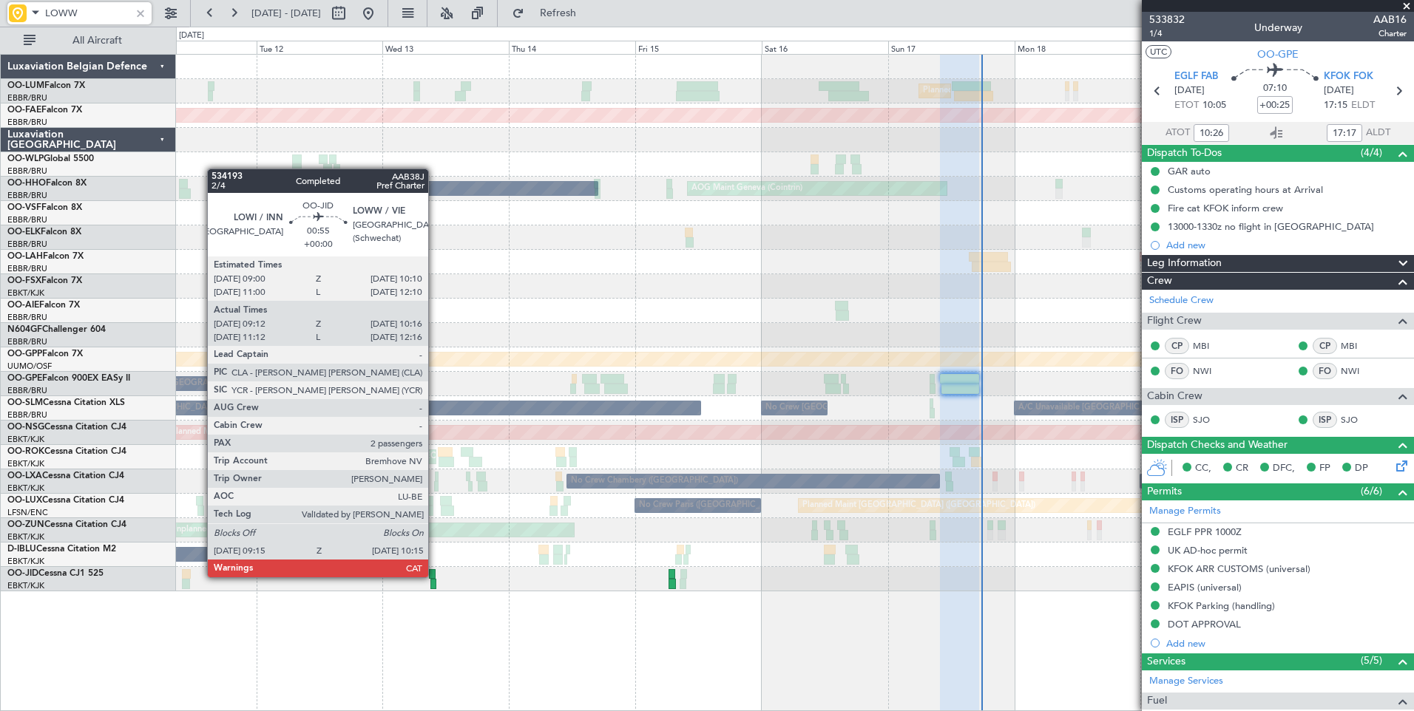
click at [435, 576] on div at bounding box center [432, 574] width 7 height 10
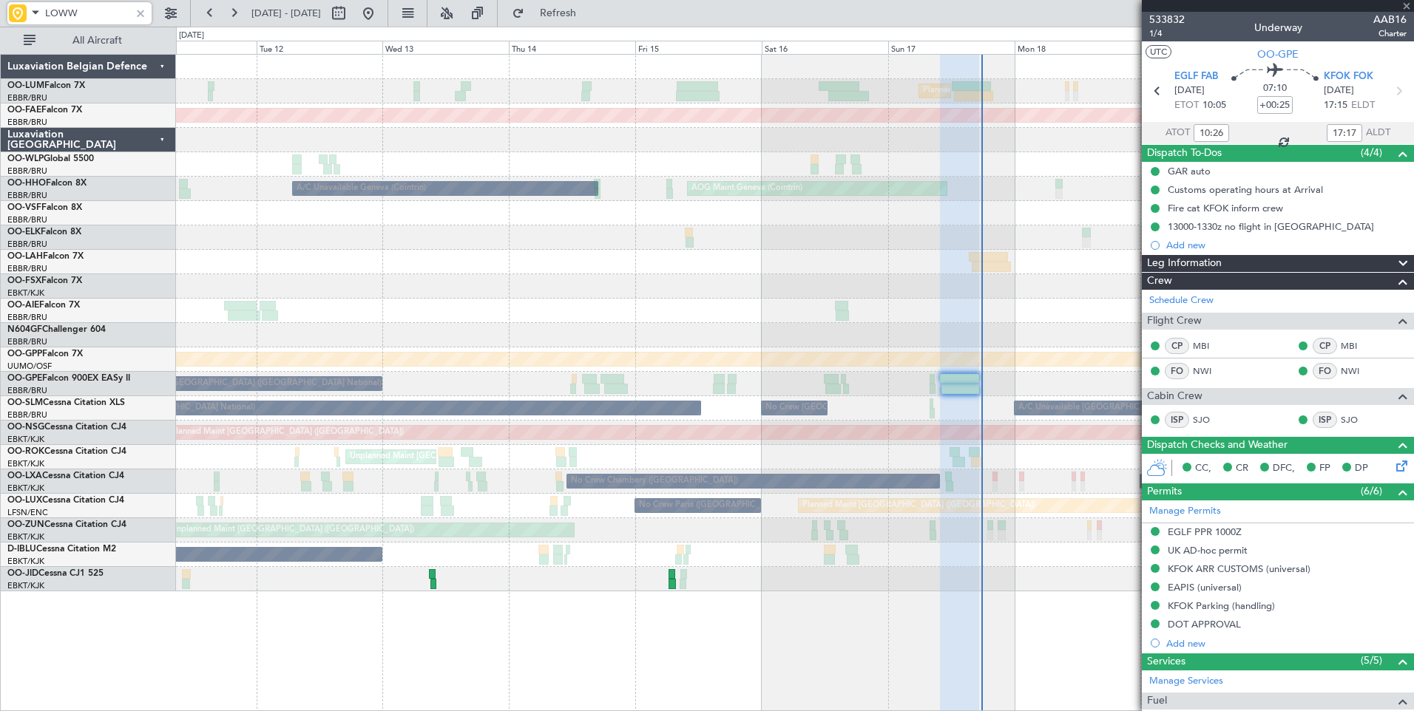
type input "09:22"
type input "10:11"
type input "2"
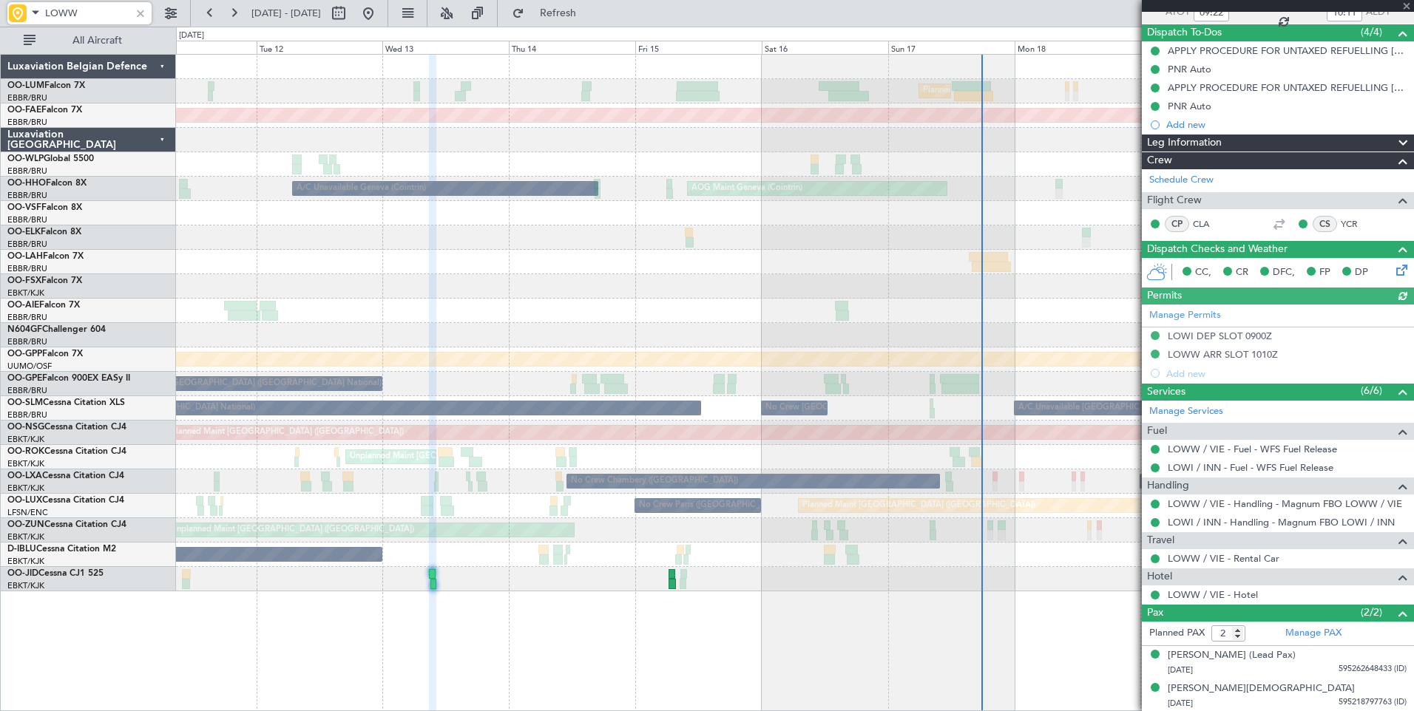
scroll to position [121, 0]
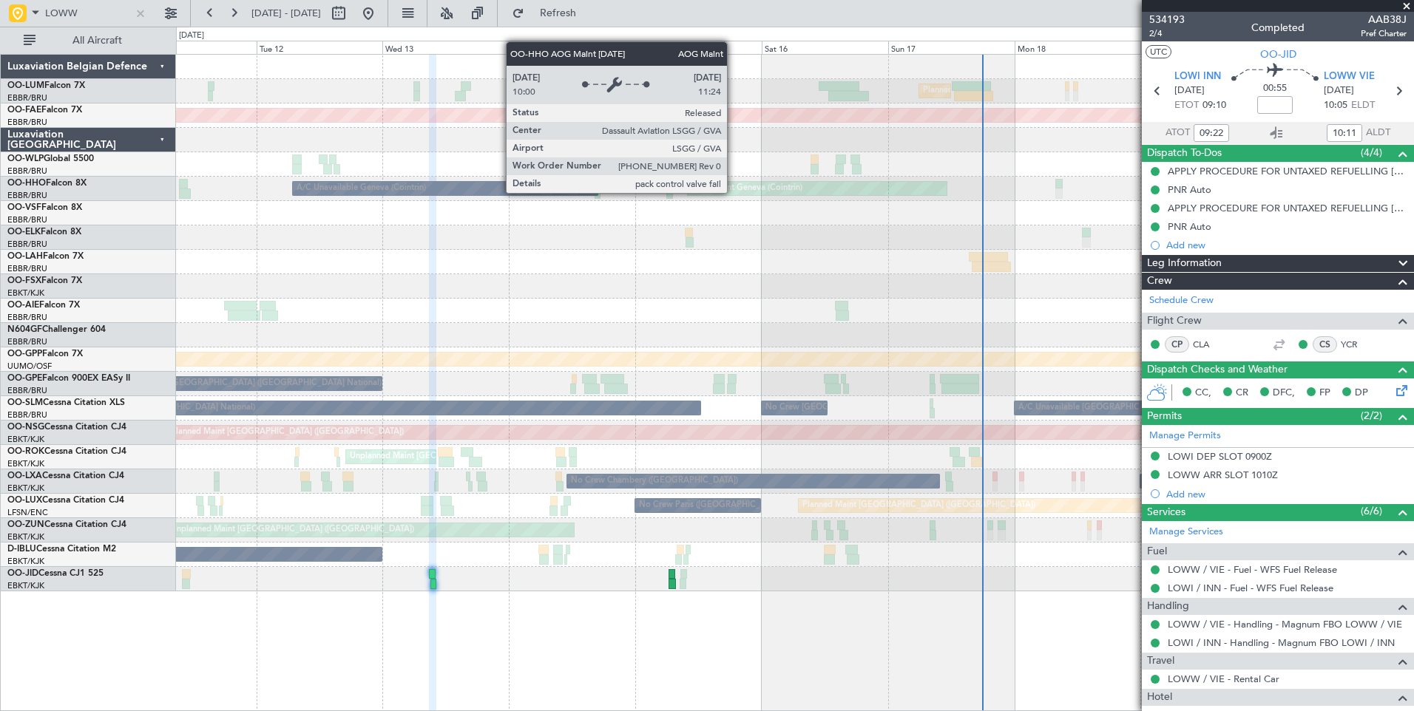
scroll to position [121, 0]
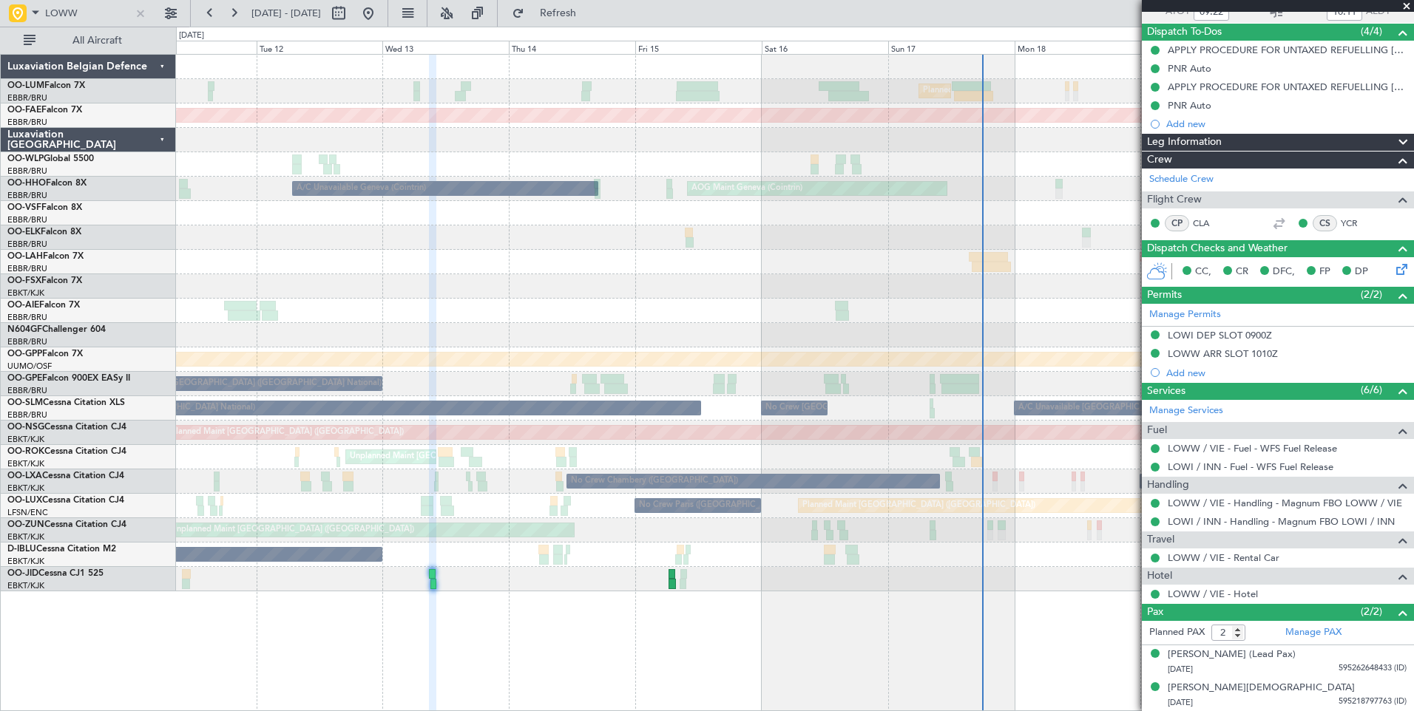
click at [252, 534] on div "Unplanned Maint [GEOGRAPHIC_DATA] ([GEOGRAPHIC_DATA])" at bounding box center [794, 530] width 1237 height 24
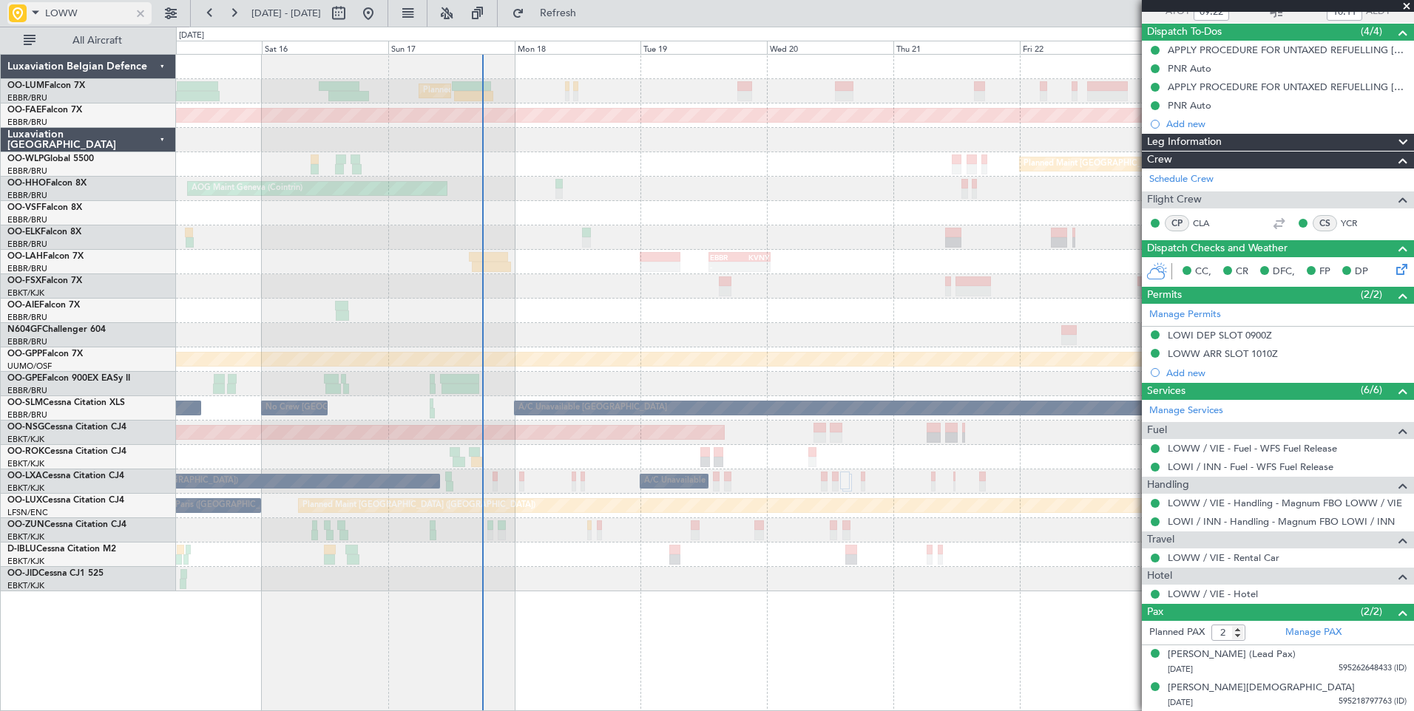
click at [145, 12] on div at bounding box center [140, 13] width 16 height 16
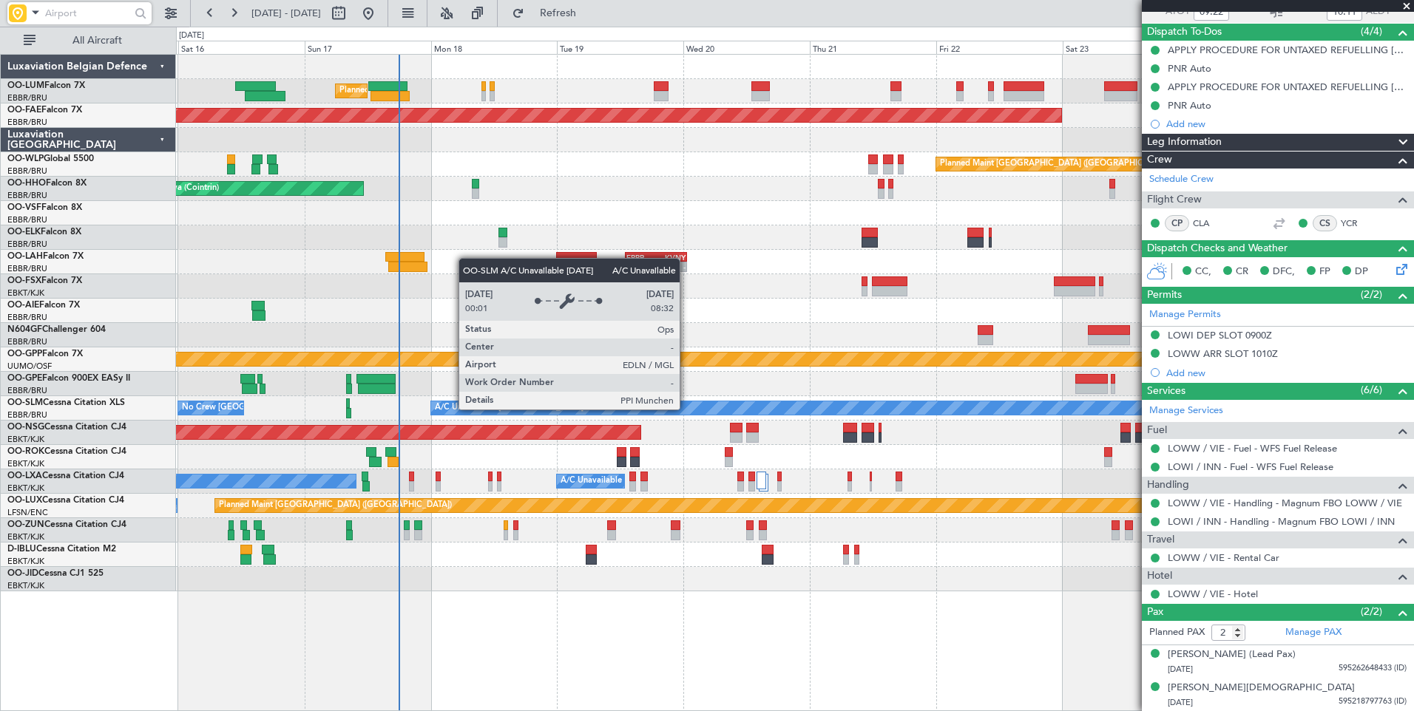
click at [598, 416] on div "A/C Unavailable [GEOGRAPHIC_DATA] No Crew [GEOGRAPHIC_DATA] (Brussels National)…" at bounding box center [794, 408] width 1237 height 24
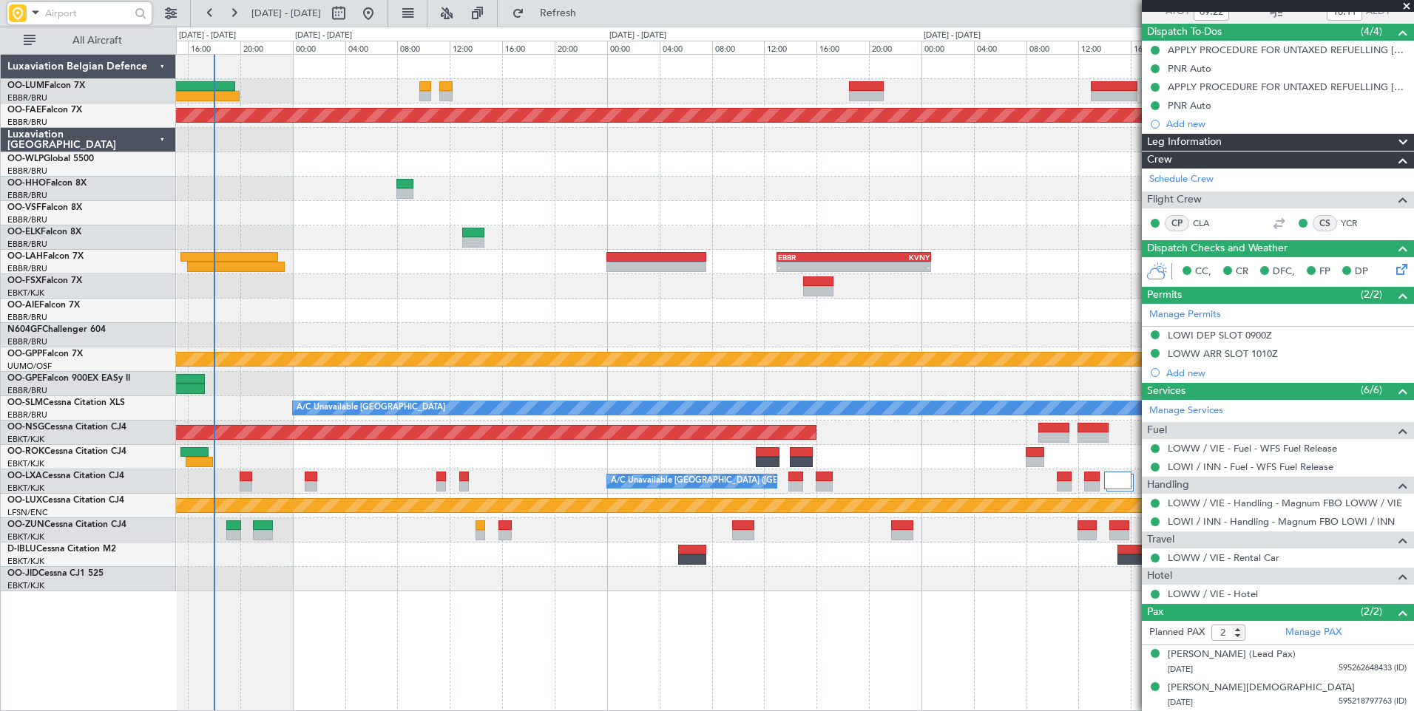
click at [473, 546] on div "Planned Maint [GEOGRAPHIC_DATA] ([GEOGRAPHIC_DATA] National) Planned Maint [GEO…" at bounding box center [794, 323] width 1237 height 537
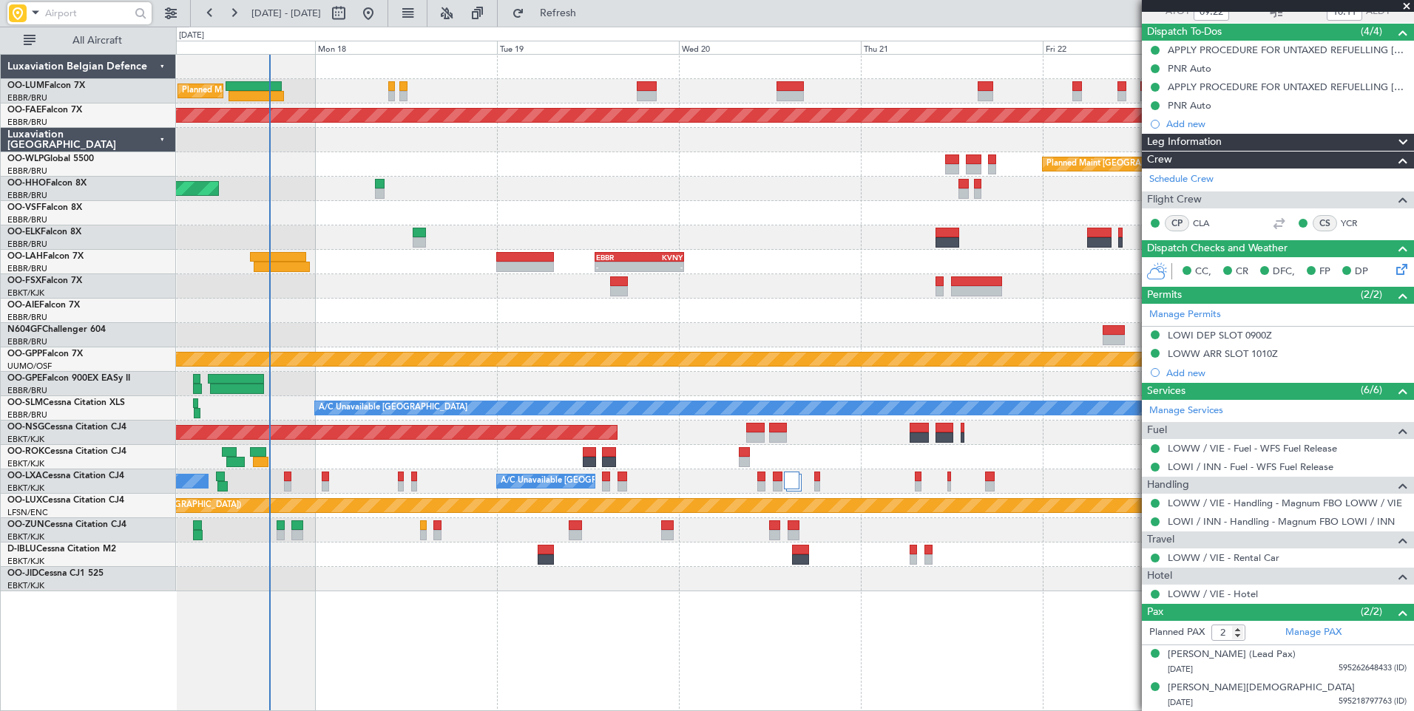
click at [466, 524] on div at bounding box center [794, 530] width 1237 height 24
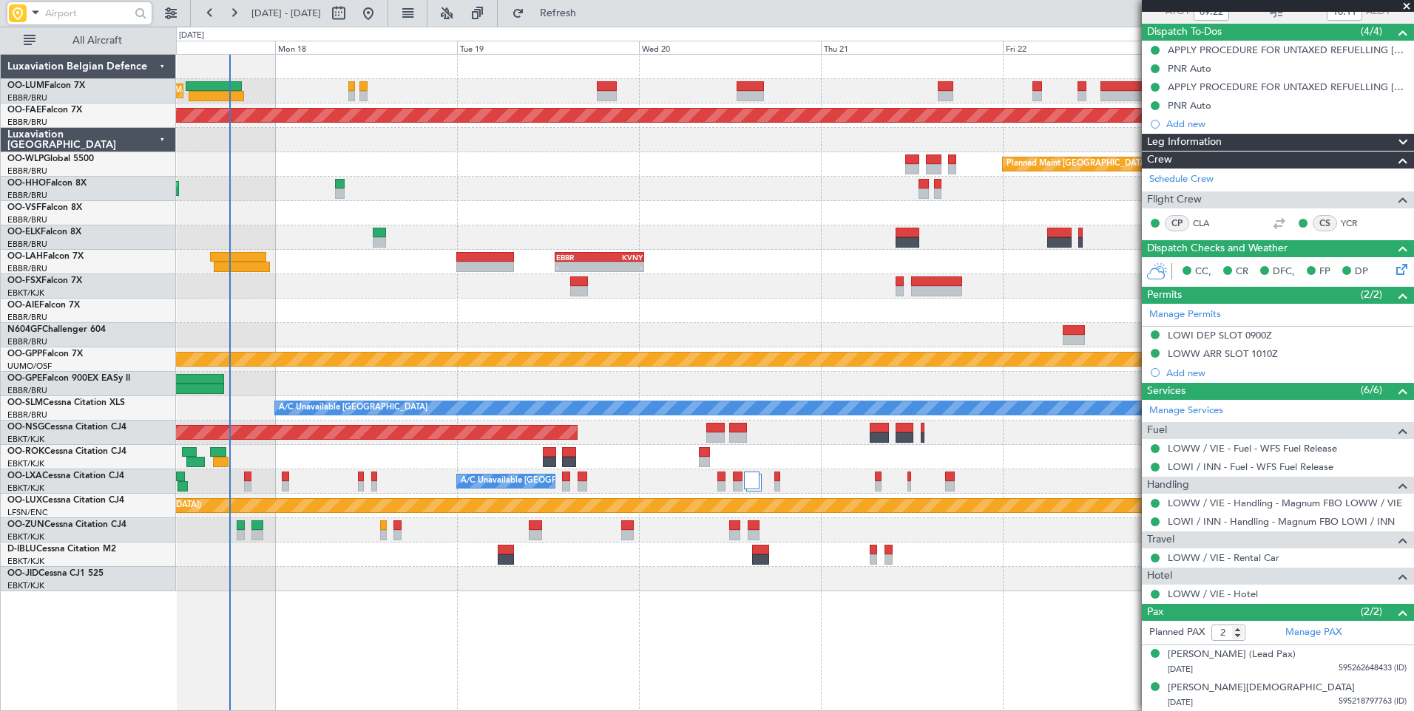
click at [365, 485] on div "A/C Unavailable [GEOGRAPHIC_DATA] ([GEOGRAPHIC_DATA] National) No [GEOGRAPHIC_D…" at bounding box center [794, 482] width 1237 height 24
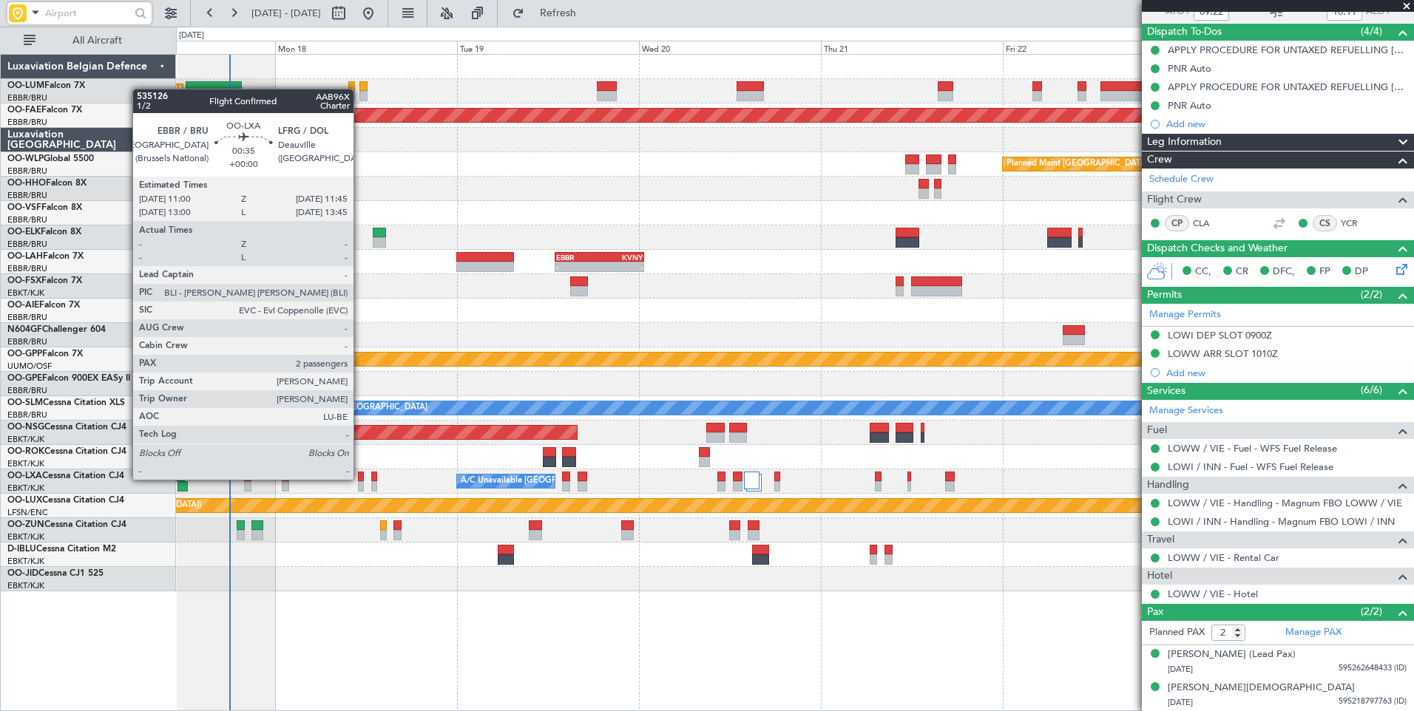
click at [360, 480] on div at bounding box center [361, 477] width 6 height 10
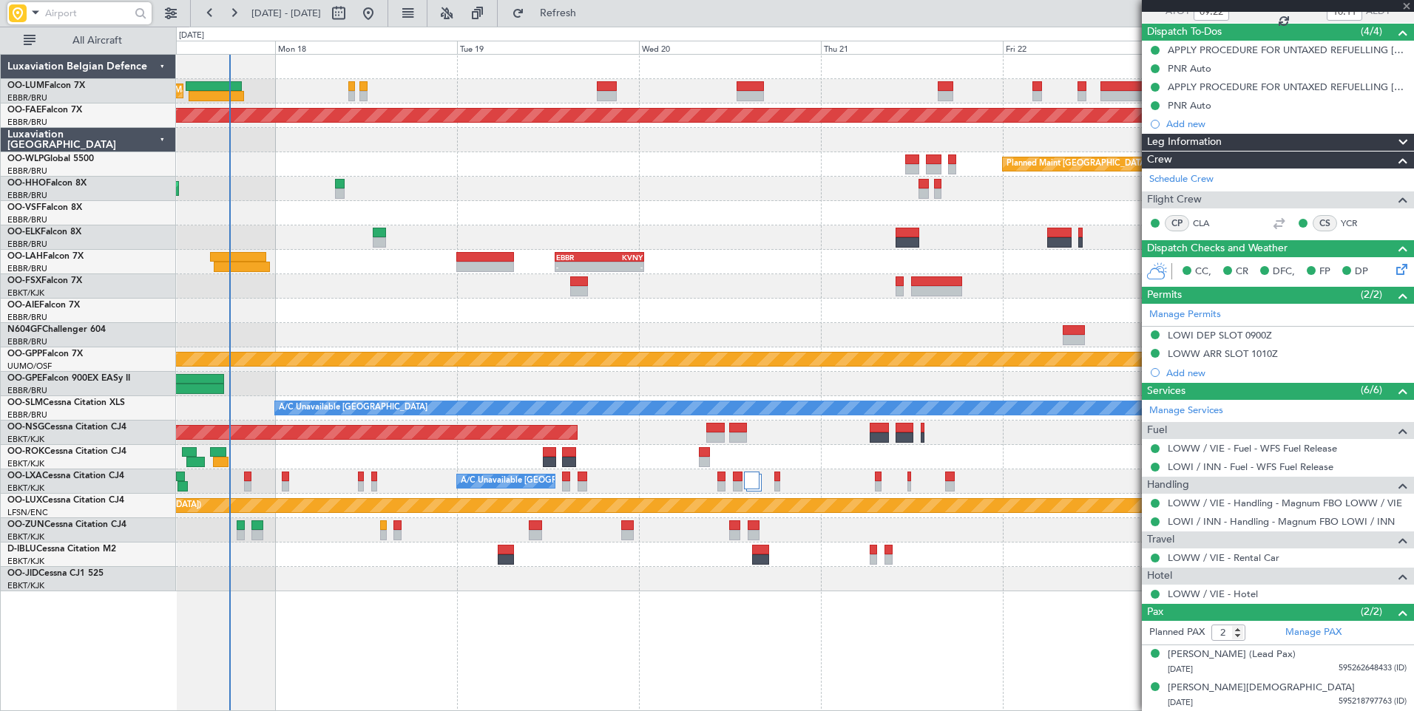
click at [460, 561] on div at bounding box center [794, 555] width 1237 height 24
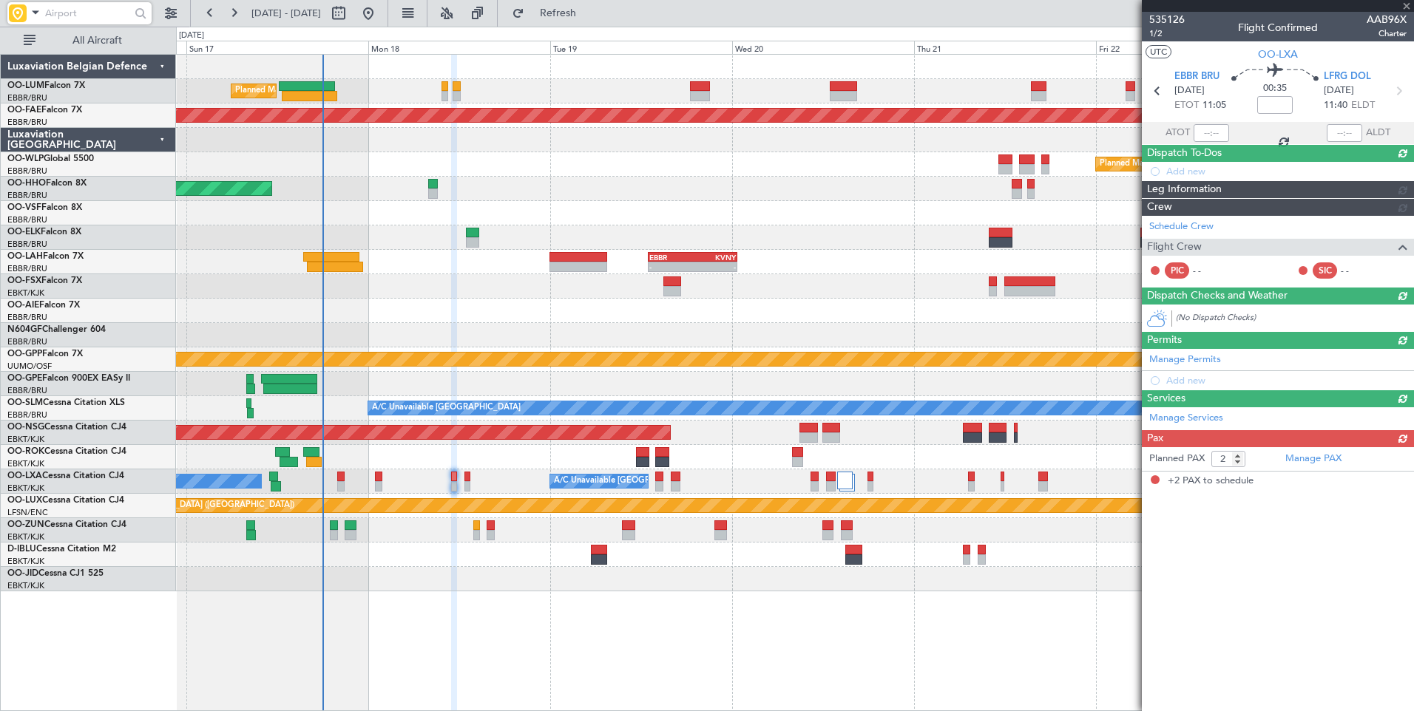
scroll to position [0, 0]
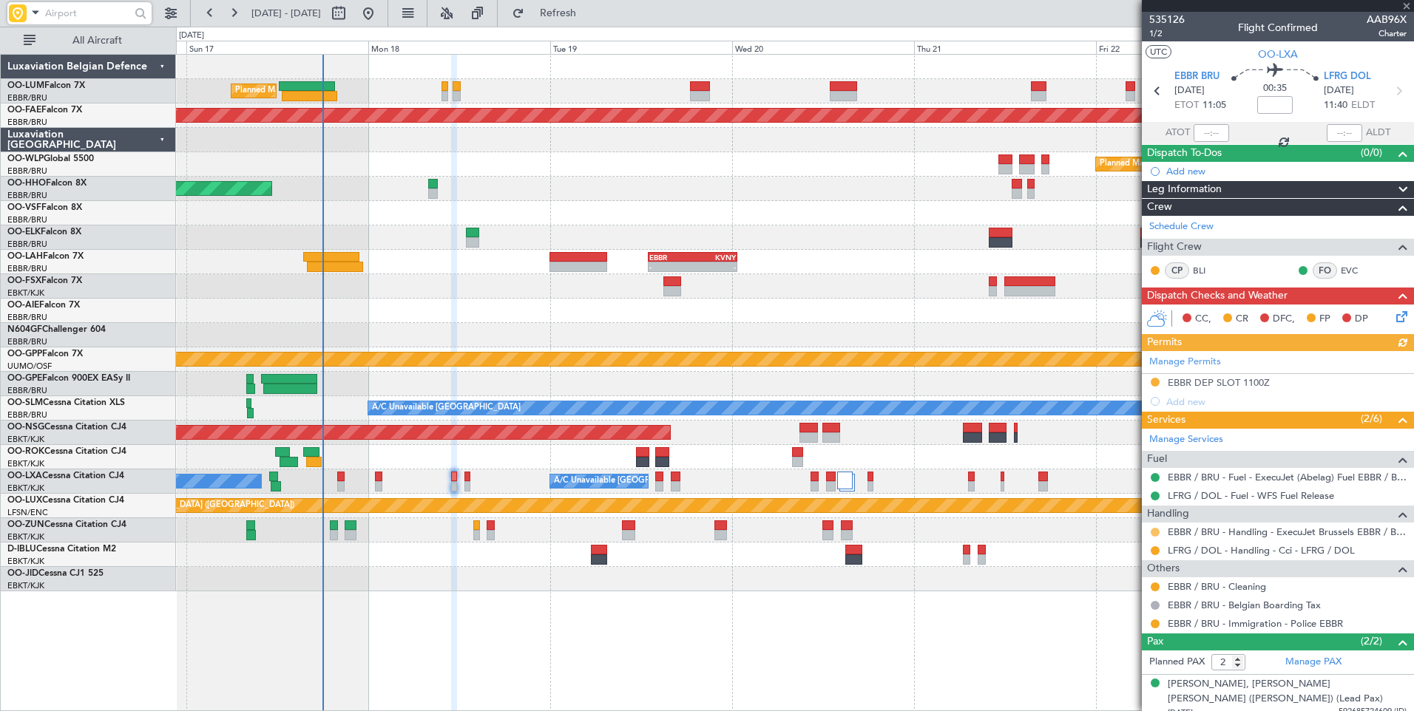
click at [1154, 533] on button at bounding box center [1155, 532] width 9 height 9
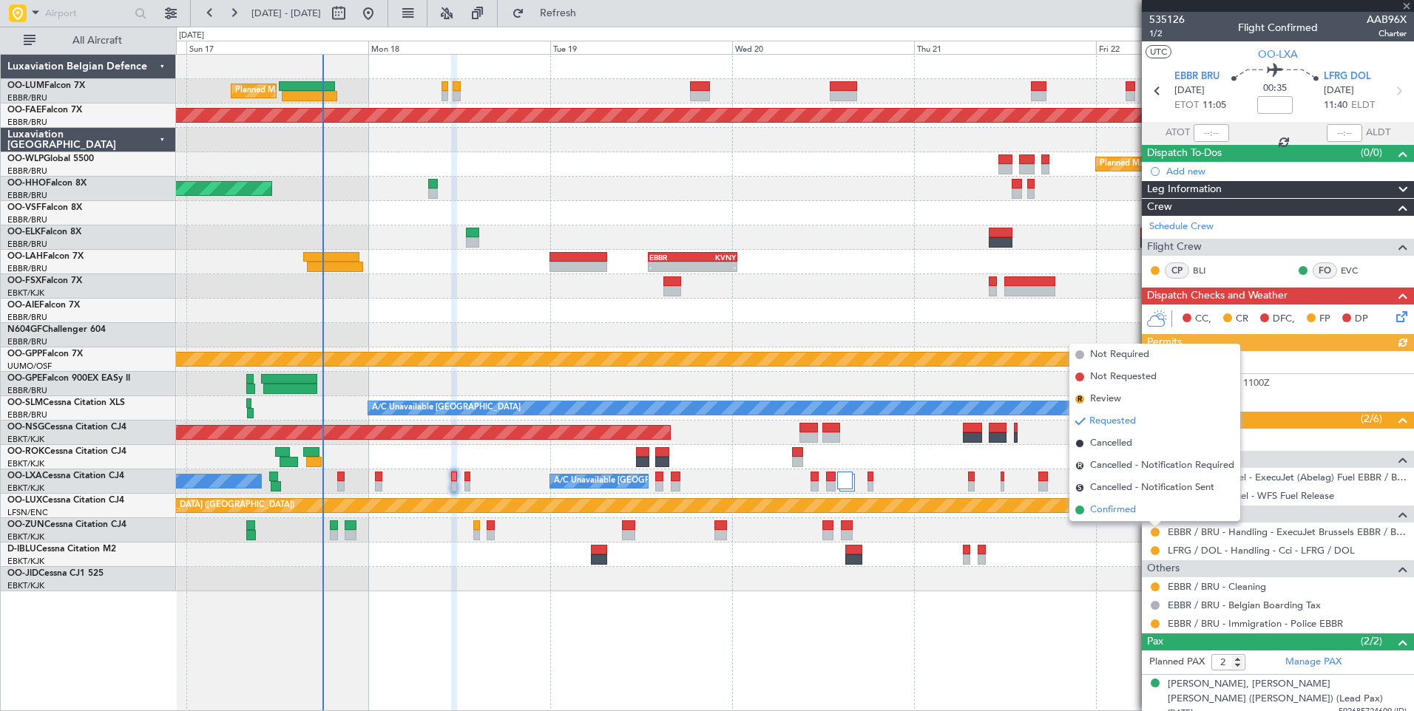
click at [1137, 508] on li "Confirmed" at bounding box center [1154, 510] width 171 height 22
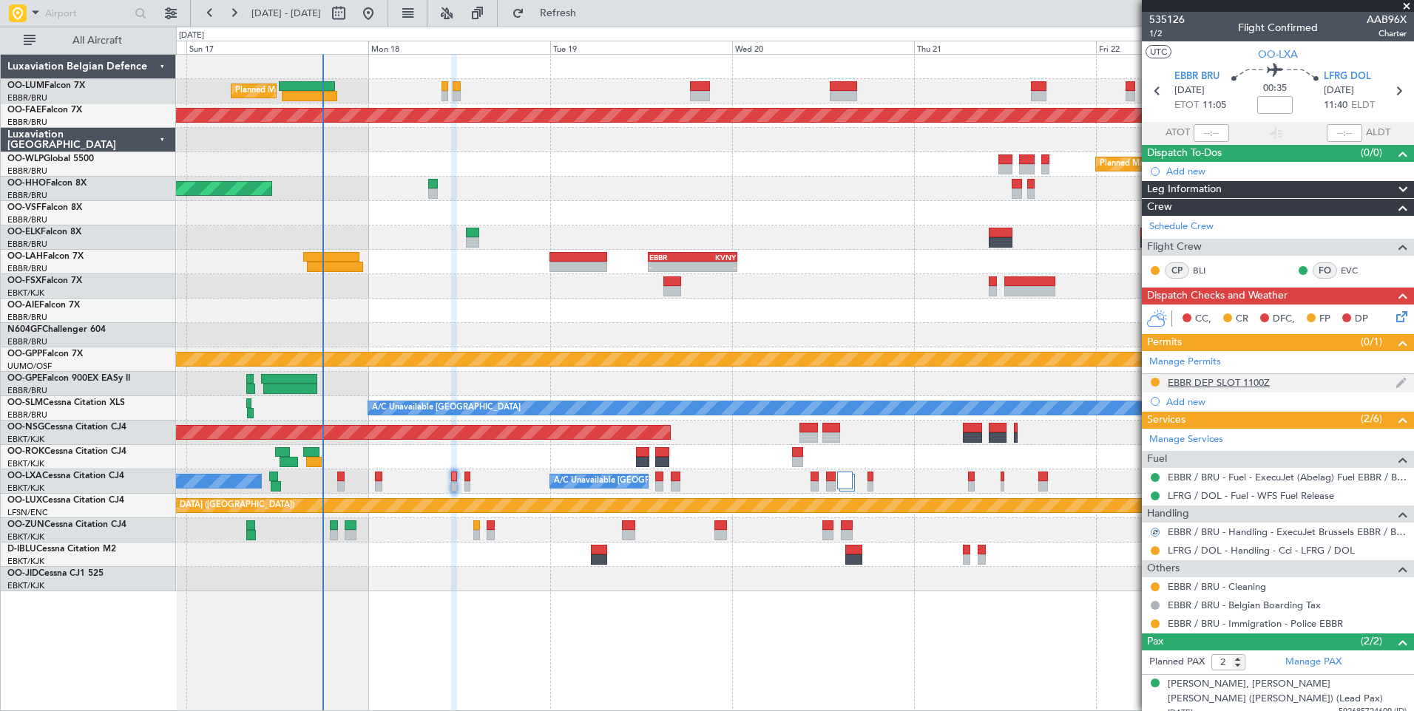
click at [1203, 380] on div "EBBR DEP SLOT 1100Z" at bounding box center [1219, 382] width 102 height 13
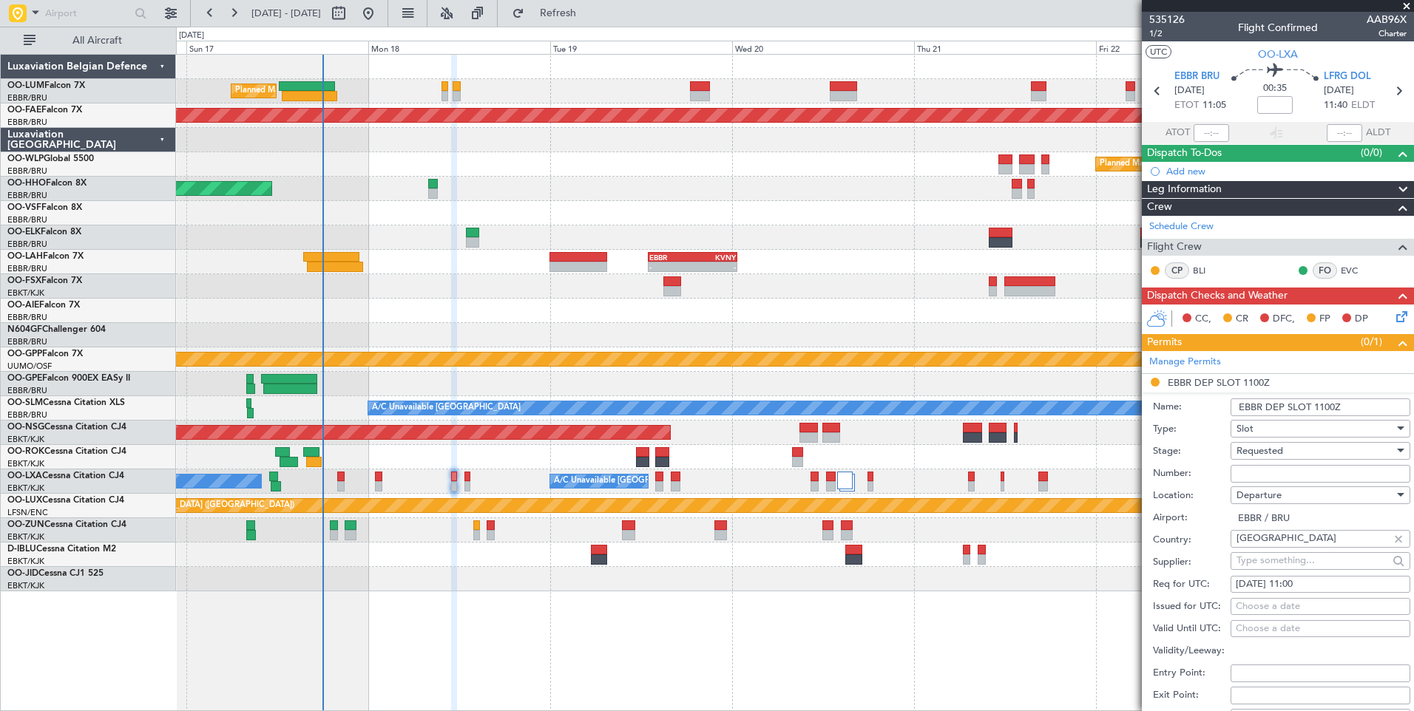
click at [1239, 476] on input "Number:" at bounding box center [1321, 474] width 180 height 18
paste input "EBBRAAB6816A"
type input "EBBRAAB6816A00"
click at [1301, 447] on div "Requested" at bounding box center [1315, 451] width 158 height 22
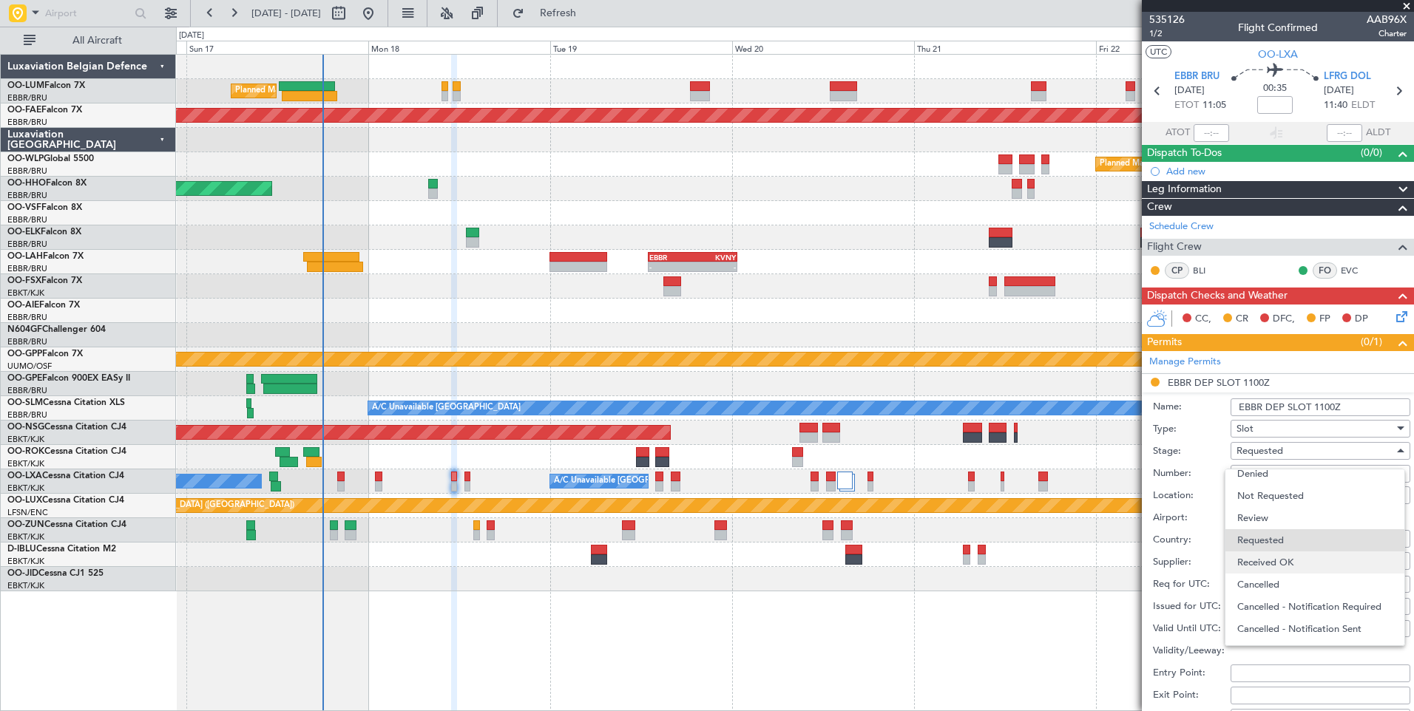
click at [1292, 562] on span "Received OK" at bounding box center [1314, 563] width 155 height 22
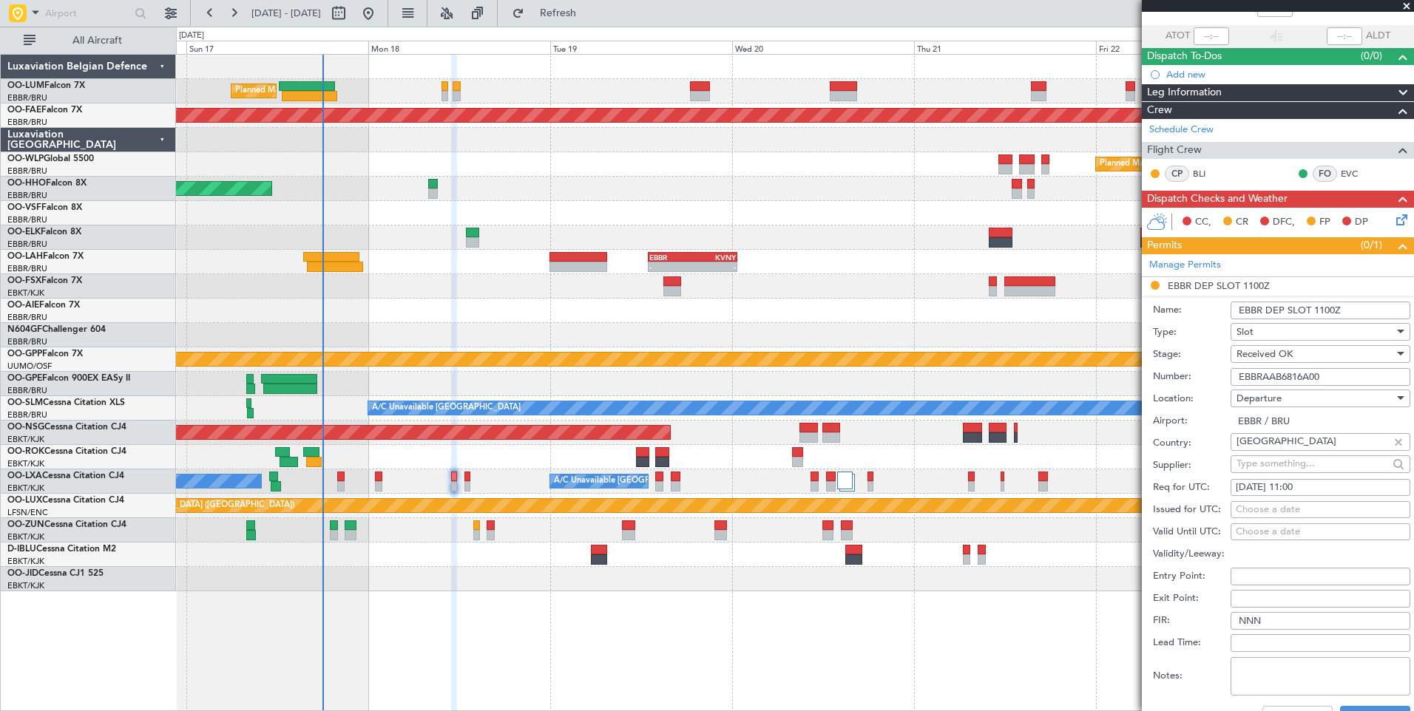
scroll to position [222, 0]
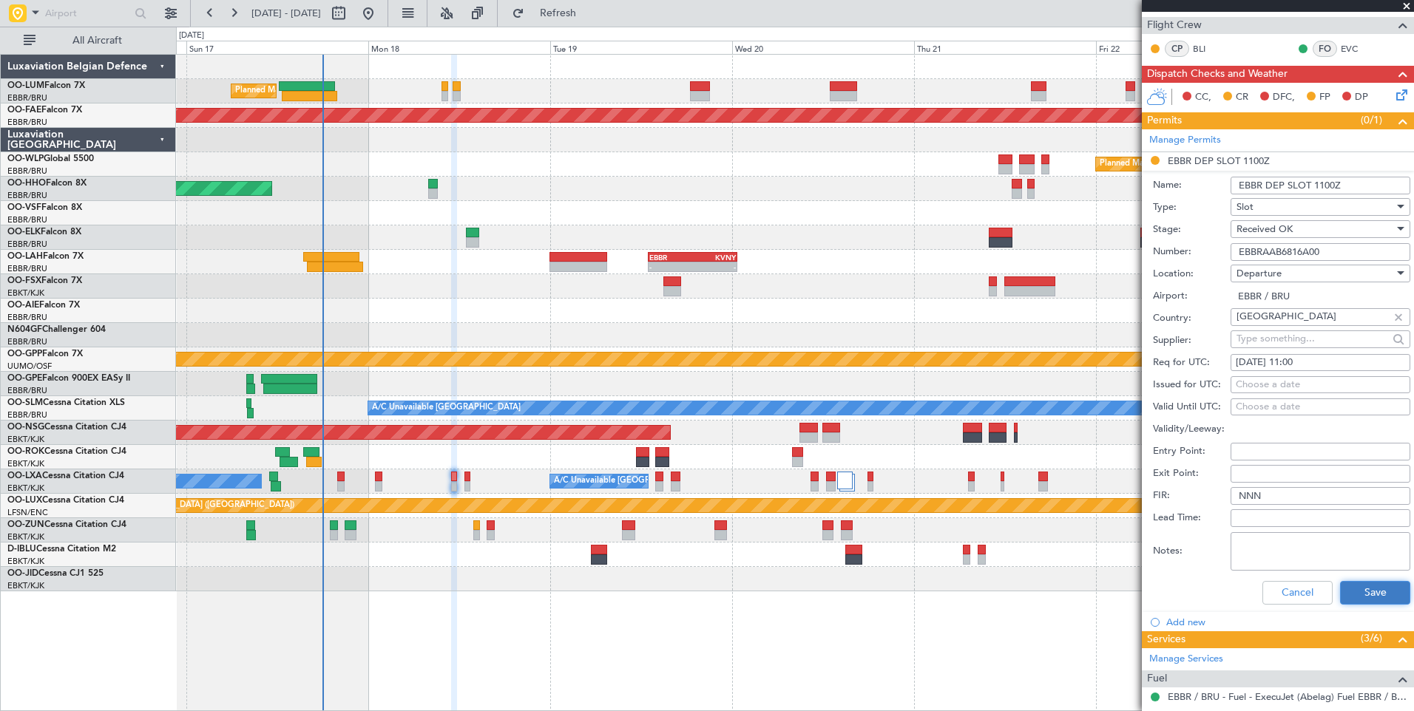
click at [1351, 592] on button "Save" at bounding box center [1375, 593] width 70 height 24
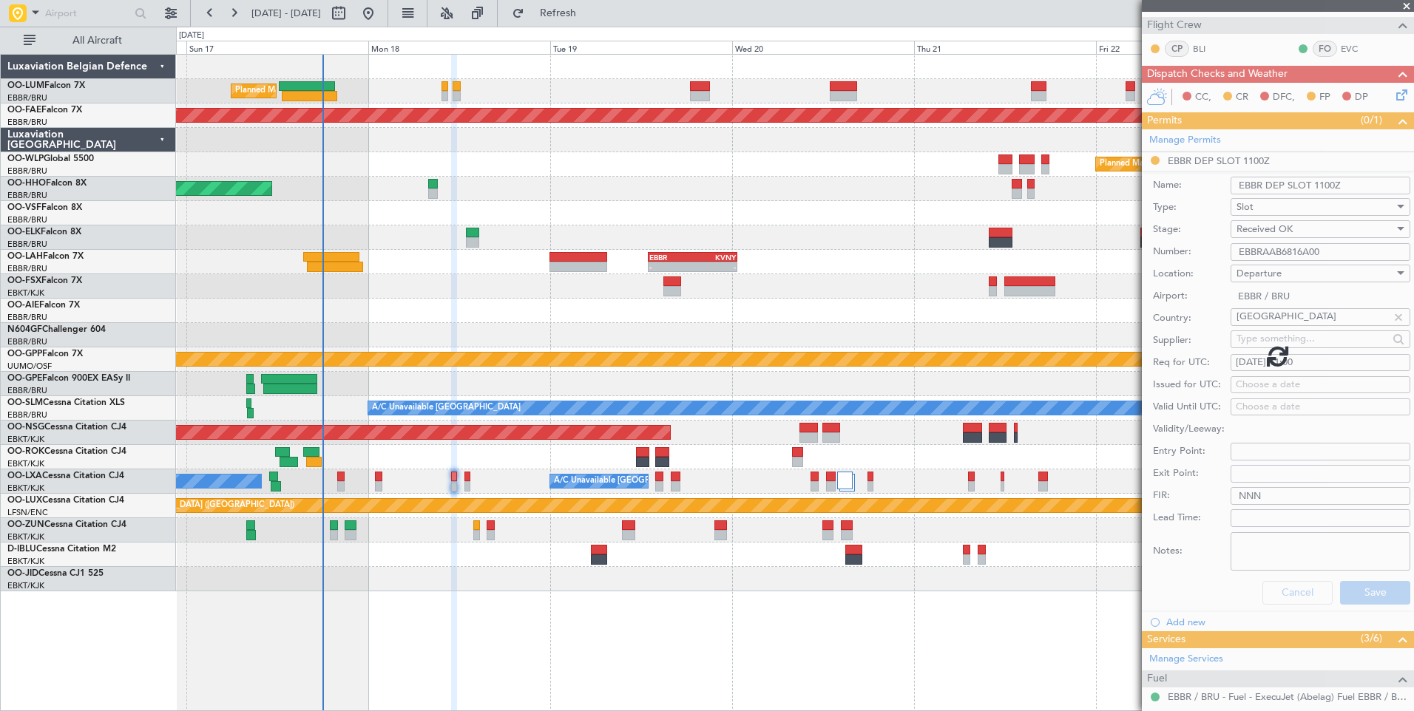
scroll to position [44, 0]
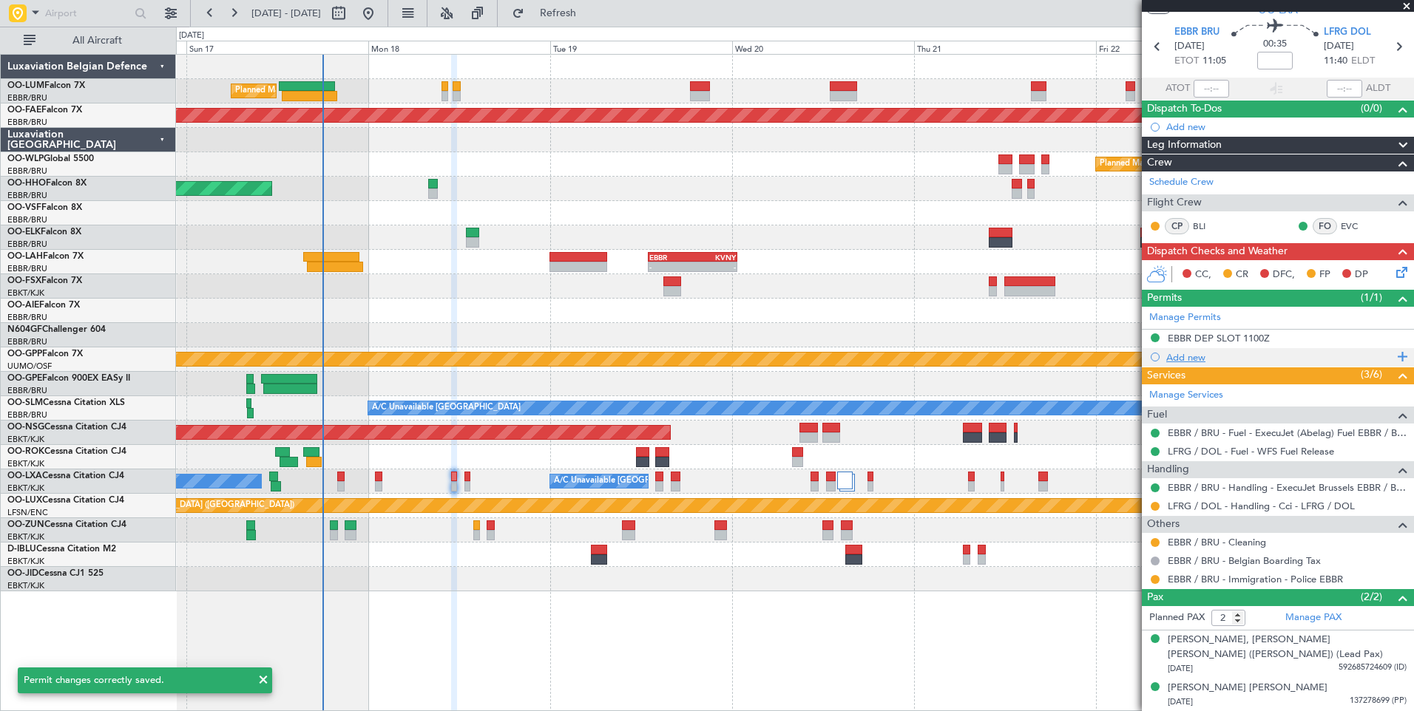
click at [1205, 352] on div "Add new" at bounding box center [1279, 357] width 227 height 13
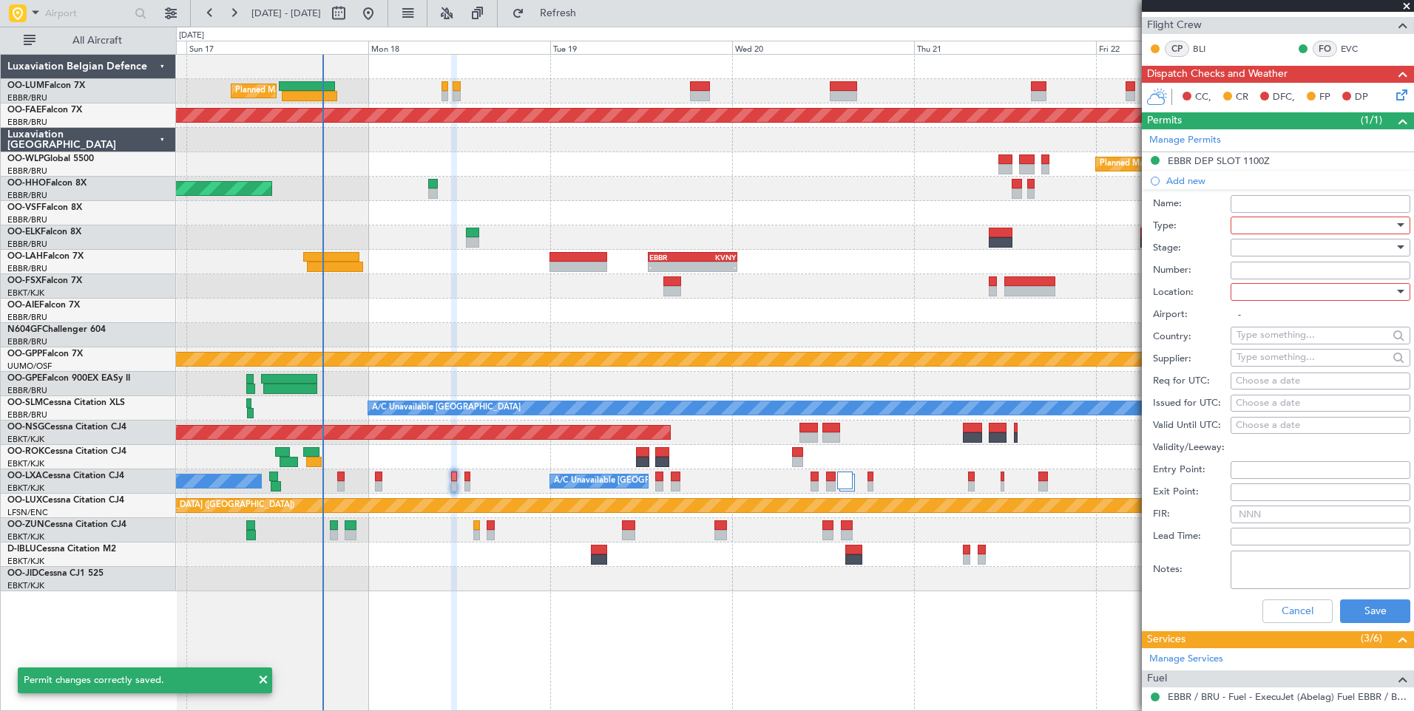
click at [1243, 226] on div at bounding box center [1315, 225] width 158 height 22
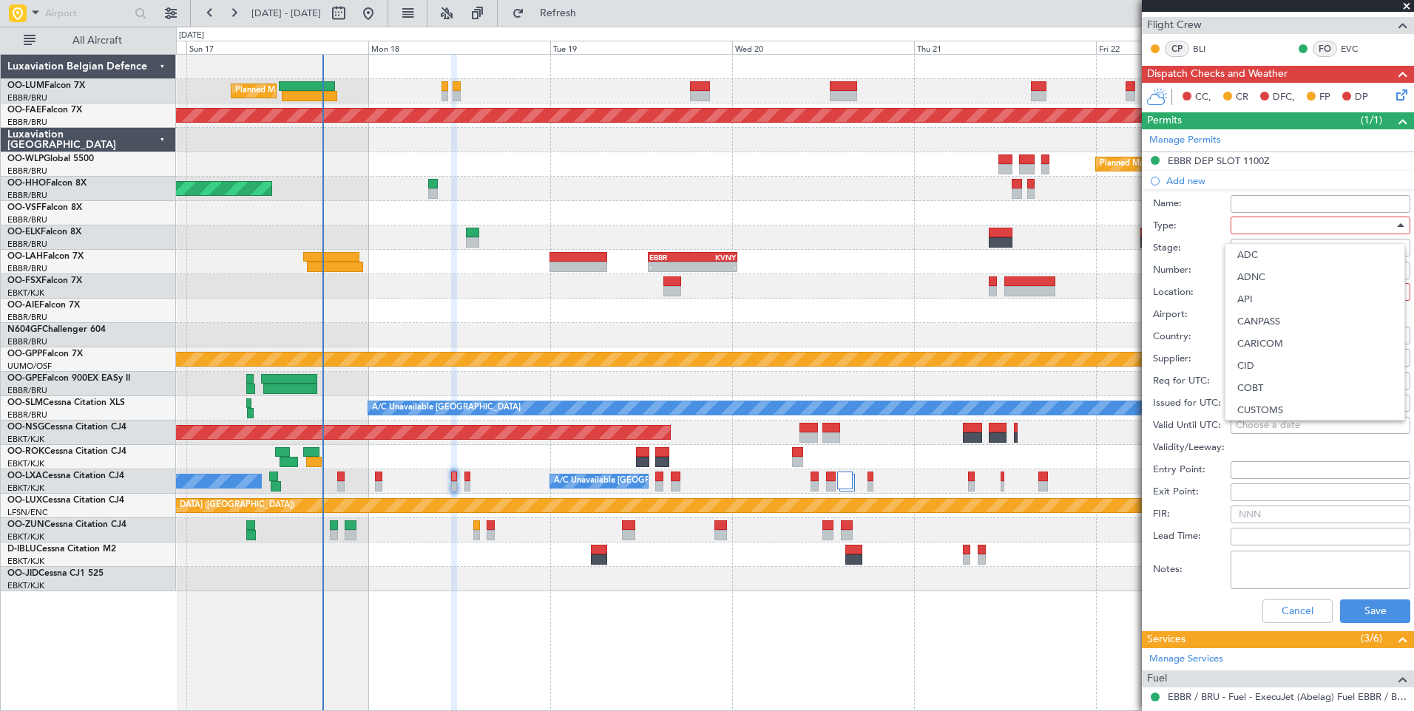
scroll to position [445, 0]
click at [1241, 302] on span "PPR" at bounding box center [1314, 298] width 155 height 22
click at [1257, 257] on div at bounding box center [1315, 248] width 158 height 22
drag, startPoint x: 1290, startPoint y: 300, endPoint x: 1275, endPoint y: 348, distance: 49.6
click at [1275, 348] on div "Denied Not Requested Review Requested Received OK Cancelled Cancelled - Notific…" at bounding box center [1315, 353] width 180 height 177
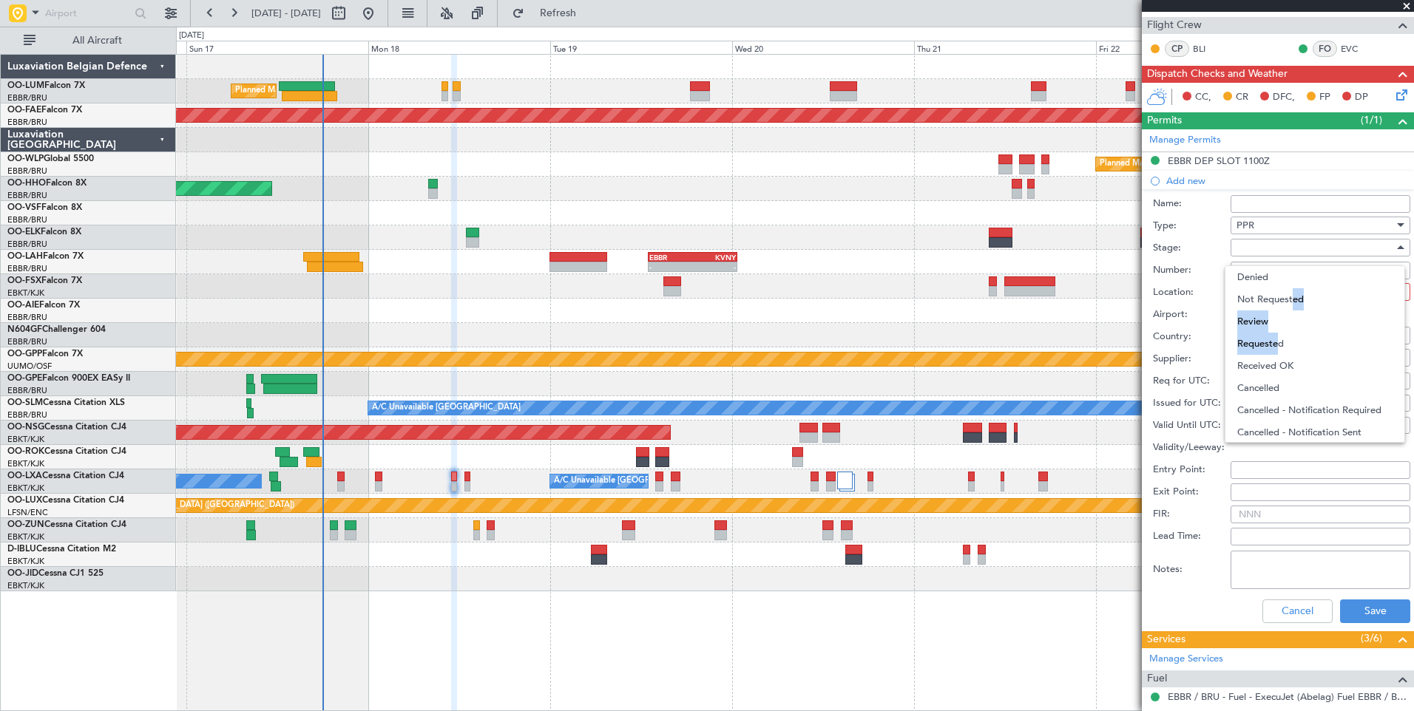
drag, startPoint x: 1275, startPoint y: 348, endPoint x: 1282, endPoint y: 328, distance: 21.0
click at [1275, 348] on span "Requested" at bounding box center [1314, 344] width 155 height 22
click at [1273, 294] on div at bounding box center [1315, 292] width 158 height 22
click at [1263, 357] on span "Arrival" at bounding box center [1314, 366] width 155 height 22
type input "LFRG / DOL"
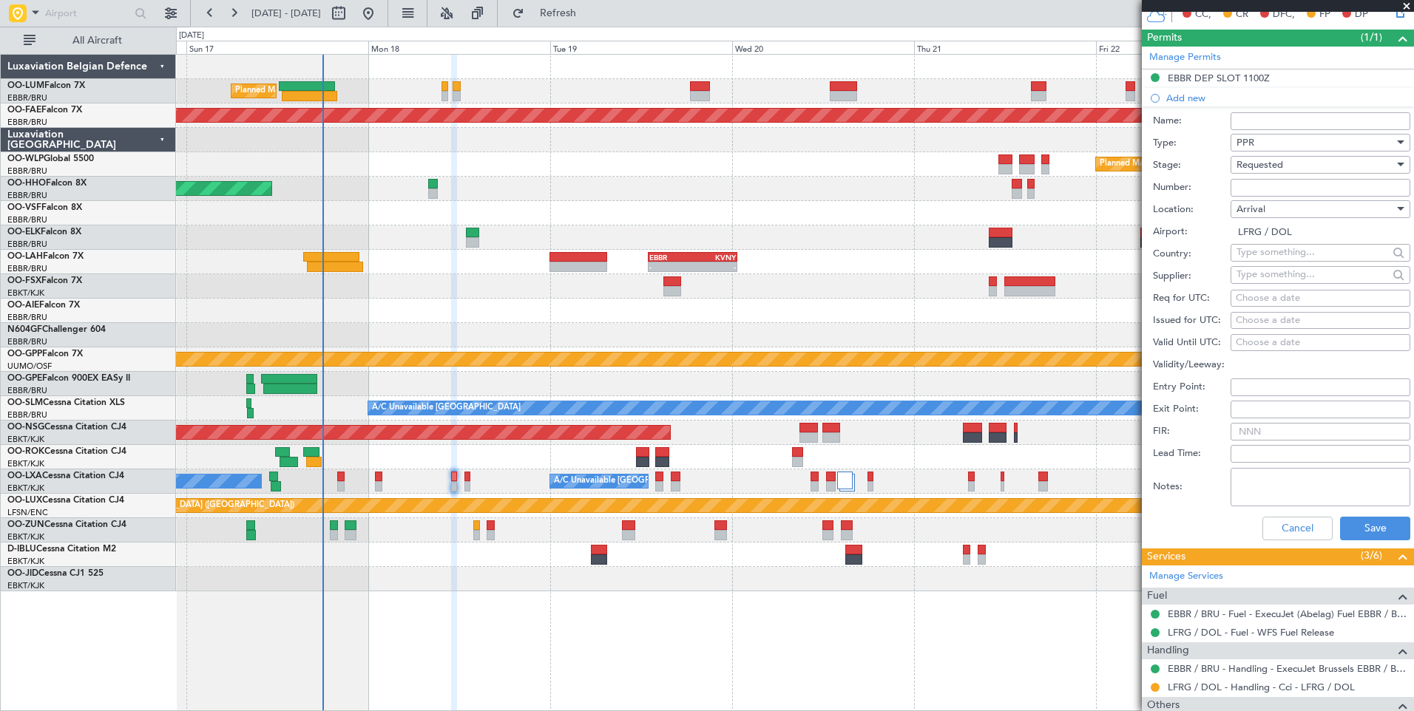
scroll to position [370, 0]
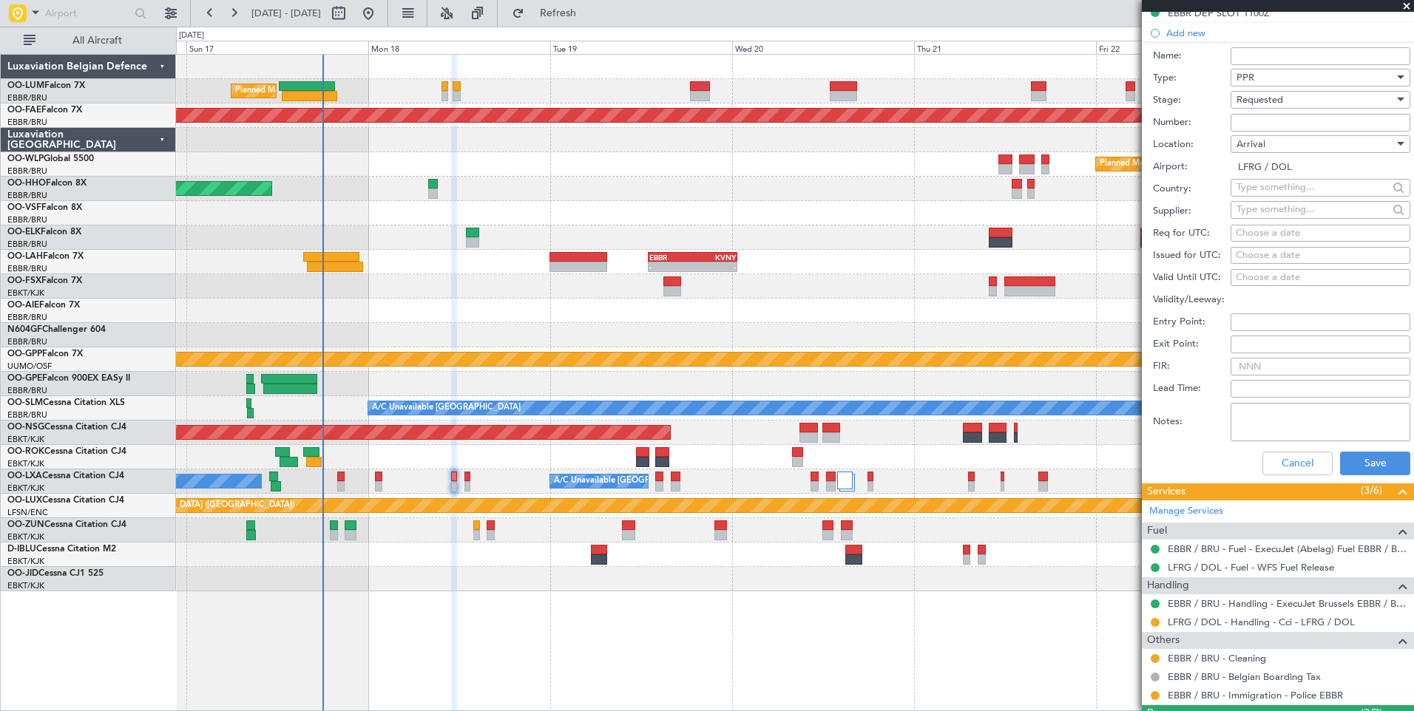
drag, startPoint x: 1272, startPoint y: 234, endPoint x: 1263, endPoint y: 253, distance: 20.5
click at [1271, 234] on div "Choose a date" at bounding box center [1320, 233] width 169 height 15
select select "8"
select select "2025"
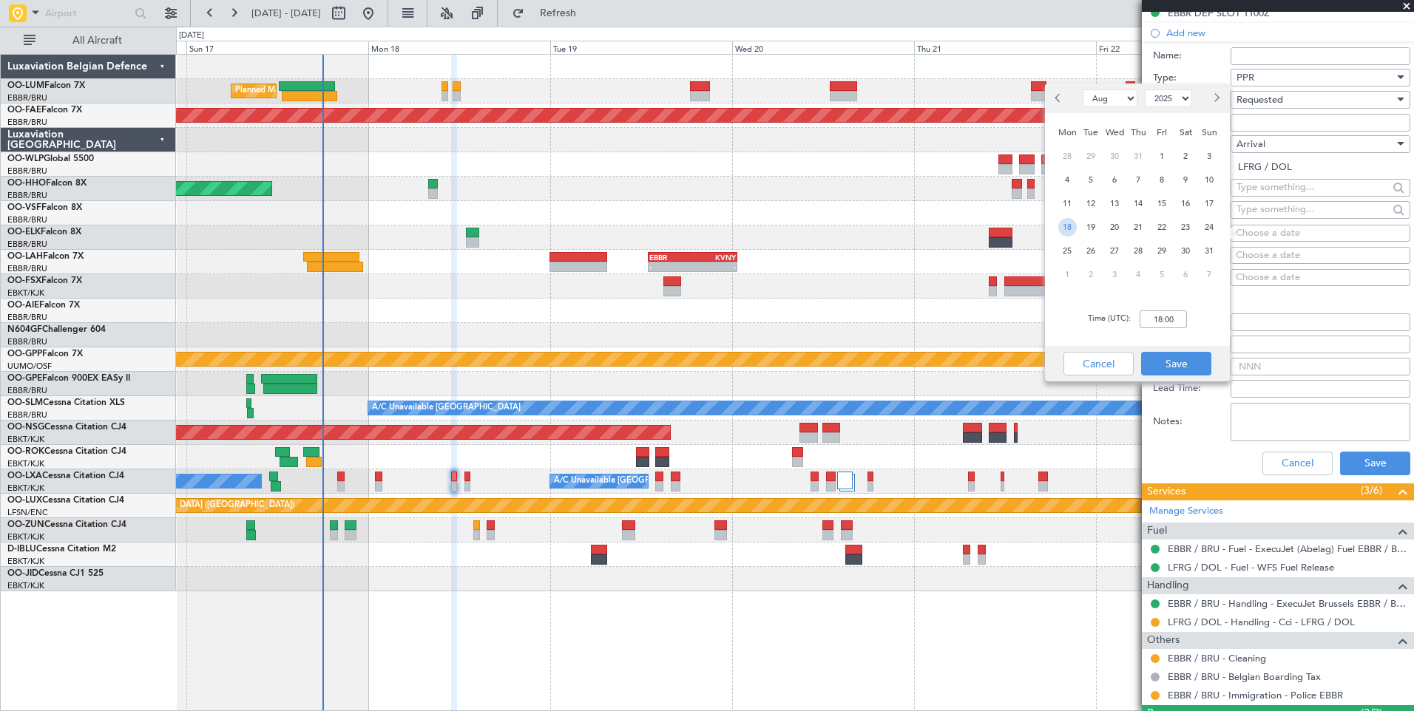
click at [1071, 227] on span "18" at bounding box center [1067, 227] width 18 height 18
click at [1171, 314] on input "00:00" at bounding box center [1163, 320] width 47 height 18
type input "11:45"
click at [1181, 348] on div "Cancel Save" at bounding box center [1137, 363] width 185 height 35
click at [1188, 364] on button "Save" at bounding box center [1176, 364] width 70 height 24
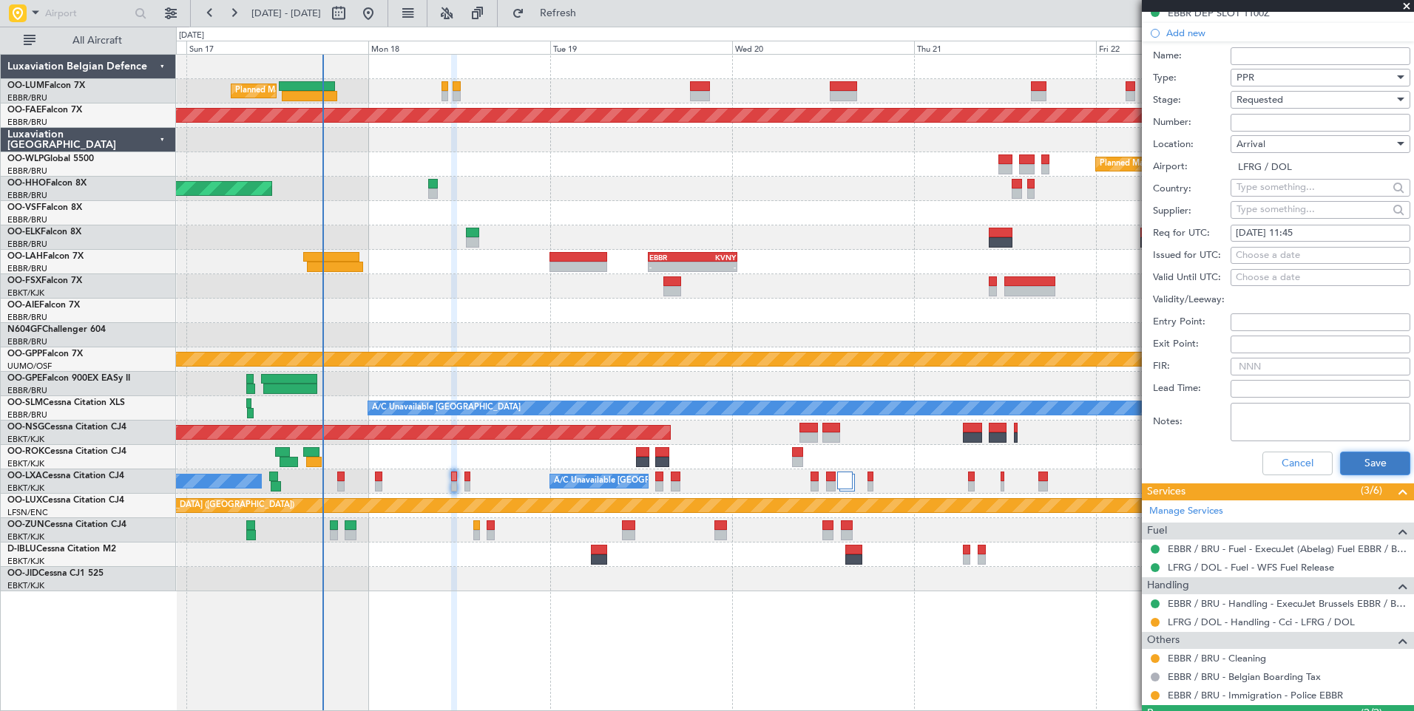
click at [1381, 460] on button "Save" at bounding box center [1375, 464] width 70 height 24
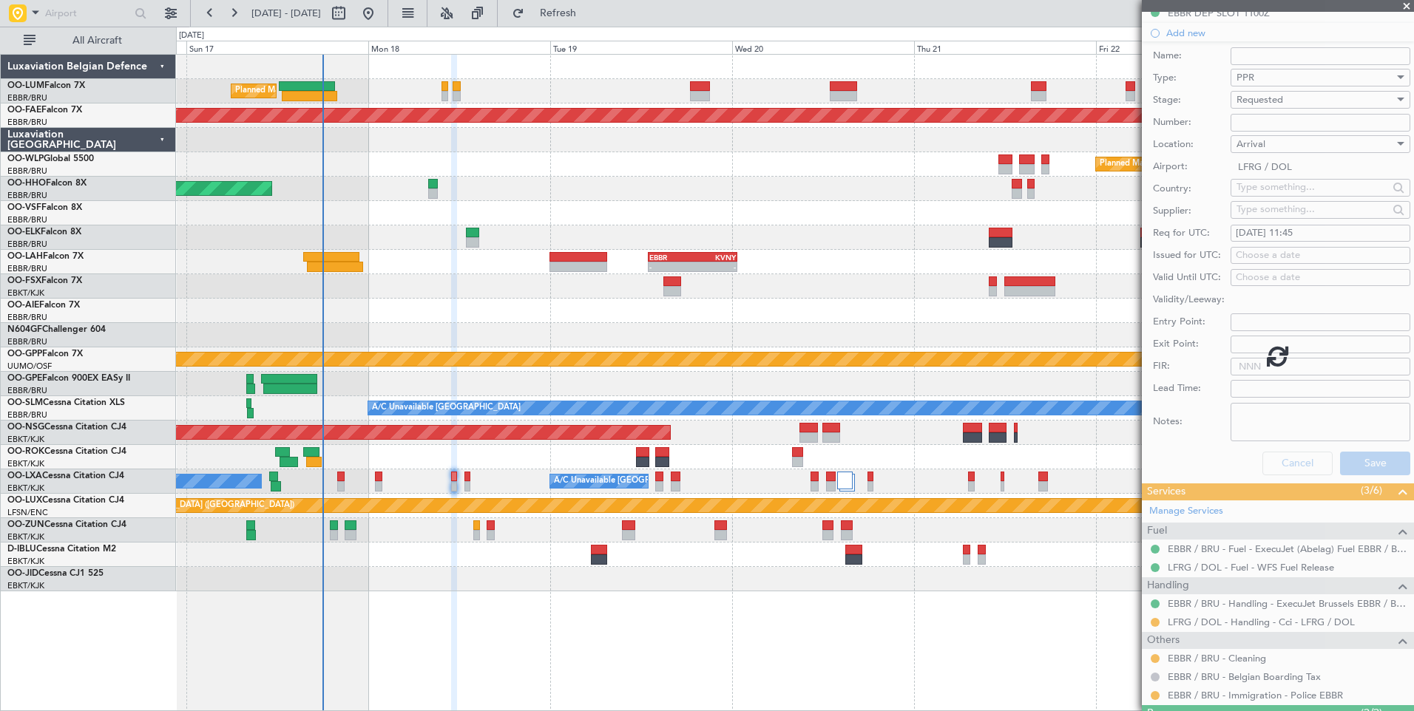
scroll to position [63, 0]
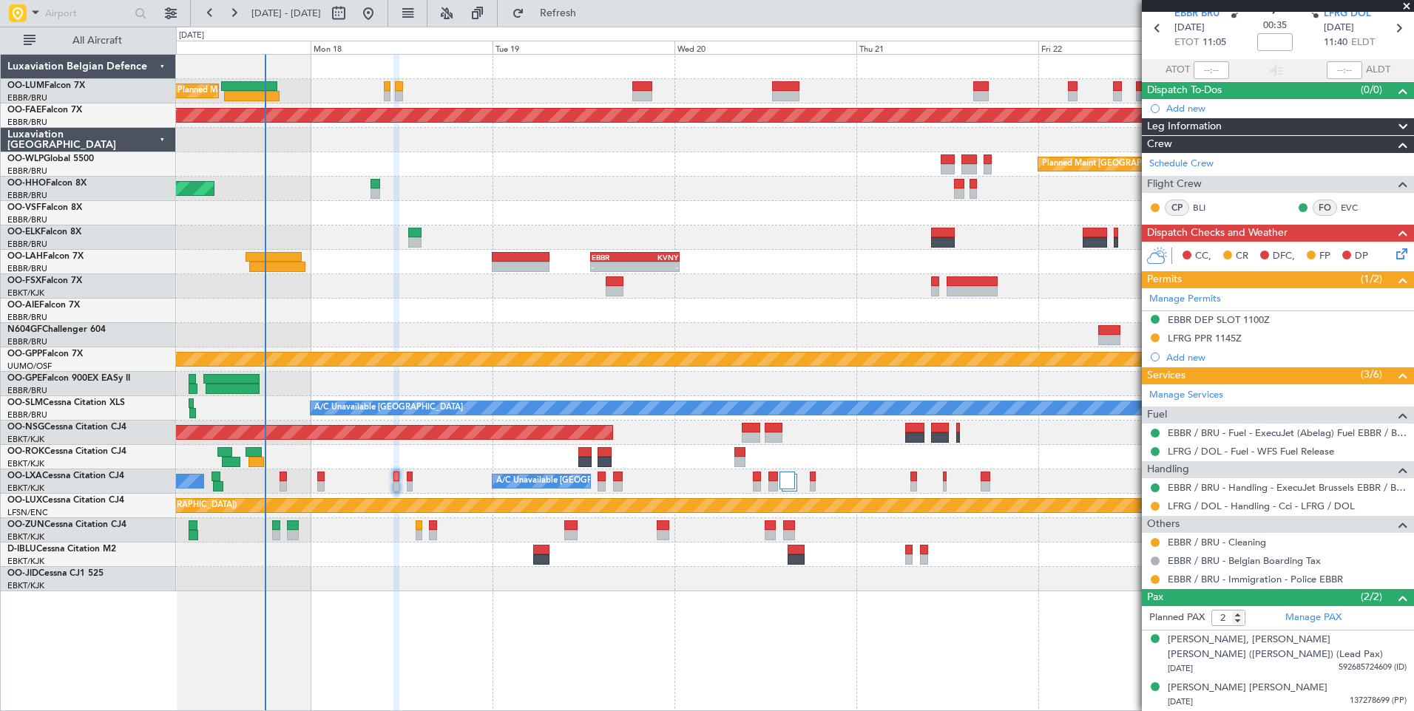
click at [409, 582] on div at bounding box center [794, 579] width 1237 height 24
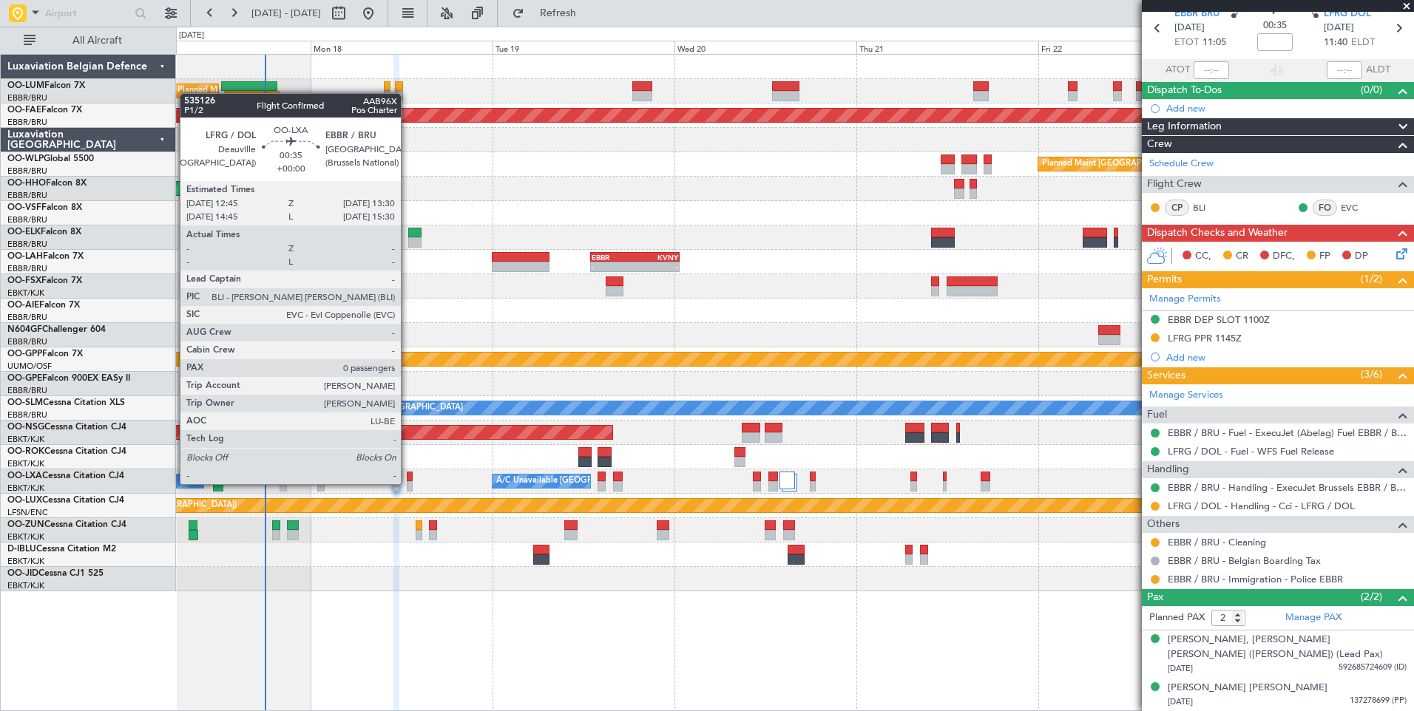
click at [407, 484] on div at bounding box center [410, 486] width 6 height 10
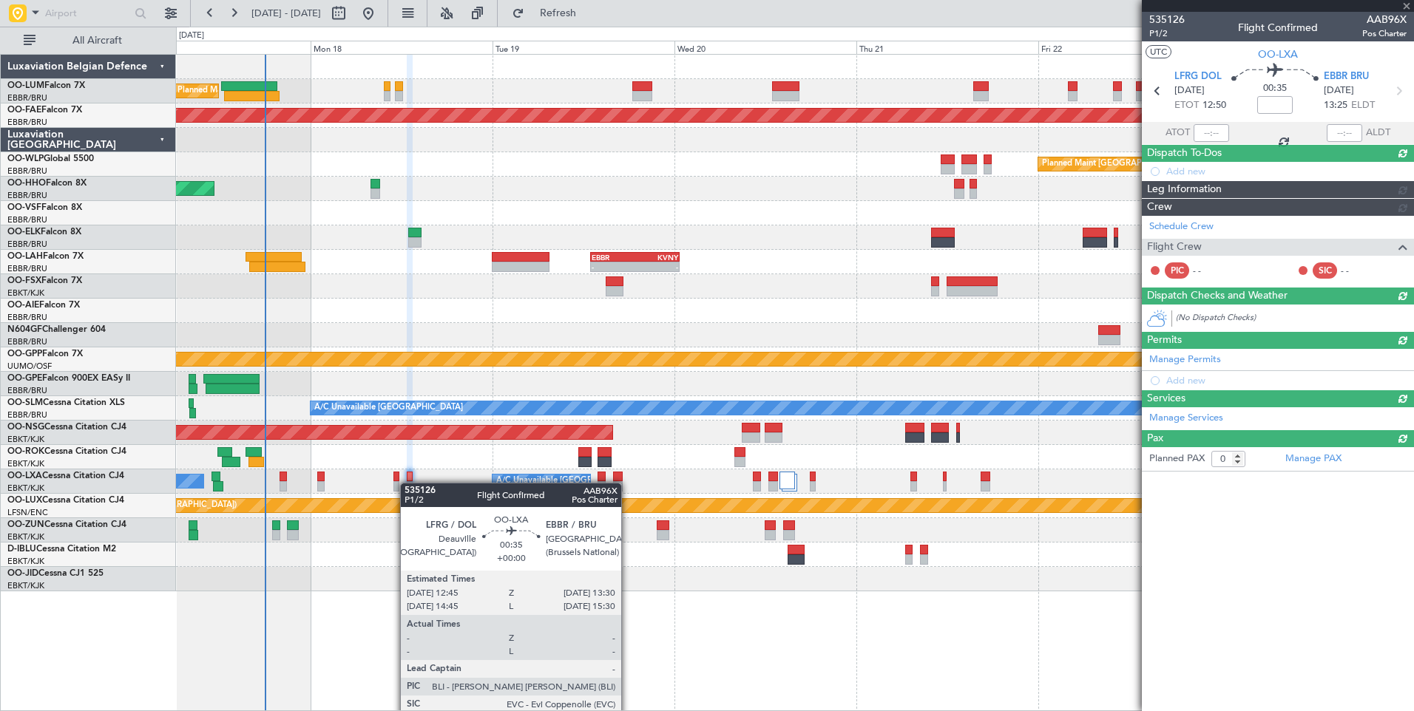
scroll to position [0, 0]
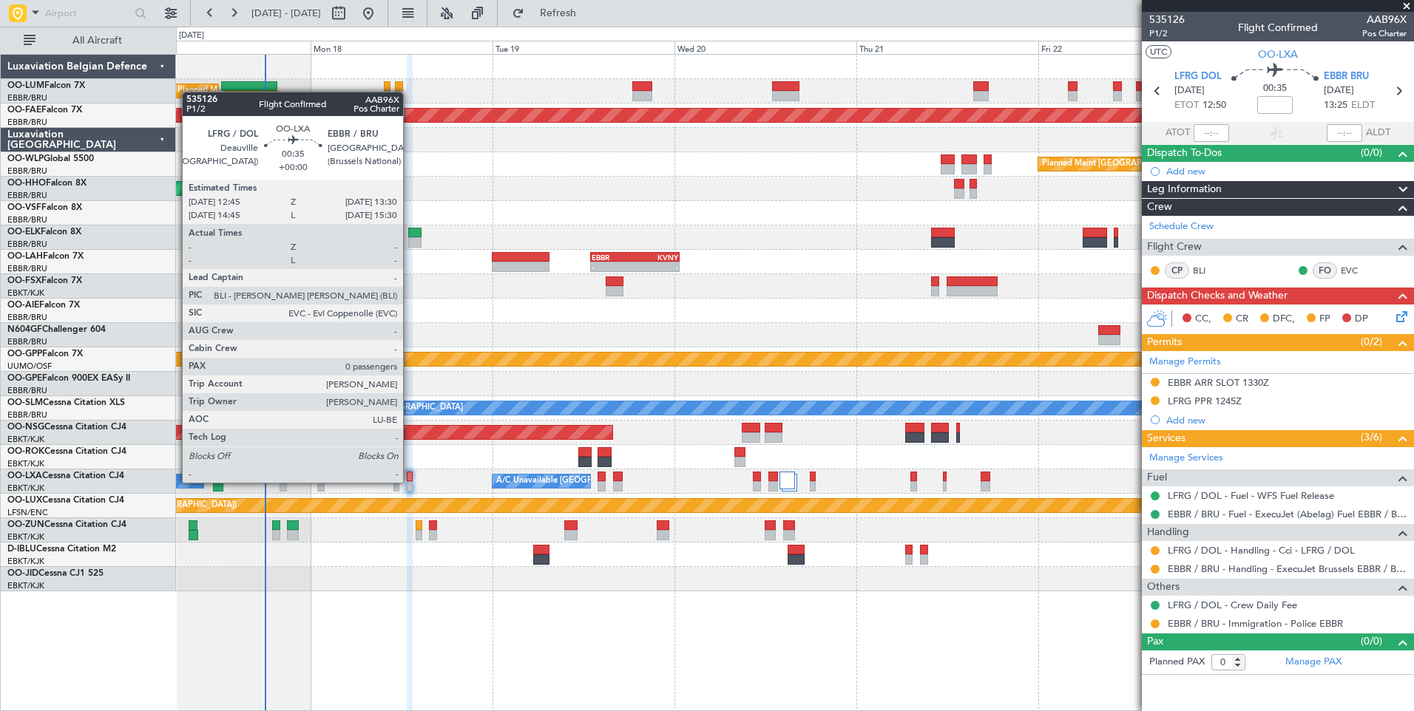
click at [410, 483] on div at bounding box center [410, 486] width 6 height 10
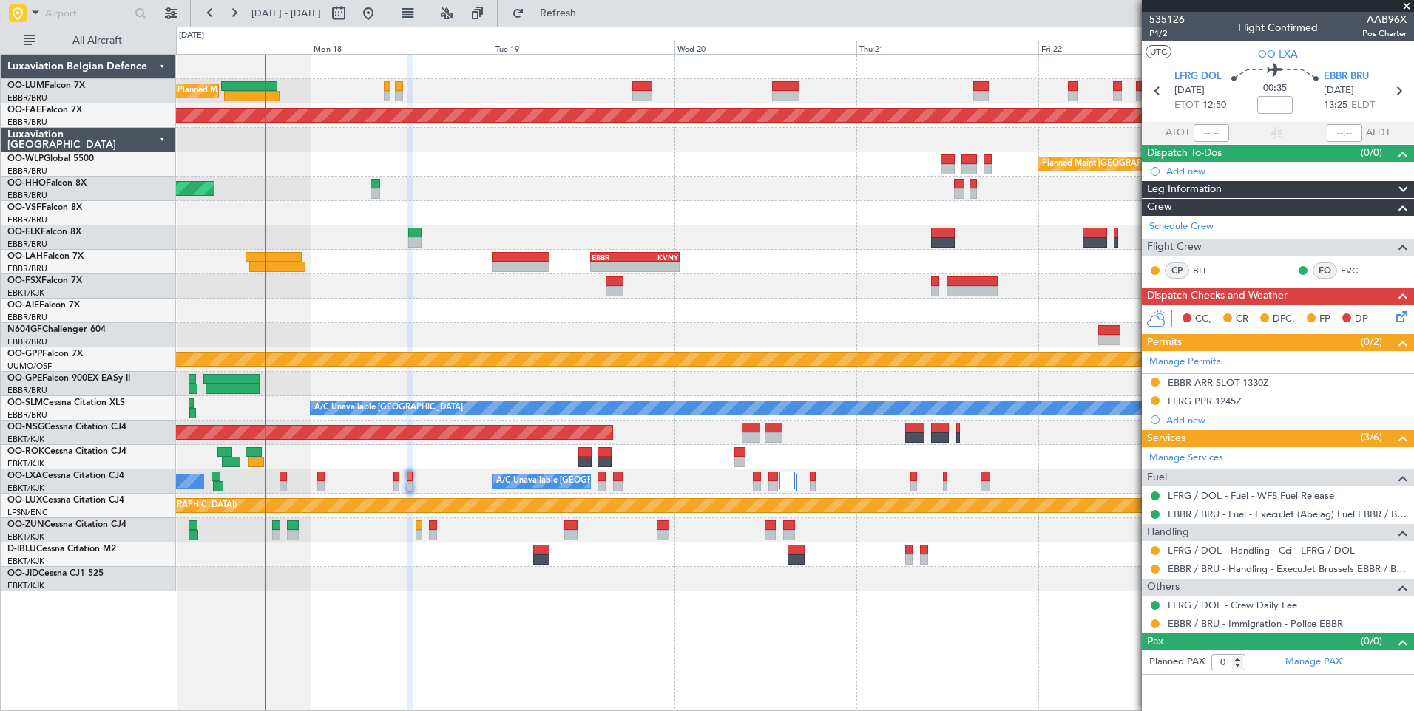
click at [400, 482] on div "A/C Unavailable Brussels (Brussels National) No Crew Chambery (Aix-les-bains)" at bounding box center [794, 482] width 1237 height 24
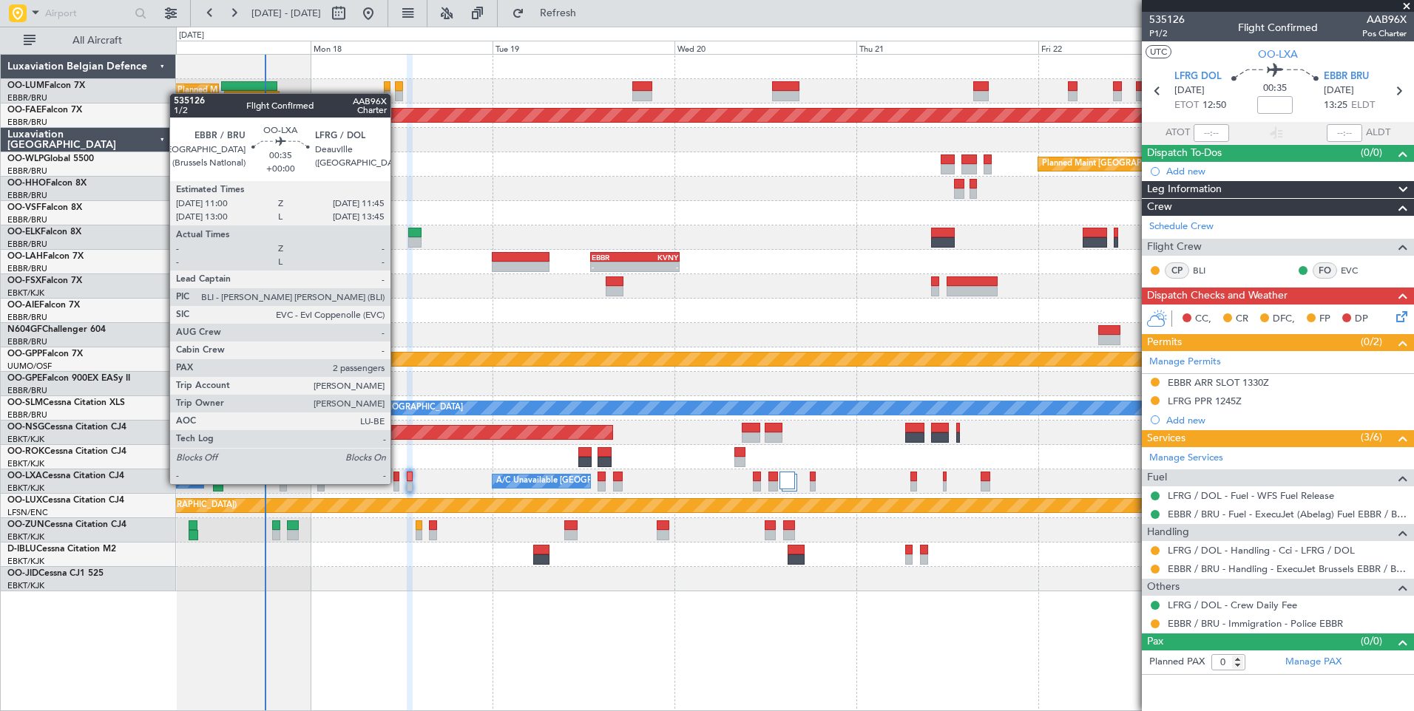
click at [397, 484] on div at bounding box center [396, 486] width 6 height 10
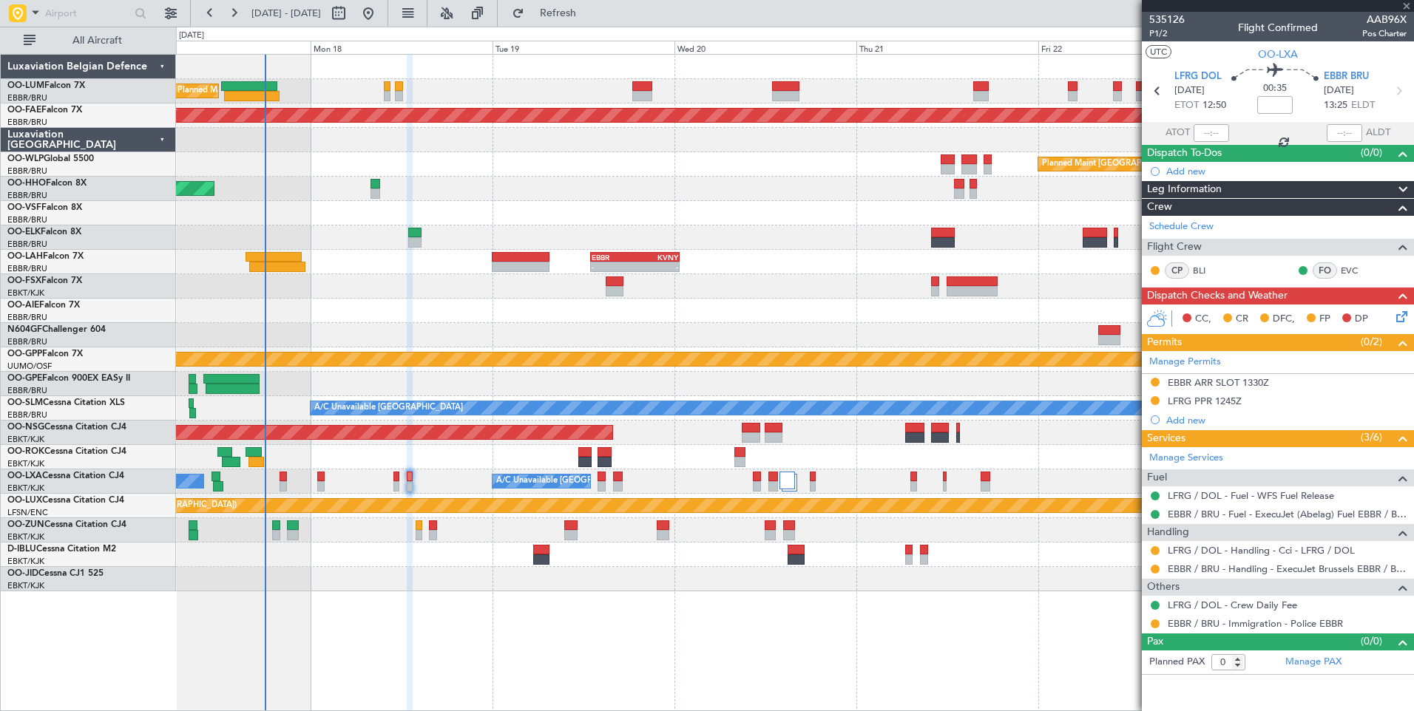
type input "2"
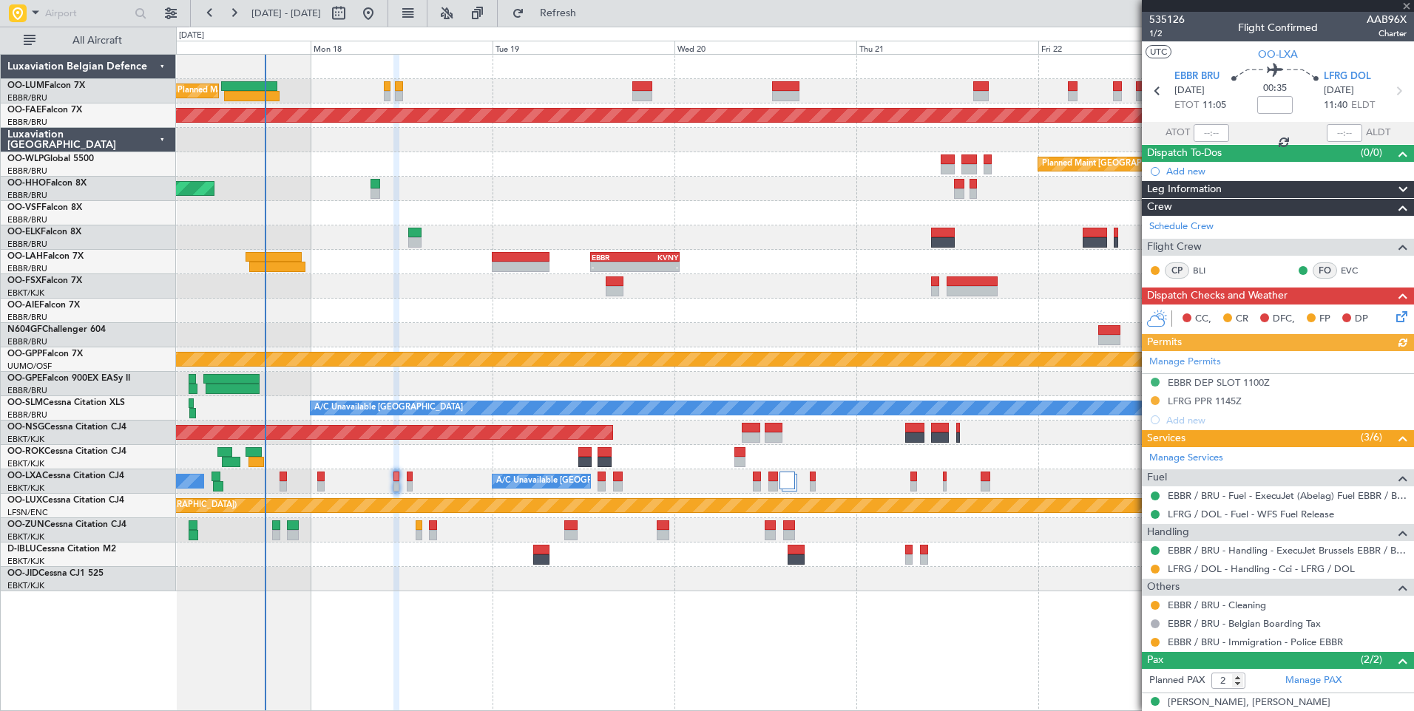
click at [1229, 385] on div "Manage Permits EBBR DEP SLOT 1100Z LFRG PPR 1145Z Add new" at bounding box center [1278, 390] width 272 height 78
click at [1229, 385] on div "EBBR DEP SLOT 1100Z" at bounding box center [1219, 382] width 102 height 13
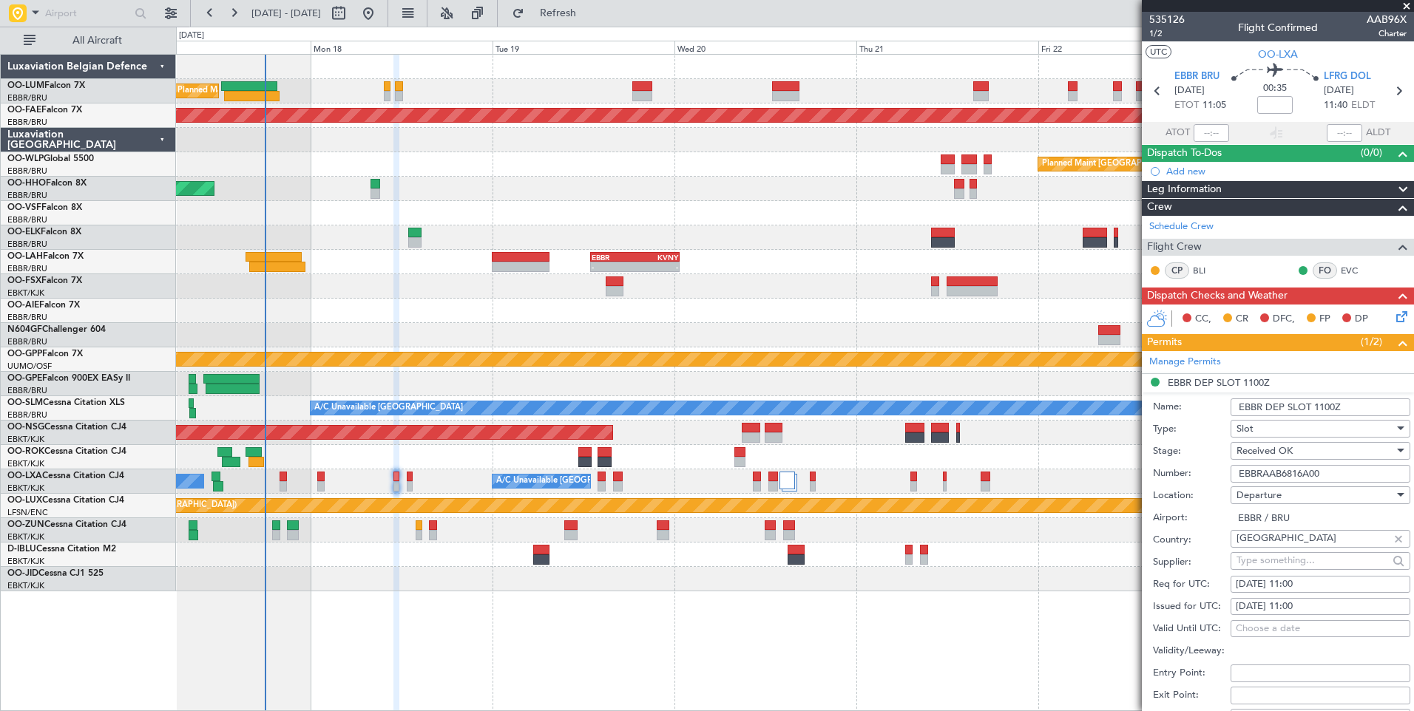
drag, startPoint x: 1341, startPoint y: 475, endPoint x: 1159, endPoint y: 471, distance: 182.7
click at [1159, 471] on div "Number: EBBRAAB6816A00" at bounding box center [1281, 474] width 257 height 22
click at [1284, 450] on span "Received OK" at bounding box center [1264, 450] width 56 height 13
click at [1274, 525] on span "Requested" at bounding box center [1314, 523] width 155 height 22
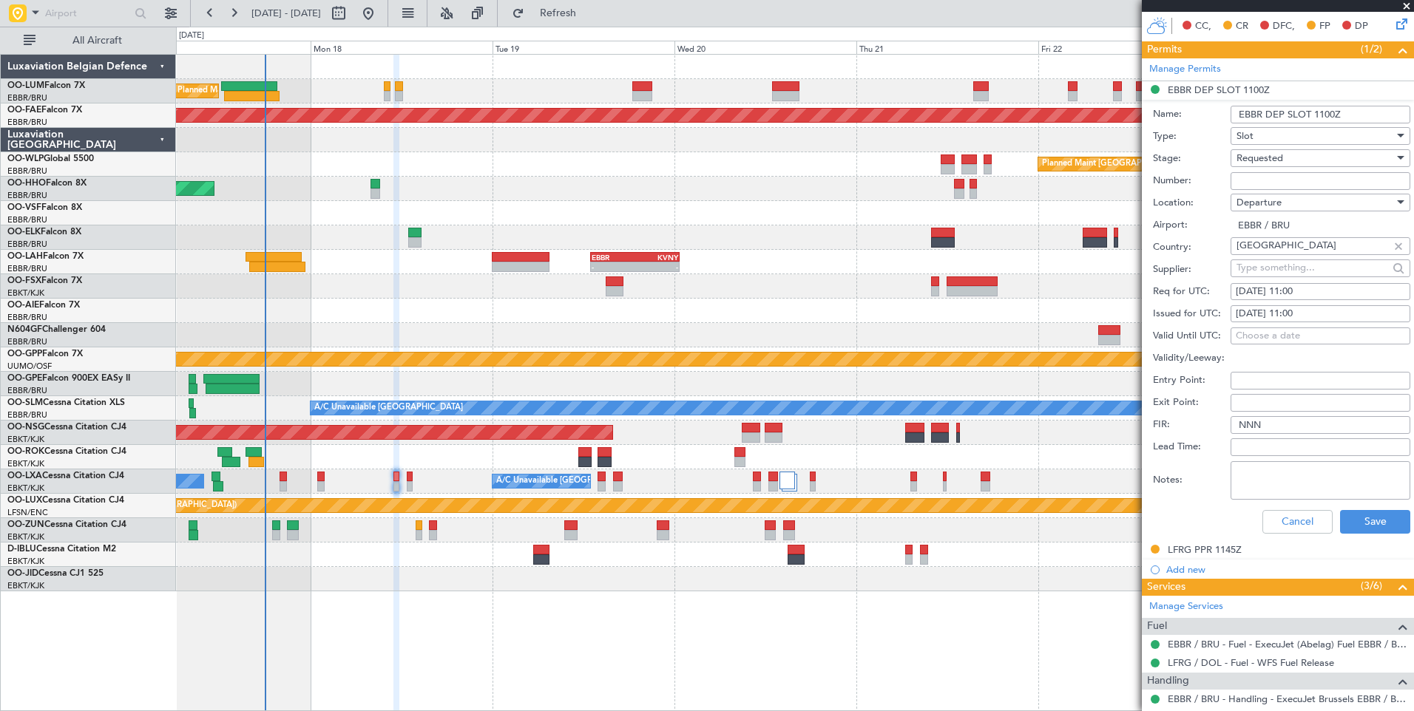
scroll to position [296, 0]
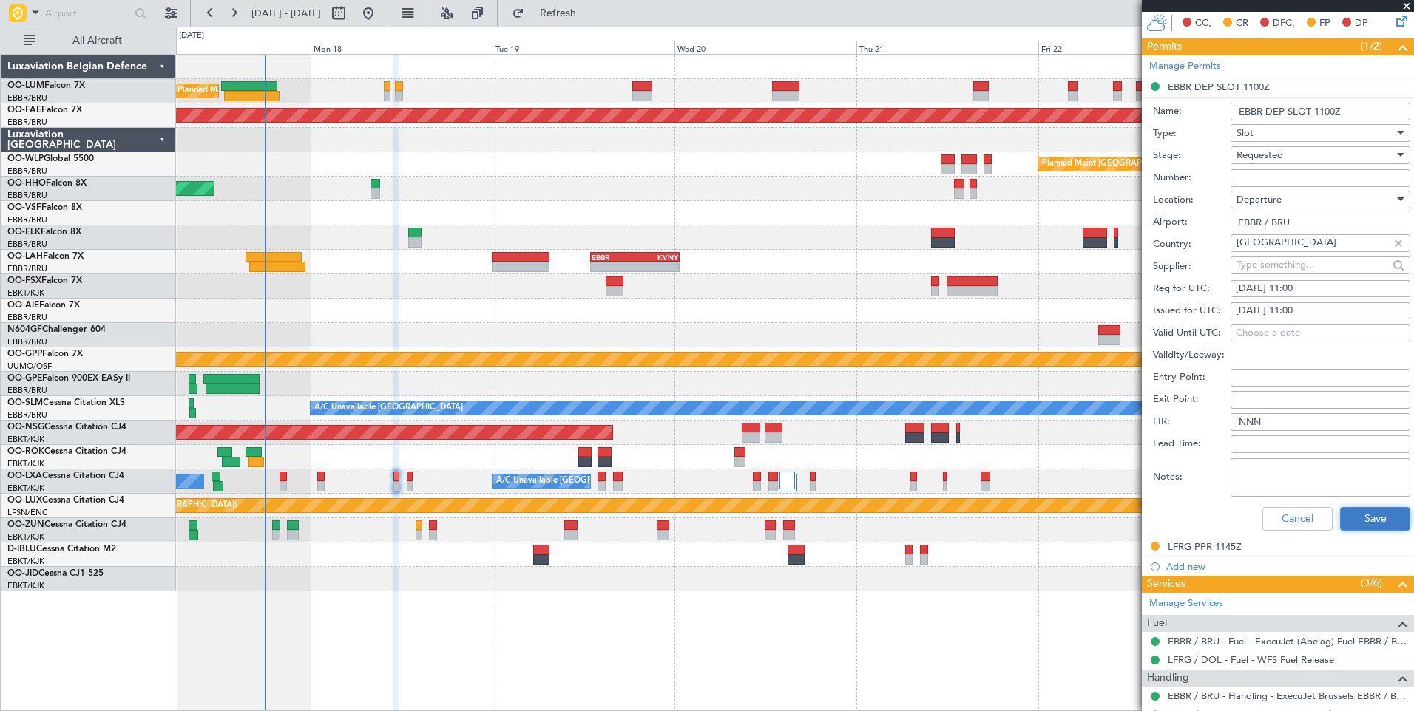
click at [1347, 512] on button "Save" at bounding box center [1375, 519] width 70 height 24
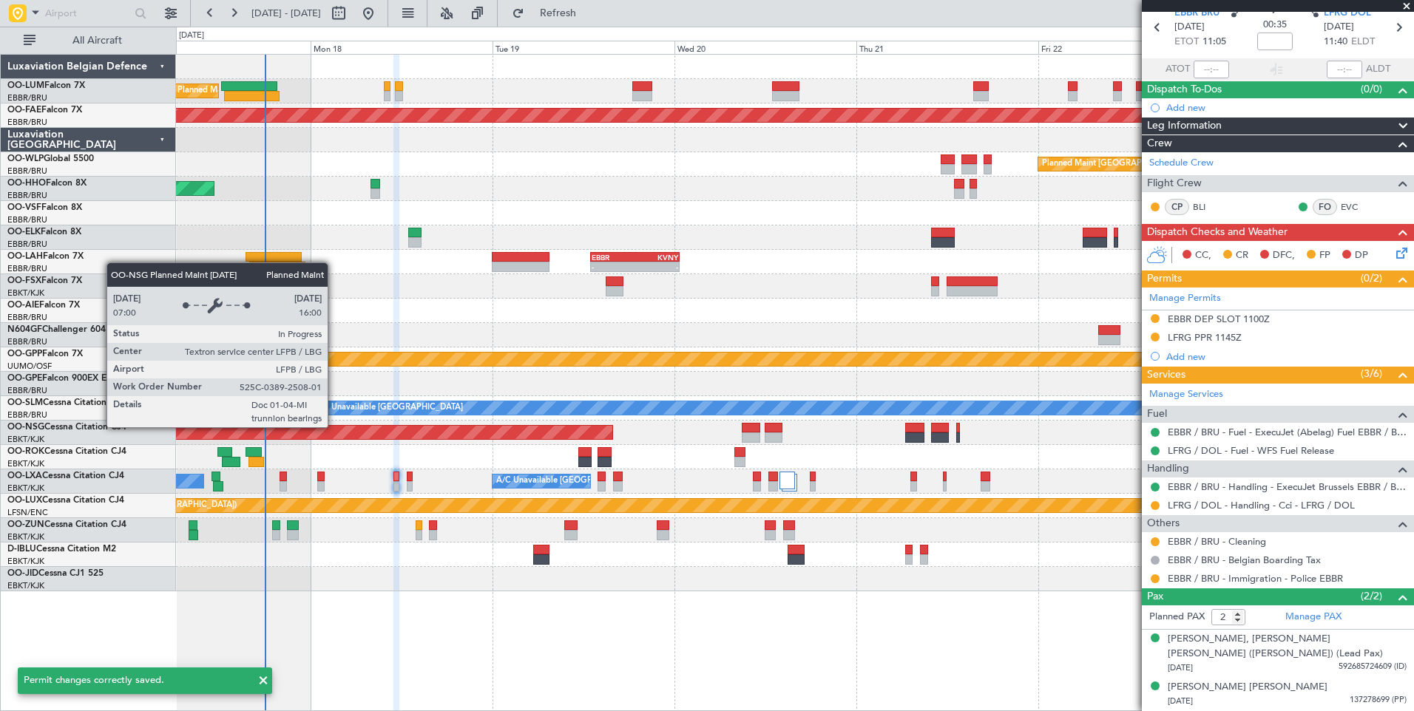
scroll to position [63, 0]
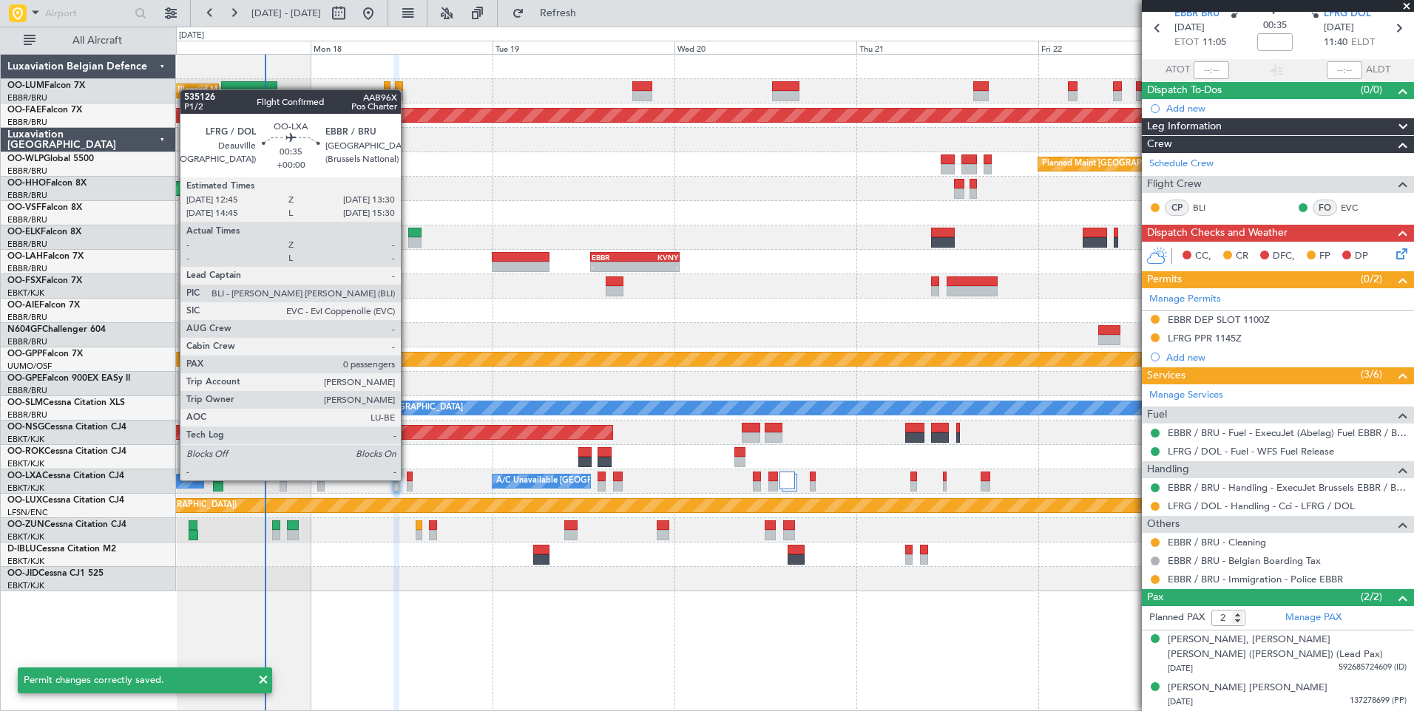
click at [407, 481] on div at bounding box center [410, 477] width 6 height 10
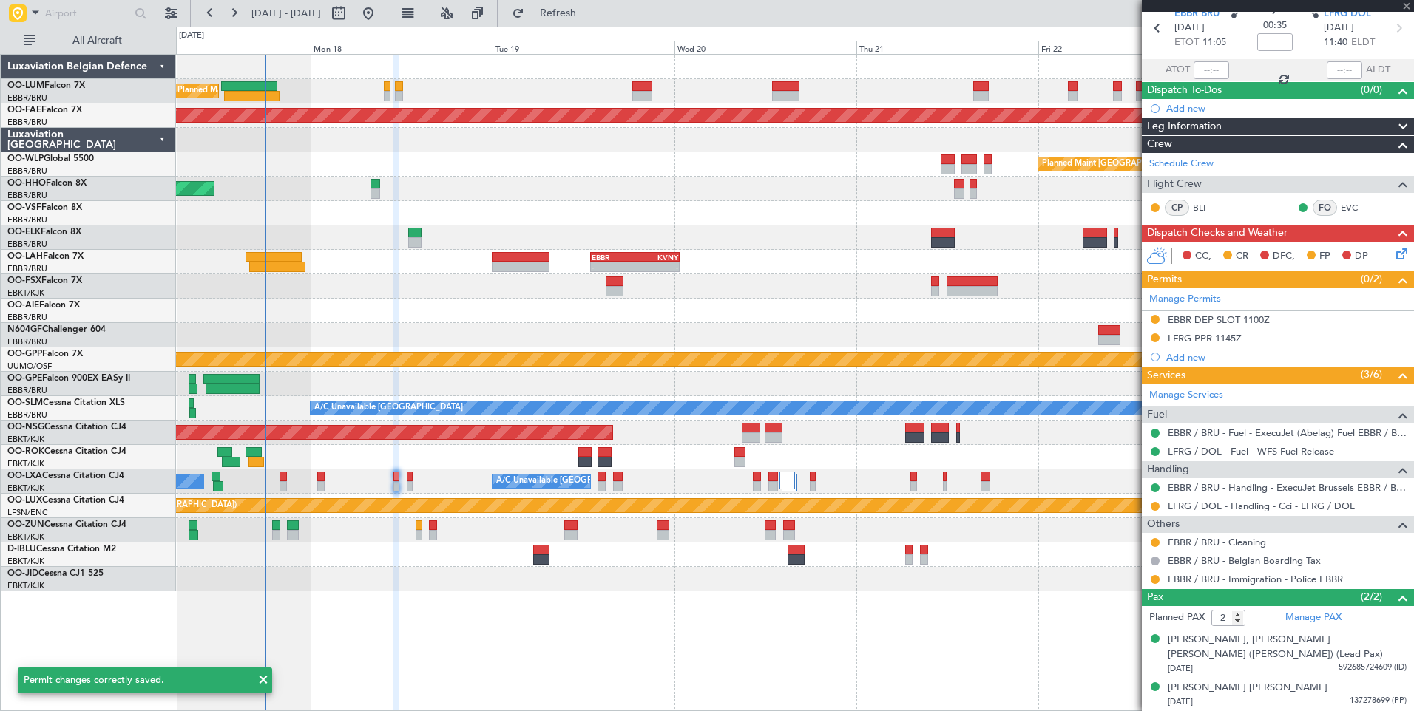
type input "0"
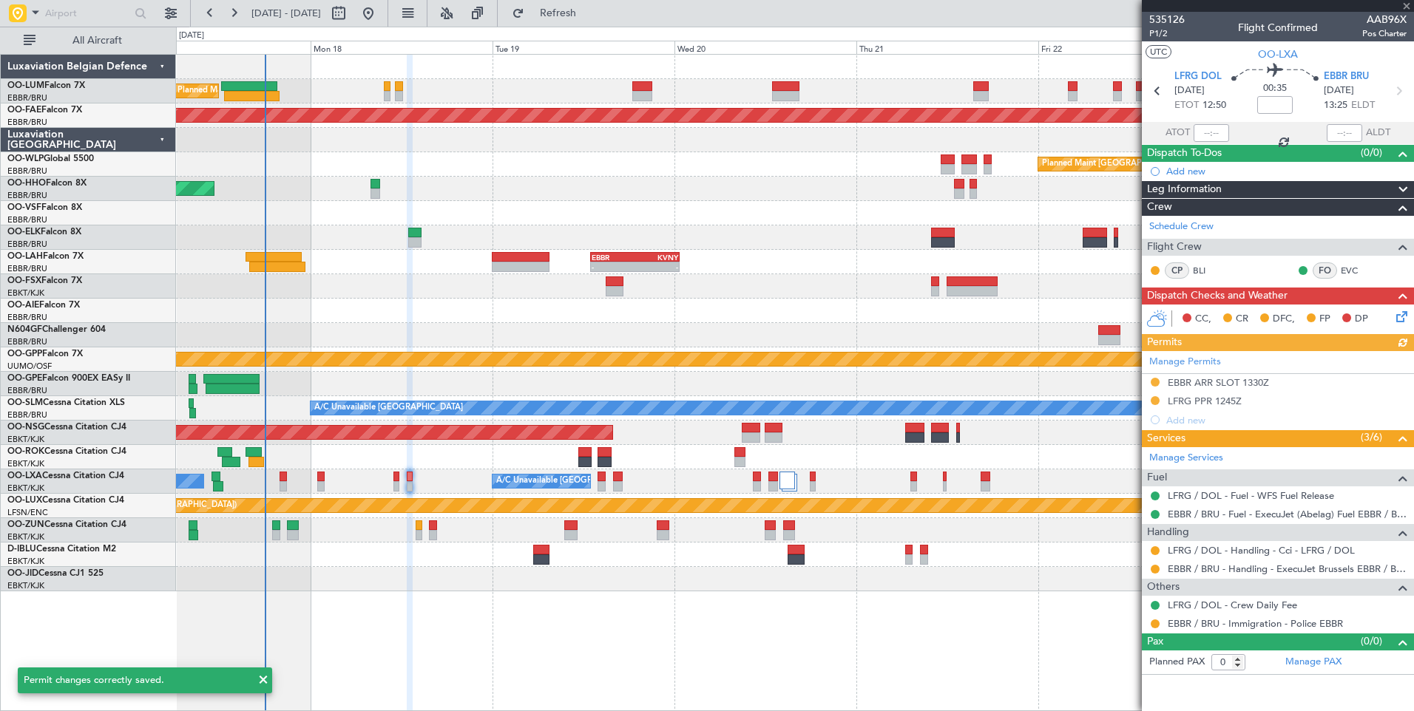
click at [1228, 382] on div "Manage Permits EBBR ARR SLOT 1330Z LFRG PPR 1245Z Add new" at bounding box center [1278, 390] width 272 height 78
click at [1199, 385] on div "Manage Permits EBBR ARR SLOT 1330Z LFRG PPR 1245Z Add new" at bounding box center [1278, 390] width 272 height 78
click at [1208, 384] on div "Manage Permits EBBR ARR SLOT 1330Z LFRG PPR 1245Z Add new" at bounding box center [1278, 390] width 272 height 78
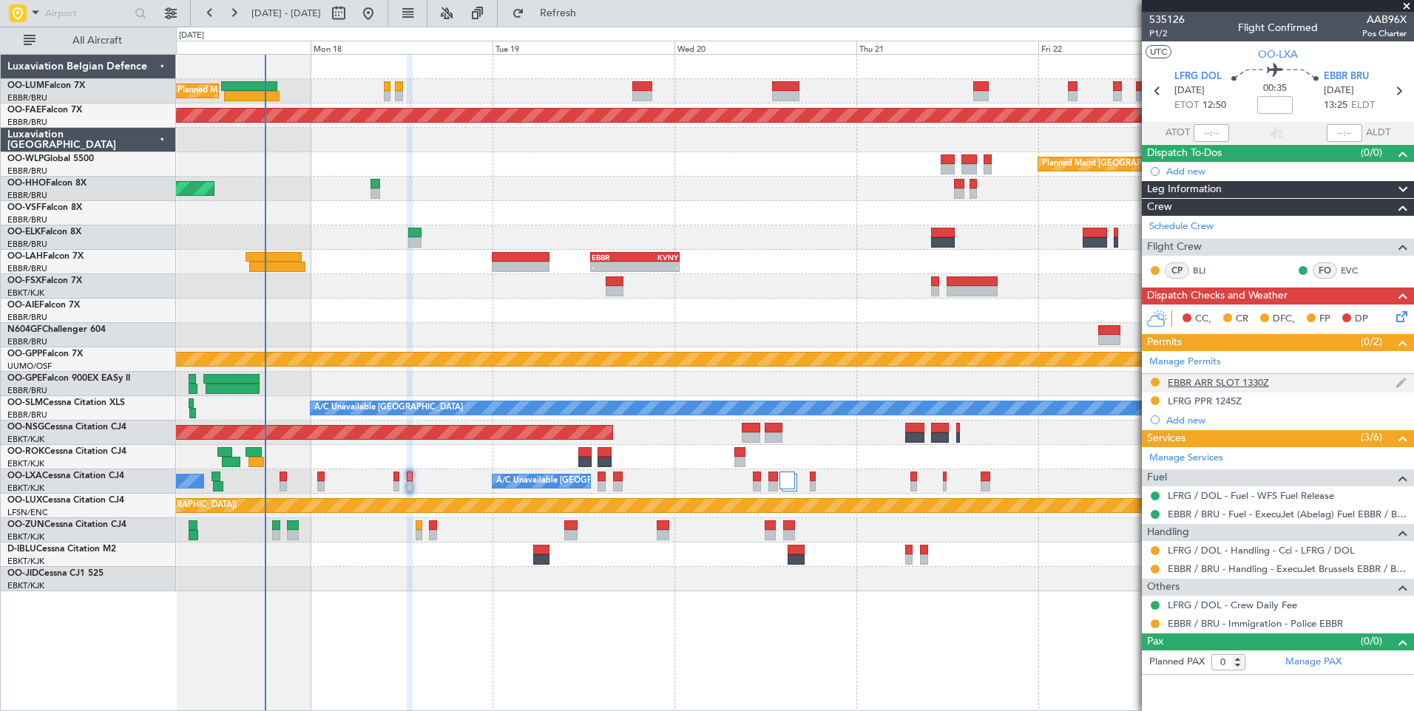
click at [1203, 383] on div "EBBR ARR SLOT 1330Z" at bounding box center [1218, 382] width 101 height 13
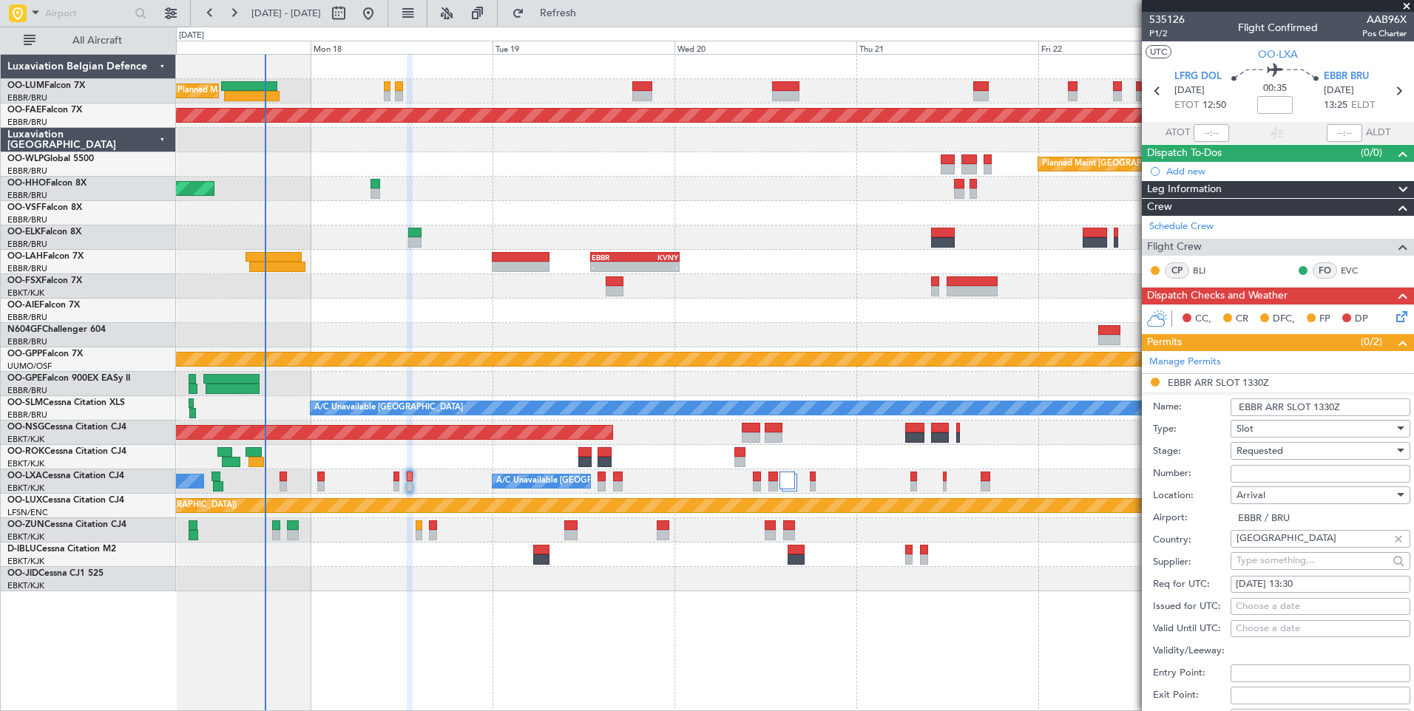
click at [1248, 470] on input "Number:" at bounding box center [1321, 474] width 180 height 18
paste input "EBBRAAB6816A00"
type input "EBBRAAB6816A00"
drag, startPoint x: 1251, startPoint y: 470, endPoint x: 1266, endPoint y: 451, distance: 24.3
click at [1266, 451] on span "Requested" at bounding box center [1259, 450] width 47 height 13
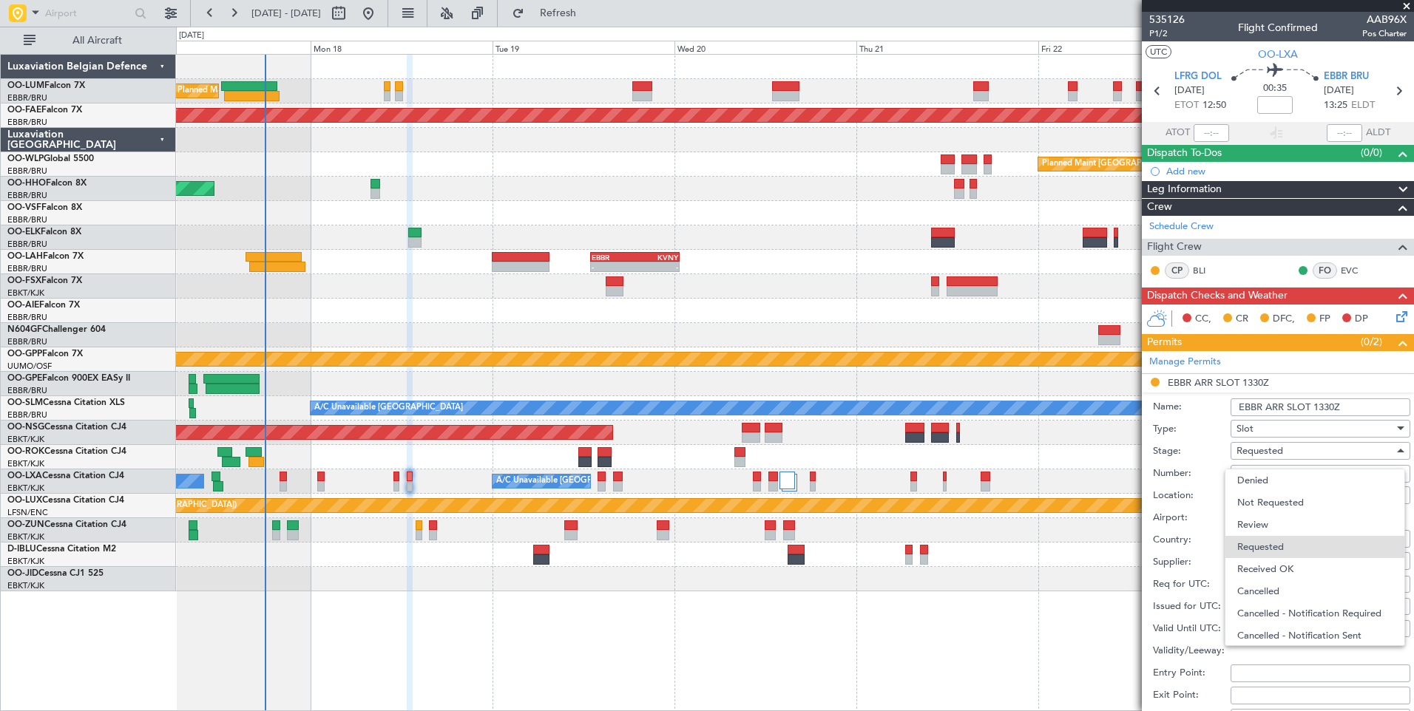
scroll to position [7, 0]
click at [1266, 562] on span "Received OK" at bounding box center [1314, 563] width 155 height 22
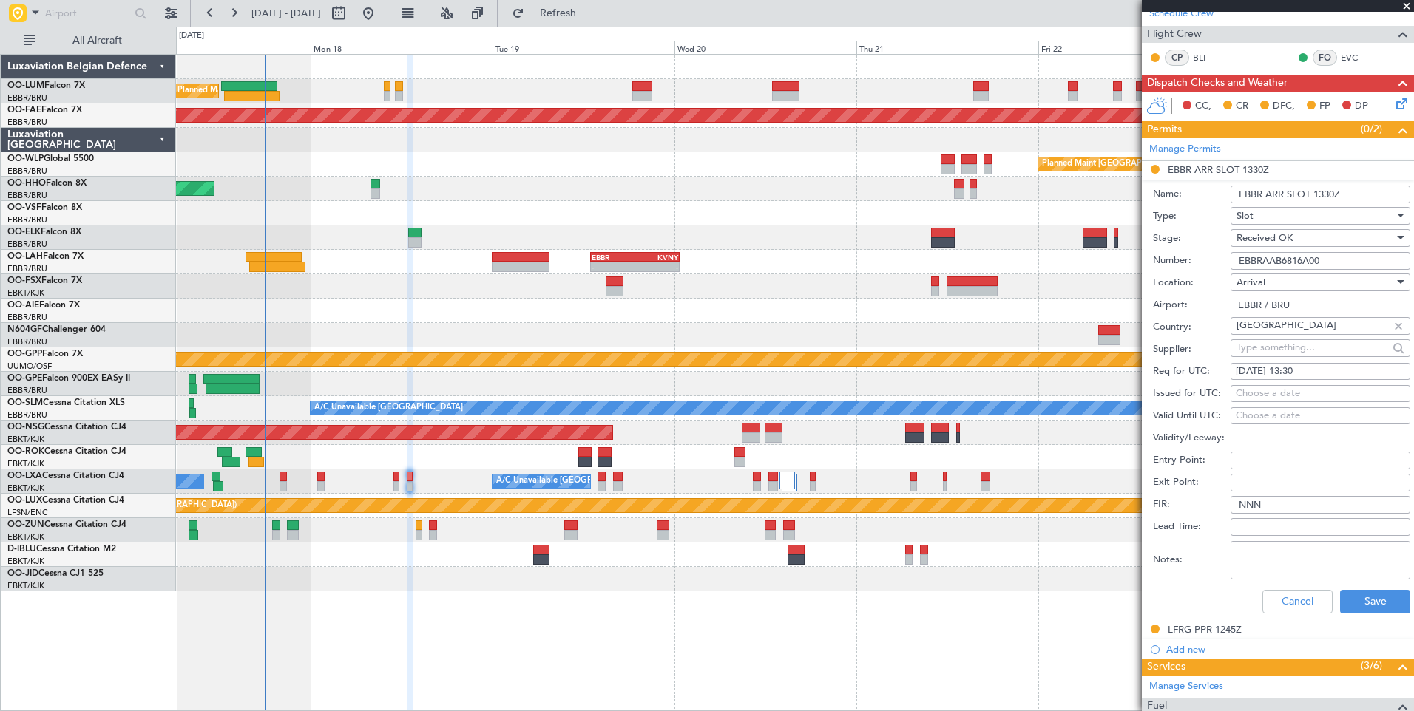
scroll to position [370, 0]
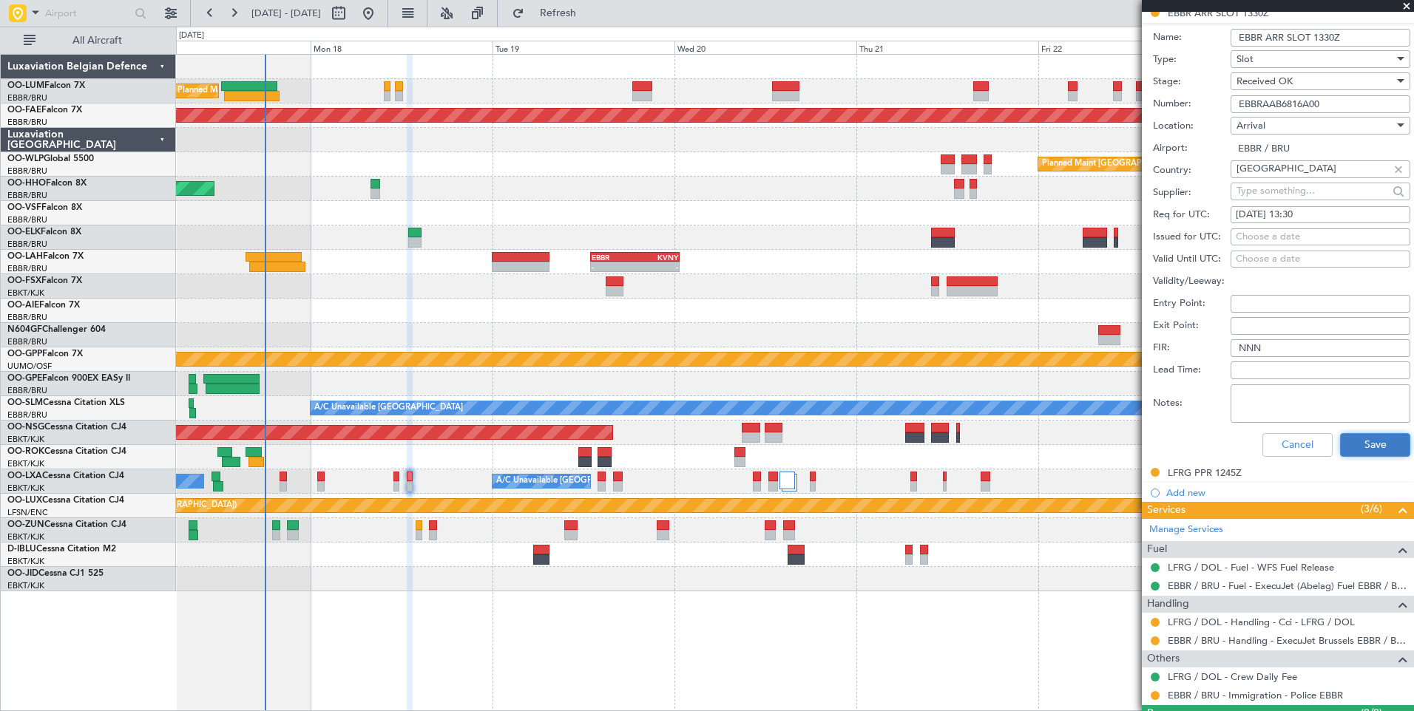
click at [1361, 448] on button "Save" at bounding box center [1375, 445] width 70 height 24
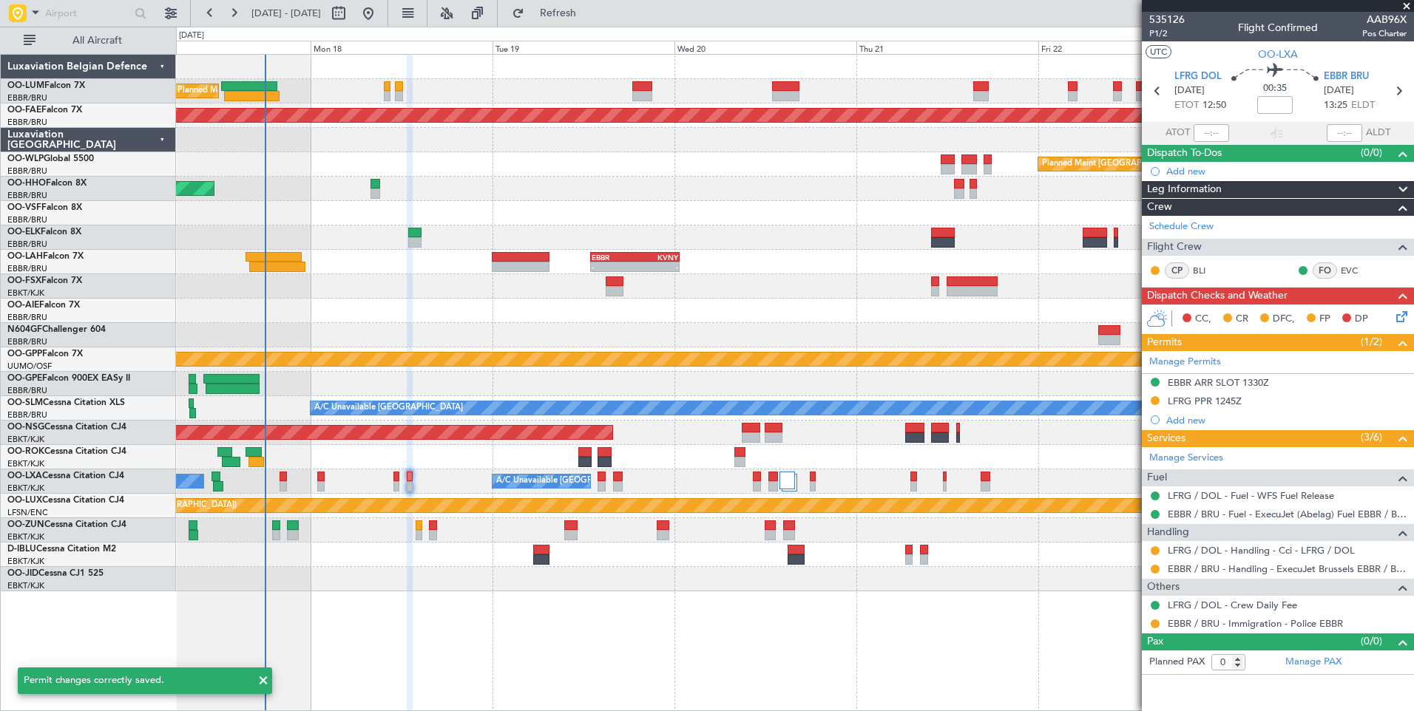
scroll to position [0, 0]
click at [1158, 570] on button at bounding box center [1155, 569] width 9 height 9
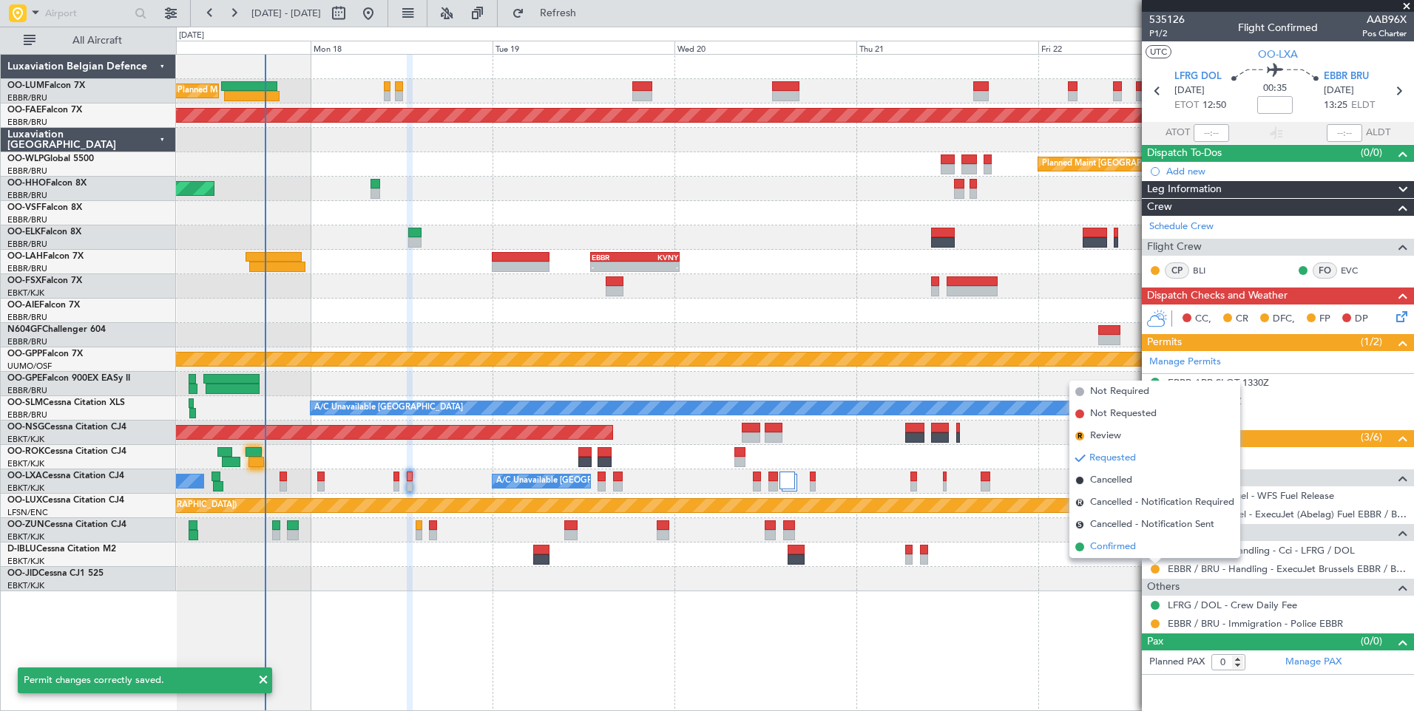
click at [1123, 549] on span "Confirmed" at bounding box center [1113, 547] width 46 height 15
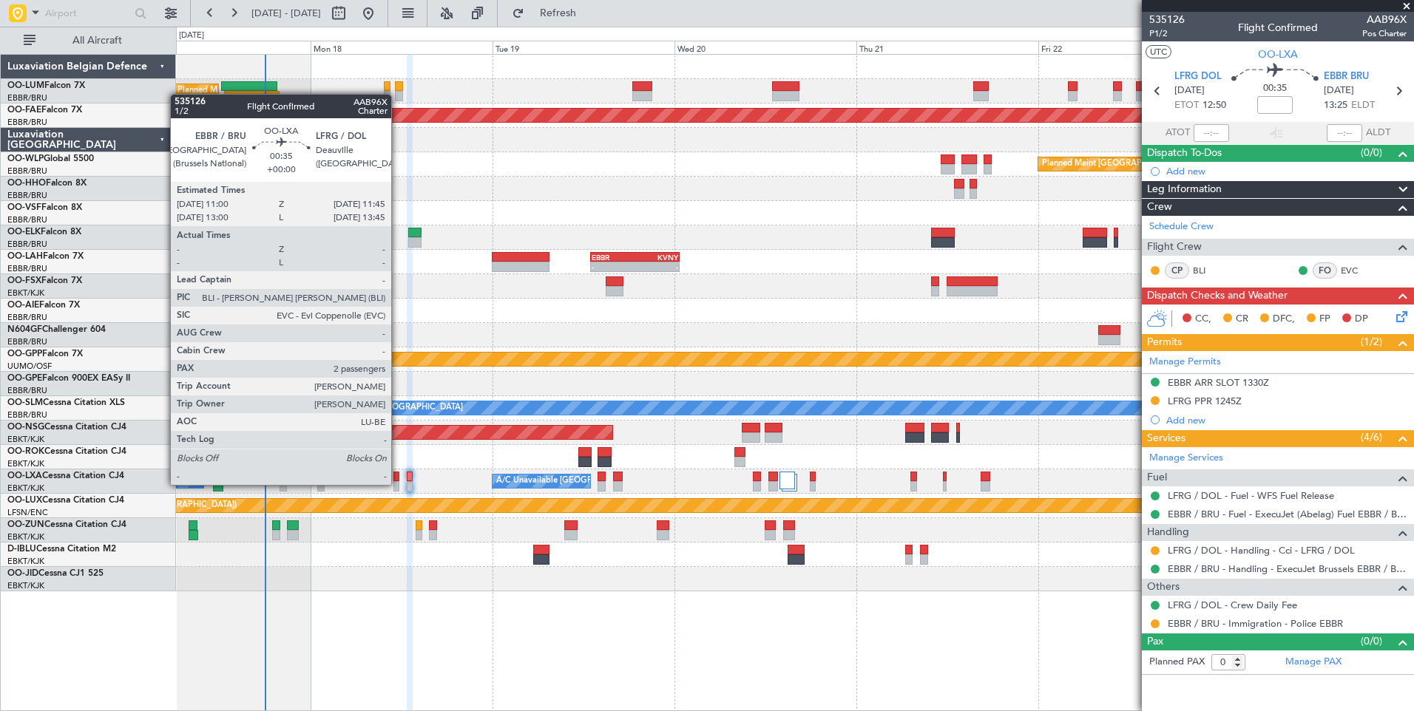
click at [398, 485] on div at bounding box center [396, 486] width 6 height 10
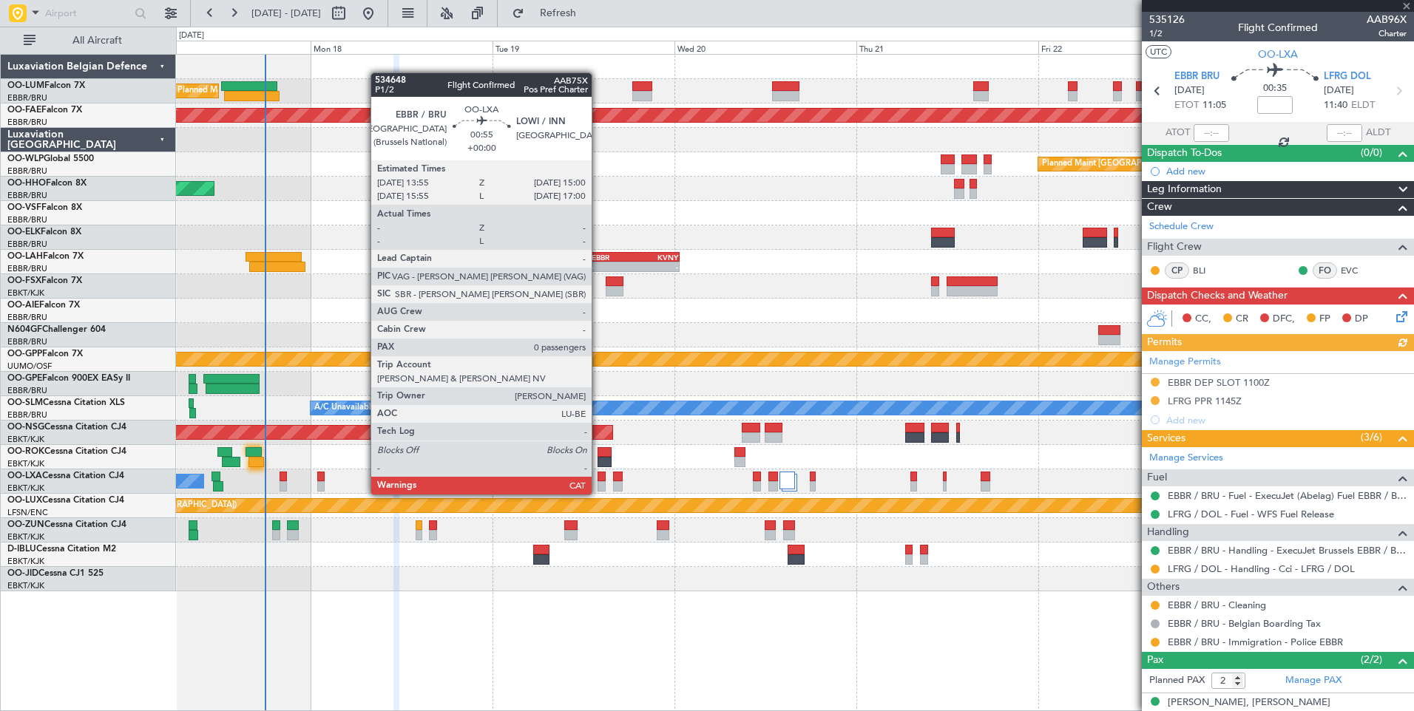
click at [598, 481] on div at bounding box center [602, 486] width 9 height 10
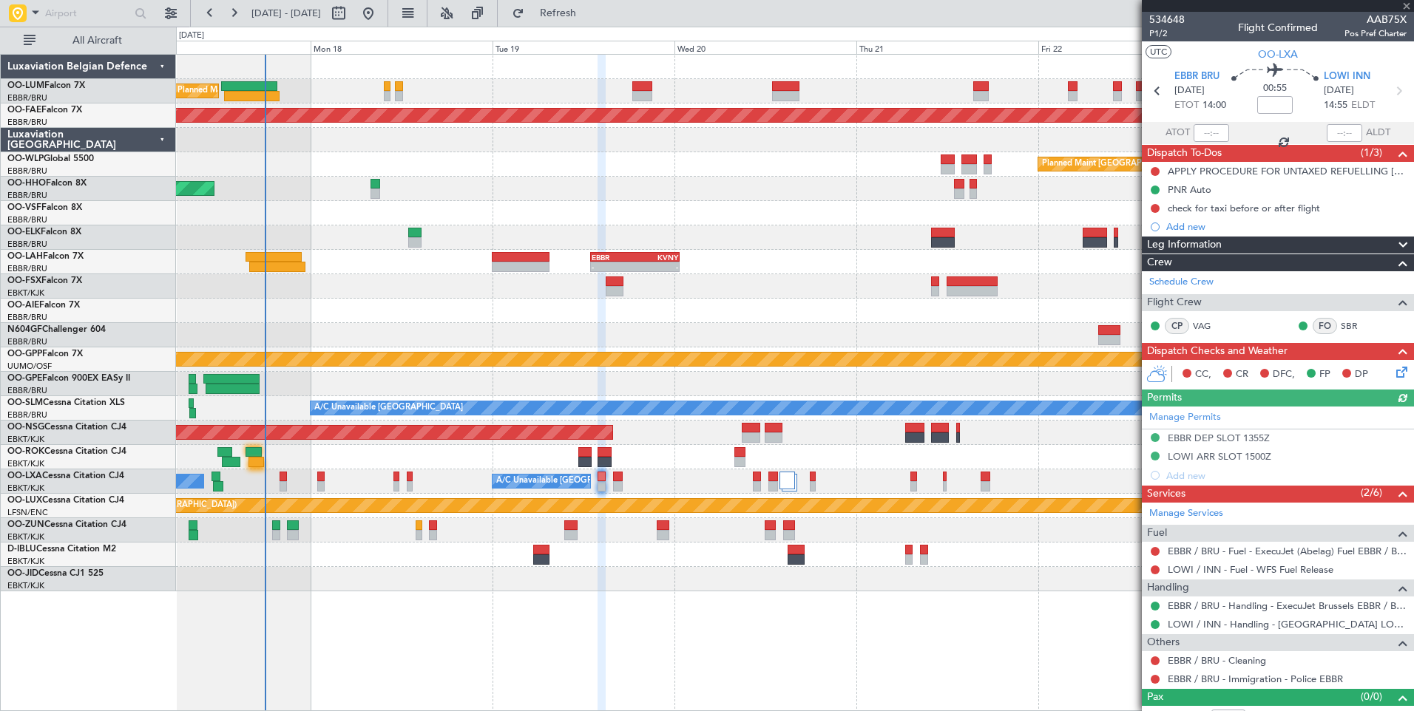
click at [1196, 436] on div "Manage Permits EBBR DEP SLOT 1355Z LOWI ARR SLOT 1500Z Add new" at bounding box center [1278, 446] width 272 height 78
click at [1202, 436] on div "Manage Permits EBBR DEP SLOT 1355Z LOWI ARR SLOT 1500Z Add new" at bounding box center [1278, 446] width 272 height 78
click at [1198, 439] on div "Manage Permits EBBR DEP SLOT 1355Z LOWI ARR SLOT 1500Z Add new" at bounding box center [1278, 446] width 272 height 78
click at [1196, 436] on div "Manage Permits EBBR DEP SLOT 1355Z LOWI ARR SLOT 1500Z Add new" at bounding box center [1278, 446] width 272 height 78
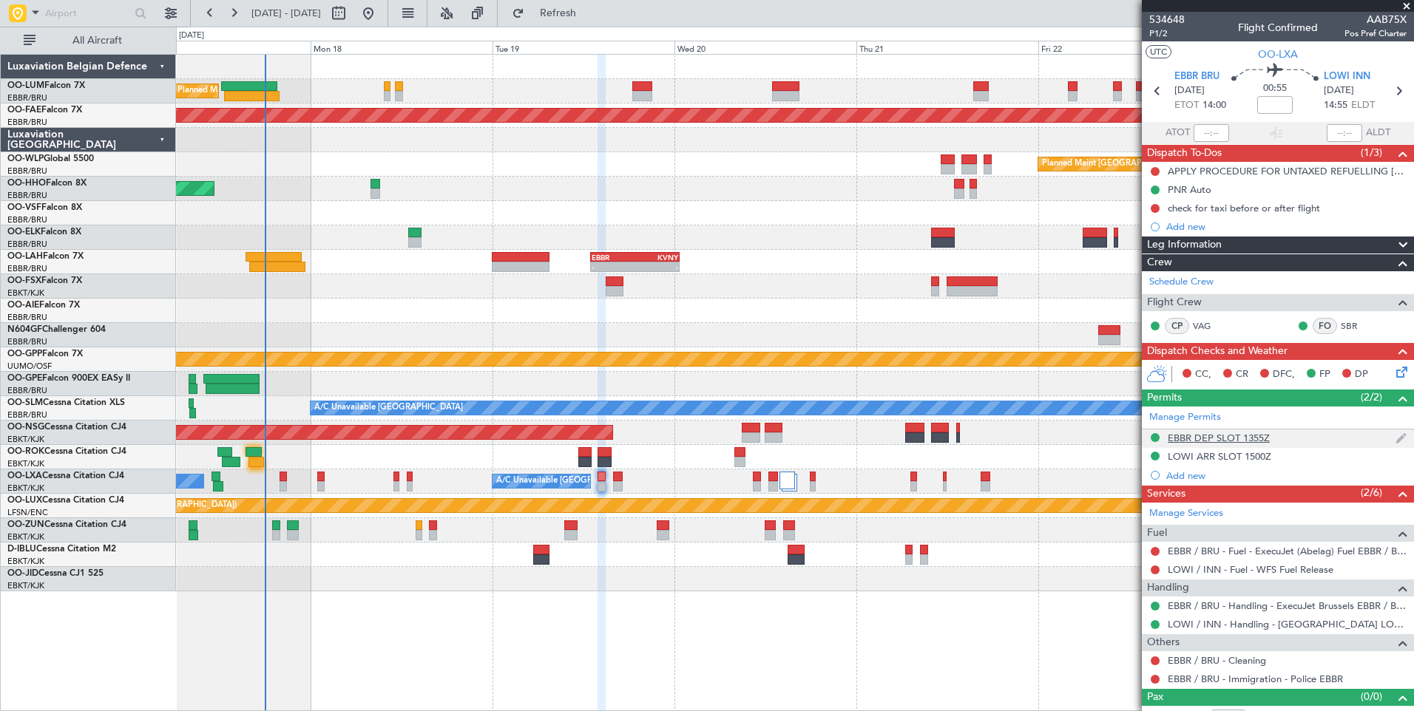
click at [1186, 439] on div "EBBR DEP SLOT 1355Z" at bounding box center [1219, 438] width 102 height 13
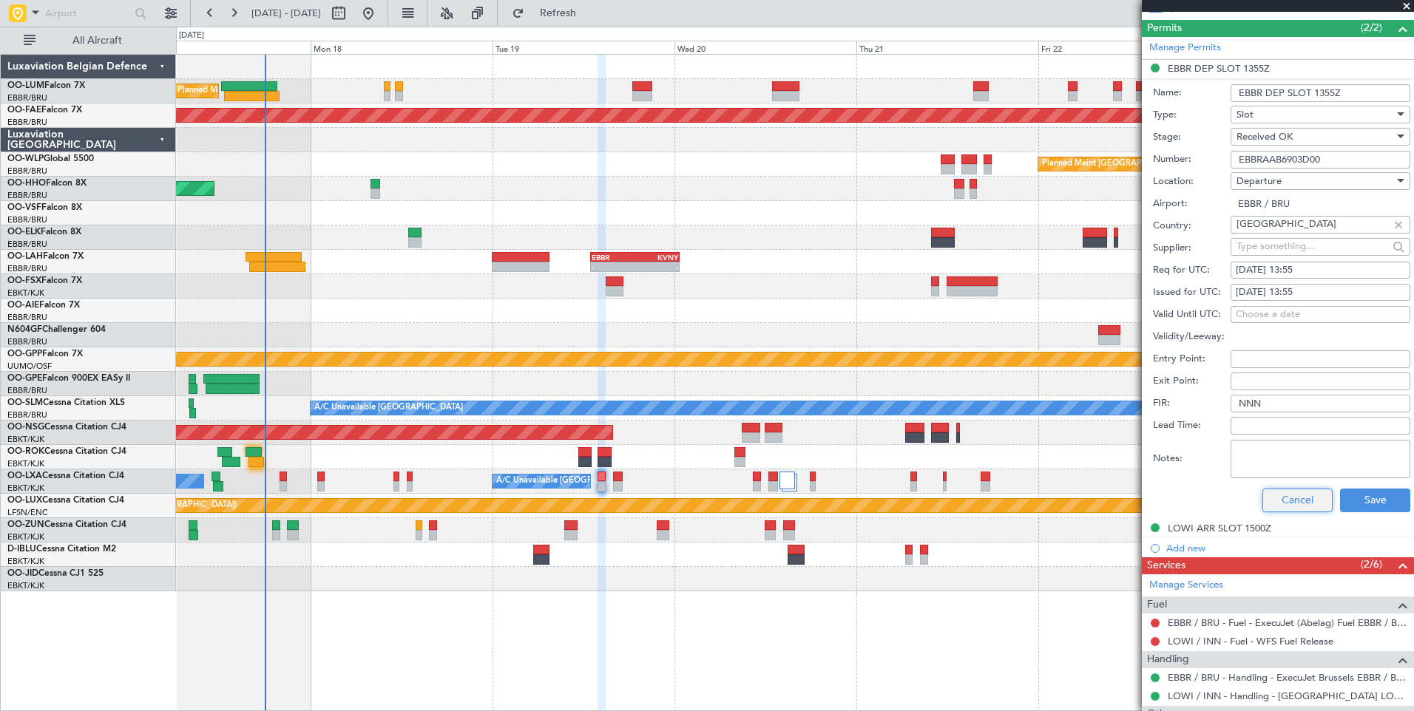
click at [1276, 507] on button "Cancel" at bounding box center [1297, 501] width 70 height 24
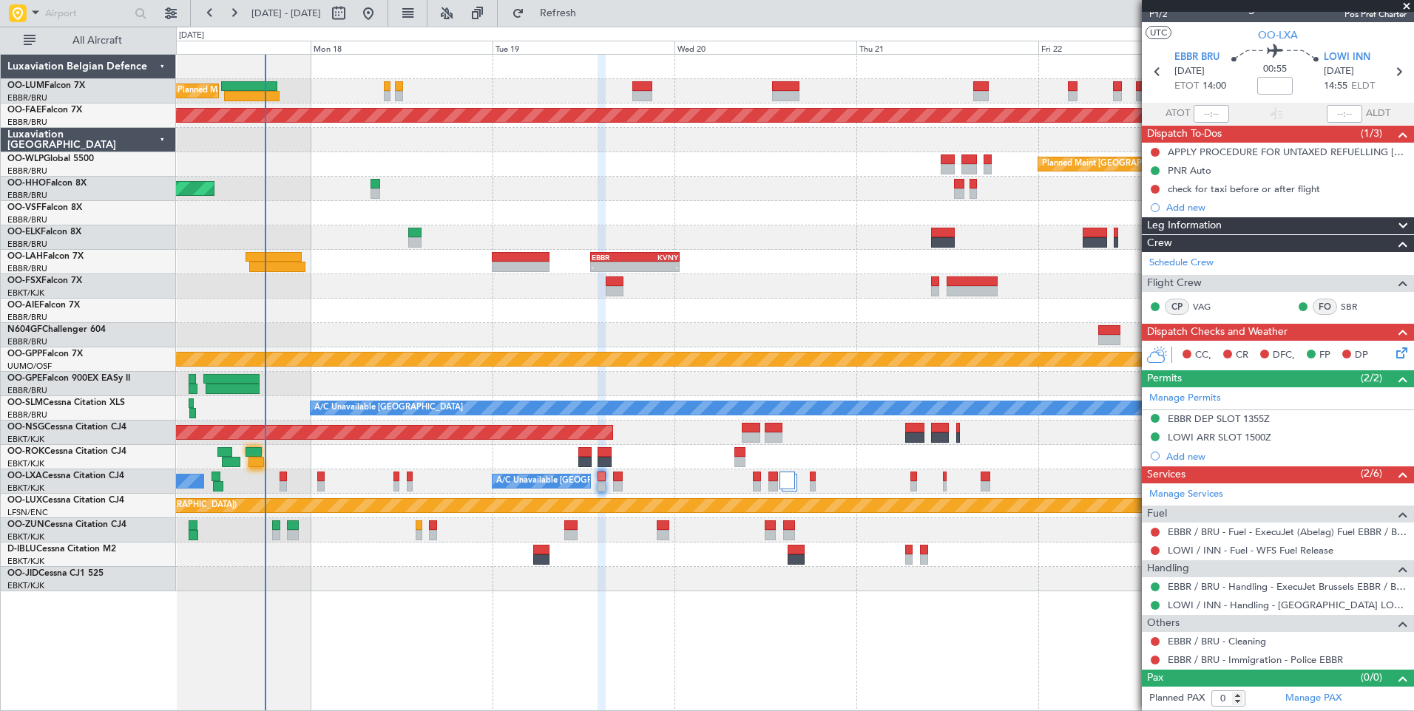
scroll to position [18, 0]
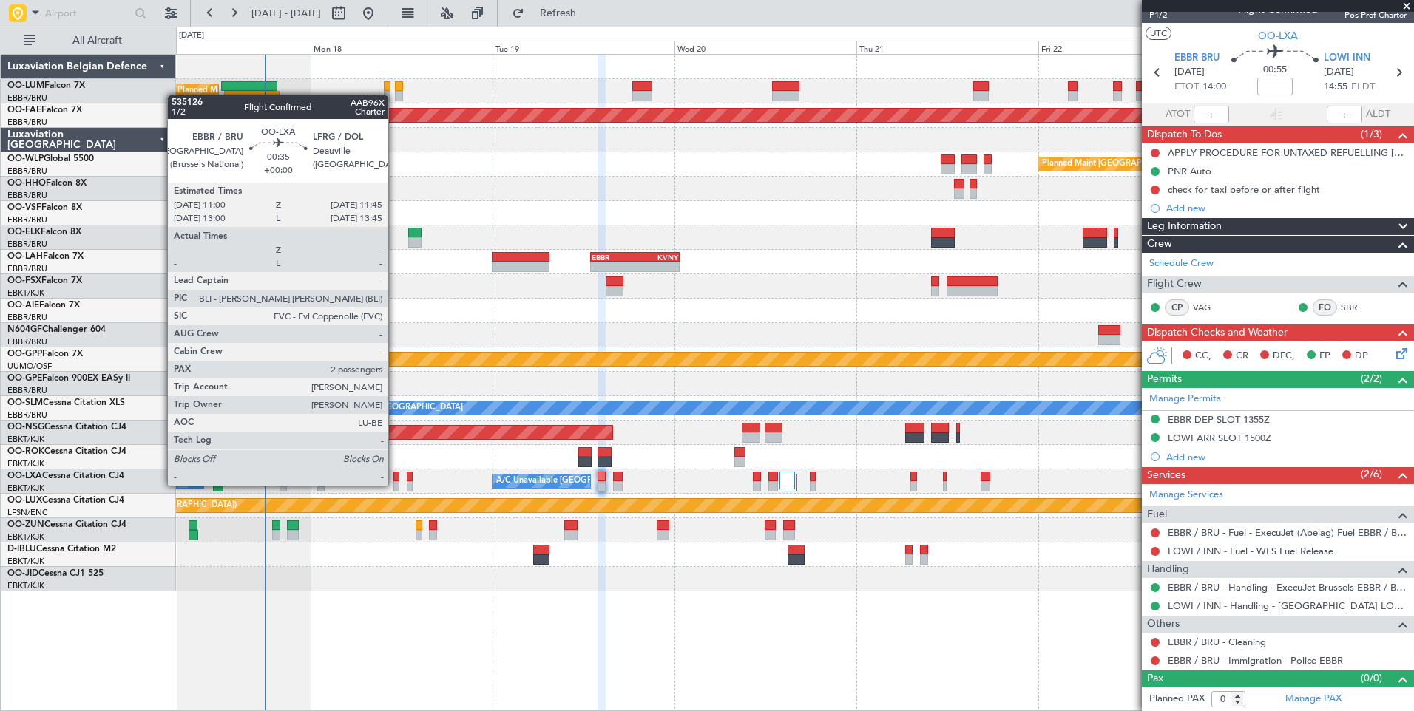
click at [395, 486] on div at bounding box center [396, 486] width 6 height 10
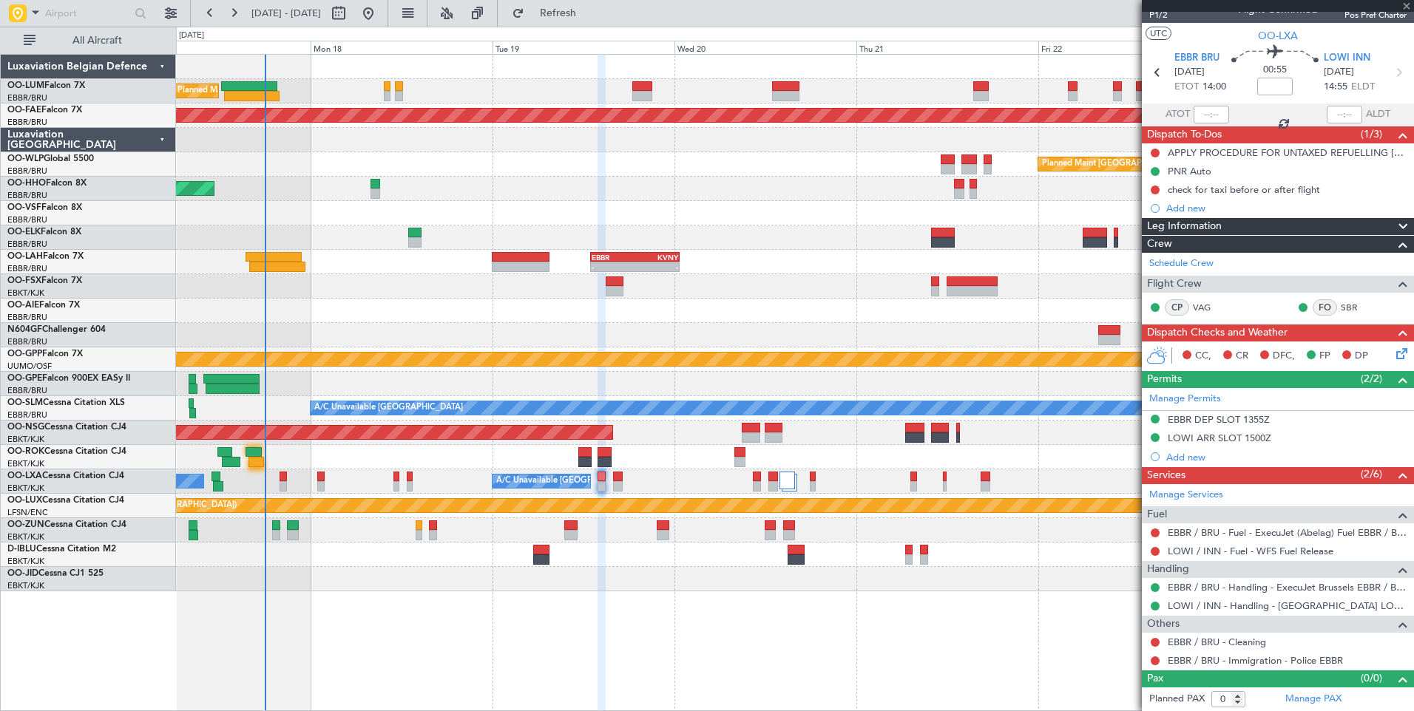
type input "2"
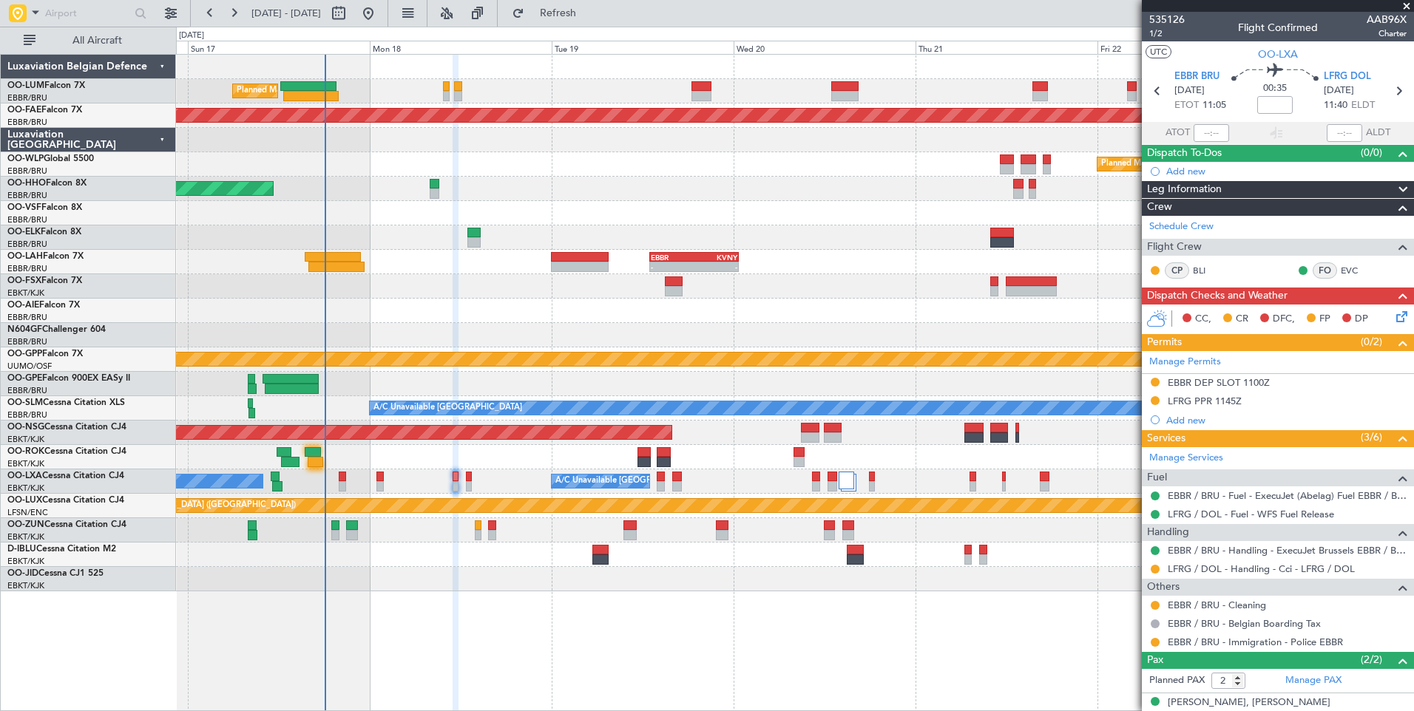
click at [407, 486] on div "A/C Unavailable Brussels (Brussels National) No Crew Chambery (Aix-les-bains)" at bounding box center [794, 482] width 1237 height 24
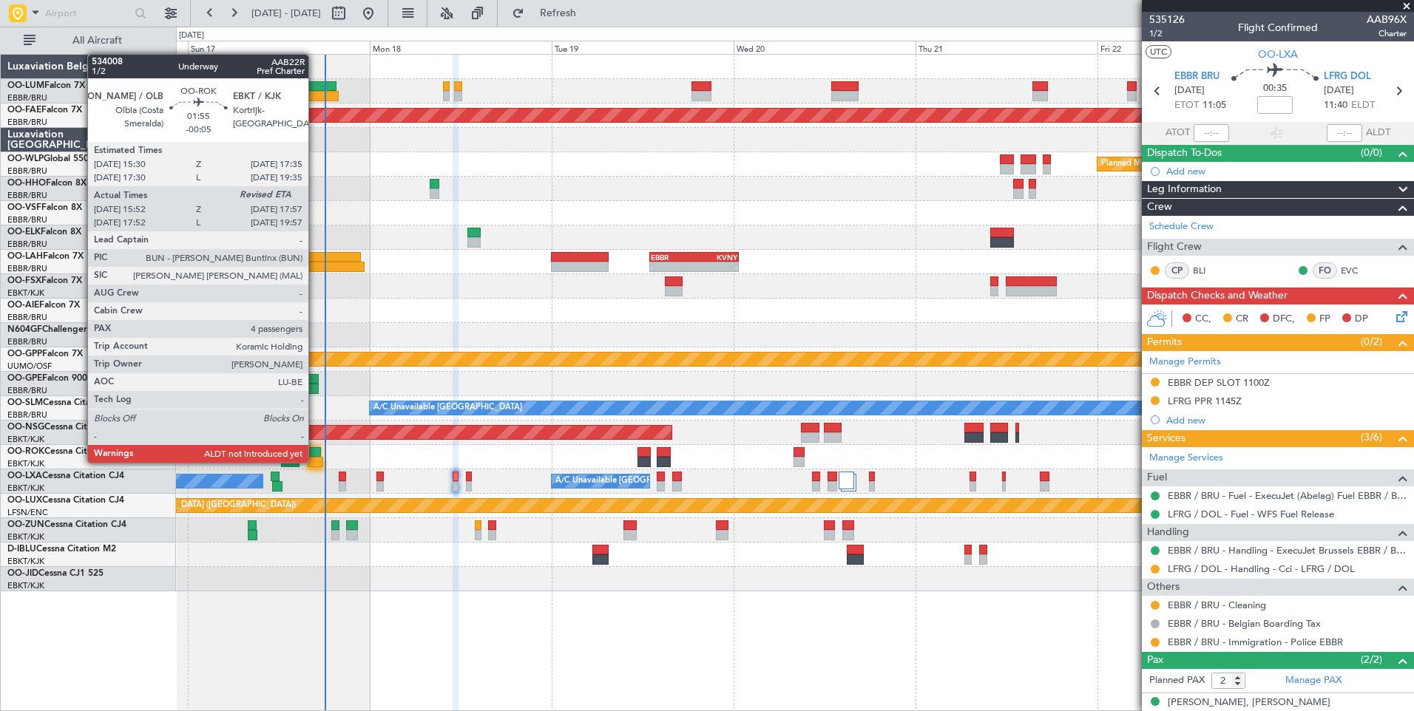
click at [315, 461] on div at bounding box center [316, 462] width 16 height 10
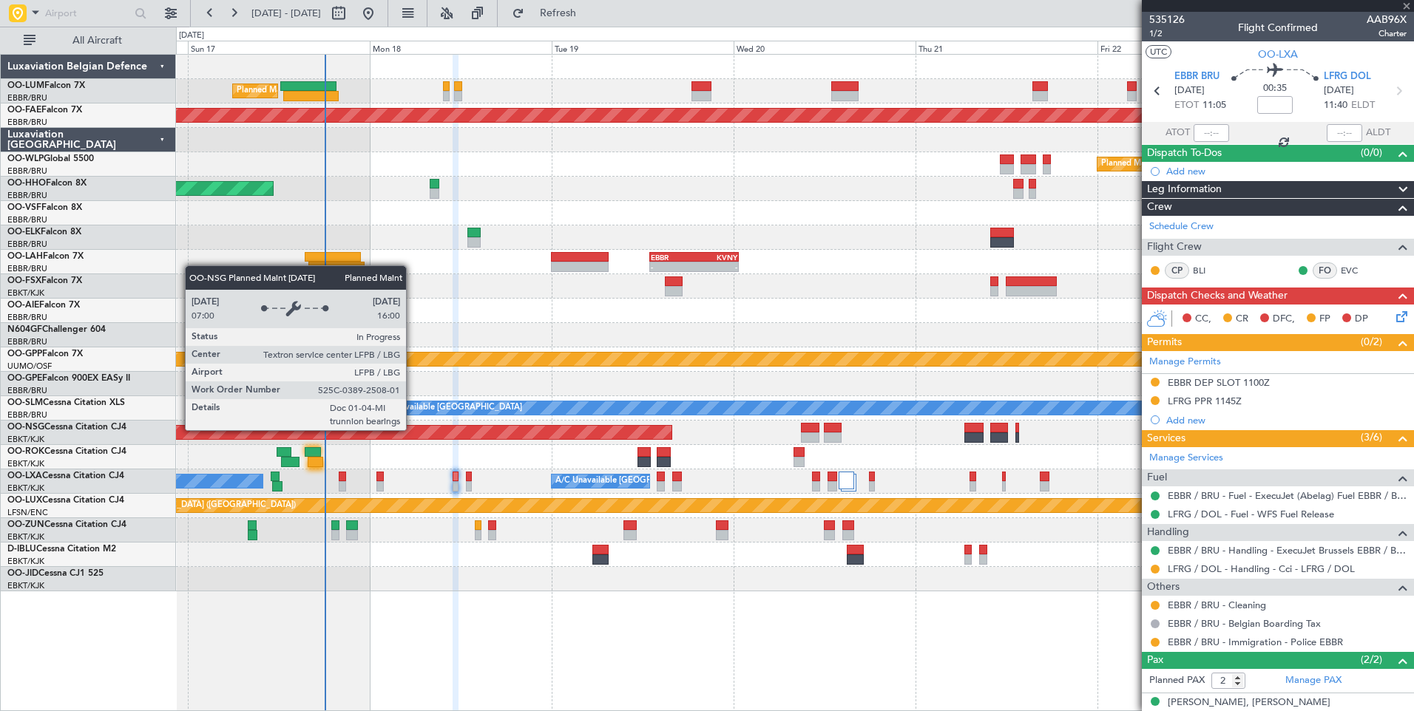
type input "-00:05"
type input "15:57"
type input "4"
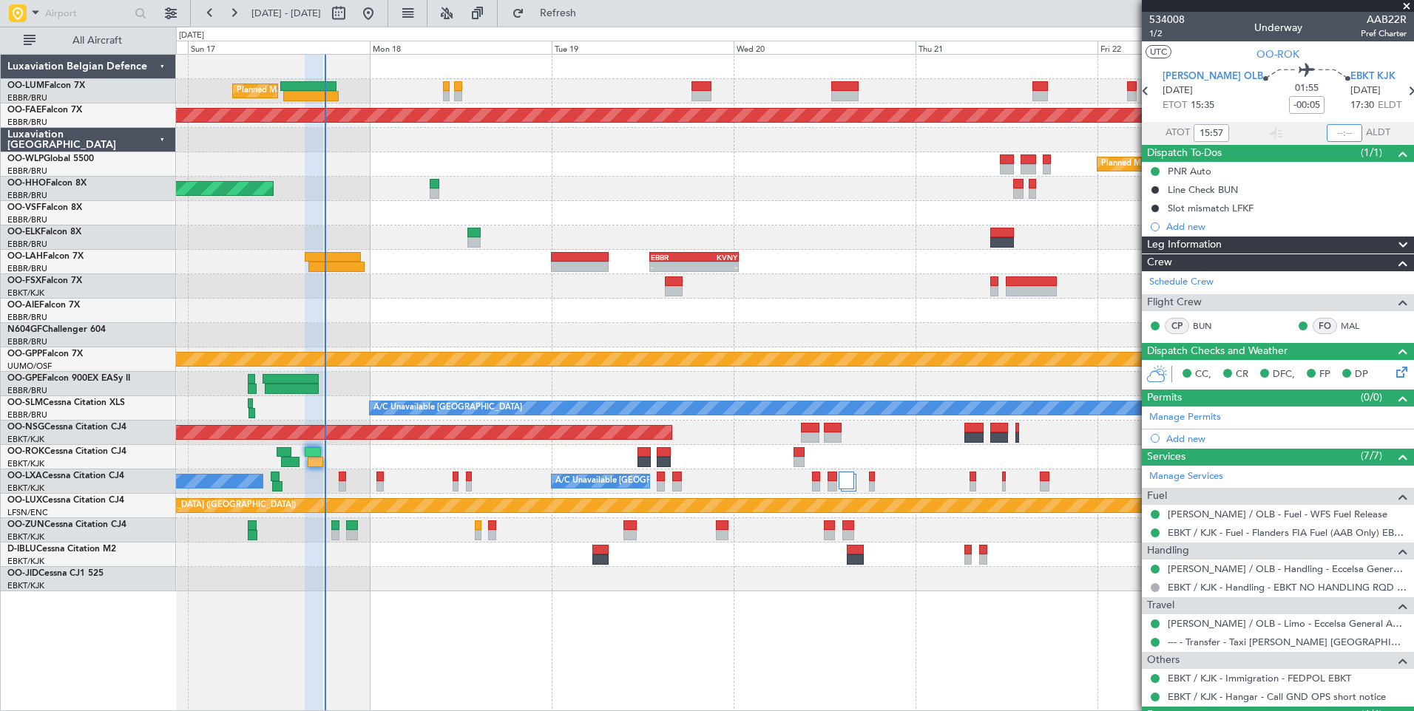
click at [1338, 131] on input "text" at bounding box center [1344, 133] width 35 height 18
type input "17:56"
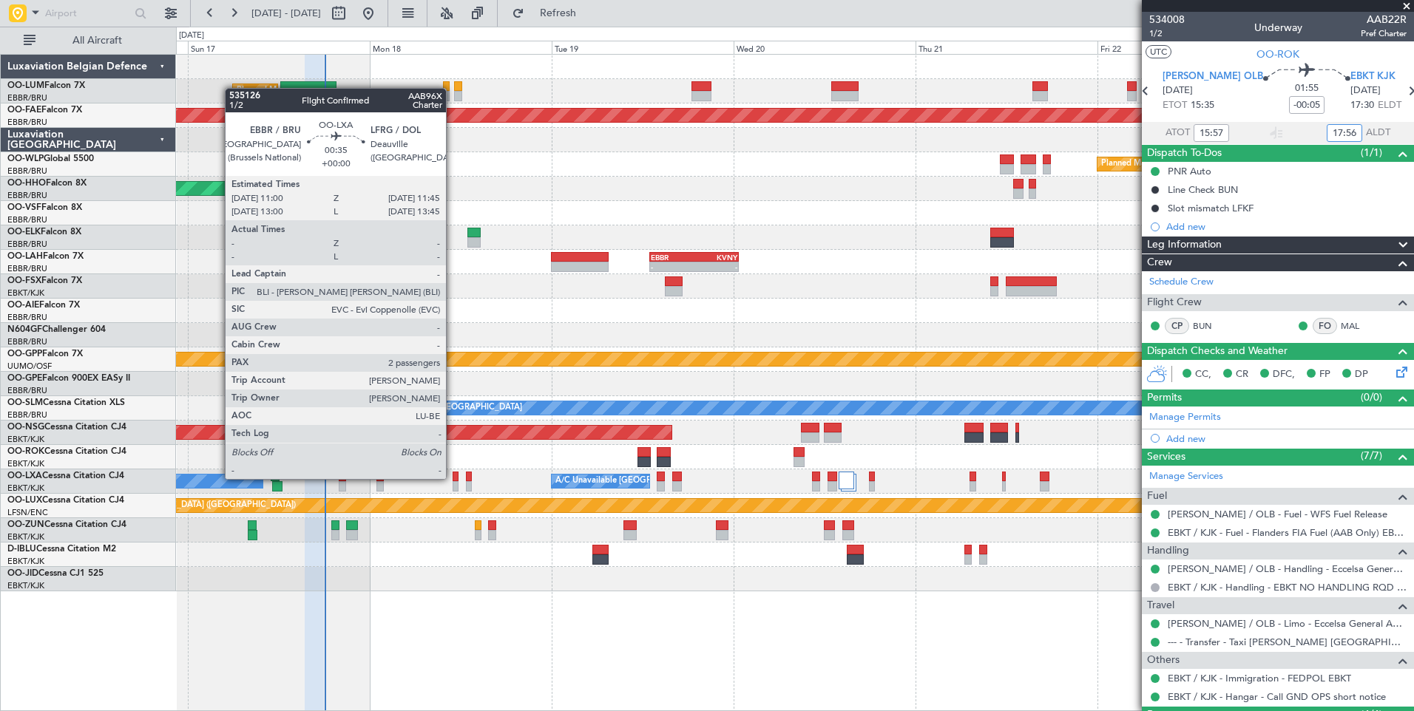
click at [453, 479] on div at bounding box center [456, 477] width 6 height 10
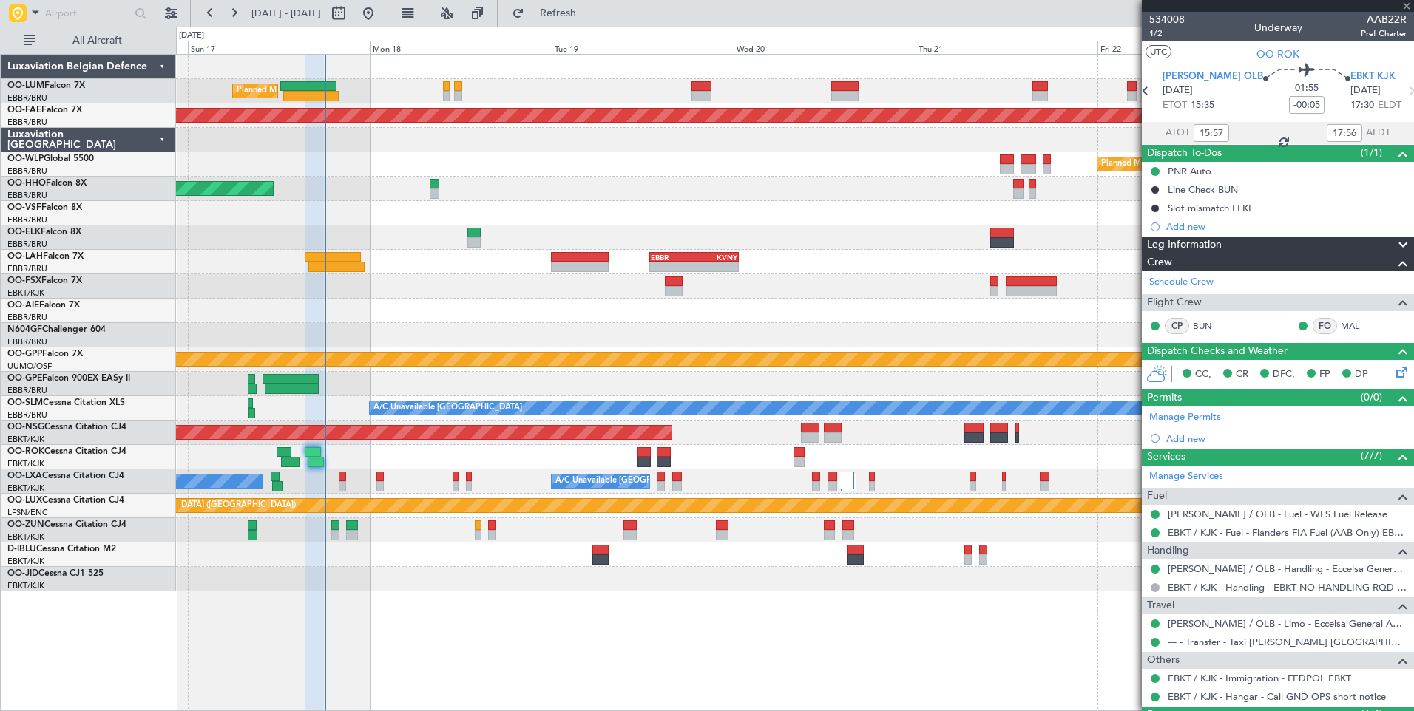
type input "2"
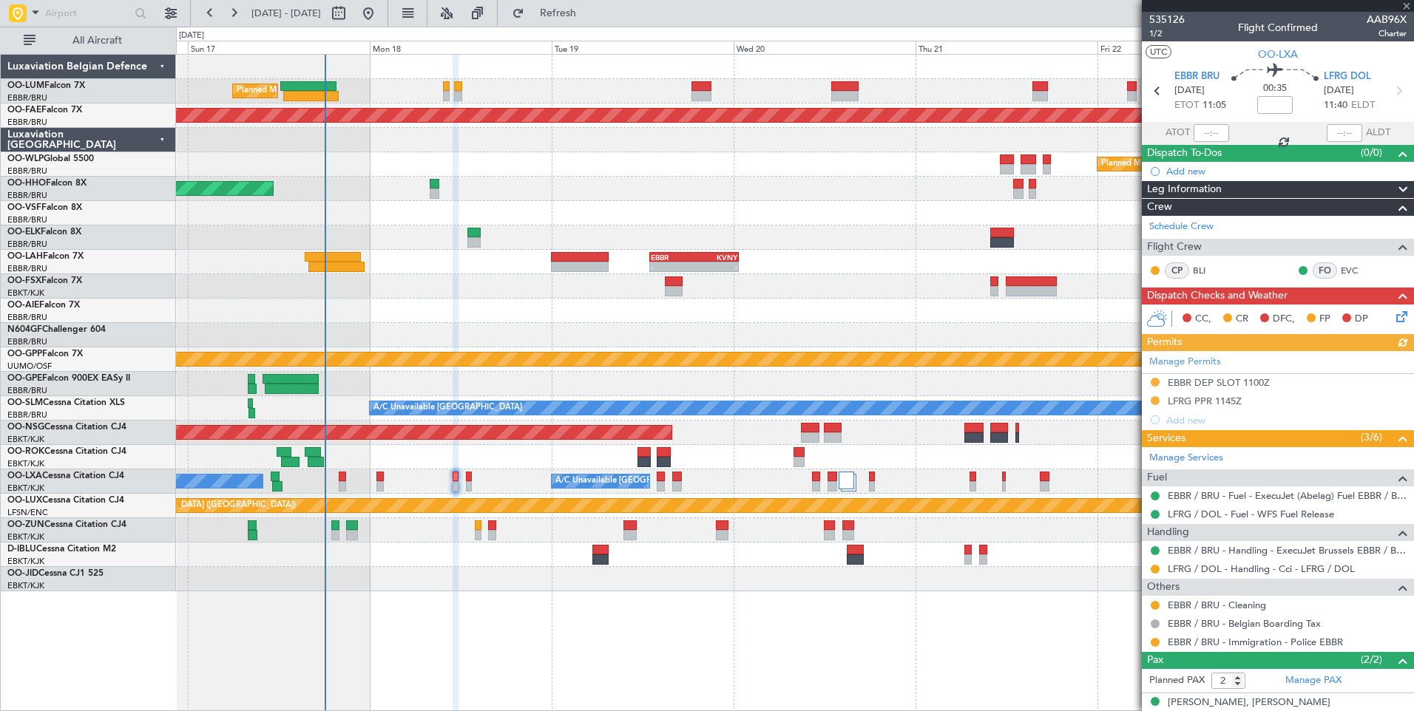
click at [1191, 384] on div "Manage Permits EBBR DEP SLOT 1100Z LFRG PPR 1145Z Add new" at bounding box center [1278, 390] width 272 height 78
click at [1202, 380] on div "Manage Permits EBBR DEP SLOT 1100Z LFRG PPR 1145Z Add new" at bounding box center [1278, 390] width 272 height 78
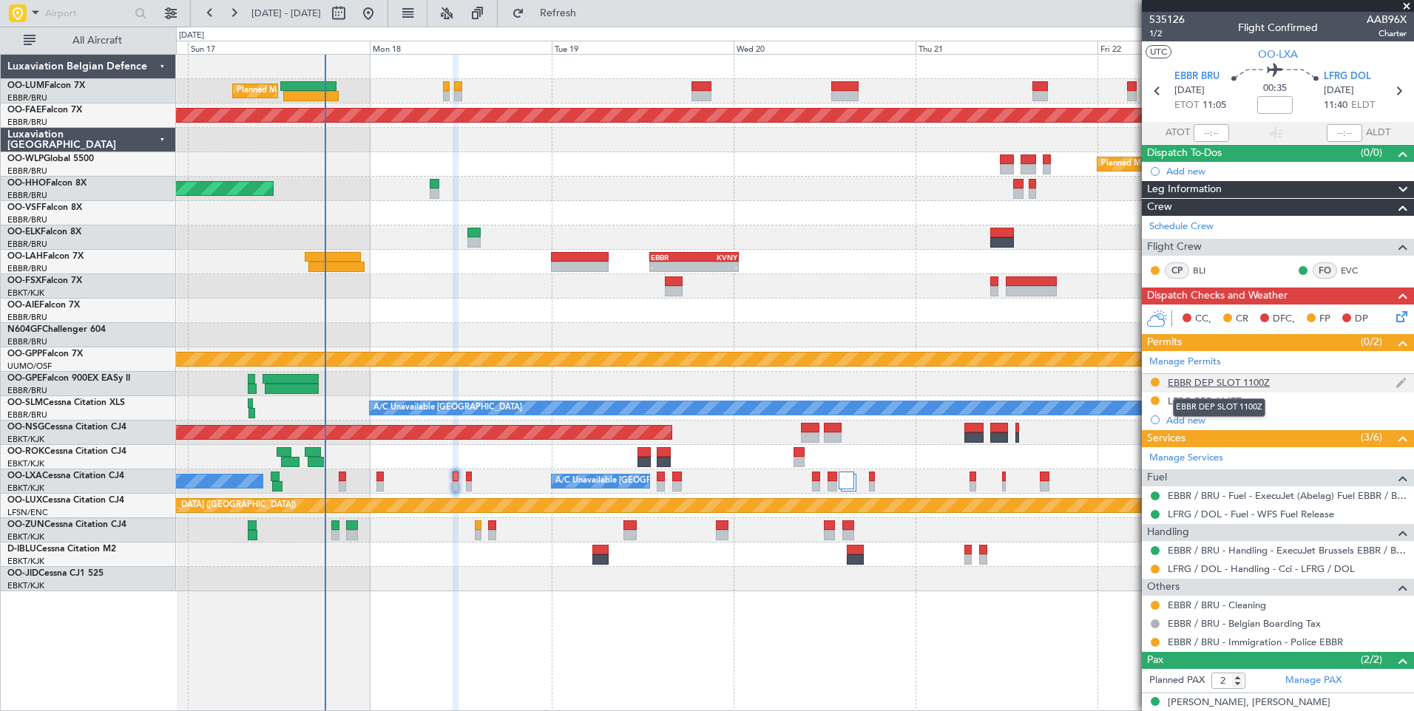
click at [1191, 382] on div "EBBR DEP SLOT 1100Z" at bounding box center [1219, 382] width 102 height 13
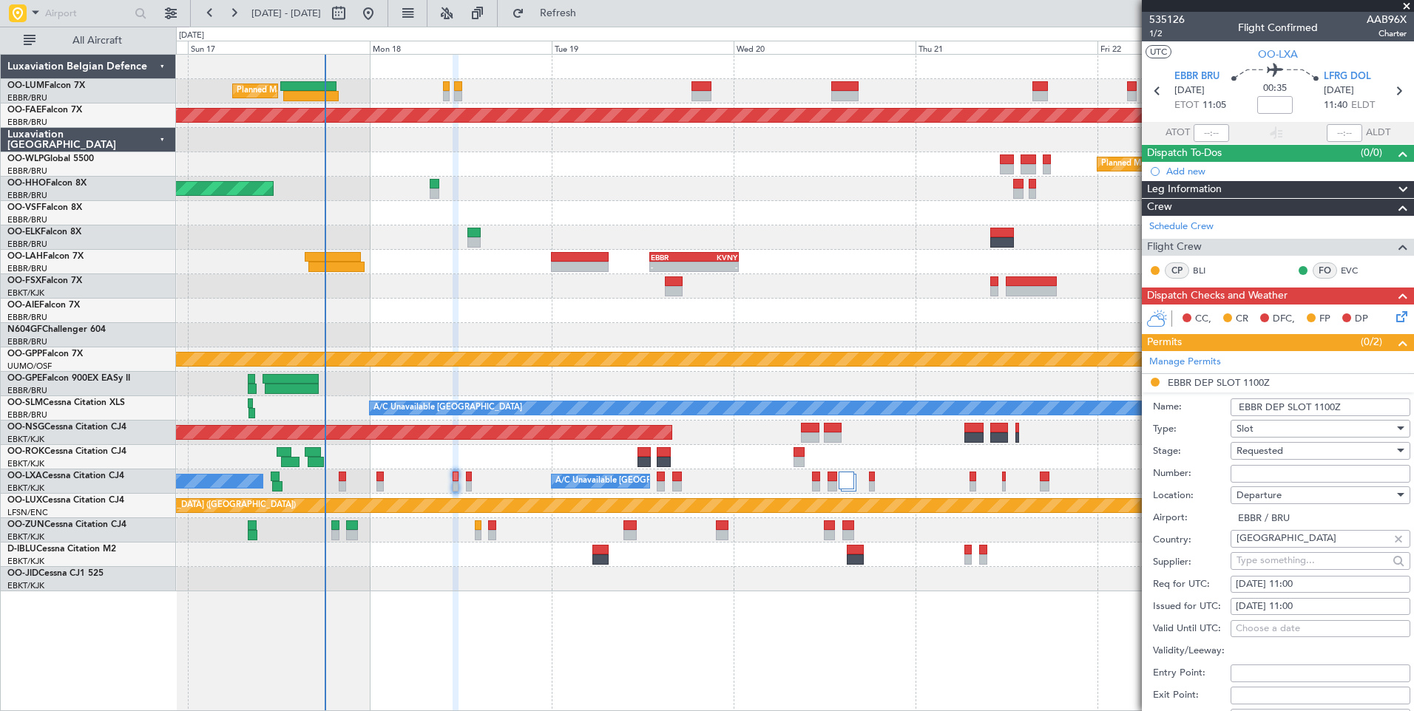
click at [1257, 470] on input "Number:" at bounding box center [1321, 474] width 180 height 18
paste input "EBBRAAB6815D"
click at [1258, 451] on span "Requested" at bounding box center [1259, 450] width 47 height 13
click at [1273, 558] on span "Received OK" at bounding box center [1314, 563] width 155 height 22
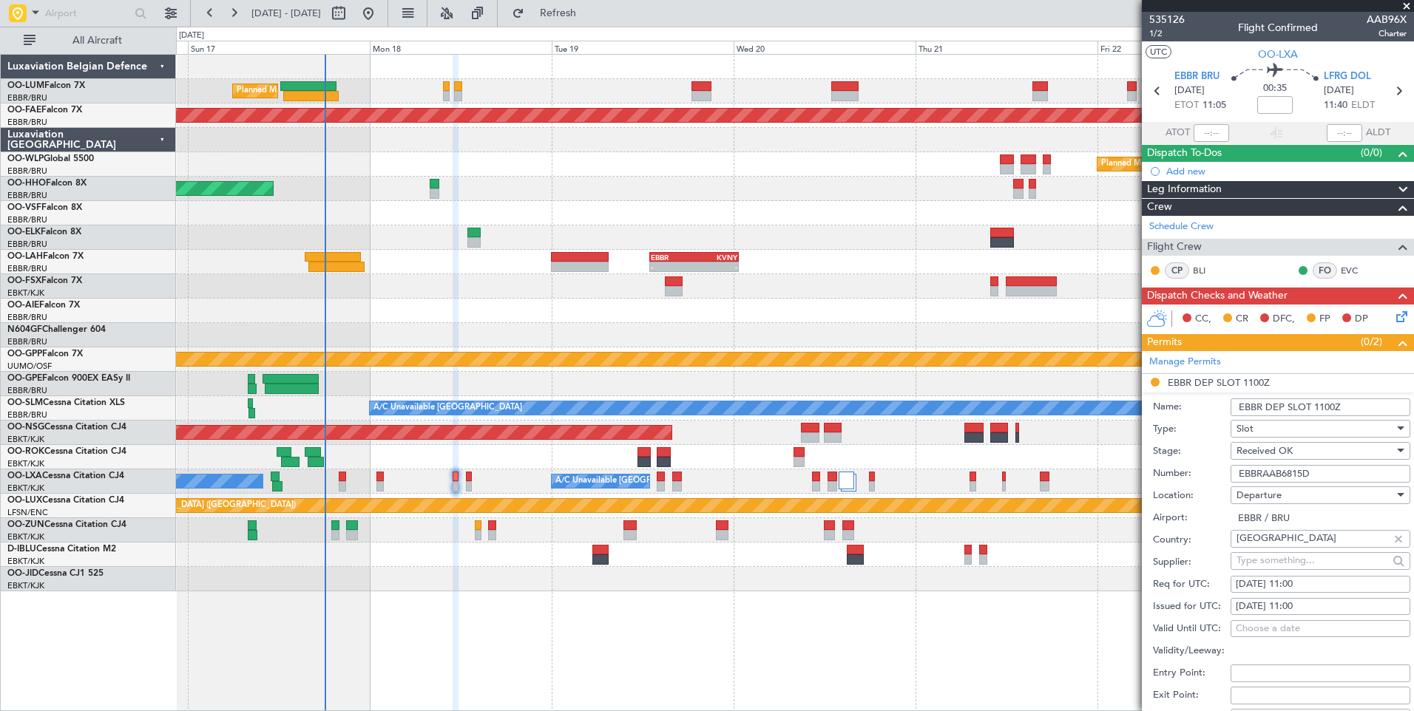
scroll to position [296, 0]
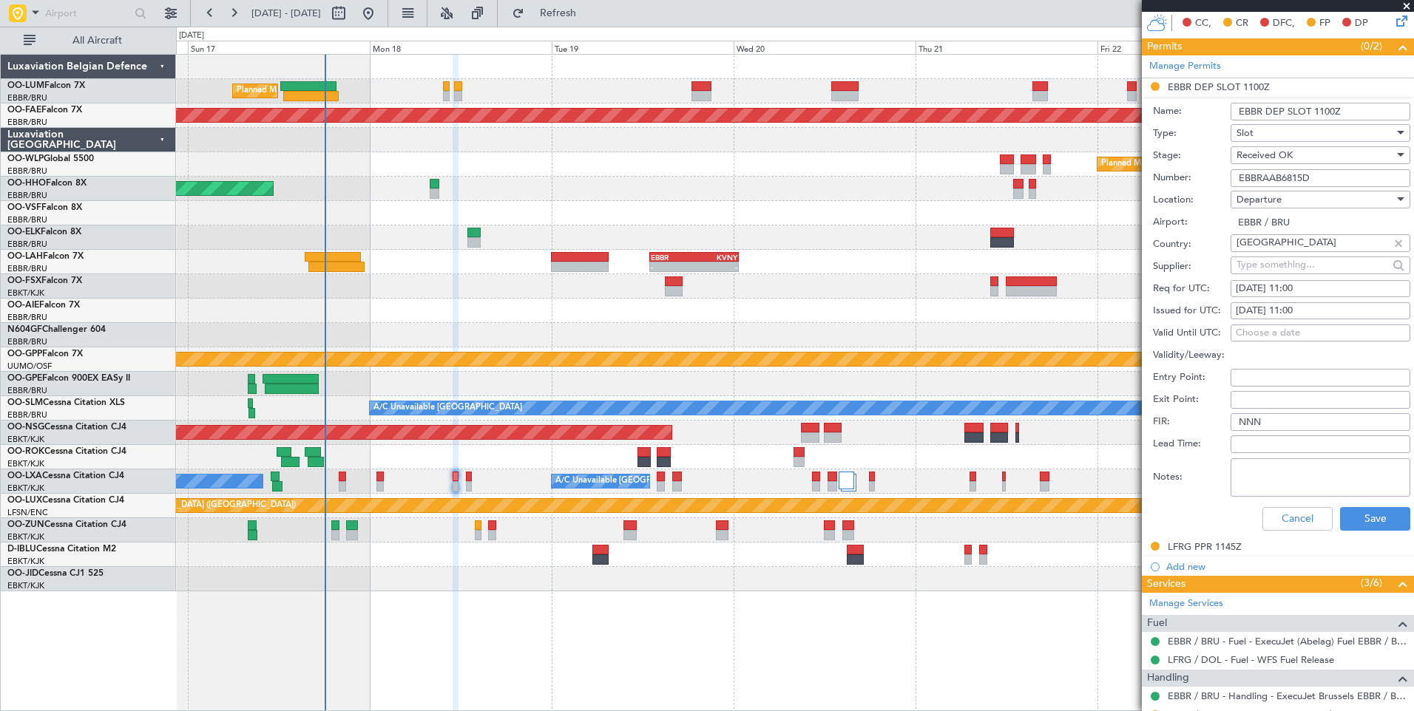
click at [1315, 167] on div "Number: EBBRAAB6815D" at bounding box center [1281, 178] width 257 height 22
click at [1316, 175] on input "EBBRAAB6815D" at bounding box center [1321, 178] width 180 height 18
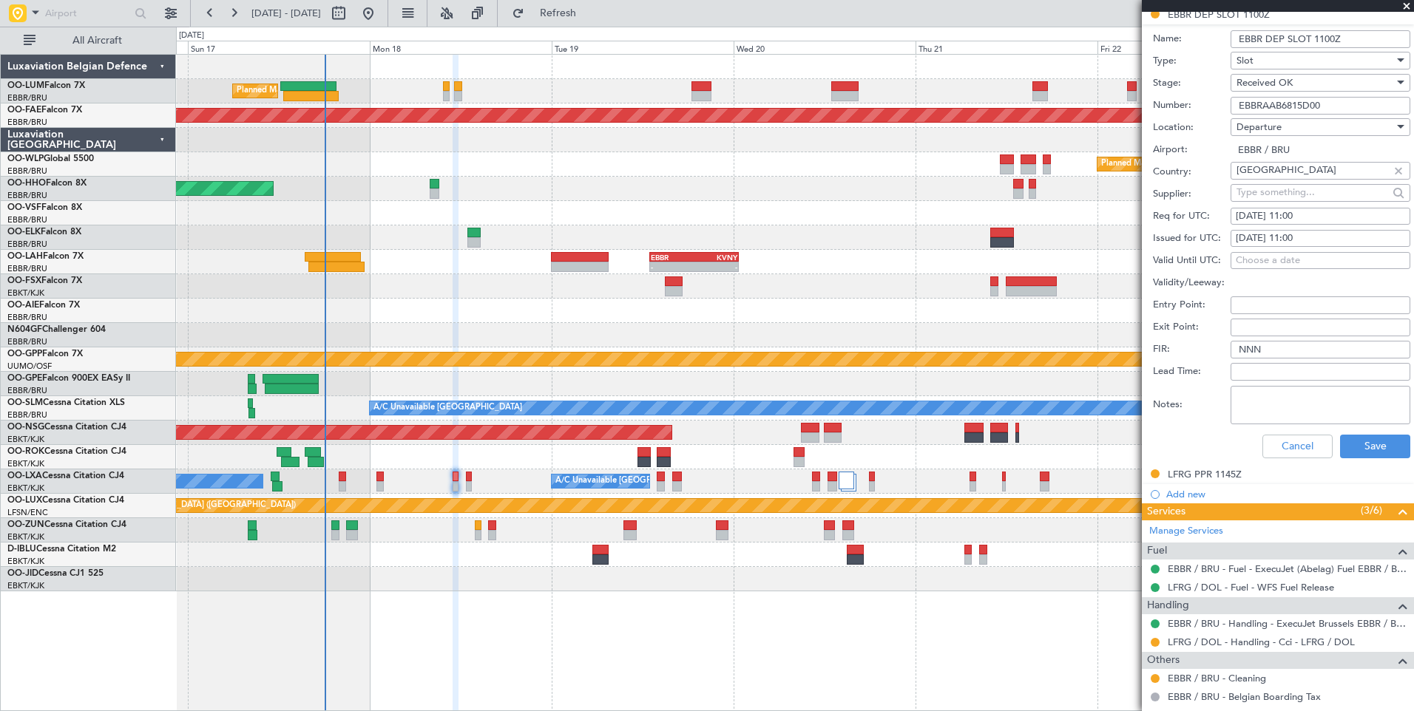
scroll to position [444, 0]
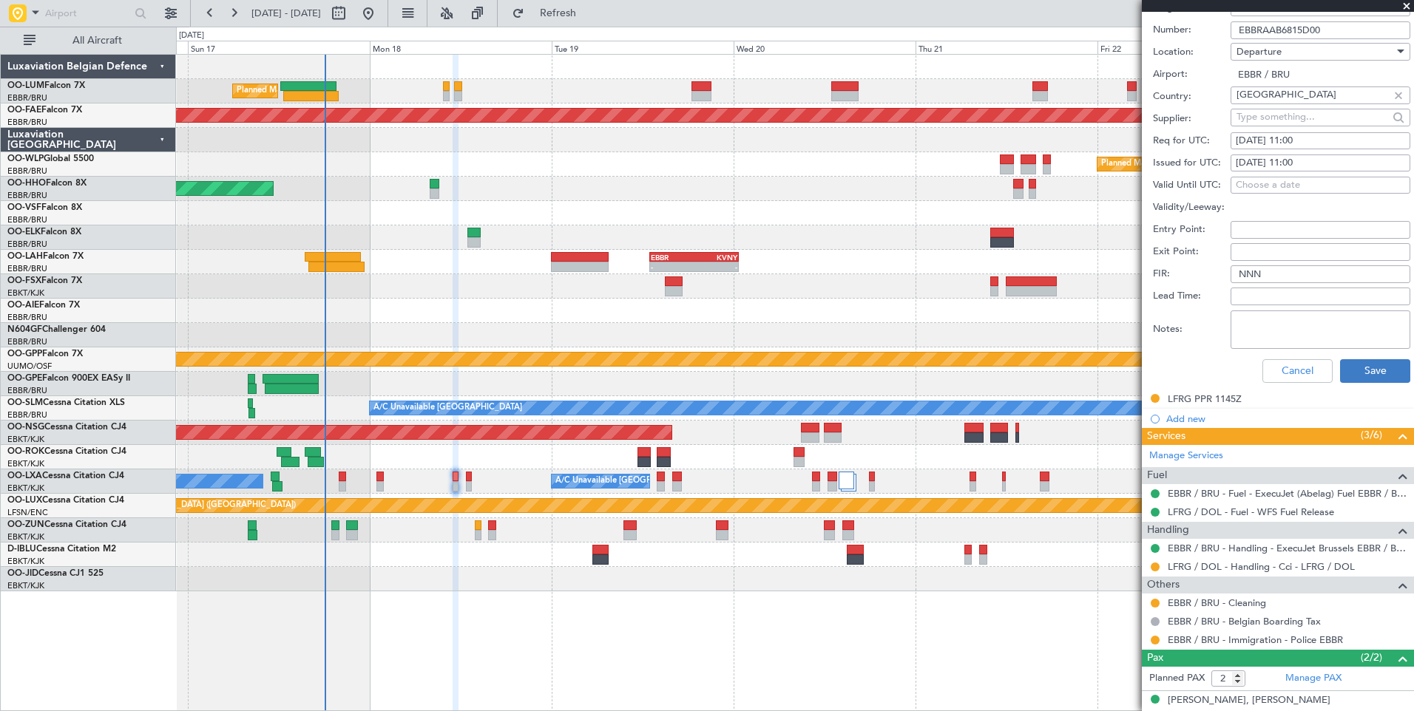
type input "EBBRAAB6815D00"
click at [1356, 379] on button "Save" at bounding box center [1375, 371] width 70 height 24
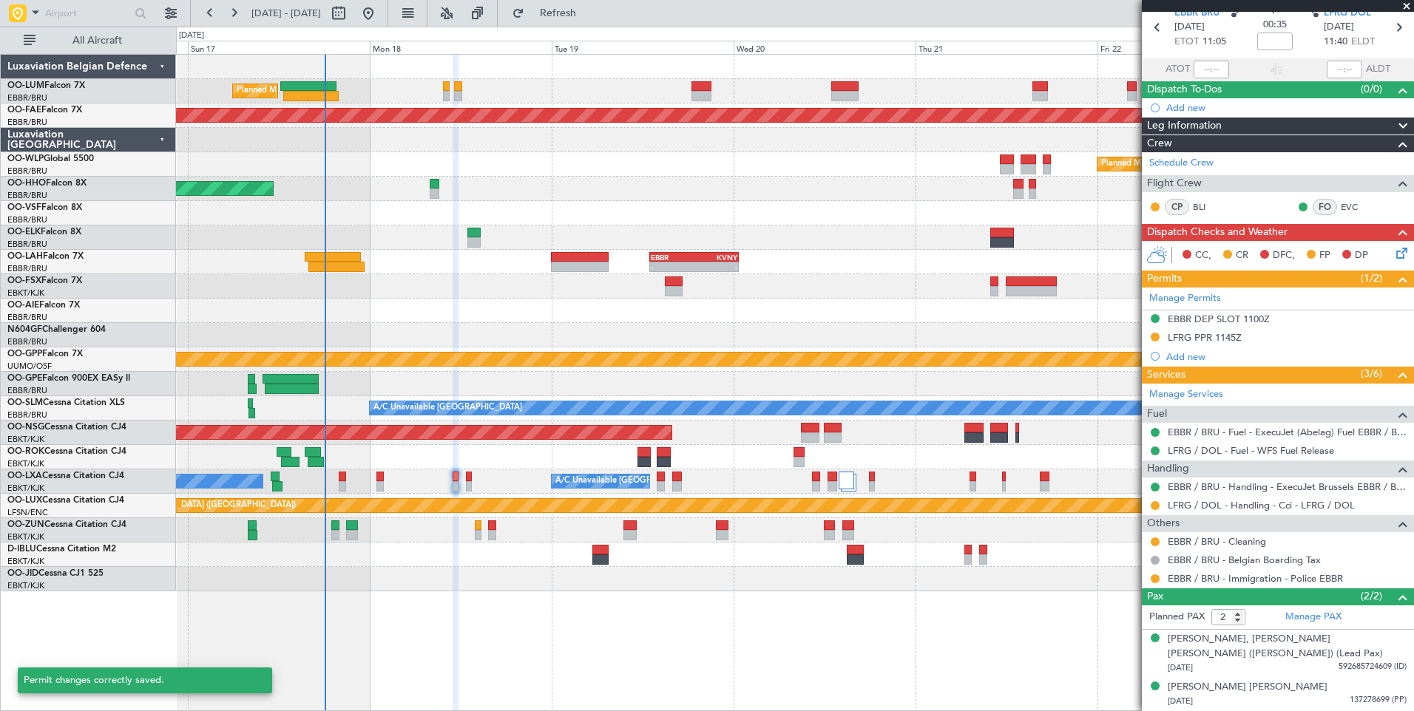
scroll to position [2, 0]
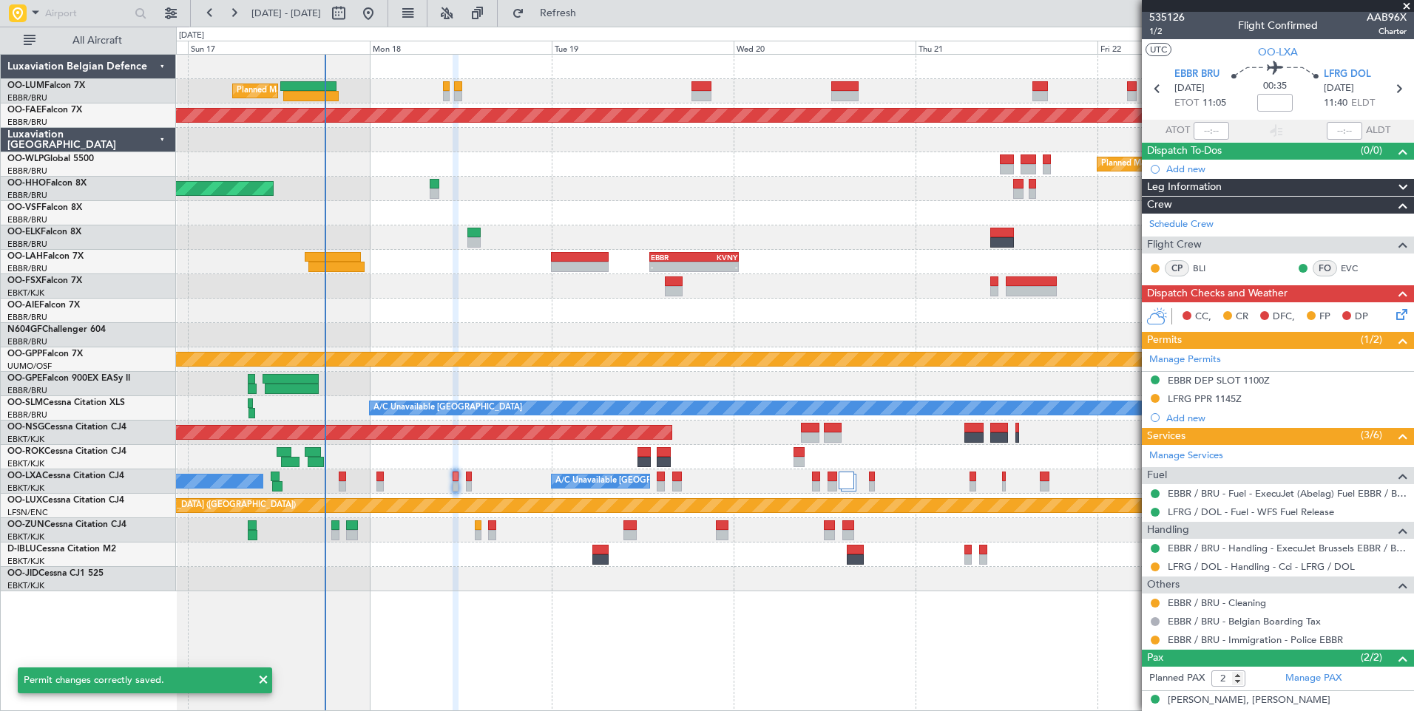
click at [517, 564] on div at bounding box center [794, 555] width 1237 height 24
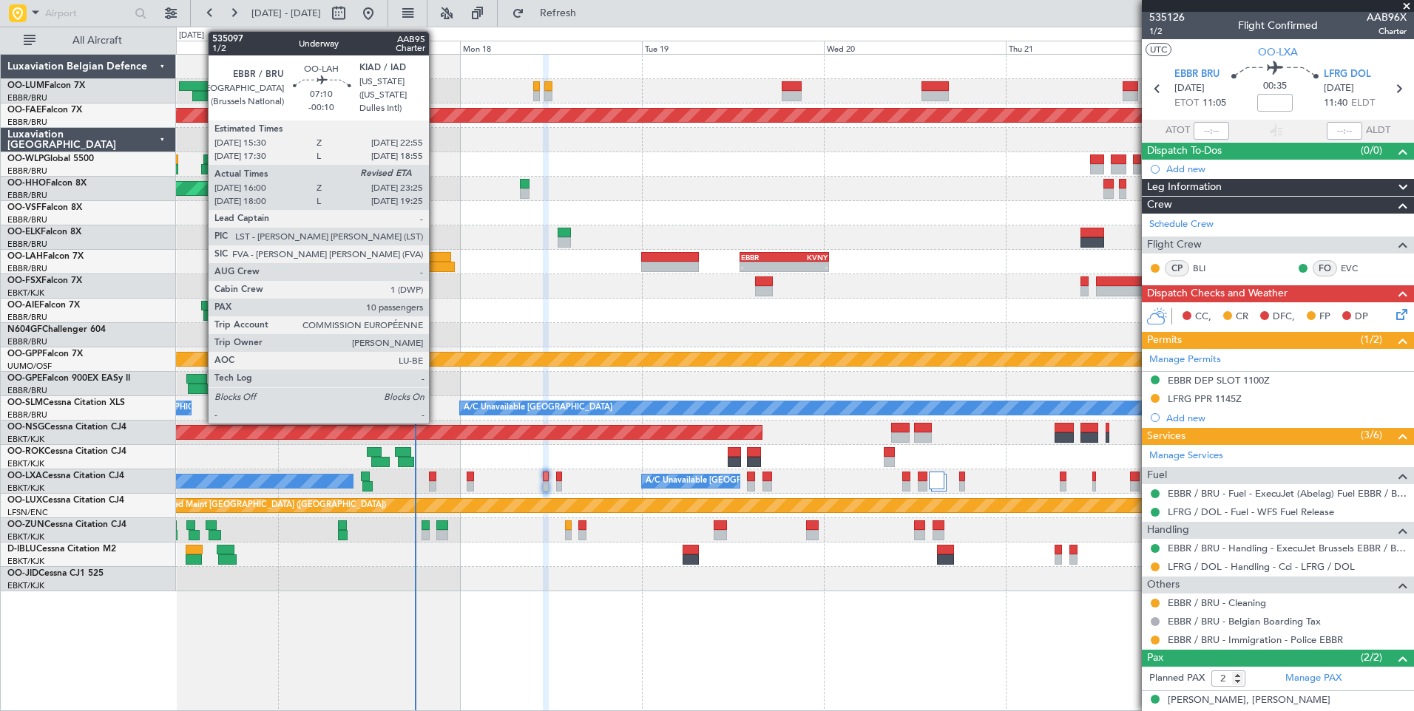
click at [436, 267] on div at bounding box center [427, 267] width 57 height 10
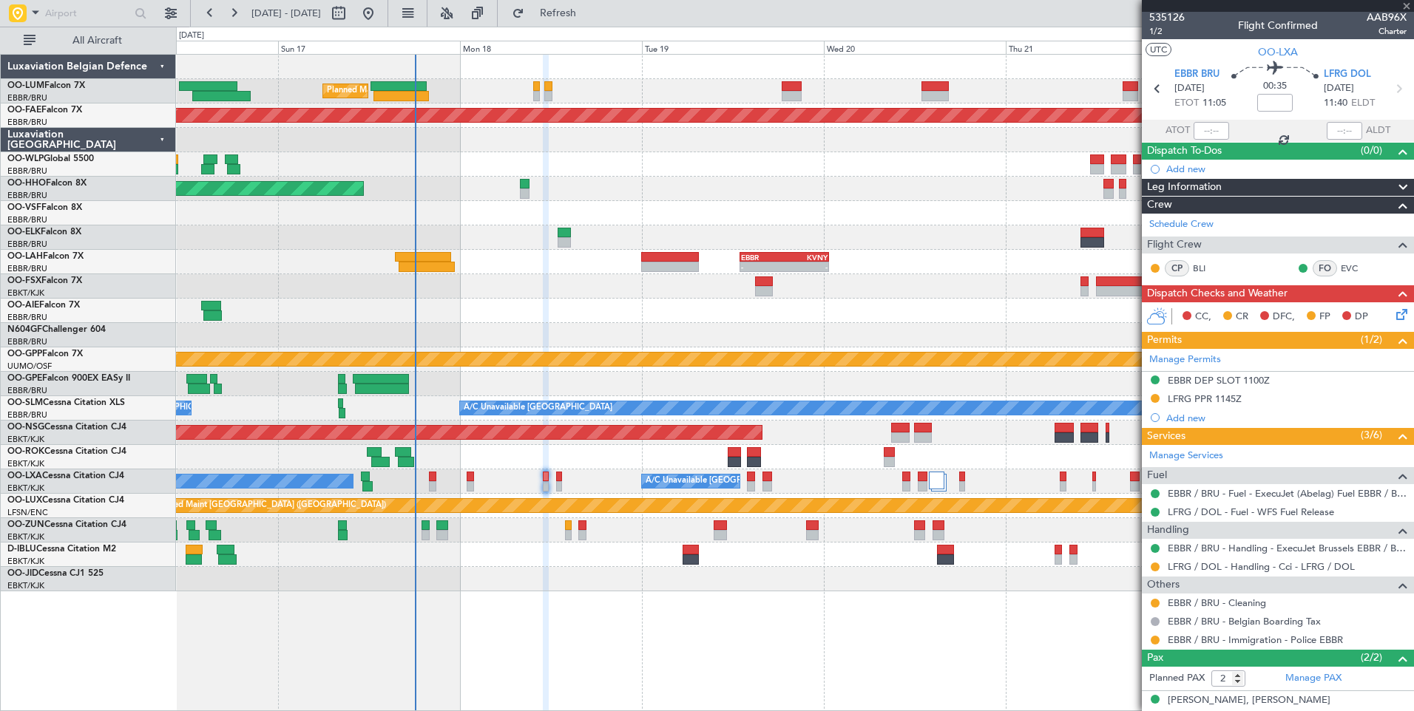
type input "-00:10"
type input "16:10"
type input "10"
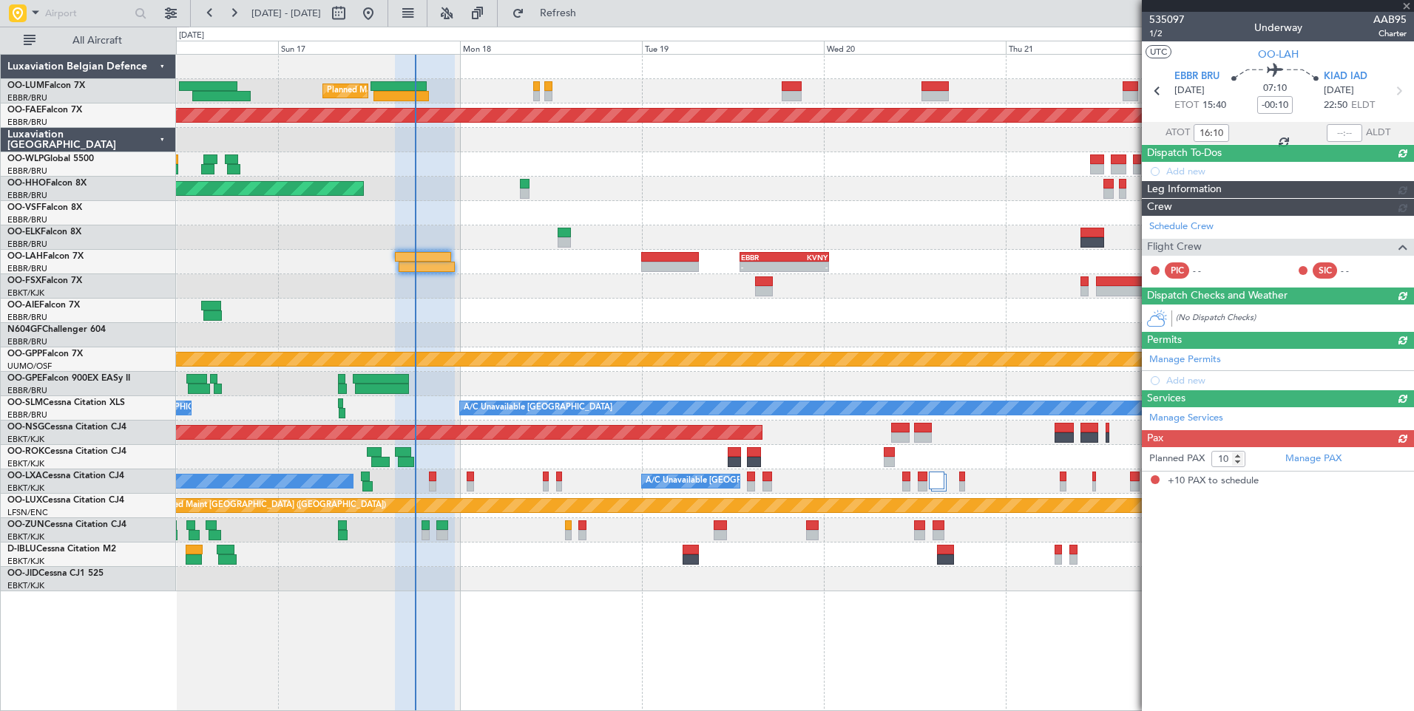
scroll to position [0, 0]
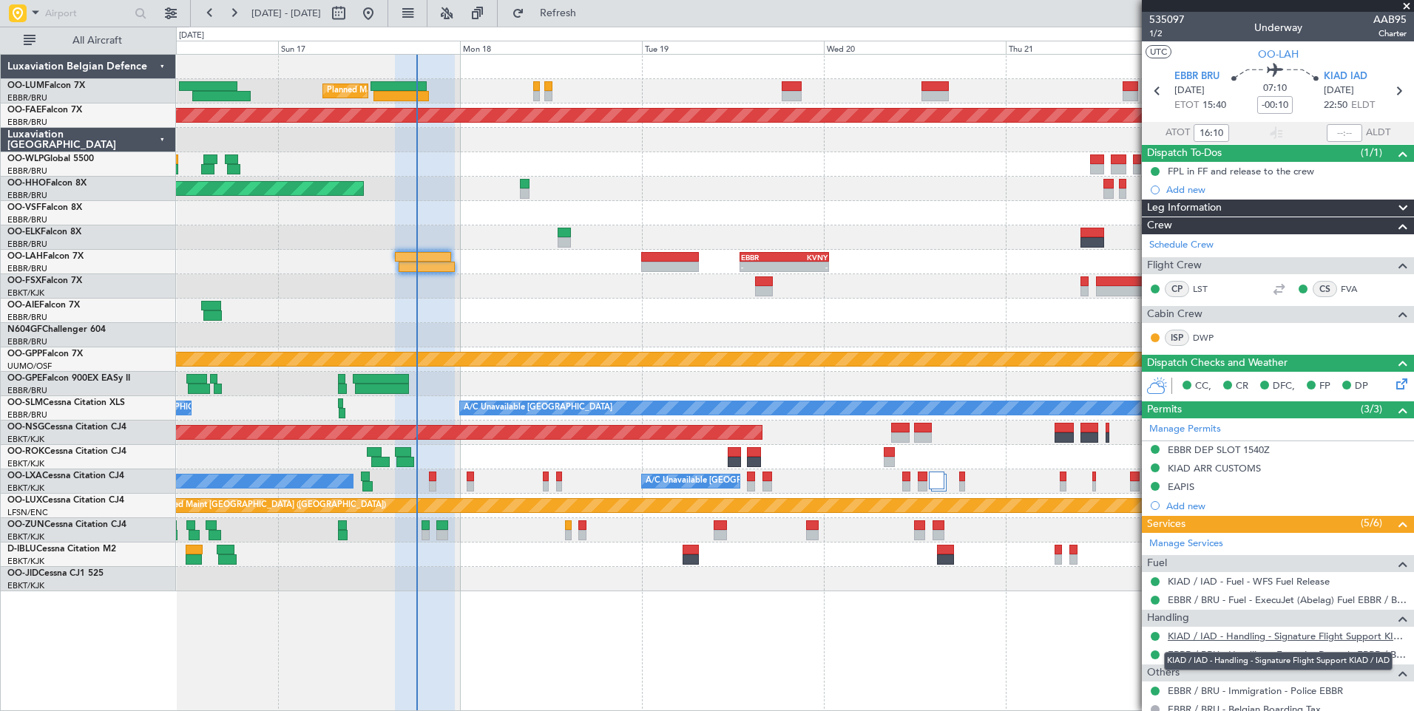
click at [1211, 638] on link "KIAD / IAD - Handling - Signature Flight Support KIAD / IAD" at bounding box center [1287, 636] width 239 height 13
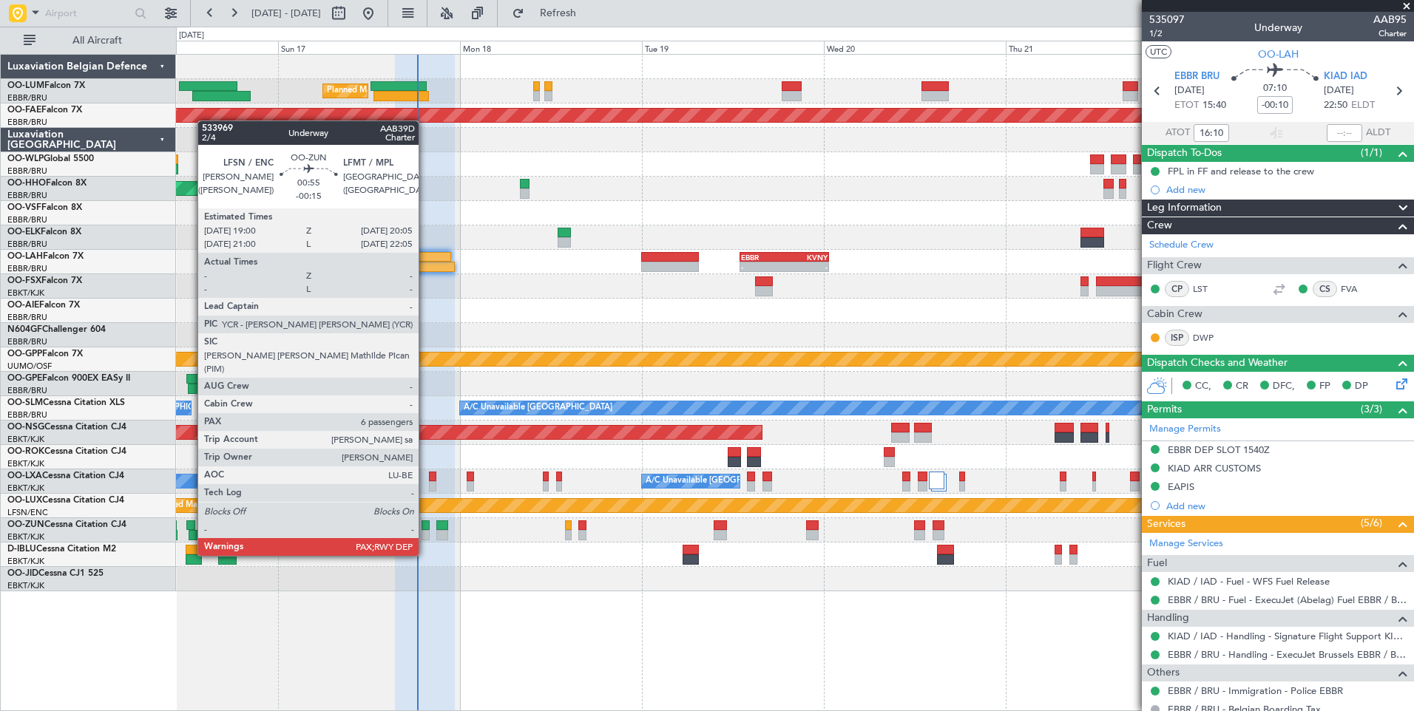
click at [425, 528] on div at bounding box center [426, 526] width 9 height 10
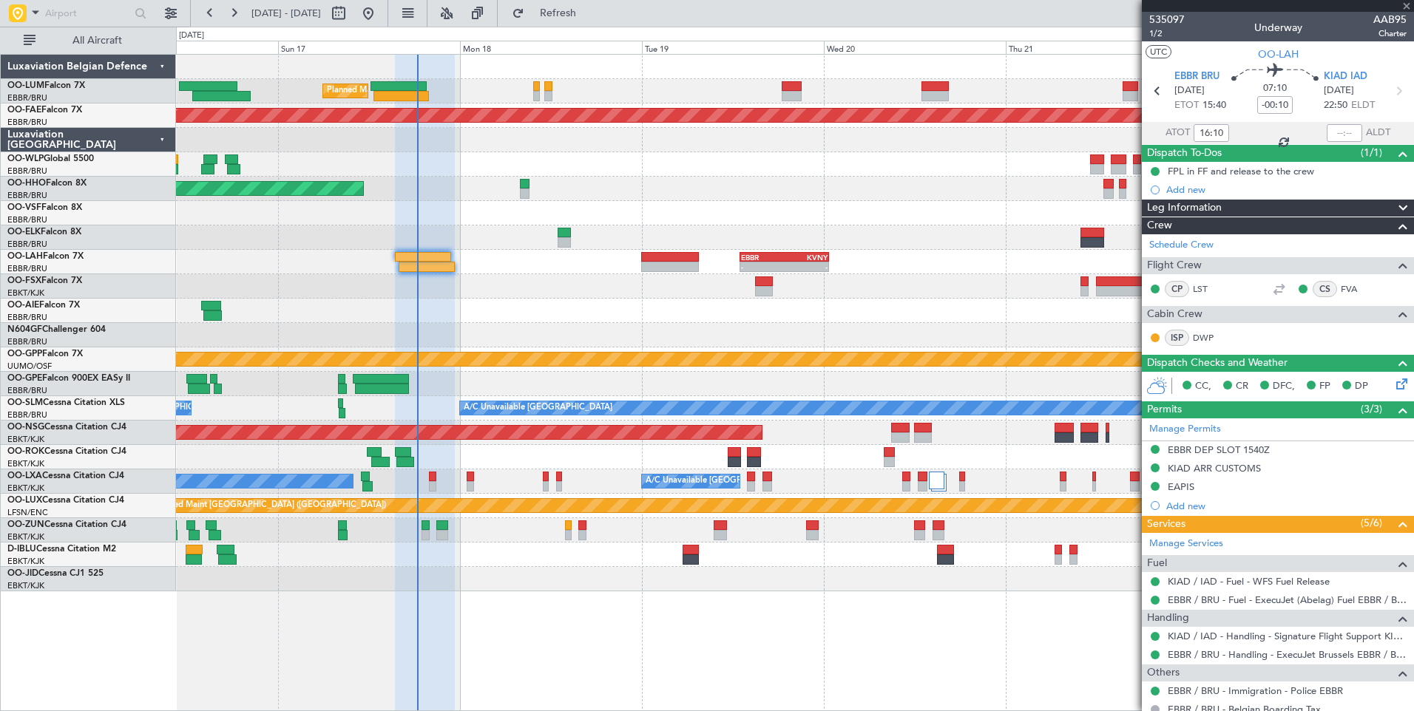
type input "-00:15"
type input "6"
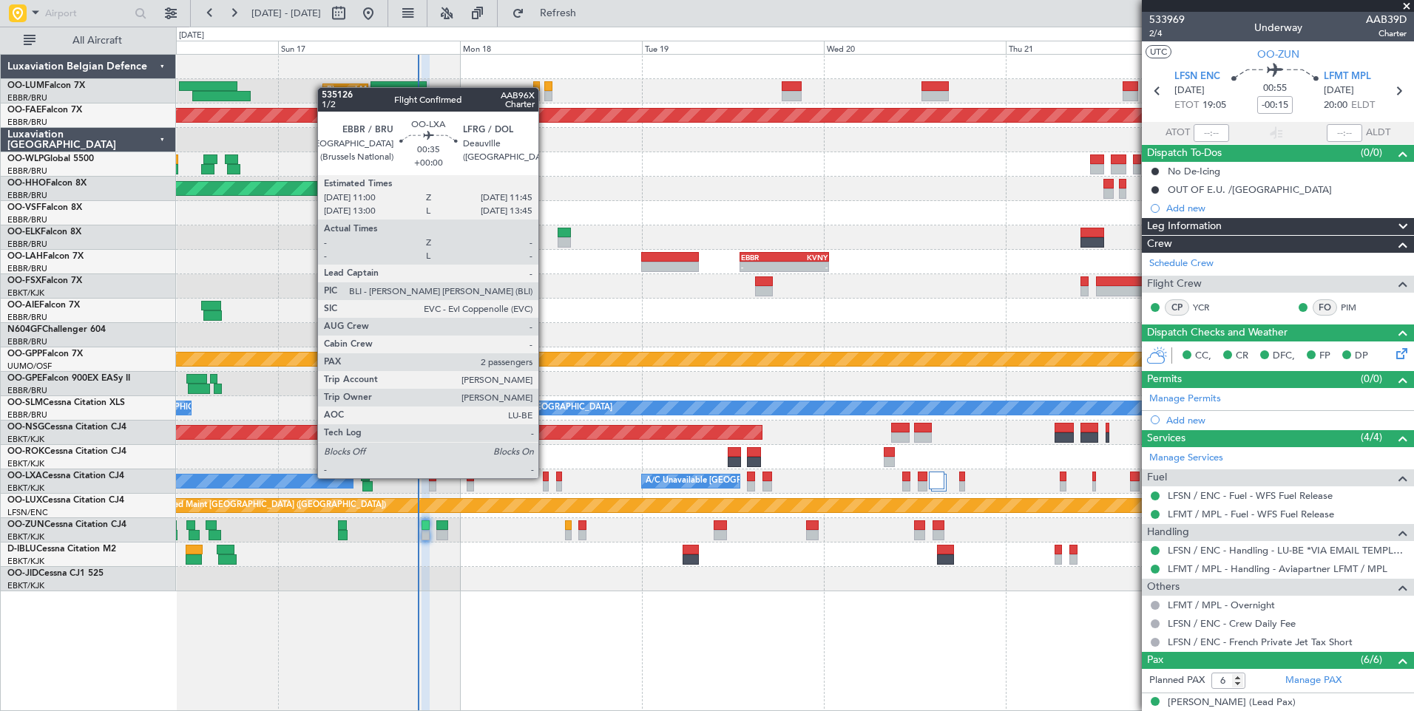
click at [545, 478] on div at bounding box center [546, 477] width 6 height 10
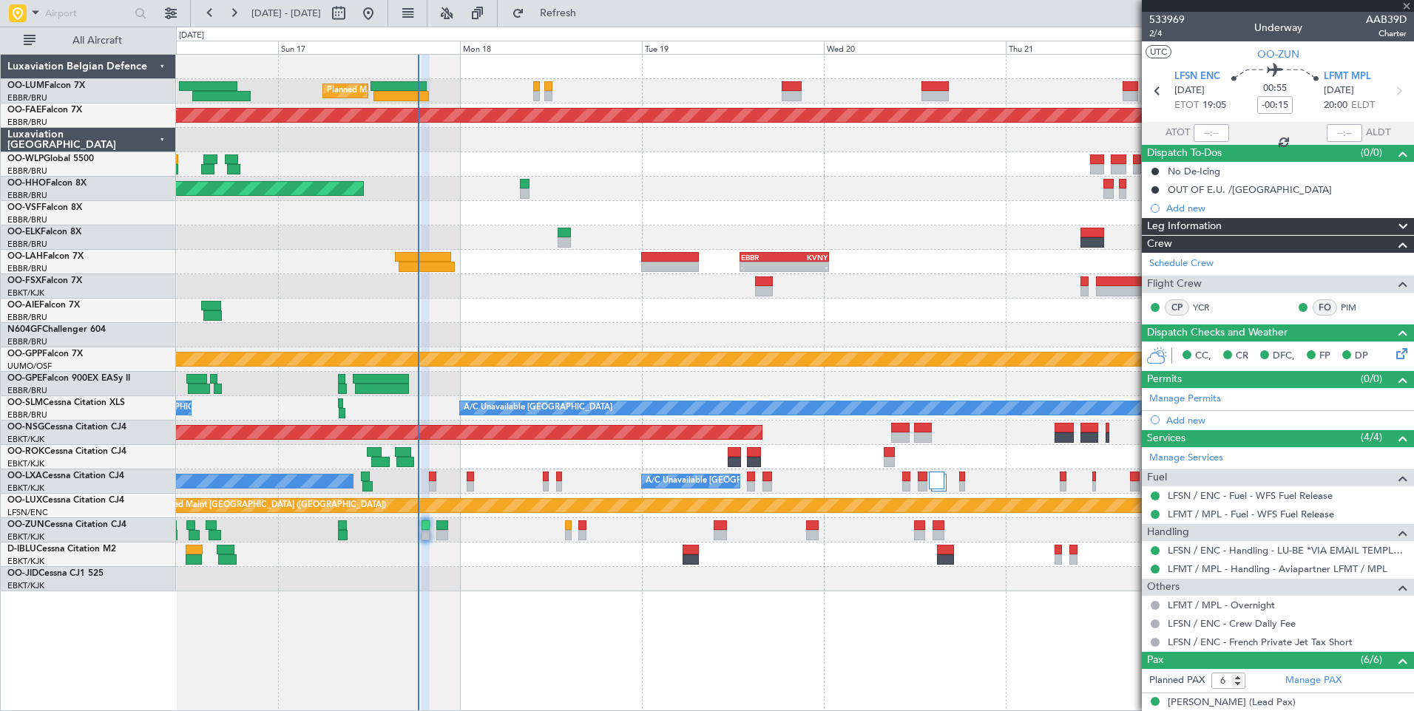
type input "2"
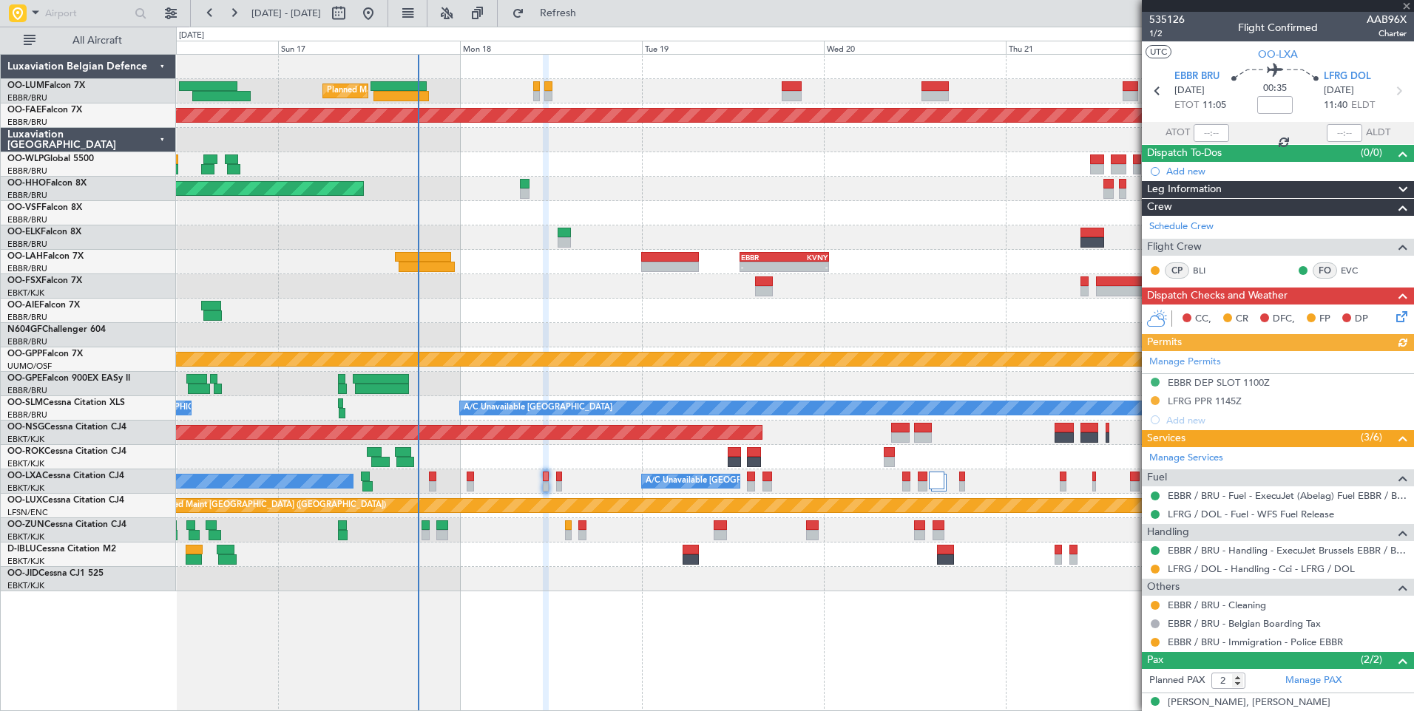
click at [1213, 404] on div "Manage Permits EBBR DEP SLOT 1100Z LFRG PPR 1145Z Add new" at bounding box center [1278, 390] width 272 height 78
click at [1211, 402] on div "Manage Permits EBBR DEP SLOT 1100Z LFRG PPR 1145Z Add new" at bounding box center [1278, 390] width 272 height 78
click at [1208, 405] on div "LFRG PPR 1145Z" at bounding box center [1205, 401] width 74 height 13
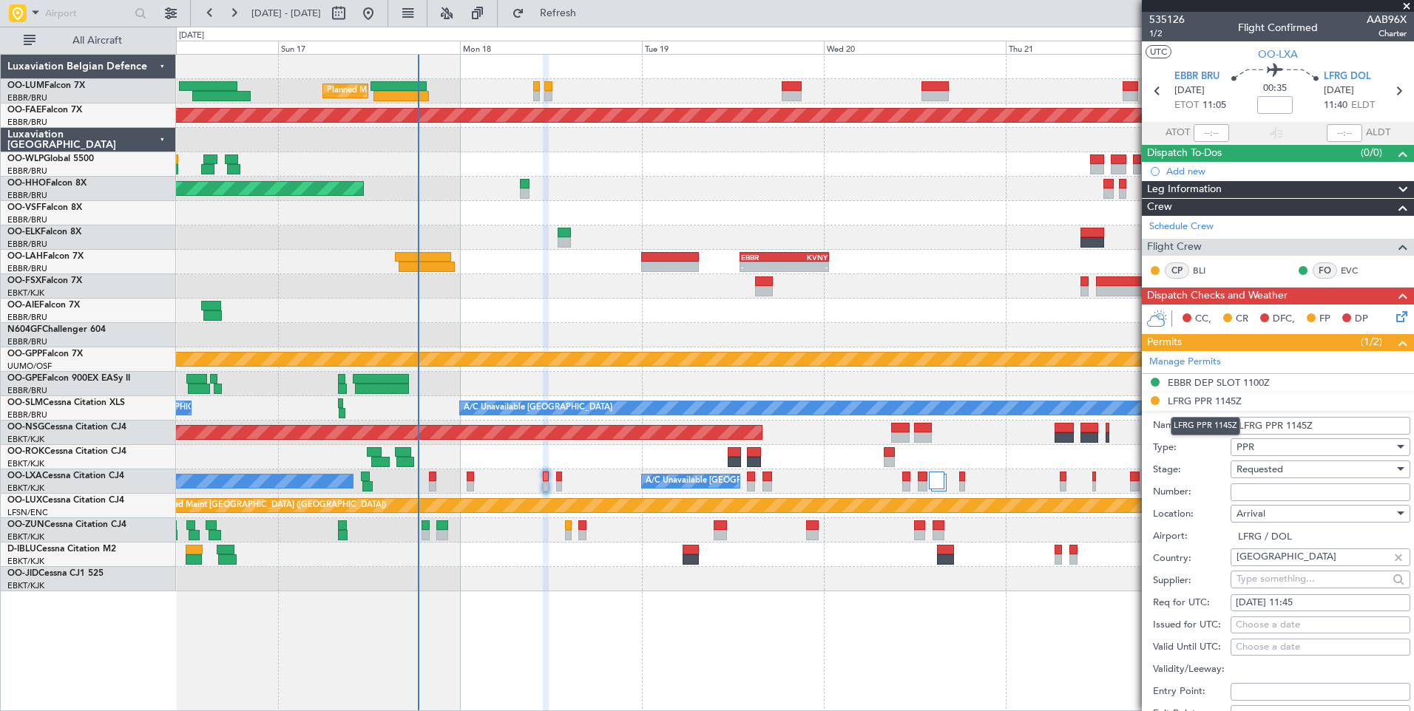
click at [1259, 489] on input "Number:" at bounding box center [1321, 493] width 180 height 18
click at [1256, 493] on input "Number:" at bounding box center [1321, 493] width 180 height 18
paste input "132"
type input "132"
click at [1258, 476] on div "Requested" at bounding box center [1315, 469] width 158 height 22
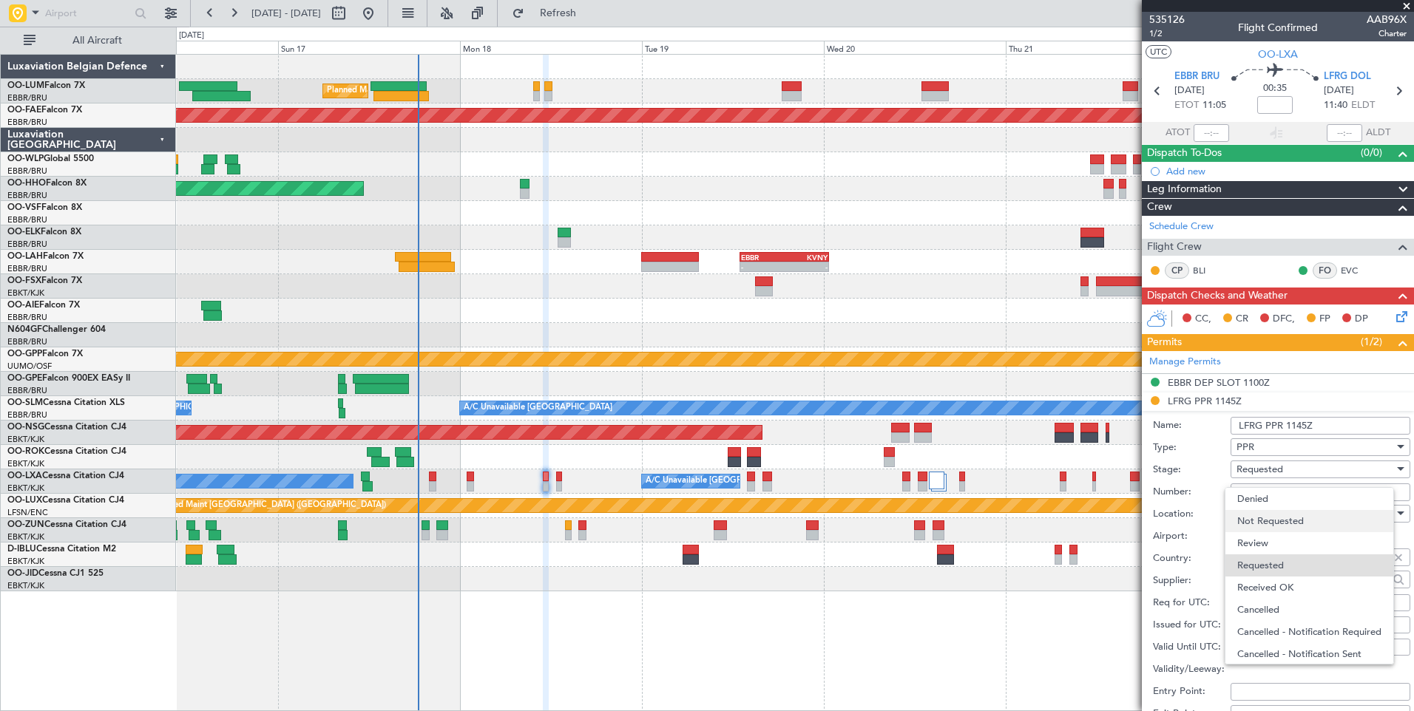
scroll to position [7, 0]
click at [1284, 583] on span "Received OK" at bounding box center [1314, 581] width 155 height 22
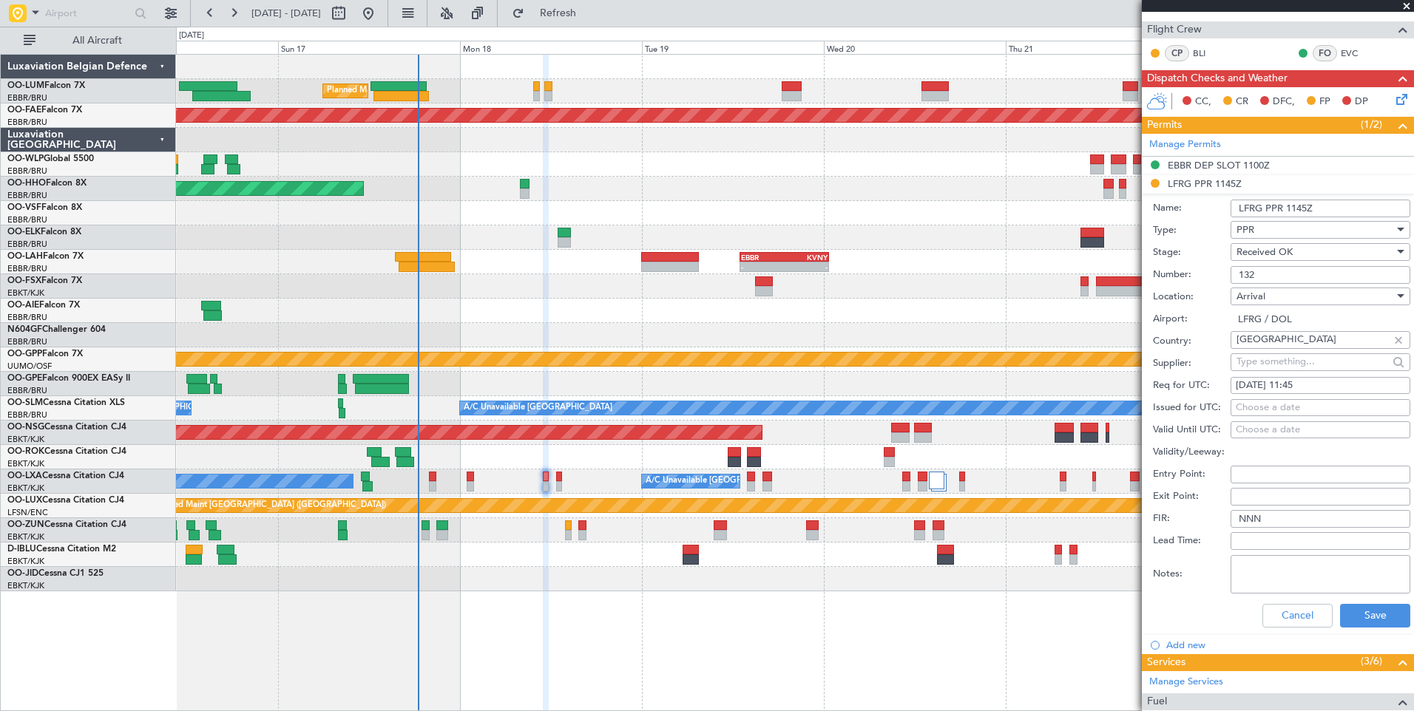
scroll to position [370, 0]
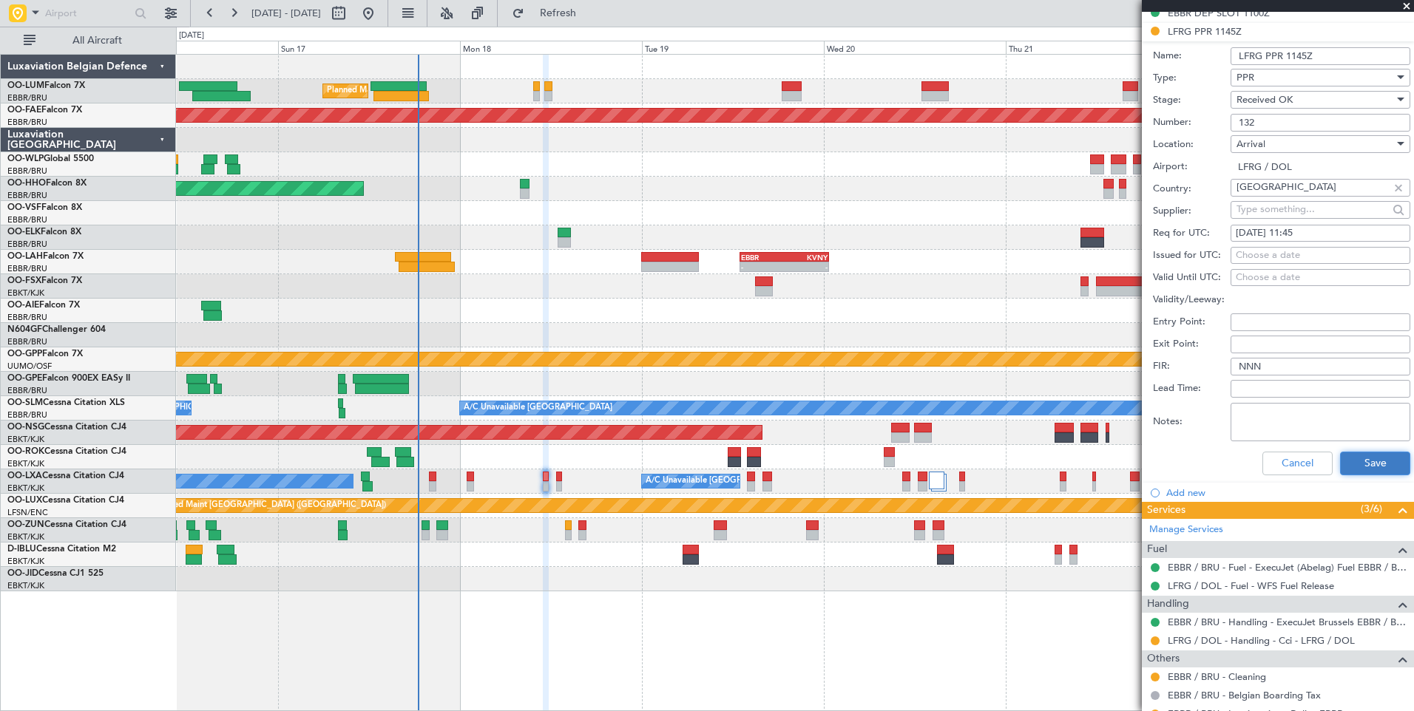
click at [1368, 467] on button "Save" at bounding box center [1375, 464] width 70 height 24
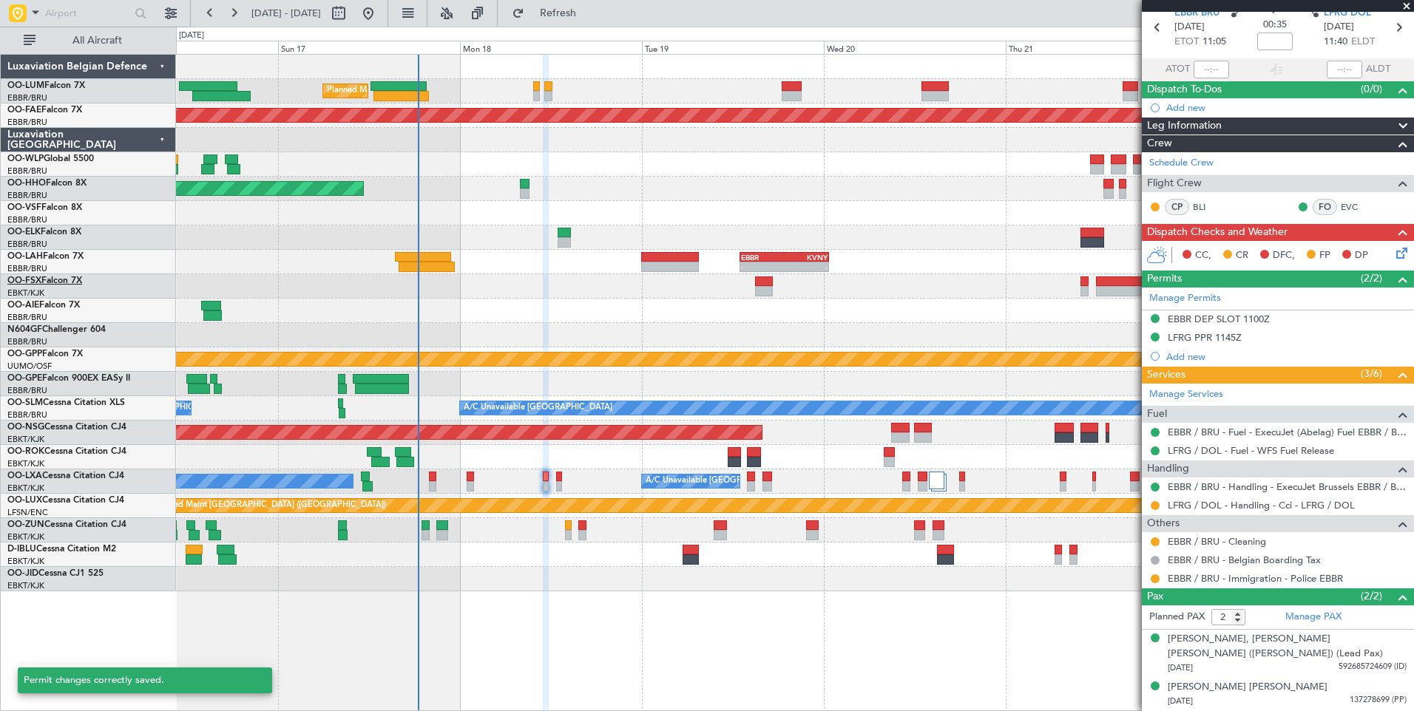
scroll to position [63, 0]
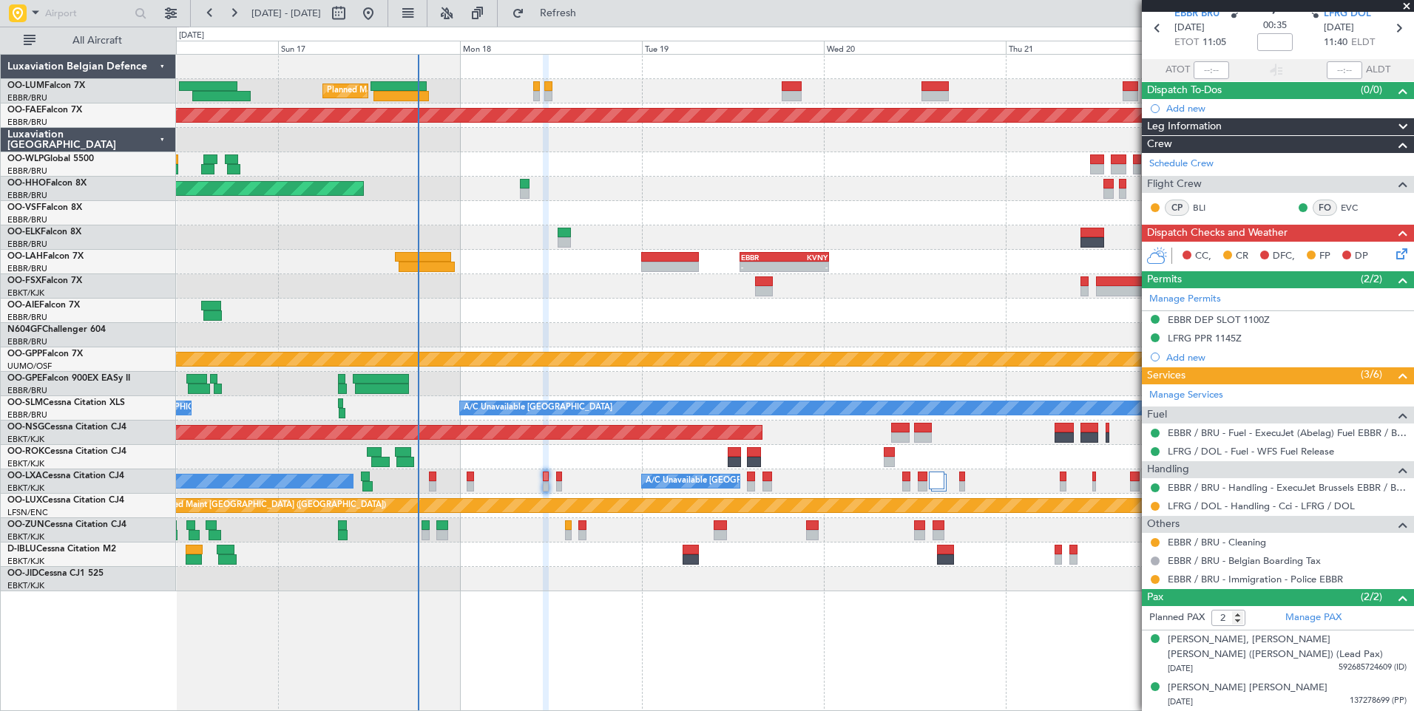
click at [1146, 503] on div "LFRG / DOL - Handling - Cci - LFRG / DOL" at bounding box center [1278, 506] width 272 height 18
click at [1150, 506] on div at bounding box center [1155, 507] width 12 height 12
click at [1155, 507] on button at bounding box center [1155, 506] width 9 height 9
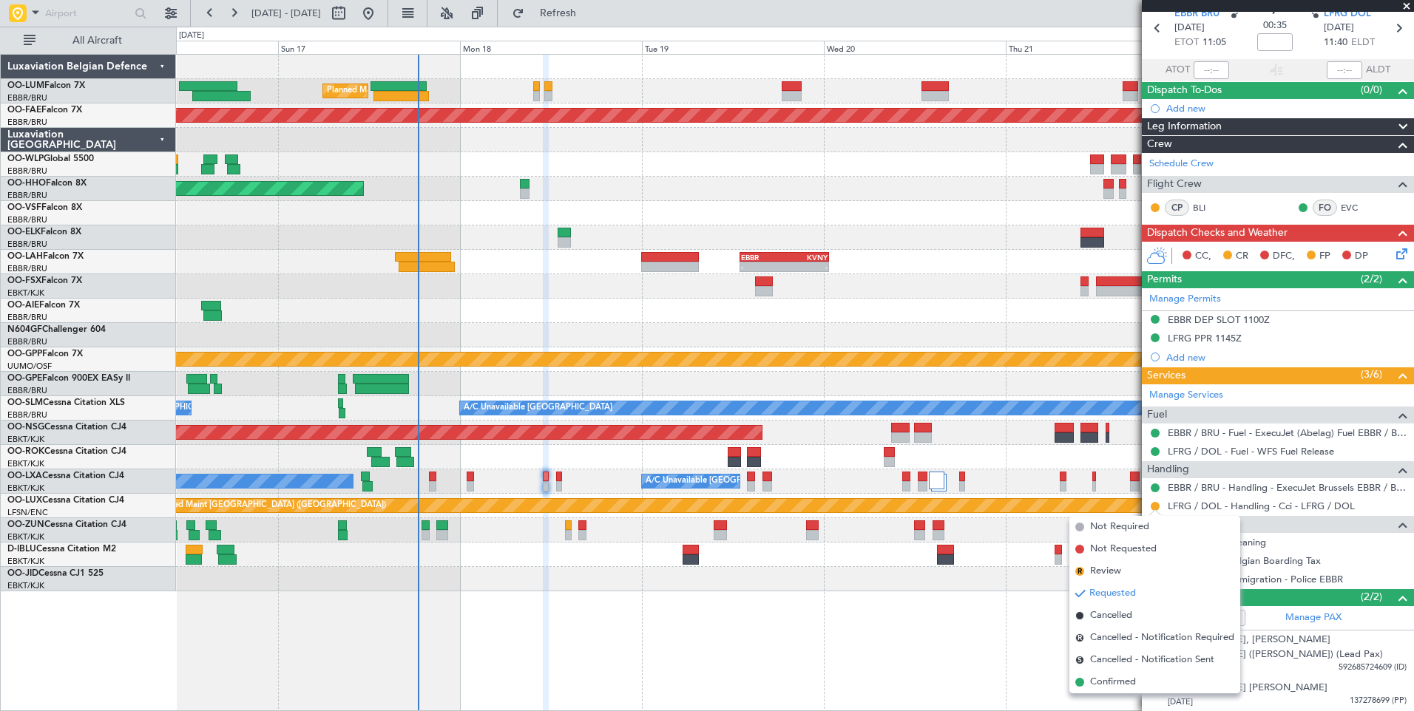
click at [1126, 695] on div "Planned Maint Brussels (Brussels National) EBBR 08:00 Z KADW 15:50 Z 07:55 Z 16…" at bounding box center [795, 382] width 1238 height 657
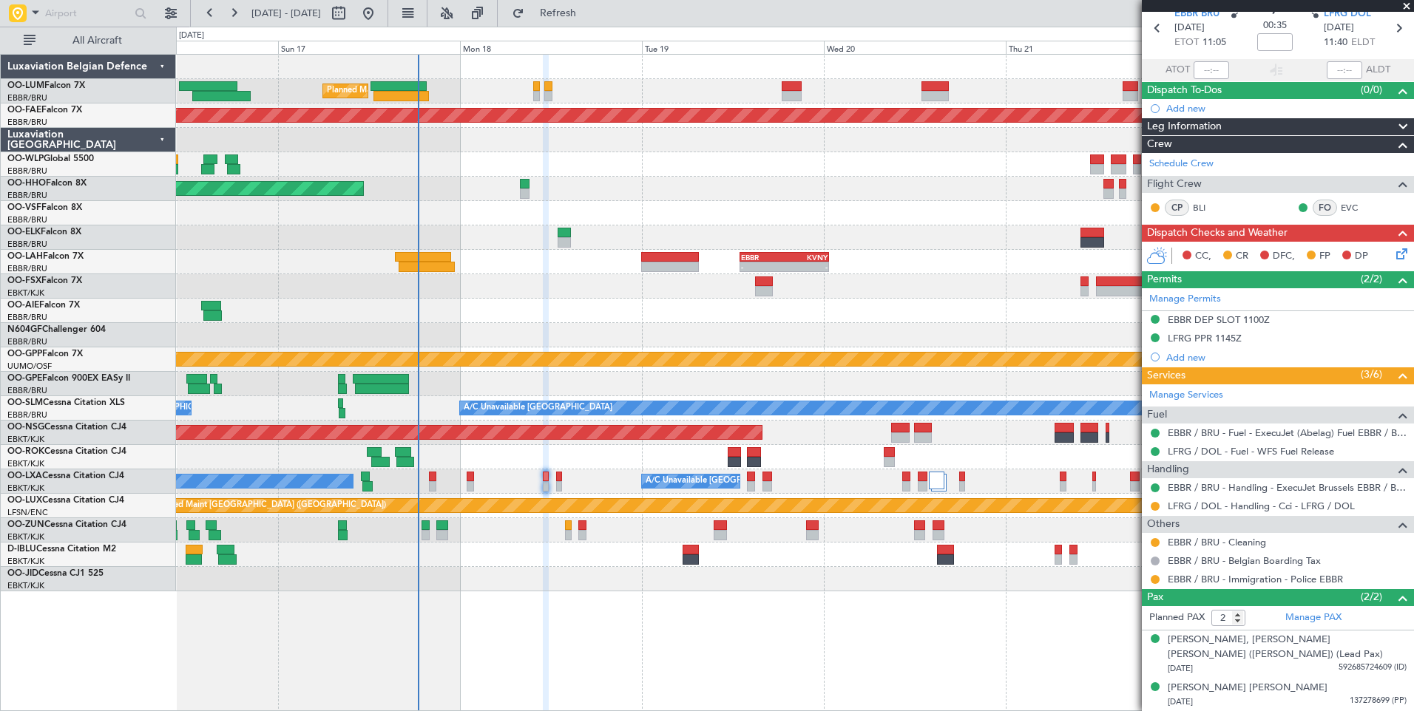
click at [1121, 684] on div "Planned Maint Brussels (Brussels National) EBBR 08:00 Z KADW 15:50 Z 07:55 Z 16…" at bounding box center [795, 382] width 1238 height 657
click at [1156, 507] on button at bounding box center [1155, 506] width 9 height 9
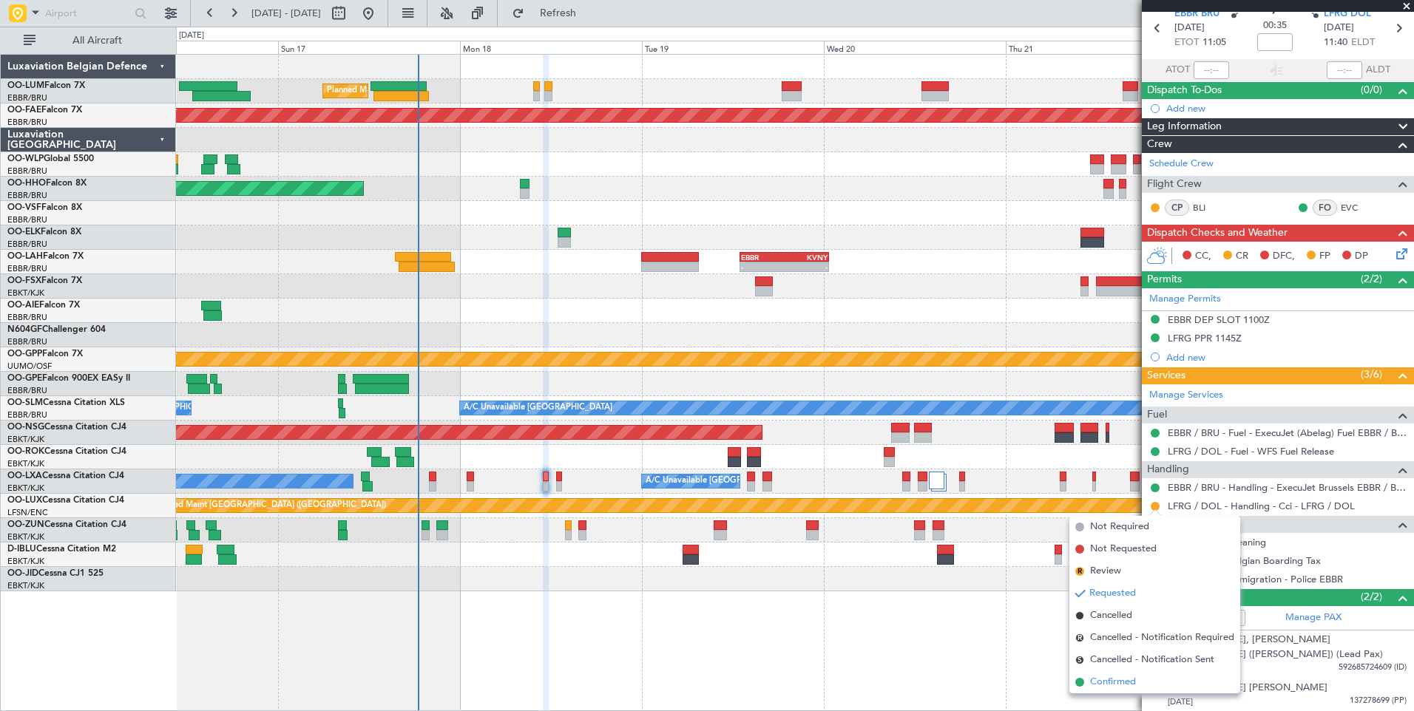
click at [1105, 682] on span "Confirmed" at bounding box center [1113, 682] width 46 height 15
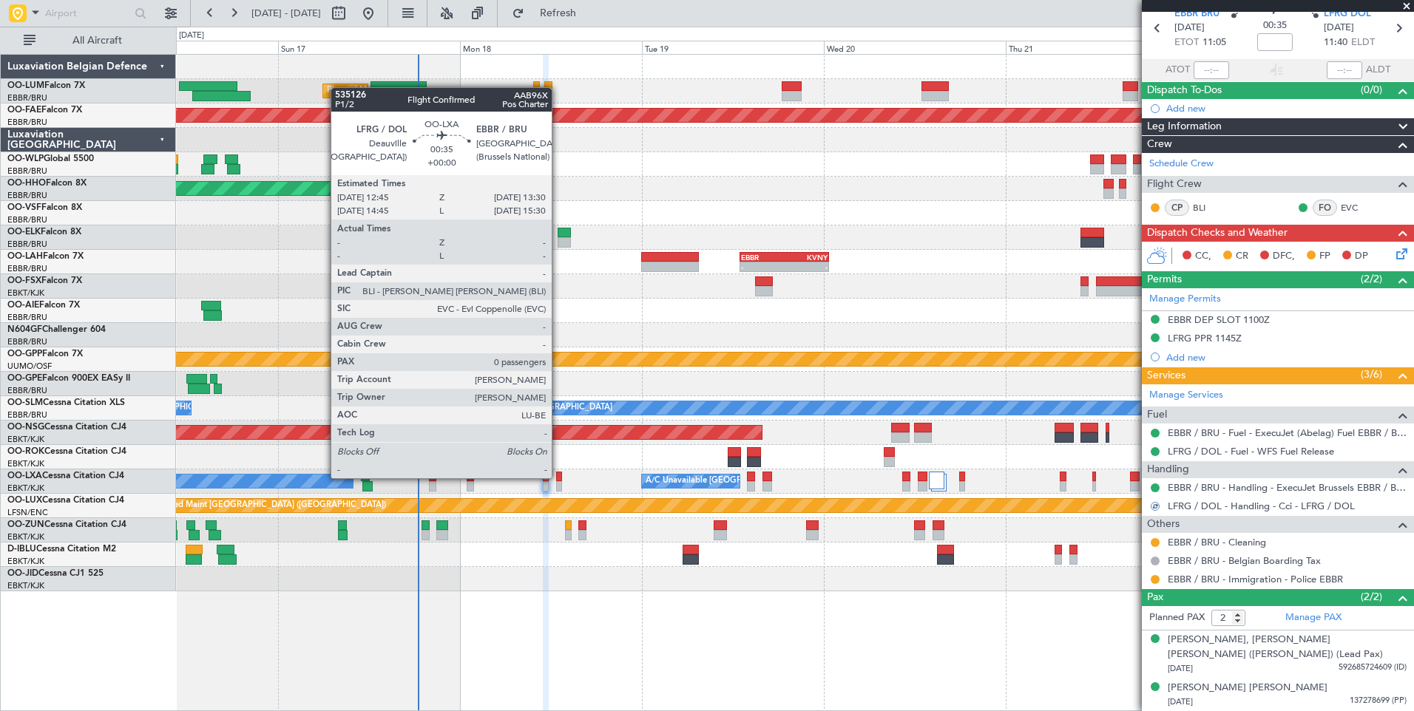
click at [558, 478] on div at bounding box center [559, 477] width 6 height 10
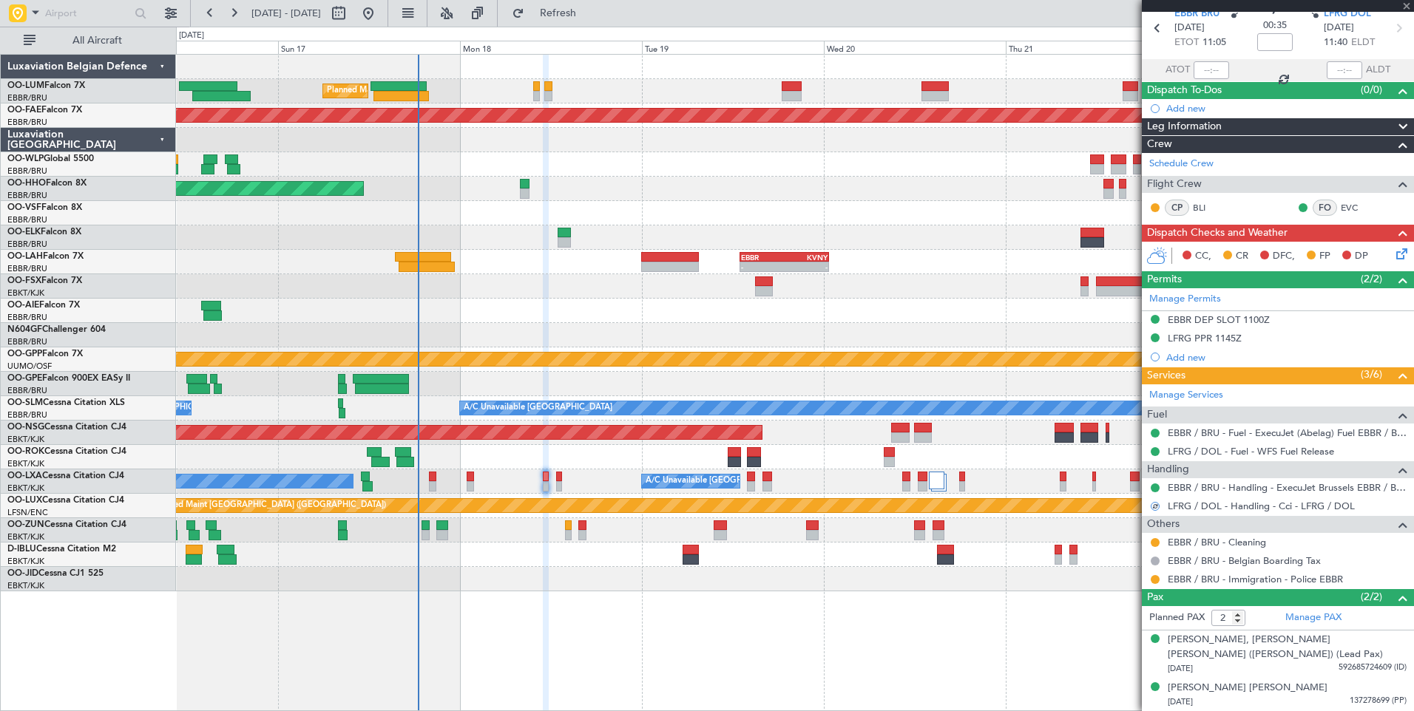
type input "0"
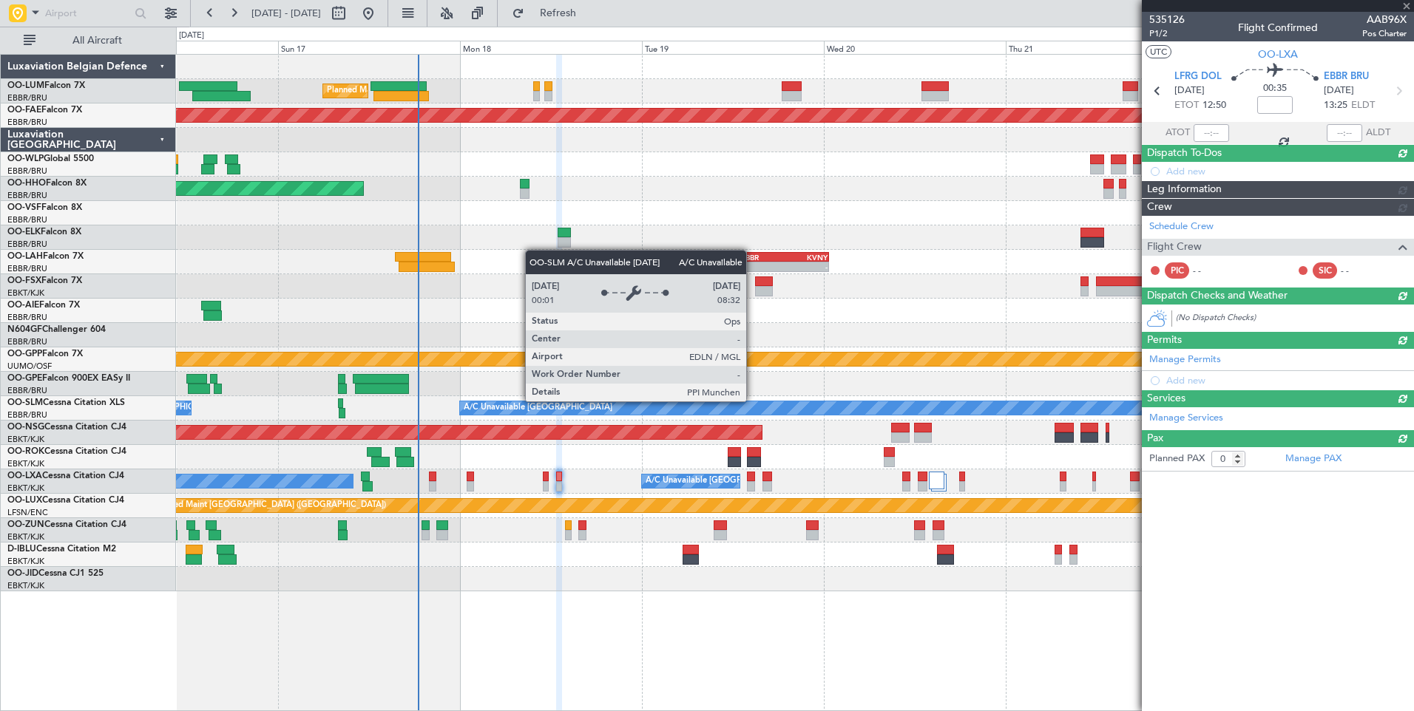
scroll to position [0, 0]
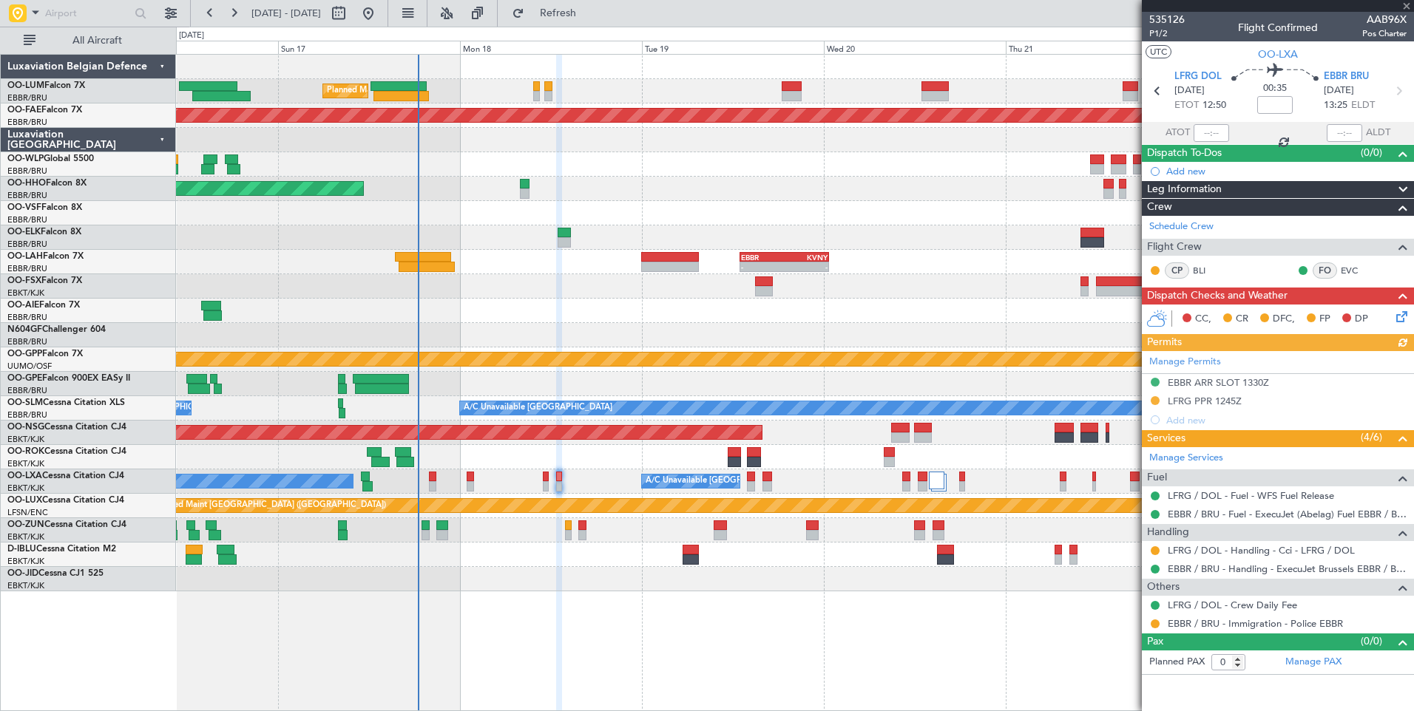
click at [1197, 402] on div "Manage Permits EBBR ARR SLOT 1330Z LFRG PPR 1245Z Add new" at bounding box center [1278, 390] width 272 height 78
click at [1192, 399] on div "Manage Permits EBBR ARR SLOT 1330Z LFRG PPR 1245Z Add new" at bounding box center [1278, 390] width 272 height 78
click at [1194, 401] on div "LFRG PPR 1245Z" at bounding box center [1205, 401] width 74 height 13
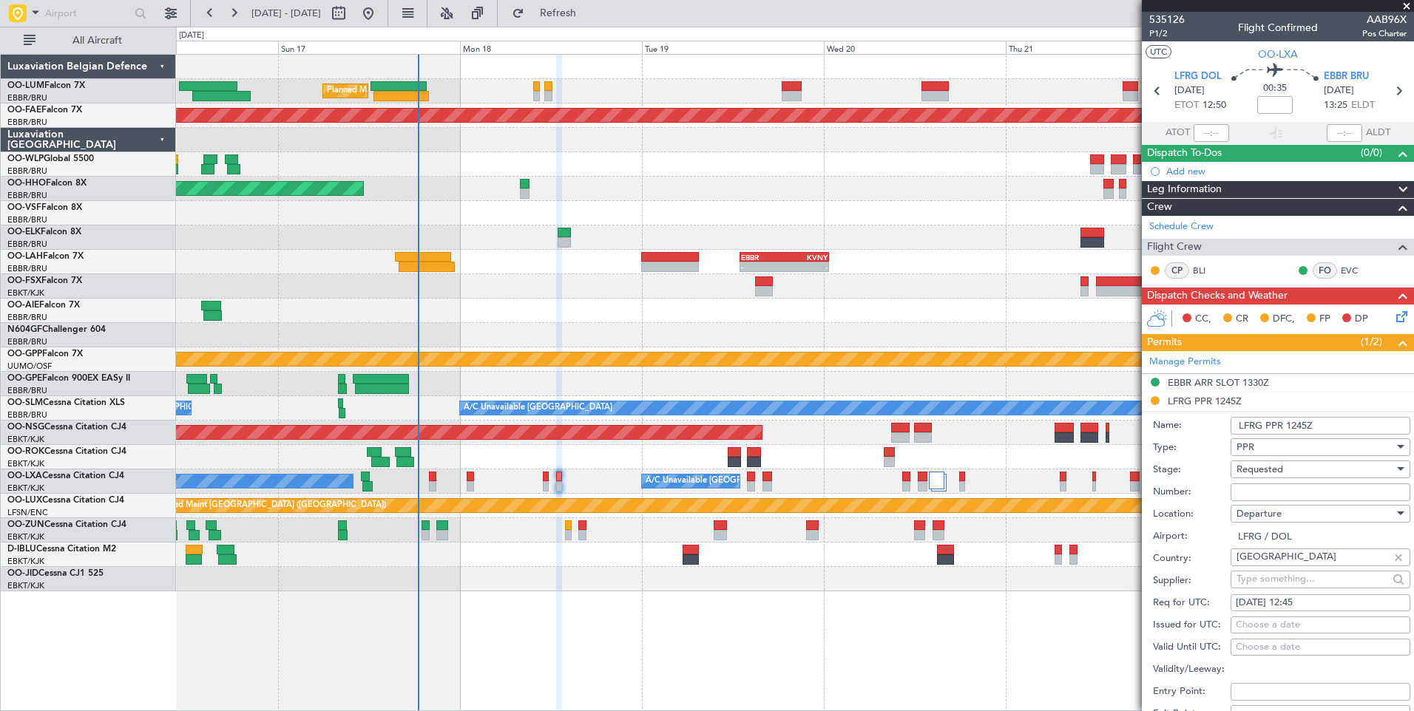
click at [1261, 490] on input "Number:" at bounding box center [1321, 493] width 180 height 18
paste input "132"
type input "132"
click at [1262, 464] on span "Requested" at bounding box center [1259, 469] width 47 height 13
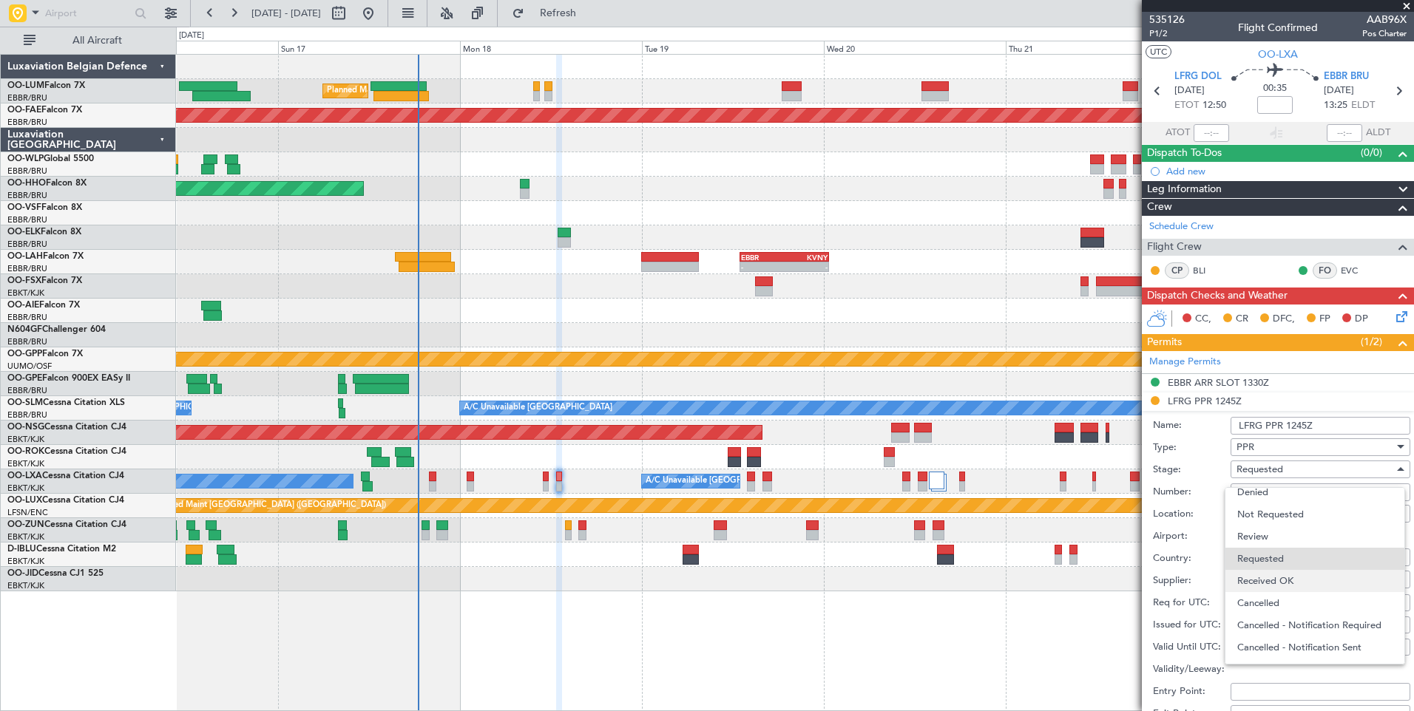
click at [1290, 583] on span "Received OK" at bounding box center [1314, 581] width 155 height 22
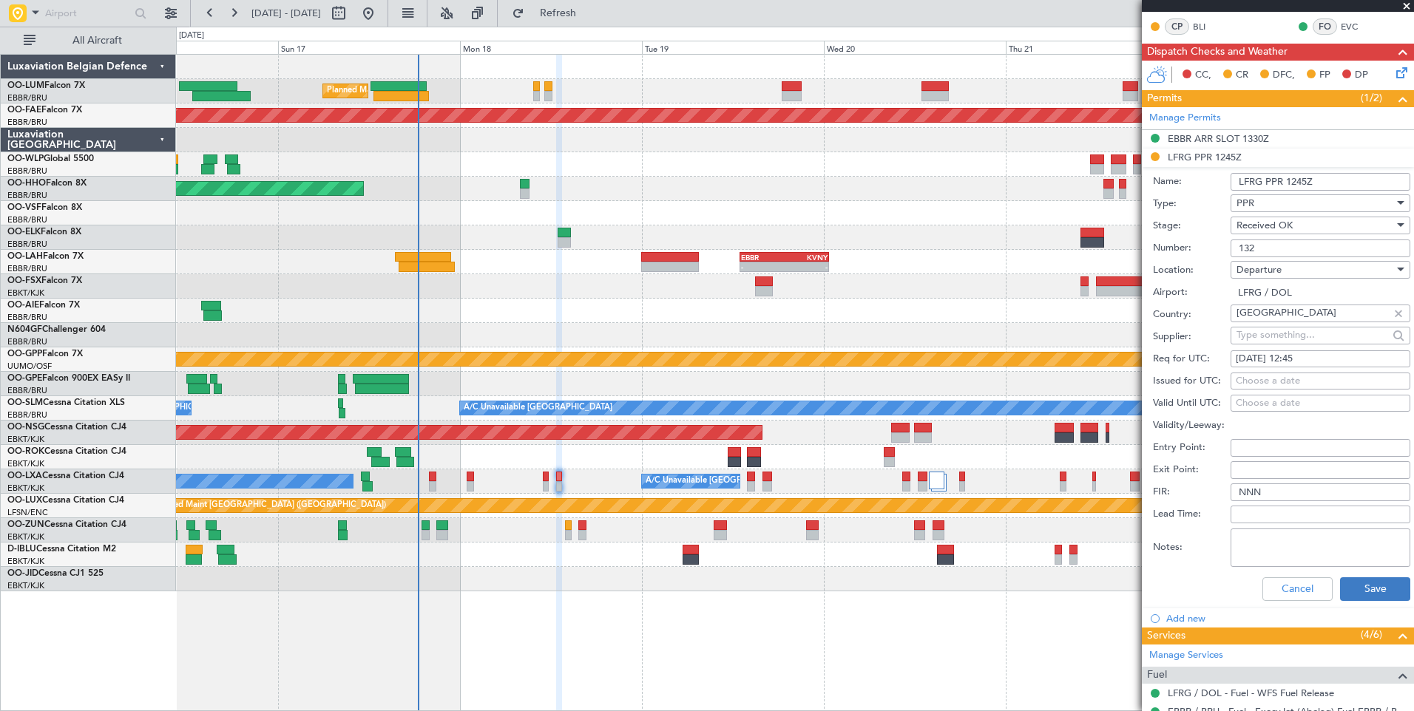
scroll to position [296, 0]
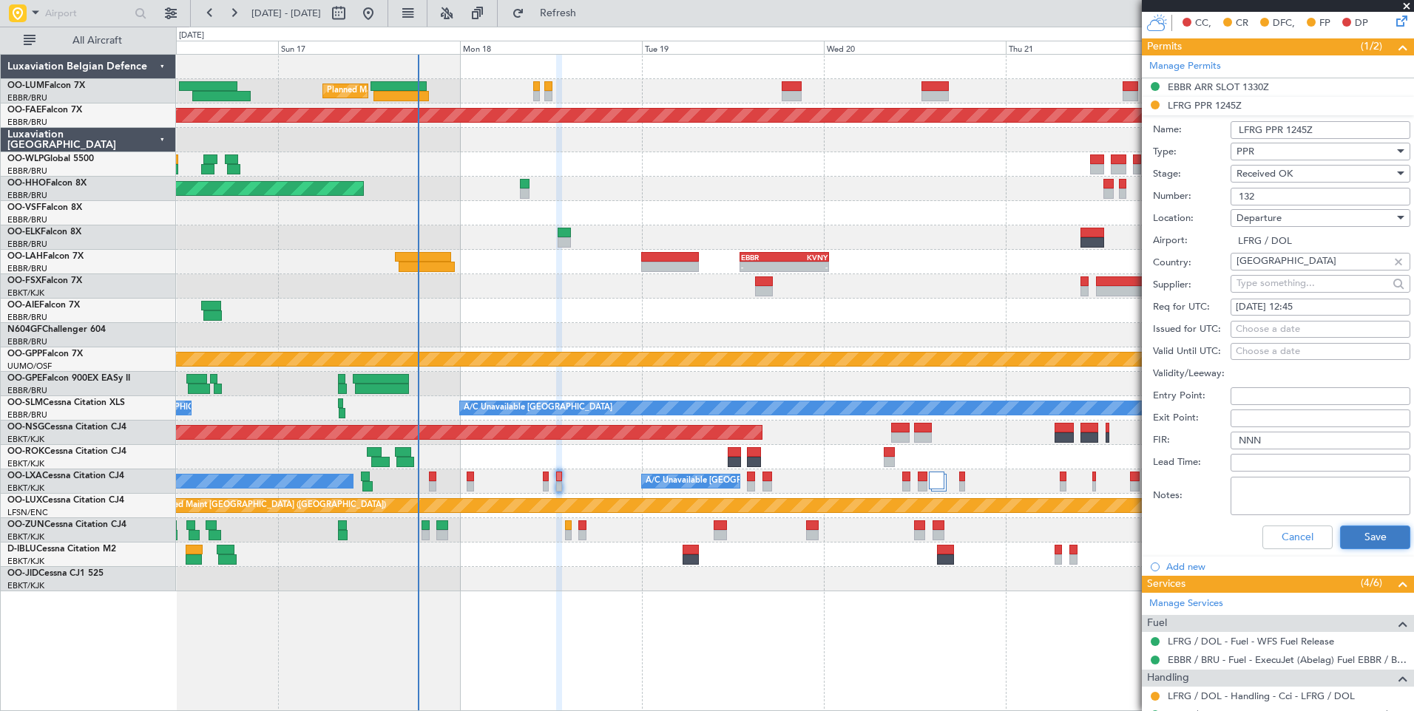
click at [1355, 535] on button "Save" at bounding box center [1375, 538] width 70 height 24
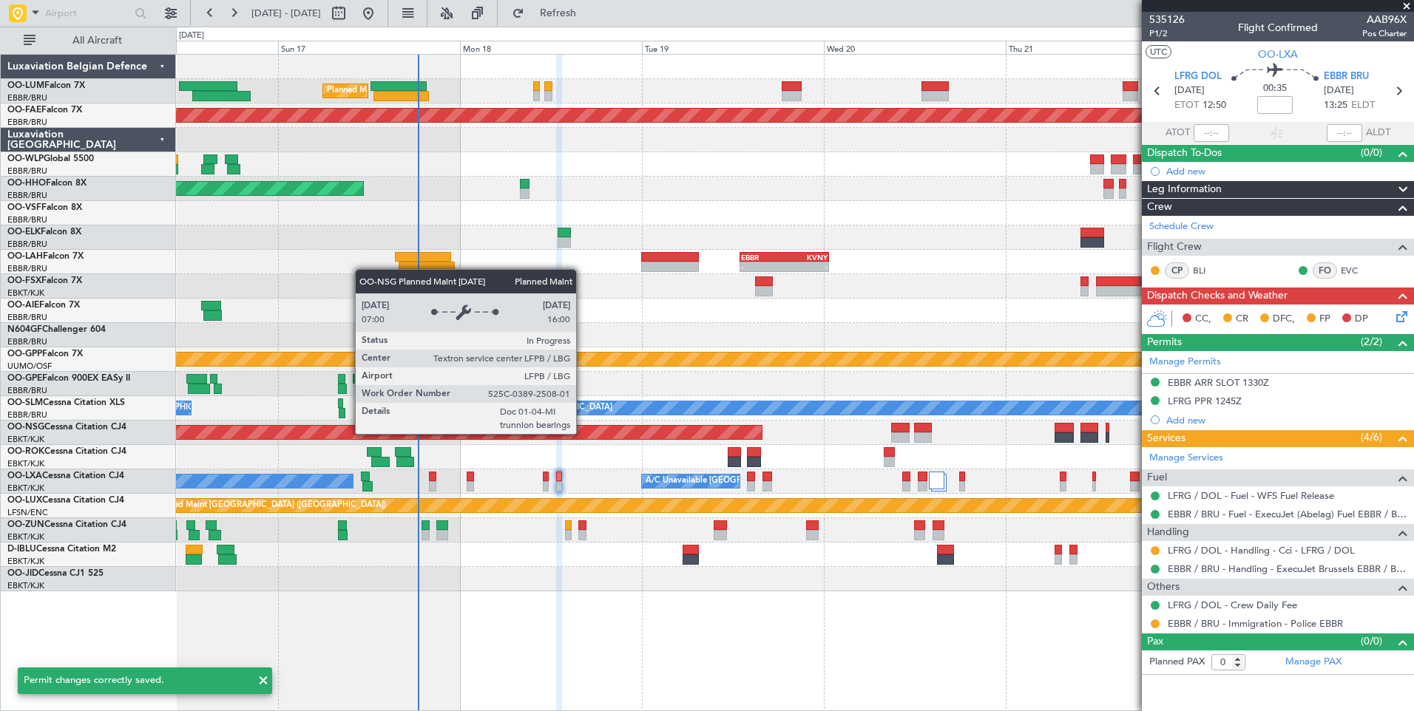
scroll to position [0, 0]
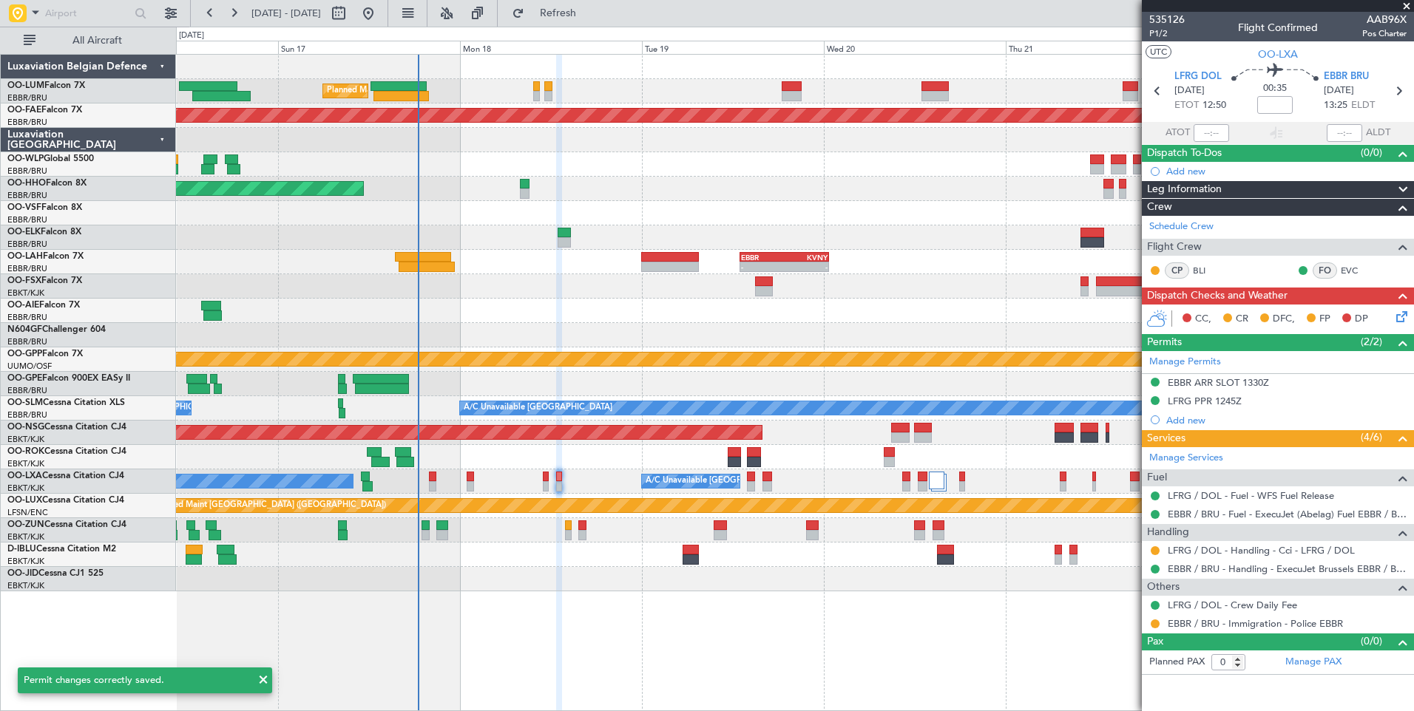
click at [1160, 552] on div at bounding box center [1155, 551] width 12 height 12
click at [1156, 552] on button at bounding box center [1155, 550] width 9 height 9
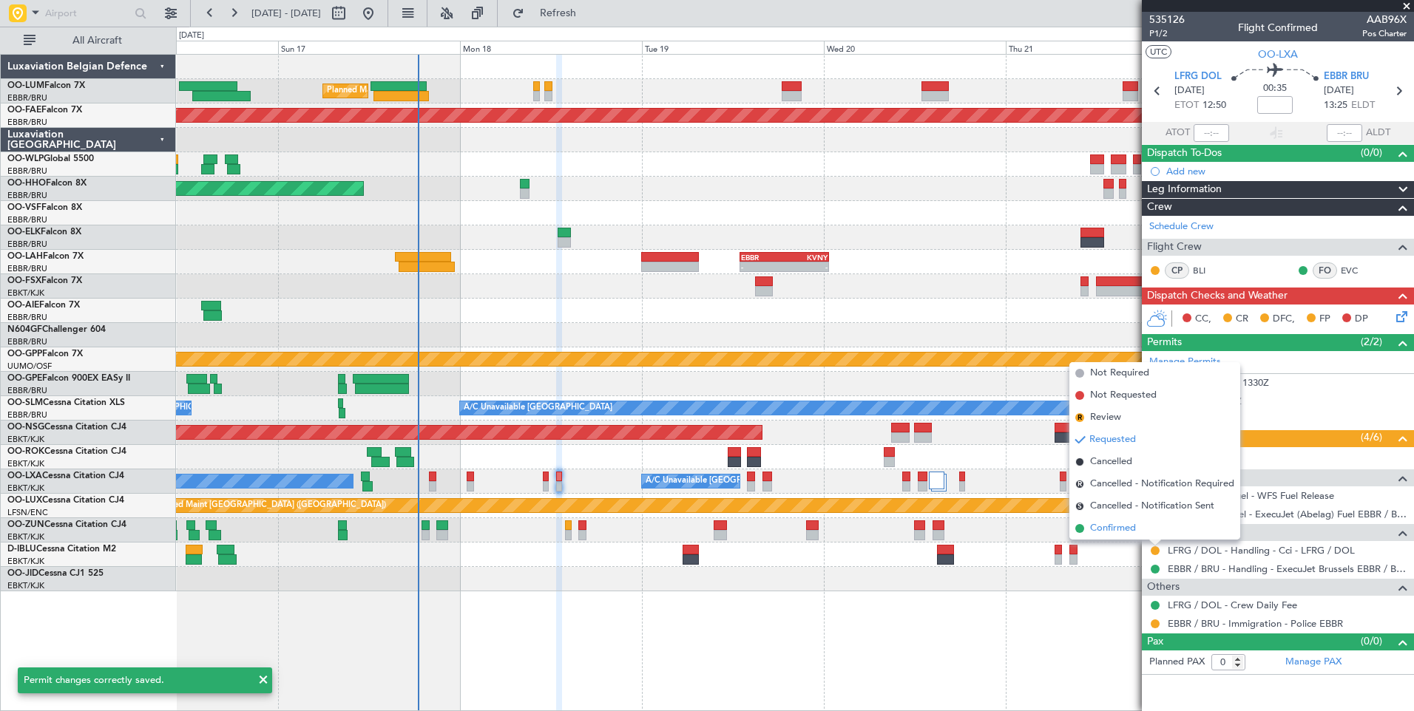
click at [1097, 525] on span "Confirmed" at bounding box center [1113, 528] width 46 height 15
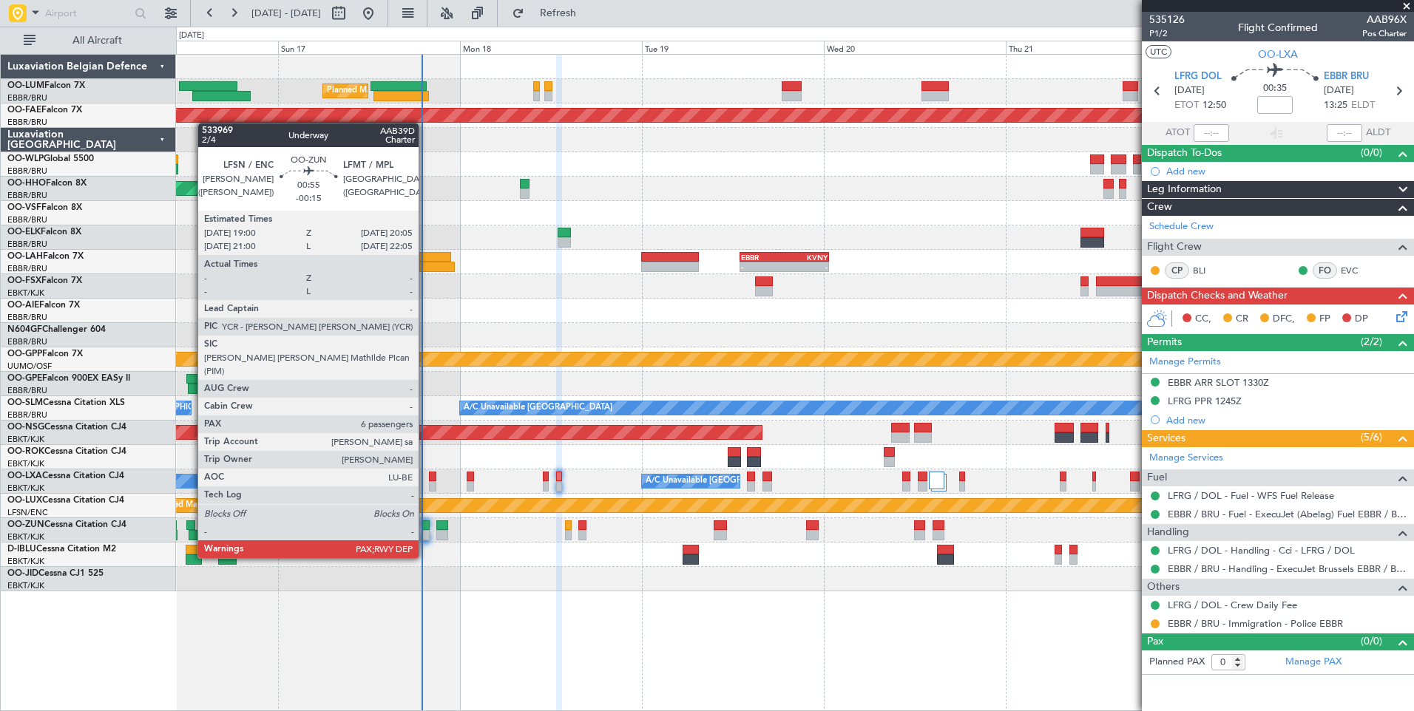
click at [425, 530] on div at bounding box center [426, 535] width 9 height 10
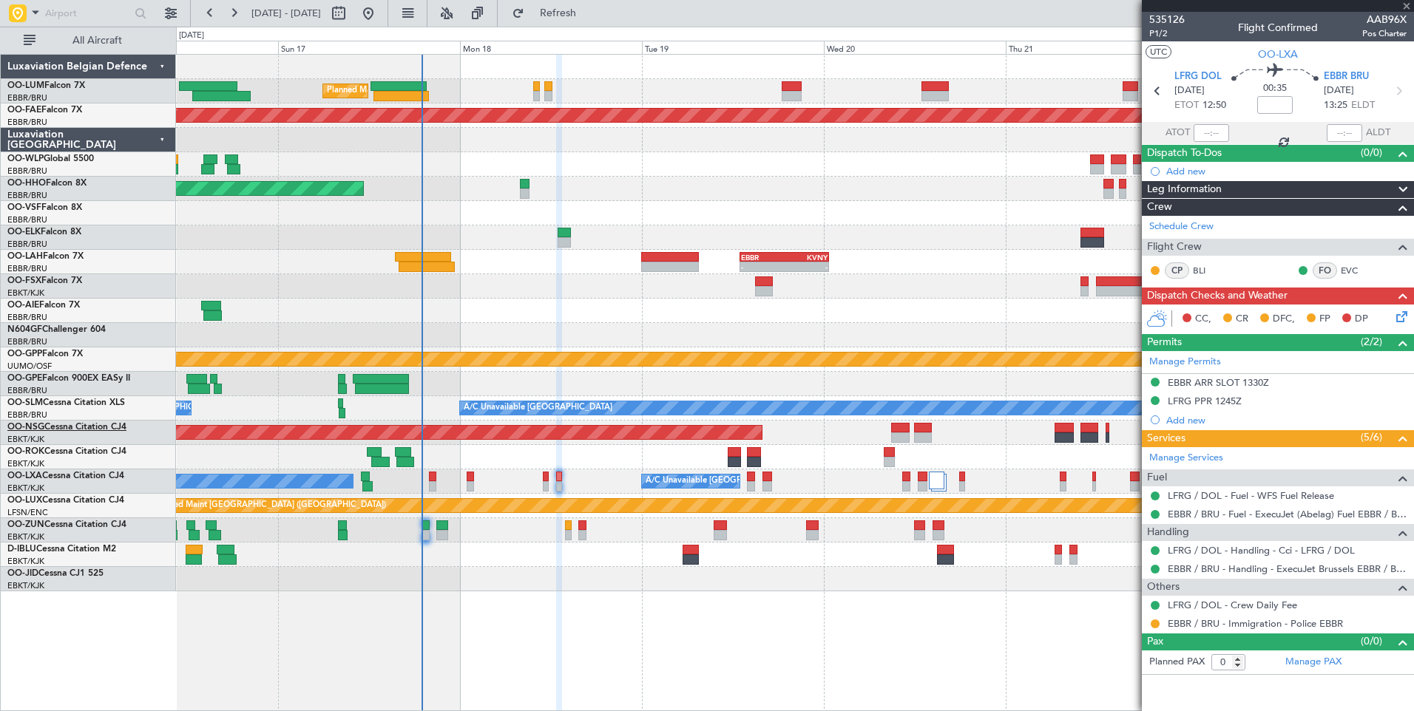
type input "-00:15"
type input "6"
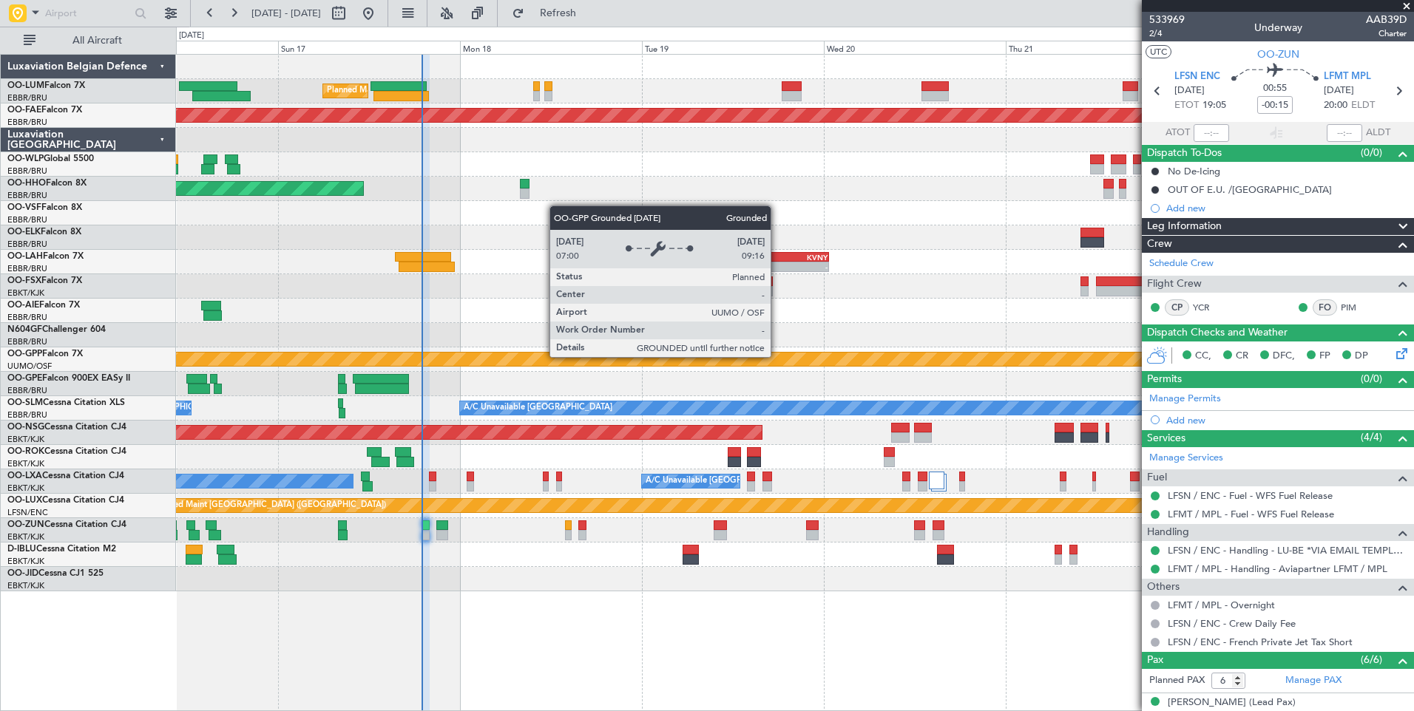
click at [410, 427] on div "Planned Maint Brussels (Brussels National) EBBR 08:00 Z KADW 15:50 Z 07:55 Z 16…" at bounding box center [794, 323] width 1237 height 537
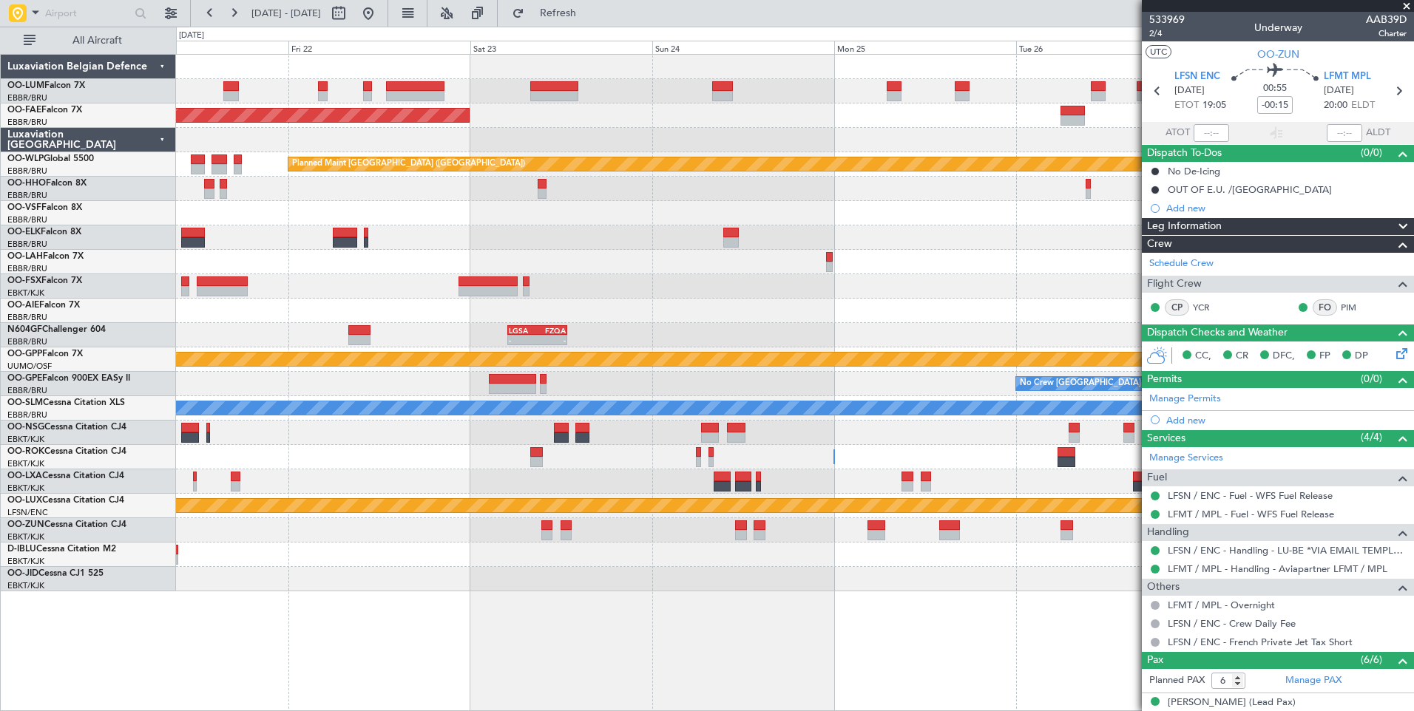
click at [282, 395] on div "- - FZAA 07:00 Z EBMB 14:55 Z Planned Maint Brussels (Brussels National) Planne…" at bounding box center [794, 323] width 1237 height 537
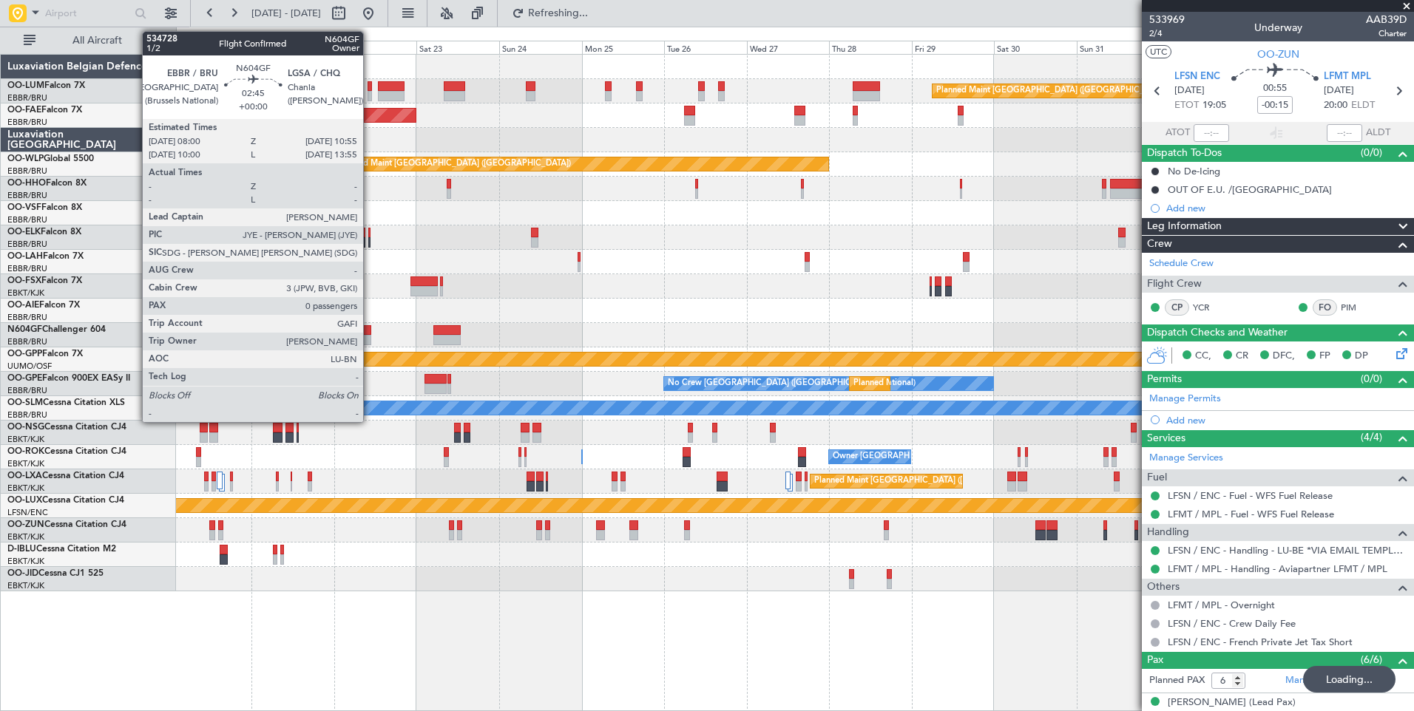
click at [370, 330] on div at bounding box center [366, 330] width 10 height 10
type input "0"
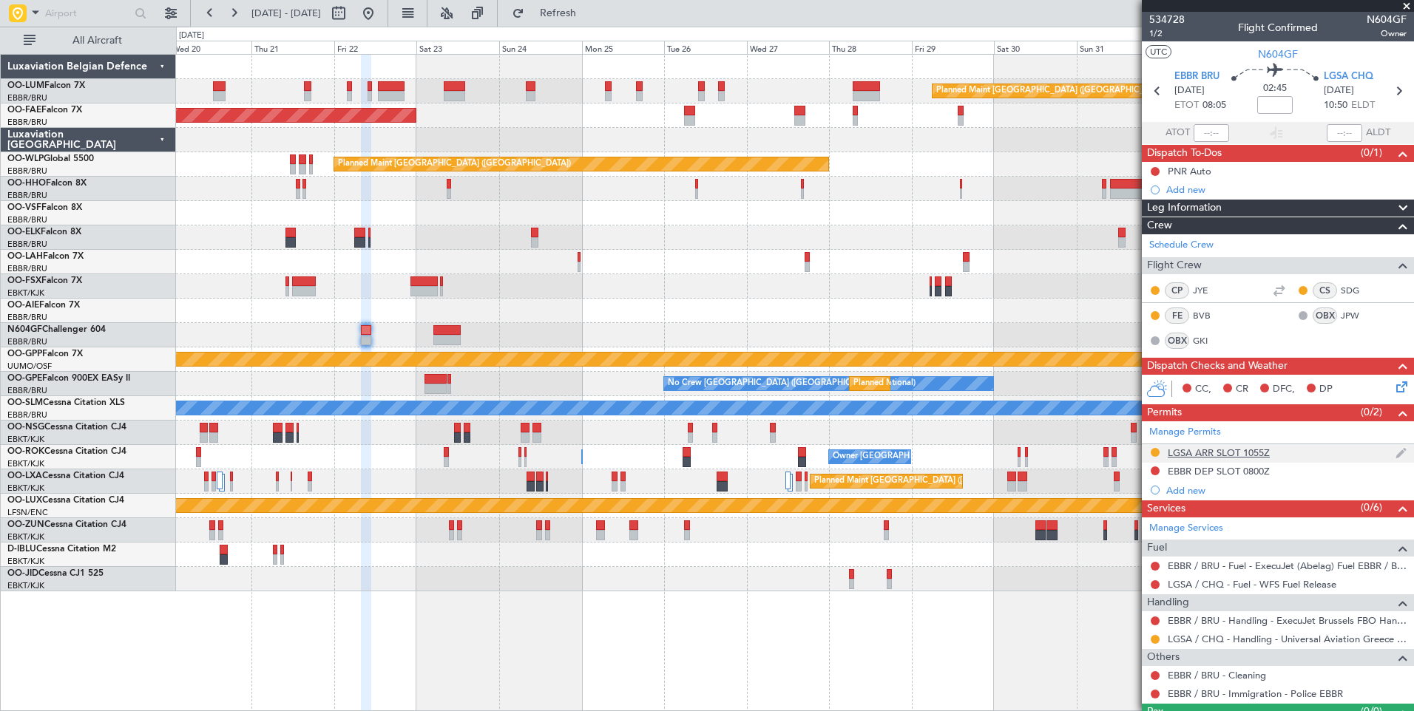
drag, startPoint x: 1204, startPoint y: 458, endPoint x: 1224, endPoint y: 454, distance: 20.3
click at [1204, 458] on mat-tooltip-component "LGSA ARR SLOT 1055Z" at bounding box center [1219, 477] width 114 height 39
click at [1224, 453] on div "LGSA ARR SLOT 1055Z" at bounding box center [1219, 453] width 102 height 13
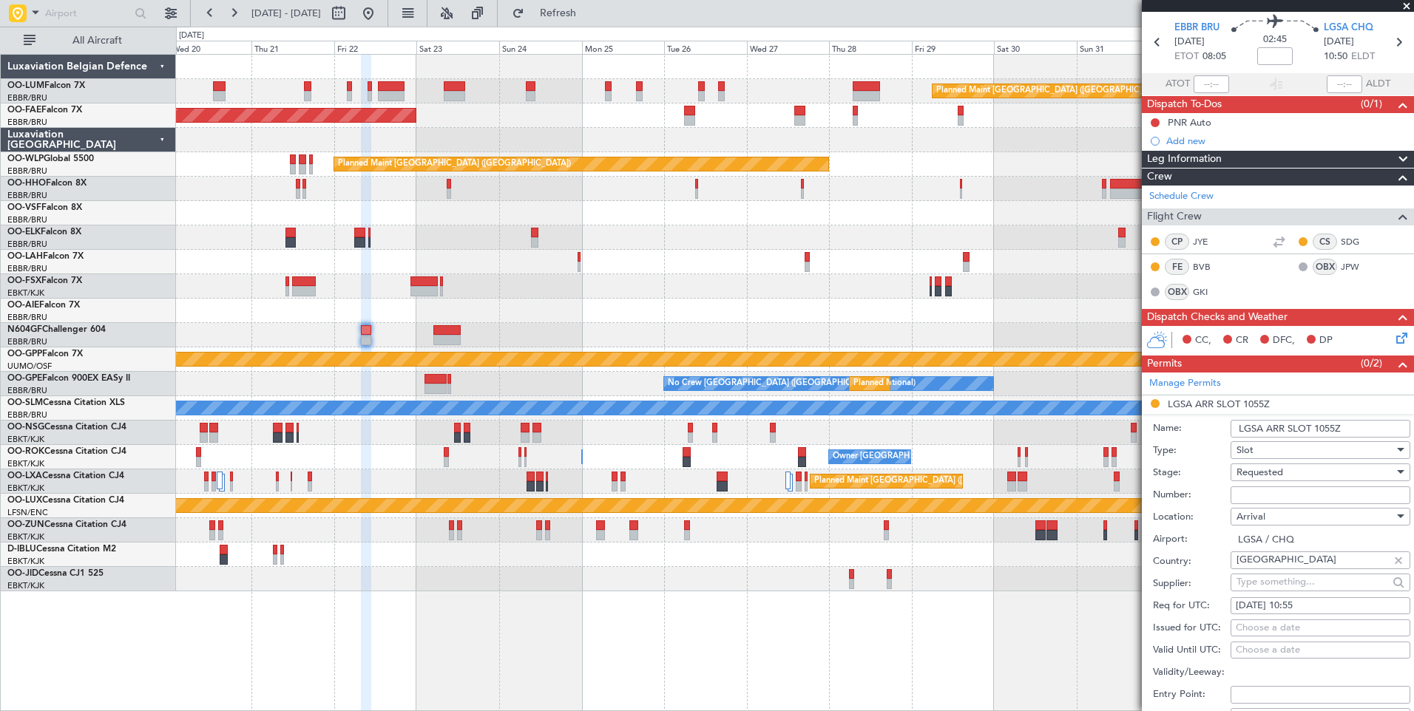
scroll to position [74, 0]
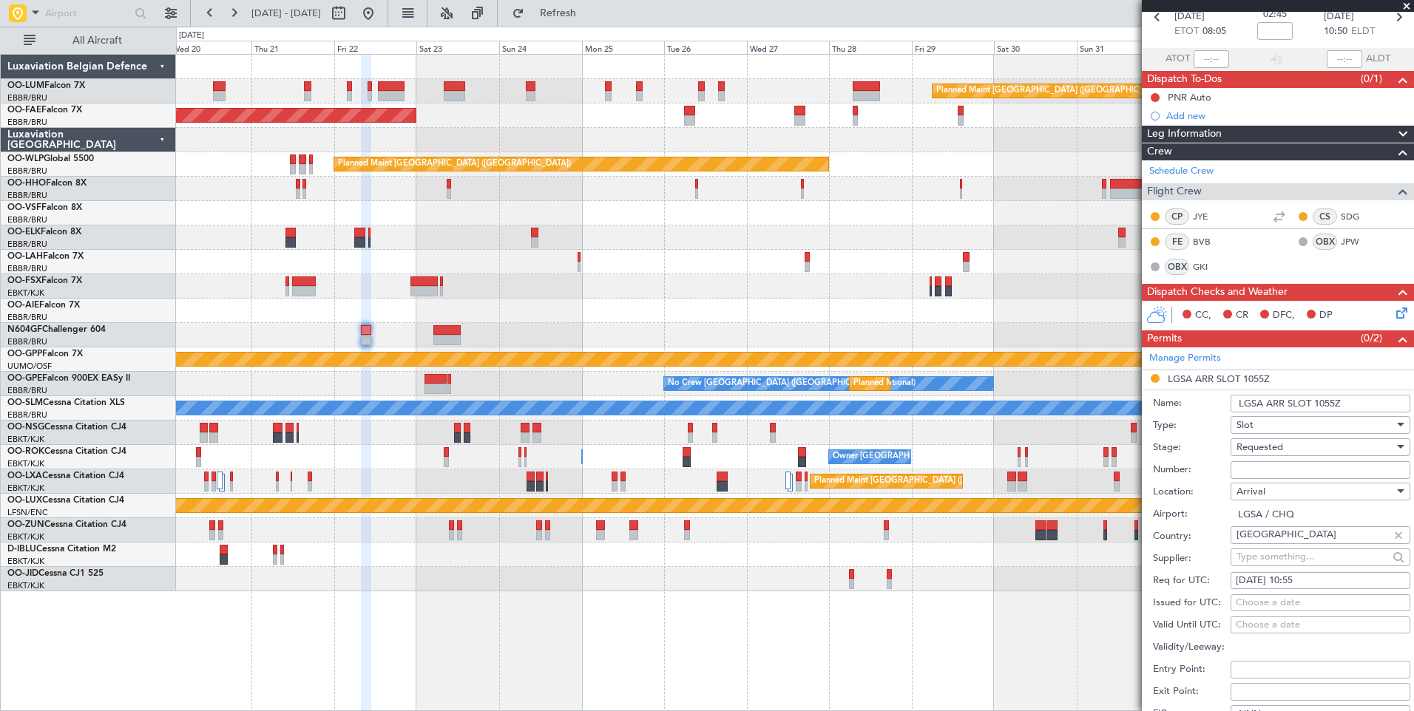
click at [1255, 474] on input "Number:" at bounding box center [1321, 470] width 180 height 18
paste input ".LGSAAUVA060400"
click at [1242, 474] on input ".LGSAAUVA060400" at bounding box center [1321, 470] width 180 height 18
type input "LGSAAUVA060400"
click at [1310, 445] on div "Requested" at bounding box center [1315, 447] width 158 height 22
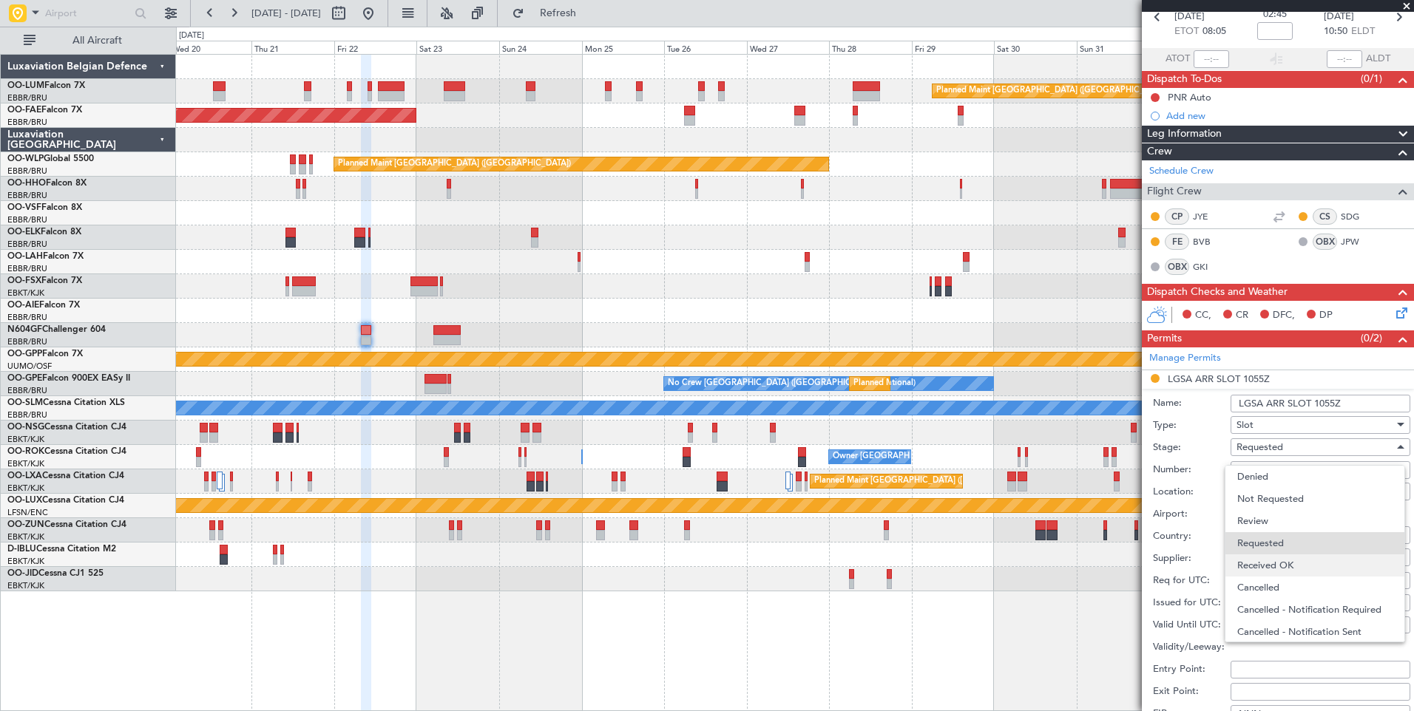
scroll to position [7, 0]
drag, startPoint x: 1269, startPoint y: 559, endPoint x: 1261, endPoint y: 546, distance: 15.6
click at [1270, 558] on span "Received OK" at bounding box center [1314, 559] width 155 height 22
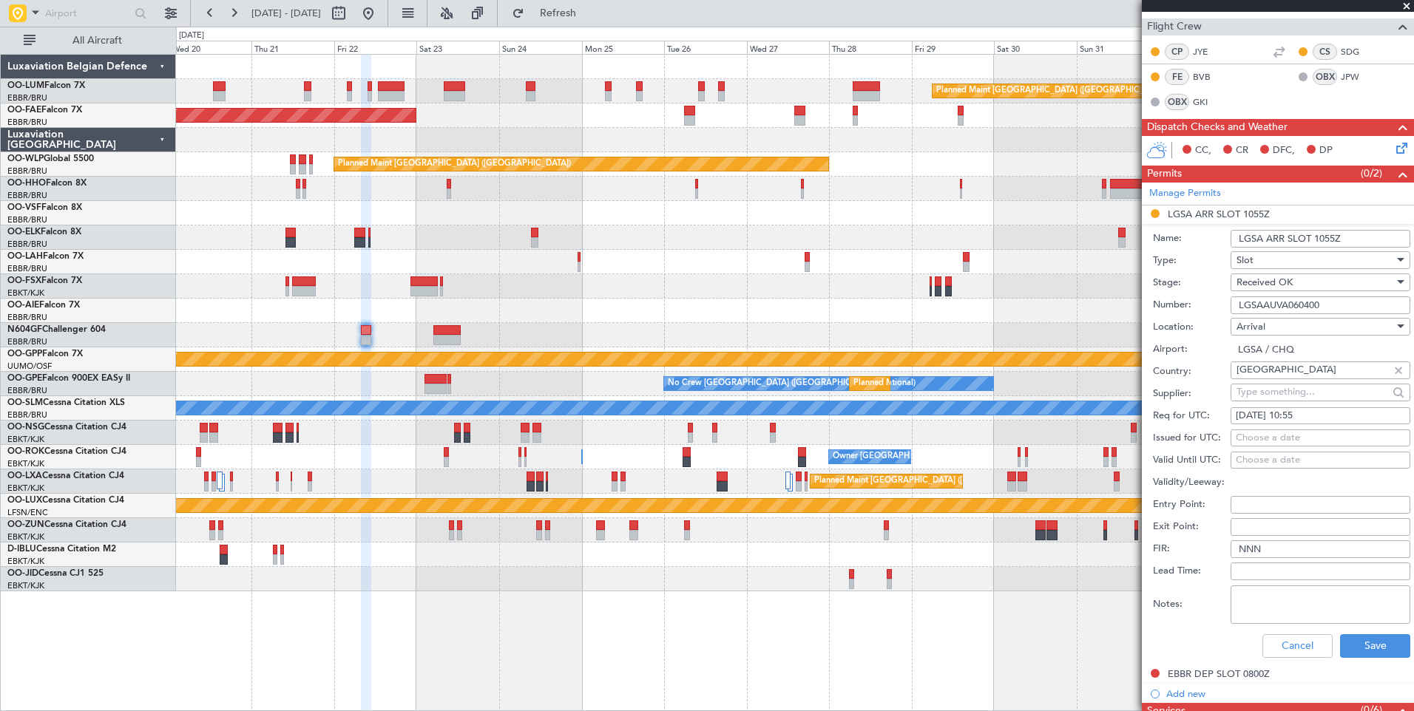
scroll to position [370, 0]
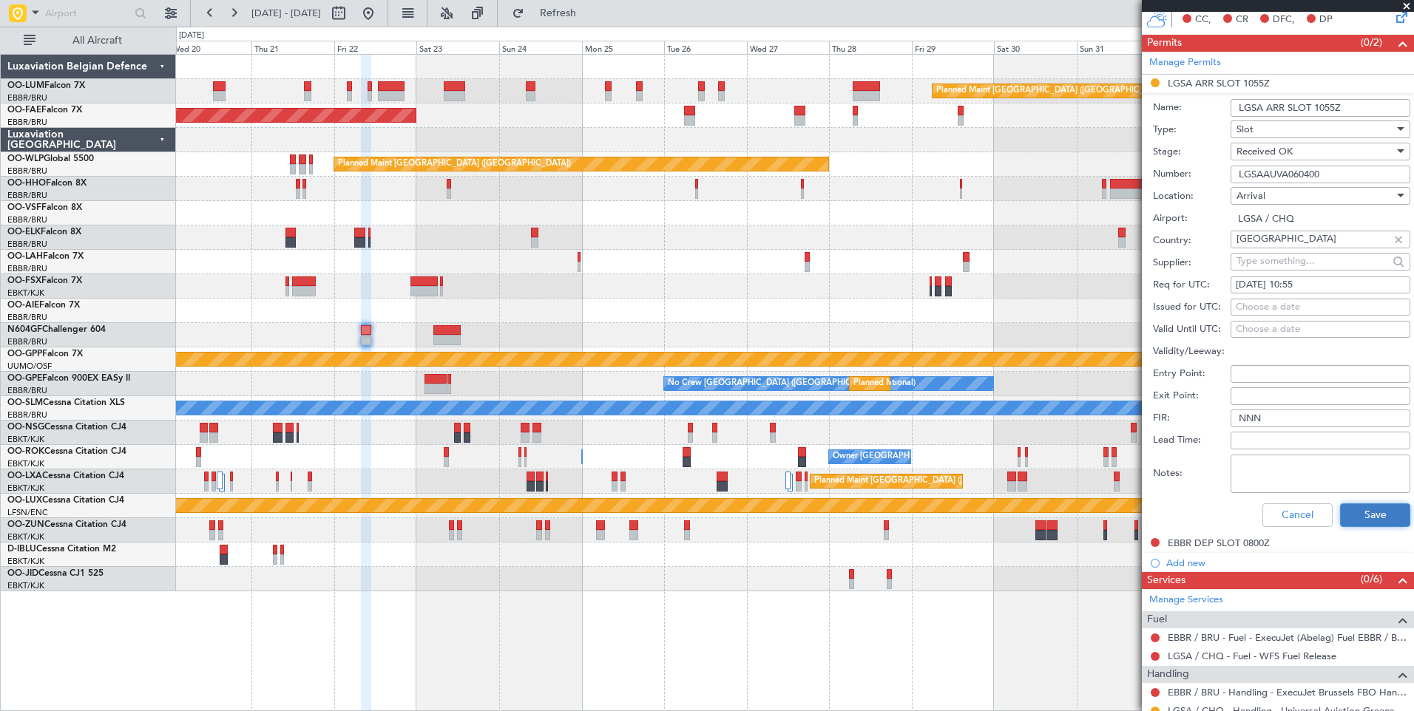
click at [1350, 514] on button "Save" at bounding box center [1375, 516] width 70 height 24
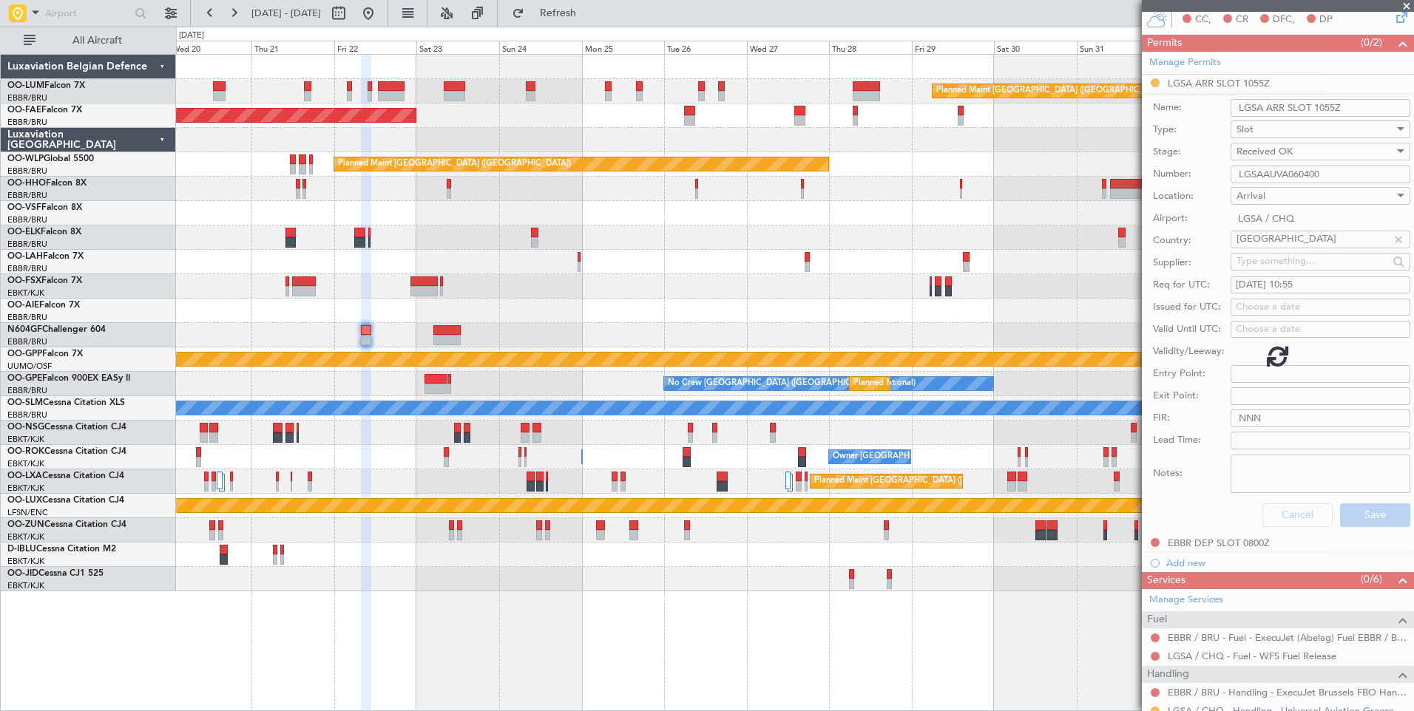
scroll to position [33, 0]
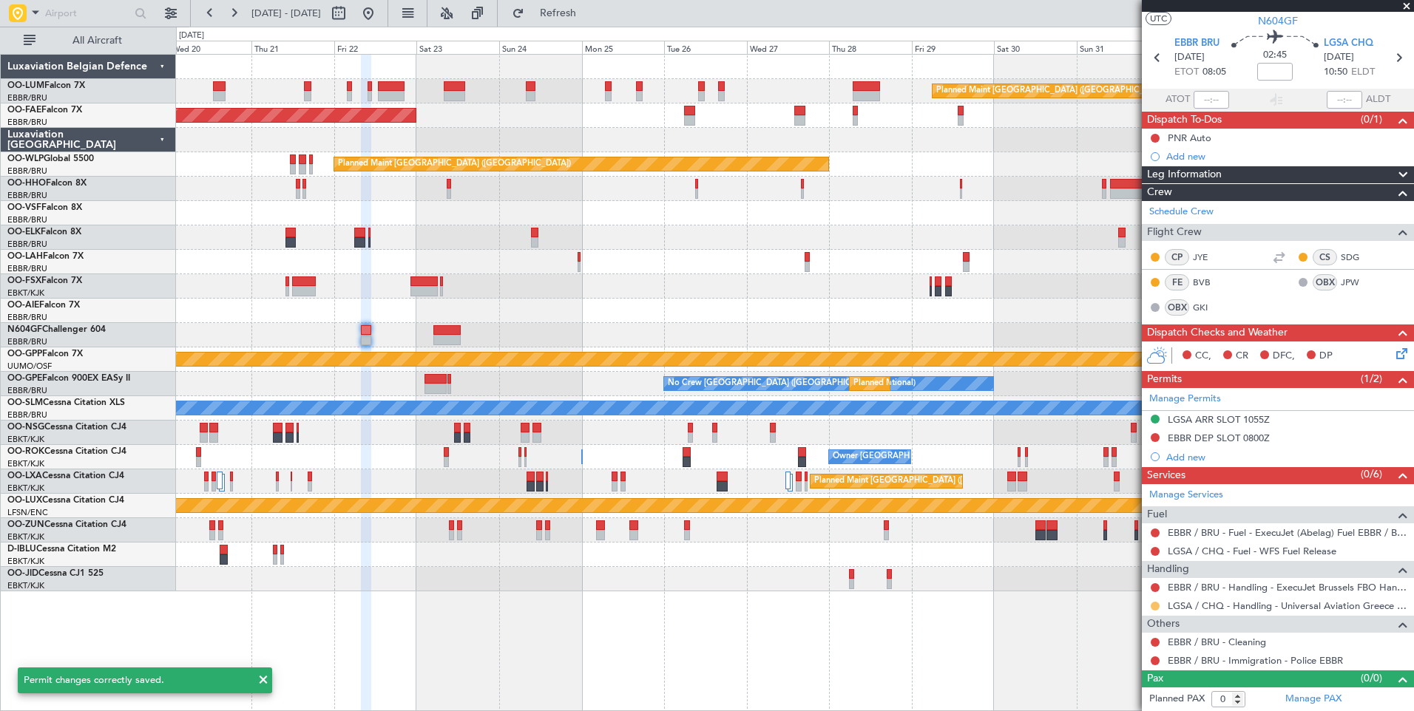
click at [1154, 607] on button at bounding box center [1155, 606] width 9 height 9
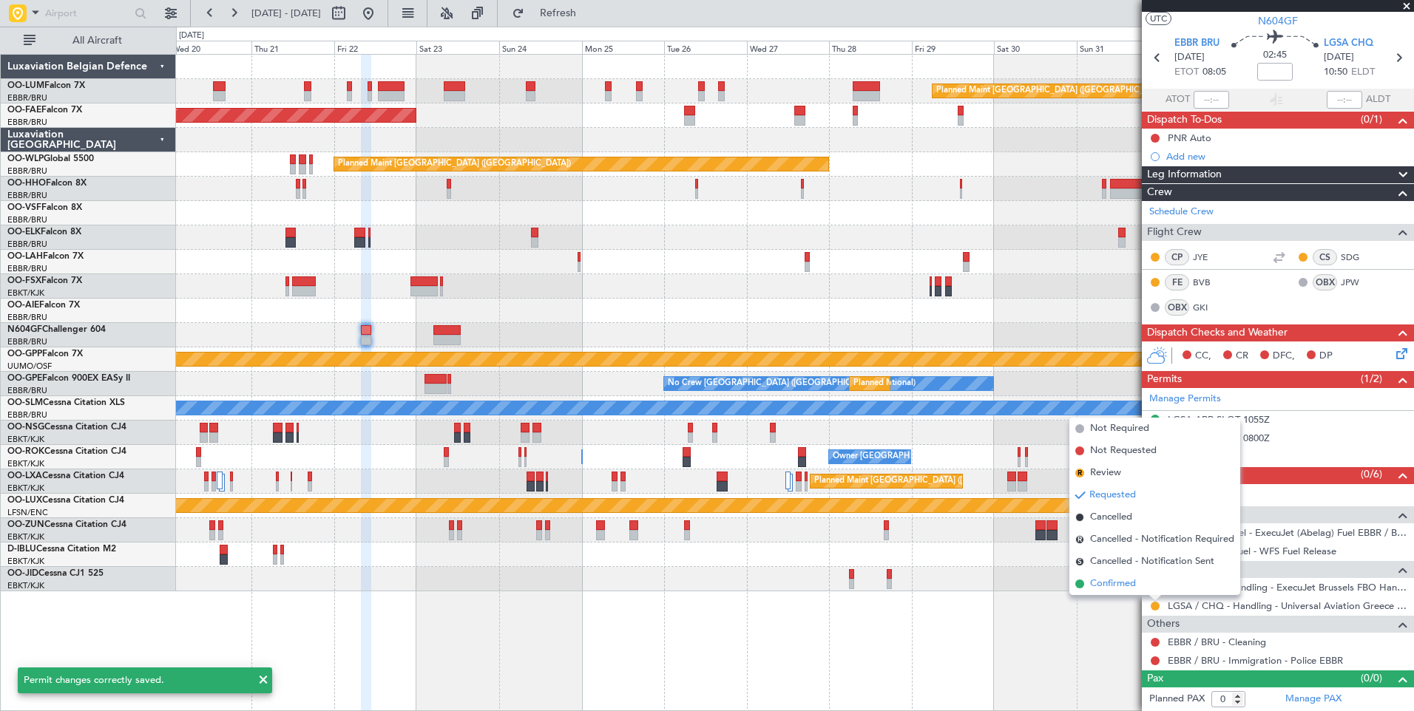
click at [1128, 581] on span "Confirmed" at bounding box center [1113, 584] width 46 height 15
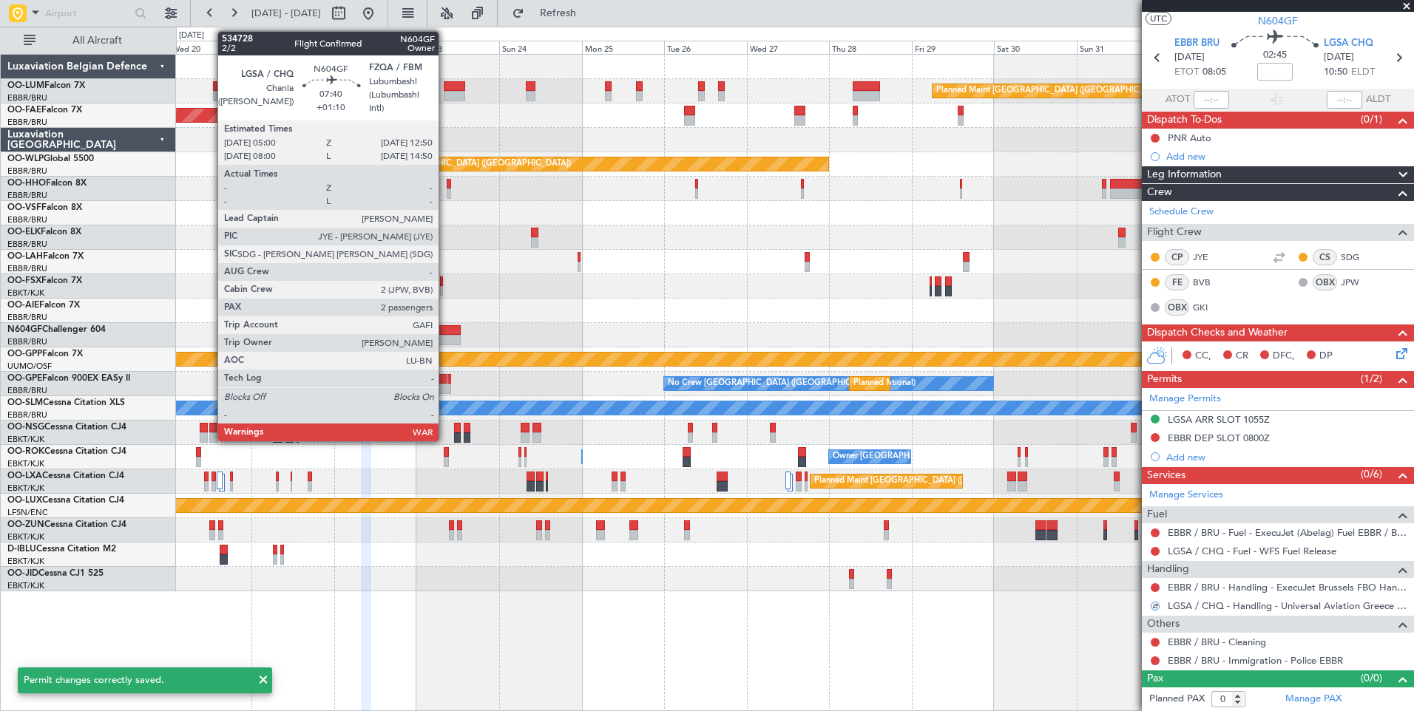
click at [445, 339] on div at bounding box center [446, 340] width 27 height 10
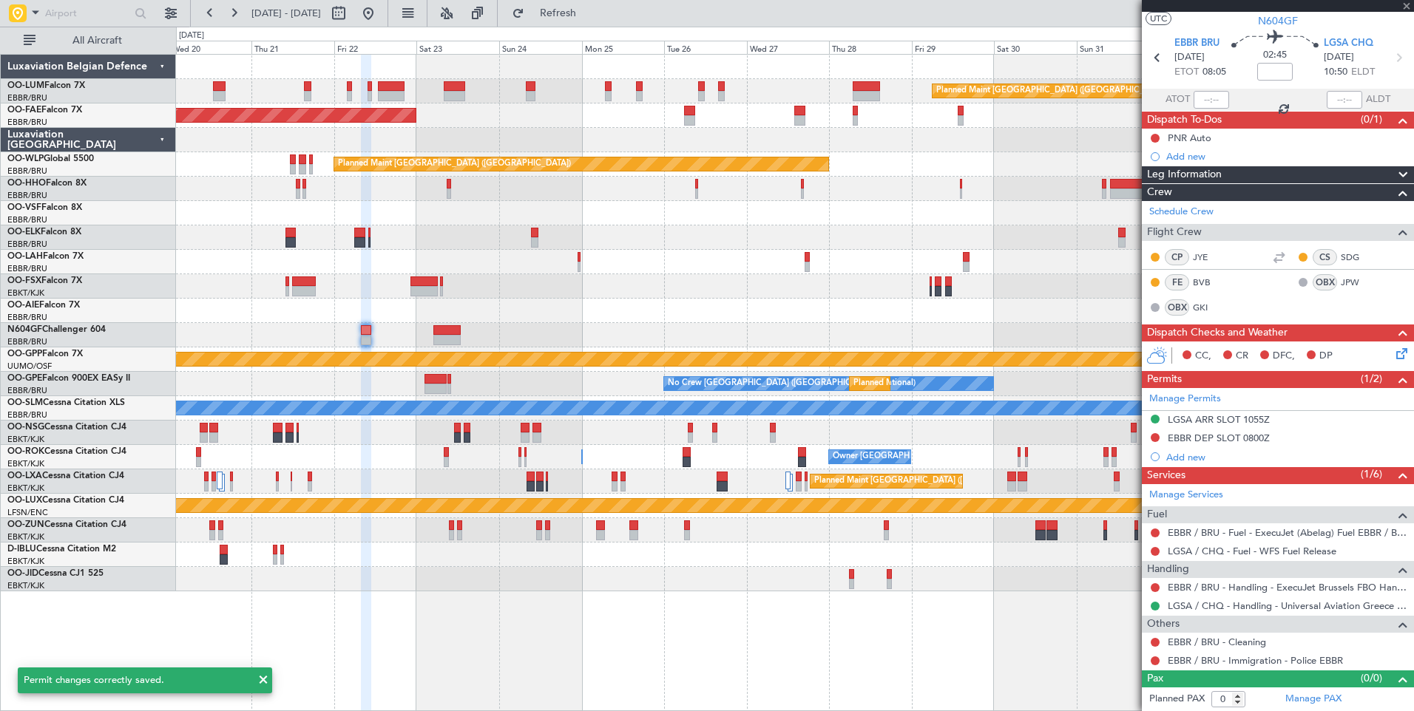
type input "+01:10"
type input "2"
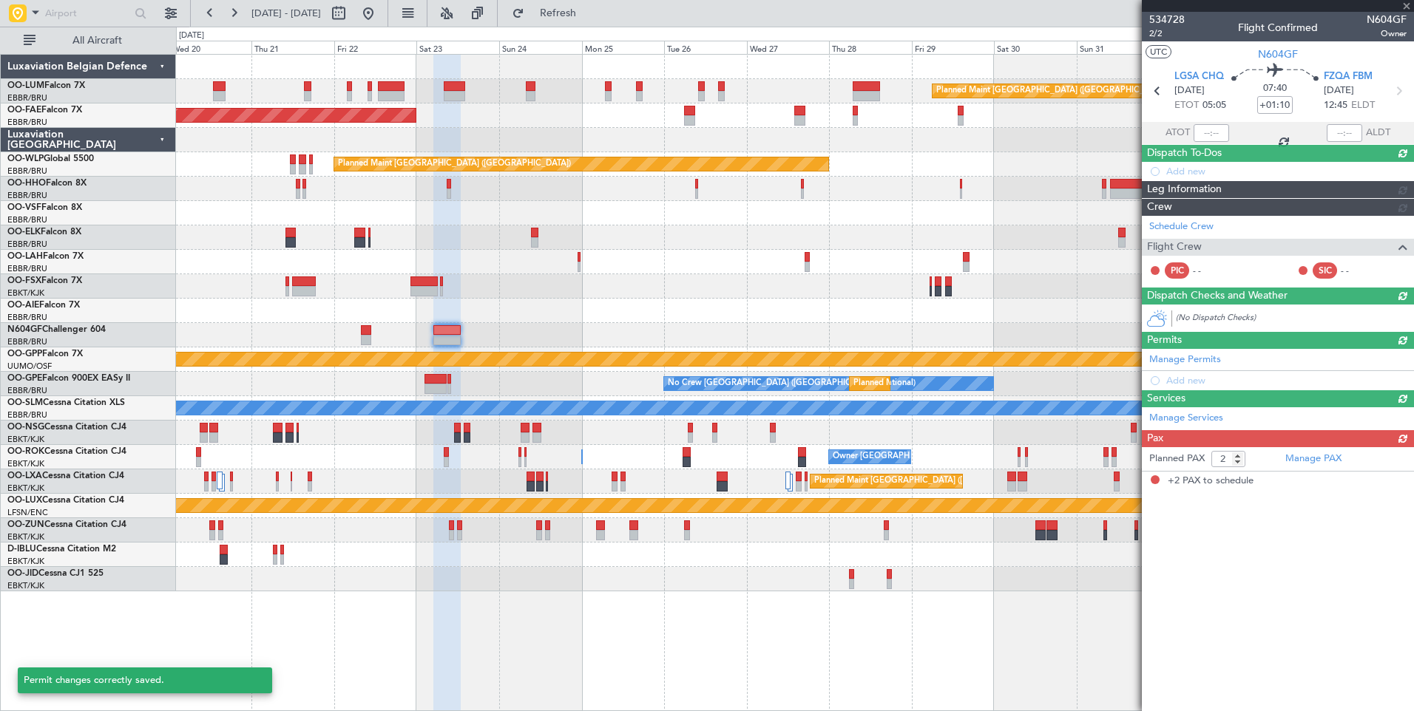
scroll to position [0, 0]
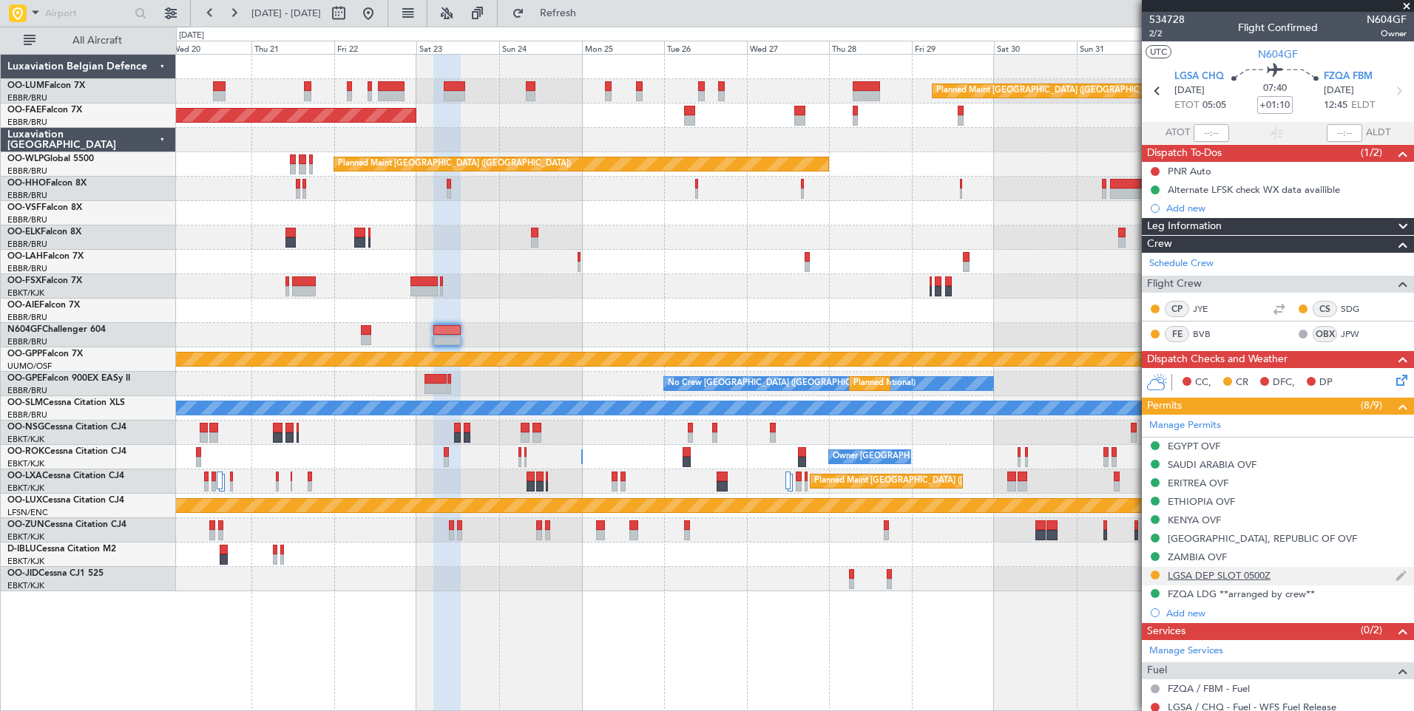
click at [1234, 573] on div "LGSA DEP SLOT 0500Z" at bounding box center [1219, 575] width 103 height 13
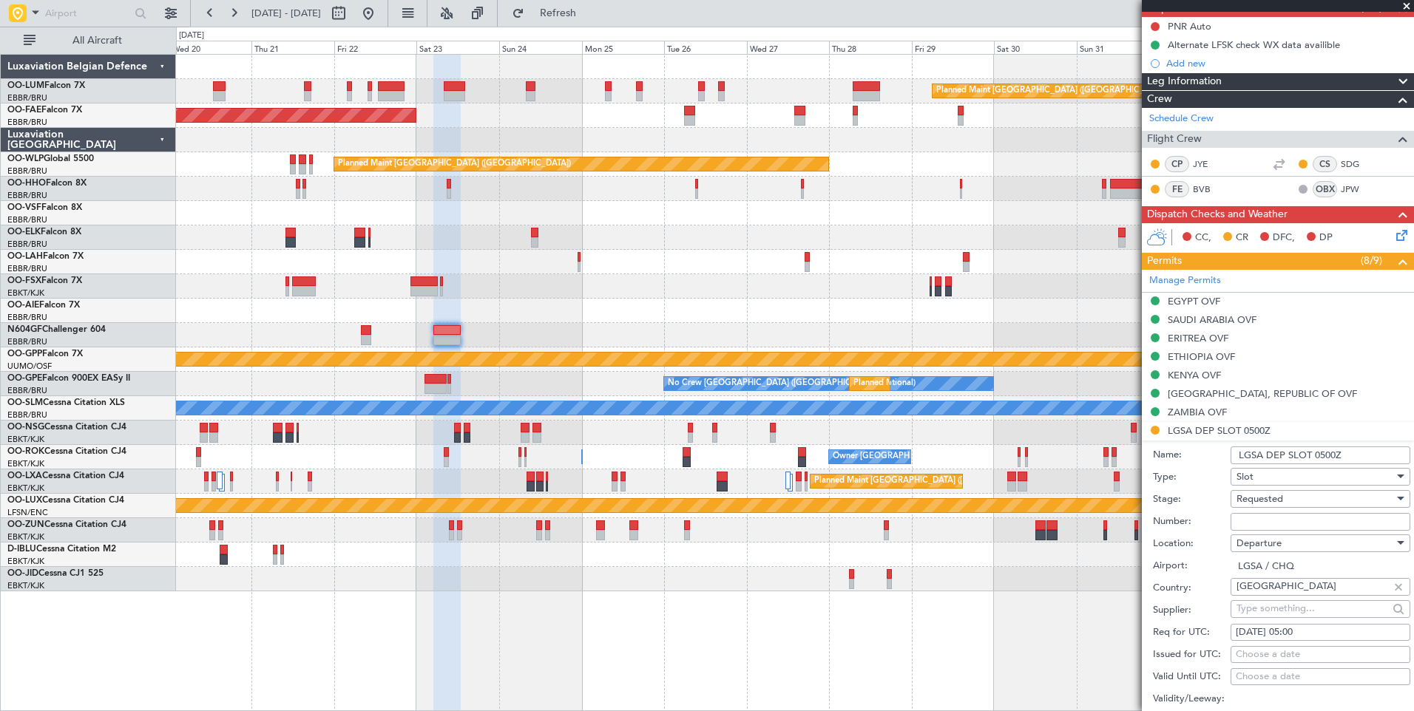
scroll to position [148, 0]
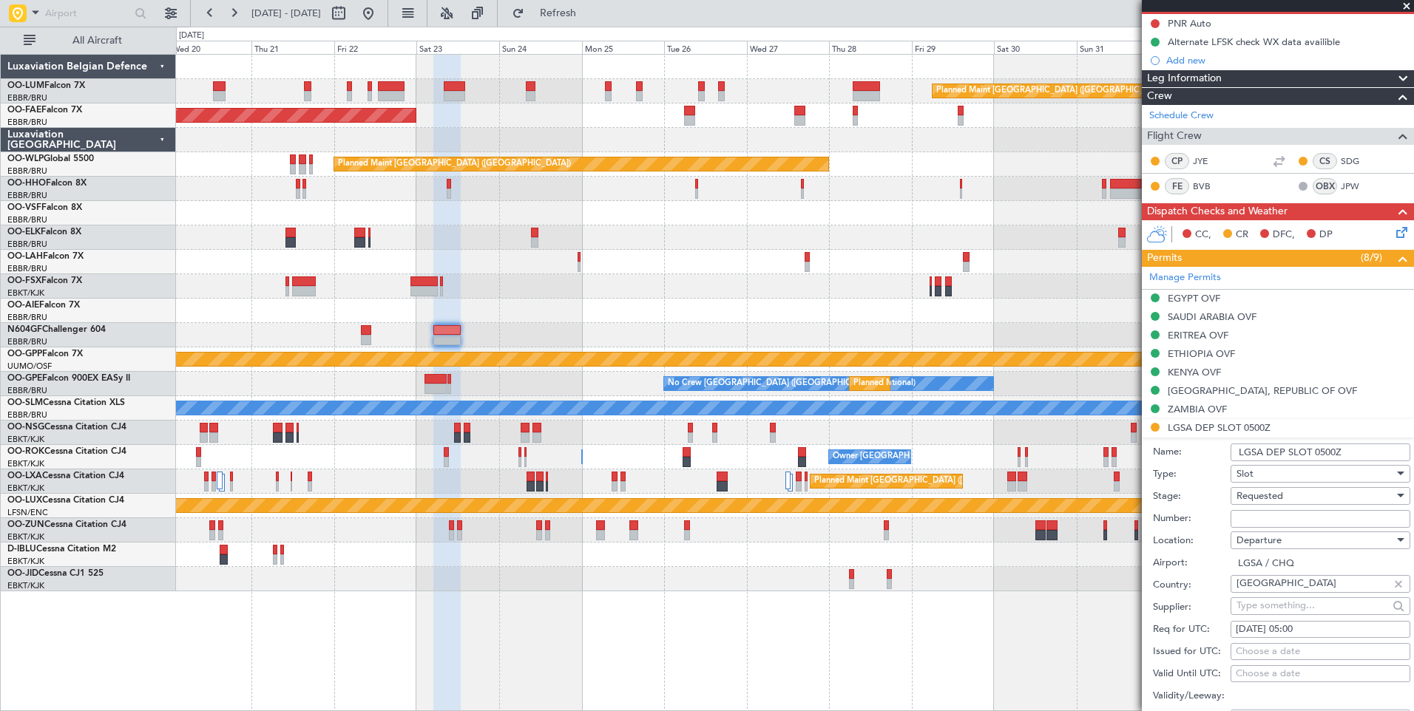
click at [1280, 526] on input "Number:" at bounding box center [1321, 519] width 180 height 18
paste input "LGSADUVA060400"
type input "LGSADUVA060400"
click at [1262, 495] on span "Requested" at bounding box center [1259, 496] width 47 height 13
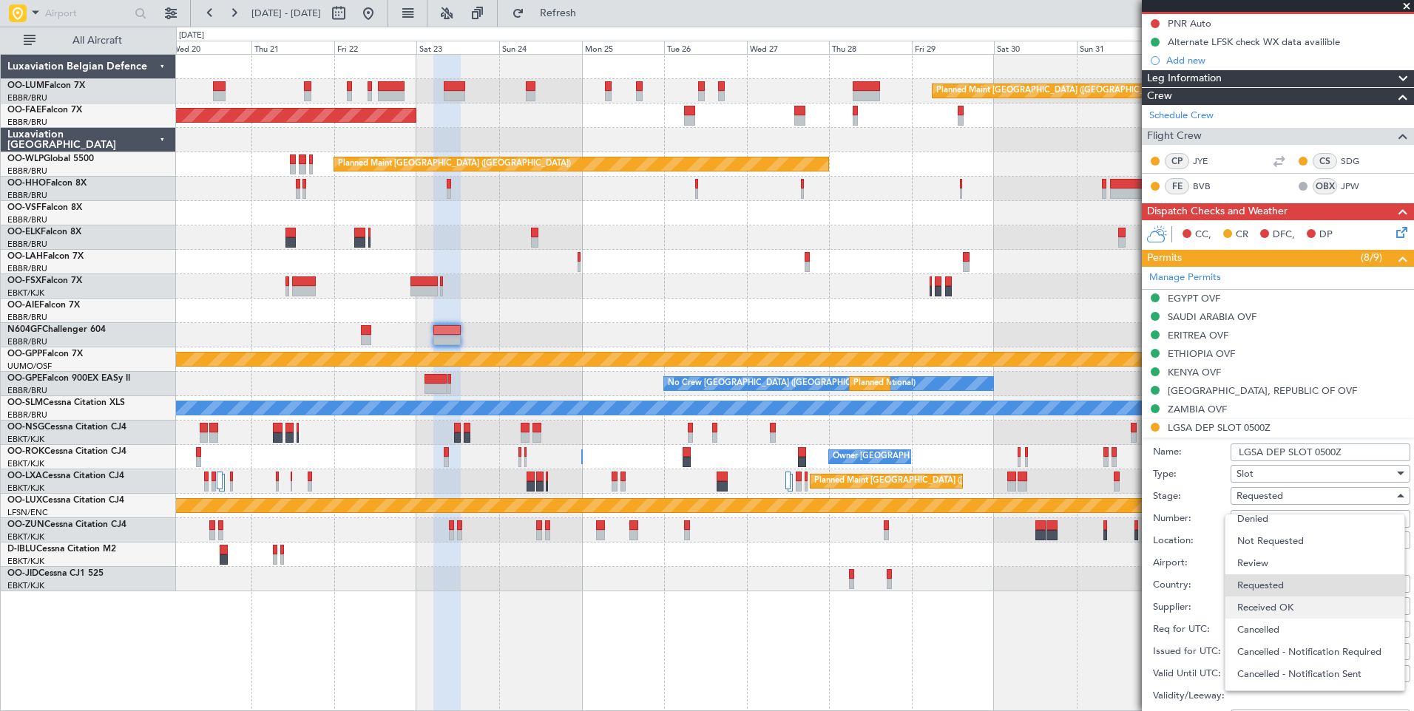
click at [1271, 601] on span "Received OK" at bounding box center [1314, 608] width 155 height 22
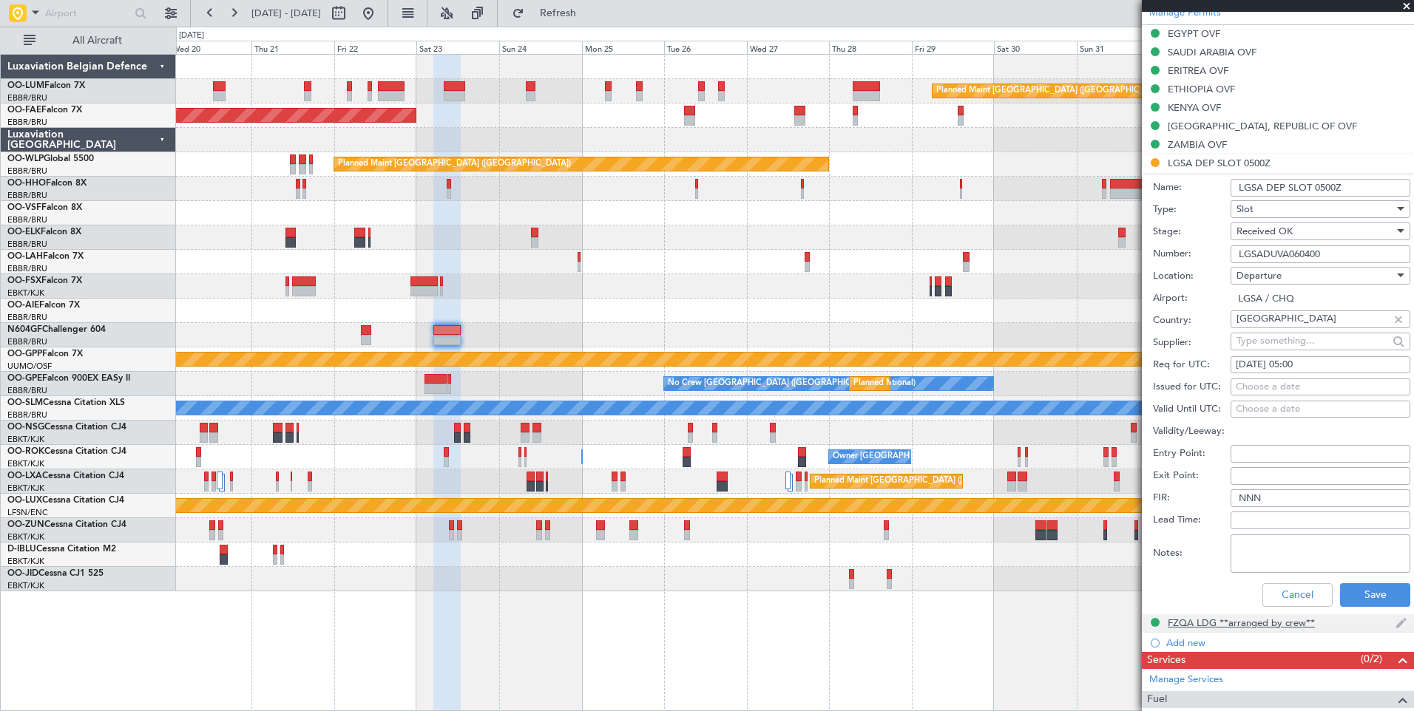
scroll to position [518, 0]
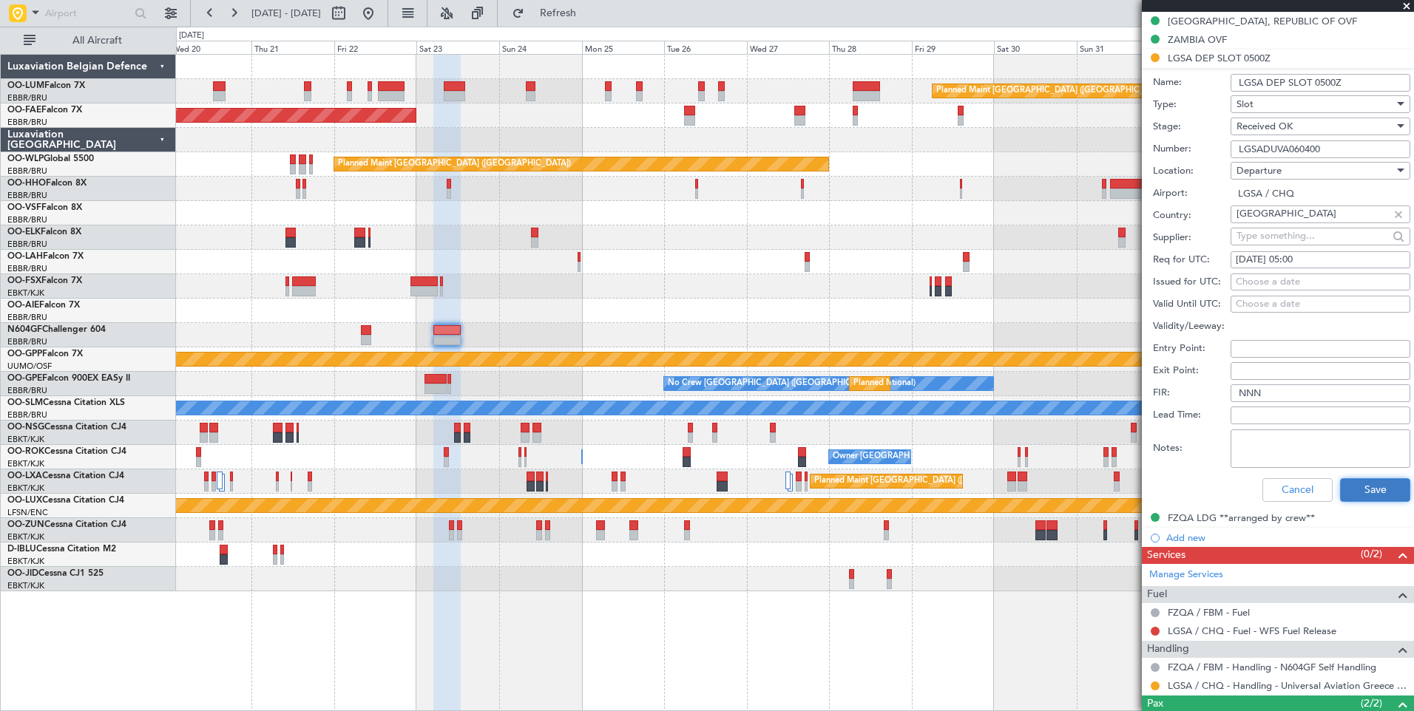
click at [1368, 491] on button "Save" at bounding box center [1375, 490] width 70 height 24
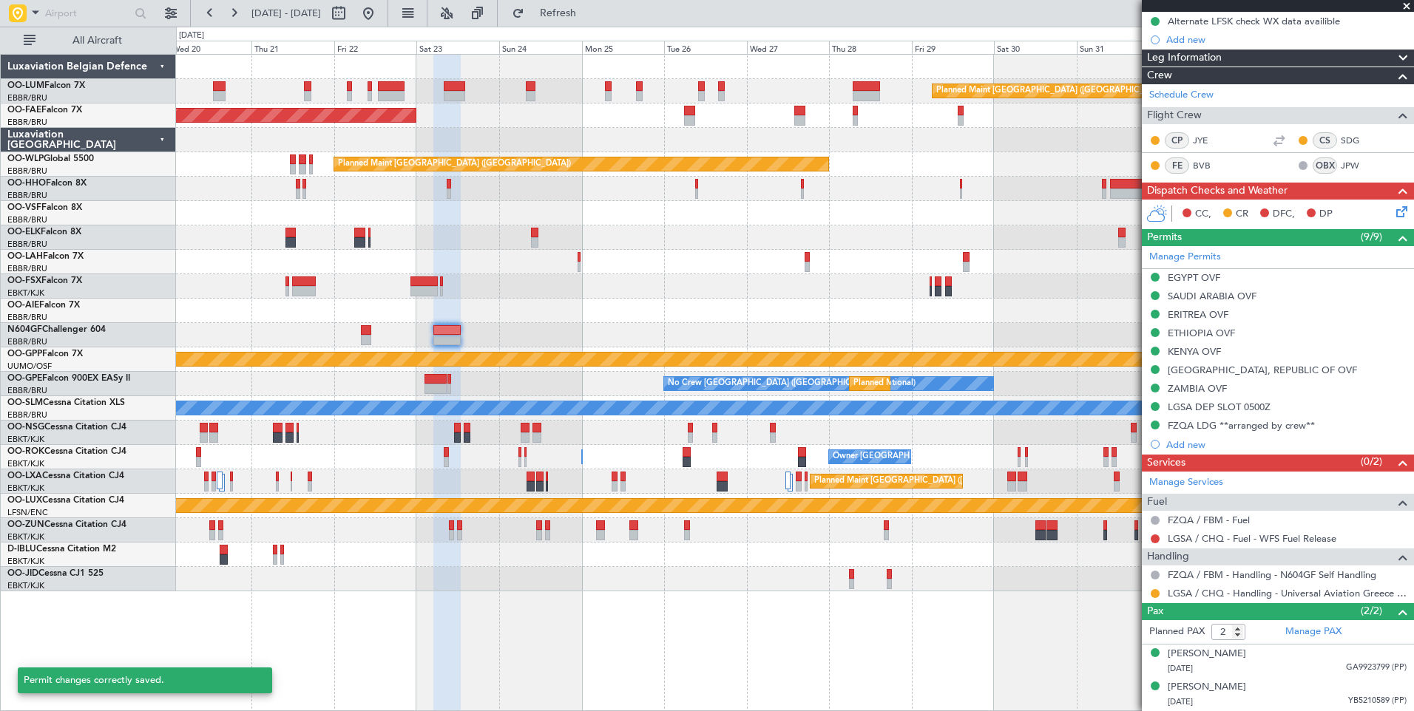
scroll to position [168, 0]
click at [1155, 589] on div at bounding box center [1155, 595] width 12 height 12
click at [1155, 595] on button at bounding box center [1155, 594] width 9 height 9
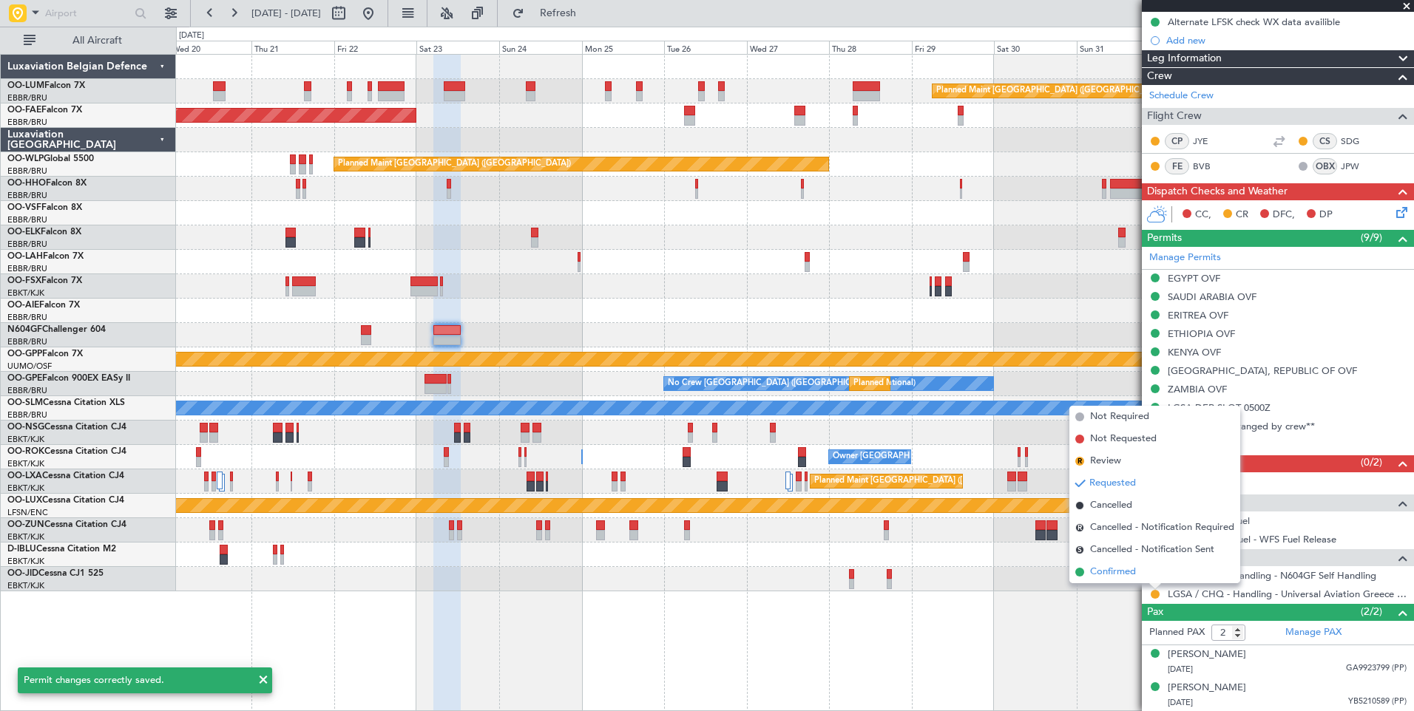
click at [1117, 572] on span "Confirmed" at bounding box center [1113, 572] width 46 height 15
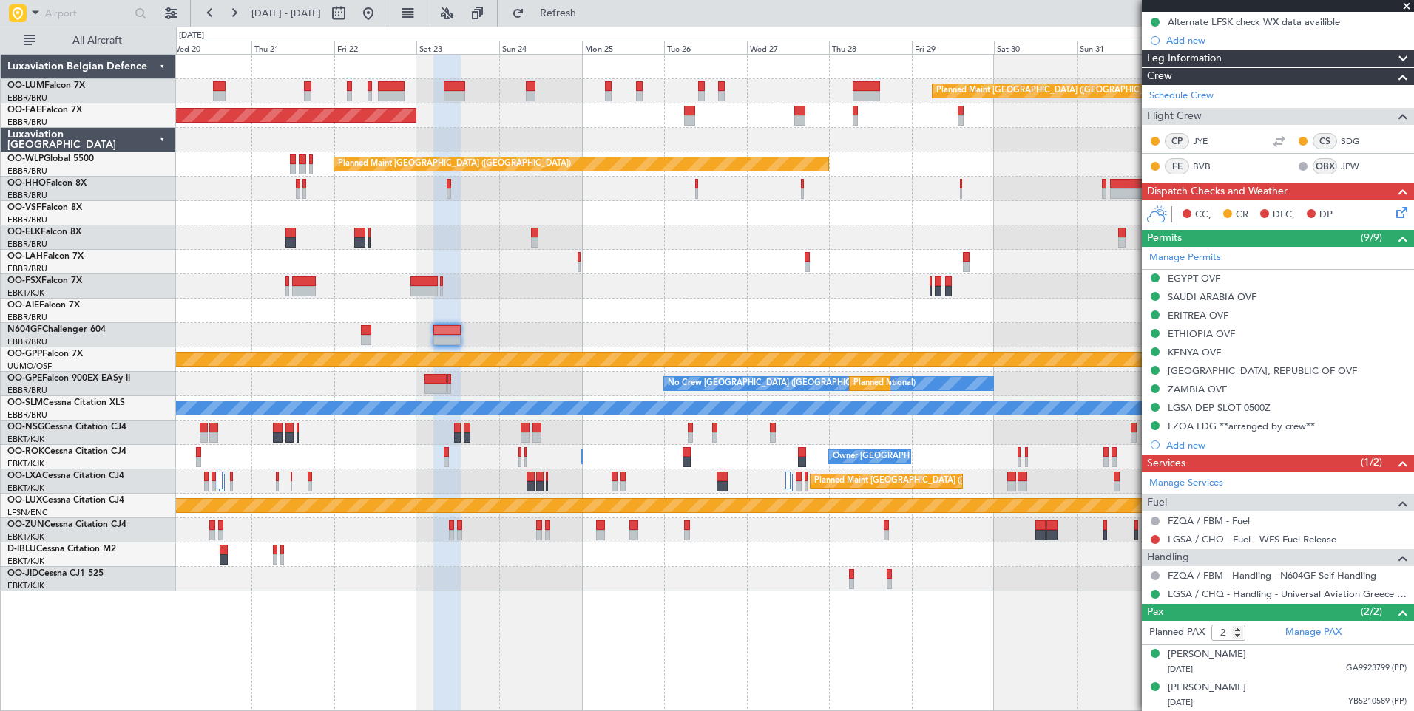
click at [1018, 492] on div "Planned Maint [GEOGRAPHIC_DATA] ([GEOGRAPHIC_DATA] National) A/C Unavailable [G…" at bounding box center [794, 482] width 1237 height 24
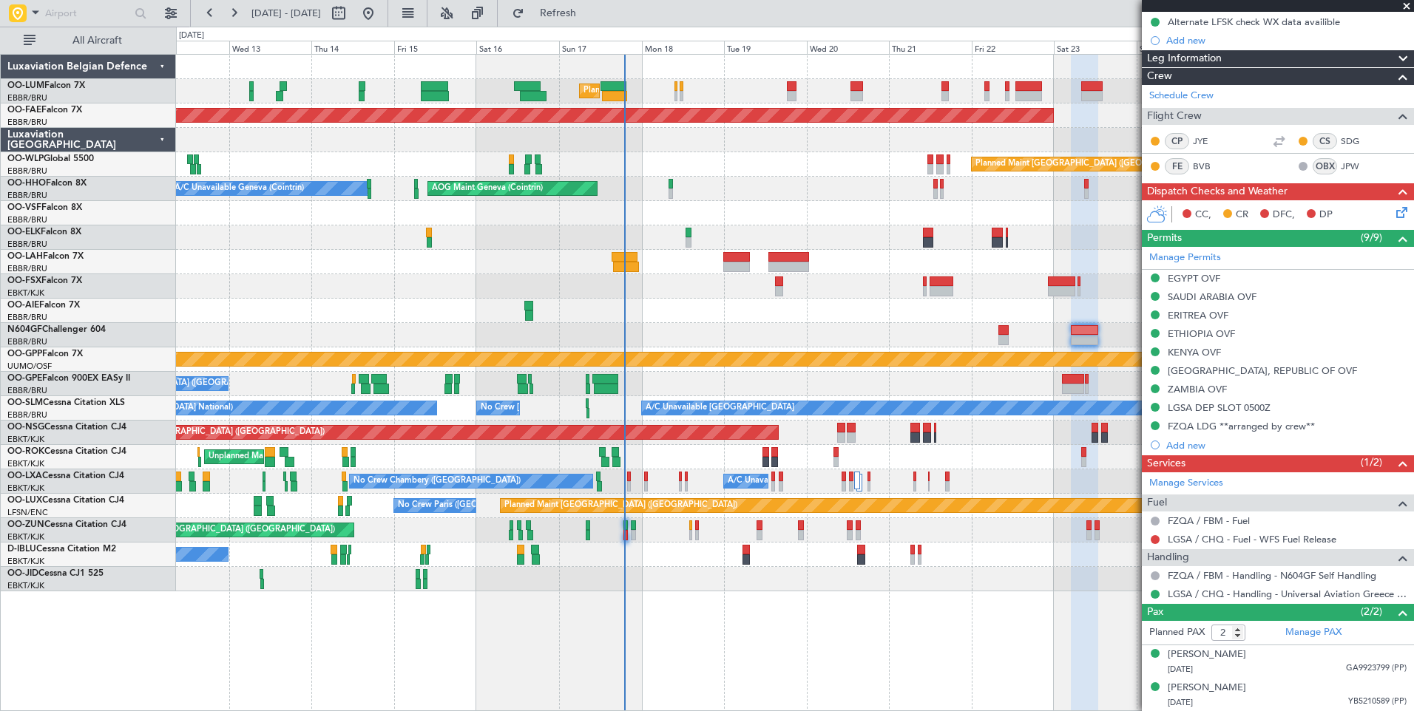
click at [565, 481] on div "A/C Unavailable [GEOGRAPHIC_DATA] ([GEOGRAPHIC_DATA] National) No [GEOGRAPHIC_D…" at bounding box center [794, 482] width 1237 height 24
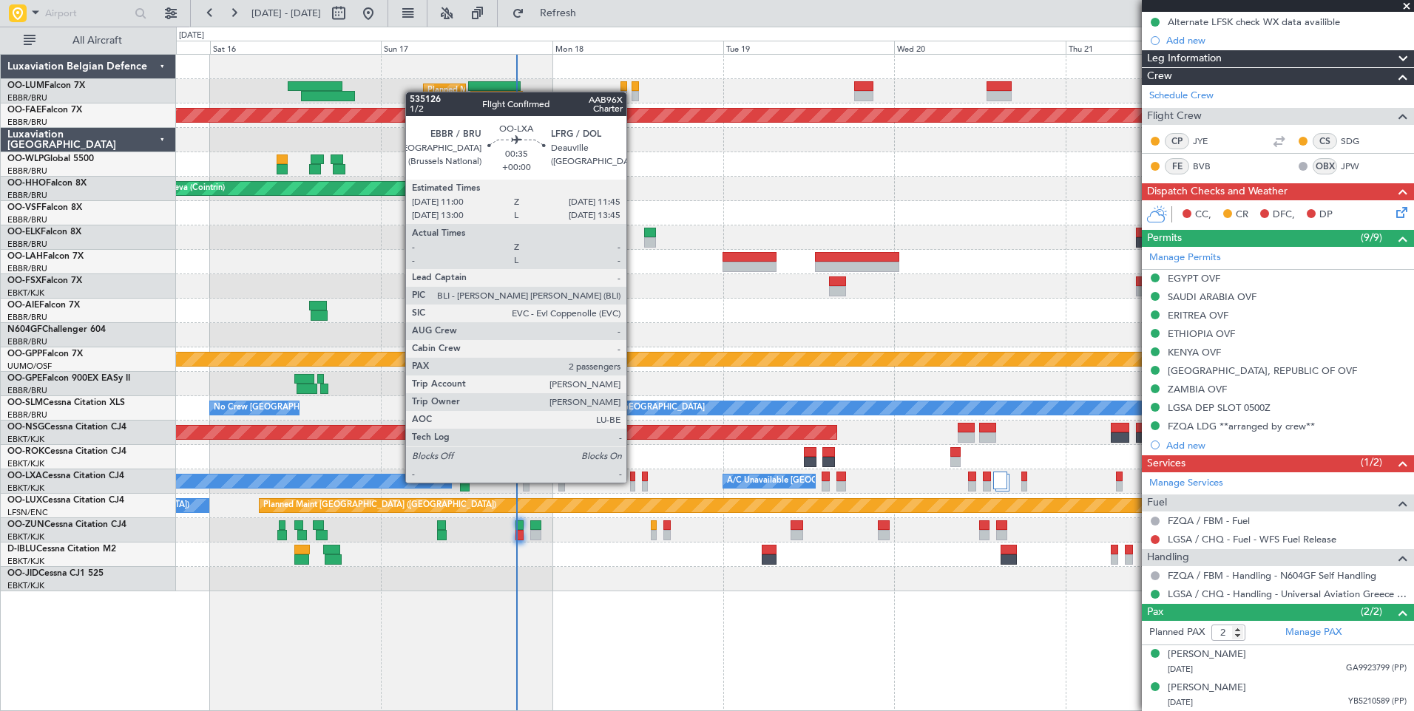
click at [634, 482] on div at bounding box center [633, 486] width 6 height 10
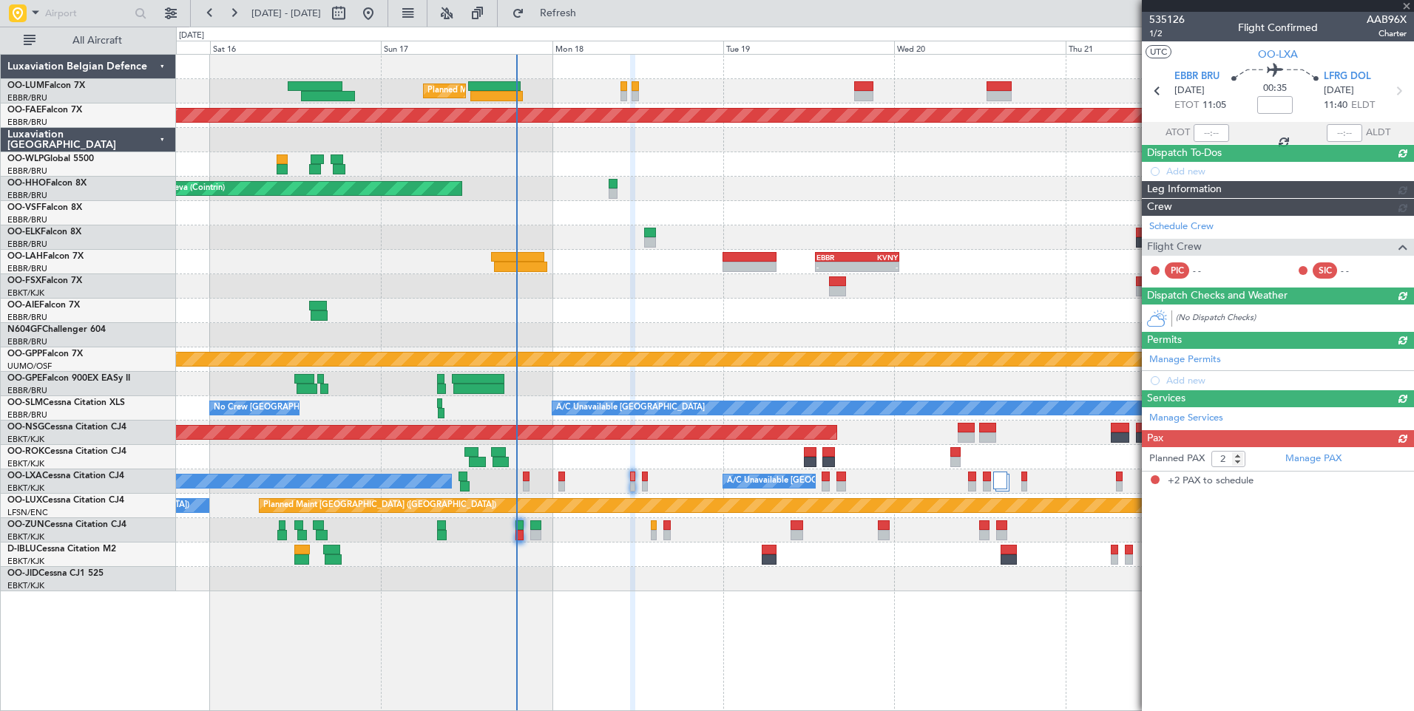
scroll to position [0, 0]
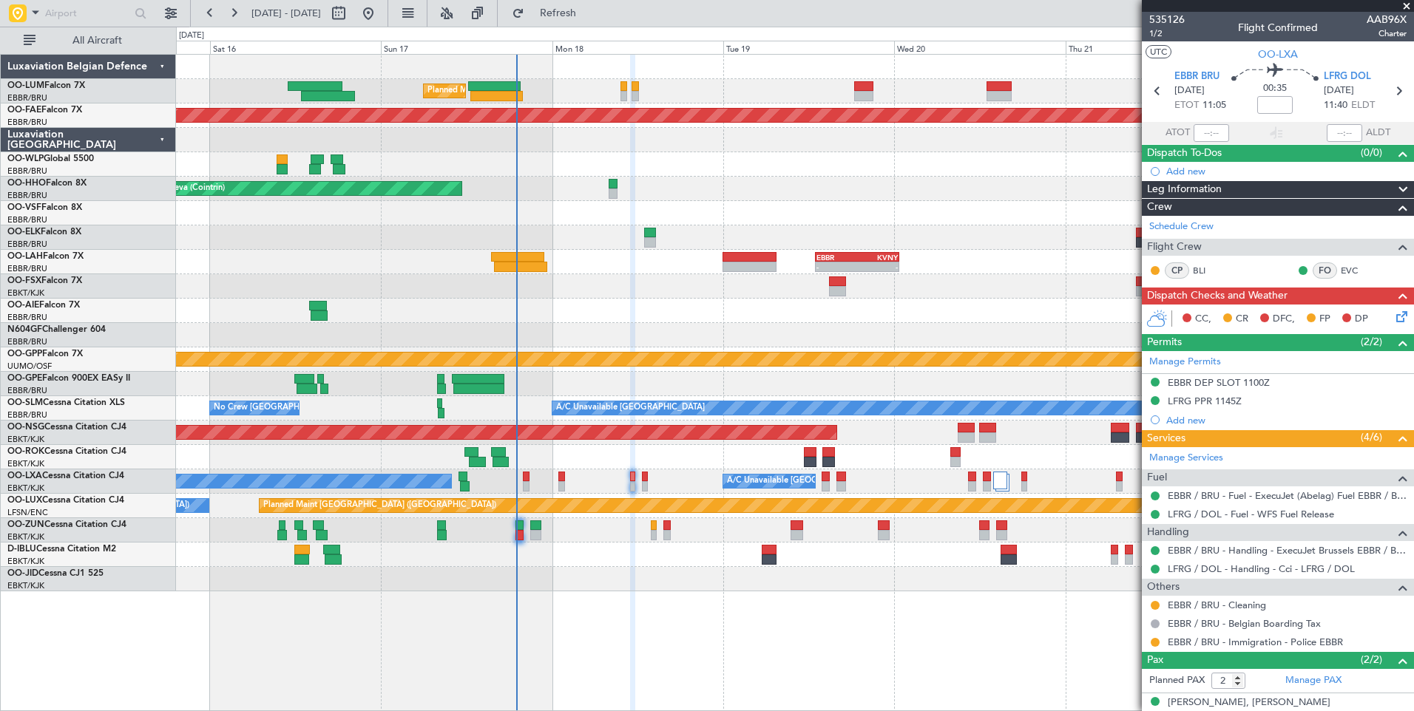
click at [621, 482] on div "No Crew Chambery ([GEOGRAPHIC_DATA]) A/C Unavailable [GEOGRAPHIC_DATA] ([GEOGRA…" at bounding box center [794, 482] width 1237 height 24
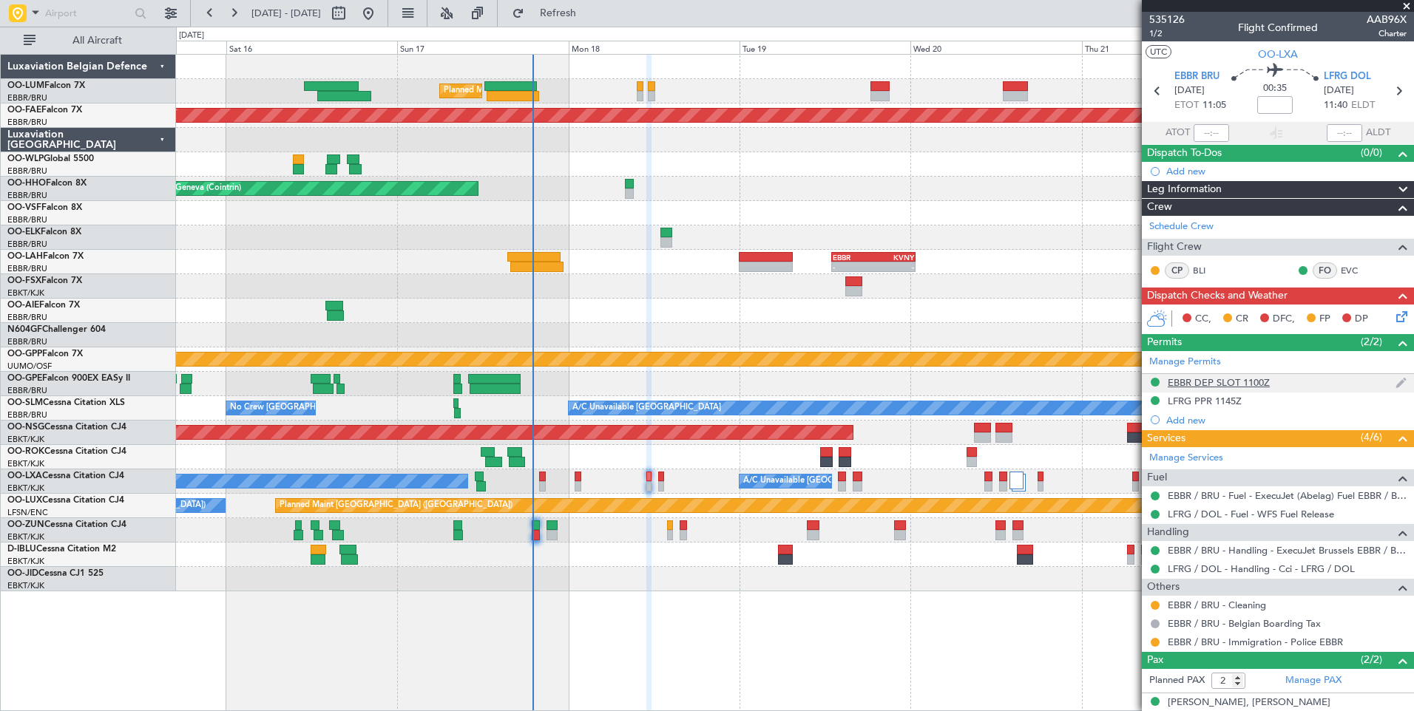
click at [1212, 382] on div "EBBR DEP SLOT 1100Z" at bounding box center [1219, 382] width 102 height 13
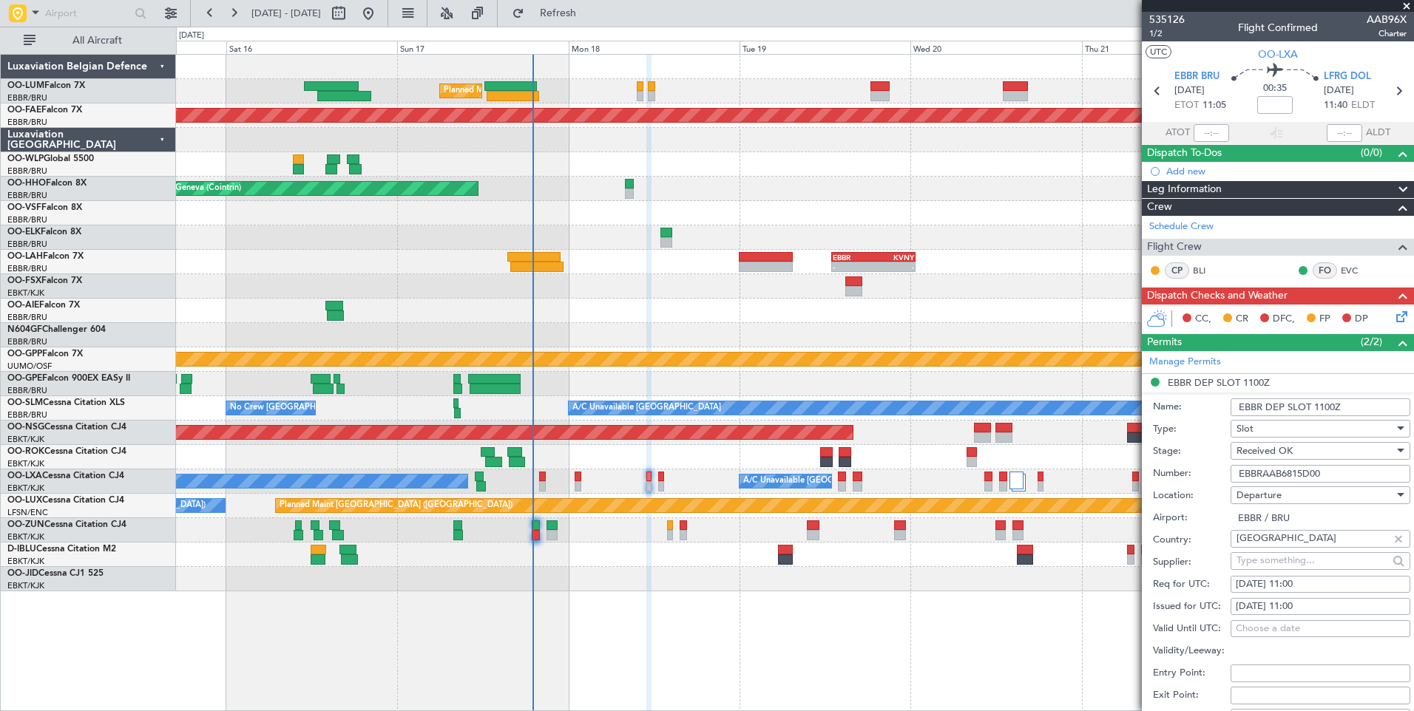
drag, startPoint x: 1339, startPoint y: 468, endPoint x: 1184, endPoint y: 471, distance: 155.3
click at [1184, 471] on div "Number: EBBRAAB6815D00" at bounding box center [1281, 474] width 257 height 22
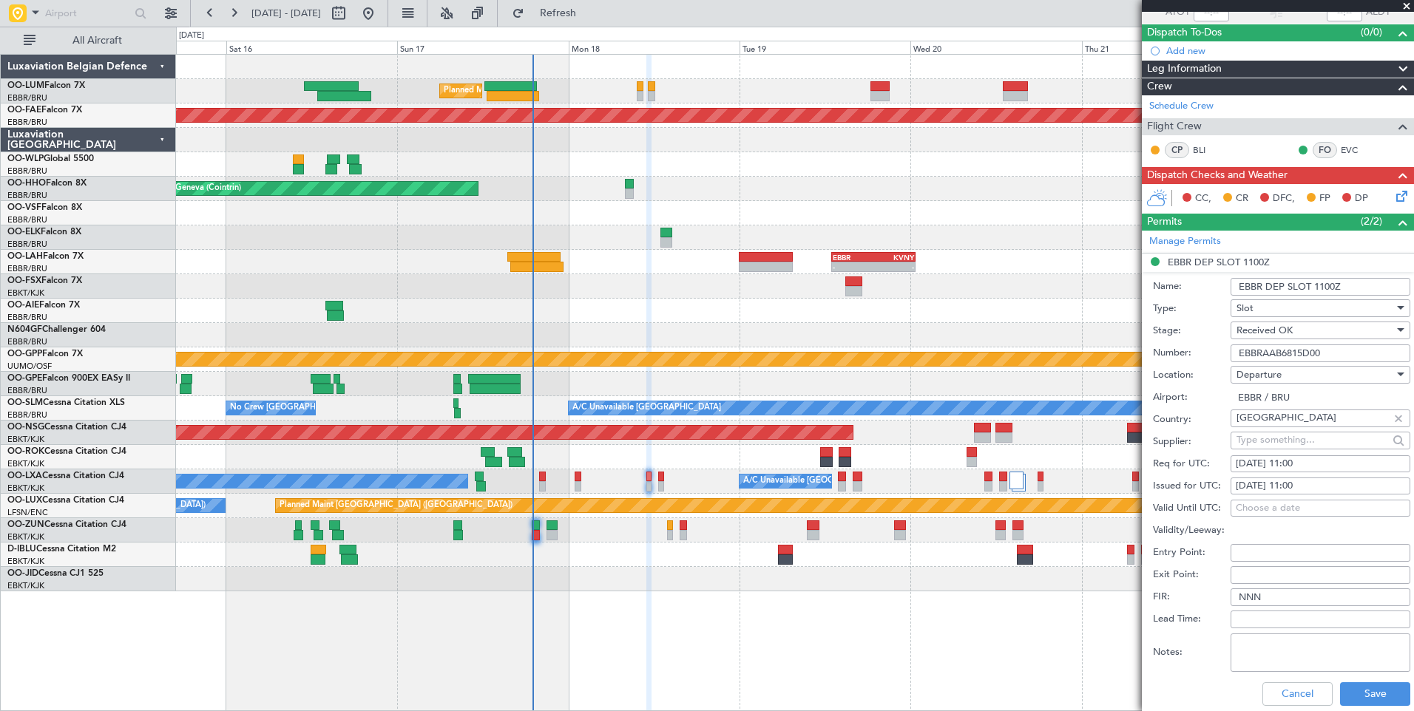
scroll to position [222, 0]
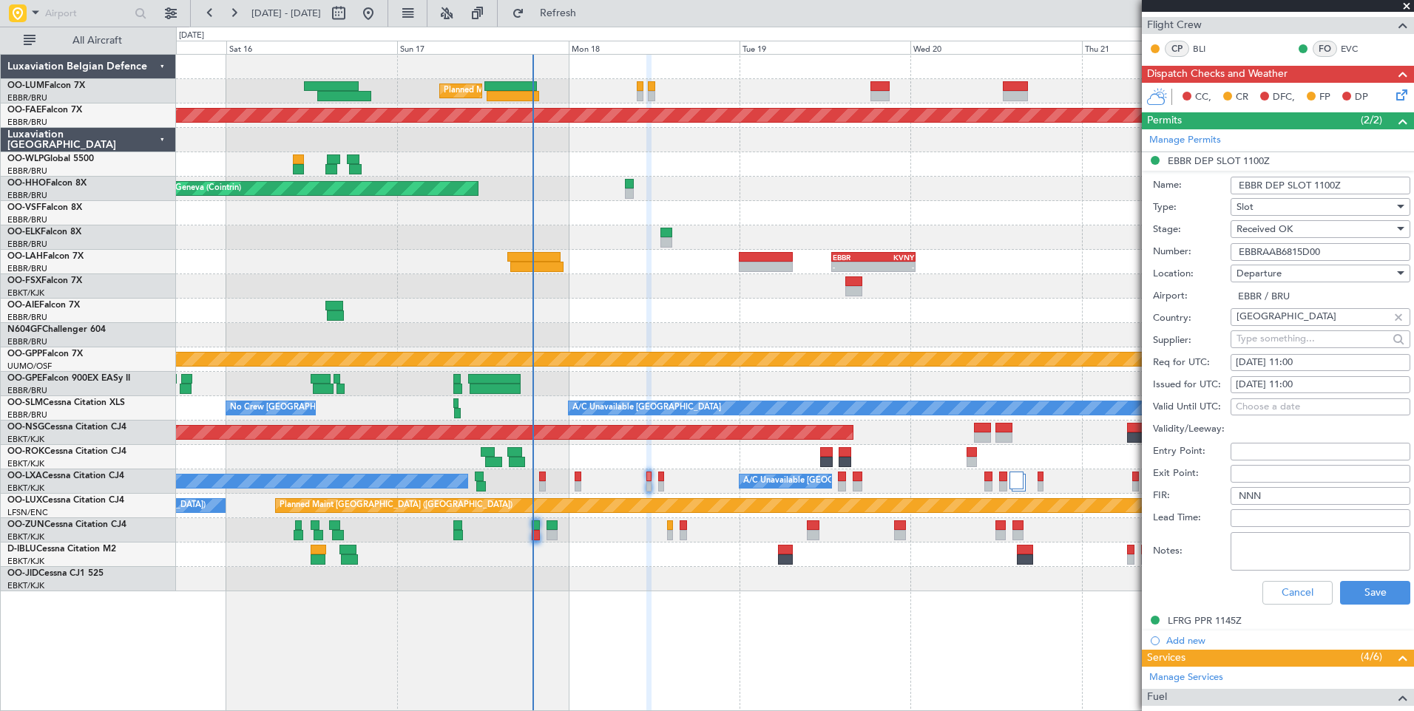
click at [1290, 579] on div "Cancel Save" at bounding box center [1281, 593] width 257 height 38
click at [1281, 593] on button "Cancel" at bounding box center [1297, 593] width 70 height 24
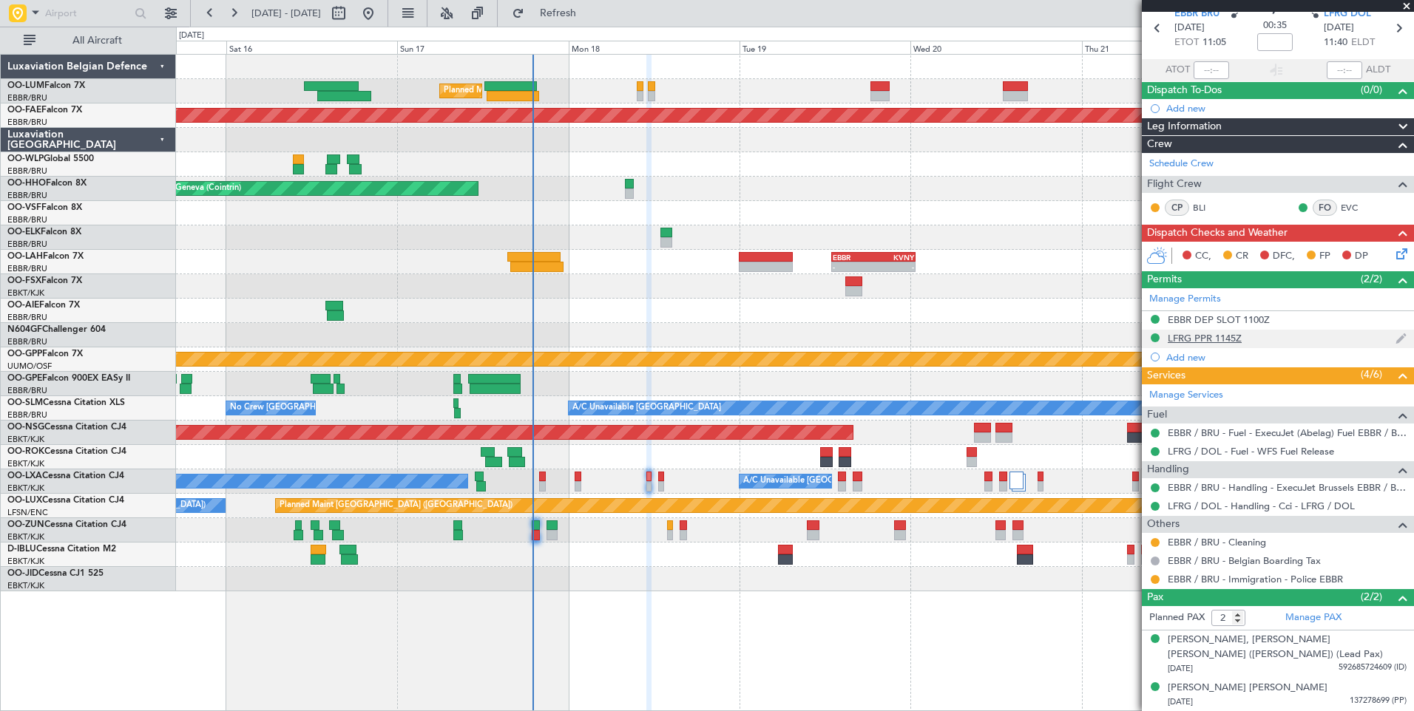
click at [1203, 332] on div "LFRG PPR 1145Z" at bounding box center [1205, 338] width 74 height 13
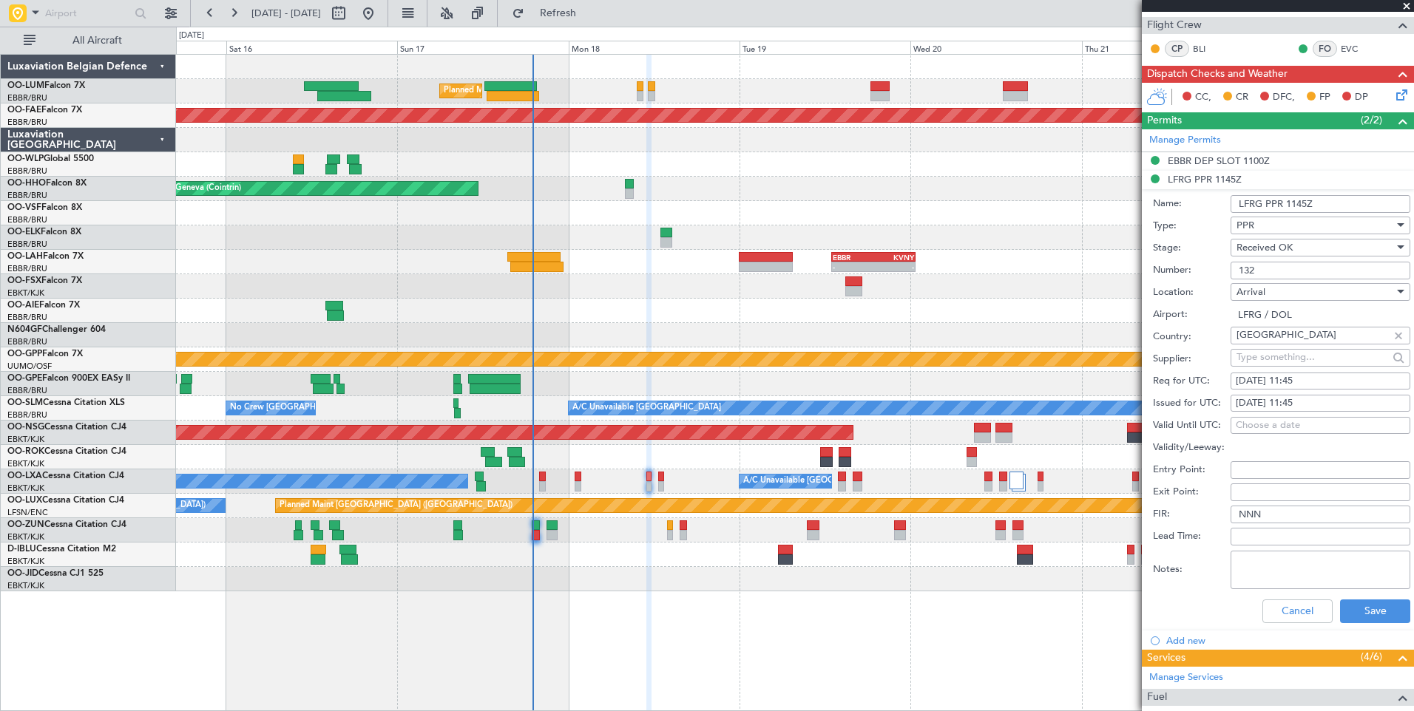
drag, startPoint x: 1278, startPoint y: 272, endPoint x: 1133, endPoint y: 277, distance: 145.0
click at [1133, 277] on fb-app "[DATE] - [DATE] Refresh Quick Links All Aircraft Planned Maint [GEOGRAPHIC_DATA…" at bounding box center [707, 361] width 1414 height 700
click at [771, 472] on div "Planned Maint [GEOGRAPHIC_DATA] ([GEOGRAPHIC_DATA] National) Planned Maint [GEO…" at bounding box center [794, 323] width 1237 height 537
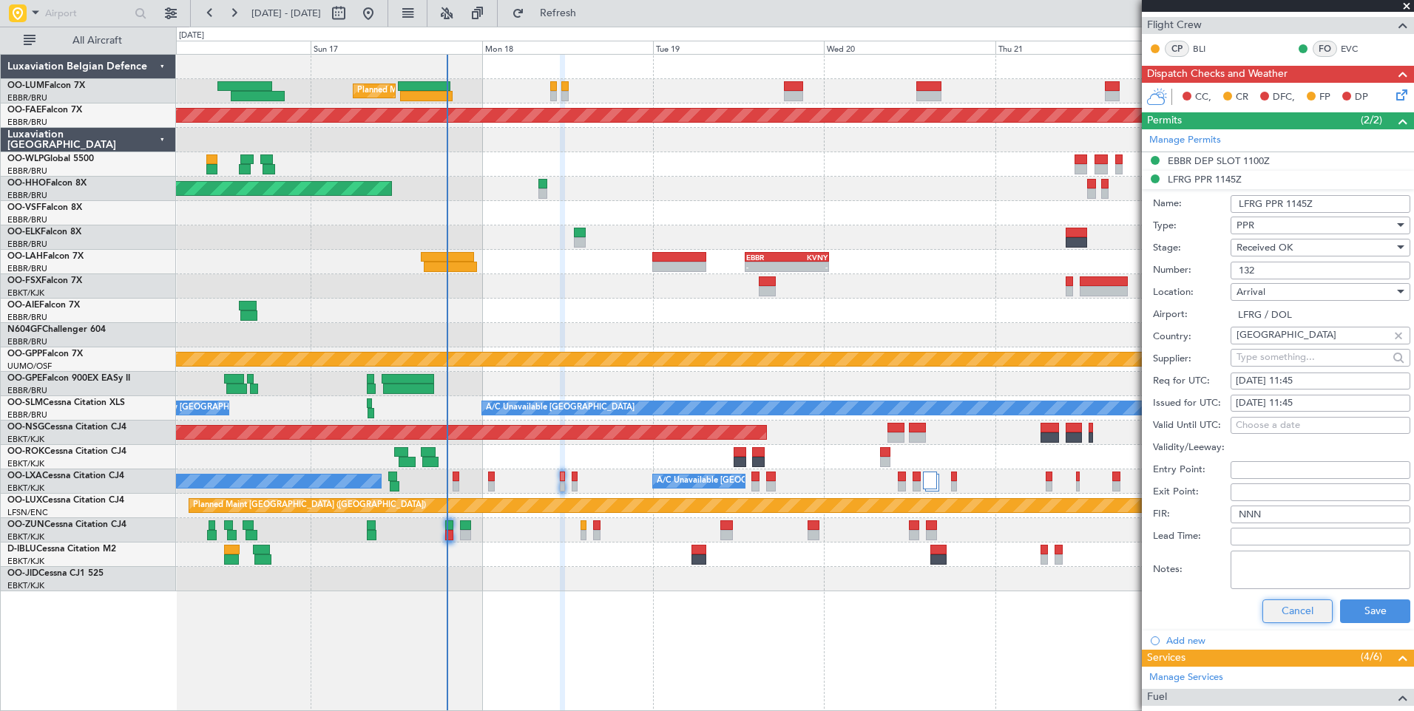
click at [1299, 612] on button "Cancel" at bounding box center [1297, 612] width 70 height 24
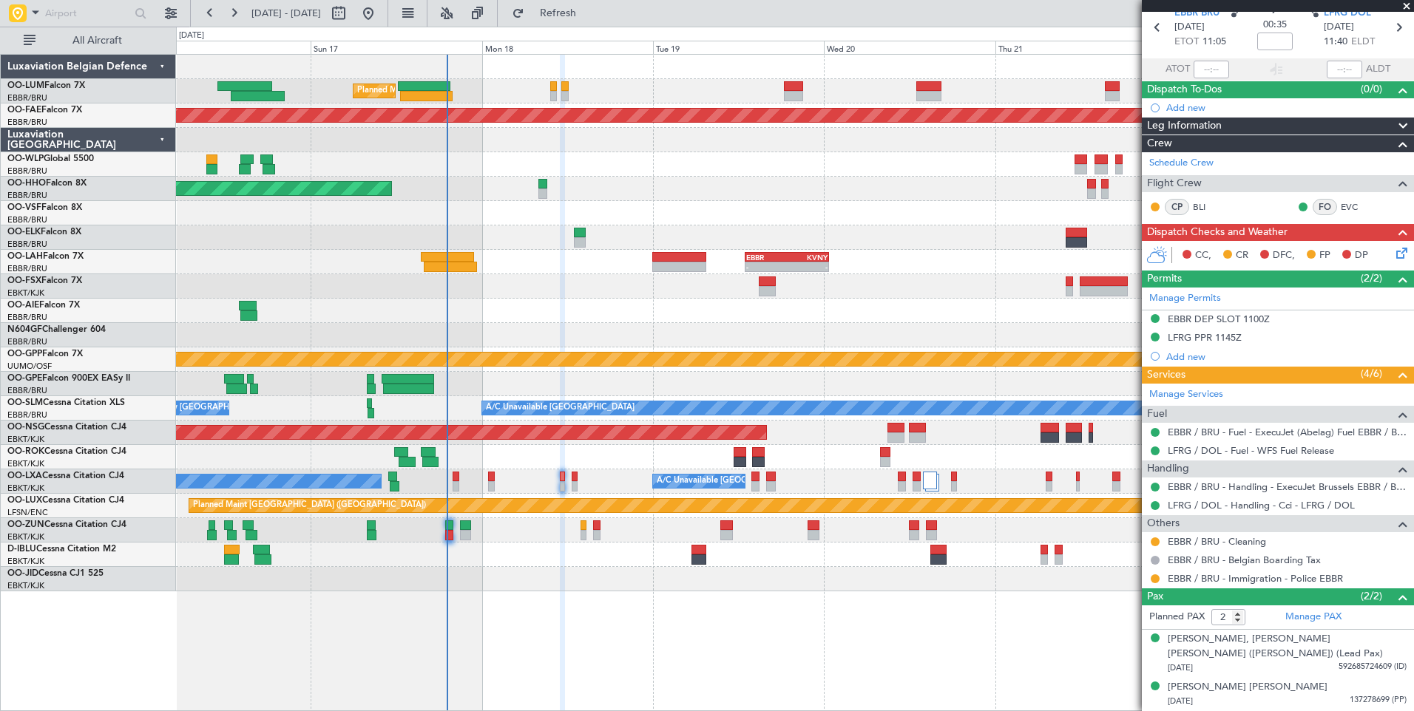
scroll to position [63, 0]
click at [1154, 578] on button at bounding box center [1155, 579] width 9 height 9
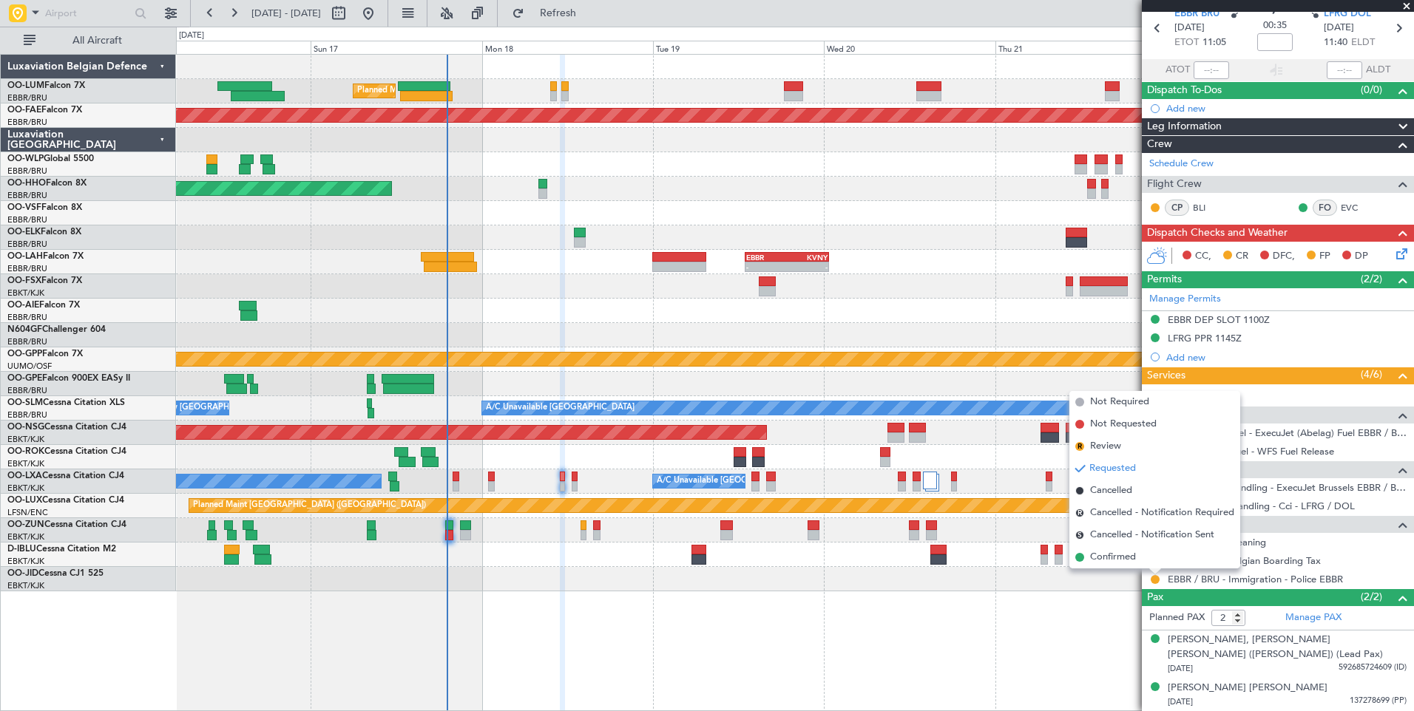
drag, startPoint x: 1097, startPoint y: 554, endPoint x: 316, endPoint y: 444, distance: 789.4
click at [1097, 554] on span "Confirmed" at bounding box center [1113, 557] width 46 height 15
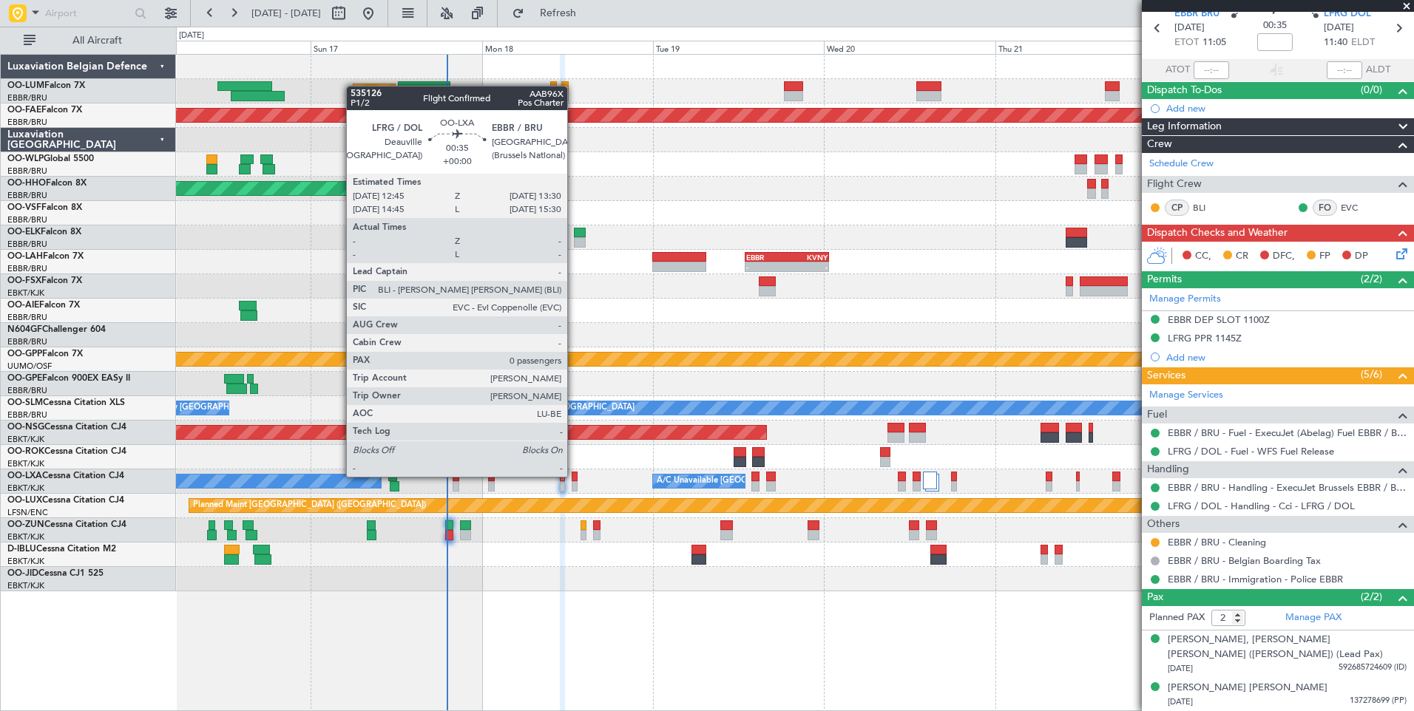
click at [574, 477] on div at bounding box center [575, 477] width 6 height 10
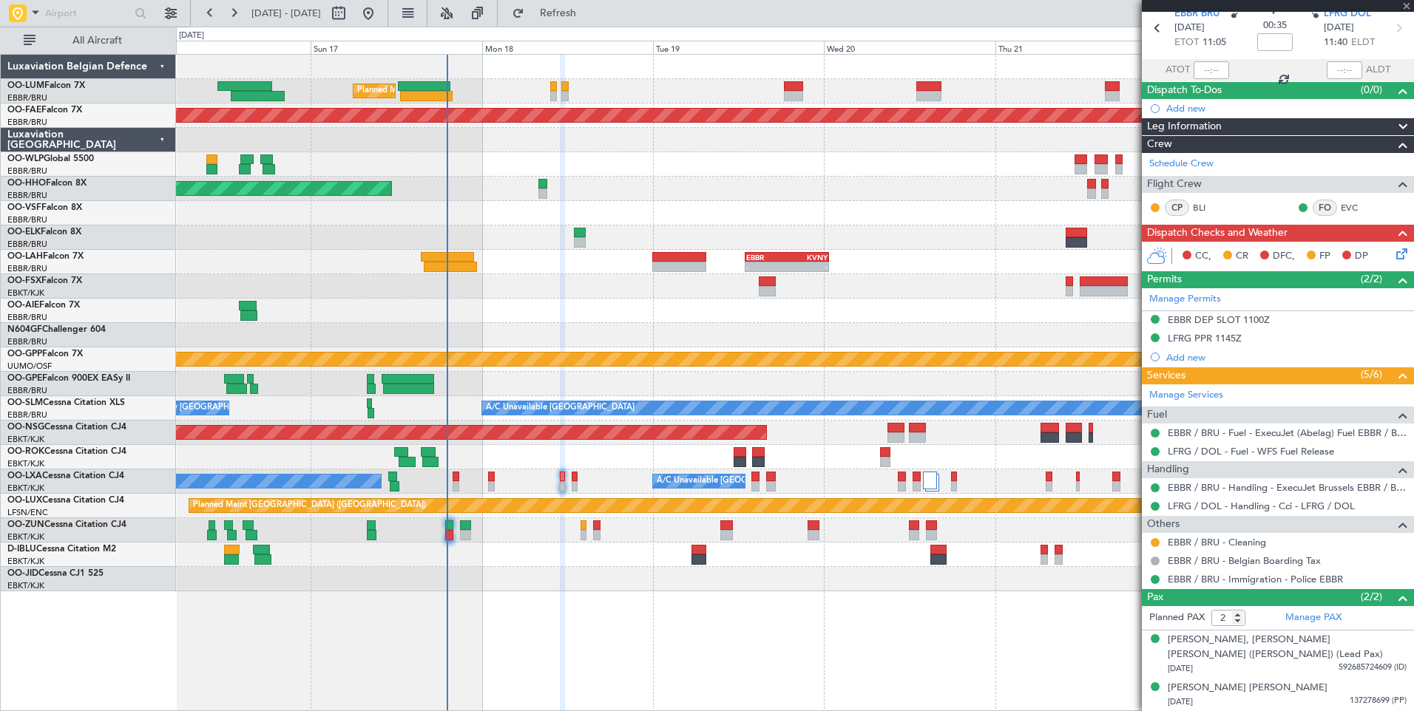
type input "0"
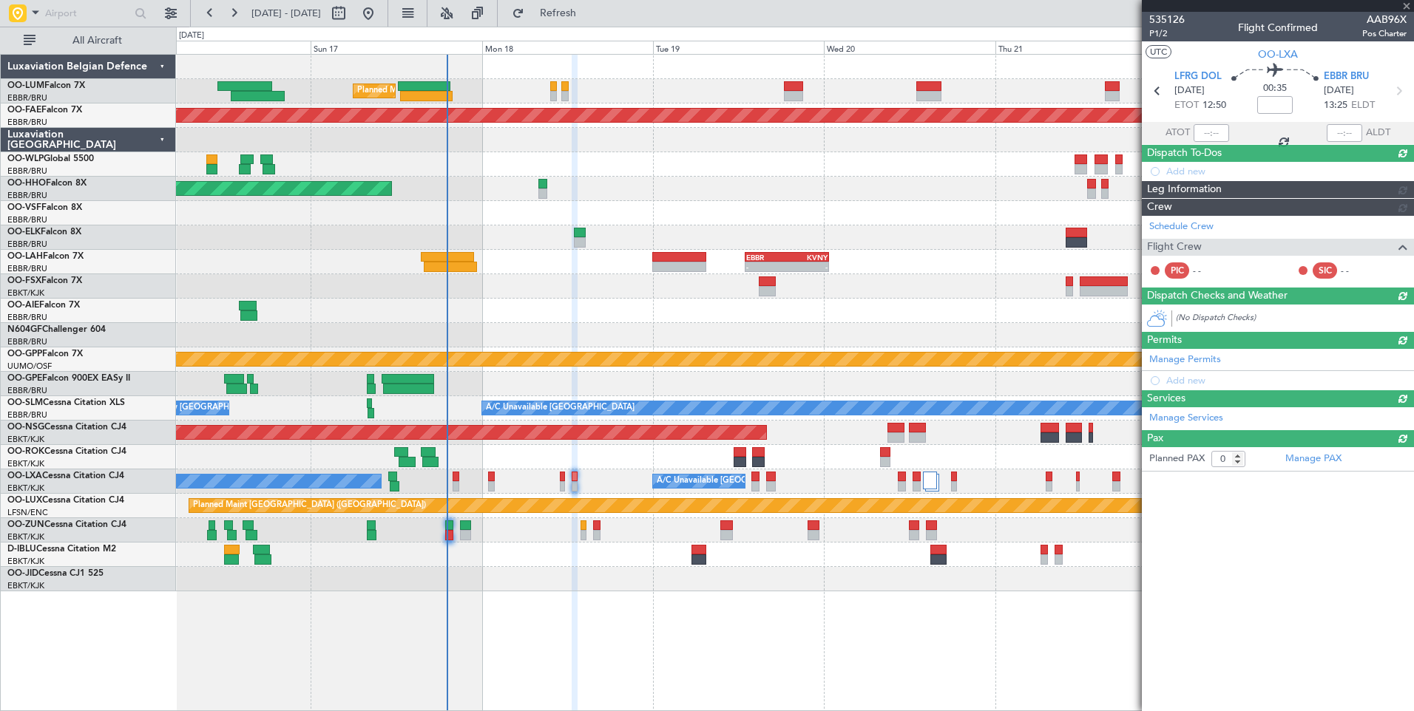
scroll to position [0, 0]
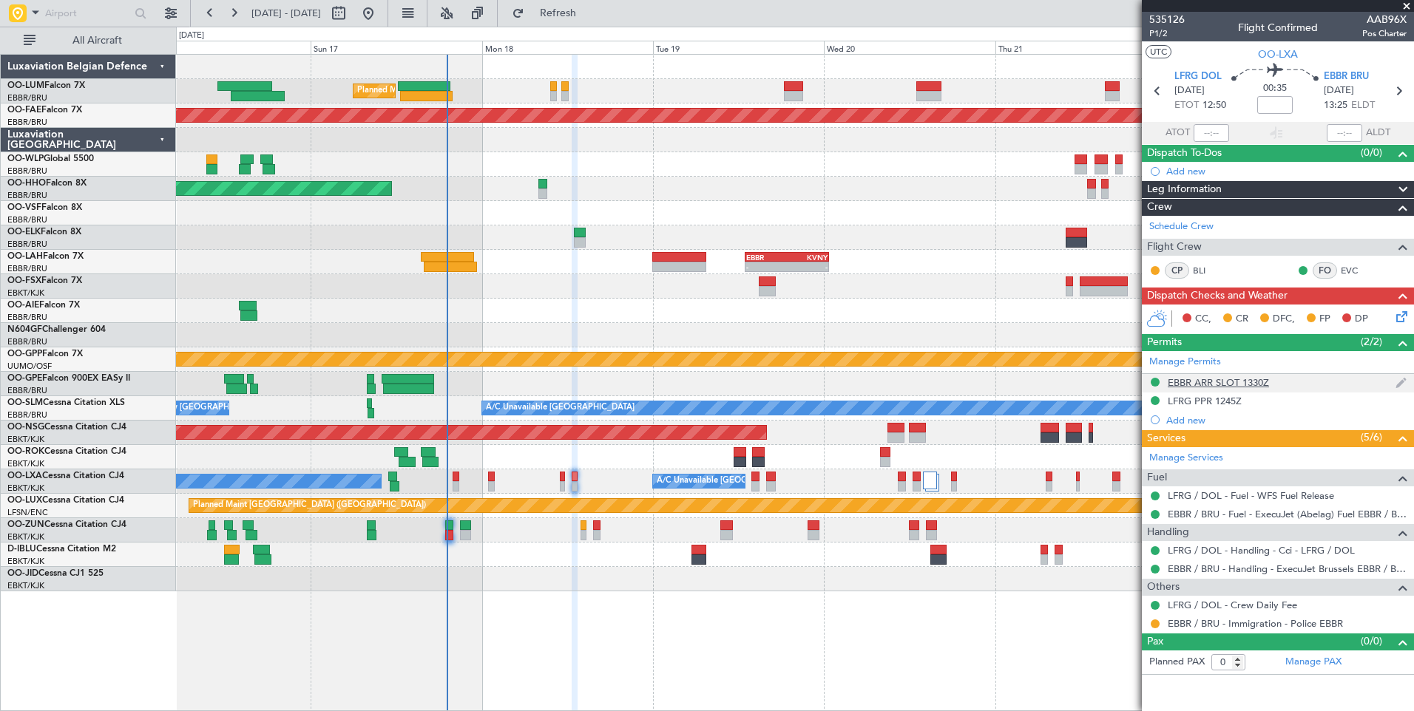
click at [1196, 382] on div "EBBR ARR SLOT 1330Z" at bounding box center [1218, 382] width 101 height 13
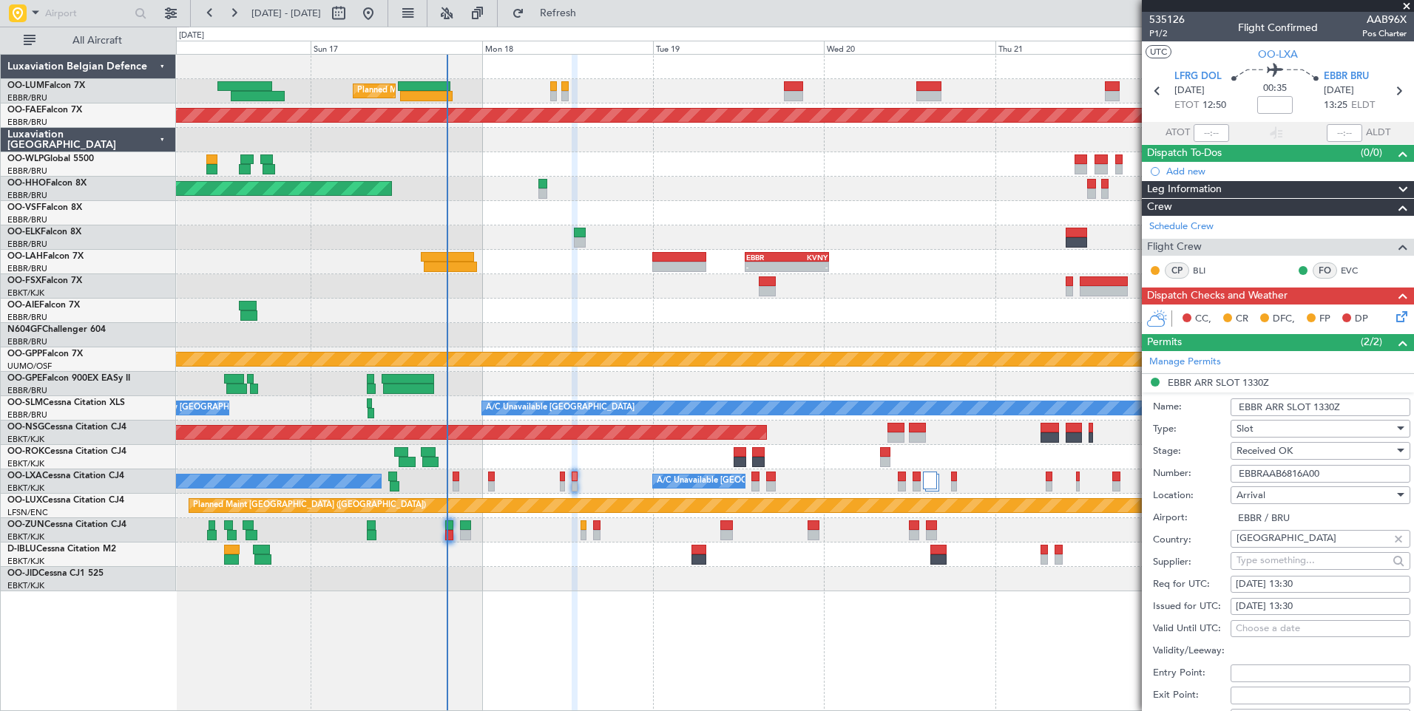
scroll to position [370, 0]
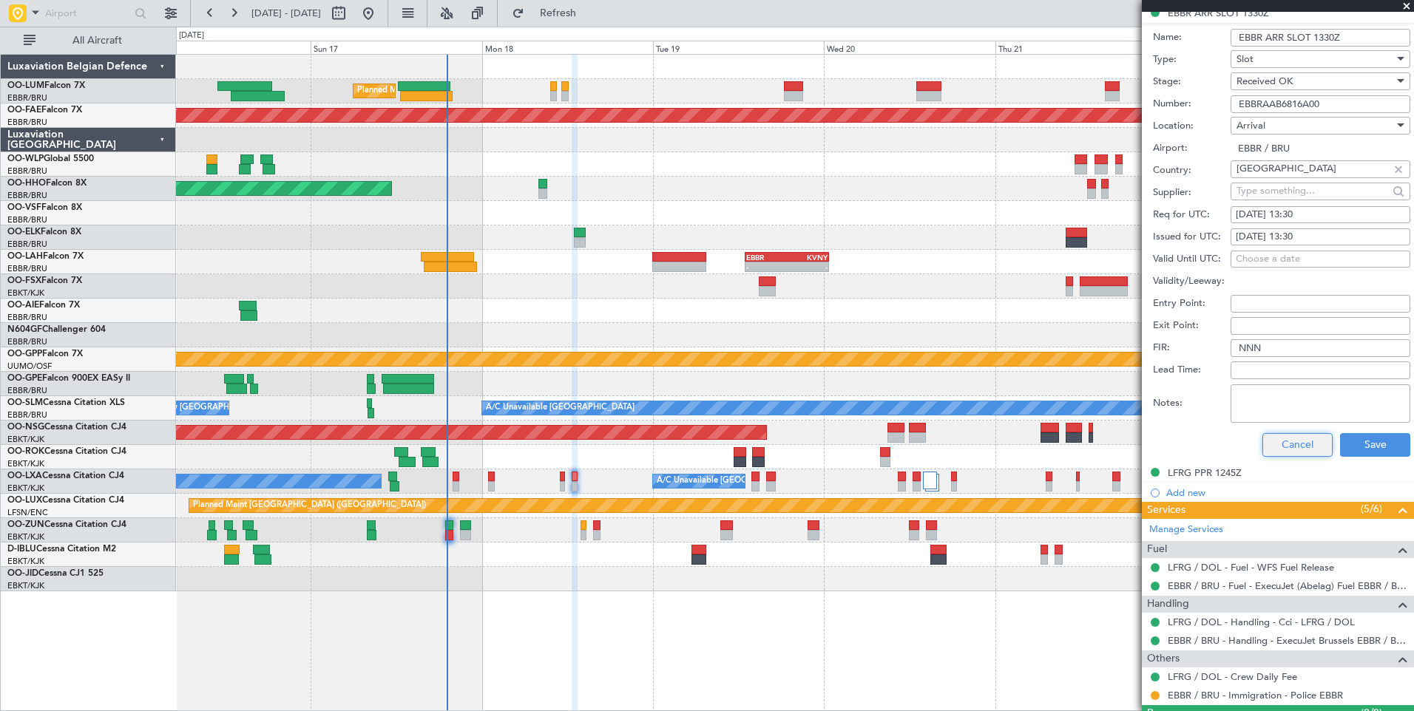
click at [1289, 447] on button "Cancel" at bounding box center [1297, 445] width 70 height 24
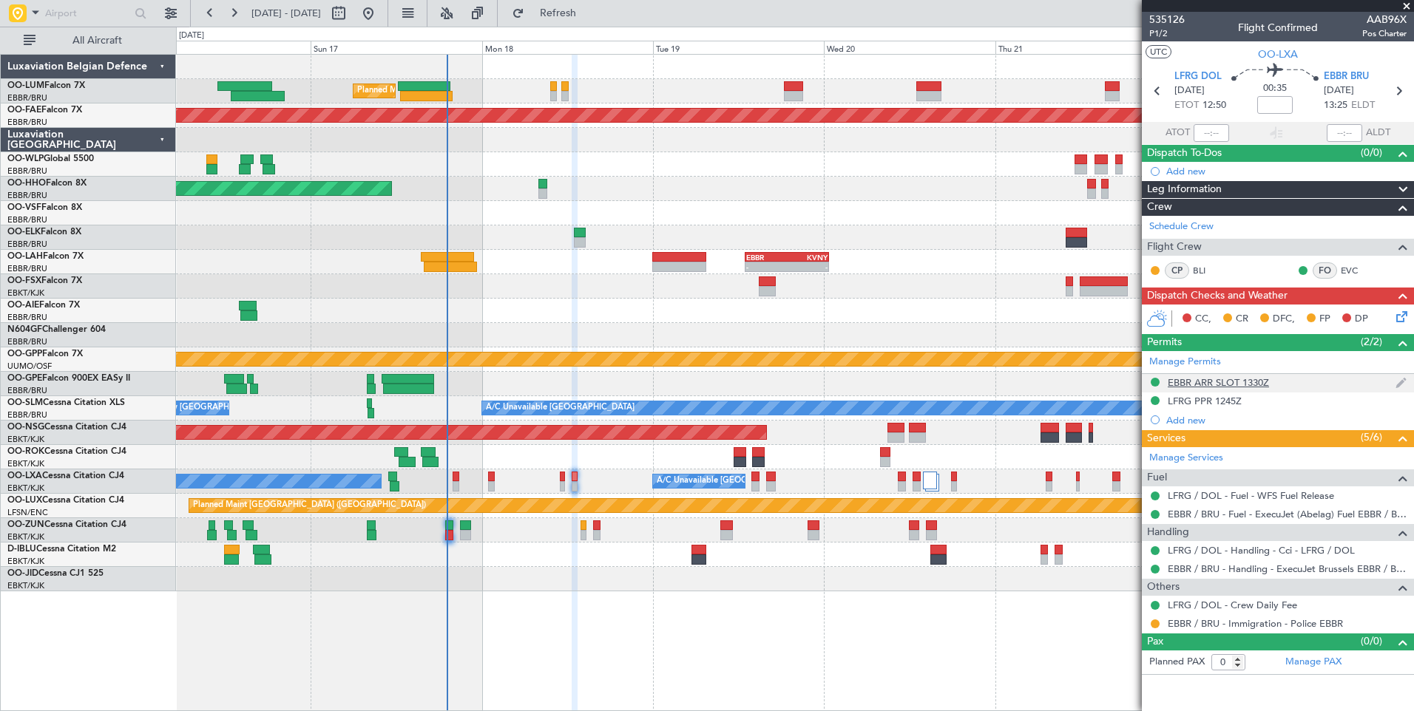
click at [1214, 392] on mat-tooltip-component "EBBR ARR SLOT 1330Z" at bounding box center [1218, 407] width 113 height 39
click at [1211, 399] on div "EBBR ARR SLOT 1330Z" at bounding box center [1219, 408] width 92 height 18
click at [1205, 398] on div "LFRG PPR 1245Z" at bounding box center [1205, 401] width 74 height 13
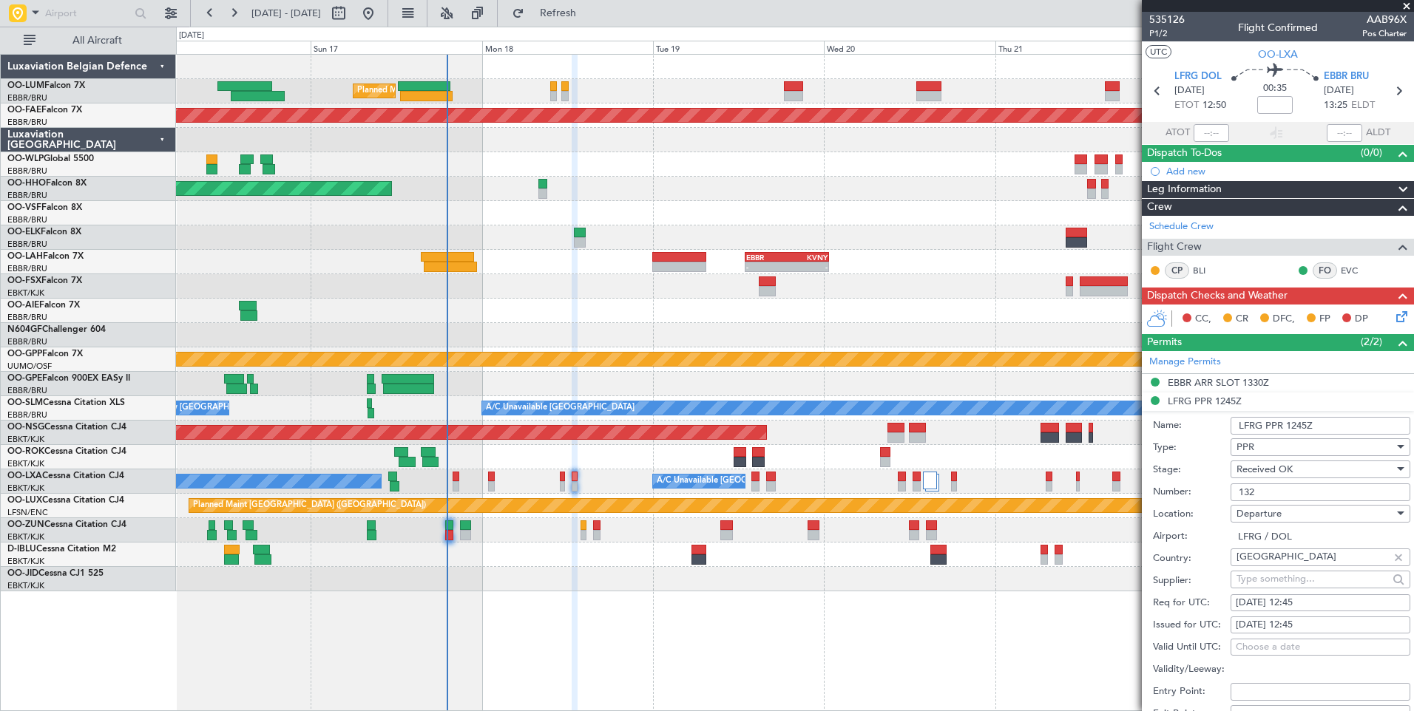
drag, startPoint x: 1291, startPoint y: 487, endPoint x: 1151, endPoint y: 484, distance: 139.8
click at [1151, 484] on form "Name: LFRG PPR 1245Z Type: PPR Stage: Received OK Number: 132 Location: Departu…" at bounding box center [1278, 631] width 272 height 441
click at [1222, 381] on div "EBBR ARR SLOT 1330Z" at bounding box center [1218, 382] width 101 height 13
drag, startPoint x: 1325, startPoint y: 474, endPoint x: 1100, endPoint y: 473, distance: 224.8
click at [1100, 473] on fb-app "[DATE] - [DATE] Refresh Quick Links All Aircraft Planned Maint [GEOGRAPHIC_DATA…" at bounding box center [707, 361] width 1414 height 700
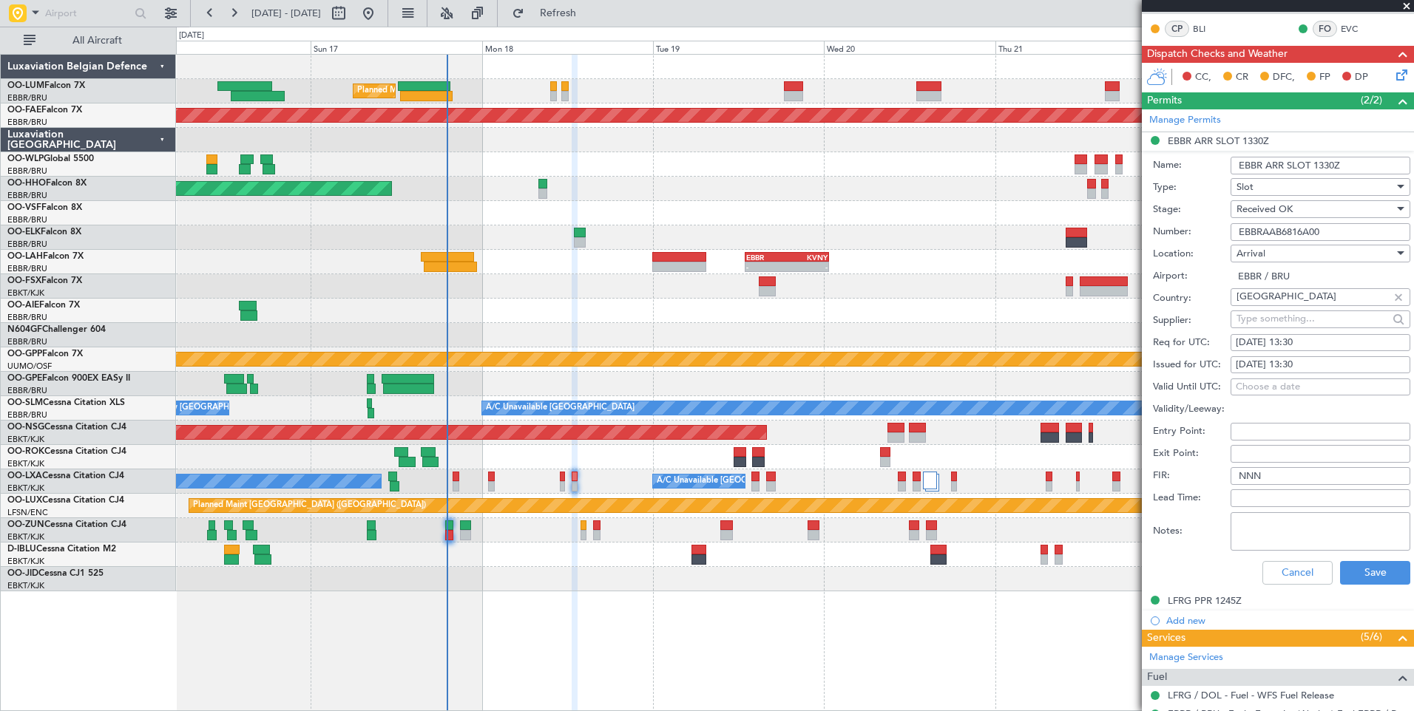
scroll to position [296, 0]
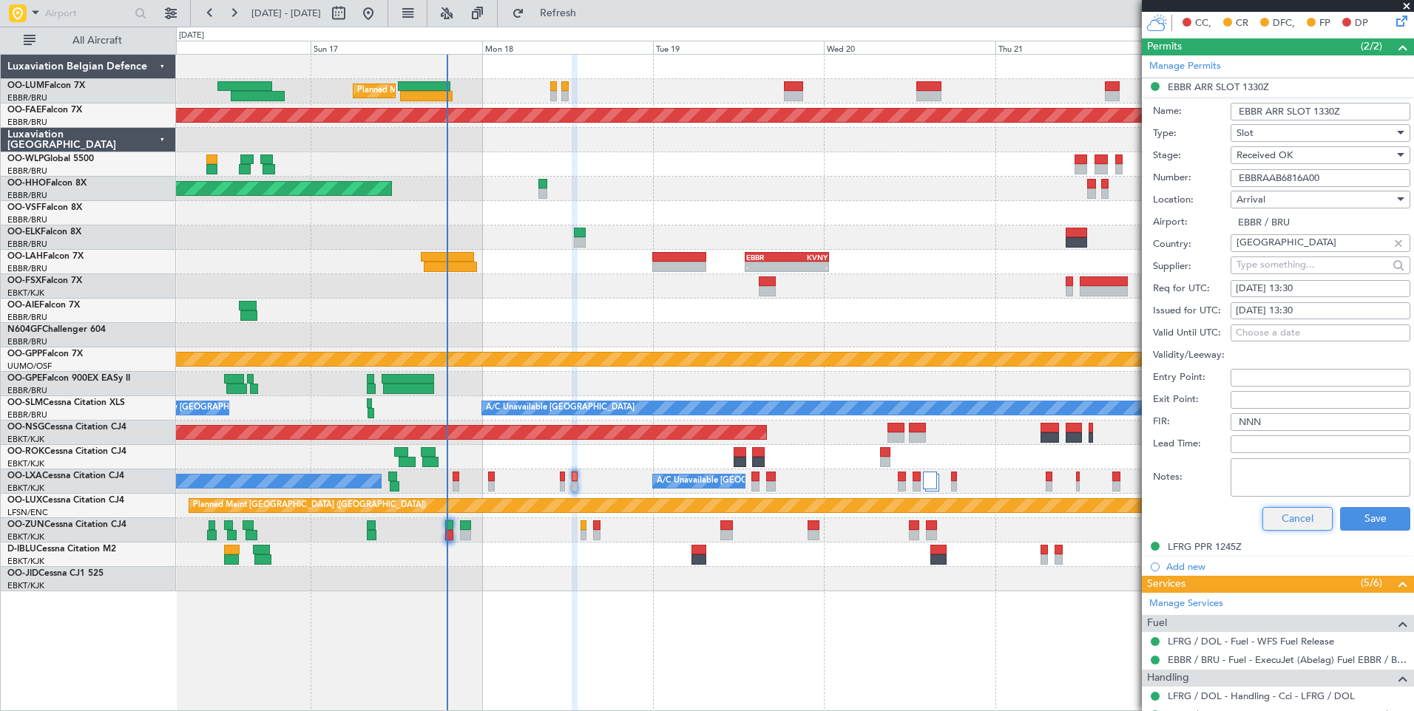
click at [1270, 509] on button "Cancel" at bounding box center [1297, 519] width 70 height 24
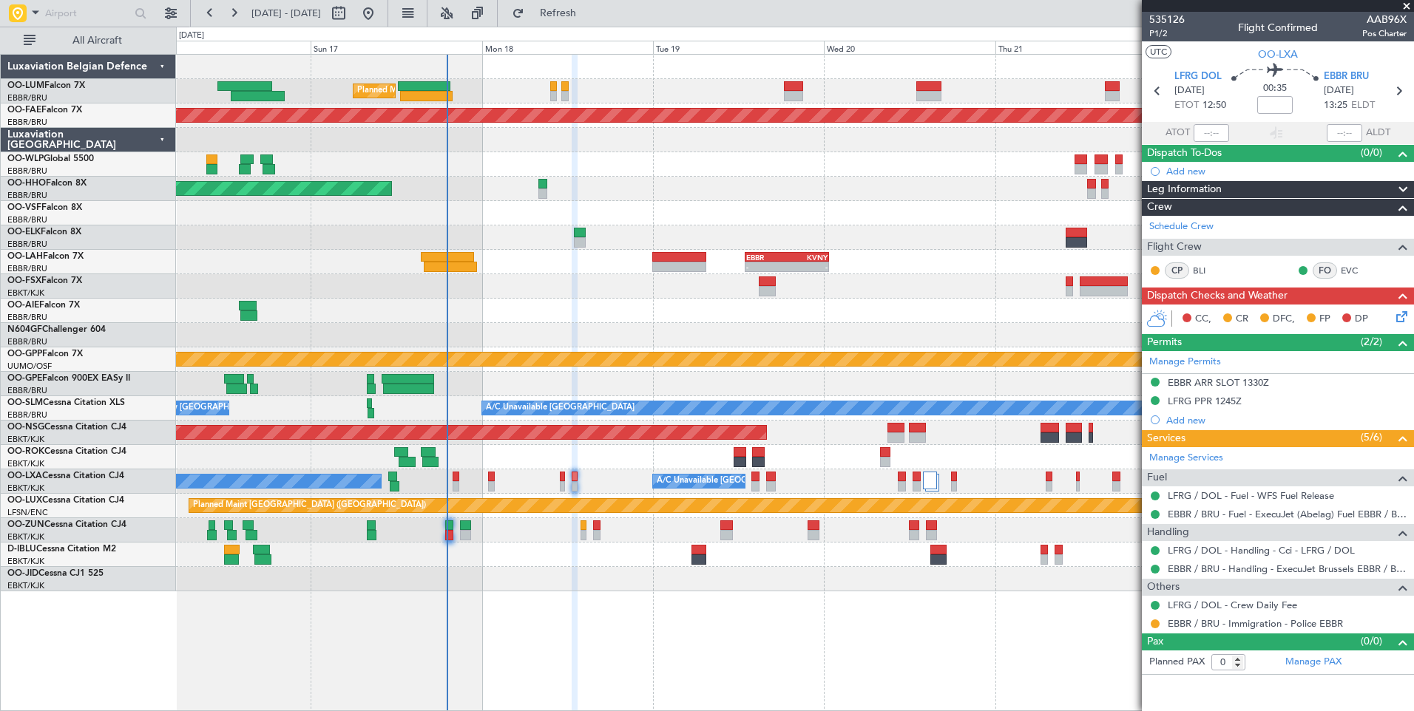
scroll to position [0, 0]
click at [1405, 311] on icon at bounding box center [1399, 314] width 12 height 12
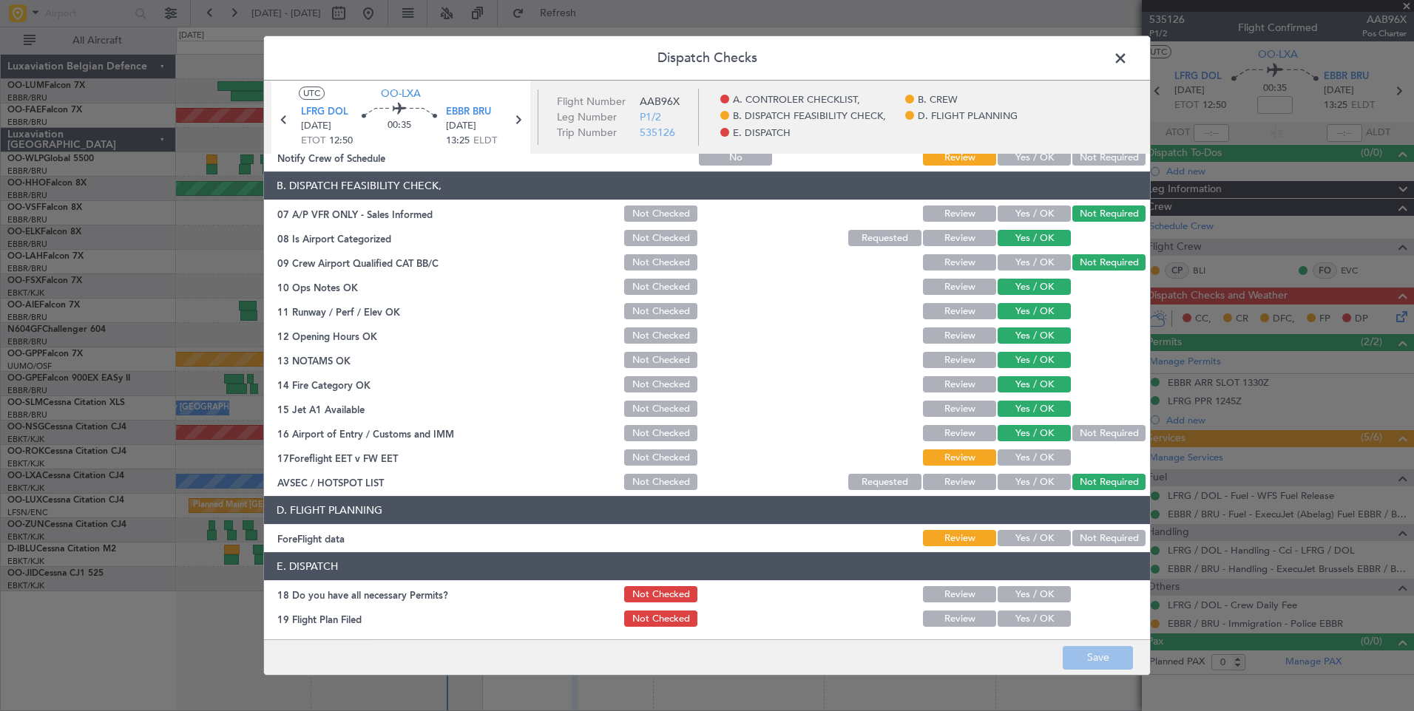
scroll to position [268, 0]
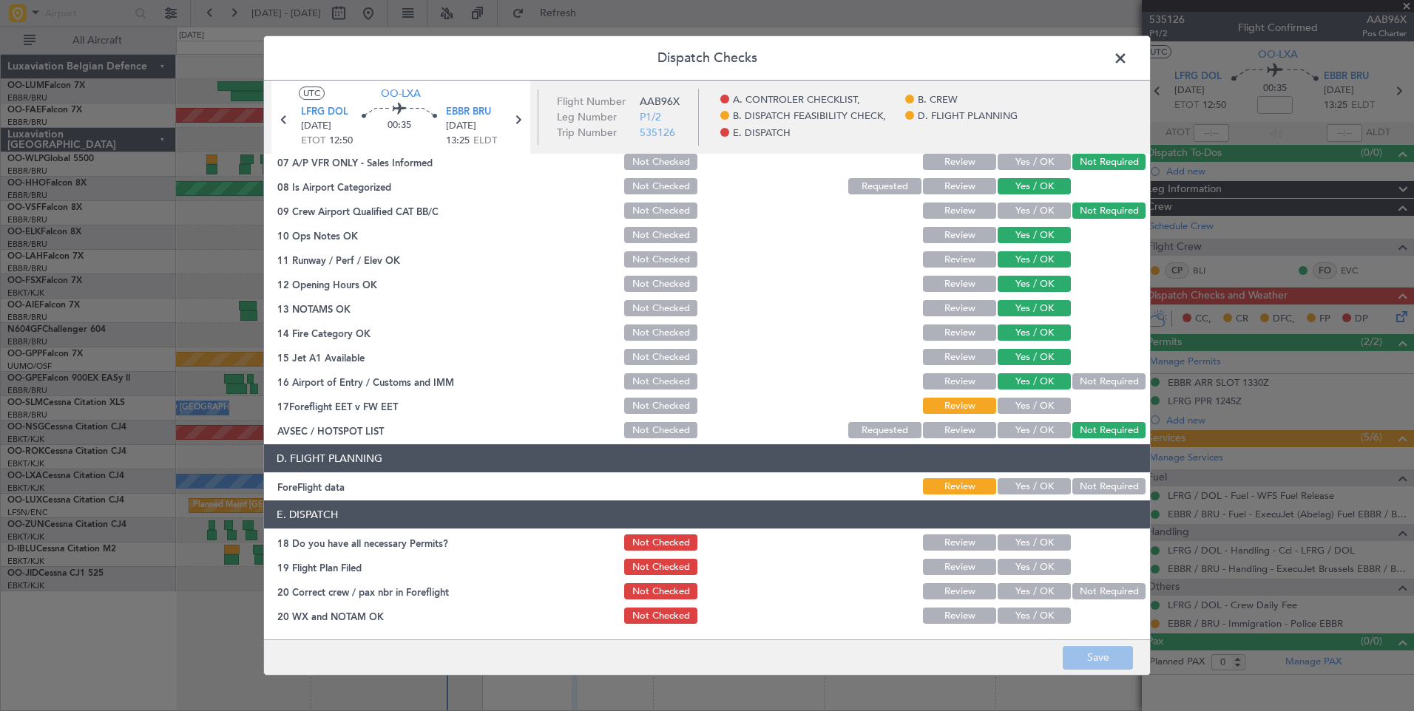
click at [1026, 548] on button "Yes / OK" at bounding box center [1034, 543] width 73 height 16
click at [1026, 567] on button "Yes / OK" at bounding box center [1034, 567] width 73 height 16
click at [1026, 591] on button "Yes / OK" at bounding box center [1034, 591] width 73 height 16
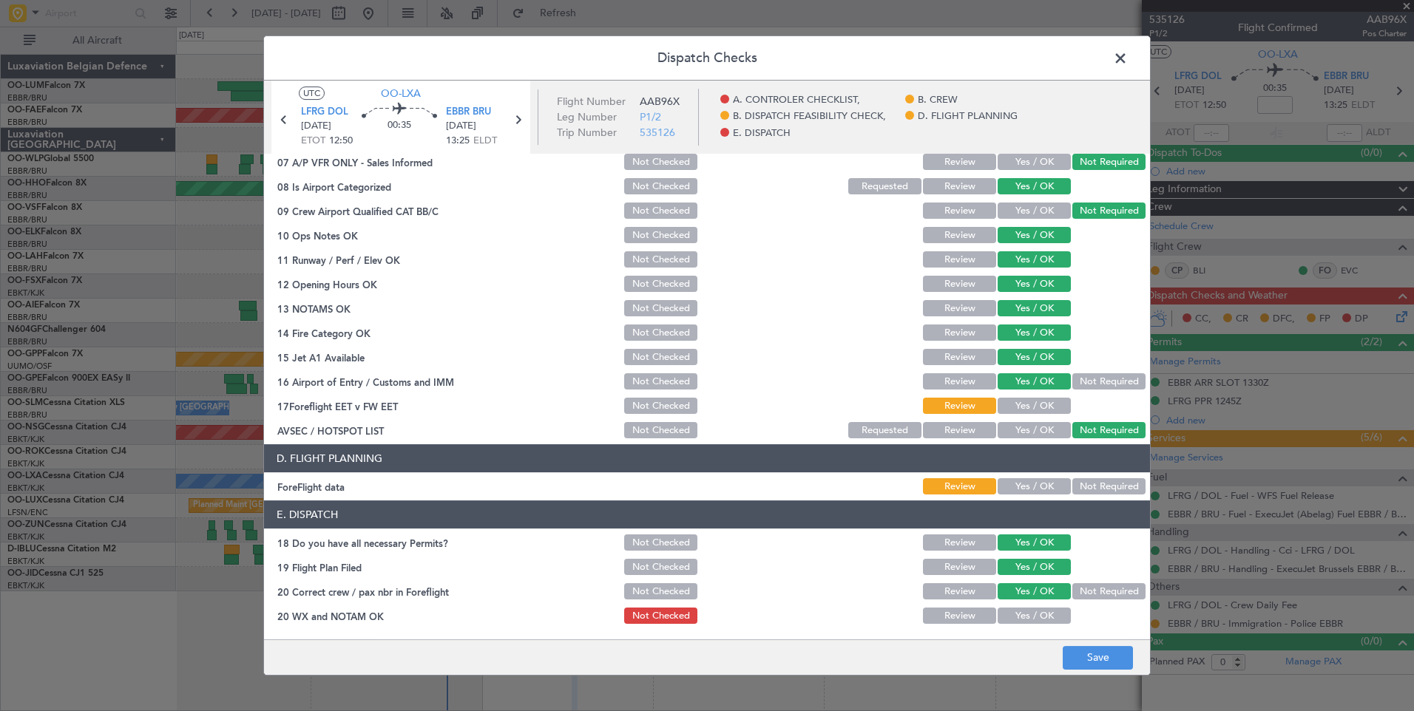
click at [1026, 603] on section "E. DISPATCH 18 Do you have all necessary Permits? Not Checked Review Yes / OK 1…" at bounding box center [707, 564] width 886 height 126
drag, startPoint x: 1026, startPoint y: 618, endPoint x: 1043, endPoint y: 634, distance: 22.5
click at [1027, 618] on button "Yes / OK" at bounding box center [1034, 616] width 73 height 16
click at [1074, 657] on button "Save" at bounding box center [1098, 658] width 70 height 24
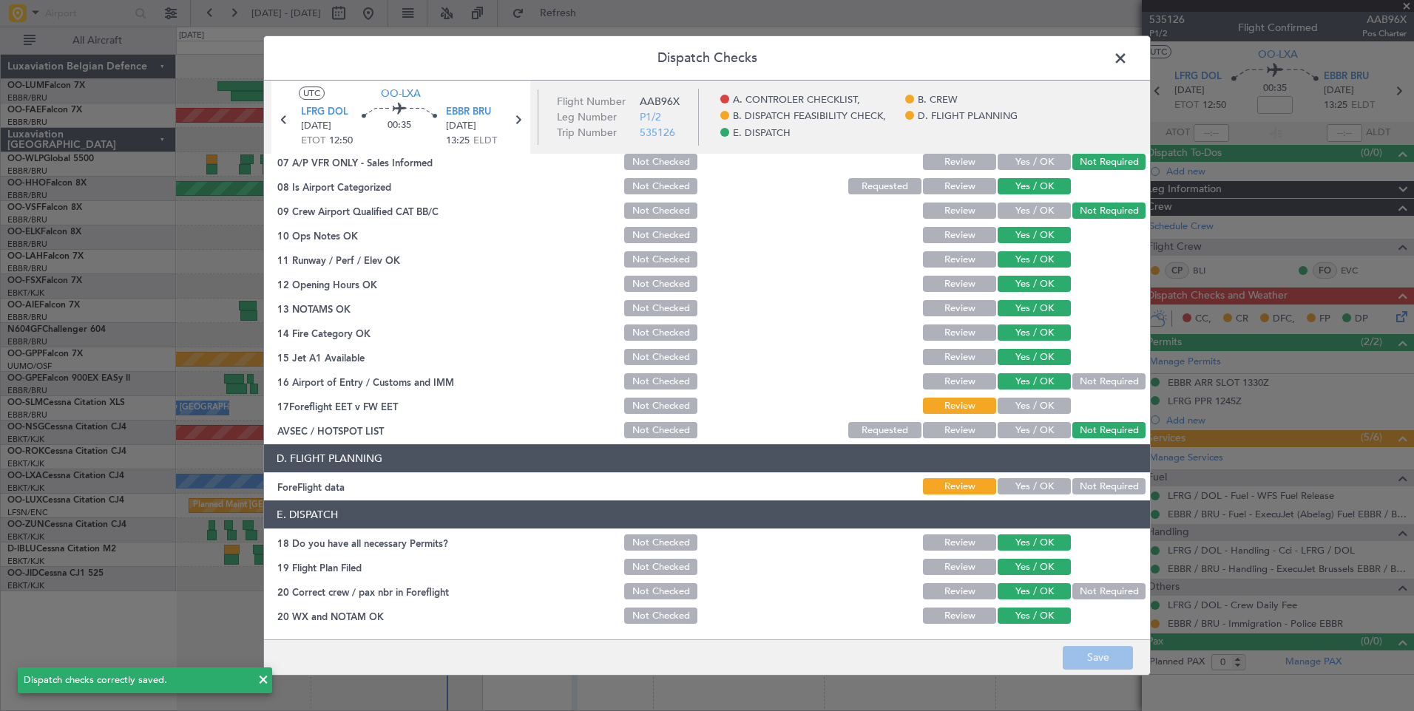
scroll to position [0, 0]
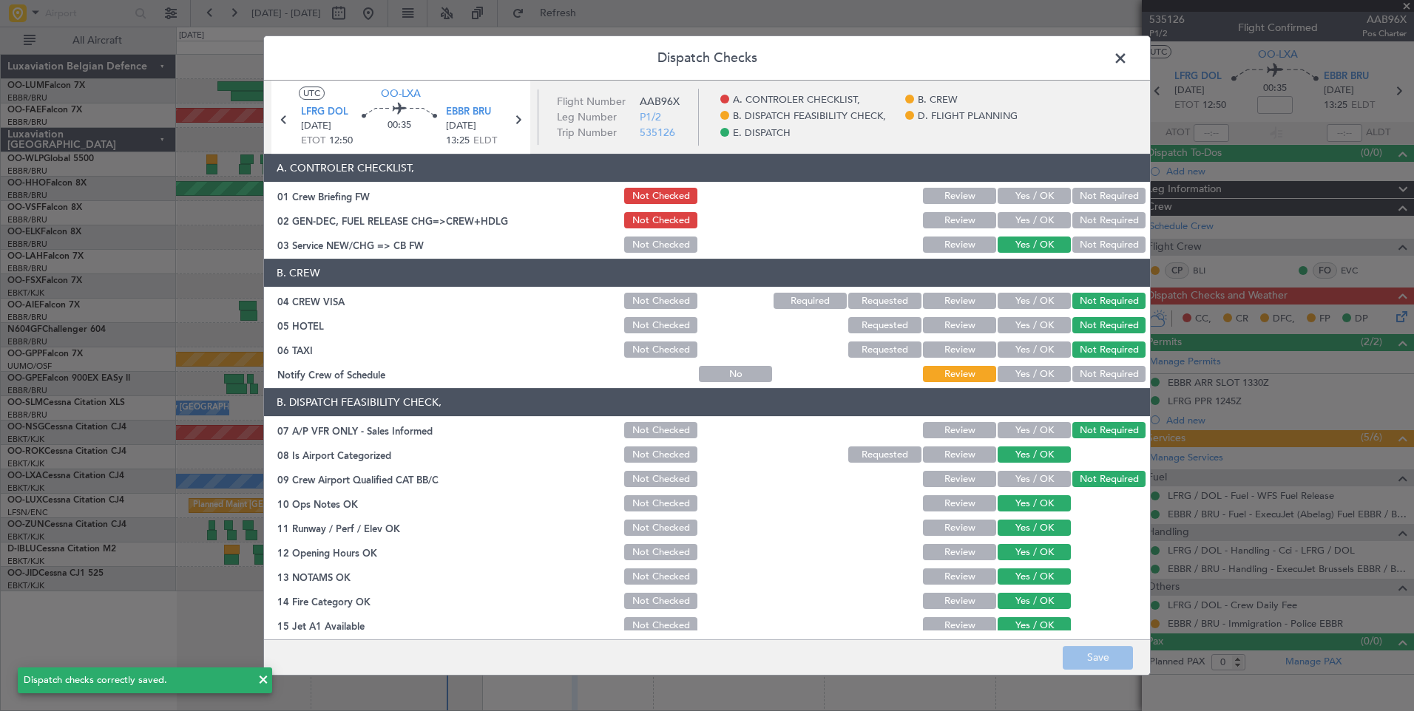
click at [1014, 372] on button "Yes / OK" at bounding box center [1034, 374] width 73 height 16
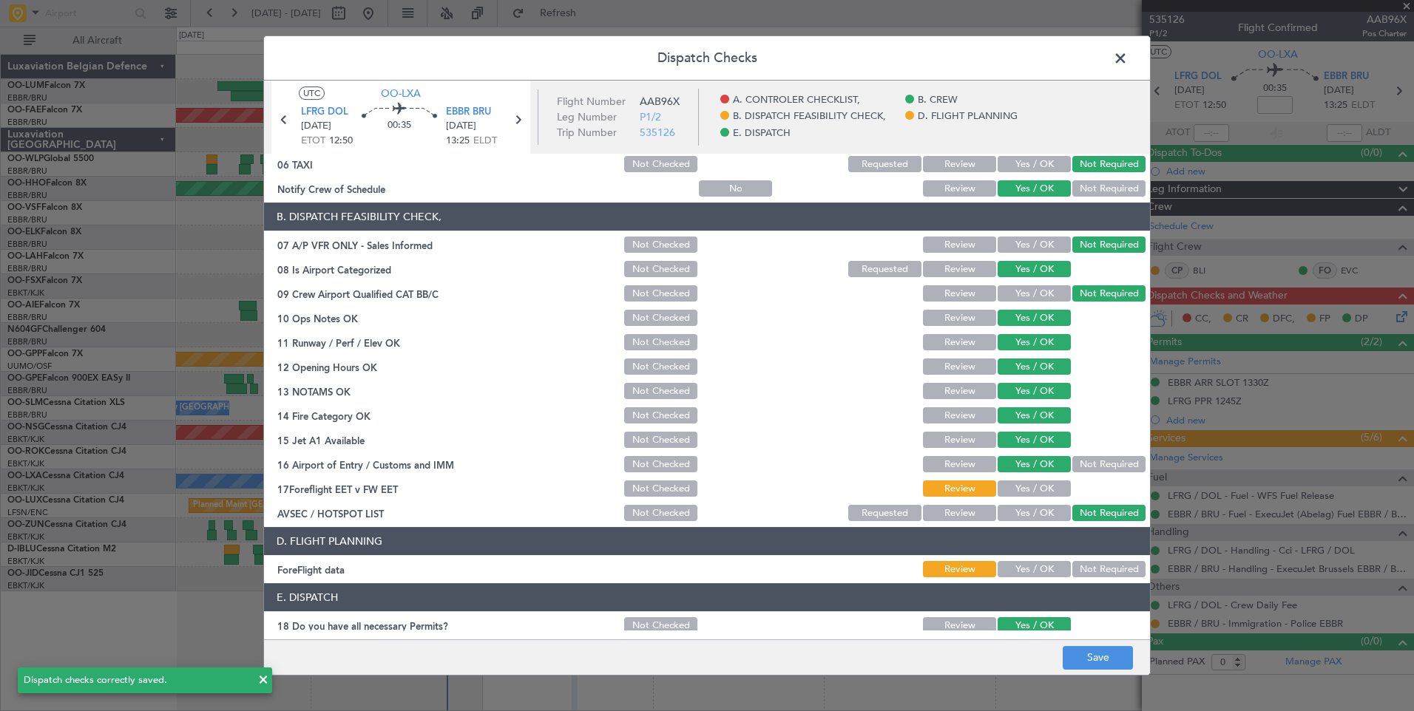
scroll to position [268, 0]
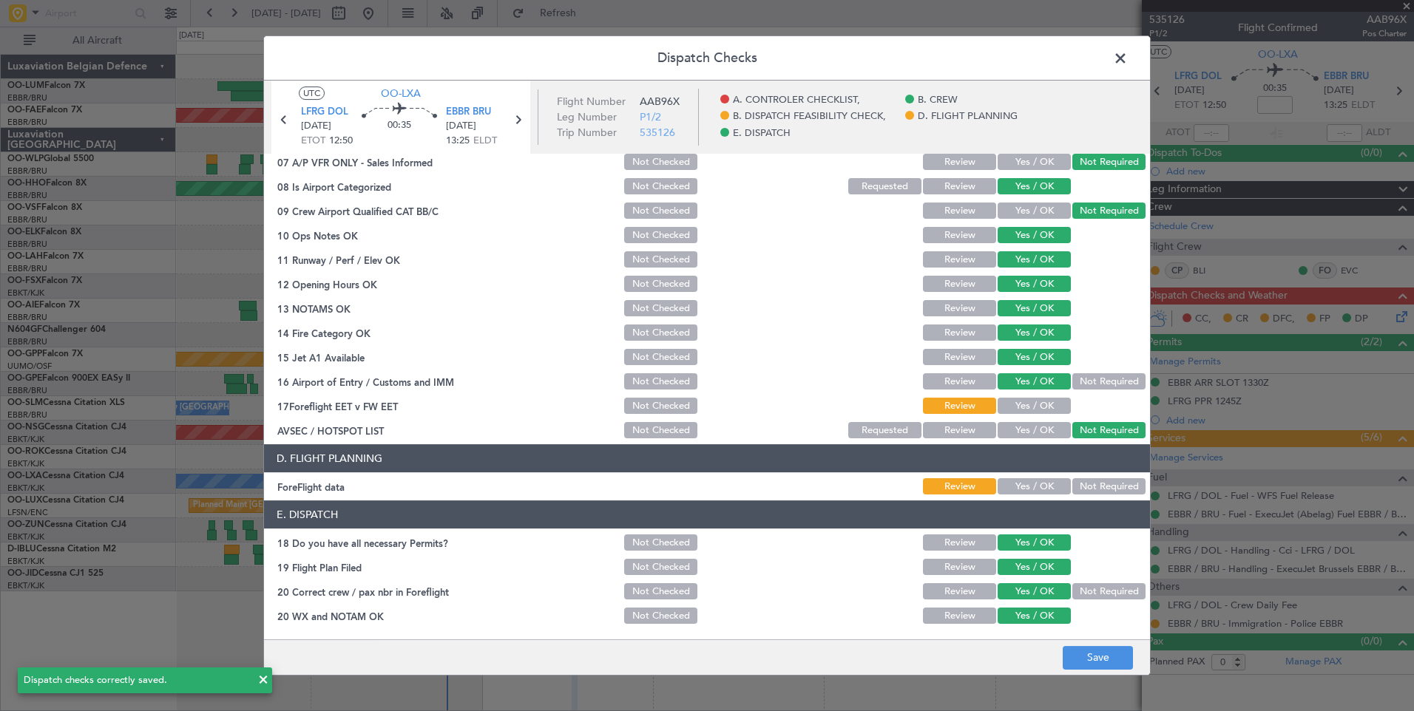
click at [1087, 487] on button "Not Required" at bounding box center [1108, 486] width 73 height 16
click at [1024, 401] on button "Yes / OK" at bounding box center [1034, 406] width 73 height 16
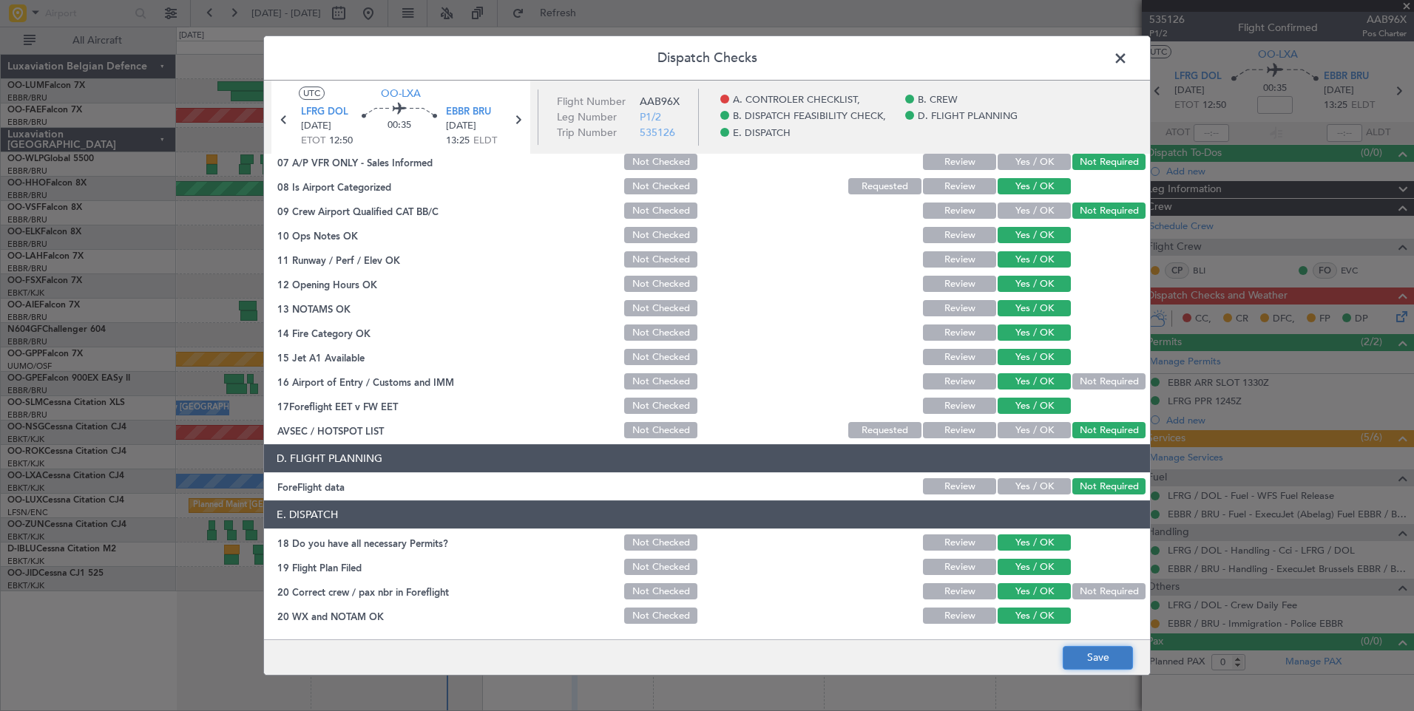
click at [1113, 654] on button "Save" at bounding box center [1098, 658] width 70 height 24
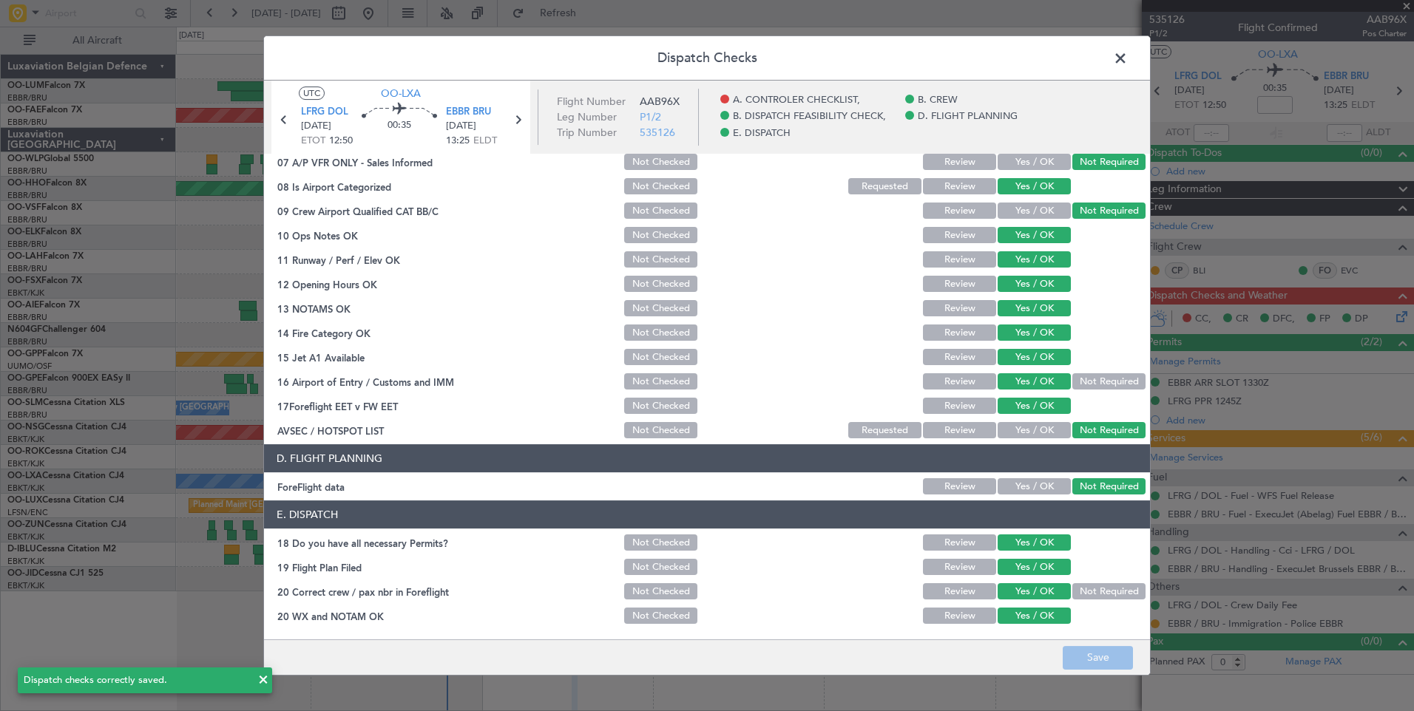
click at [1128, 59] on span at bounding box center [1128, 62] width 0 height 30
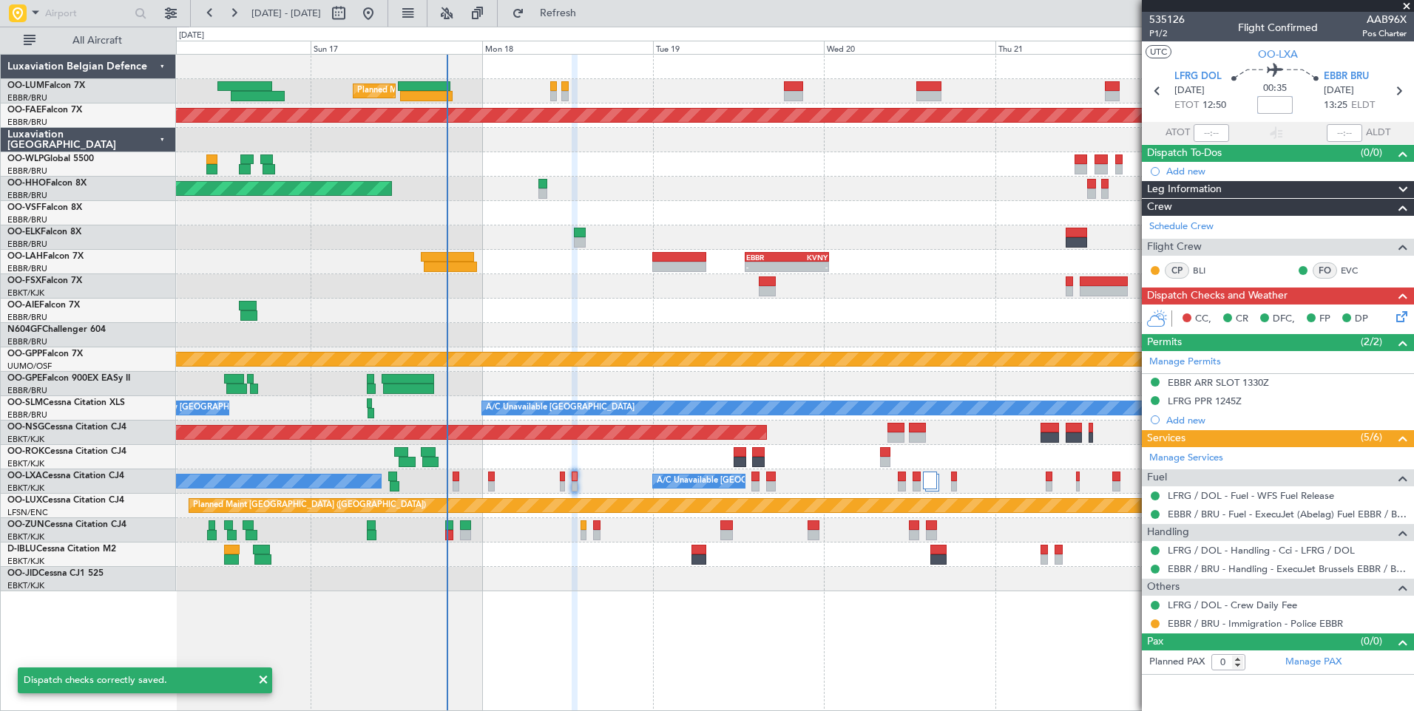
click at [1270, 107] on input at bounding box center [1274, 105] width 35 height 18
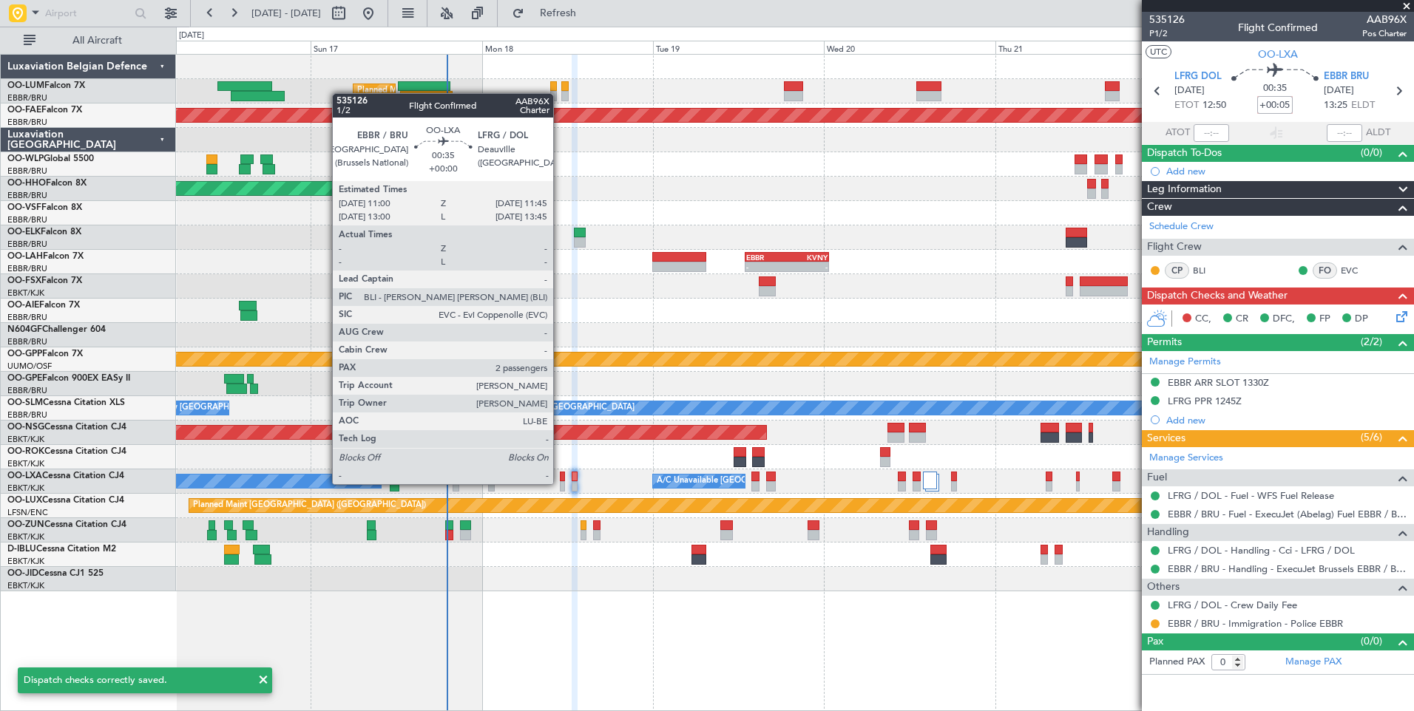
click at [560, 484] on div at bounding box center [563, 486] width 6 height 10
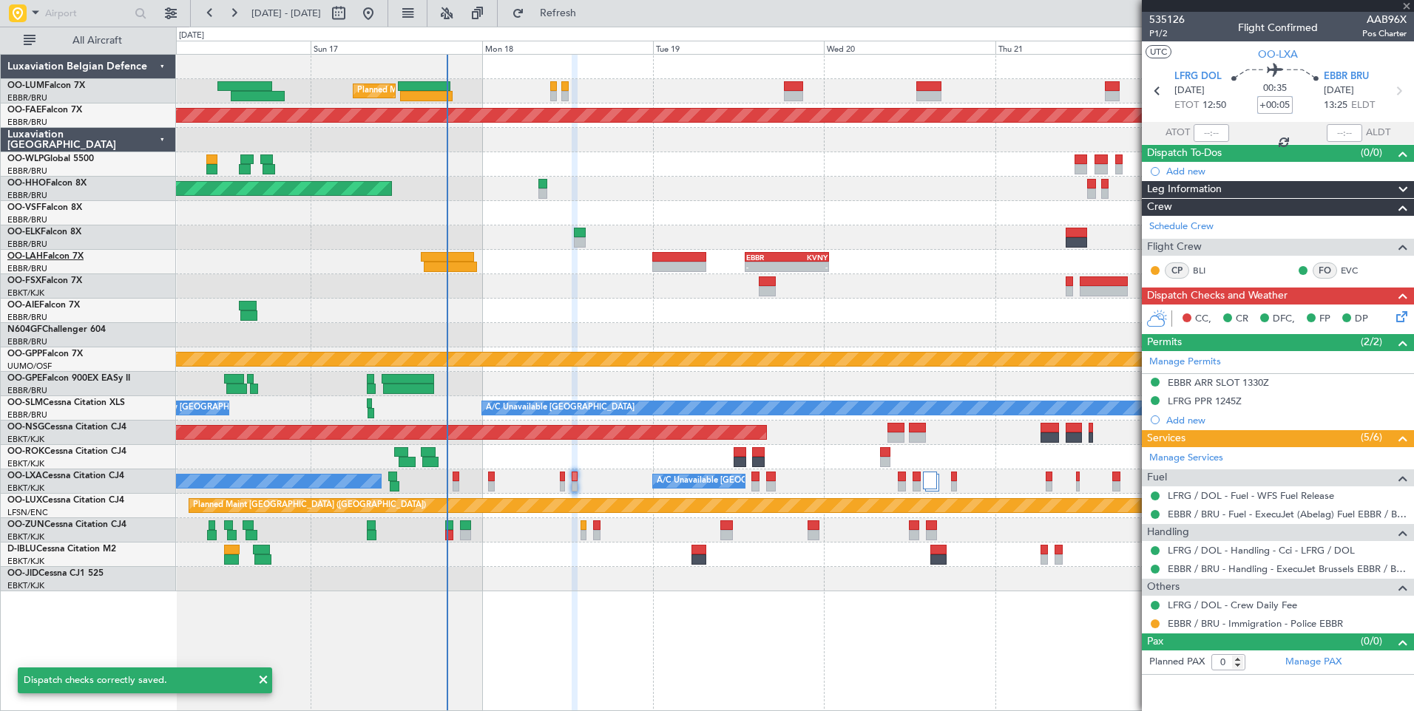
type input "+00:05"
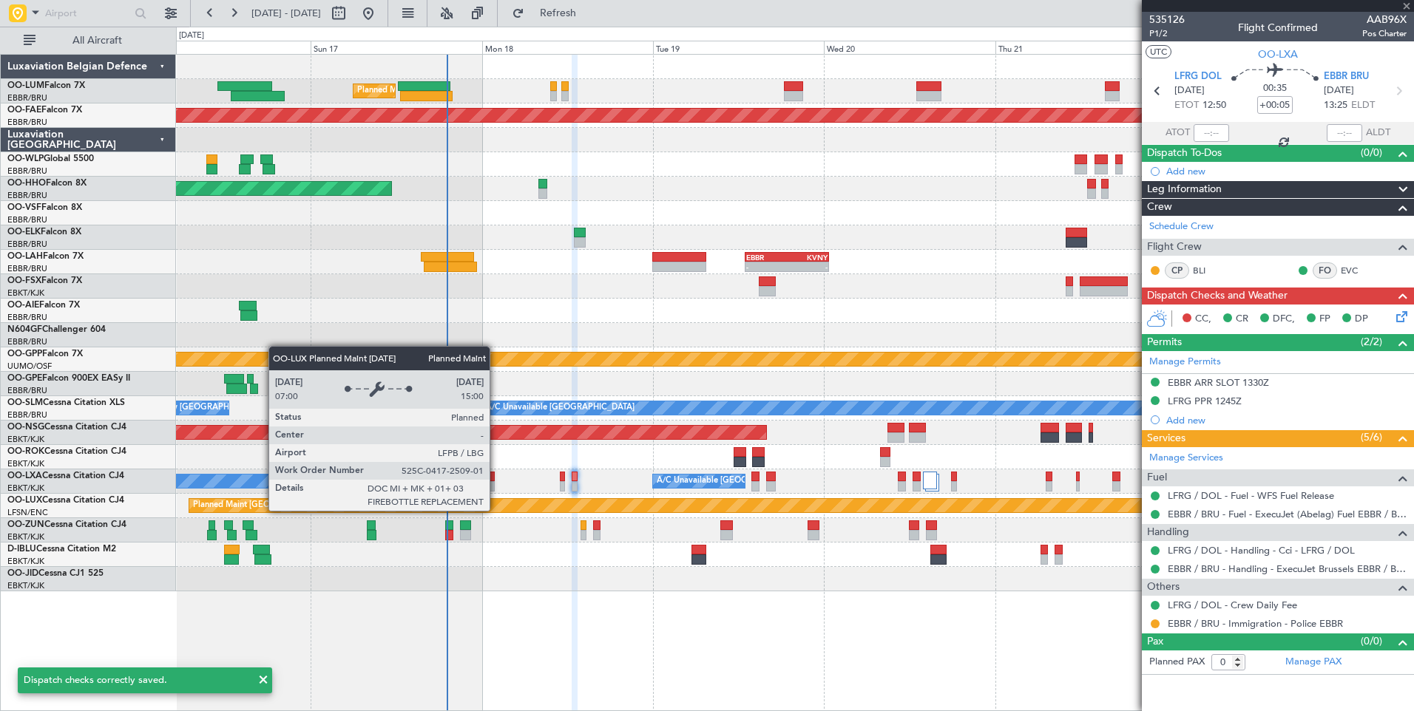
type input "2"
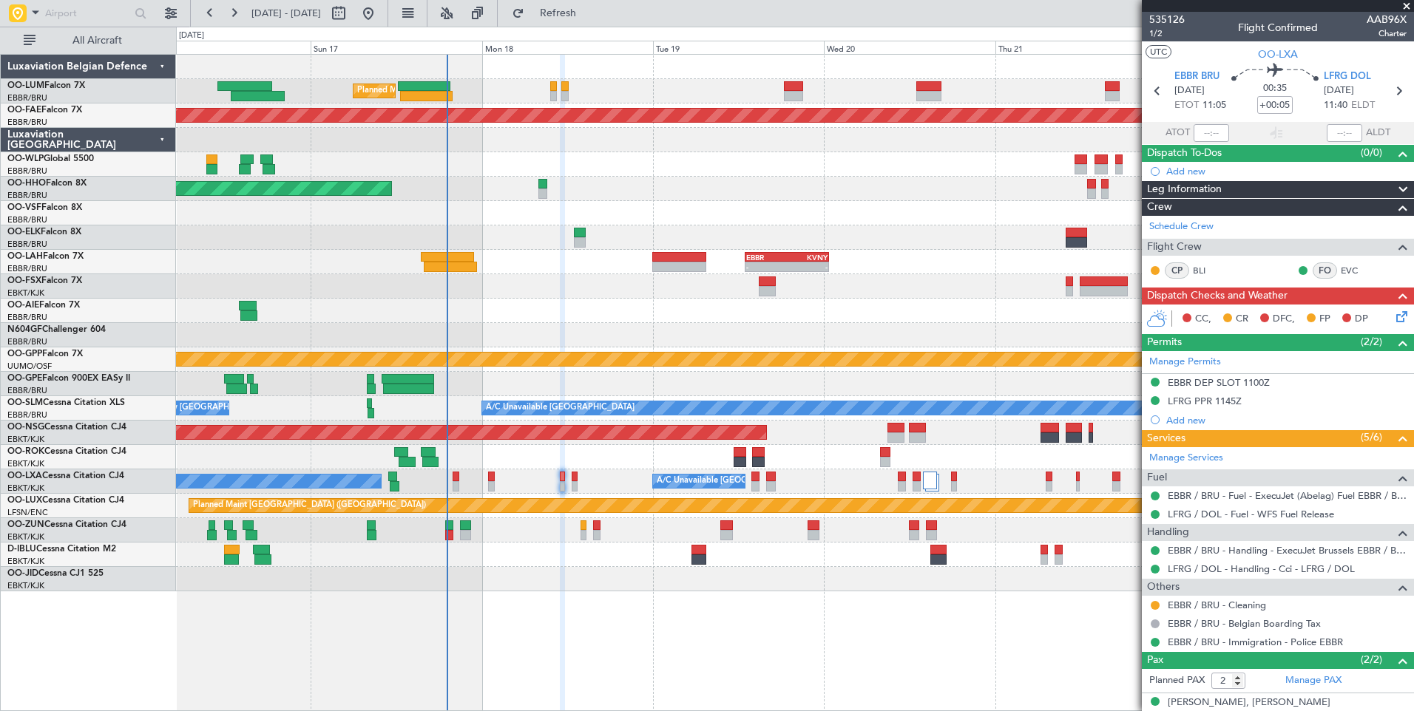
click at [1293, 105] on div "00:35 +00:05" at bounding box center [1275, 91] width 98 height 55
click at [1269, 101] on input "+00:05" at bounding box center [1274, 105] width 35 height 18
type input "+00:05"
click at [1160, 29] on span "1/2" at bounding box center [1166, 33] width 35 height 13
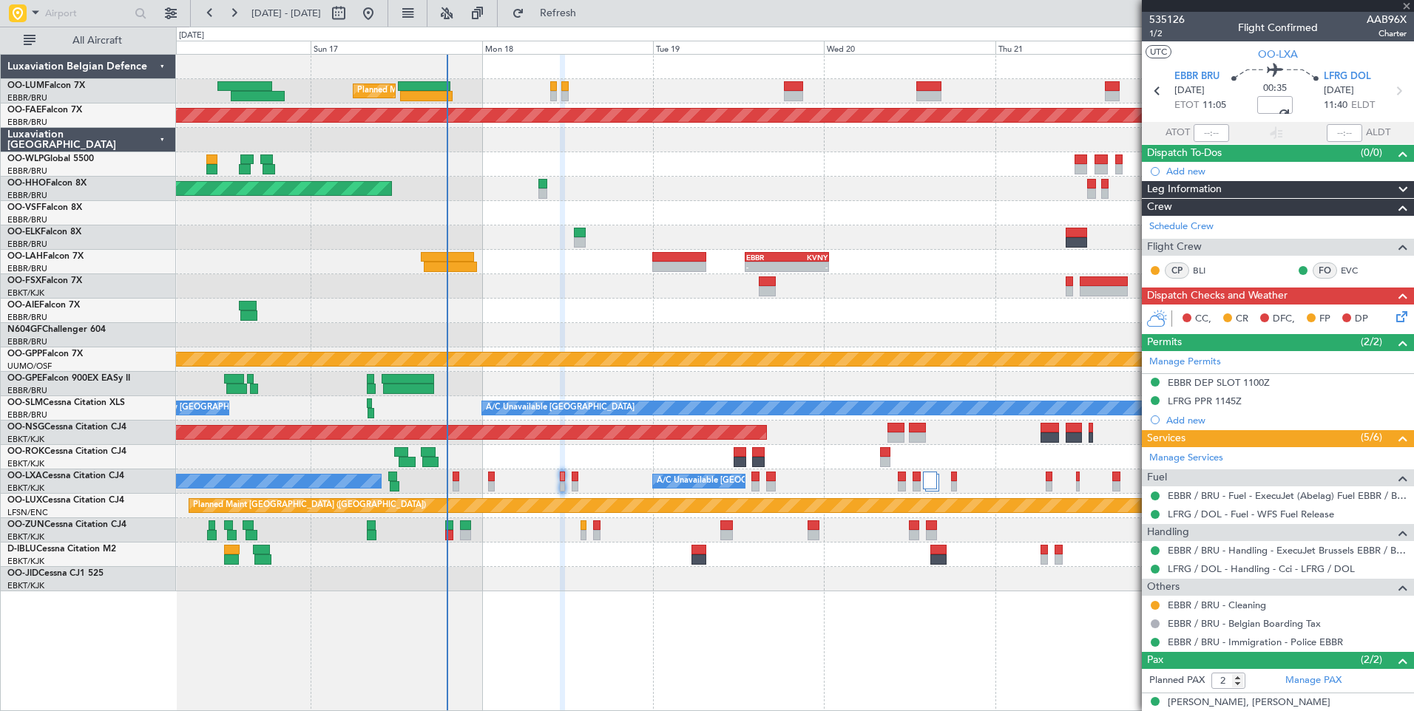
click at [1394, 319] on icon at bounding box center [1399, 314] width 12 height 12
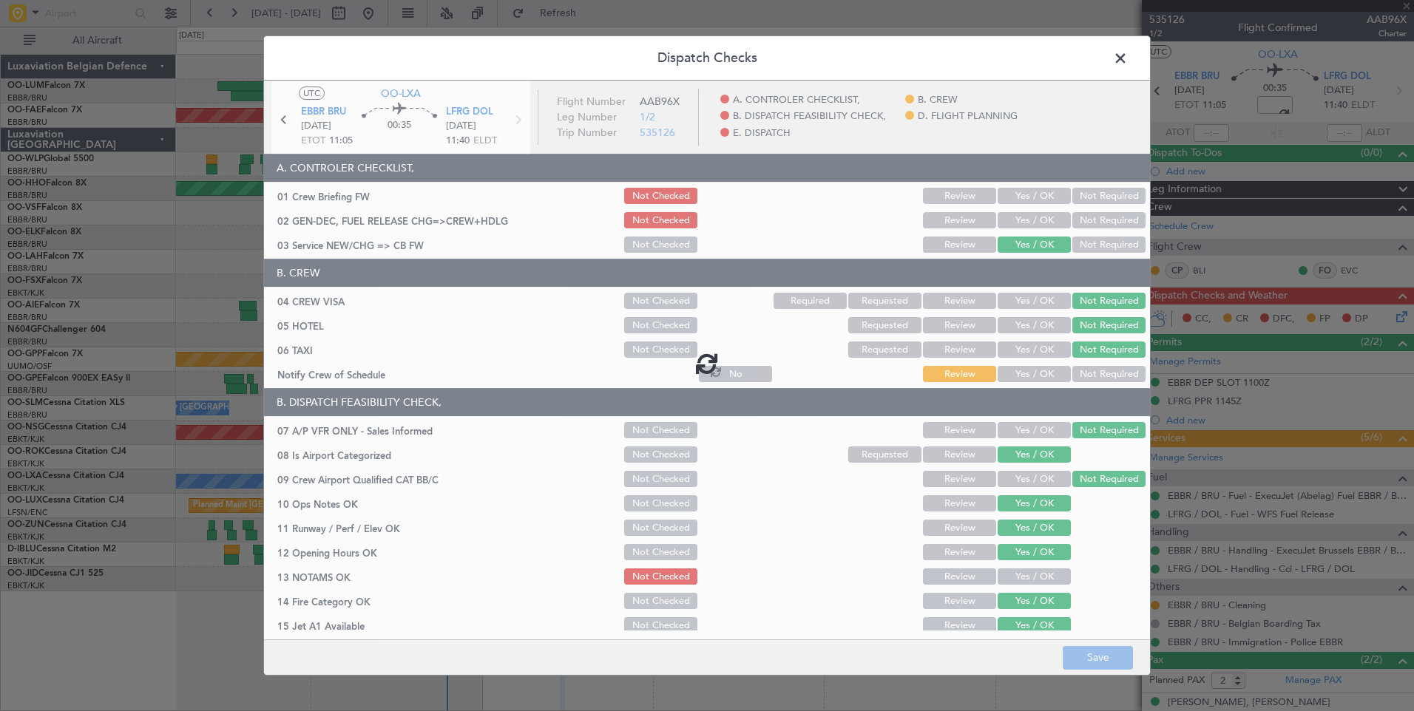
click at [1036, 373] on div at bounding box center [707, 363] width 886 height 565
click at [1033, 373] on div at bounding box center [707, 363] width 886 height 565
type input "+00:05"
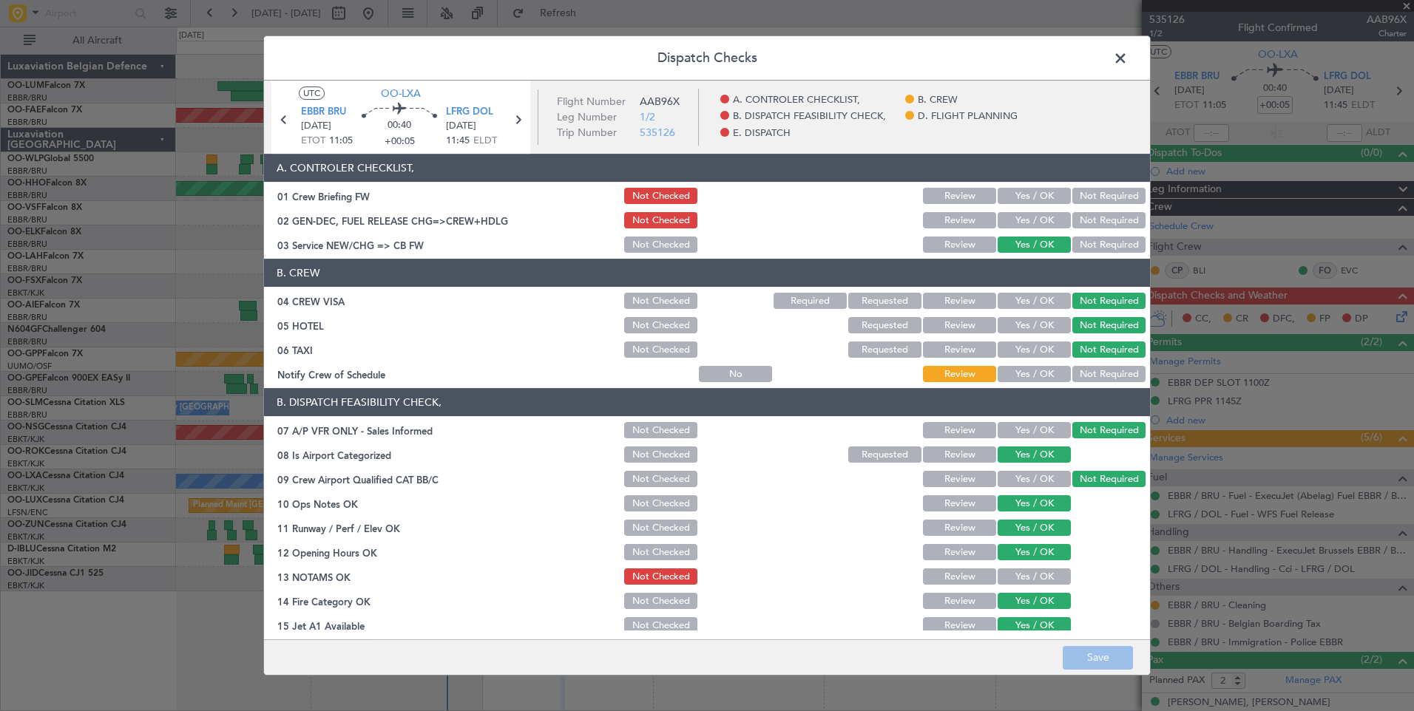
click at [1031, 375] on button "Yes / OK" at bounding box center [1034, 374] width 73 height 16
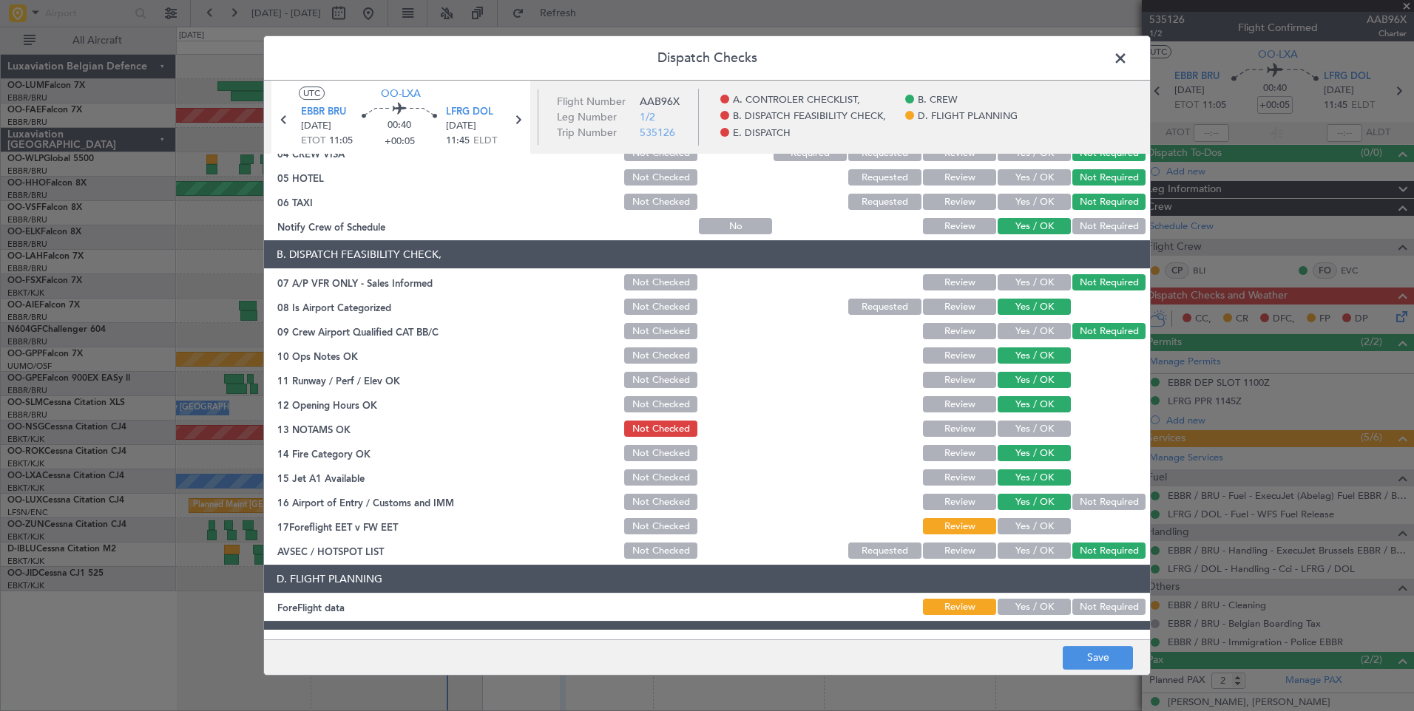
click at [1023, 421] on button "Yes / OK" at bounding box center [1034, 429] width 73 height 16
click at [1024, 522] on button "Yes / OK" at bounding box center [1034, 526] width 73 height 16
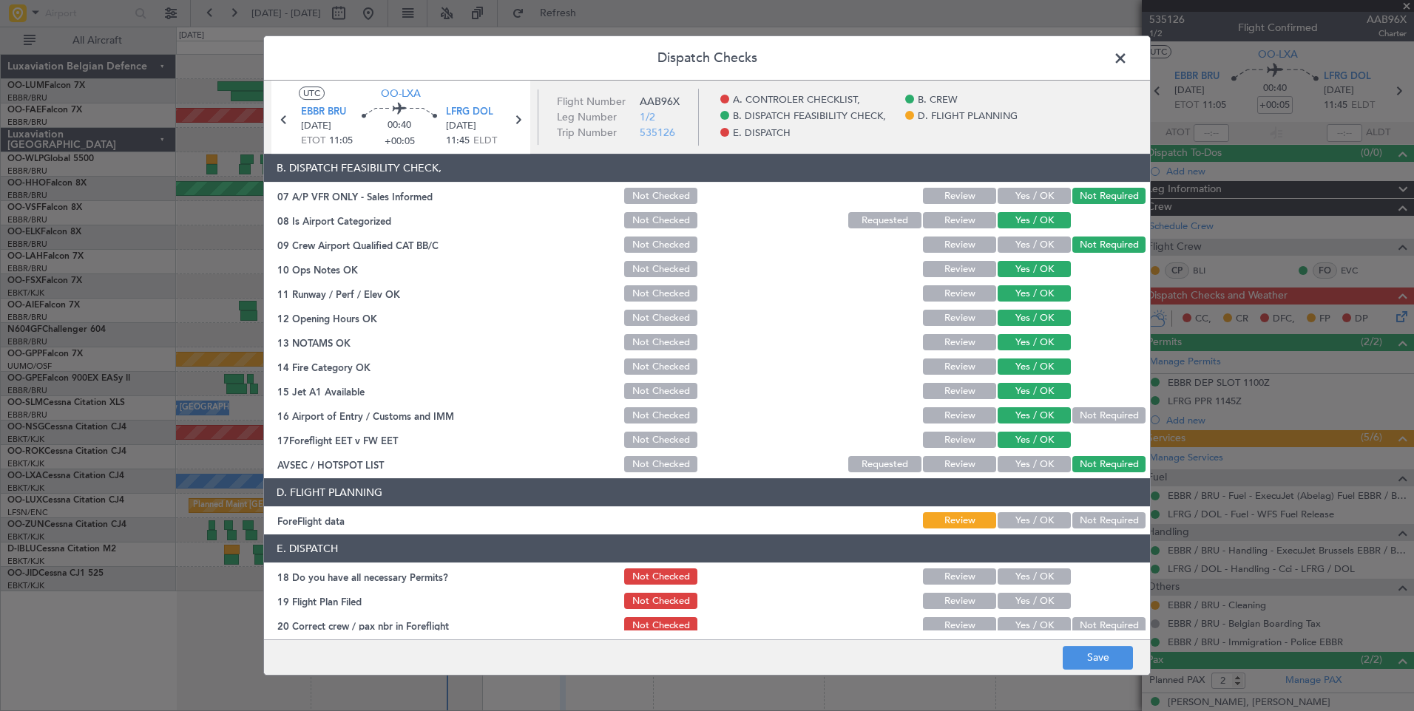
scroll to position [268, 0]
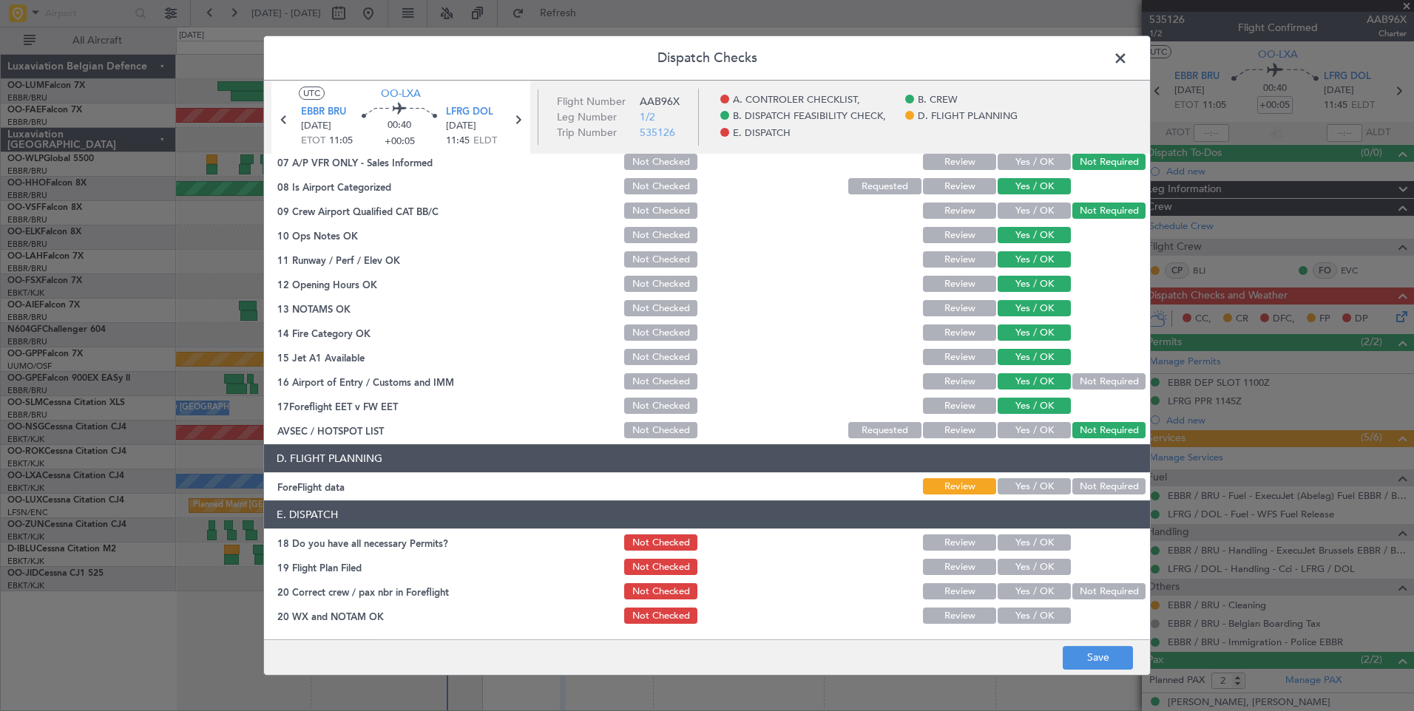
drag, startPoint x: 1106, startPoint y: 492, endPoint x: 1030, endPoint y: 529, distance: 84.7
click at [1107, 494] on button "Not Required" at bounding box center [1108, 486] width 73 height 16
click at [1029, 534] on section "E. DISPATCH 18 Do you have all necessary Permits? Not Checked Review Yes / OK 1…" at bounding box center [707, 564] width 886 height 126
click at [1026, 550] on button "Yes / OK" at bounding box center [1034, 543] width 73 height 16
drag, startPoint x: 1028, startPoint y: 571, endPoint x: 1028, endPoint y: 594, distance: 22.9
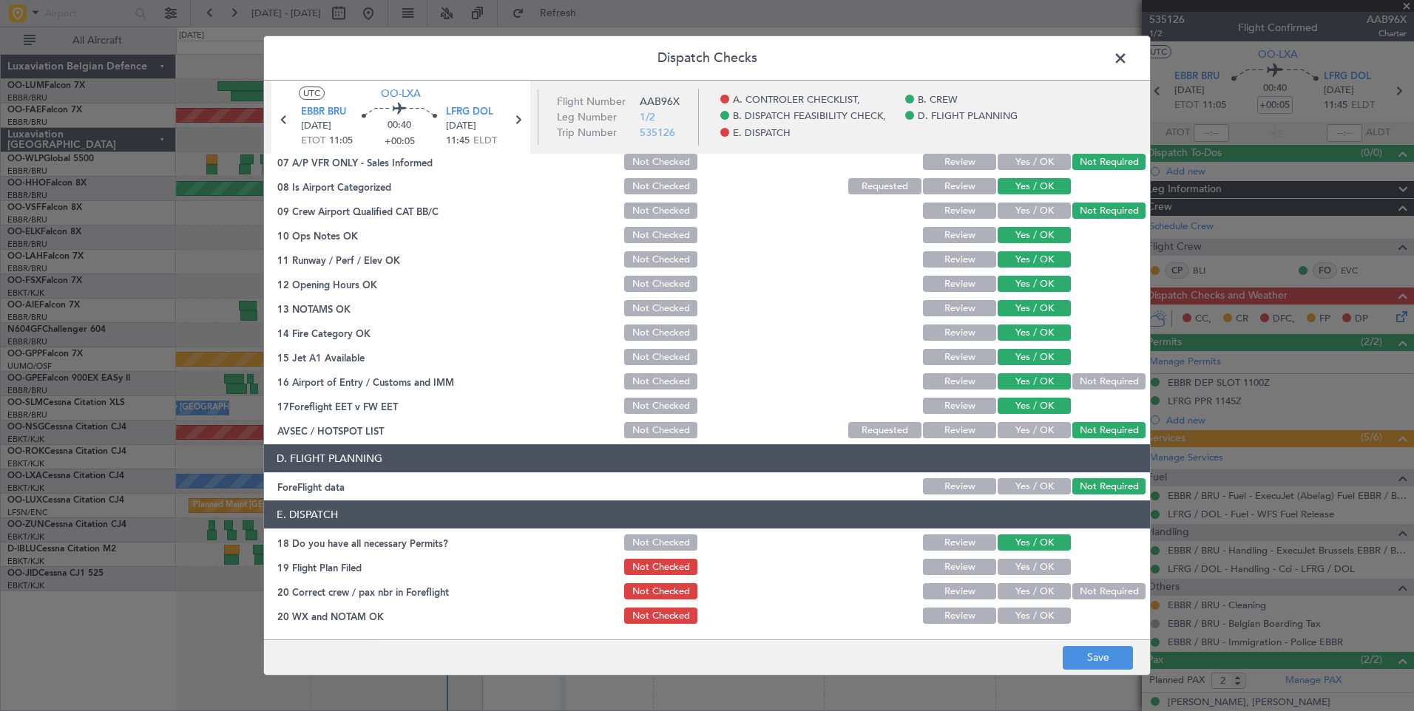
click at [1028, 572] on button "Yes / OK" at bounding box center [1034, 567] width 73 height 16
drag, startPoint x: 1028, startPoint y: 594, endPoint x: 1029, endPoint y: 610, distance: 16.3
click at [1029, 595] on button "Yes / OK" at bounding box center [1034, 591] width 73 height 16
click at [1029, 620] on button "Yes / OK" at bounding box center [1034, 616] width 73 height 16
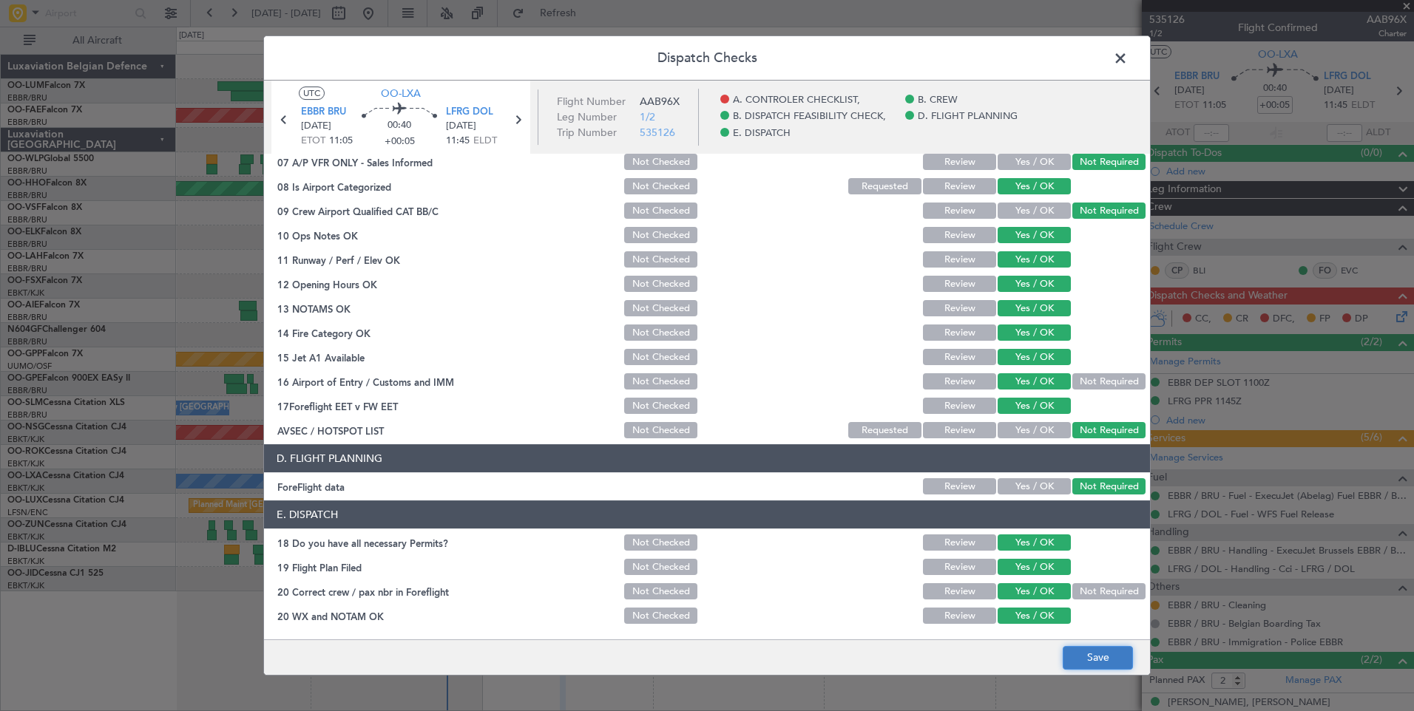
click at [1113, 658] on button "Save" at bounding box center [1098, 658] width 70 height 24
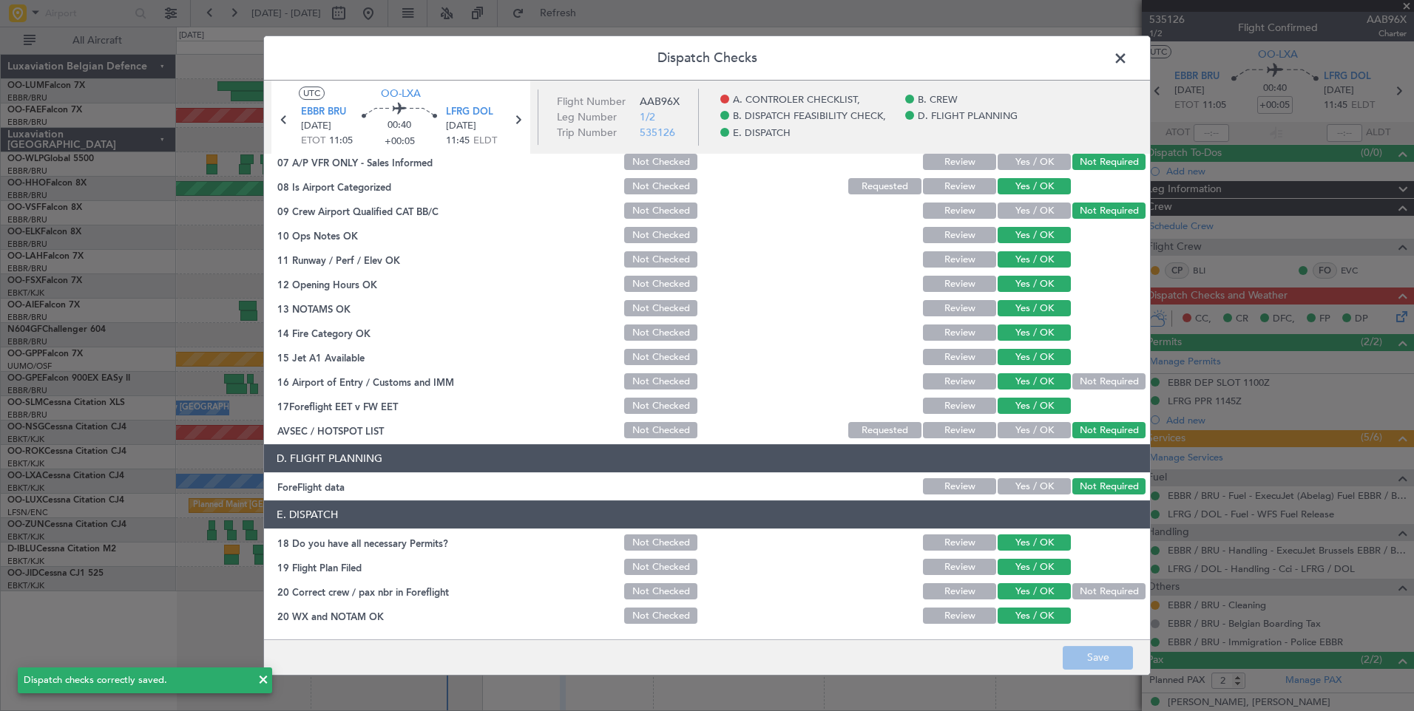
click at [1128, 64] on span at bounding box center [1128, 62] width 0 height 30
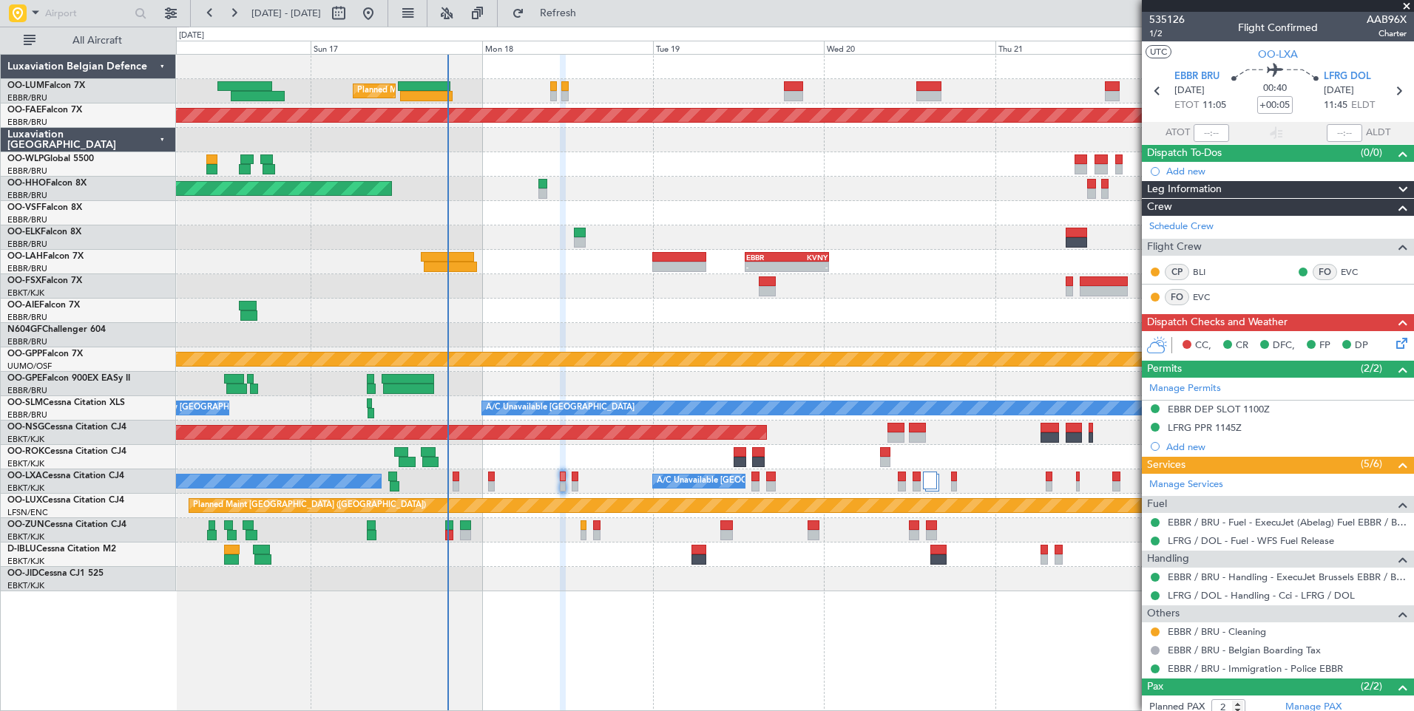
click at [1398, 340] on icon at bounding box center [1399, 341] width 12 height 12
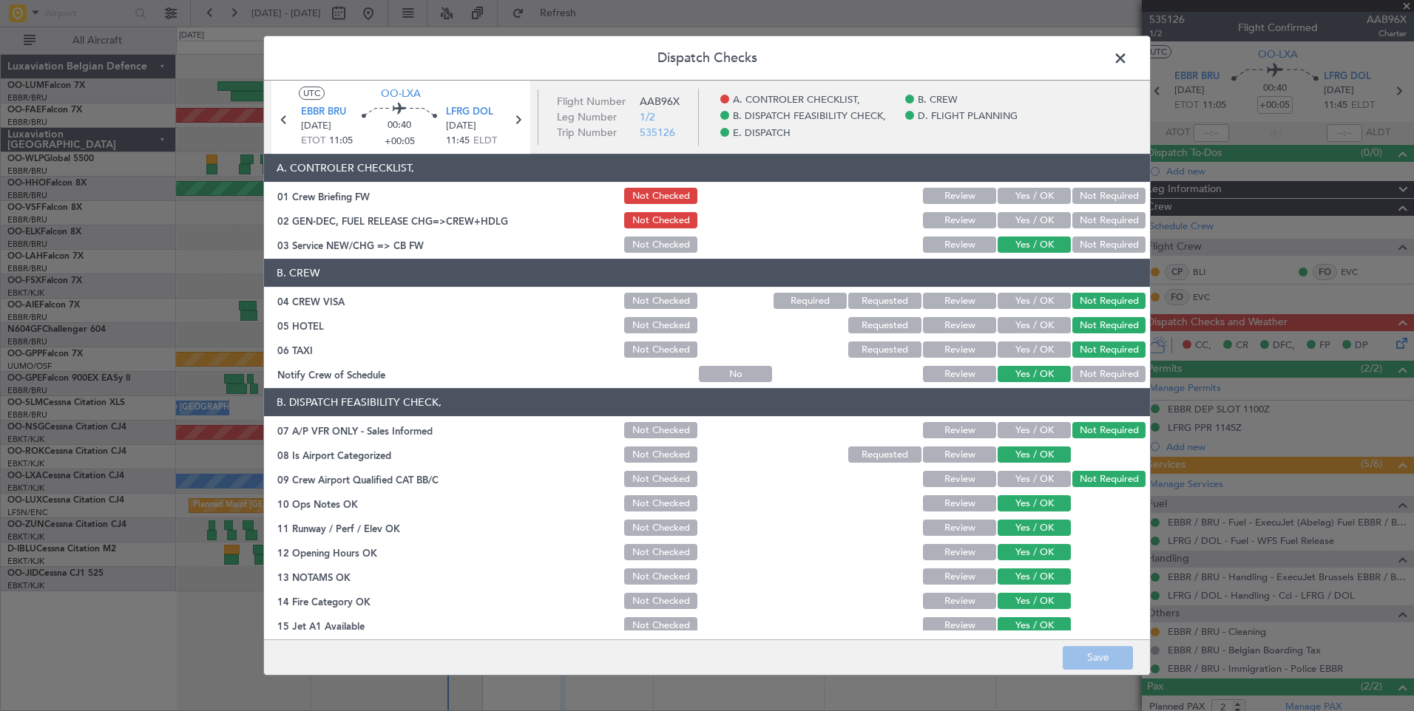
click at [1023, 187] on div "Yes / OK" at bounding box center [1032, 196] width 75 height 21
click at [1043, 193] on button "Yes / OK" at bounding box center [1034, 196] width 73 height 16
click at [1109, 650] on button "Save" at bounding box center [1098, 658] width 70 height 24
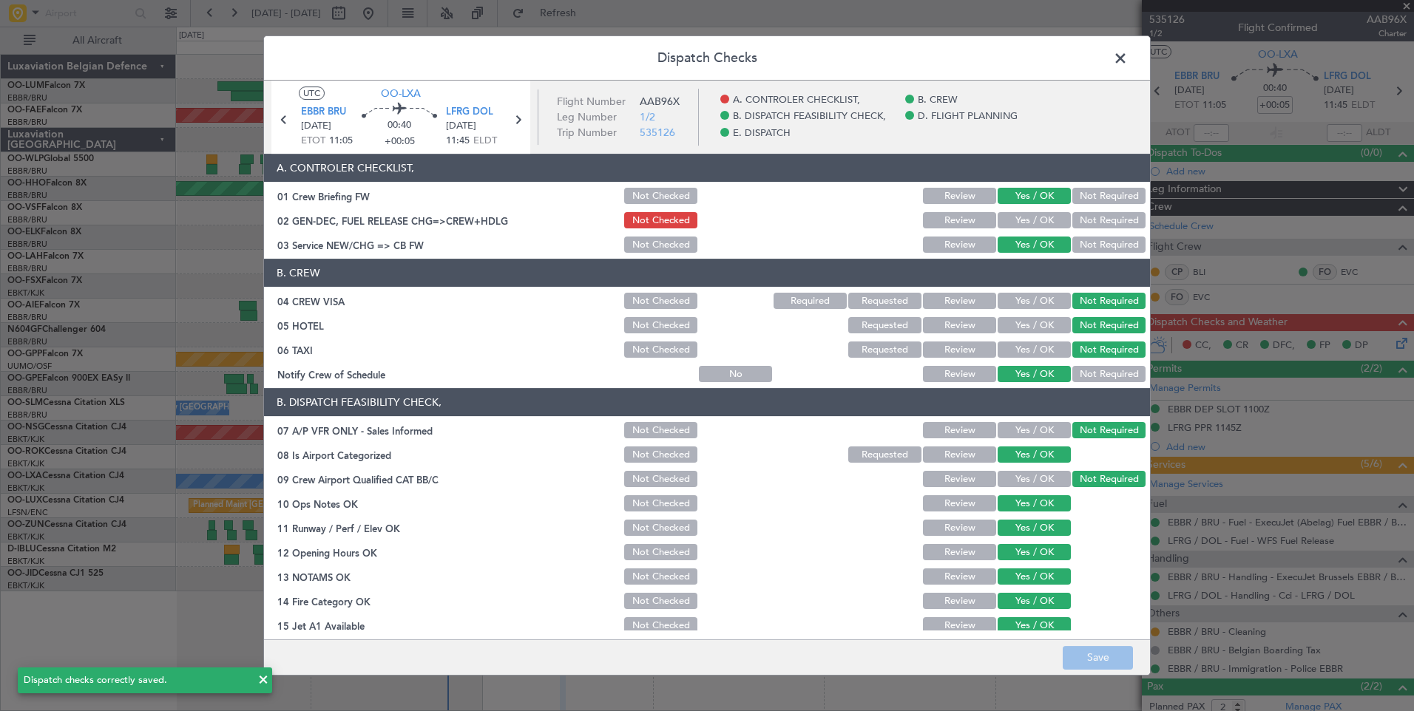
click at [1128, 59] on span at bounding box center [1128, 62] width 0 height 30
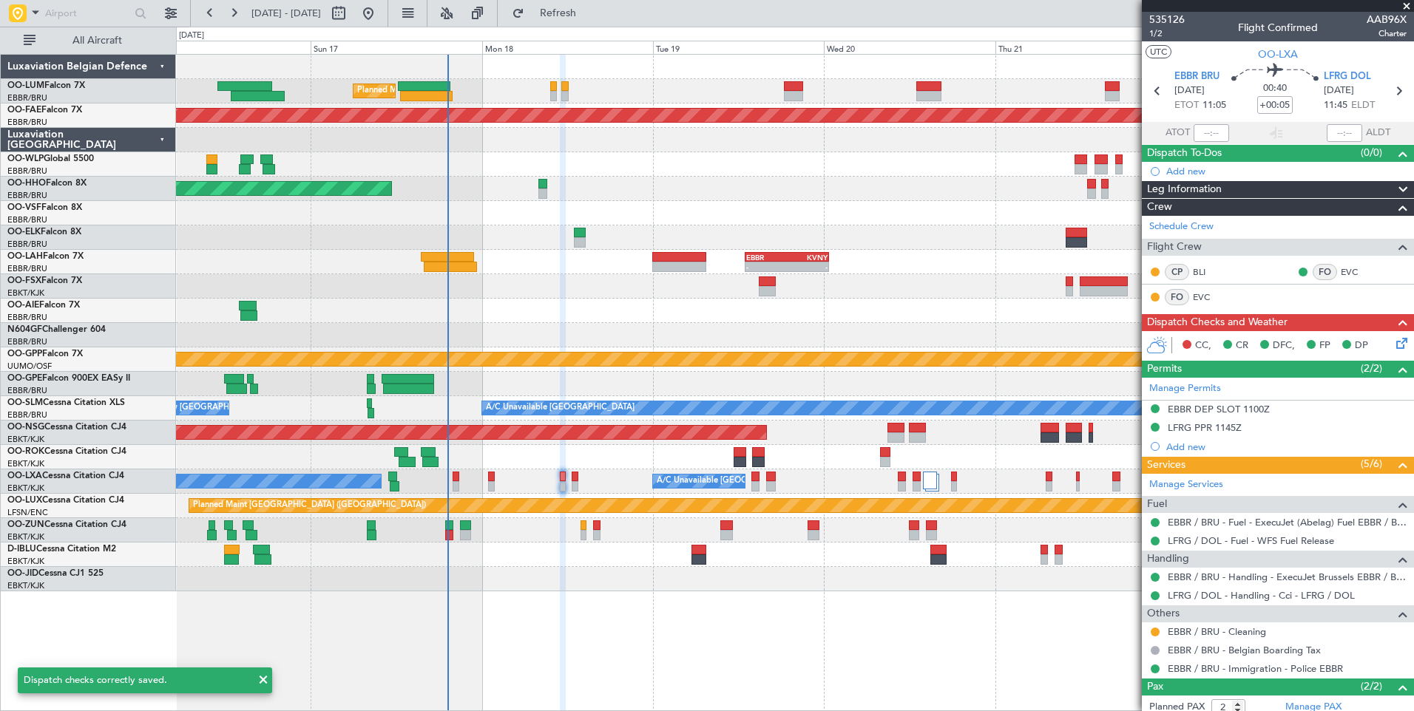
click at [581, 478] on div "No Crew Chambery ([GEOGRAPHIC_DATA]) A/C Unavailable [GEOGRAPHIC_DATA] ([GEOGRA…" at bounding box center [794, 482] width 1237 height 24
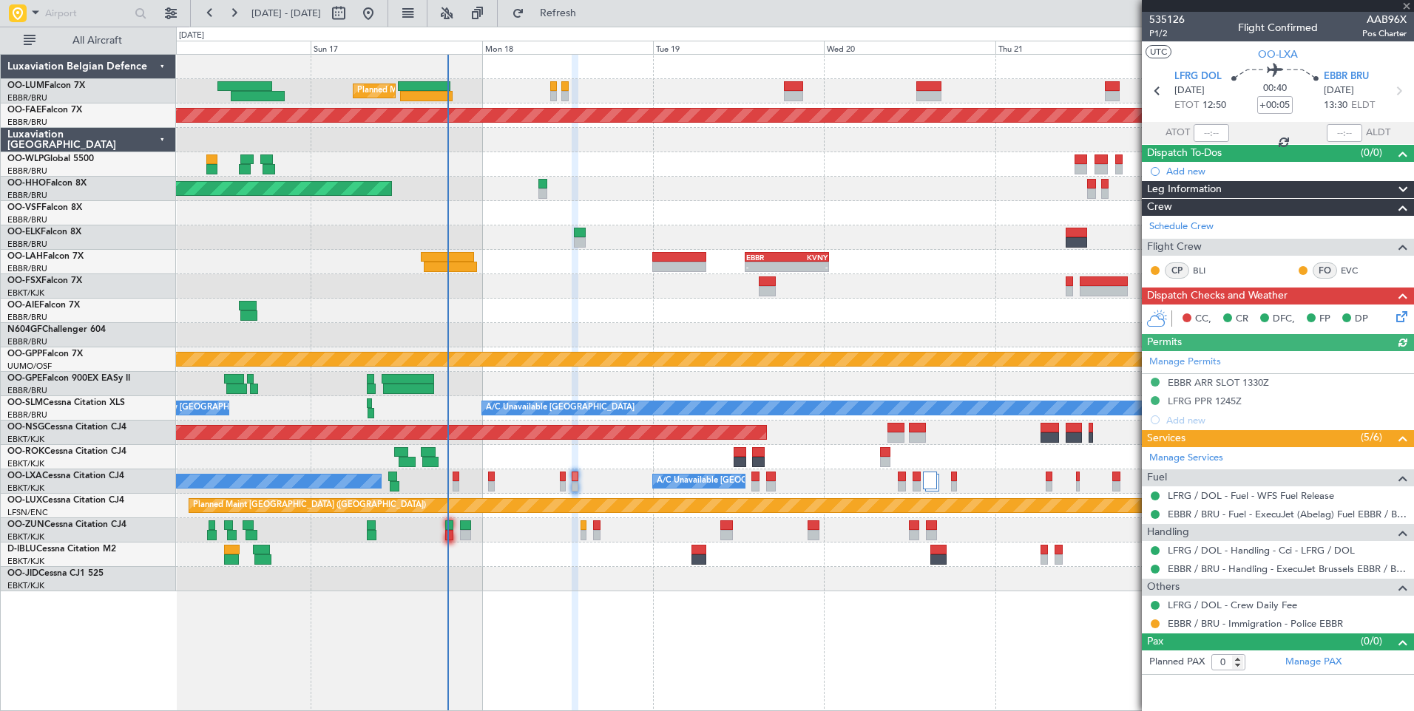
click at [1398, 314] on icon at bounding box center [1399, 314] width 12 height 12
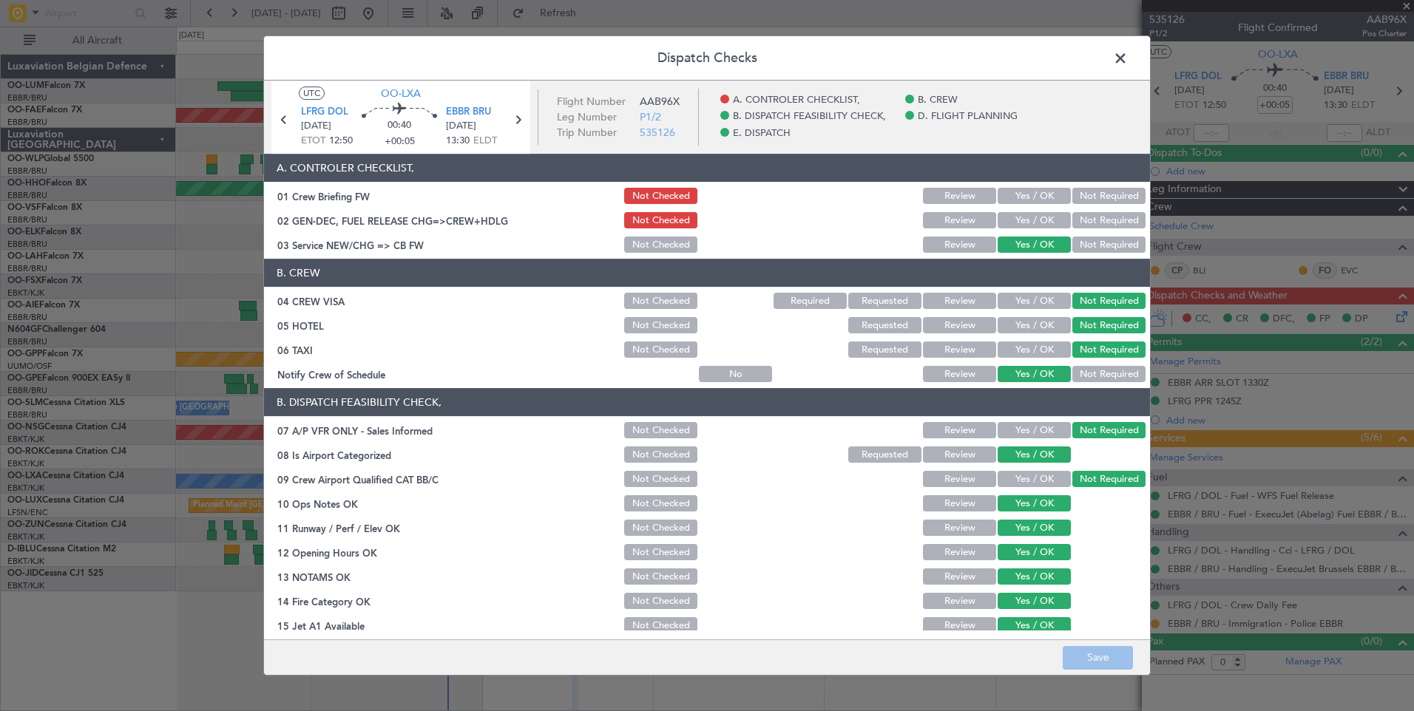
click at [1020, 197] on button "Yes / OK" at bounding box center [1034, 196] width 73 height 16
click at [1097, 658] on button "Save" at bounding box center [1098, 658] width 70 height 24
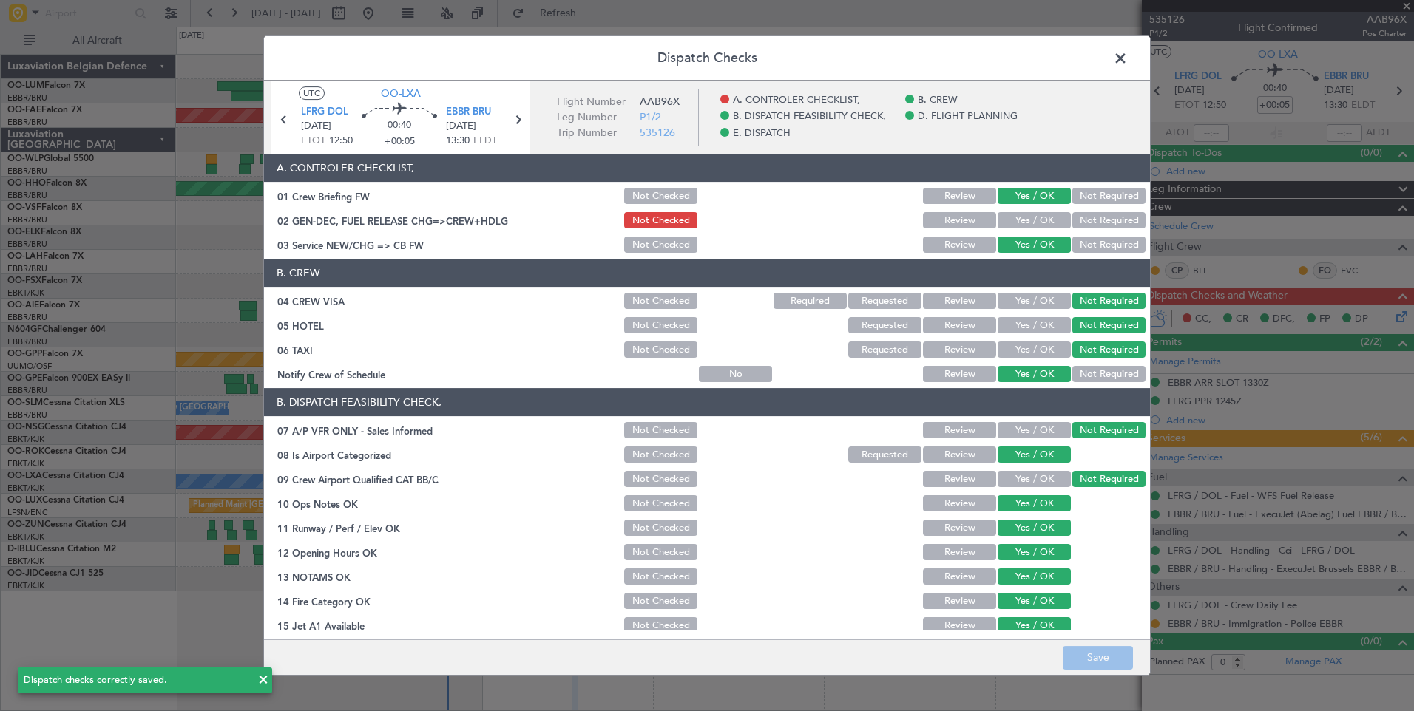
click at [1128, 57] on span at bounding box center [1128, 62] width 0 height 30
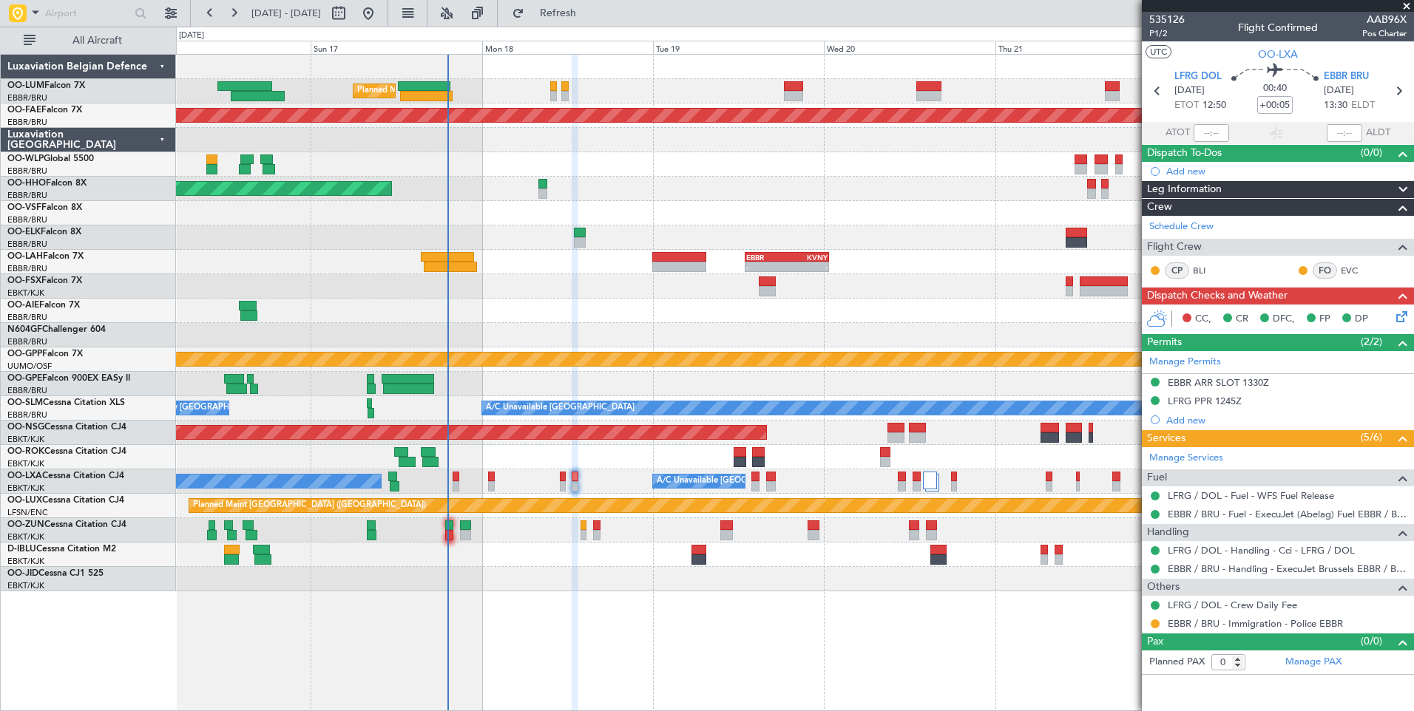
click at [626, 534] on div "Unplanned Maint [GEOGRAPHIC_DATA] ([GEOGRAPHIC_DATA])" at bounding box center [794, 530] width 1237 height 24
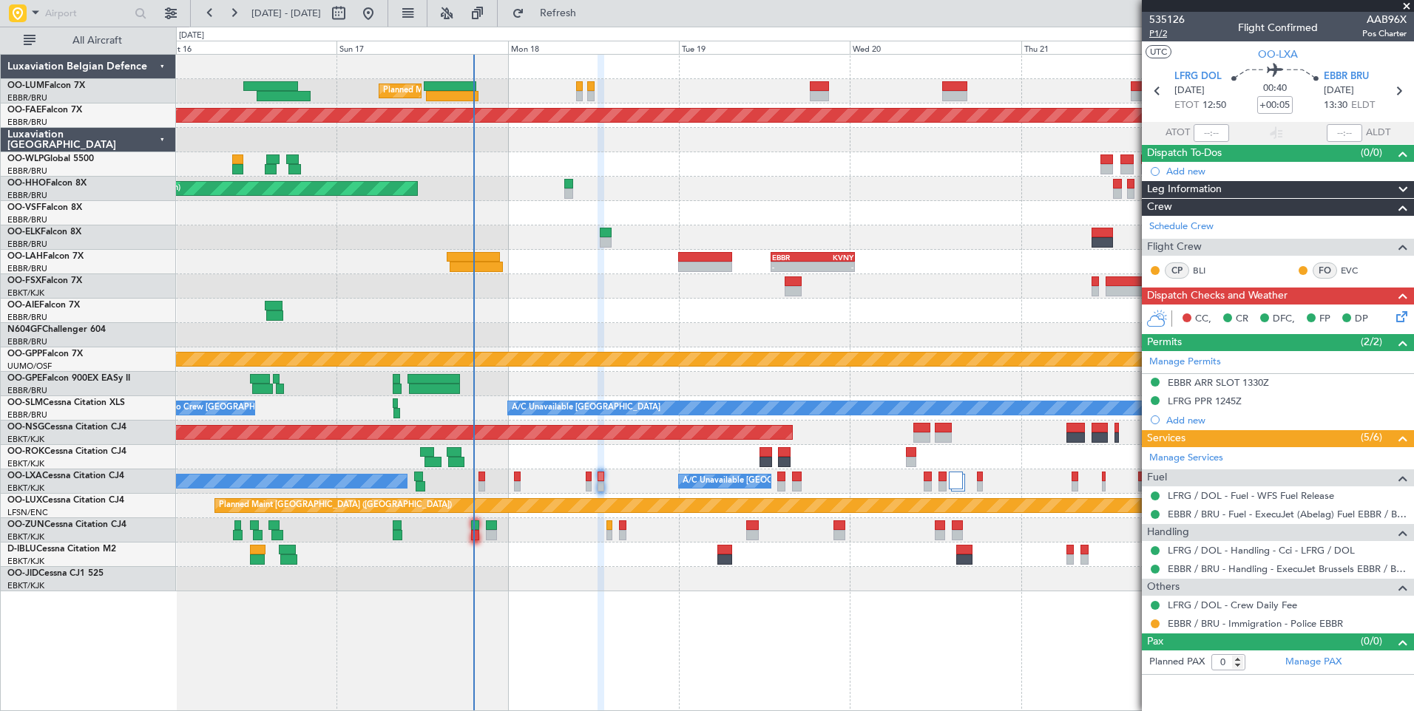
click at [1164, 35] on span "P1/2" at bounding box center [1166, 33] width 35 height 13
click at [596, 29] on div "0 0 Sat 16 Sun 17 Mon 18 Tue 19 Wed 20 Thu 21 [DATE] Sat 23" at bounding box center [795, 40] width 1236 height 27
click at [589, 17] on span "Refresh" at bounding box center [558, 13] width 62 height 10
click at [633, 479] on div "A/C Unavailable [GEOGRAPHIC_DATA] ([GEOGRAPHIC_DATA] National) No [GEOGRAPHIC_D…" at bounding box center [794, 482] width 1237 height 24
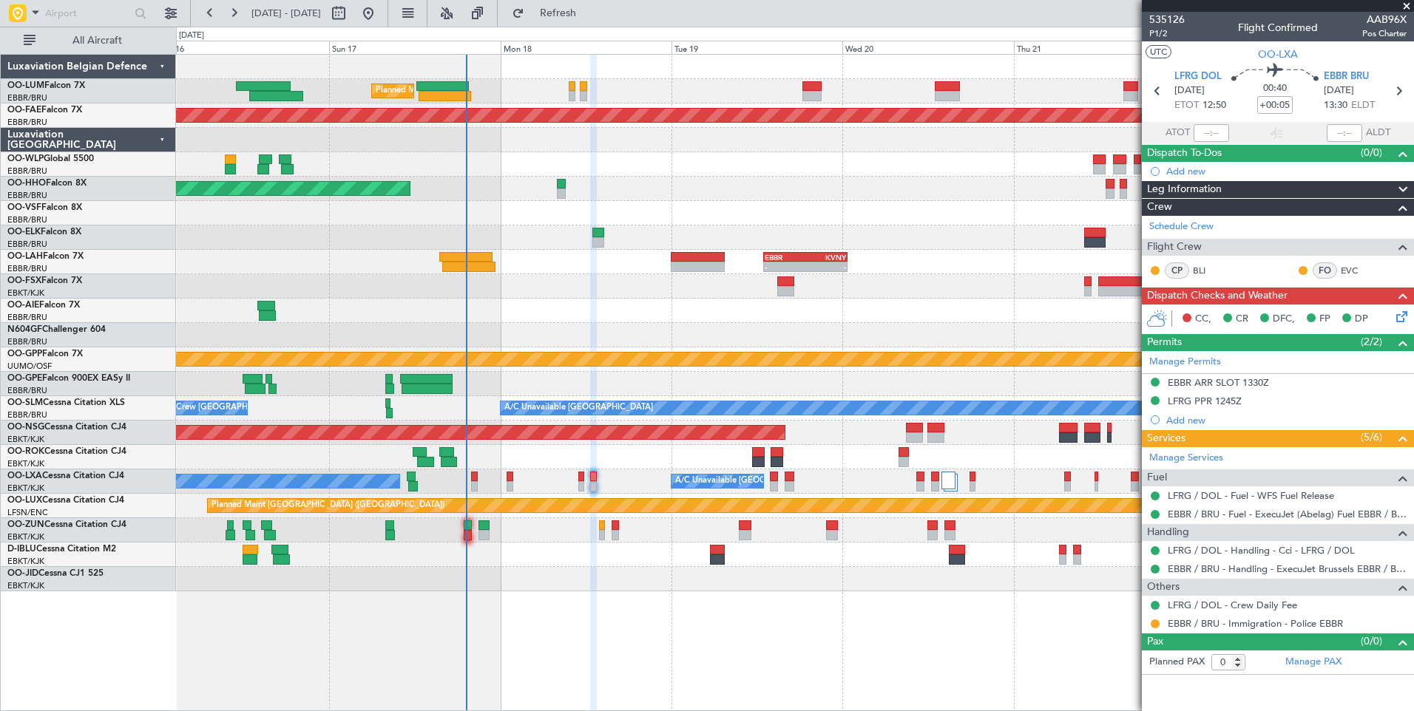
click at [1404, 311] on icon at bounding box center [1399, 314] width 12 height 12
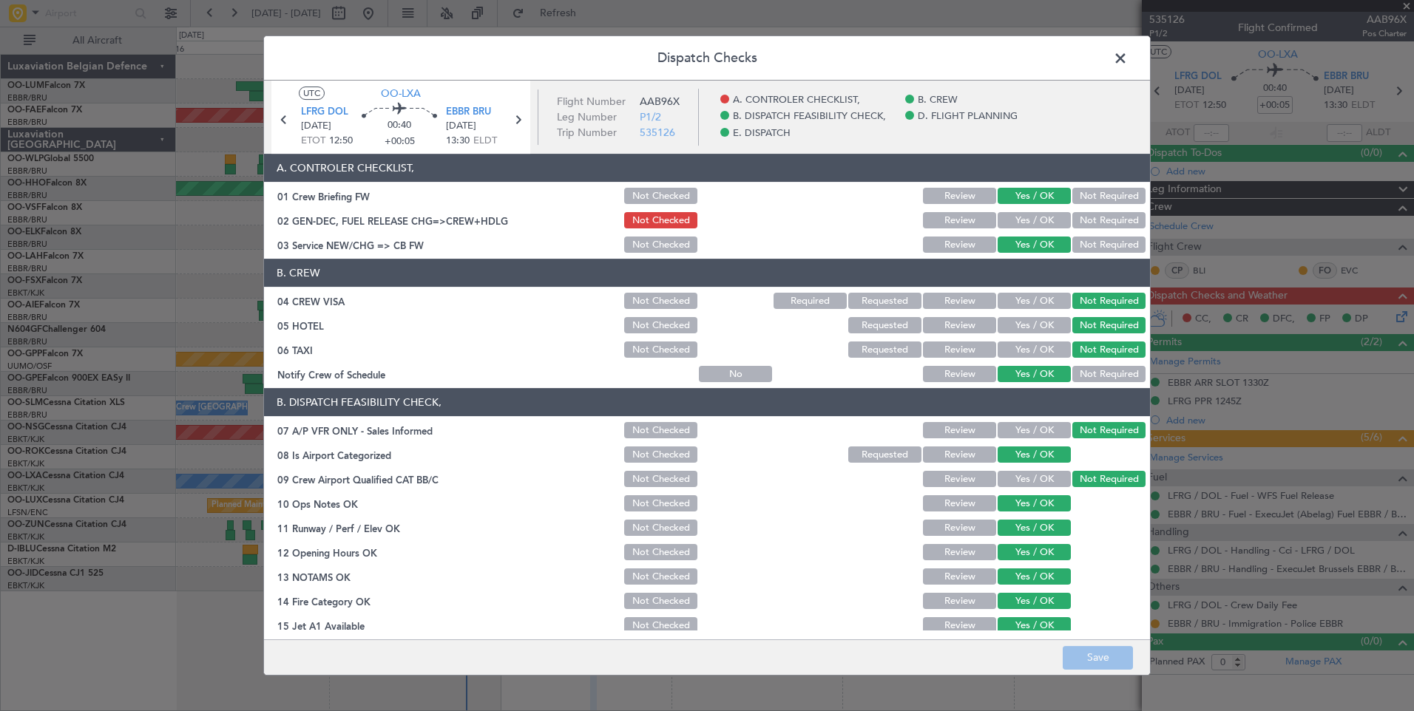
click at [1128, 55] on span at bounding box center [1128, 62] width 0 height 30
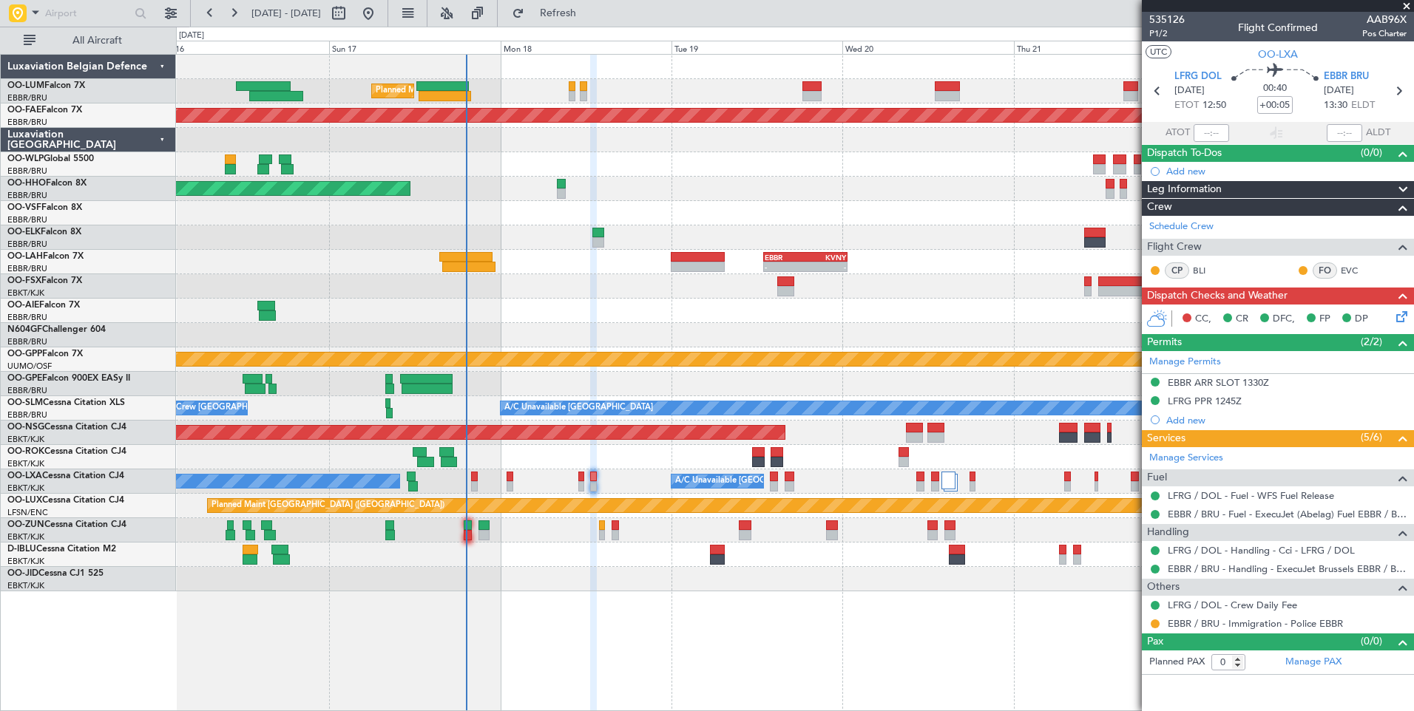
drag, startPoint x: 1392, startPoint y: 315, endPoint x: 1403, endPoint y: 320, distance: 11.6
click at [1392, 315] on div "CC, CR DFC, FP DP" at bounding box center [1284, 319] width 217 height 22
click at [1403, 320] on icon at bounding box center [1399, 314] width 12 height 12
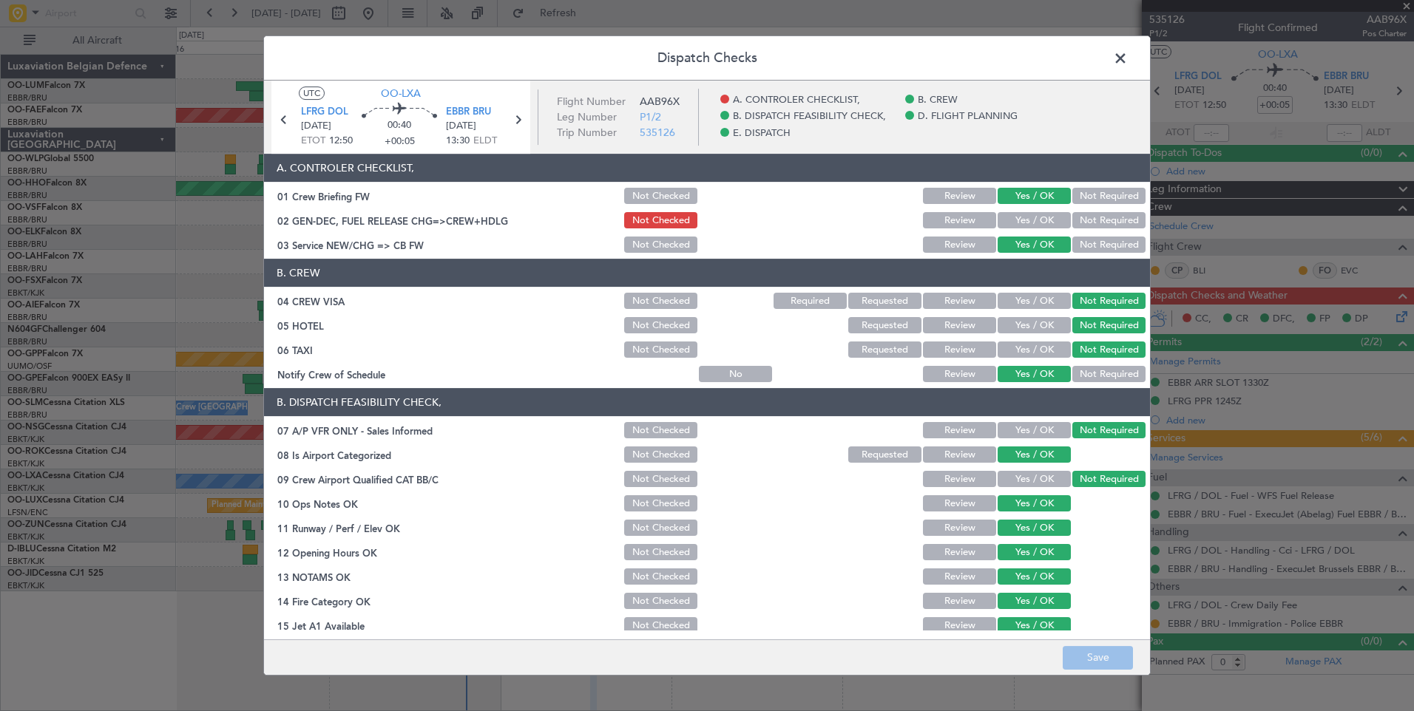
click at [1026, 224] on button "Yes / OK" at bounding box center [1034, 220] width 73 height 16
click at [1111, 666] on button "Save" at bounding box center [1098, 658] width 70 height 24
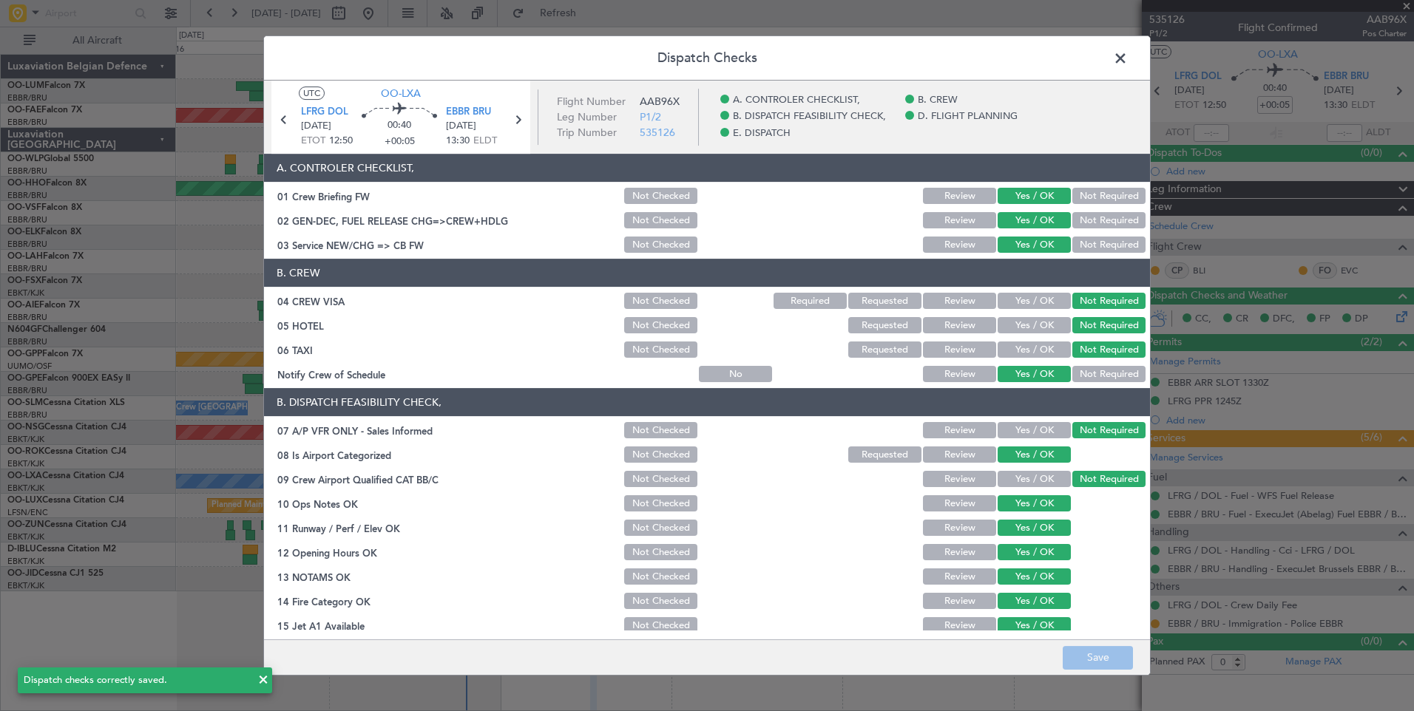
click at [1128, 64] on span at bounding box center [1128, 62] width 0 height 30
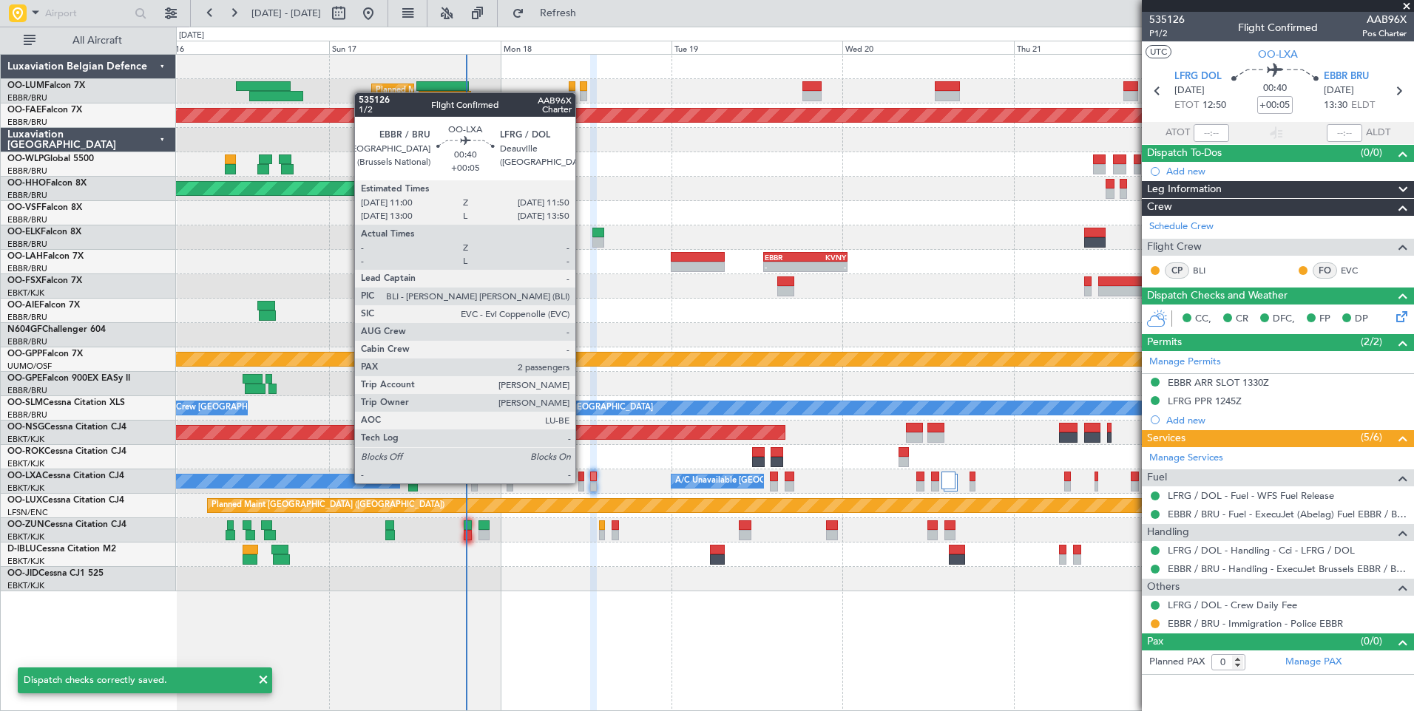
click at [582, 484] on div at bounding box center [581, 486] width 7 height 10
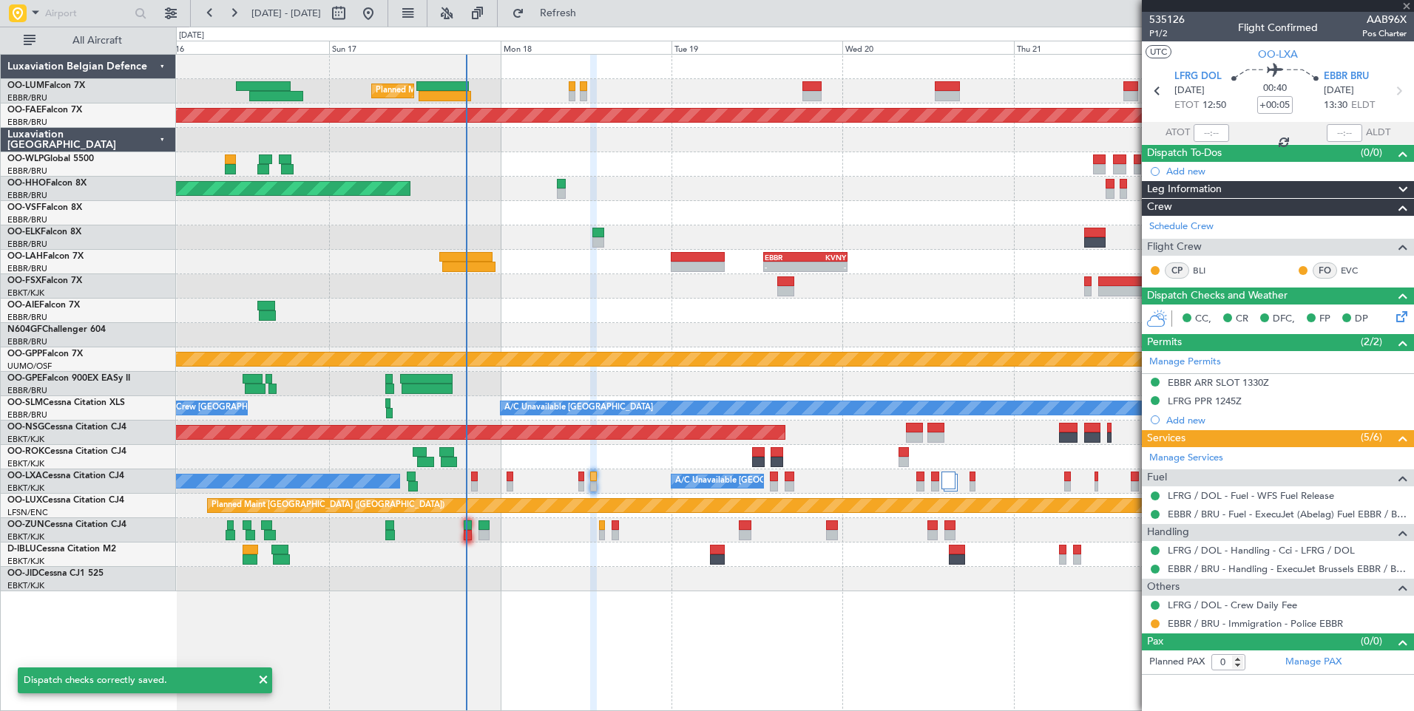
type input "2"
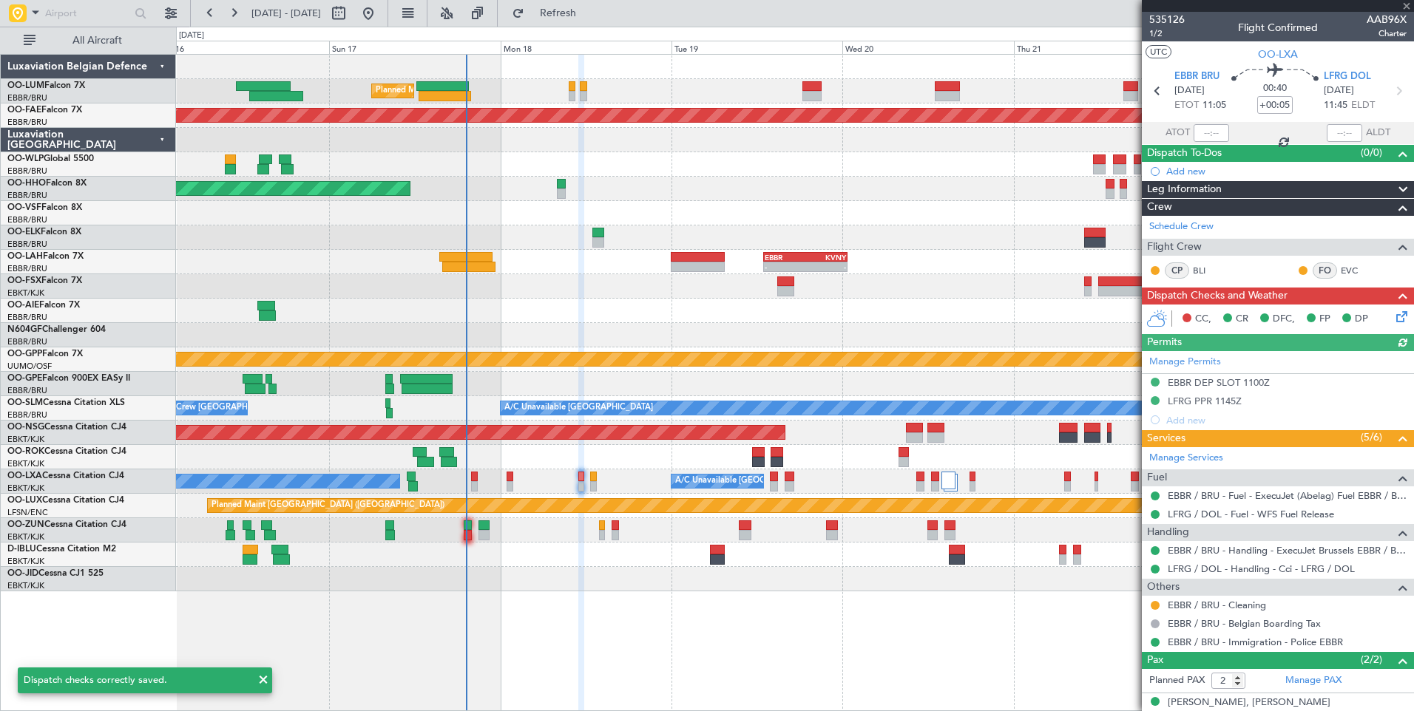
click at [1399, 305] on div "CC, CR DFC, FP DP" at bounding box center [1278, 320] width 272 height 30
click at [1393, 314] on icon at bounding box center [1399, 314] width 12 height 12
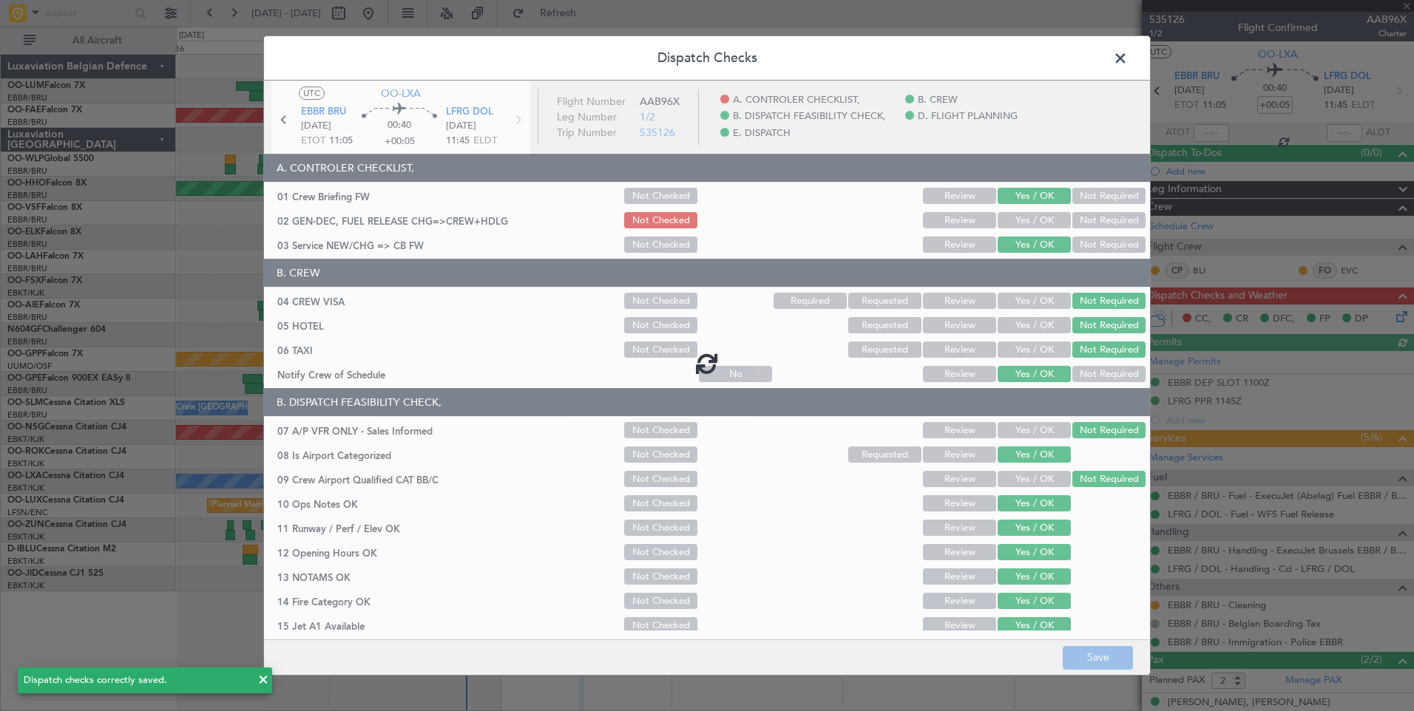
click at [1019, 211] on div at bounding box center [707, 363] width 886 height 565
click at [1015, 216] on div at bounding box center [707, 363] width 886 height 565
click at [1015, 217] on button "Yes / OK" at bounding box center [1034, 220] width 73 height 16
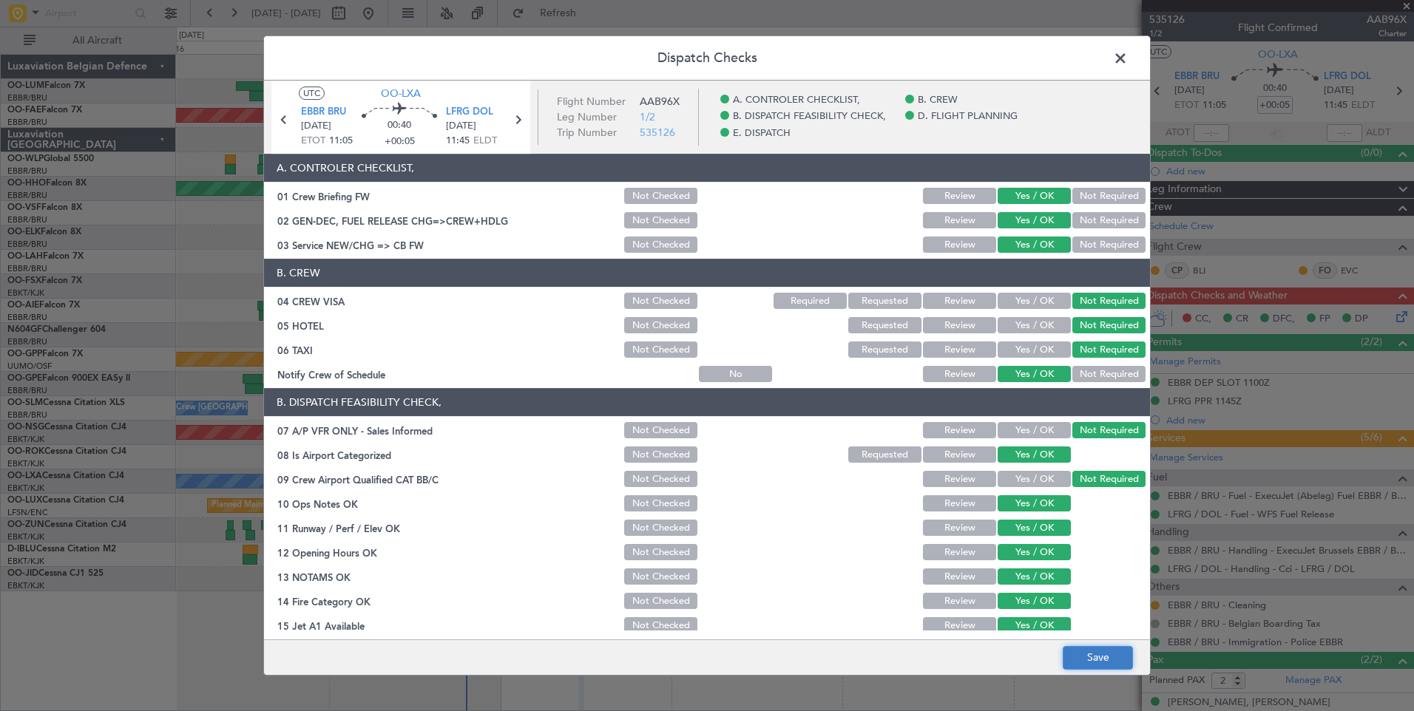
click at [1086, 652] on button "Save" at bounding box center [1098, 658] width 70 height 24
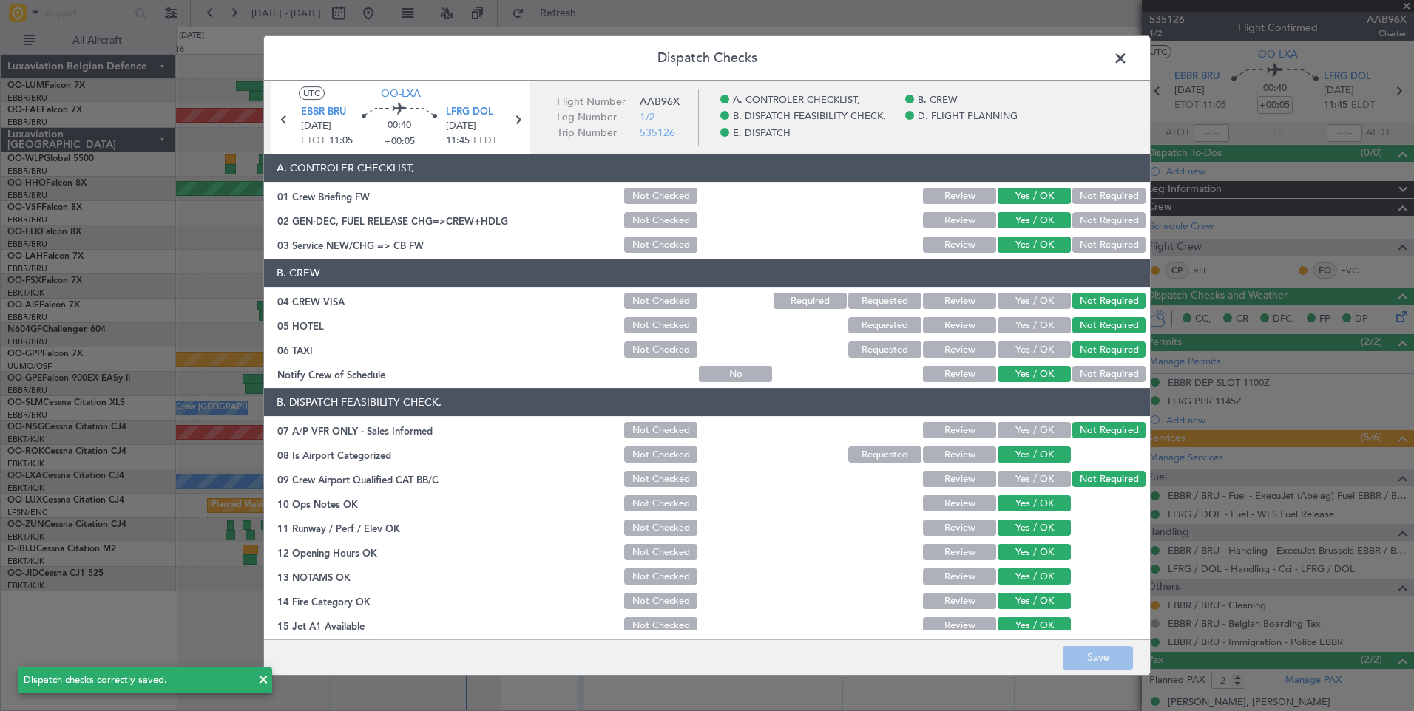
click at [1128, 61] on span at bounding box center [1128, 62] width 0 height 30
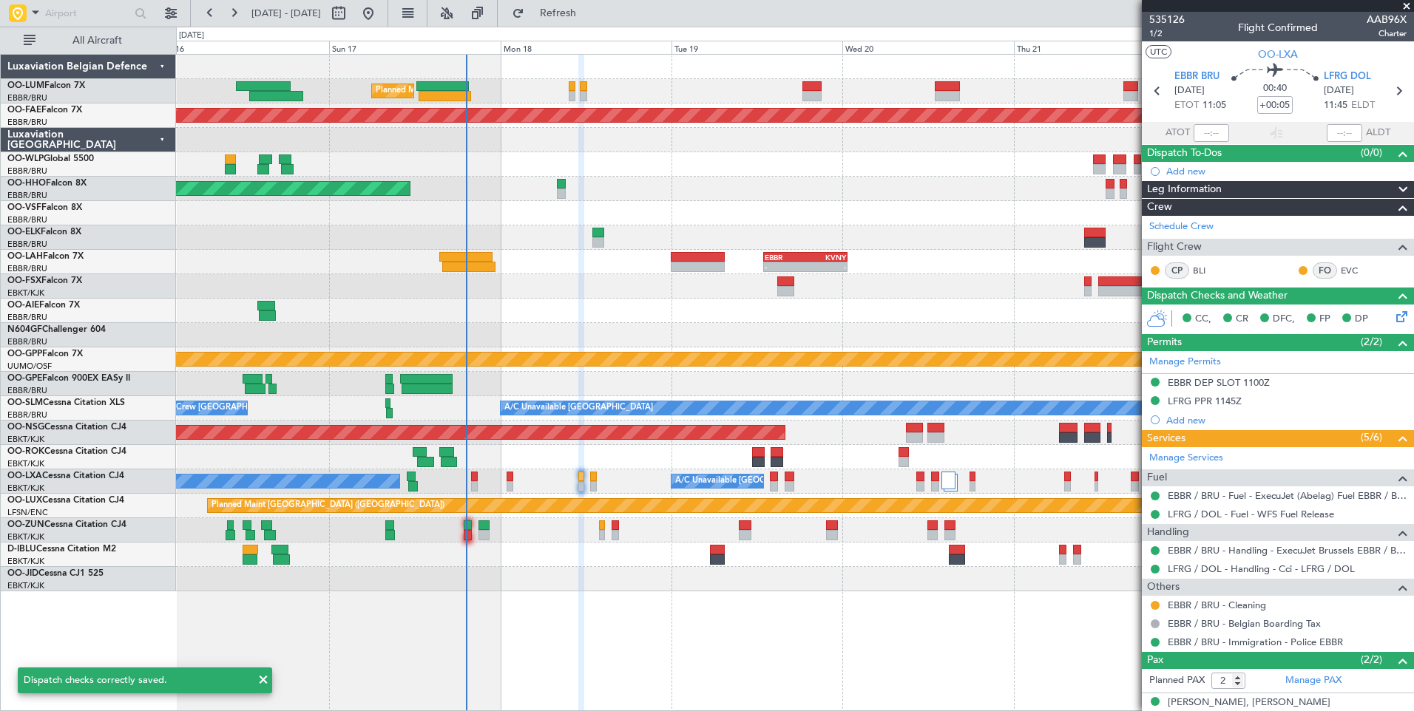
click at [611, 477] on div "Planned Maint [GEOGRAPHIC_DATA] ([GEOGRAPHIC_DATA] National) Planned Maint [GEO…" at bounding box center [794, 323] width 1237 height 537
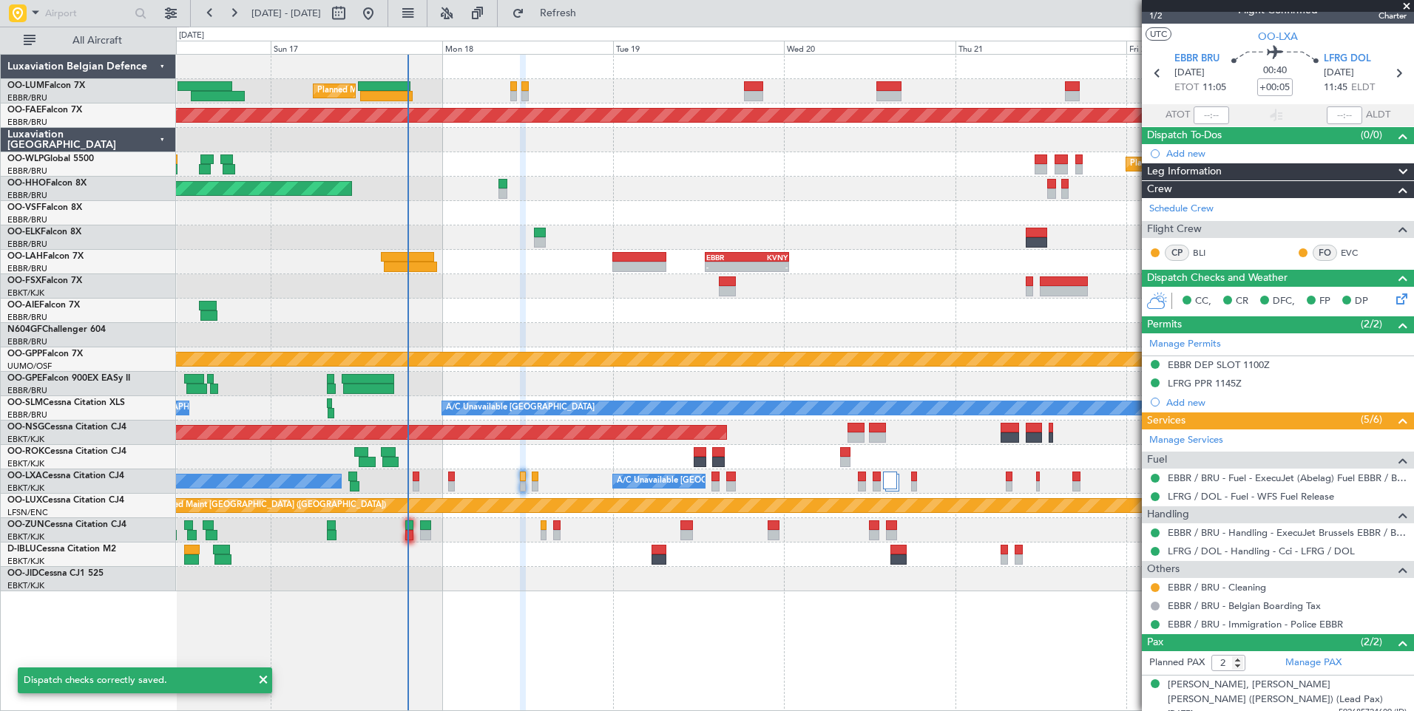
scroll to position [63, 0]
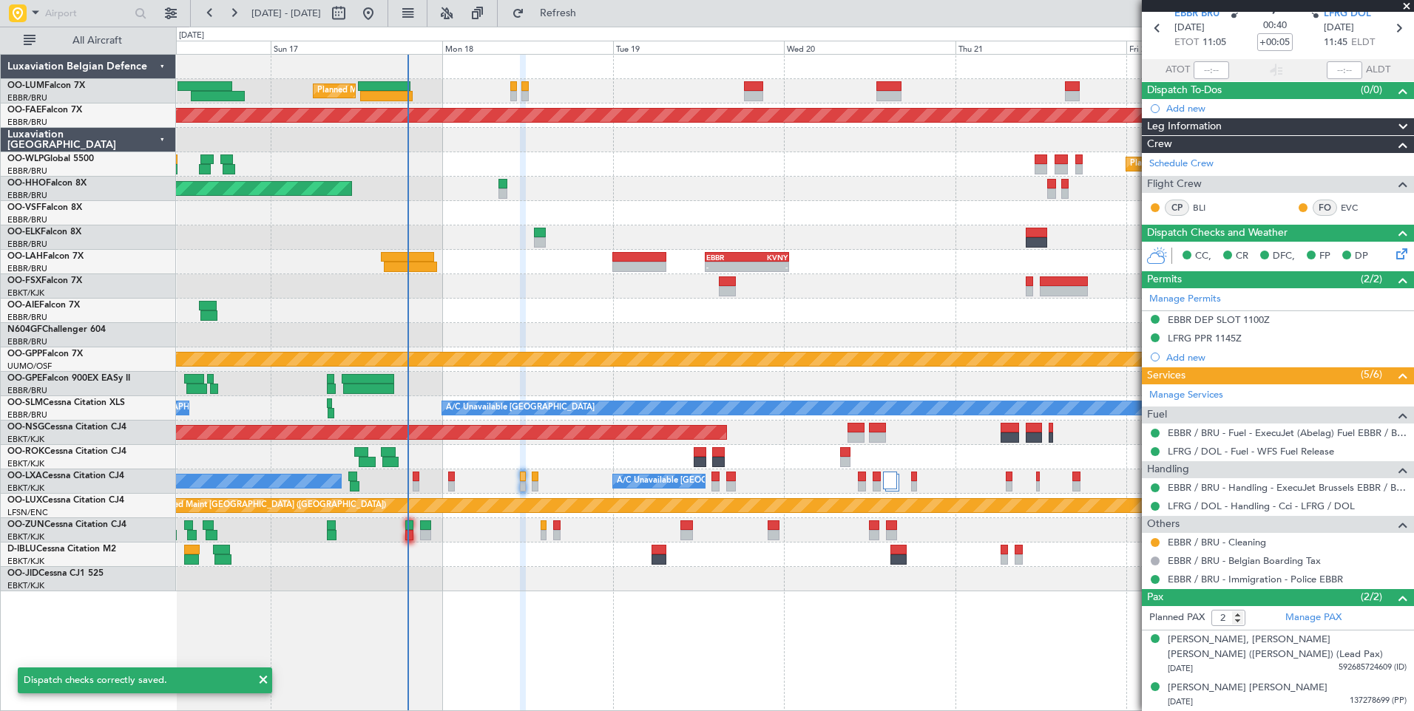
click at [736, 589] on div "Planned Maint [GEOGRAPHIC_DATA] ([GEOGRAPHIC_DATA] National) Planned Maint [GEO…" at bounding box center [795, 382] width 1238 height 657
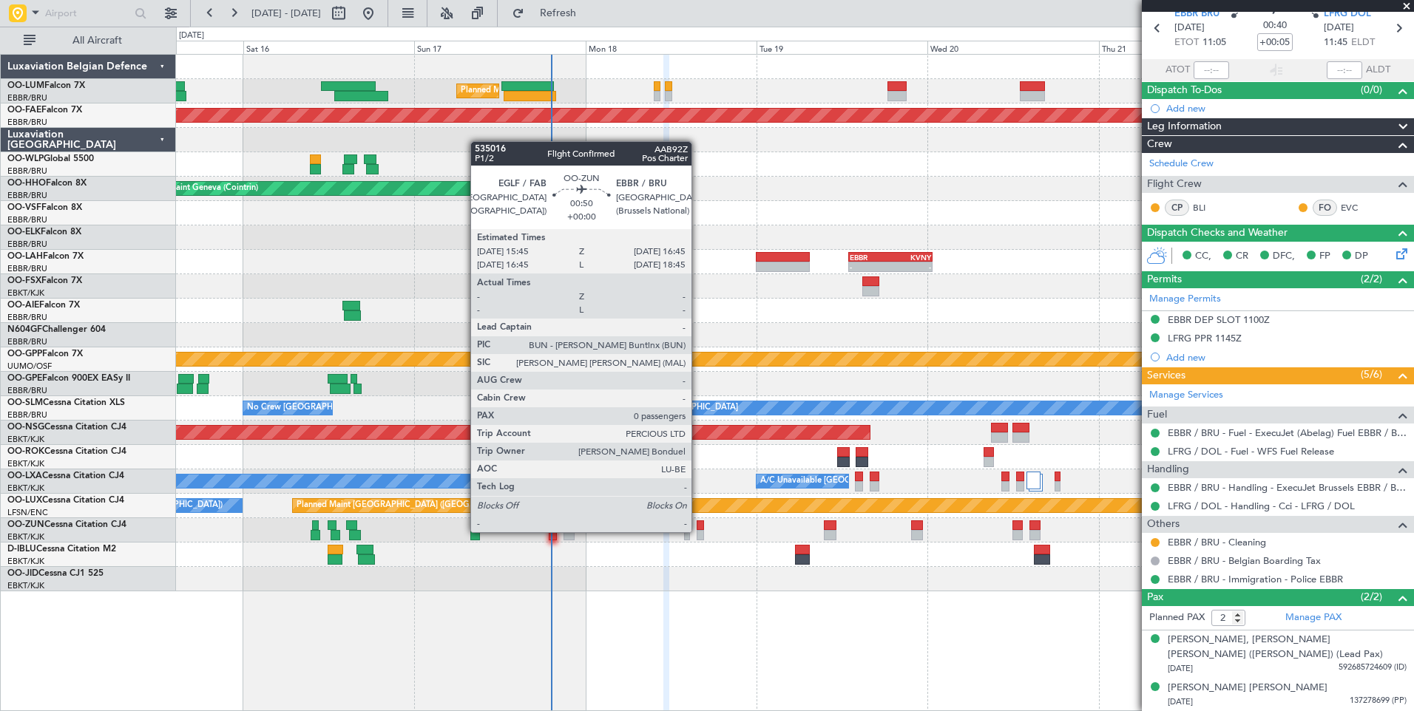
click at [698, 532] on div at bounding box center [700, 535] width 7 height 10
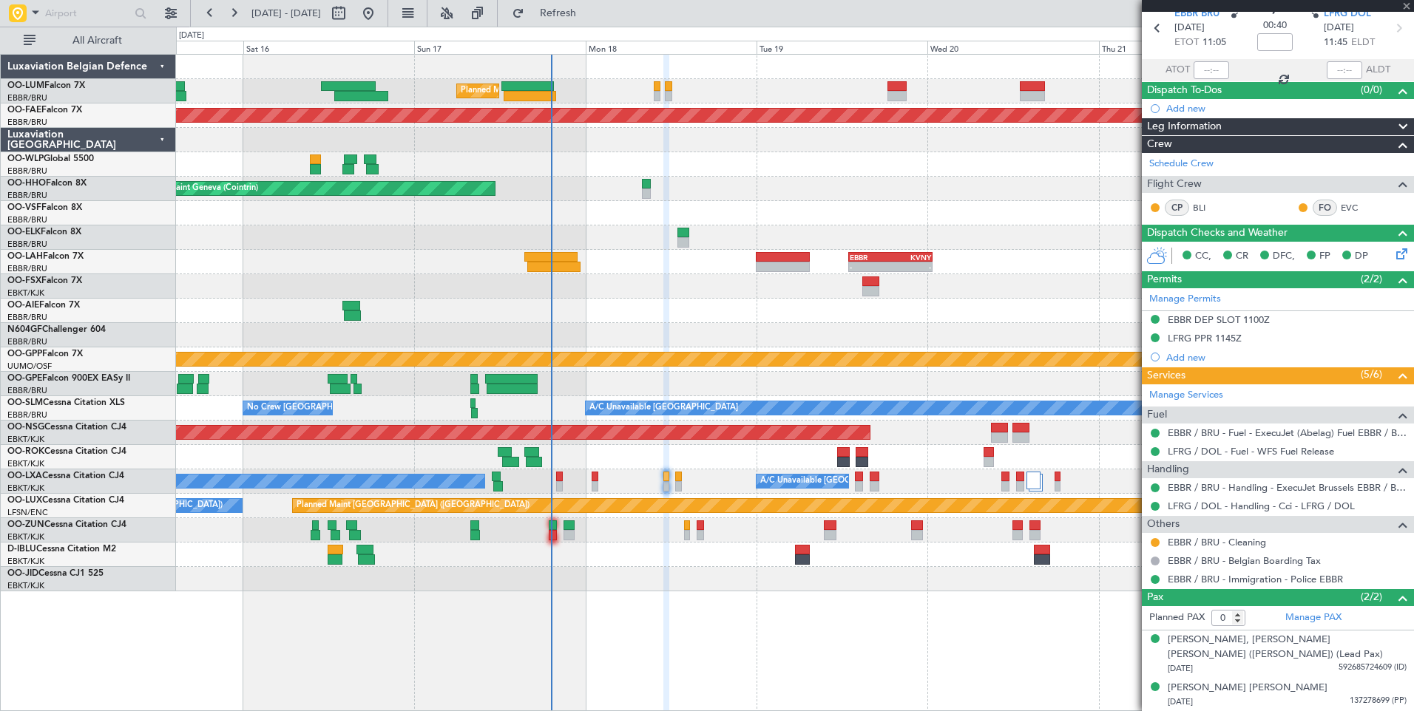
scroll to position [0, 0]
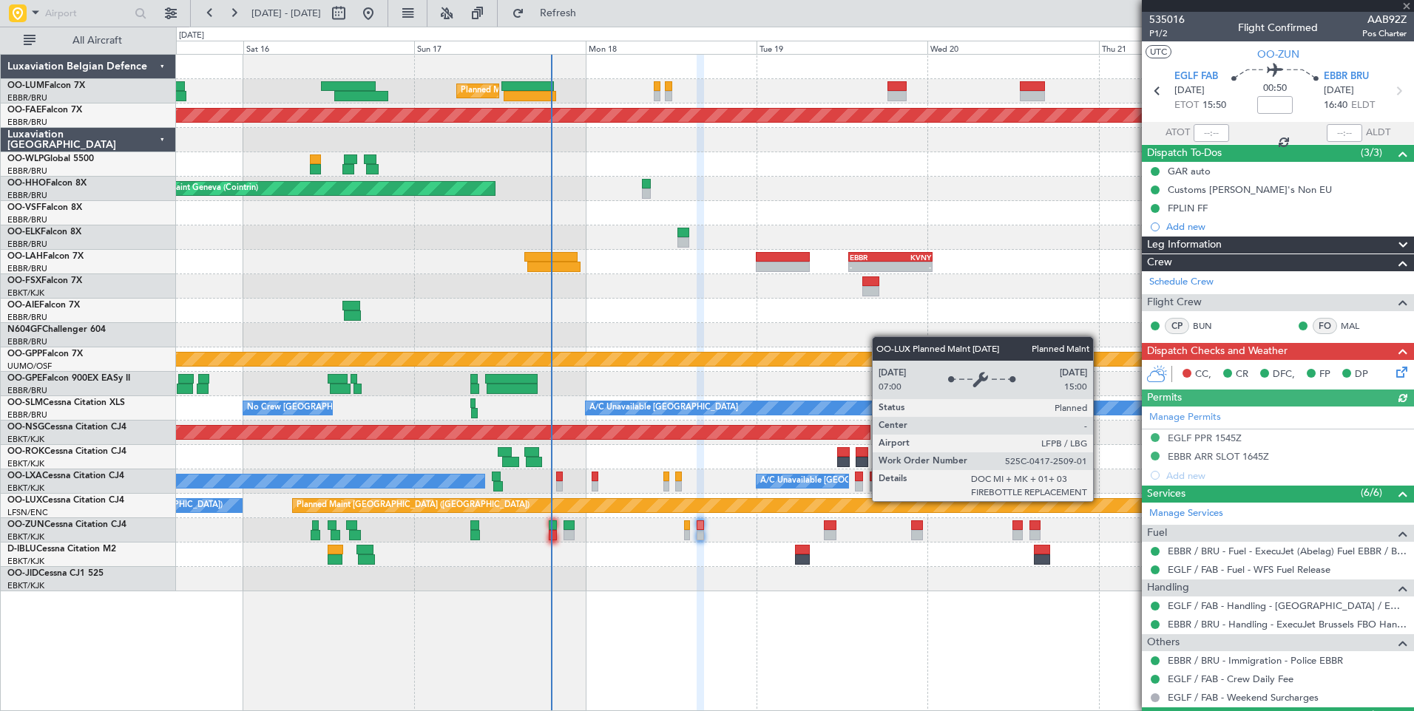
click at [1393, 376] on icon at bounding box center [1399, 370] width 12 height 12
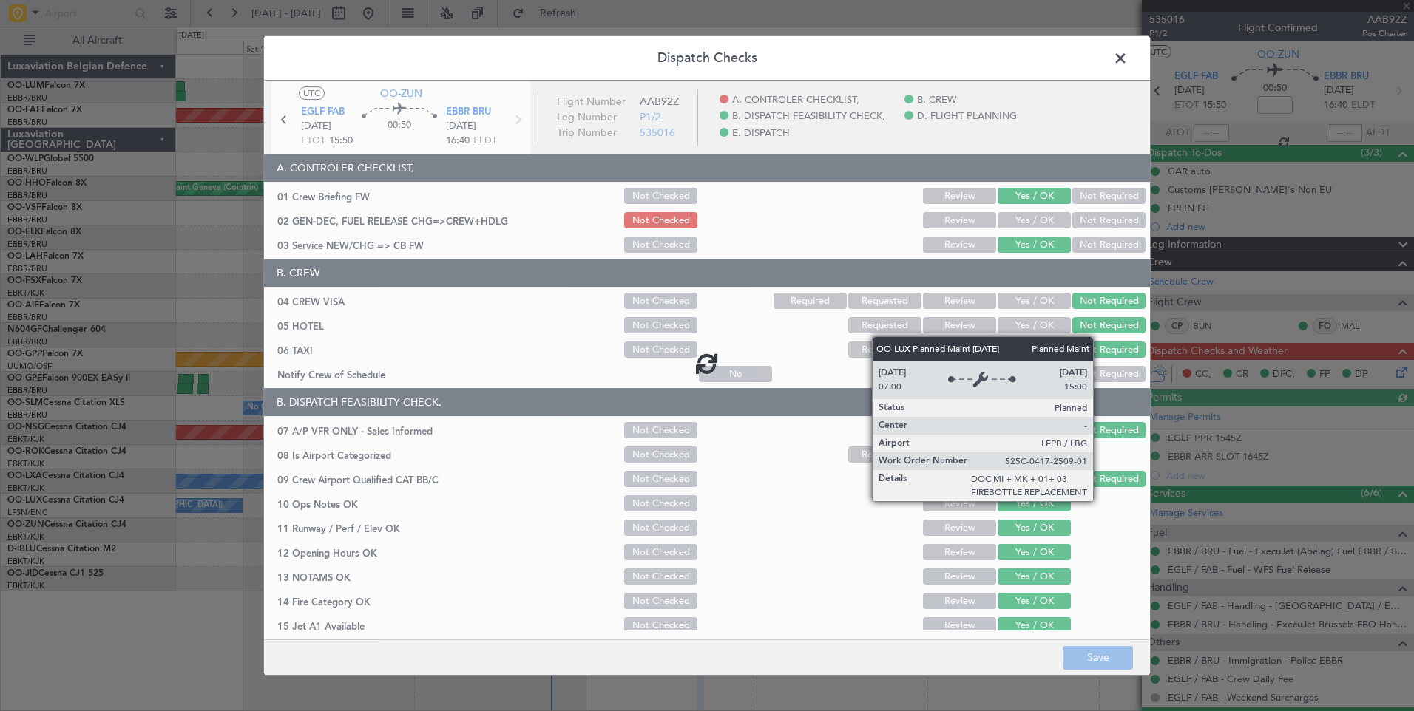
click at [1128, 56] on span at bounding box center [1128, 62] width 0 height 30
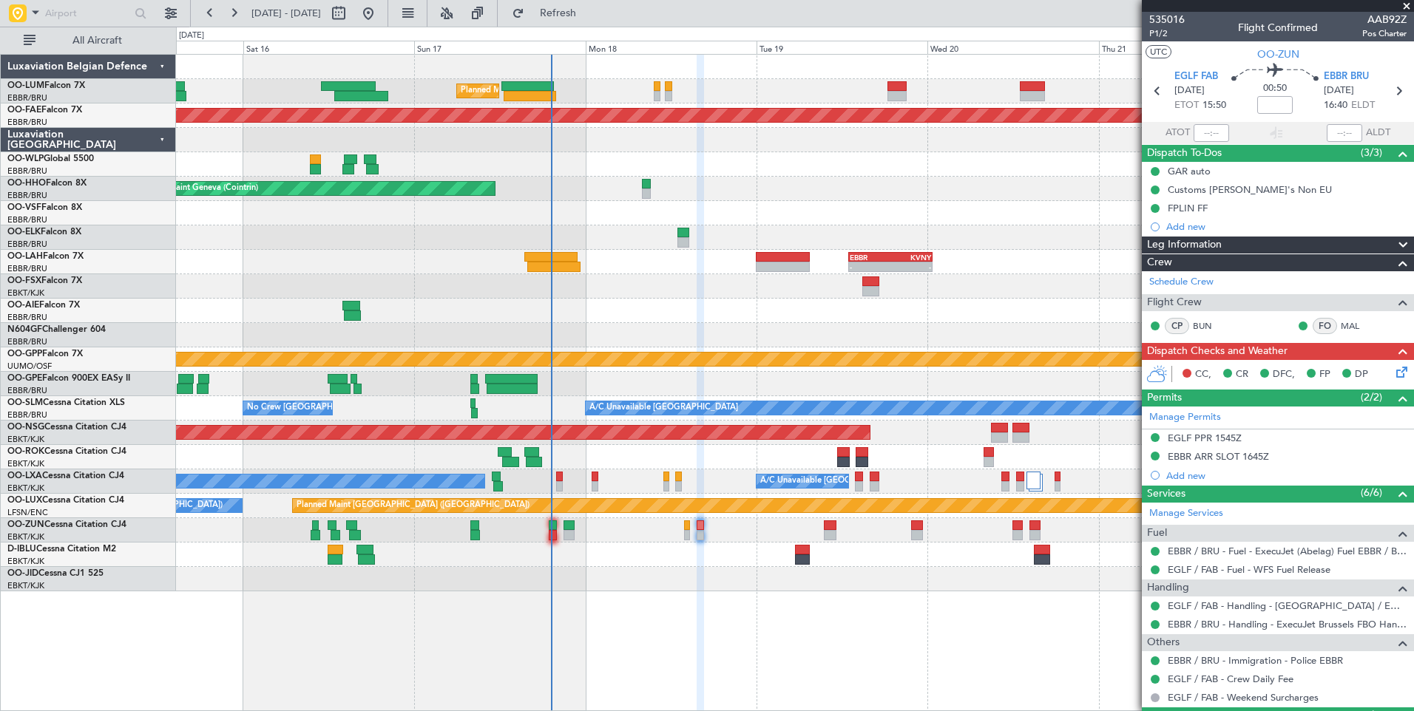
click at [1394, 373] on icon at bounding box center [1399, 370] width 12 height 12
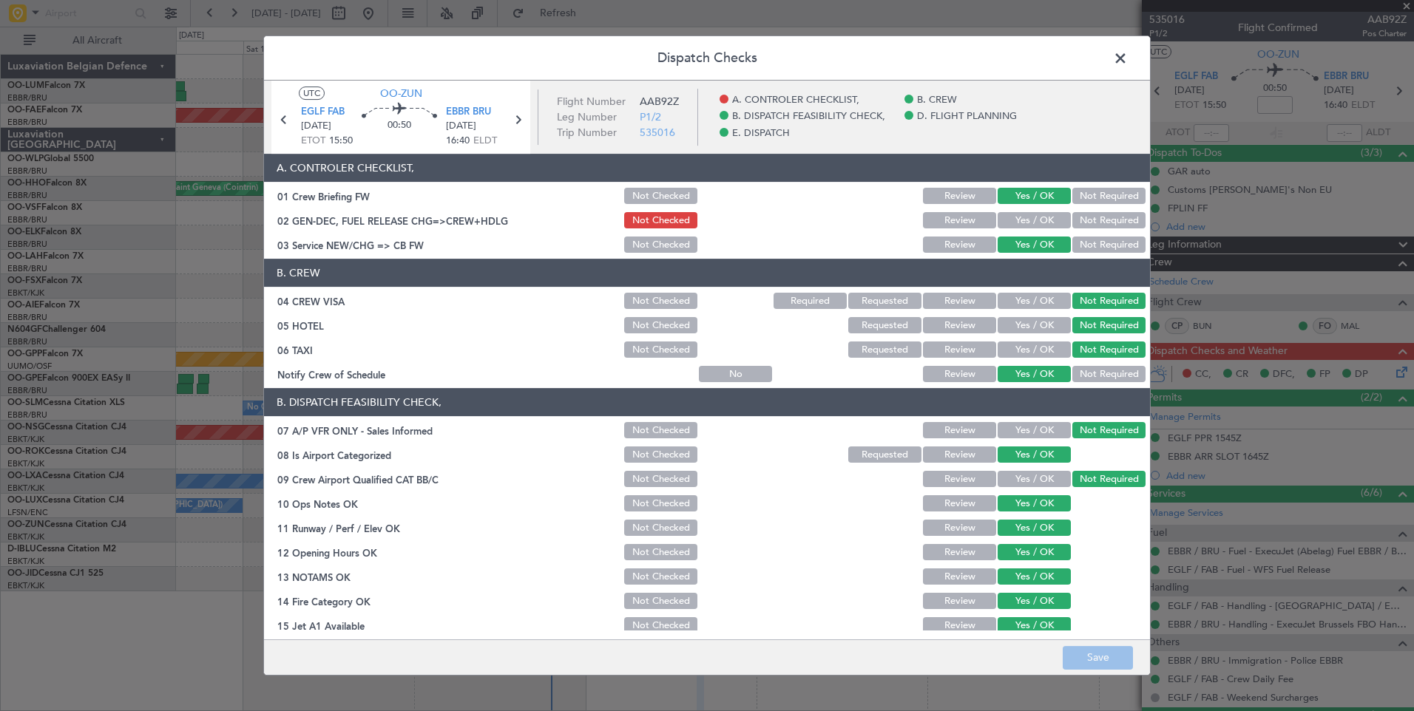
click at [1010, 224] on button "Yes / OK" at bounding box center [1034, 220] width 73 height 16
click at [1119, 644] on footer "Save" at bounding box center [707, 657] width 886 height 35
click at [1114, 662] on button "Save" at bounding box center [1098, 658] width 70 height 24
drag, startPoint x: 1109, startPoint y: 69, endPoint x: 1118, endPoint y: 58, distance: 13.6
click at [1128, 69] on span at bounding box center [1128, 62] width 0 height 30
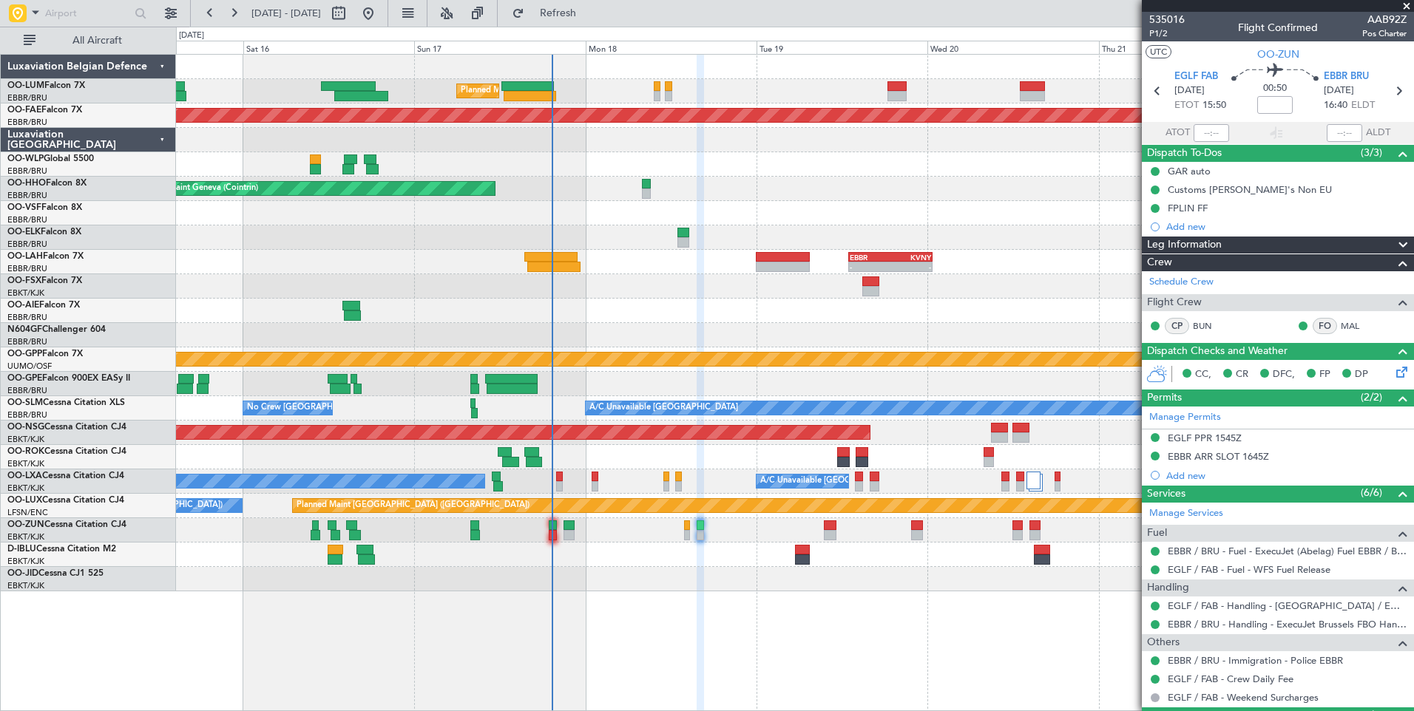
click at [644, 545] on div at bounding box center [794, 555] width 1237 height 24
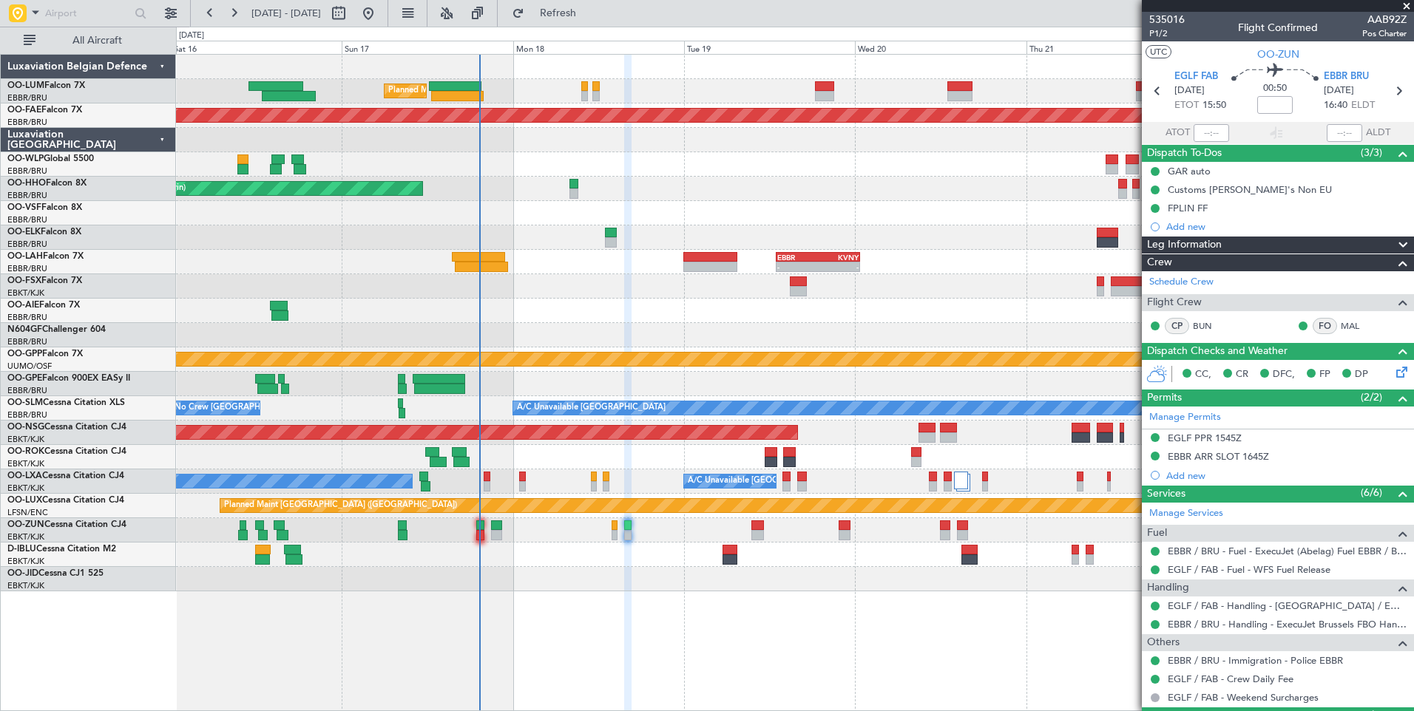
click at [554, 452] on div "Owner [GEOGRAPHIC_DATA]-[GEOGRAPHIC_DATA]" at bounding box center [794, 457] width 1237 height 24
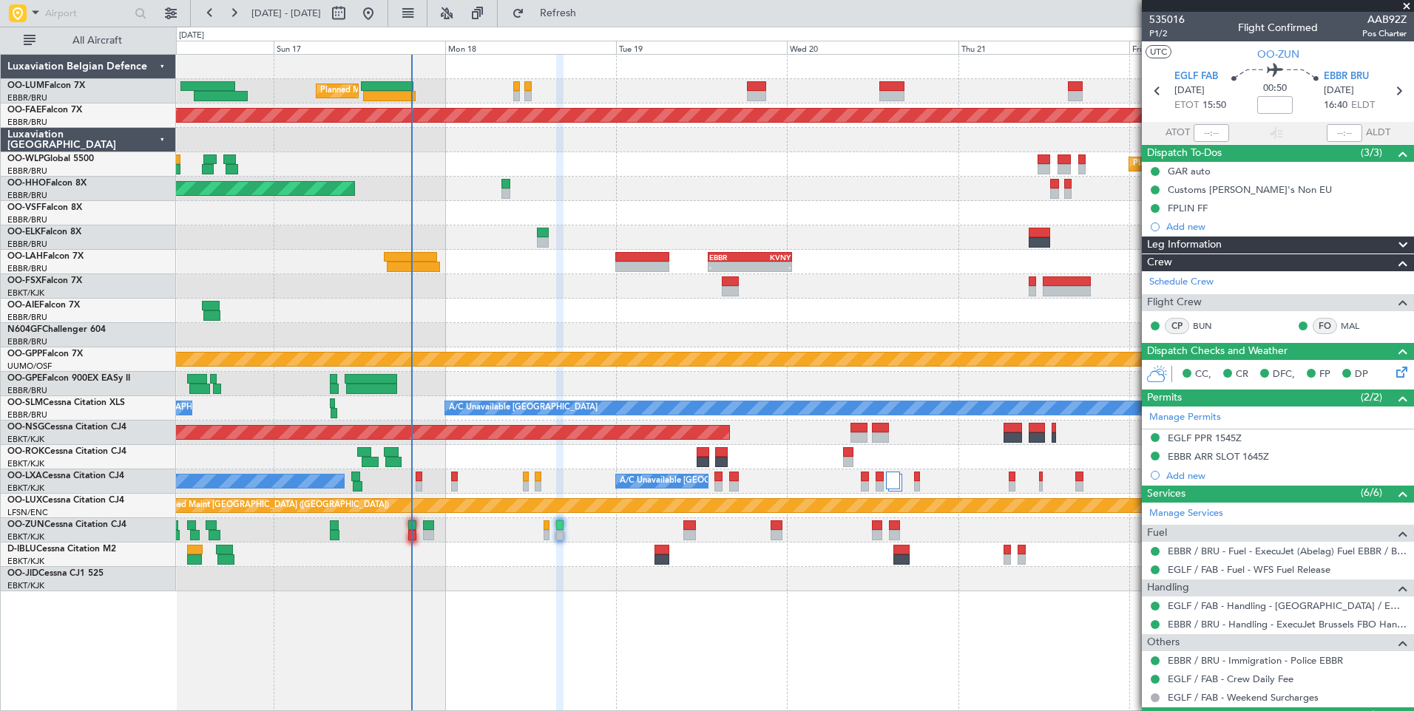
click at [469, 425] on div "Planned Maint [GEOGRAPHIC_DATA] ([GEOGRAPHIC_DATA] National) Planned Maint [GEO…" at bounding box center [794, 323] width 1237 height 537
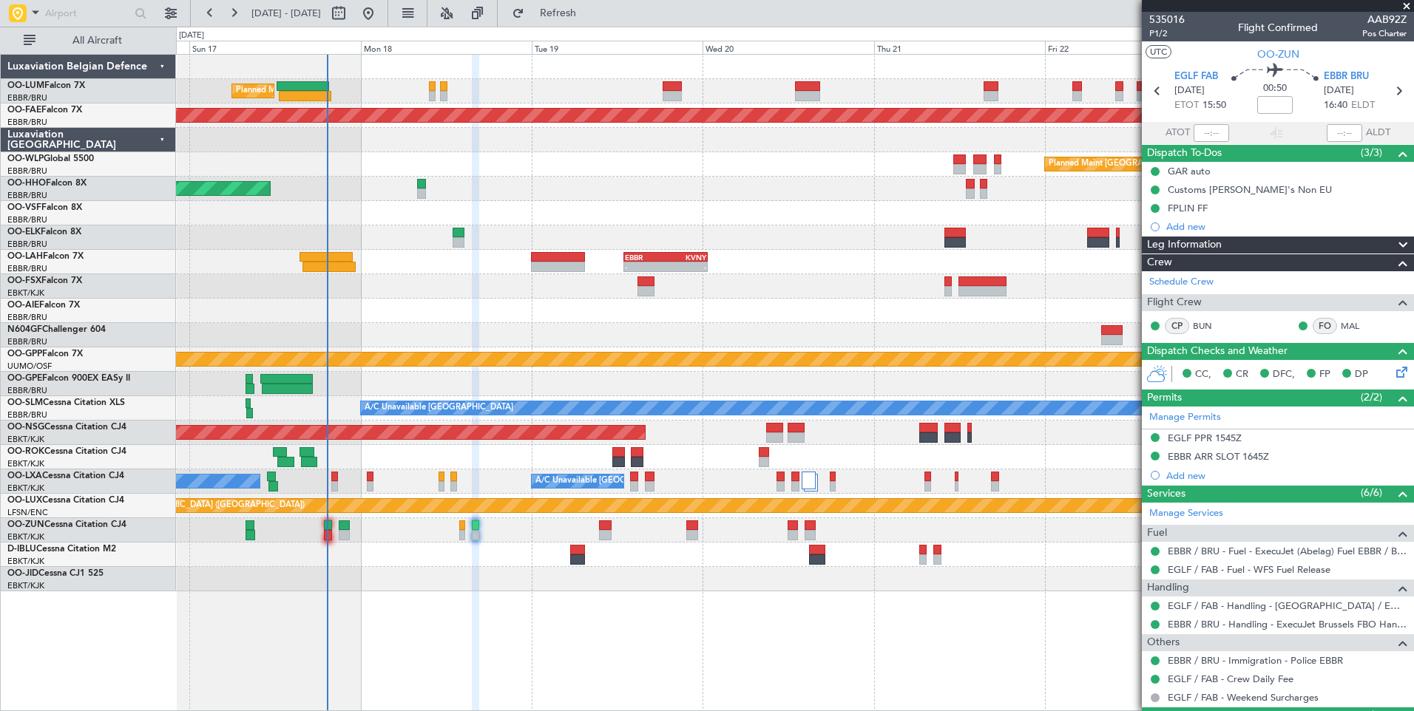
click at [451, 345] on div at bounding box center [794, 335] width 1237 height 24
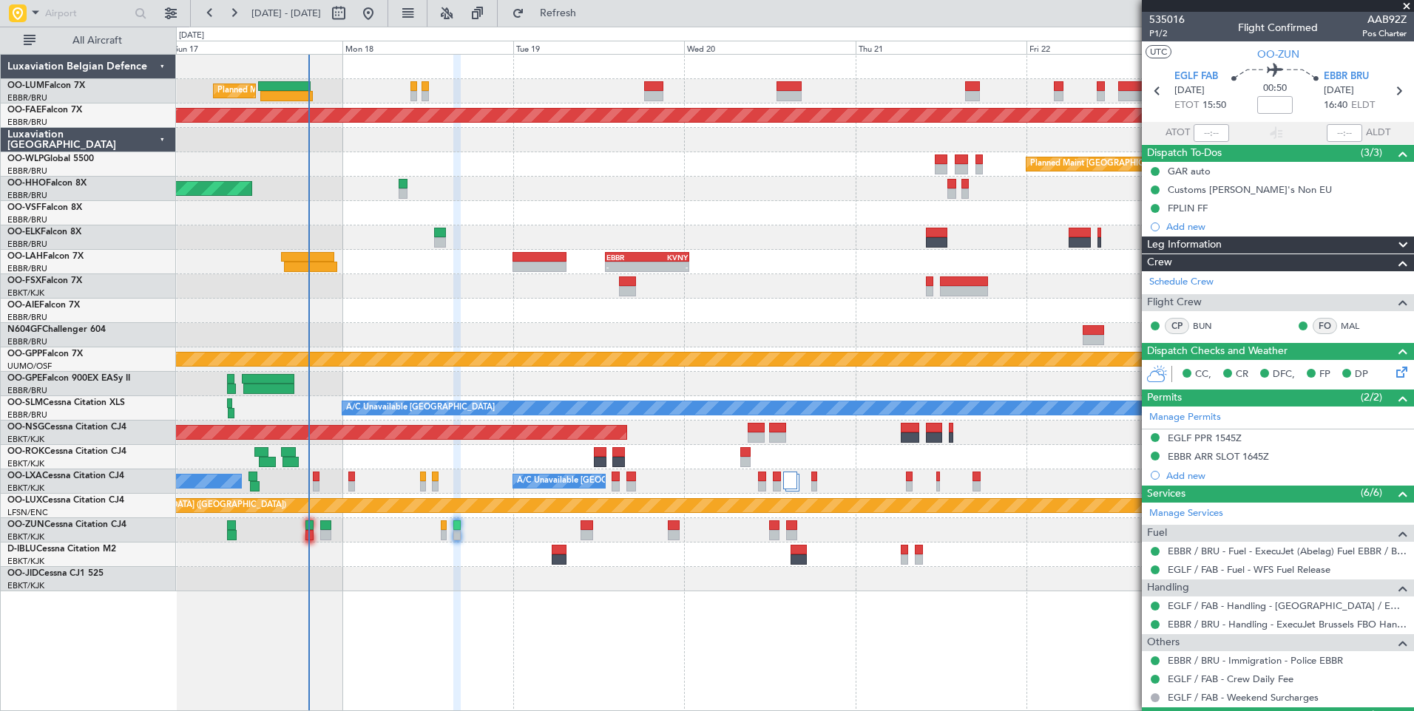
click at [466, 354] on div "Planned Maint [GEOGRAPHIC_DATA] ([GEOGRAPHIC_DATA] National) Planned Maint [GEO…" at bounding box center [794, 323] width 1237 height 537
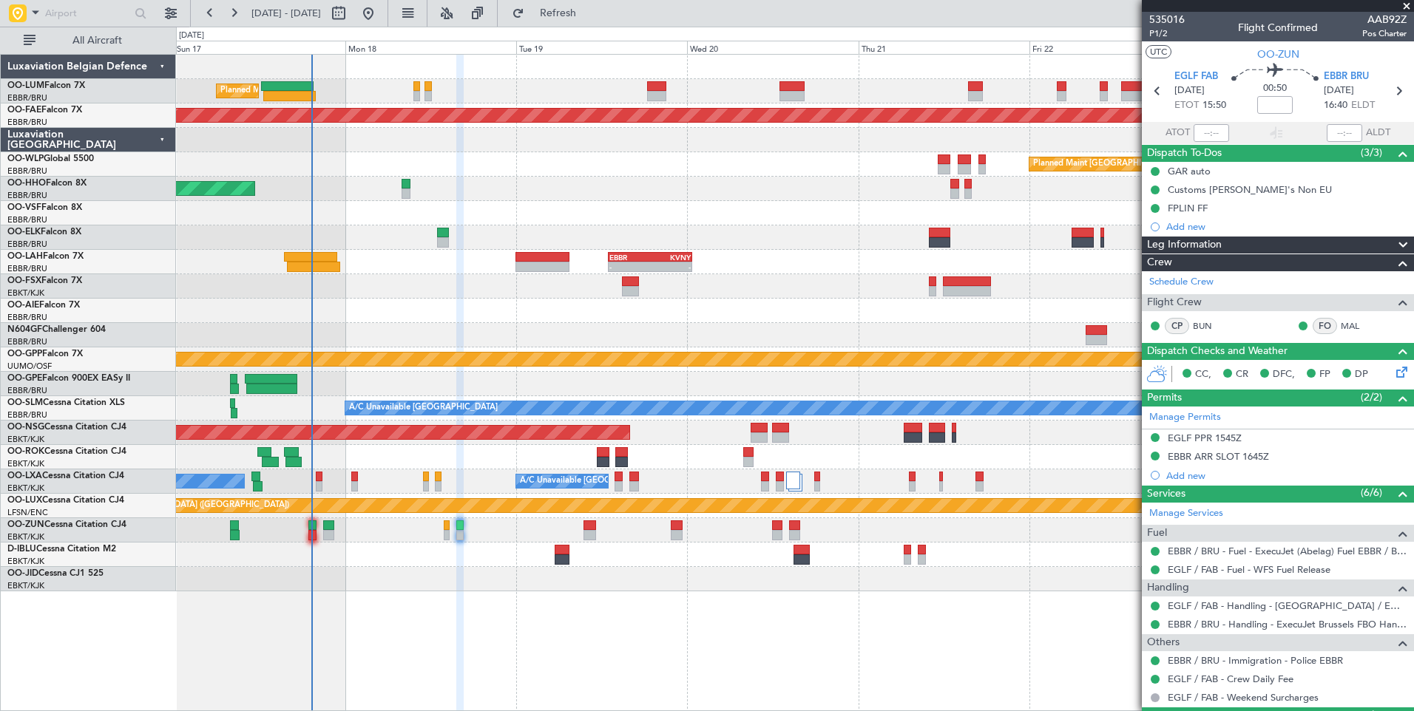
click at [413, 164] on div "Planned Maint [GEOGRAPHIC_DATA] ([GEOGRAPHIC_DATA])" at bounding box center [794, 164] width 1237 height 24
click at [324, 479] on div "A/C Unavailable [GEOGRAPHIC_DATA] ([GEOGRAPHIC_DATA] National) No [GEOGRAPHIC_D…" at bounding box center [794, 482] width 1237 height 24
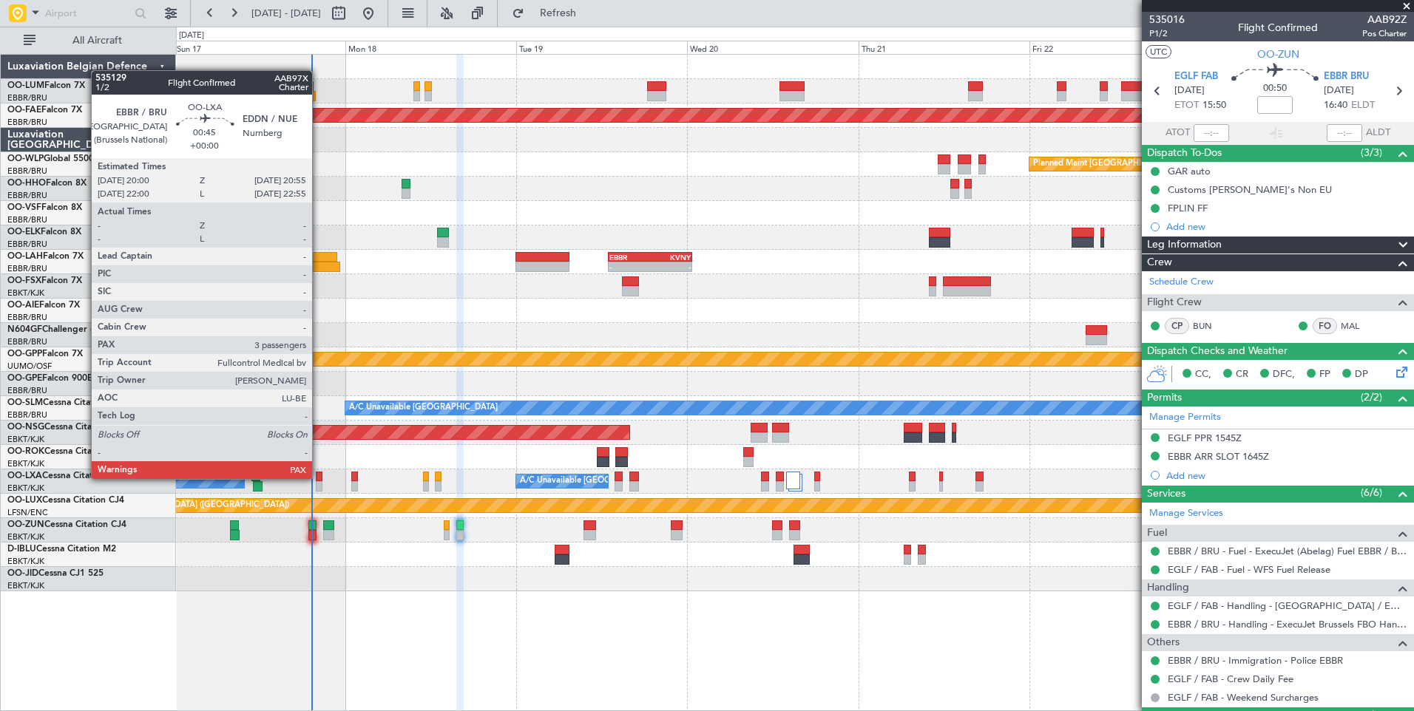
click at [319, 479] on div at bounding box center [319, 477] width 7 height 10
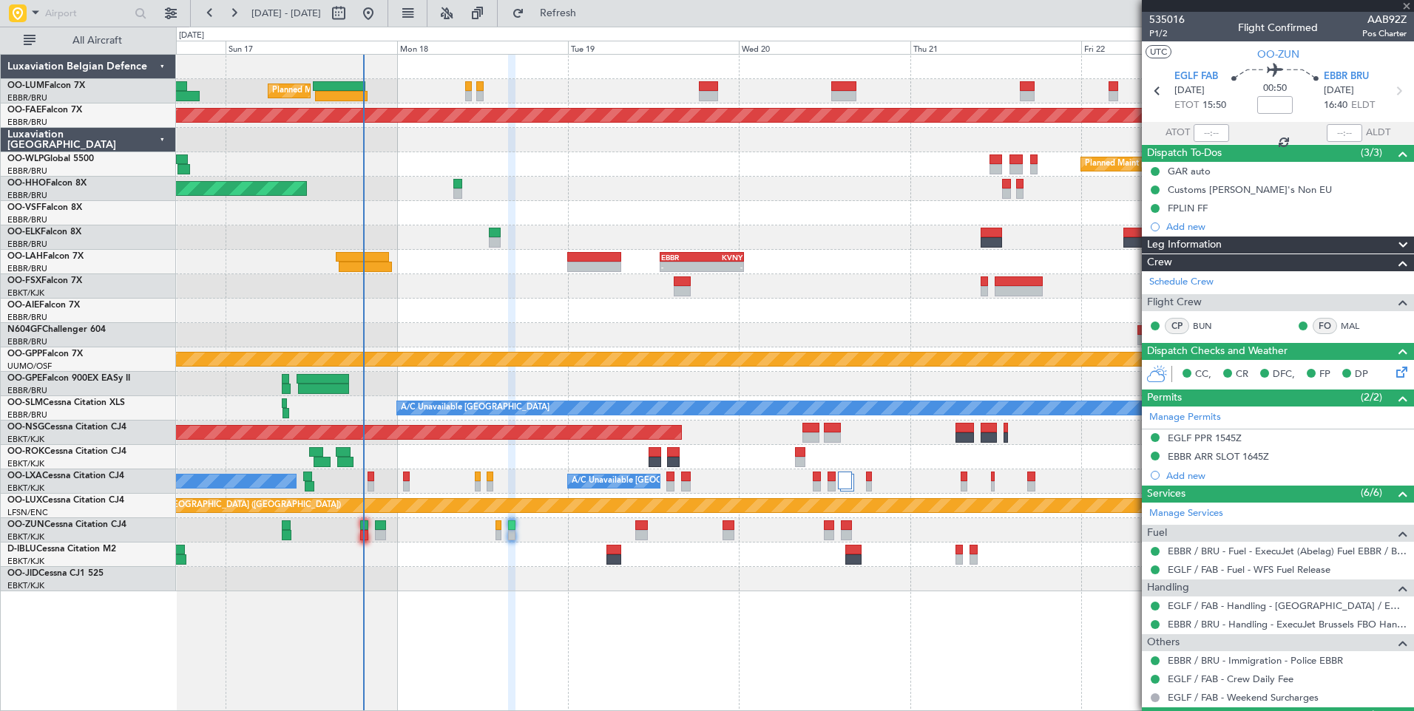
click at [386, 470] on div "A/C Unavailable [GEOGRAPHIC_DATA] ([GEOGRAPHIC_DATA] National) No [GEOGRAPHIC_D…" at bounding box center [794, 482] width 1237 height 24
type input "3"
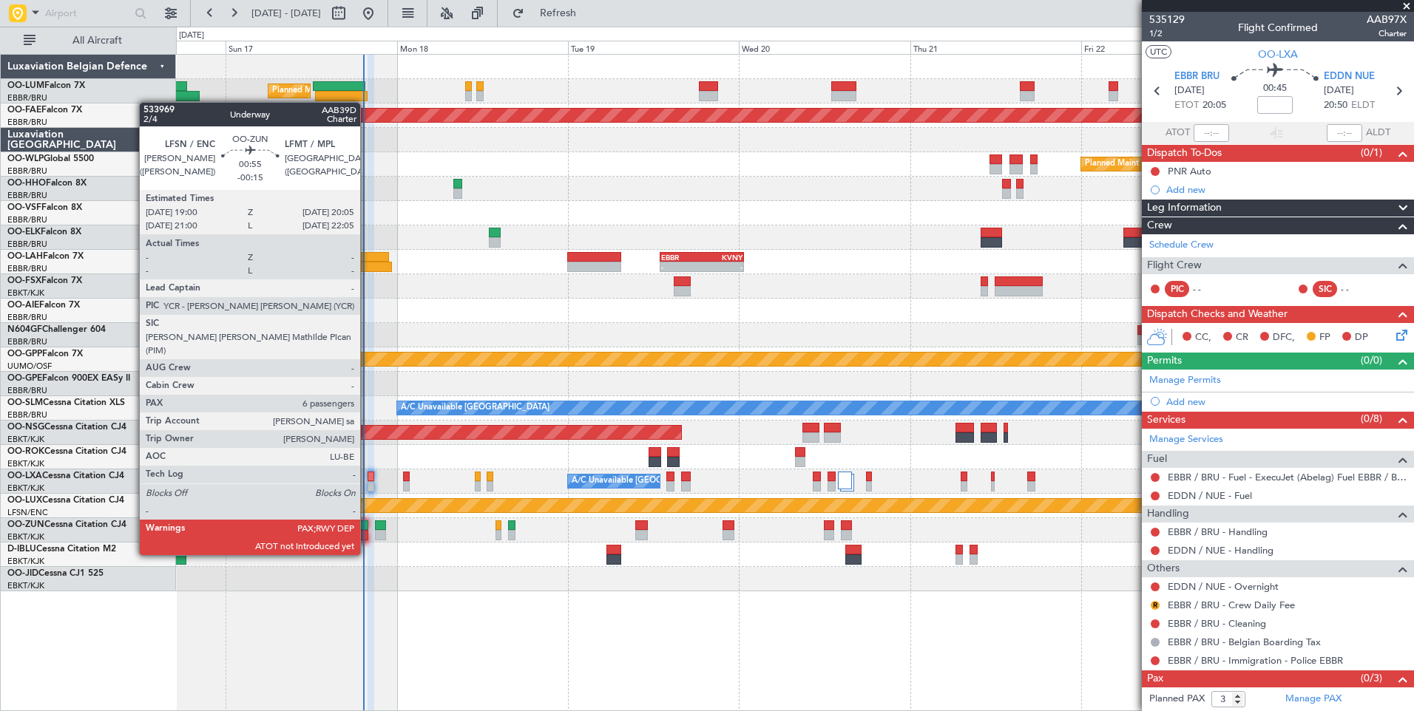
click at [367, 527] on div at bounding box center [364, 526] width 8 height 10
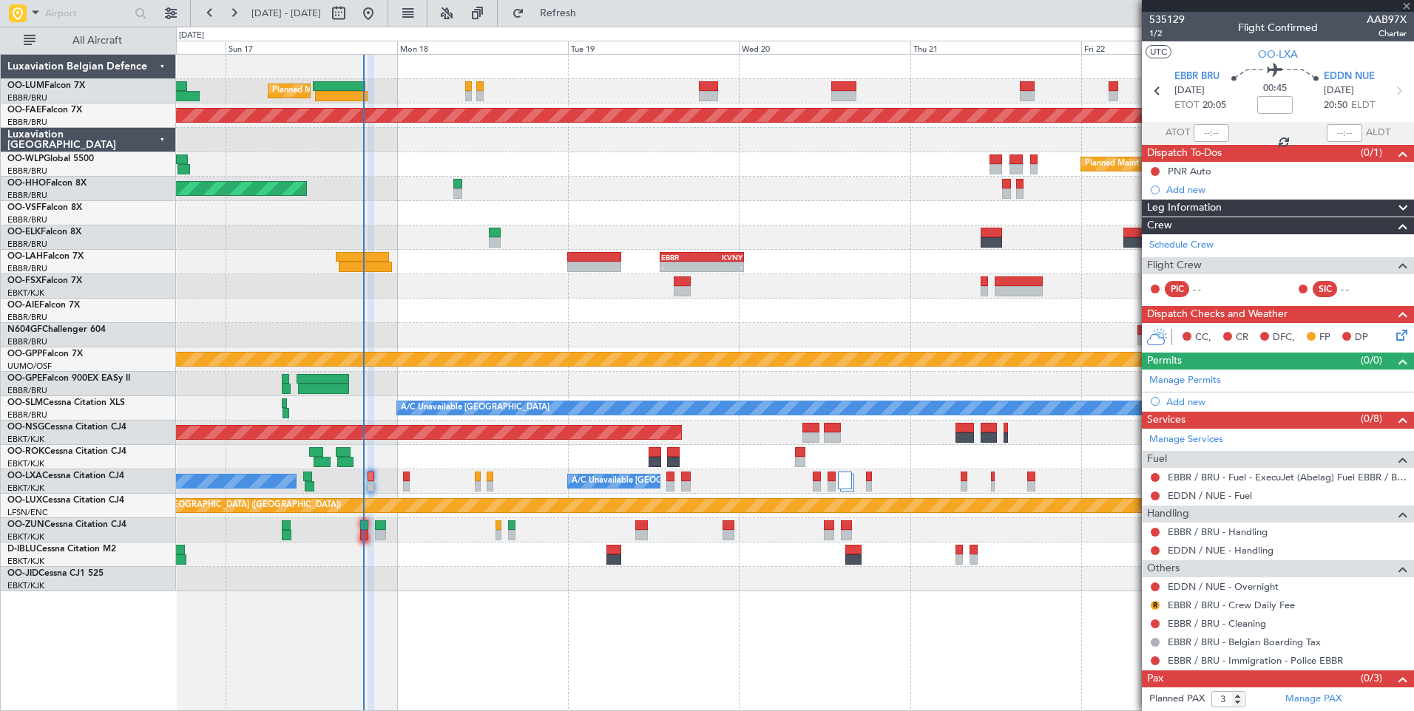
click at [1209, 128] on div at bounding box center [1211, 133] width 35 height 18
type input "-00:15"
type input "6"
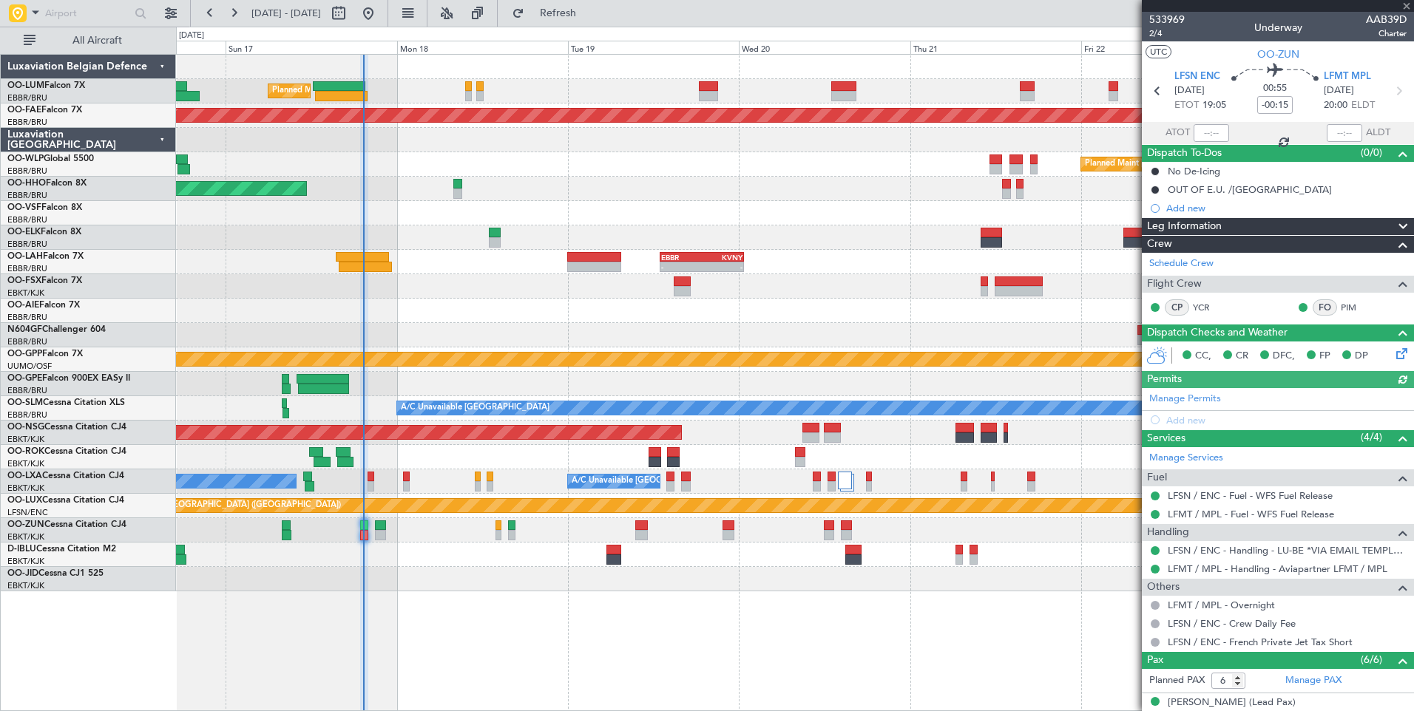
click at [1206, 128] on div at bounding box center [1211, 133] width 35 height 18
click at [1208, 137] on input "text" at bounding box center [1211, 133] width 35 height 18
click at [372, 385] on div "Planned Maint [GEOGRAPHIC_DATA] ([GEOGRAPHIC_DATA] National) Planned Maint [GEO…" at bounding box center [794, 323] width 1237 height 537
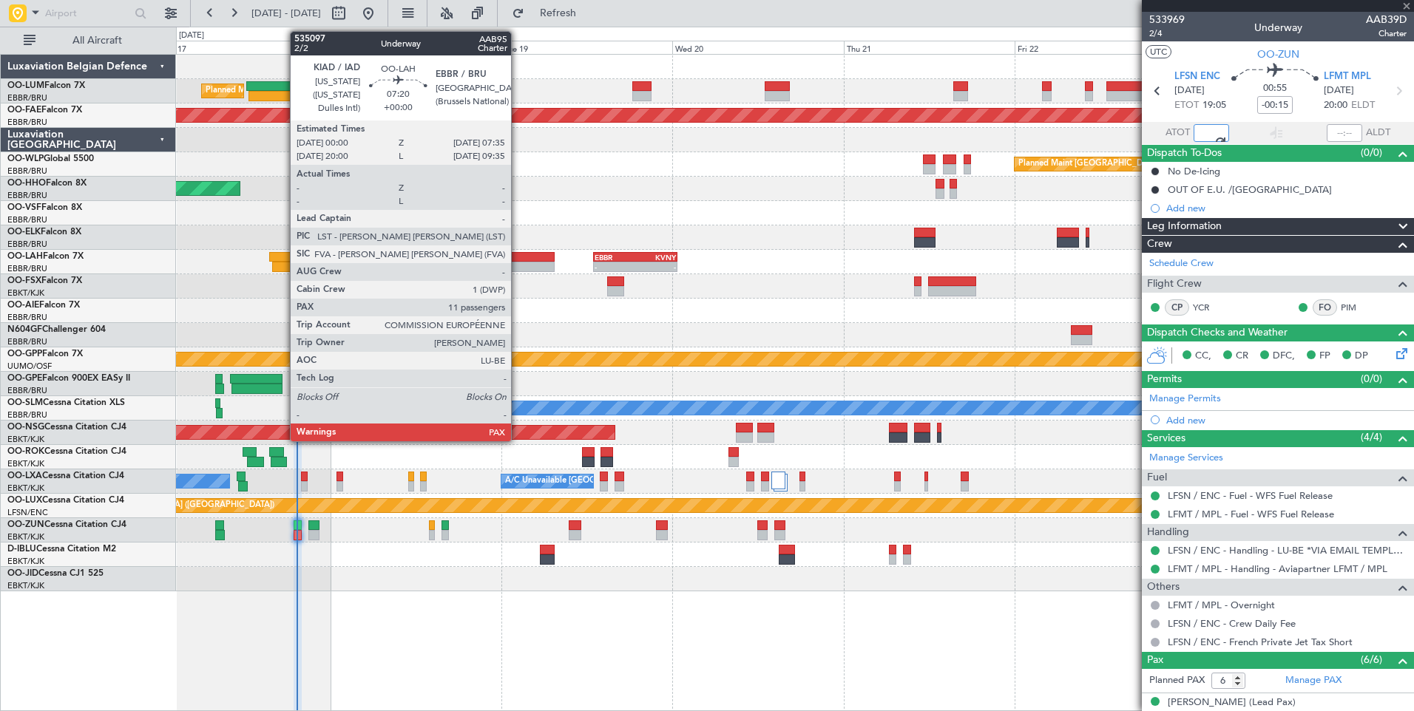
click at [518, 260] on div at bounding box center [528, 257] width 55 height 10
type input "19:14"
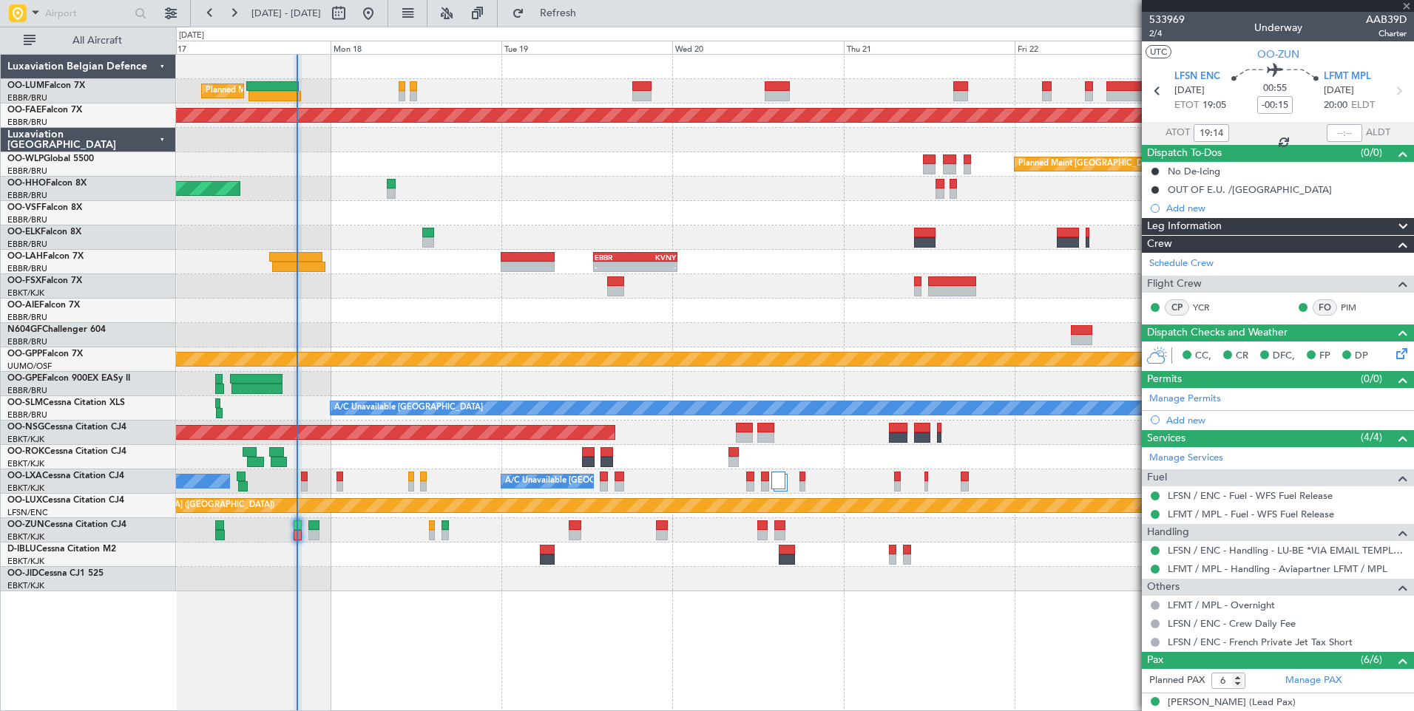
click at [475, 307] on div "Planned Maint [GEOGRAPHIC_DATA] ([GEOGRAPHIC_DATA] National) Planned Maint [GEO…" at bounding box center [794, 323] width 1237 height 537
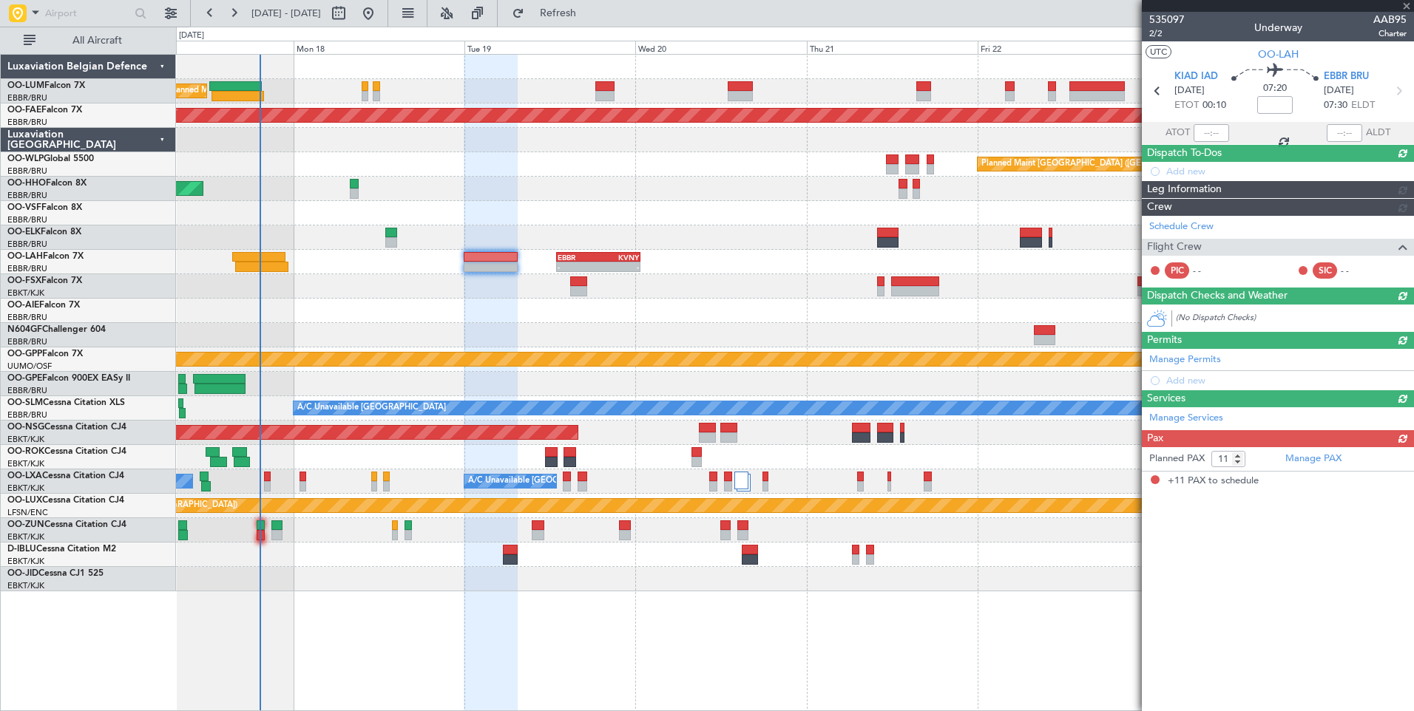
click at [529, 299] on div at bounding box center [794, 311] width 1237 height 24
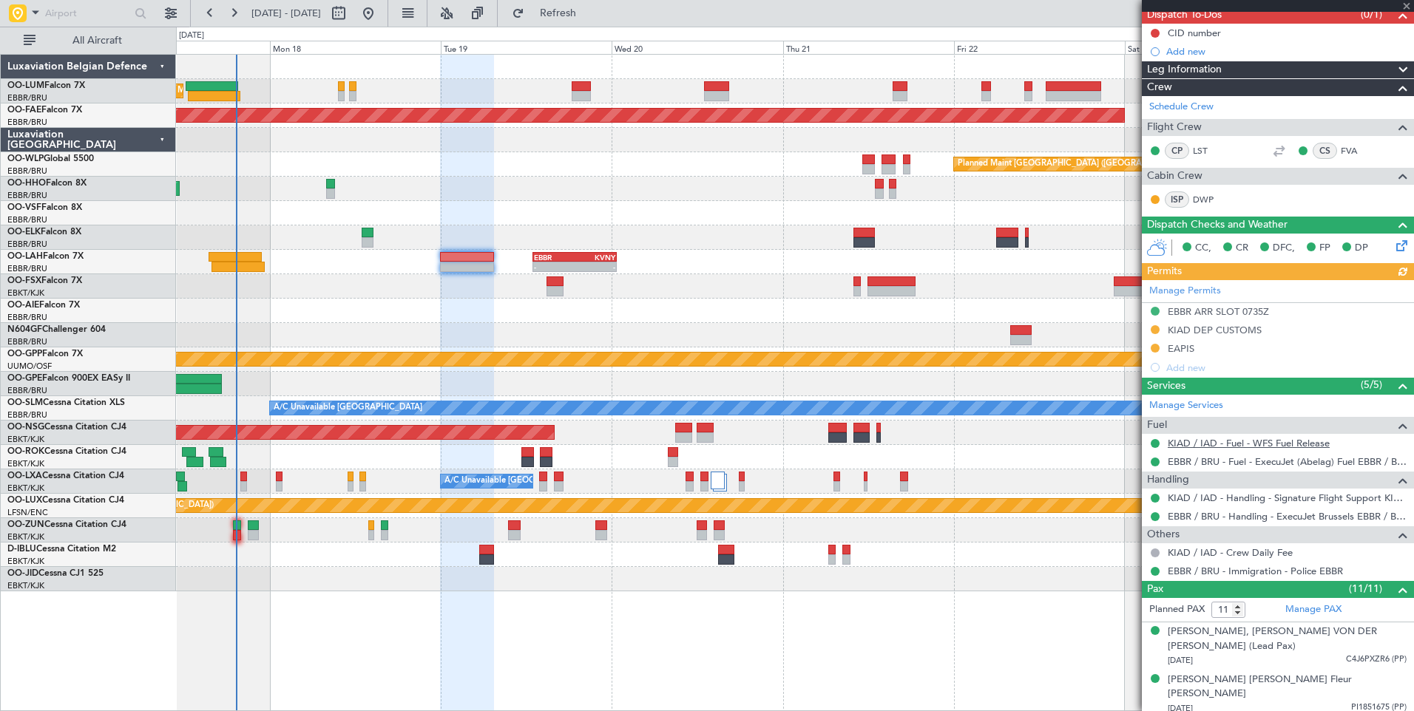
scroll to position [370, 0]
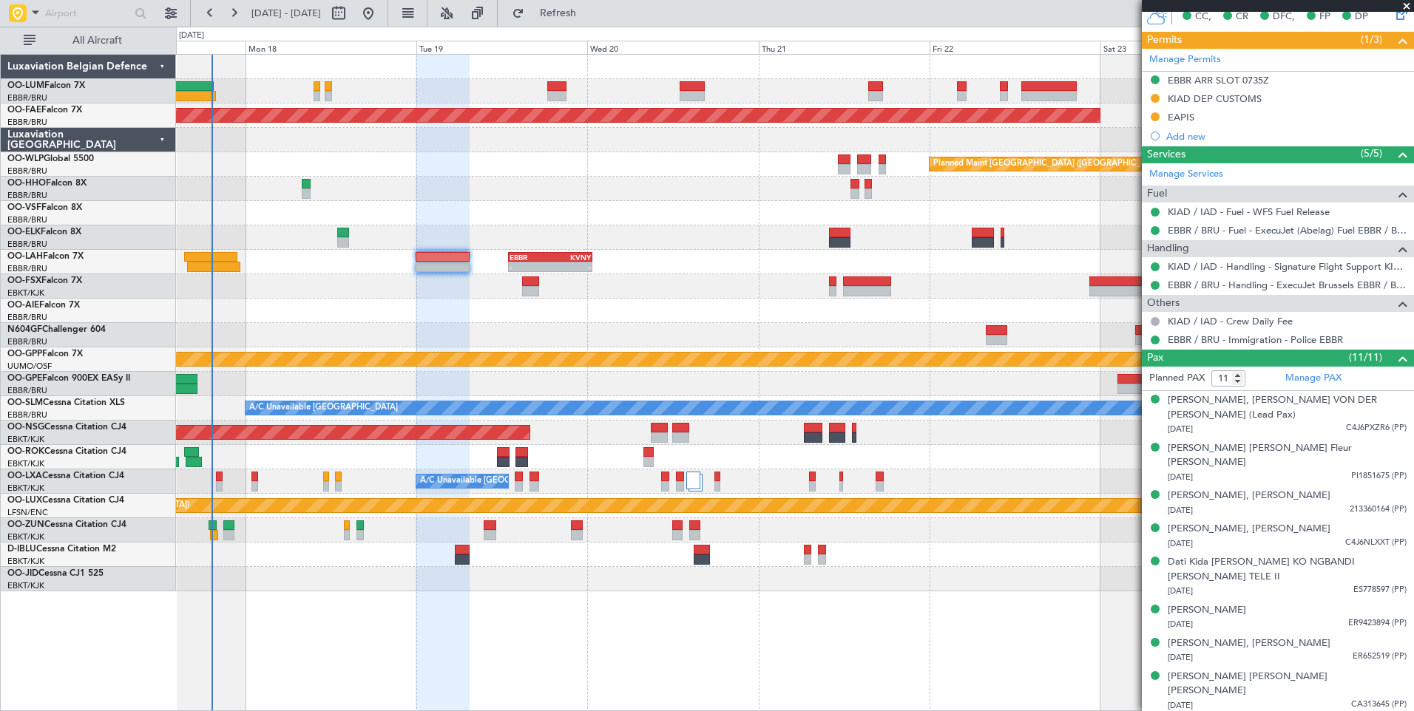
click at [488, 336] on div at bounding box center [794, 335] width 1237 height 24
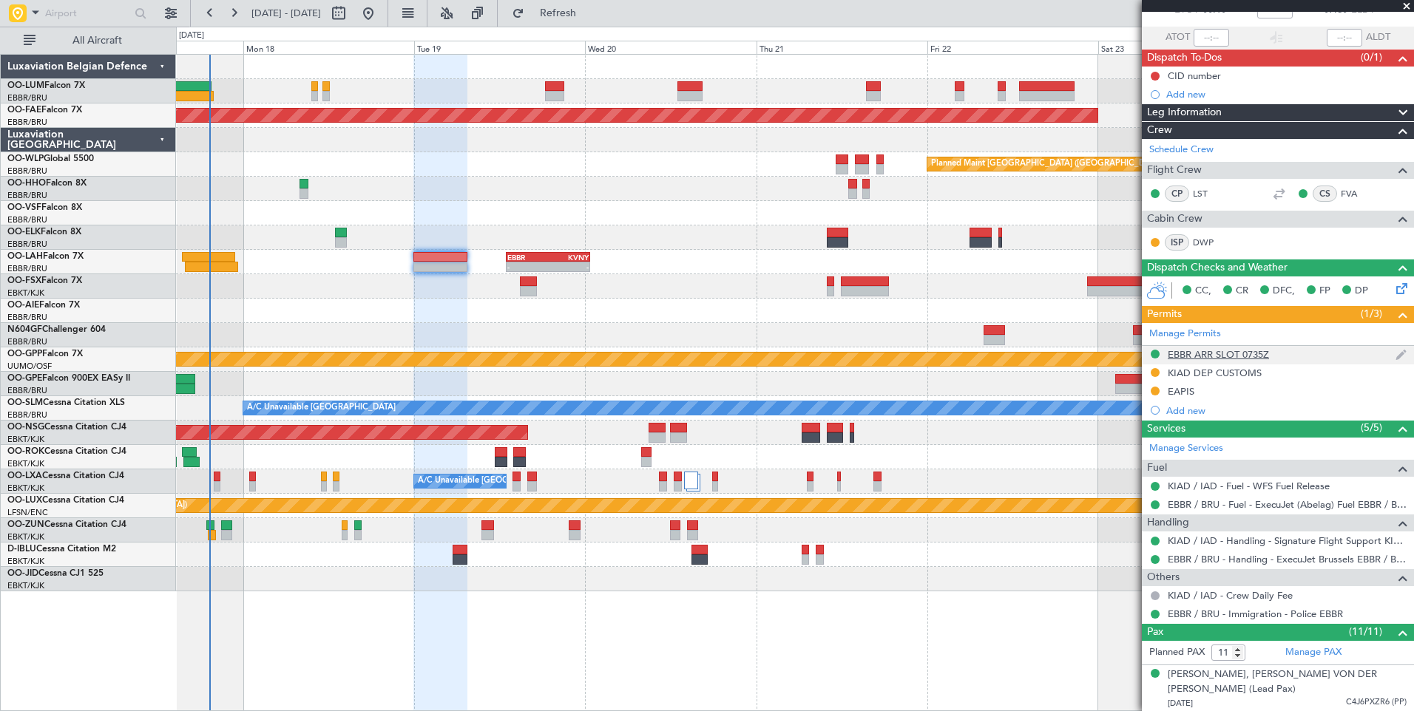
scroll to position [0, 0]
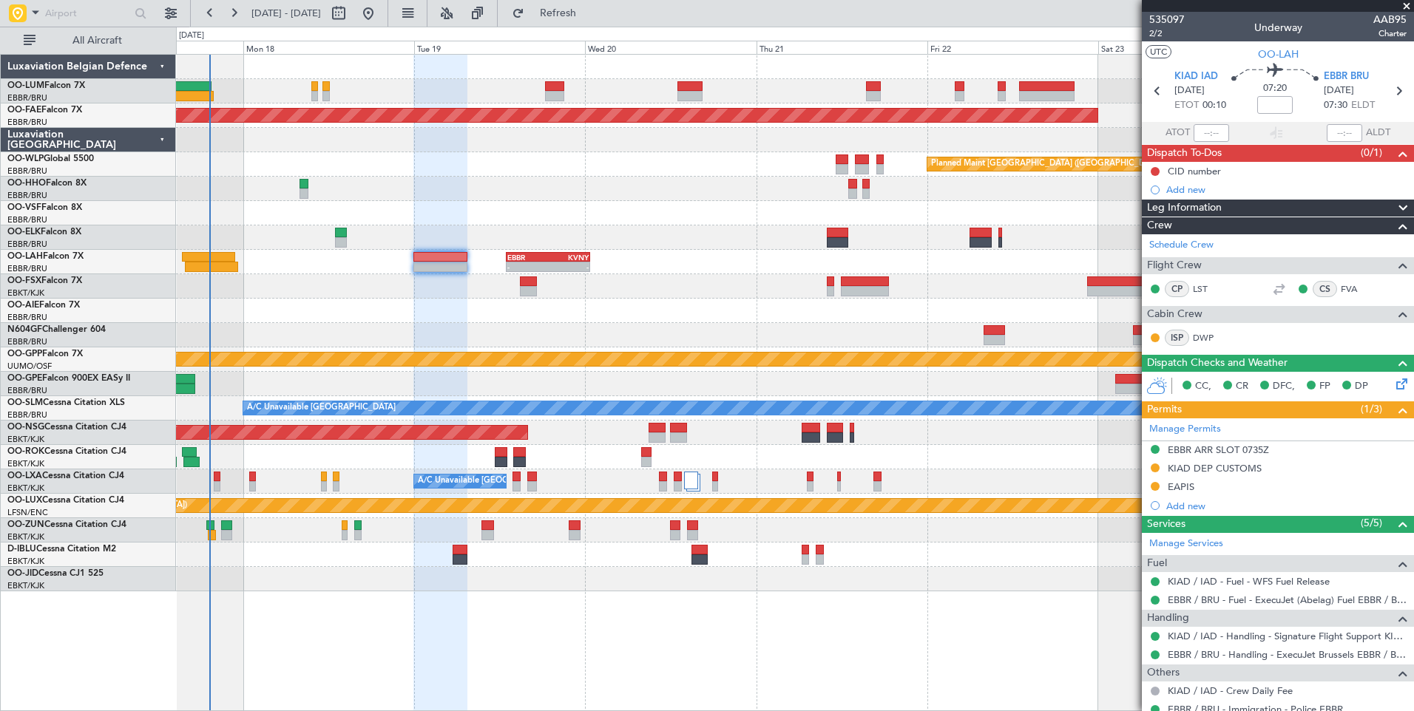
click at [452, 322] on div "Planned Maint [GEOGRAPHIC_DATA] ([GEOGRAPHIC_DATA] National) Planned Maint [GEO…" at bounding box center [794, 323] width 1237 height 537
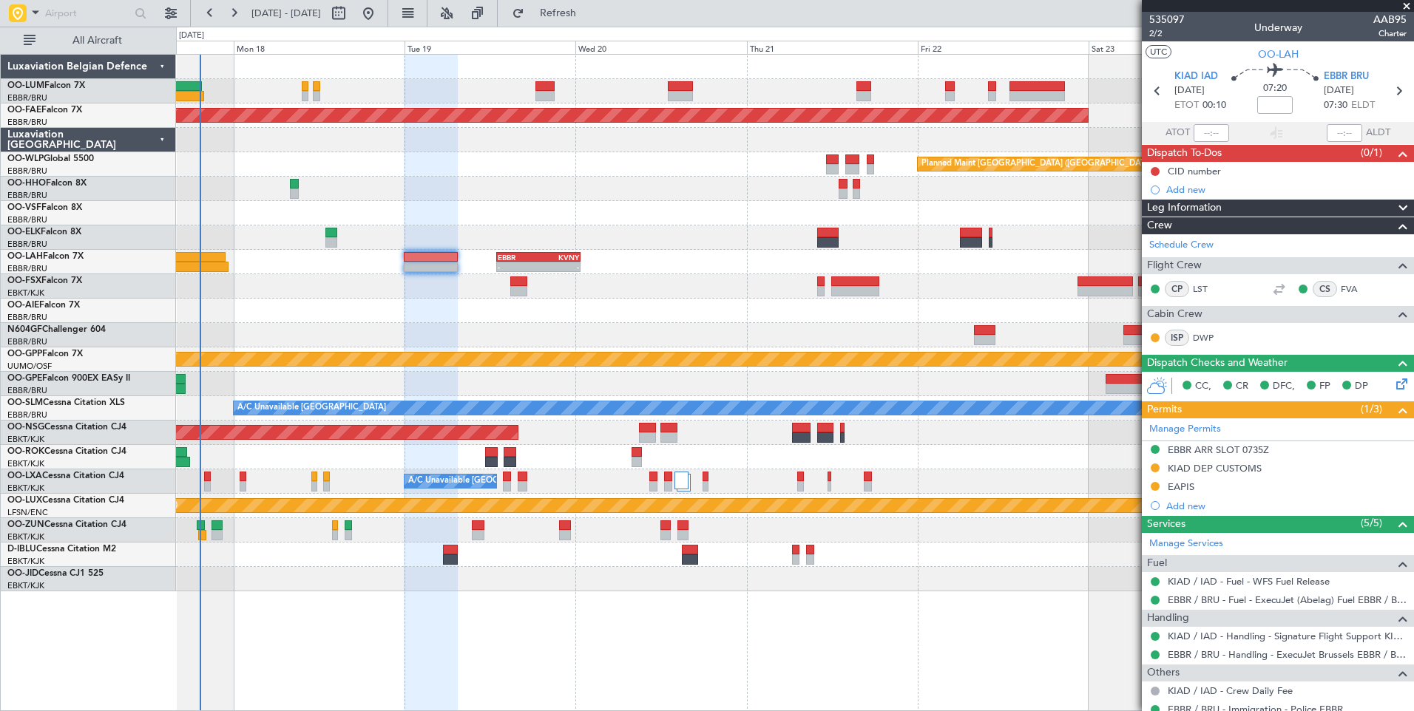
scroll to position [222, 0]
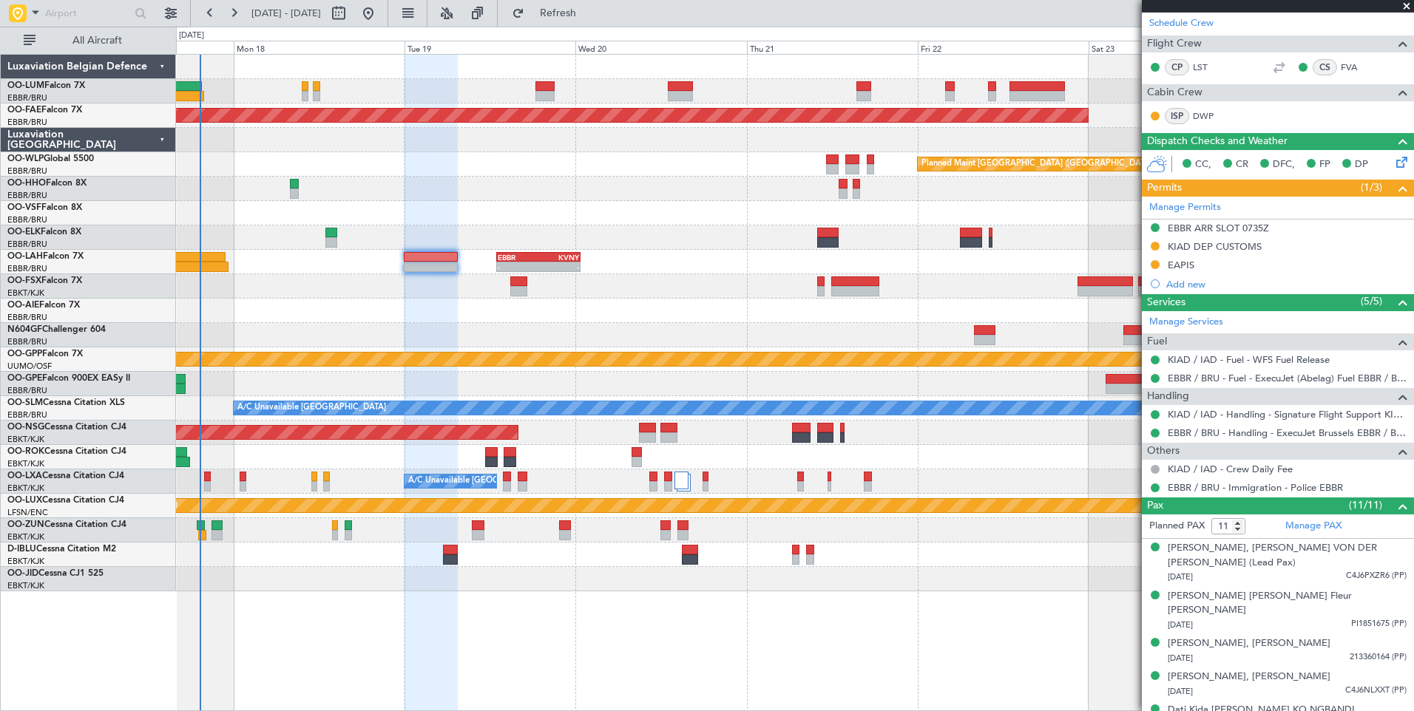
click at [442, 326] on div "Planned Maint [GEOGRAPHIC_DATA] ([GEOGRAPHIC_DATA] National) Planned Maint [GEO…" at bounding box center [794, 323] width 1237 height 537
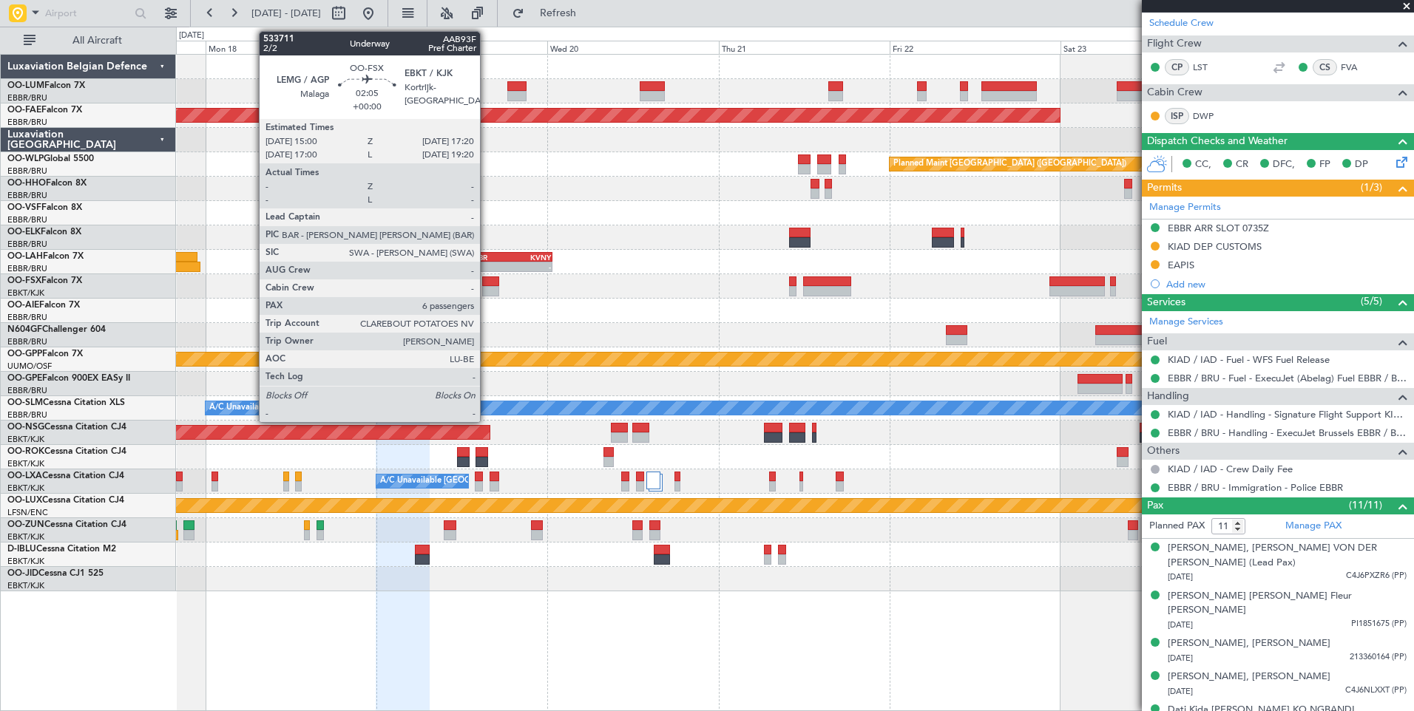
click at [487, 286] on div at bounding box center [490, 291] width 17 height 10
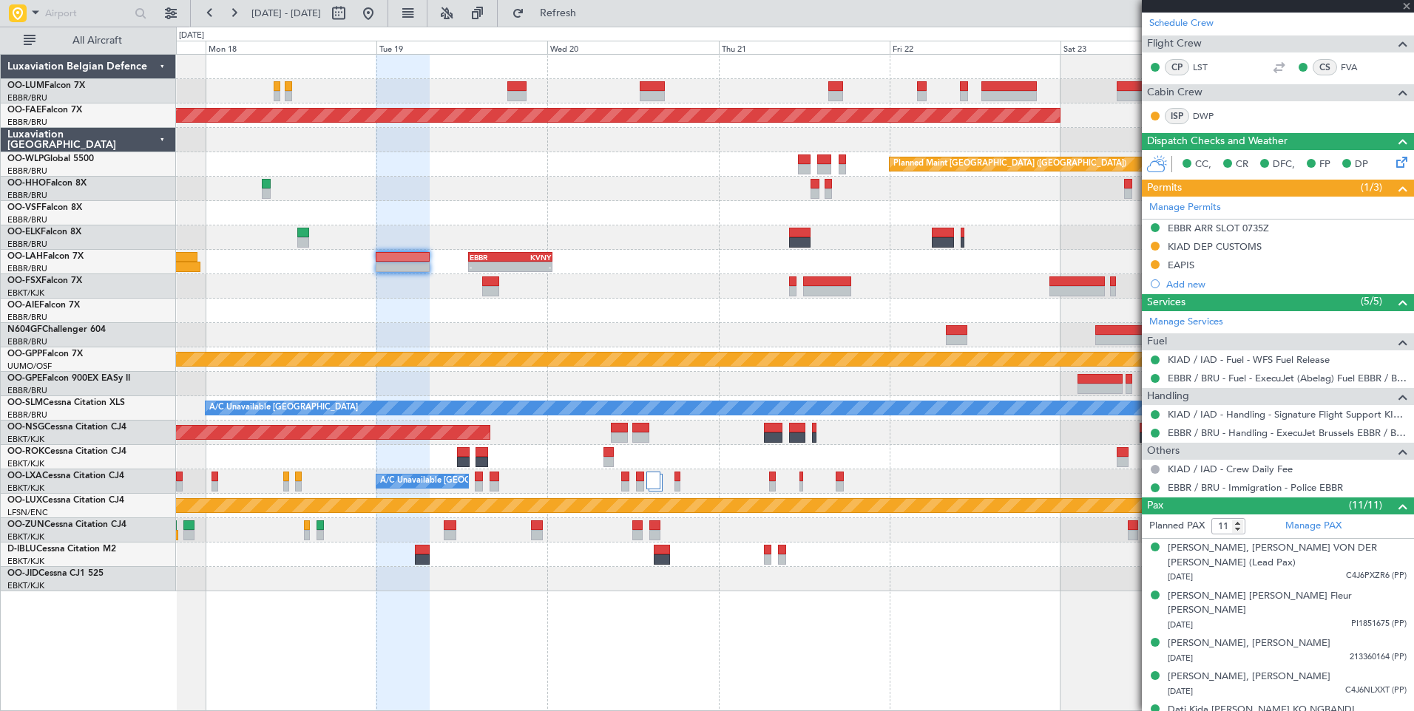
click at [475, 328] on div at bounding box center [794, 335] width 1237 height 24
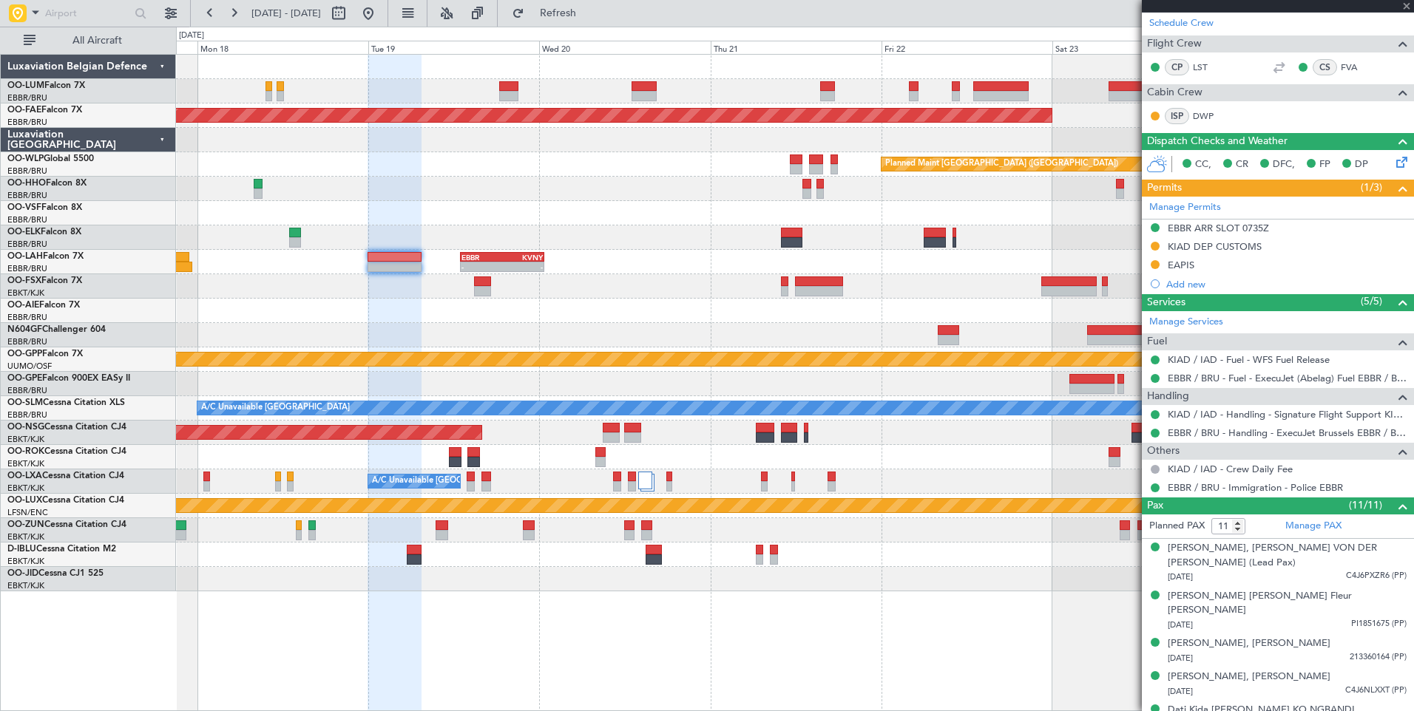
type input "6"
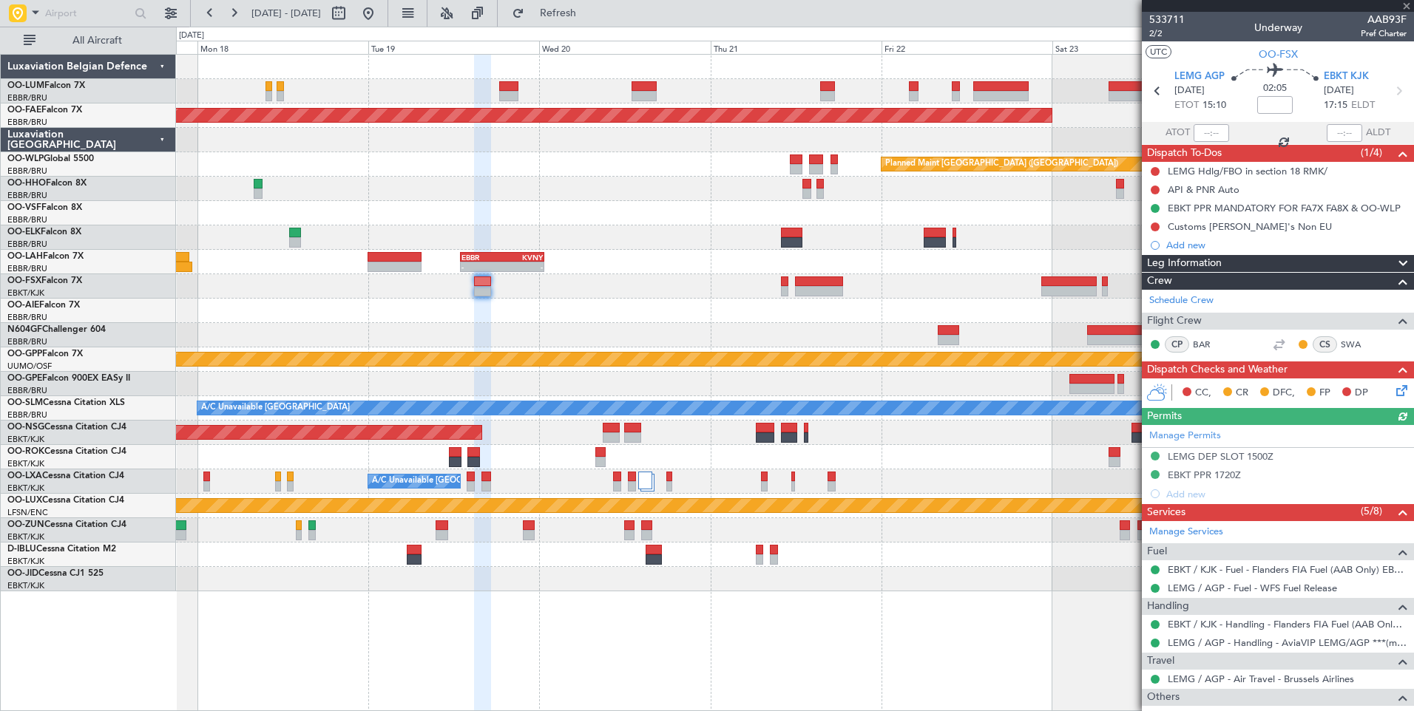
click at [519, 276] on div at bounding box center [794, 286] width 1237 height 24
click at [519, 265] on div "-" at bounding box center [522, 267] width 41 height 9
type input "+01:00"
type input "8"
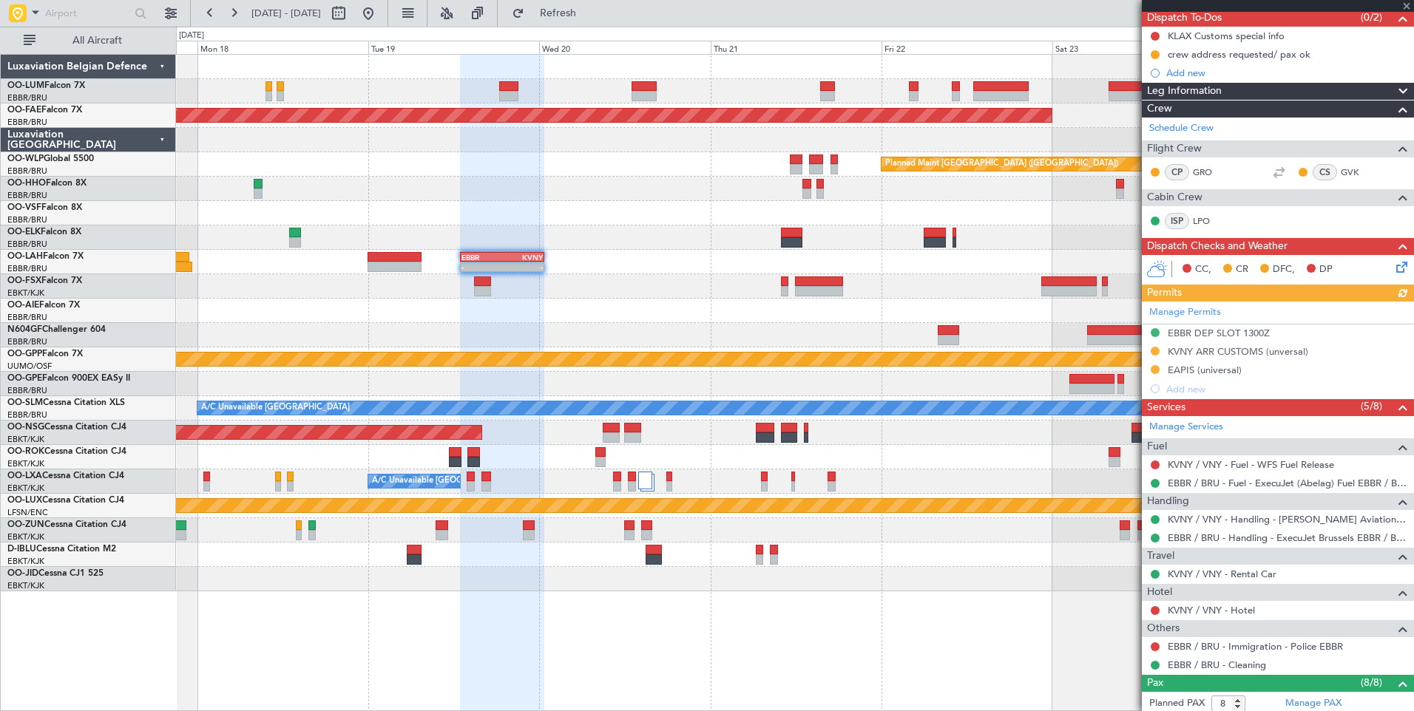
scroll to position [148, 0]
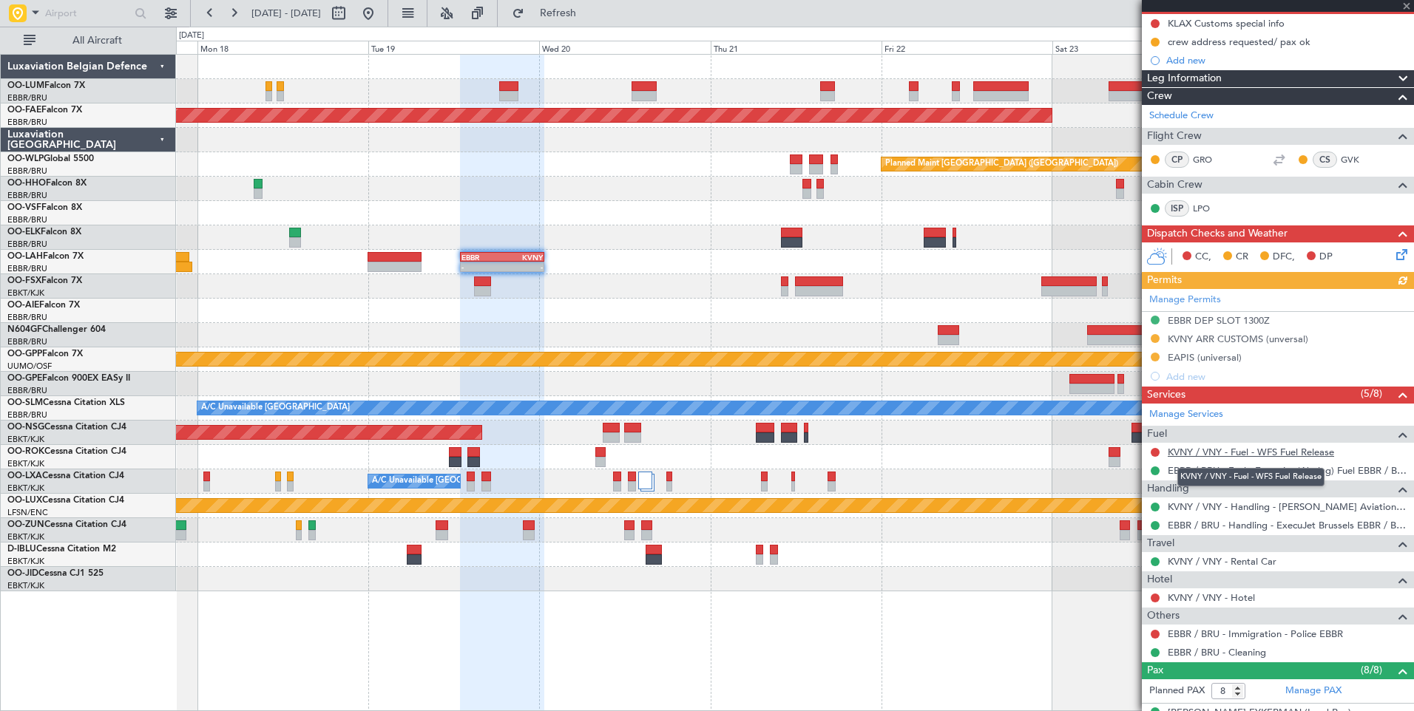
click at [1222, 449] on link "KVNY / VNY - Fuel - WFS Fuel Release" at bounding box center [1251, 452] width 166 height 13
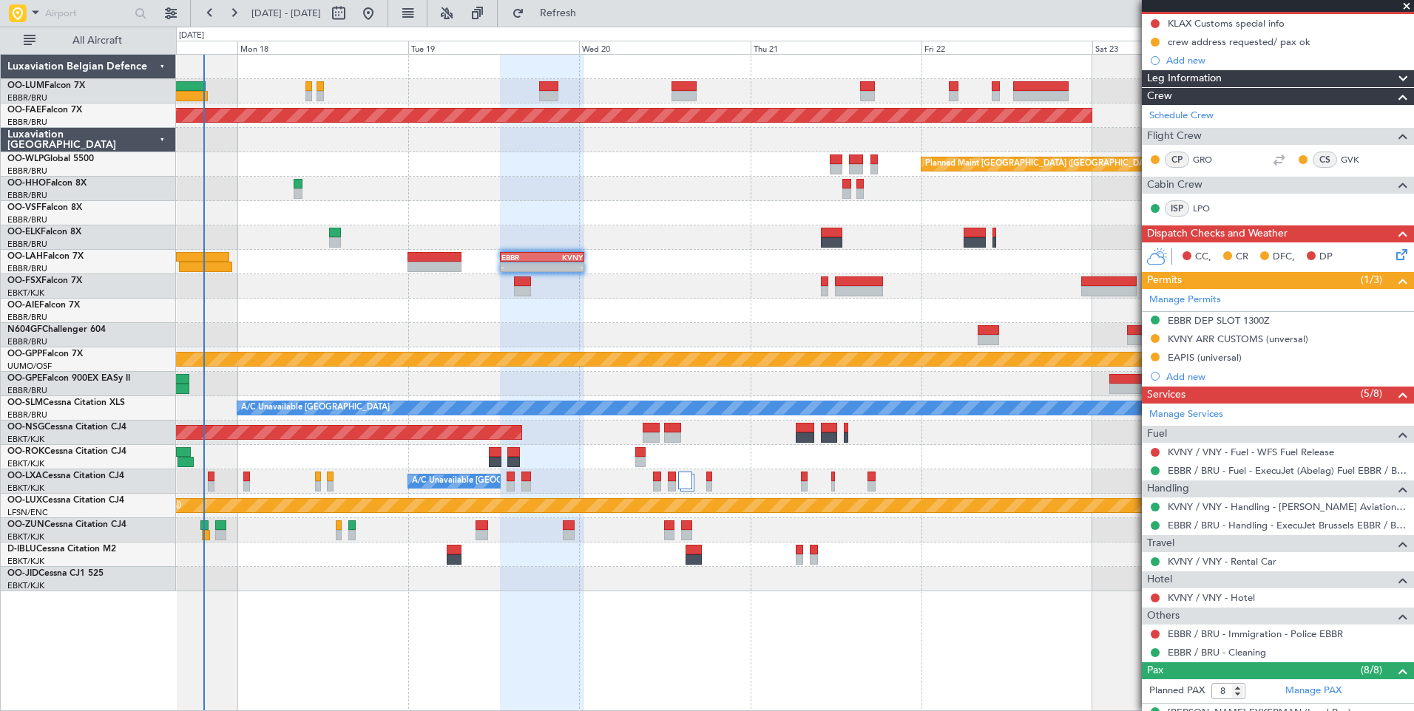
click at [534, 185] on div "AOG Maint Geneva (Cointrin)" at bounding box center [794, 189] width 1237 height 24
click at [580, 13] on span "Refresh" at bounding box center [558, 13] width 62 height 10
click at [1196, 599] on link "KVNY / VNY - Hotel" at bounding box center [1211, 598] width 87 height 13
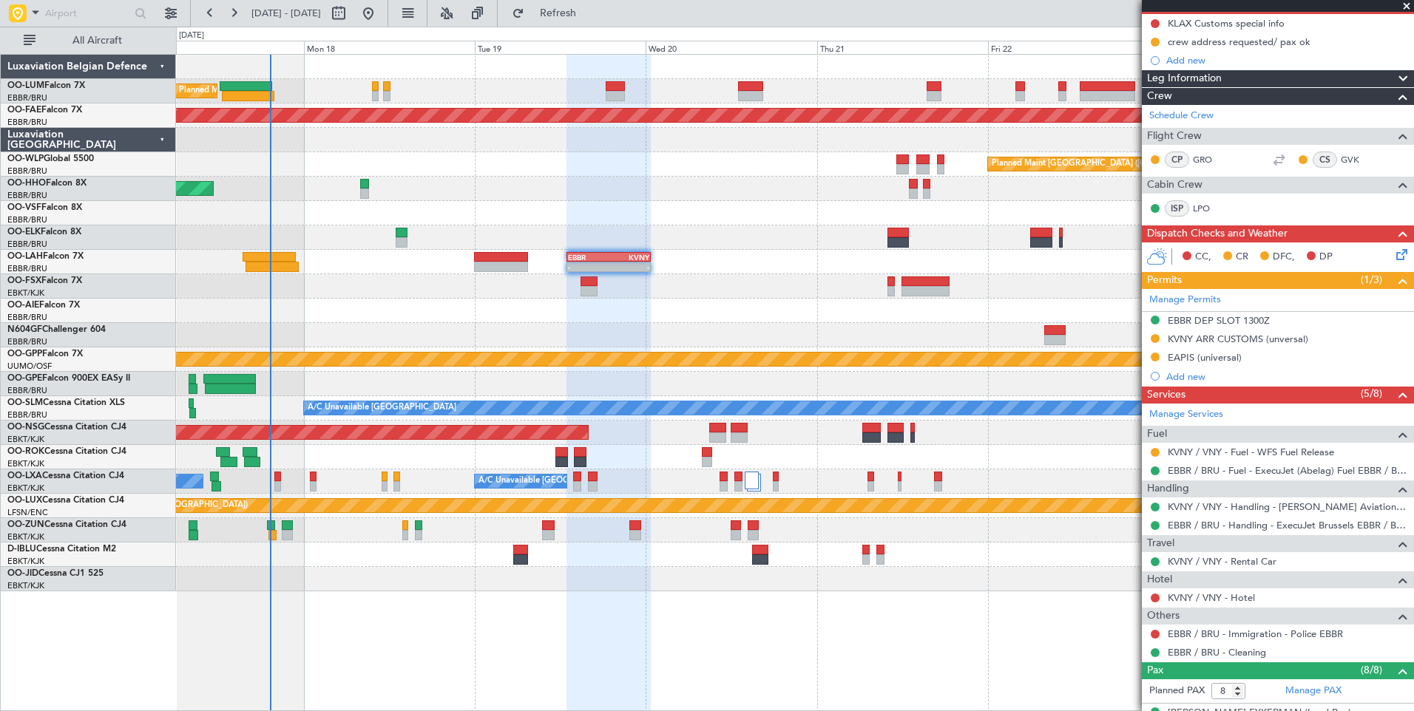
click at [632, 336] on div at bounding box center [794, 335] width 1237 height 24
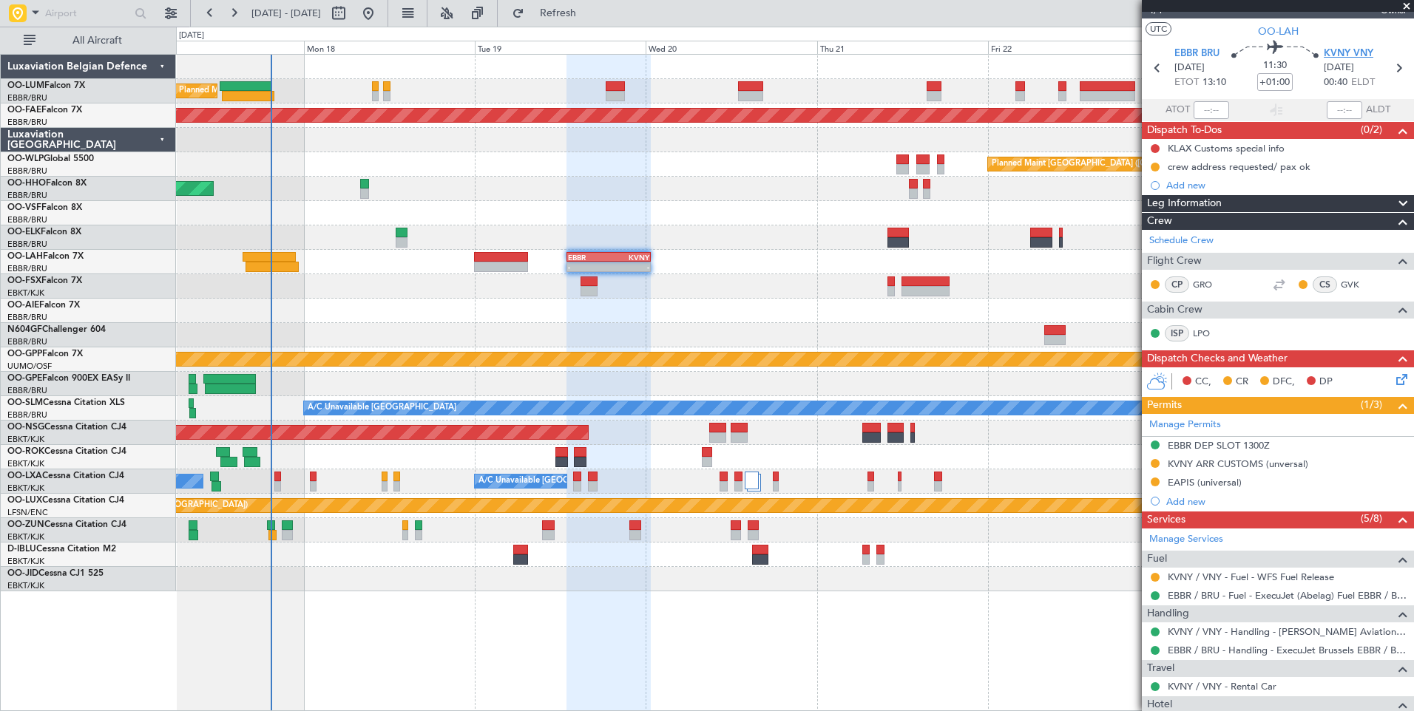
scroll to position [0, 0]
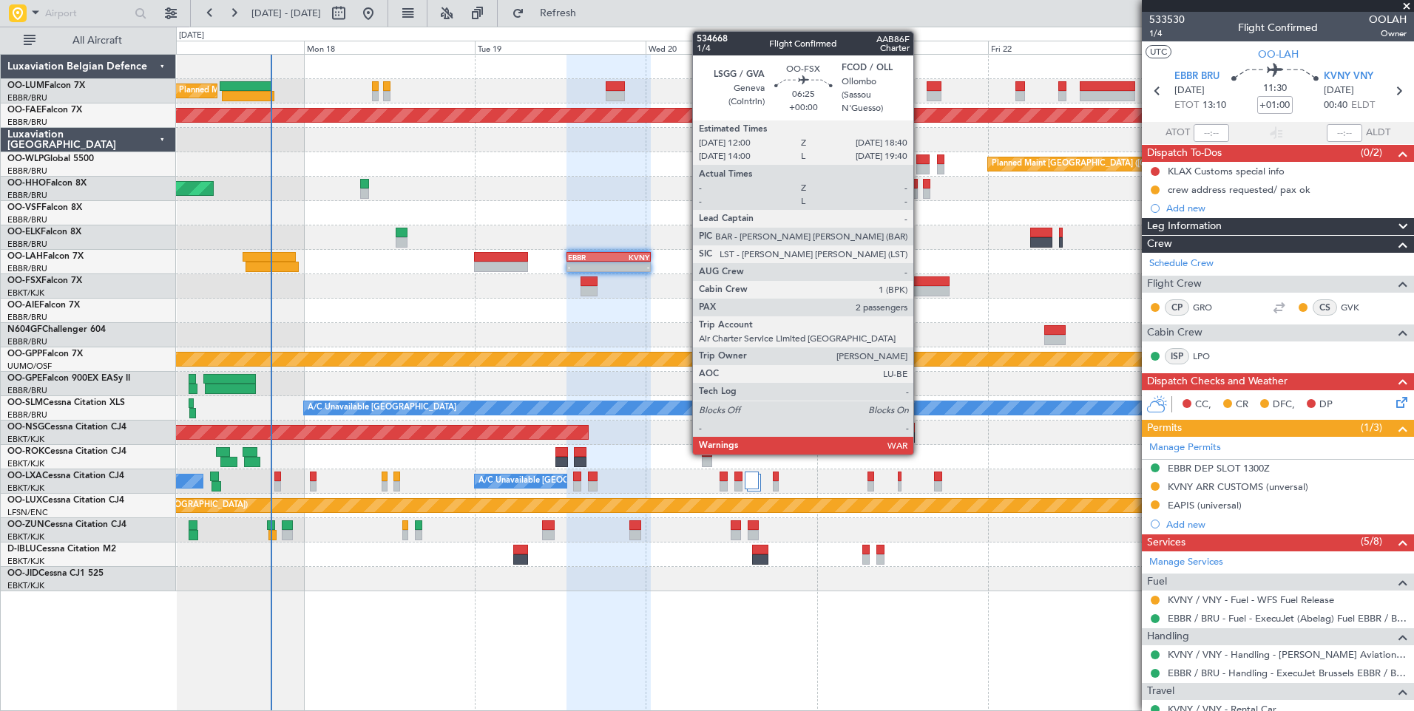
click at [920, 287] on div at bounding box center [925, 291] width 48 height 10
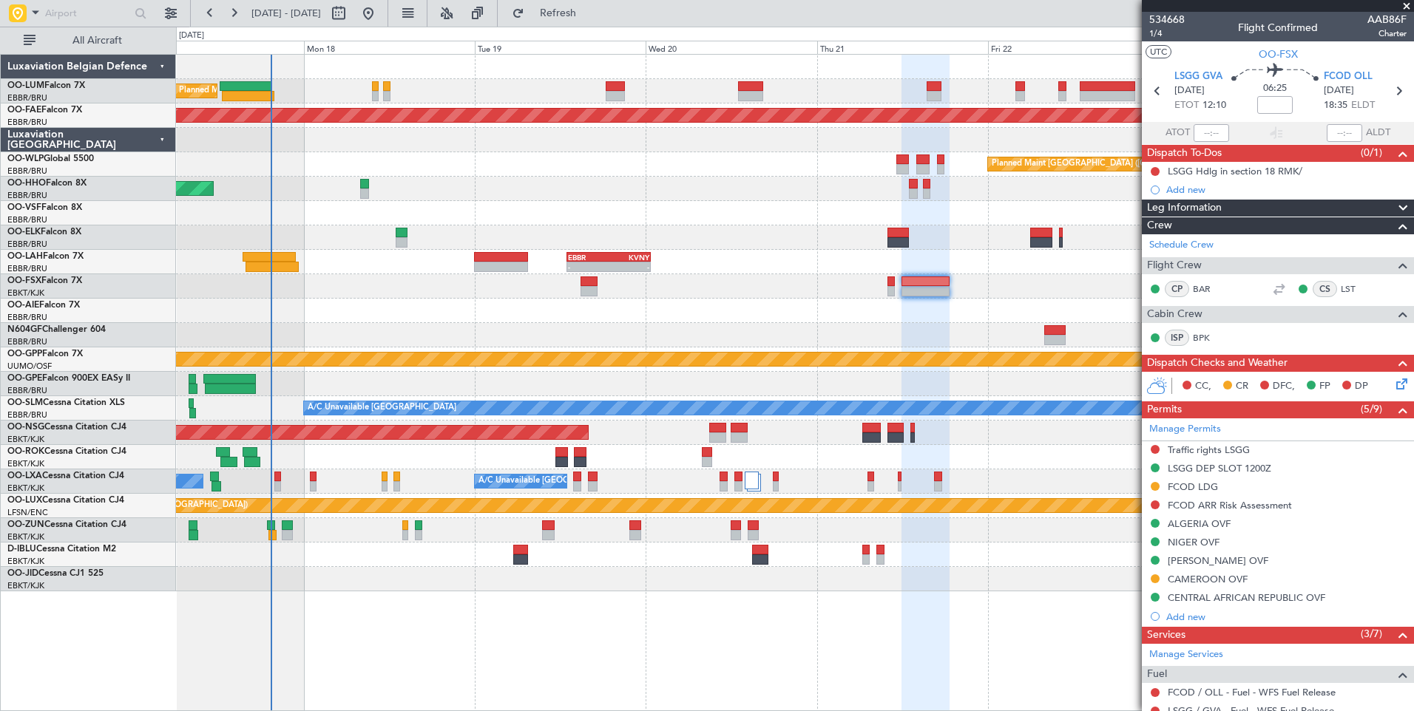
click at [711, 332] on div "Planned Maint [GEOGRAPHIC_DATA] ([GEOGRAPHIC_DATA] National) Planned Maint [GEO…" at bounding box center [794, 323] width 1237 height 537
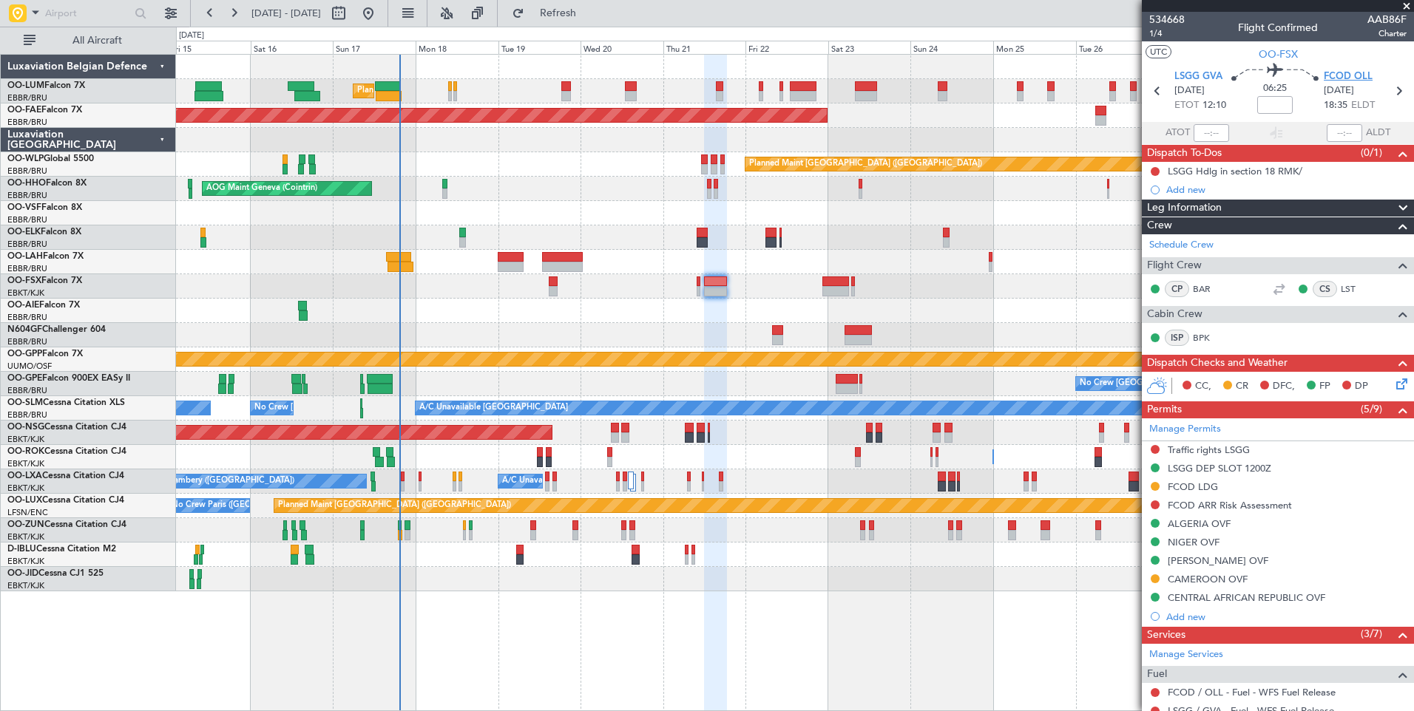
click at [1347, 77] on span "FCOD OLL" at bounding box center [1348, 77] width 49 height 15
click at [663, 326] on div "Planned Maint [GEOGRAPHIC_DATA] ([GEOGRAPHIC_DATA] National) Planned Maint [GEO…" at bounding box center [794, 323] width 1237 height 537
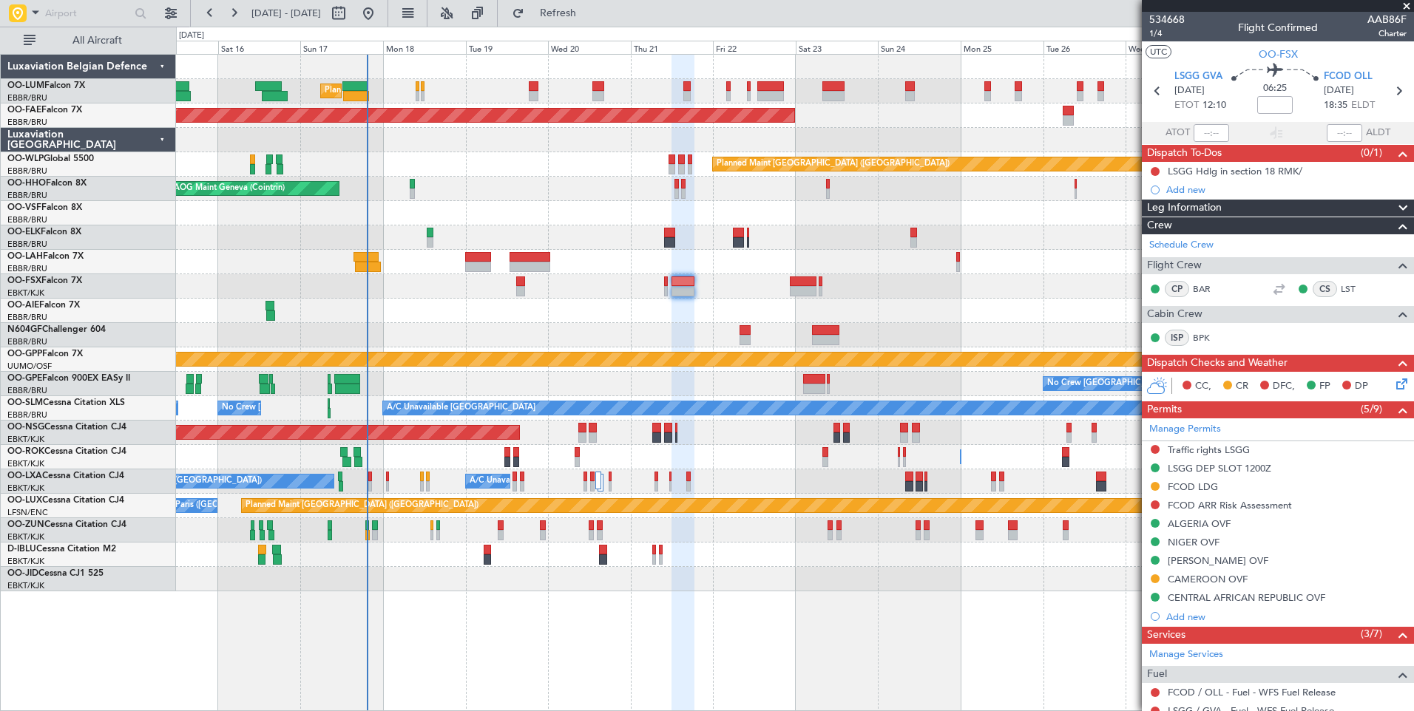
click at [619, 191] on div "AOG Maint Geneva (Cointrin) A/C Unavailable Geneva (Cointrin)" at bounding box center [794, 189] width 1237 height 24
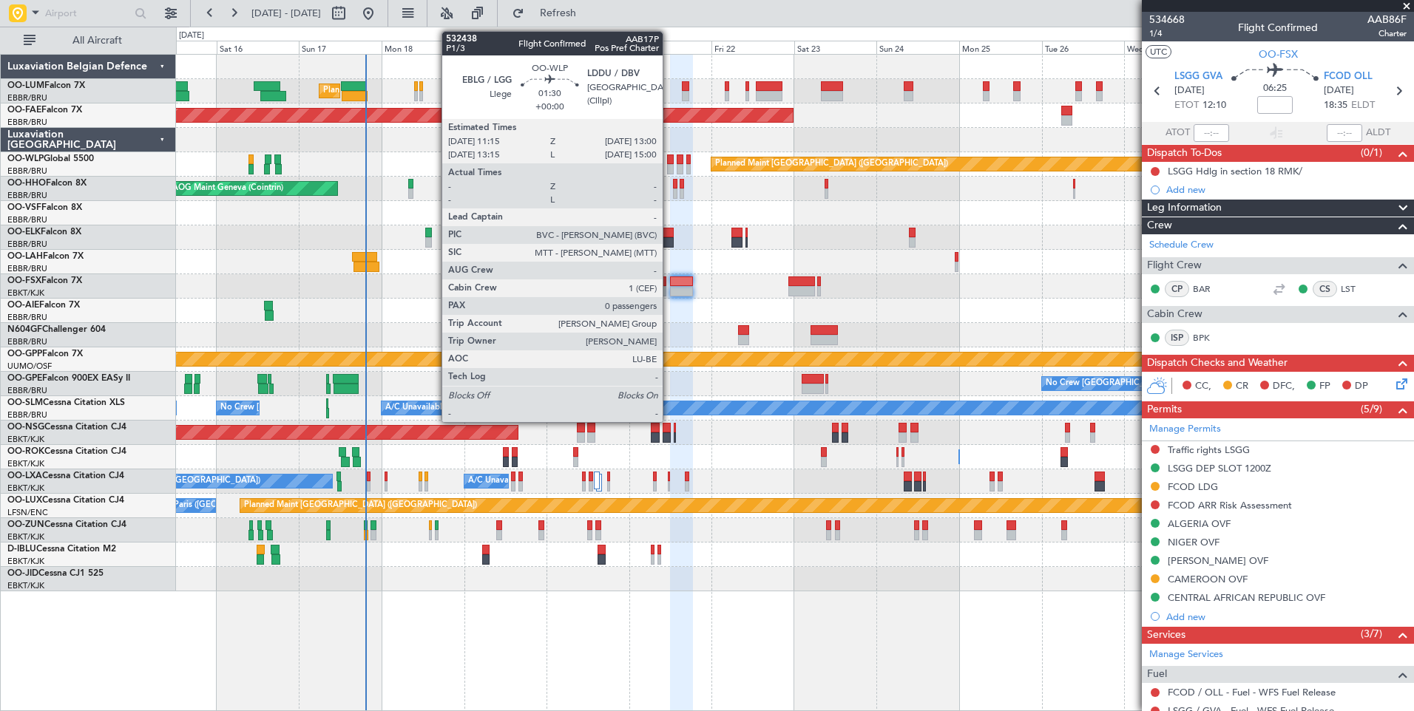
click at [669, 164] on div at bounding box center [670, 169] width 7 height 10
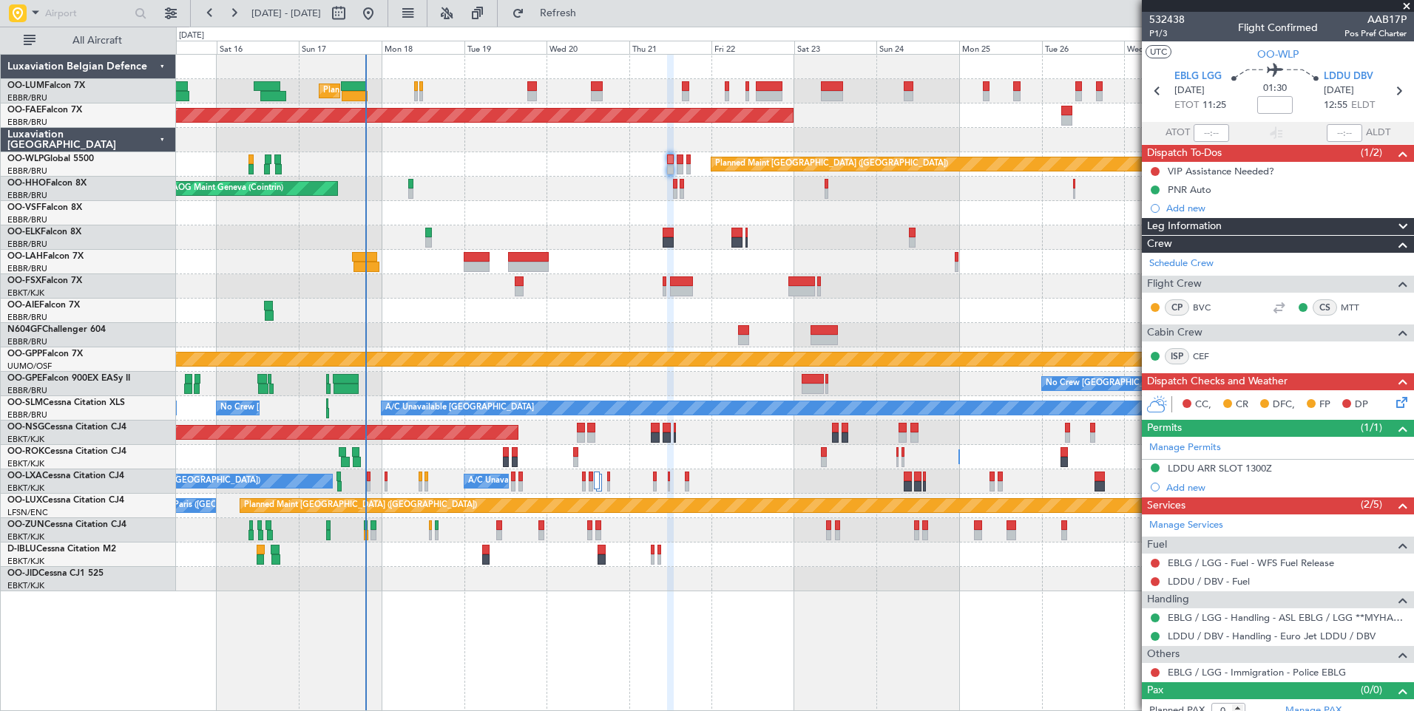
click at [548, 338] on div at bounding box center [794, 335] width 1237 height 24
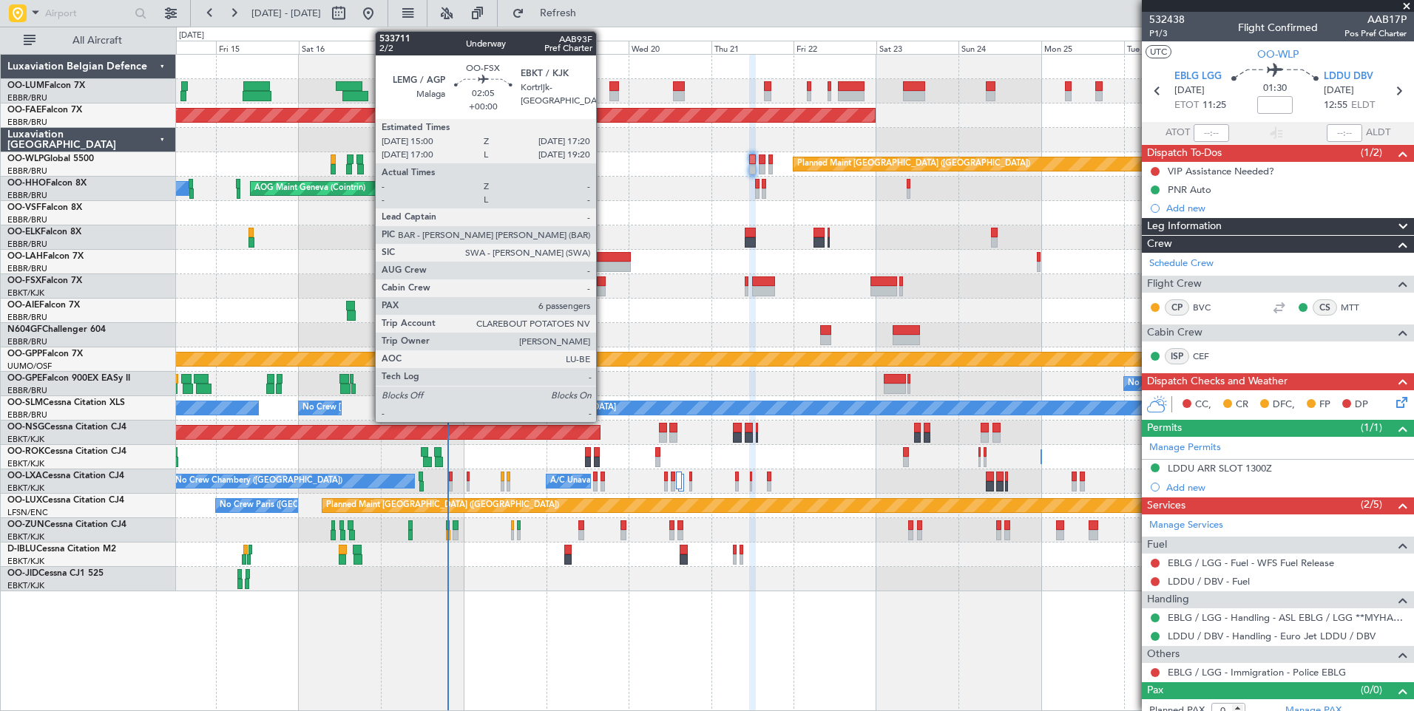
click at [603, 291] on div at bounding box center [601, 291] width 8 height 10
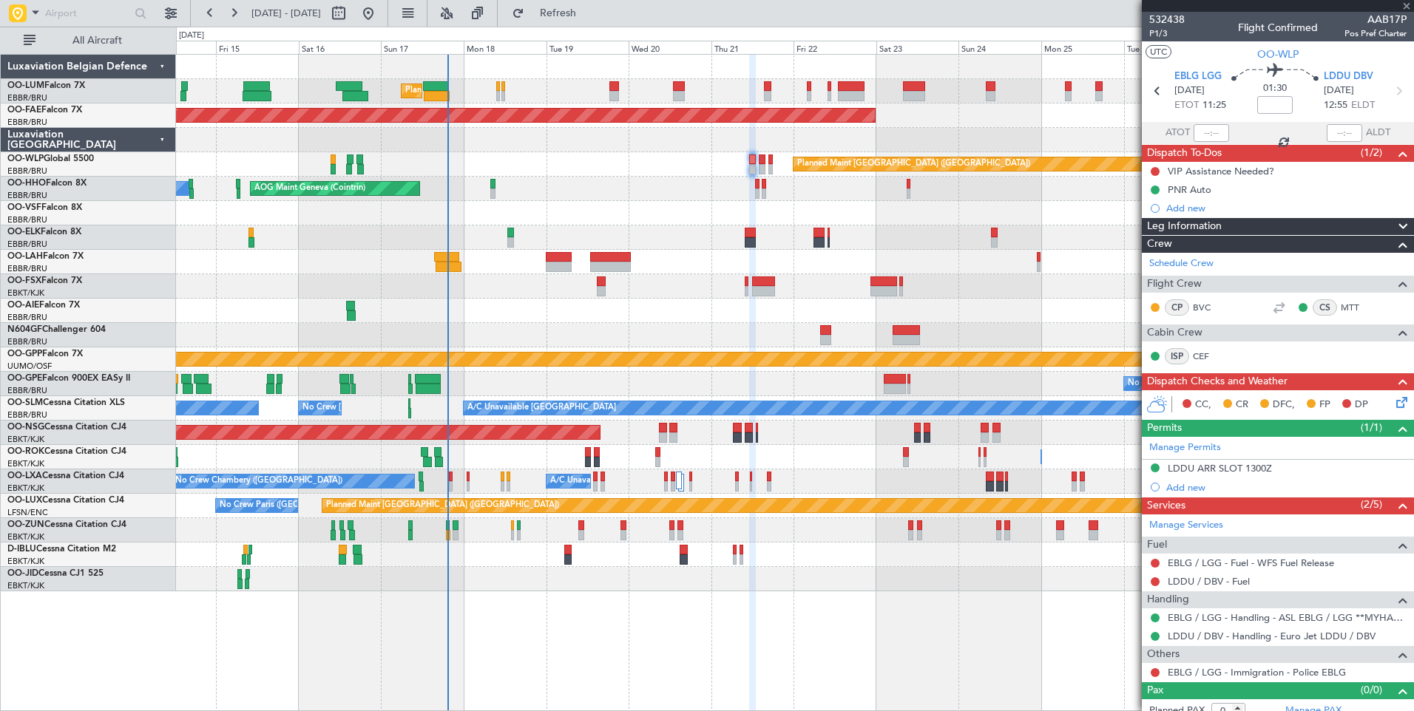
click at [584, 330] on div at bounding box center [794, 335] width 1237 height 24
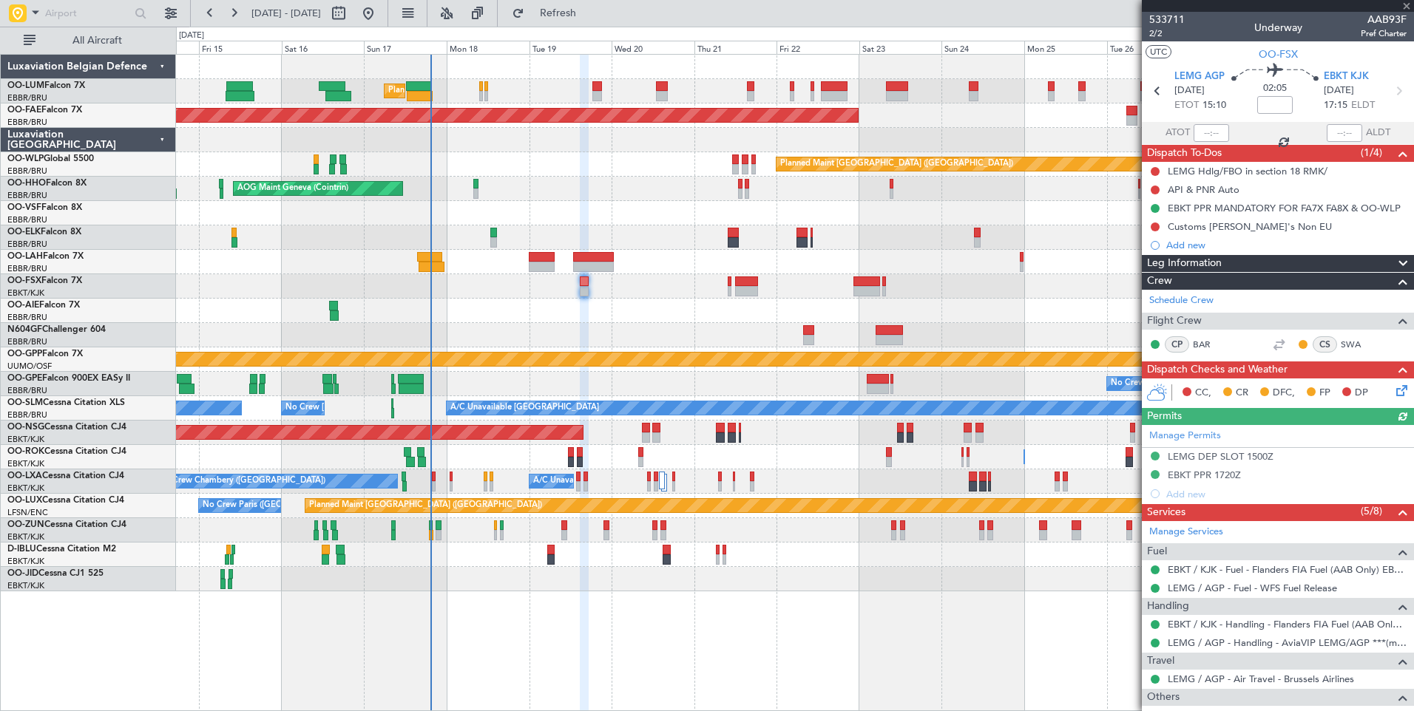
click at [575, 480] on div "No Crew Chambery ([GEOGRAPHIC_DATA]) Planned Maint [GEOGRAPHIC_DATA] ([GEOGRAPH…" at bounding box center [794, 482] width 1237 height 24
click at [575, 481] on div "No Crew Chambery ([GEOGRAPHIC_DATA]) Planned Maint [GEOGRAPHIC_DATA] ([GEOGRAPH…" at bounding box center [794, 482] width 1237 height 24
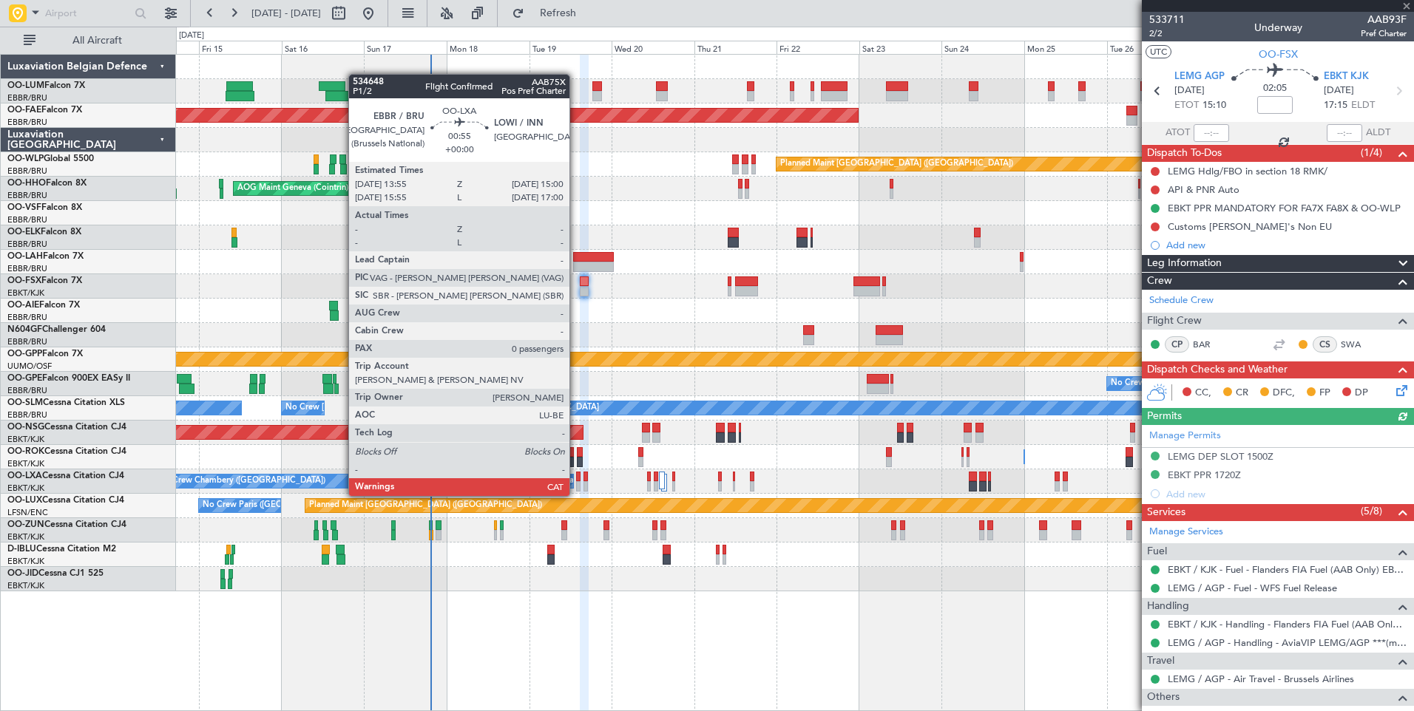
click at [576, 483] on div at bounding box center [578, 486] width 4 height 10
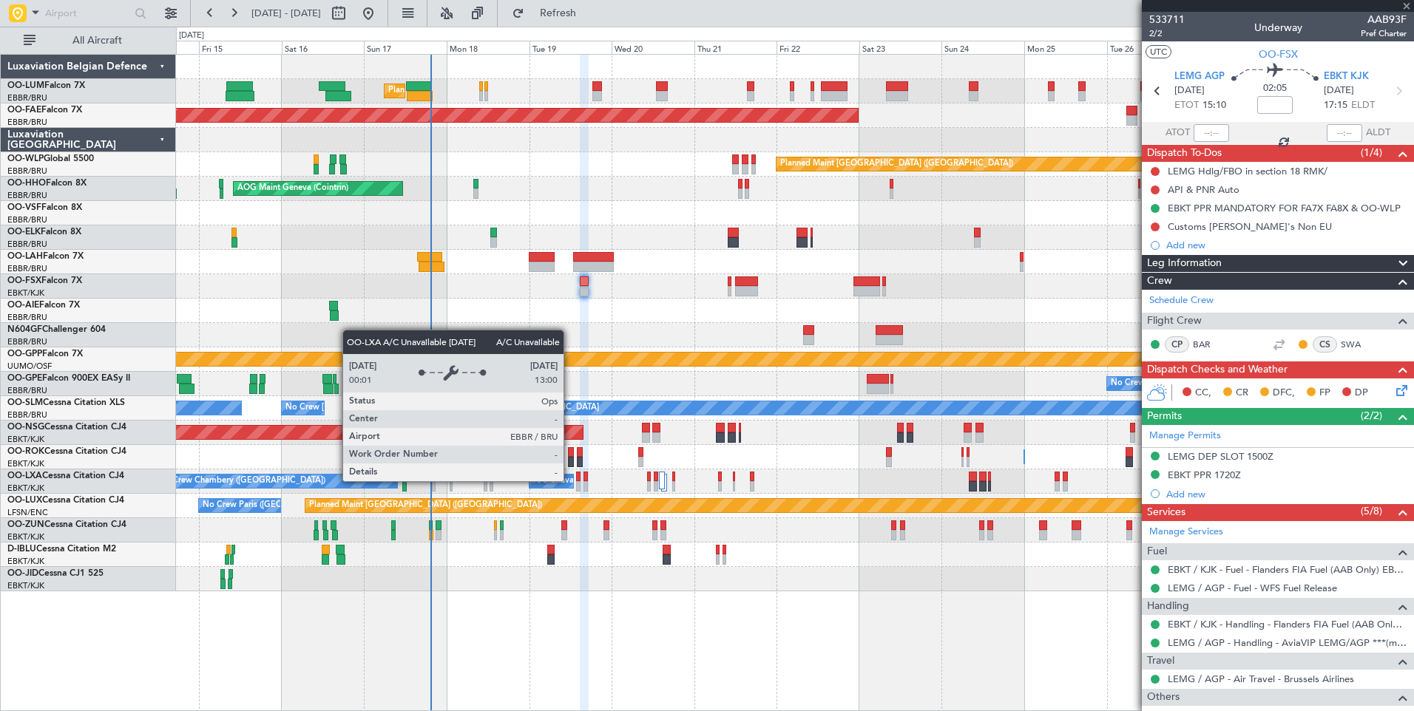
type input "0"
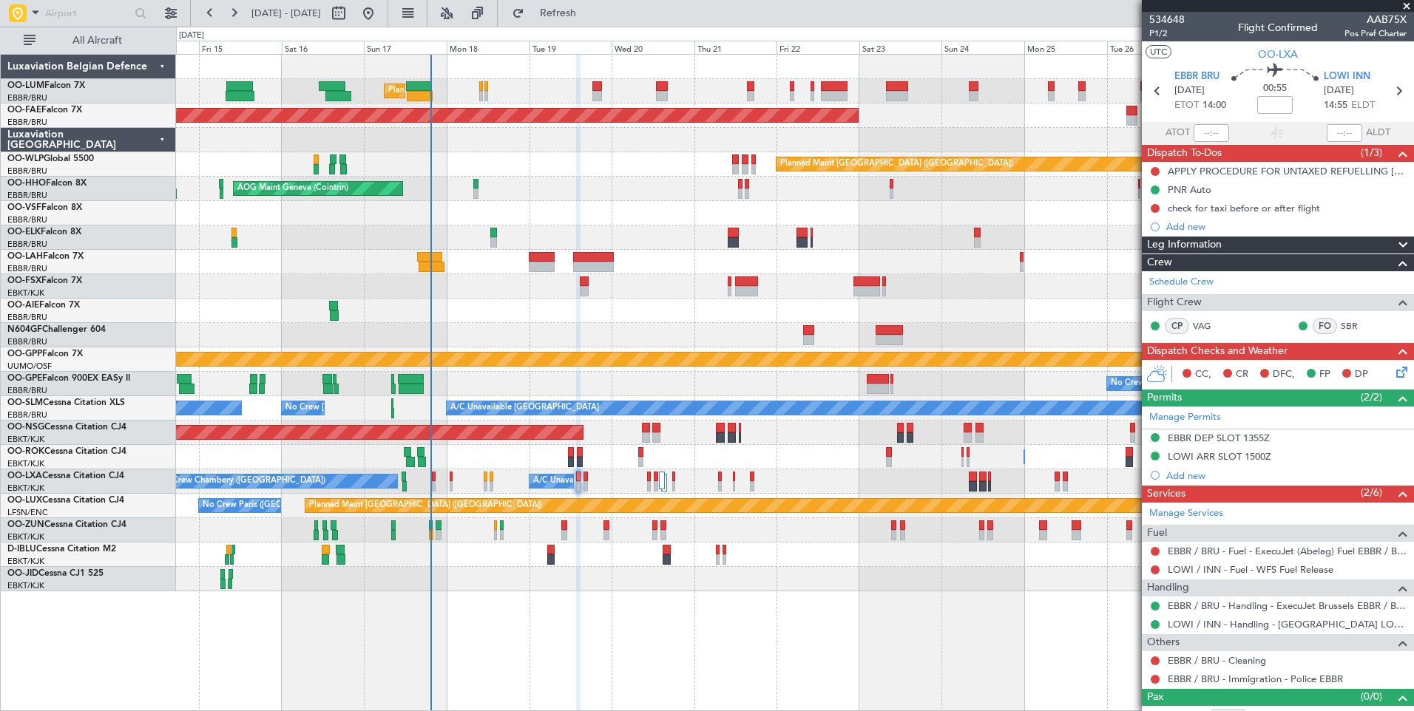
click at [696, 544] on div "Planned Maint [GEOGRAPHIC_DATA] ([GEOGRAPHIC_DATA] National) Planned Maint [GEO…" at bounding box center [794, 323] width 1237 height 537
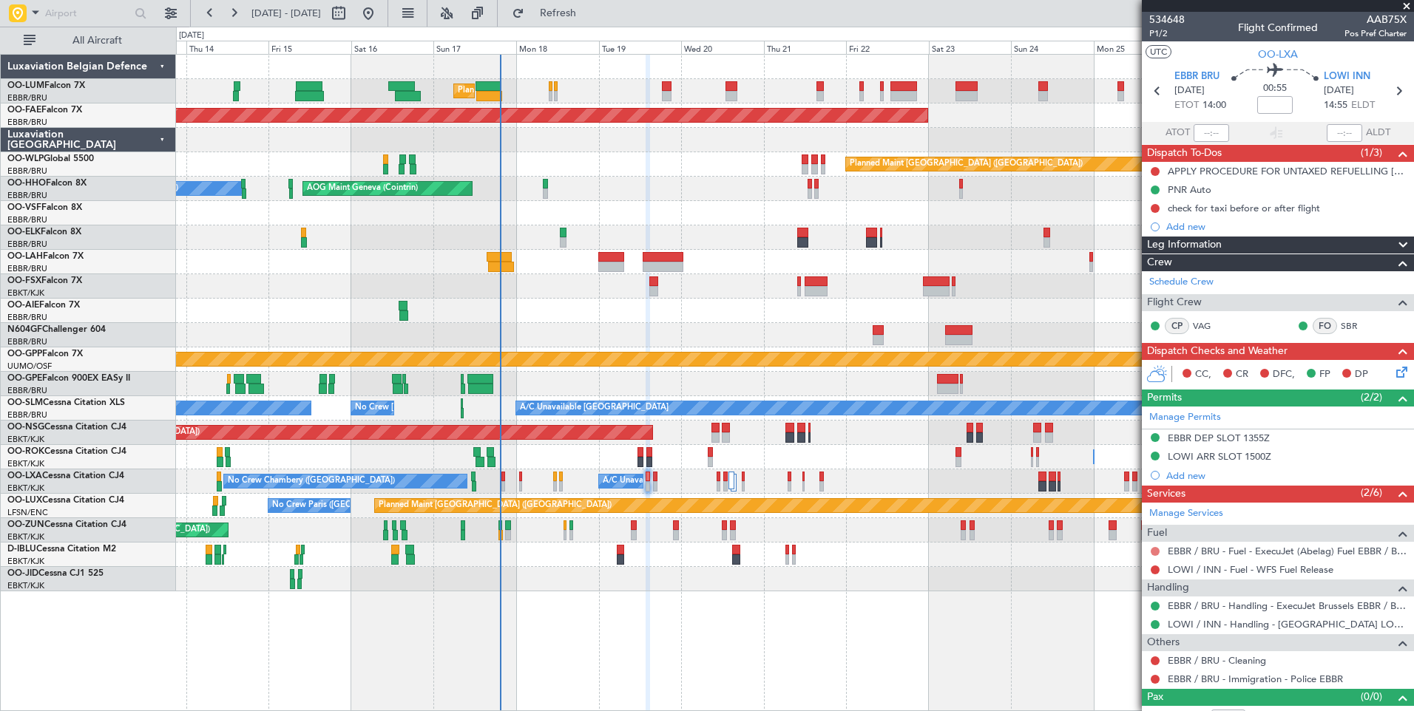
click at [1154, 552] on button at bounding box center [1155, 551] width 9 height 9
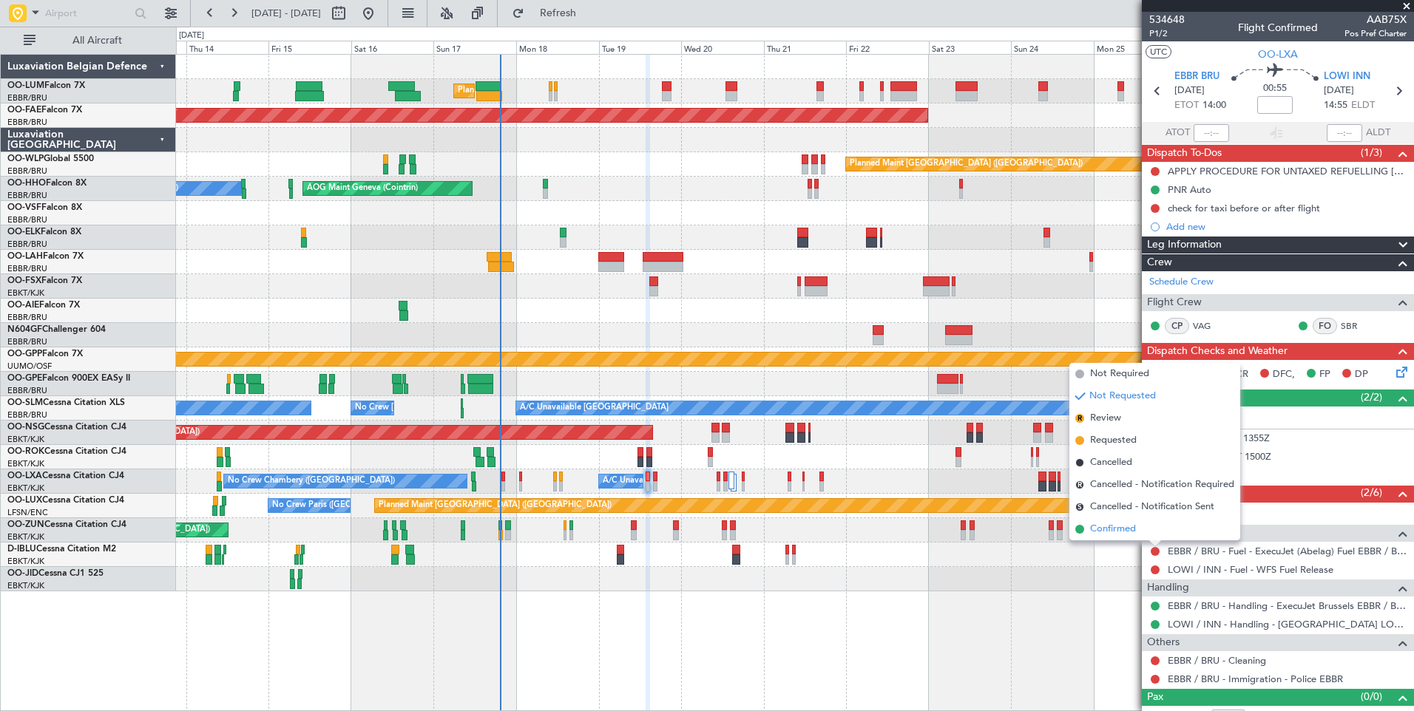
click at [1088, 531] on li "Confirmed" at bounding box center [1154, 529] width 171 height 22
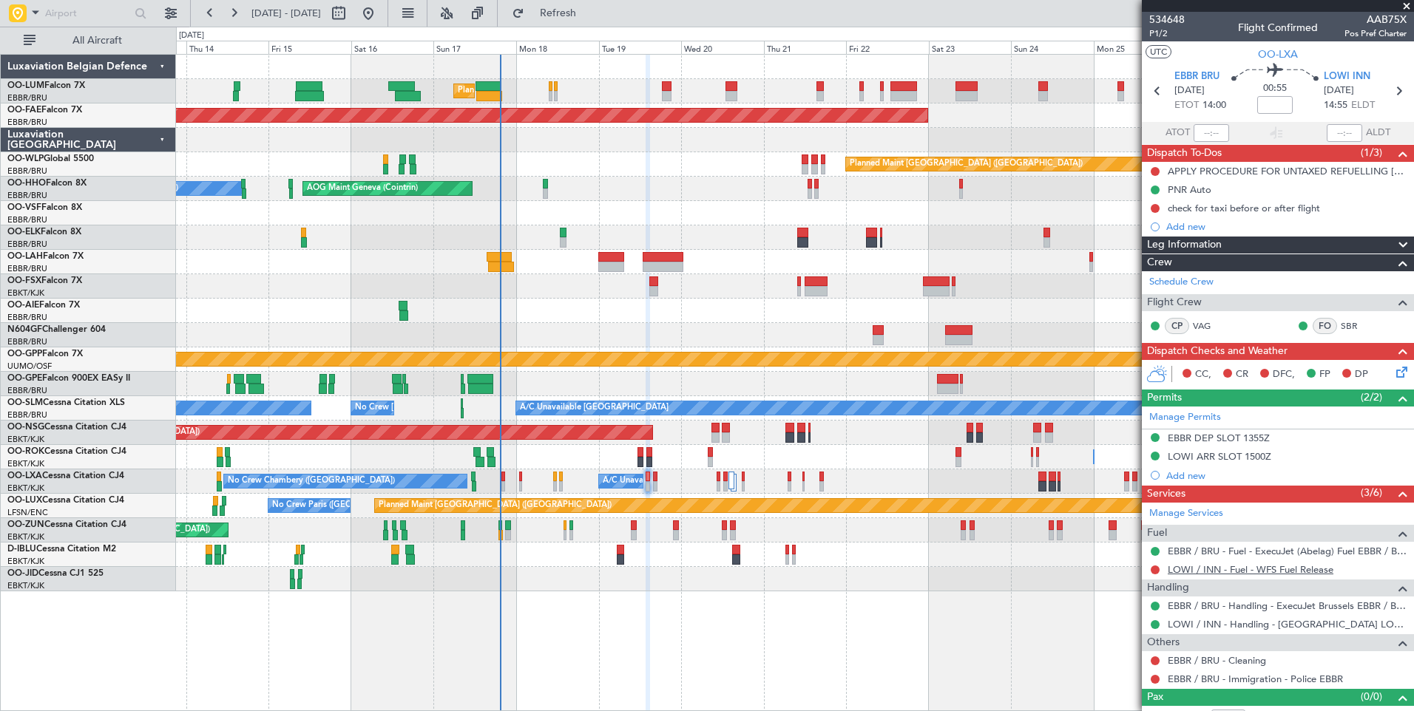
click at [1232, 569] on link "LOWI / INN - Fuel - WFS Fuel Release" at bounding box center [1251, 569] width 166 height 13
click at [594, 24] on button "Refresh" at bounding box center [549, 13] width 89 height 24
click at [1158, 663] on button at bounding box center [1155, 661] width 9 height 9
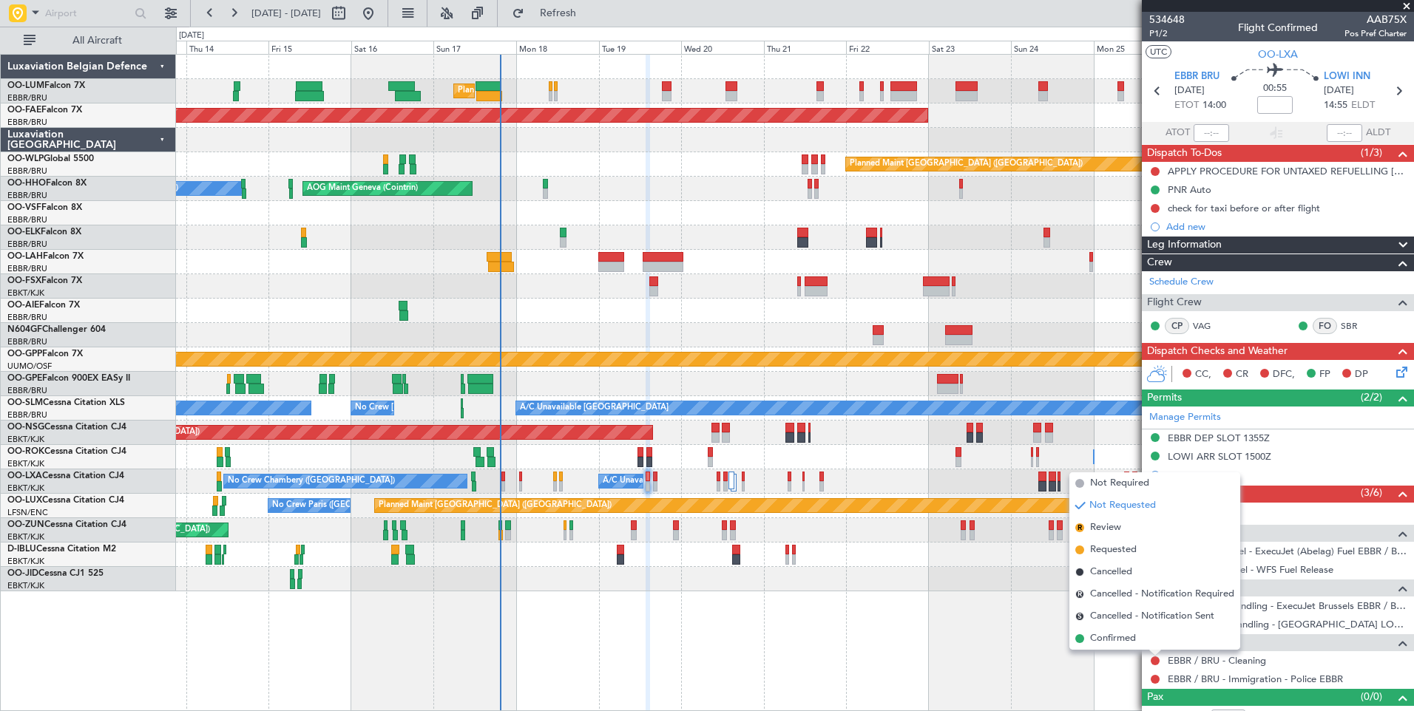
click at [836, 595] on div "Planned Maint [GEOGRAPHIC_DATA] ([GEOGRAPHIC_DATA] National) Planned Maint [GEO…" at bounding box center [795, 382] width 1238 height 657
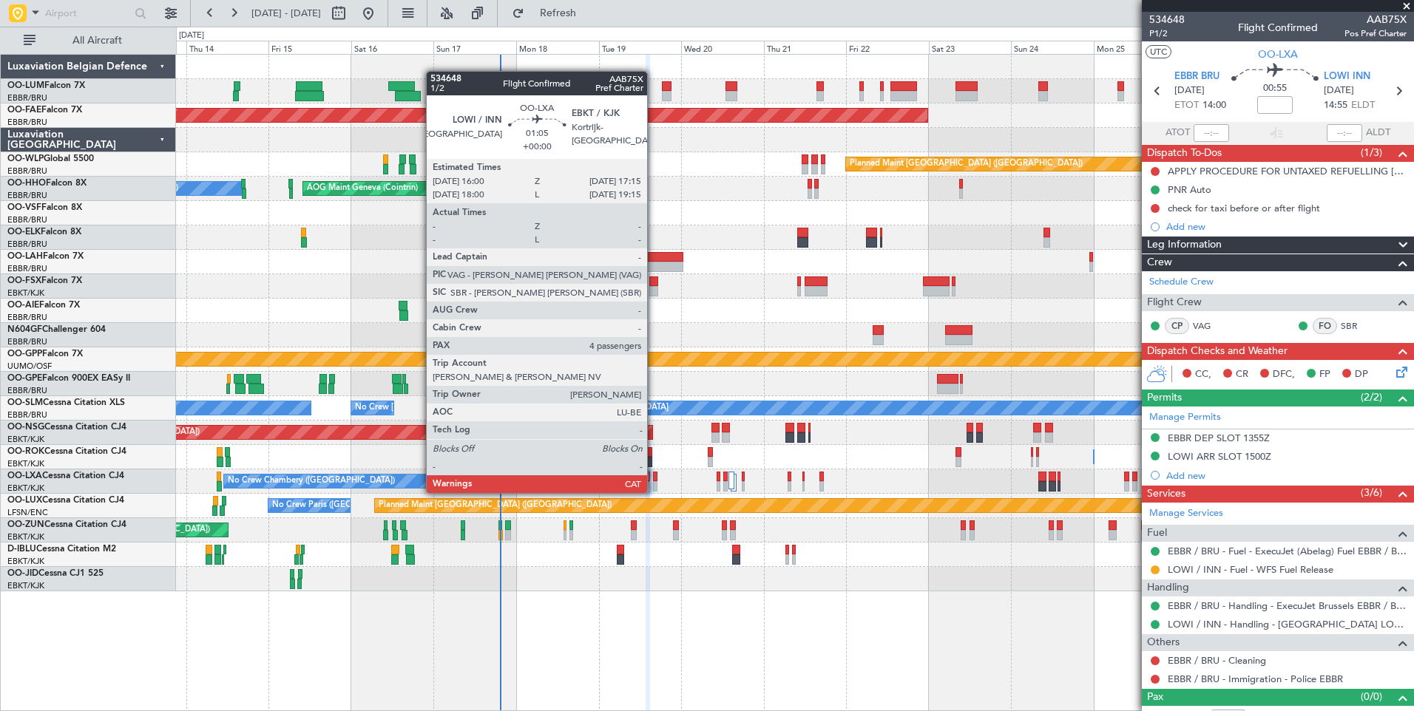
click at [654, 478] on div at bounding box center [655, 477] width 4 height 10
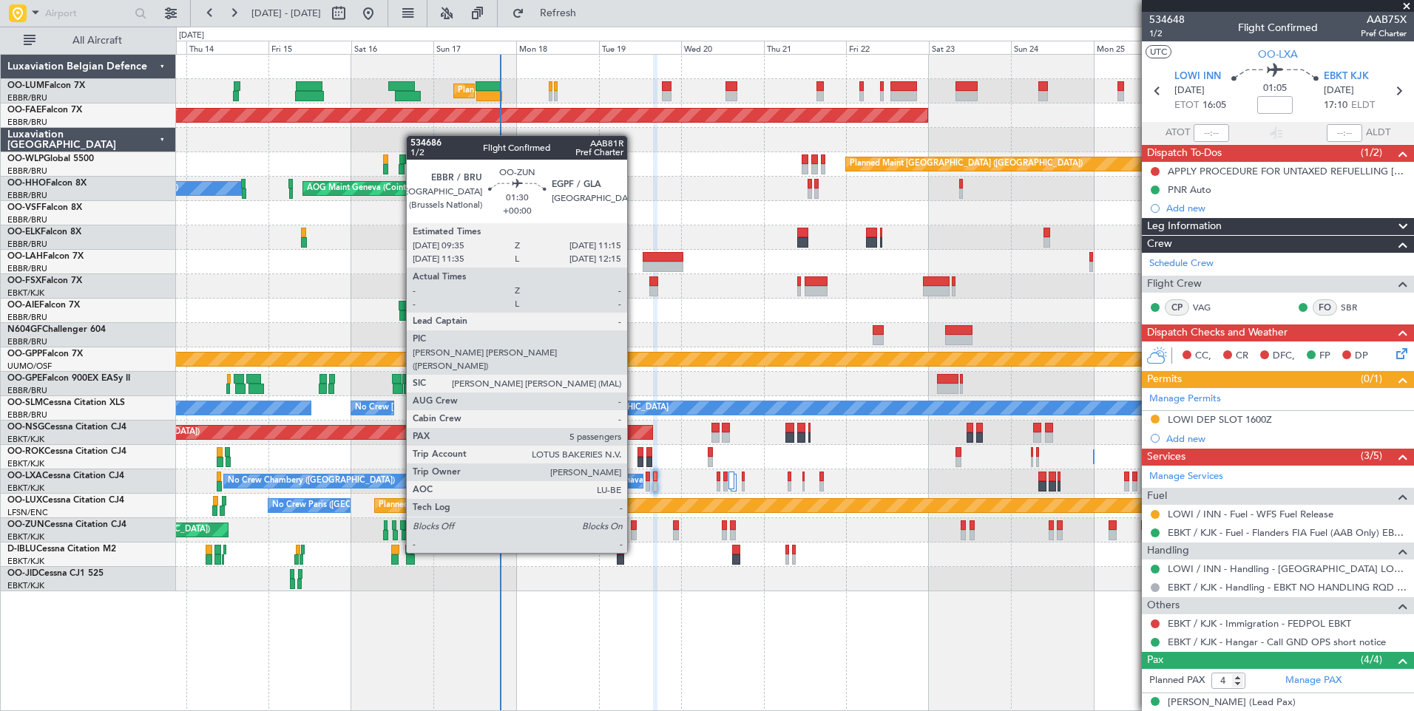
click at [634, 527] on div at bounding box center [634, 526] width 6 height 10
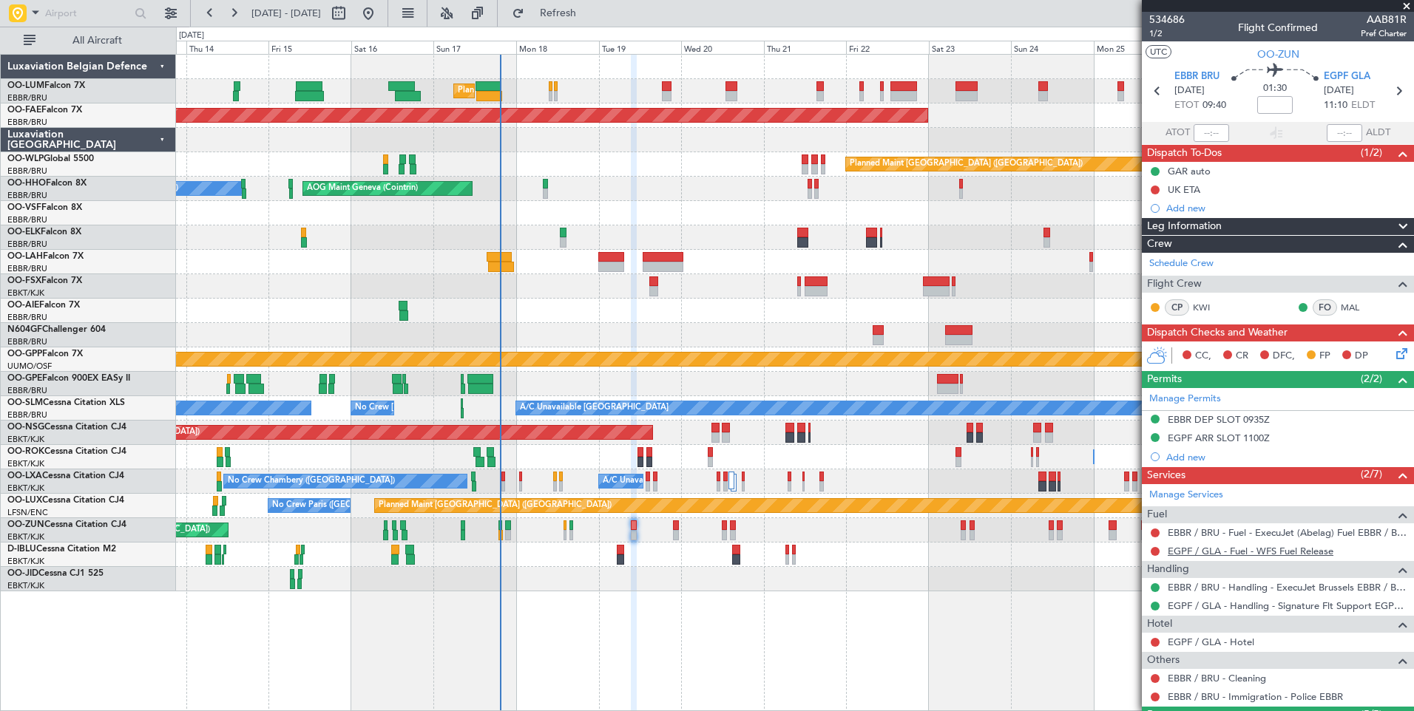
click at [1179, 549] on link "EGPF / GLA - Fuel - WFS Fuel Release" at bounding box center [1251, 551] width 166 height 13
click at [681, 532] on div "Unplanned Maint [GEOGRAPHIC_DATA] ([GEOGRAPHIC_DATA])" at bounding box center [794, 530] width 1237 height 24
click at [680, 528] on div "Unplanned Maint [GEOGRAPHIC_DATA] ([GEOGRAPHIC_DATA])" at bounding box center [794, 530] width 1237 height 24
click at [679, 526] on div "Unplanned Maint [GEOGRAPHIC_DATA] ([GEOGRAPHIC_DATA])" at bounding box center [794, 530] width 1237 height 24
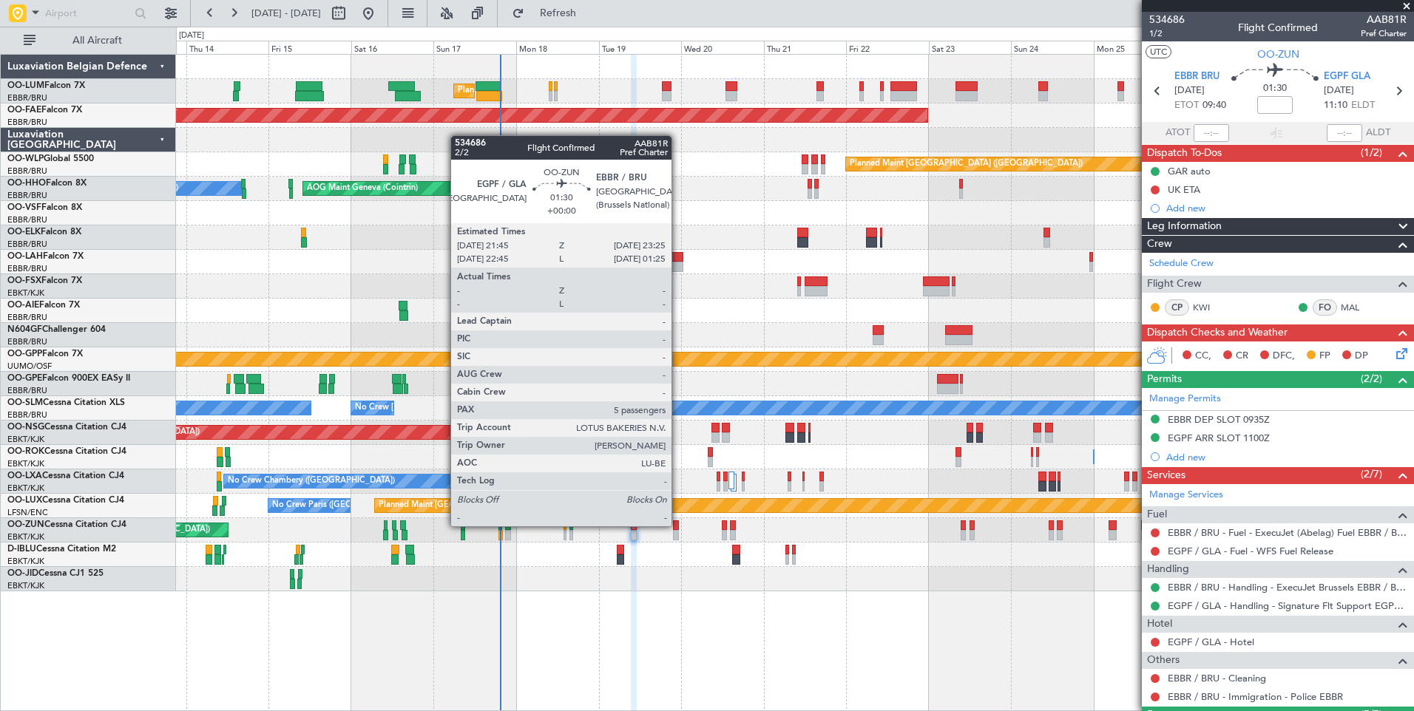
click at [678, 527] on div at bounding box center [676, 526] width 6 height 10
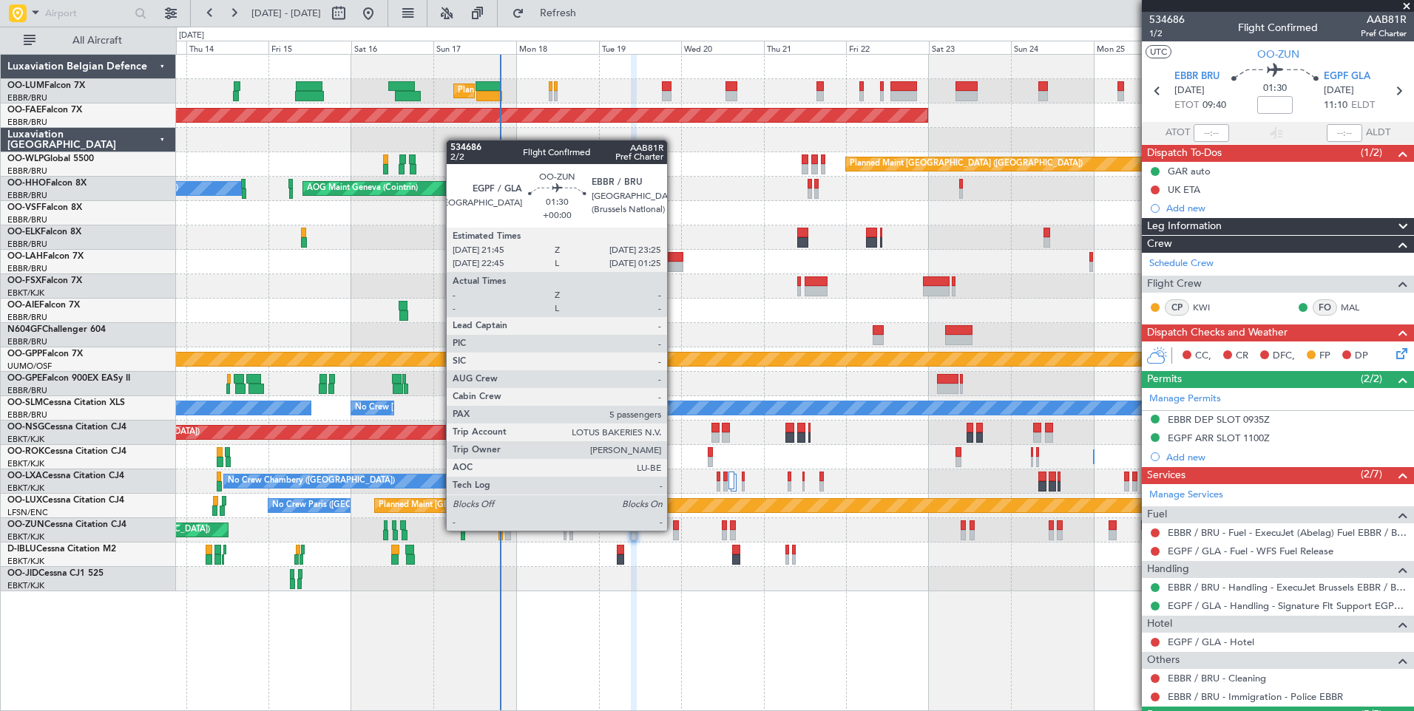
click at [674, 531] on div at bounding box center [676, 535] width 6 height 10
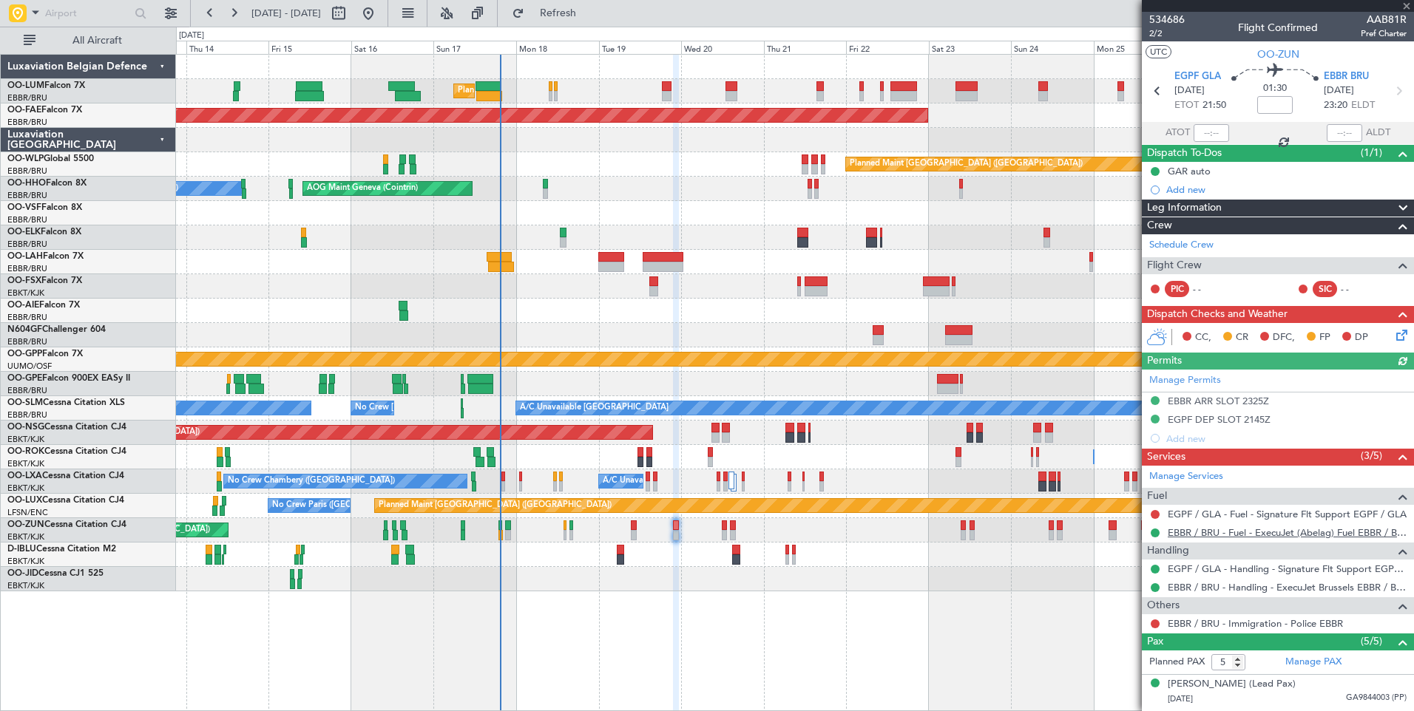
click at [1267, 528] on link "EBBR / BRU - Fuel - ExecuJet (Abelag) Fuel EBBR / BRU" at bounding box center [1287, 533] width 239 height 13
click at [1236, 518] on link "EGPF / GLA - Fuel - Signature Flt Support EGPF / GLA" at bounding box center [1287, 514] width 239 height 13
click at [601, 26] on fb-refresh-button "Refresh" at bounding box center [550, 13] width 104 height 27
click at [589, 13] on span "Refresh" at bounding box center [558, 13] width 62 height 10
click at [1171, 515] on link "EGPF / GLA - Fuel - WFS Fuel Release" at bounding box center [1251, 514] width 166 height 13
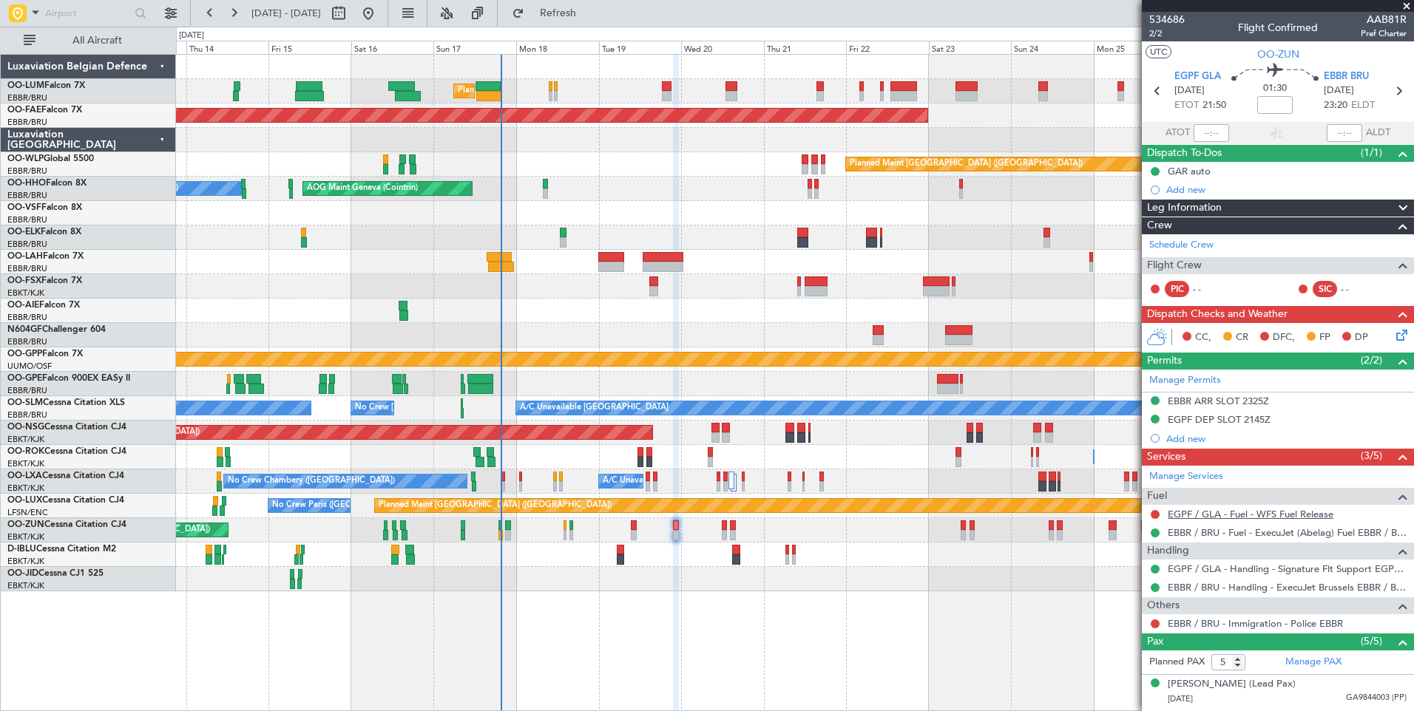
click at [1225, 515] on link "EGPF / GLA - Fuel - WFS Fuel Release" at bounding box center [1251, 514] width 166 height 13
click at [1177, 243] on link "Schedule Crew" at bounding box center [1181, 245] width 64 height 15
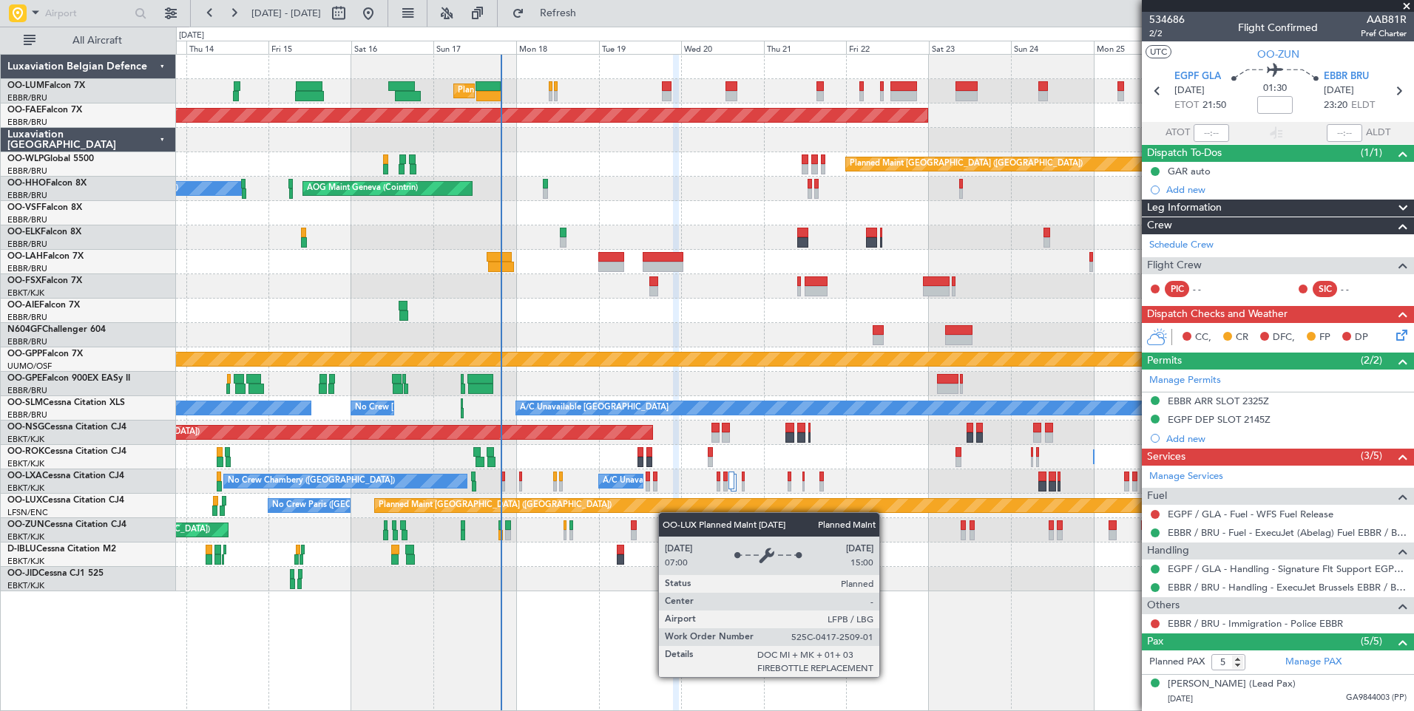
click at [666, 512] on div "Planned Maint [GEOGRAPHIC_DATA] ([GEOGRAPHIC_DATA] National) Planned Maint [GEO…" at bounding box center [794, 323] width 1237 height 537
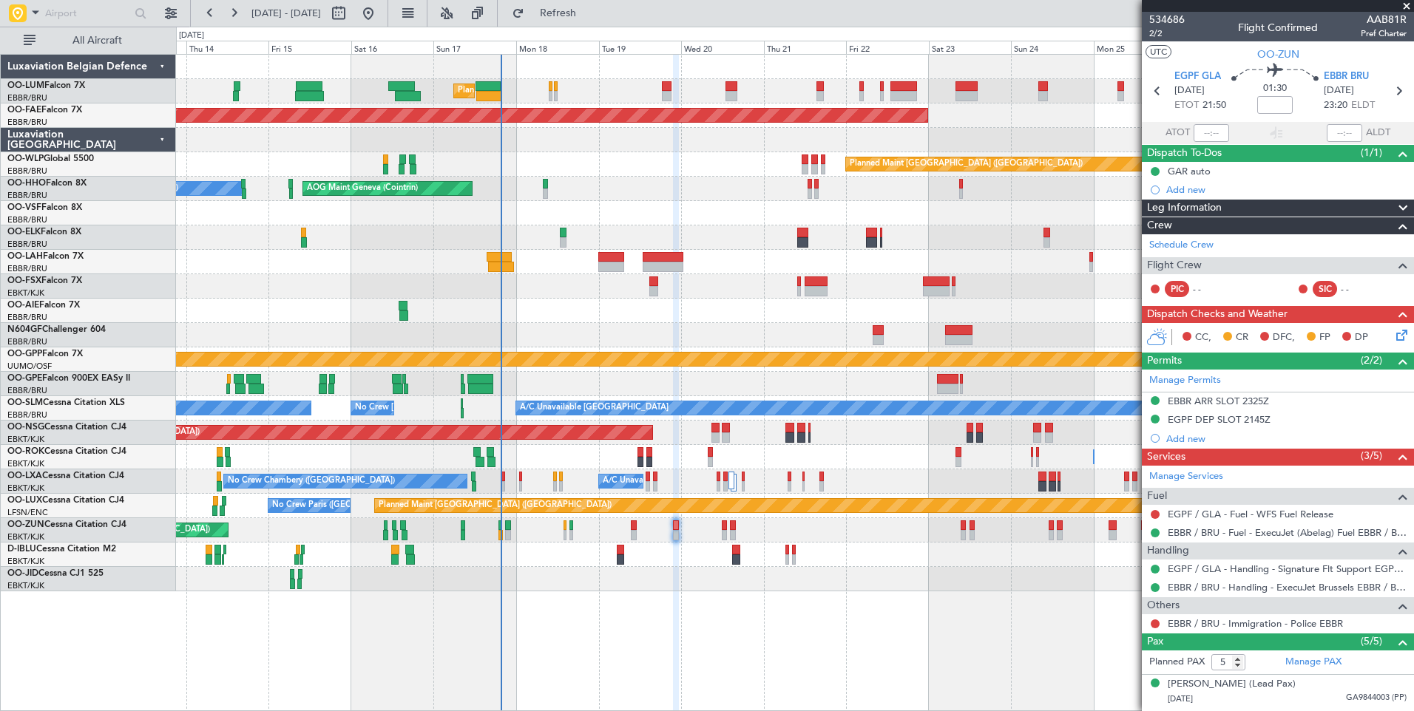
click at [620, 561] on div "No Crew [GEOGRAPHIC_DATA] ([GEOGRAPHIC_DATA] National)" at bounding box center [794, 555] width 1237 height 24
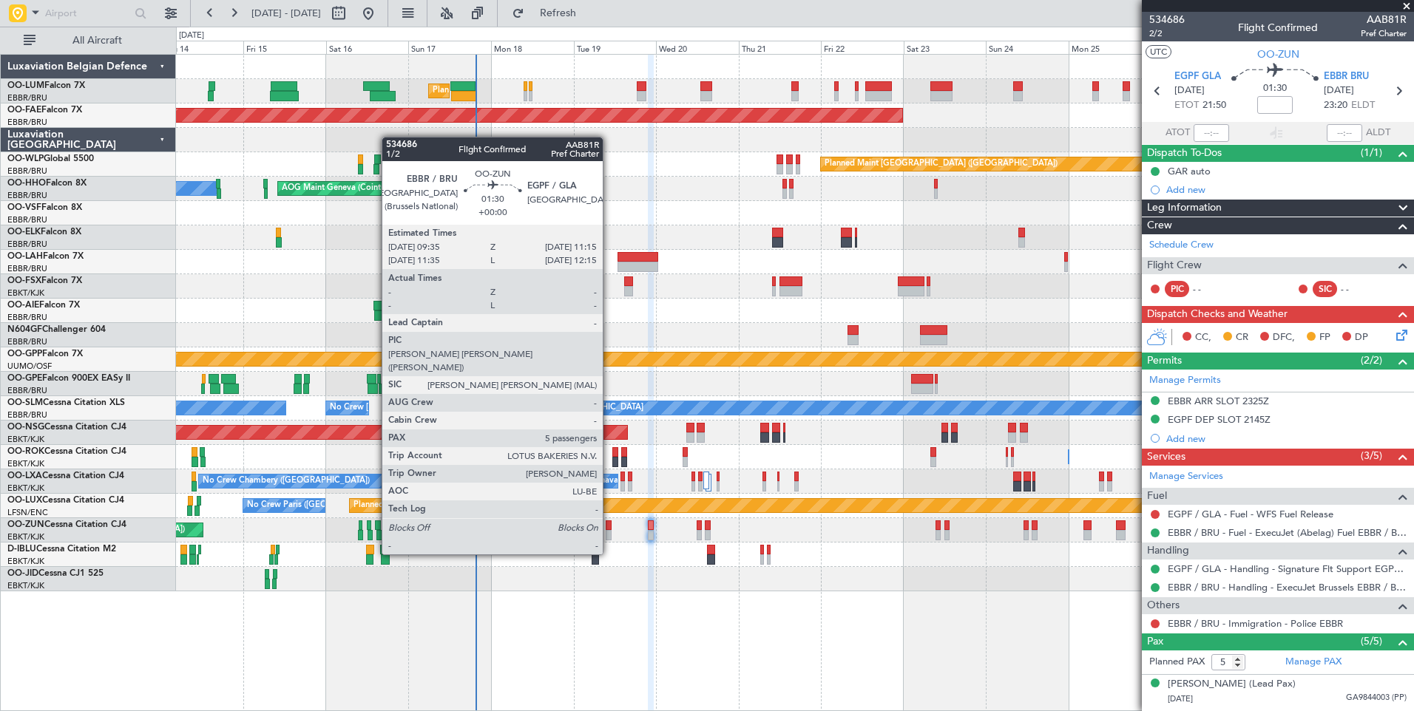
click at [609, 528] on div at bounding box center [609, 526] width 6 height 10
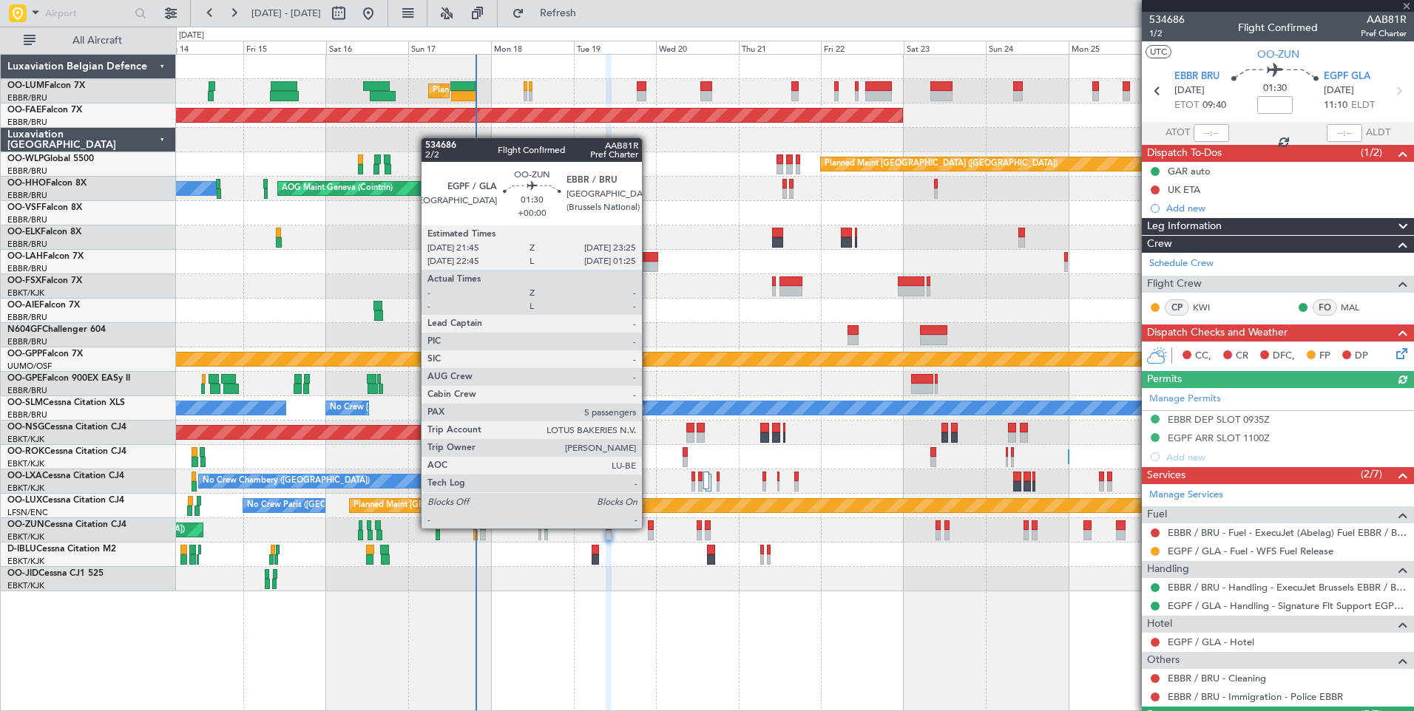
click at [649, 529] on div at bounding box center [651, 526] width 6 height 10
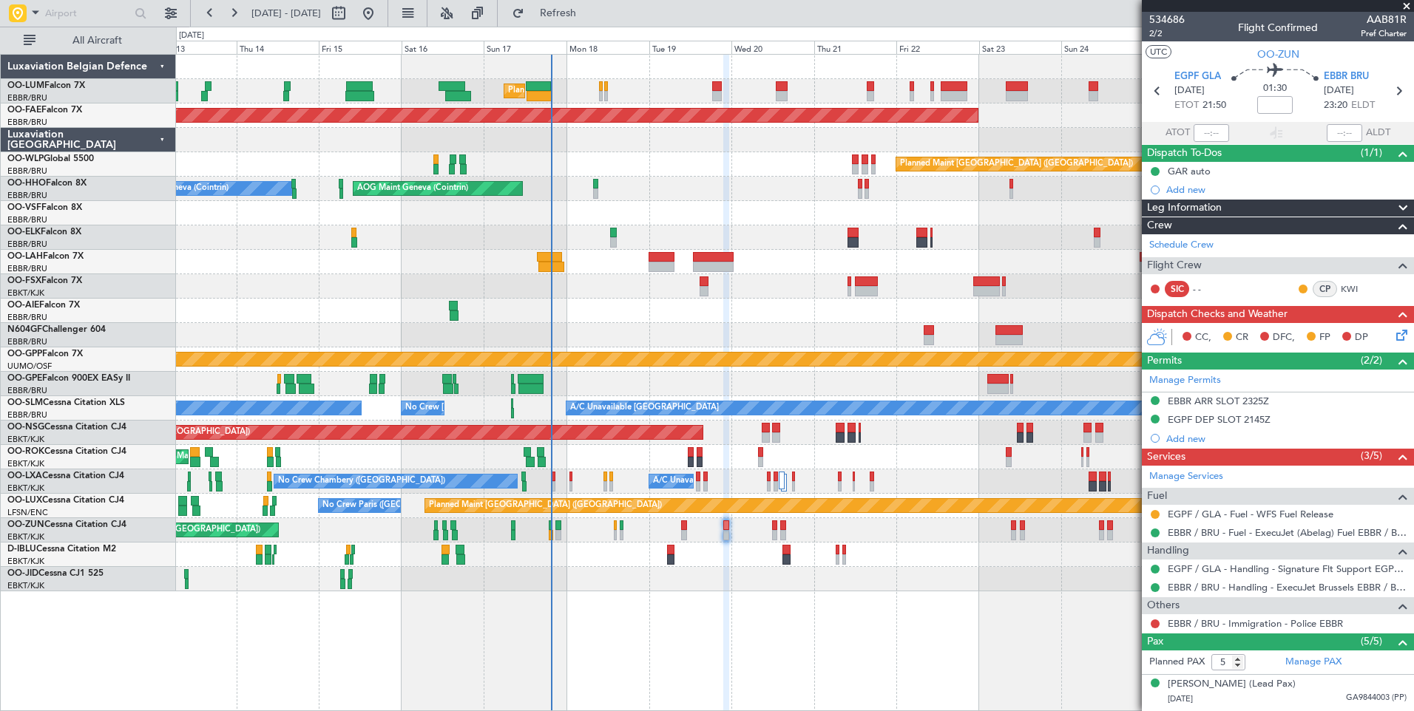
click at [681, 580] on div at bounding box center [794, 579] width 1237 height 24
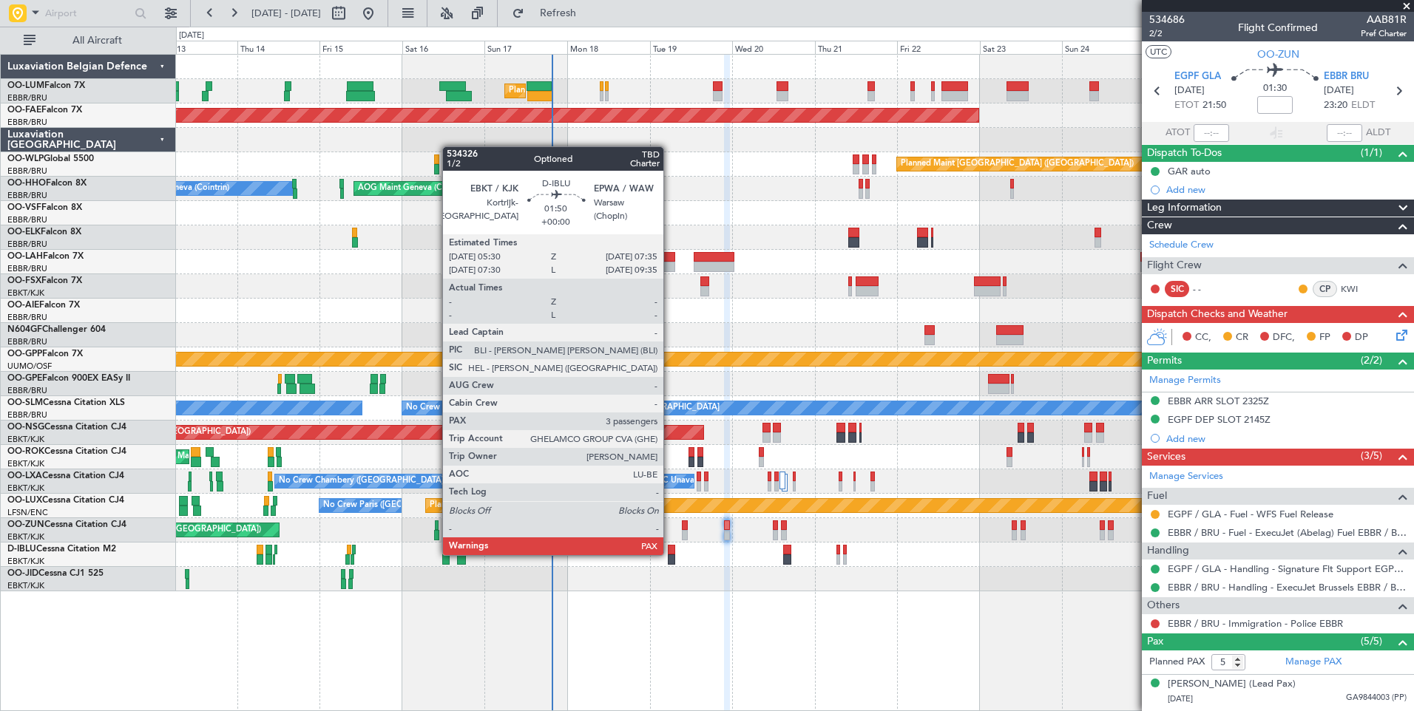
click at [670, 554] on div at bounding box center [671, 550] width 7 height 10
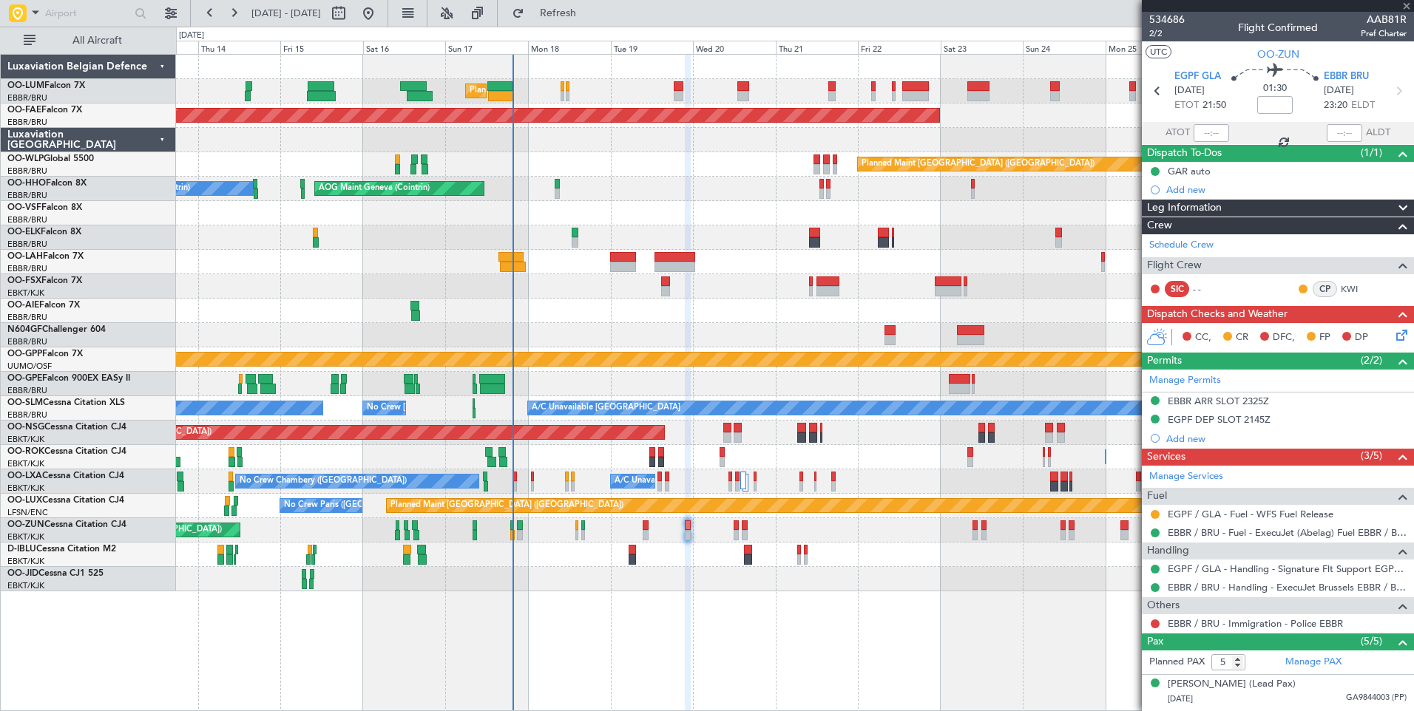
click at [671, 561] on div "No Crew [GEOGRAPHIC_DATA] ([GEOGRAPHIC_DATA] National)" at bounding box center [794, 555] width 1237 height 24
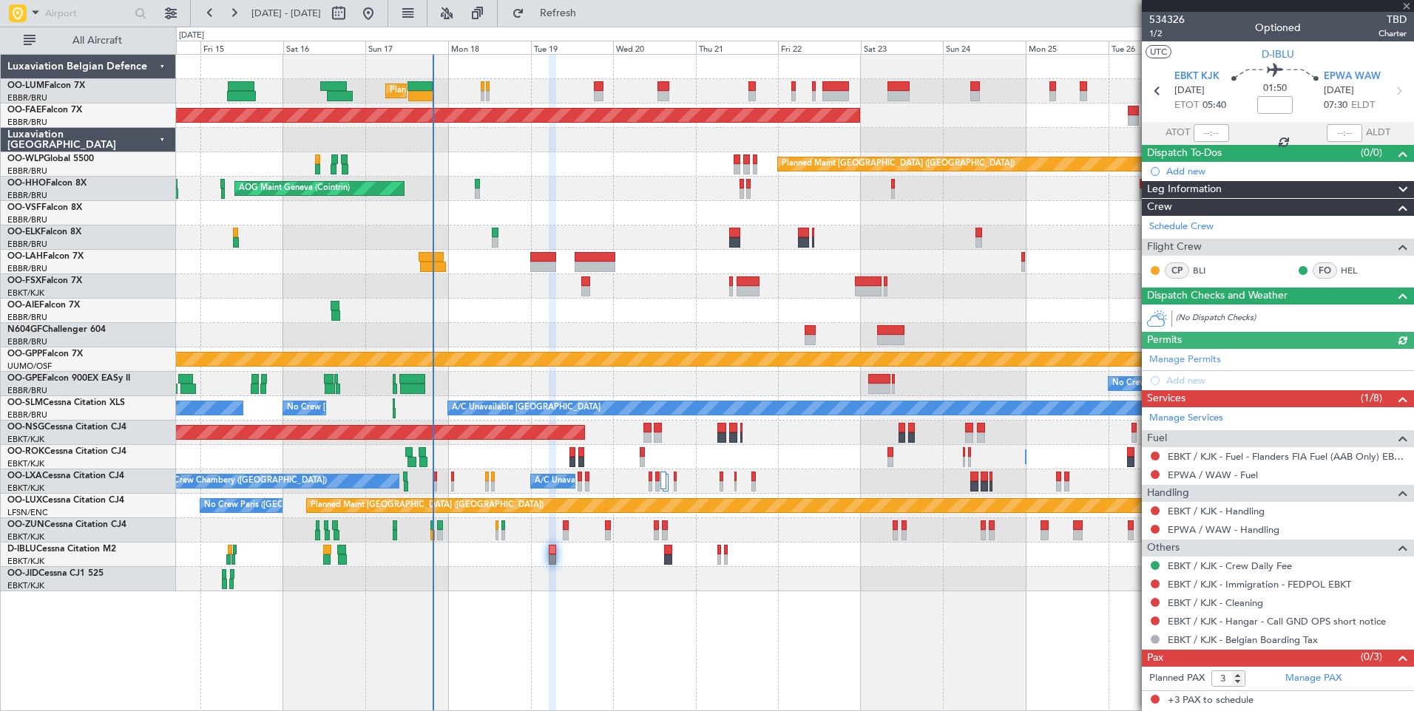
click at [609, 278] on div "Planned Maint [GEOGRAPHIC_DATA] ([GEOGRAPHIC_DATA] National) Planned Maint [GEO…" at bounding box center [794, 323] width 1237 height 537
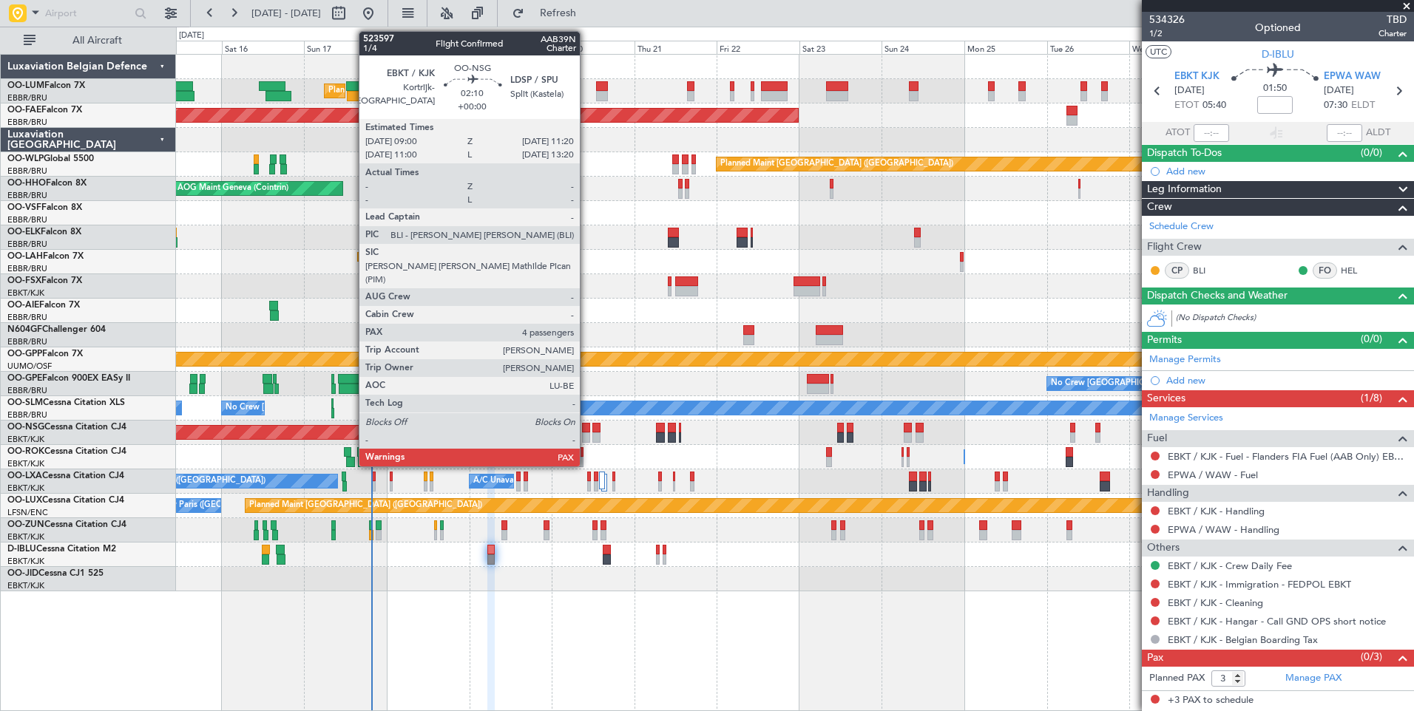
click at [586, 428] on div at bounding box center [586, 428] width 8 height 10
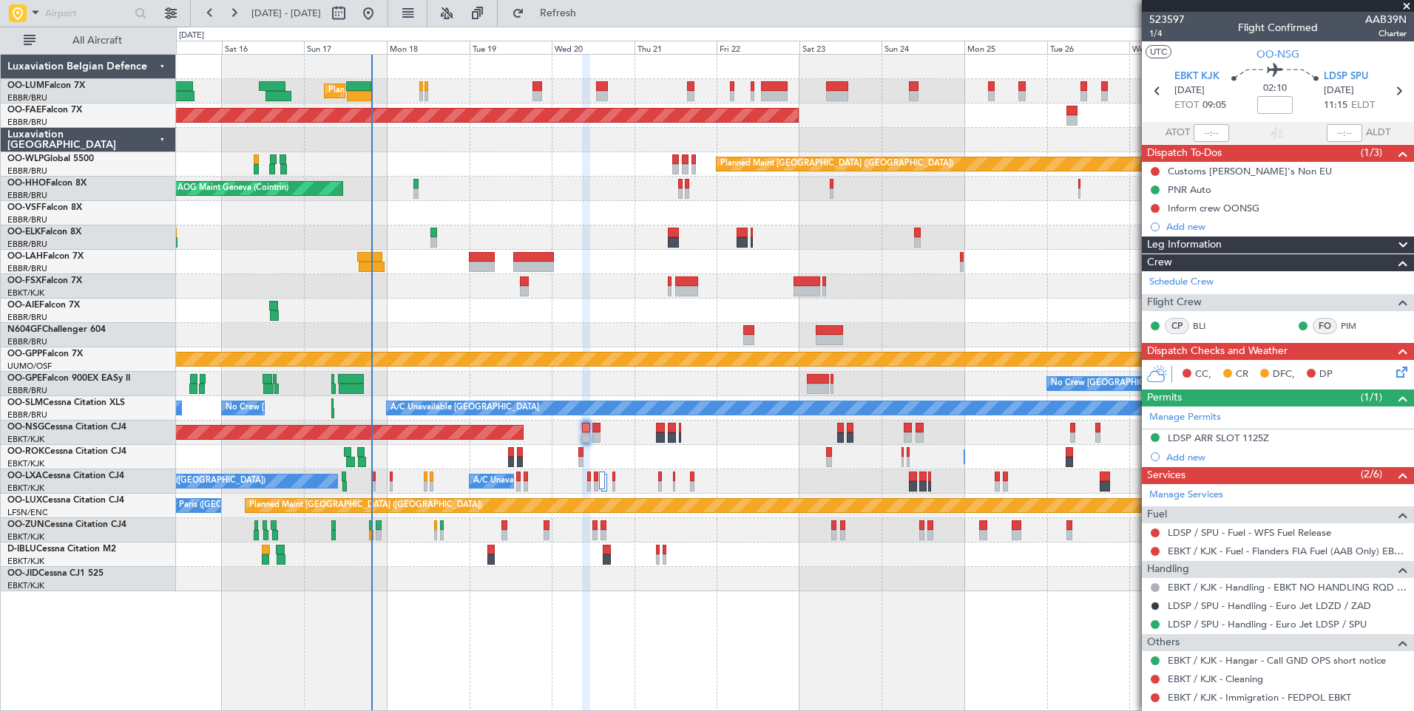
click at [603, 445] on div "Planned Maint [GEOGRAPHIC_DATA] ([GEOGRAPHIC_DATA] National) Planned Maint [GEO…" at bounding box center [794, 323] width 1237 height 537
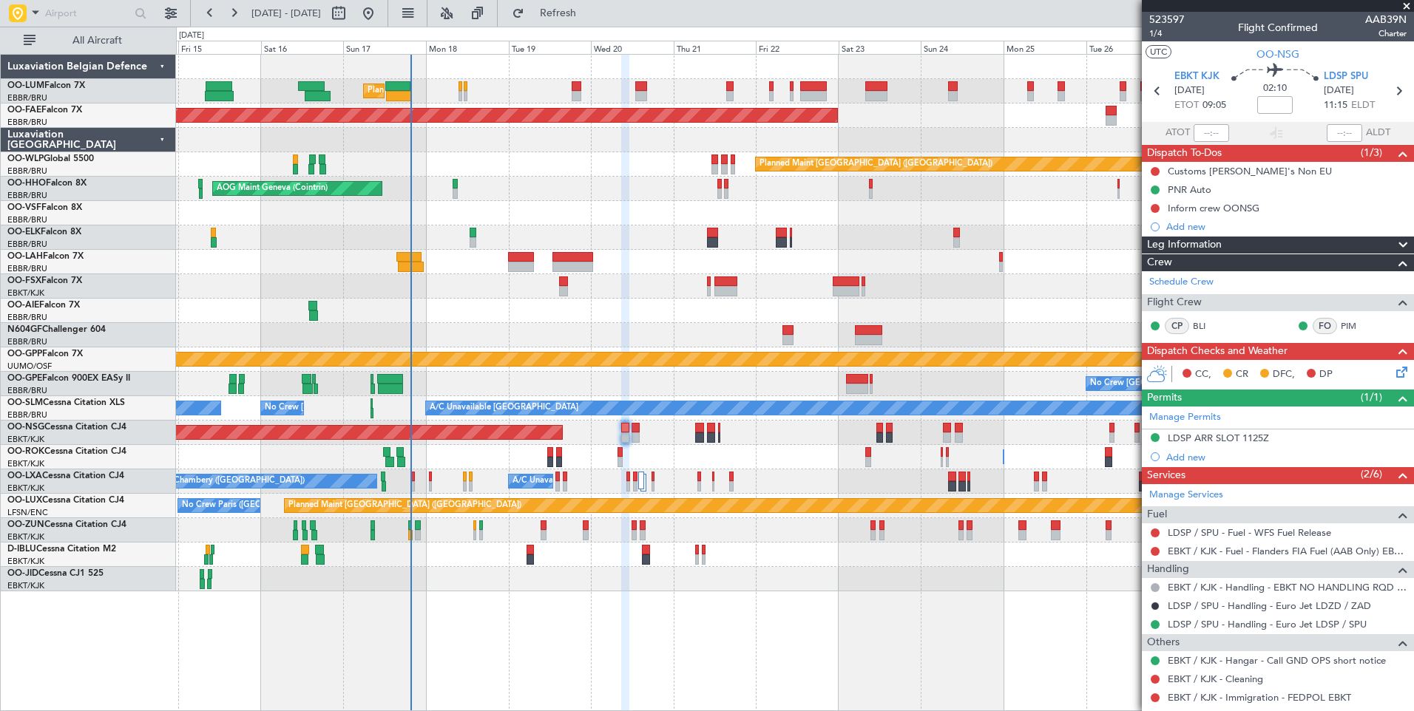
click at [476, 345] on div at bounding box center [794, 335] width 1237 height 24
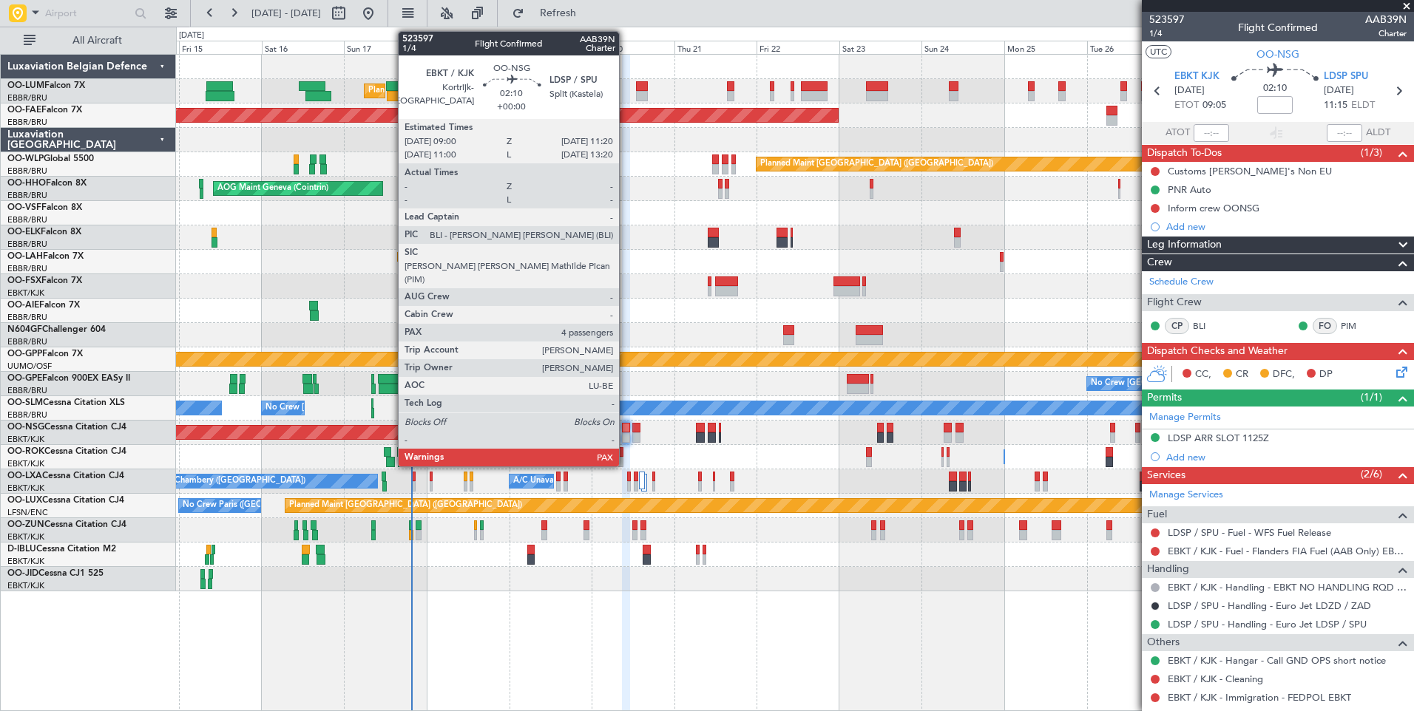
click at [626, 434] on div at bounding box center [626, 438] width 8 height 10
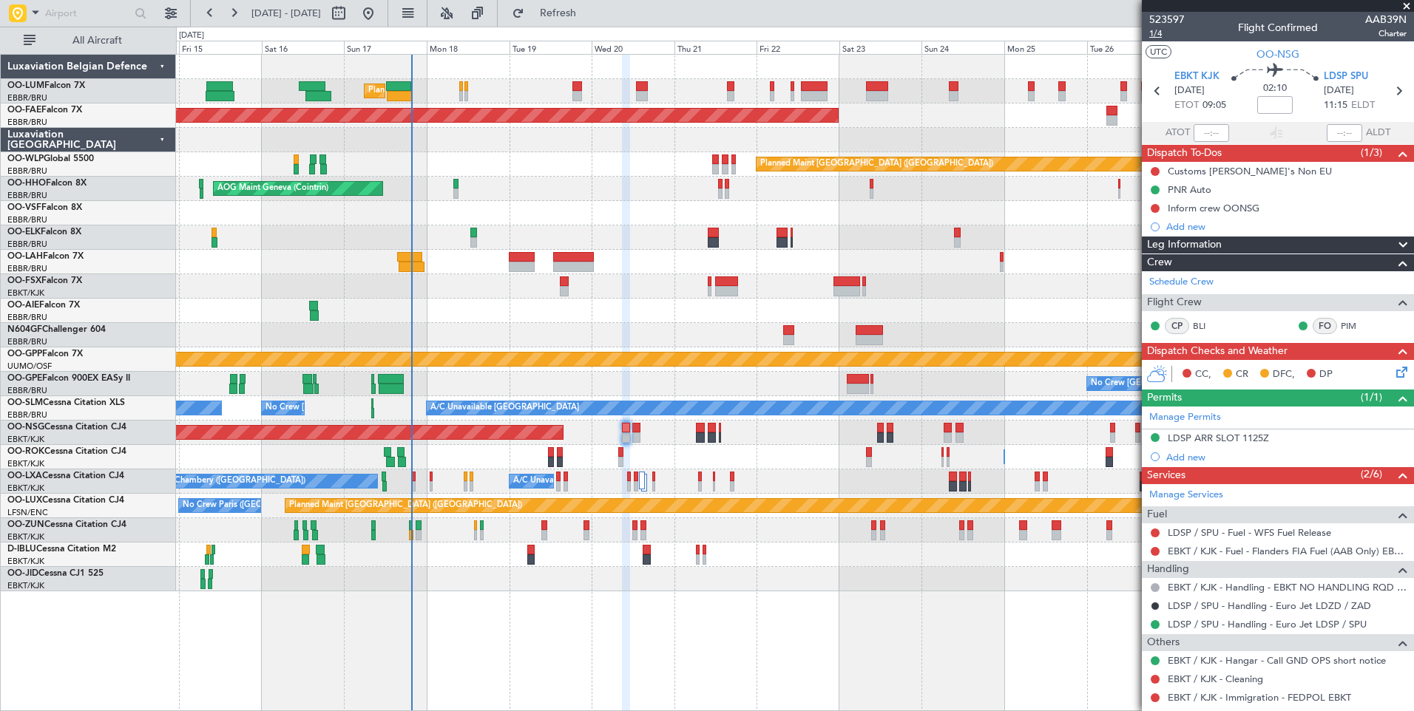
click at [1160, 34] on span "1/4" at bounding box center [1166, 33] width 35 height 13
click at [1157, 32] on span "1/4" at bounding box center [1166, 33] width 35 height 13
click at [585, 16] on span "Refresh" at bounding box center [558, 13] width 62 height 10
click at [1202, 533] on link "LDSP / SPU - Fuel - WFS Fuel Release" at bounding box center [1249, 533] width 163 height 13
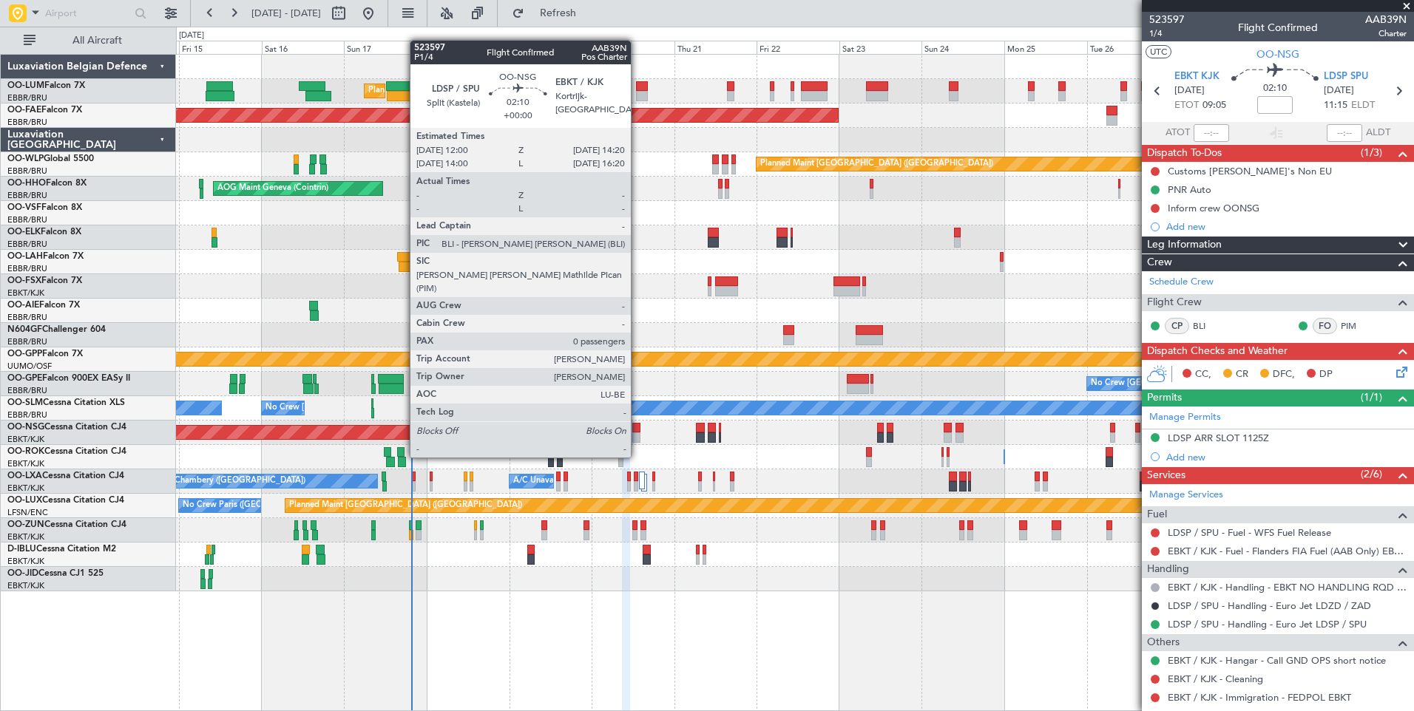
click at [637, 430] on div at bounding box center [636, 428] width 8 height 10
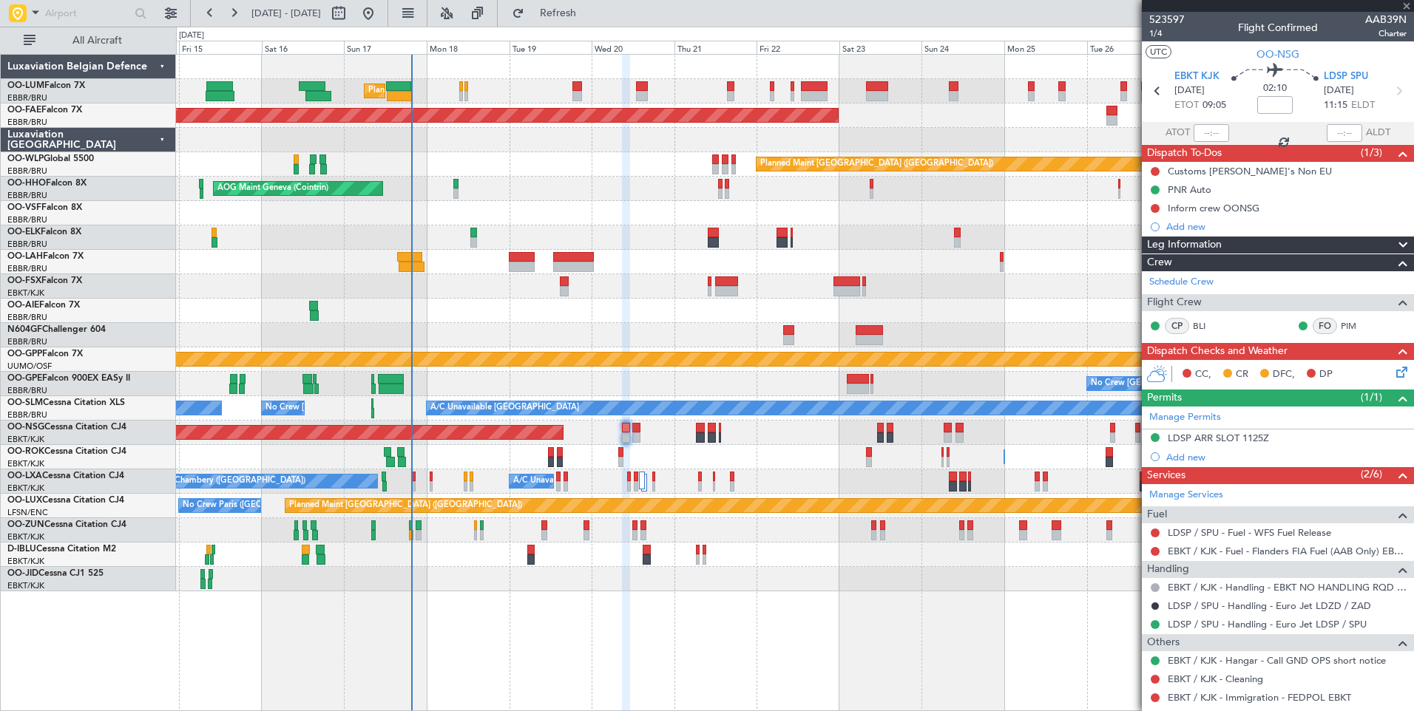
type input "0"
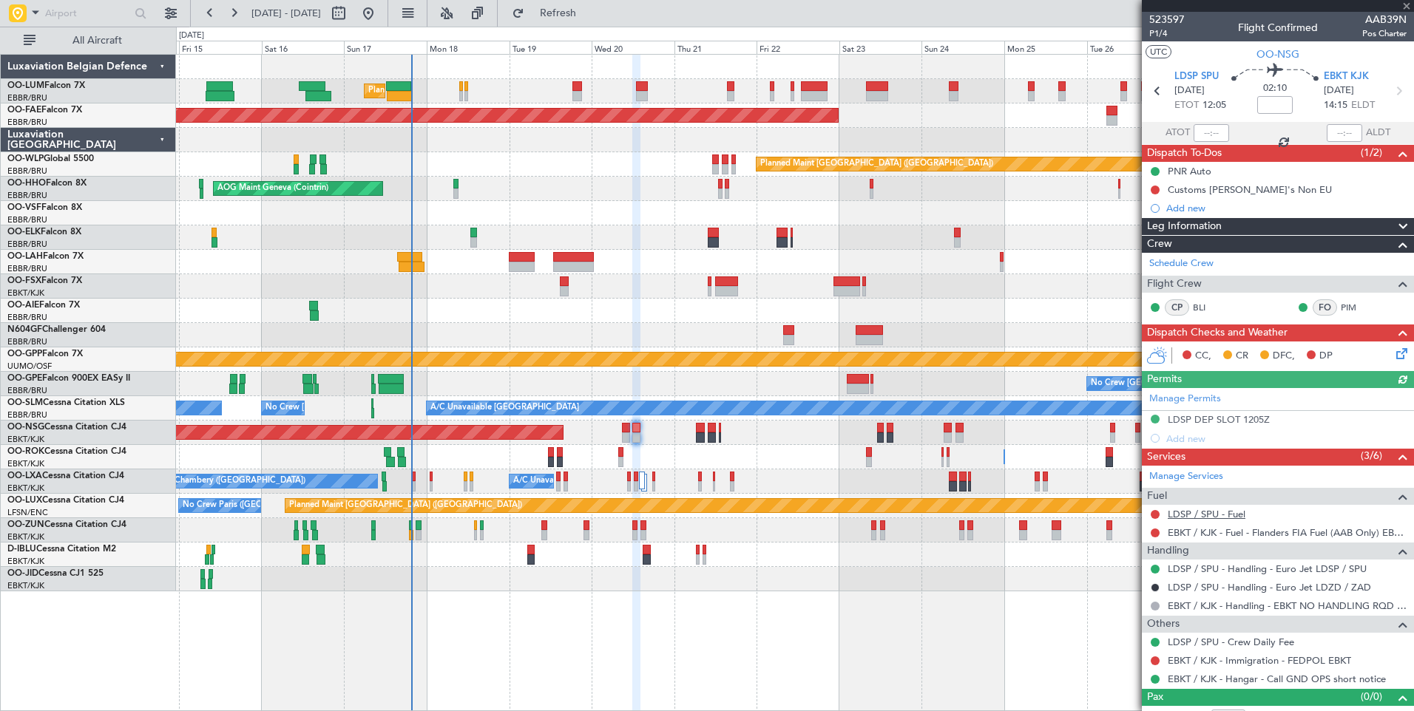
click at [1191, 519] on link "LDSP / SPU - Fuel" at bounding box center [1207, 514] width 78 height 13
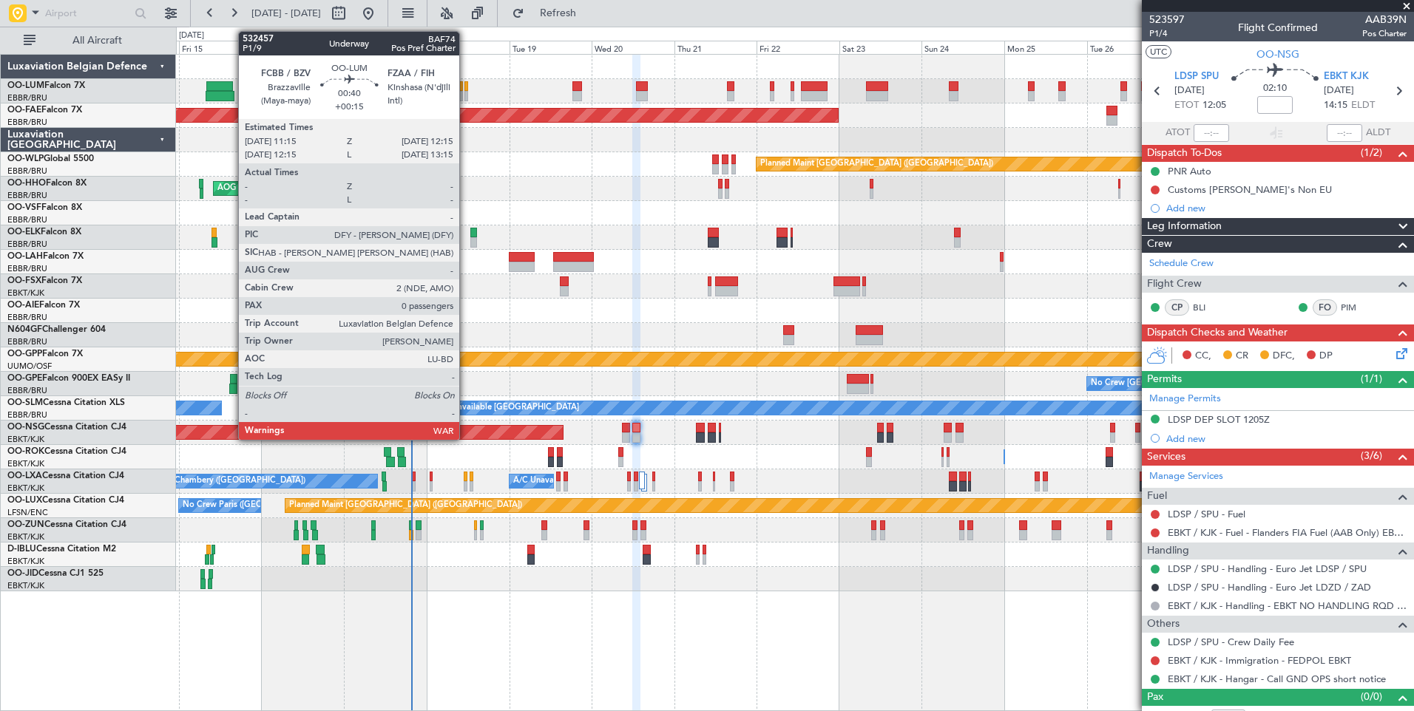
click at [466, 91] on div at bounding box center [466, 96] width 4 height 10
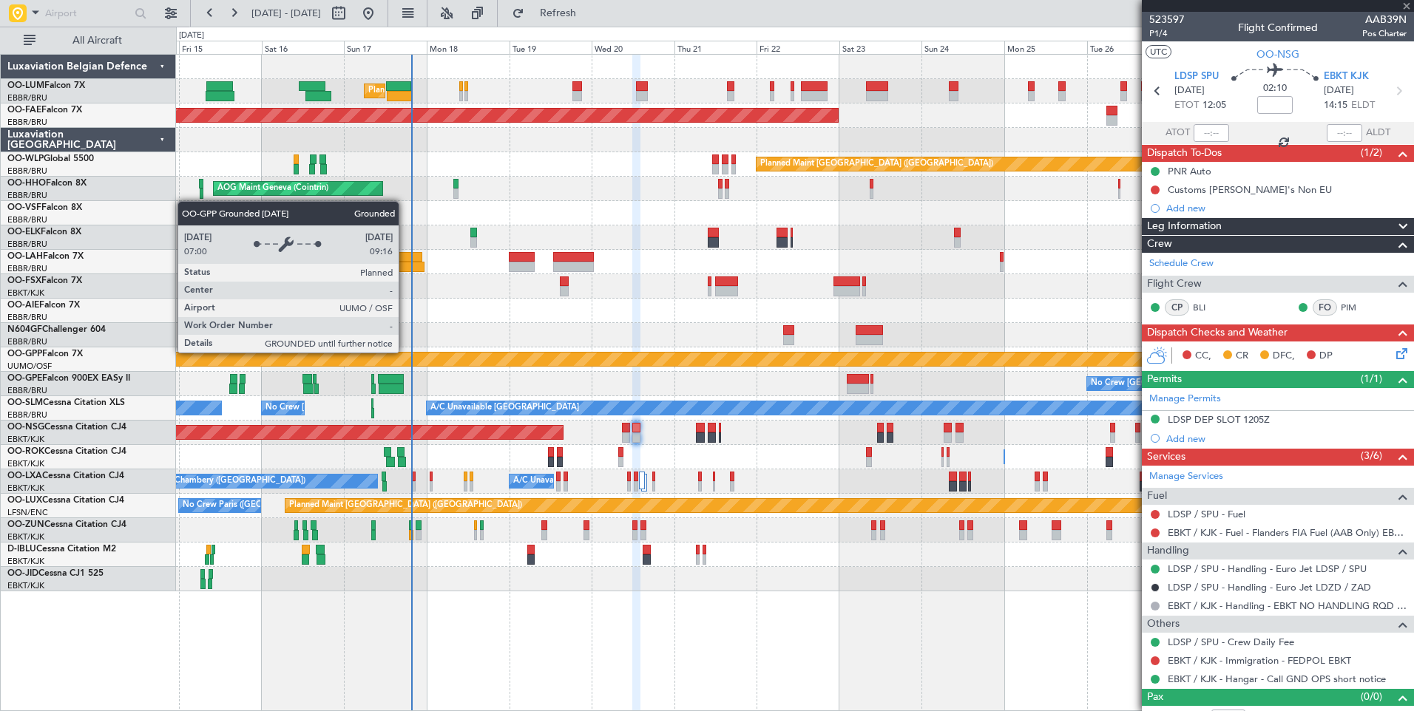
type input "+00:15"
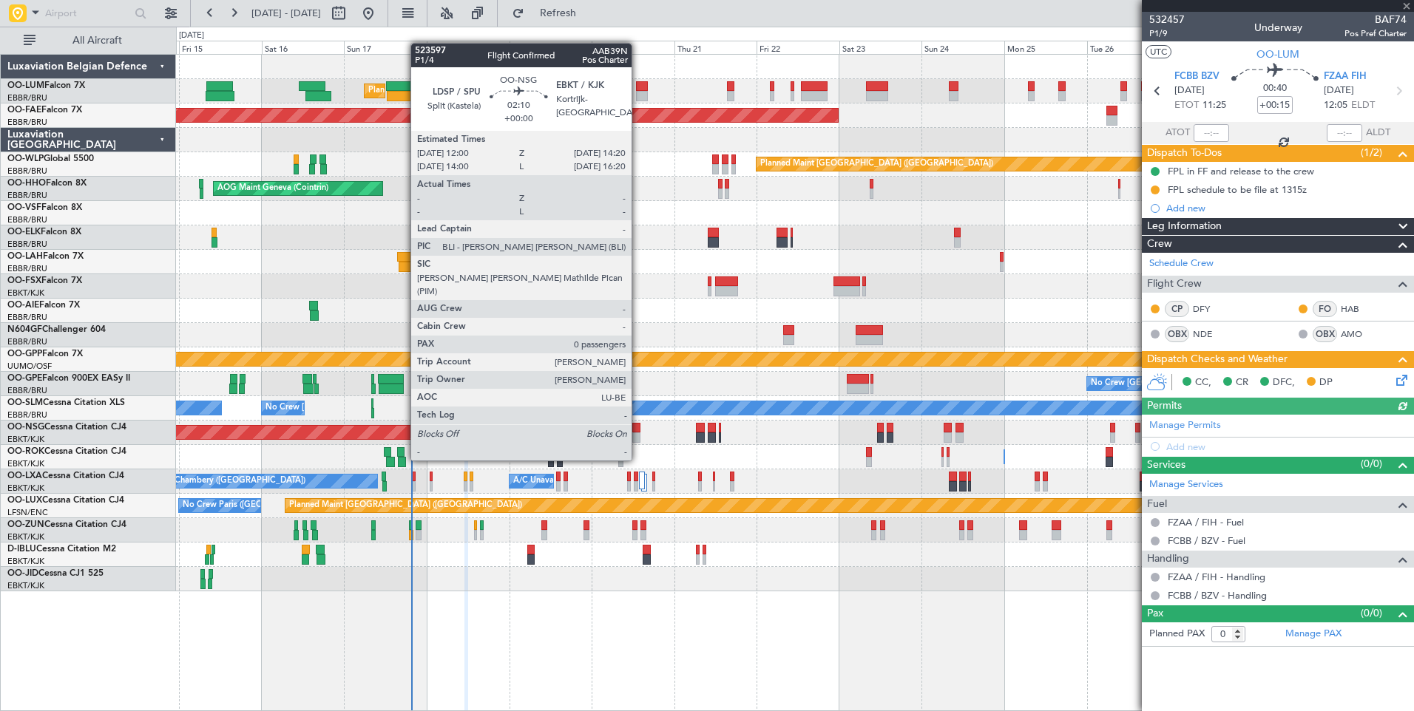
click at [638, 433] on div at bounding box center [636, 438] width 8 height 10
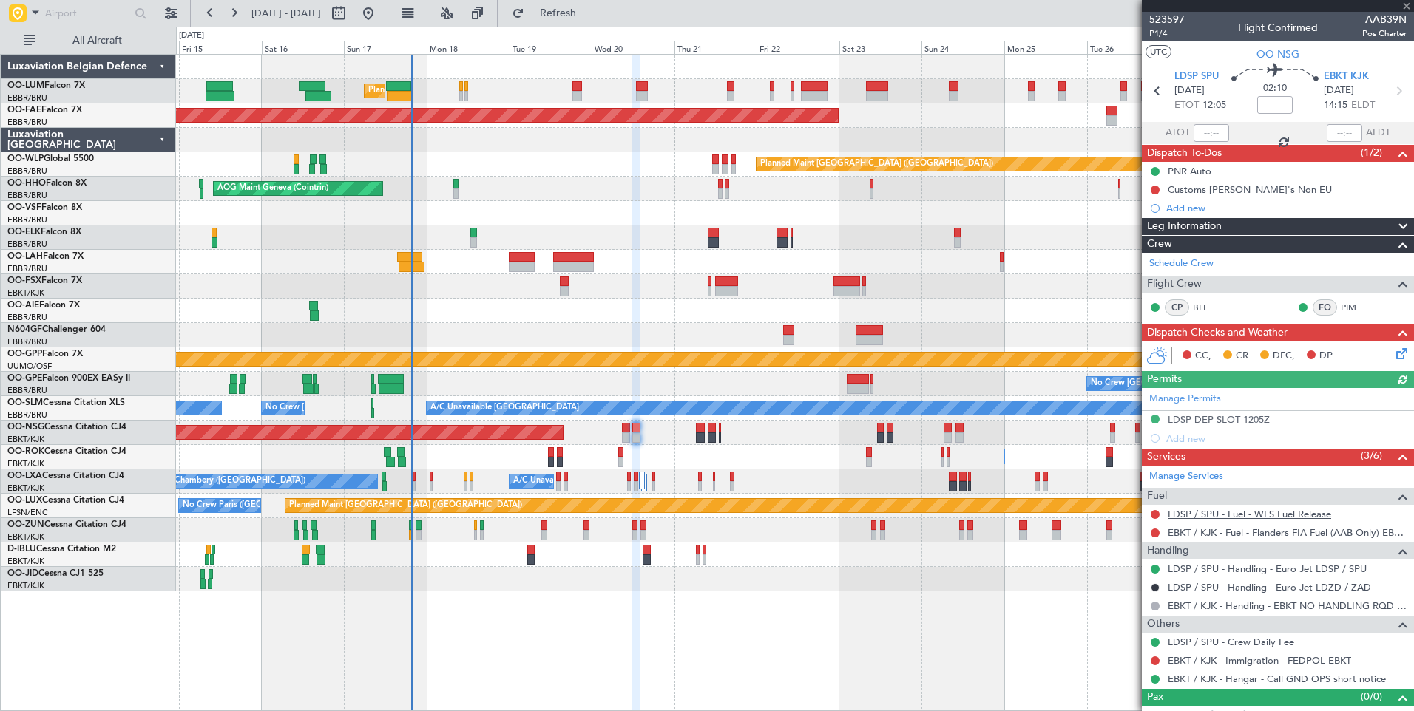
click at [1193, 514] on link "LDSP / SPU - Fuel - WFS Fuel Release" at bounding box center [1249, 514] width 163 height 13
click at [589, 18] on span "Refresh" at bounding box center [558, 13] width 62 height 10
click at [1195, 532] on link "EBKT / KJK - Fuel - Flanders FIA Fuel (AAB Only) EBKT / KJK" at bounding box center [1287, 533] width 239 height 13
click at [589, 17] on span "Refresh" at bounding box center [558, 13] width 62 height 10
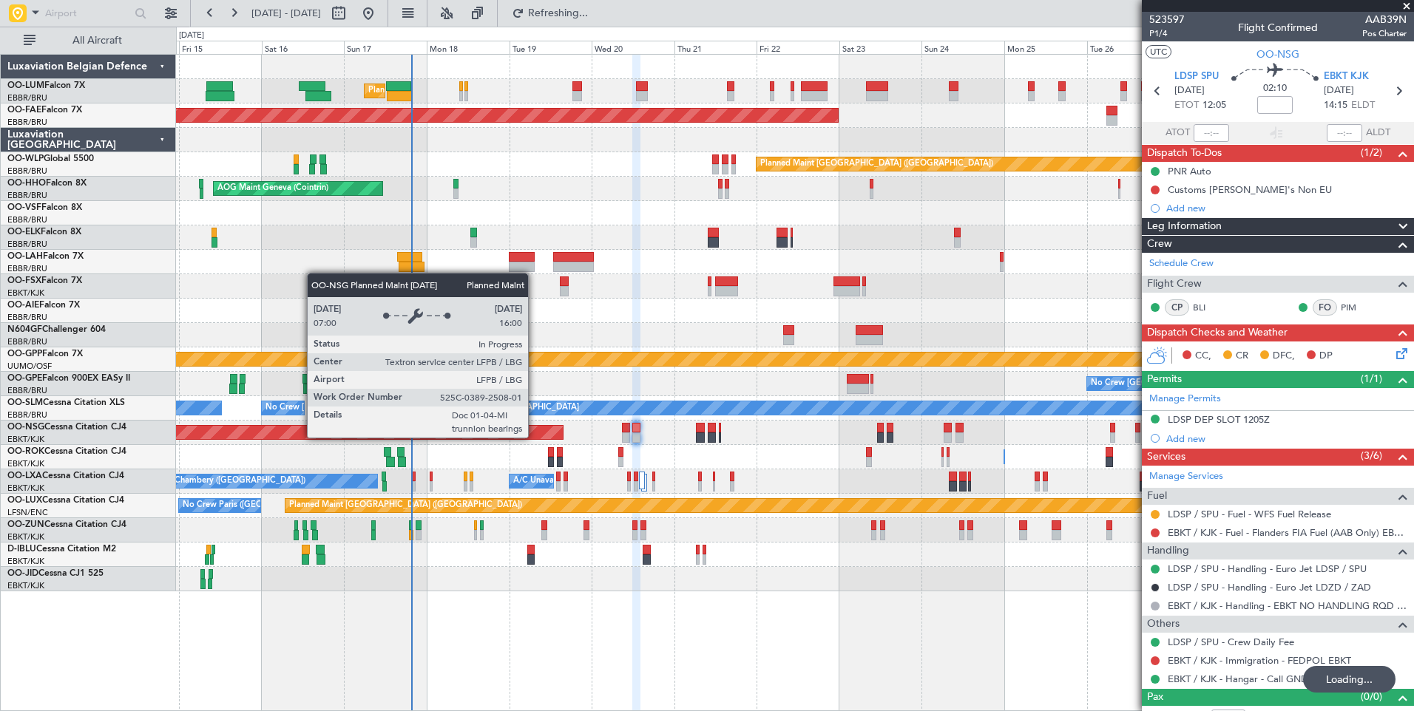
click at [587, 444] on div "Planned Maint [GEOGRAPHIC_DATA] ([GEOGRAPHIC_DATA])" at bounding box center [794, 433] width 1237 height 24
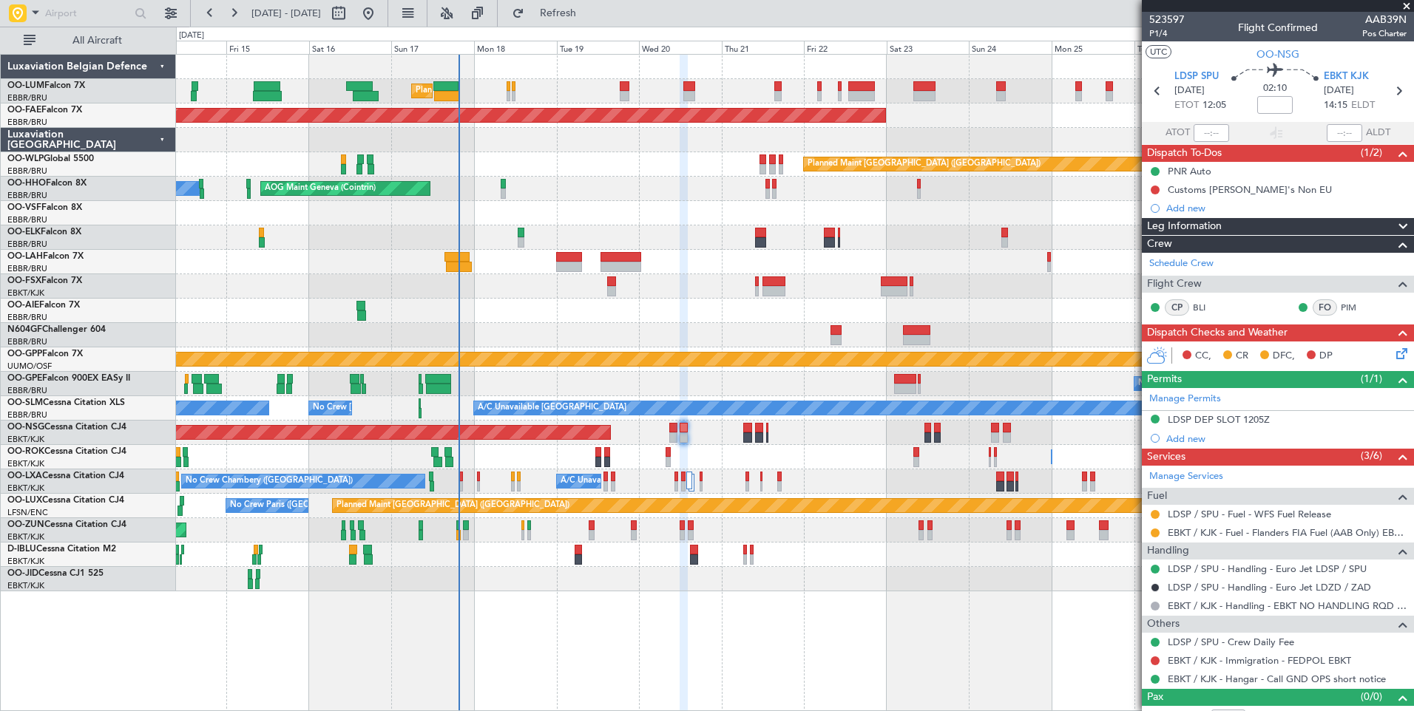
click at [731, 524] on div "Planned Maint [GEOGRAPHIC_DATA] ([GEOGRAPHIC_DATA] National) Planned Maint [GEO…" at bounding box center [794, 323] width 1237 height 537
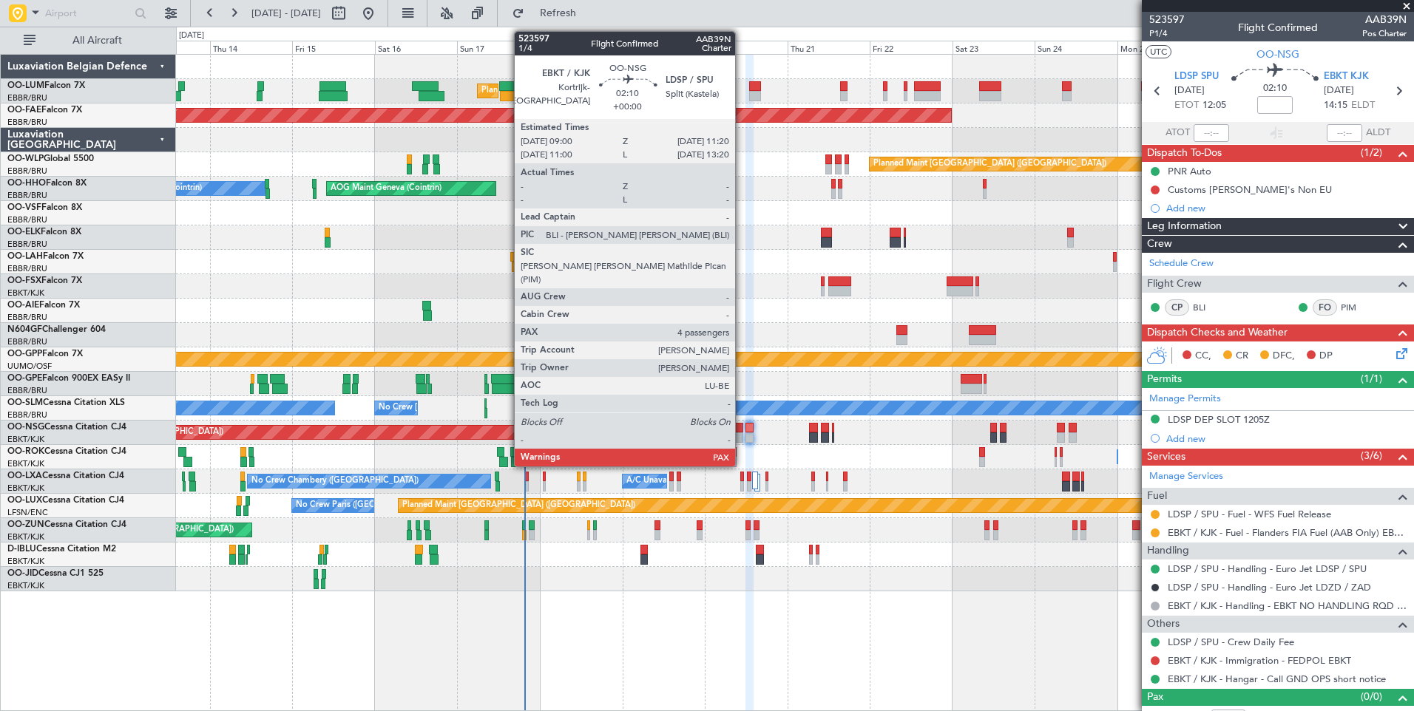
click at [735, 437] on div at bounding box center [739, 438] width 8 height 10
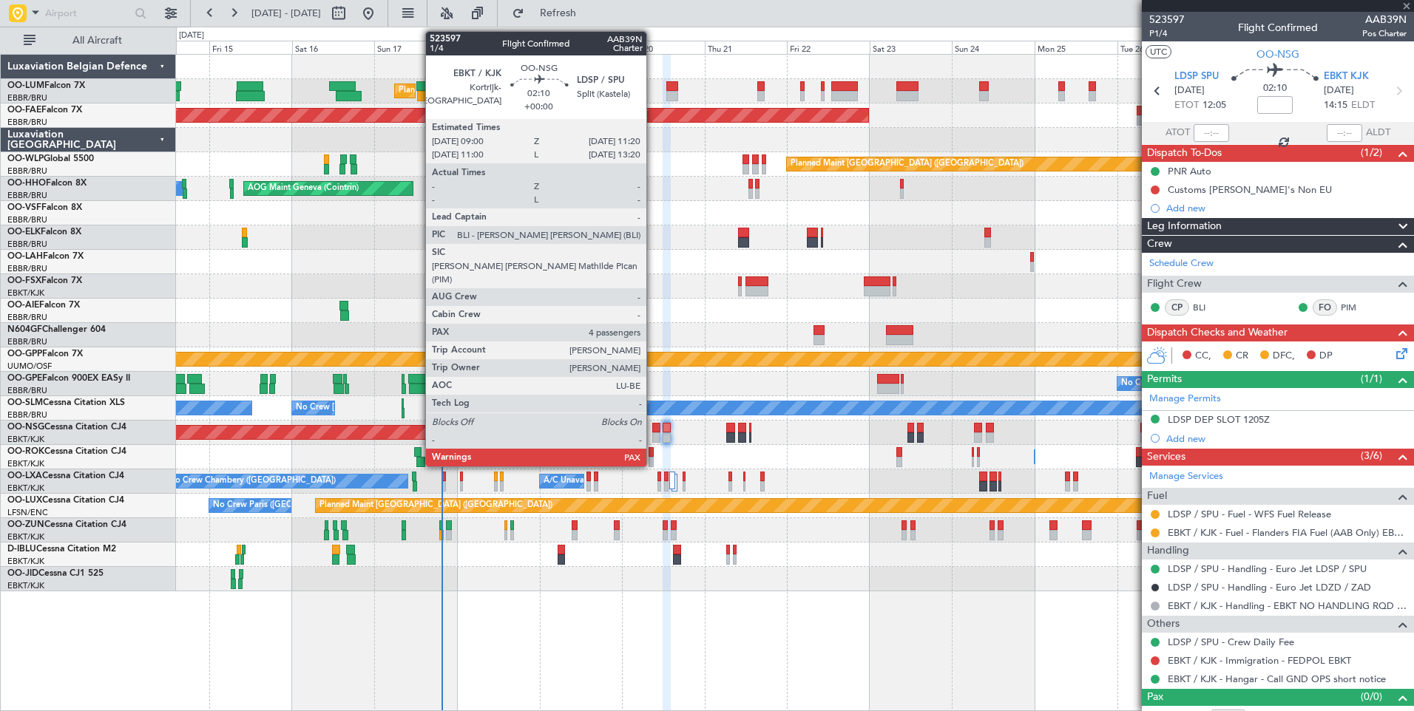
click at [653, 435] on div at bounding box center [656, 438] width 8 height 10
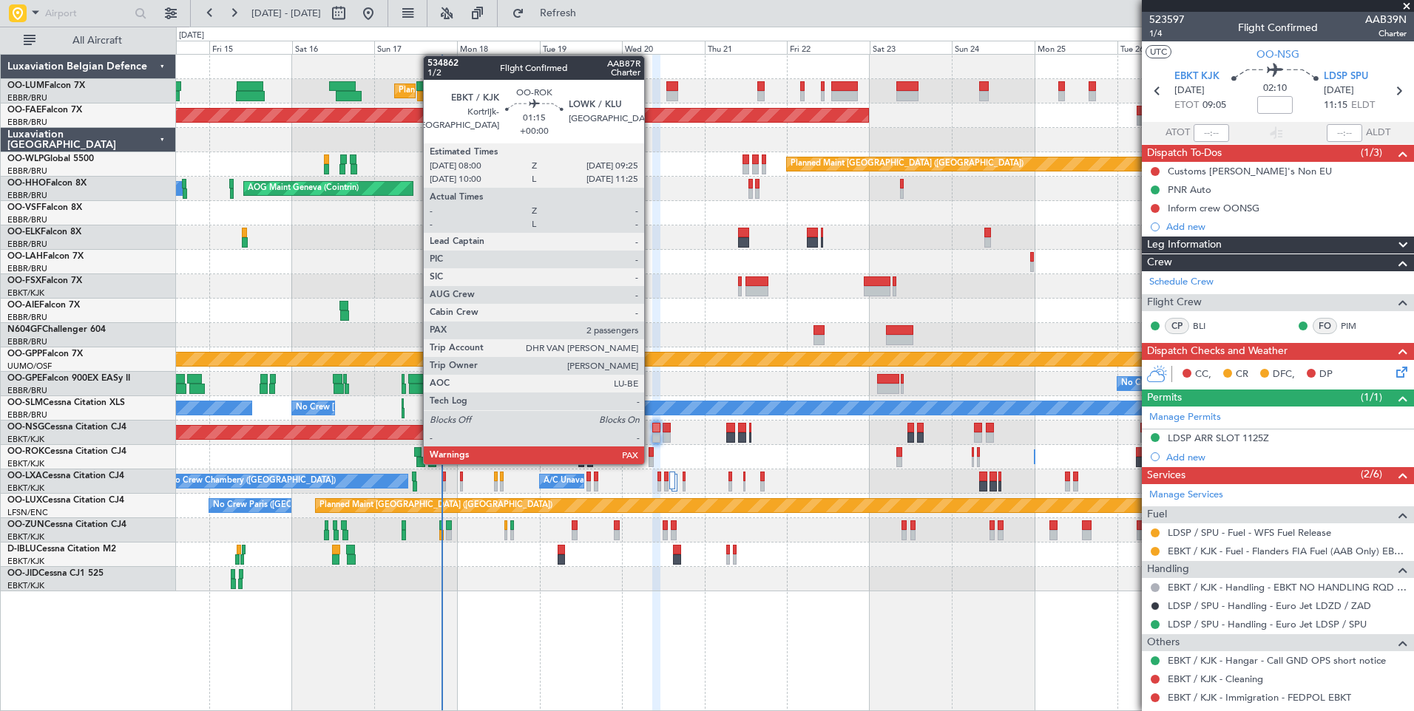
click at [651, 463] on div at bounding box center [651, 462] width 5 height 10
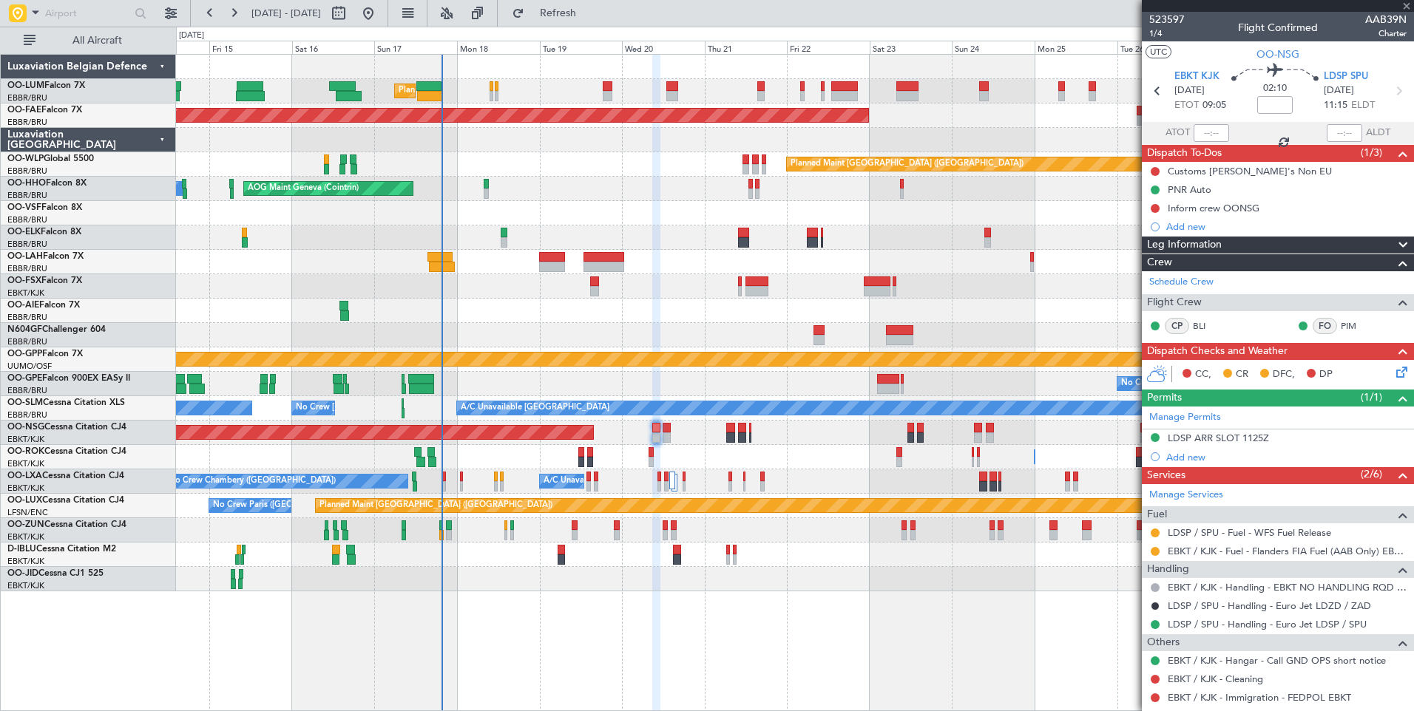
type input "2"
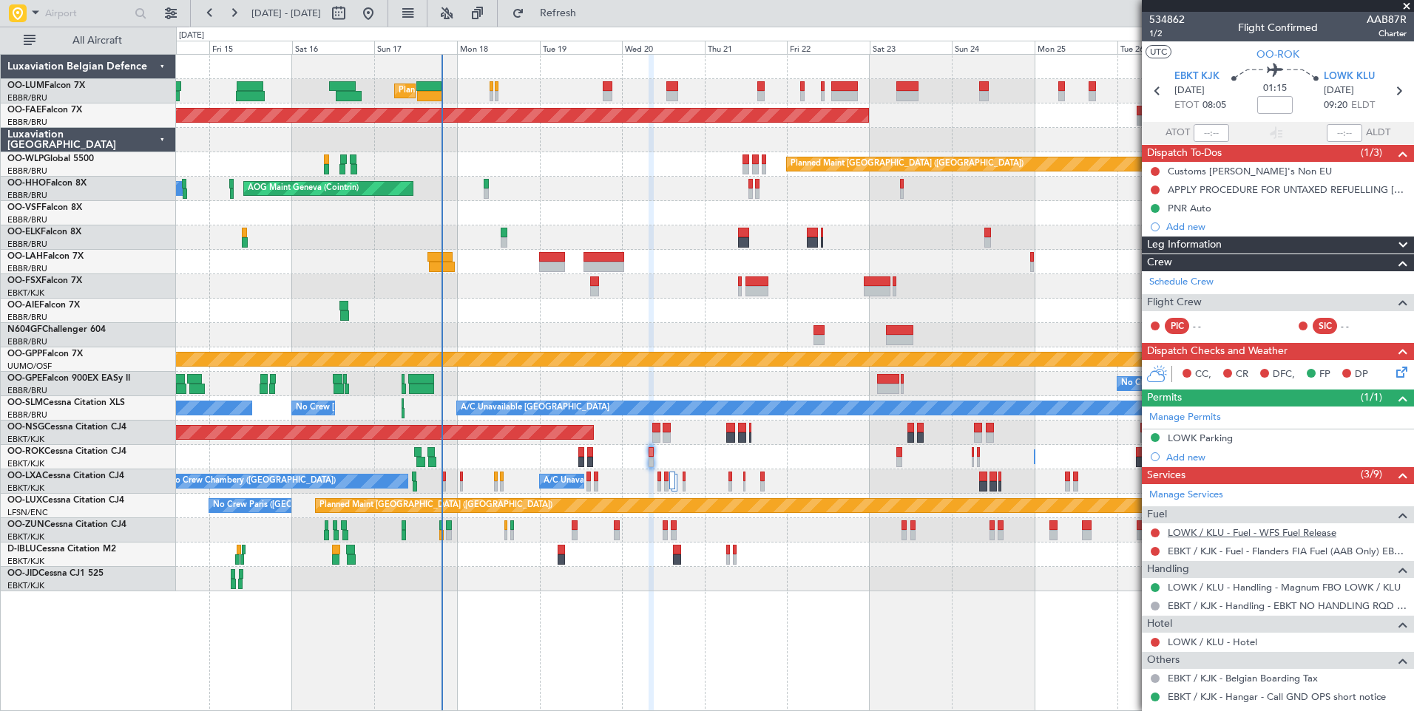
click at [1245, 533] on link "LOWK / KLU - Fuel - WFS Fuel Release" at bounding box center [1252, 533] width 169 height 13
drag, startPoint x: 615, startPoint y: 12, endPoint x: 631, endPoint y: 240, distance: 229.1
click at [589, 13] on span "Refresh" at bounding box center [558, 13] width 62 height 10
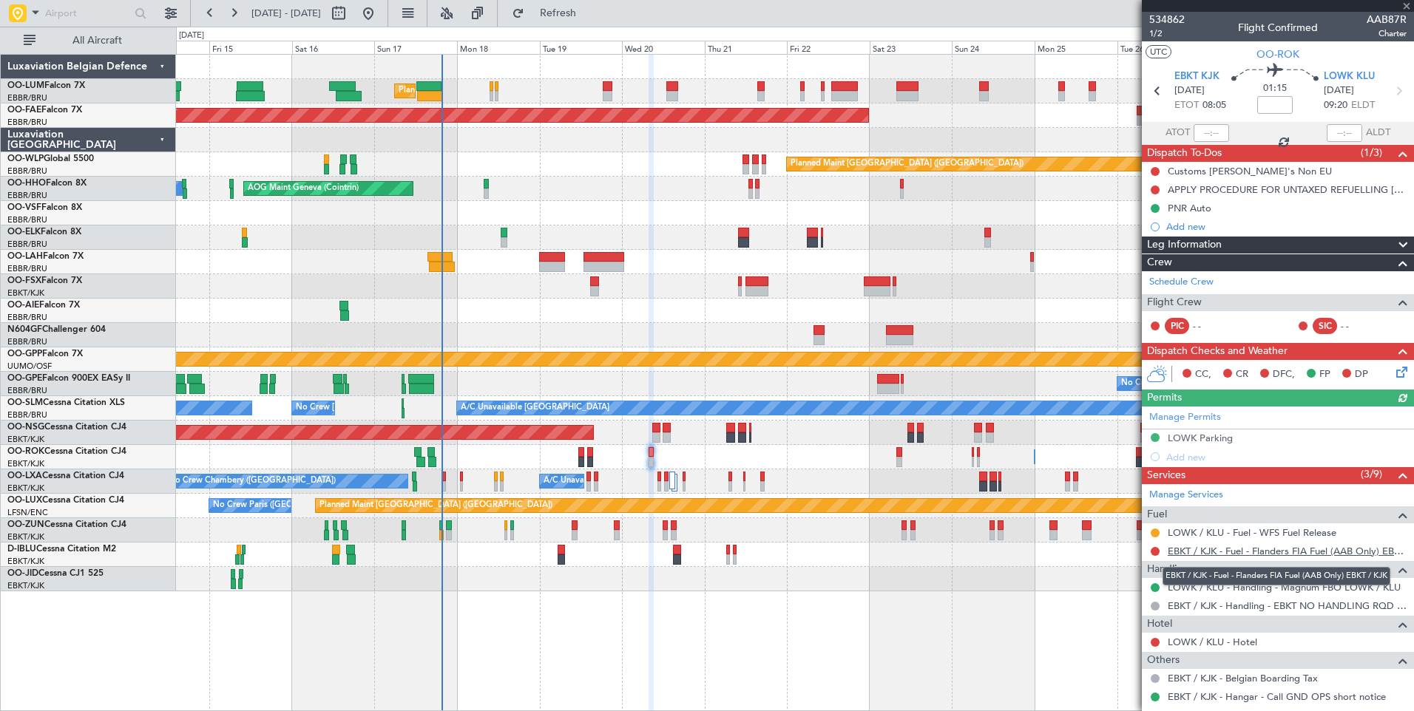
click at [1216, 549] on link "EBKT / KJK - Fuel - Flanders FIA Fuel (AAB Only) EBKT / KJK" at bounding box center [1287, 551] width 239 height 13
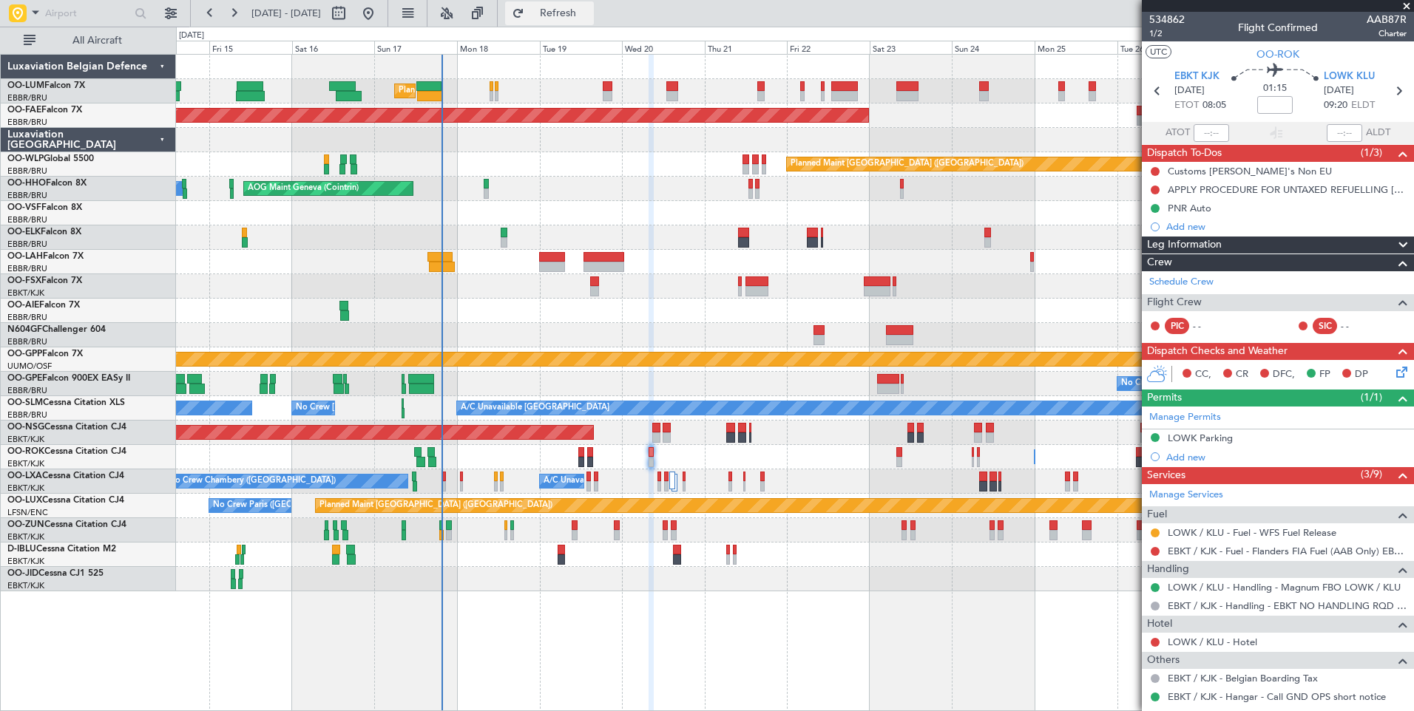
click at [588, 9] on span "Refresh" at bounding box center [558, 13] width 62 height 10
click at [703, 512] on div "Planned Maint [GEOGRAPHIC_DATA] ([GEOGRAPHIC_DATA]) No Crew [GEOGRAPHIC_DATA] (…" at bounding box center [794, 506] width 1237 height 24
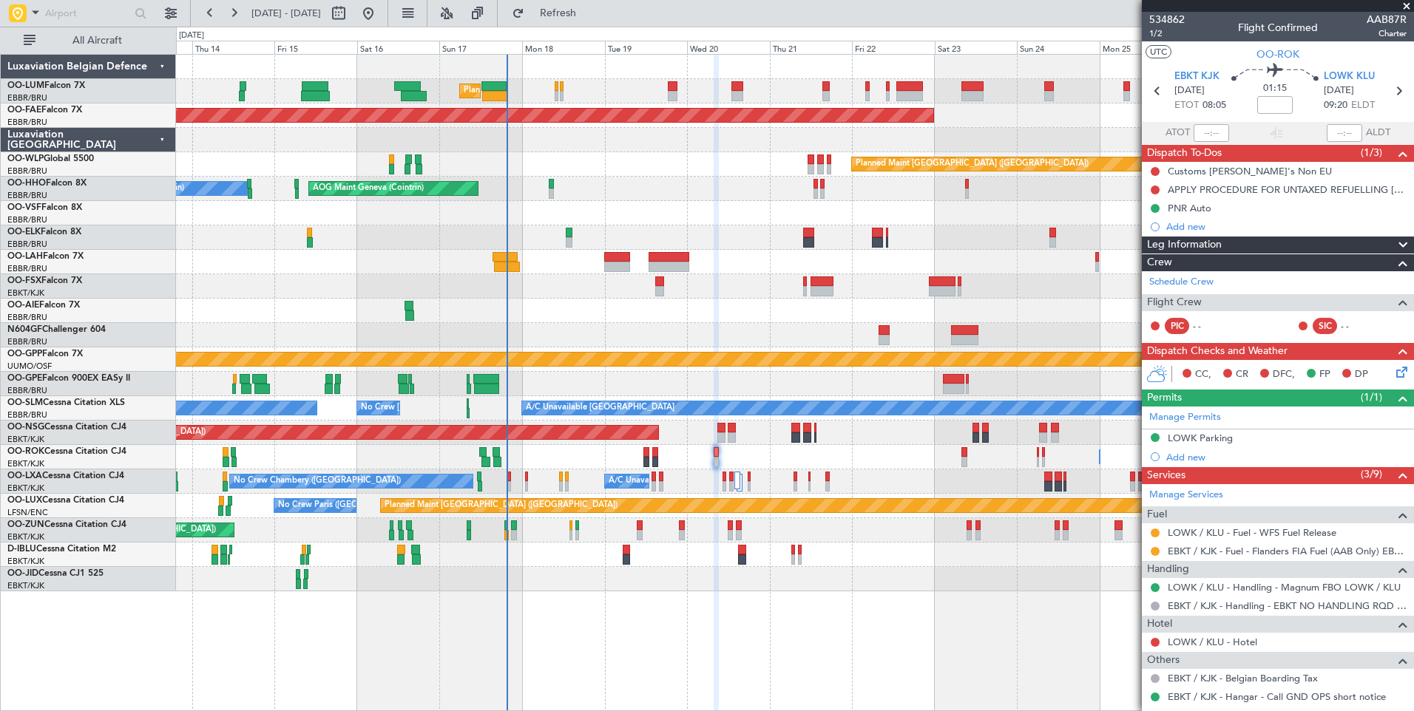
click at [681, 537] on div "Unplanned Maint [GEOGRAPHIC_DATA] ([GEOGRAPHIC_DATA])" at bounding box center [794, 530] width 1237 height 24
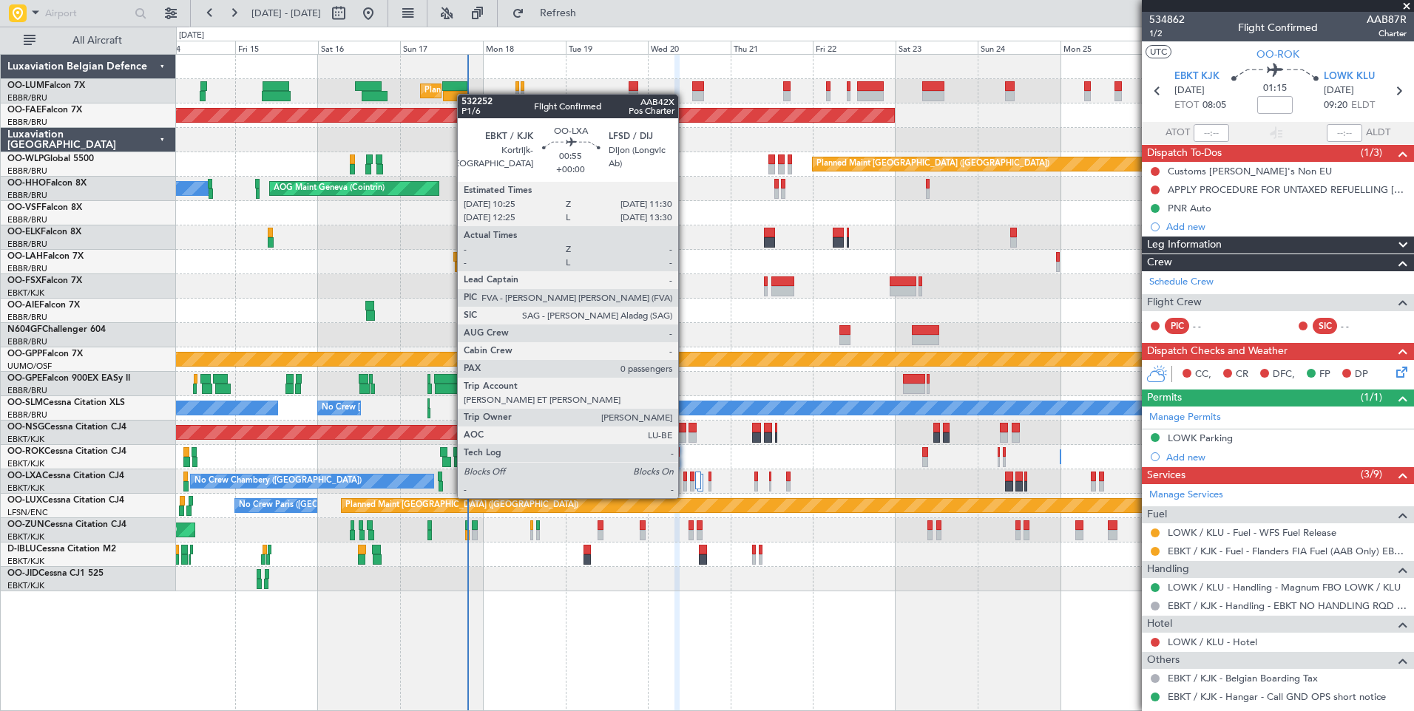
click at [685, 484] on div at bounding box center [685, 486] width 4 height 10
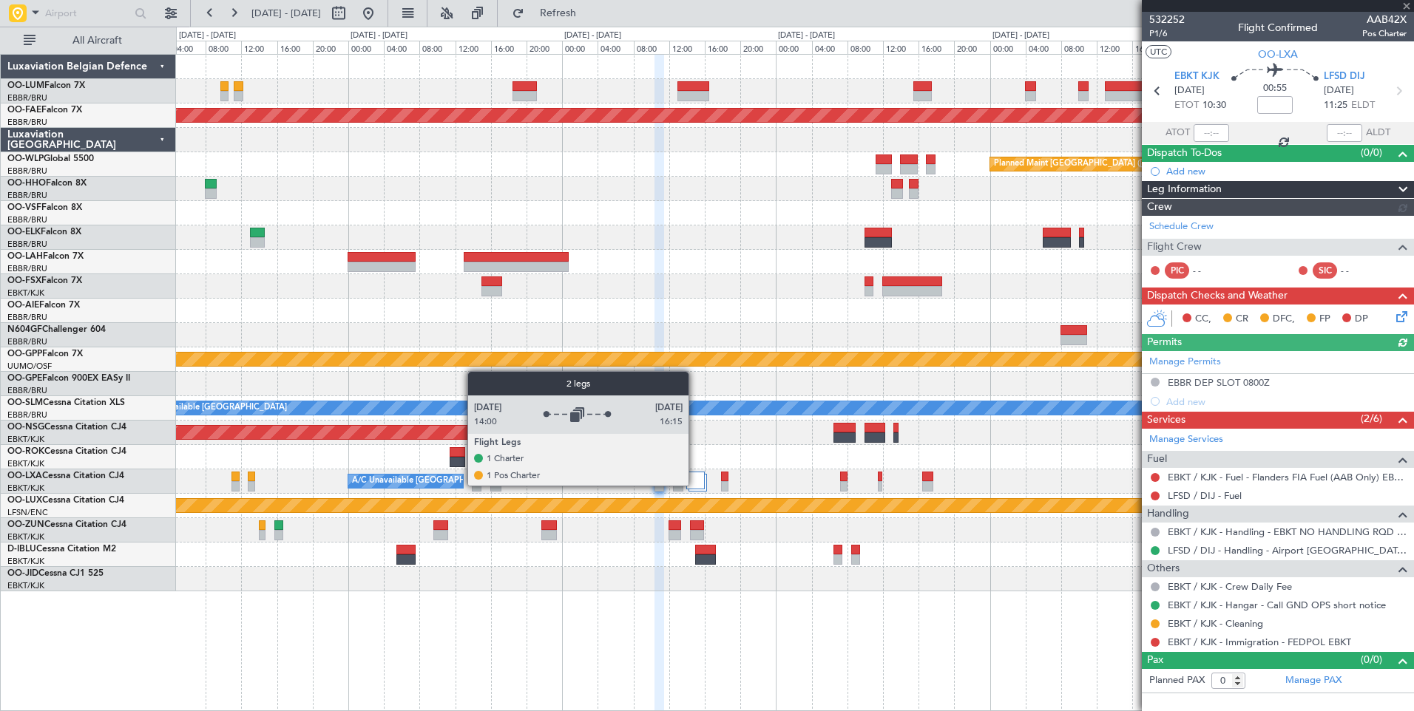
click at [698, 480] on div at bounding box center [695, 481] width 18 height 18
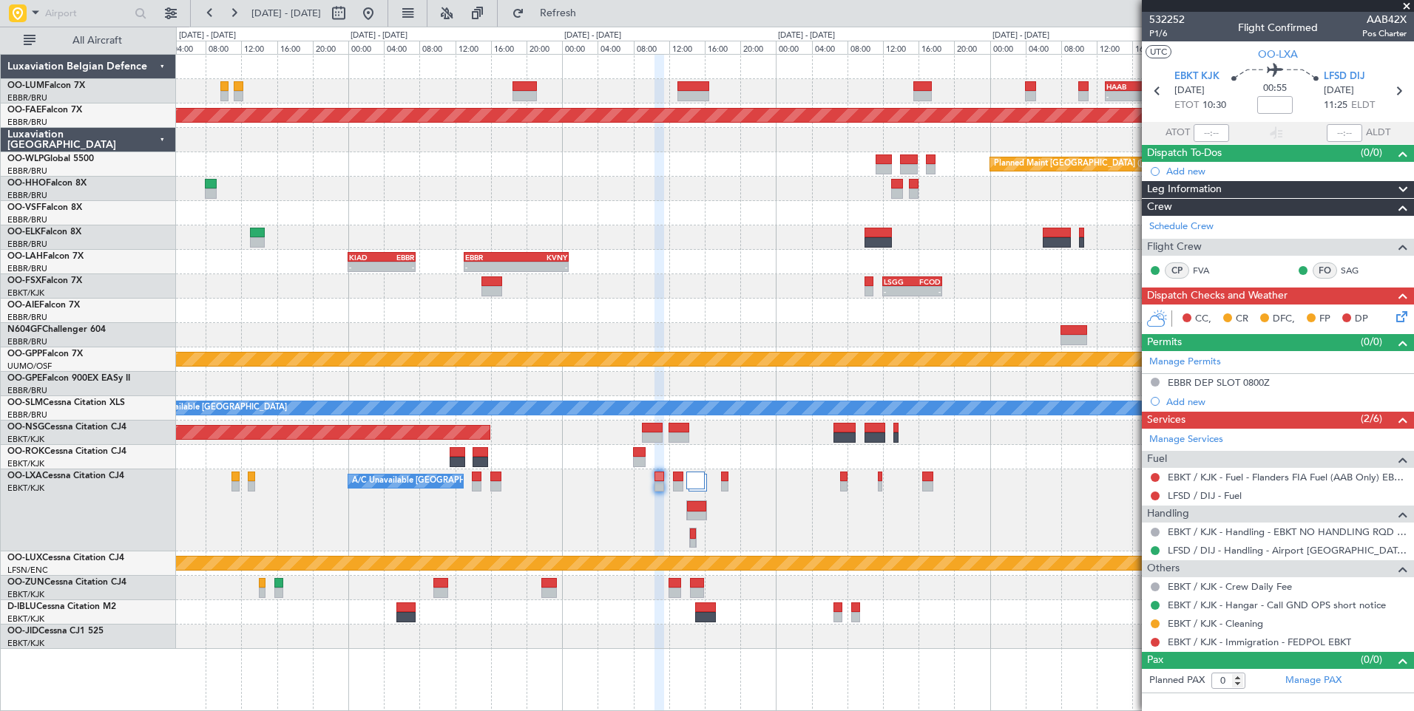
click at [693, 527] on div "A/C Unavailable [GEOGRAPHIC_DATA] ([GEOGRAPHIC_DATA] National) No [GEOGRAPHIC_D…" at bounding box center [794, 511] width 1237 height 82
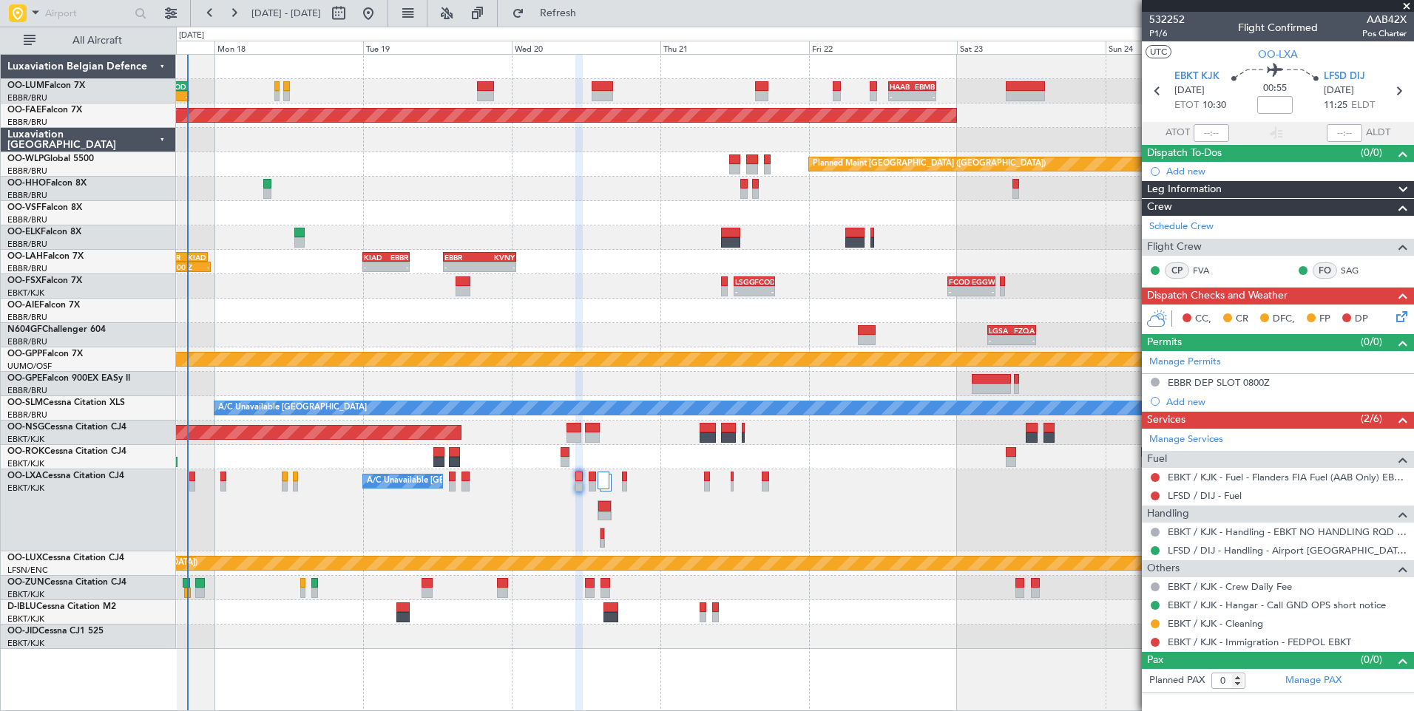
click at [601, 510] on div at bounding box center [604, 506] width 13 height 10
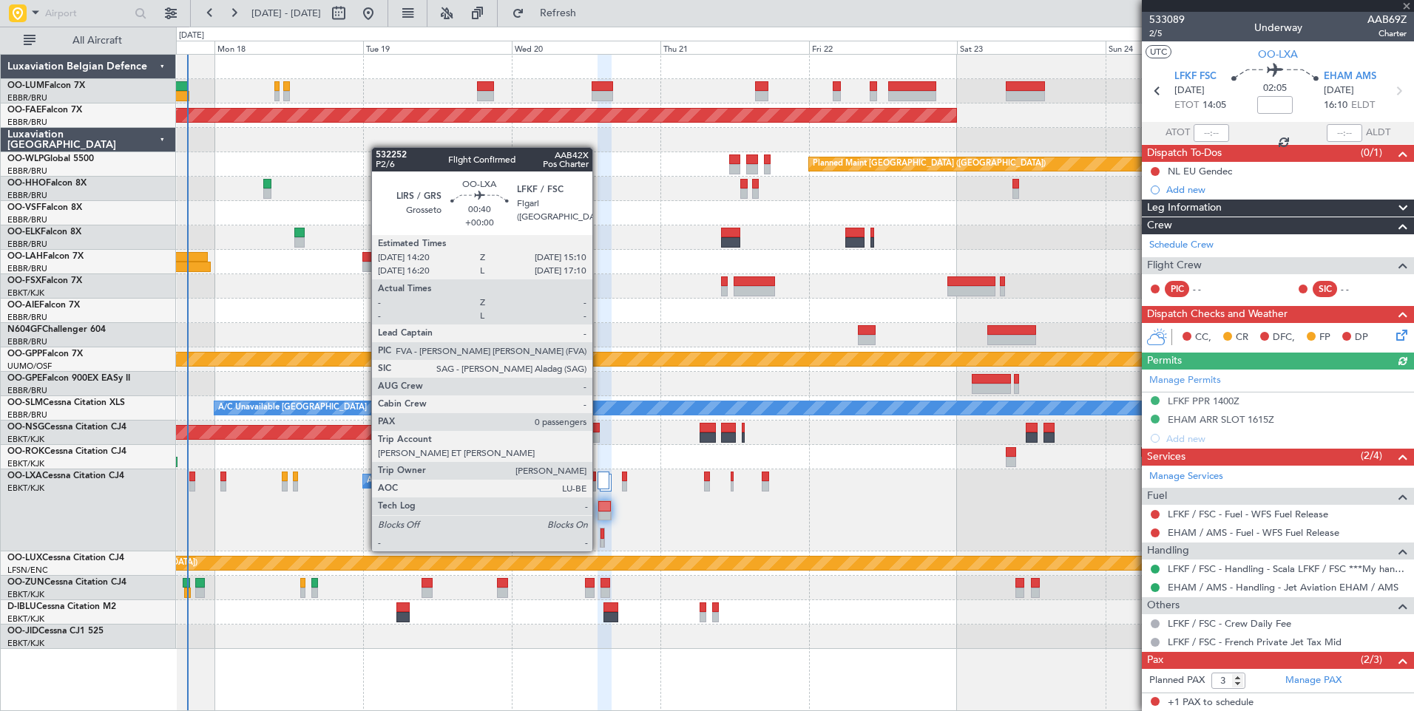
click at [600, 537] on div at bounding box center [602, 538] width 5 height 20
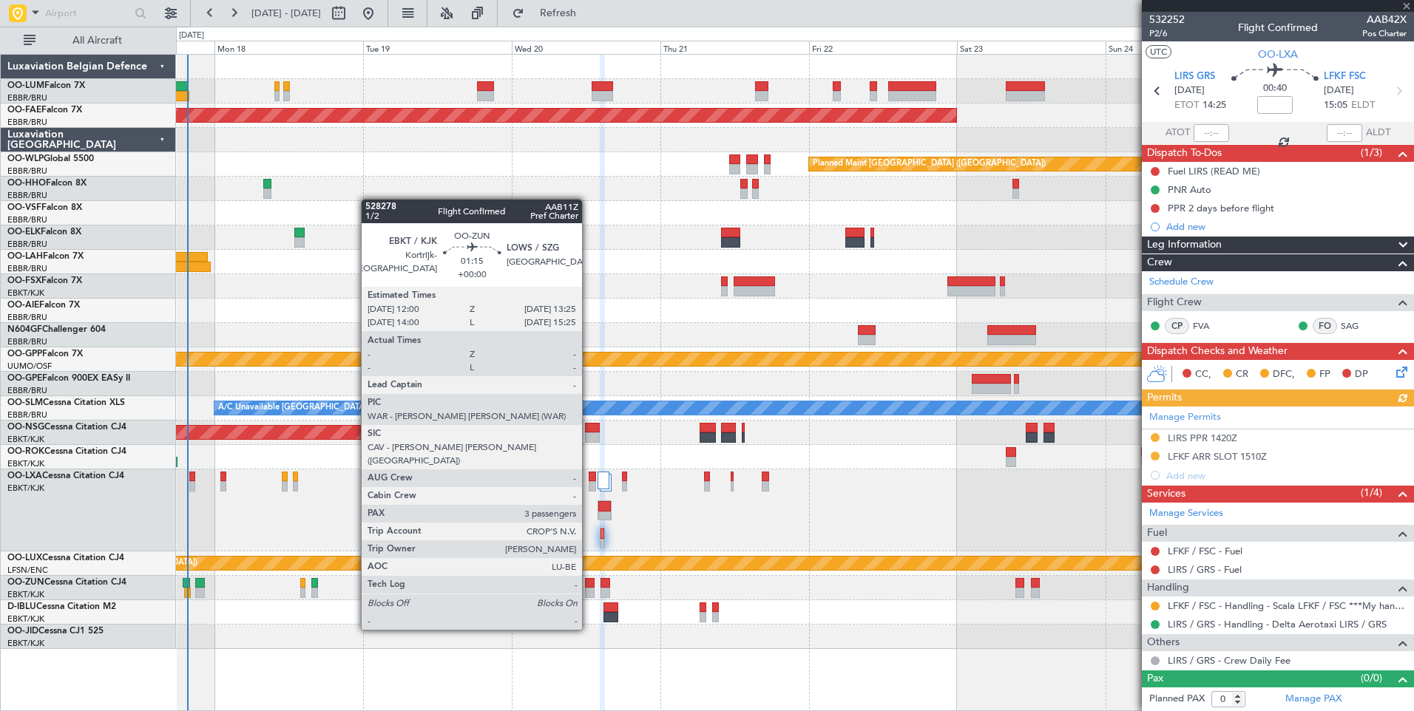
click at [589, 589] on div at bounding box center [589, 593] width 9 height 10
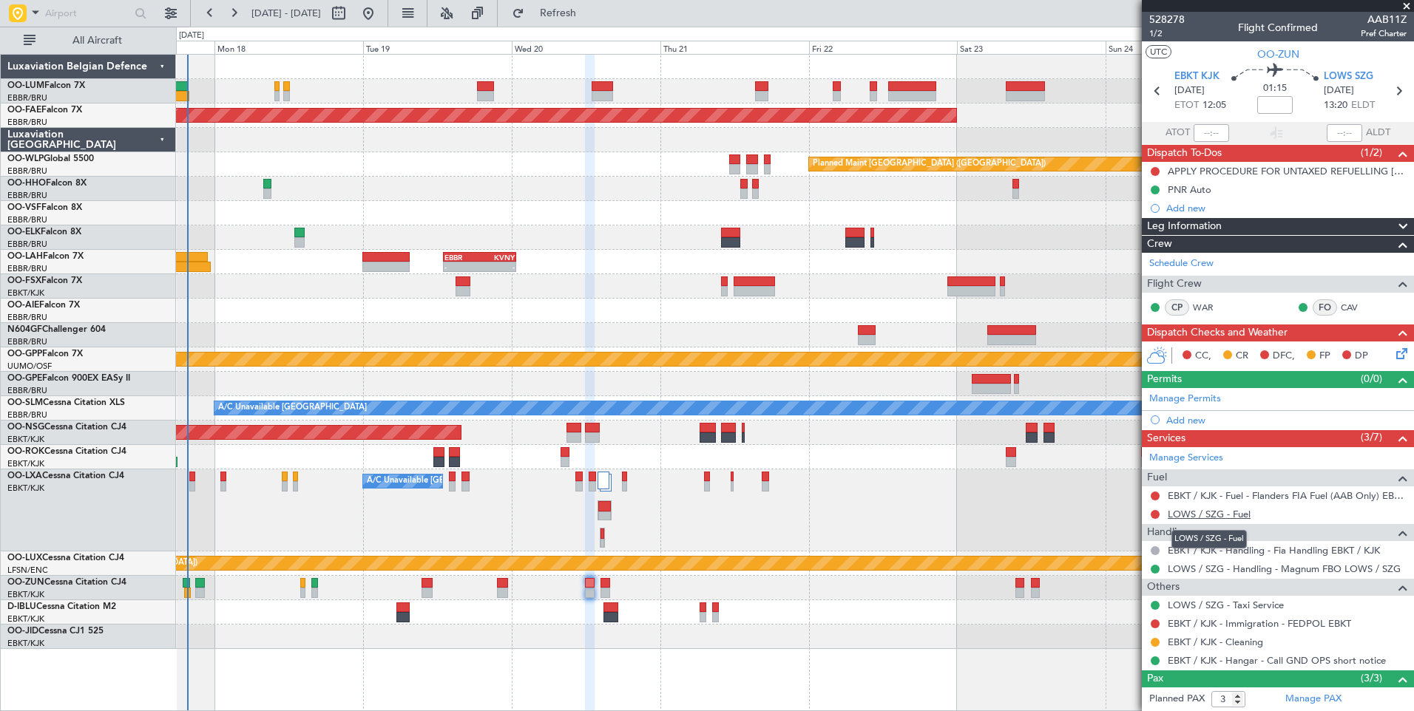
click at [1205, 515] on link "LOWS / SZG - Fuel" at bounding box center [1209, 514] width 83 height 13
click at [1201, 511] on link "LOWS / SZG - Fuel" at bounding box center [1209, 514] width 83 height 13
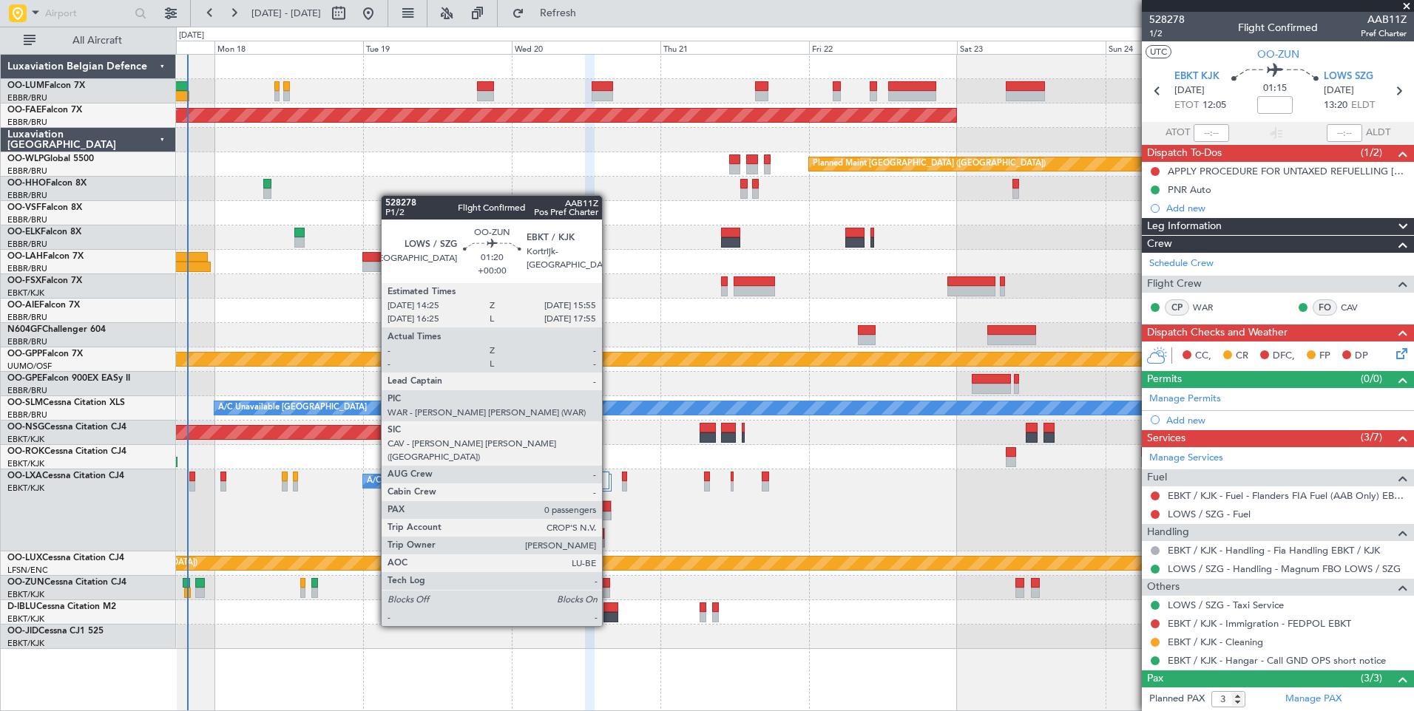
click at [609, 585] on div at bounding box center [605, 583] width 10 height 10
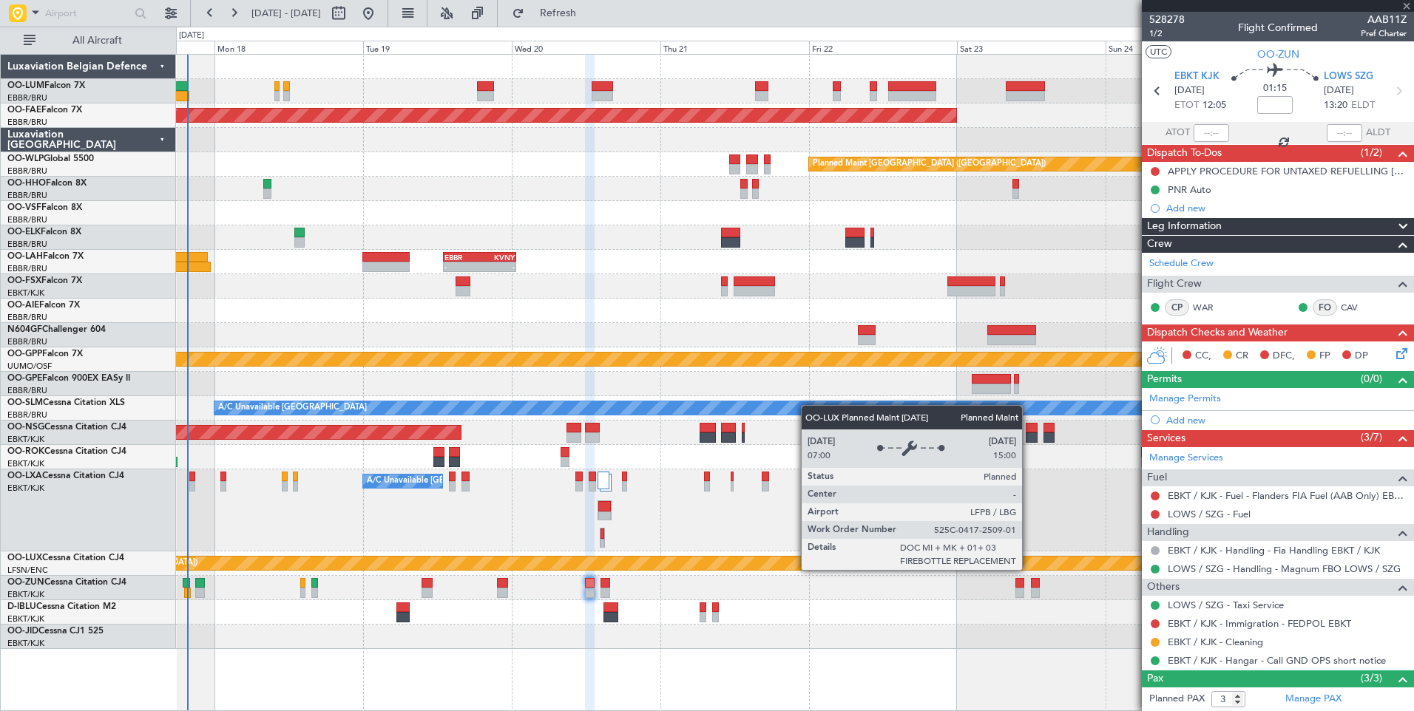
type input "0"
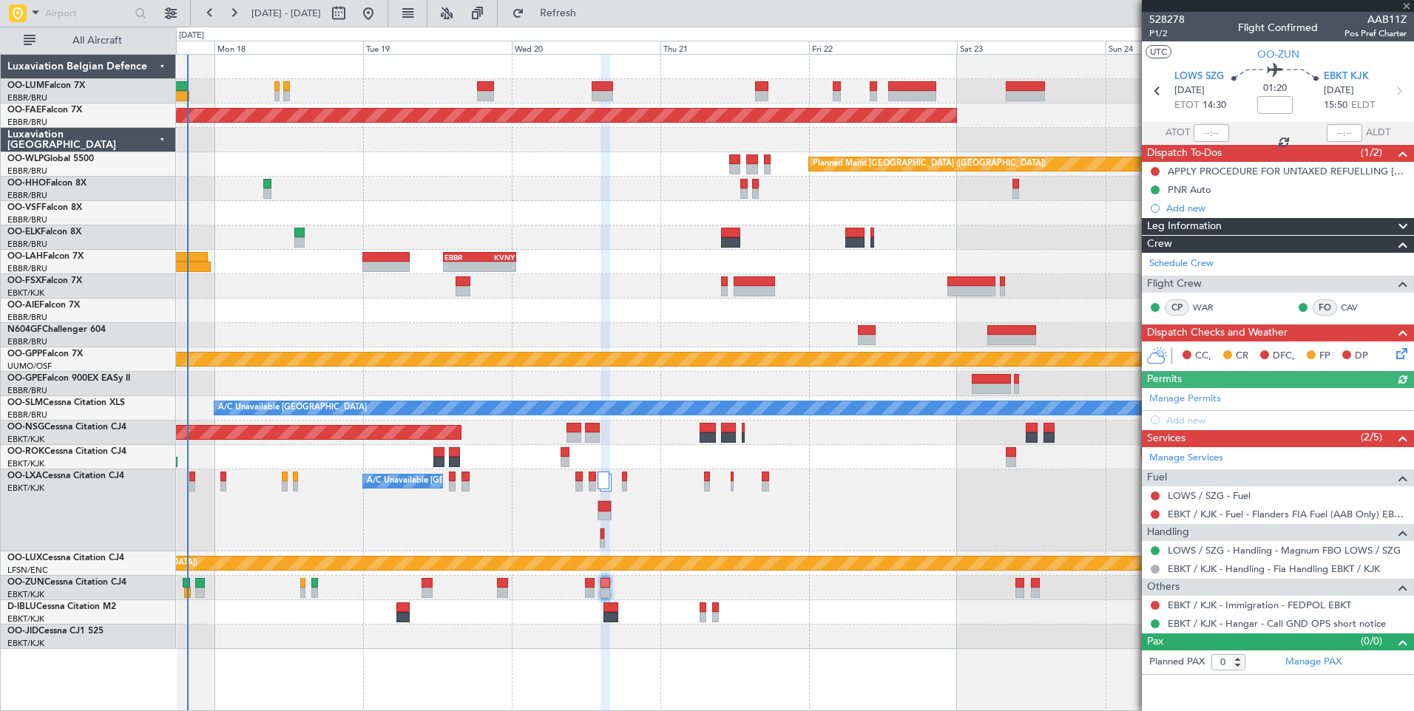
click at [1203, 487] on div "LOWS / SZG - Fuel" at bounding box center [1278, 496] width 272 height 18
click at [1202, 494] on link "LOWS / SZG - Fuel" at bounding box center [1209, 496] width 83 height 13
click at [594, 22] on button "Refresh" at bounding box center [549, 13] width 89 height 24
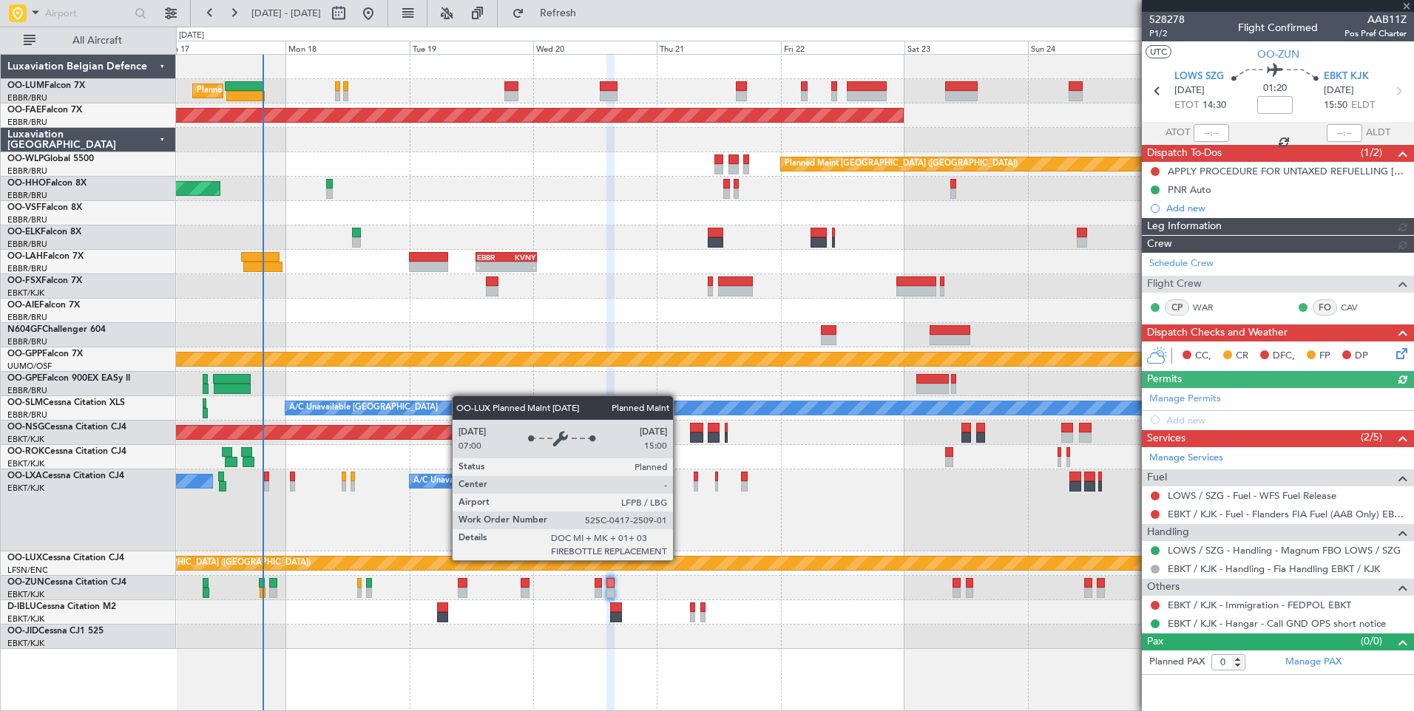
click at [795, 563] on div "Planned Maint [GEOGRAPHIC_DATA] ([GEOGRAPHIC_DATA])" at bounding box center [1084, 563] width 2020 height 13
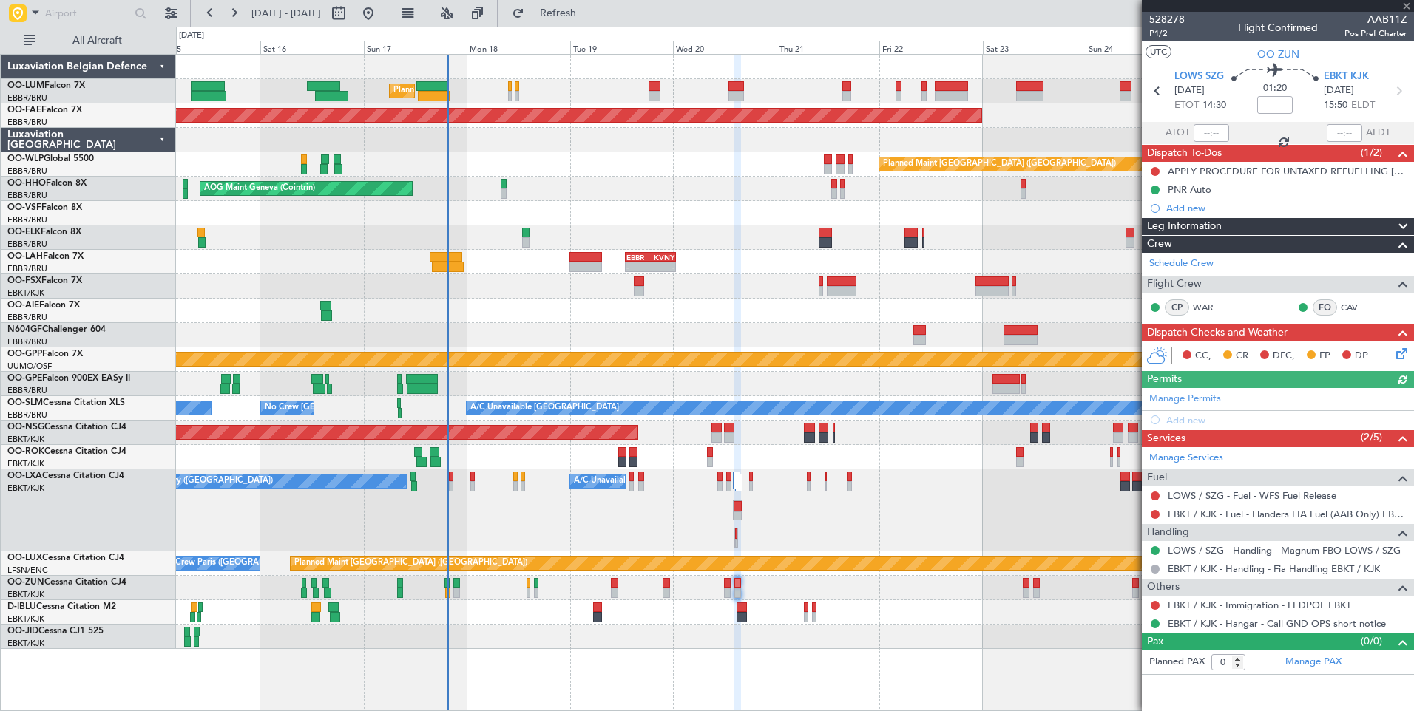
click at [1182, 478] on div "Fuel" at bounding box center [1278, 478] width 272 height 17
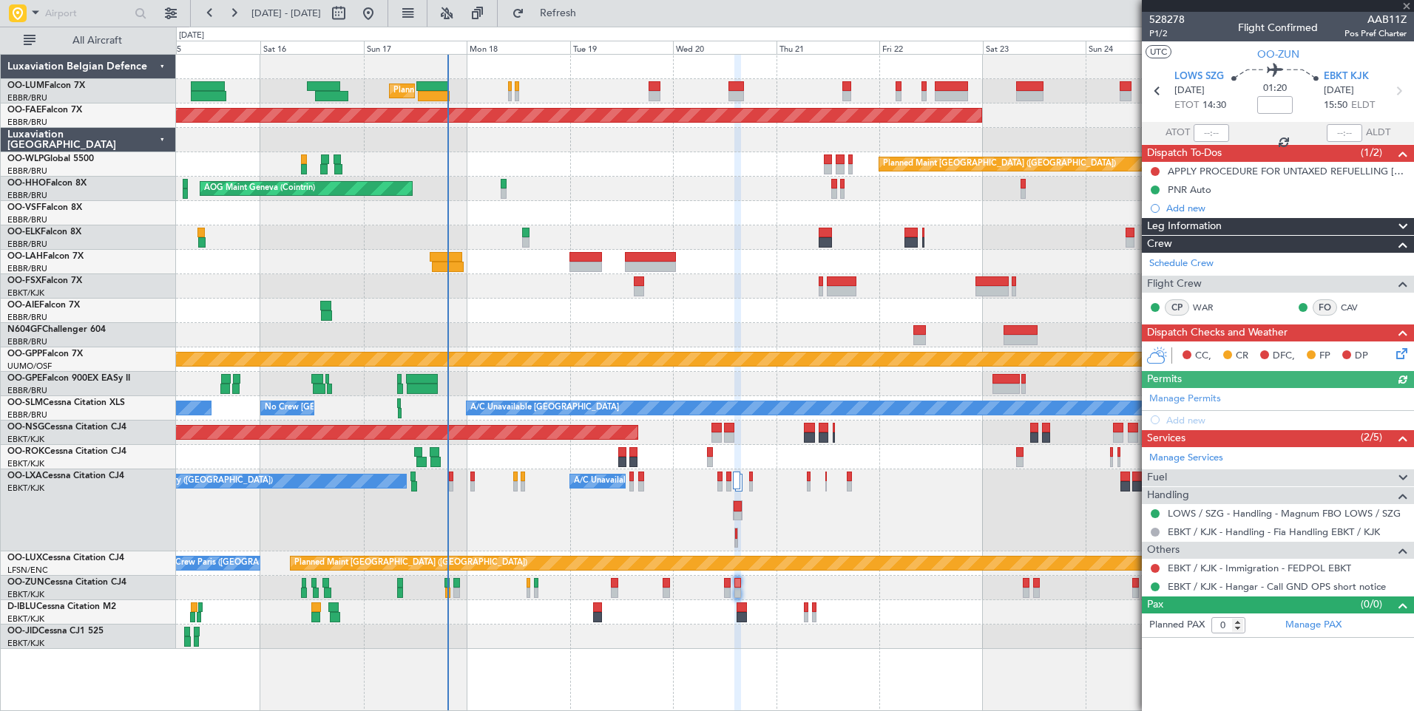
click at [1184, 489] on span "Handling" at bounding box center [1168, 495] width 42 height 17
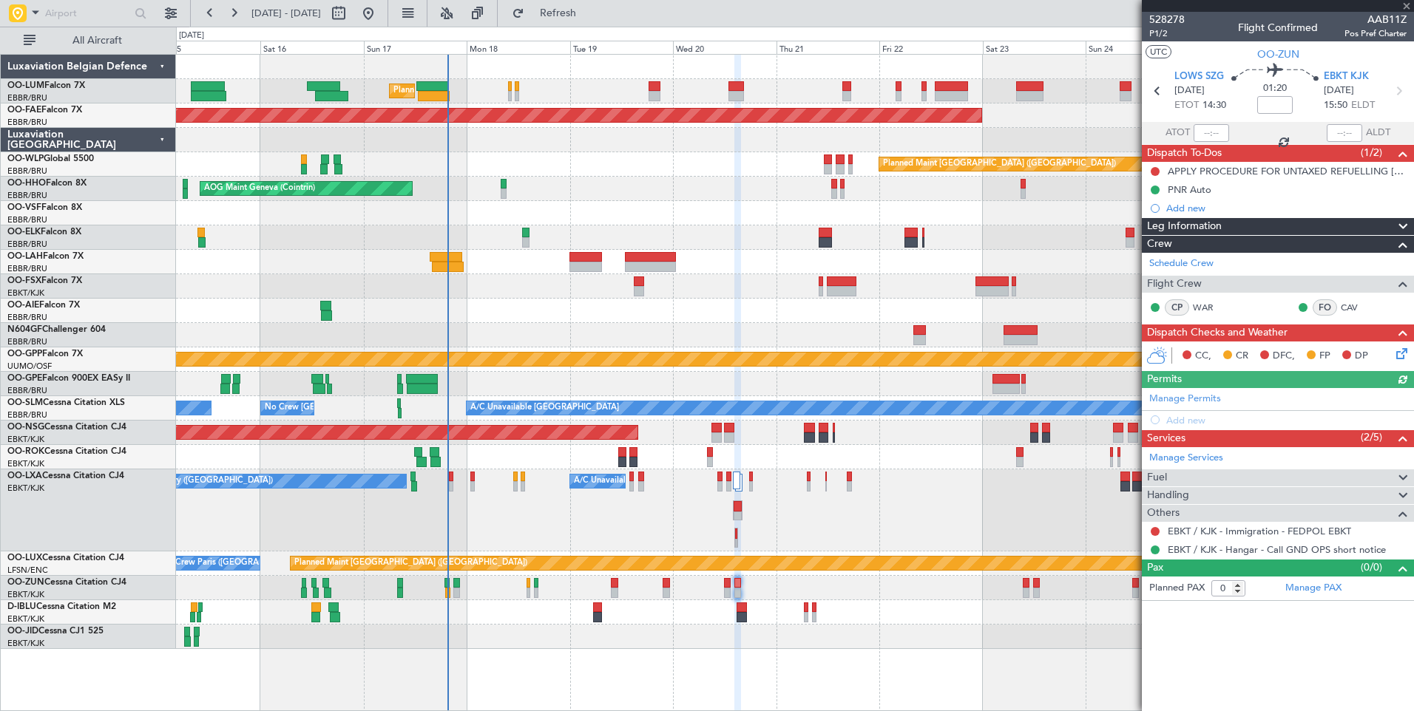
click at [1191, 475] on div "Fuel" at bounding box center [1278, 478] width 272 height 17
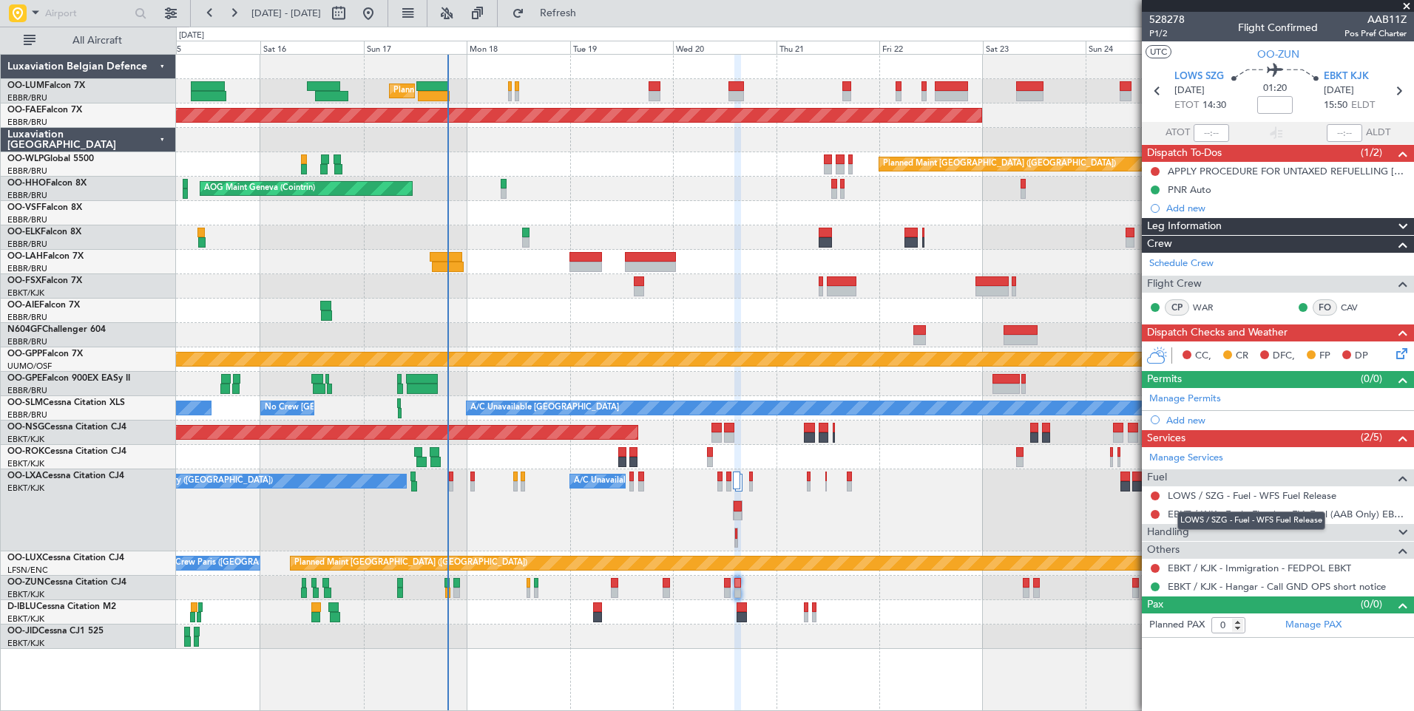
click at [1191, 528] on mat-tooltip-component "LOWS / SZG - Fuel - WFS Fuel Release" at bounding box center [1251, 520] width 169 height 39
click at [1196, 534] on mat-tooltip-component "LOWS / SZG - Fuel - WFS Fuel Release" at bounding box center [1251, 520] width 169 height 39
click at [1400, 526] on span at bounding box center [1403, 533] width 18 height 18
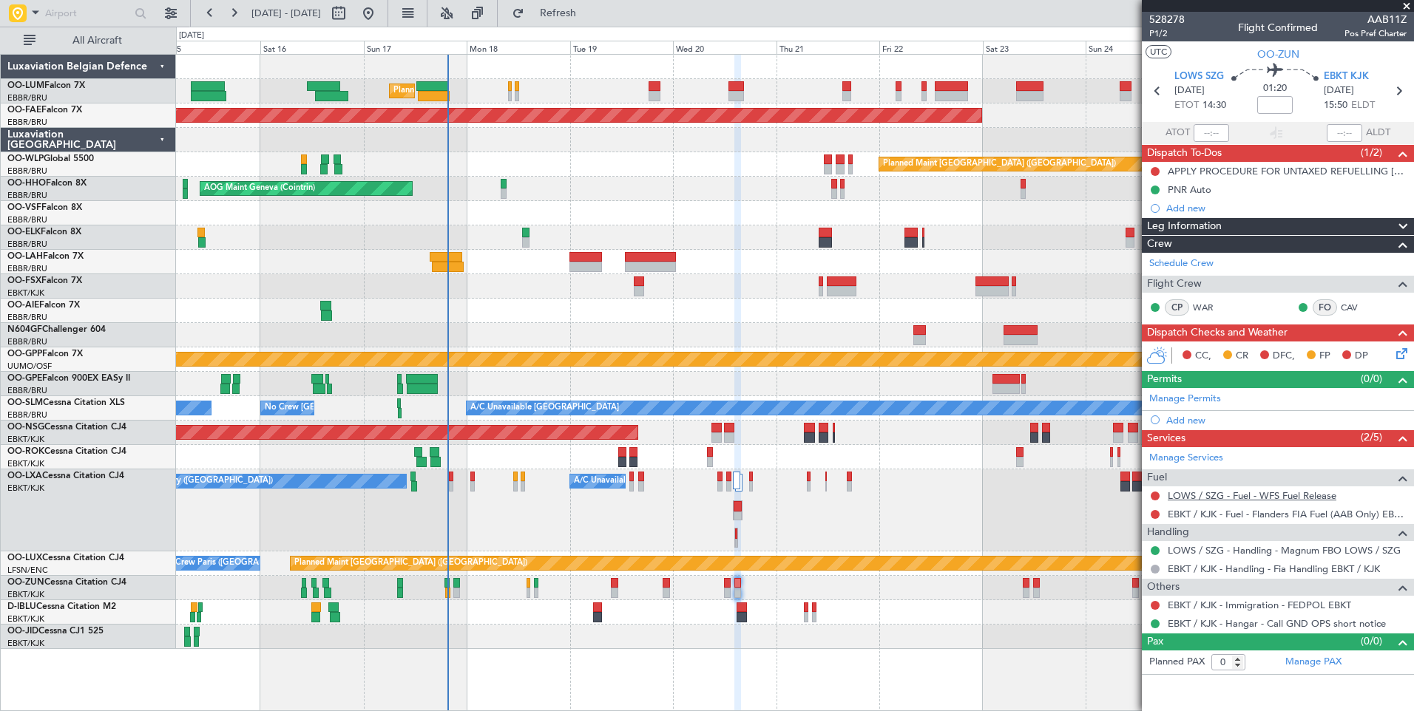
click at [1242, 490] on link "LOWS / SZG - Fuel - WFS Fuel Release" at bounding box center [1252, 496] width 169 height 13
click at [594, 22] on button "Refresh" at bounding box center [549, 13] width 89 height 24
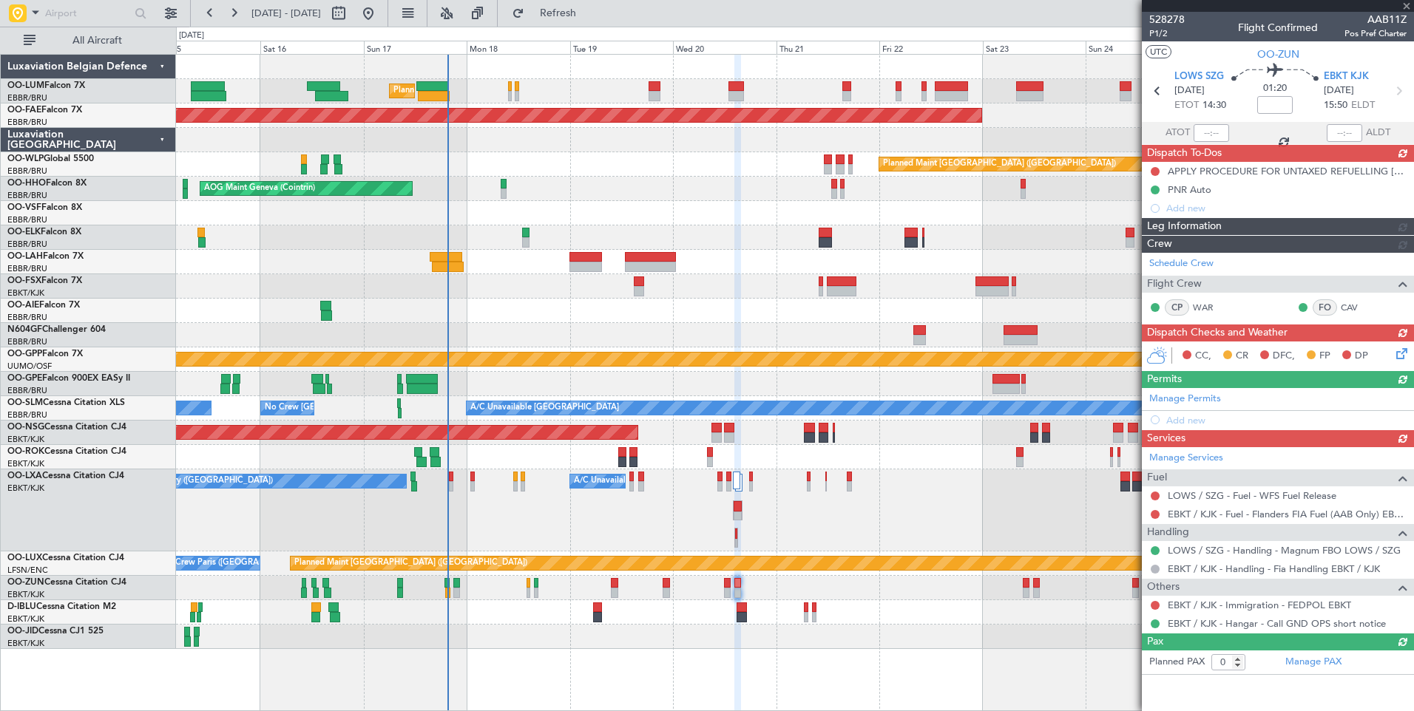
click at [790, 502] on div "No Crew Chambery ([GEOGRAPHIC_DATA]) A/C Unavailable [GEOGRAPHIC_DATA] ([GEOGRA…" at bounding box center [794, 511] width 1237 height 82
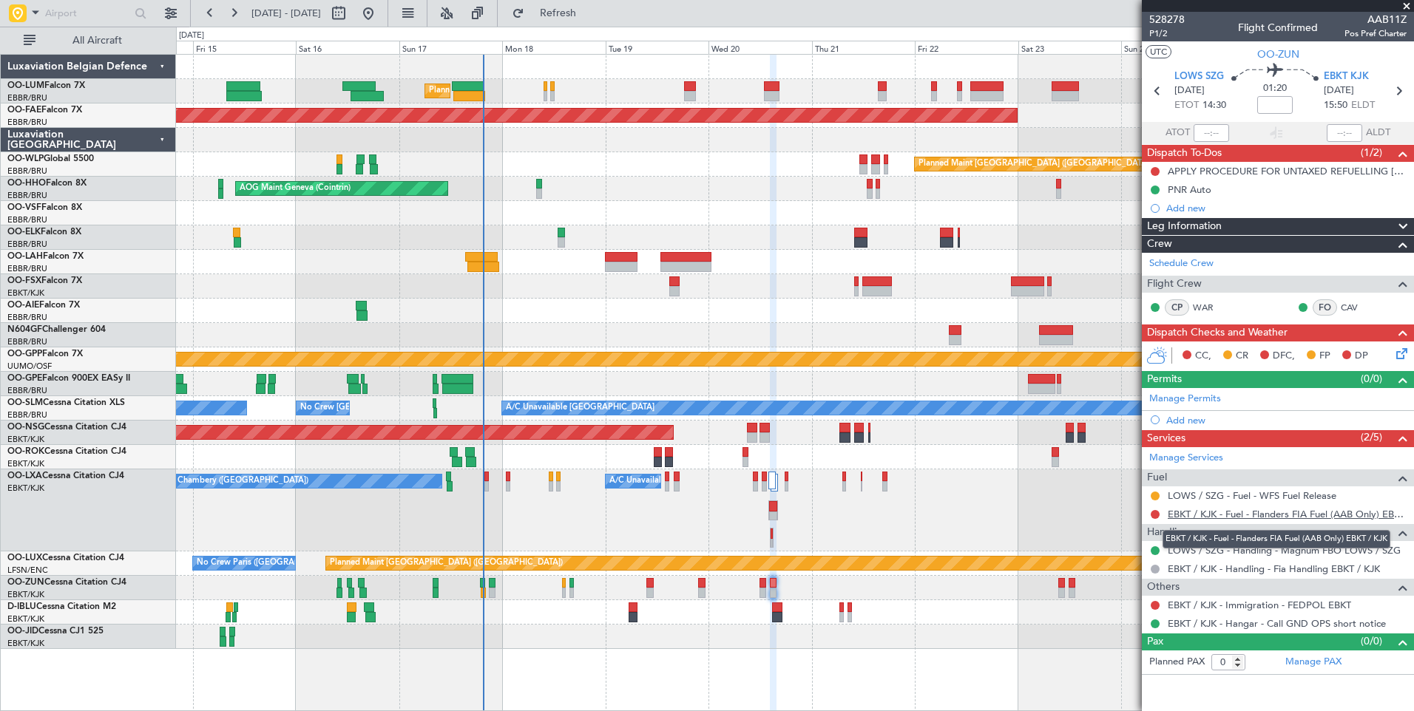
click at [1205, 515] on link "EBKT / KJK - Fuel - Flanders FIA Fuel (AAB Only) EBKT / KJK" at bounding box center [1287, 514] width 239 height 13
click at [576, 18] on button "Refresh" at bounding box center [549, 13] width 89 height 24
click at [1197, 515] on link "EBKT / KJK - Fuel - Flanders FIA Fuel (AAB Only) EBKT / KJK" at bounding box center [1287, 514] width 239 height 13
click at [589, 8] on span "Refresh" at bounding box center [558, 13] width 62 height 10
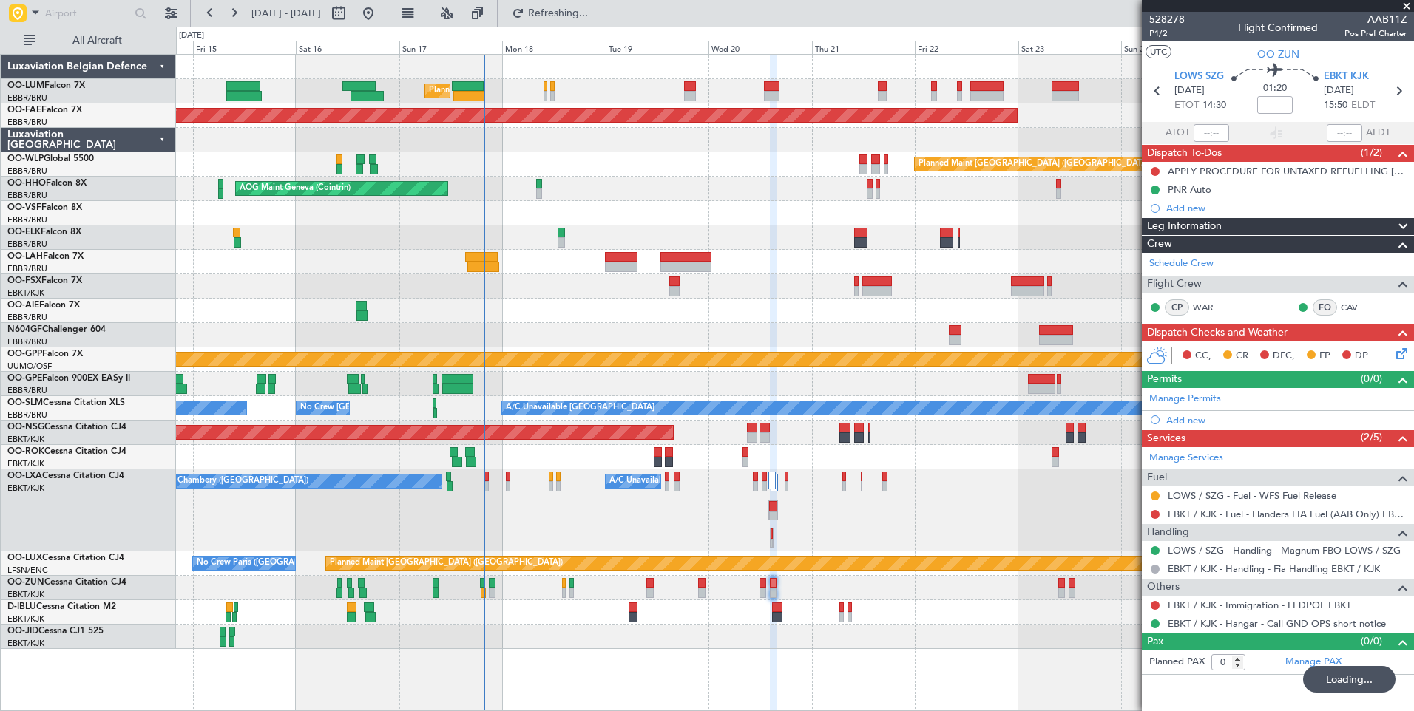
click at [755, 552] on div "No Crew Chambery ([GEOGRAPHIC_DATA]) A/C Unavailable [GEOGRAPHIC_DATA] ([GEOGRA…" at bounding box center [794, 511] width 1237 height 82
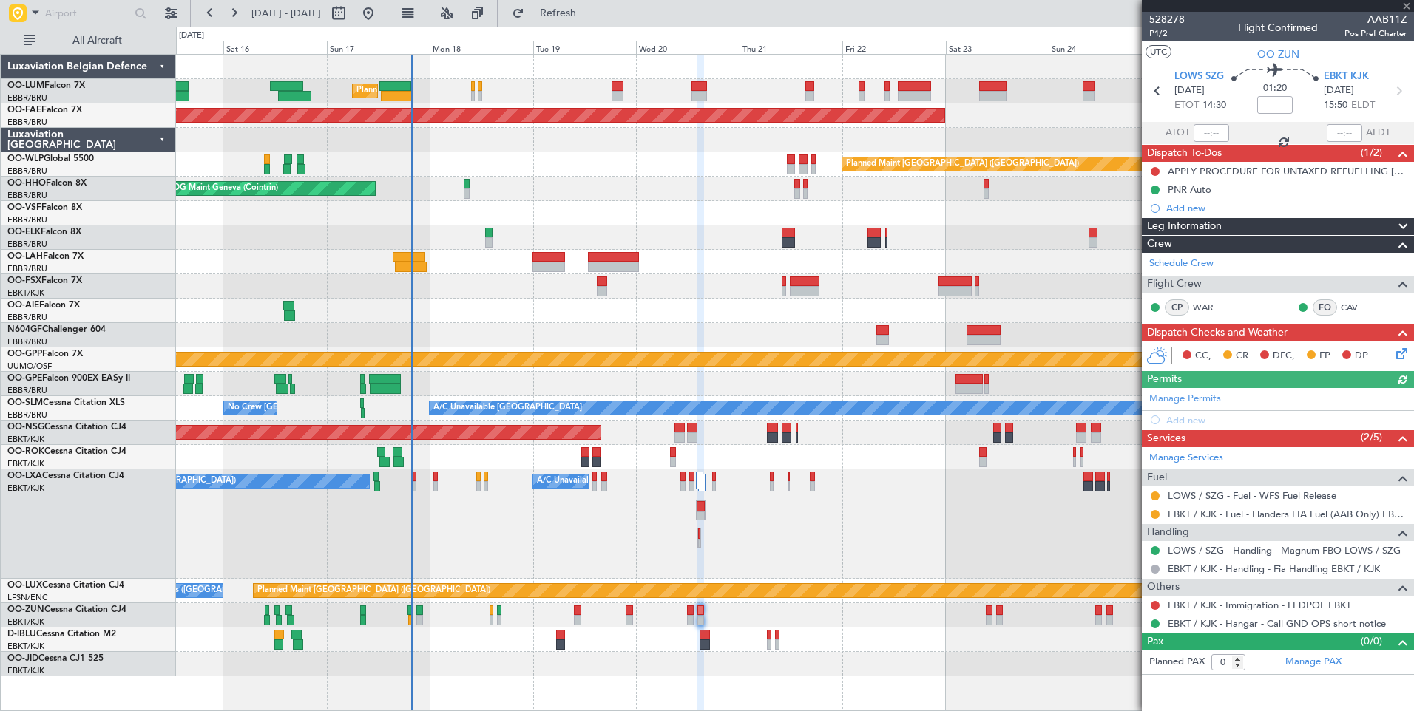
click at [745, 572] on div "No Crew Chambery ([GEOGRAPHIC_DATA]) A/C Unavailable [GEOGRAPHIC_DATA] ([GEOGRA…" at bounding box center [794, 524] width 1237 height 109
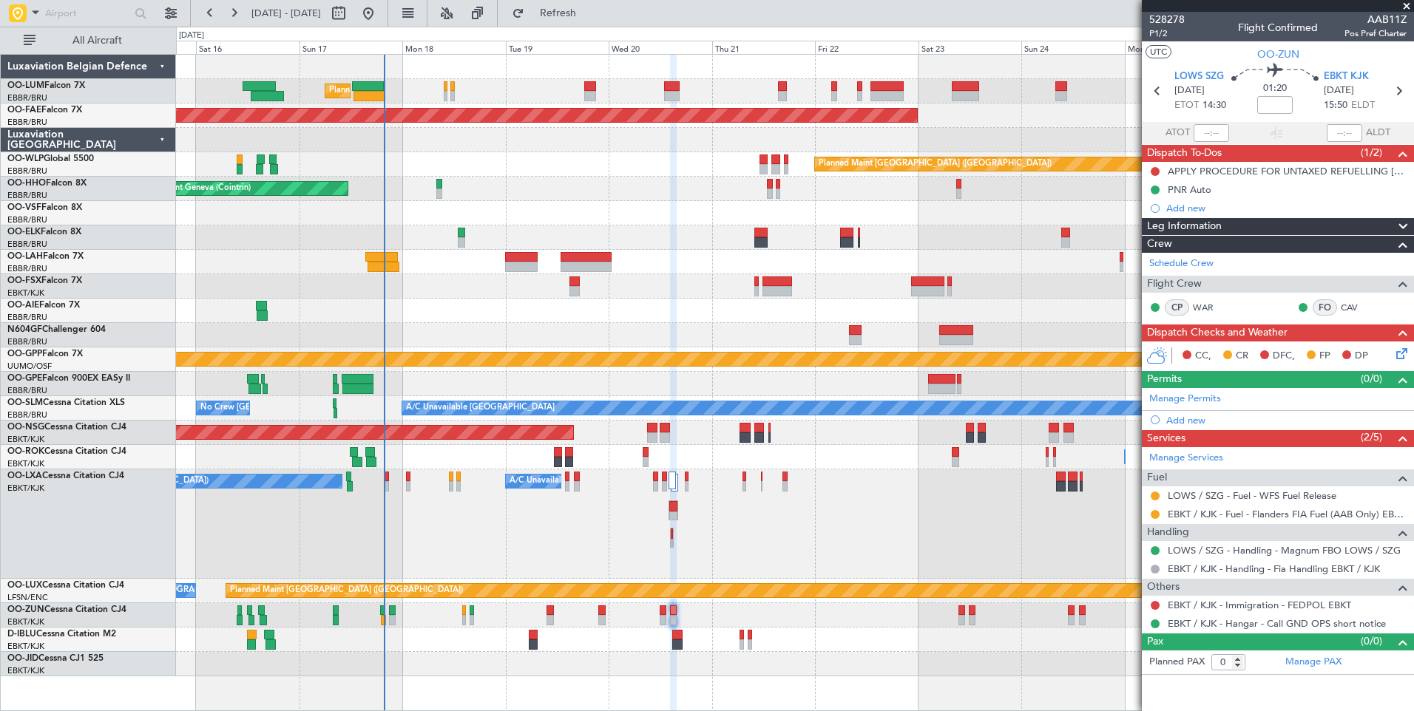
click at [719, 561] on div "No Crew Chambery ([GEOGRAPHIC_DATA]) A/C Unavailable [GEOGRAPHIC_DATA] ([GEOGRA…" at bounding box center [794, 524] width 1237 height 109
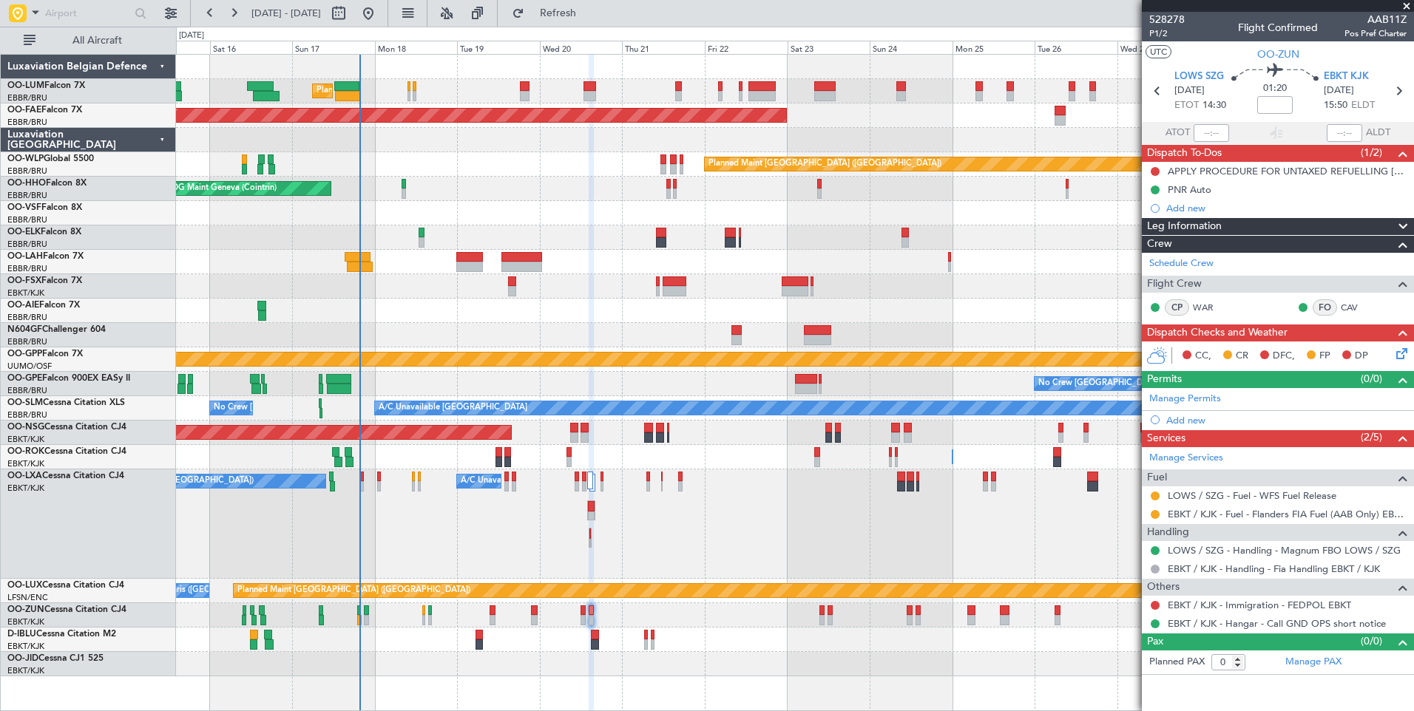
click at [632, 522] on div "No Crew Chambery ([GEOGRAPHIC_DATA]) A/C Unavailable [GEOGRAPHIC_DATA] ([GEOGRA…" at bounding box center [794, 524] width 1237 height 109
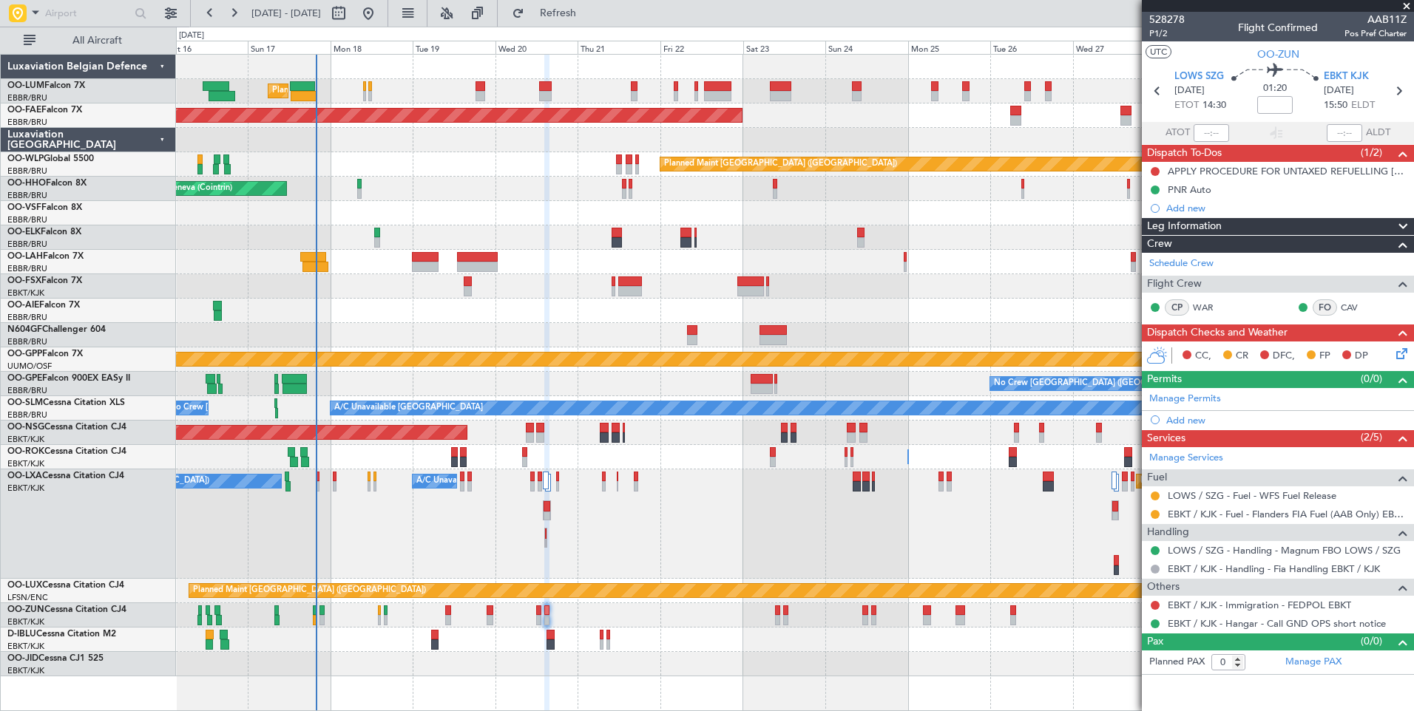
click at [512, 336] on div at bounding box center [794, 335] width 1237 height 24
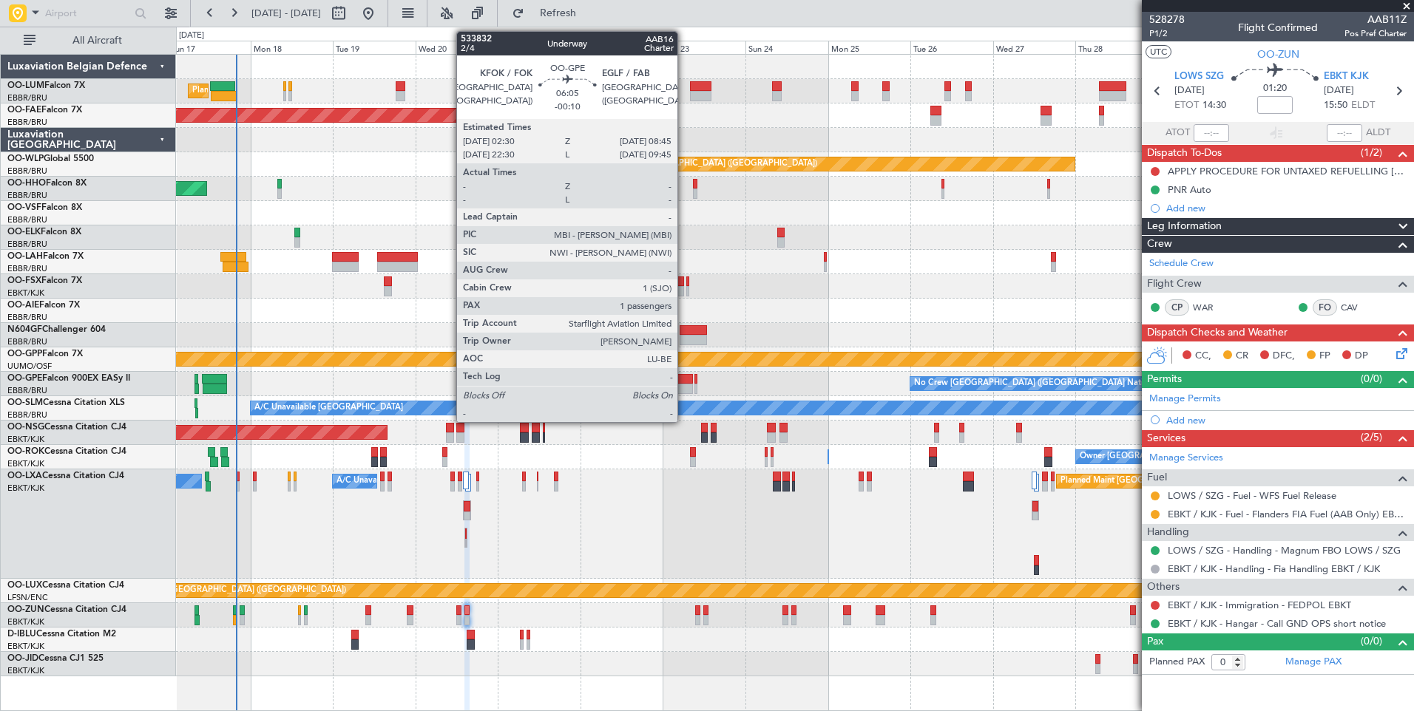
click at [684, 384] on div at bounding box center [682, 389] width 22 height 10
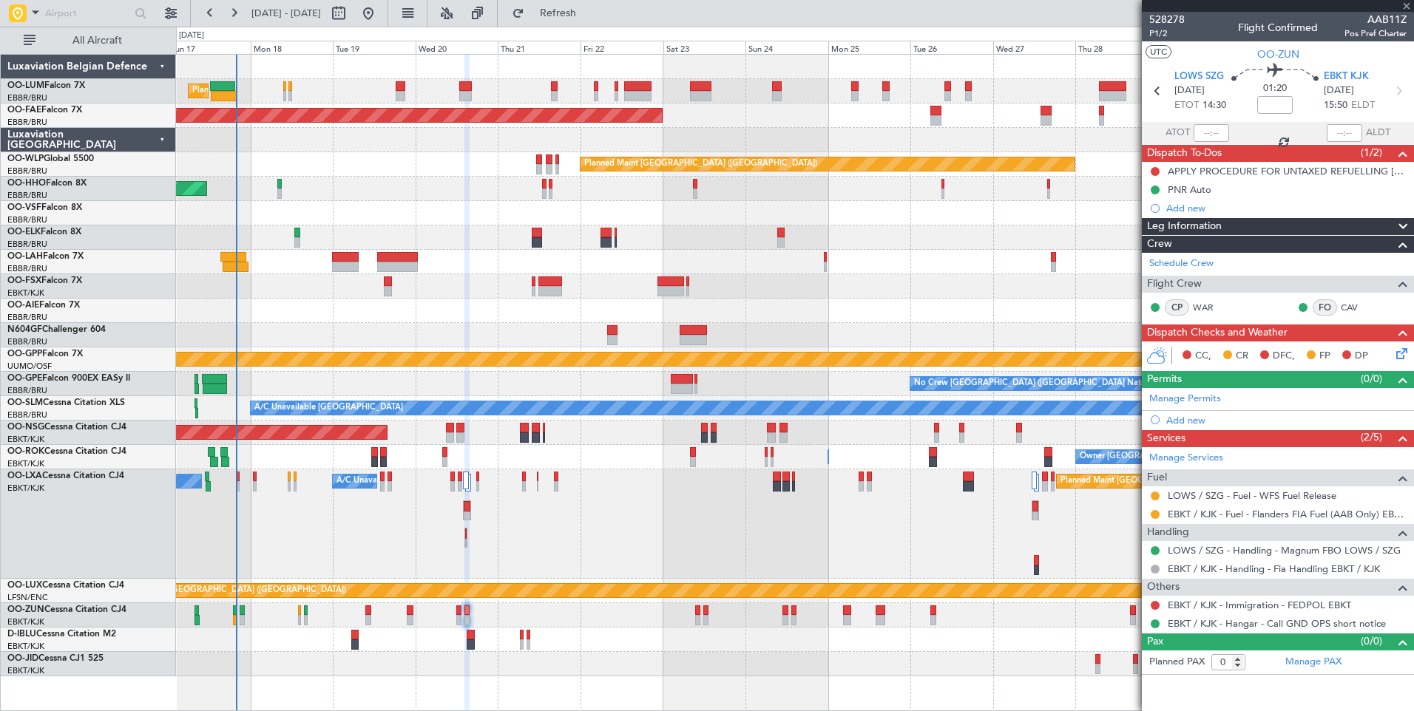
type input "-00:10"
type input "1"
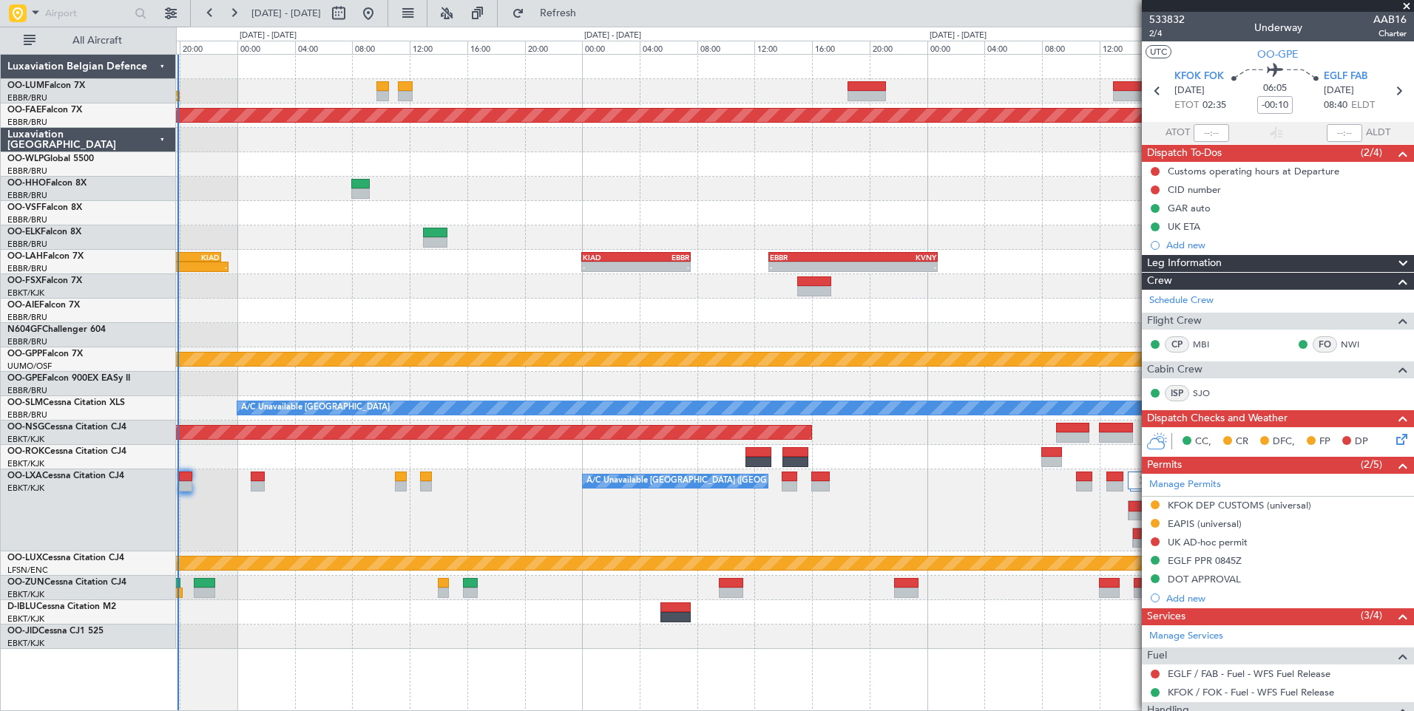
click at [311, 501] on div "A/C Unavailable [GEOGRAPHIC_DATA] ([GEOGRAPHIC_DATA] National) No [GEOGRAPHIC_D…" at bounding box center [794, 511] width 1237 height 82
click at [308, 530] on div "A/C Unavailable [GEOGRAPHIC_DATA] ([GEOGRAPHIC_DATA] National) No [GEOGRAPHIC_D…" at bounding box center [794, 511] width 1237 height 82
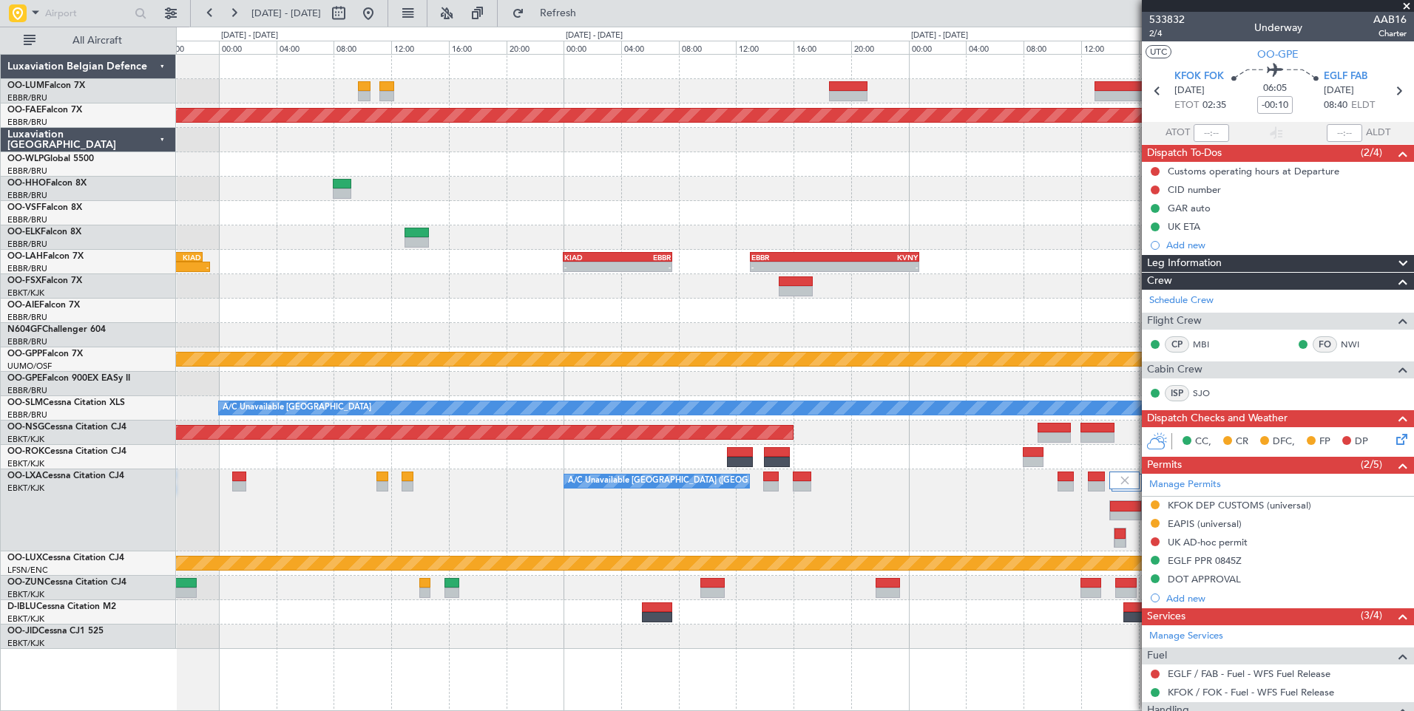
click at [458, 499] on div "A/C Unavailable [GEOGRAPHIC_DATA] ([GEOGRAPHIC_DATA] National) No [GEOGRAPHIC_D…" at bounding box center [794, 511] width 1237 height 82
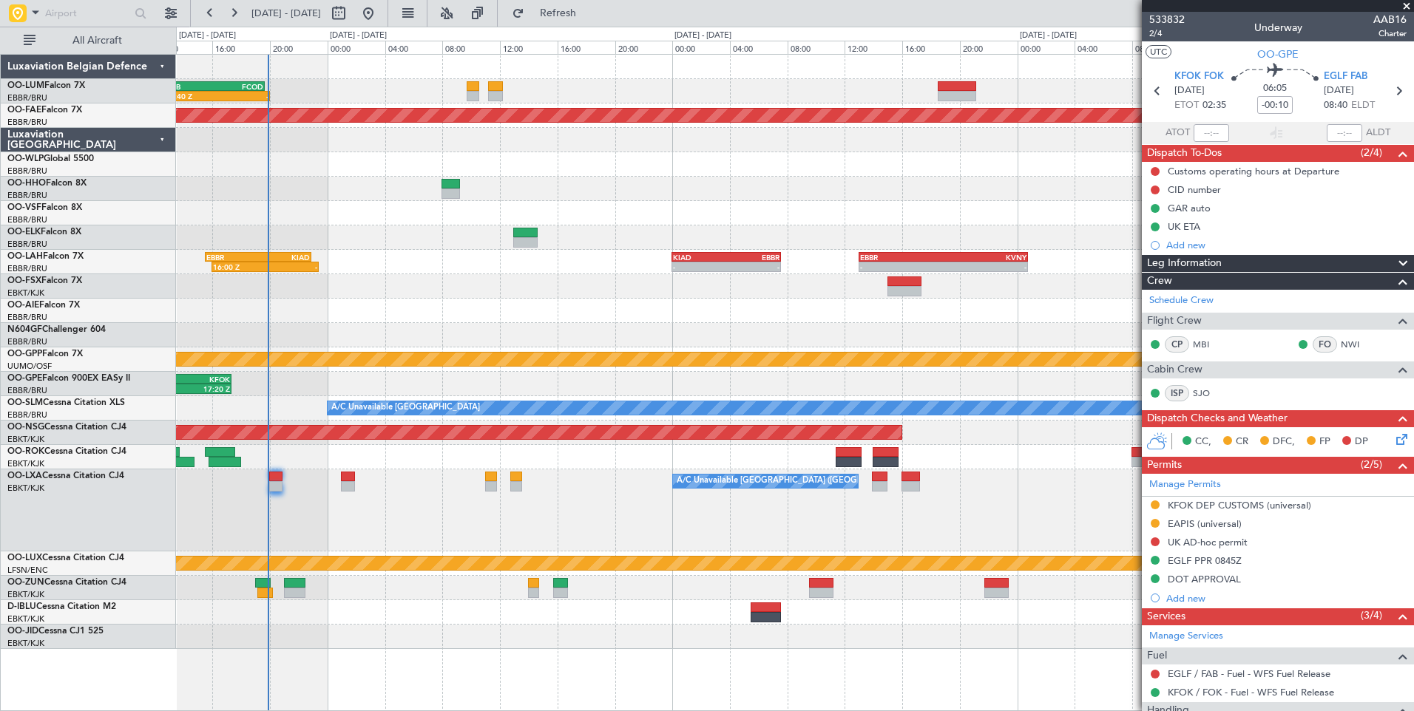
click at [549, 538] on div "A/C Unavailable [GEOGRAPHIC_DATA] ([GEOGRAPHIC_DATA] National) No [GEOGRAPHIC_D…" at bounding box center [794, 511] width 1237 height 82
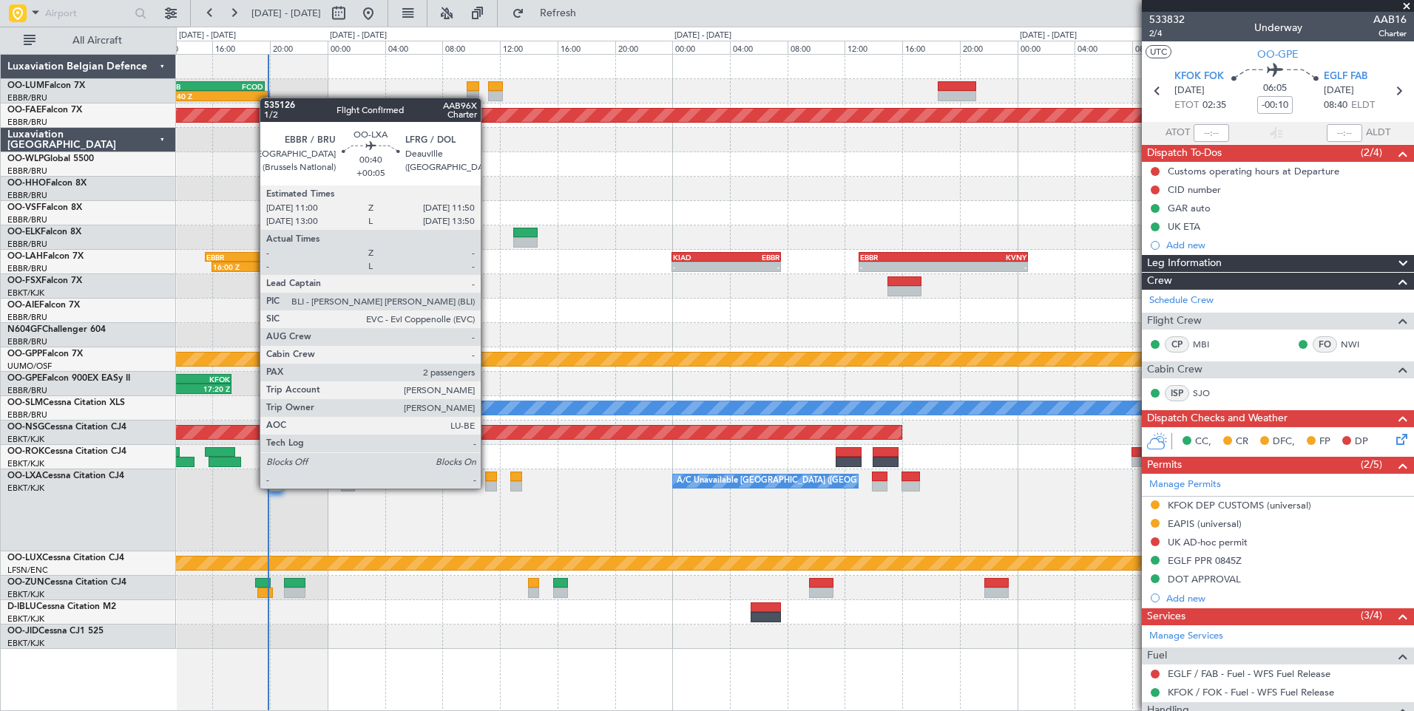
click at [487, 489] on div at bounding box center [491, 486] width 13 height 10
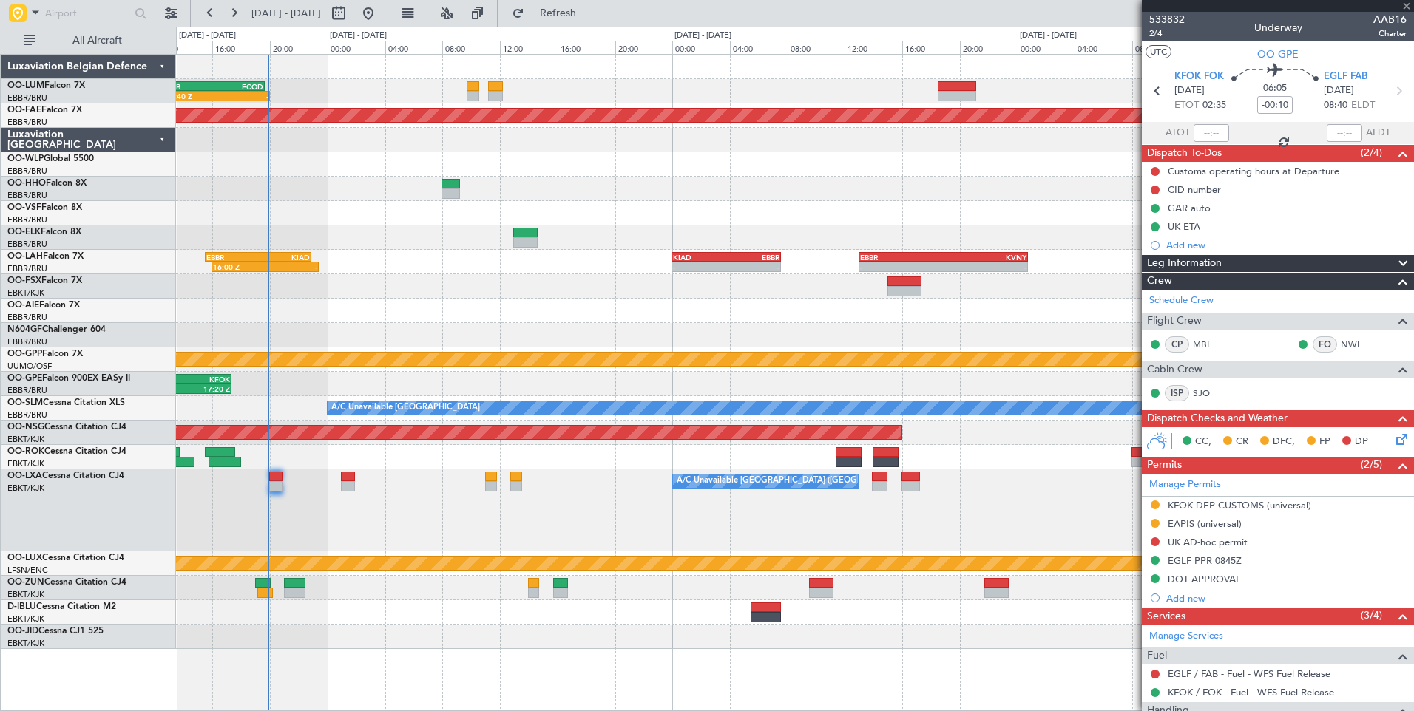
type input "+00:05"
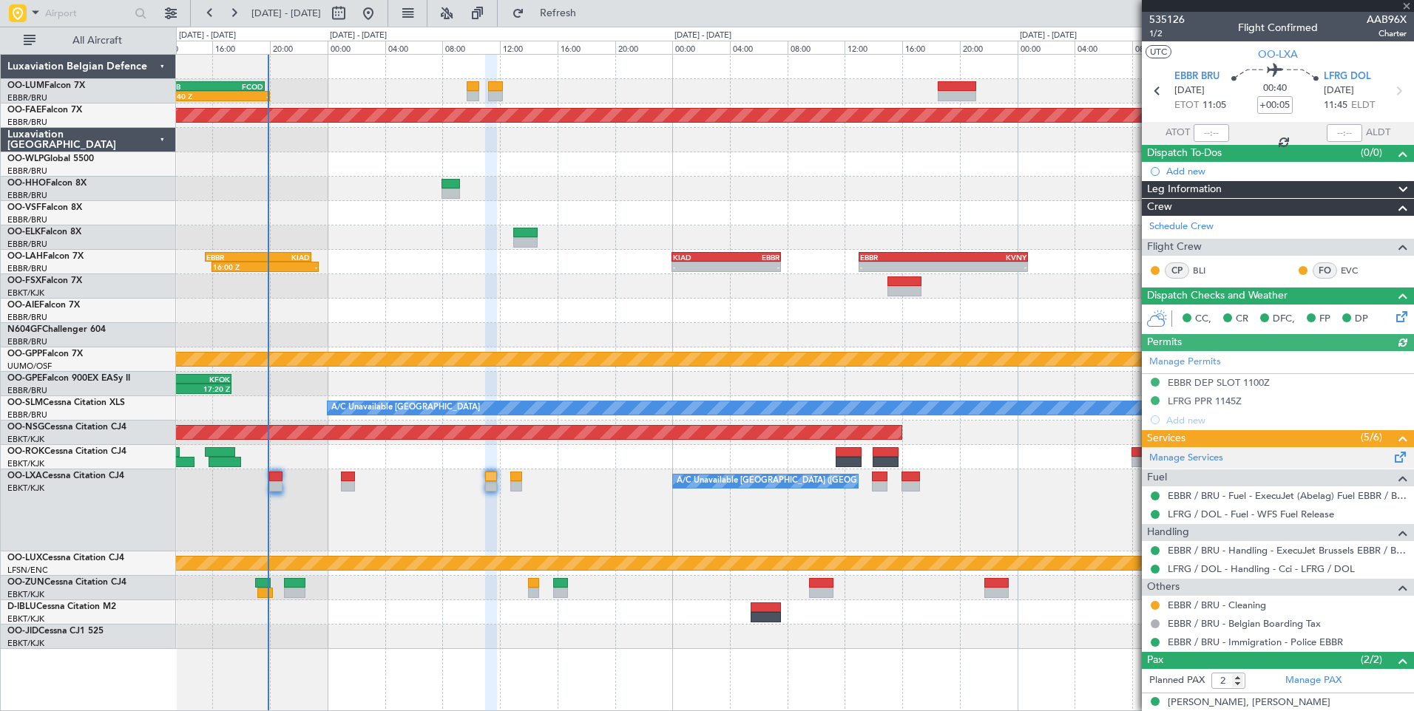
scroll to position [63, 0]
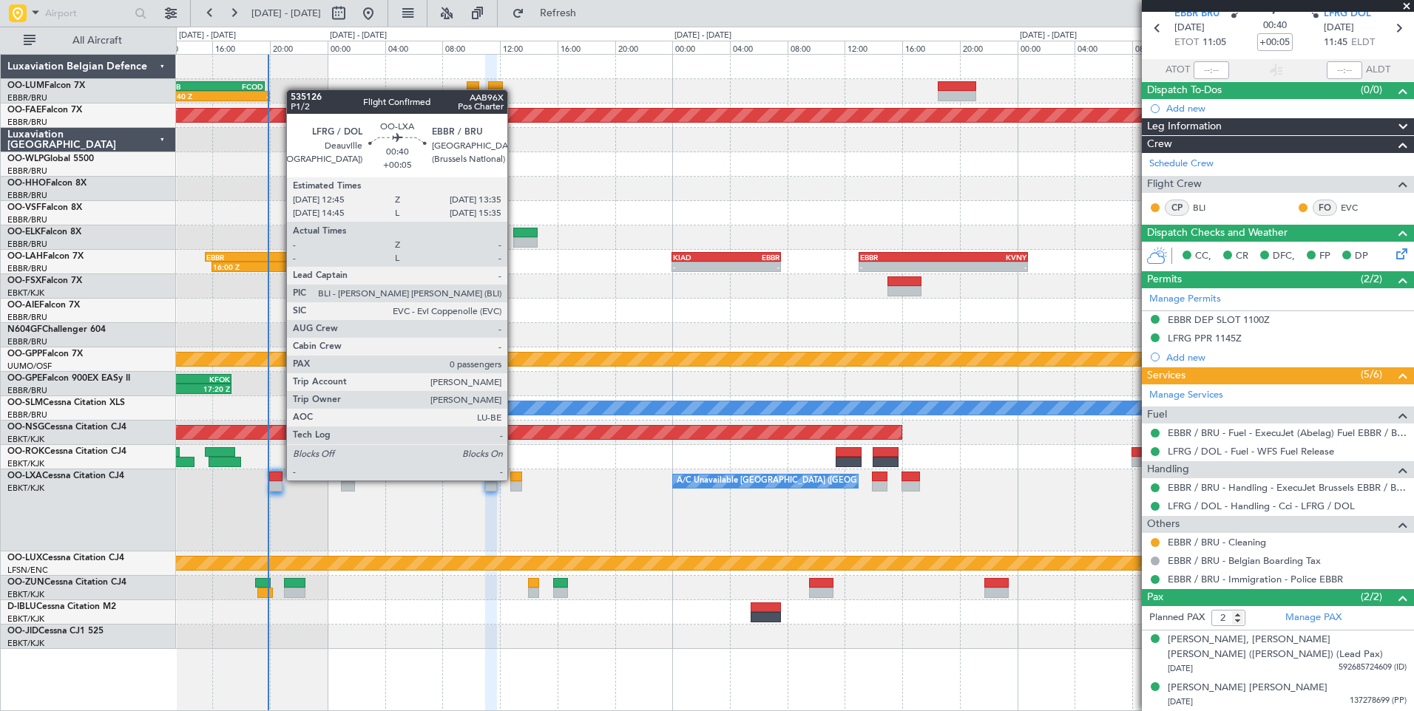
click at [514, 481] on div at bounding box center [516, 477] width 13 height 10
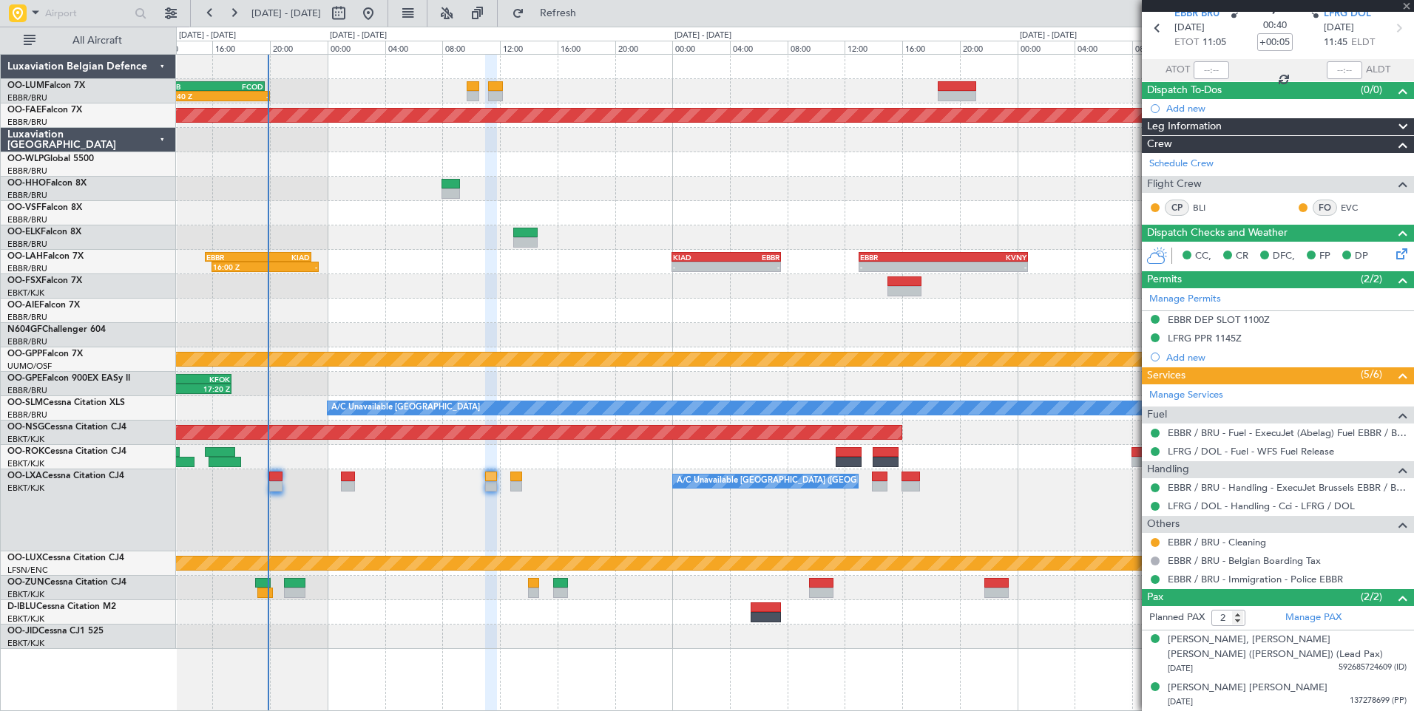
type input "0"
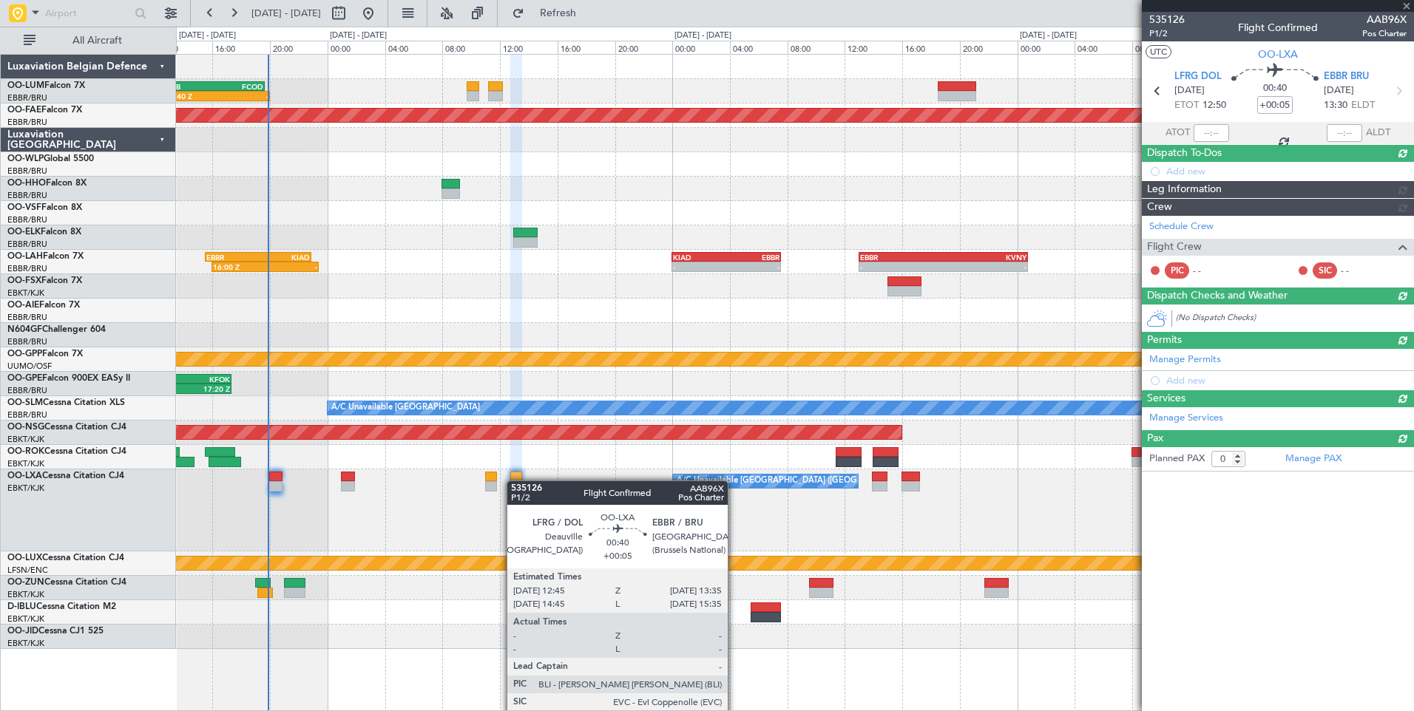
scroll to position [0, 0]
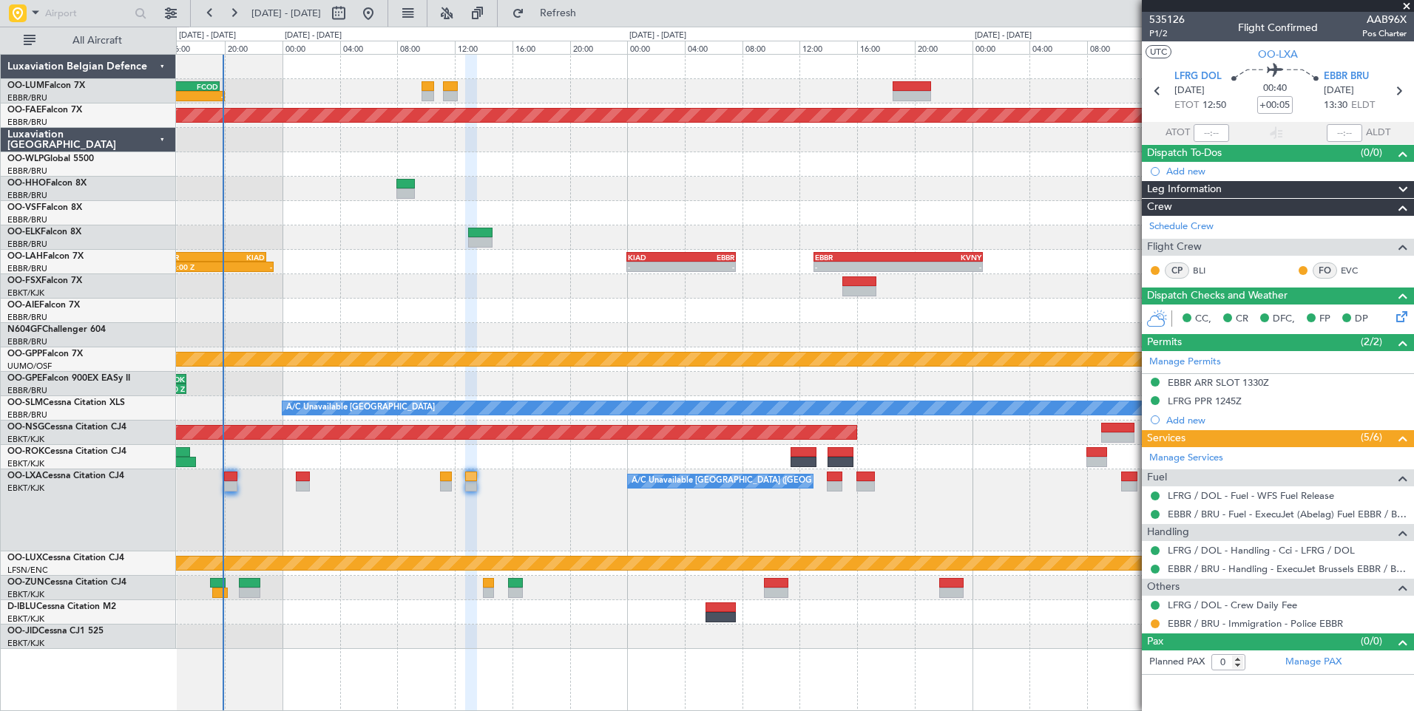
click at [498, 497] on div "A/C Unavailable [GEOGRAPHIC_DATA] ([GEOGRAPHIC_DATA] National) No [GEOGRAPHIC_D…" at bounding box center [794, 511] width 1237 height 82
click at [468, 500] on div "A/C Unavailable [GEOGRAPHIC_DATA] ([GEOGRAPHIC_DATA] National) No [GEOGRAPHIC_D…" at bounding box center [794, 511] width 1237 height 82
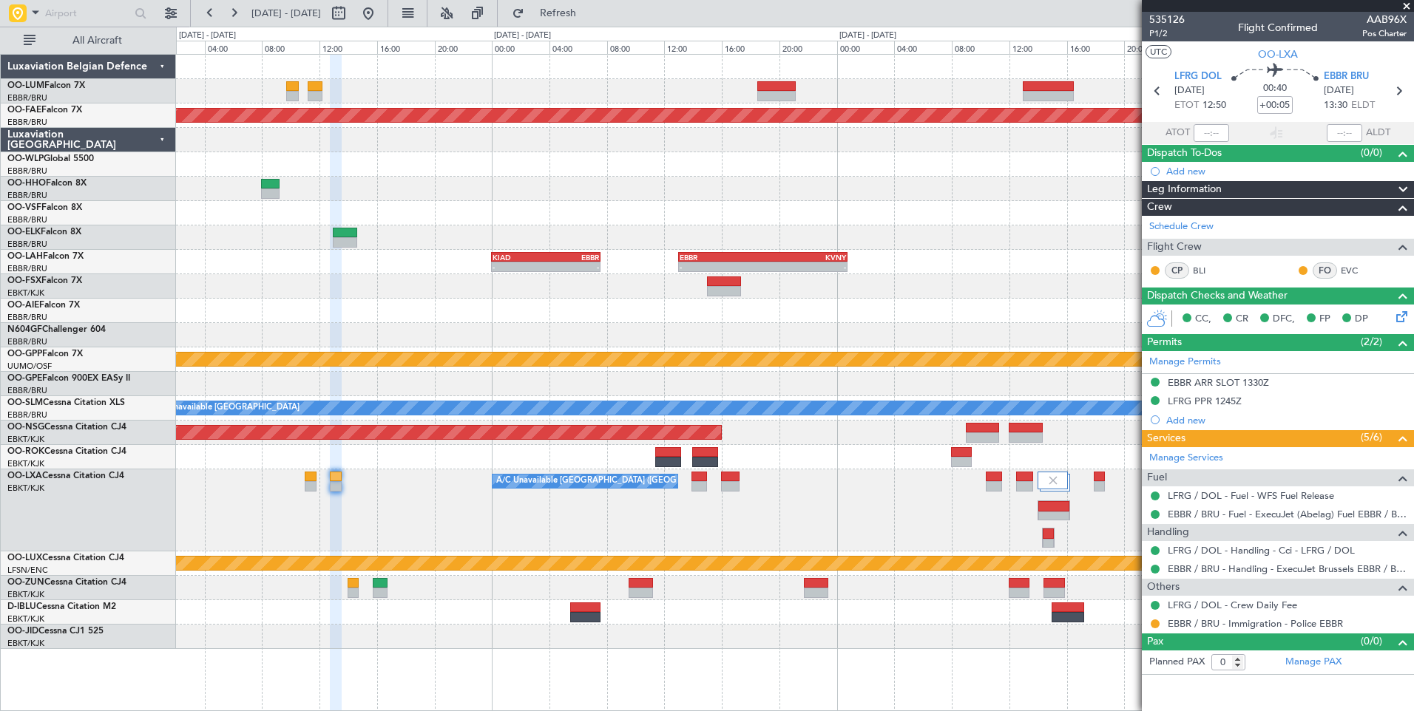
click at [418, 474] on div "12:40 Z - EBMB 12:20 Z FCOD 19:40 Z Planned Maint [GEOGRAPHIC_DATA] ([GEOGRAPHI…" at bounding box center [794, 352] width 1237 height 595
click at [488, 328] on div "12:40 Z - EBMB 12:20 Z FCOD 19:40 Z Planned Maint [GEOGRAPHIC_DATA] ([GEOGRAPHI…" at bounding box center [794, 352] width 1237 height 595
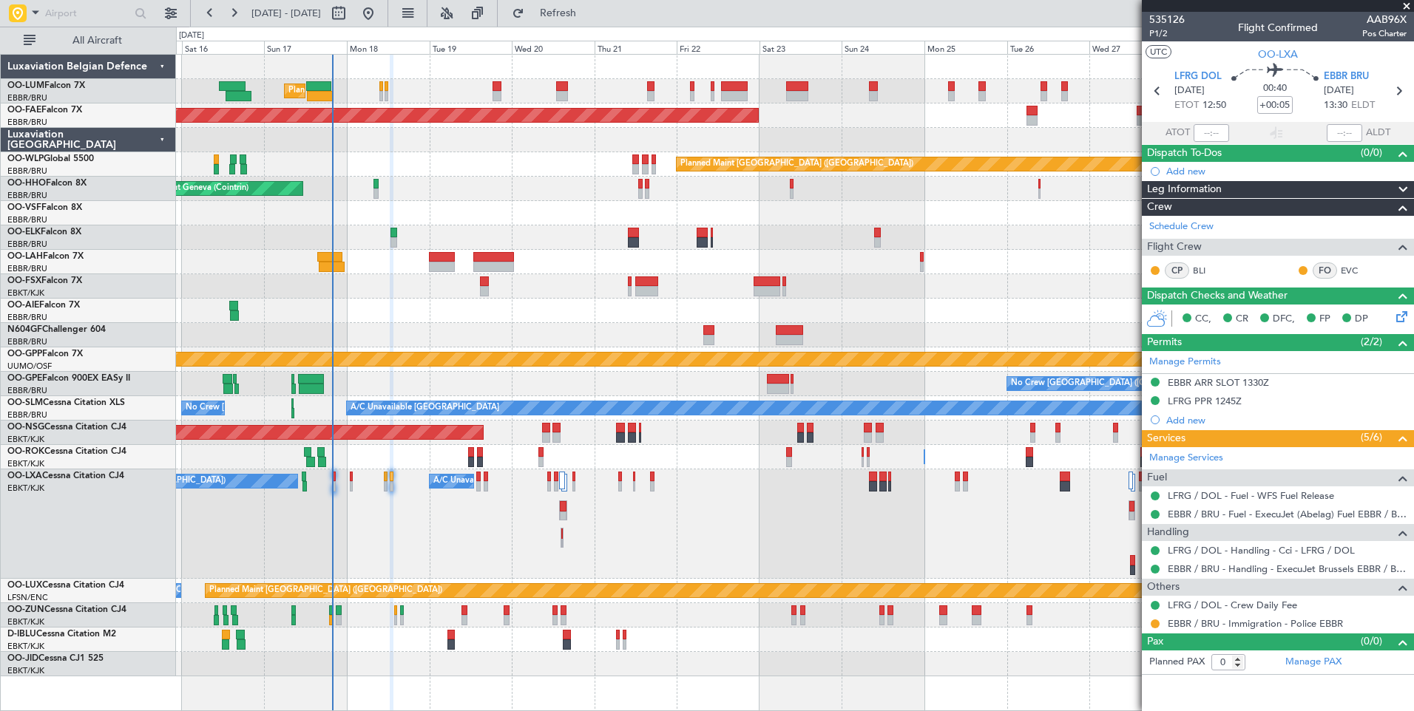
click at [515, 262] on div "Planned Maint [PERSON_NAME]-[GEOGRAPHIC_DATA][PERSON_NAME] ([GEOGRAPHIC_DATA][P…" at bounding box center [794, 262] width 1237 height 24
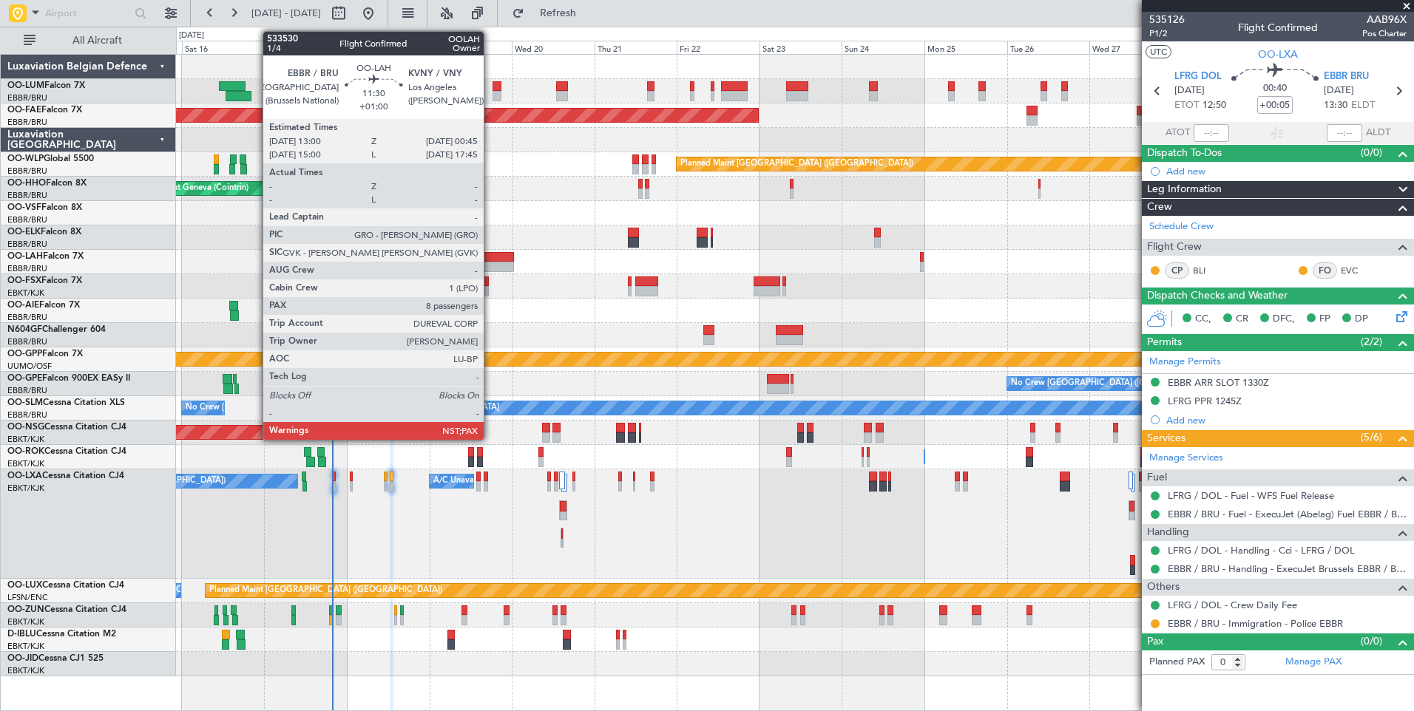
click at [490, 261] on div at bounding box center [493, 257] width 41 height 10
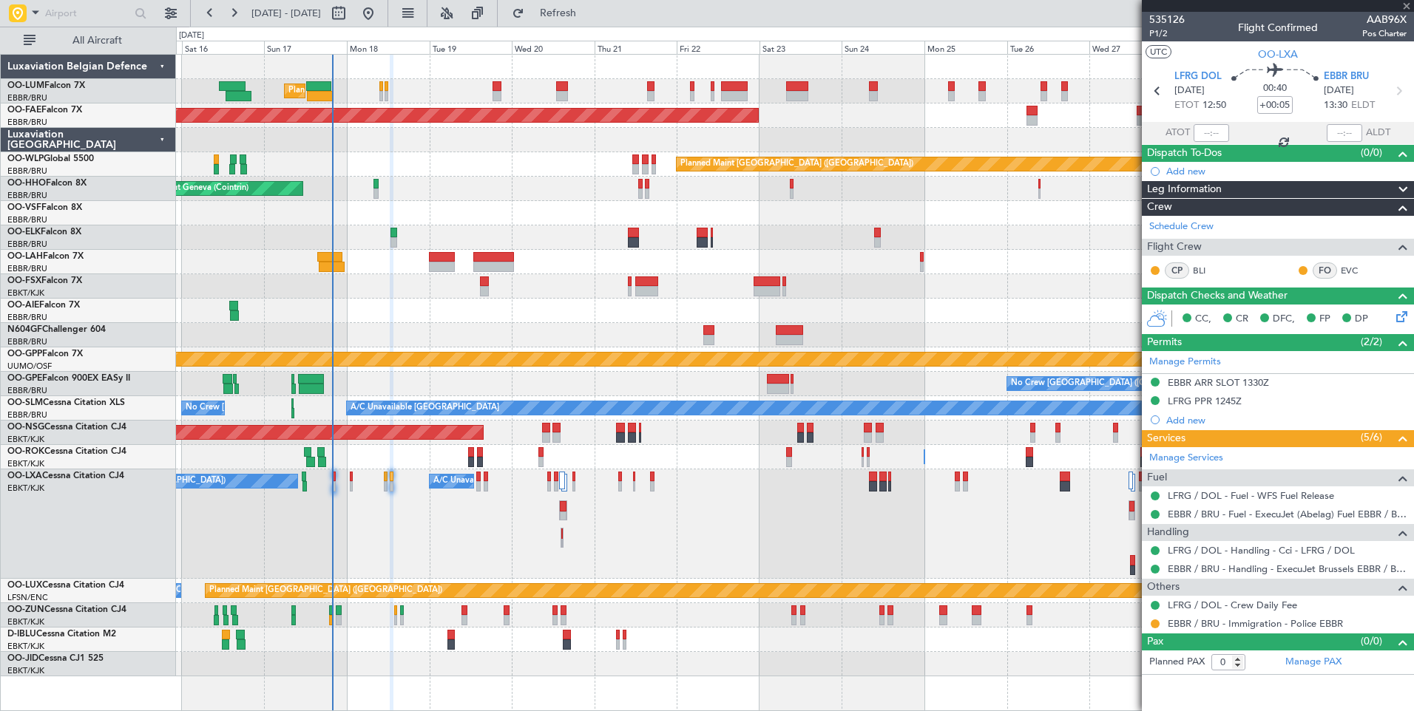
type input "+01:00"
type input "8"
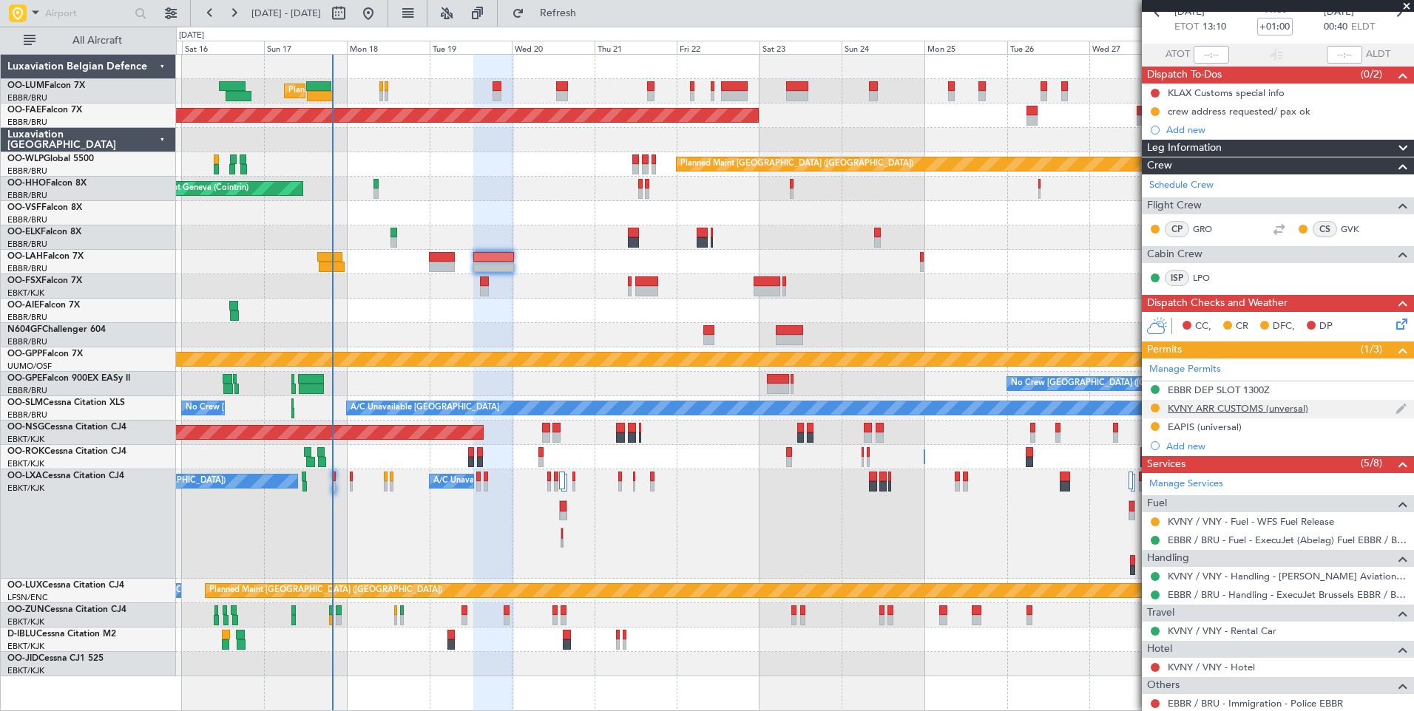
scroll to position [148, 0]
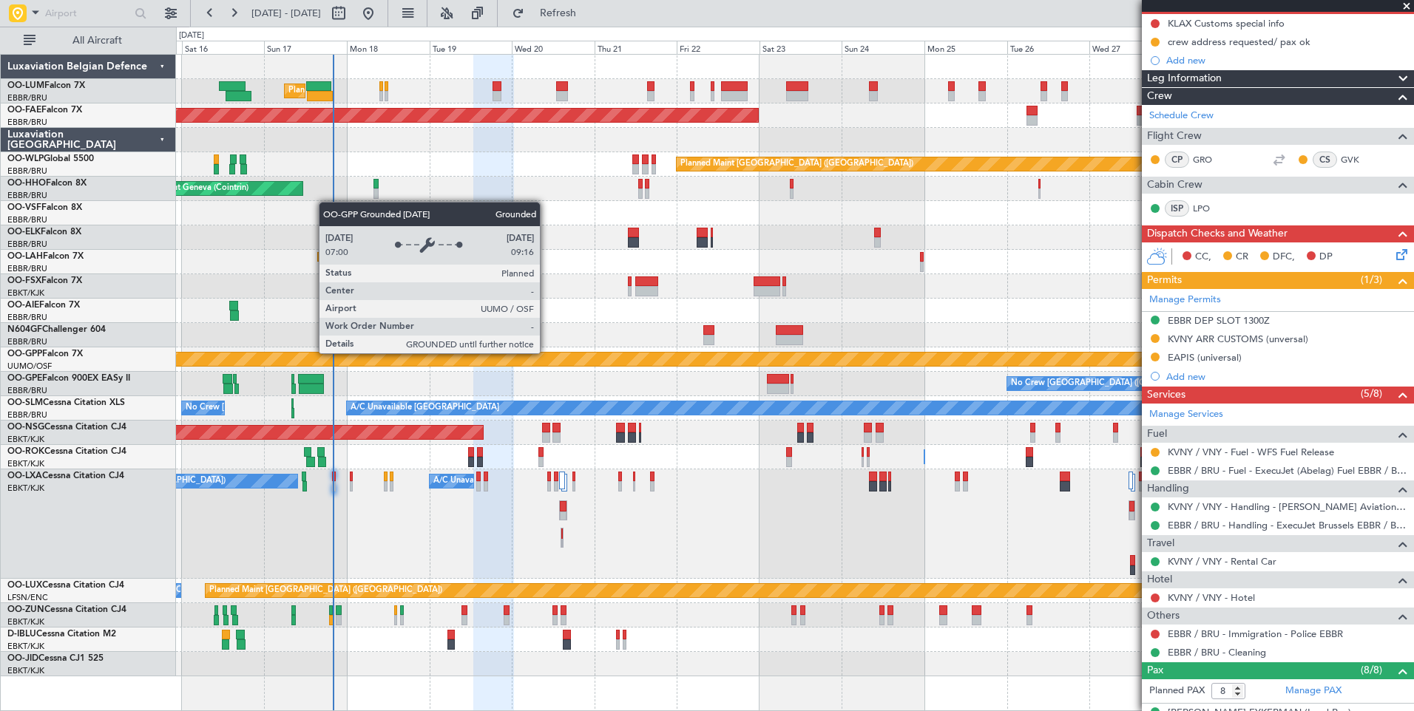
click at [495, 333] on div at bounding box center [794, 335] width 1237 height 24
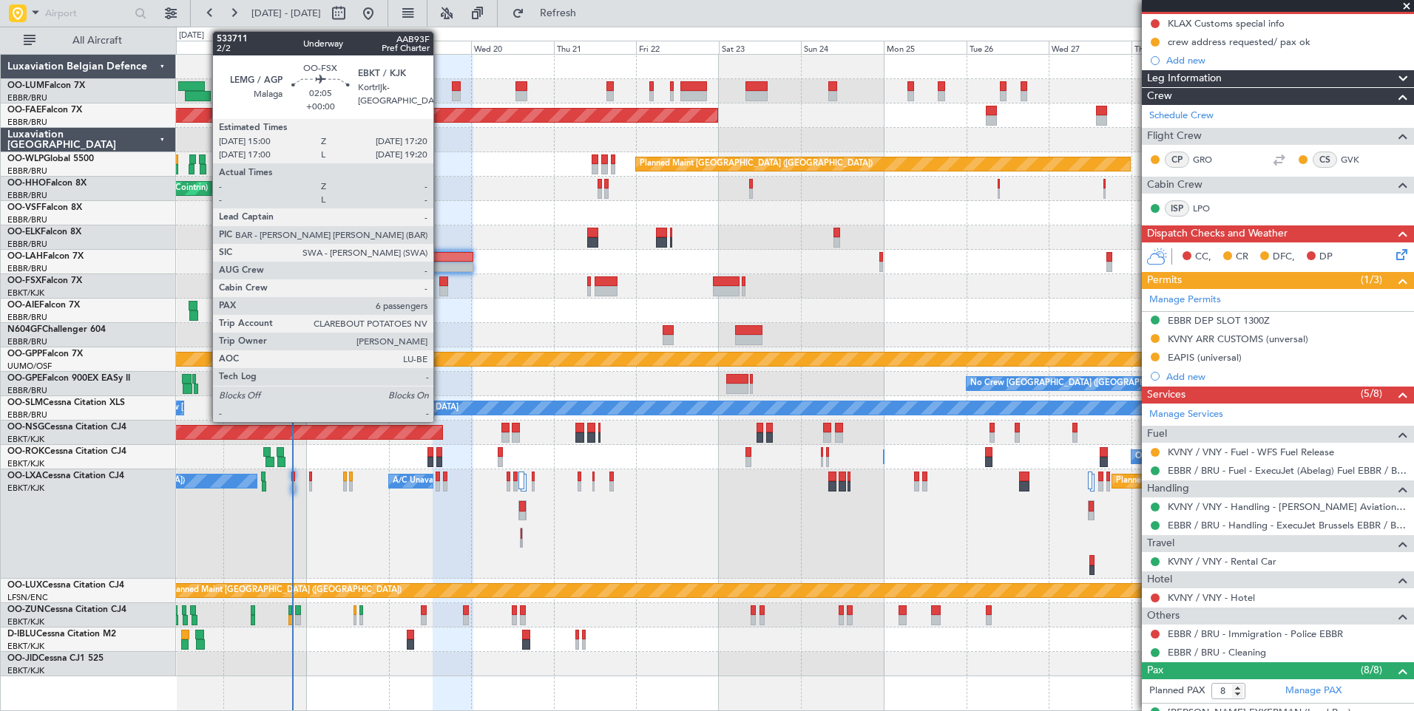
click at [440, 286] on div at bounding box center [443, 291] width 8 height 10
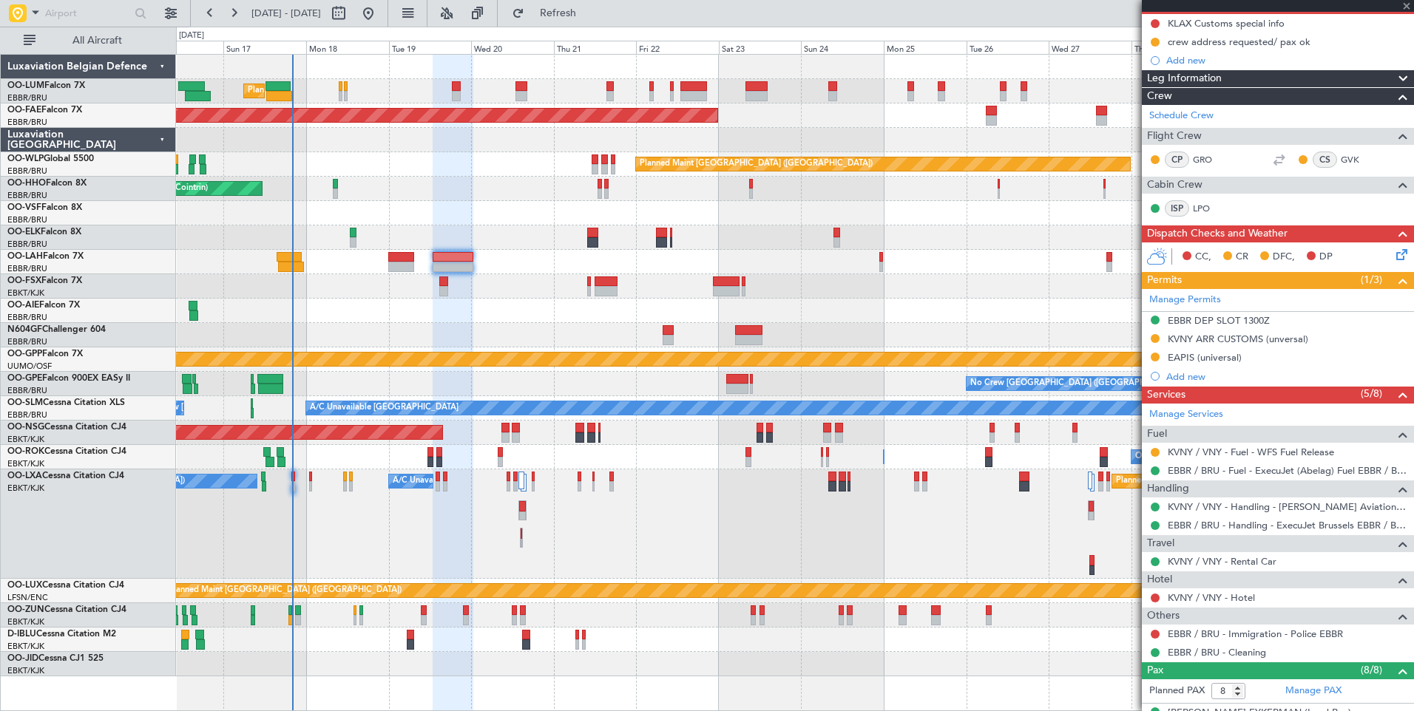
click at [461, 329] on div at bounding box center [794, 335] width 1237 height 24
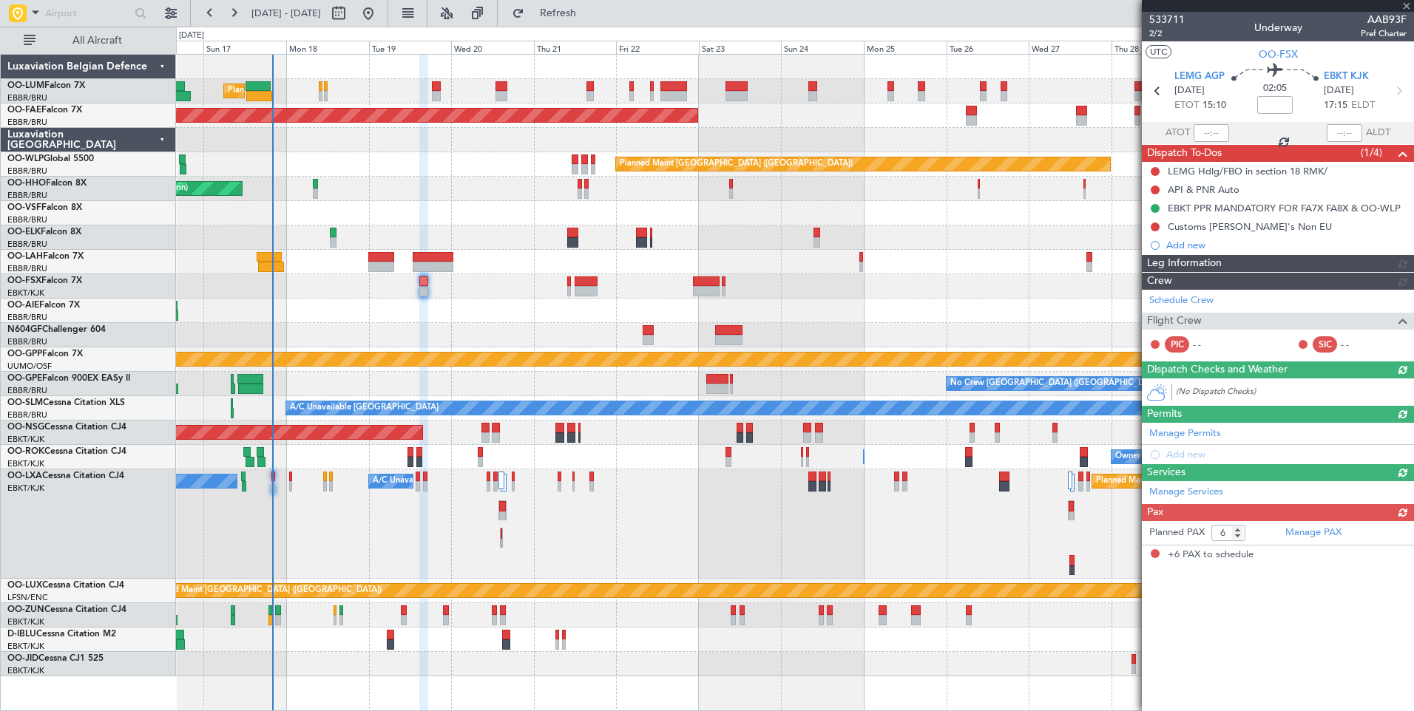
scroll to position [0, 0]
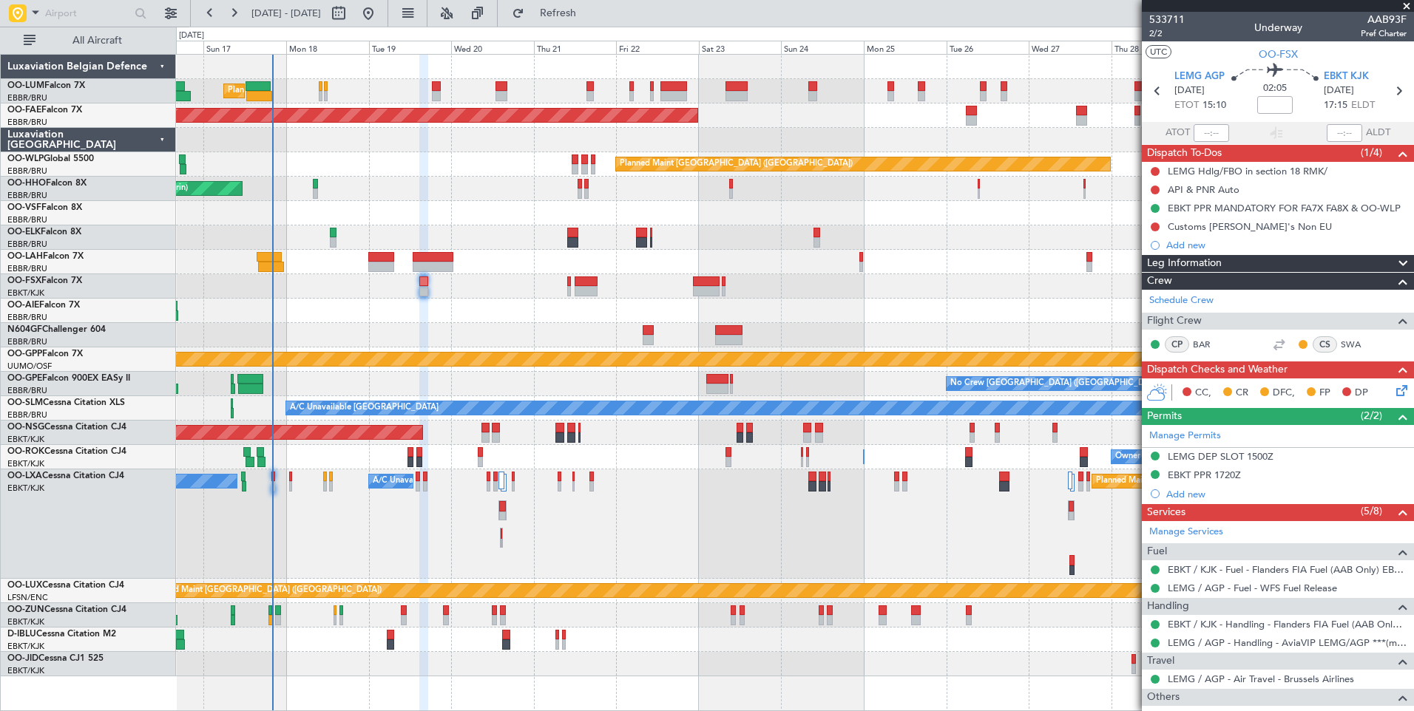
click at [544, 526] on div "No Crew Chambery ([GEOGRAPHIC_DATA]) Planned Maint [GEOGRAPHIC_DATA] ([GEOGRAPH…" at bounding box center [794, 524] width 1237 height 109
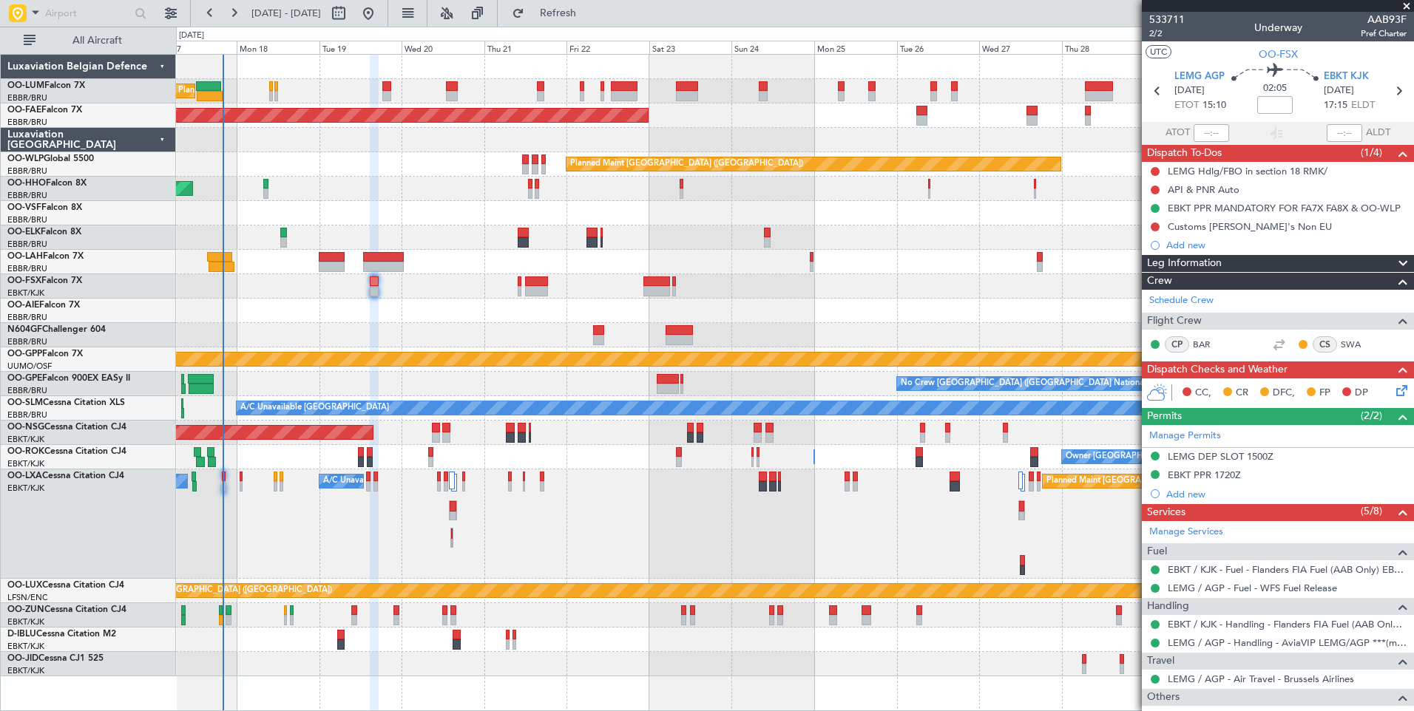
click at [458, 543] on div "No Crew Chambery ([GEOGRAPHIC_DATA]) Planned Maint [GEOGRAPHIC_DATA] ([GEOGRAPH…" at bounding box center [794, 524] width 1237 height 109
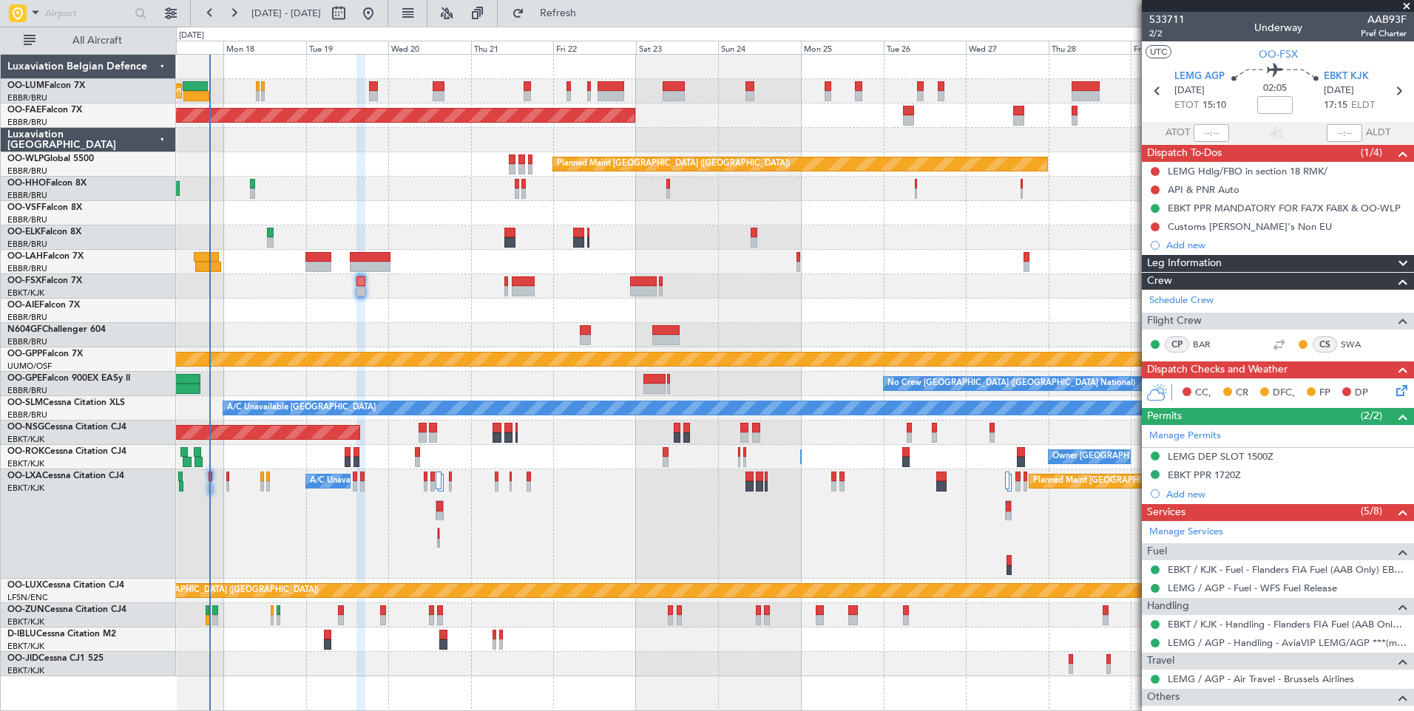
click at [457, 260] on div "Planned Maint [PERSON_NAME]-[GEOGRAPHIC_DATA][PERSON_NAME] ([GEOGRAPHIC_DATA][P…" at bounding box center [794, 262] width 1237 height 24
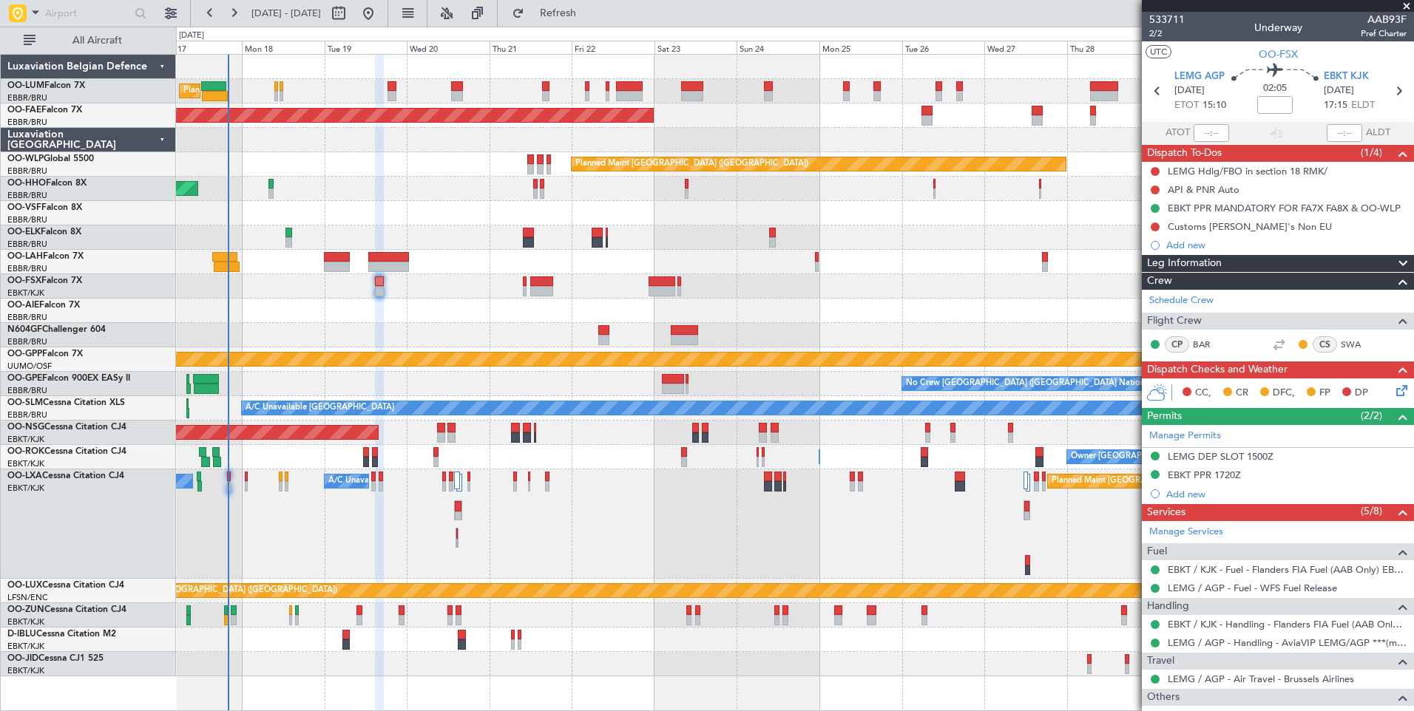
click at [436, 319] on div "Planned Maint [GEOGRAPHIC_DATA] ([GEOGRAPHIC_DATA])" at bounding box center [794, 311] width 1237 height 24
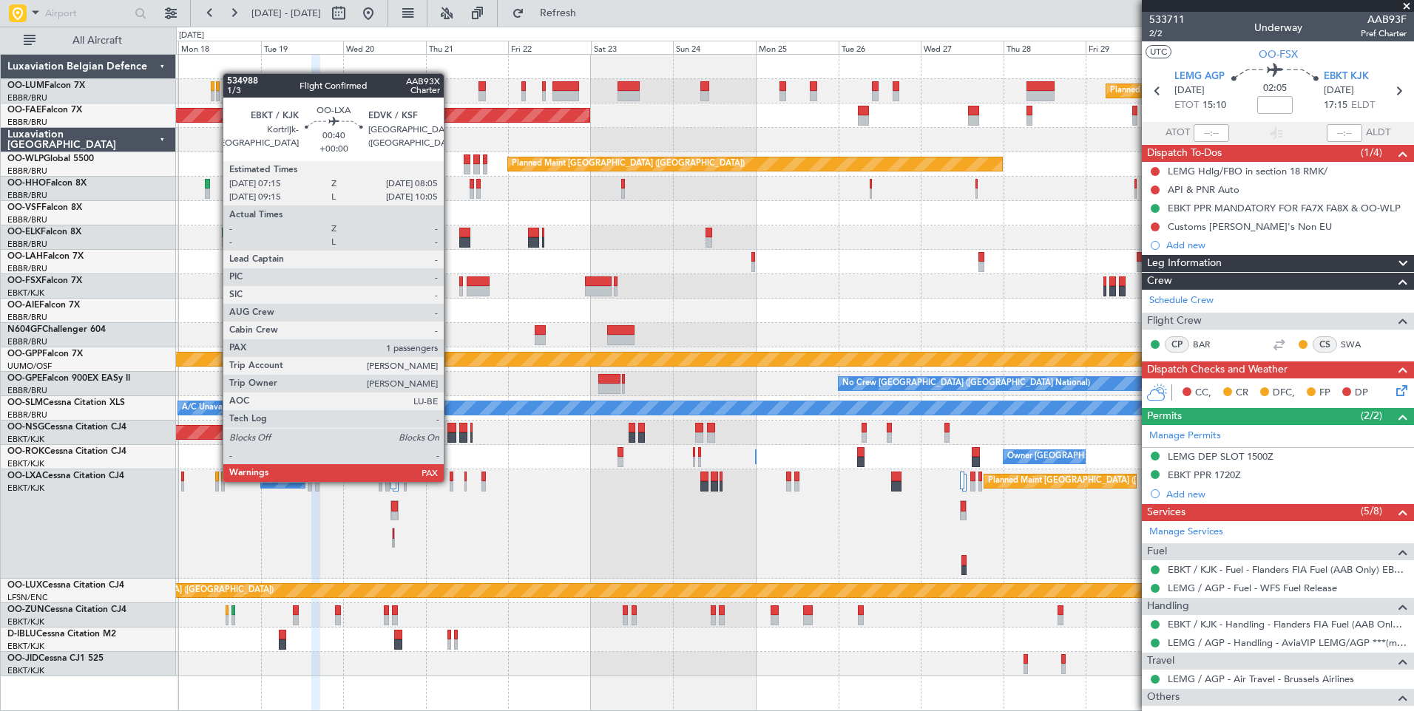
click at [450, 481] on div at bounding box center [451, 477] width 3 height 10
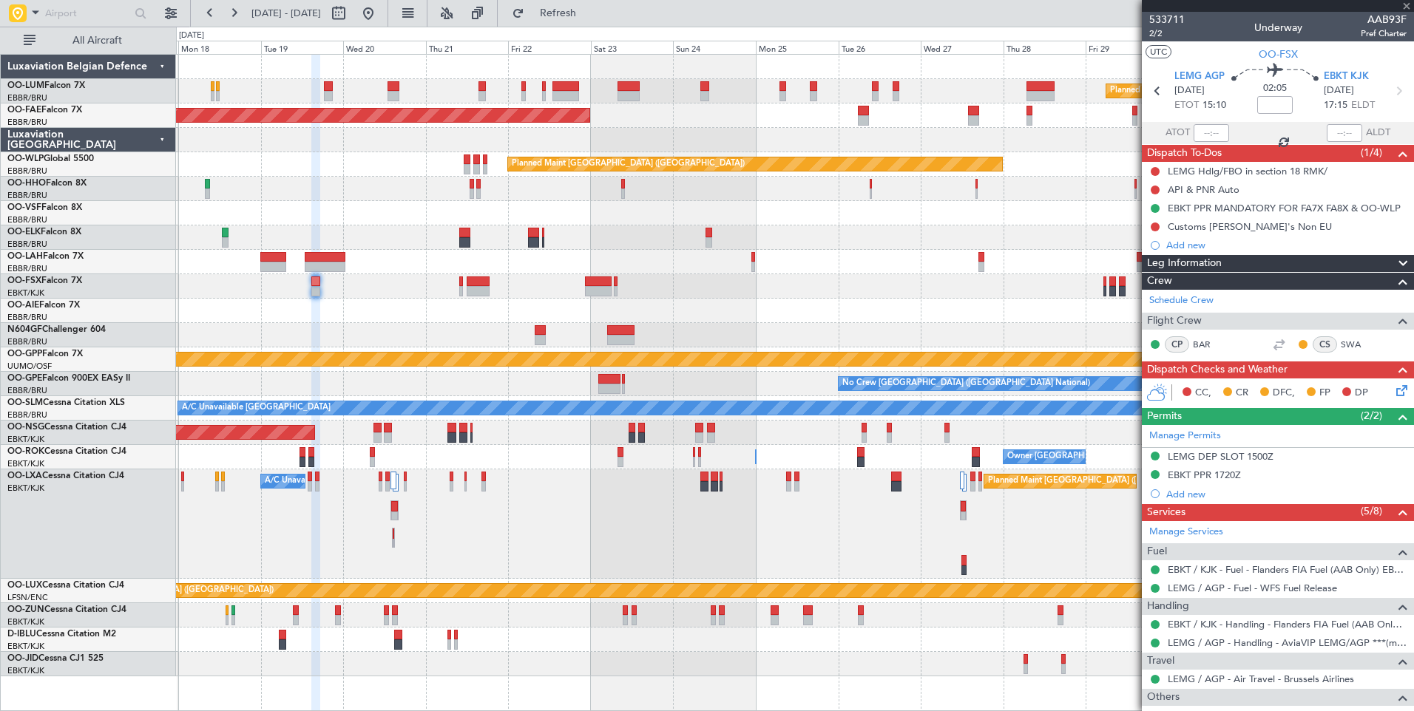
type input "2"
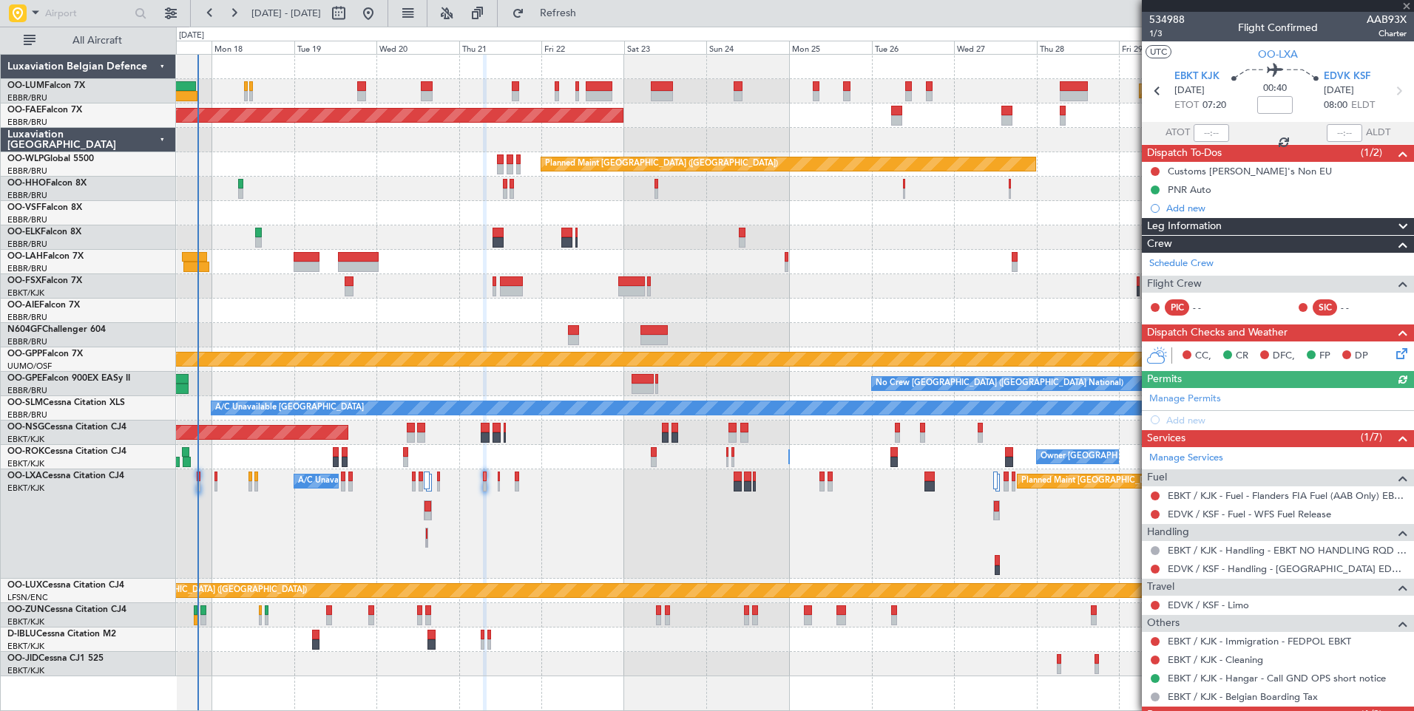
click at [512, 532] on div "Planned Maint [GEOGRAPHIC_DATA] ([GEOGRAPHIC_DATA] National) A/C Unavailable [G…" at bounding box center [794, 524] width 1237 height 109
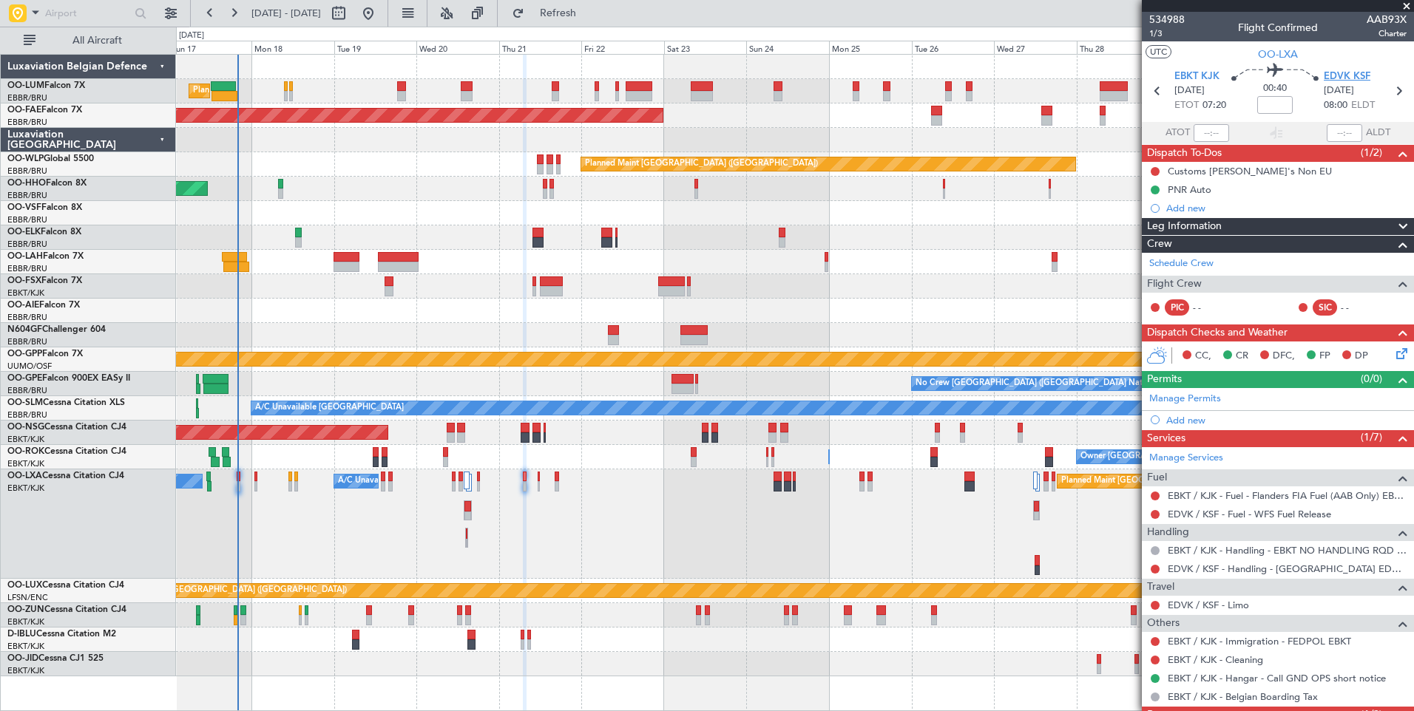
click at [1338, 72] on span "EDVK KSF" at bounding box center [1347, 77] width 47 height 15
click at [629, 519] on div "Planned Maint [GEOGRAPHIC_DATA] ([GEOGRAPHIC_DATA] National) A/C Unavailable [G…" at bounding box center [794, 524] width 1237 height 109
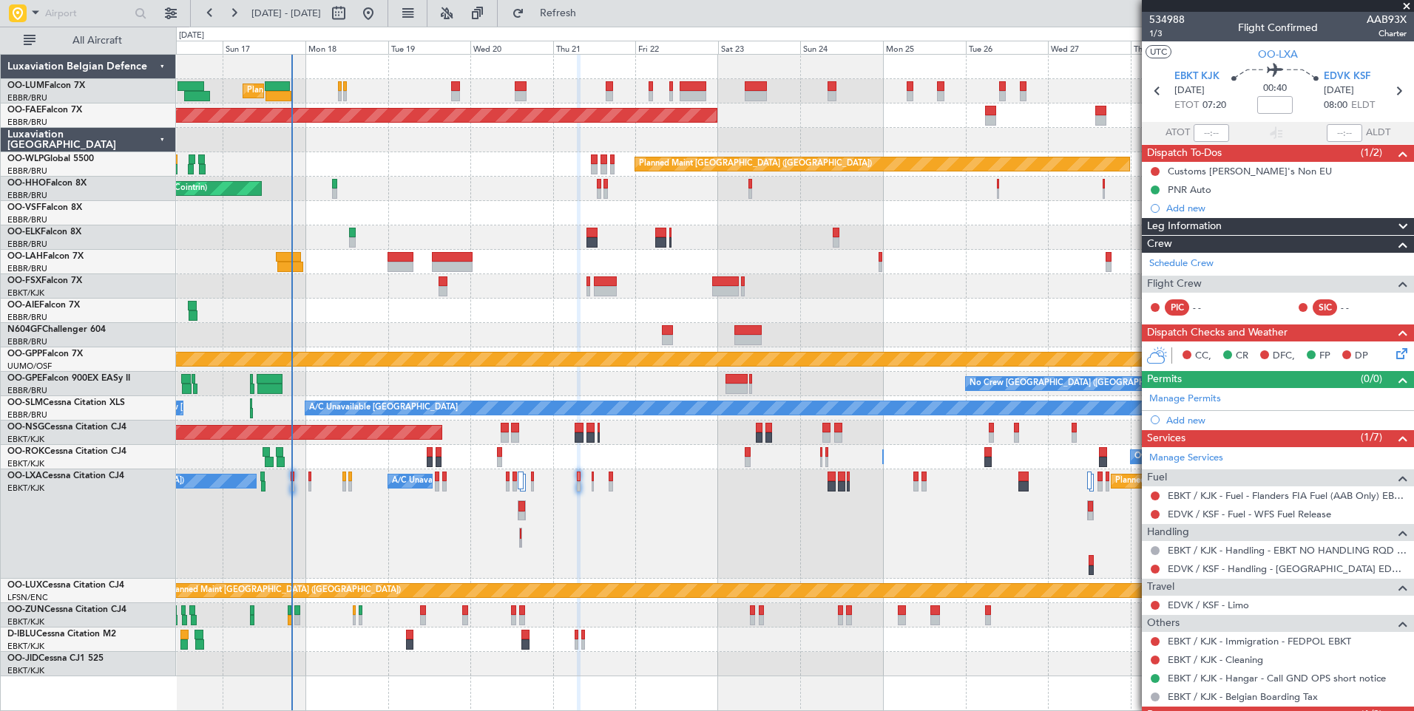
click at [1393, 354] on icon at bounding box center [1399, 351] width 12 height 12
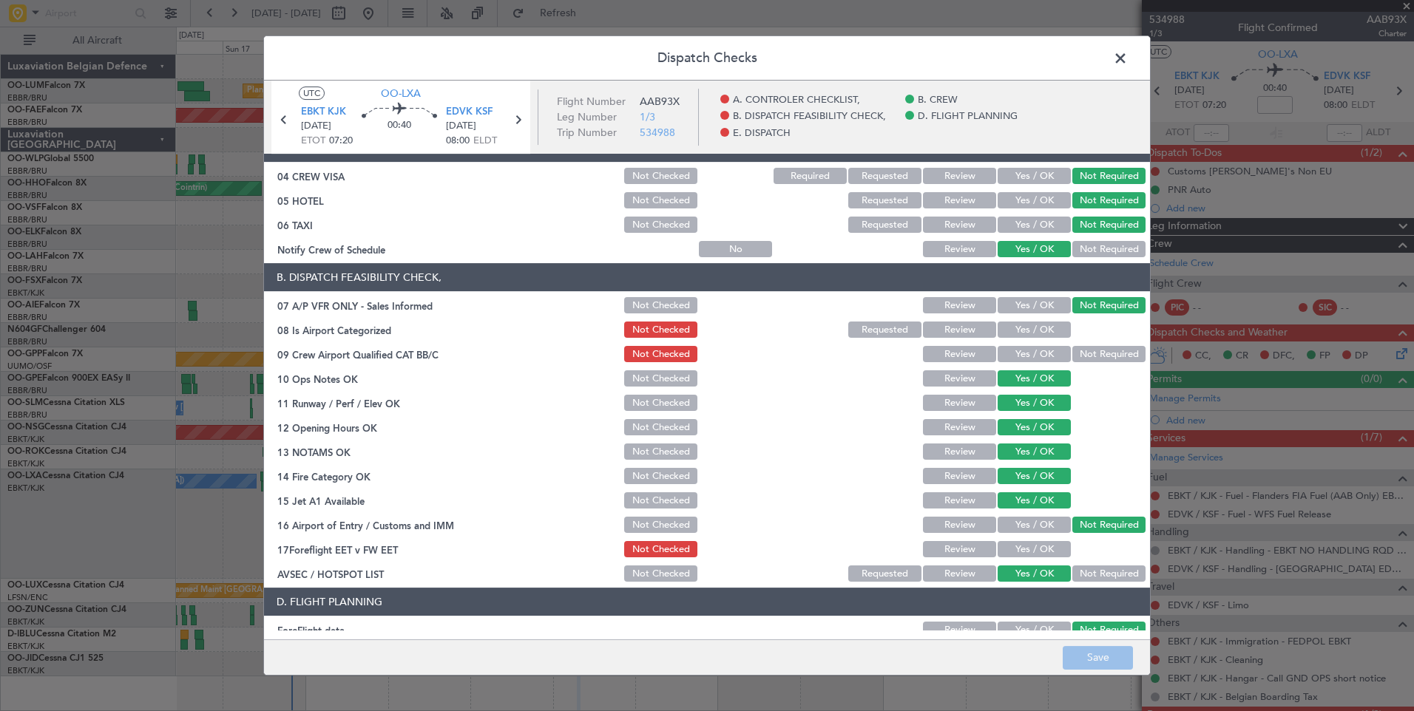
scroll to position [121, 0]
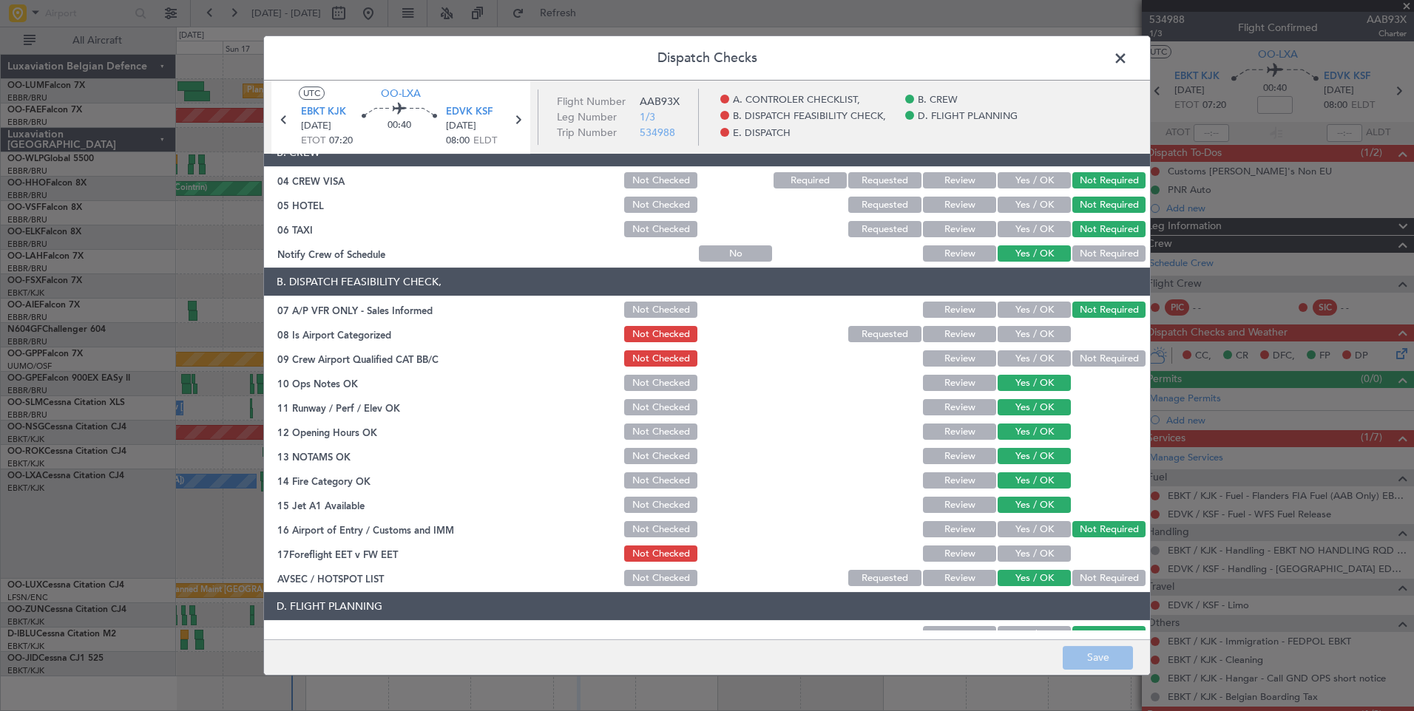
click at [1108, 55] on header "Dispatch Checks" at bounding box center [707, 58] width 886 height 44
click at [1128, 55] on span at bounding box center [1128, 62] width 0 height 30
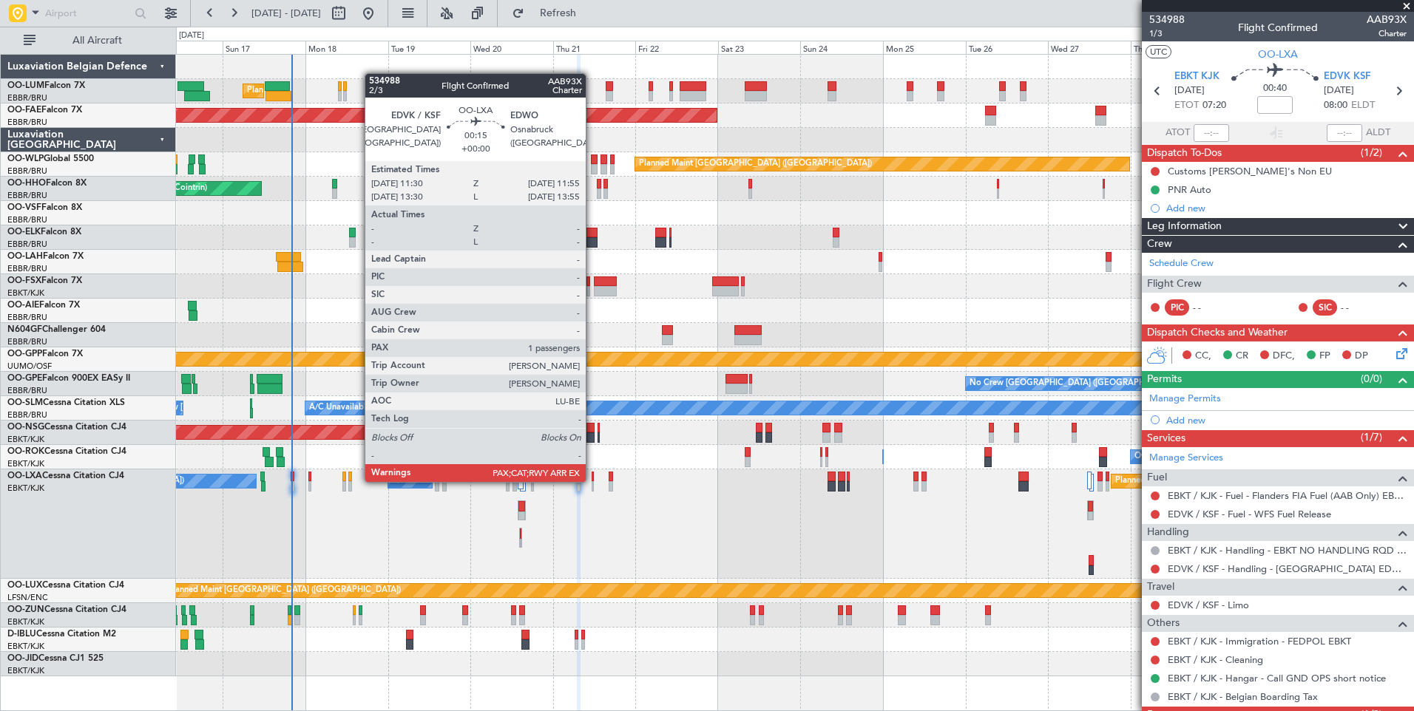
click at [592, 481] on div at bounding box center [592, 477] width 1 height 10
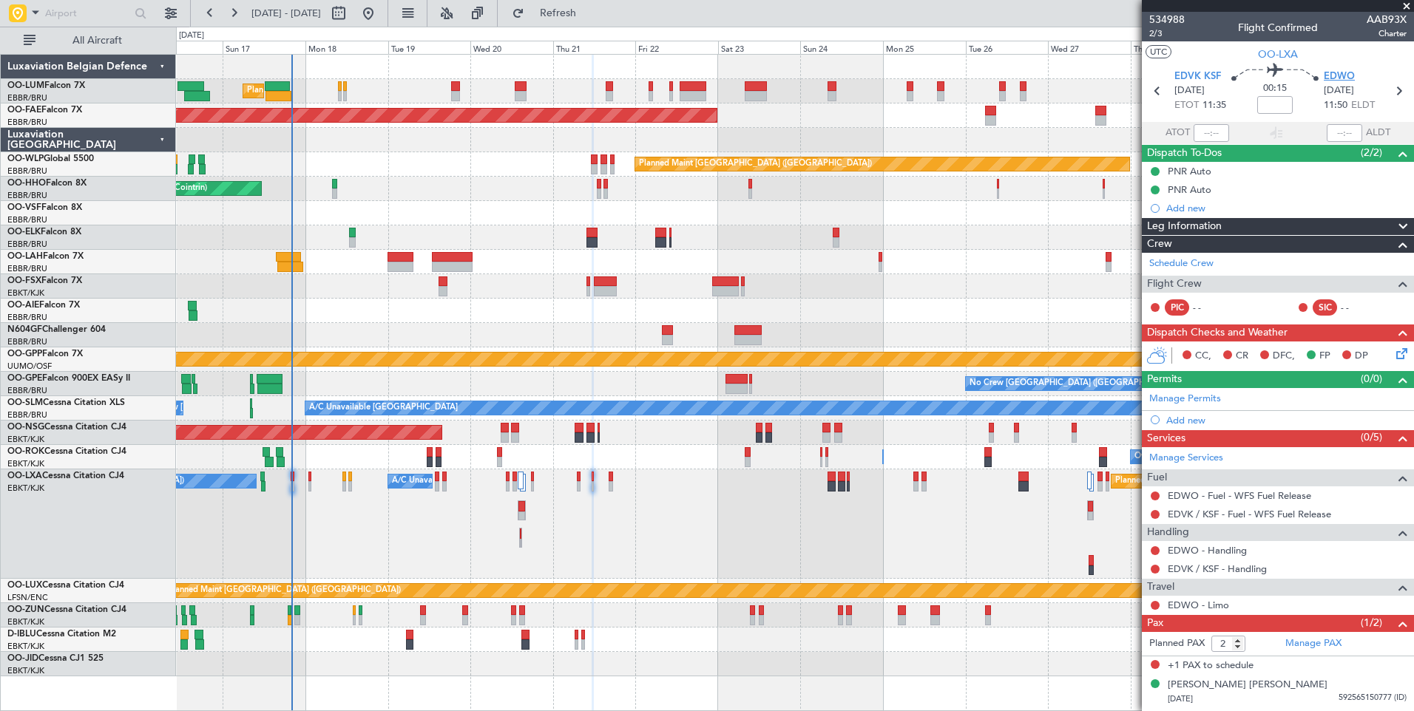
click at [1346, 73] on span "EDWO" at bounding box center [1339, 77] width 31 height 15
click at [1169, 209] on div "Add new" at bounding box center [1279, 208] width 227 height 13
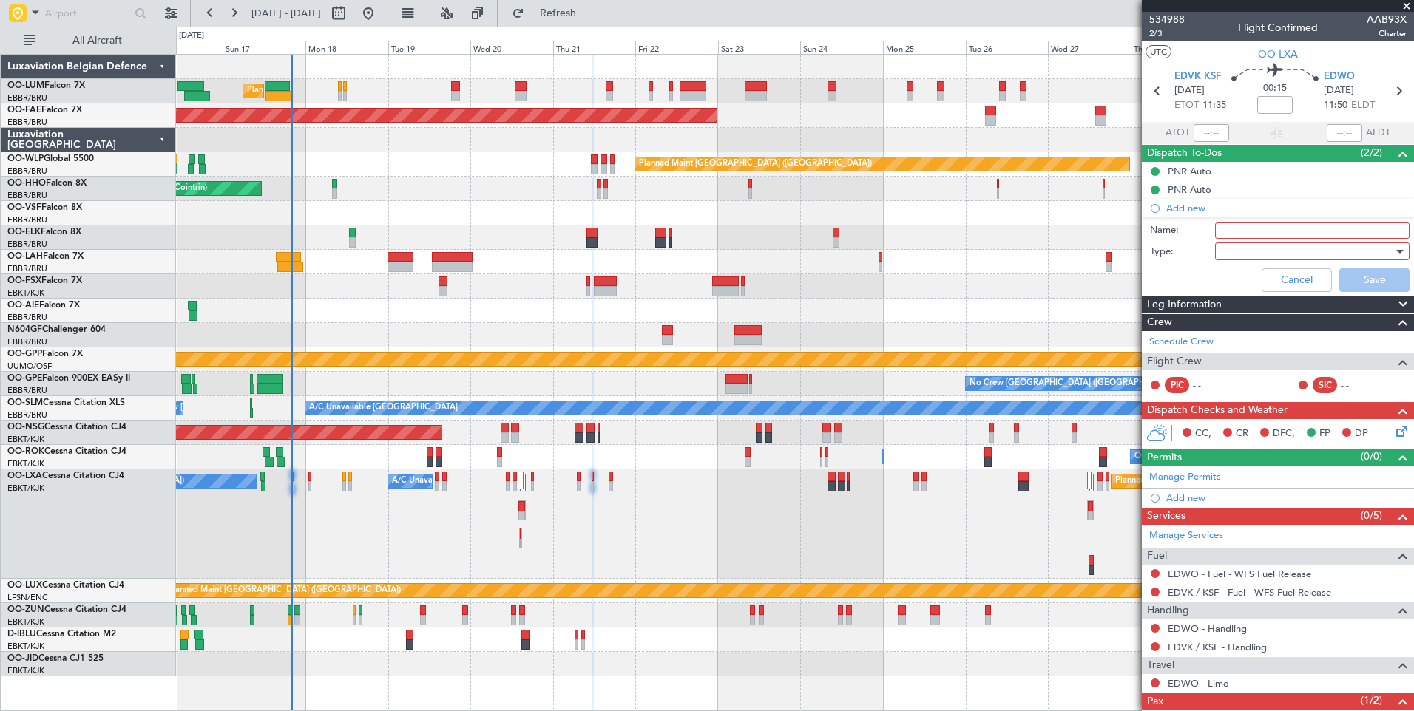
click at [1250, 229] on input "Name:" at bounding box center [1312, 231] width 194 height 16
type input "P"
click at [1262, 274] on button "Cancel" at bounding box center [1297, 280] width 70 height 24
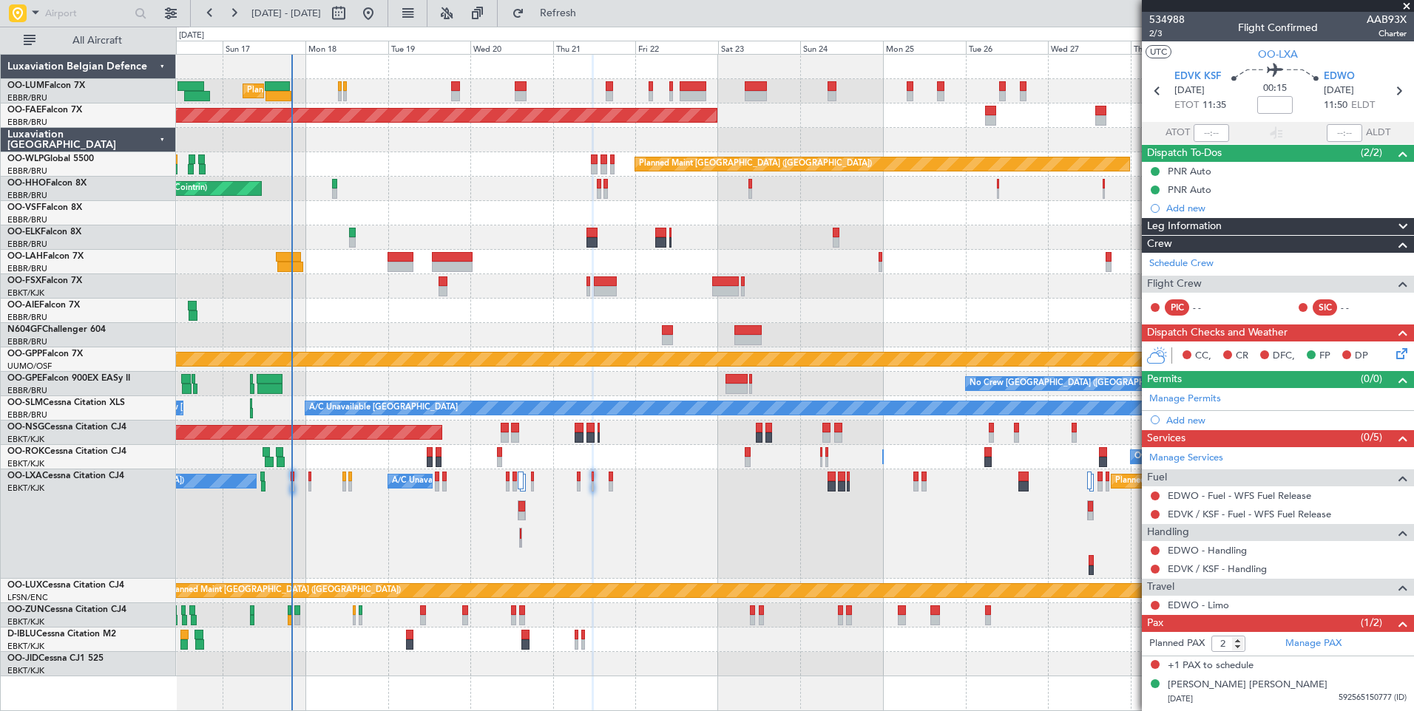
click at [273, 90] on div at bounding box center [278, 86] width 26 height 10
type input "12:50"
type input "10"
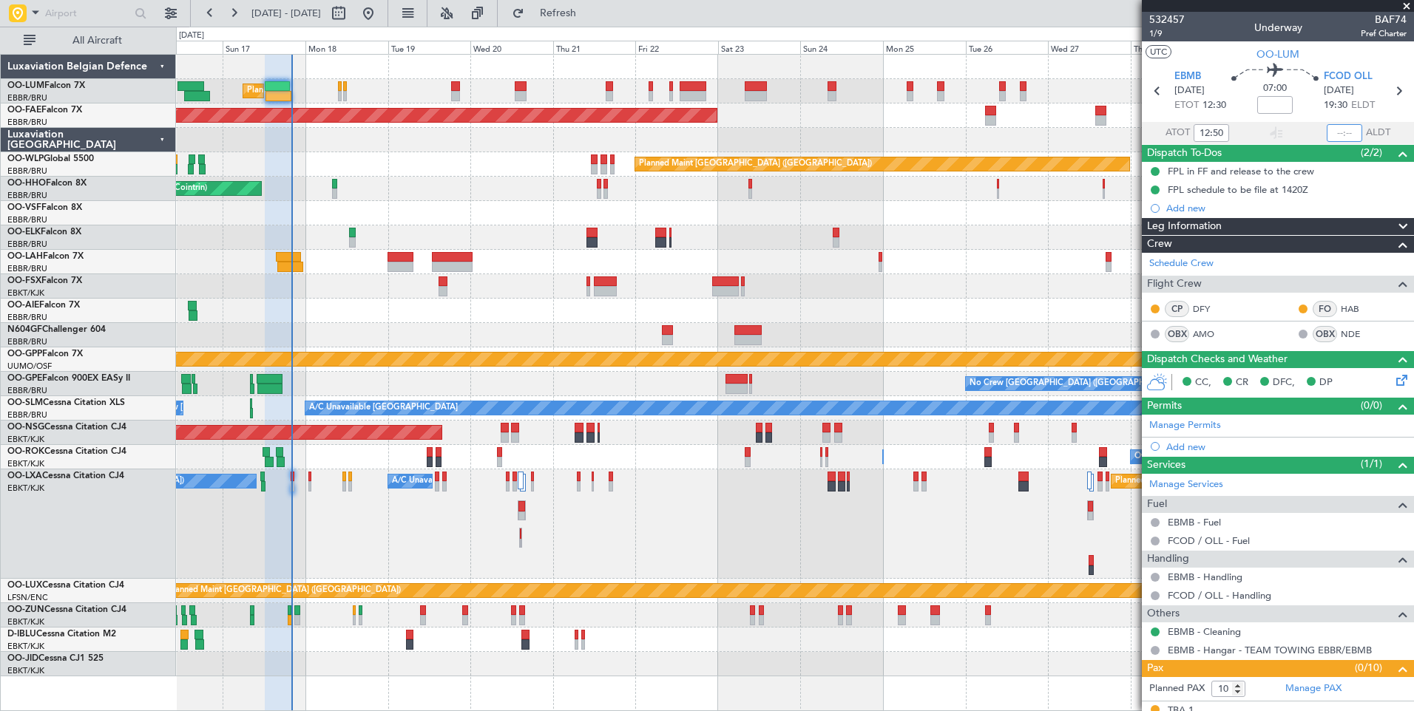
click at [1336, 138] on input "text" at bounding box center [1344, 133] width 35 height 18
click at [478, 540] on div "No Crew Chambery ([GEOGRAPHIC_DATA]) A/C Unavailable [GEOGRAPHIC_DATA] ([GEOGRA…" at bounding box center [794, 524] width 1237 height 109
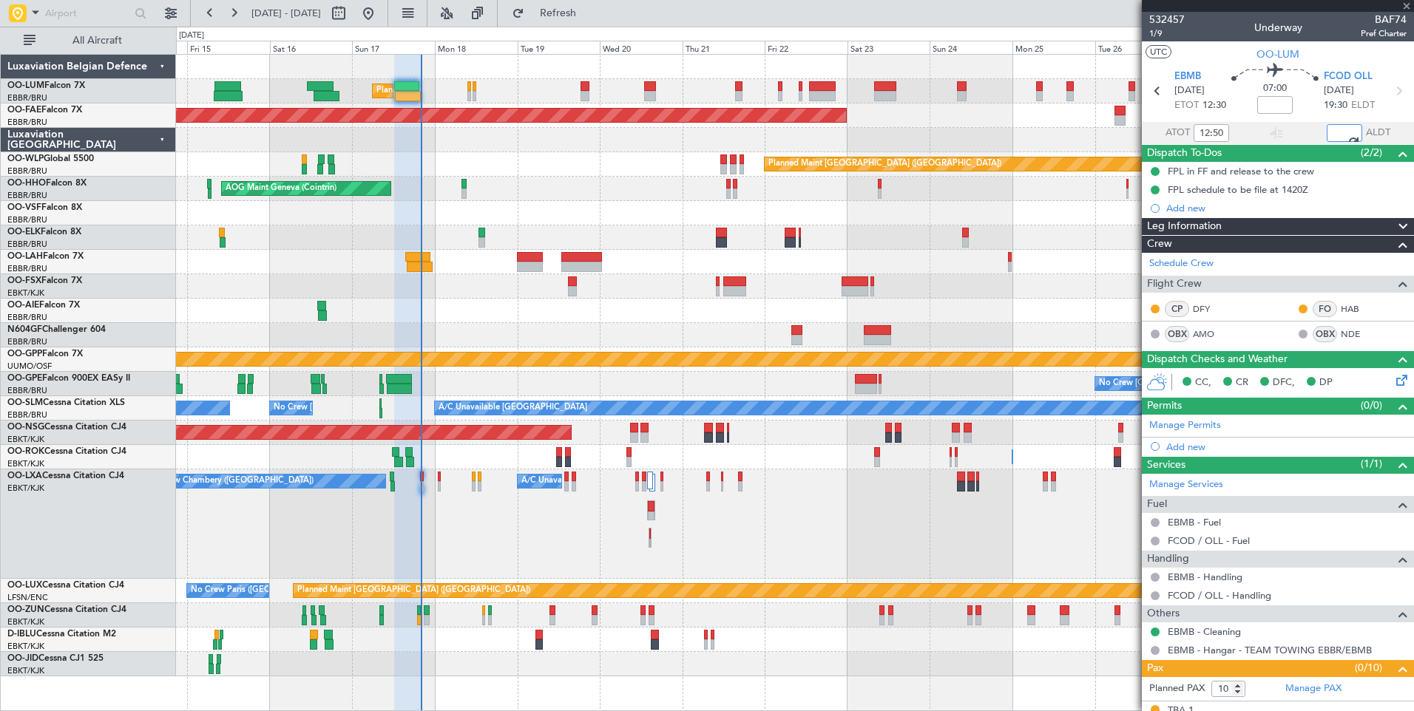
type input "19:56"
click at [432, 498] on div "No Crew Chambery ([GEOGRAPHIC_DATA]) A/C Unavailable [GEOGRAPHIC_DATA] ([GEOGRA…" at bounding box center [794, 524] width 1237 height 109
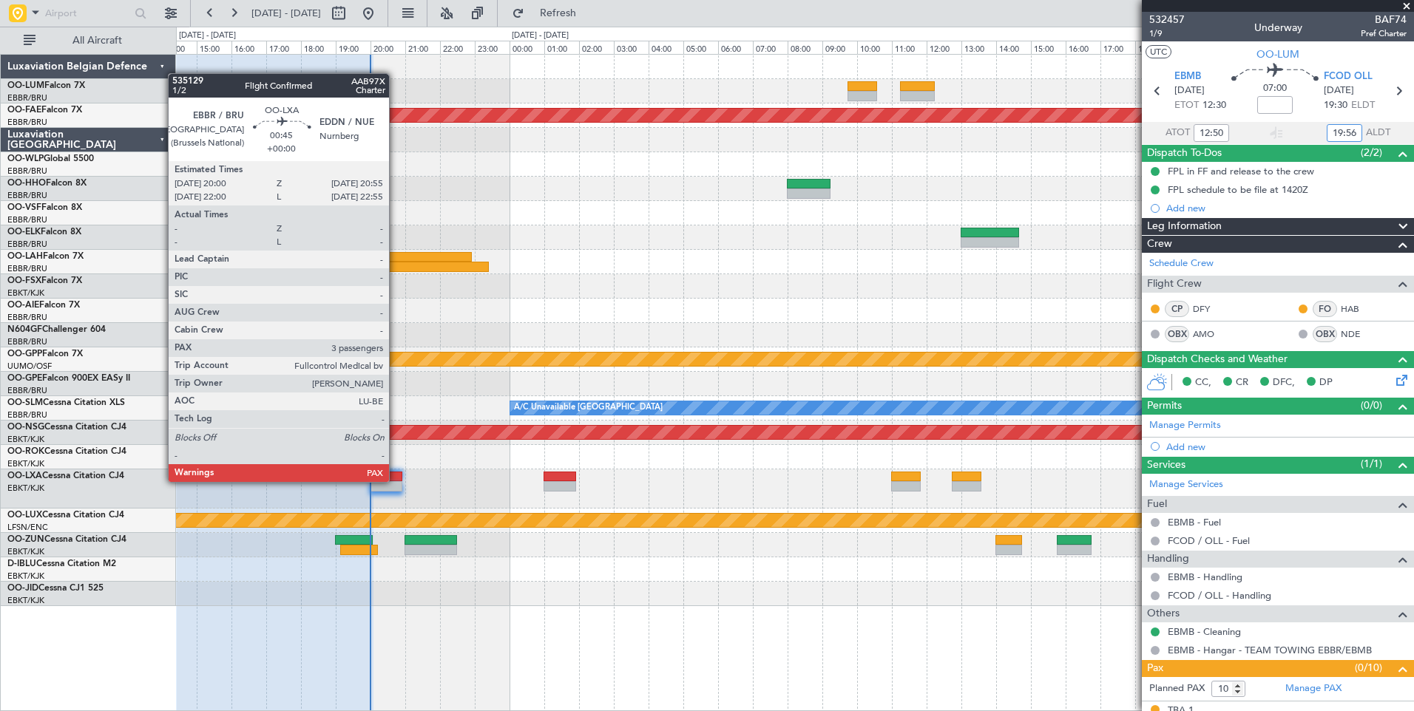
click at [395, 482] on div at bounding box center [386, 486] width 33 height 10
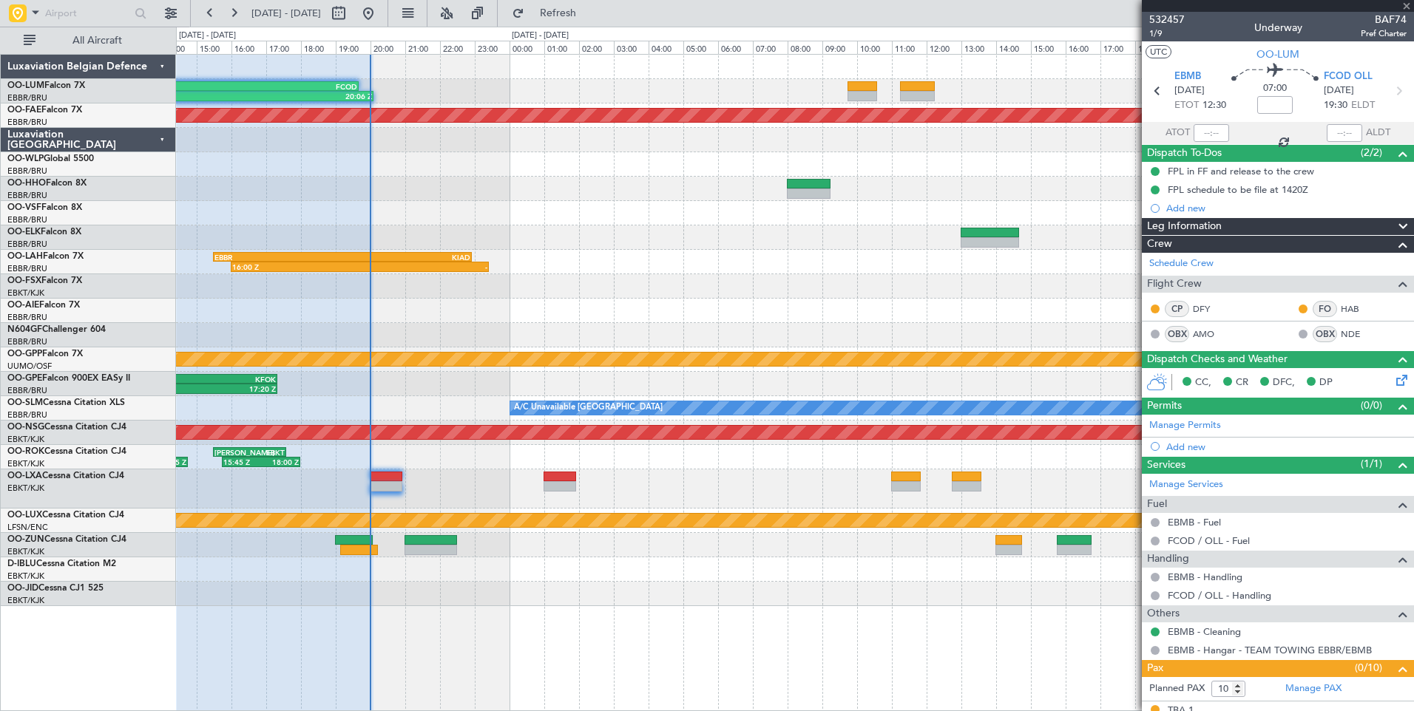
type input "3"
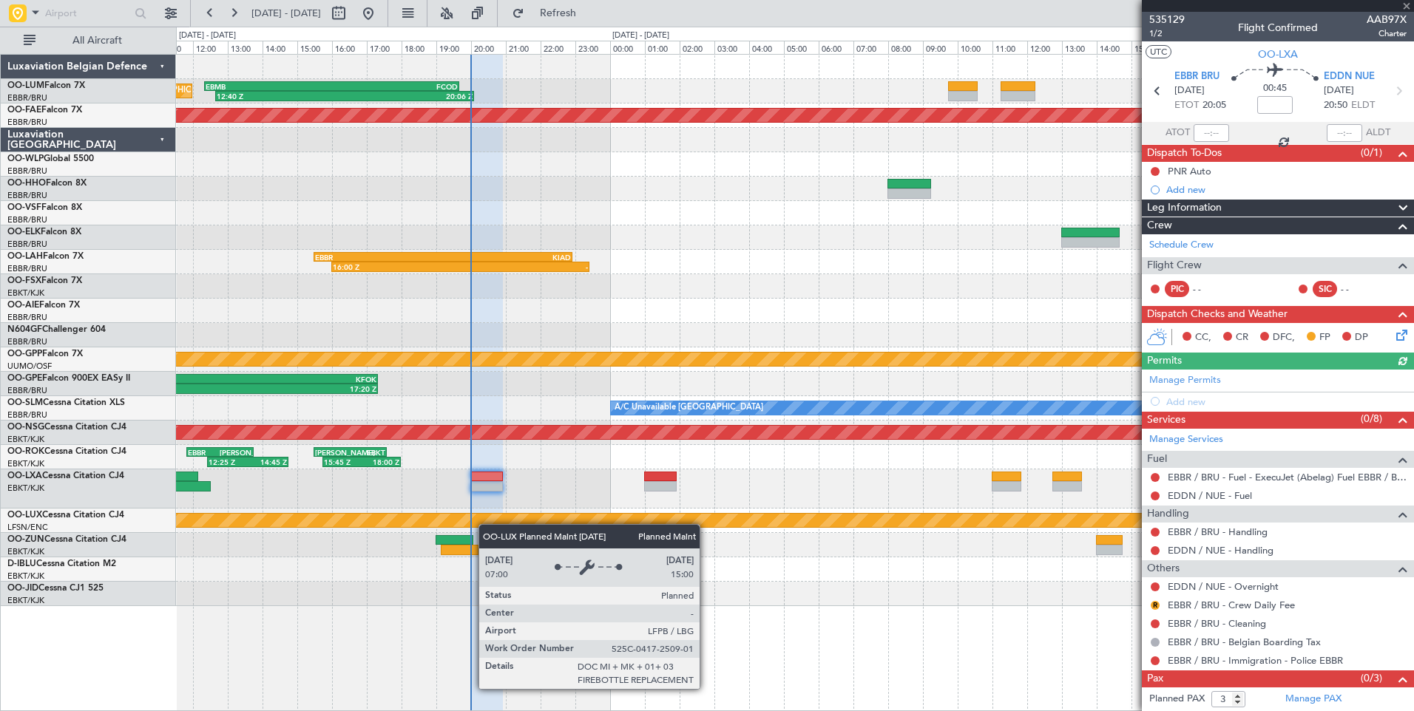
click at [513, 518] on div "Planned Maint [GEOGRAPHIC_DATA] ([GEOGRAPHIC_DATA])" at bounding box center [794, 521] width 1237 height 24
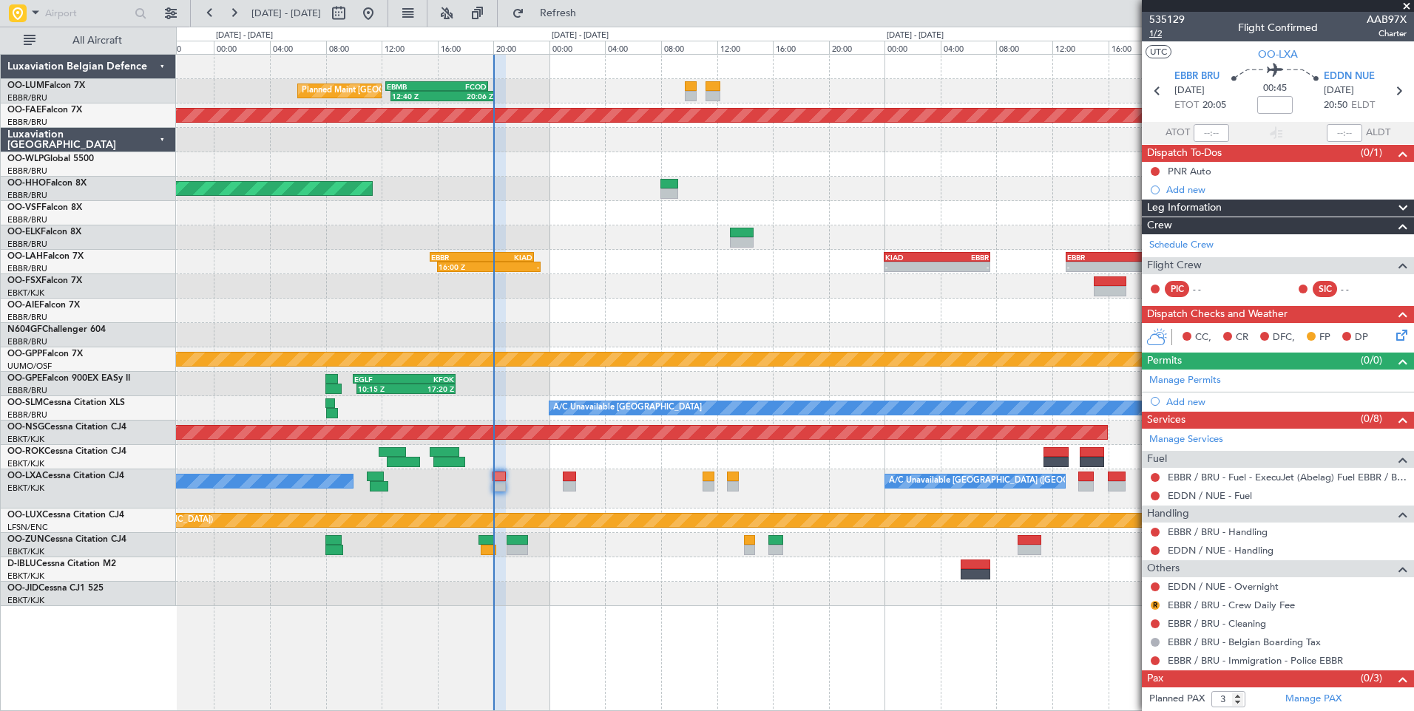
click at [1154, 35] on span "1/2" at bounding box center [1166, 33] width 35 height 13
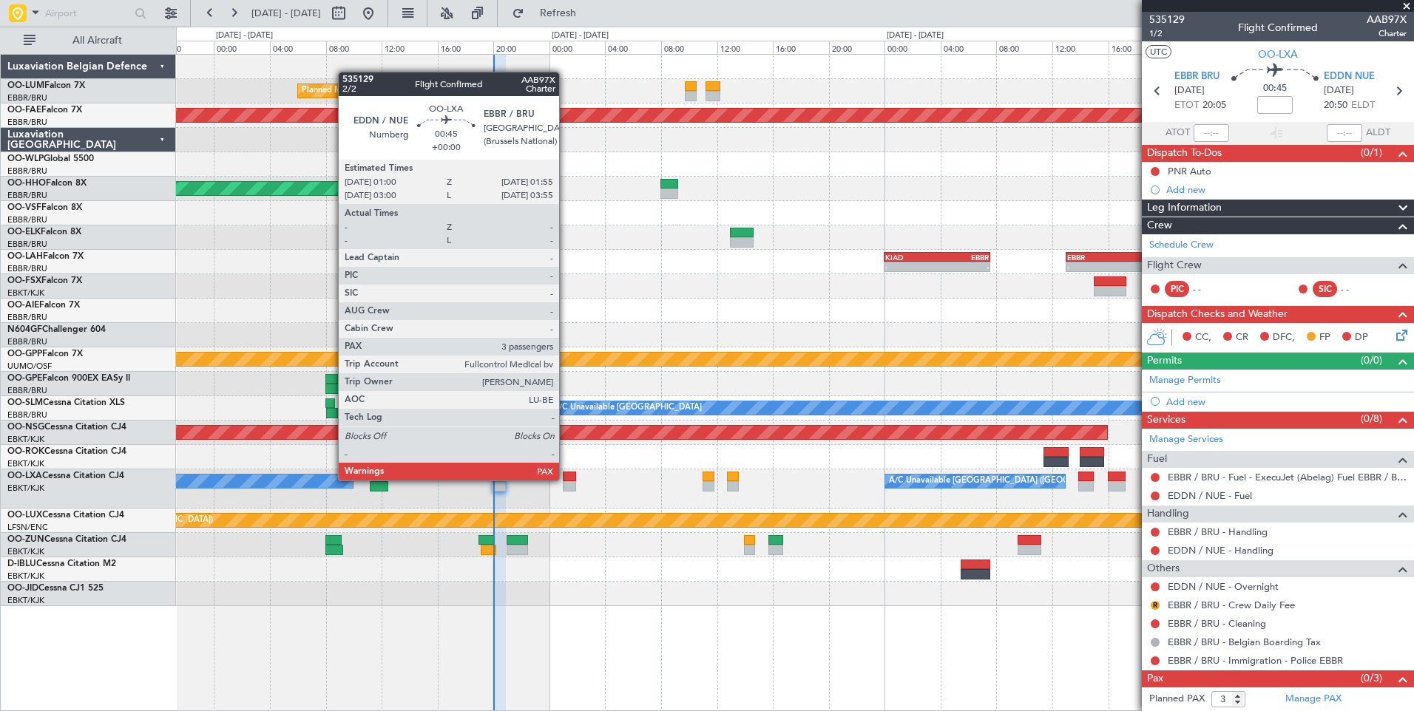
click at [566, 481] on div at bounding box center [569, 477] width 13 height 10
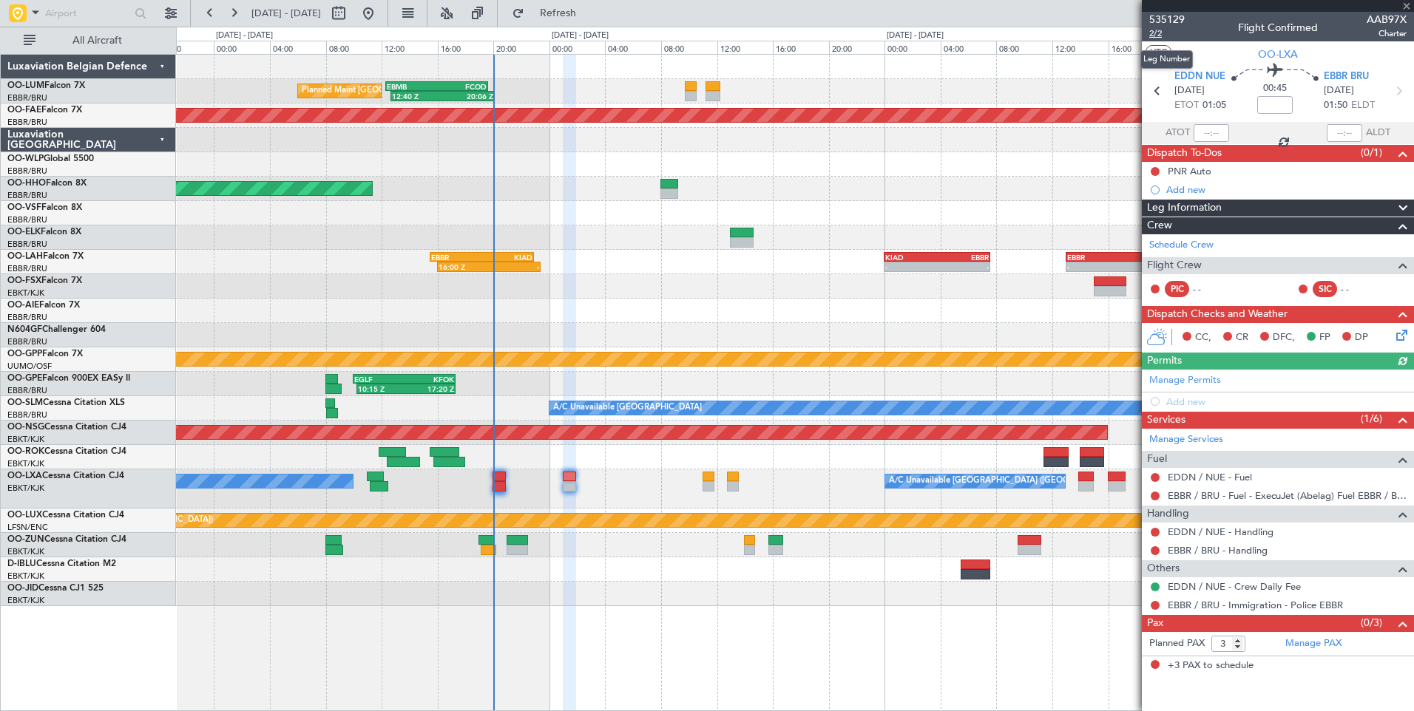
click at [1155, 34] on span "2/2" at bounding box center [1166, 33] width 35 height 13
click at [589, 16] on span "Refresh" at bounding box center [558, 13] width 62 height 10
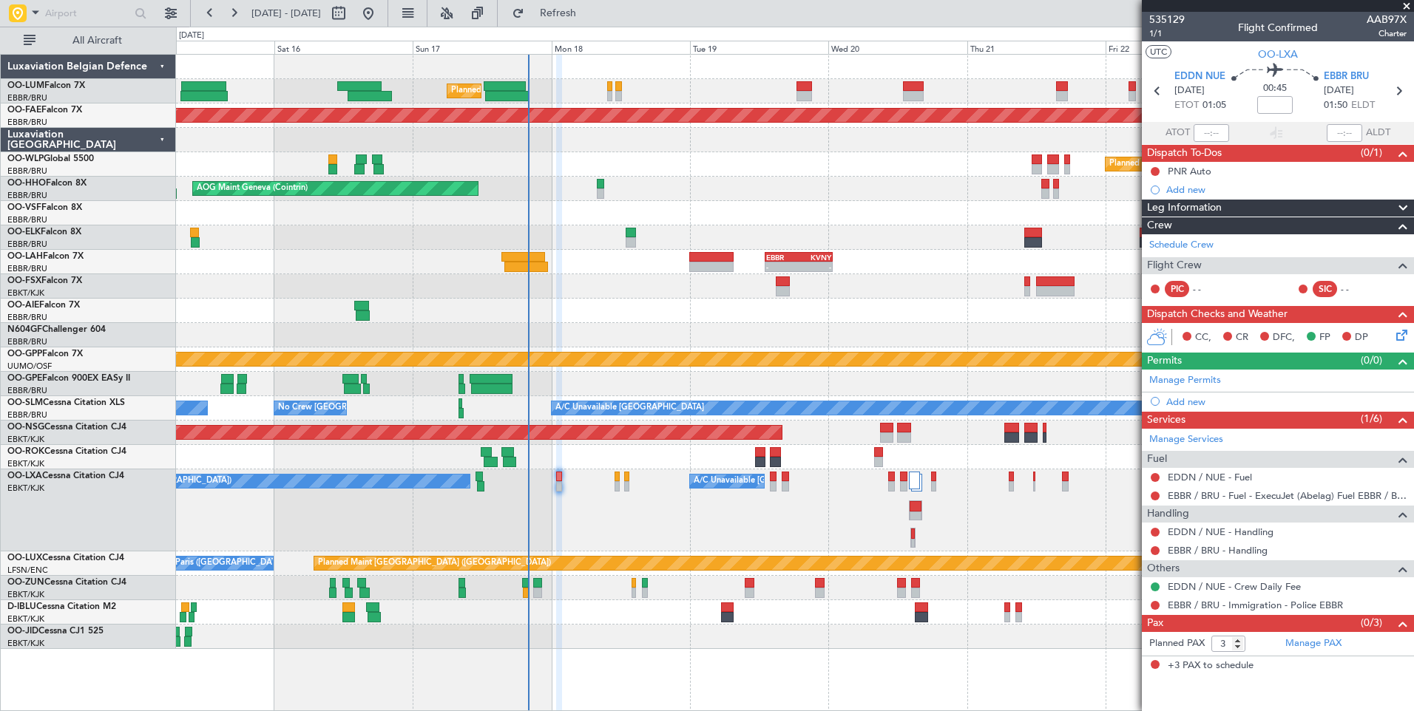
click at [605, 27] on div "Planned Maint [GEOGRAPHIC_DATA] ([GEOGRAPHIC_DATA] National) Planned Maint [GEO…" at bounding box center [707, 369] width 1414 height 685
click at [589, 18] on span "Refresh" at bounding box center [558, 13] width 62 height 10
